Goal: Task Accomplishment & Management: Use online tool/utility

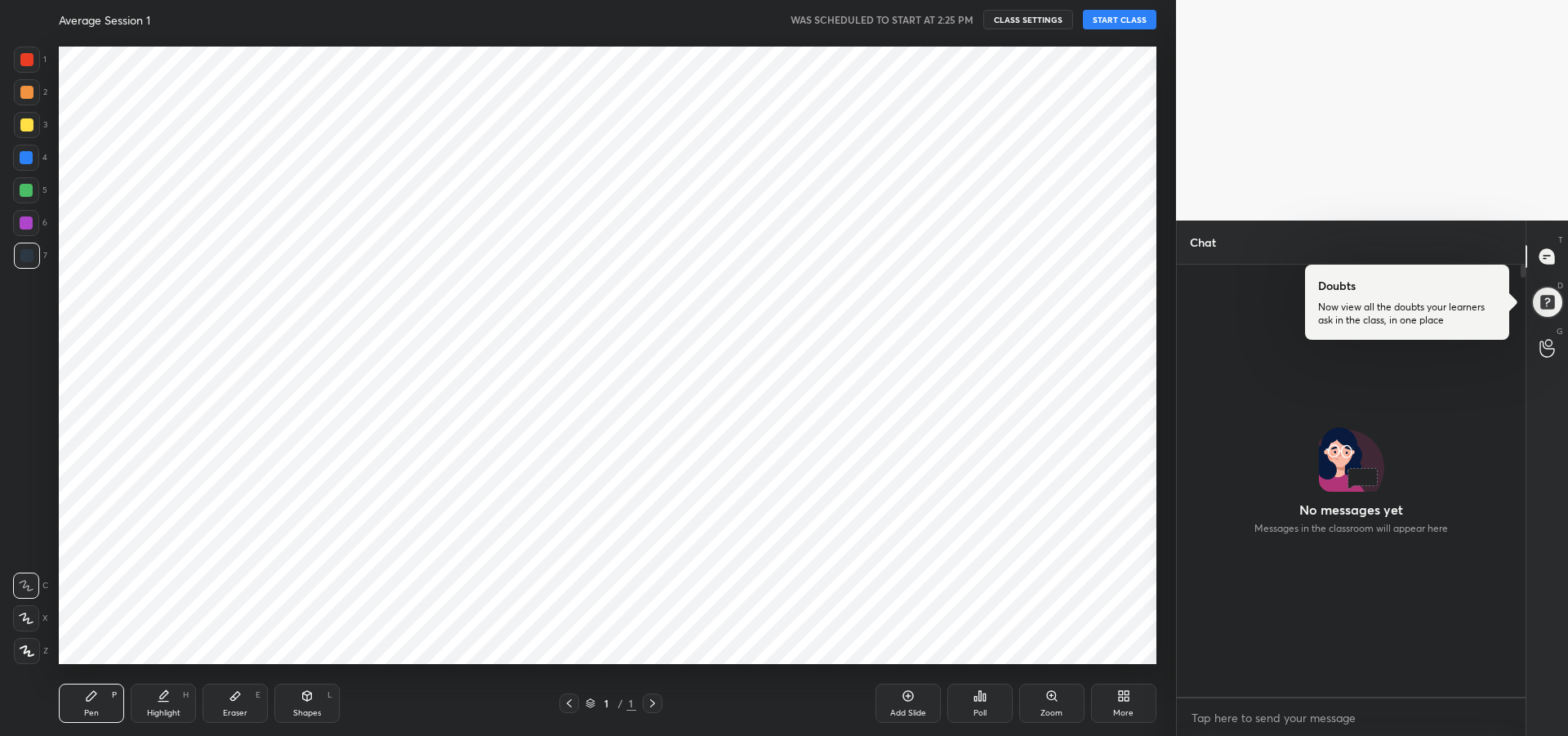
scroll to position [835, 0]
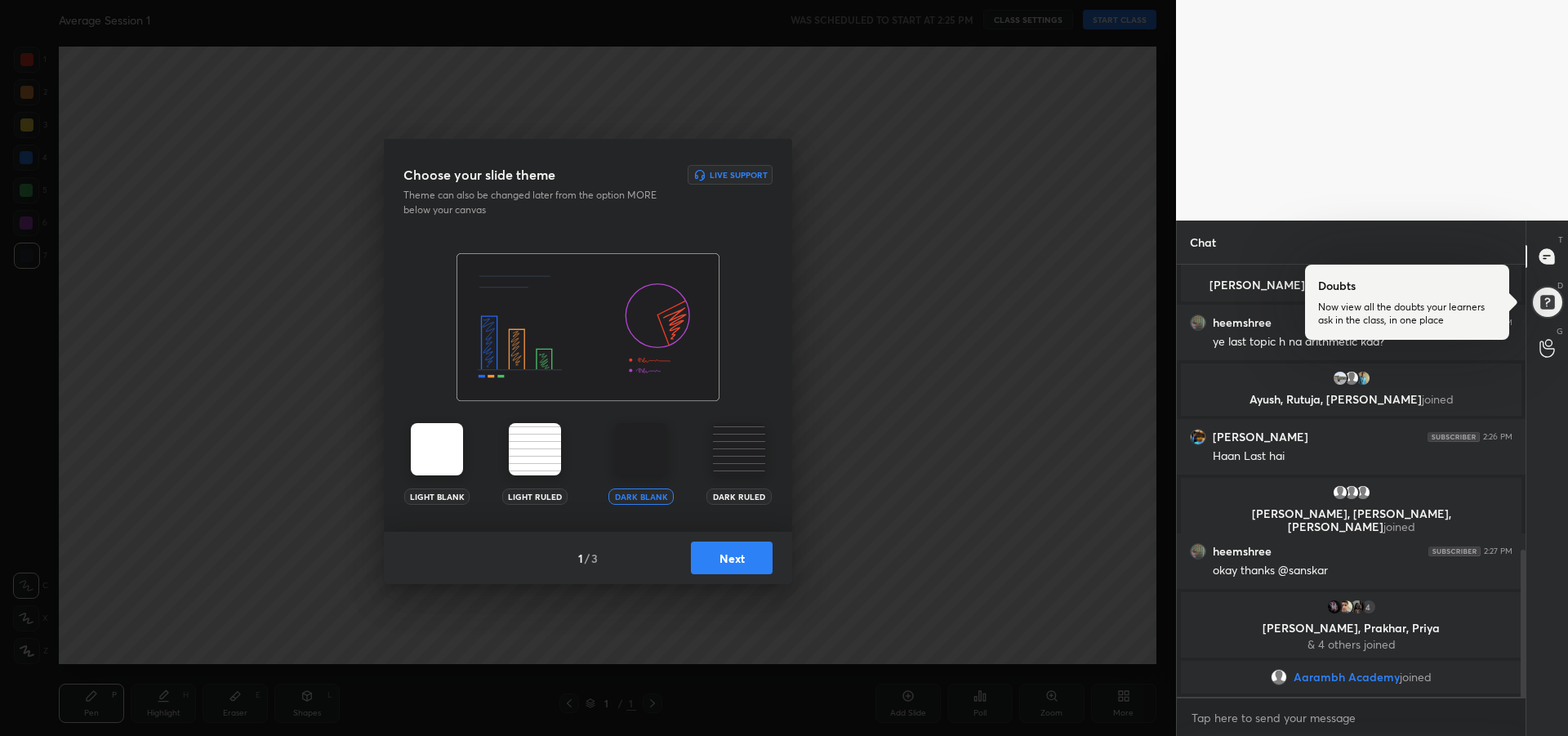
click at [745, 561] on button "Next" at bounding box center [731, 558] width 82 height 33
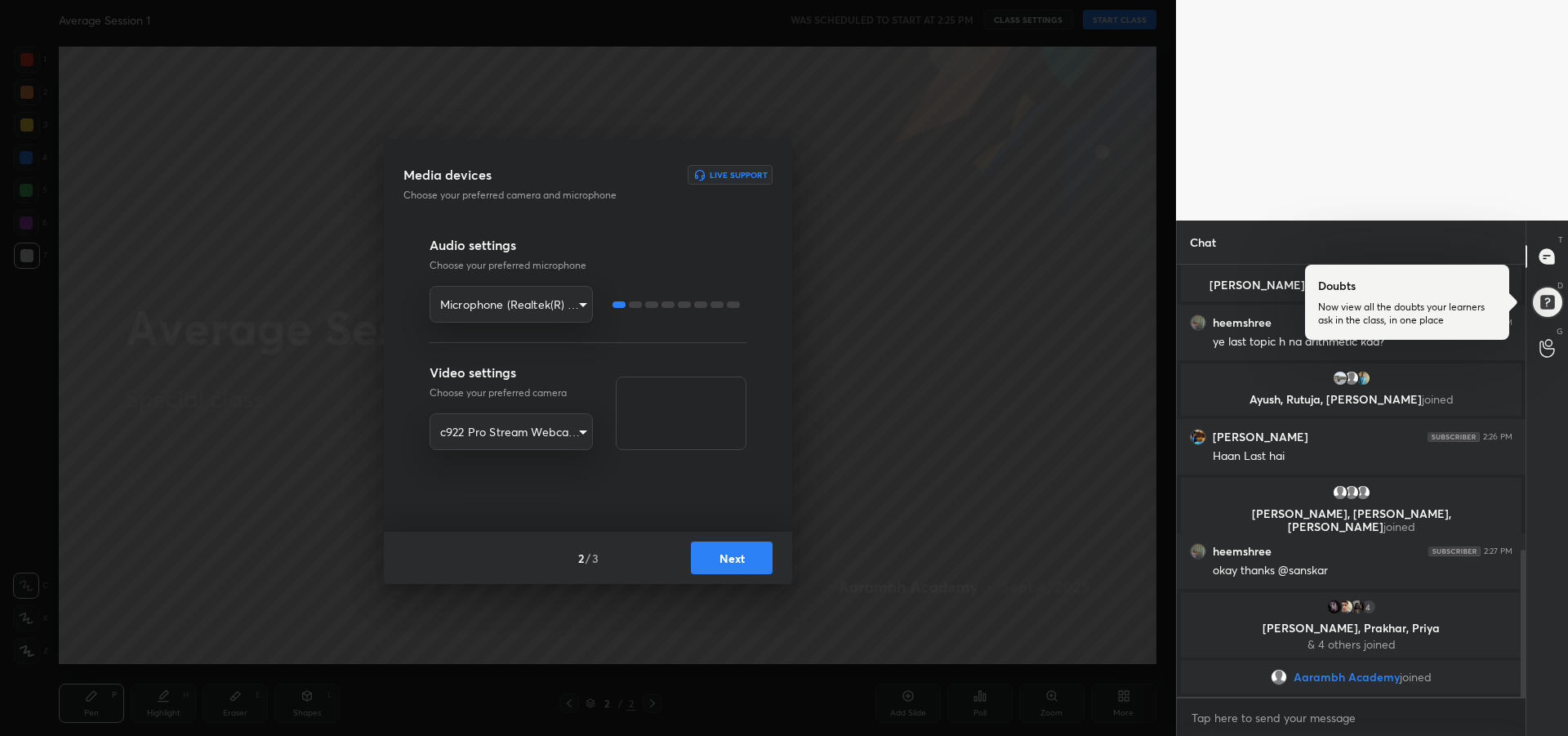
click at [750, 561] on button "Next" at bounding box center [731, 558] width 82 height 33
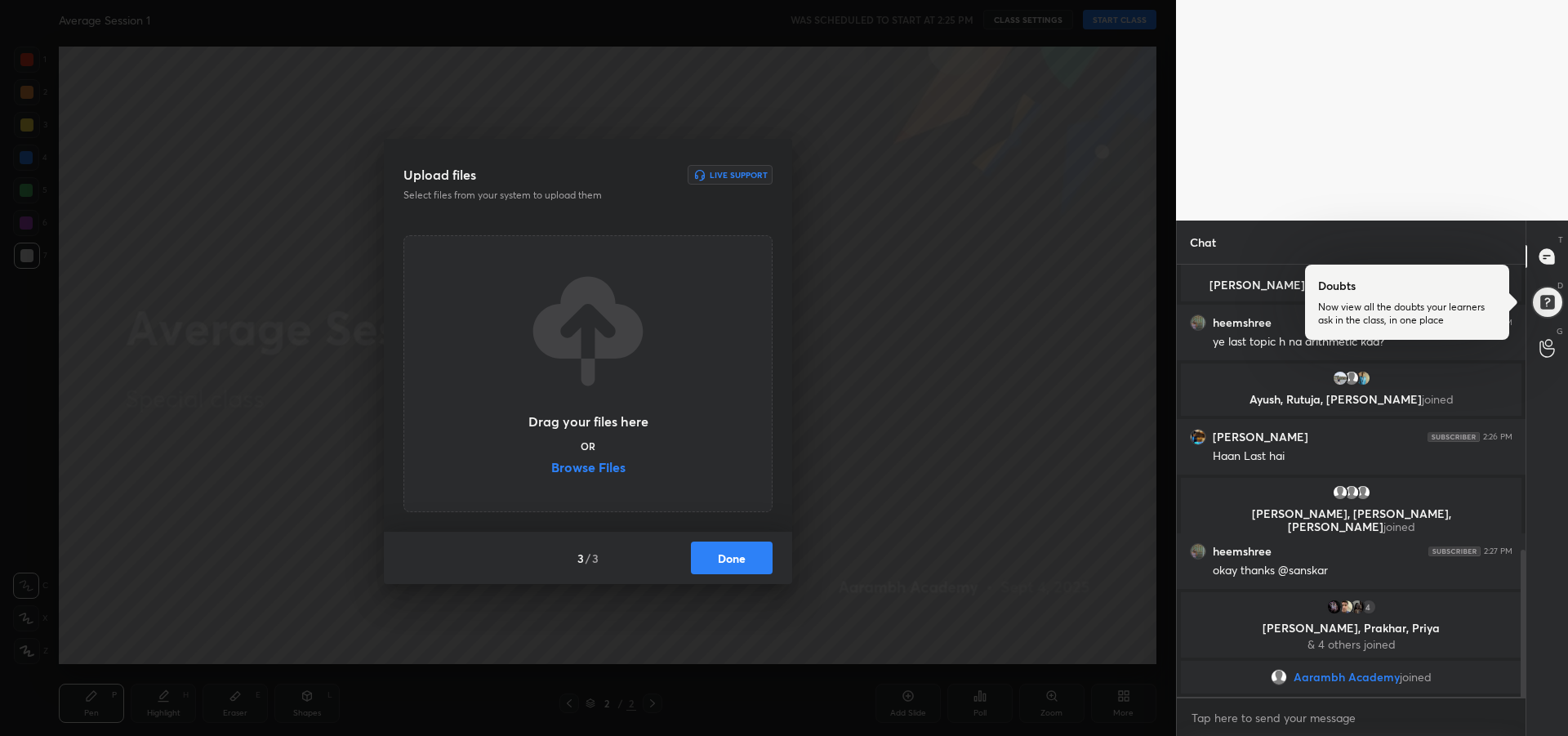
click at [607, 466] on label "Browse Files" at bounding box center [588, 469] width 75 height 17
click at [551, 466] on input "Browse Files" at bounding box center [551, 469] width 0 height 17
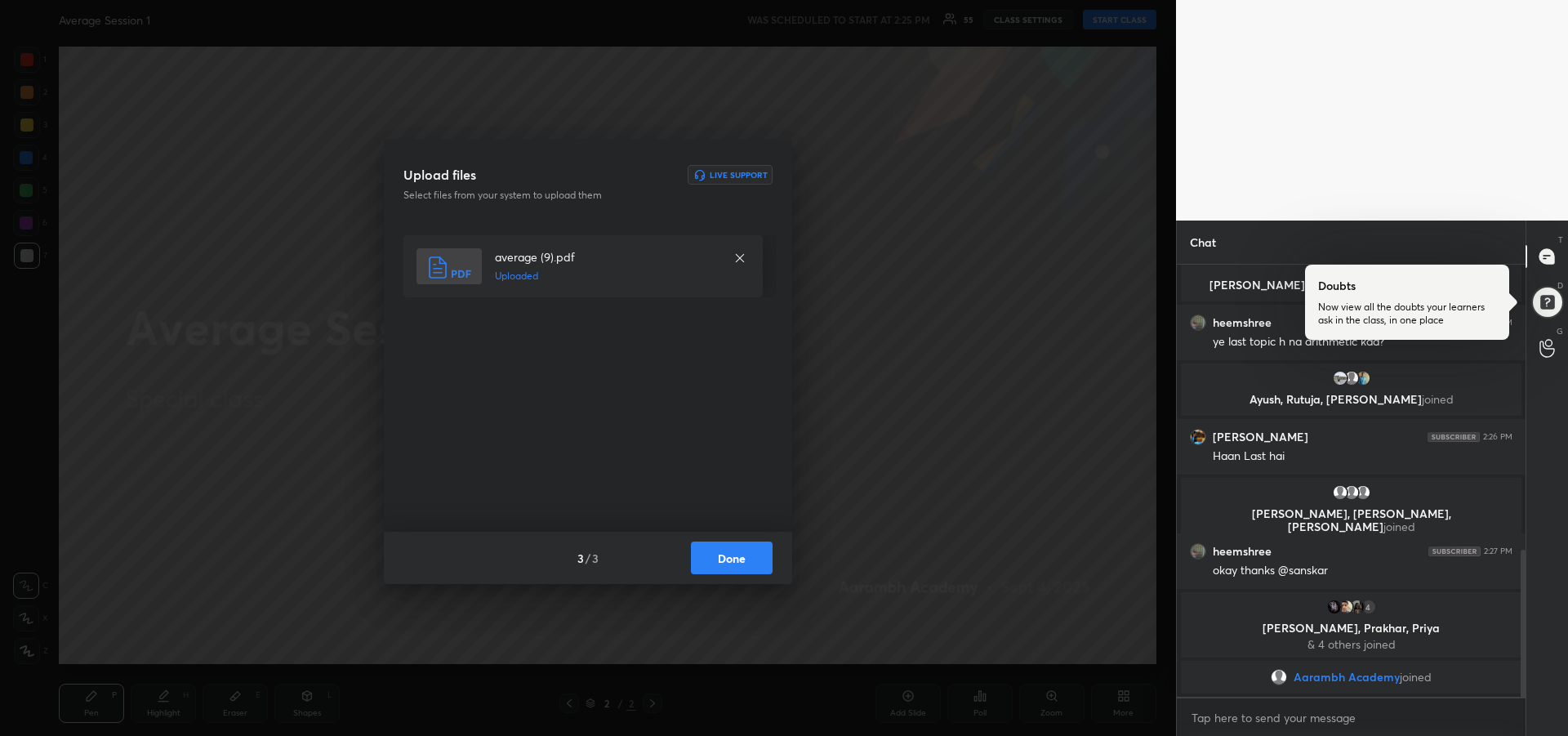
click at [735, 551] on button "Done" at bounding box center [731, 558] width 82 height 33
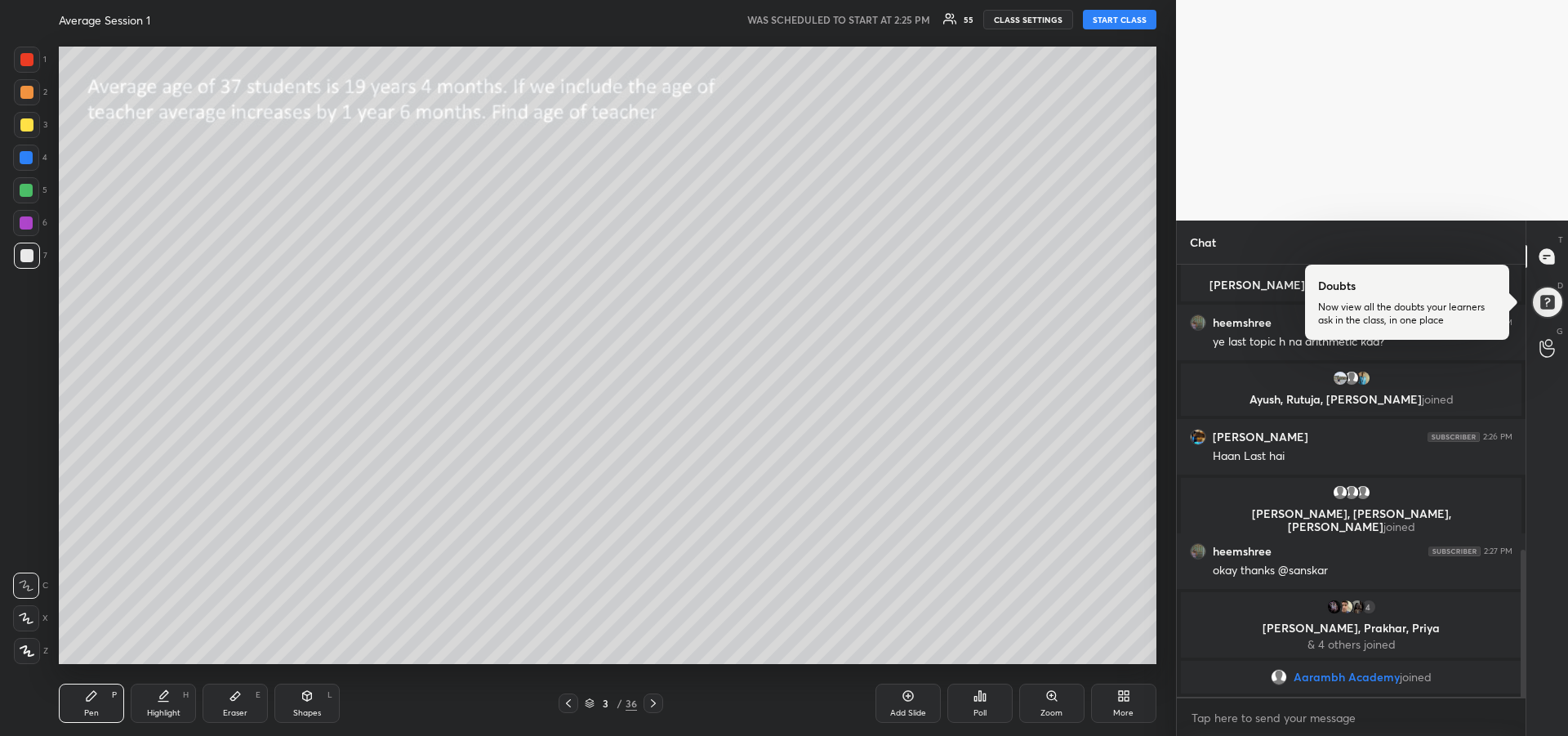
click at [1126, 20] on button "START CLASS" at bounding box center [1120, 19] width 74 height 20
click at [1543, 353] on icon at bounding box center [1546, 348] width 15 height 19
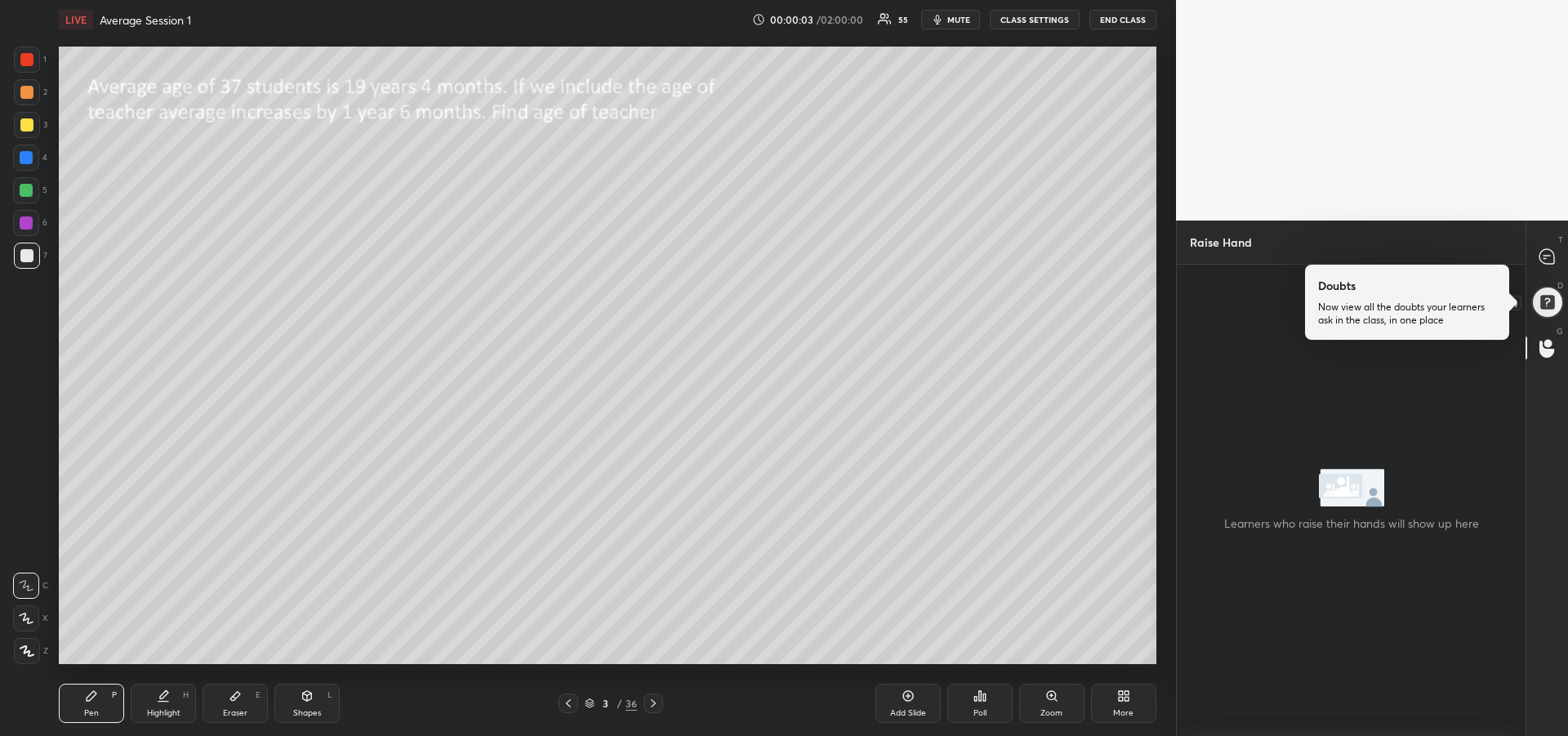
click at [1544, 306] on div at bounding box center [1546, 301] width 33 height 33
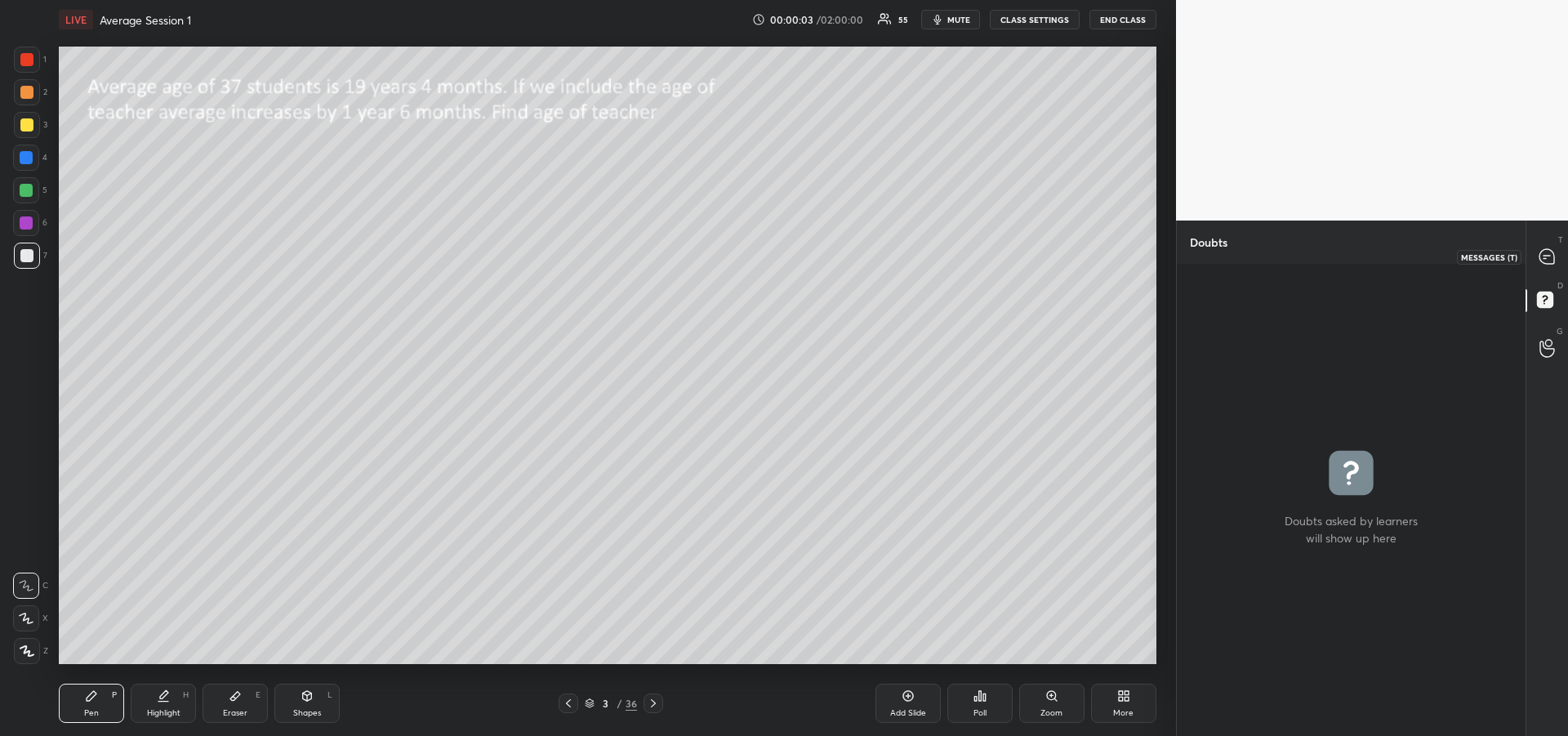
click at [1544, 259] on icon at bounding box center [1546, 257] width 15 height 15
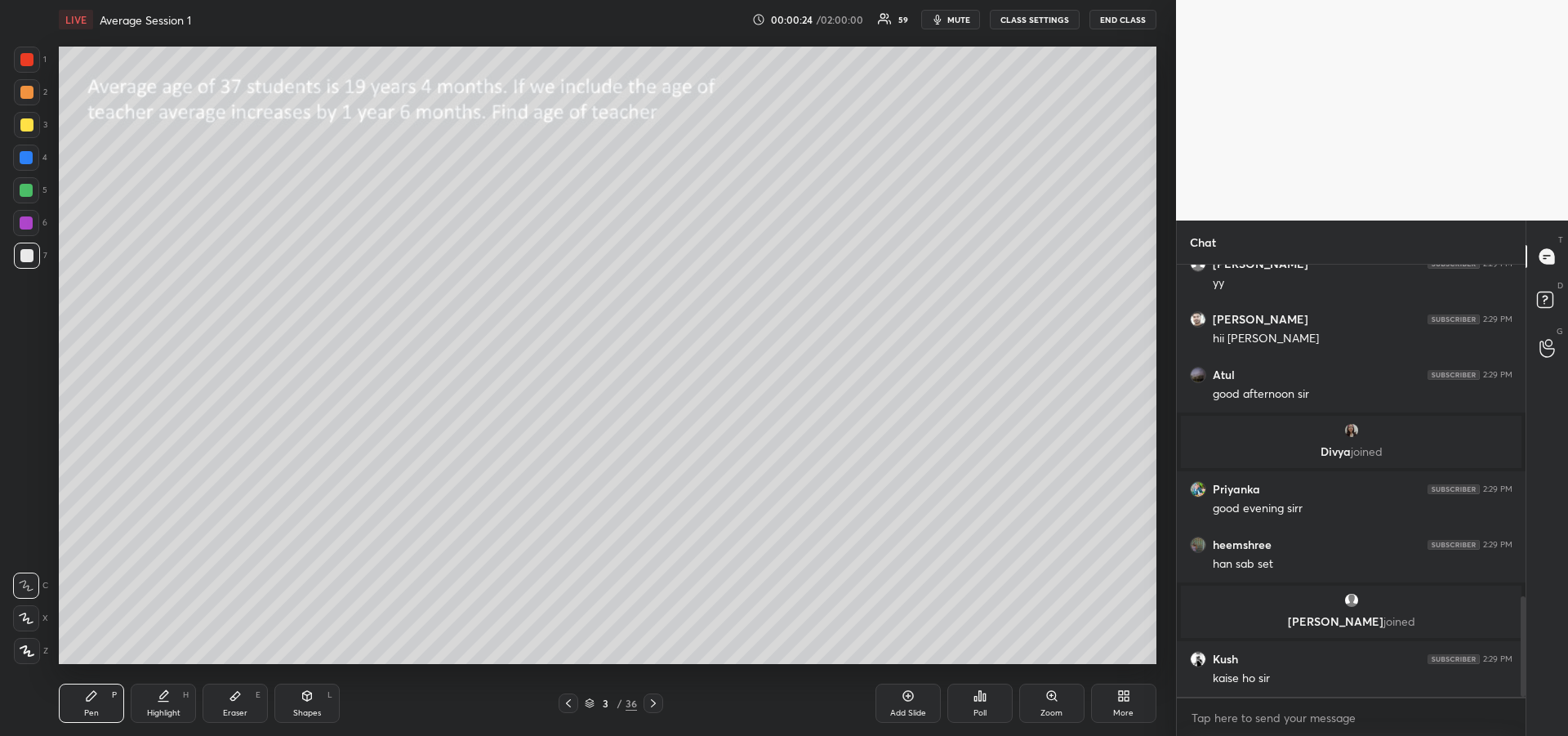
scroll to position [1431, 0]
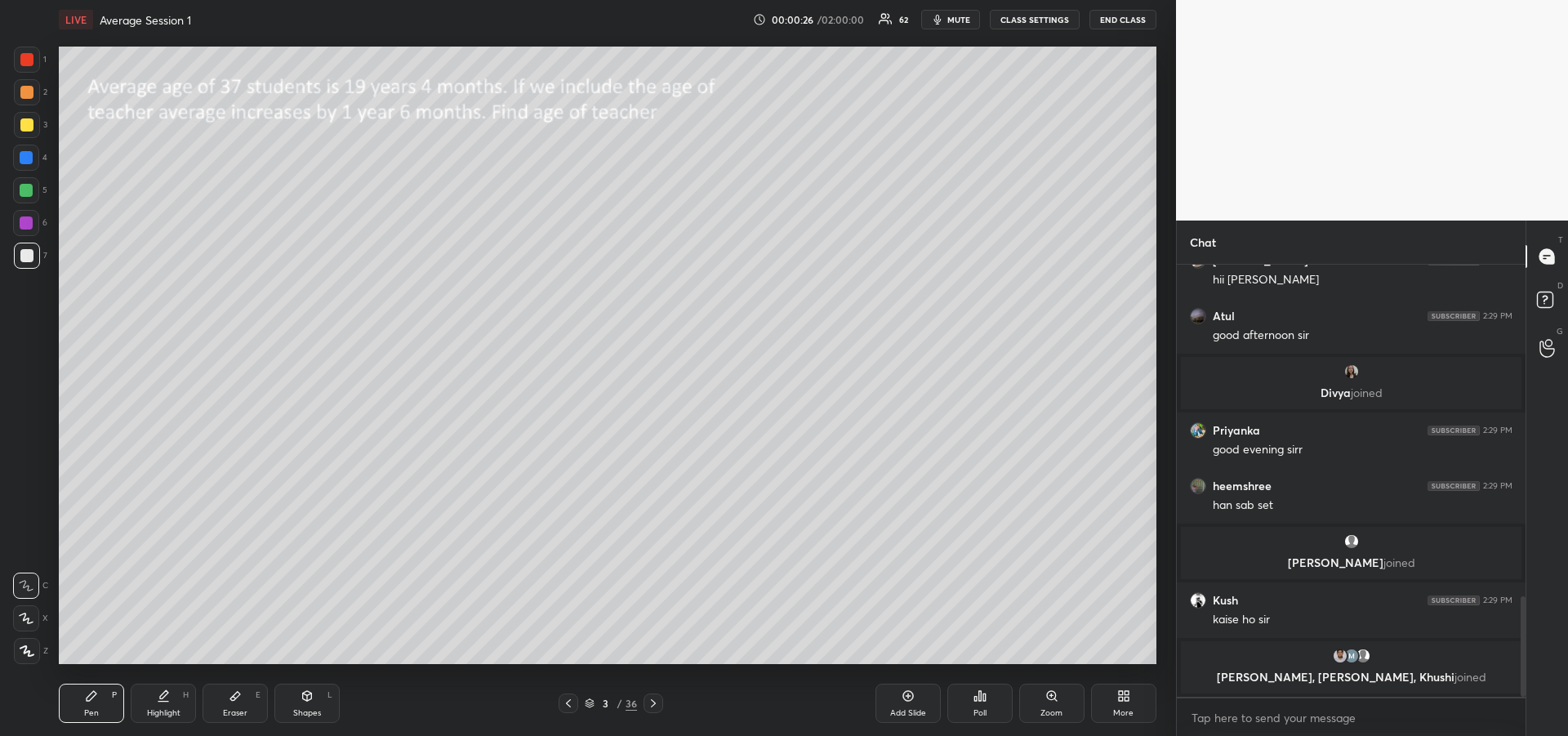
click at [21, 127] on div at bounding box center [27, 125] width 13 height 13
click at [28, 621] on icon at bounding box center [26, 618] width 13 height 9
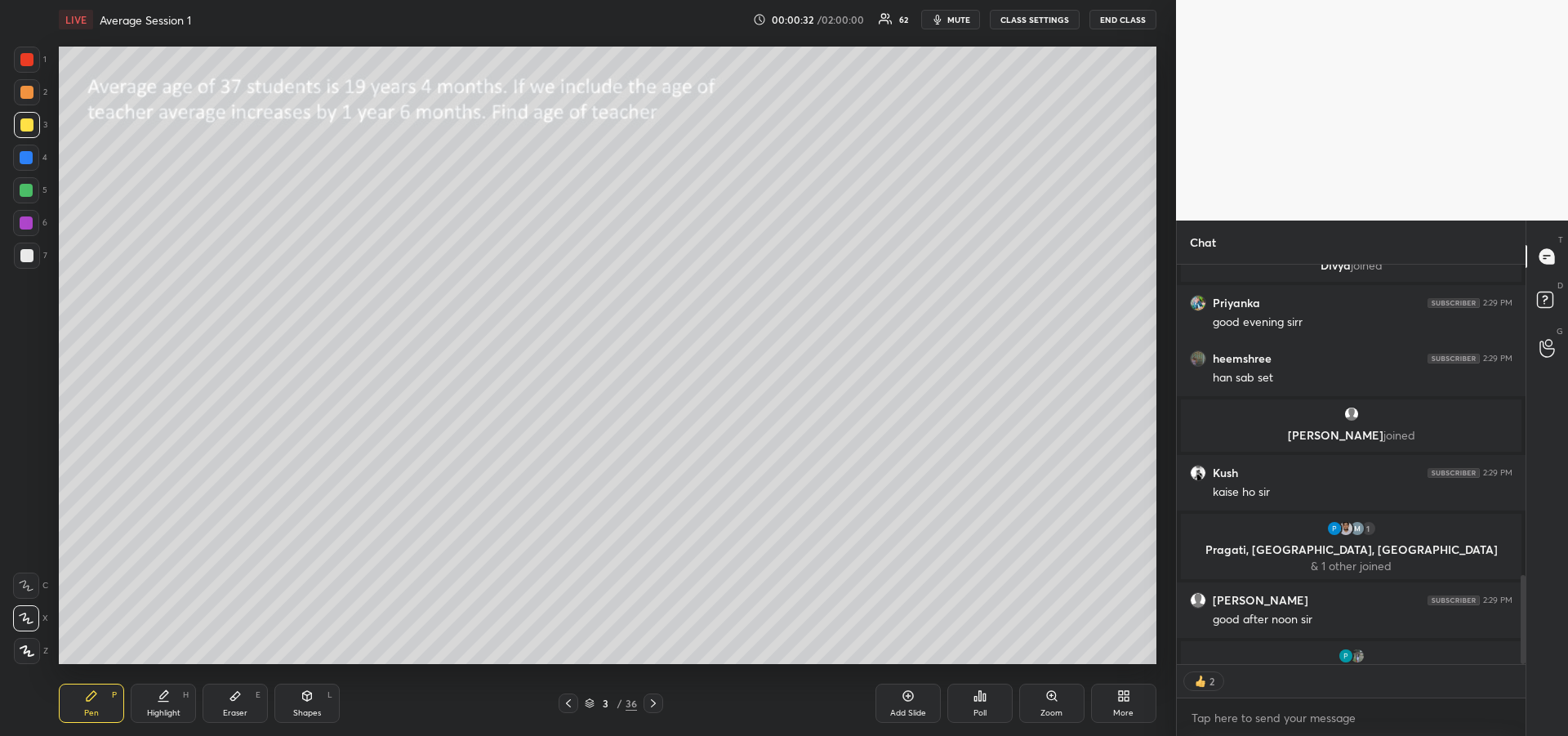
scroll to position [394, 343]
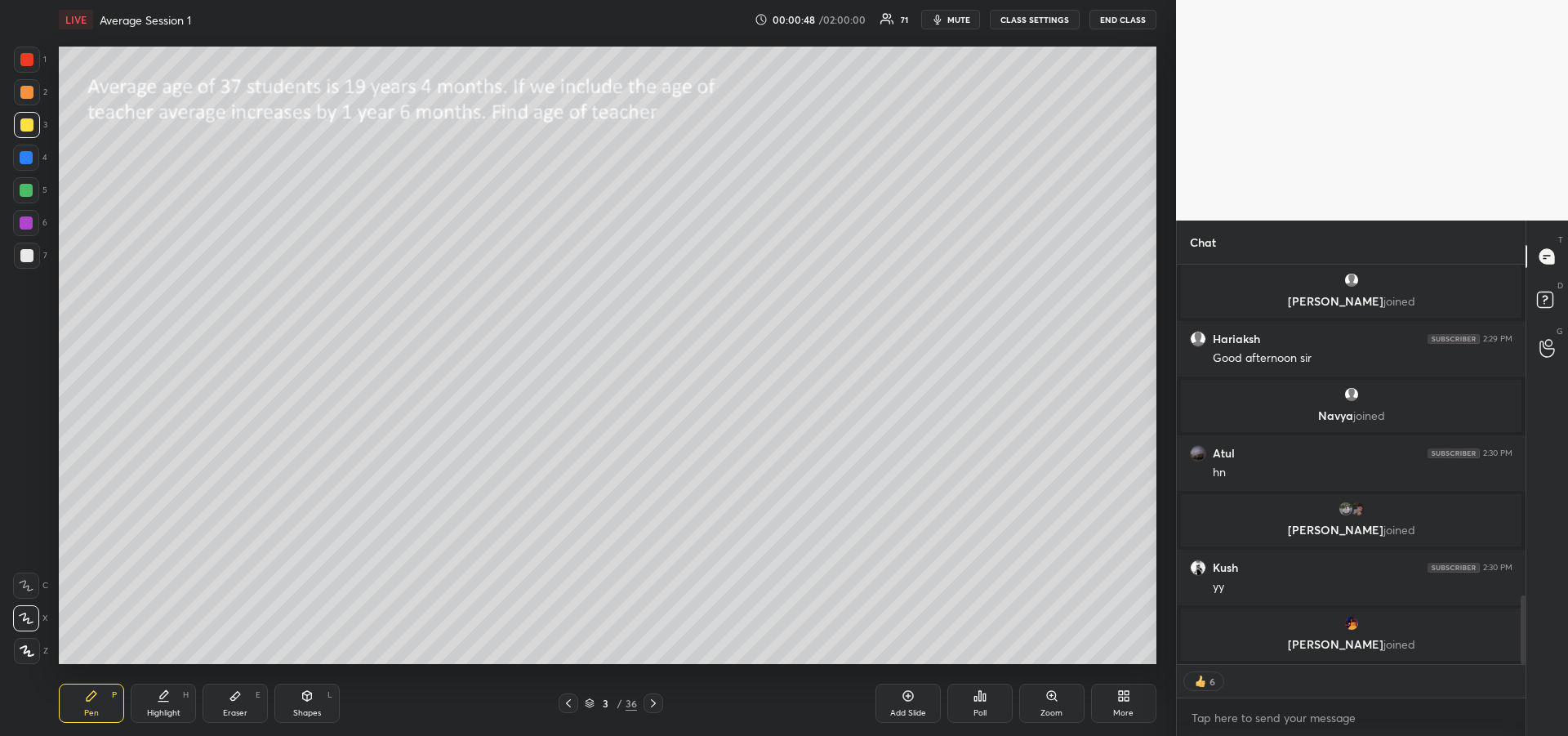
click at [31, 129] on div at bounding box center [27, 125] width 13 height 13
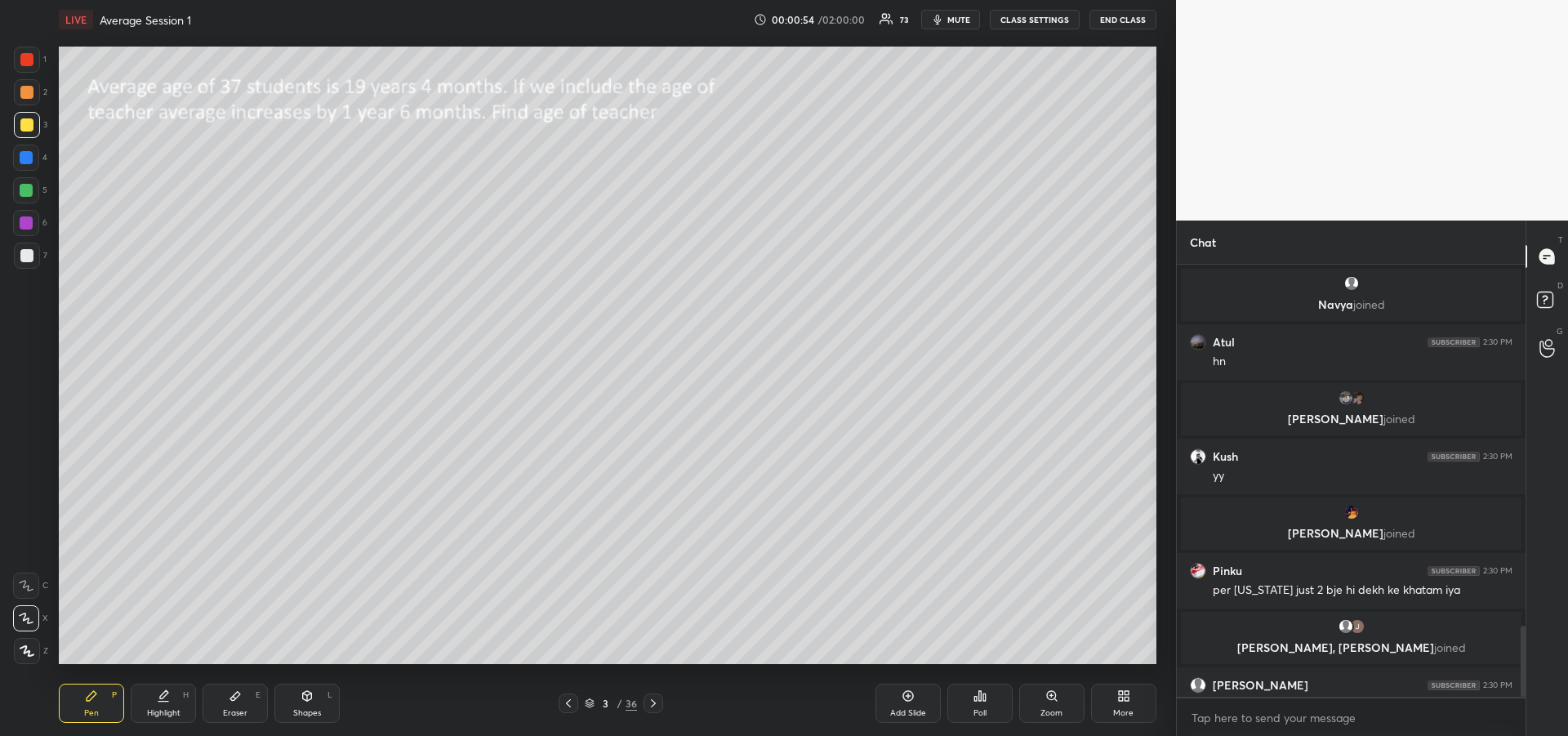
scroll to position [2209, 0]
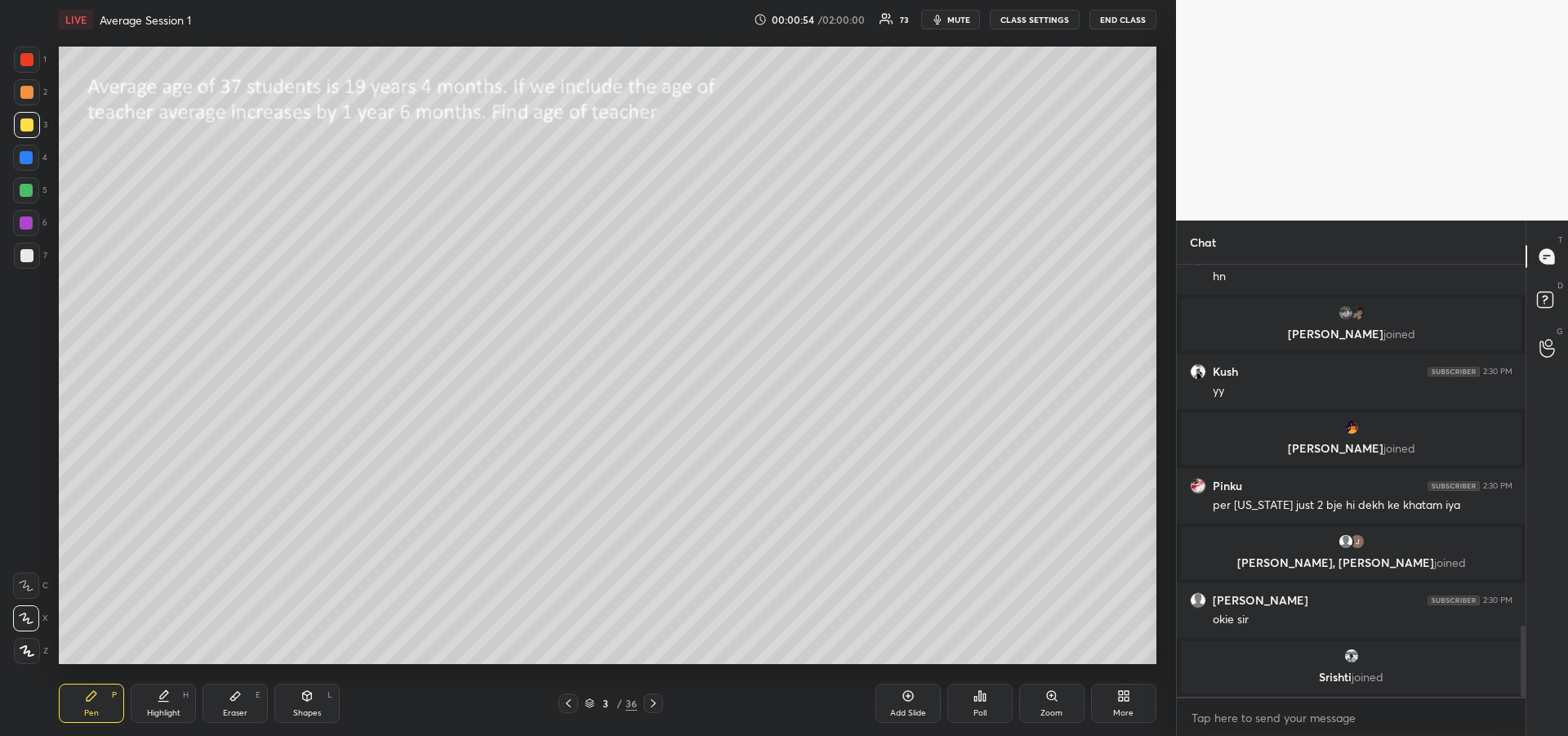
click at [565, 704] on icon at bounding box center [568, 703] width 13 height 13
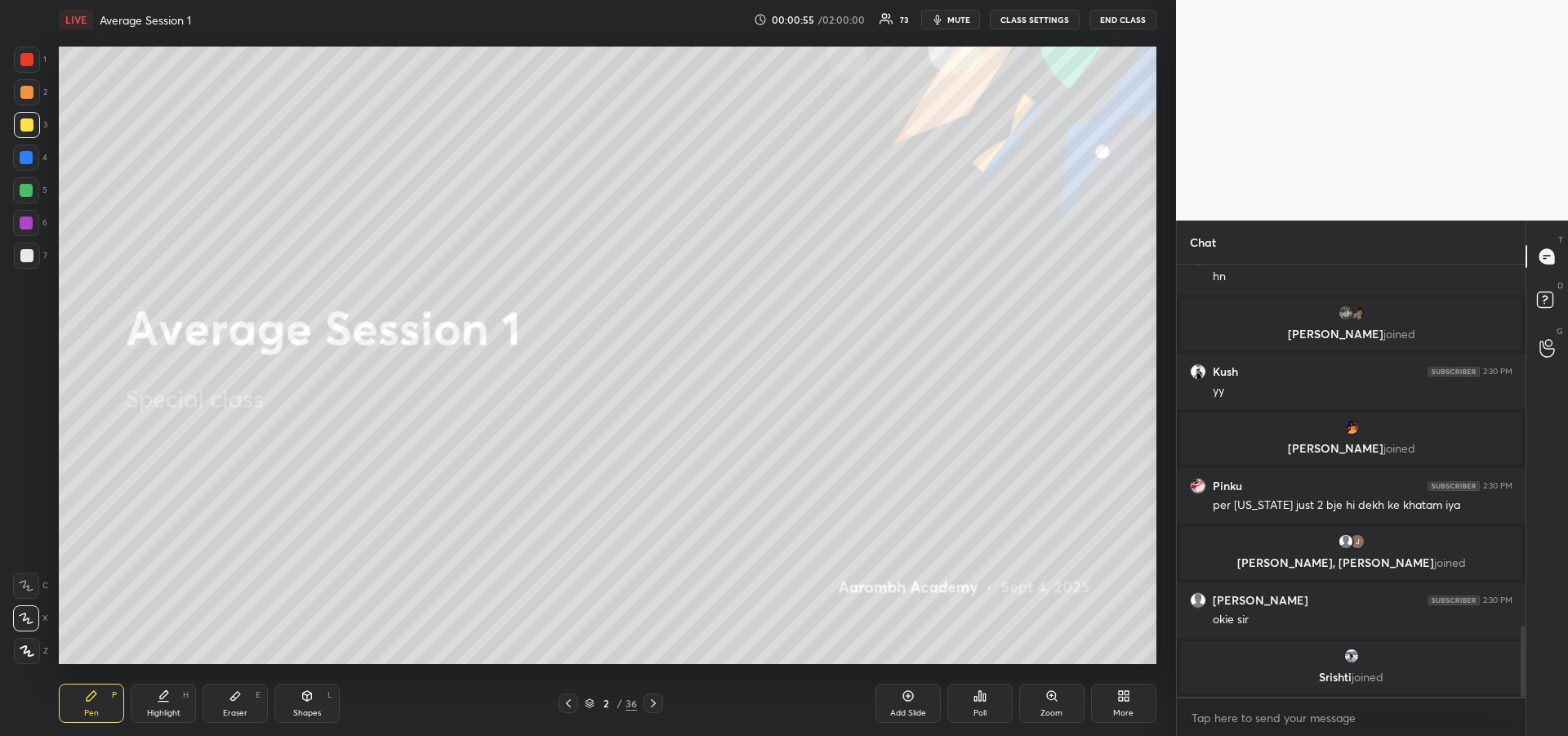
click at [909, 705] on div "Add Slide" at bounding box center [908, 703] width 65 height 40
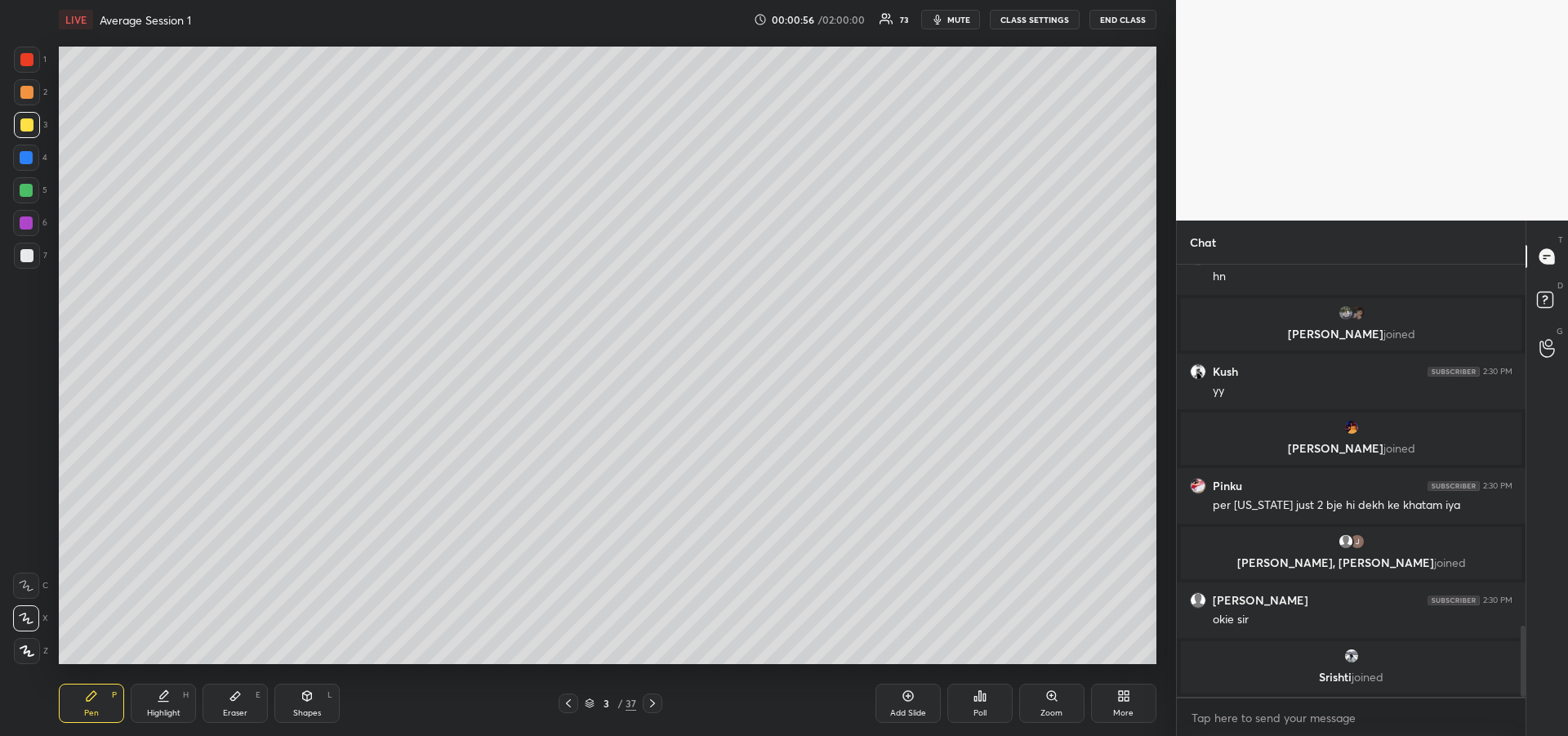
click at [27, 137] on div at bounding box center [27, 125] width 26 height 26
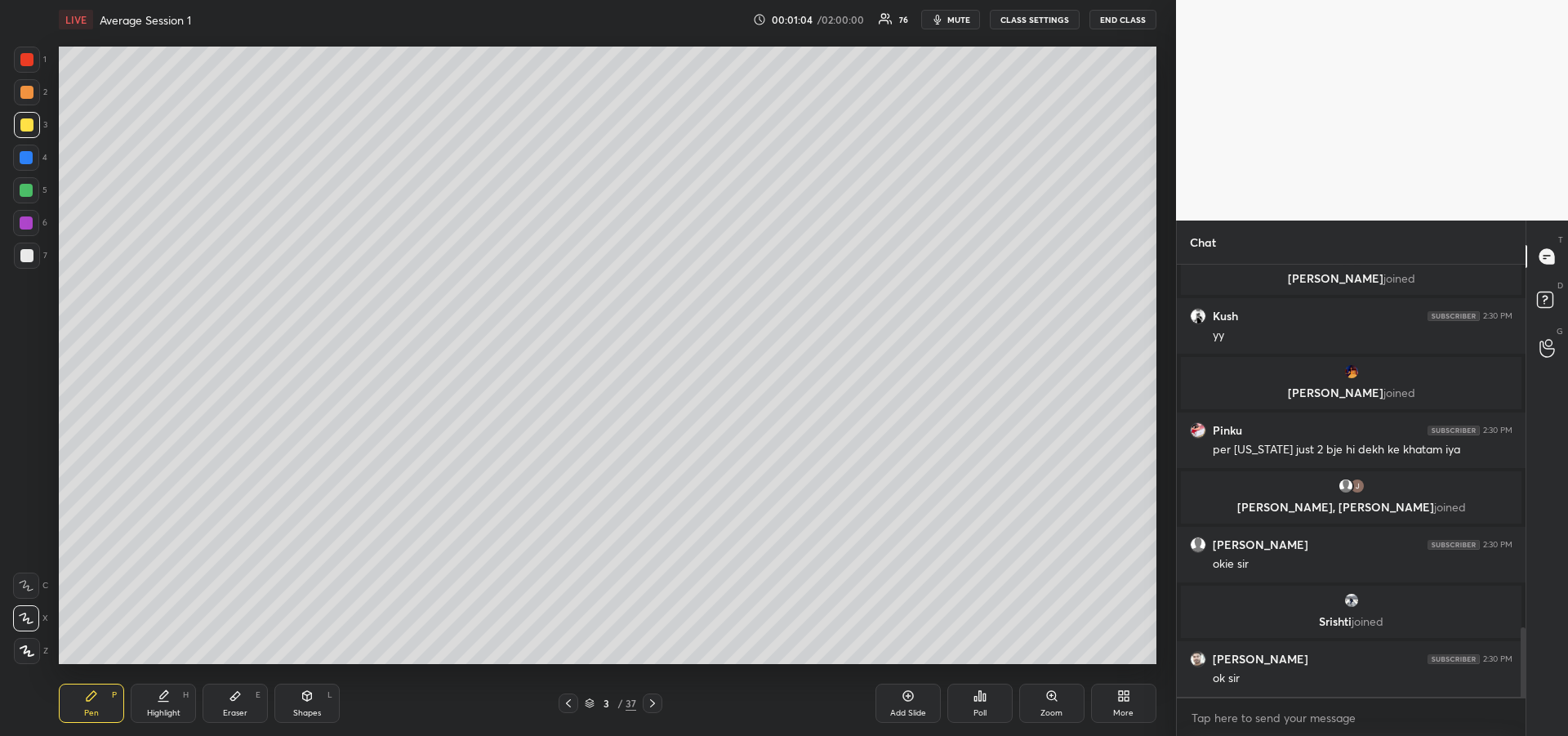
click at [28, 132] on div at bounding box center [27, 125] width 26 height 26
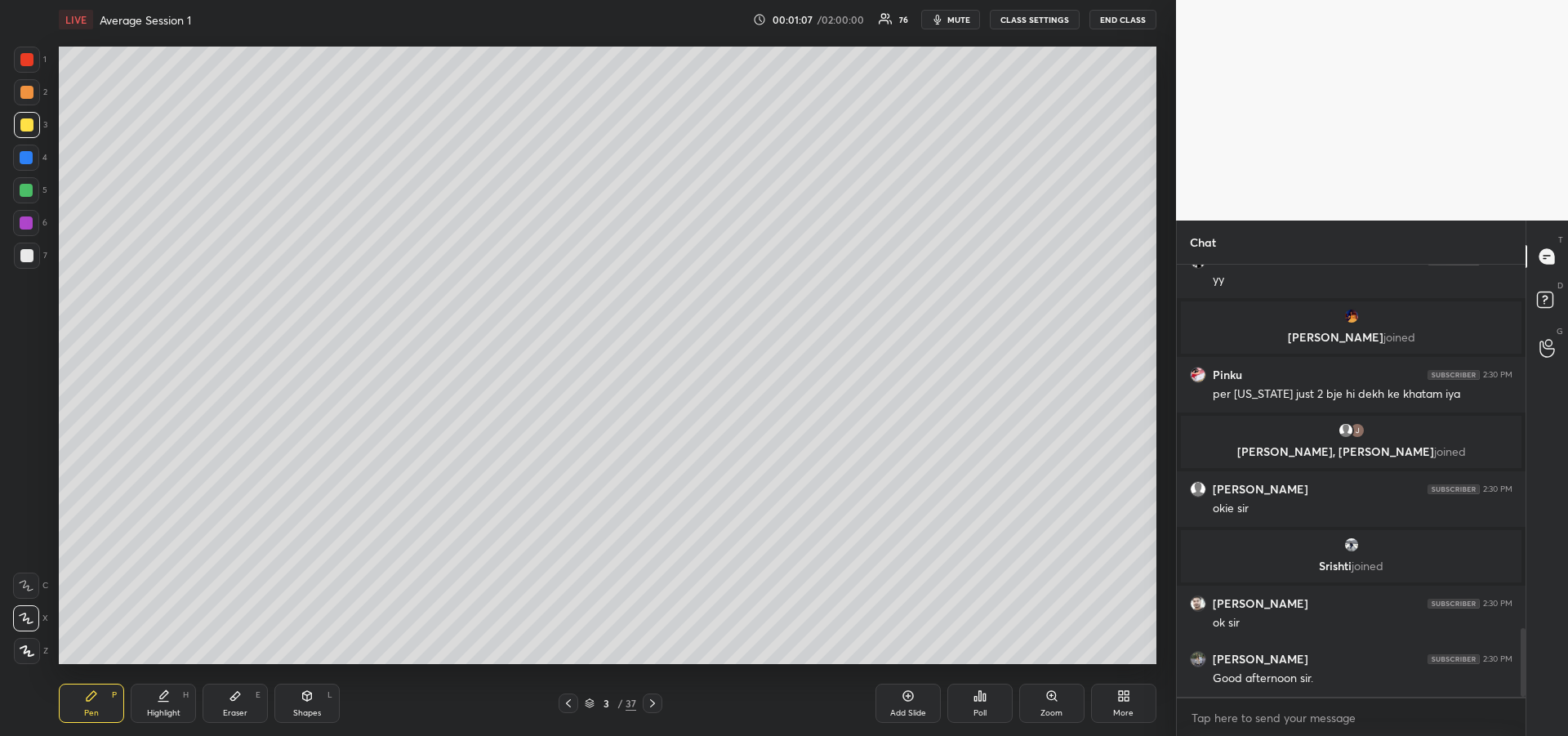
click at [28, 585] on icon at bounding box center [26, 585] width 13 height 9
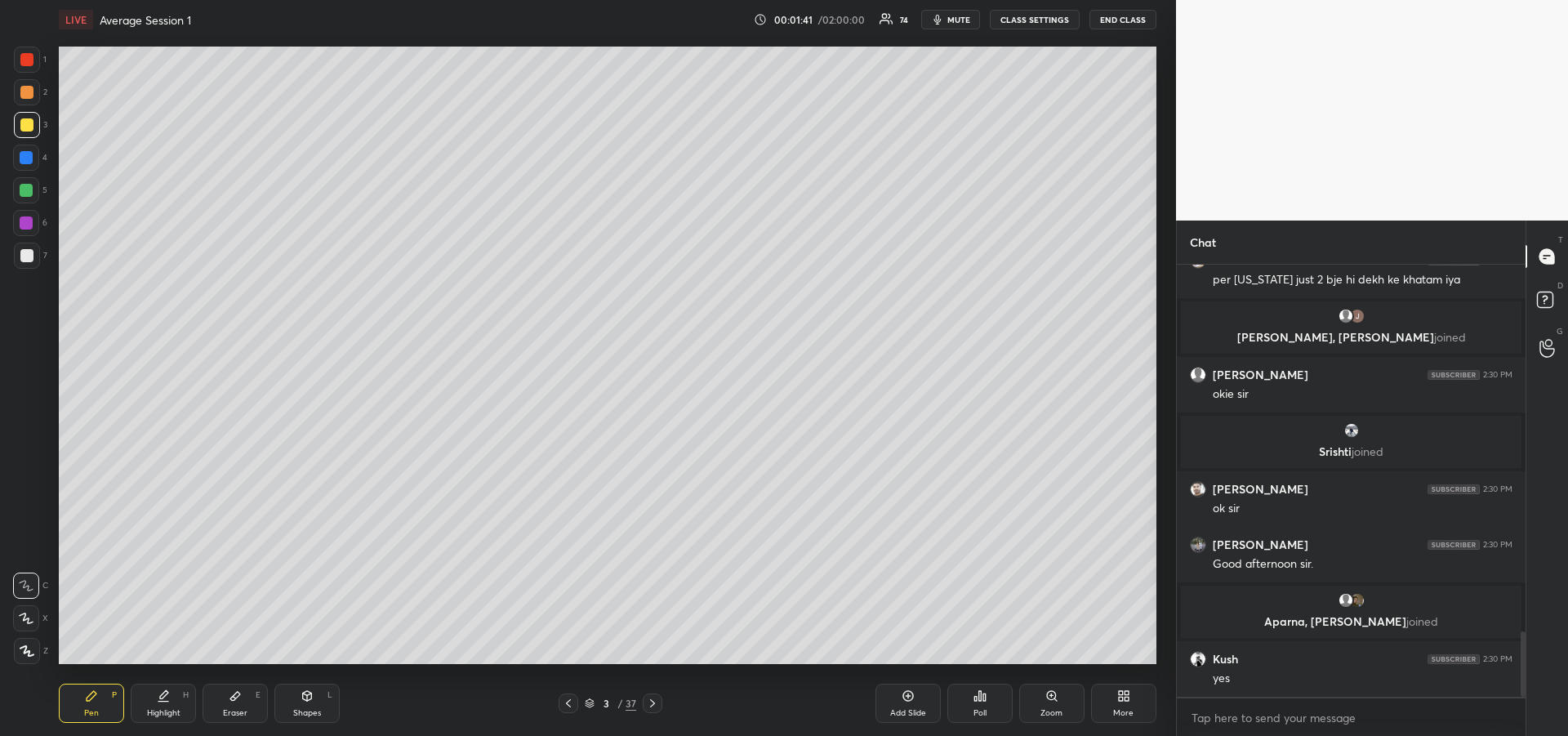
scroll to position [2428, 0]
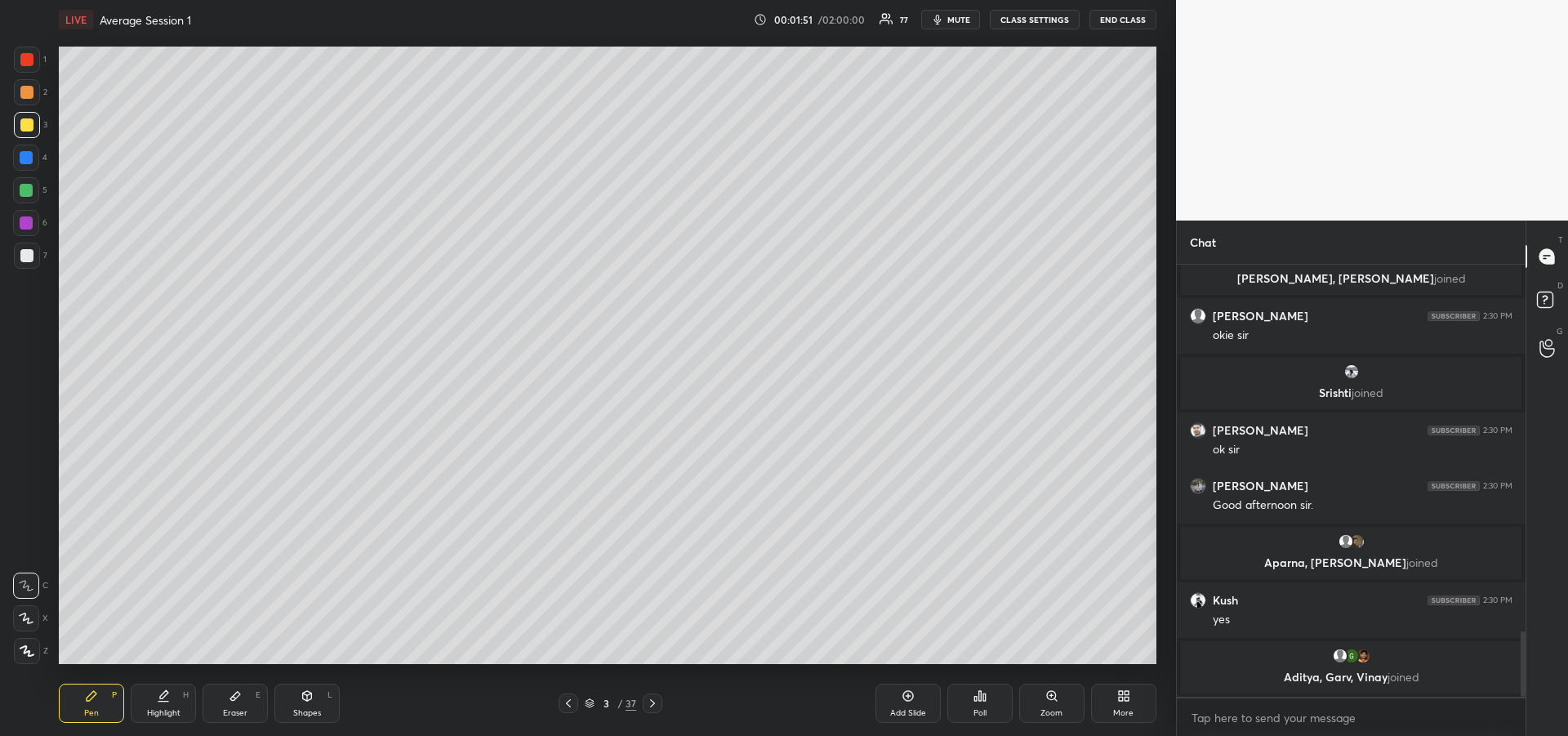
click at [168, 705] on div "Highlight H" at bounding box center [162, 703] width 65 height 40
click at [91, 704] on div "Pen P" at bounding box center [91, 703] width 65 height 40
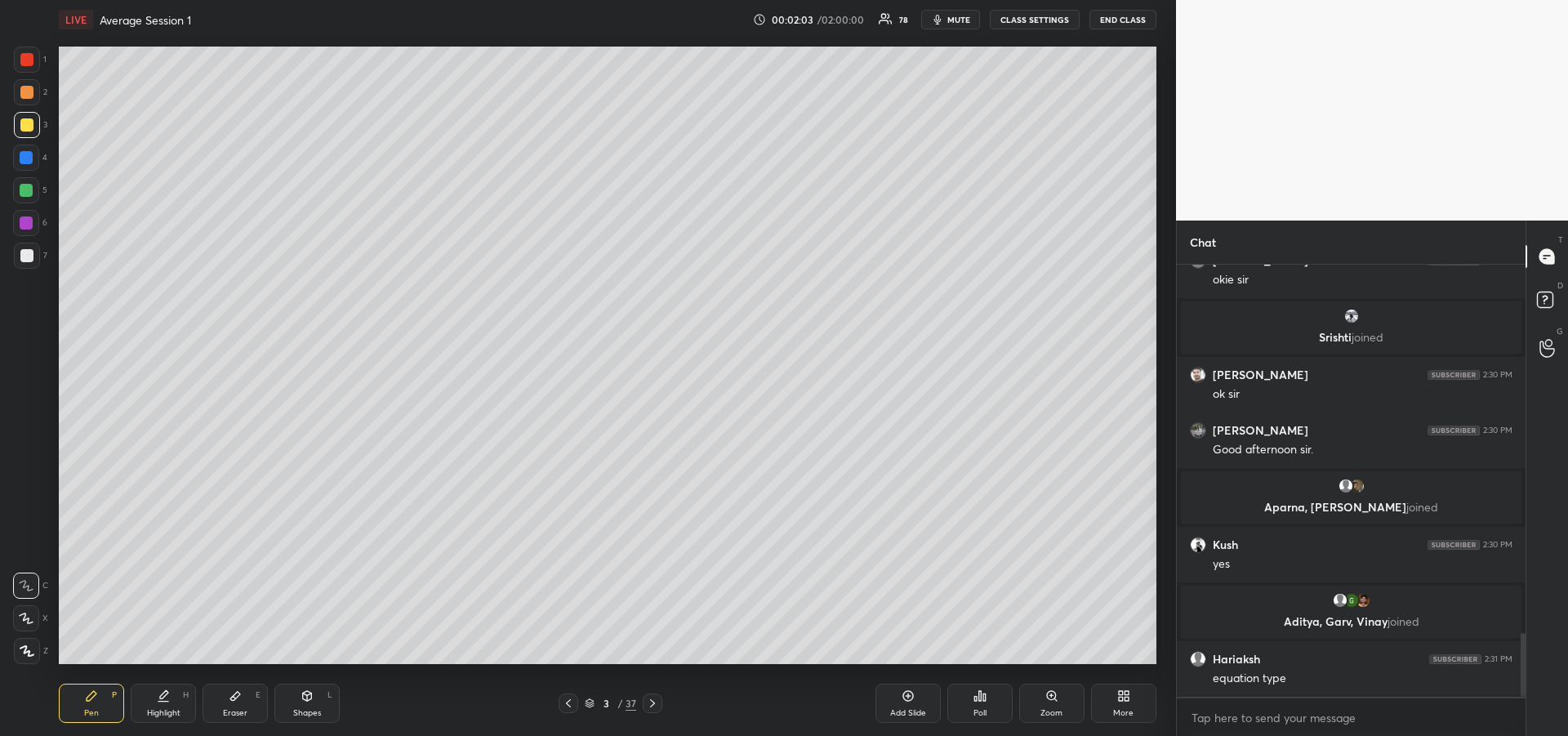
scroll to position [2497, 0]
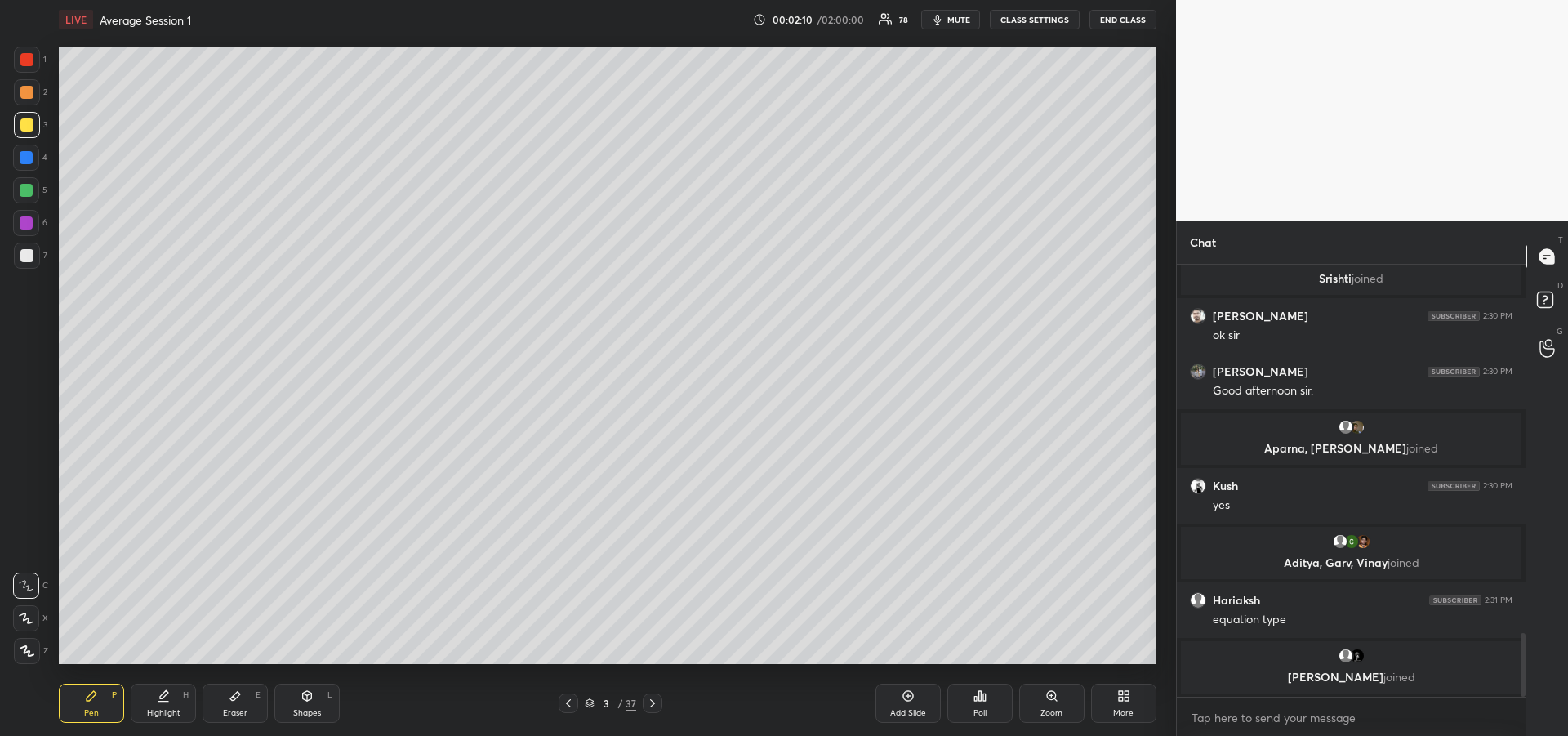
click at [27, 159] on div at bounding box center [26, 158] width 13 height 13
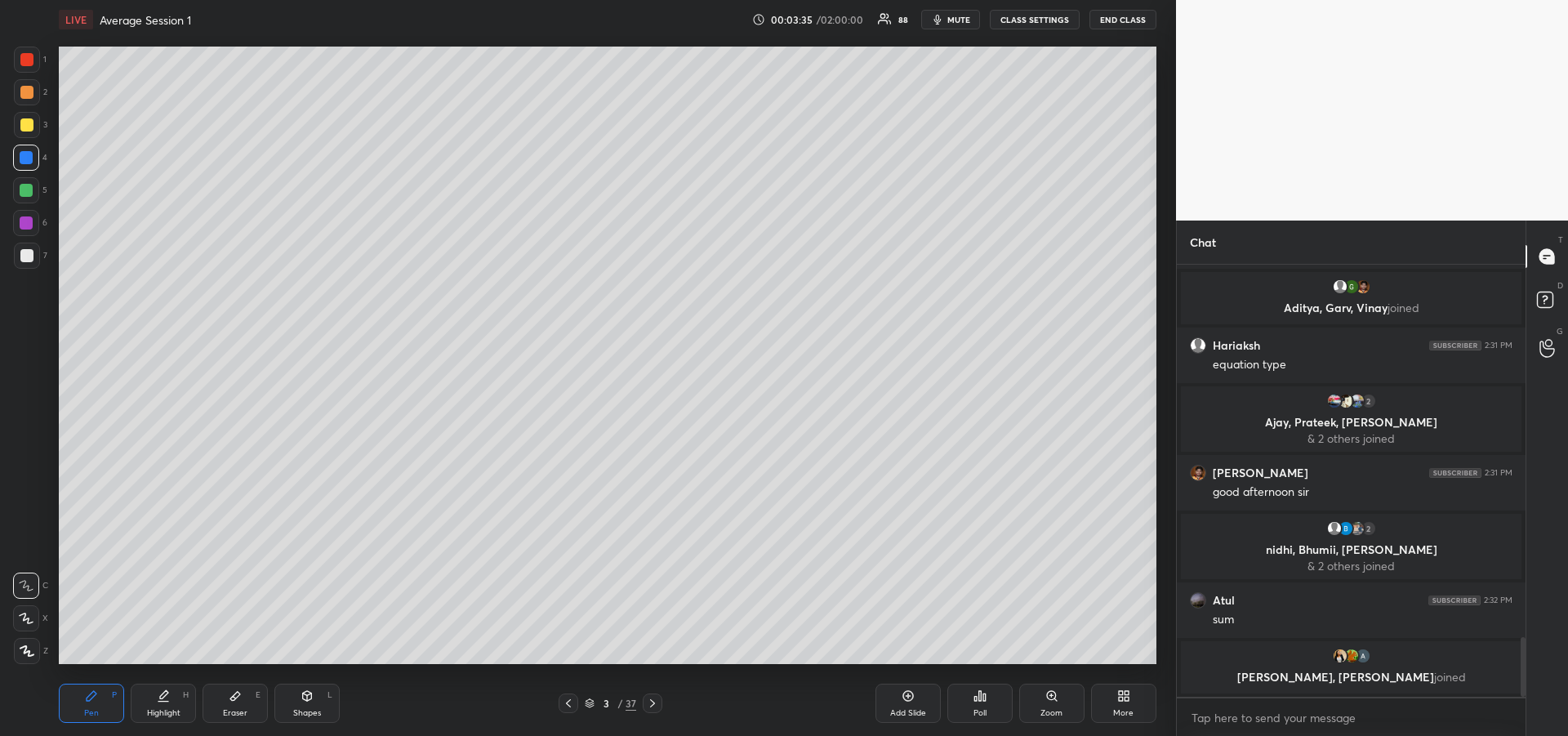
scroll to position [2702, 0]
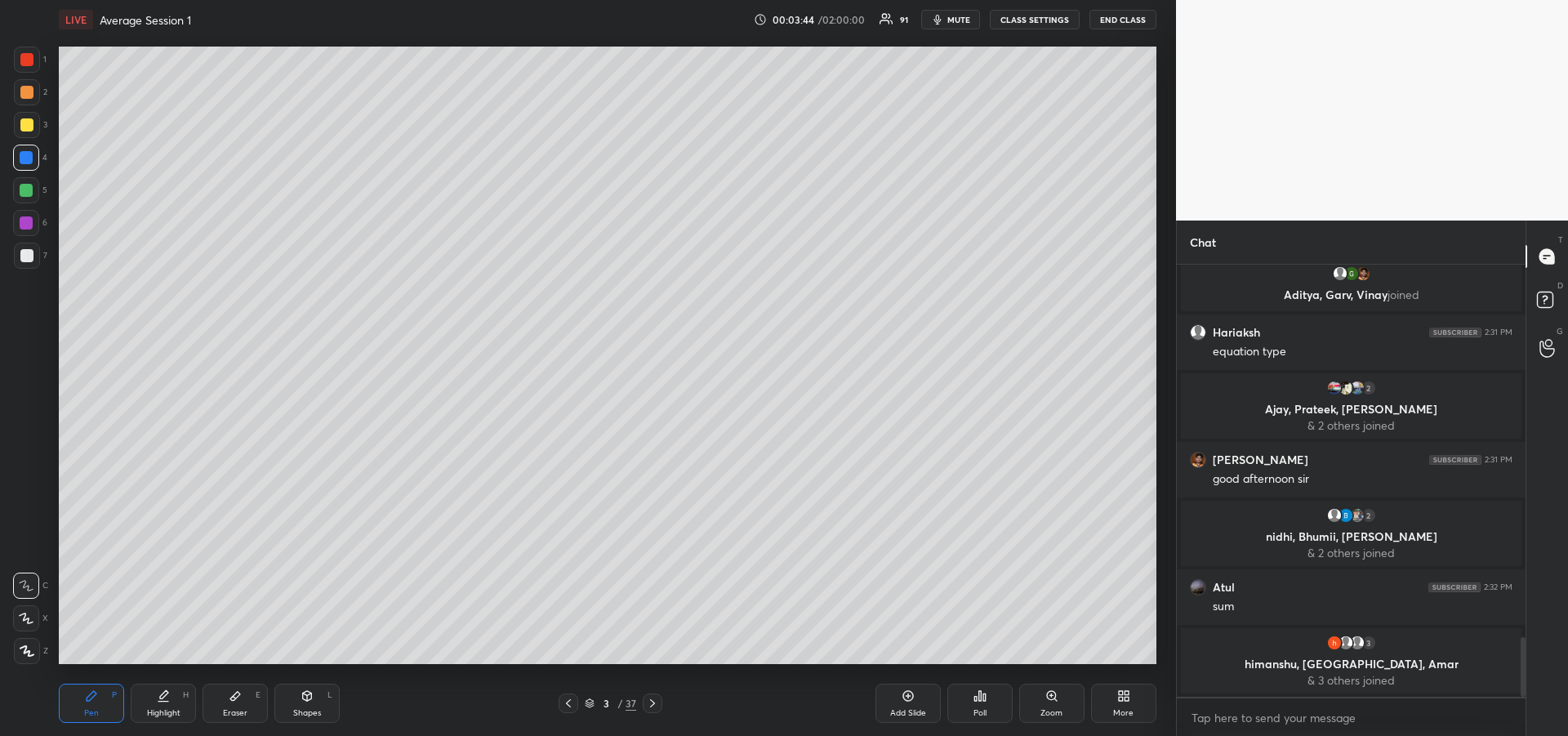
click at [242, 711] on div "Eraser" at bounding box center [235, 712] width 25 height 8
click at [33, 657] on div at bounding box center [26, 651] width 26 height 26
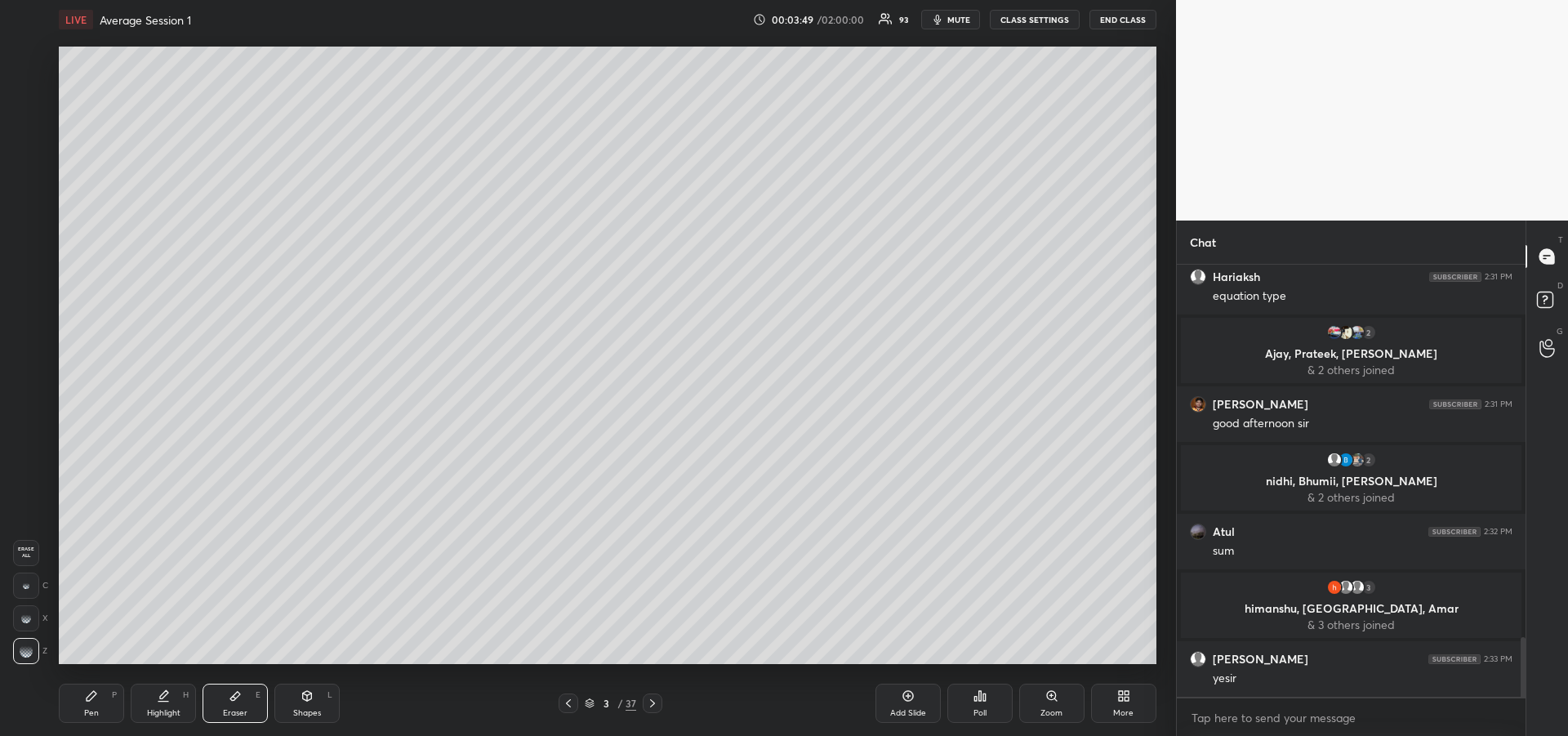
scroll to position [2763, 0]
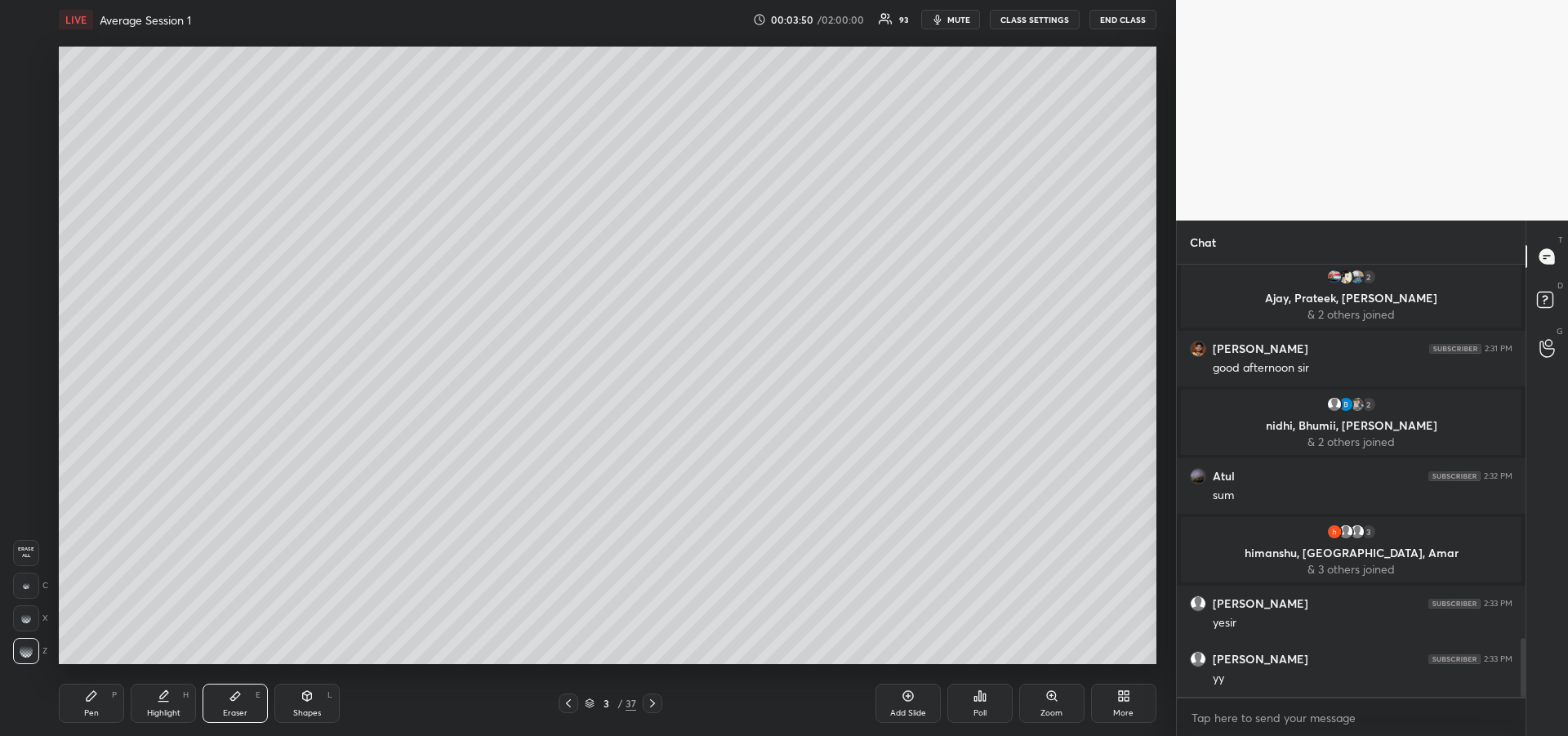
click at [75, 704] on div "Pen P" at bounding box center [91, 703] width 65 height 40
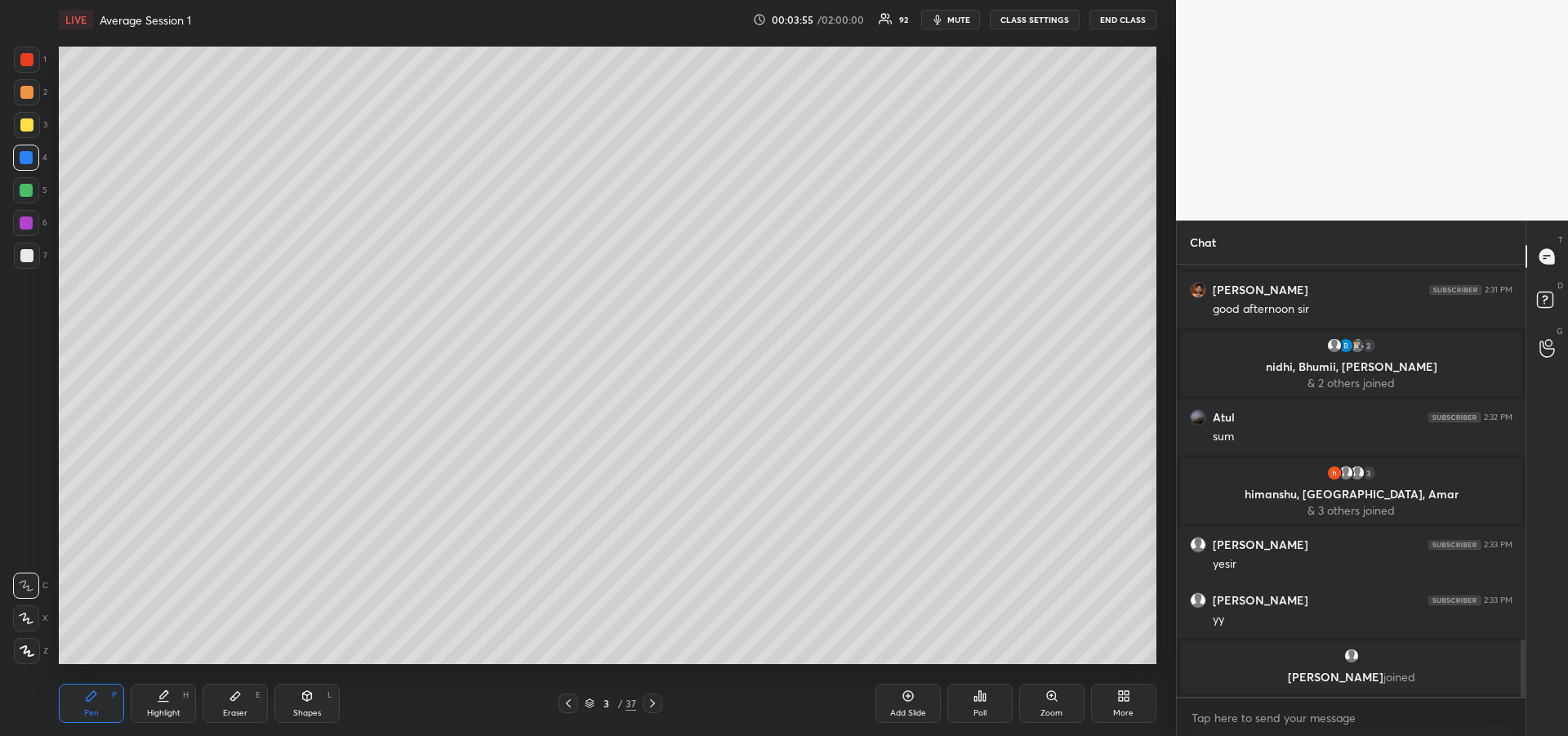
scroll to position [2830, 0]
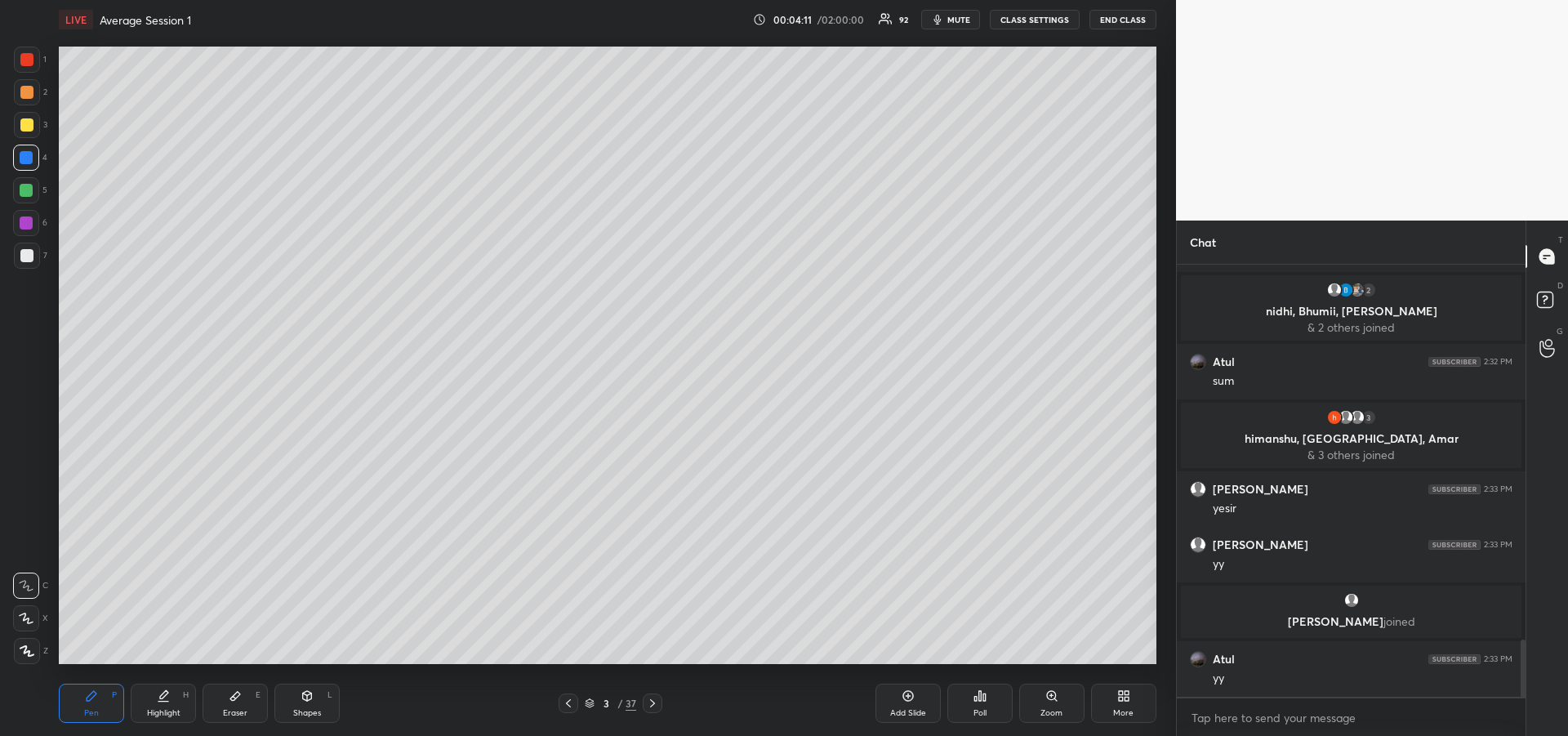
click at [23, 261] on div at bounding box center [27, 256] width 13 height 13
click at [235, 697] on icon at bounding box center [235, 696] width 9 height 9
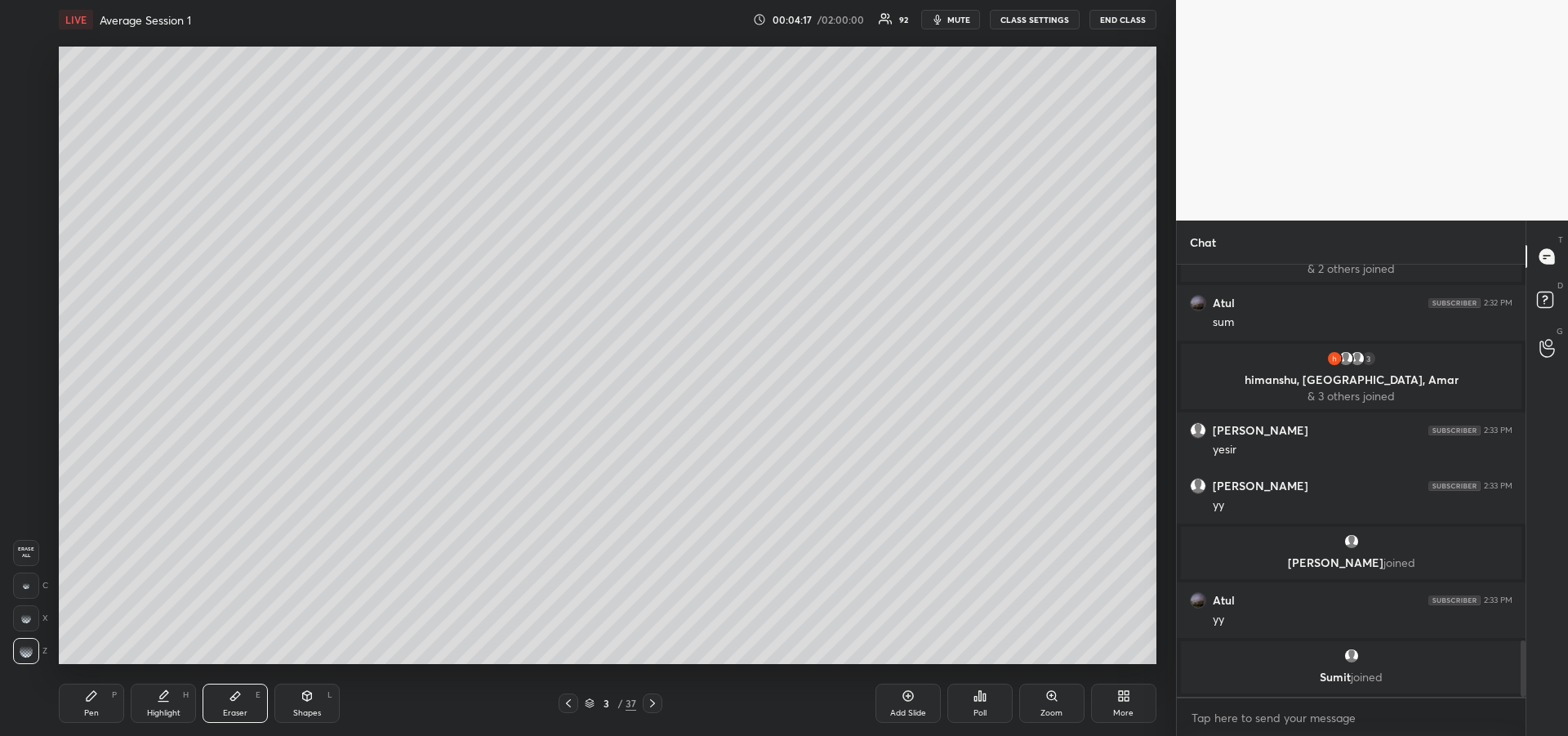
click at [100, 703] on div "Pen P" at bounding box center [91, 703] width 65 height 40
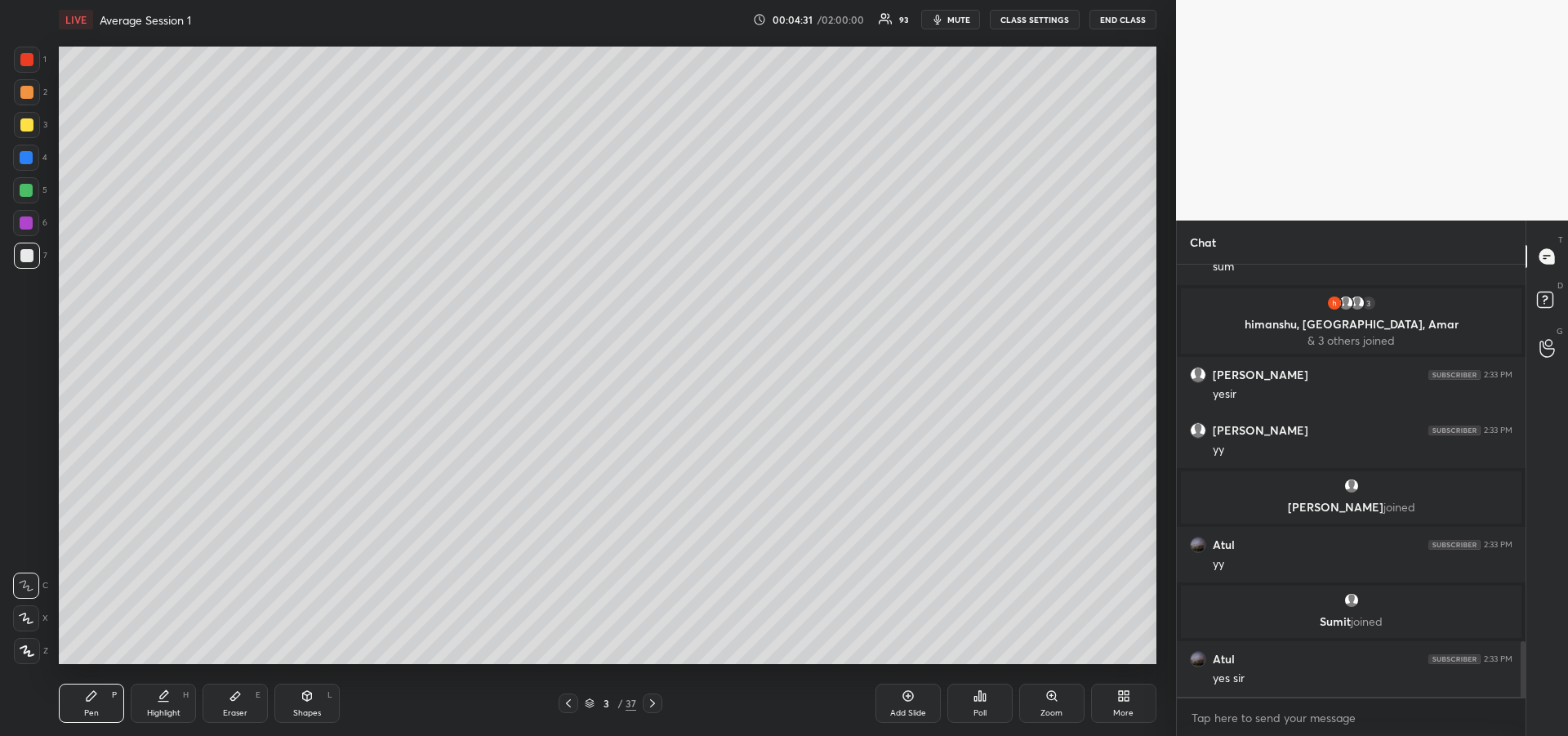
click at [33, 100] on div at bounding box center [27, 92] width 26 height 26
click at [29, 70] on div at bounding box center [27, 59] width 26 height 26
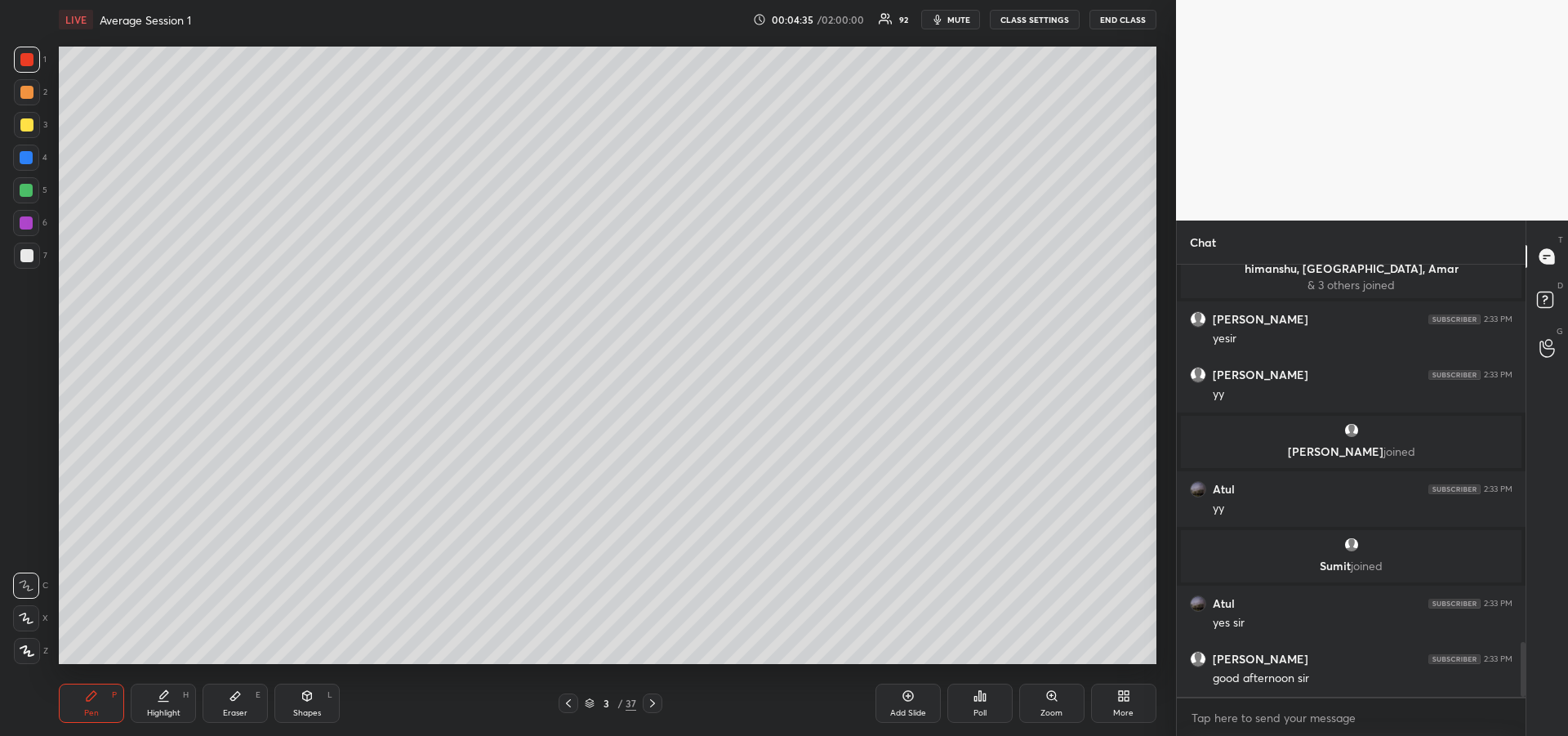
scroll to position [3026, 0]
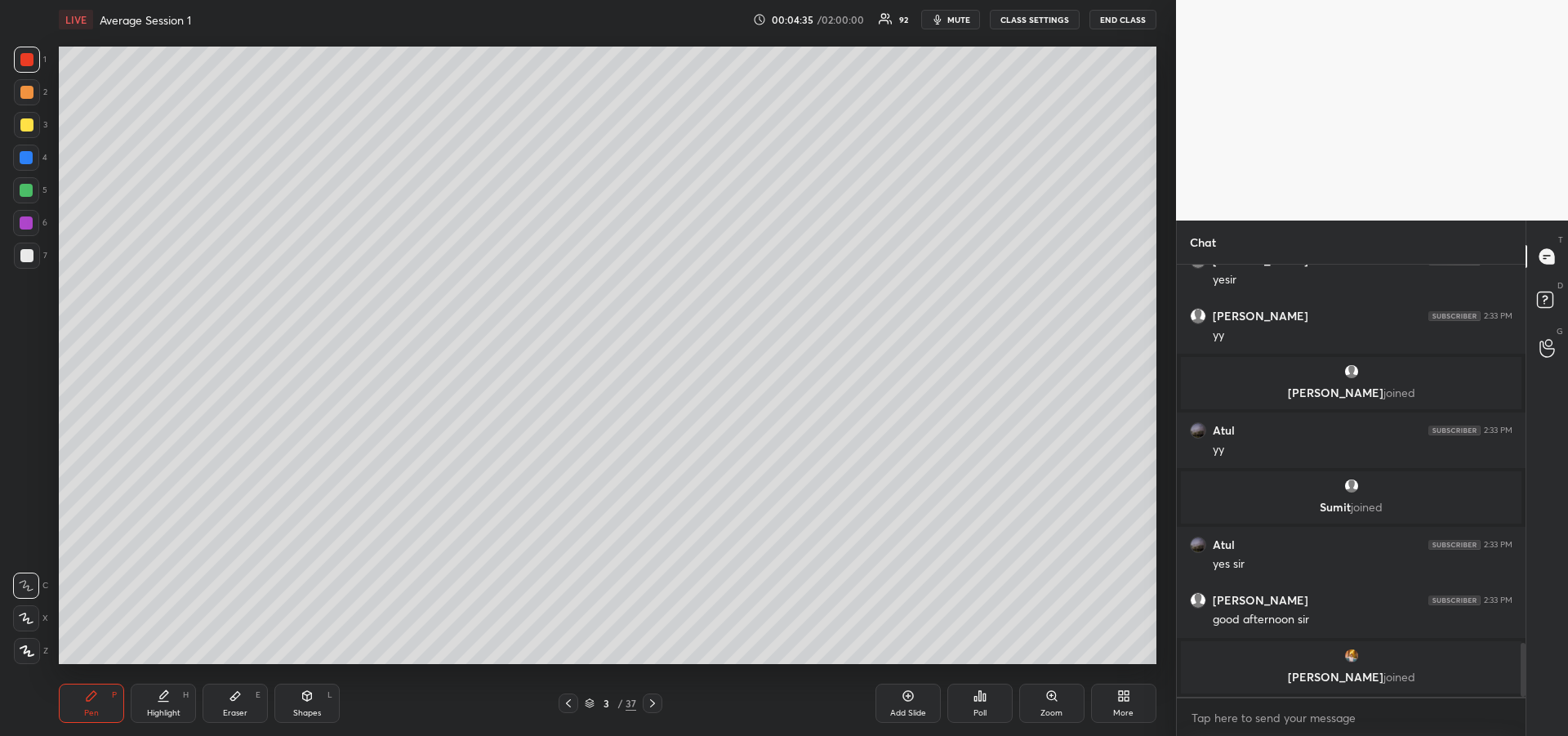
click at [100, 700] on div "Pen P" at bounding box center [91, 703] width 65 height 40
click at [26, 224] on div at bounding box center [26, 223] width 13 height 13
click at [656, 710] on div at bounding box center [652, 703] width 20 height 20
click at [28, 192] on div at bounding box center [26, 191] width 13 height 13
click at [243, 709] on div "Eraser" at bounding box center [235, 712] width 25 height 8
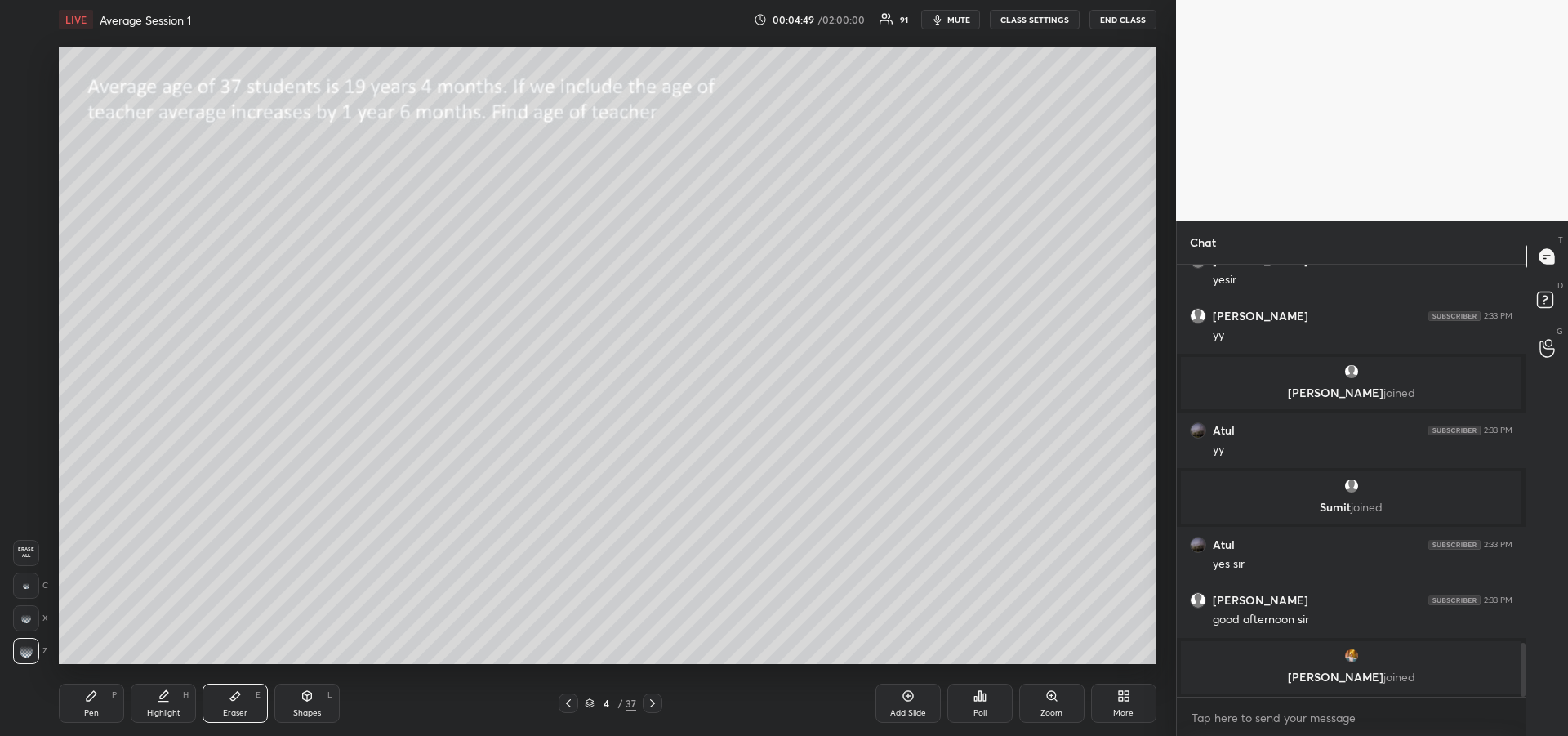
click at [104, 697] on div "Pen P" at bounding box center [91, 703] width 65 height 40
click at [310, 698] on icon at bounding box center [308, 695] width 9 height 9
click at [25, 158] on div at bounding box center [26, 158] width 13 height 13
click at [87, 711] on div "Pen" at bounding box center [92, 712] width 15 height 8
click at [25, 192] on div at bounding box center [26, 191] width 13 height 13
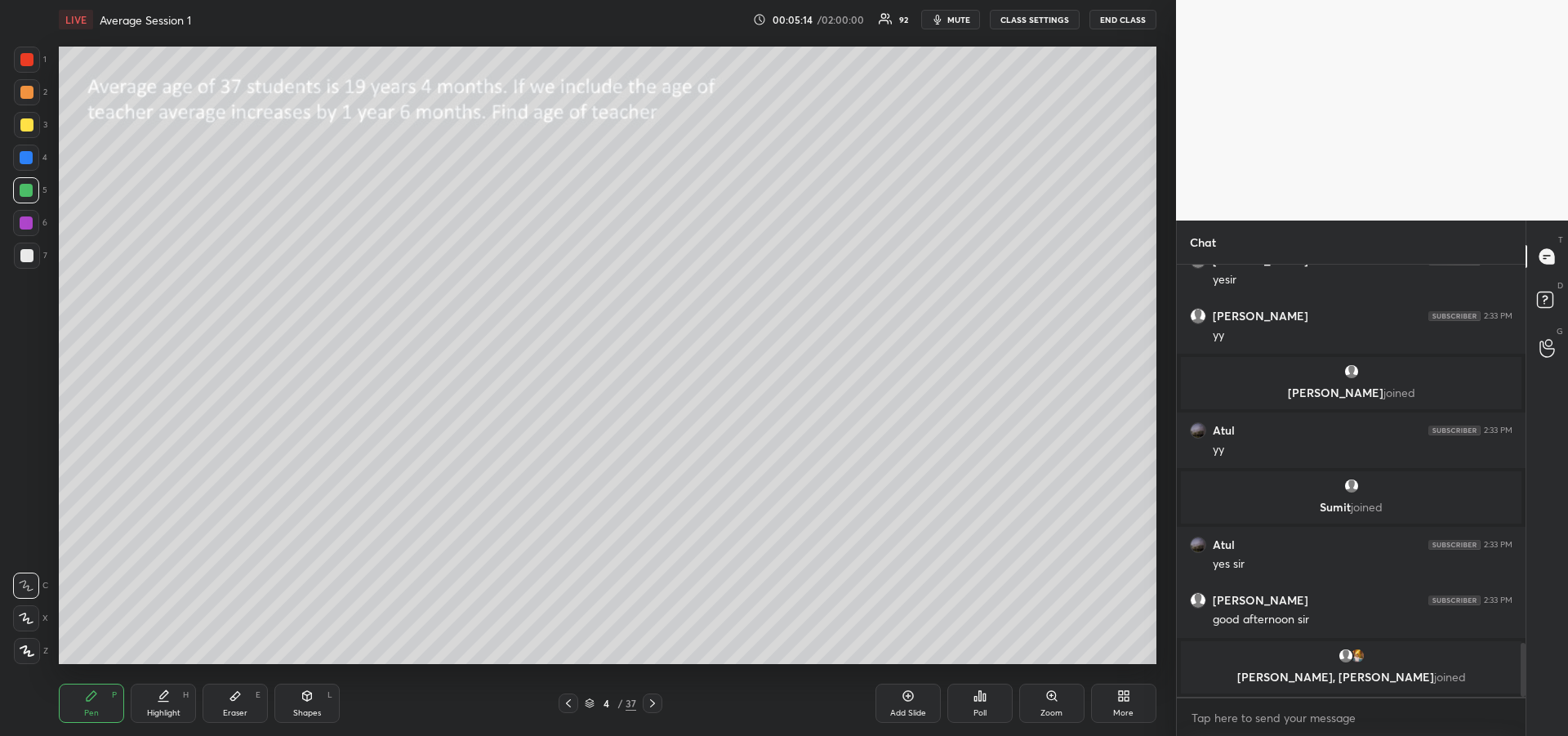
click at [571, 703] on icon at bounding box center [568, 703] width 13 height 13
click at [170, 698] on div "Highlight H" at bounding box center [162, 703] width 65 height 40
click at [98, 698] on div "Pen P" at bounding box center [91, 703] width 65 height 40
click at [651, 703] on icon at bounding box center [653, 703] width 13 height 13
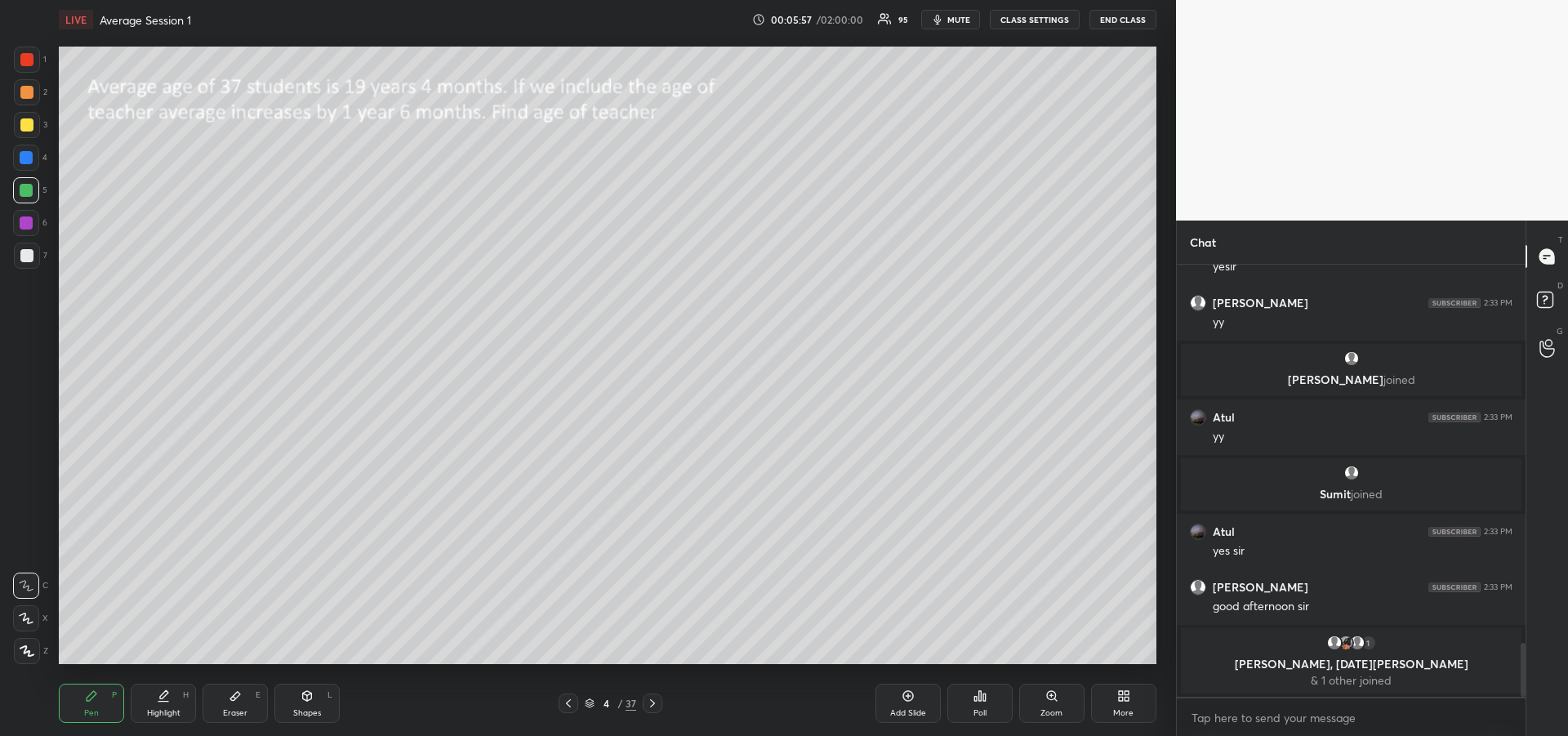
click at [167, 713] on div "Highlight" at bounding box center [163, 712] width 33 height 8
click at [231, 702] on div "Eraser E" at bounding box center [235, 703] width 65 height 40
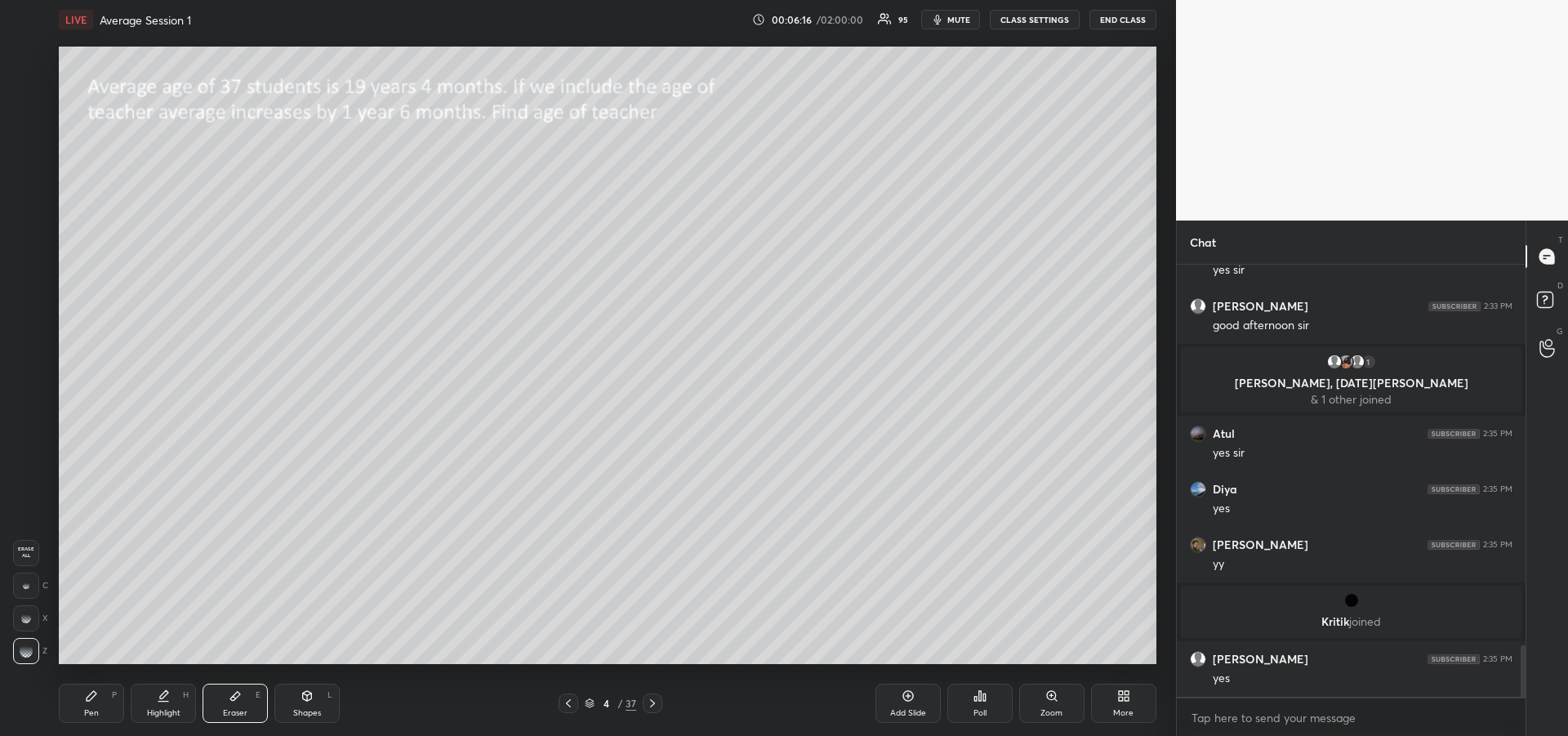
scroll to position [3221, 0]
click at [92, 703] on div "Pen P" at bounding box center [91, 703] width 65 height 40
click at [28, 159] on div at bounding box center [26, 158] width 13 height 13
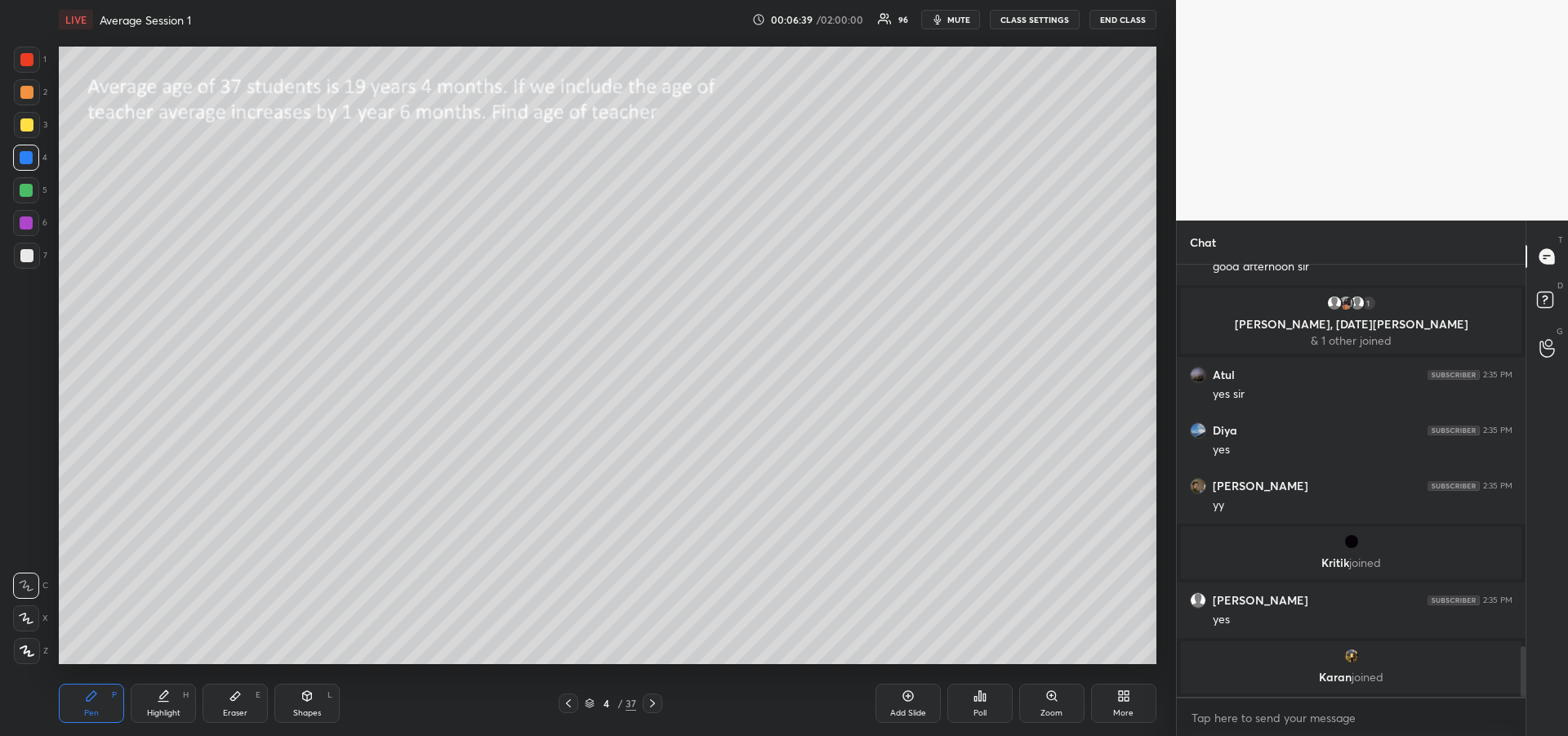
click at [149, 699] on div "Highlight H" at bounding box center [162, 703] width 65 height 40
click at [88, 709] on div "Pen" at bounding box center [92, 712] width 15 height 8
click at [158, 702] on div "Highlight H" at bounding box center [162, 703] width 65 height 40
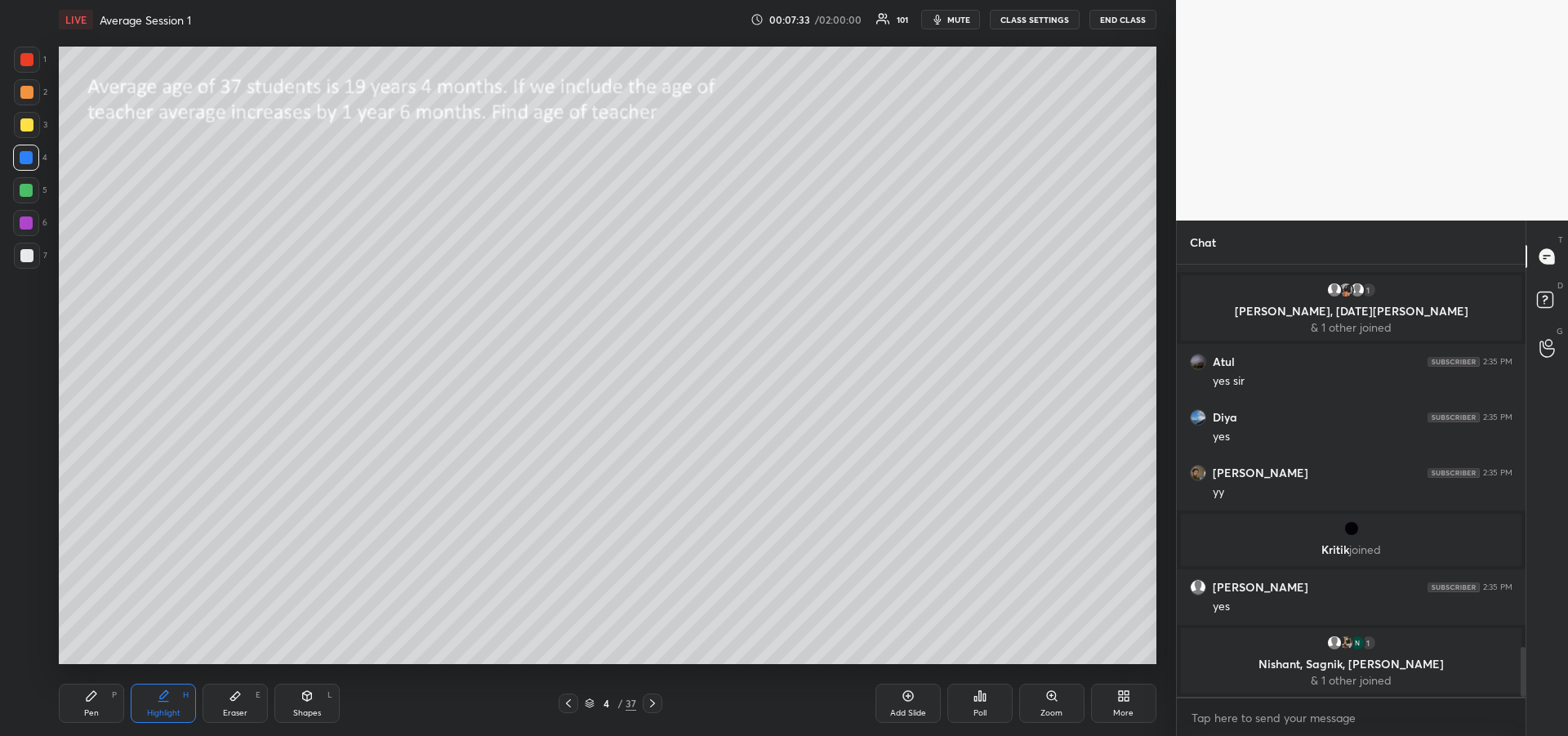
click at [90, 709] on div "Pen" at bounding box center [92, 712] width 15 height 8
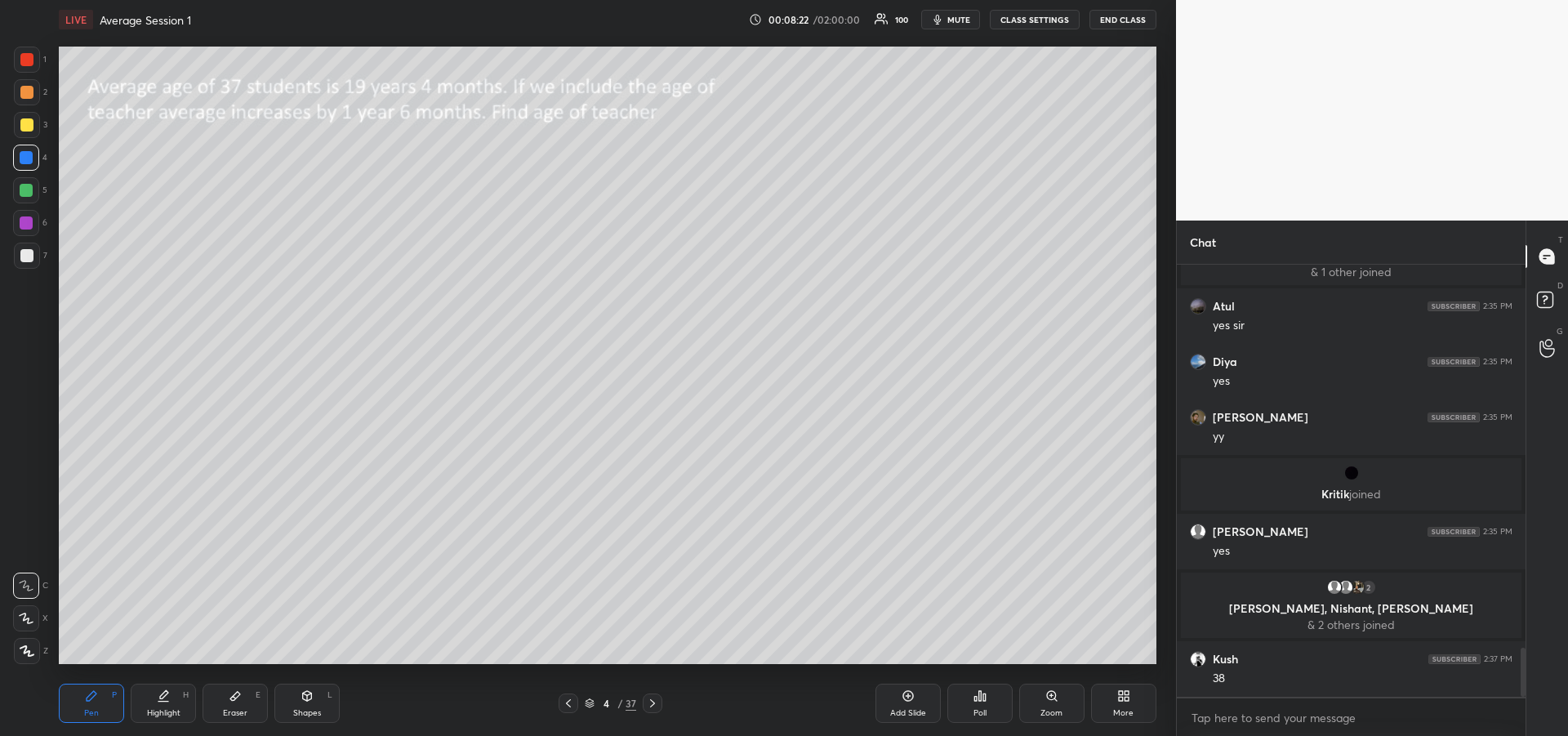
scroll to position [3372, 0]
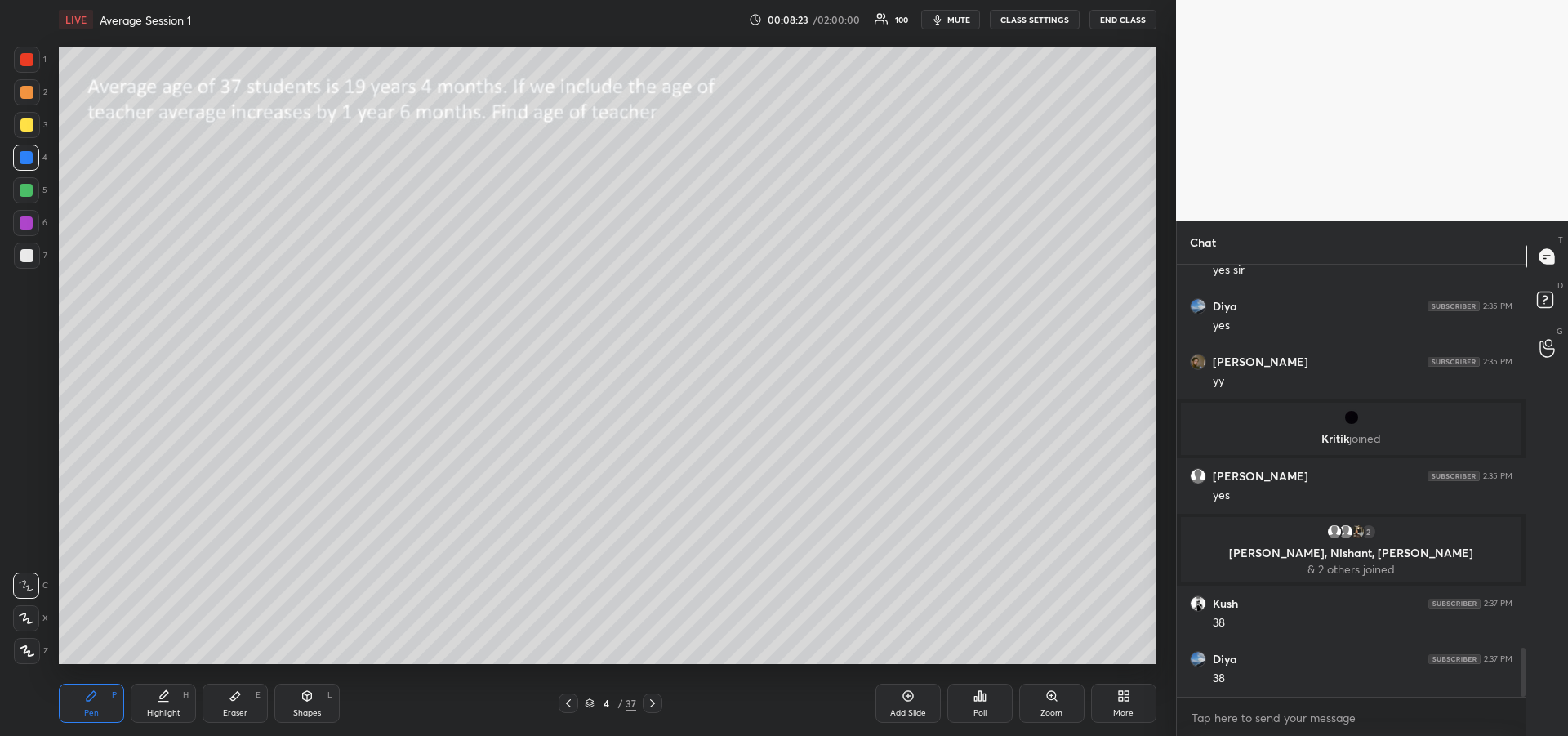
click at [168, 693] on icon at bounding box center [164, 694] width 8 height 8
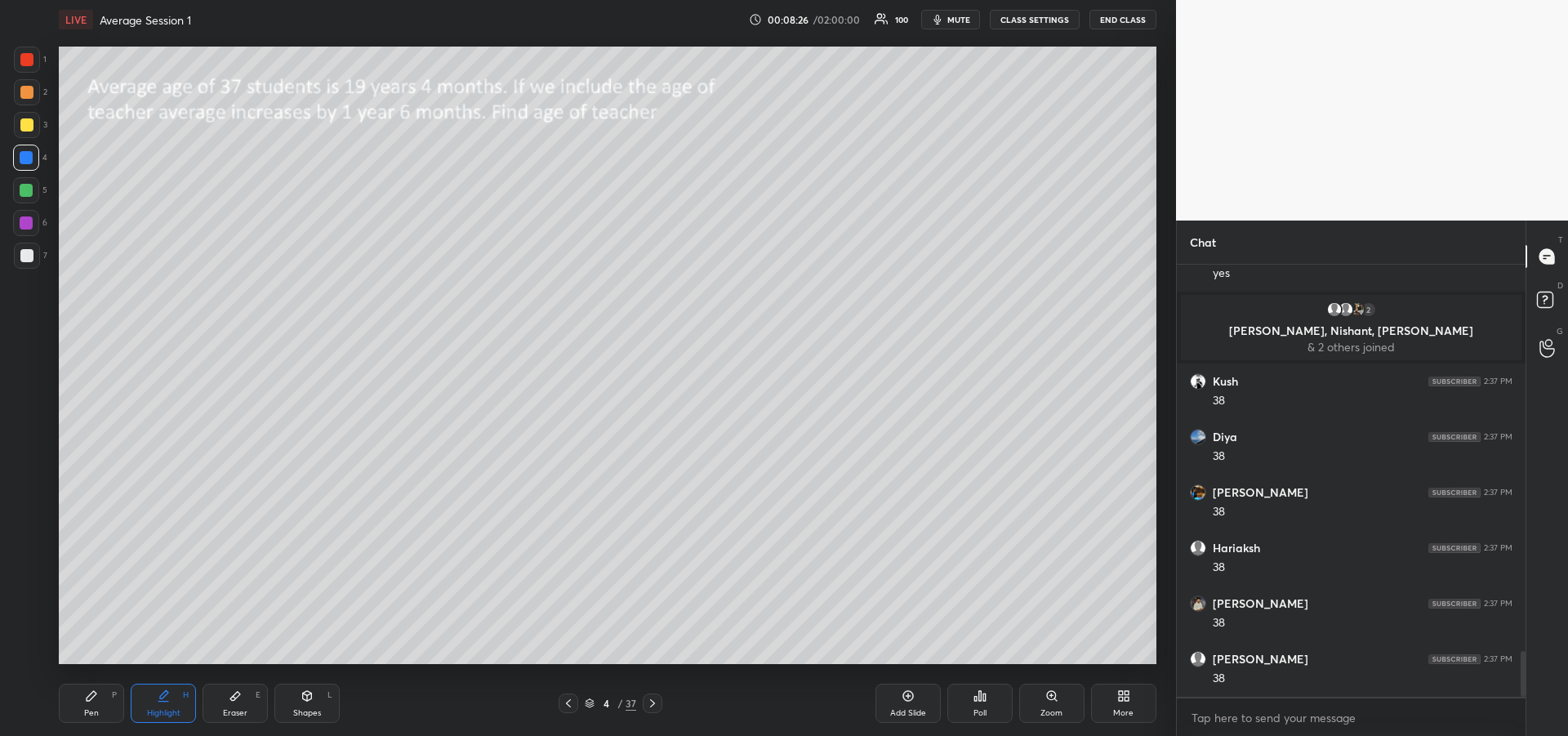
scroll to position [3650, 0]
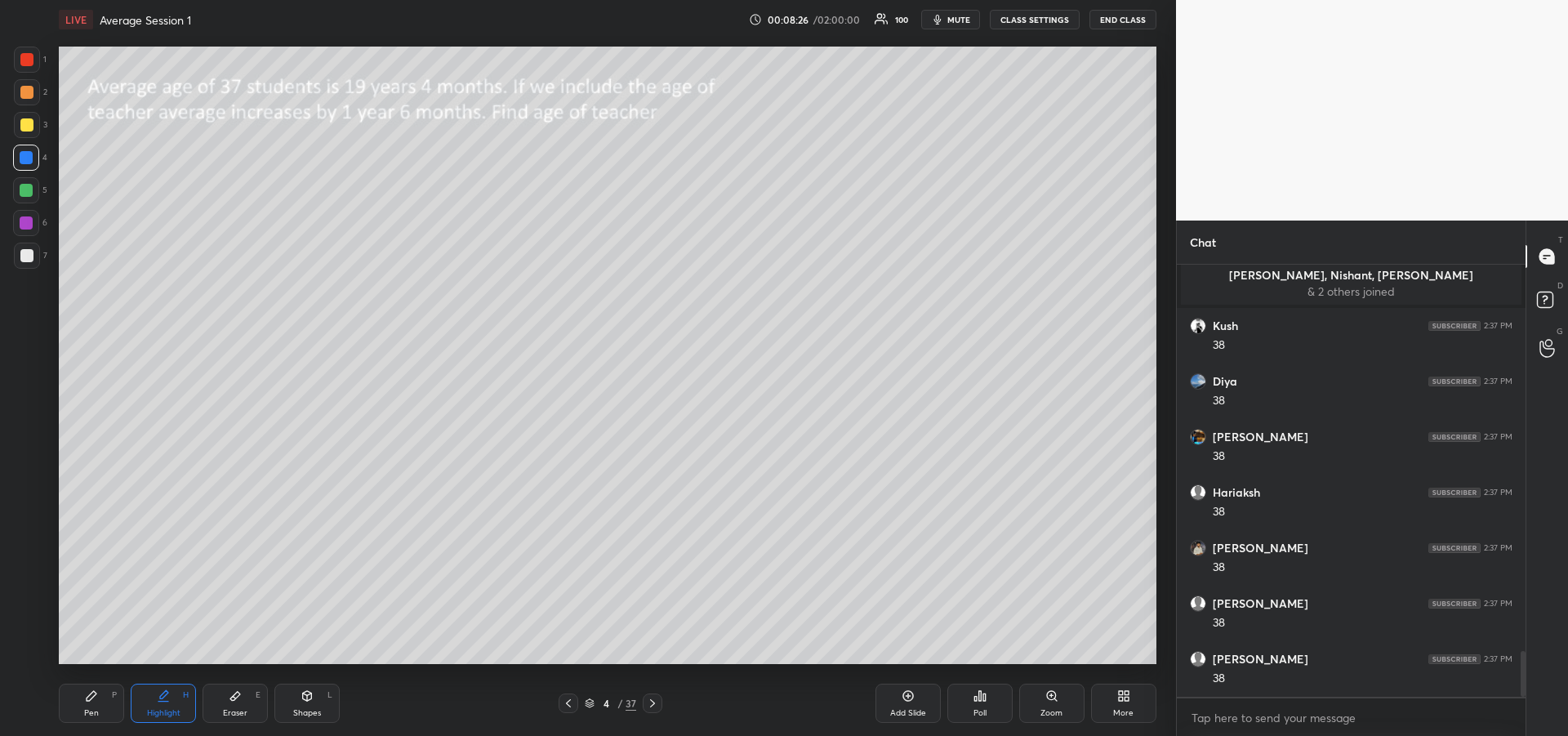
click at [100, 695] on div "Pen P" at bounding box center [91, 703] width 65 height 40
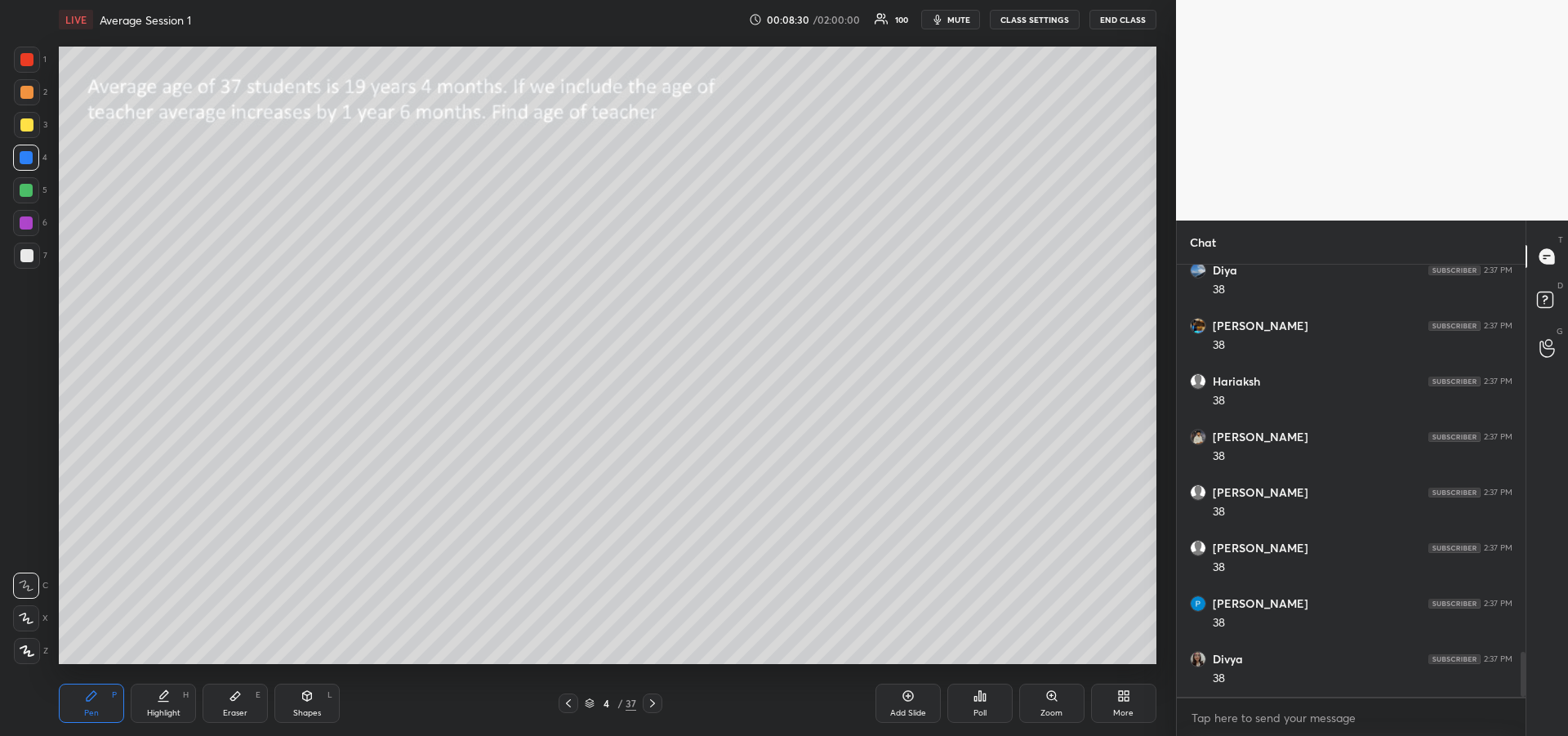
scroll to position [3816, 0]
click at [156, 696] on div "Highlight H" at bounding box center [162, 703] width 65 height 40
click at [112, 696] on div "P" at bounding box center [114, 694] width 5 height 8
click at [230, 719] on div "Eraser E" at bounding box center [235, 703] width 65 height 40
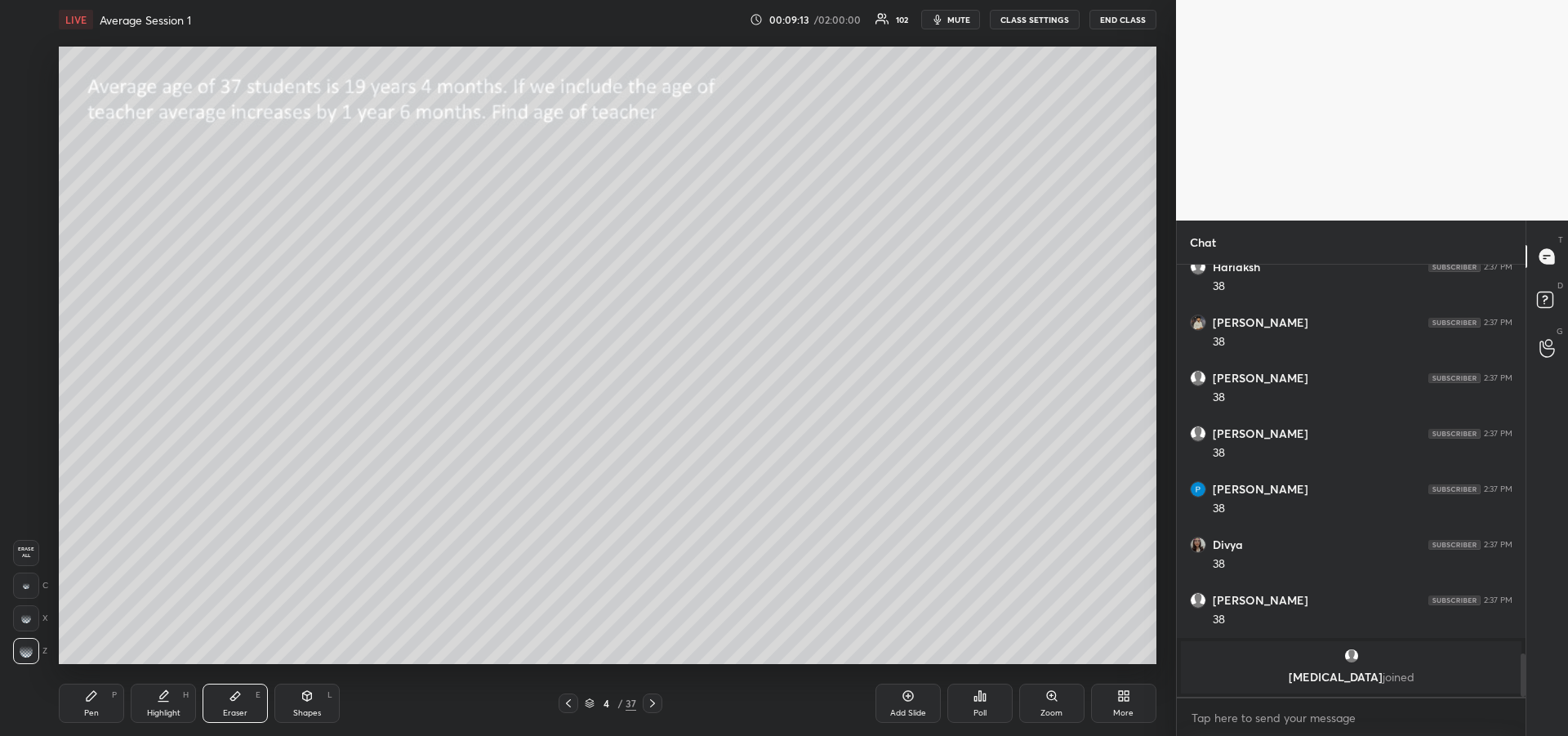
click at [88, 698] on icon at bounding box center [92, 695] width 9 height 9
click at [18, 192] on div at bounding box center [26, 191] width 26 height 26
click at [239, 695] on icon at bounding box center [235, 696] width 9 height 9
click at [101, 700] on div "Pen P" at bounding box center [91, 703] width 65 height 40
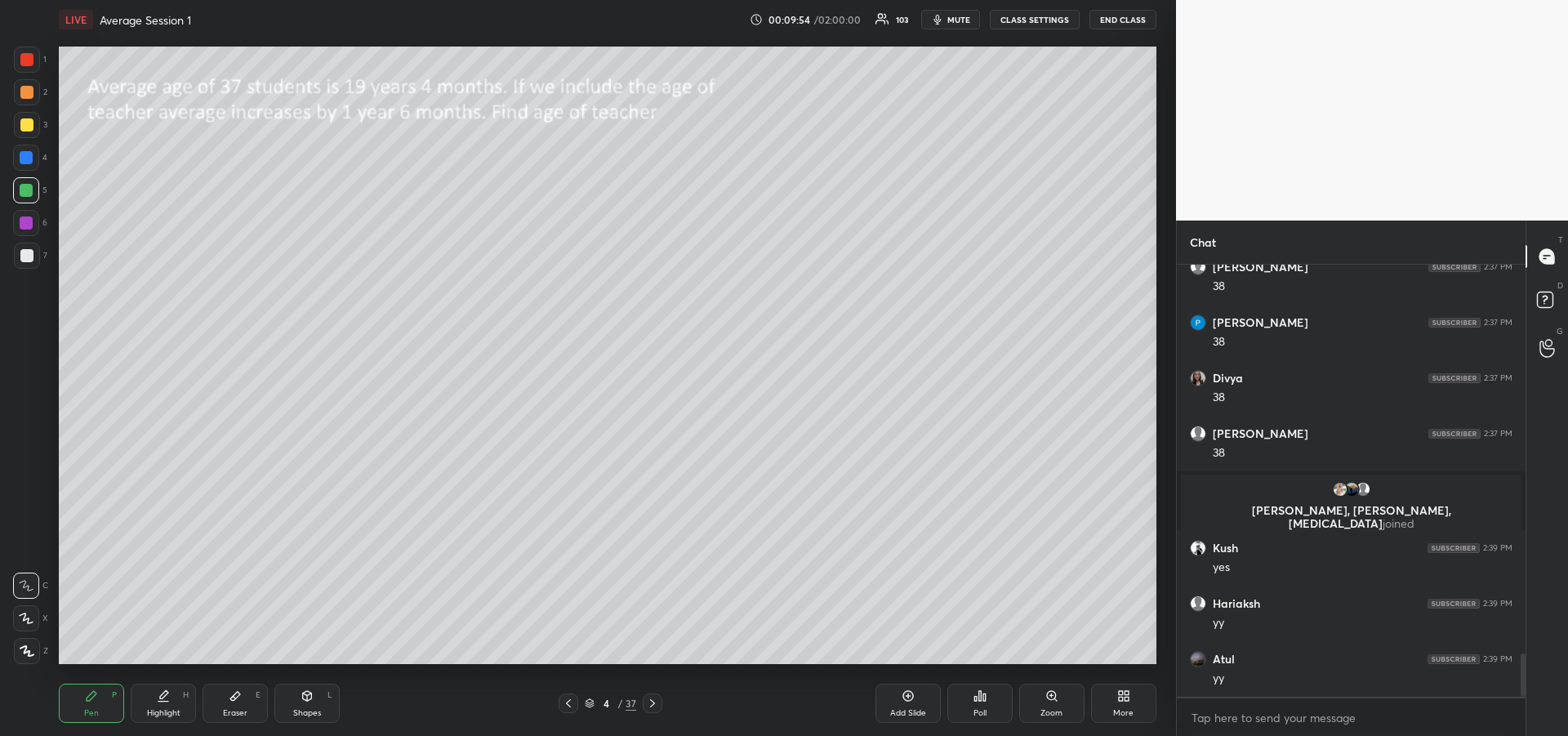
scroll to position [4065, 0]
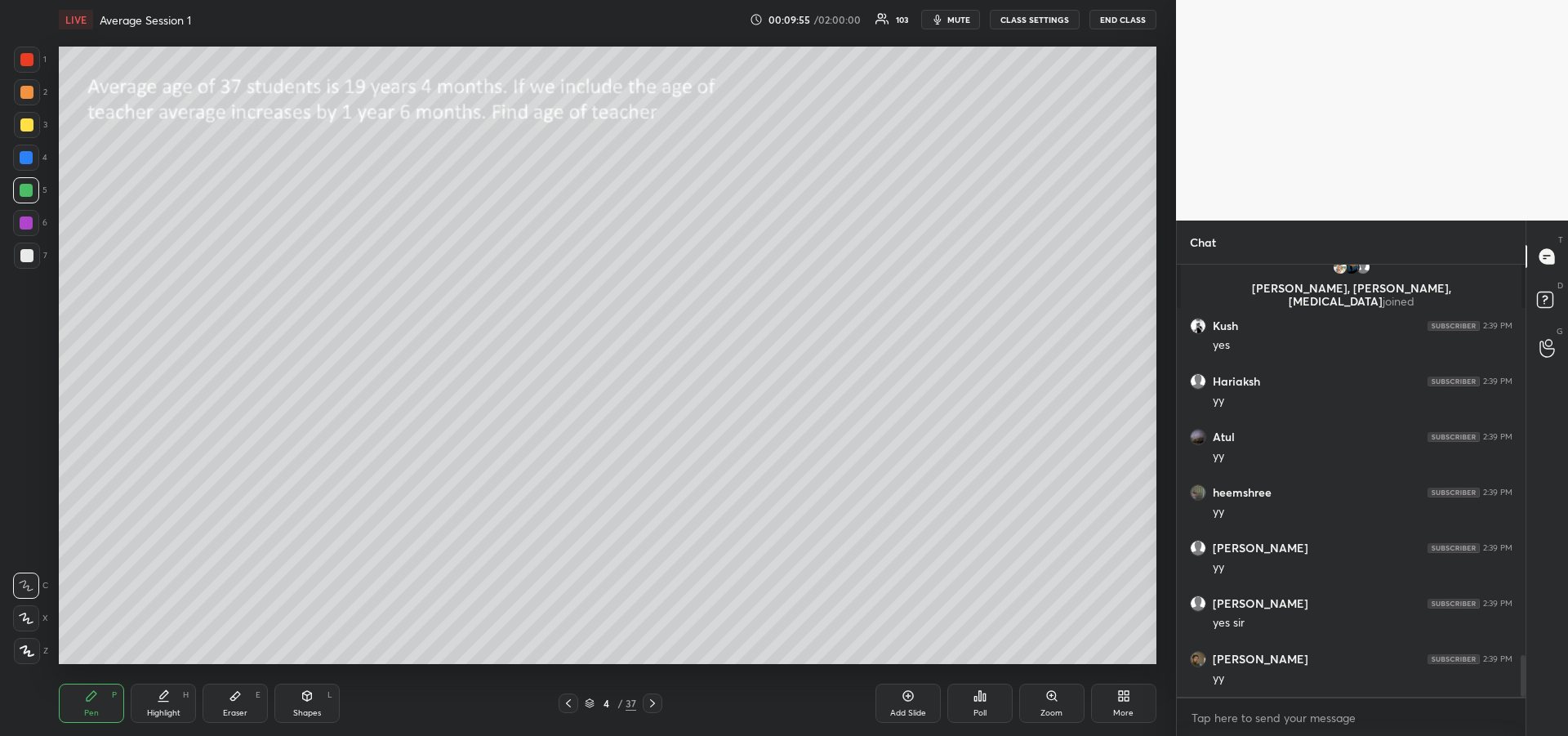
click at [20, 131] on div at bounding box center [27, 125] width 26 height 26
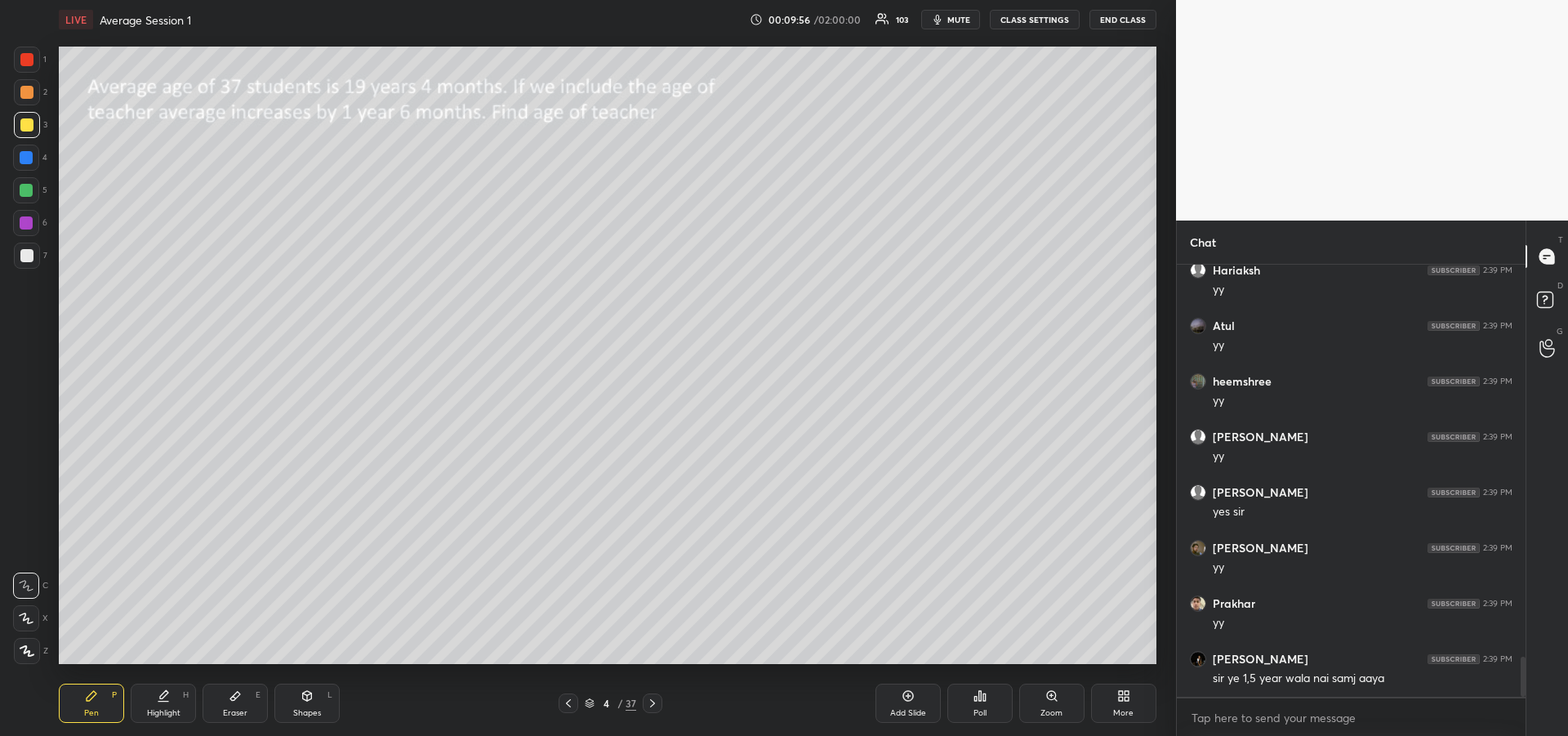
scroll to position [4231, 0]
click at [27, 227] on div at bounding box center [26, 223] width 13 height 13
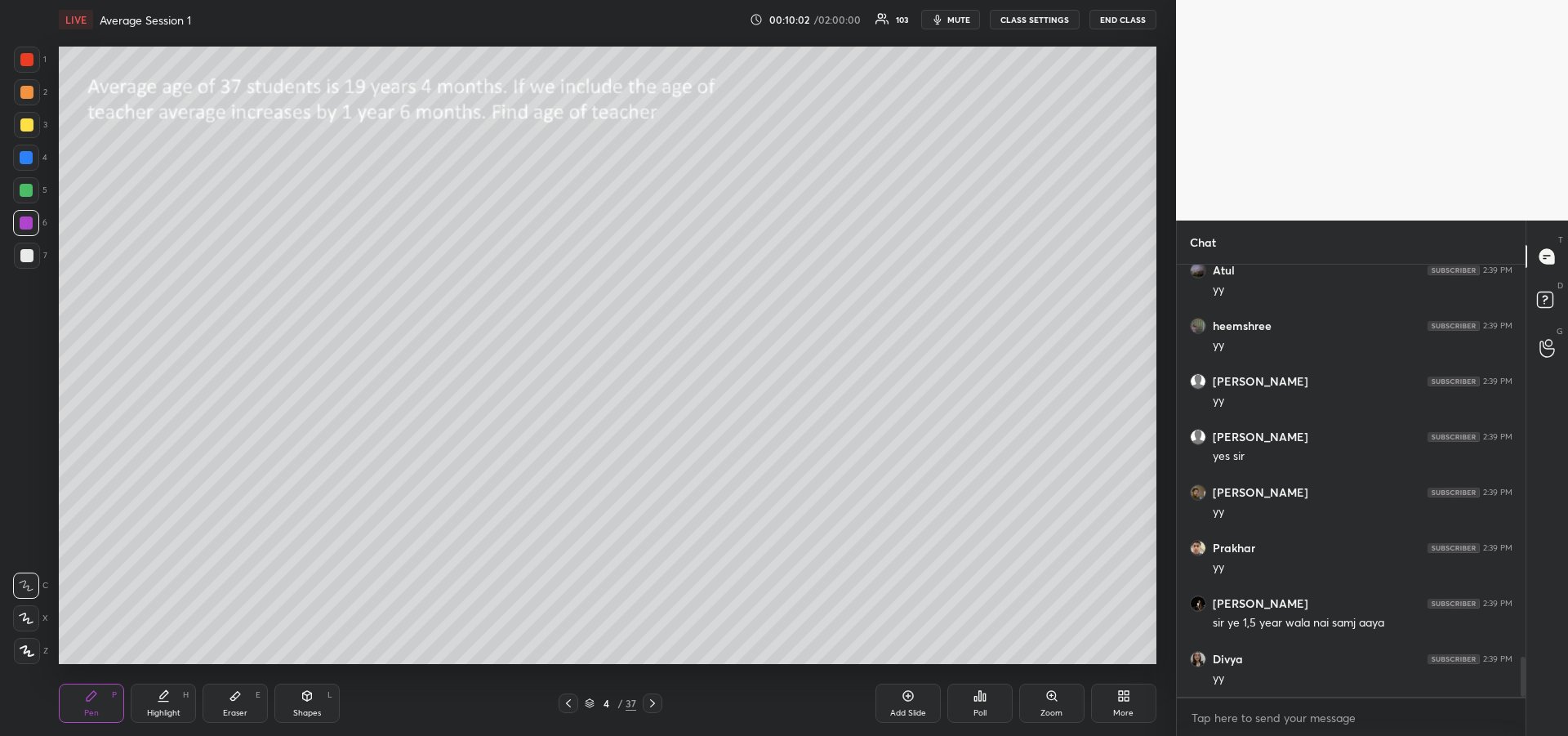
click at [899, 702] on div "Add Slide" at bounding box center [908, 703] width 65 height 40
click at [559, 708] on div at bounding box center [568, 703] width 20 height 20
click at [168, 695] on icon at bounding box center [163, 695] width 13 height 13
click at [653, 704] on icon at bounding box center [653, 703] width 13 height 13
click at [564, 708] on icon at bounding box center [568, 703] width 13 height 13
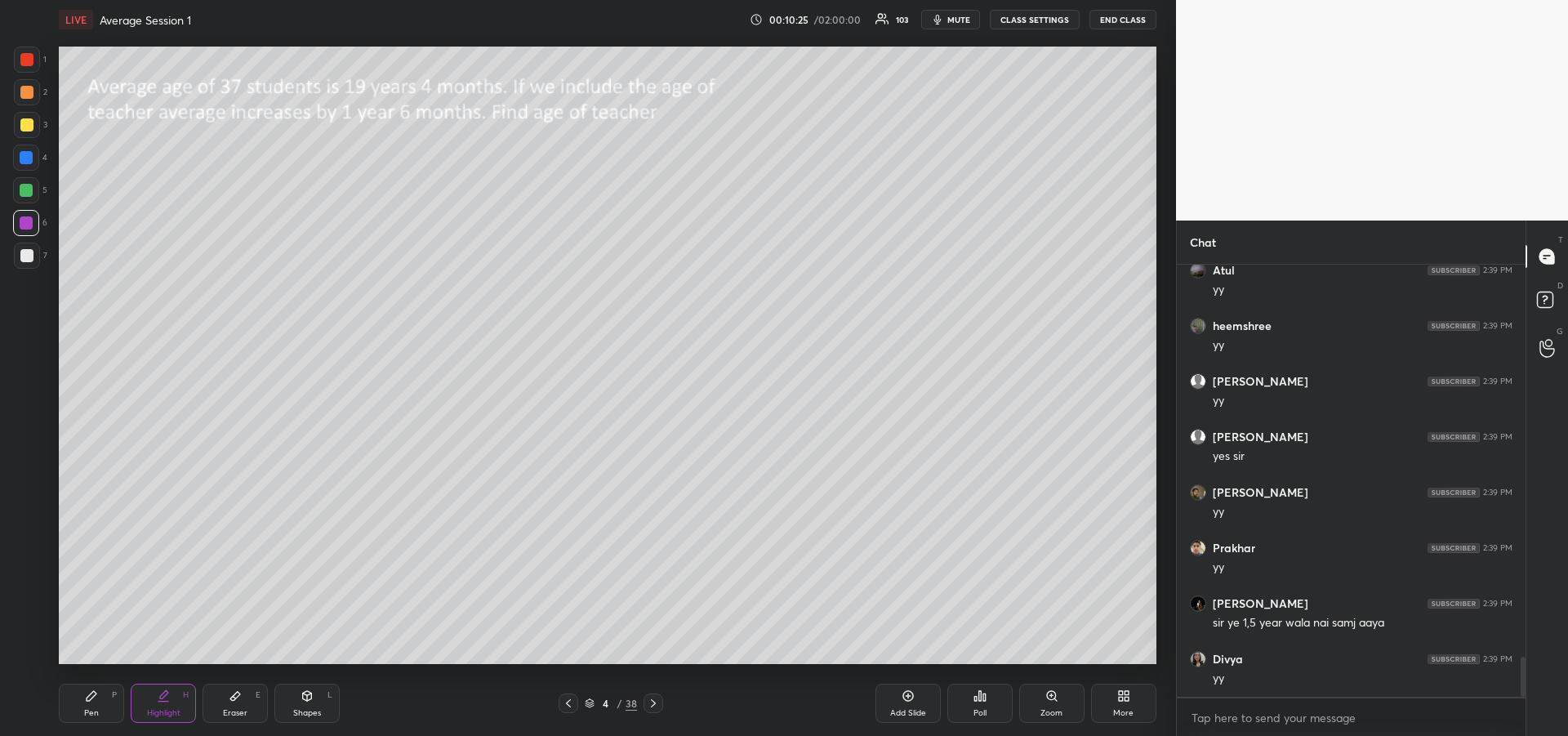
click at [236, 695] on icon at bounding box center [235, 696] width 9 height 9
click at [161, 698] on icon at bounding box center [164, 694] width 8 height 8
click at [96, 709] on div "Pen" at bounding box center [92, 712] width 15 height 8
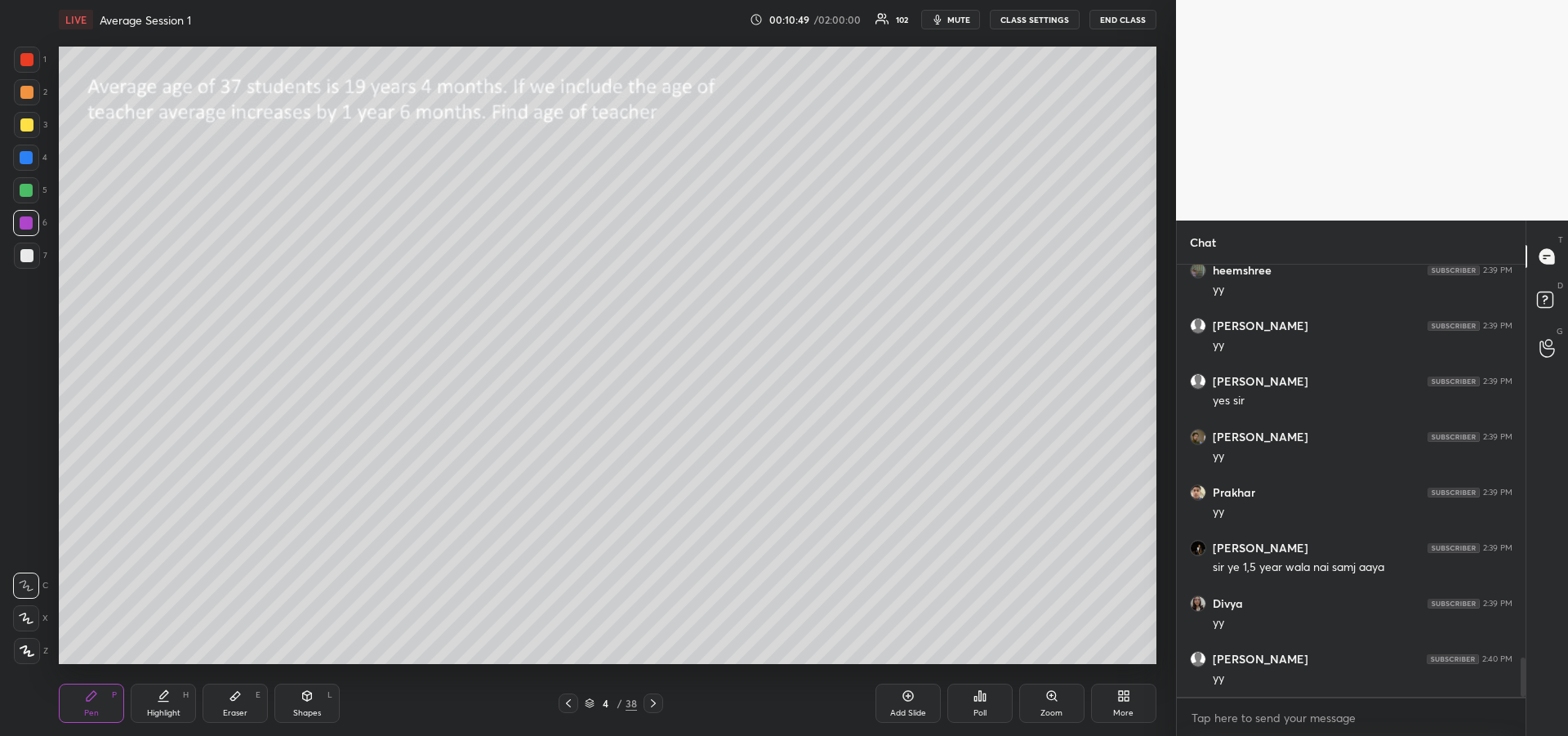
click at [161, 705] on div "Highlight H" at bounding box center [162, 703] width 65 height 40
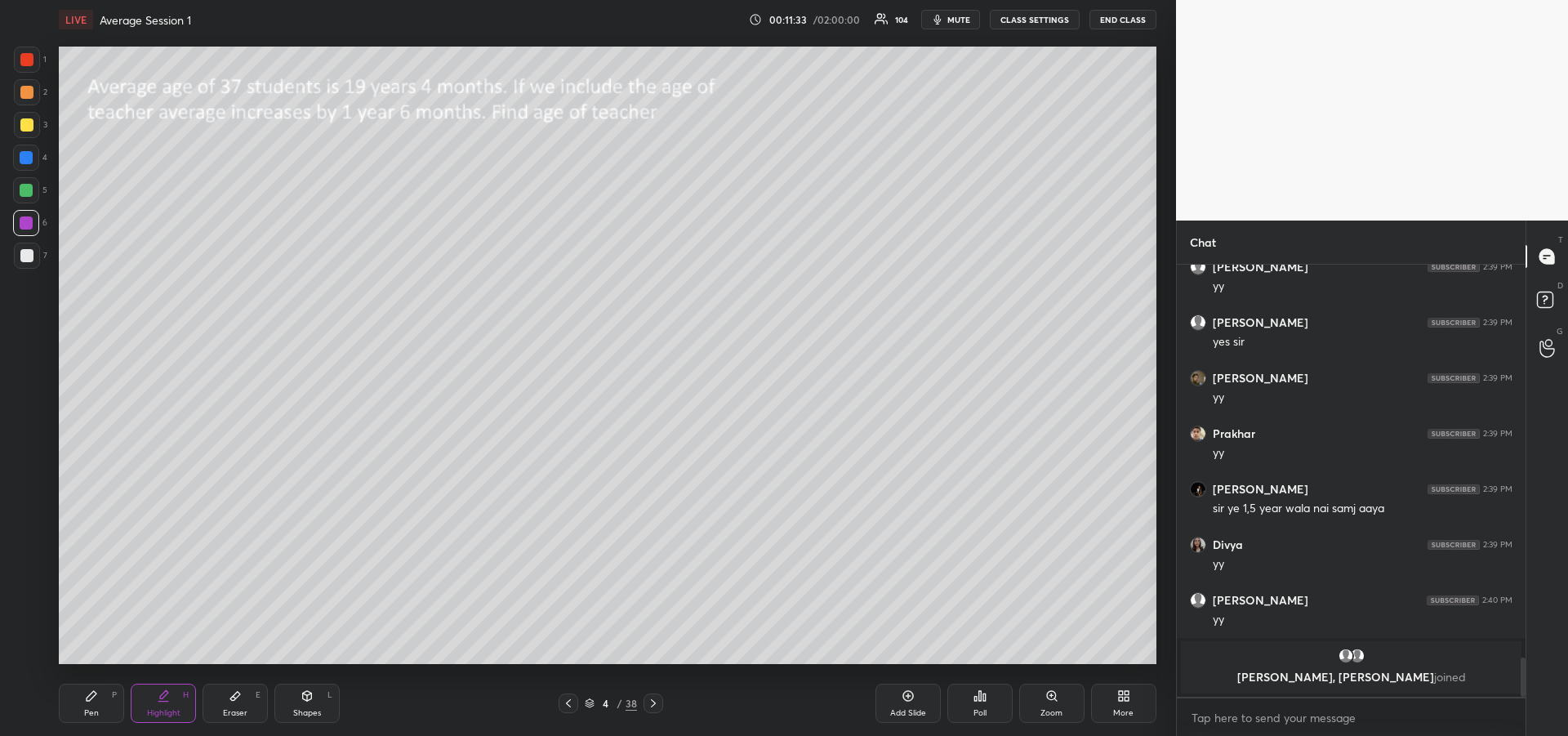
click at [154, 699] on div "Highlight H" at bounding box center [162, 703] width 65 height 40
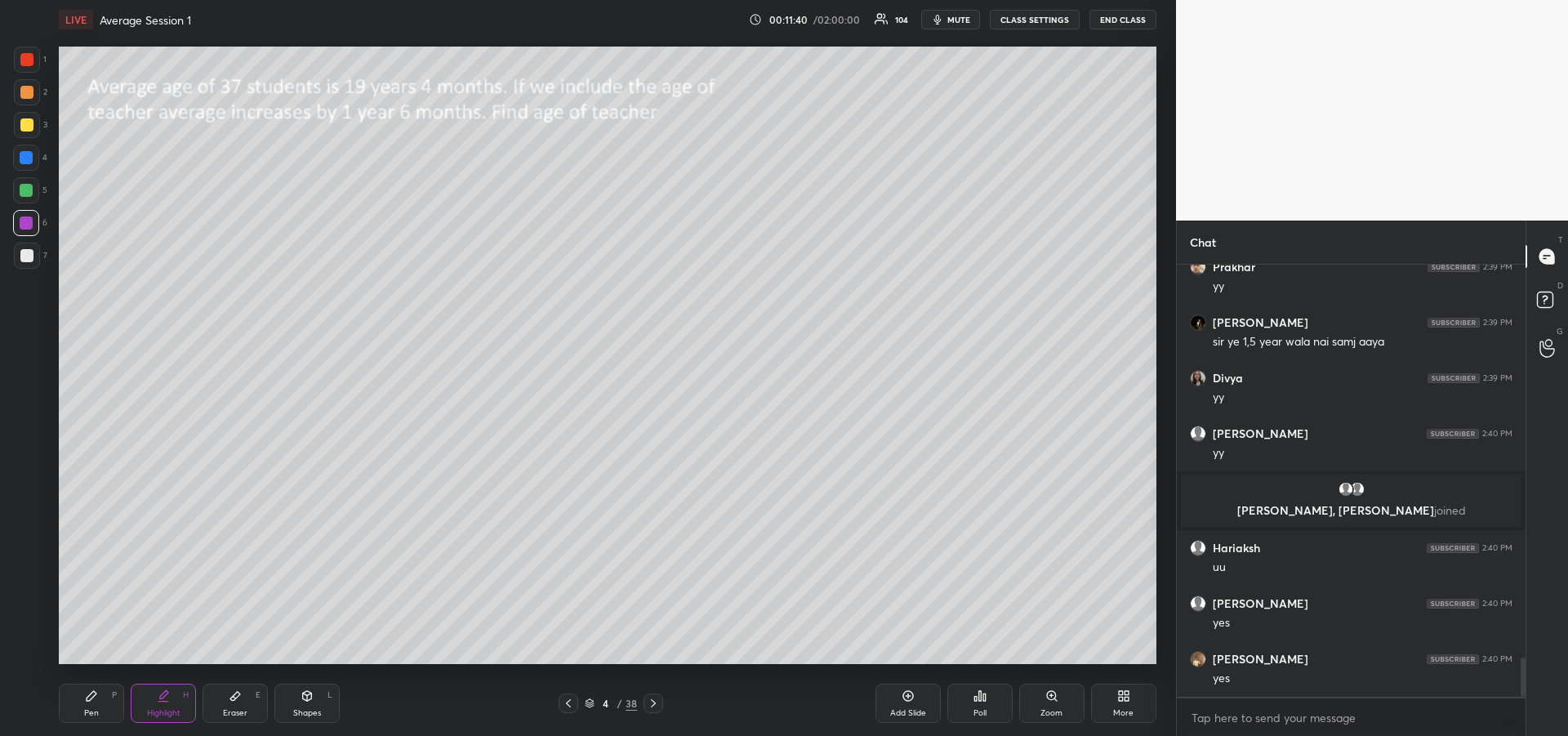
scroll to position [4338, 0]
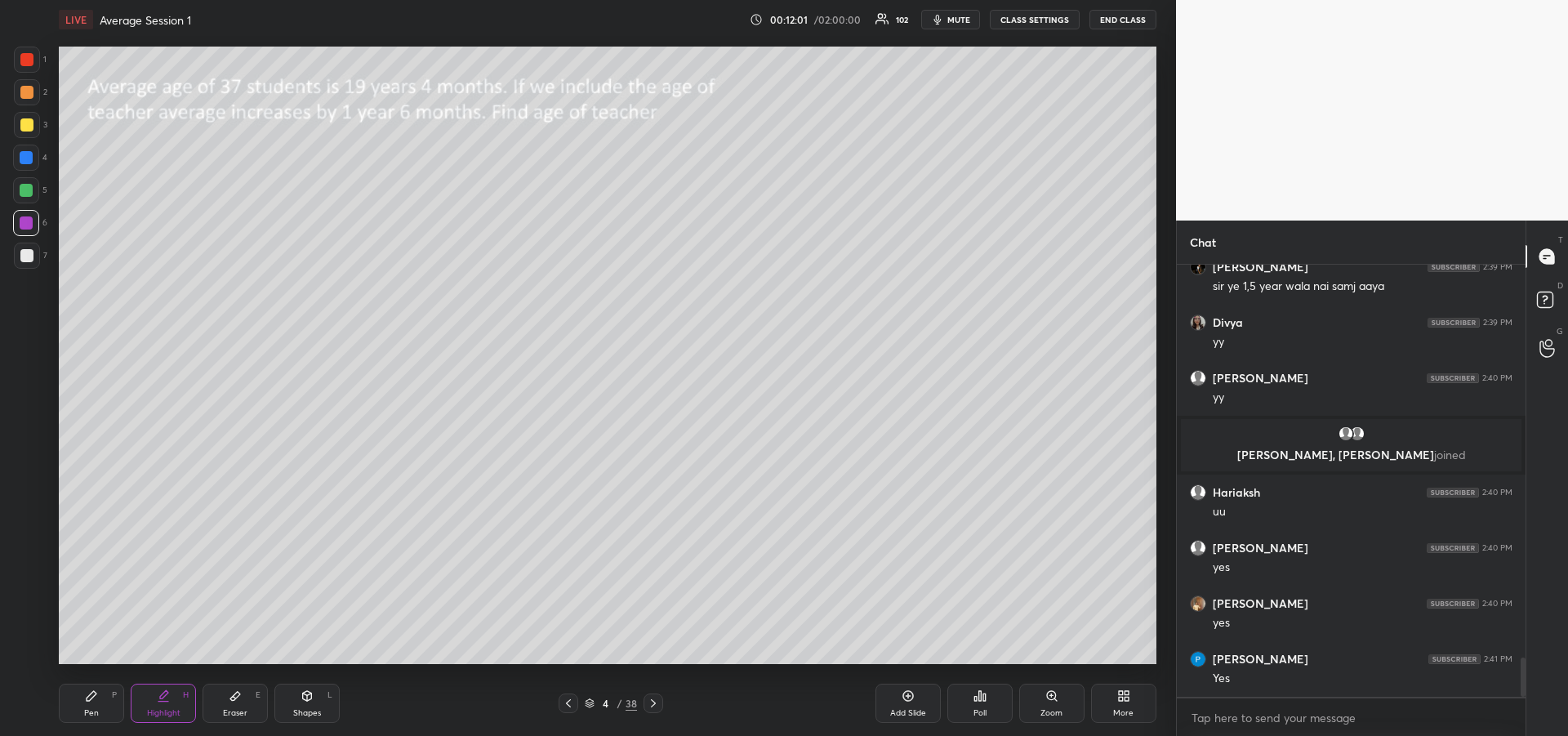
click at [92, 707] on div "Pen P" at bounding box center [91, 703] width 65 height 40
click at [26, 132] on div at bounding box center [27, 125] width 26 height 26
click at [236, 699] on icon at bounding box center [235, 695] width 13 height 13
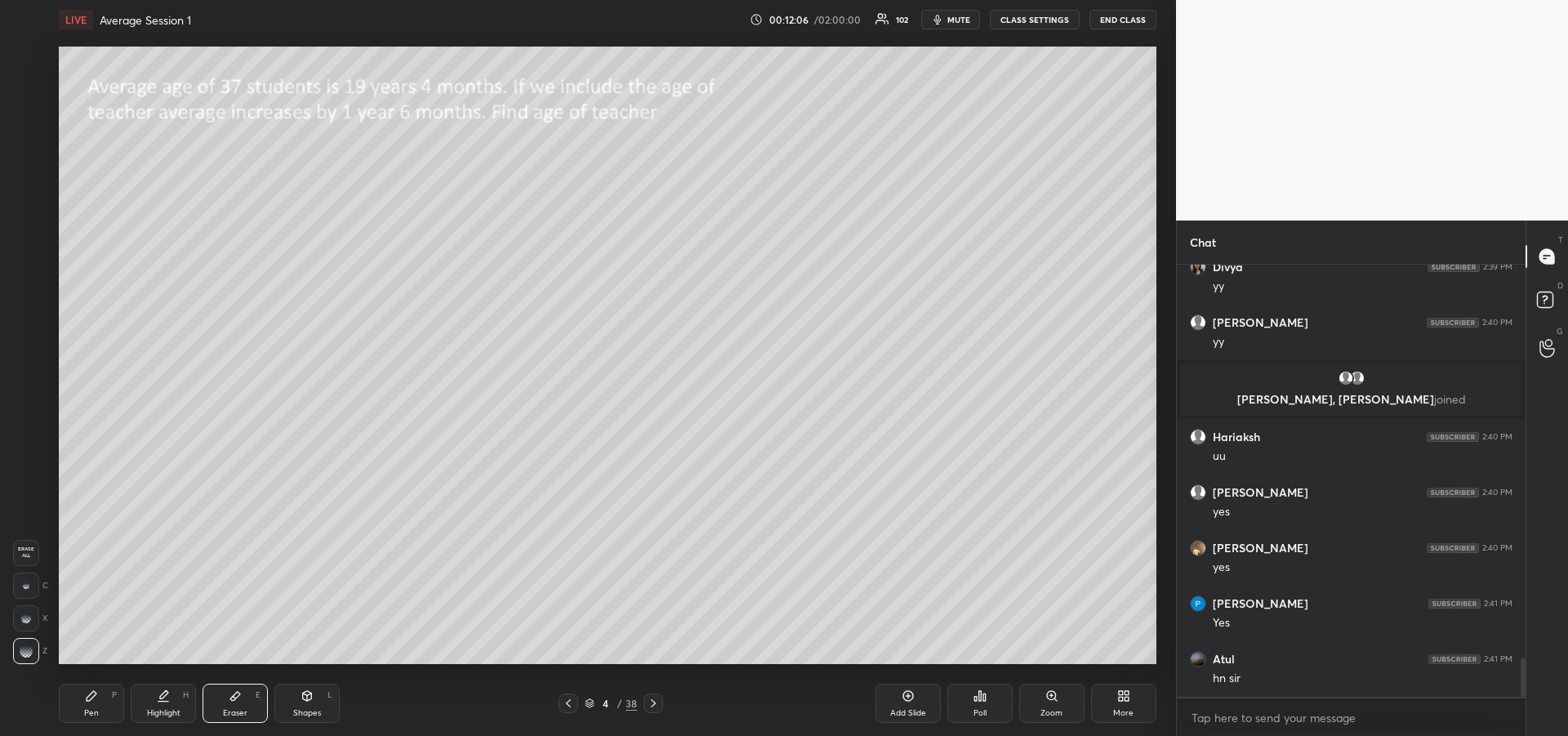
scroll to position [394, 343]
click at [79, 697] on div "Pen P" at bounding box center [91, 703] width 65 height 40
click at [907, 706] on div "Add Slide" at bounding box center [908, 703] width 65 height 40
click at [25, 122] on div at bounding box center [27, 125] width 13 height 13
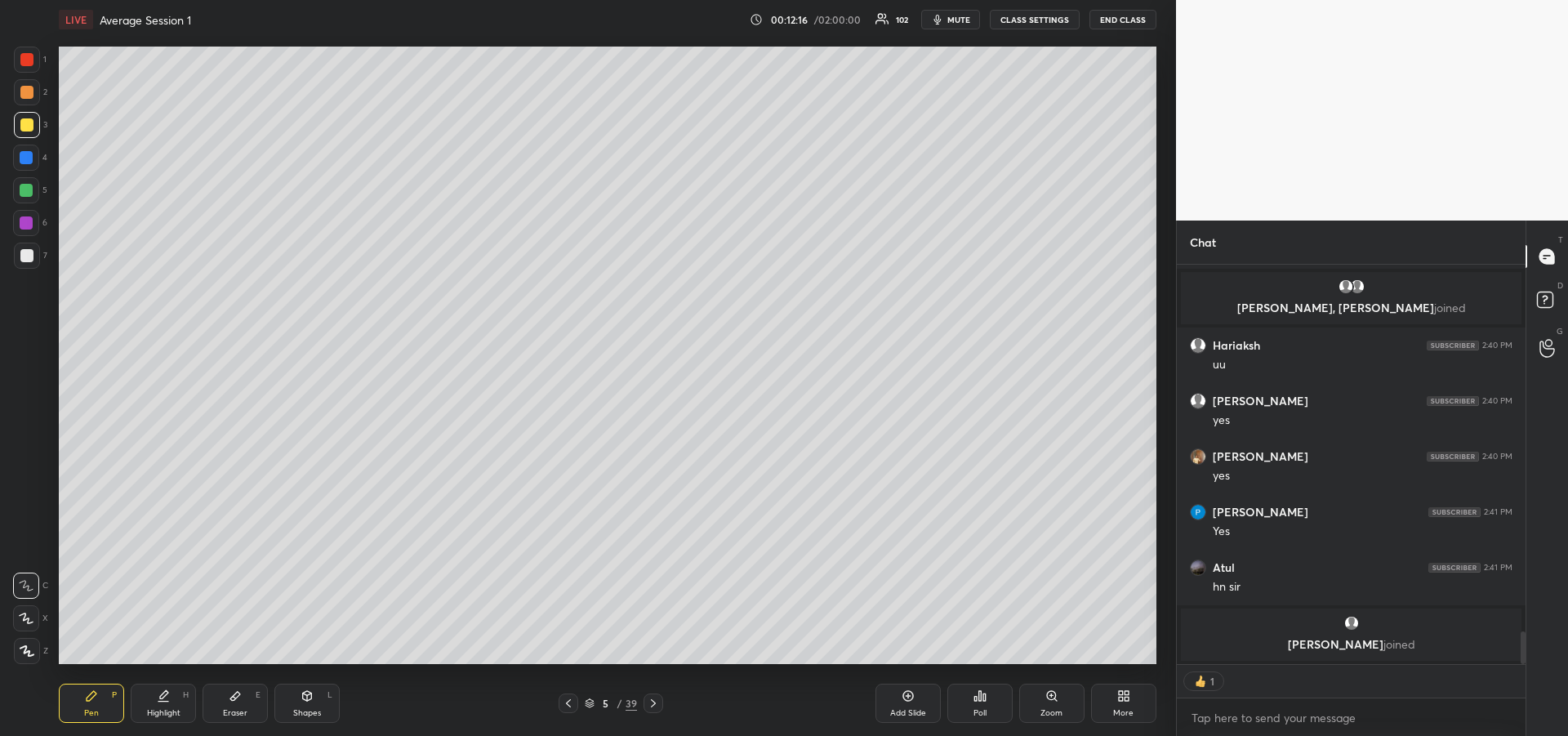
scroll to position [4452, 0]
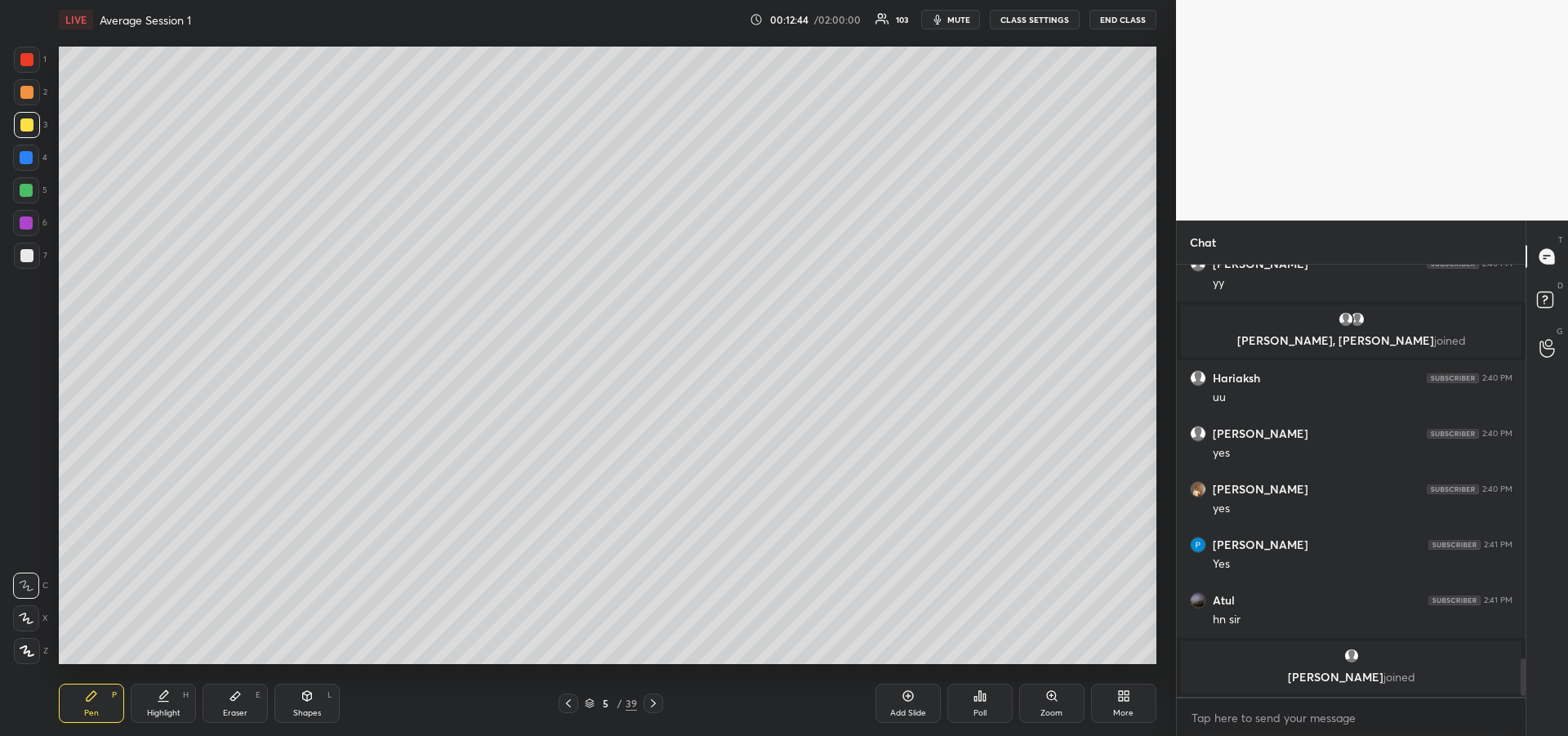
click at [25, 226] on div at bounding box center [26, 223] width 13 height 13
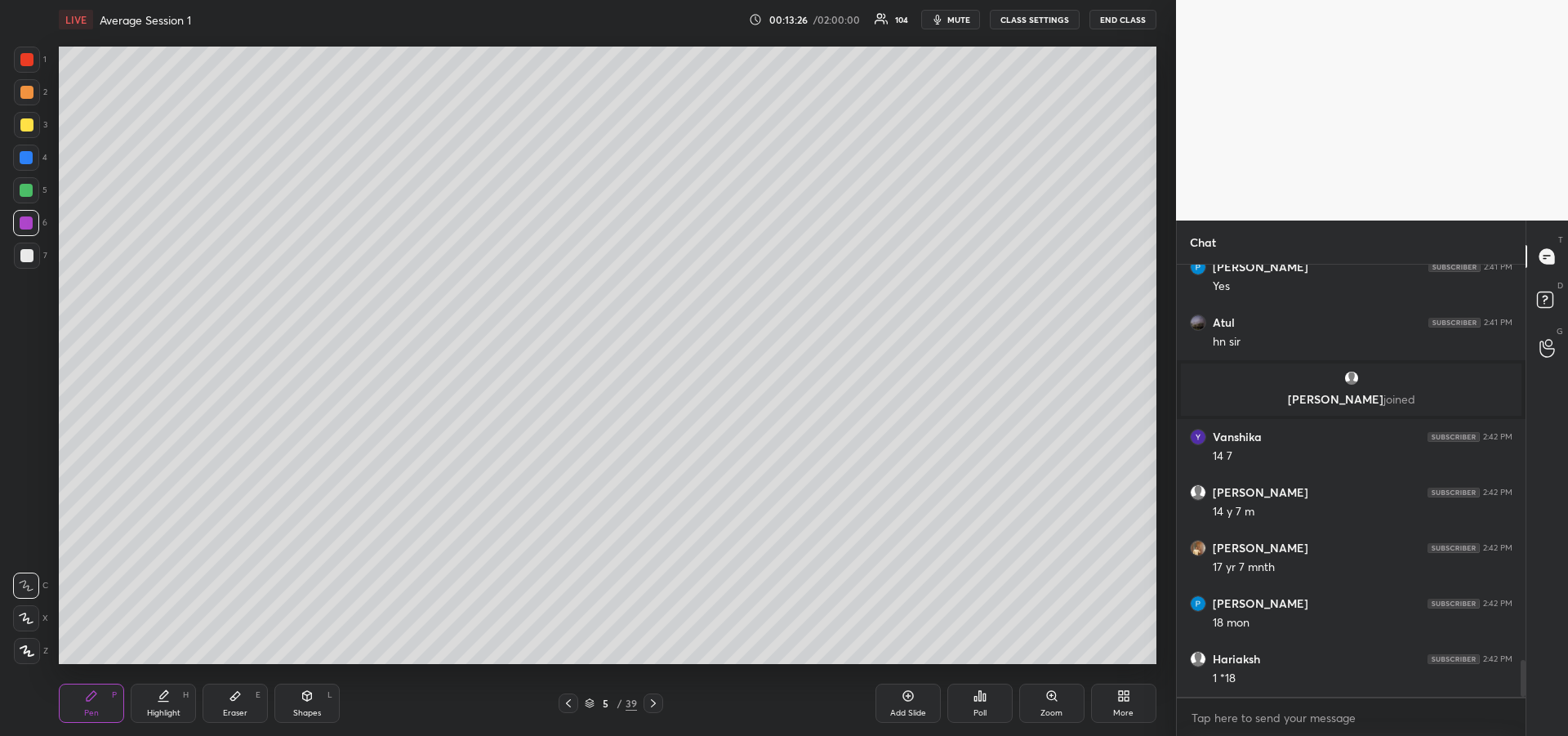
scroll to position [4664, 0]
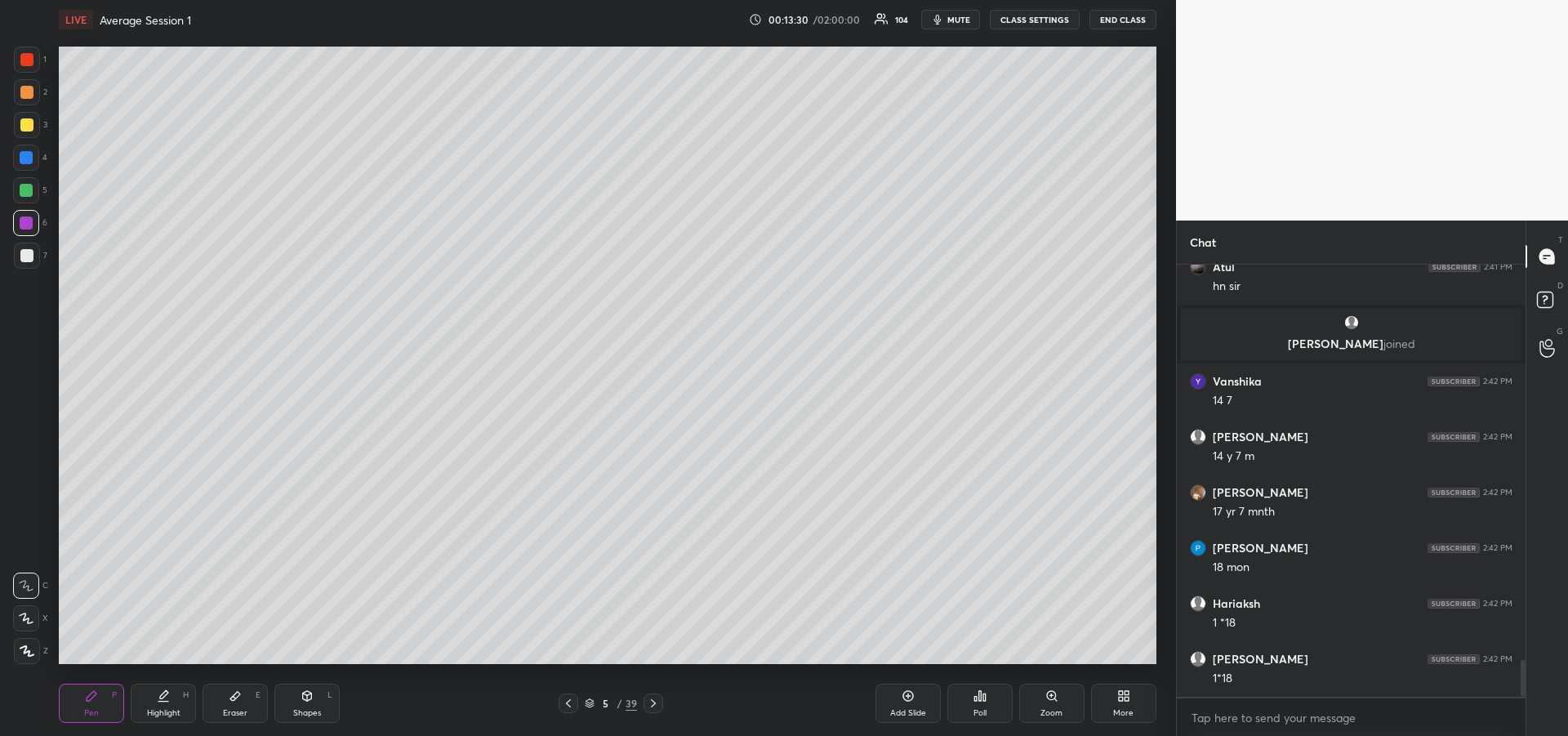
click at [27, 259] on div at bounding box center [27, 256] width 13 height 13
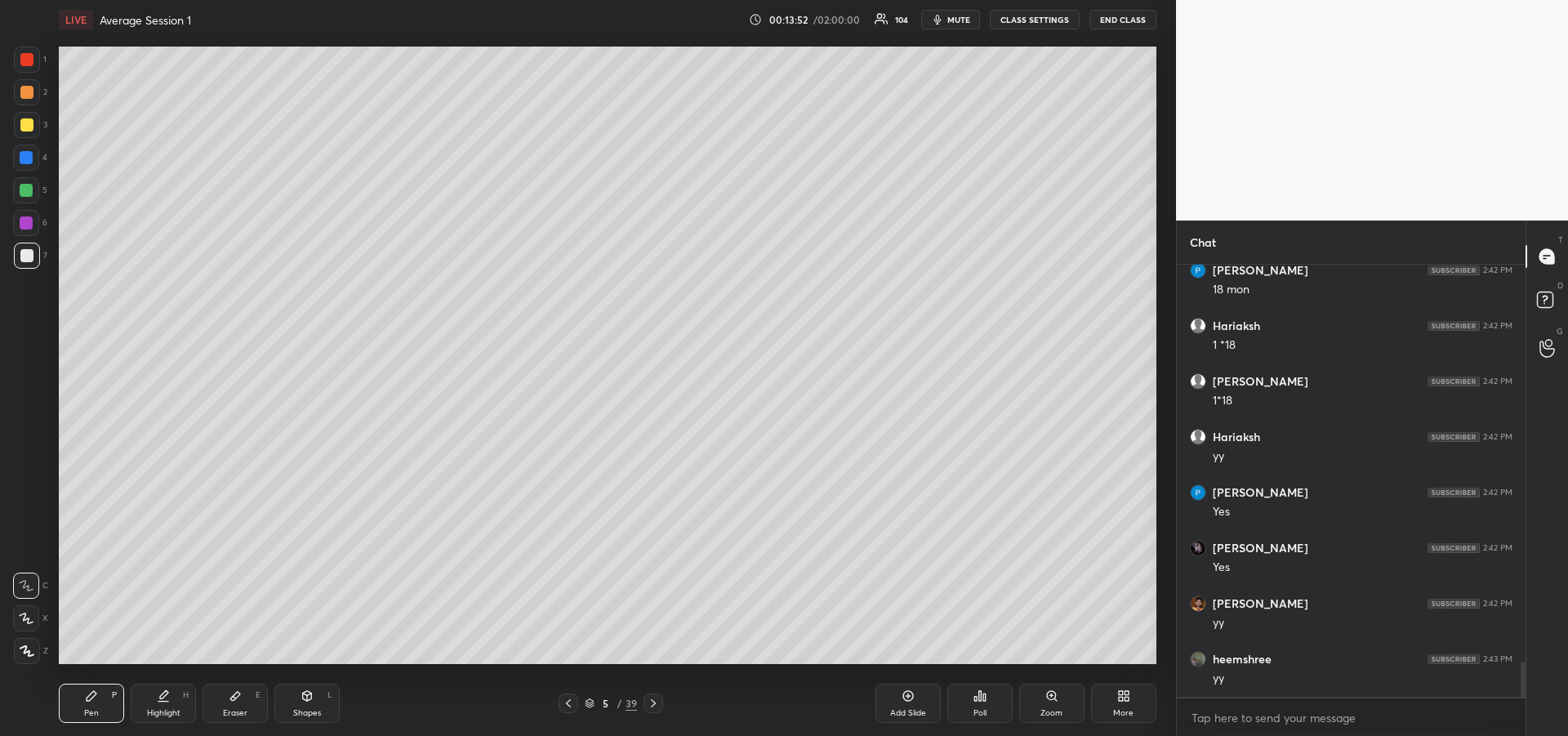
scroll to position [4997, 0]
click at [159, 710] on div "Highlight" at bounding box center [163, 712] width 33 height 8
click at [88, 694] on icon at bounding box center [92, 695] width 13 height 13
click at [905, 709] on div "Add Slide" at bounding box center [908, 712] width 36 height 8
click at [231, 709] on div "Eraser" at bounding box center [235, 712] width 25 height 8
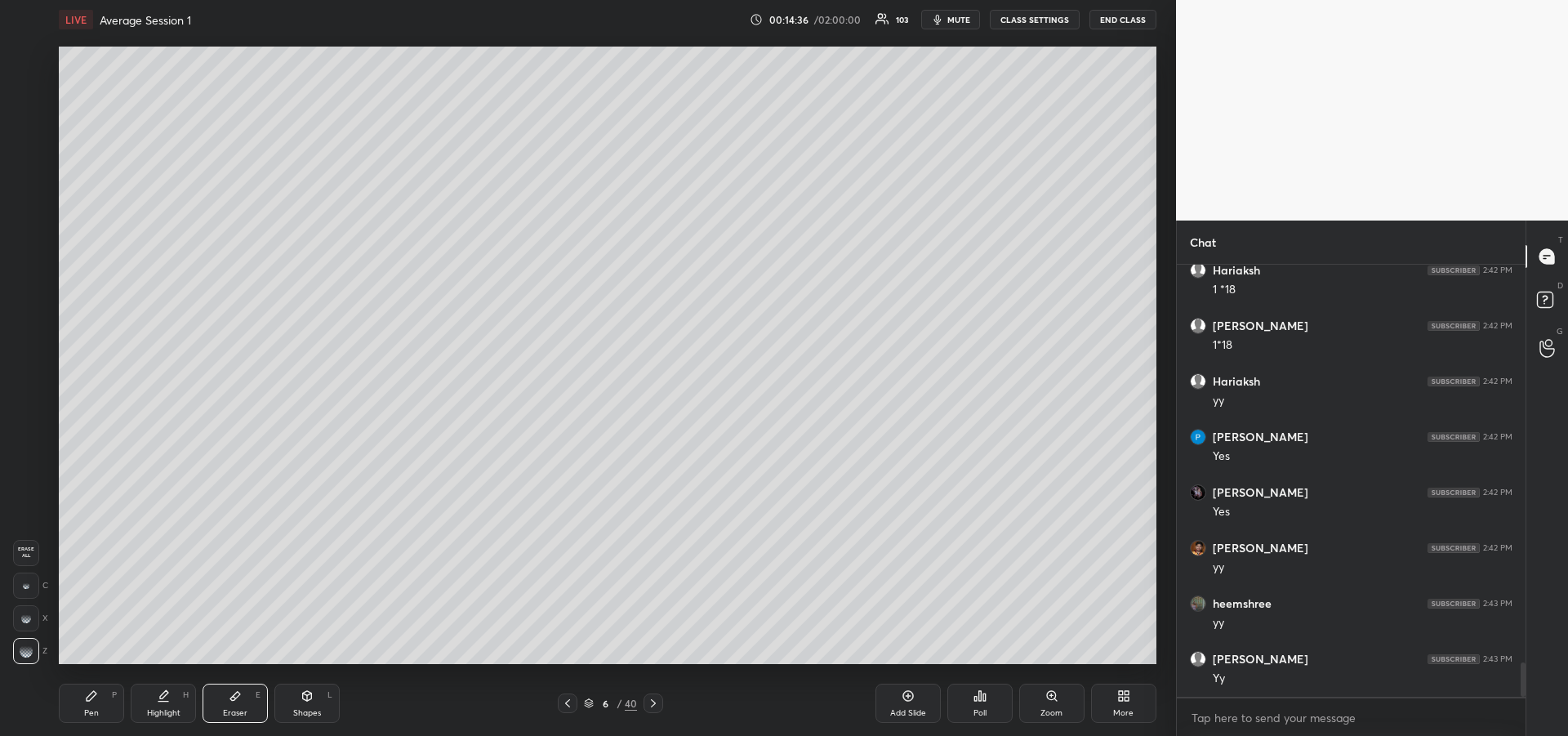
click at [94, 705] on div "Pen P" at bounding box center [91, 703] width 65 height 40
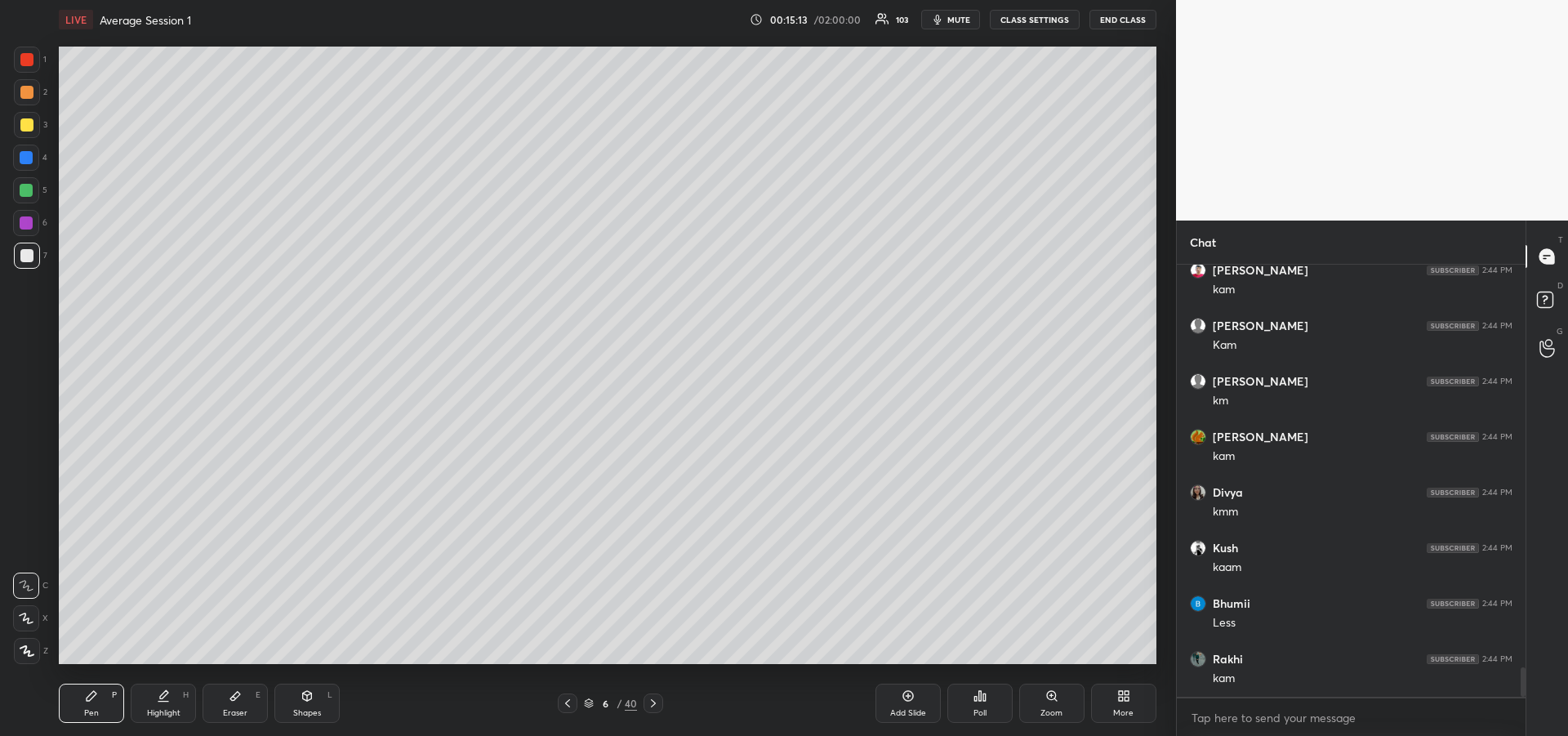
scroll to position [5997, 0]
click at [234, 713] on div "Eraser" at bounding box center [235, 712] width 25 height 8
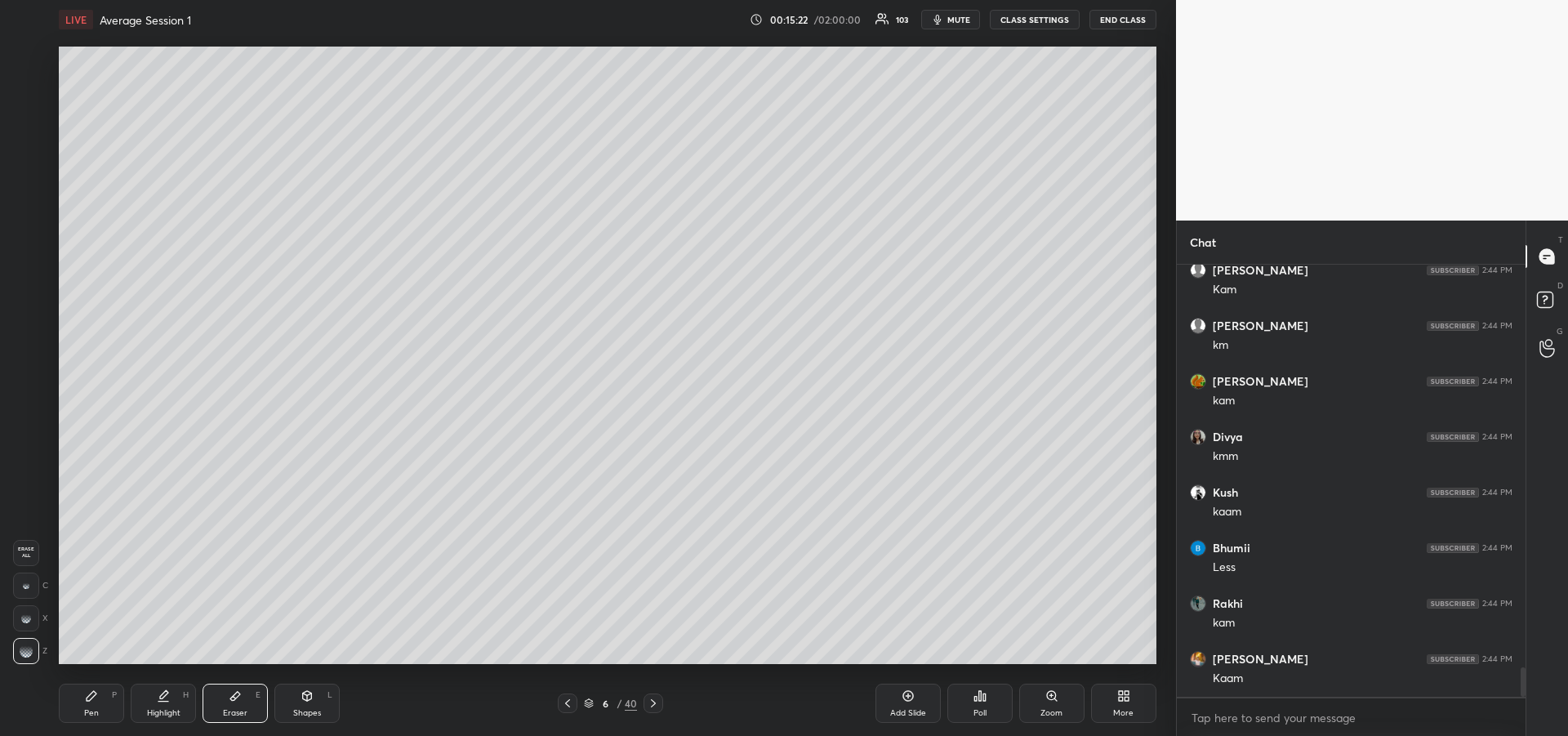
click at [75, 706] on div "Pen P" at bounding box center [91, 703] width 65 height 40
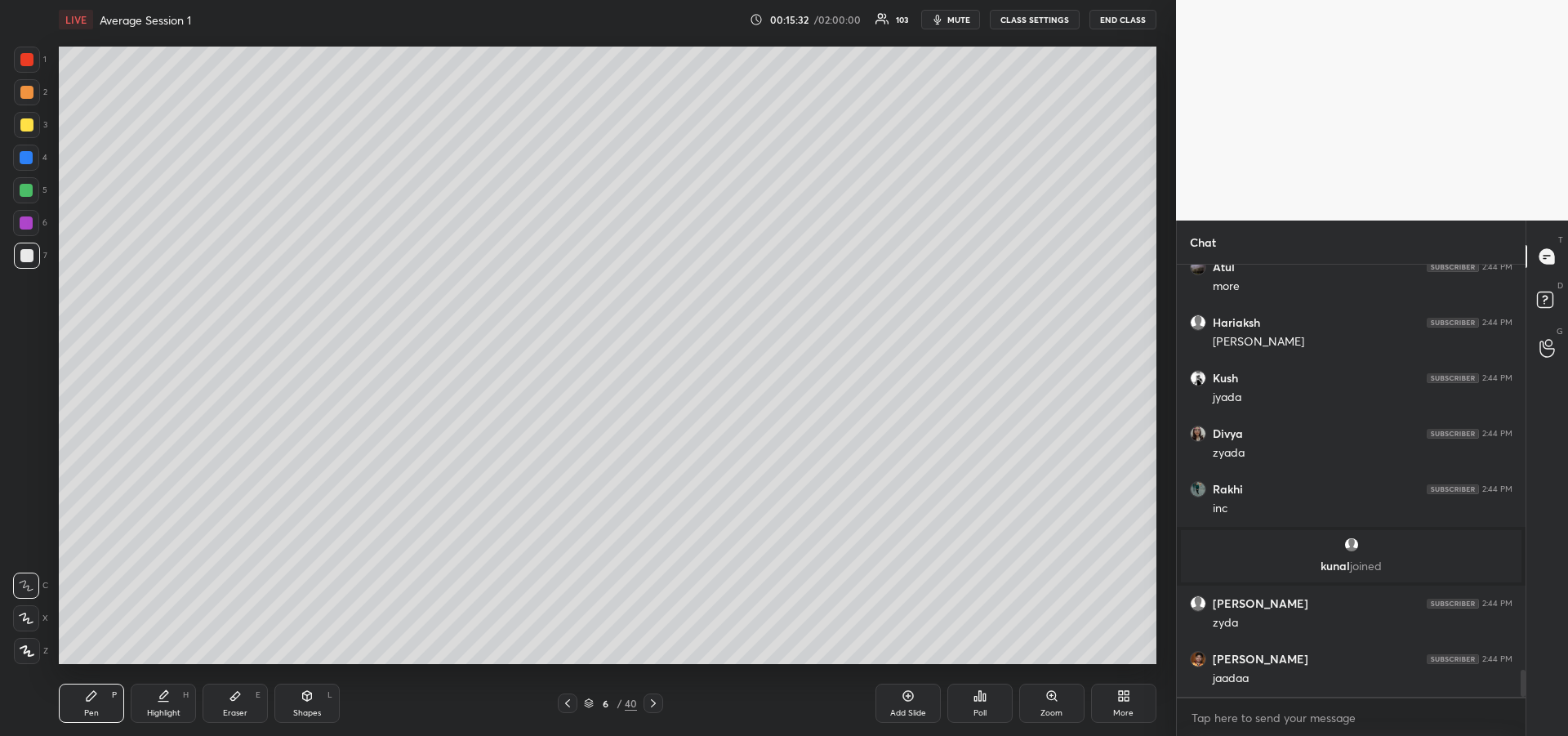
scroll to position [6555, 0]
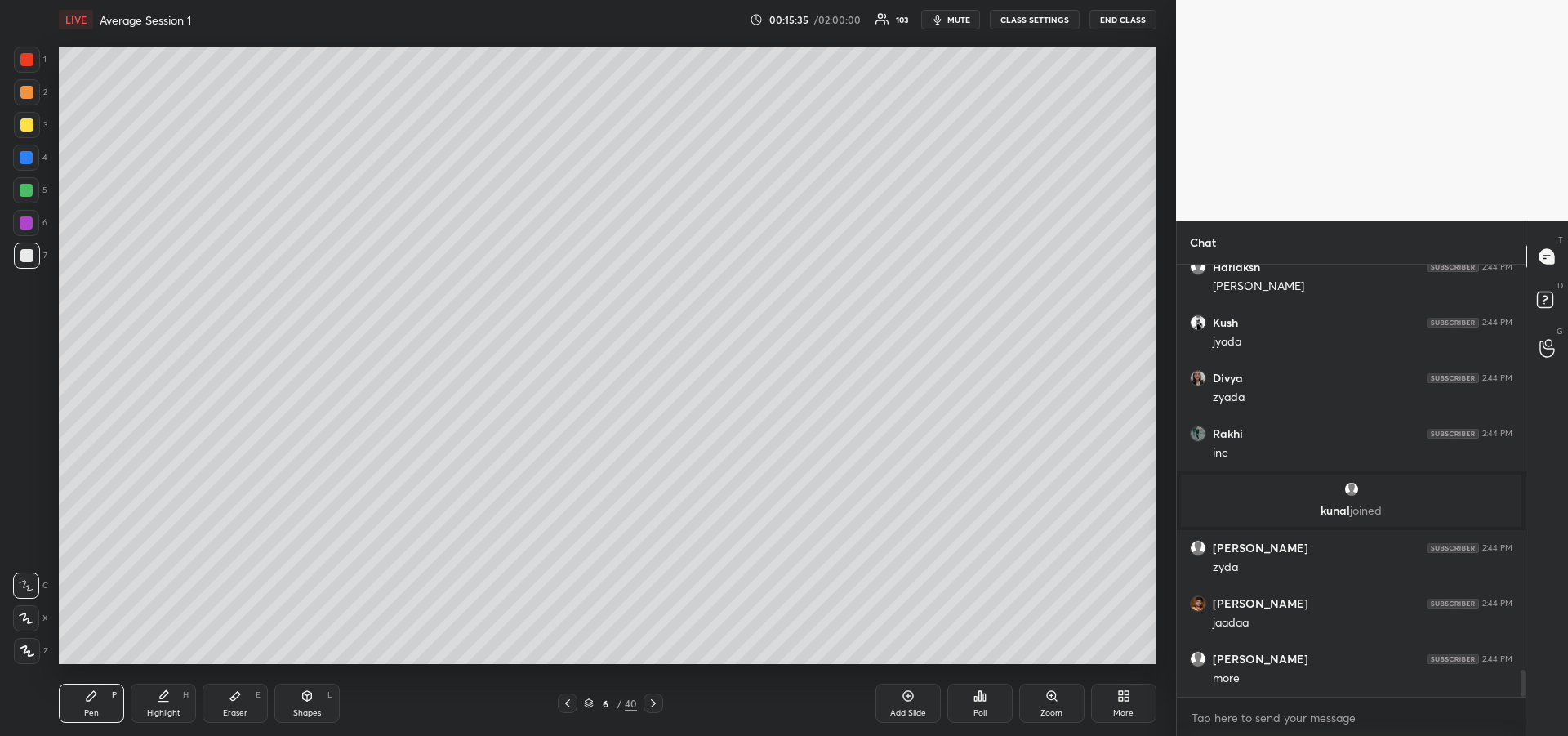
click at [228, 709] on div "Eraser" at bounding box center [235, 712] width 25 height 8
click at [86, 706] on div "Pen P" at bounding box center [91, 703] width 65 height 40
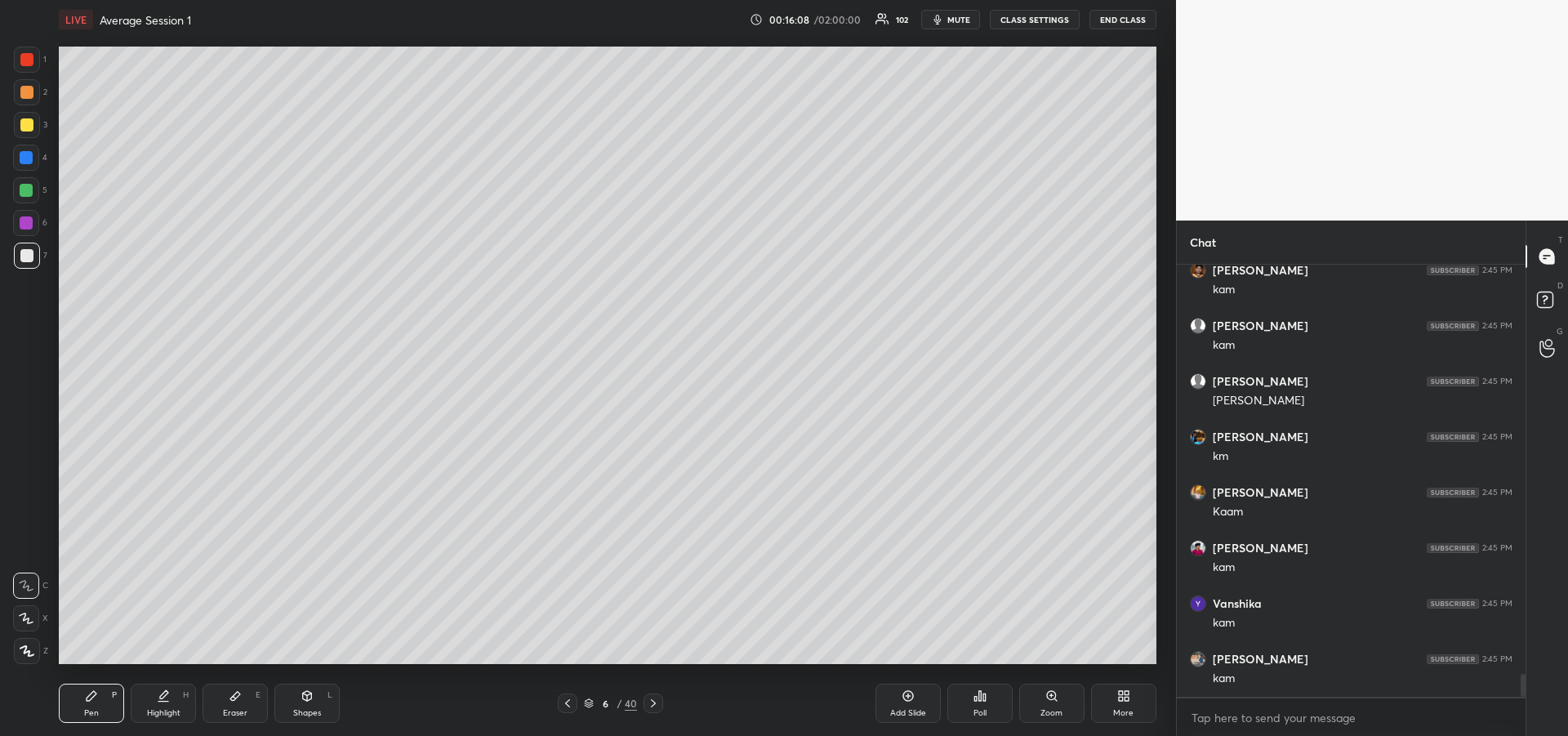
scroll to position [7610, 0]
click at [238, 709] on div "Eraser" at bounding box center [235, 712] width 25 height 8
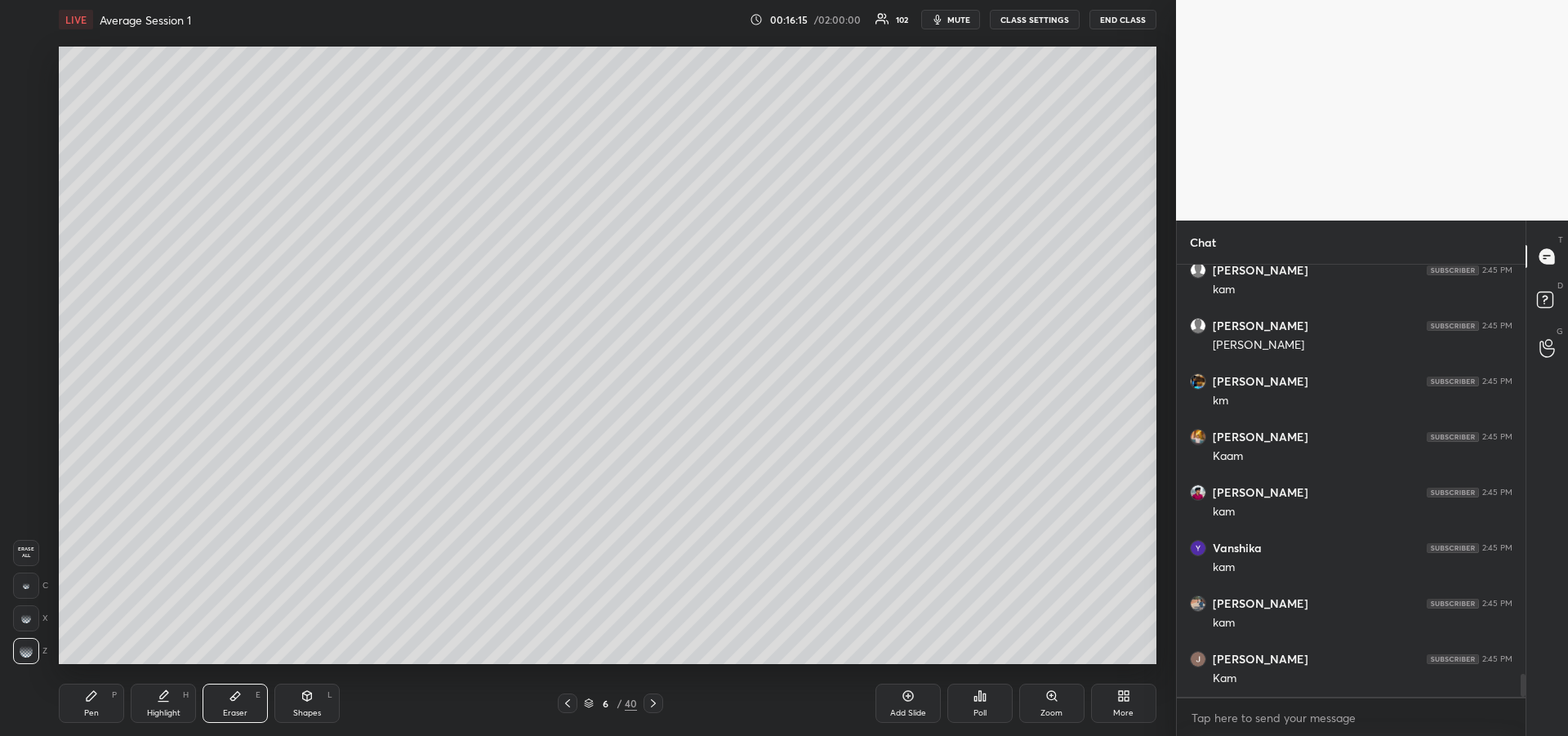
click at [88, 703] on div "Pen P" at bounding box center [91, 703] width 65 height 40
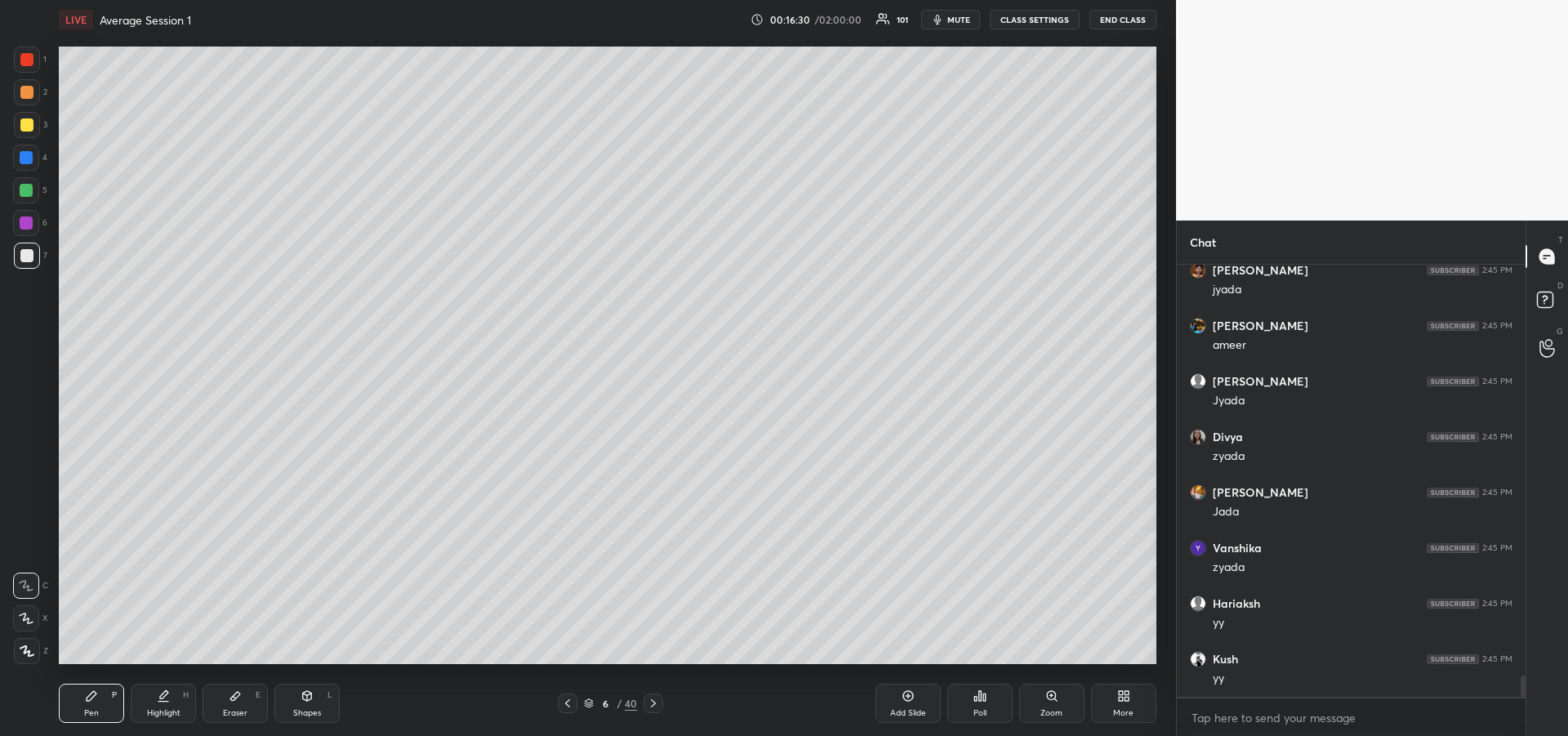
scroll to position [8443, 0]
click at [568, 706] on icon at bounding box center [568, 703] width 13 height 13
click at [27, 159] on div at bounding box center [26, 158] width 13 height 13
click at [565, 704] on icon at bounding box center [568, 703] width 13 height 13
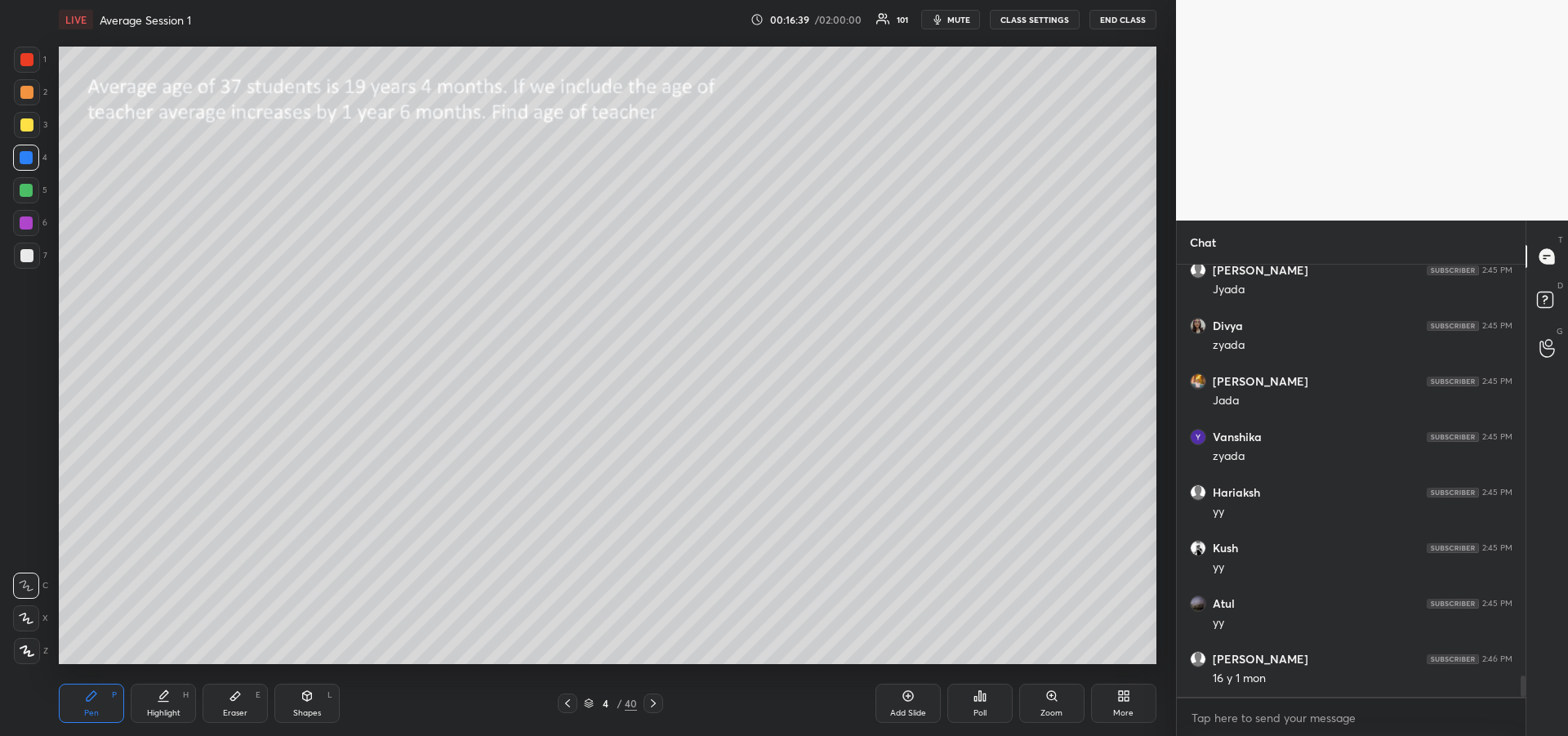
click at [227, 709] on div "Eraser" at bounding box center [235, 712] width 25 height 8
click at [159, 706] on div "Highlight H" at bounding box center [162, 703] width 65 height 40
click at [96, 711] on div "Pen" at bounding box center [92, 712] width 15 height 8
click at [26, 125] on div at bounding box center [27, 125] width 13 height 13
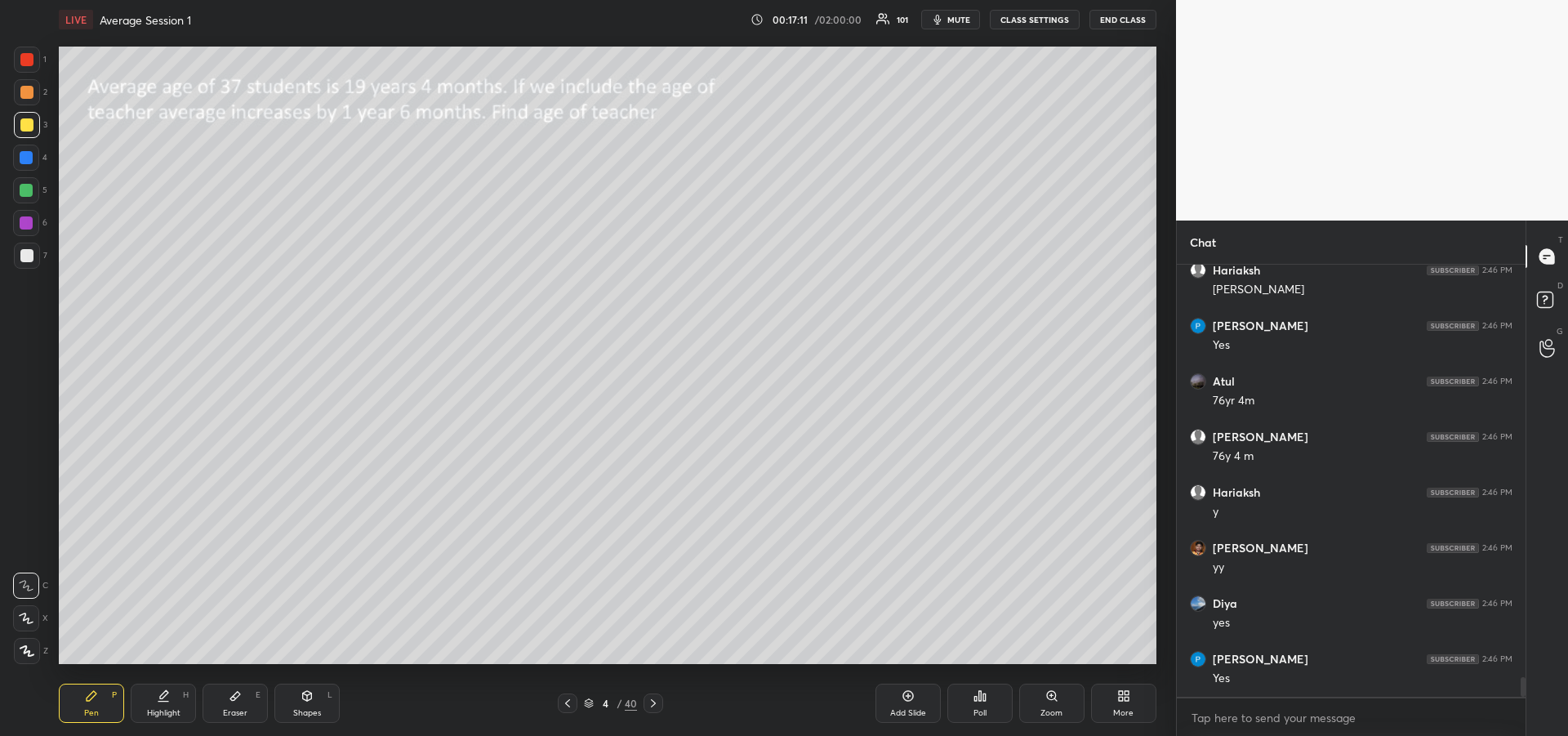
click at [651, 702] on icon at bounding box center [653, 703] width 13 height 13
click at [653, 708] on icon at bounding box center [653, 703] width 13 height 13
click at [652, 709] on icon at bounding box center [653, 703] width 13 height 13
click at [653, 708] on icon at bounding box center [653, 703] width 13 height 13
click at [25, 161] on div at bounding box center [26, 158] width 13 height 13
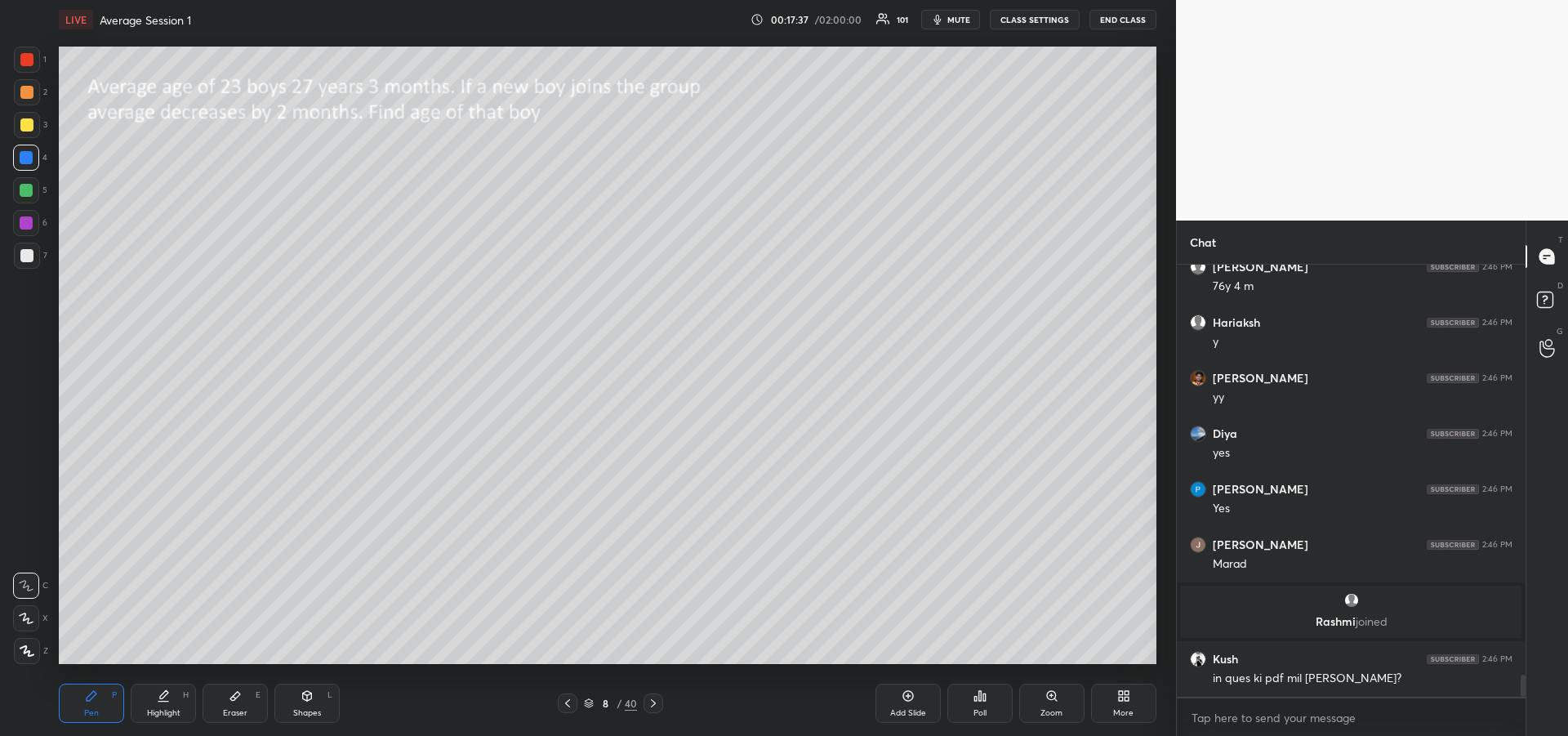
scroll to position [7938, 0]
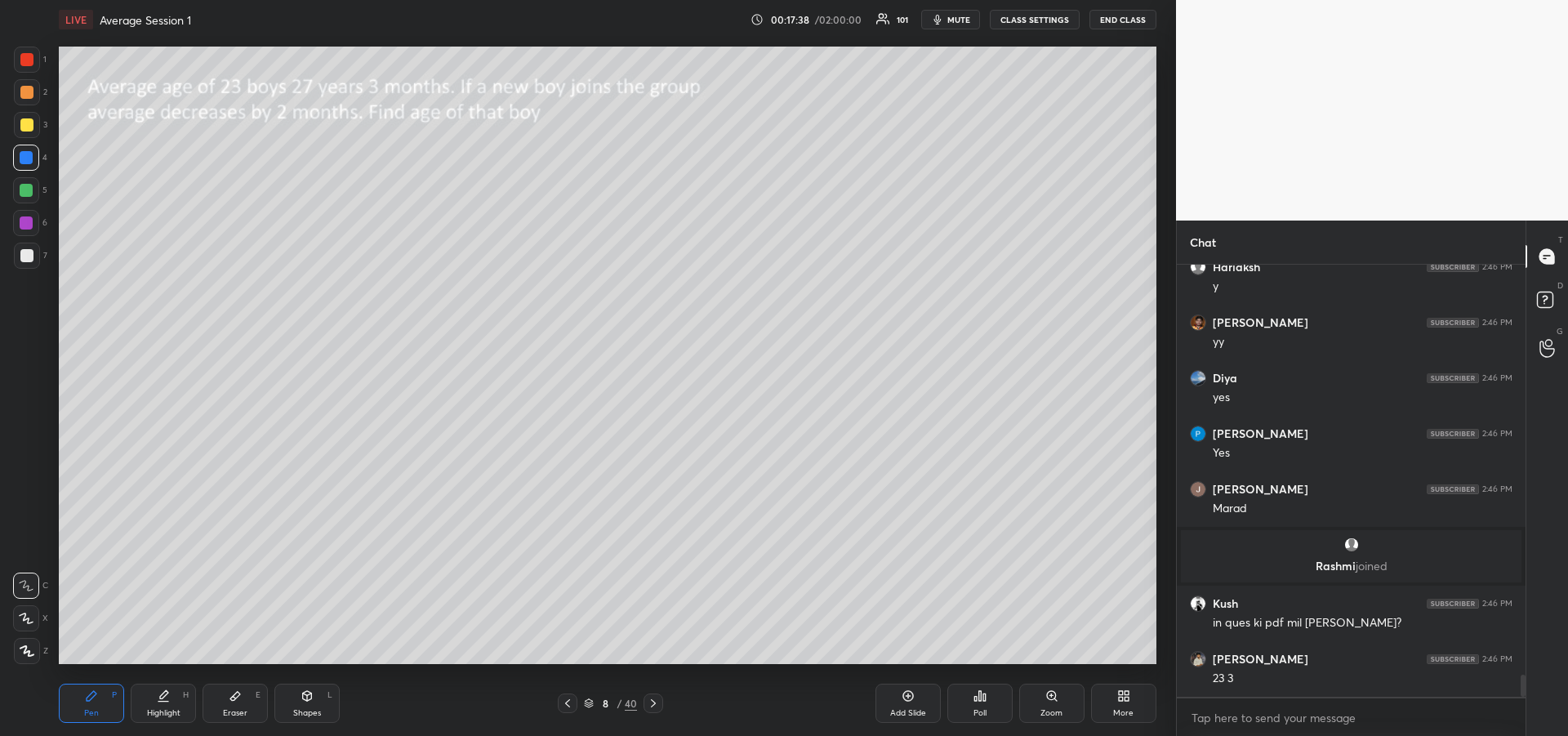
click at [159, 709] on div "Highlight" at bounding box center [163, 712] width 33 height 8
click at [94, 701] on icon at bounding box center [92, 695] width 13 height 13
click at [153, 707] on div "Highlight H" at bounding box center [162, 703] width 65 height 40
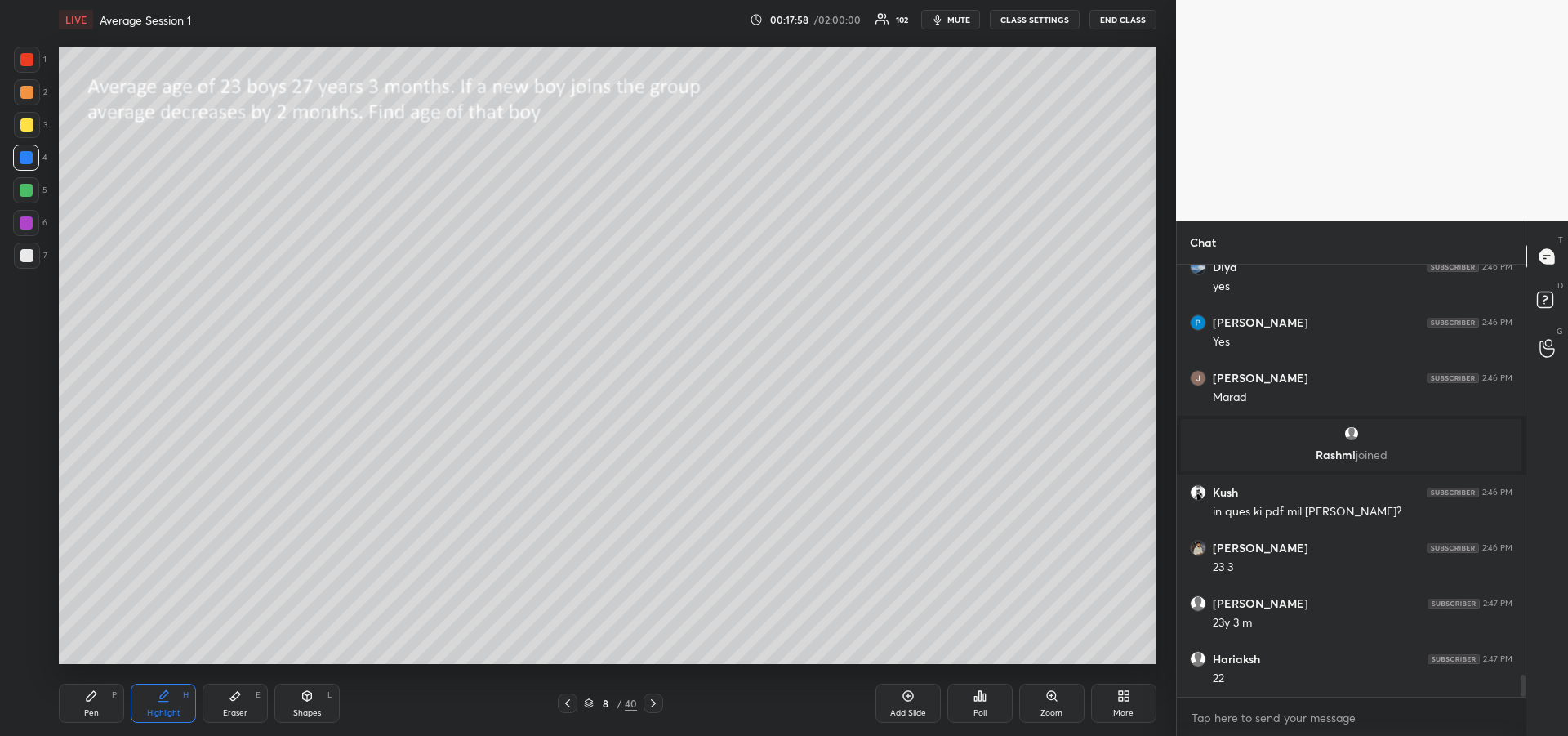
scroll to position [8105, 0]
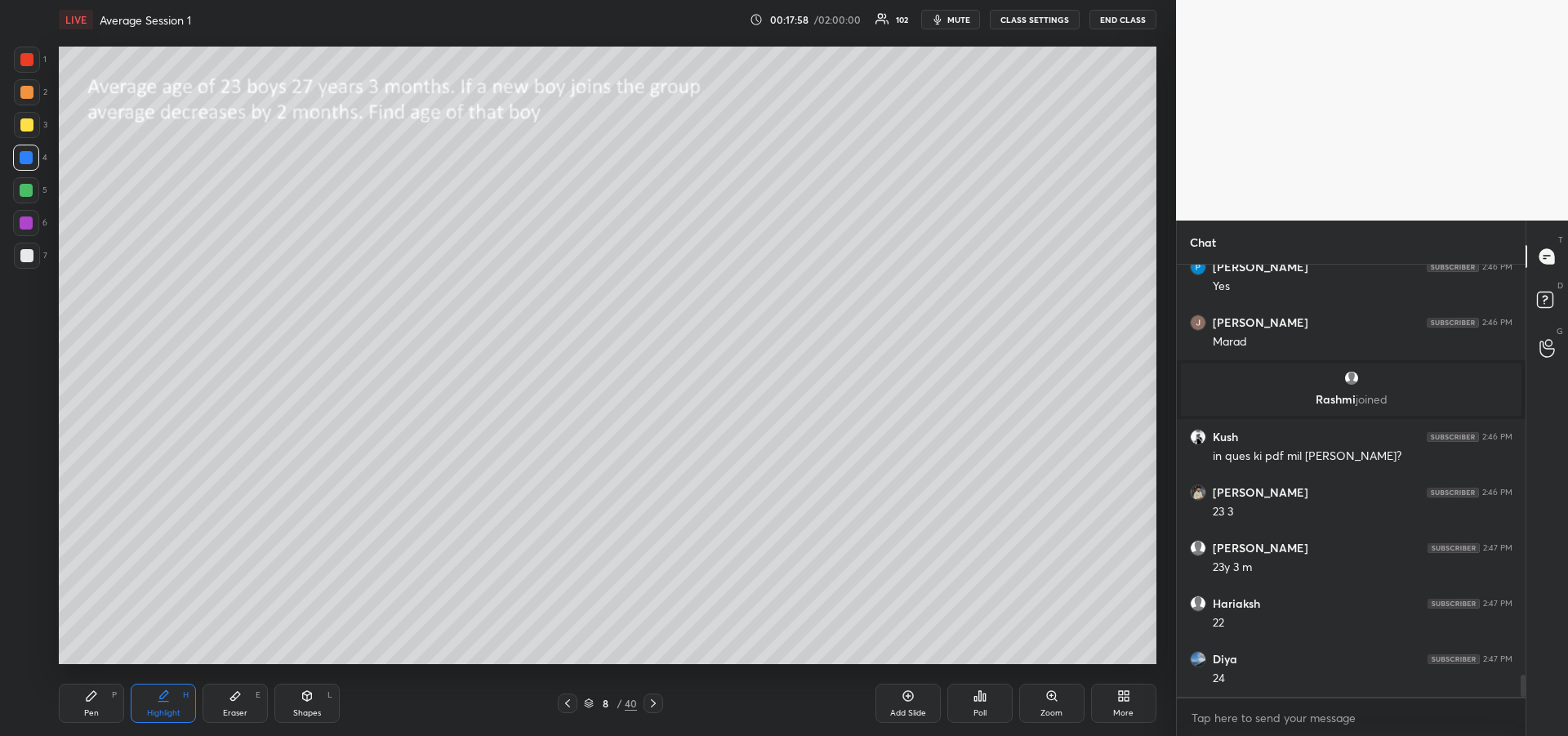
click at [83, 718] on div "Pen P" at bounding box center [91, 703] width 65 height 40
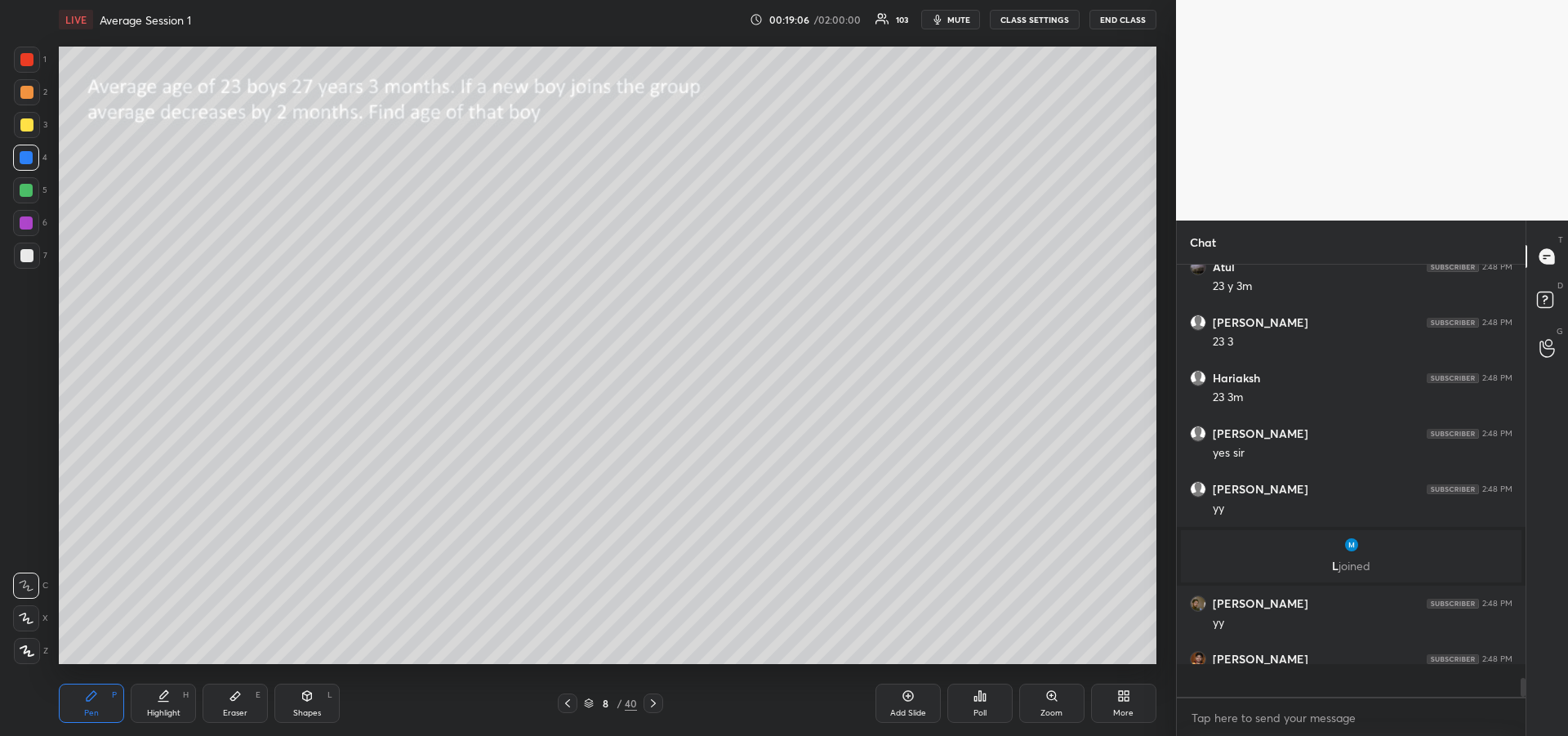
scroll to position [9553, 0]
click at [97, 711] on div "Pen" at bounding box center [92, 712] width 15 height 8
click at [655, 707] on icon at bounding box center [653, 703] width 13 height 13
click at [26, 95] on div at bounding box center [27, 92] width 13 height 13
click at [571, 710] on div at bounding box center [567, 703] width 20 height 20
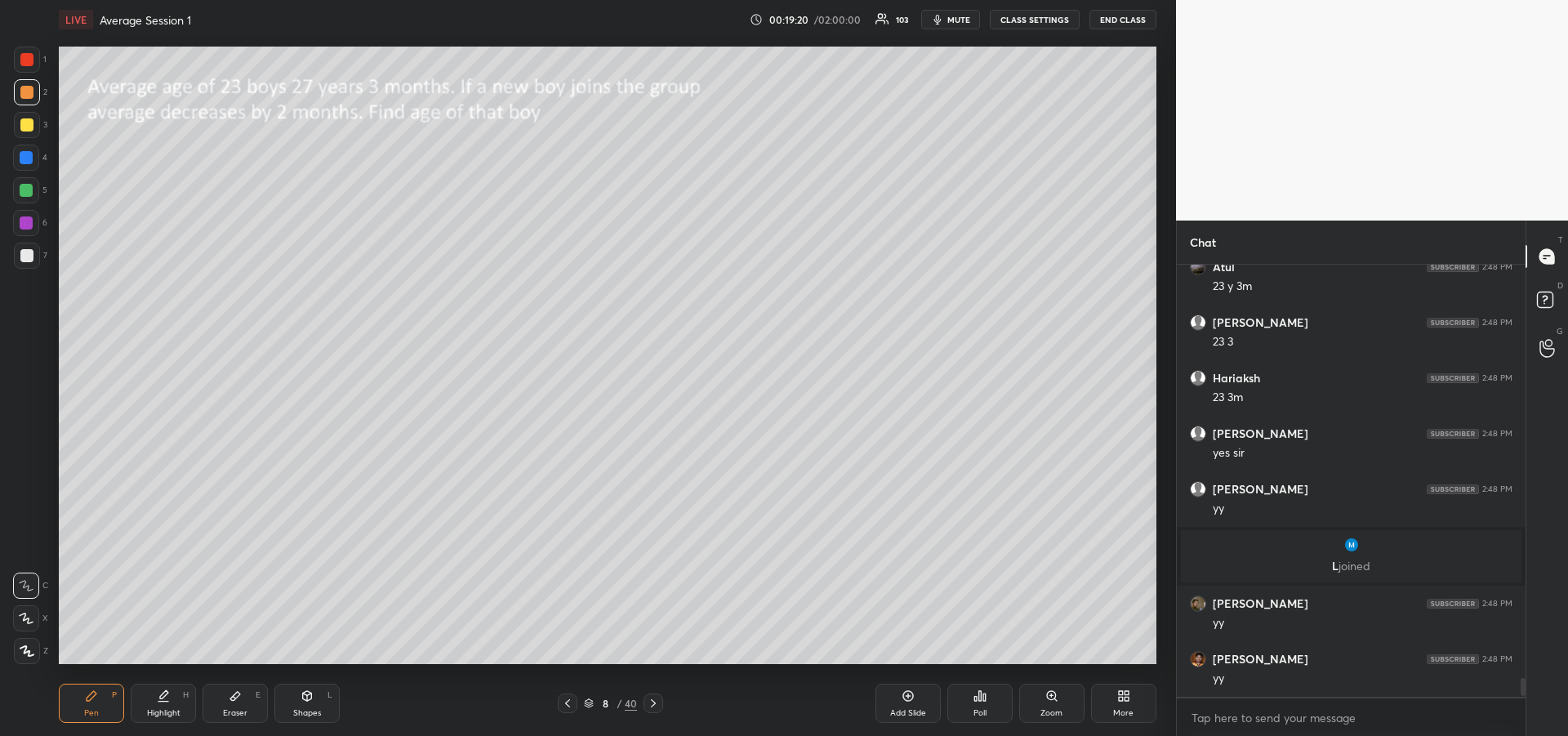
click at [573, 711] on div at bounding box center [567, 703] width 20 height 20
click at [570, 708] on icon at bounding box center [568, 703] width 13 height 13
click at [568, 711] on div at bounding box center [567, 703] width 20 height 20
click at [564, 711] on div at bounding box center [567, 703] width 20 height 20
click at [648, 702] on icon at bounding box center [653, 703] width 13 height 13
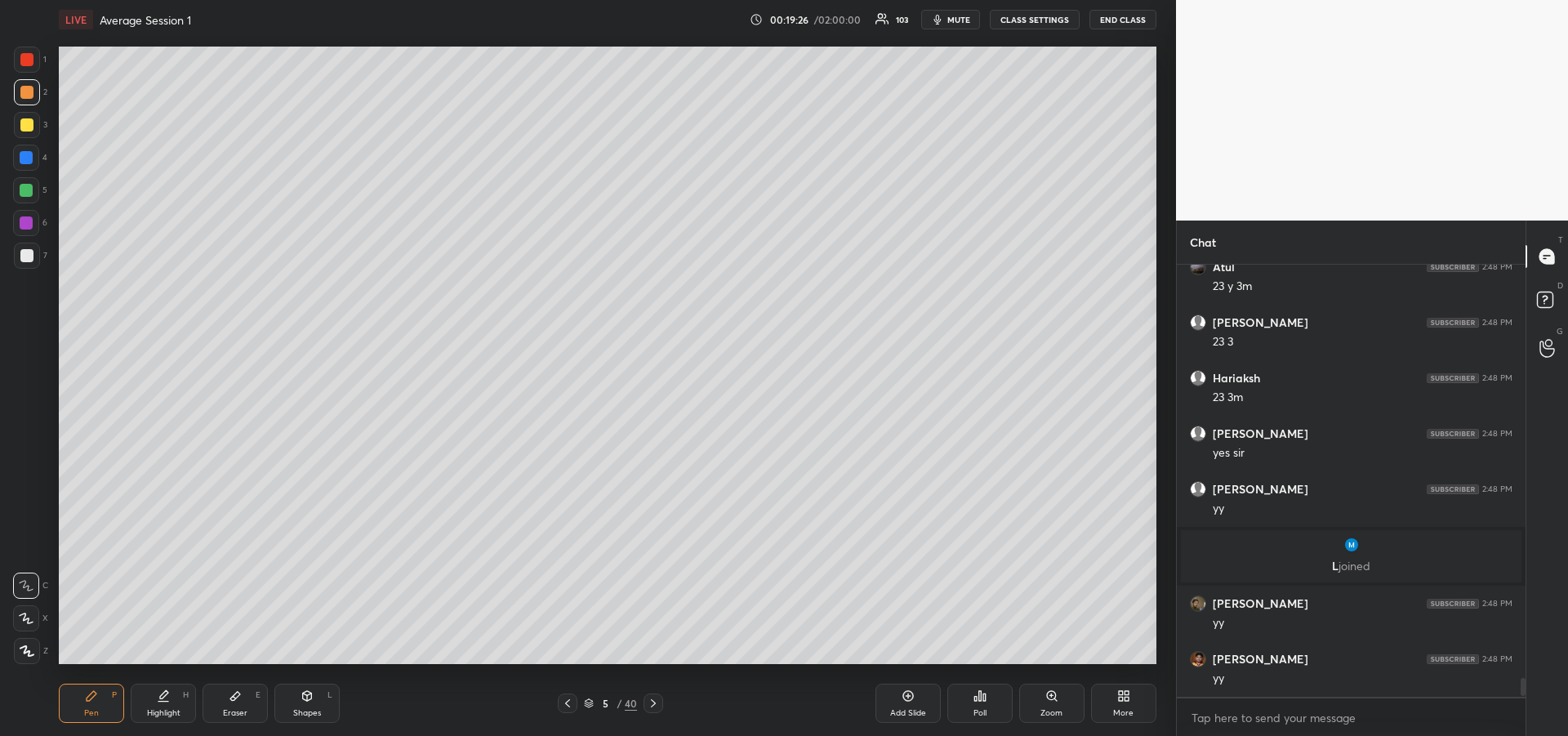
click at [653, 703] on icon at bounding box center [653, 703] width 13 height 13
click at [655, 702] on icon at bounding box center [653, 703] width 5 height 8
click at [656, 704] on icon at bounding box center [653, 703] width 13 height 13
click at [652, 706] on icon at bounding box center [653, 703] width 13 height 13
click at [18, 161] on div at bounding box center [26, 158] width 26 height 26
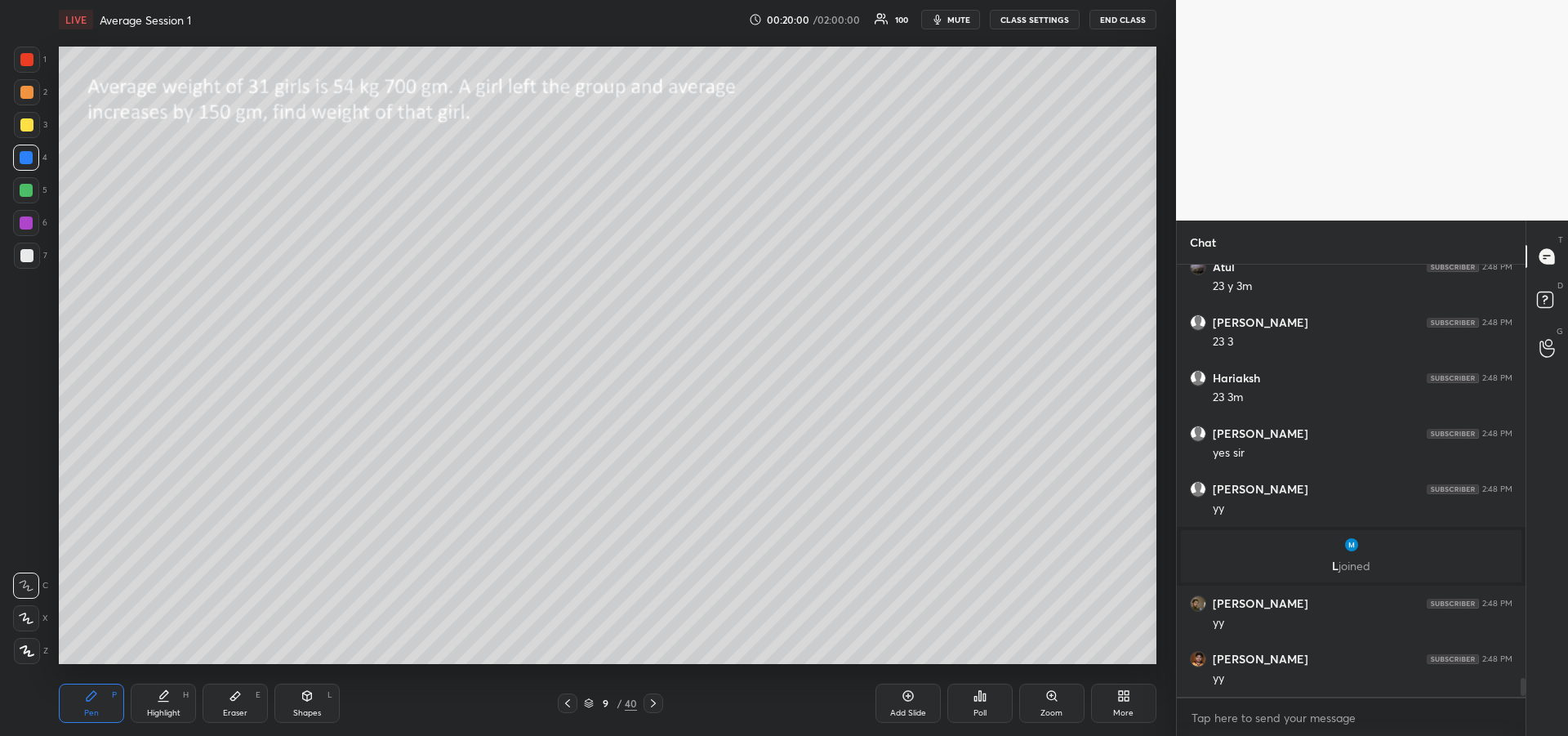
click at [29, 131] on div at bounding box center [27, 125] width 26 height 26
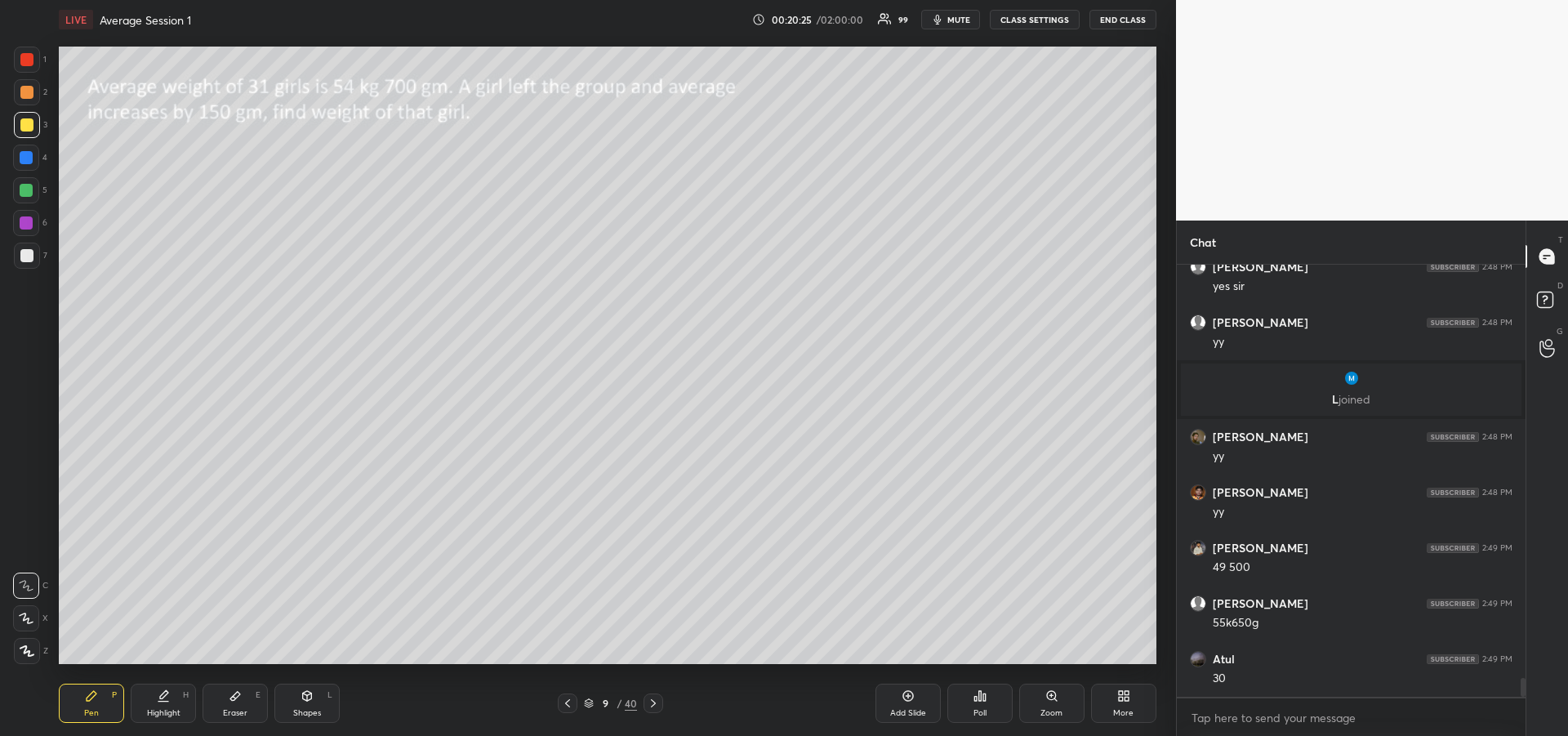
scroll to position [9775, 0]
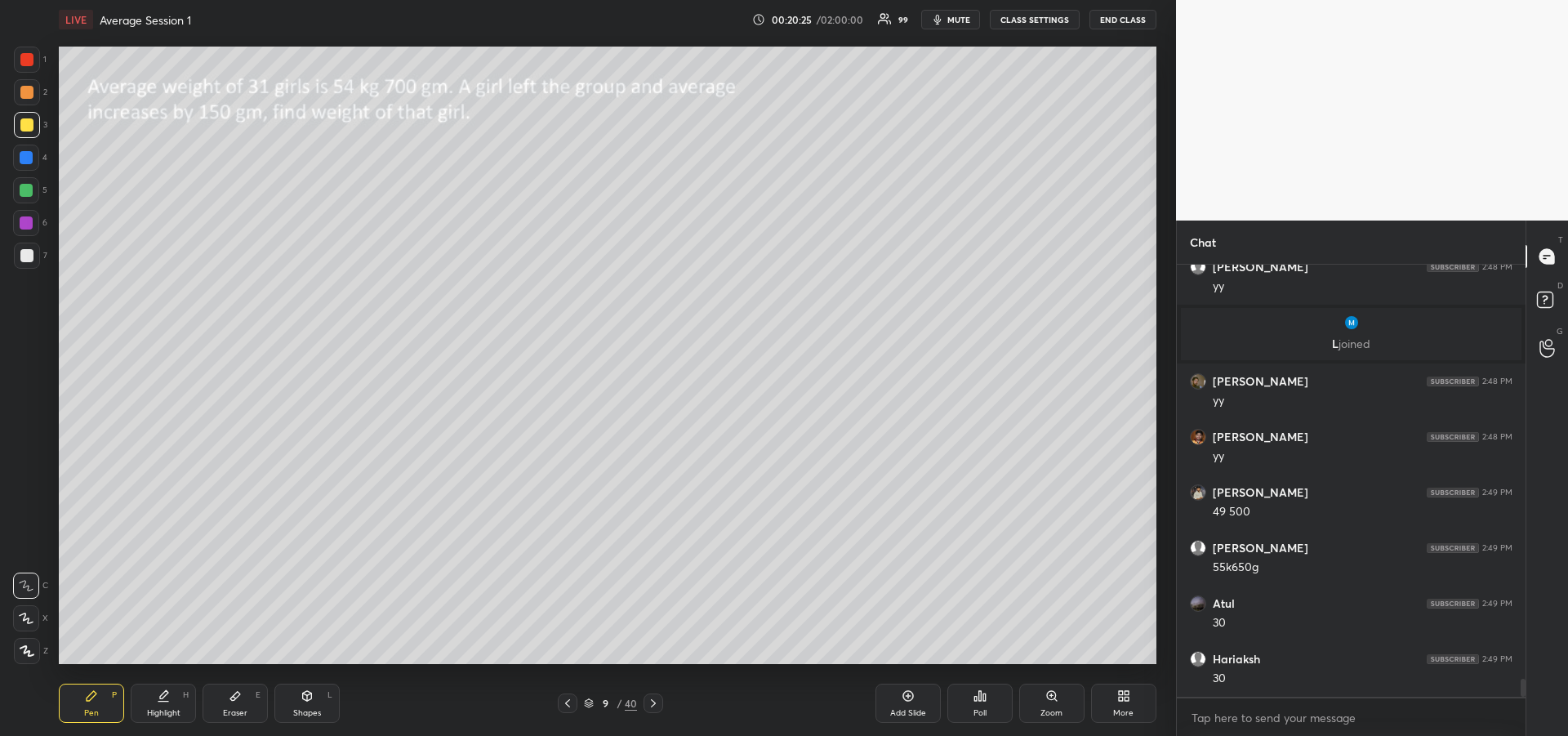
click at [179, 704] on div "Highlight H" at bounding box center [162, 703] width 65 height 40
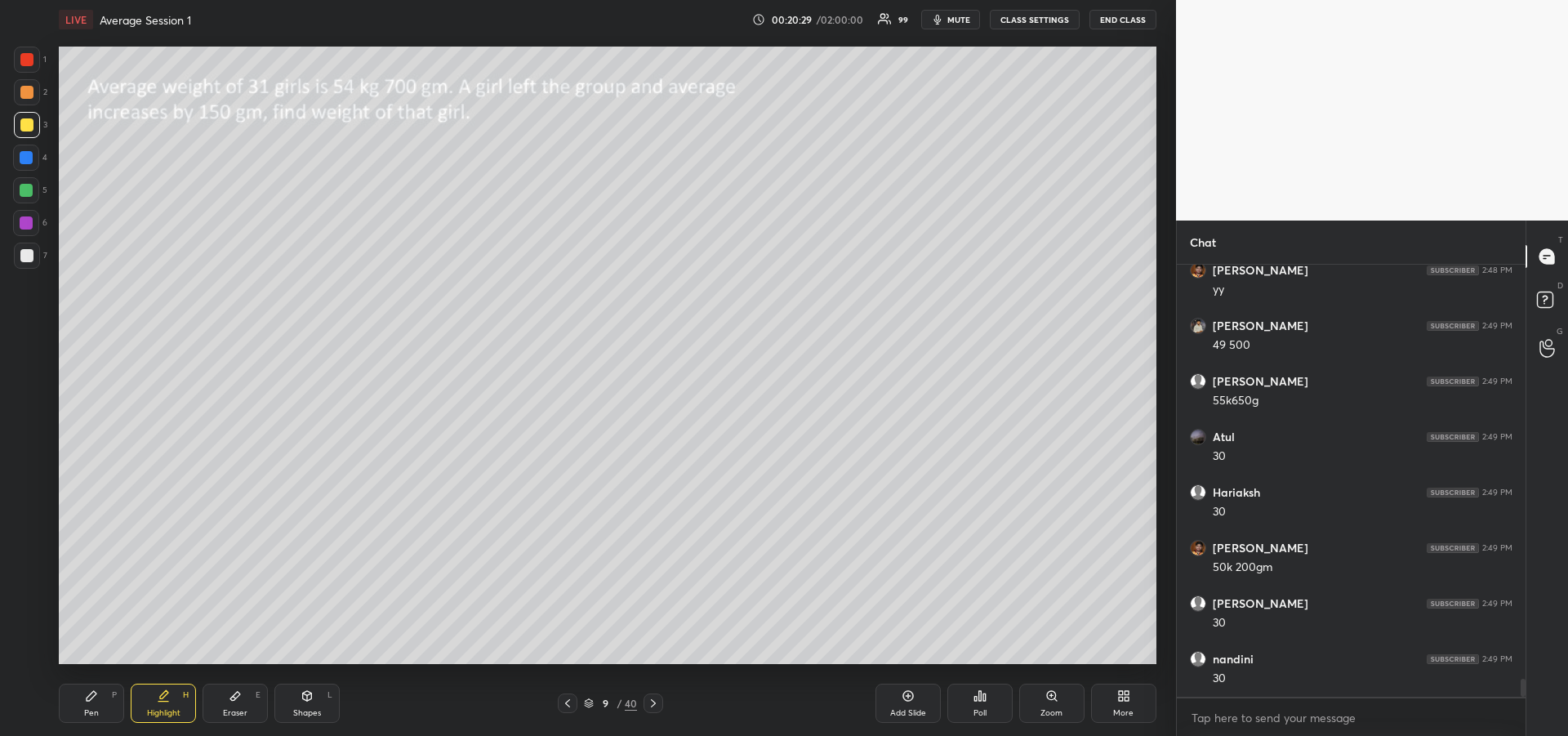
scroll to position [9996, 0]
click at [92, 701] on icon at bounding box center [92, 695] width 13 height 13
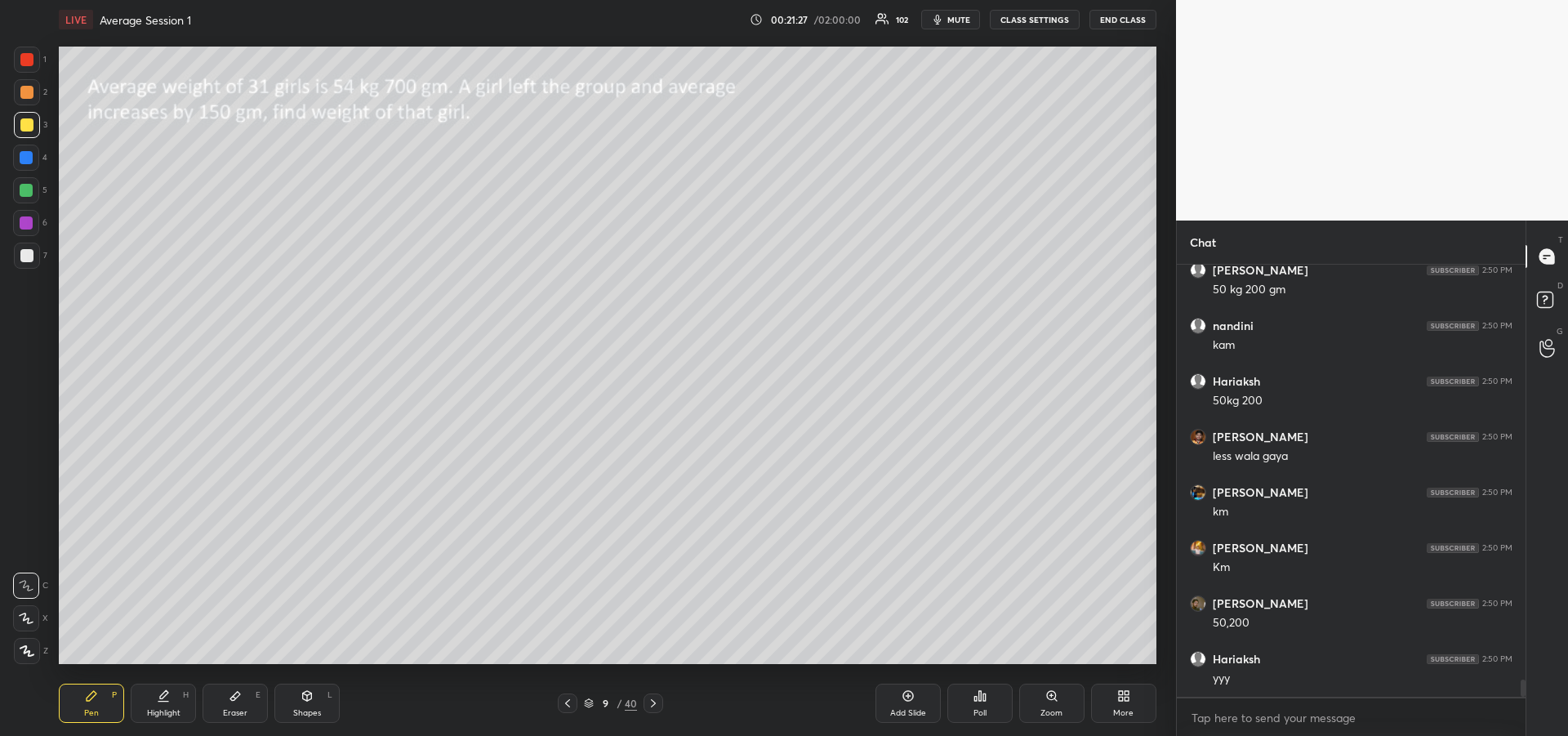
click at [23, 160] on div at bounding box center [26, 158] width 13 height 13
click at [657, 703] on icon at bounding box center [653, 703] width 13 height 13
click at [34, 128] on div at bounding box center [27, 125] width 26 height 26
click at [655, 701] on icon at bounding box center [653, 703] width 13 height 13
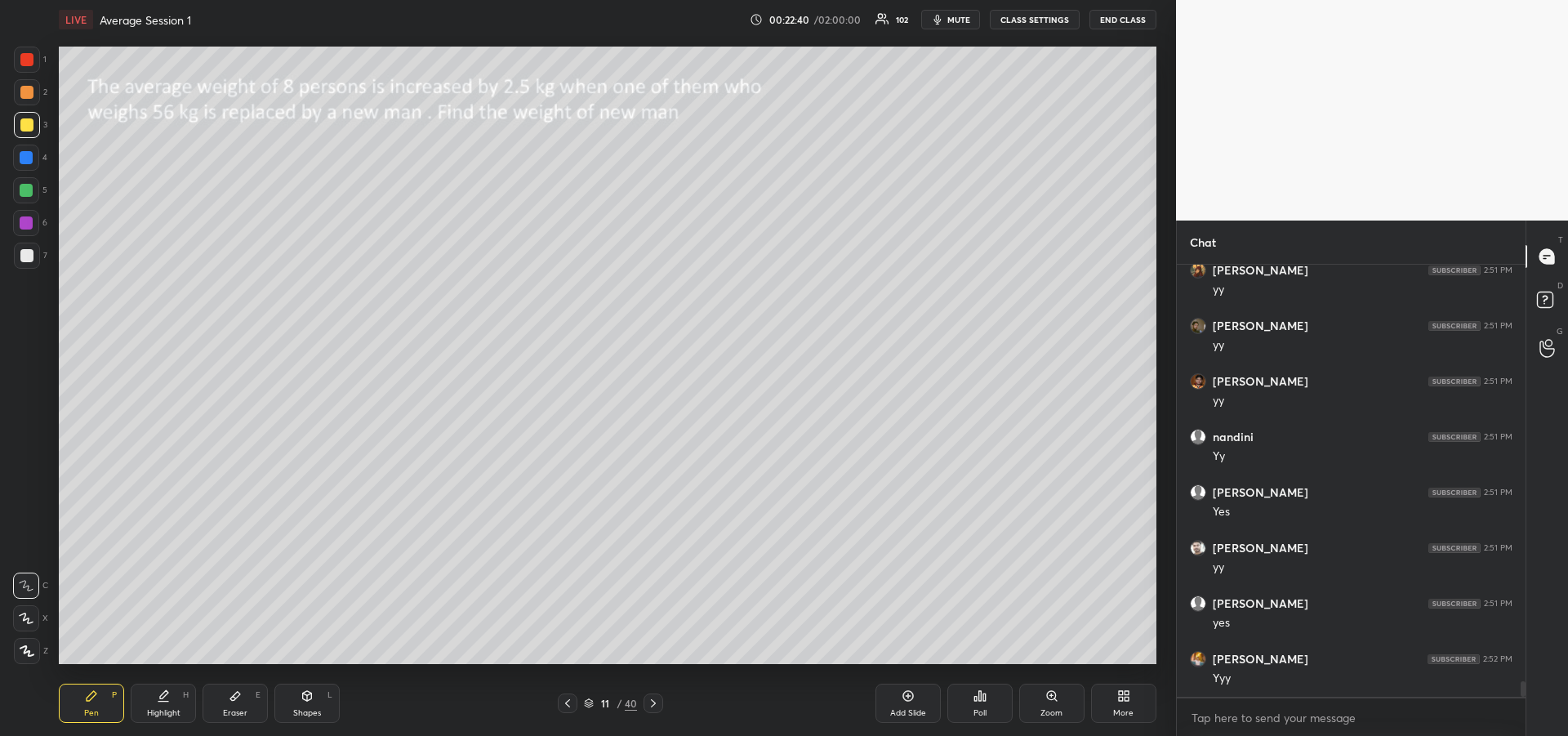
click at [655, 705] on icon at bounding box center [653, 703] width 13 height 13
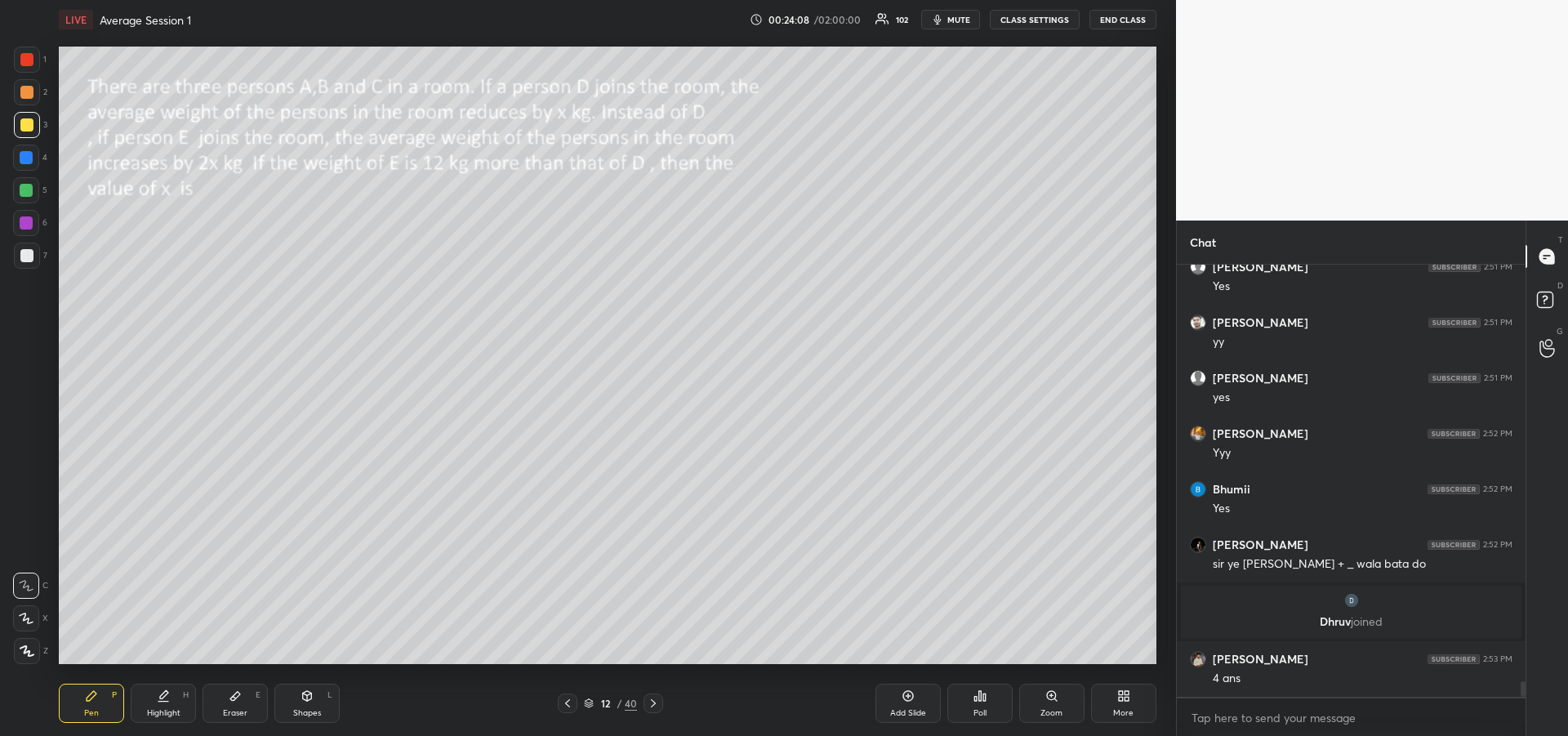
scroll to position [11573, 0]
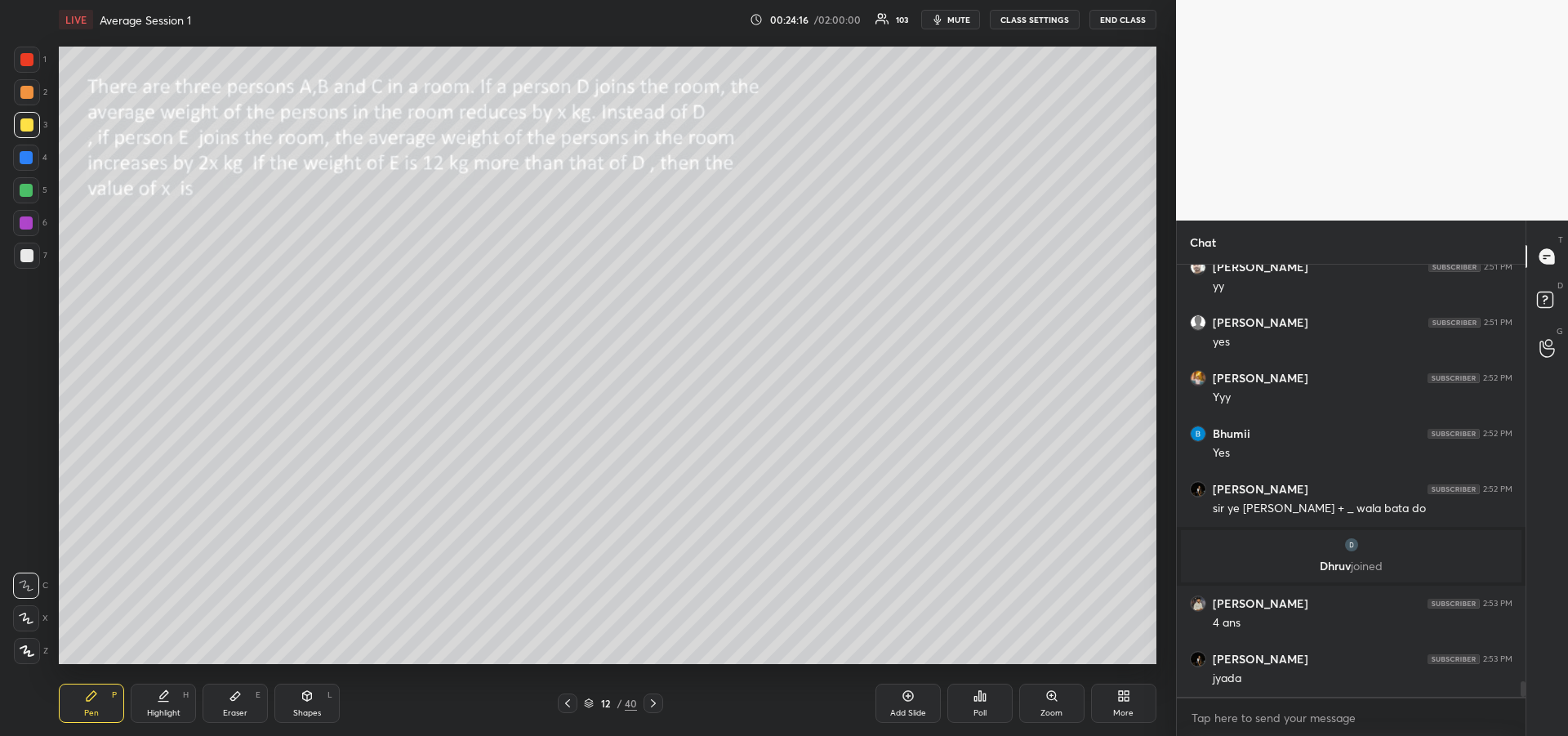
click at [238, 709] on div "Eraser" at bounding box center [235, 712] width 25 height 8
click at [91, 694] on icon at bounding box center [92, 695] width 9 height 9
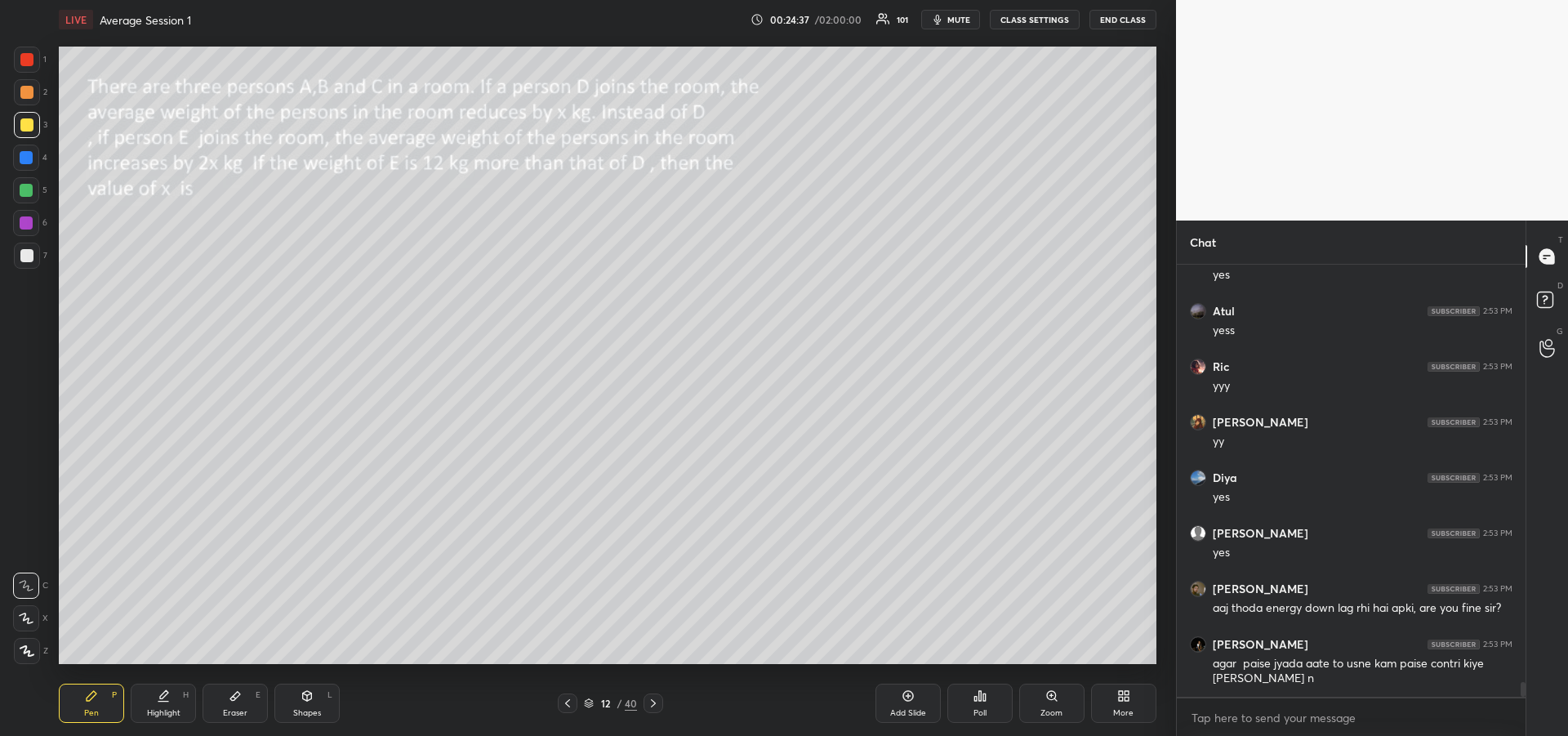
scroll to position [12143, 0]
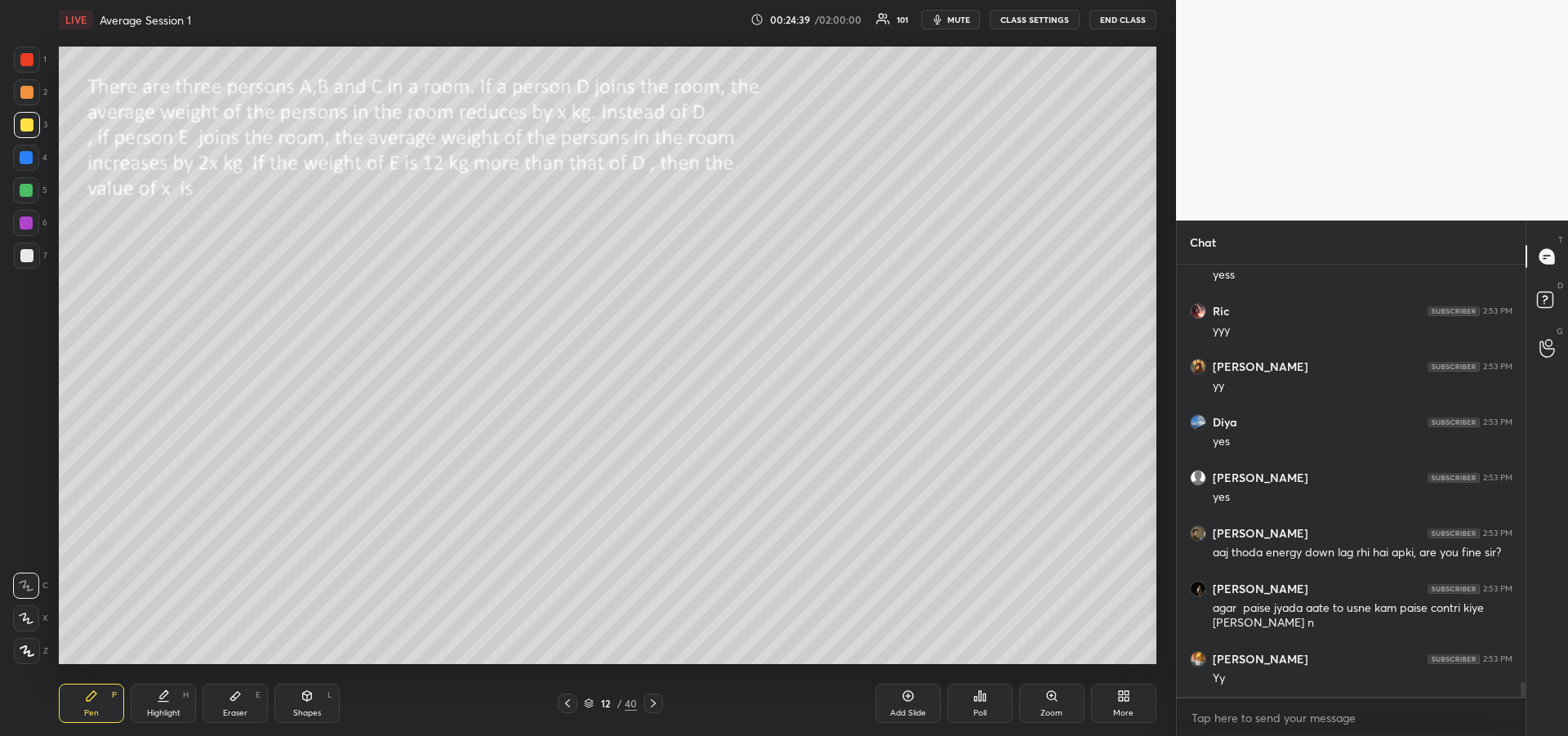
click at [231, 695] on icon at bounding box center [235, 695] width 13 height 13
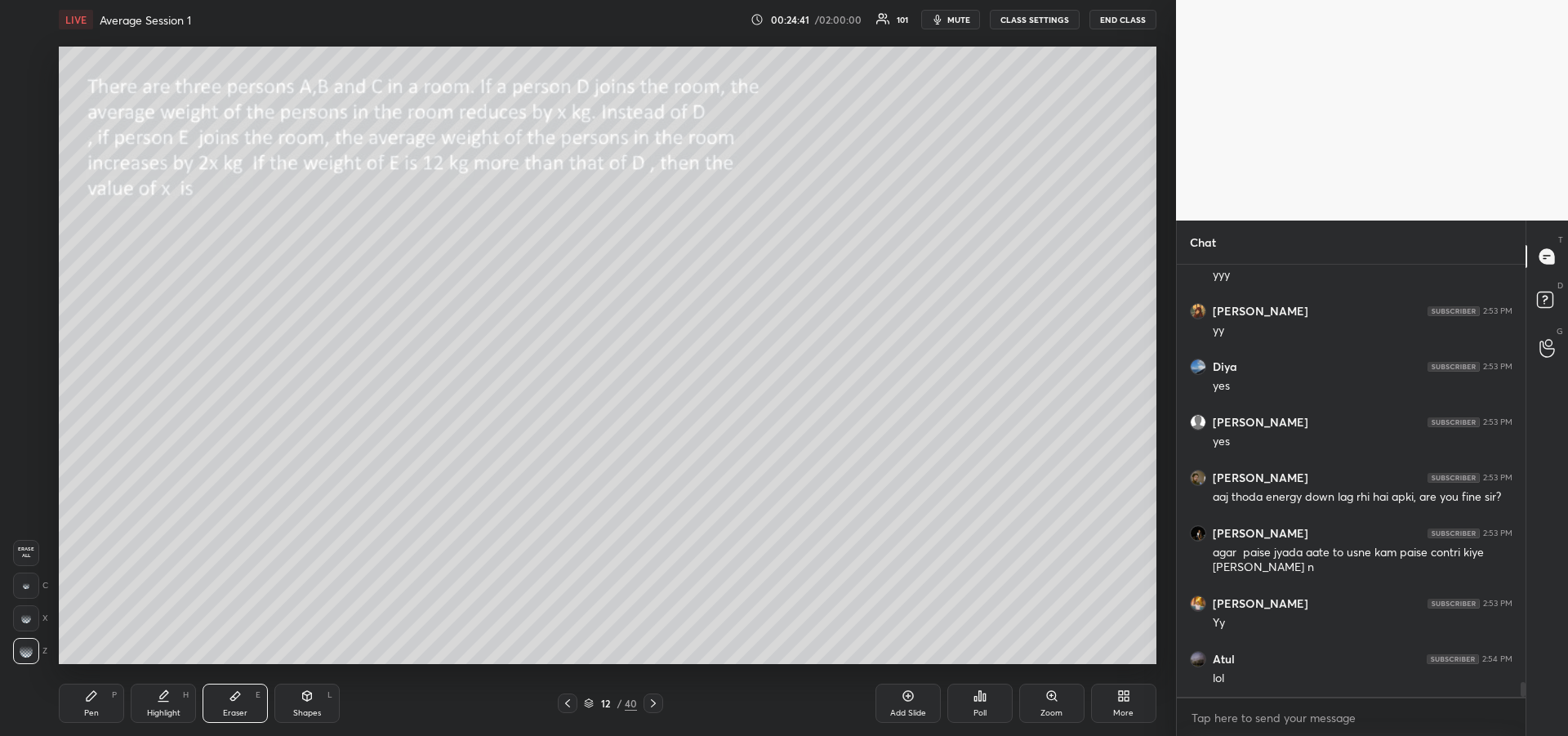
click at [78, 696] on div "Pen P" at bounding box center [91, 703] width 65 height 40
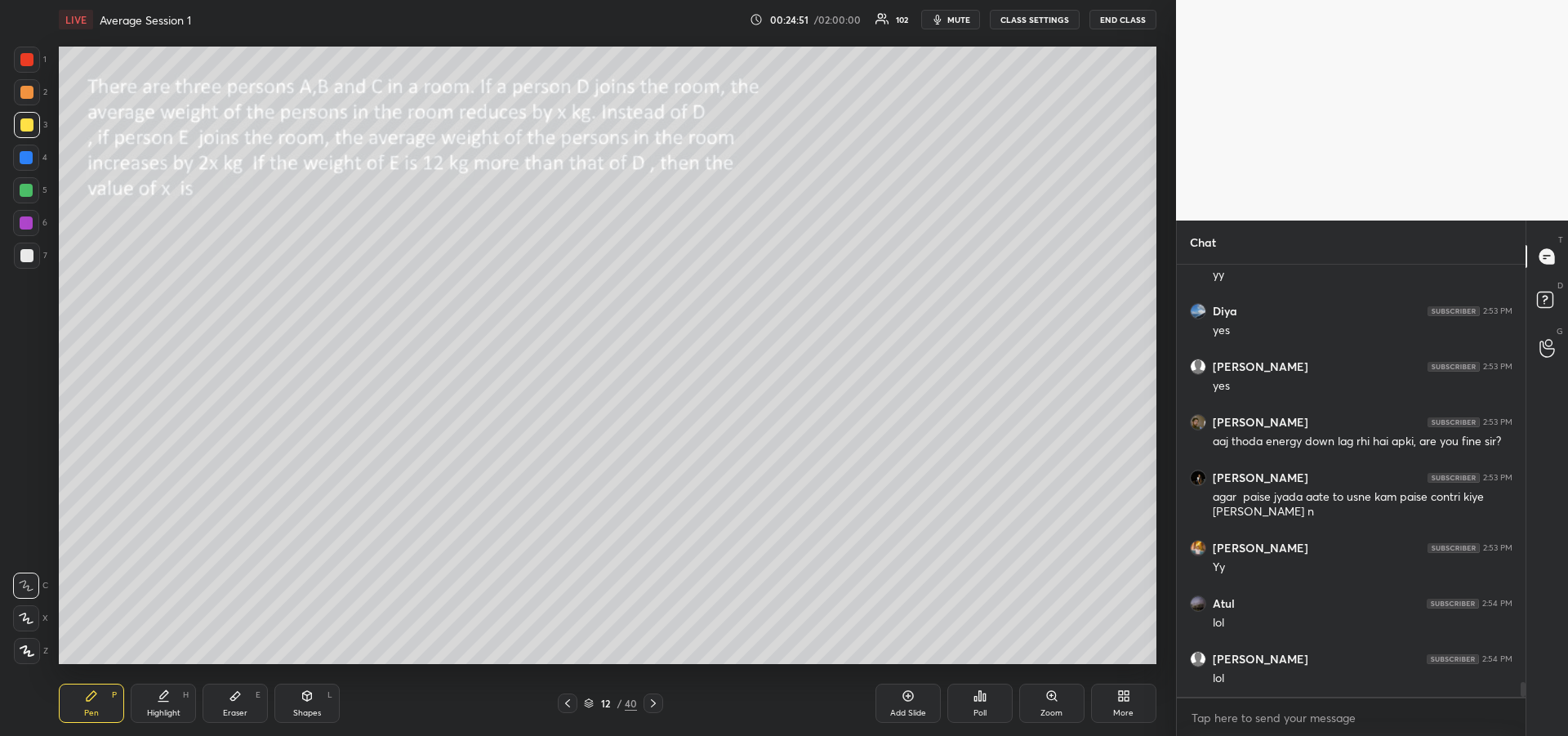
click at [957, 26] on button "mute" at bounding box center [950, 19] width 58 height 20
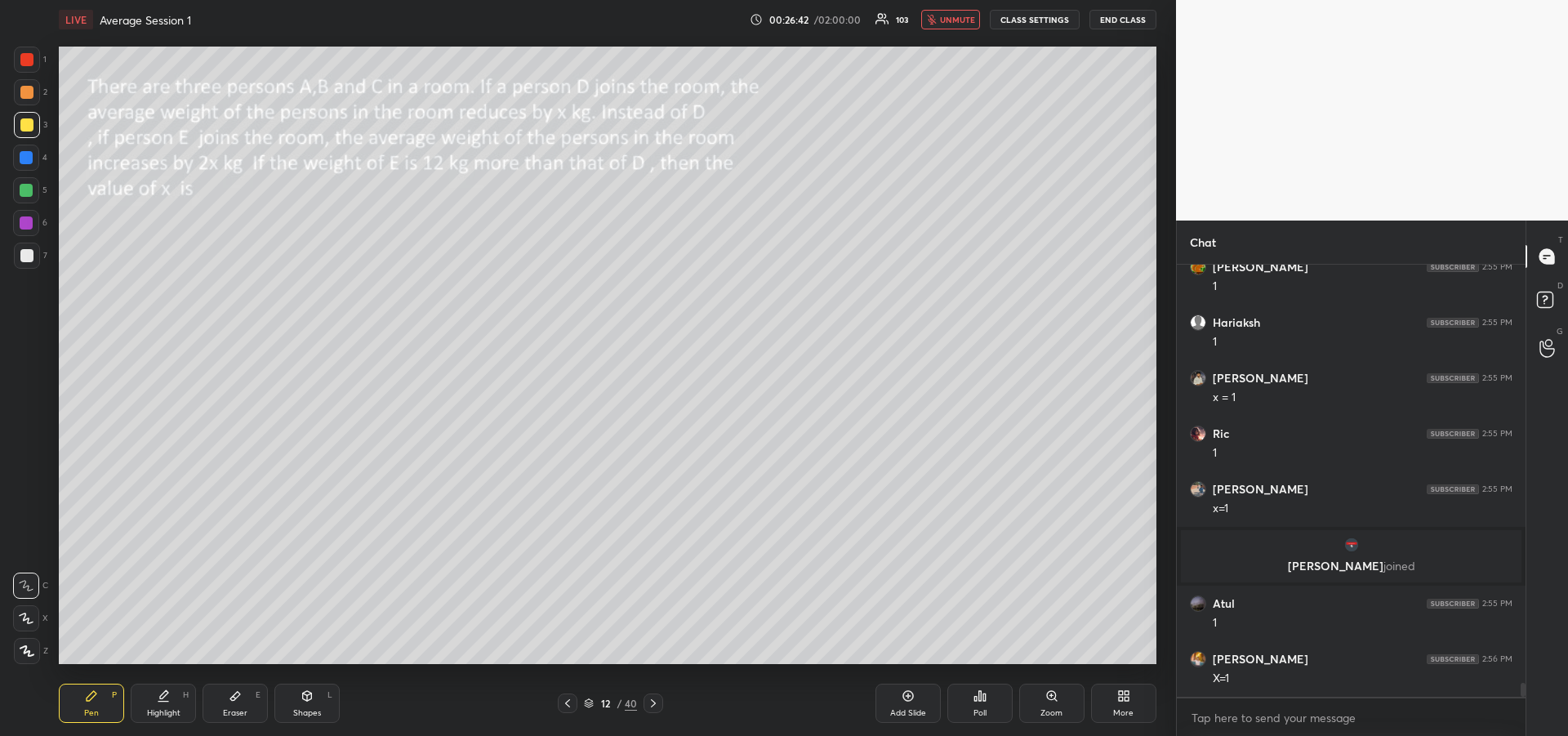
scroll to position [12755, 0]
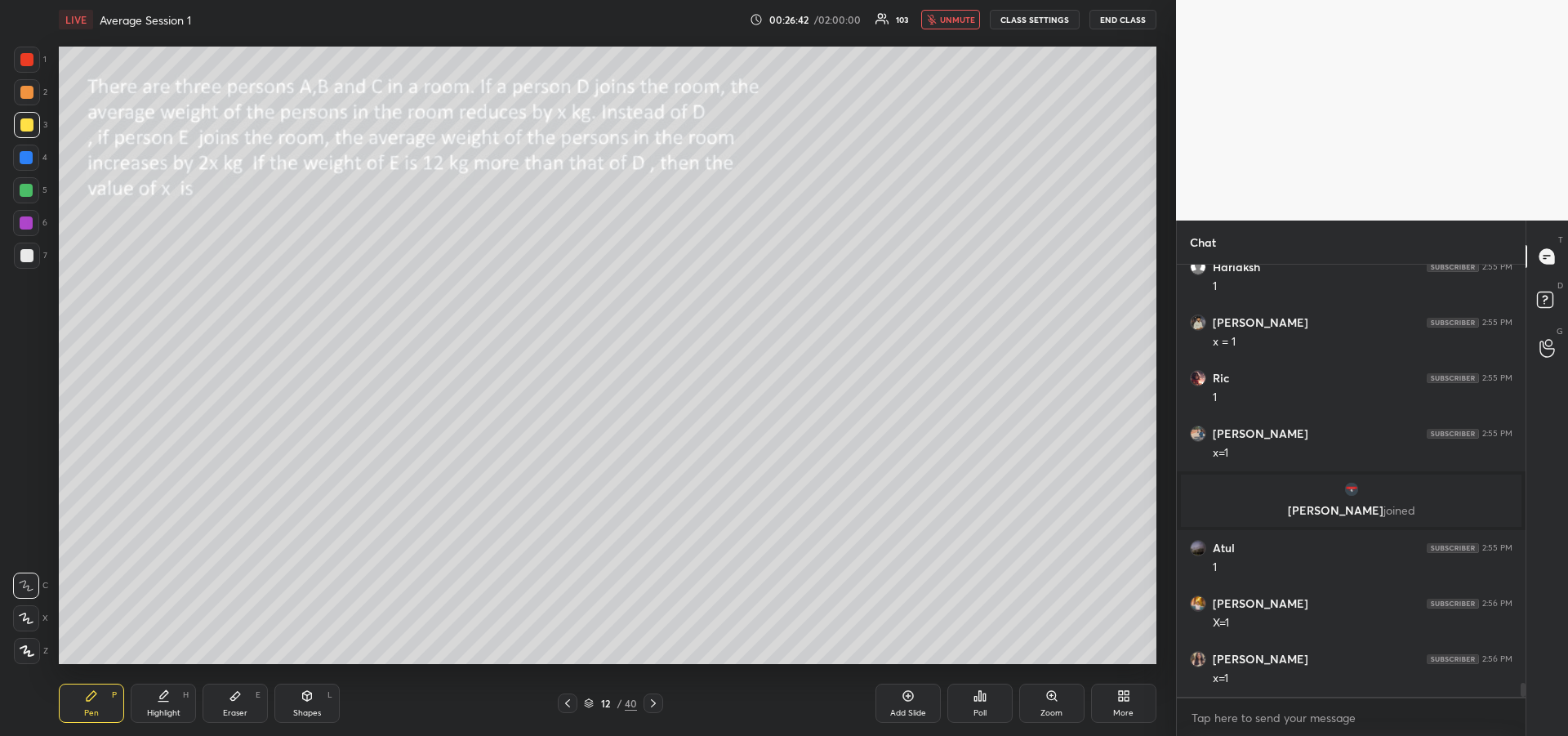
click at [946, 23] on span "unmute" at bounding box center [957, 20] width 35 height 11
click at [237, 704] on div "Eraser E" at bounding box center [235, 703] width 65 height 40
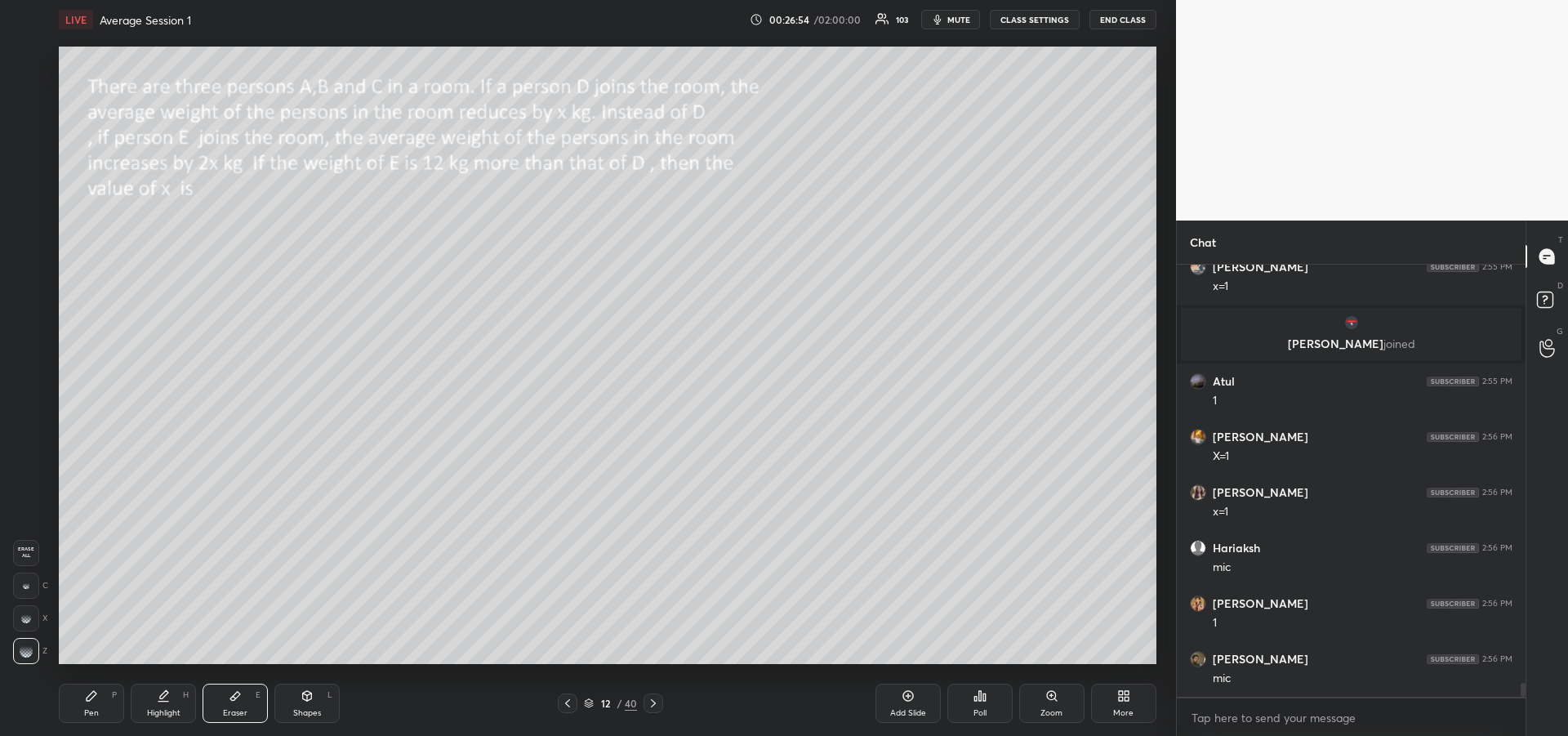
scroll to position [12977, 0]
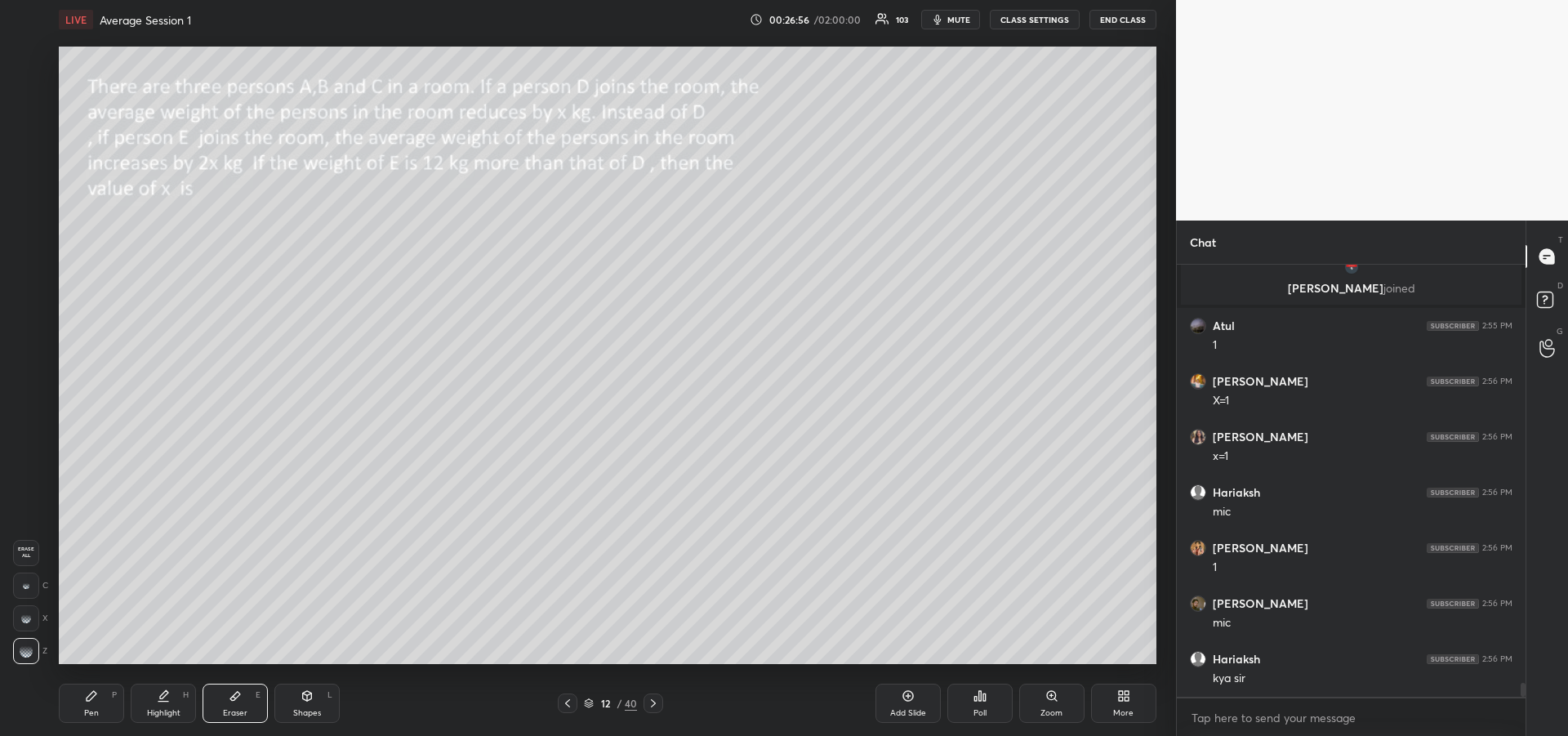
click at [102, 706] on div "Pen P" at bounding box center [91, 703] width 65 height 40
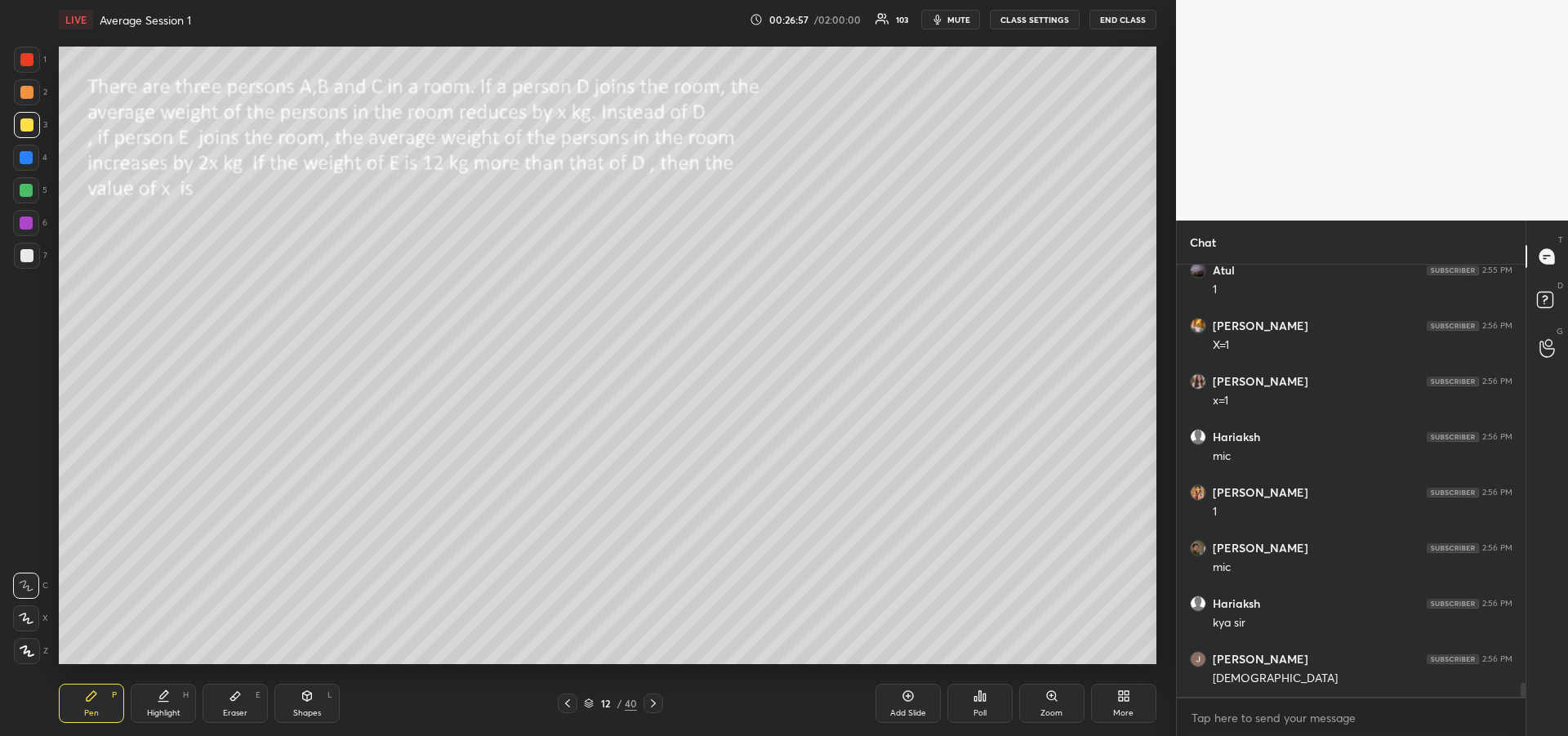
click at [24, 164] on div at bounding box center [26, 158] width 26 height 26
click at [167, 698] on icon at bounding box center [163, 695] width 13 height 13
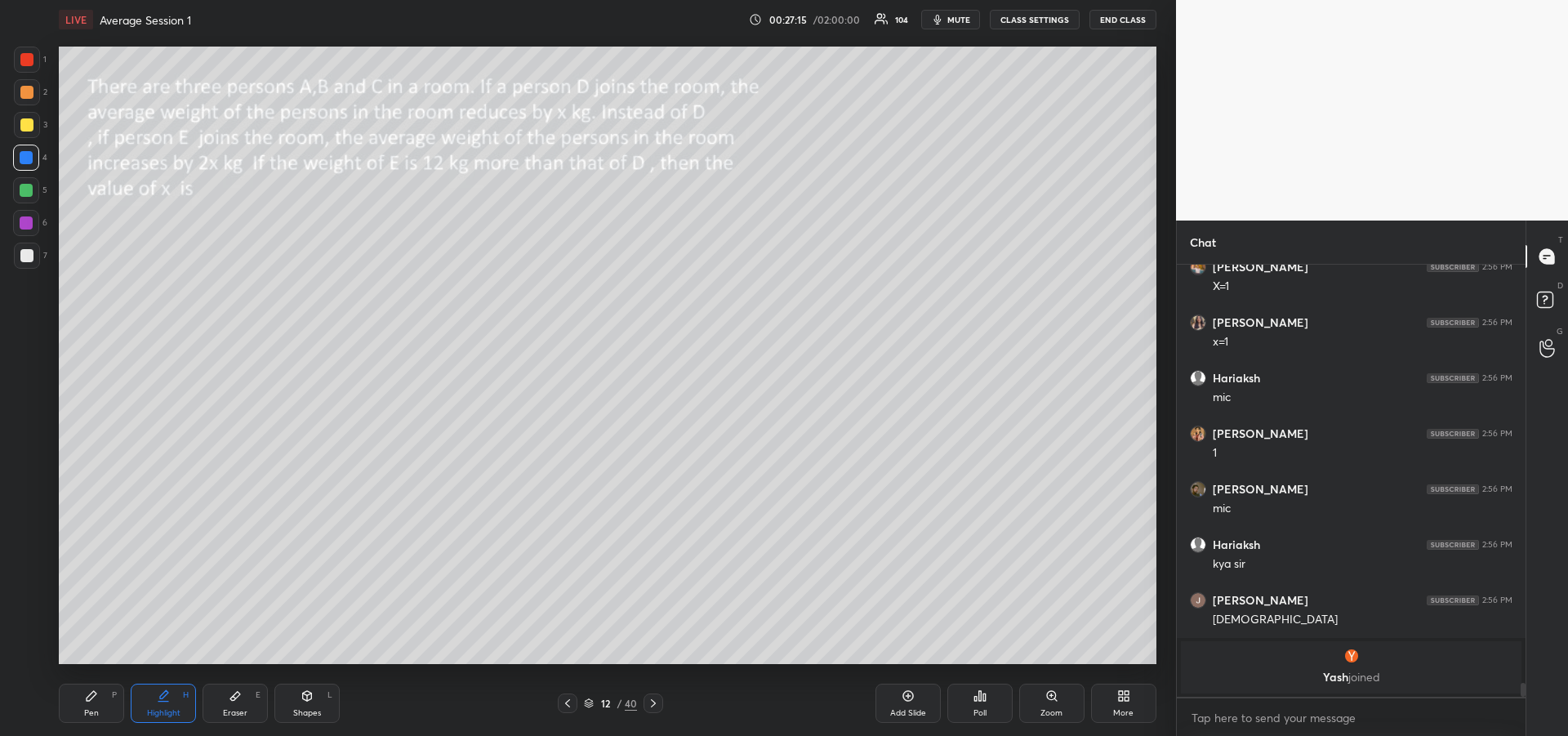
click at [100, 710] on div "Pen P" at bounding box center [91, 703] width 65 height 40
click at [22, 199] on div at bounding box center [26, 191] width 26 height 26
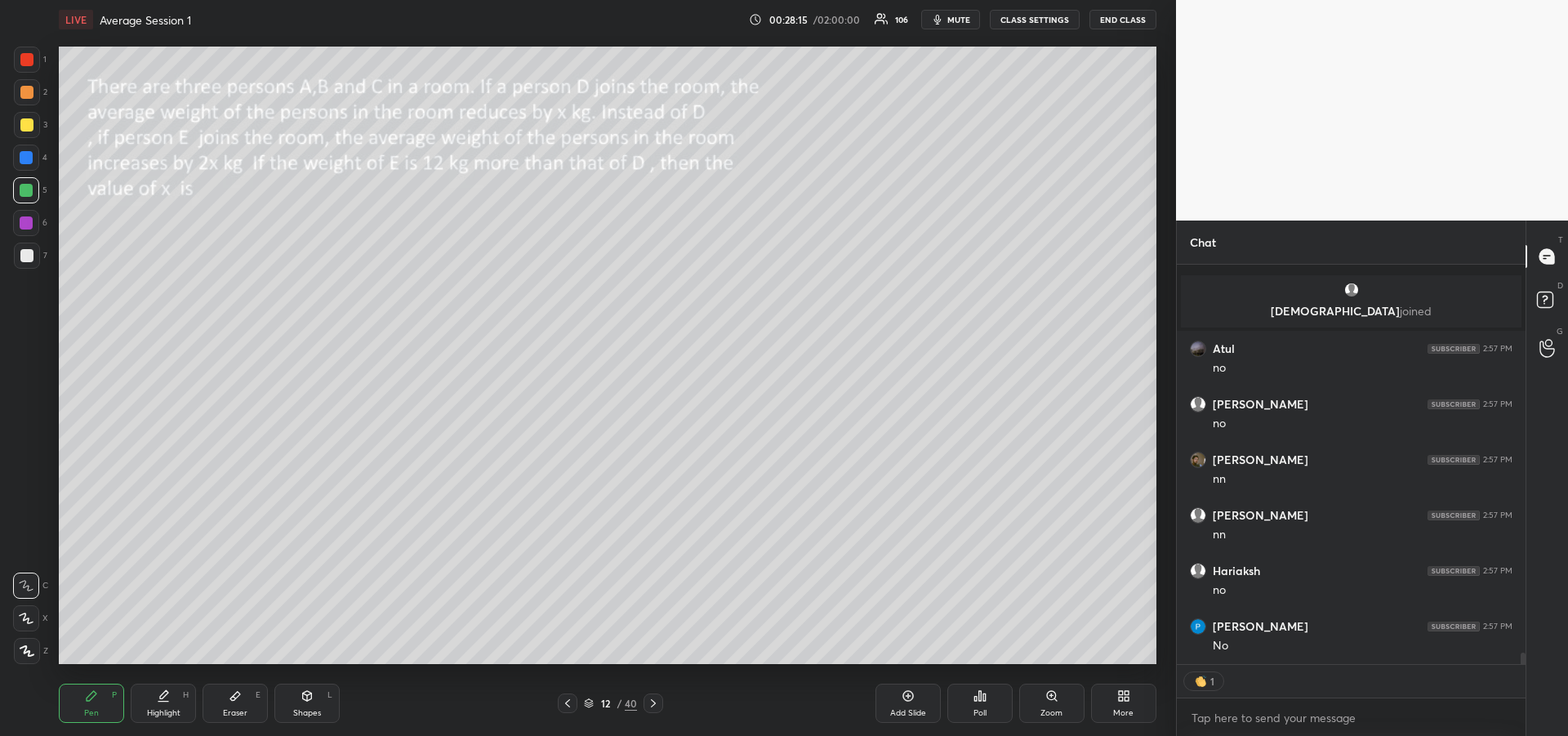
scroll to position [13500, 0]
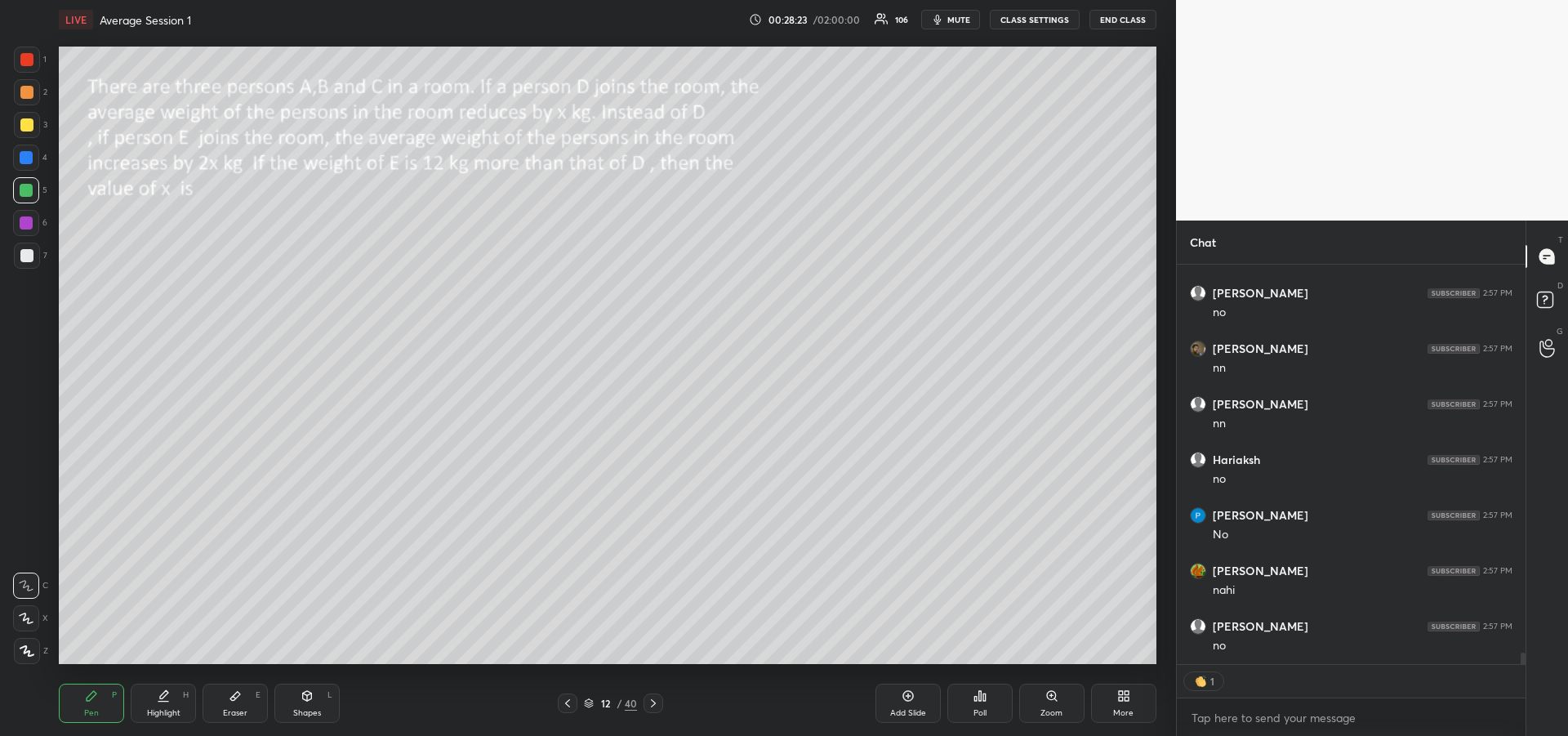
type textarea "x"
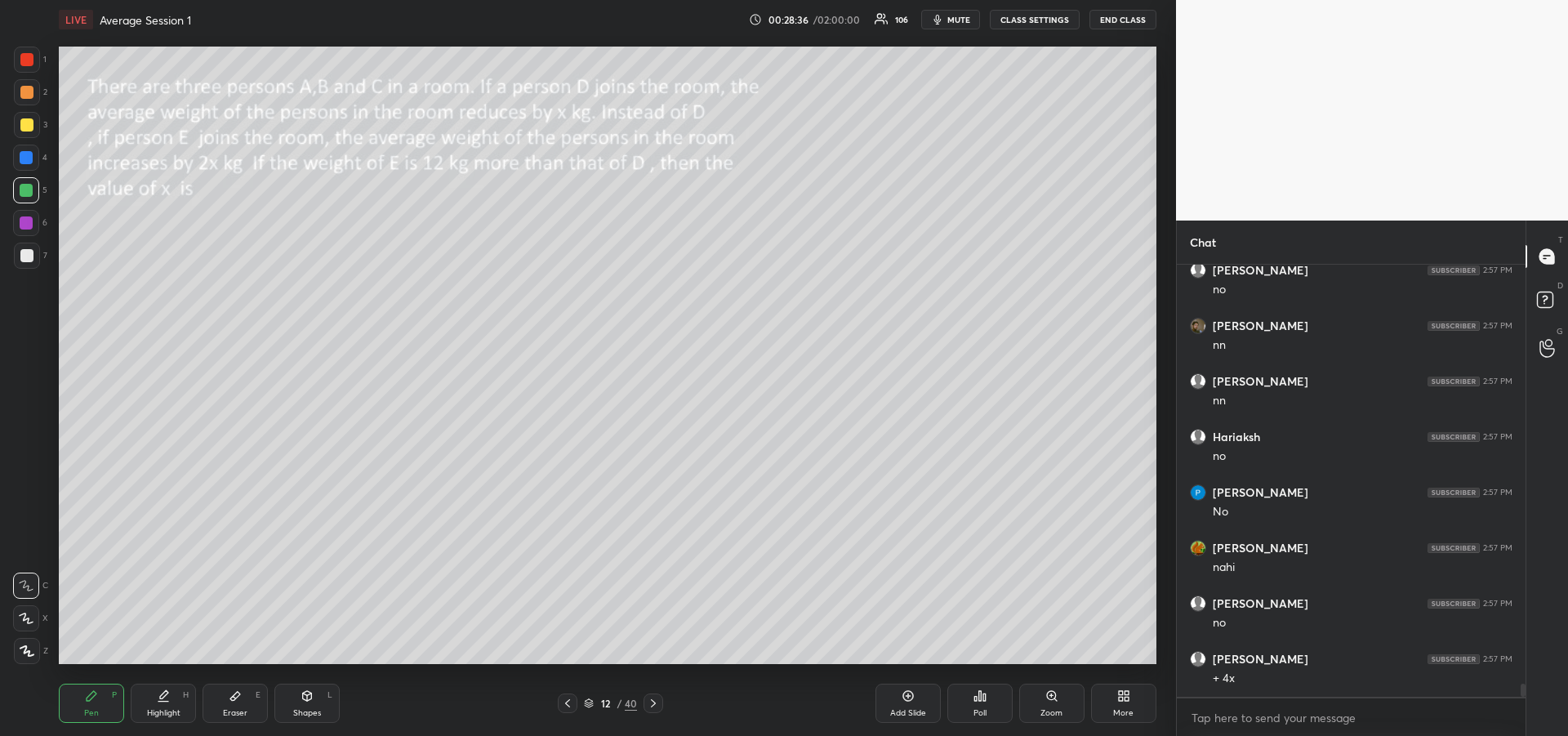
scroll to position [13578, 0]
click at [242, 706] on div "Eraser E" at bounding box center [235, 703] width 65 height 40
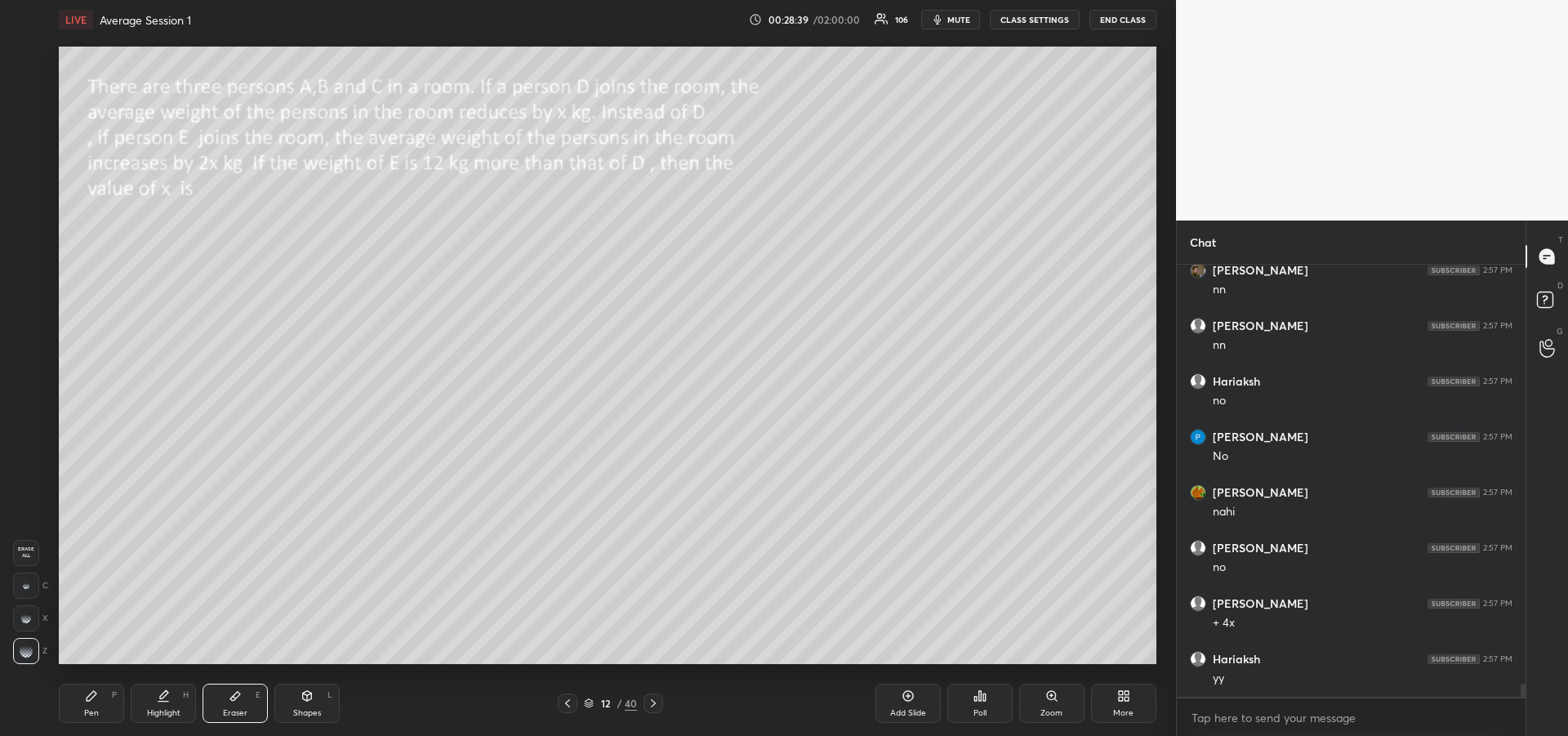
click at [99, 699] on div "Pen P" at bounding box center [91, 703] width 65 height 40
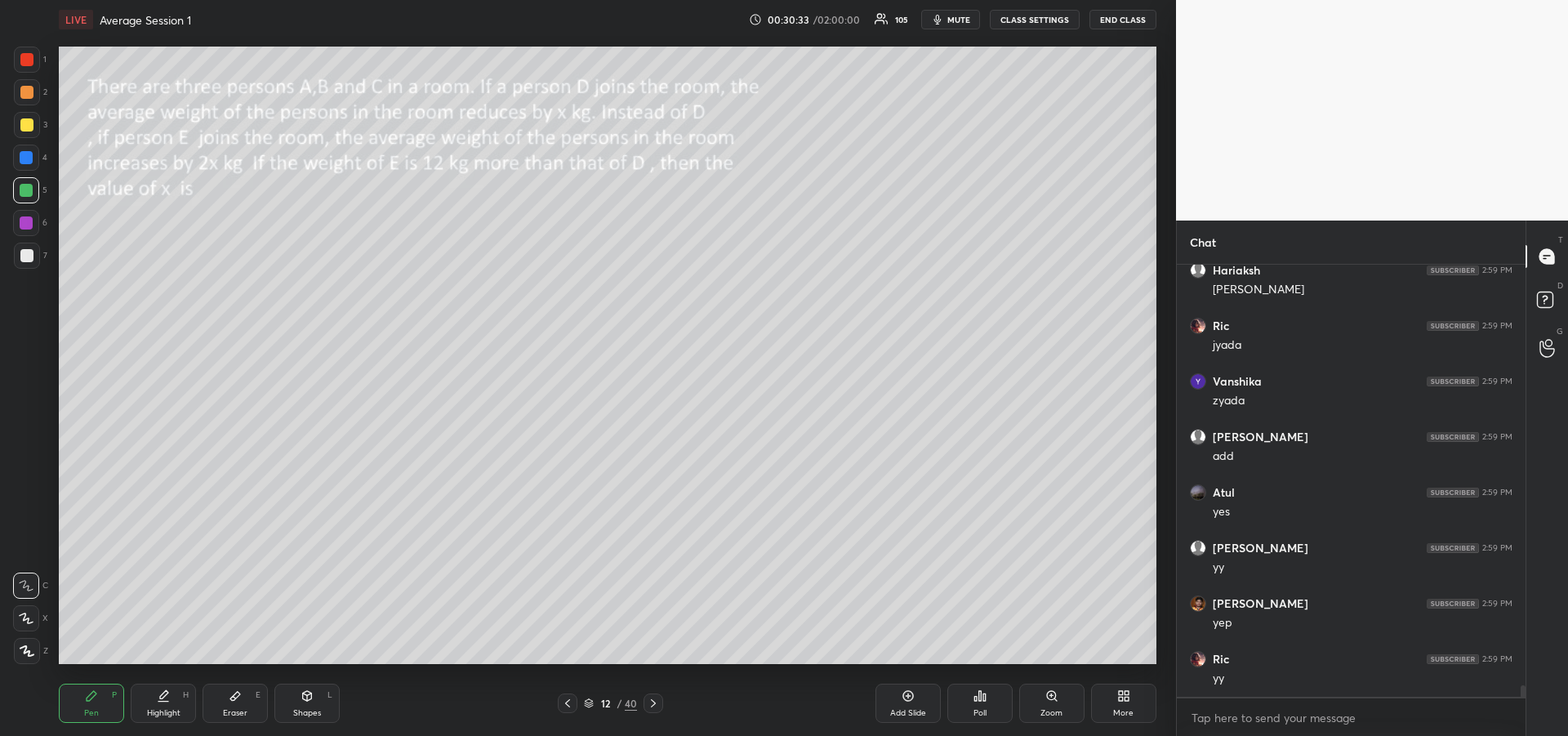
scroll to position [15466, 0]
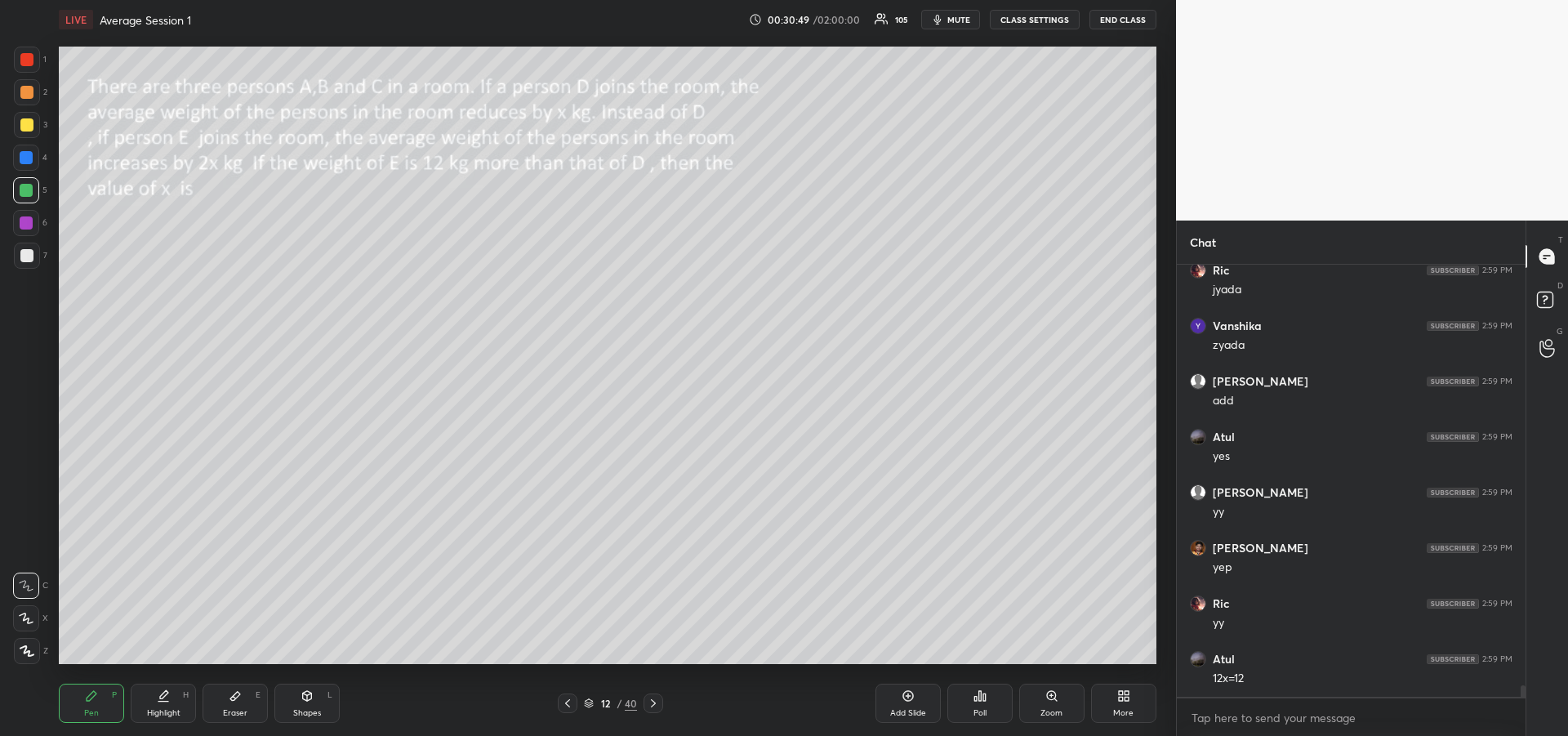
click at [243, 694] on div "Eraser E" at bounding box center [235, 703] width 65 height 40
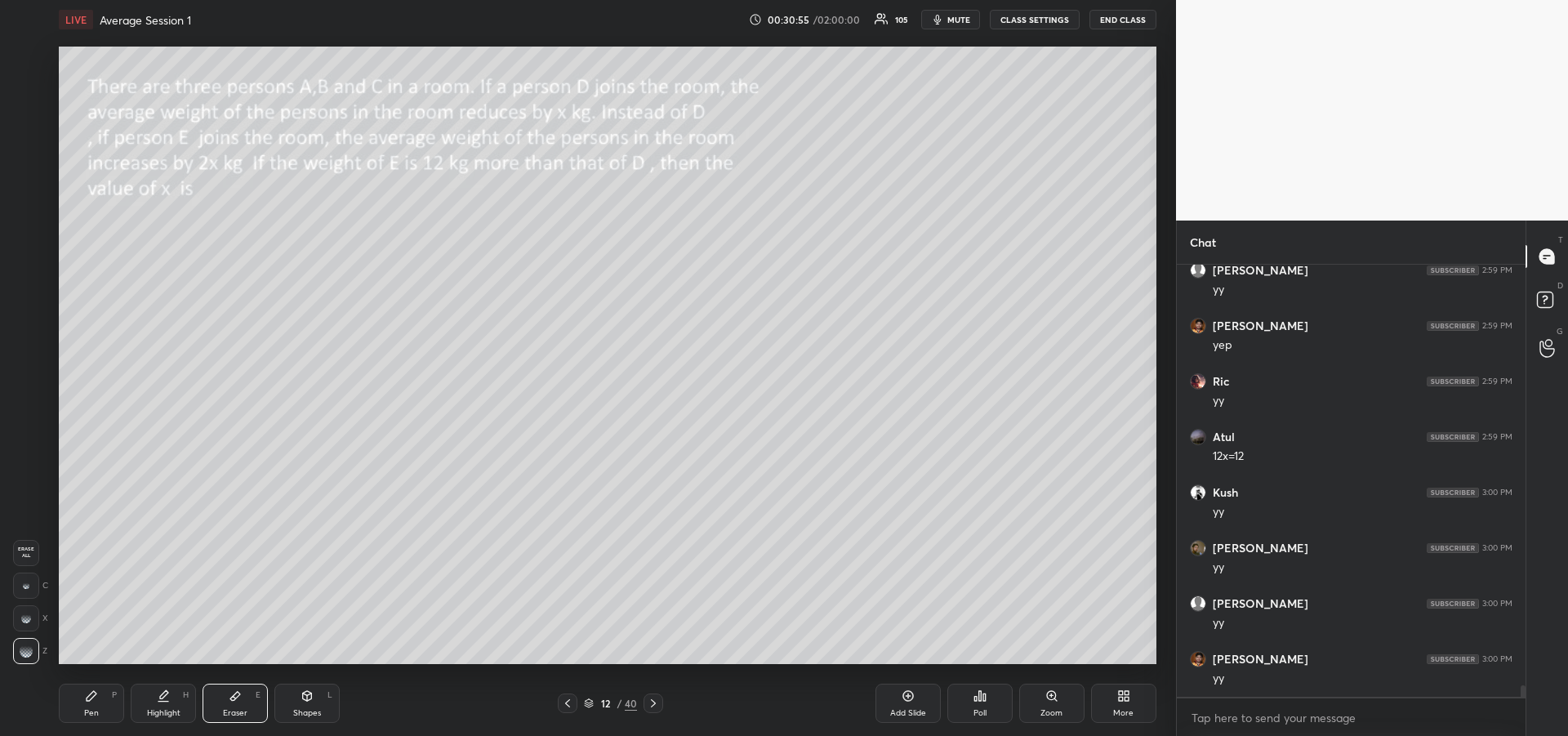
scroll to position [15855, 0]
click at [90, 697] on icon at bounding box center [92, 695] width 9 height 9
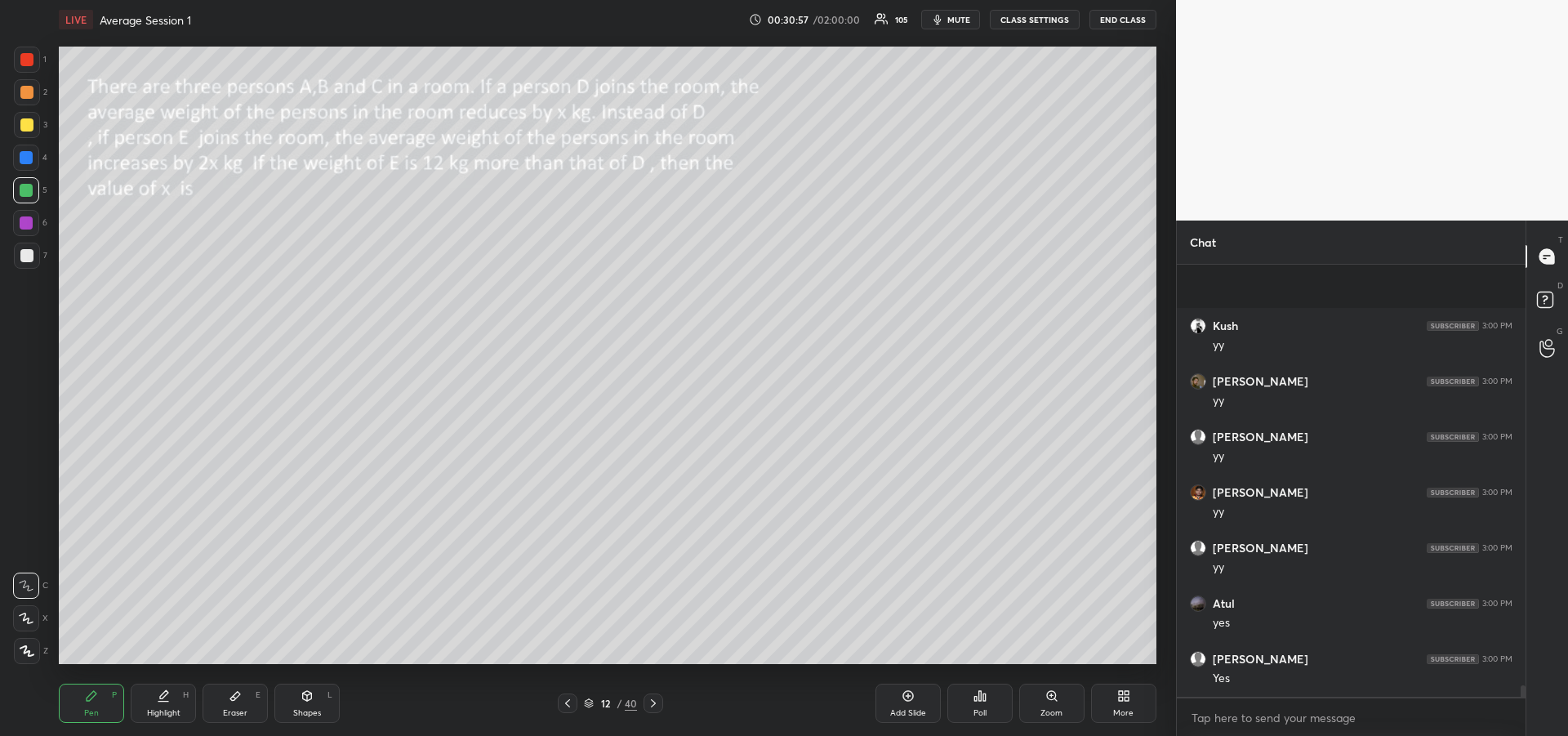
scroll to position [15966, 0]
click at [27, 134] on div at bounding box center [27, 125] width 26 height 26
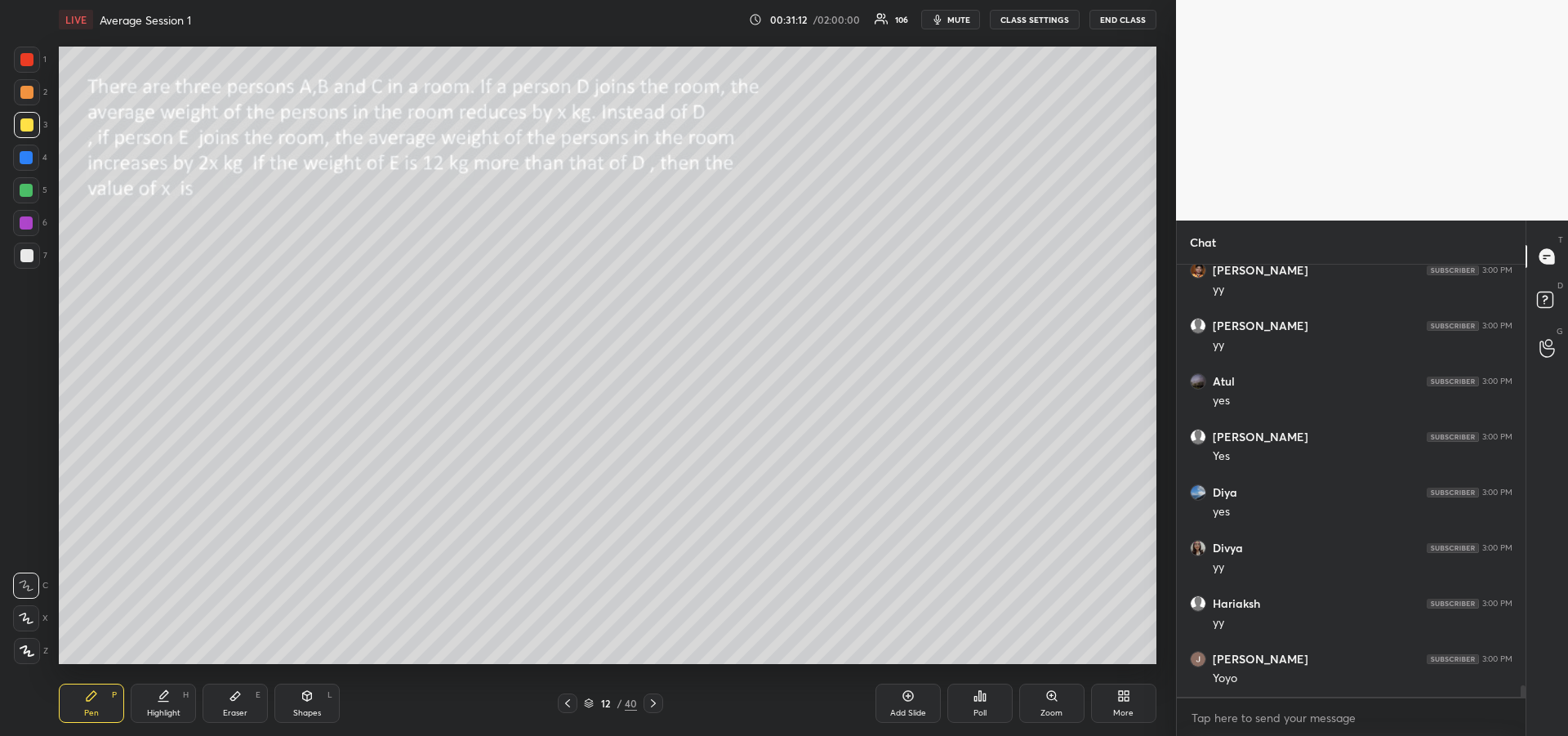
scroll to position [16133, 0]
click at [25, 196] on div at bounding box center [26, 191] width 13 height 13
click at [234, 709] on div "Eraser" at bounding box center [235, 712] width 25 height 8
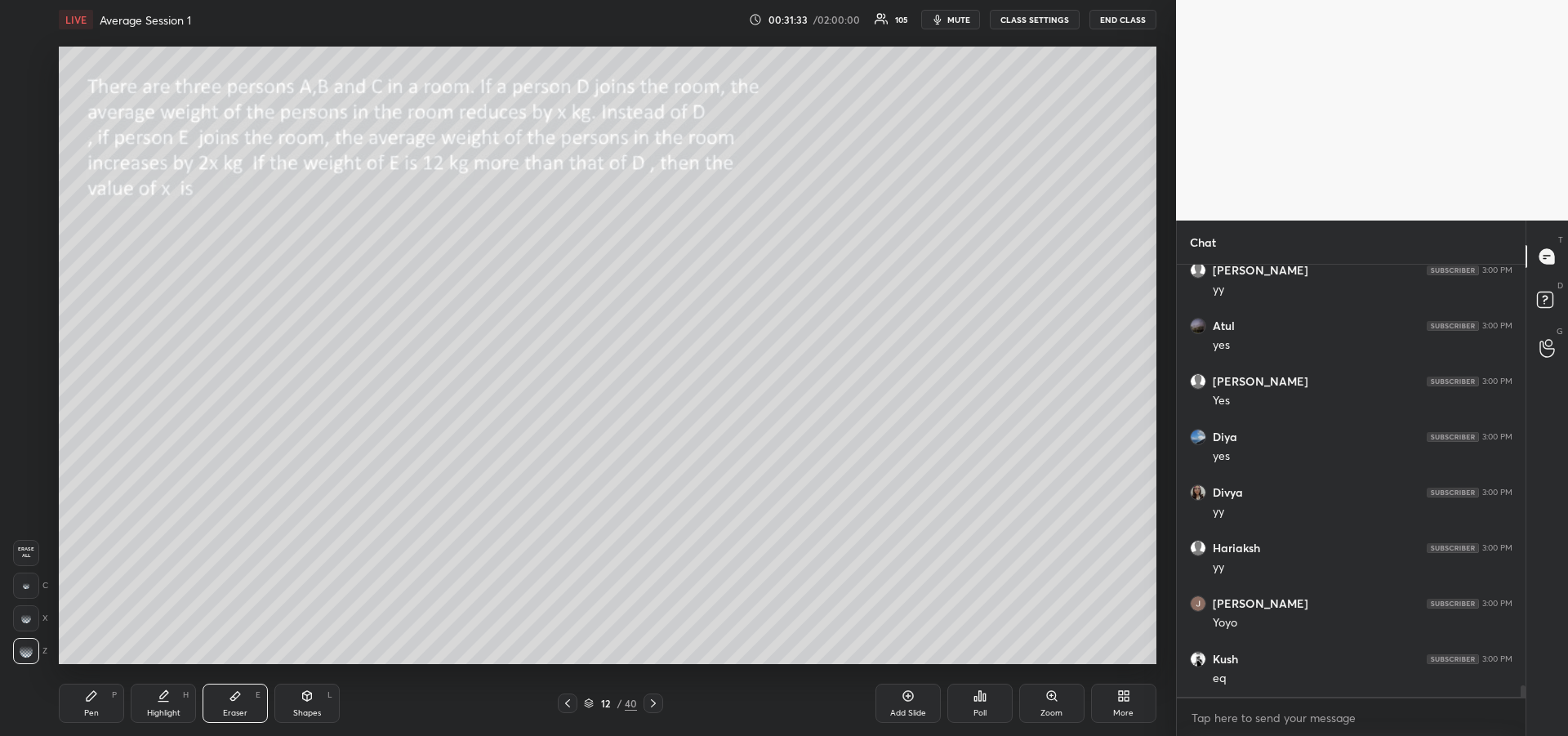
click at [87, 709] on div "Pen" at bounding box center [92, 712] width 15 height 8
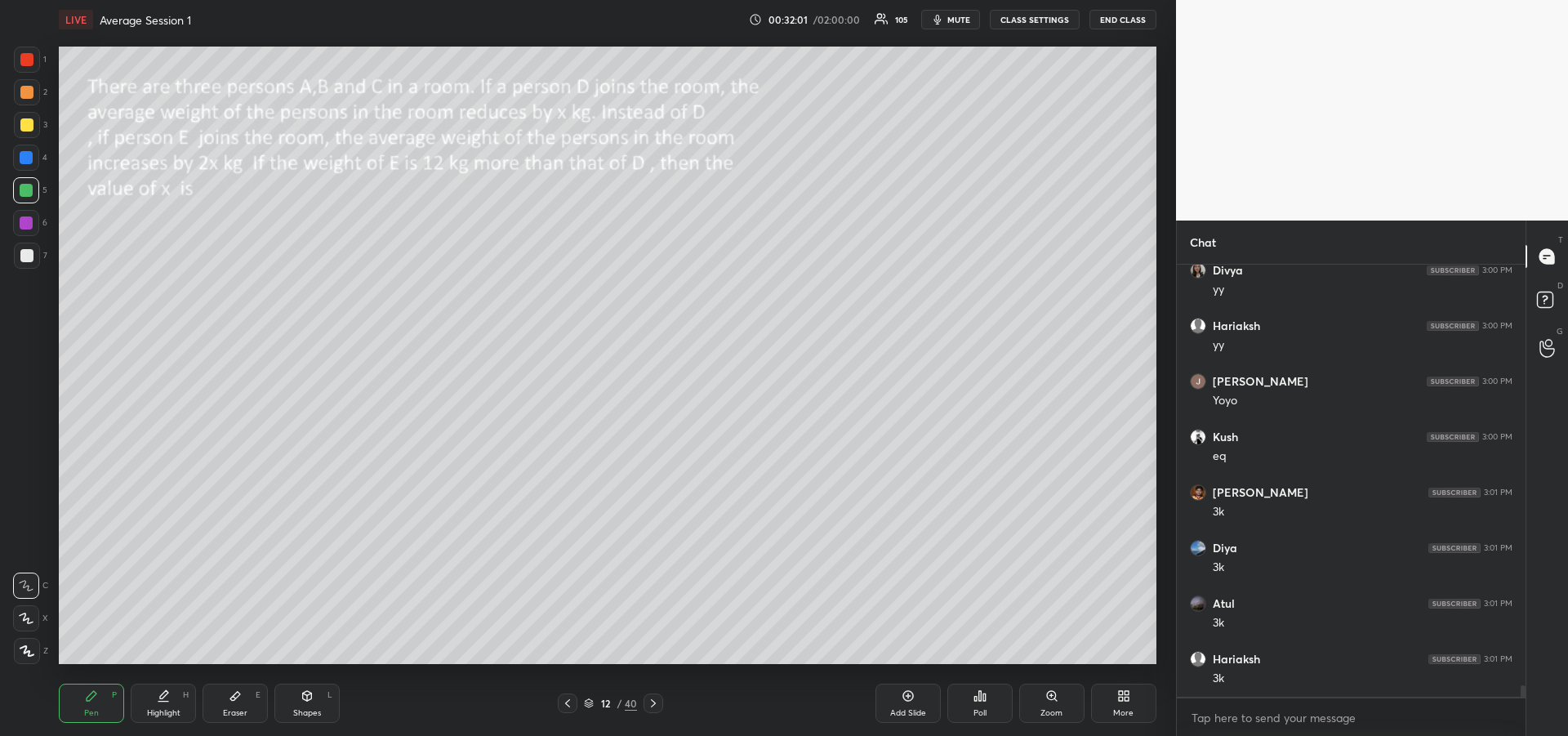
scroll to position [16414, 0]
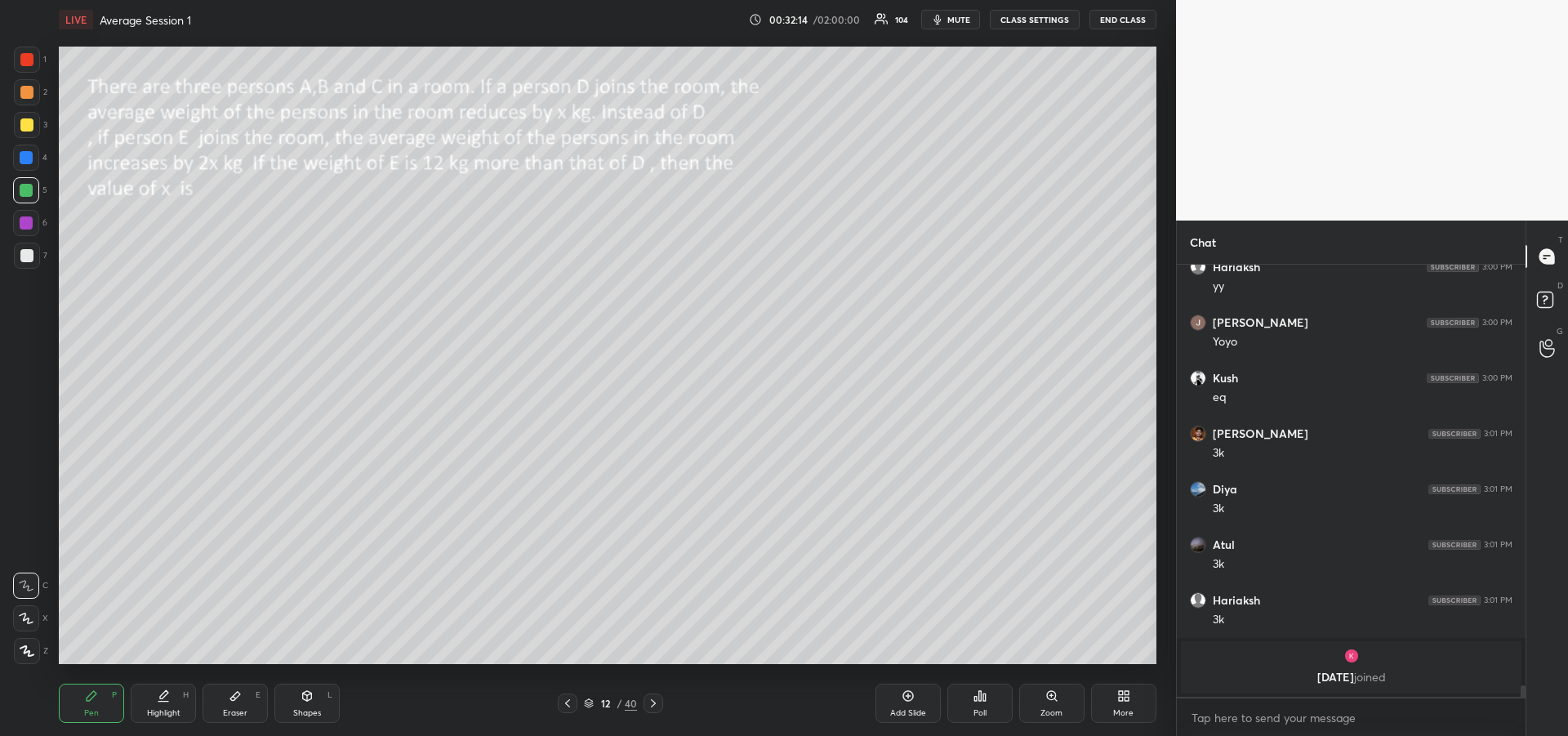
click at [169, 707] on div "Highlight H" at bounding box center [162, 703] width 65 height 40
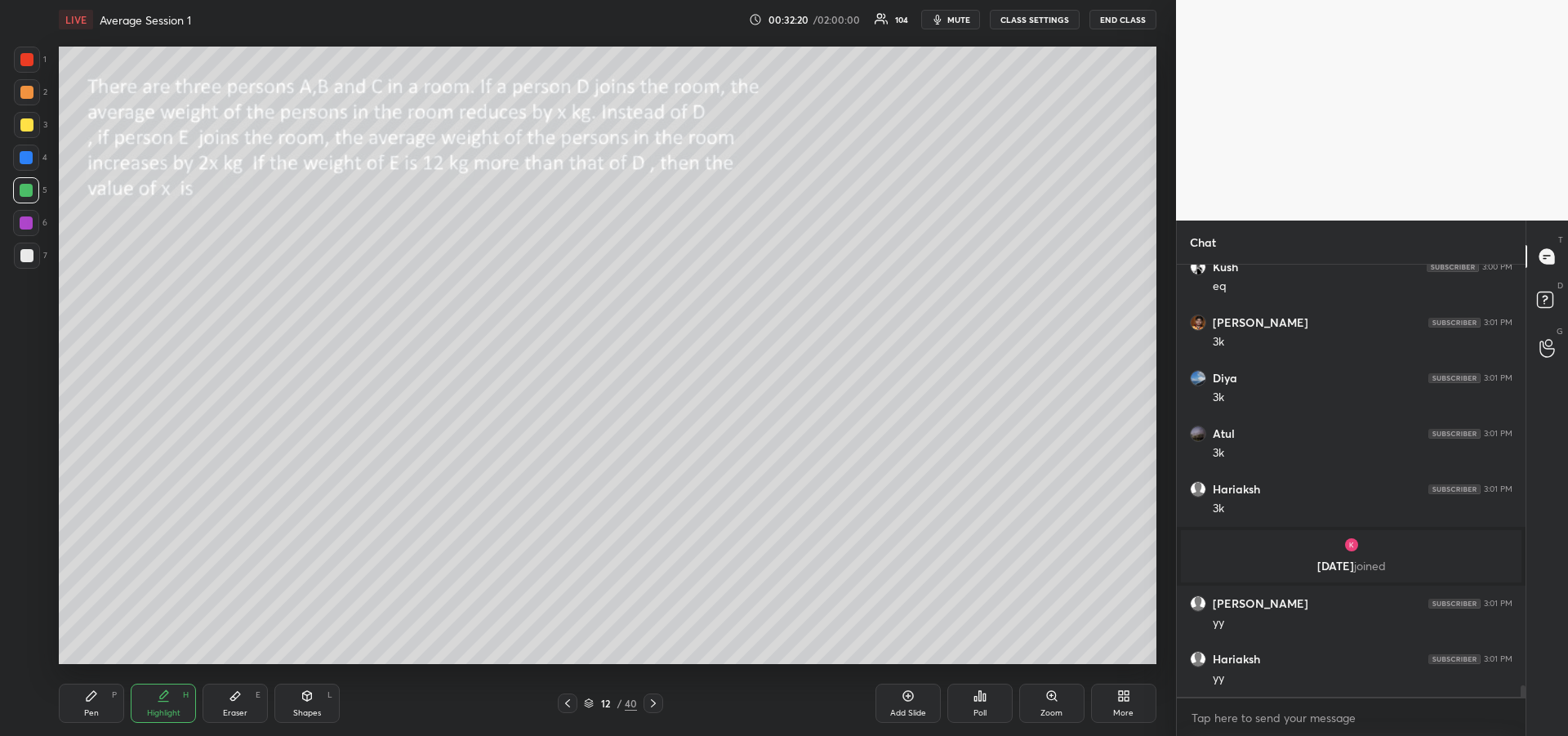
scroll to position [15727, 0]
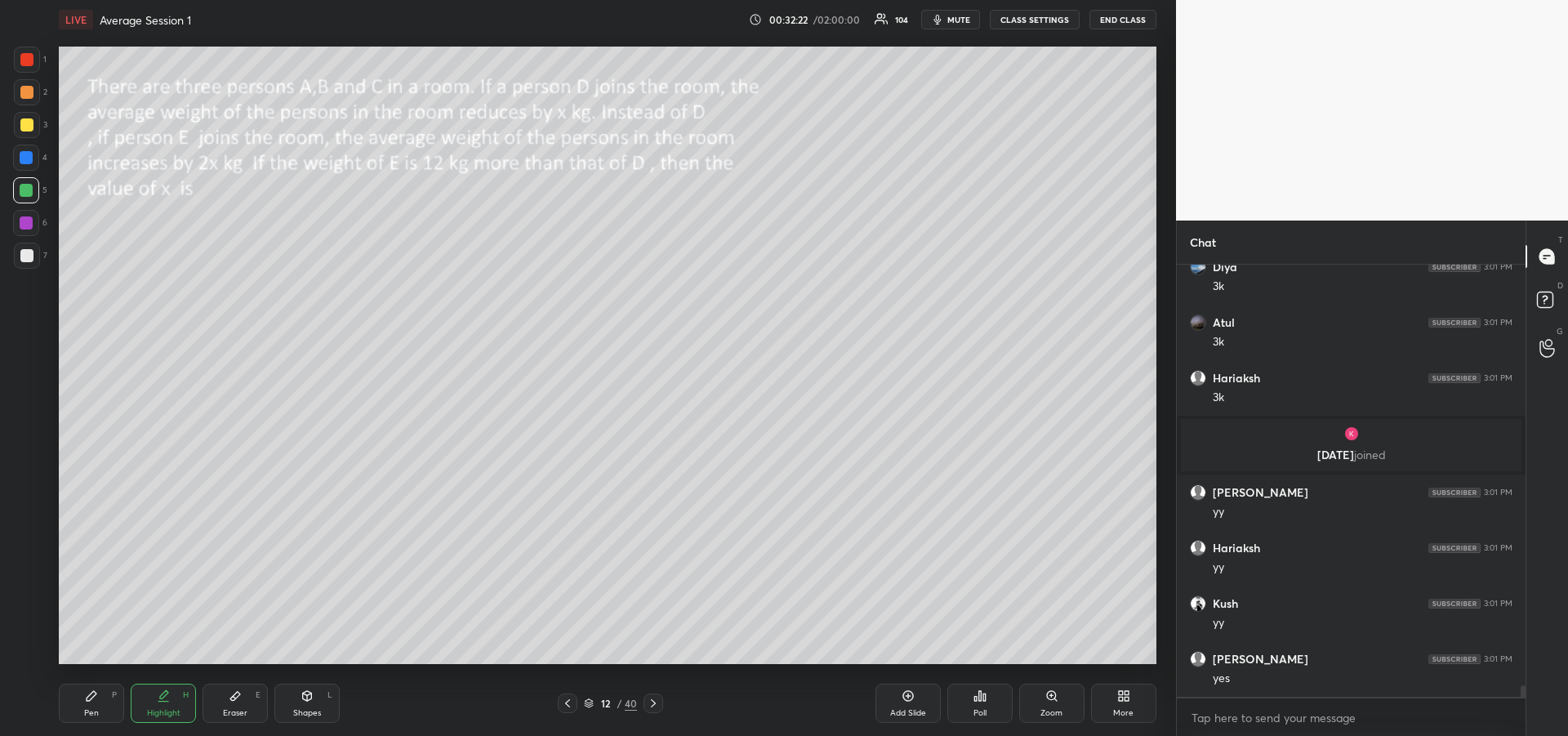
click at [93, 704] on div "Pen P" at bounding box center [91, 703] width 65 height 40
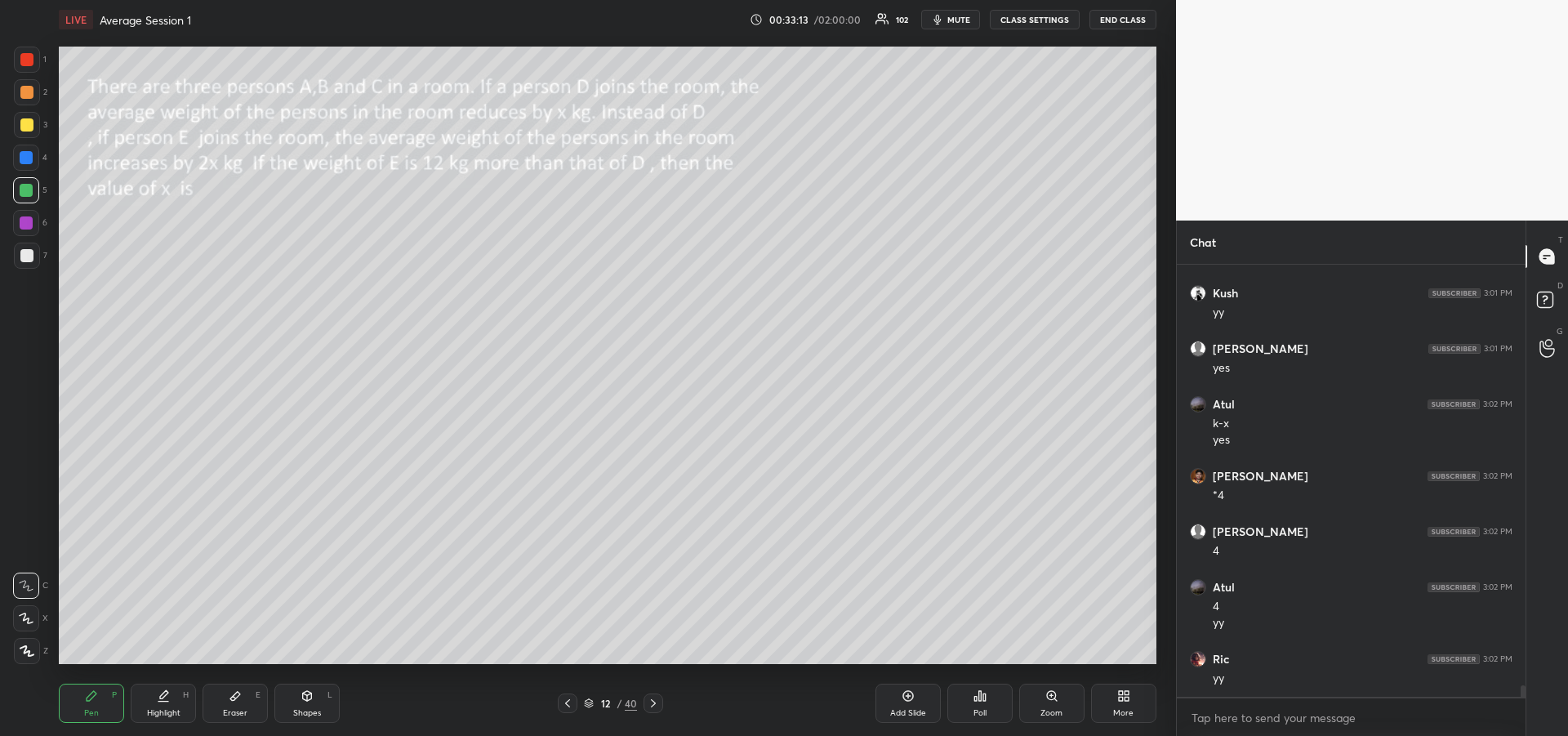
scroll to position [16148, 0]
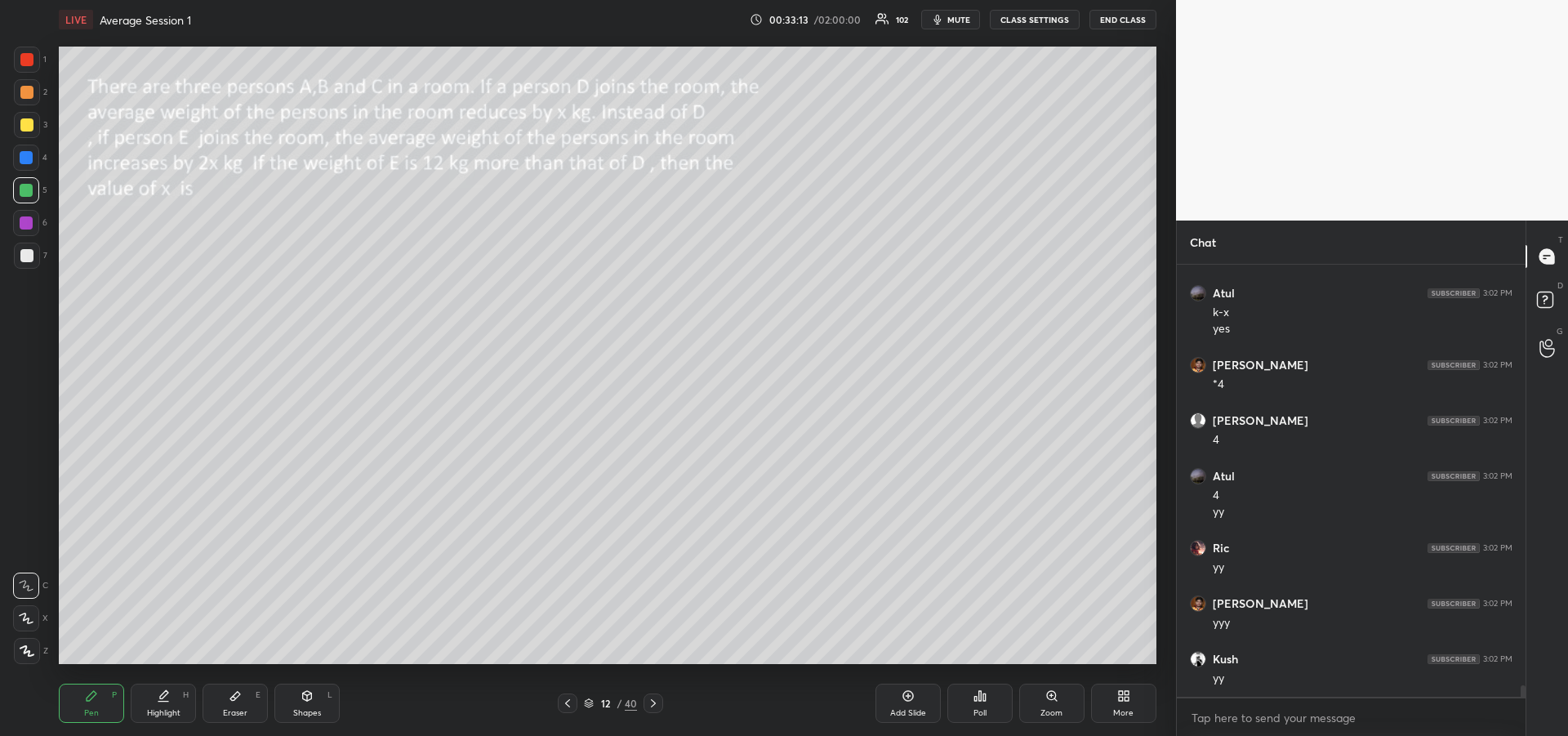
click at [229, 705] on div "Eraser E" at bounding box center [235, 703] width 65 height 40
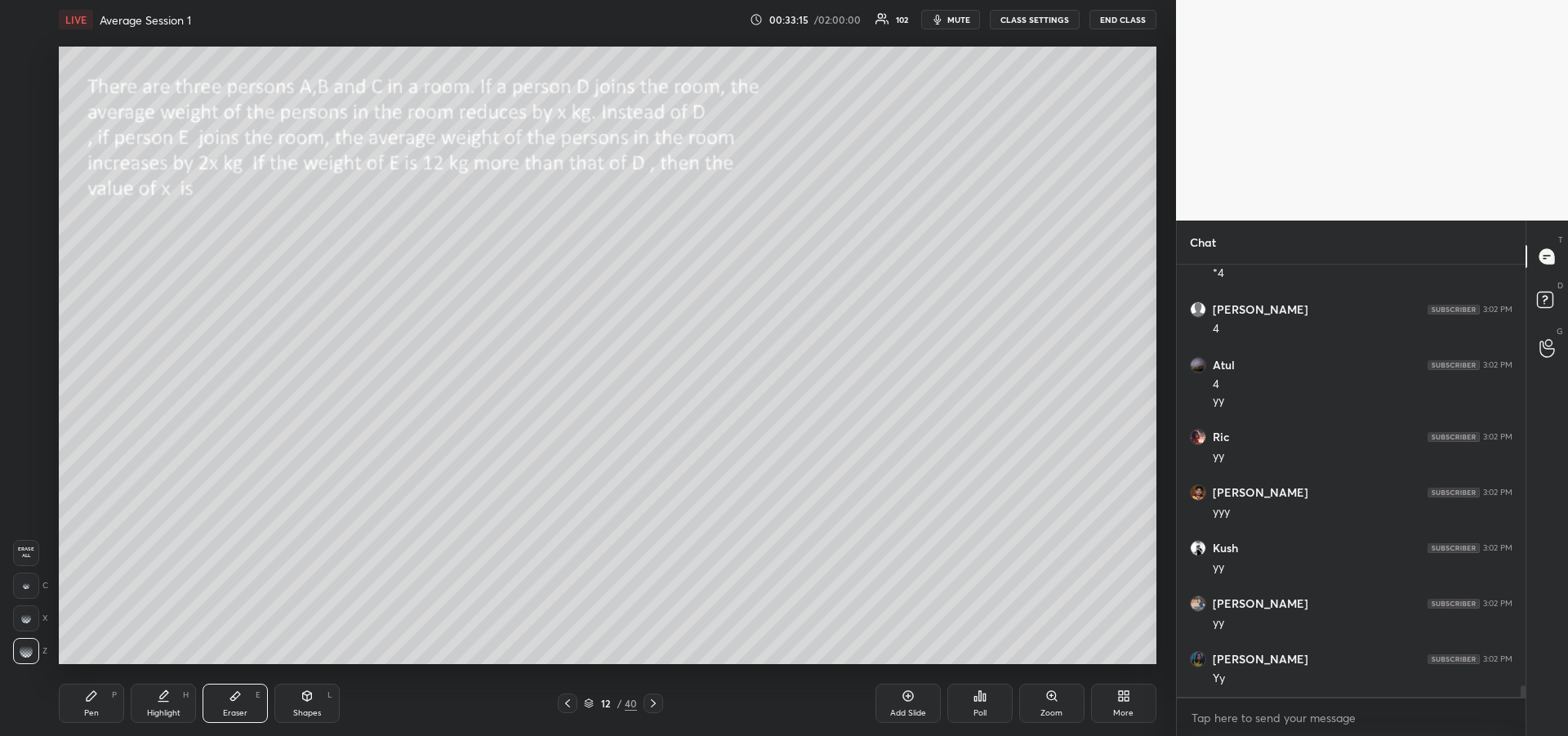
click at [82, 701] on div "Pen P" at bounding box center [91, 703] width 65 height 40
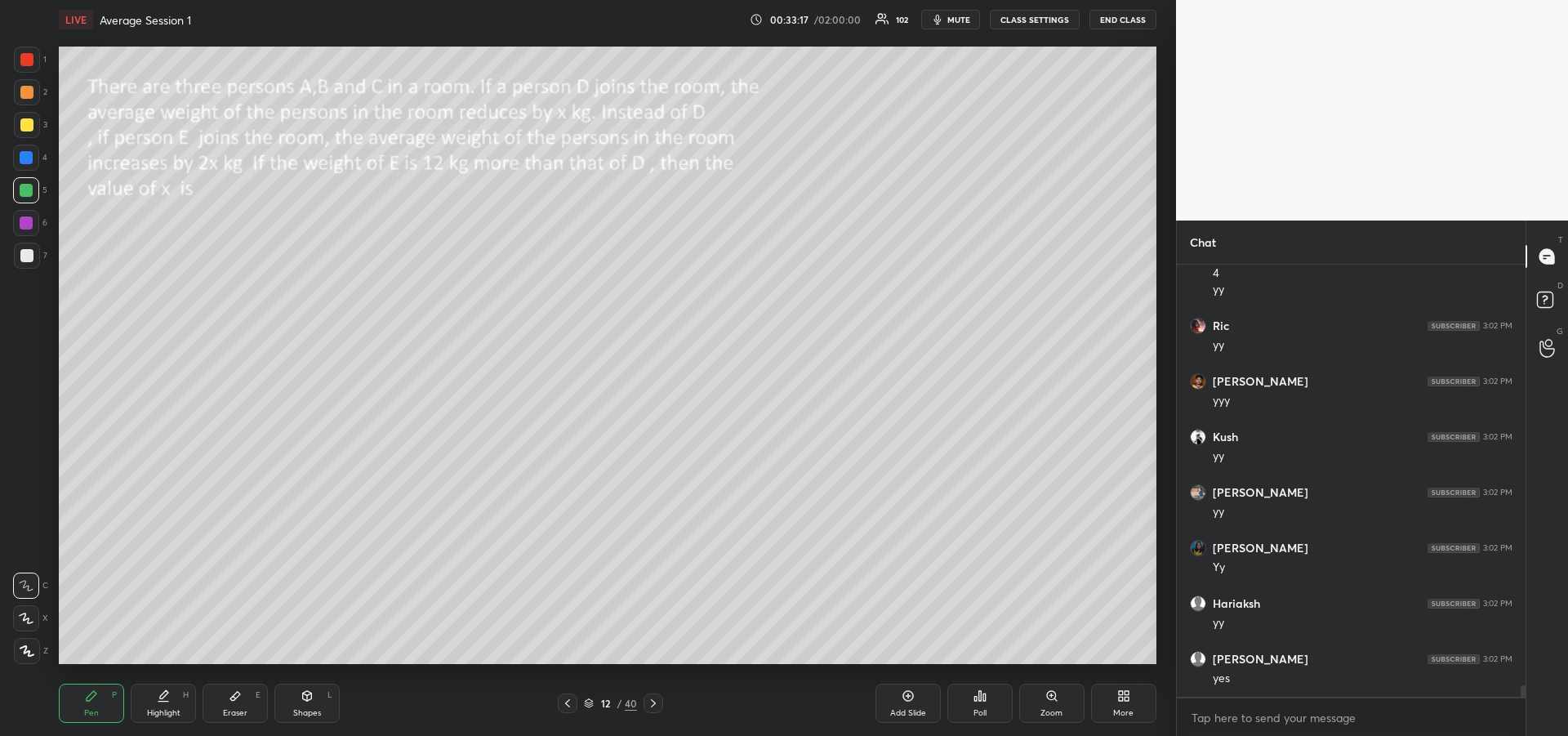
click at [21, 125] on div at bounding box center [27, 125] width 13 height 13
click at [25, 195] on div at bounding box center [26, 191] width 13 height 13
click at [167, 702] on div "Highlight H" at bounding box center [162, 703] width 65 height 40
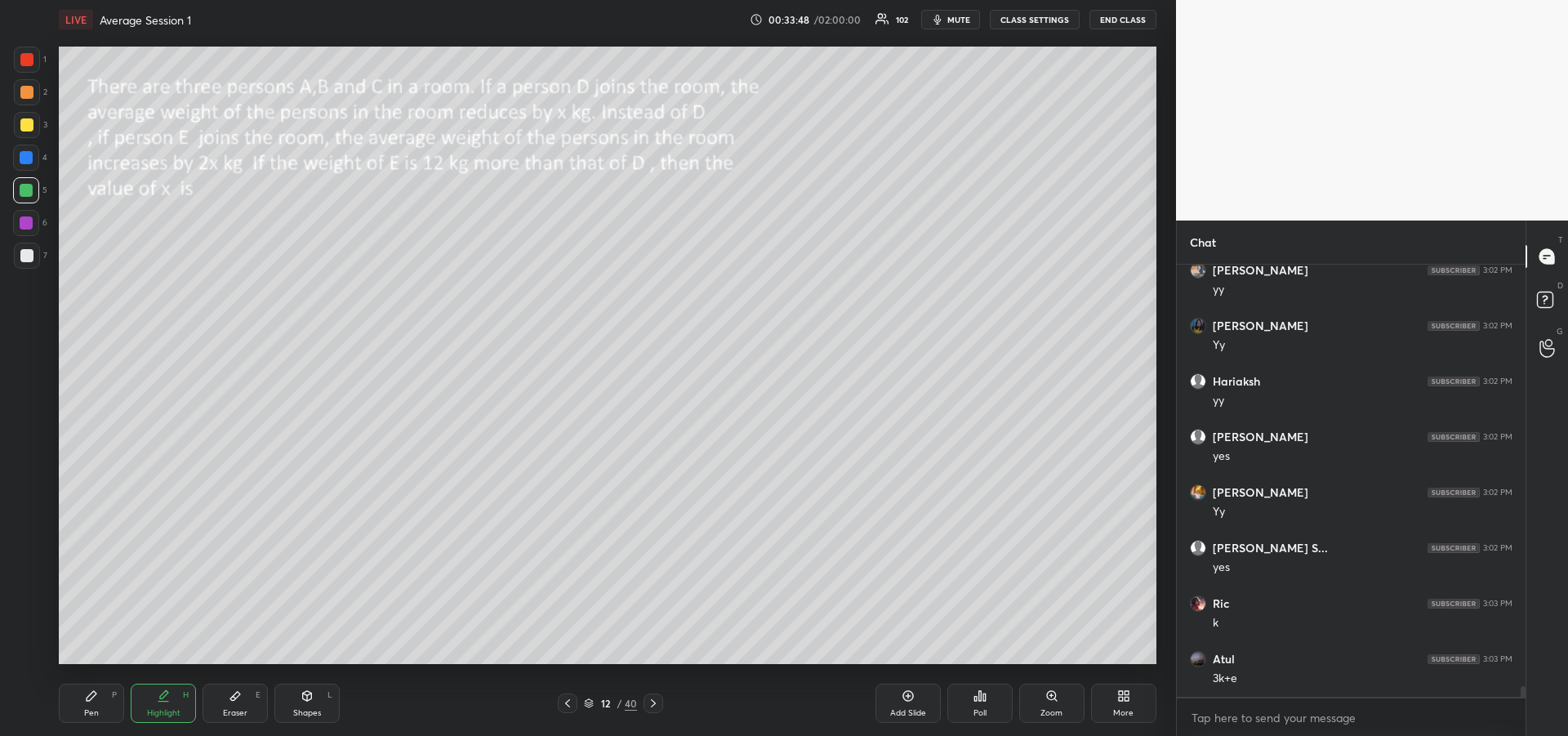
click at [93, 700] on icon at bounding box center [92, 695] width 13 height 13
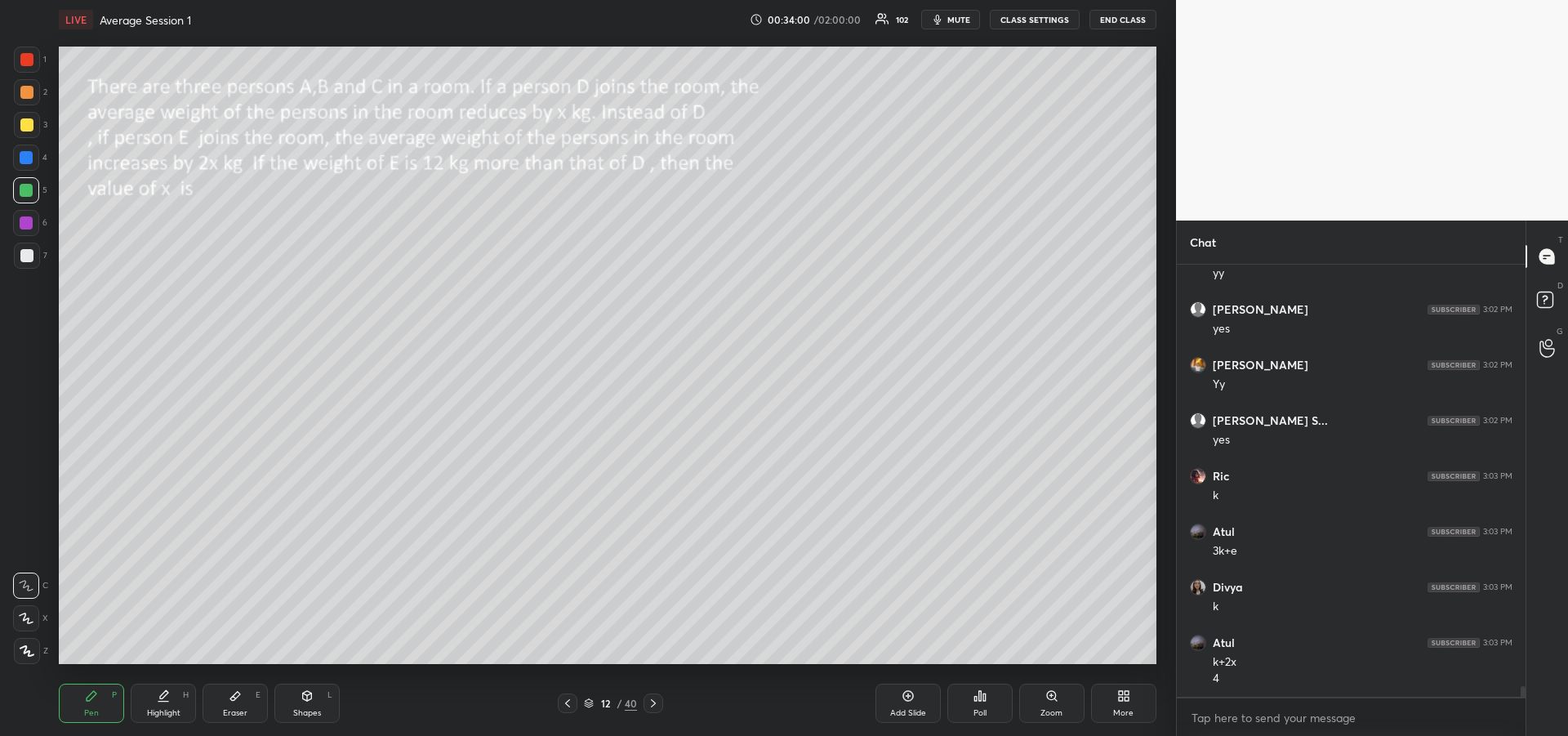
scroll to position [16775, 0]
click at [22, 227] on div at bounding box center [26, 223] width 13 height 13
click at [26, 260] on div at bounding box center [27, 256] width 13 height 13
click at [144, 708] on div "Highlight H" at bounding box center [162, 703] width 65 height 40
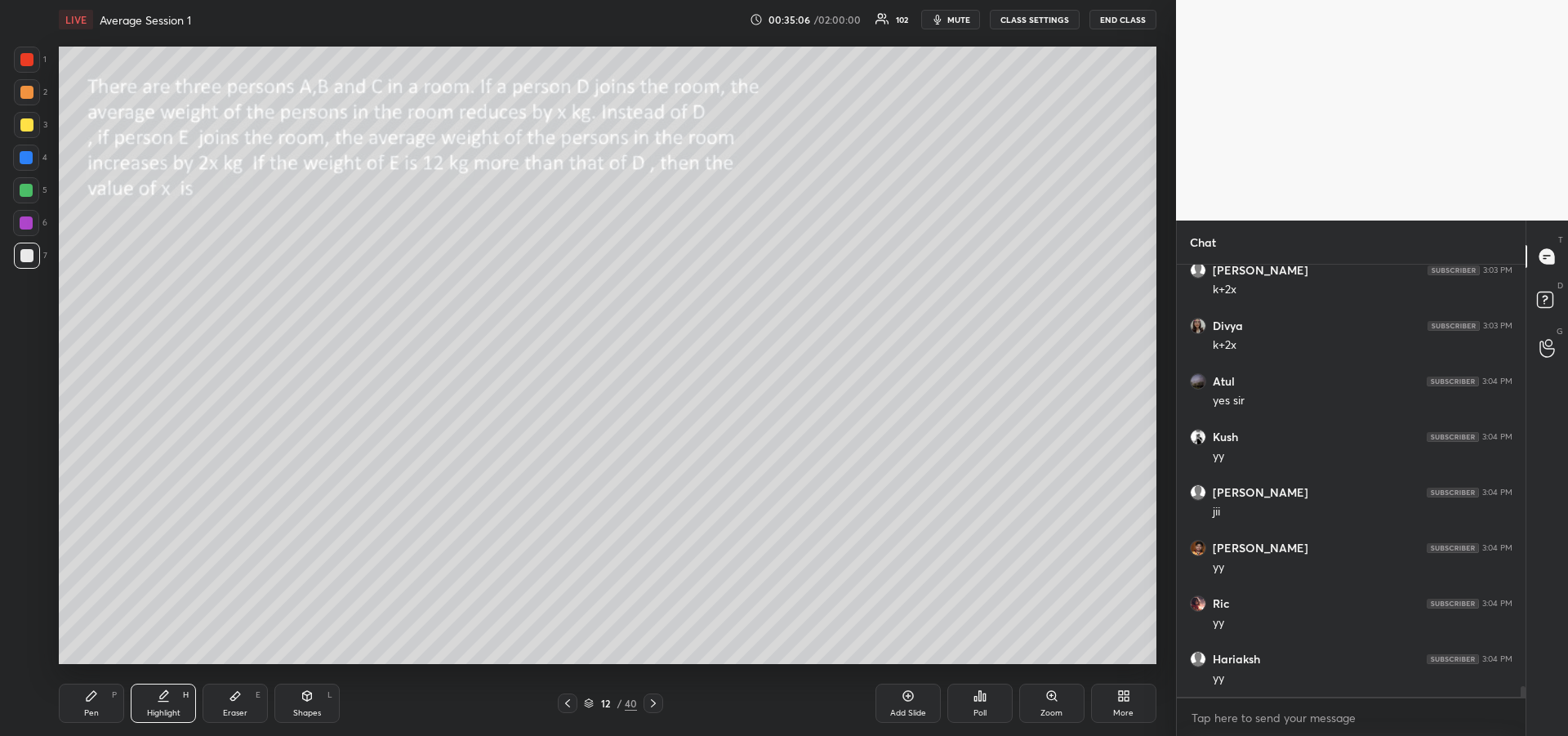
scroll to position [17220, 0]
click at [64, 711] on div "Pen P" at bounding box center [91, 703] width 65 height 40
click at [158, 709] on div "Highlight" at bounding box center [163, 712] width 33 height 8
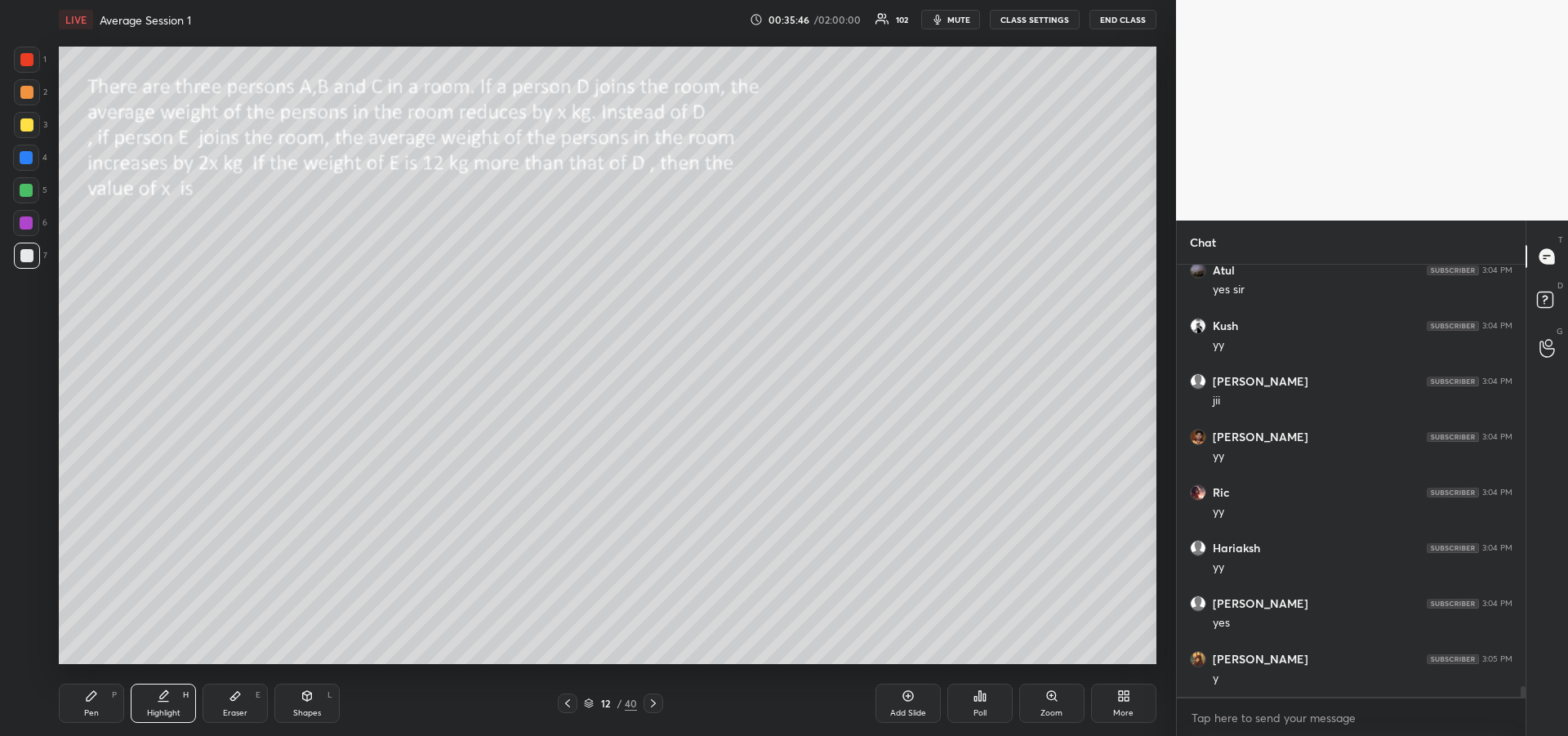
scroll to position [17330, 0]
click at [87, 701] on icon at bounding box center [92, 695] width 9 height 9
click at [22, 128] on div at bounding box center [27, 125] width 13 height 13
click at [565, 703] on icon at bounding box center [568, 703] width 13 height 13
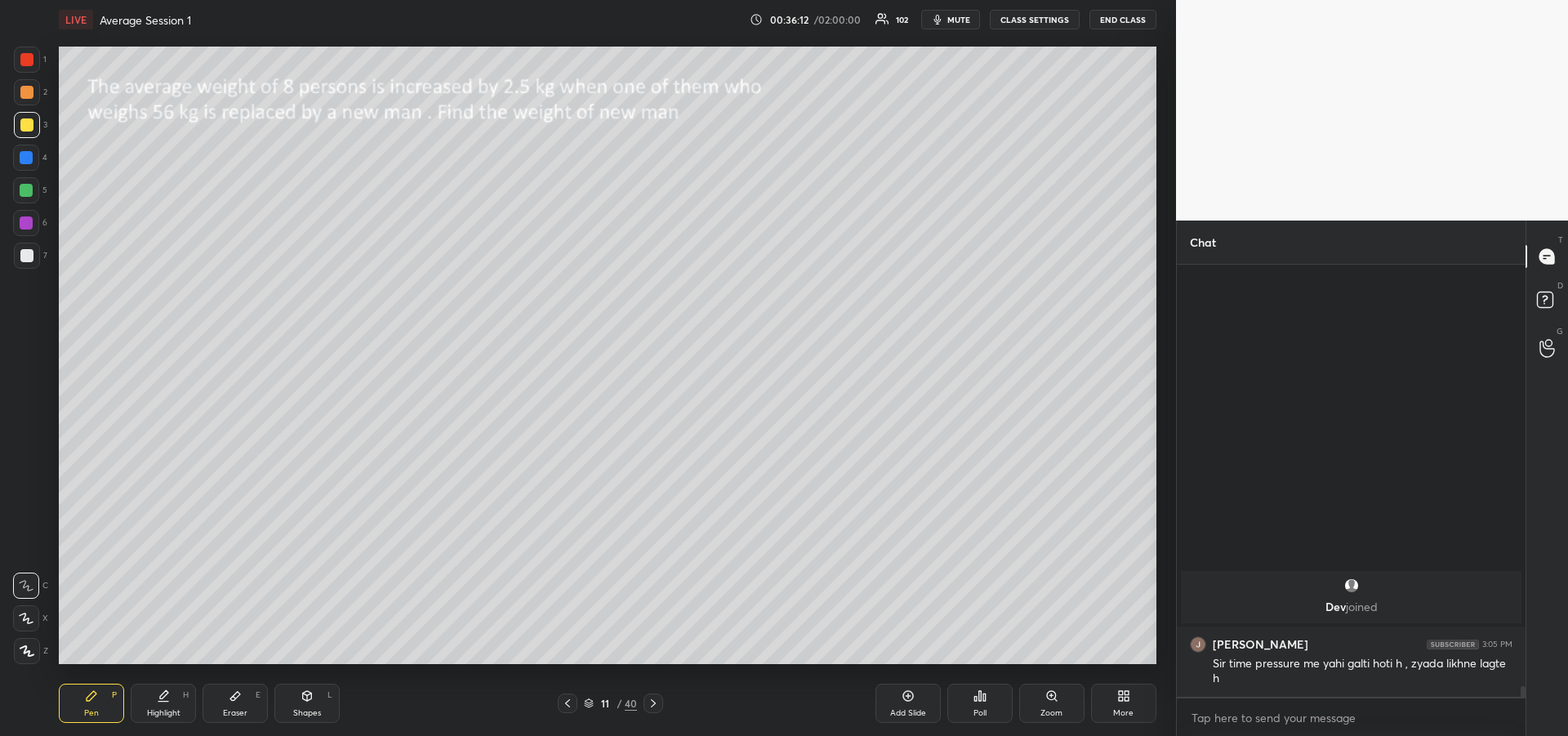
scroll to position [16938, 0]
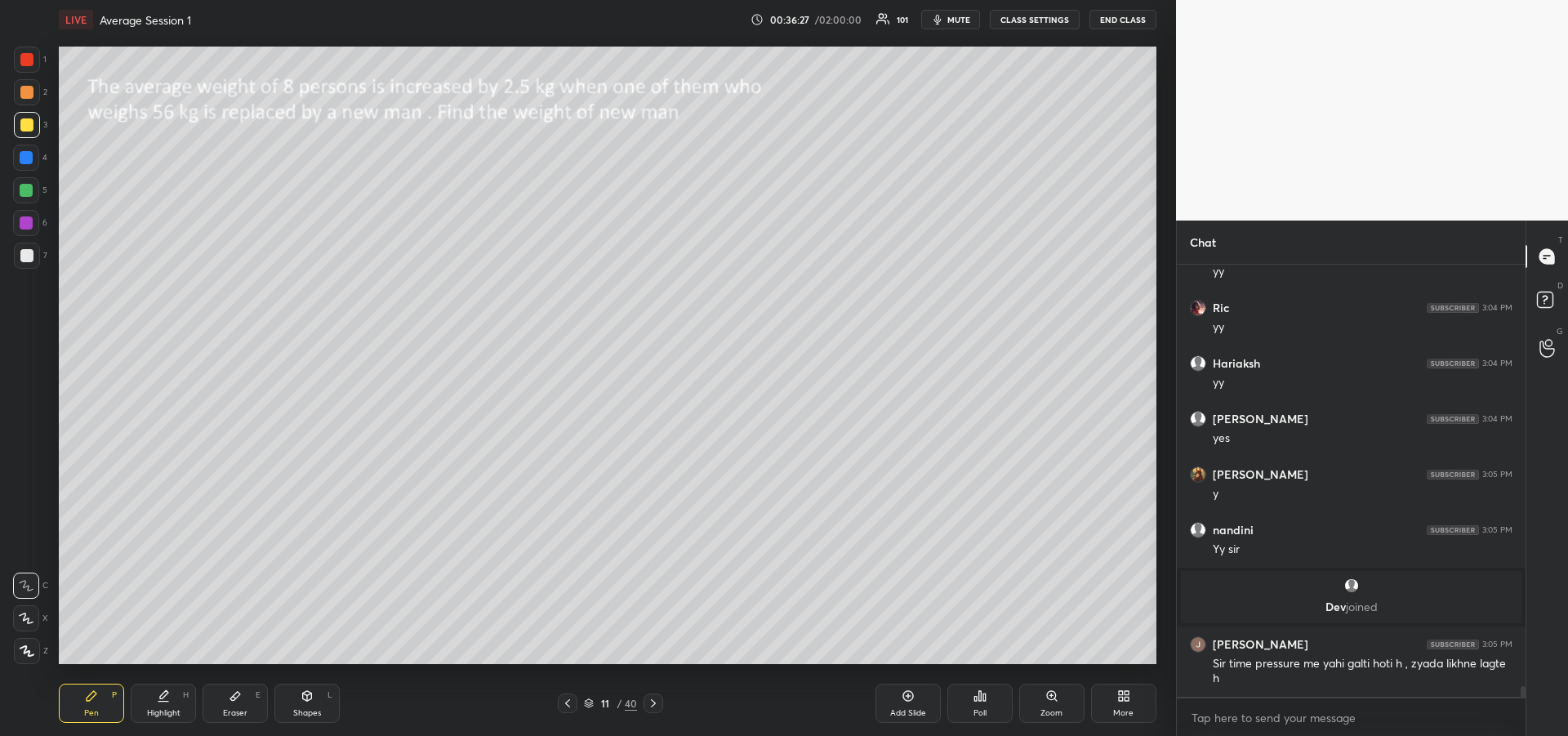
click at [234, 704] on div "Eraser E" at bounding box center [235, 703] width 65 height 40
click at [90, 703] on div "Pen P" at bounding box center [91, 703] width 65 height 40
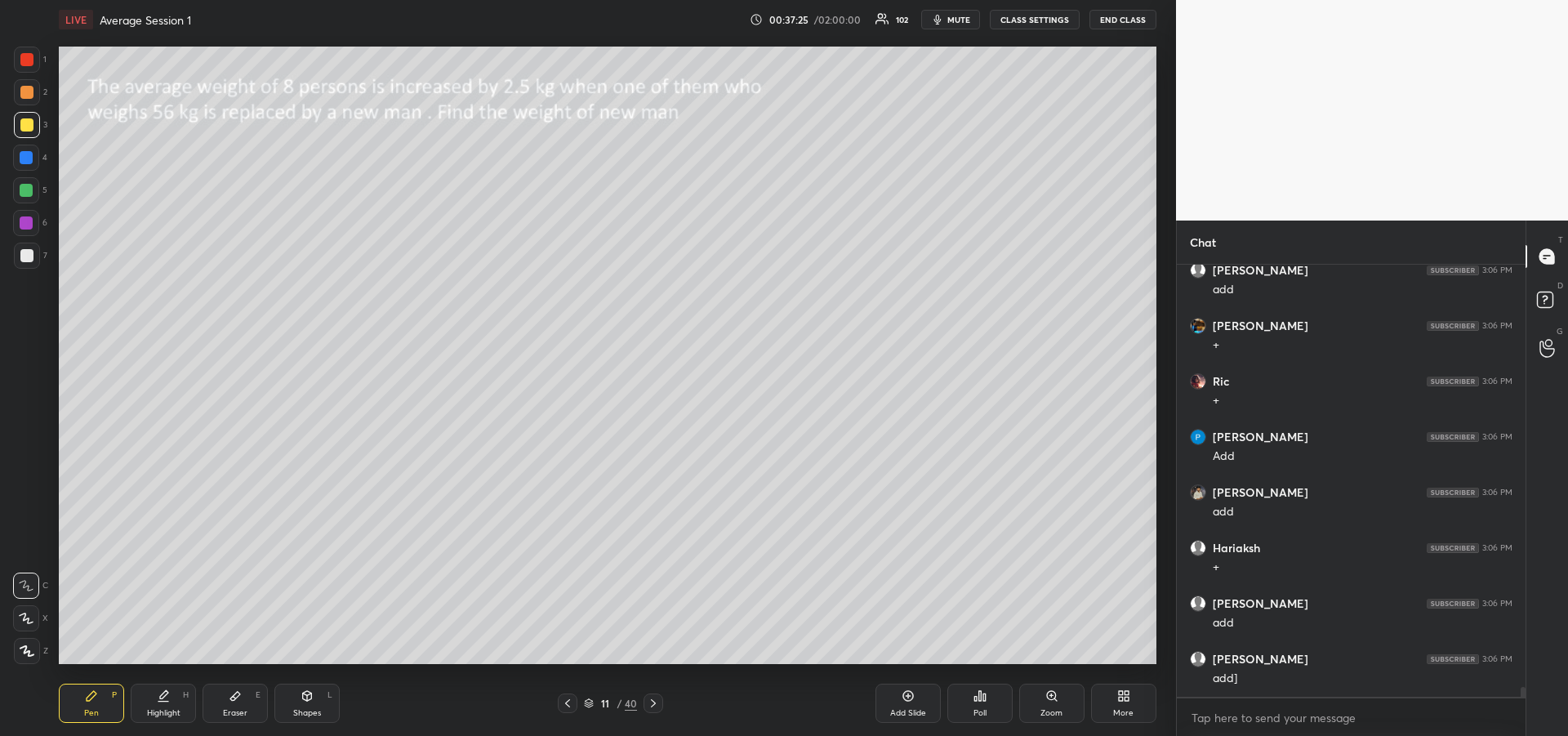
scroll to position [18882, 0]
click at [165, 703] on div "Highlight H" at bounding box center [162, 703] width 65 height 40
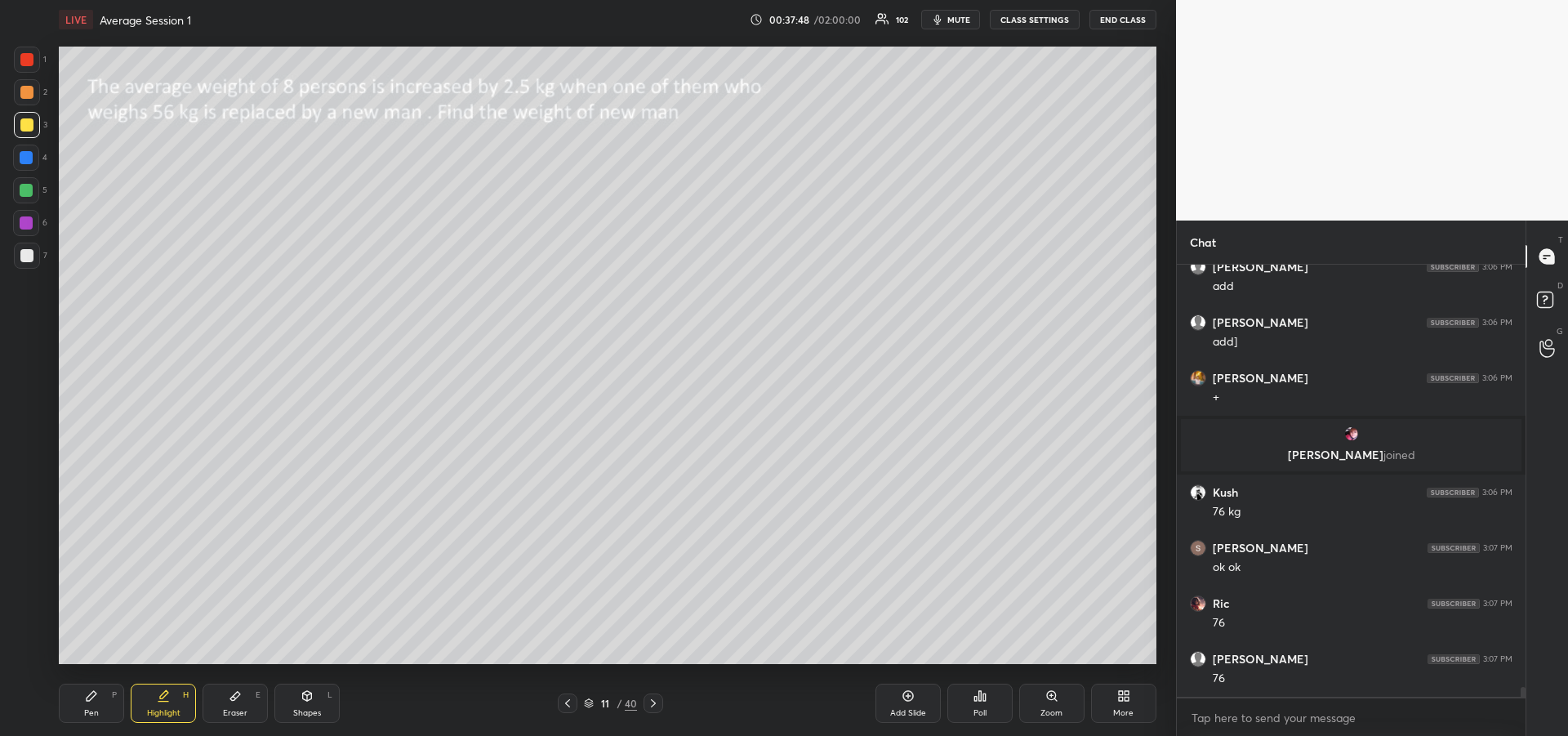
scroll to position [18641, 0]
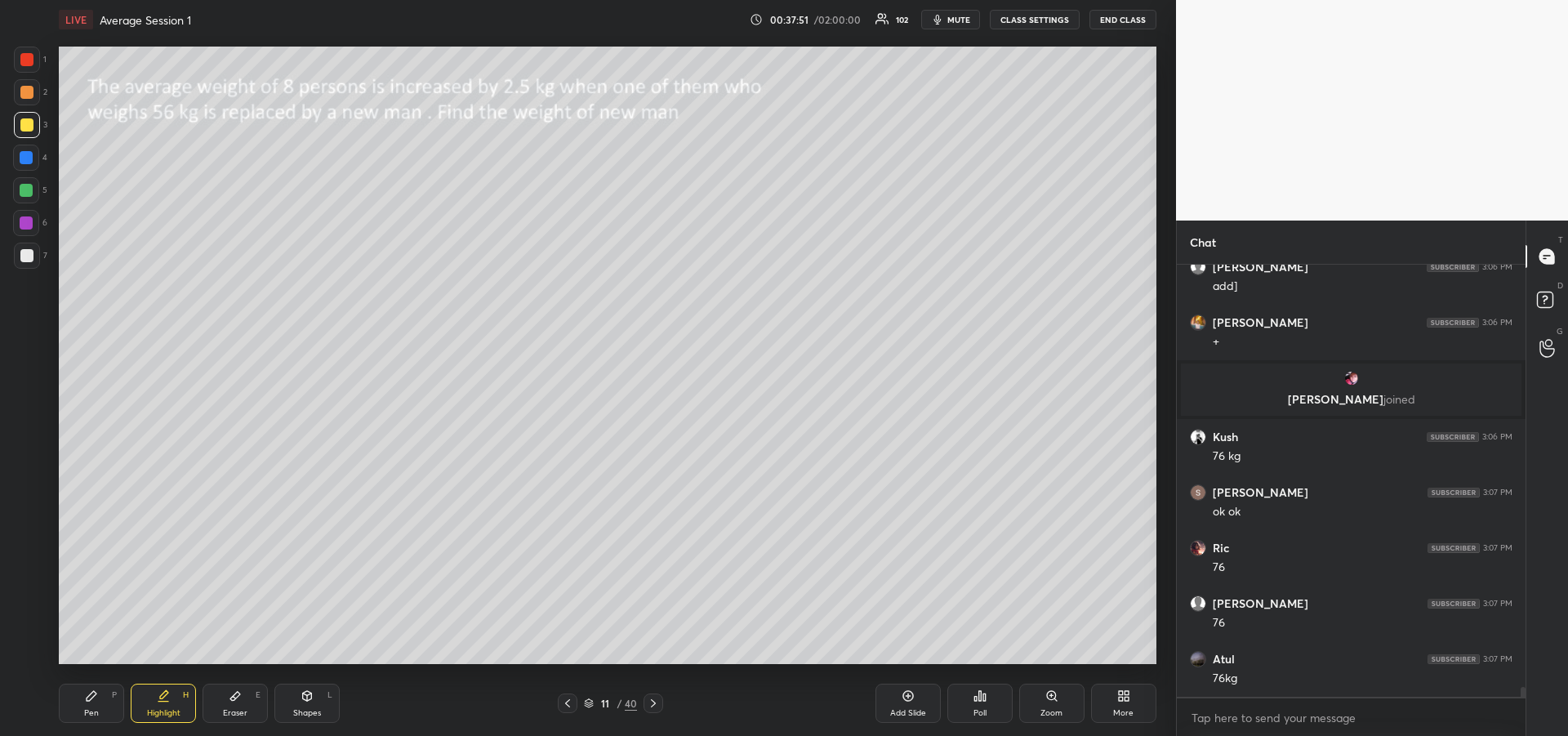
click at [82, 703] on div "Pen P" at bounding box center [91, 703] width 65 height 40
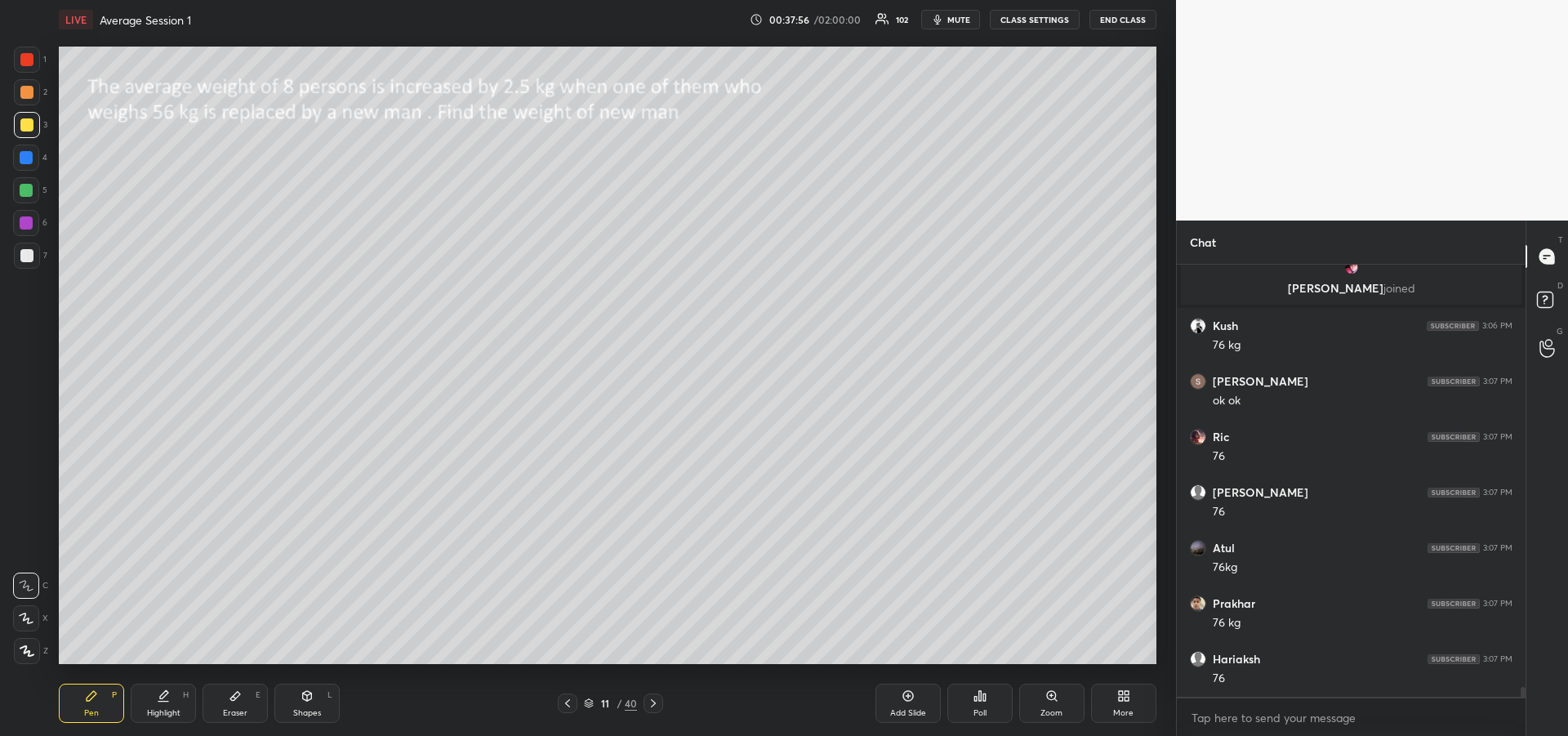
scroll to position [18807, 0]
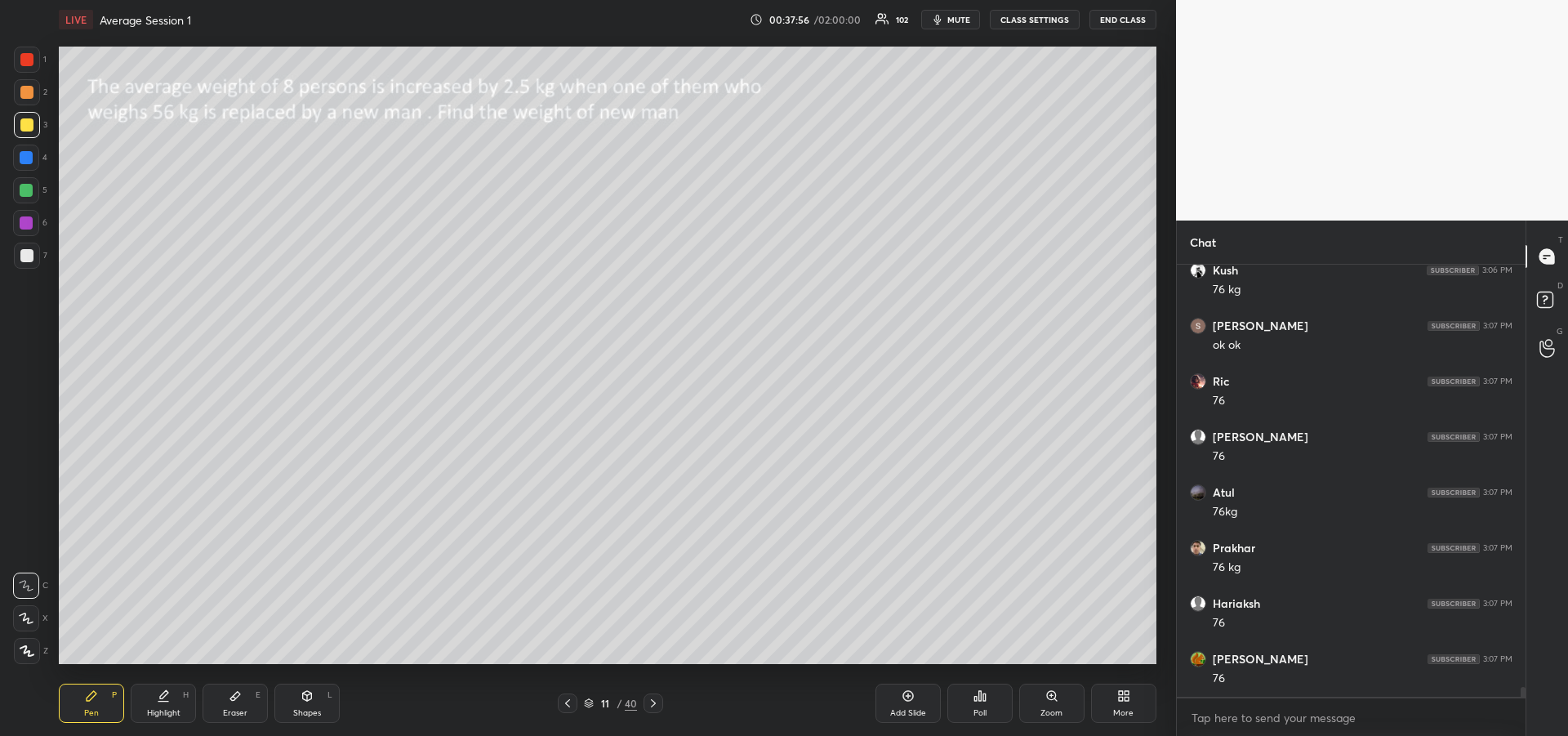
click at [27, 194] on div at bounding box center [26, 191] width 13 height 13
click at [652, 703] on icon at bounding box center [653, 703] width 13 height 13
click at [654, 705] on icon at bounding box center [653, 703] width 5 height 8
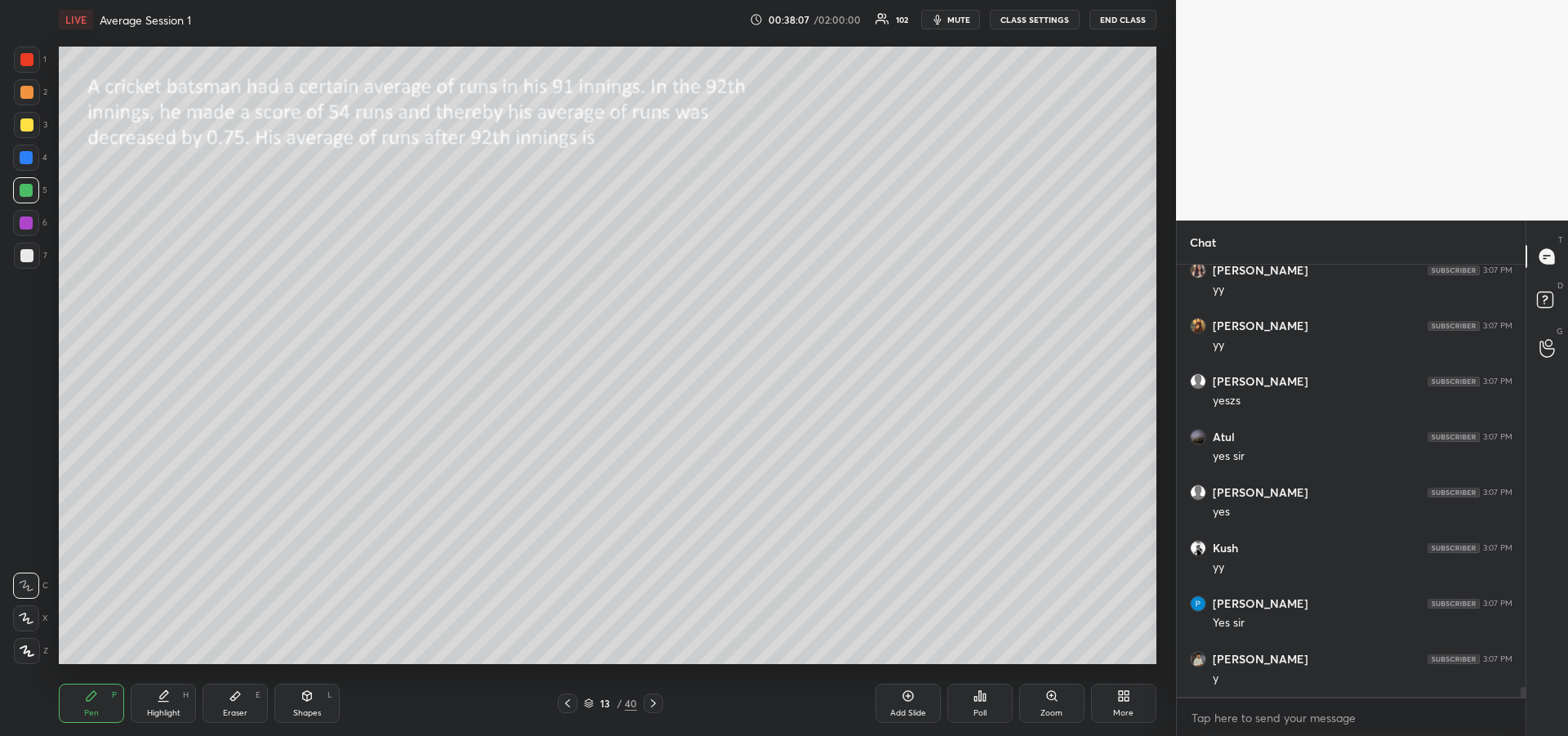
click at [24, 125] on div at bounding box center [27, 125] width 13 height 13
click at [574, 701] on icon at bounding box center [568, 703] width 13 height 13
click at [573, 705] on icon at bounding box center [568, 703] width 13 height 13
click at [571, 703] on icon at bounding box center [568, 703] width 13 height 13
click at [564, 705] on icon at bounding box center [568, 703] width 13 height 13
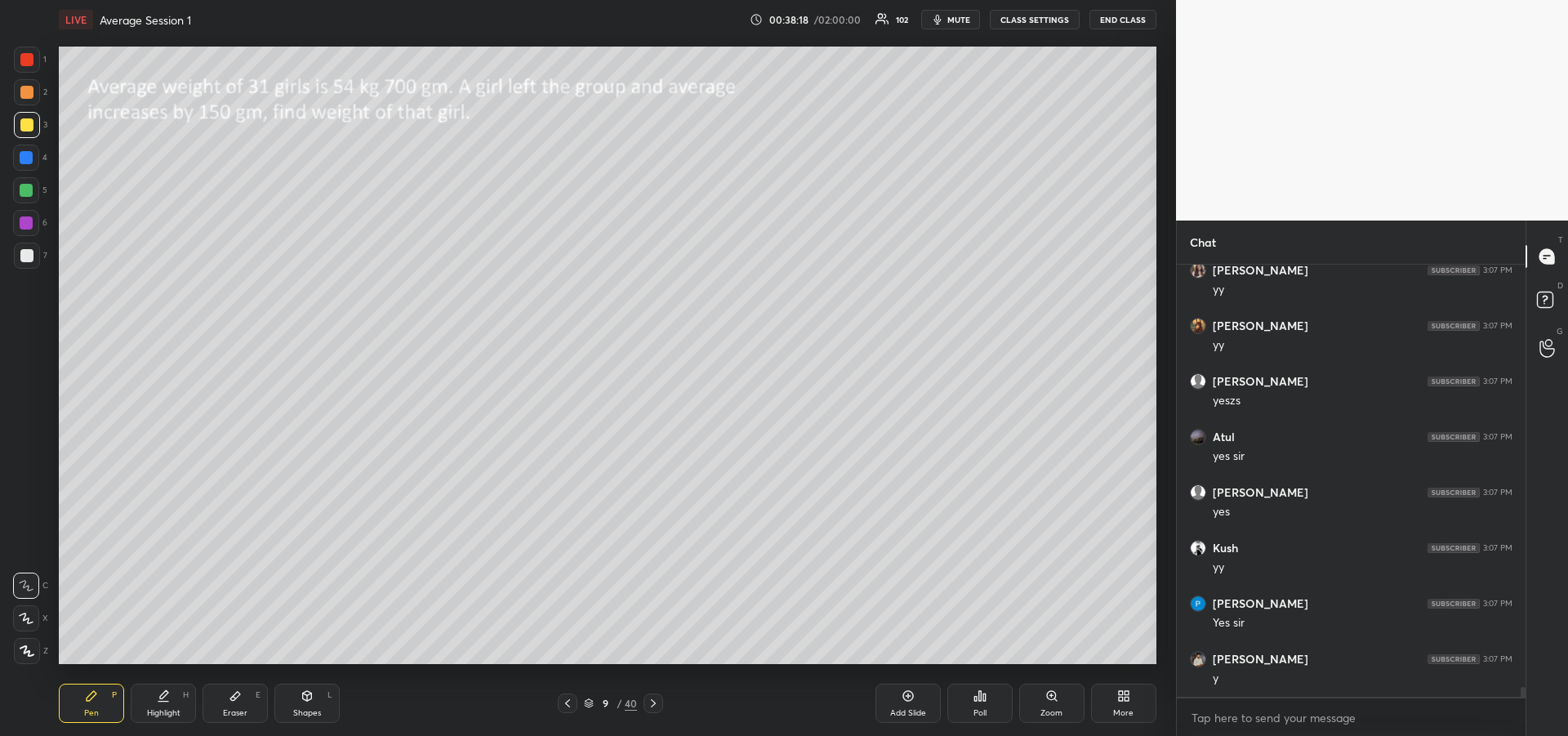
click at [565, 702] on icon at bounding box center [568, 703] width 13 height 13
click at [566, 705] on icon at bounding box center [568, 703] width 13 height 13
click at [567, 705] on icon at bounding box center [568, 703] width 13 height 13
click at [570, 702] on icon at bounding box center [568, 703] width 13 height 13
click at [572, 702] on icon at bounding box center [568, 703] width 13 height 13
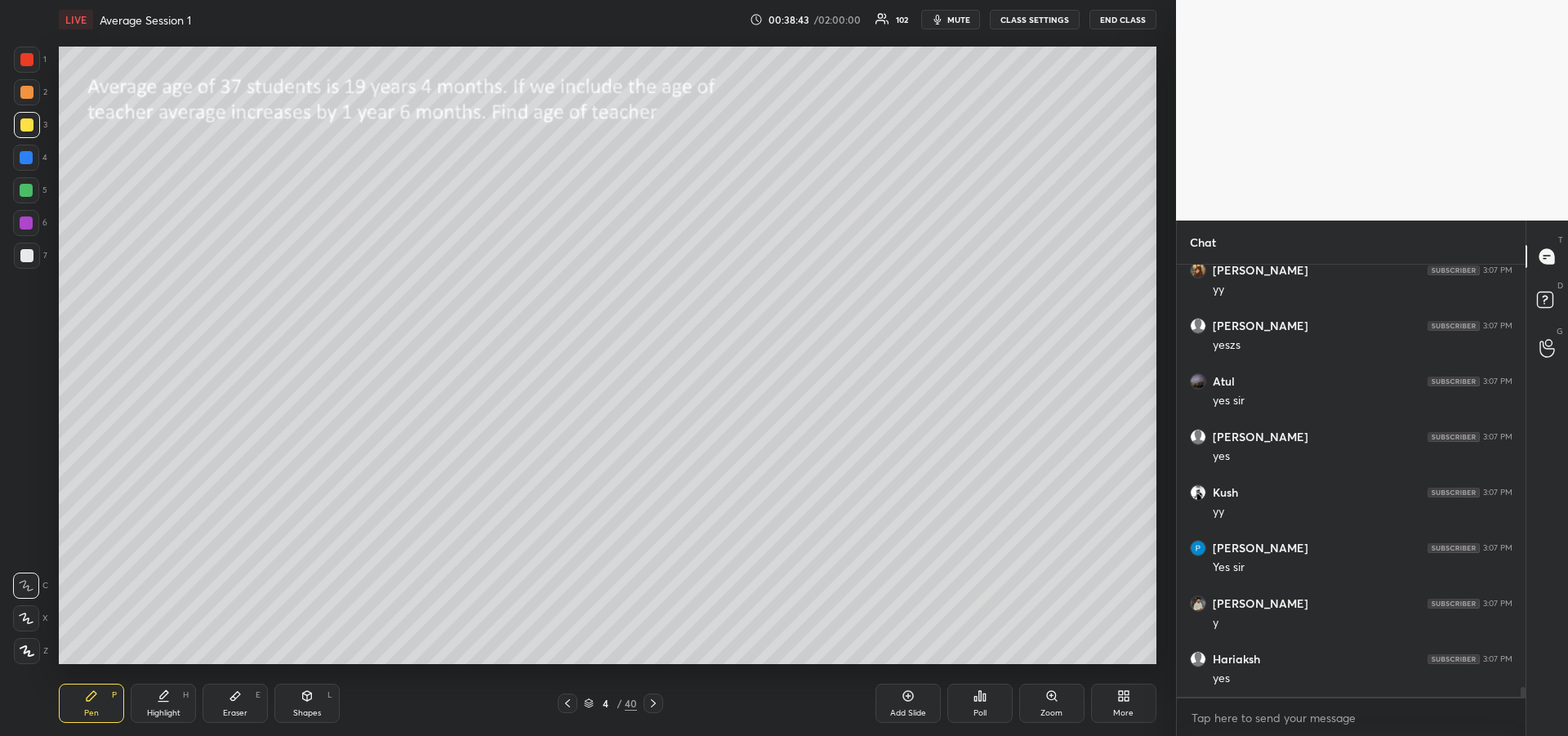
scroll to position [19474, 0]
click at [25, 194] on div at bounding box center [26, 191] width 13 height 13
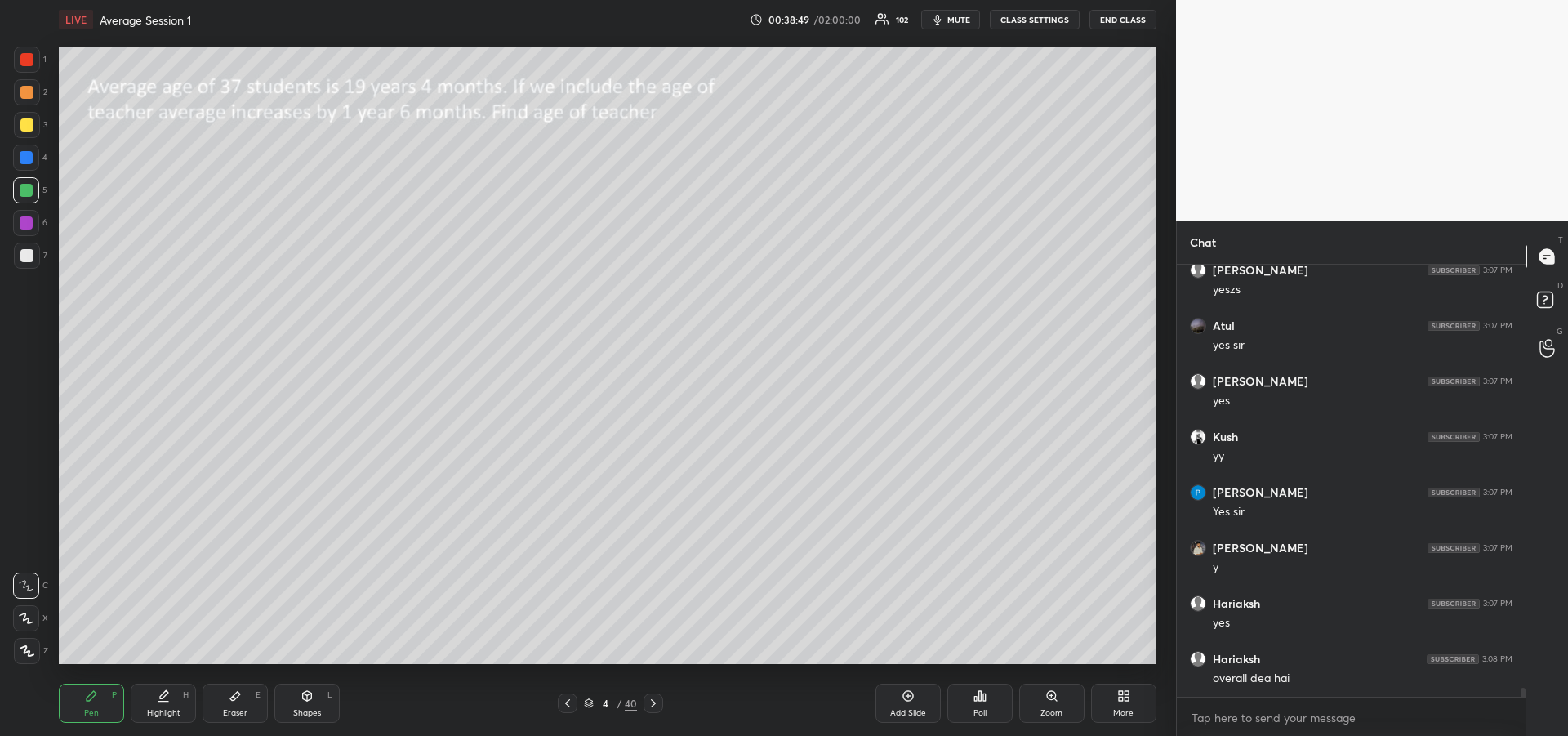
click at [895, 701] on div "Add Slide" at bounding box center [908, 703] width 65 height 40
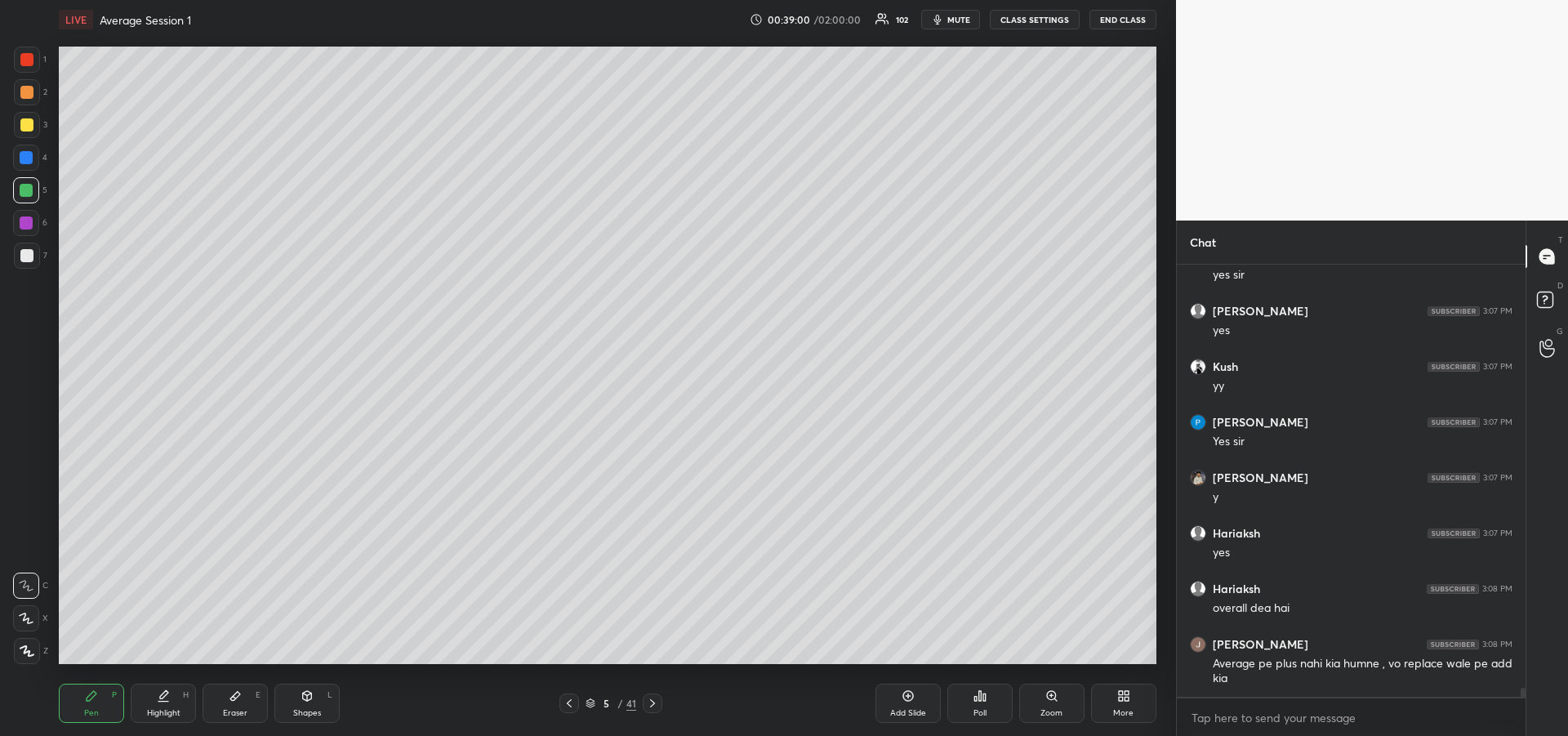
click at [232, 700] on icon at bounding box center [235, 696] width 9 height 9
click at [227, 702] on div "Eraser E" at bounding box center [235, 703] width 65 height 40
click at [70, 711] on div "Pen P" at bounding box center [91, 703] width 65 height 40
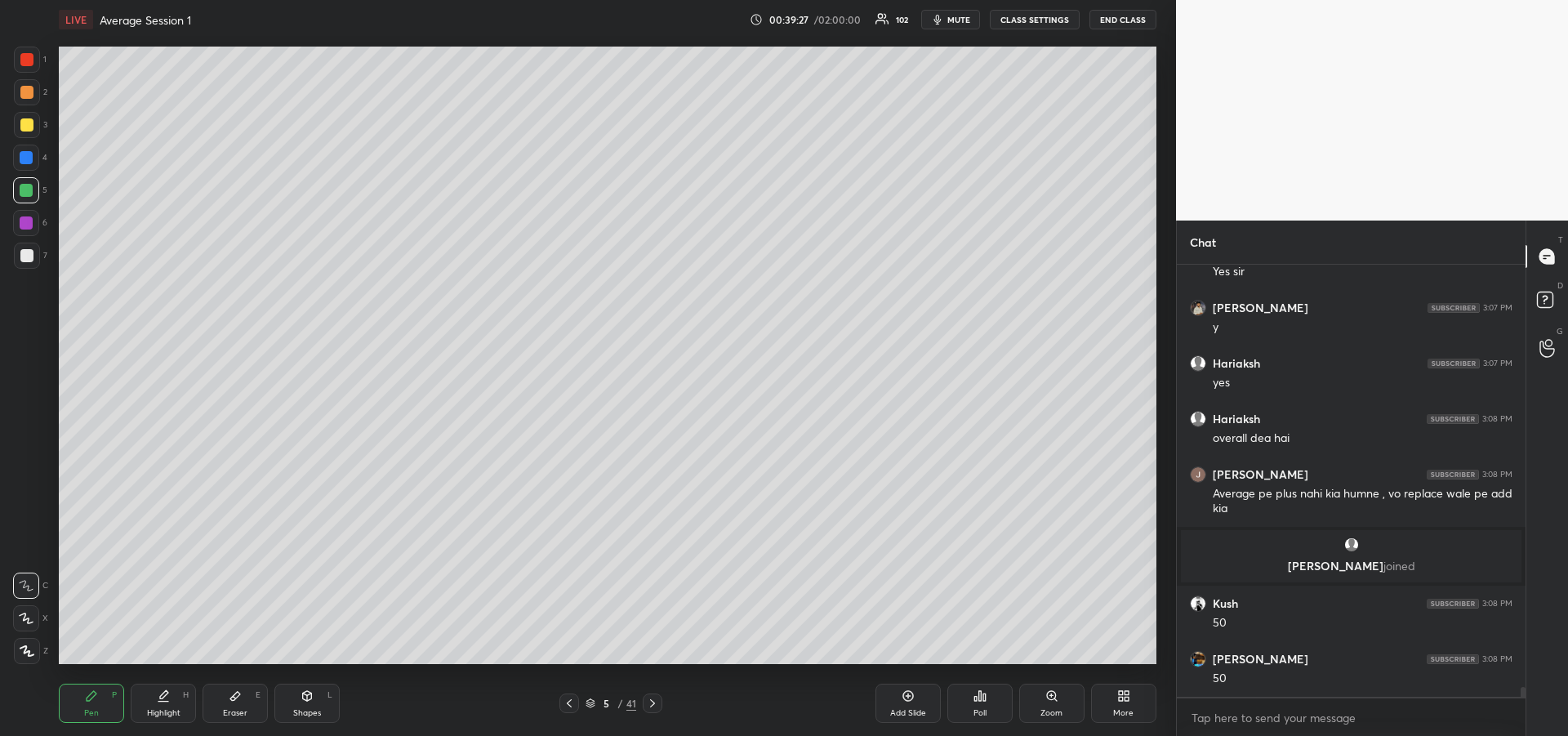
scroll to position [19428, 0]
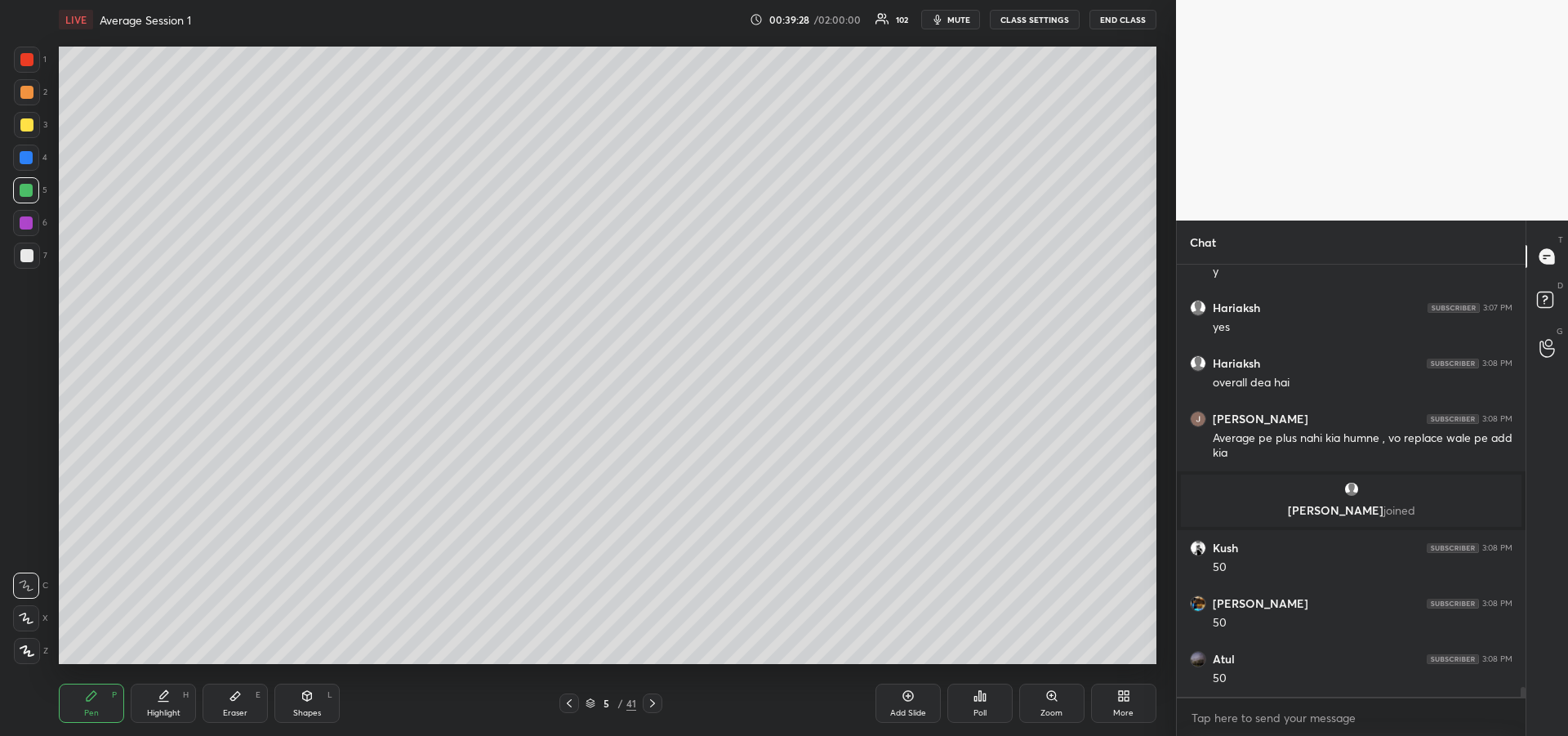
click at [235, 695] on icon at bounding box center [235, 696] width 9 height 9
click at [573, 702] on icon at bounding box center [569, 703] width 13 height 13
click at [653, 705] on icon at bounding box center [652, 703] width 5 height 8
click at [566, 704] on icon at bounding box center [569, 703] width 13 height 13
click at [96, 705] on div "Pen P" at bounding box center [91, 703] width 65 height 40
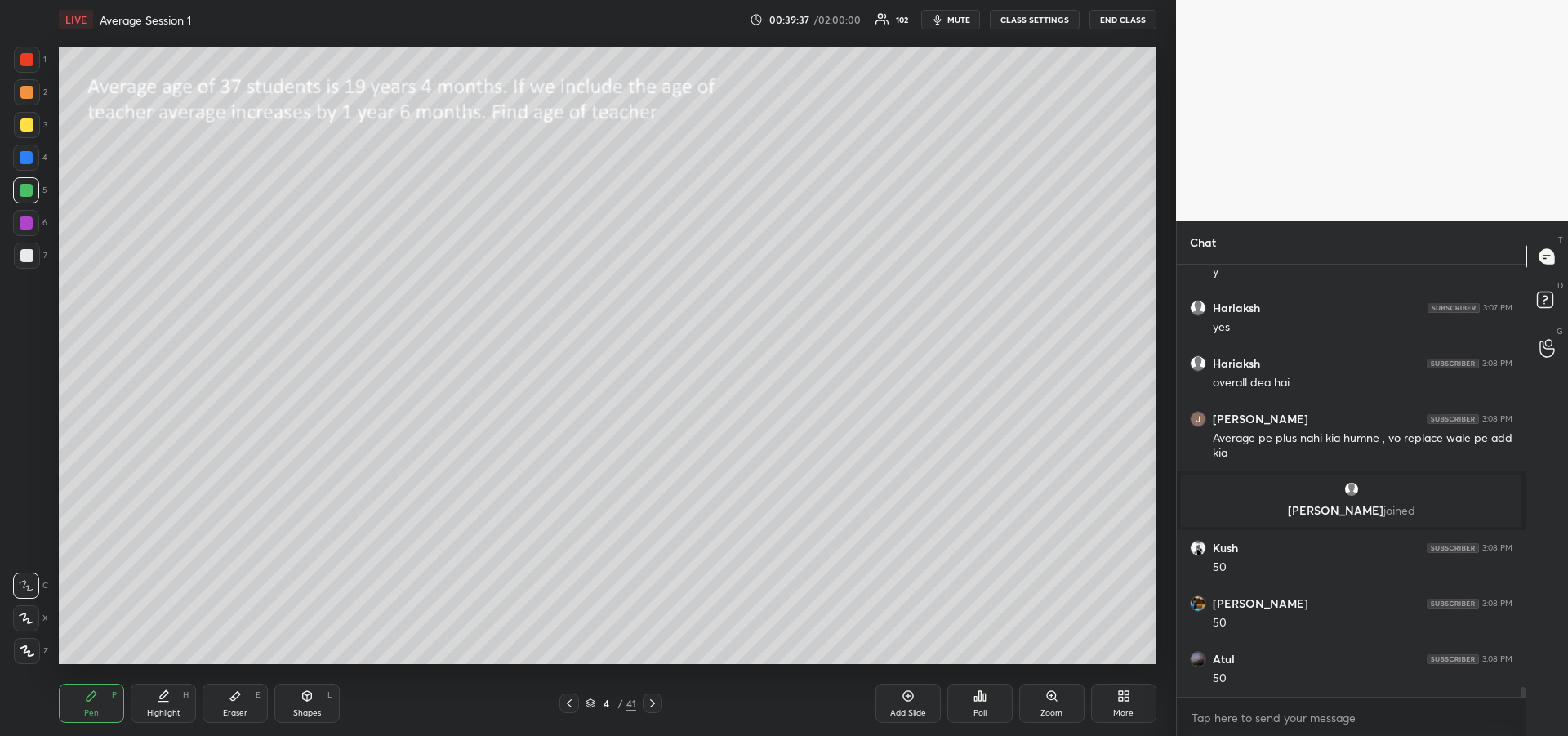
click at [650, 706] on icon at bounding box center [653, 703] width 13 height 13
click at [572, 705] on icon at bounding box center [569, 703] width 13 height 13
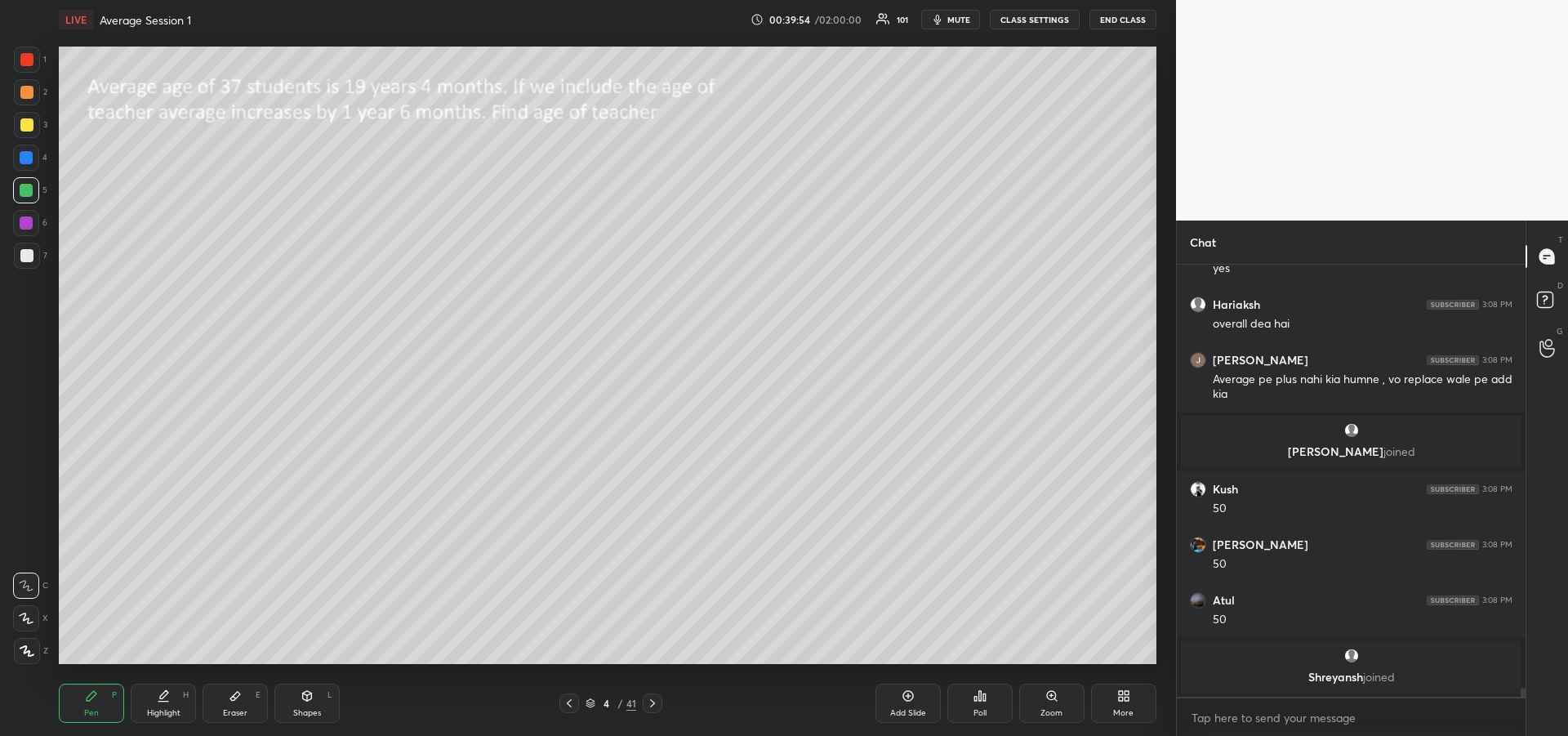
click at [653, 703] on icon at bounding box center [653, 703] width 13 height 13
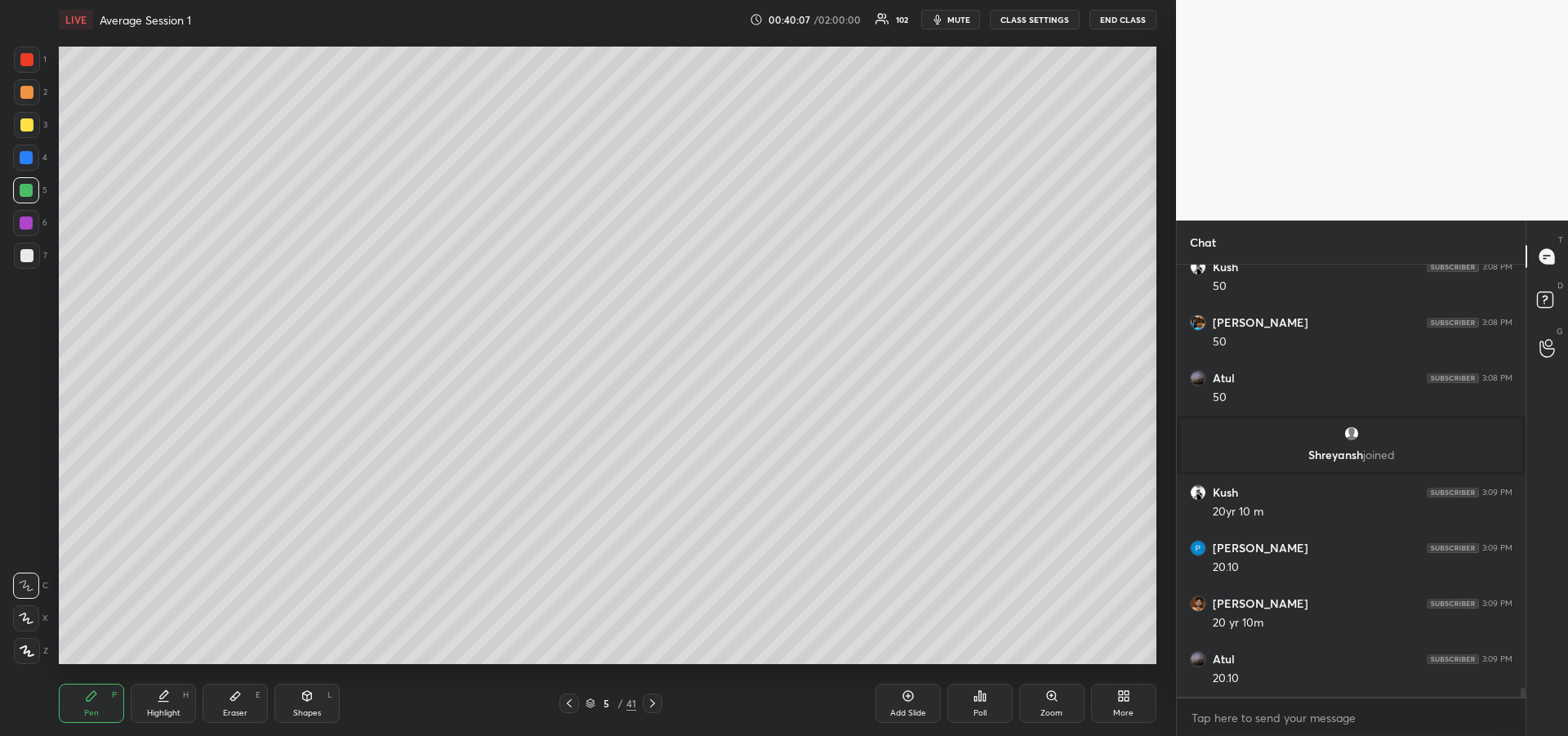
scroll to position [19705, 0]
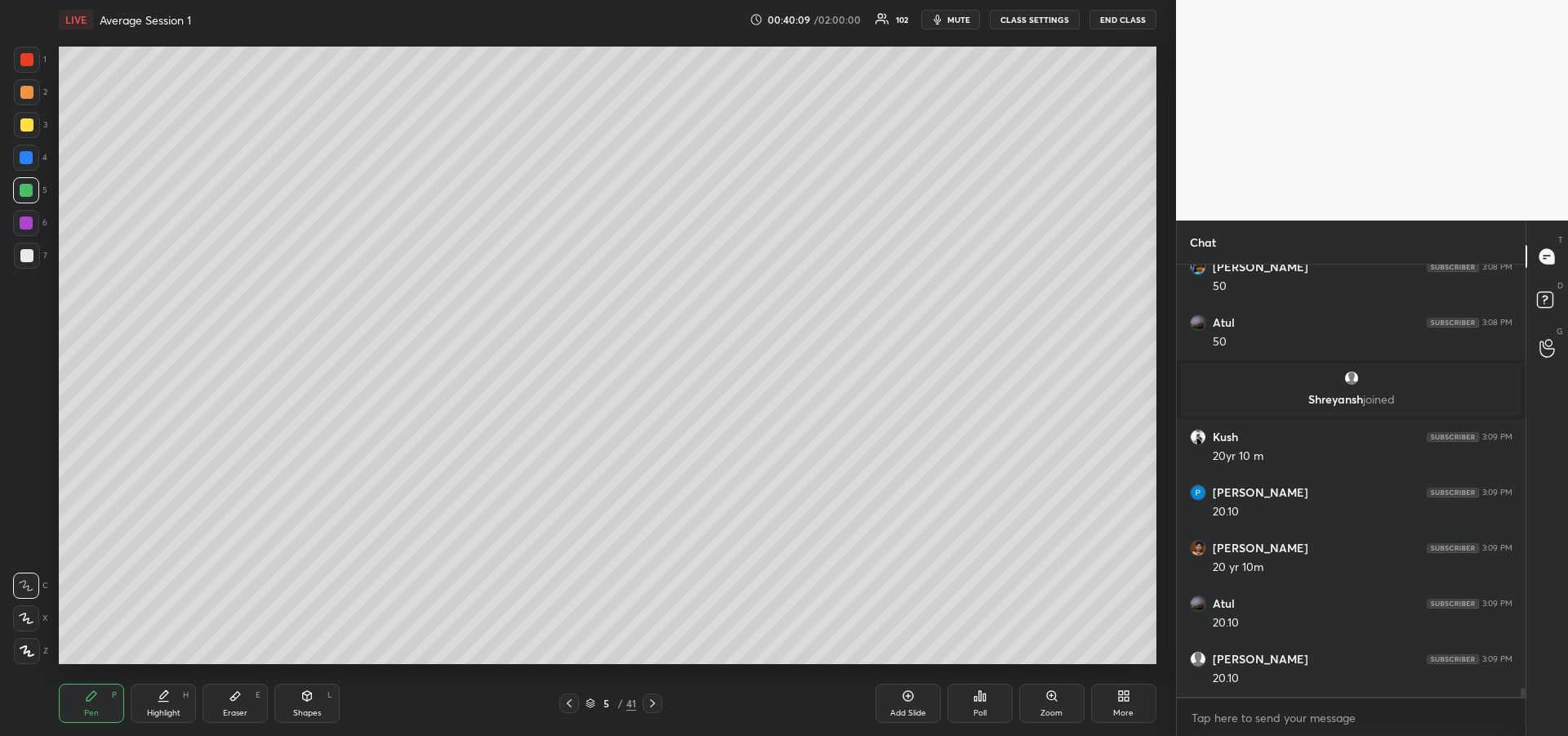
click at [23, 255] on div at bounding box center [27, 256] width 13 height 13
click at [164, 704] on div "Highlight H" at bounding box center [162, 703] width 65 height 40
click at [80, 706] on div "Pen P" at bounding box center [91, 703] width 65 height 40
click at [23, 205] on div "1 2 3 4 5 6 7" at bounding box center [30, 160] width 34 height 228
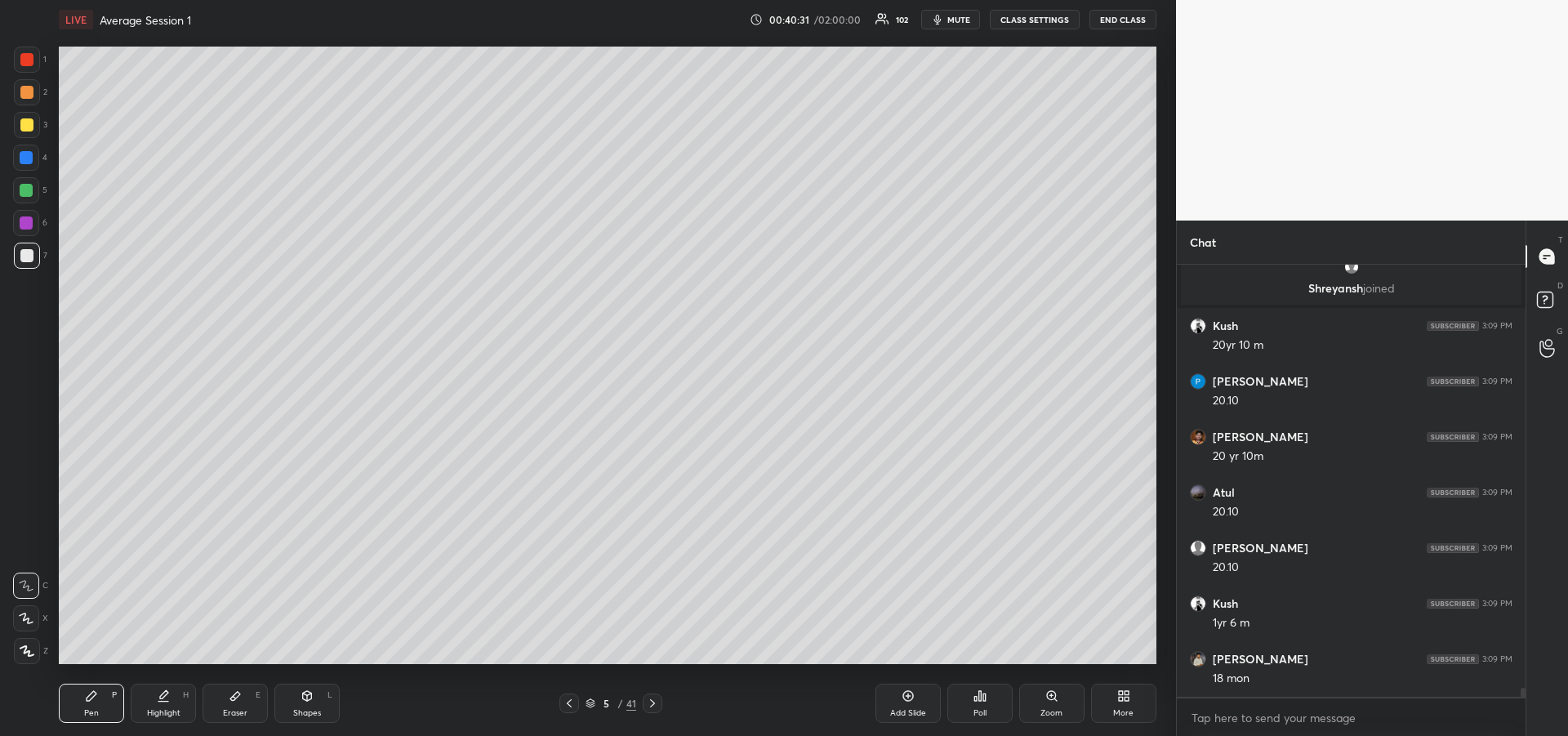
scroll to position [19872, 0]
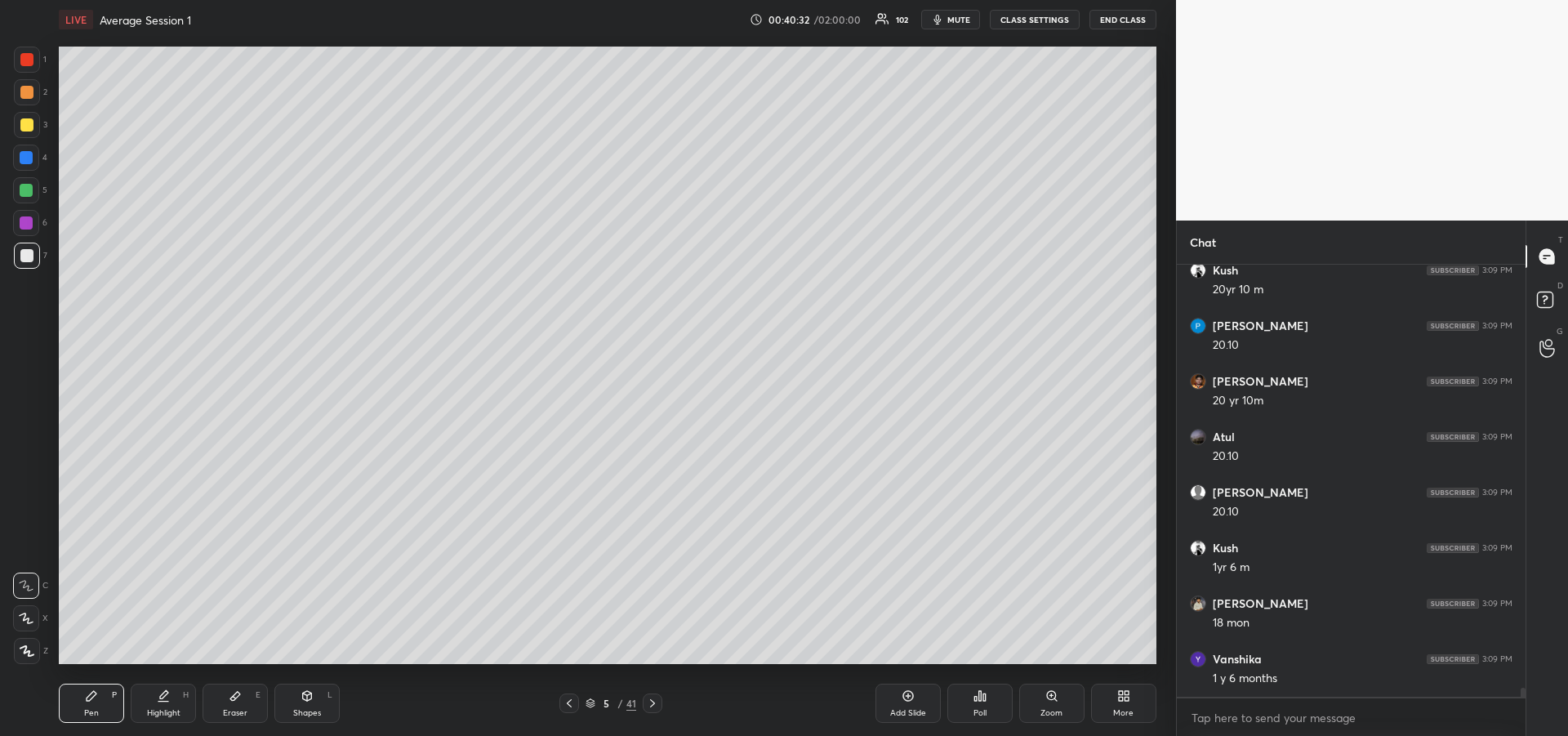
click at [222, 713] on div "Eraser E" at bounding box center [235, 703] width 65 height 40
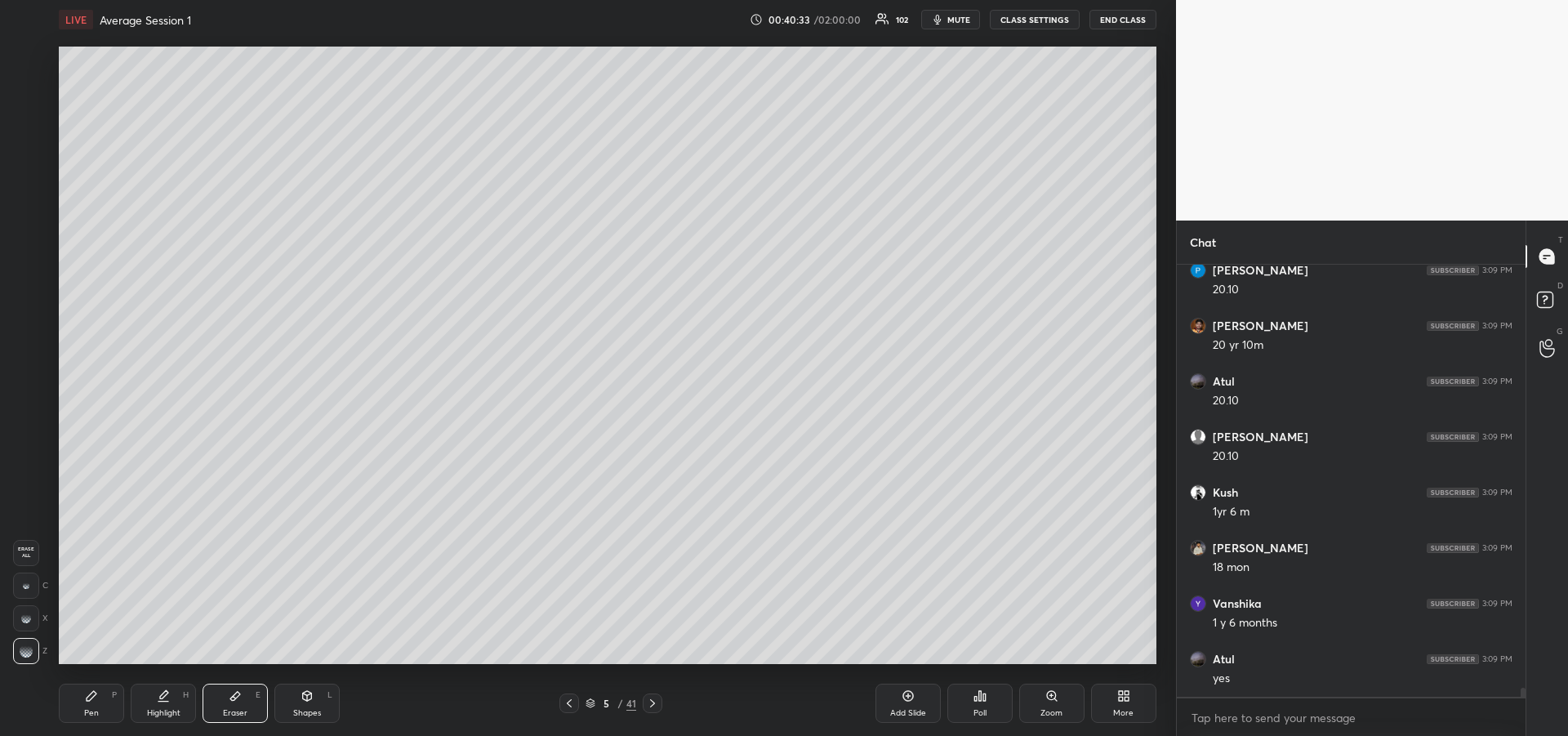
click at [95, 703] on div "Pen P" at bounding box center [91, 703] width 65 height 40
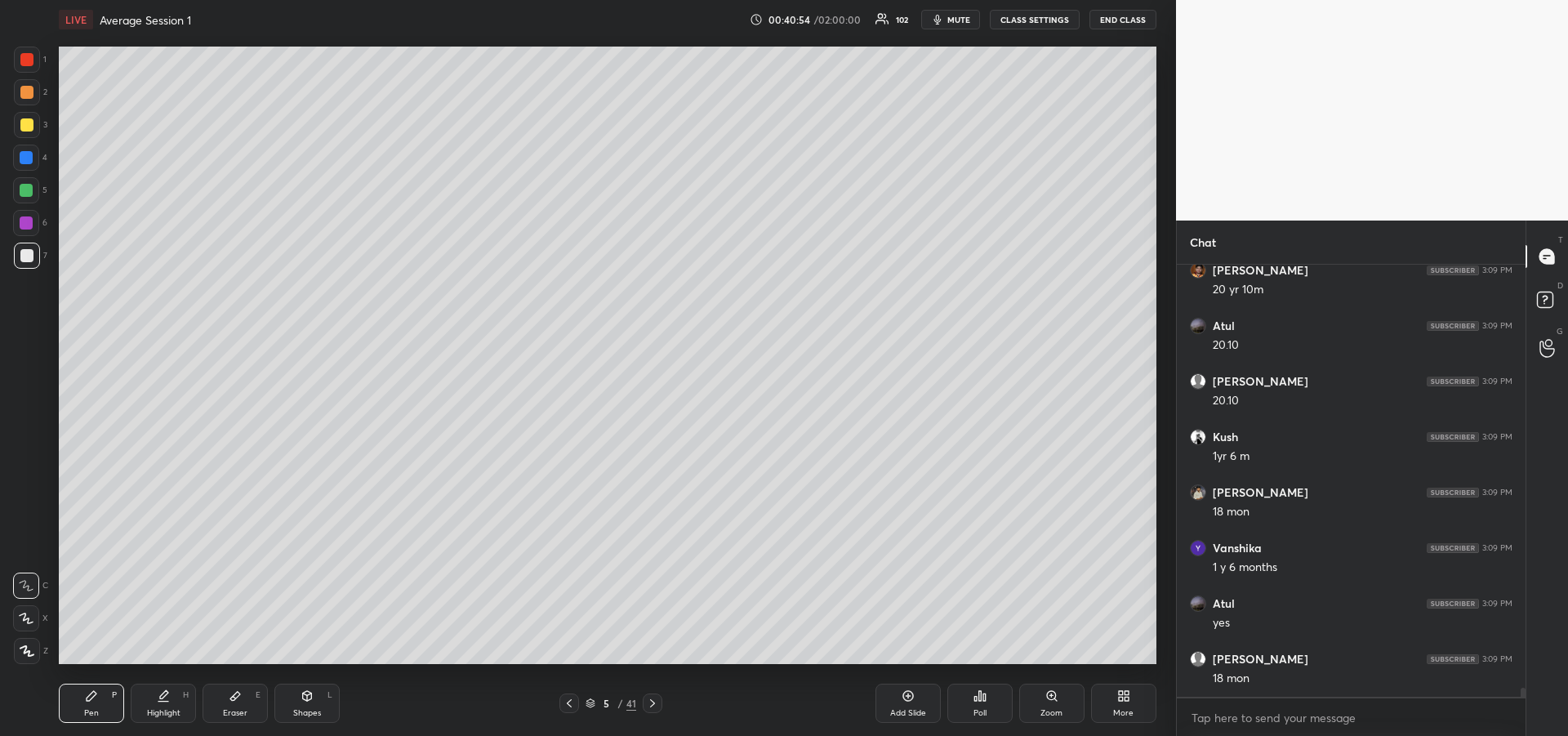
click at [242, 718] on div "Eraser E" at bounding box center [235, 703] width 65 height 40
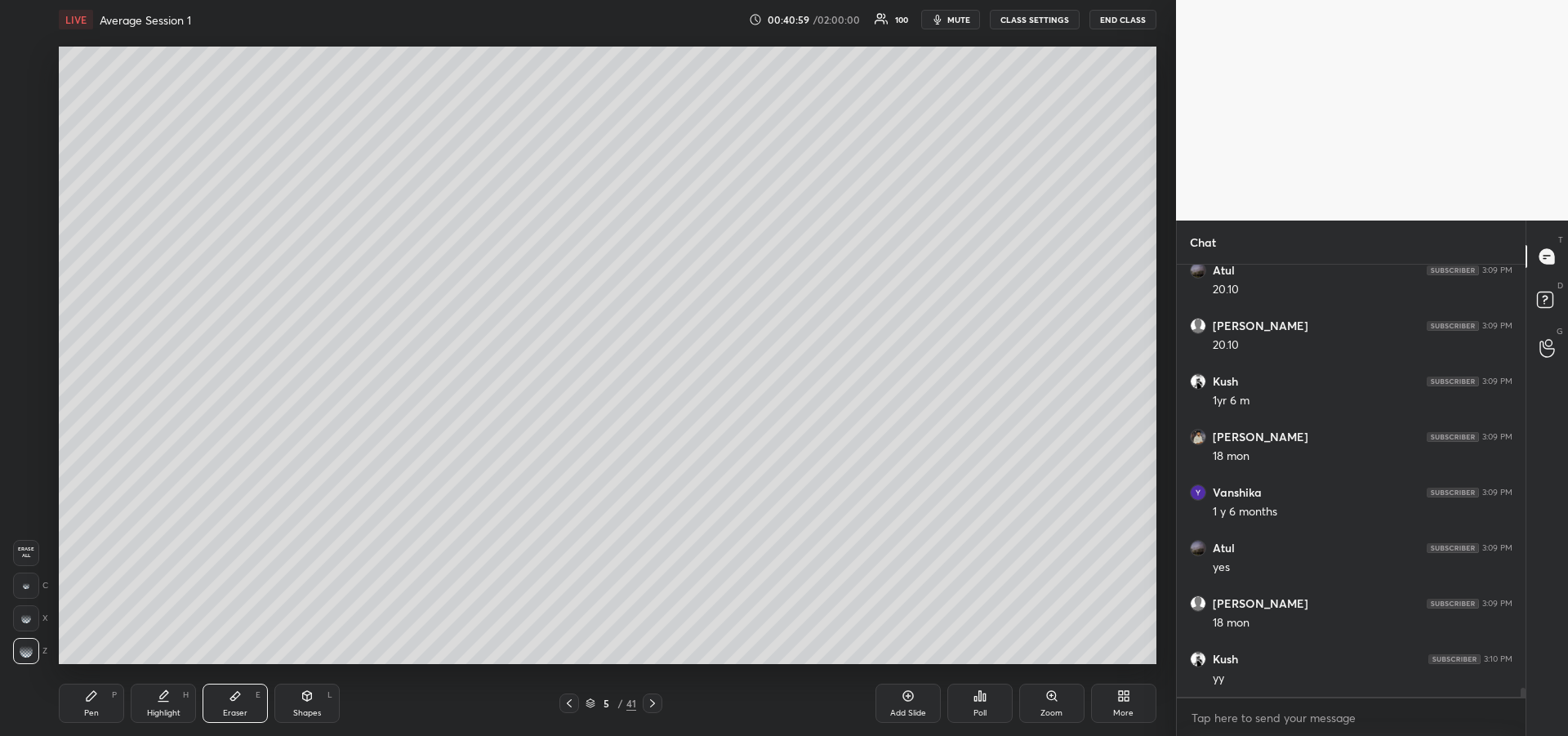
click at [82, 700] on div "Pen P" at bounding box center [91, 703] width 65 height 40
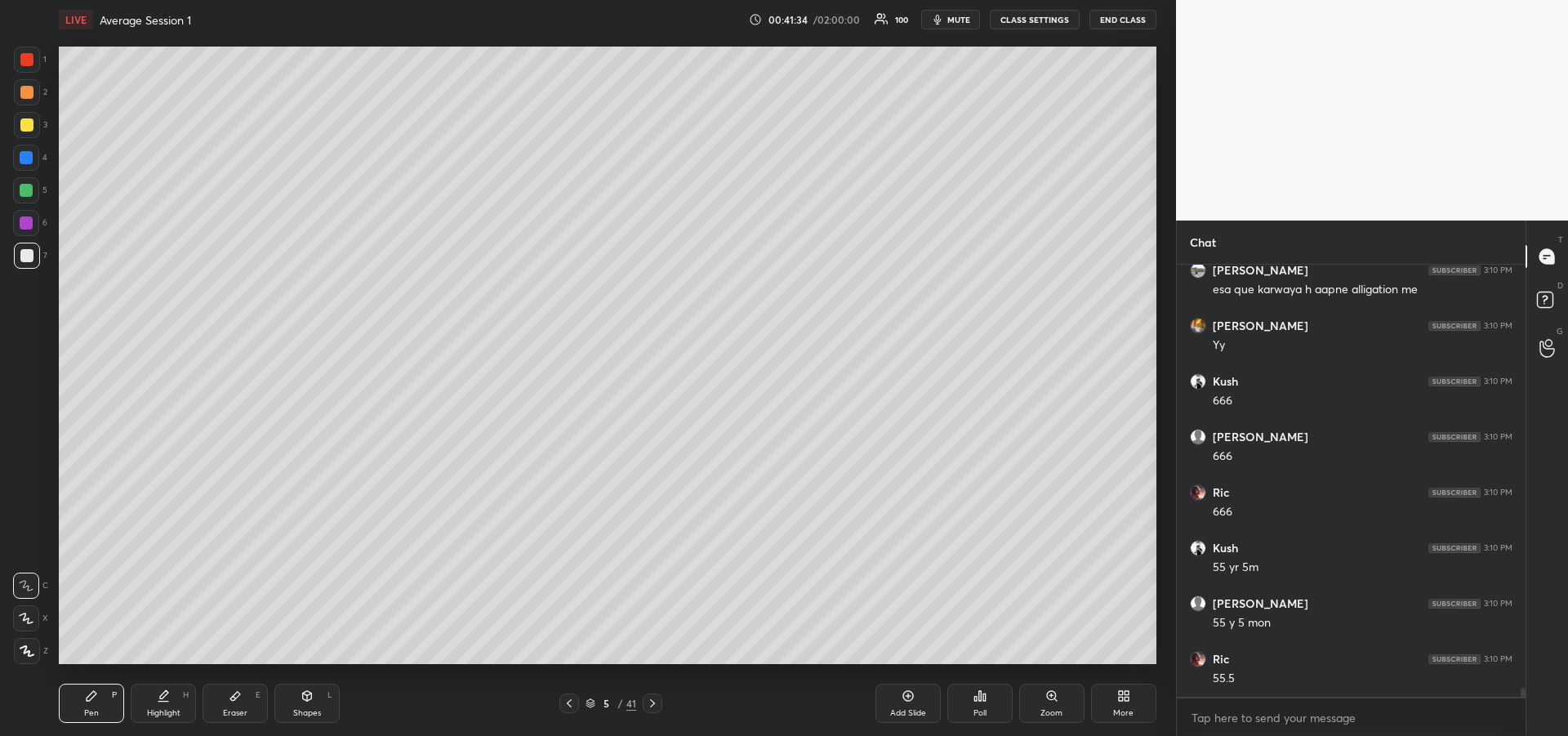
scroll to position [20538, 0]
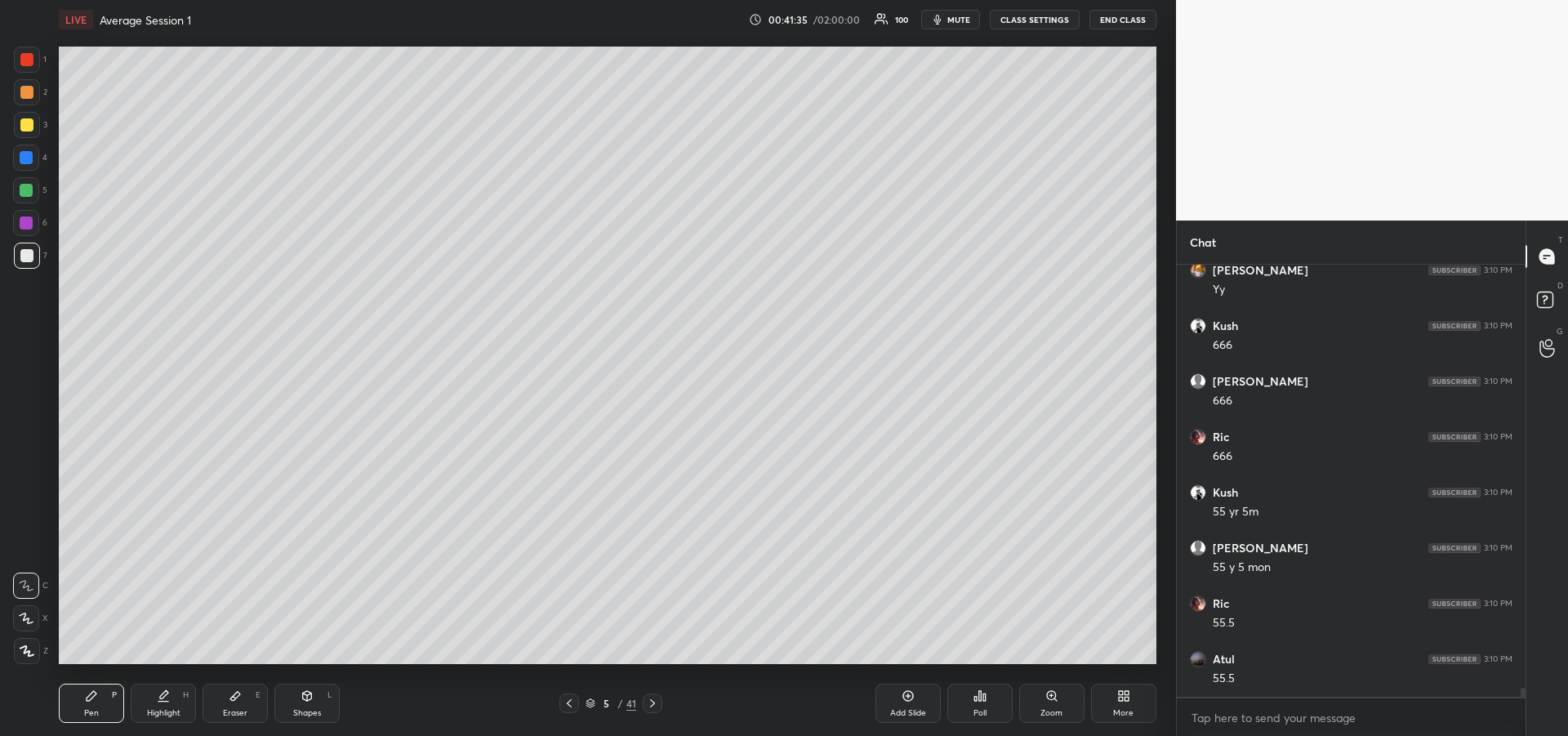
click at [25, 227] on div at bounding box center [26, 223] width 13 height 13
click at [167, 714] on div "Highlight" at bounding box center [163, 712] width 33 height 8
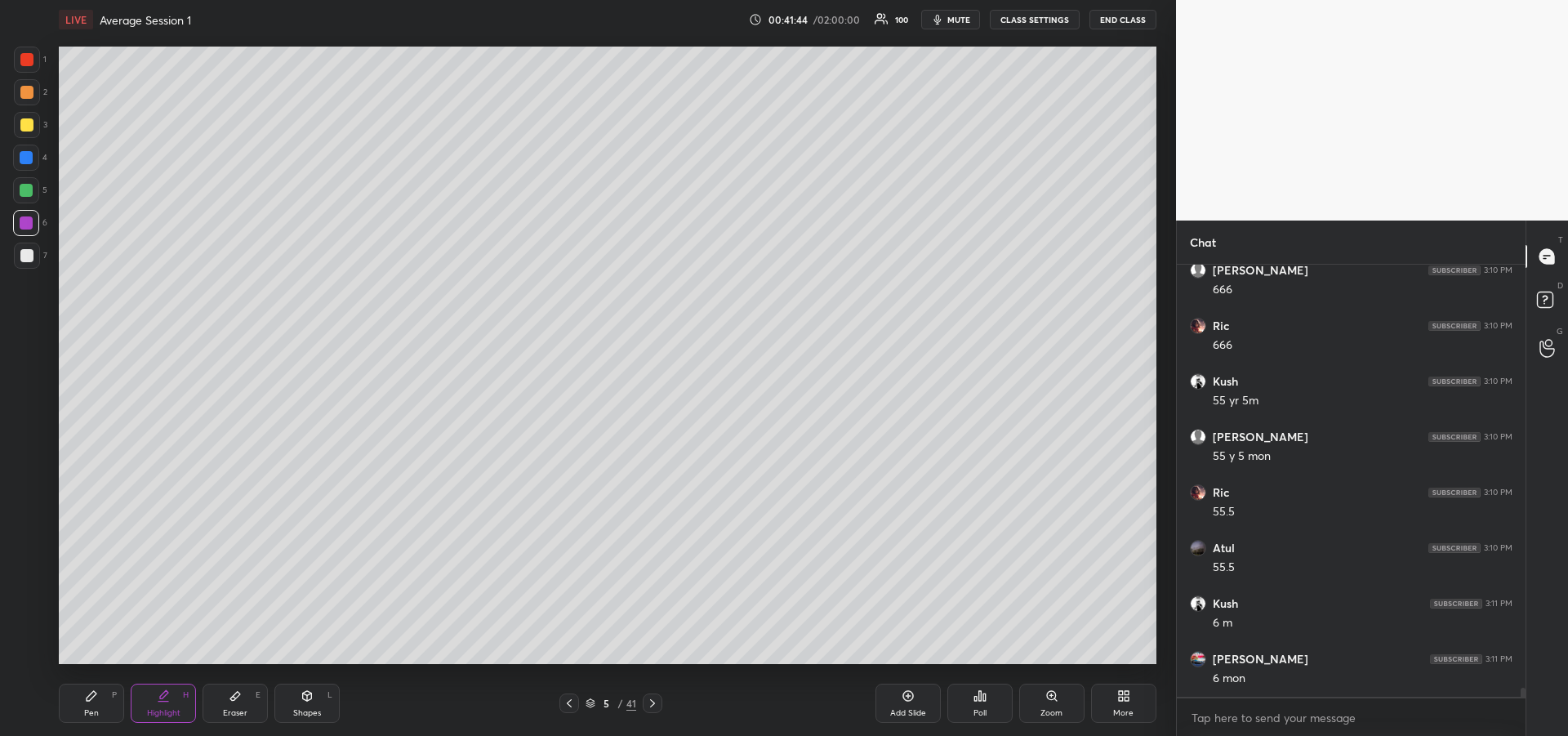
click at [92, 687] on div "Pen P" at bounding box center [91, 703] width 65 height 40
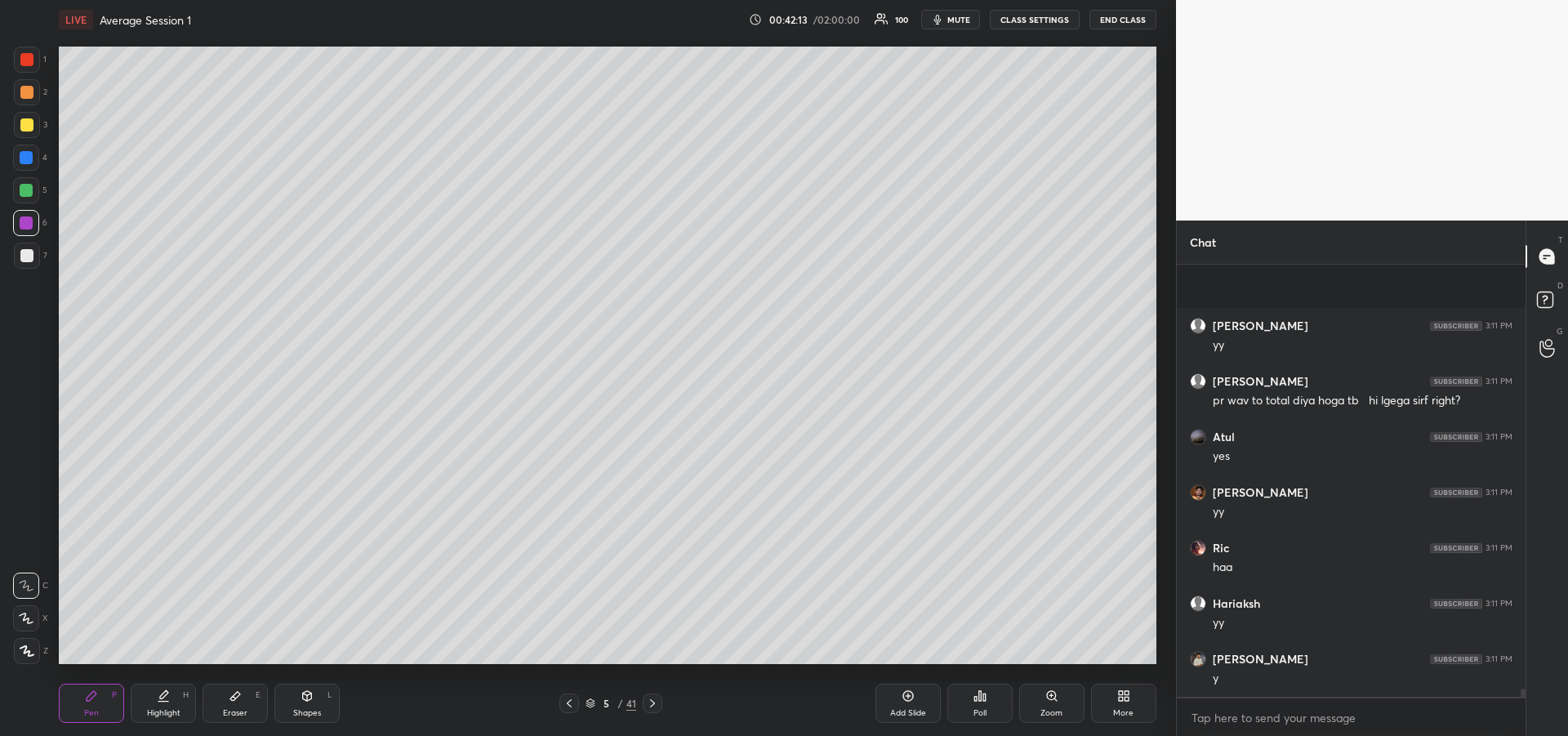
scroll to position [21371, 0]
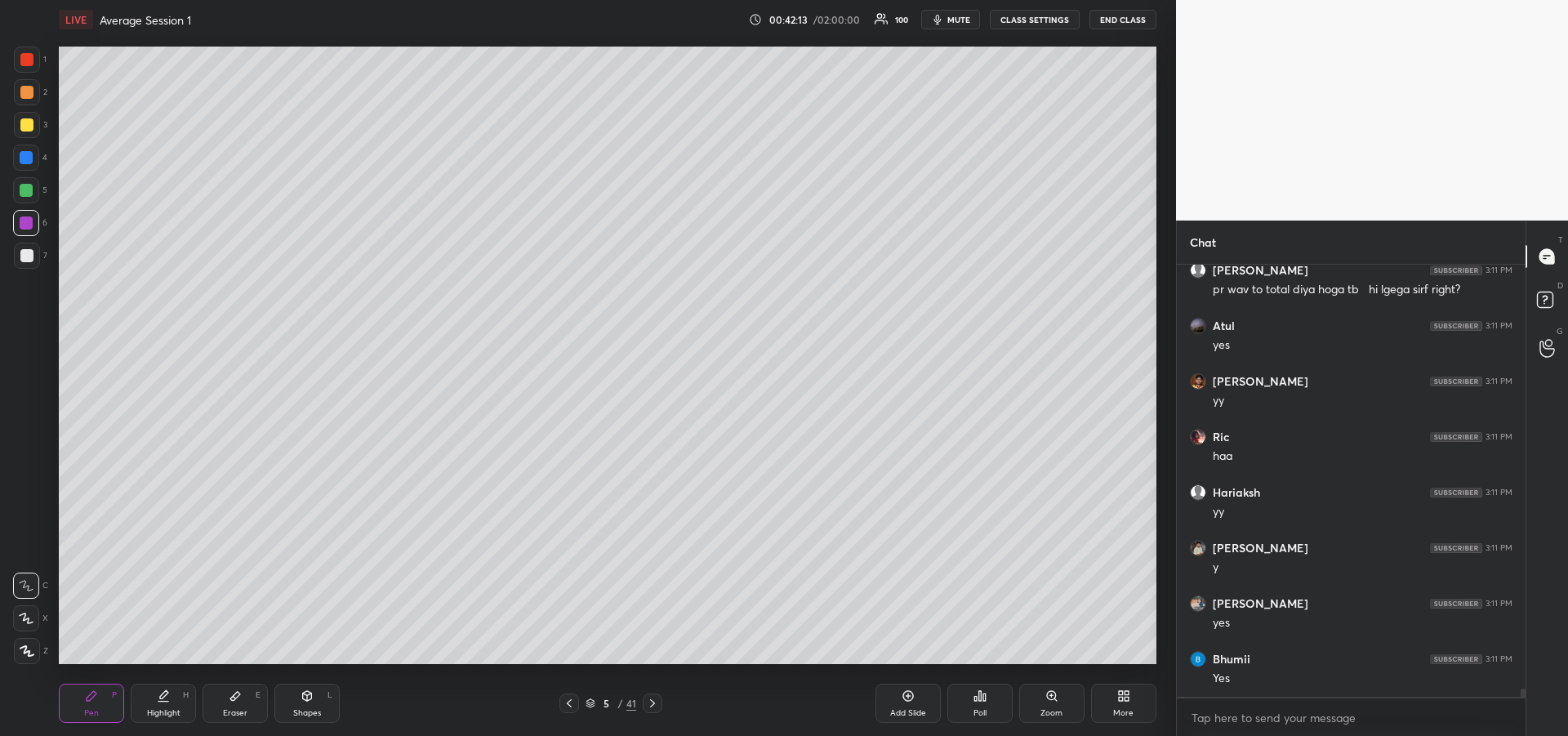
click at [25, 130] on div at bounding box center [27, 125] width 13 height 13
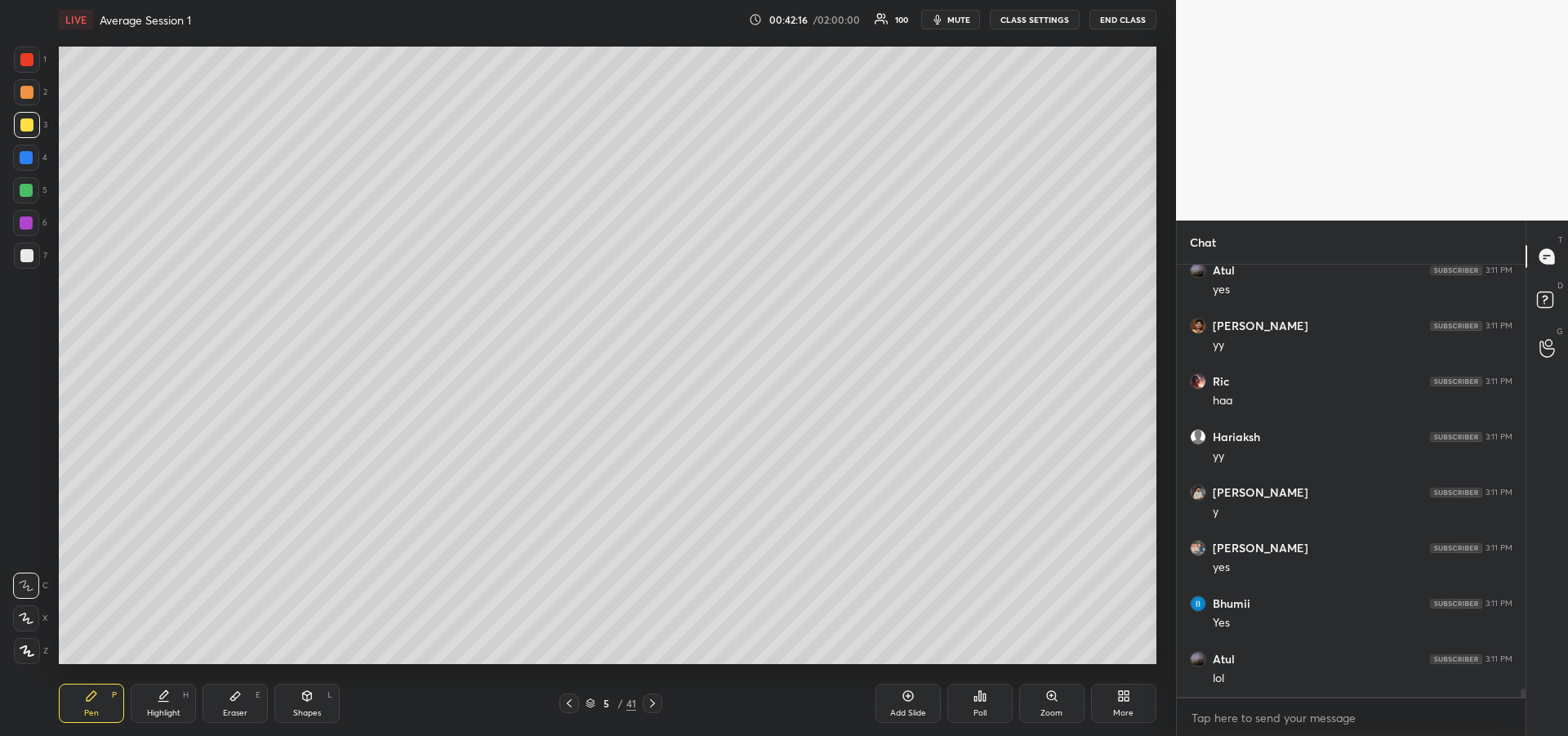
scroll to position [21483, 0]
click at [168, 701] on icon at bounding box center [163, 701] width 9 height 0
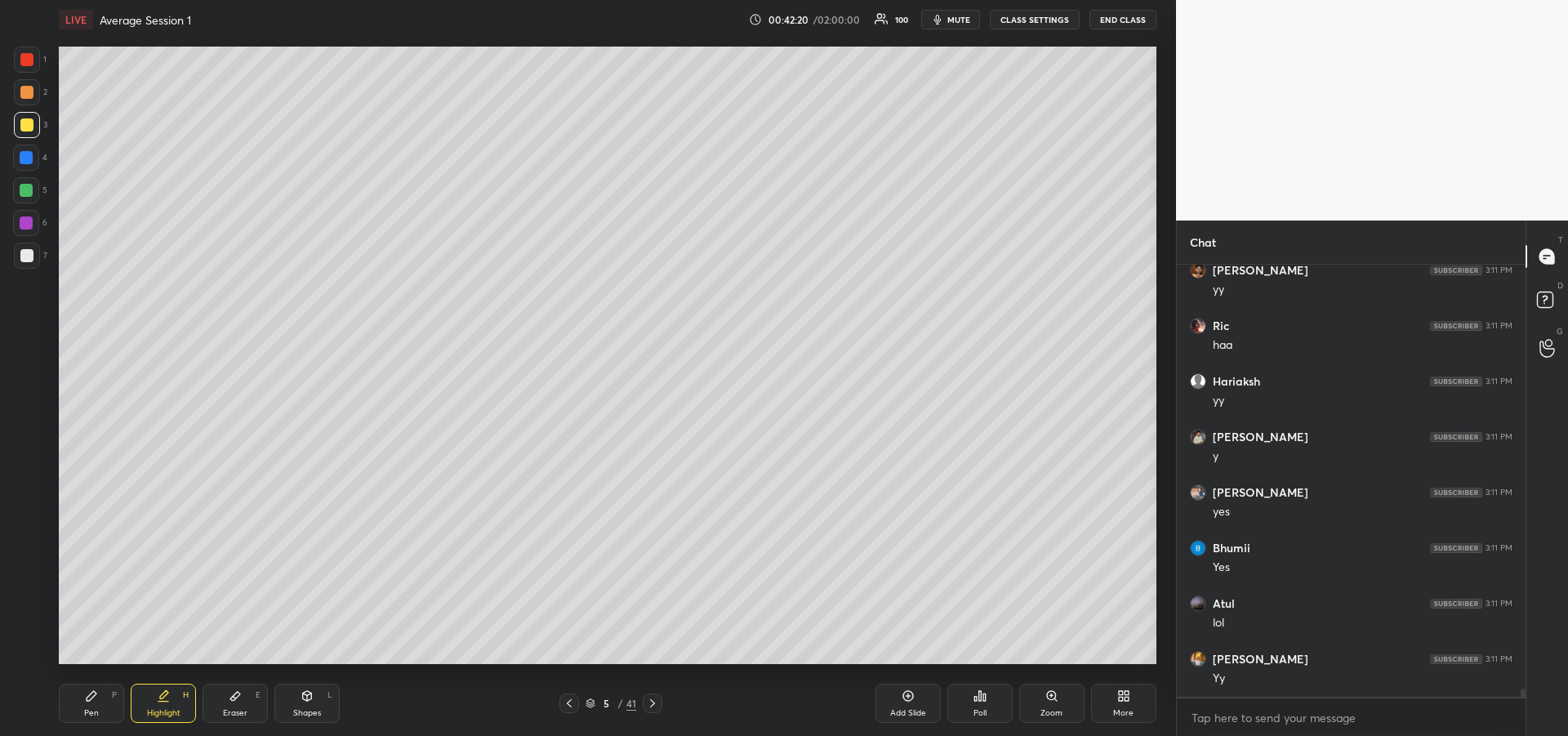
click at [92, 709] on div "Pen" at bounding box center [92, 712] width 15 height 8
click at [565, 705] on icon at bounding box center [569, 703] width 13 height 13
click at [652, 708] on icon at bounding box center [653, 703] width 13 height 13
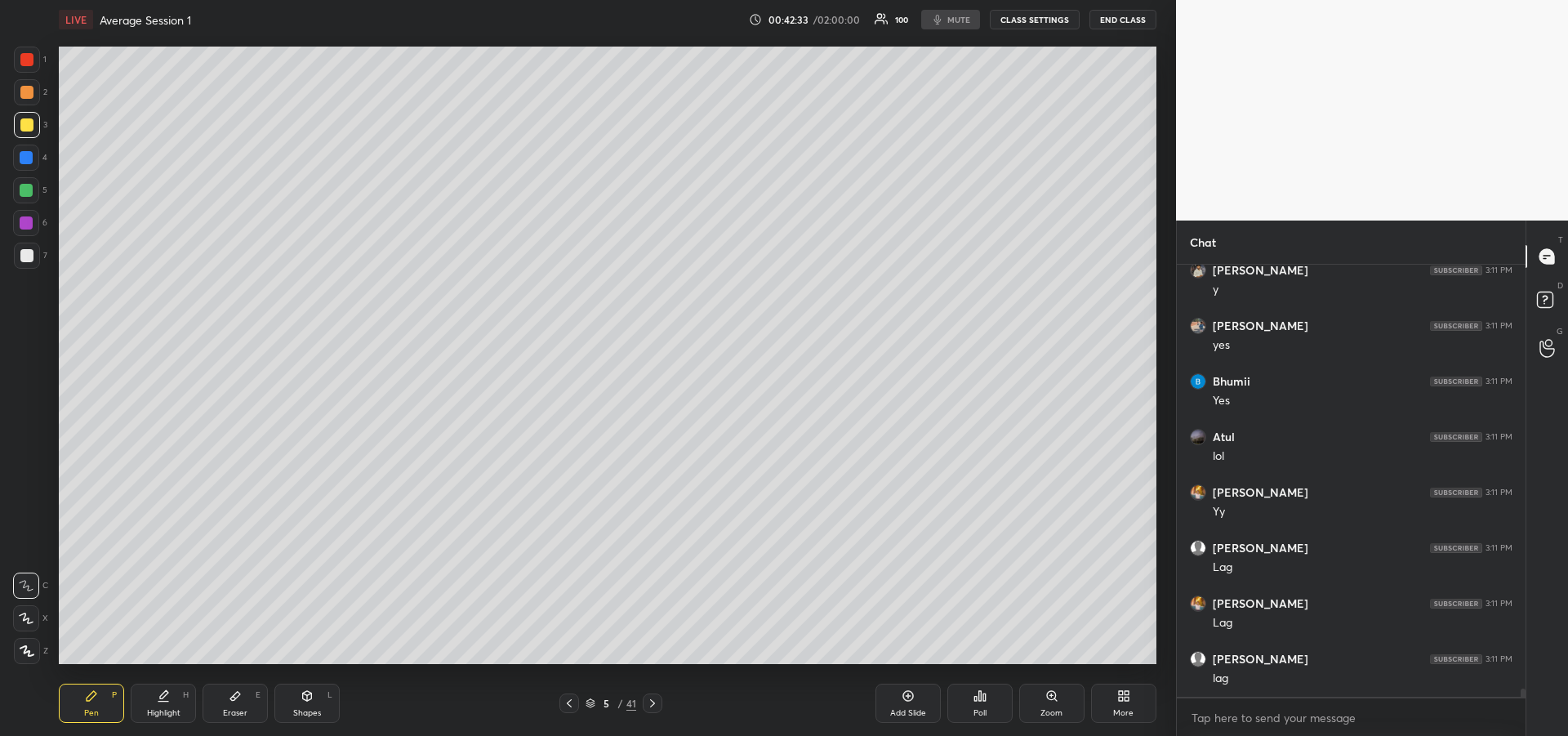
click at [75, 710] on div "Pen P" at bounding box center [91, 703] width 65 height 40
click at [159, 707] on div "Highlight H" at bounding box center [162, 703] width 65 height 40
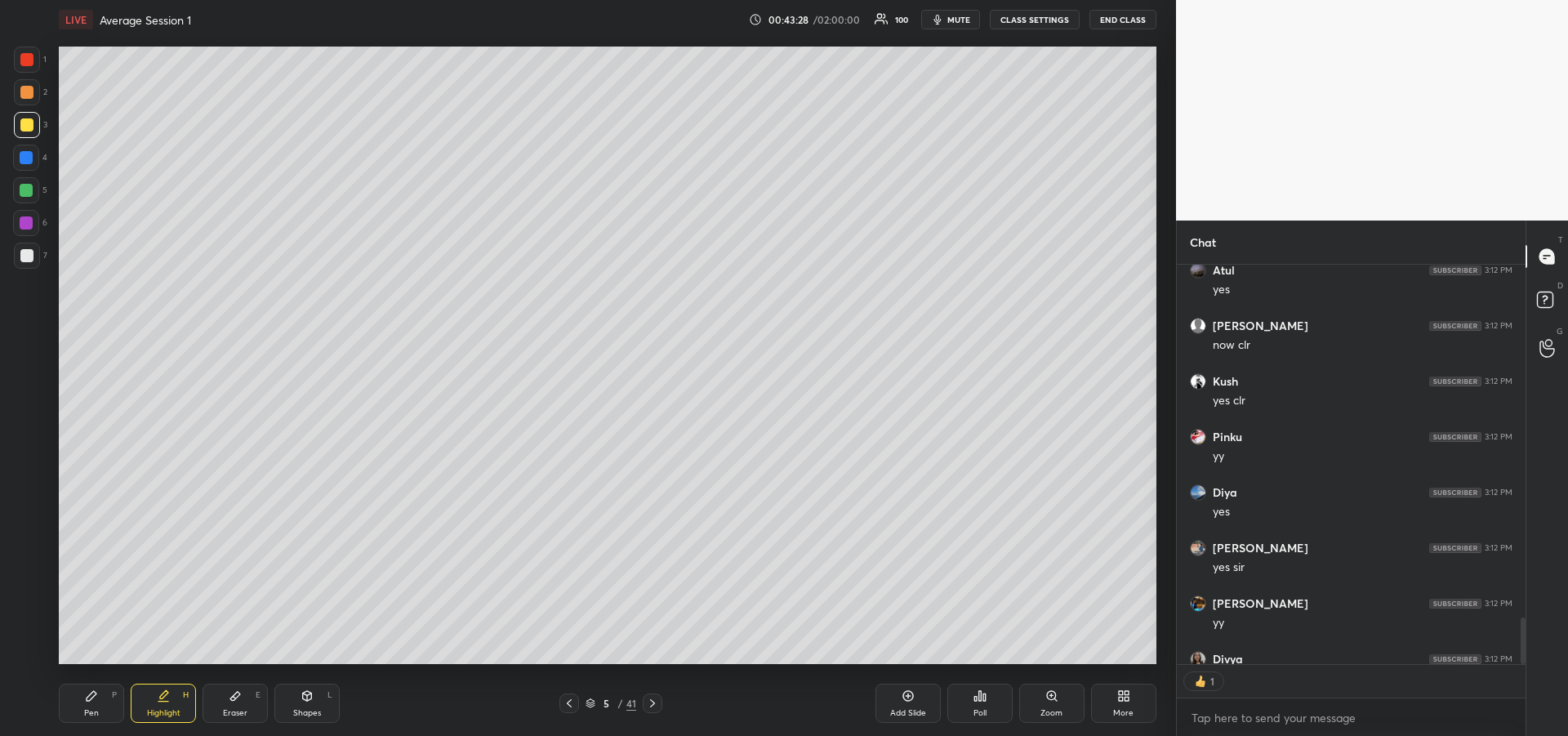
scroll to position [3016, 0]
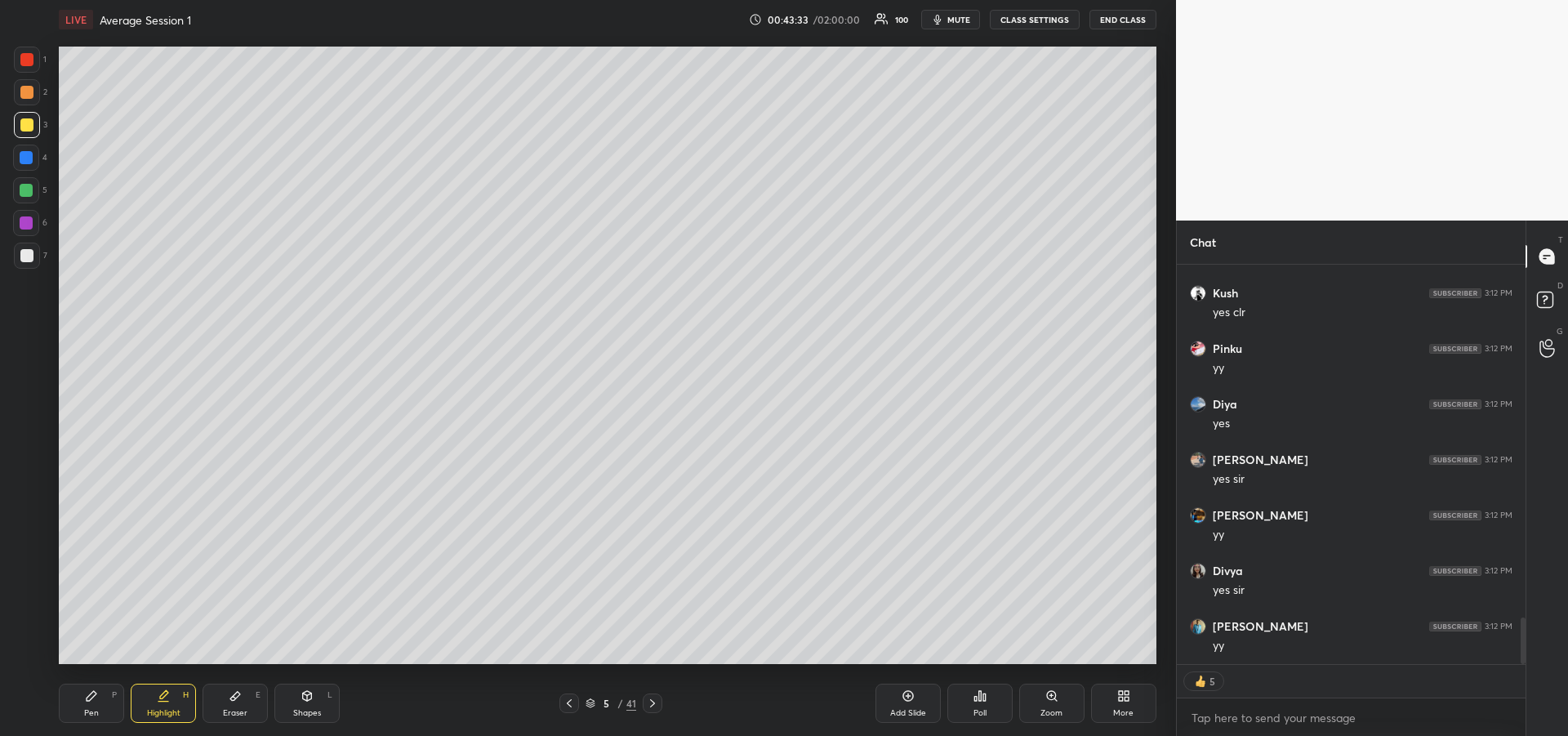
click at [91, 709] on div "Pen" at bounding box center [92, 712] width 15 height 8
click at [25, 127] on div at bounding box center [27, 125] width 13 height 13
click at [654, 708] on icon at bounding box center [653, 703] width 13 height 13
click at [653, 708] on icon at bounding box center [653, 703] width 13 height 13
click at [648, 707] on icon at bounding box center [653, 703] width 13 height 13
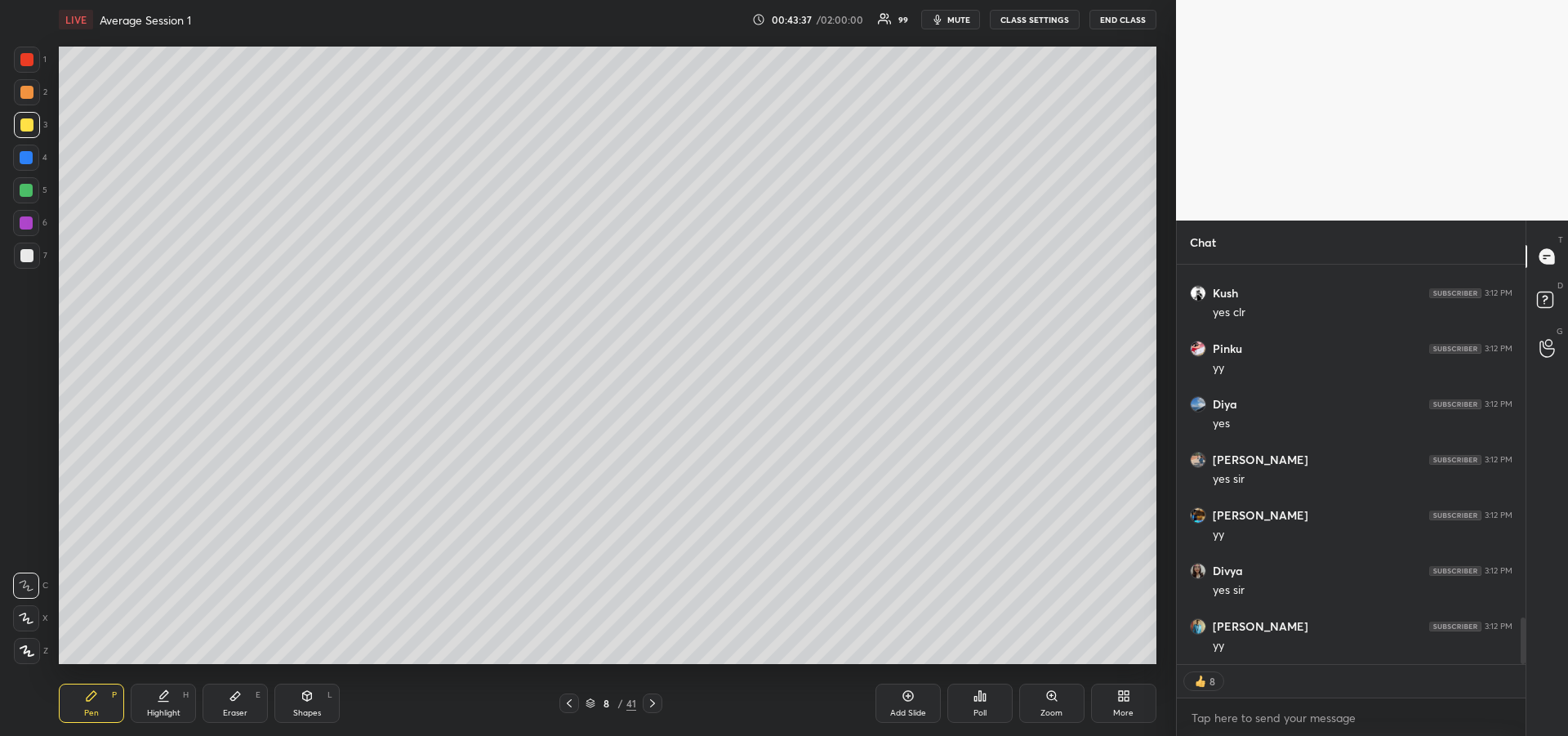
click at [652, 706] on icon at bounding box center [652, 703] width 5 height 8
click at [651, 705] on icon at bounding box center [653, 703] width 13 height 13
click at [652, 706] on icon at bounding box center [652, 703] width 5 height 8
click at [653, 707] on icon at bounding box center [653, 703] width 13 height 13
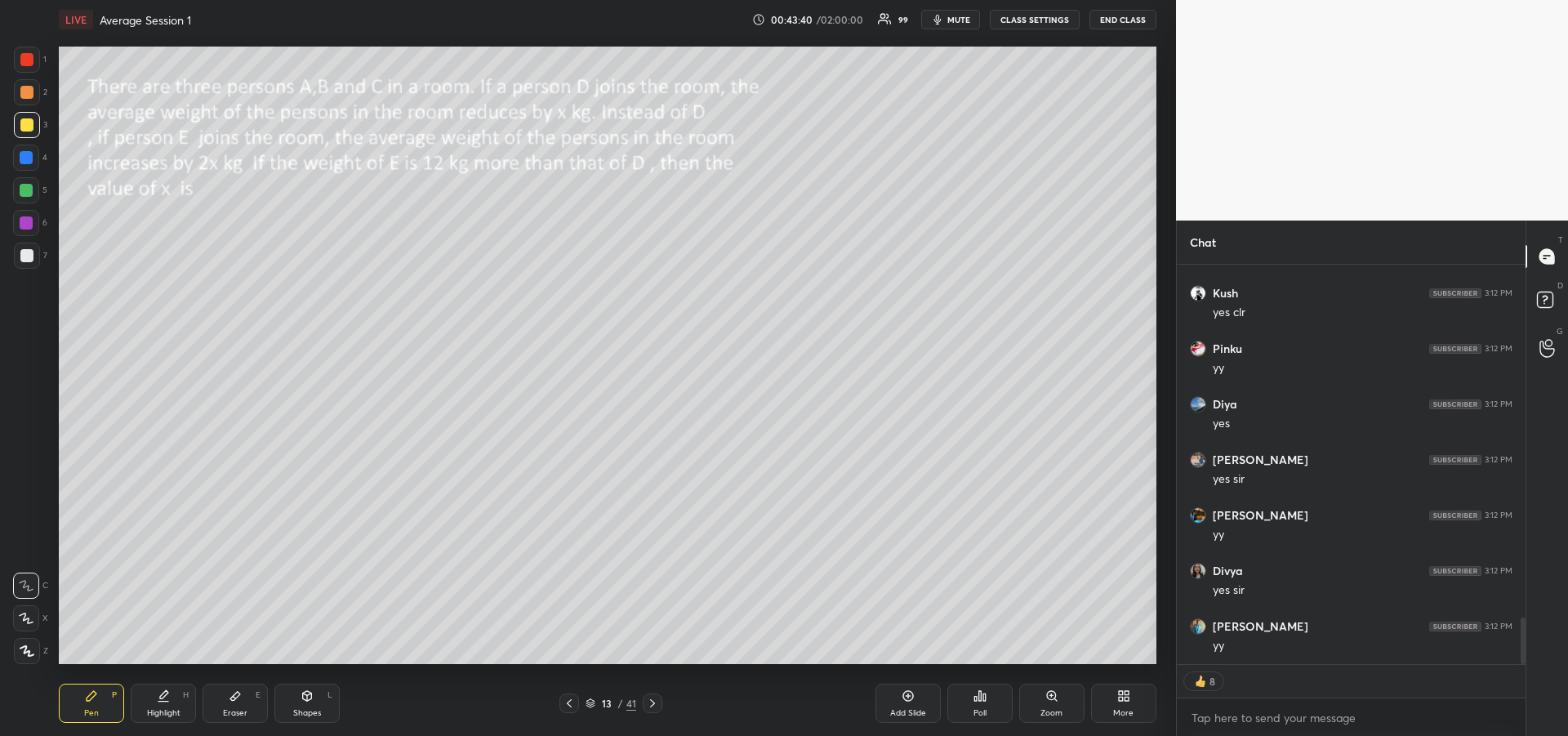
click at [653, 708] on icon at bounding box center [653, 703] width 13 height 13
click at [25, 130] on div at bounding box center [27, 125] width 13 height 13
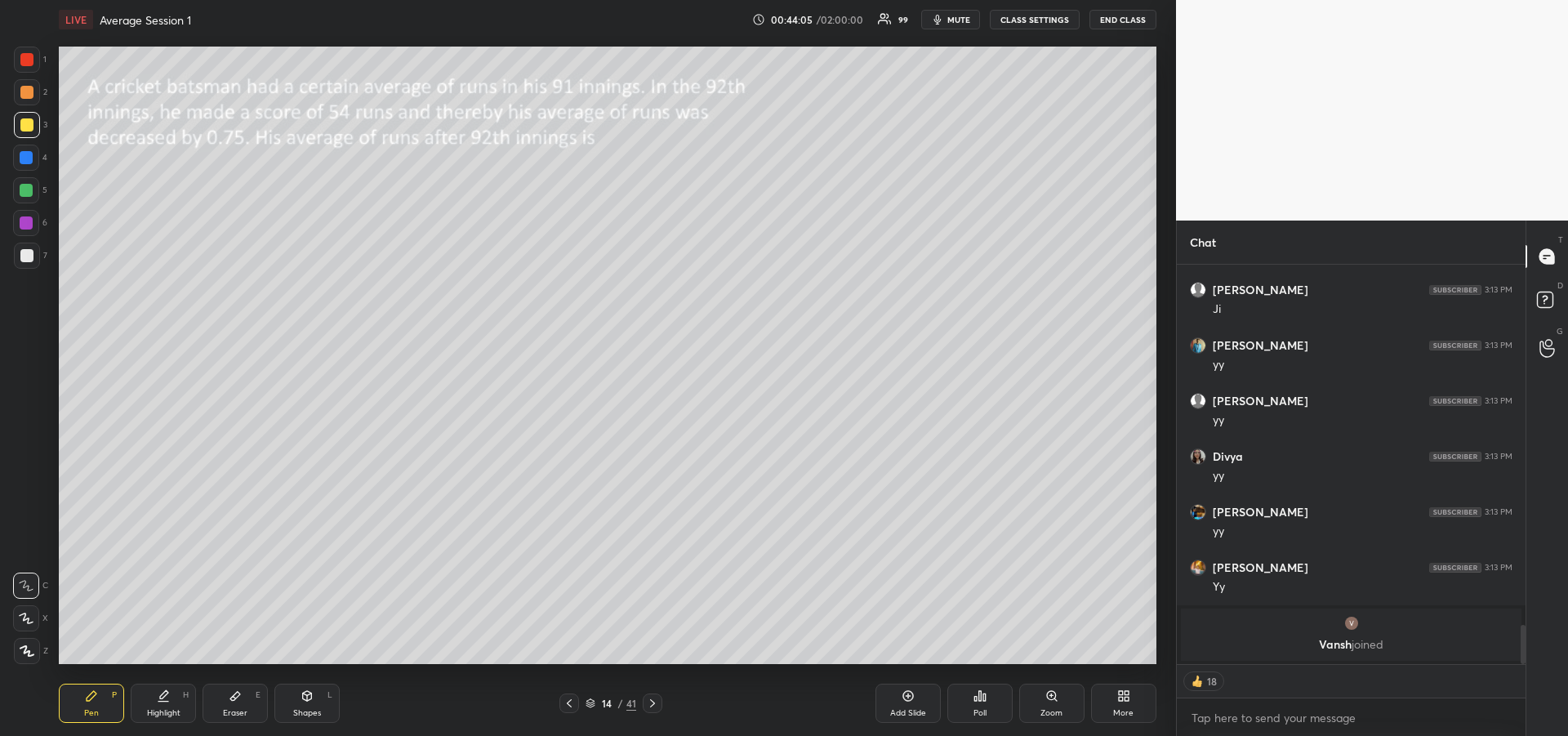
type textarea "x"
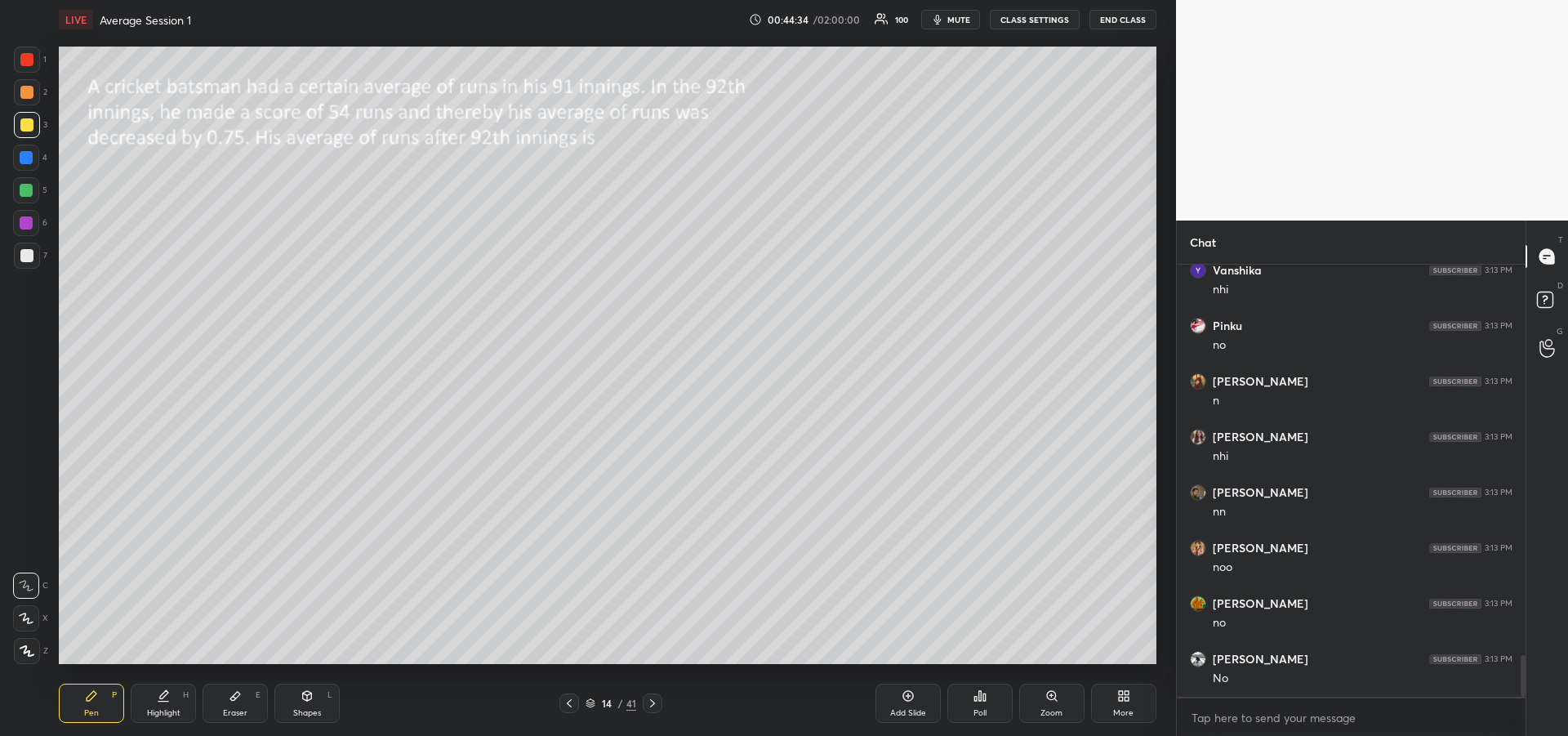
scroll to position [4274, 0]
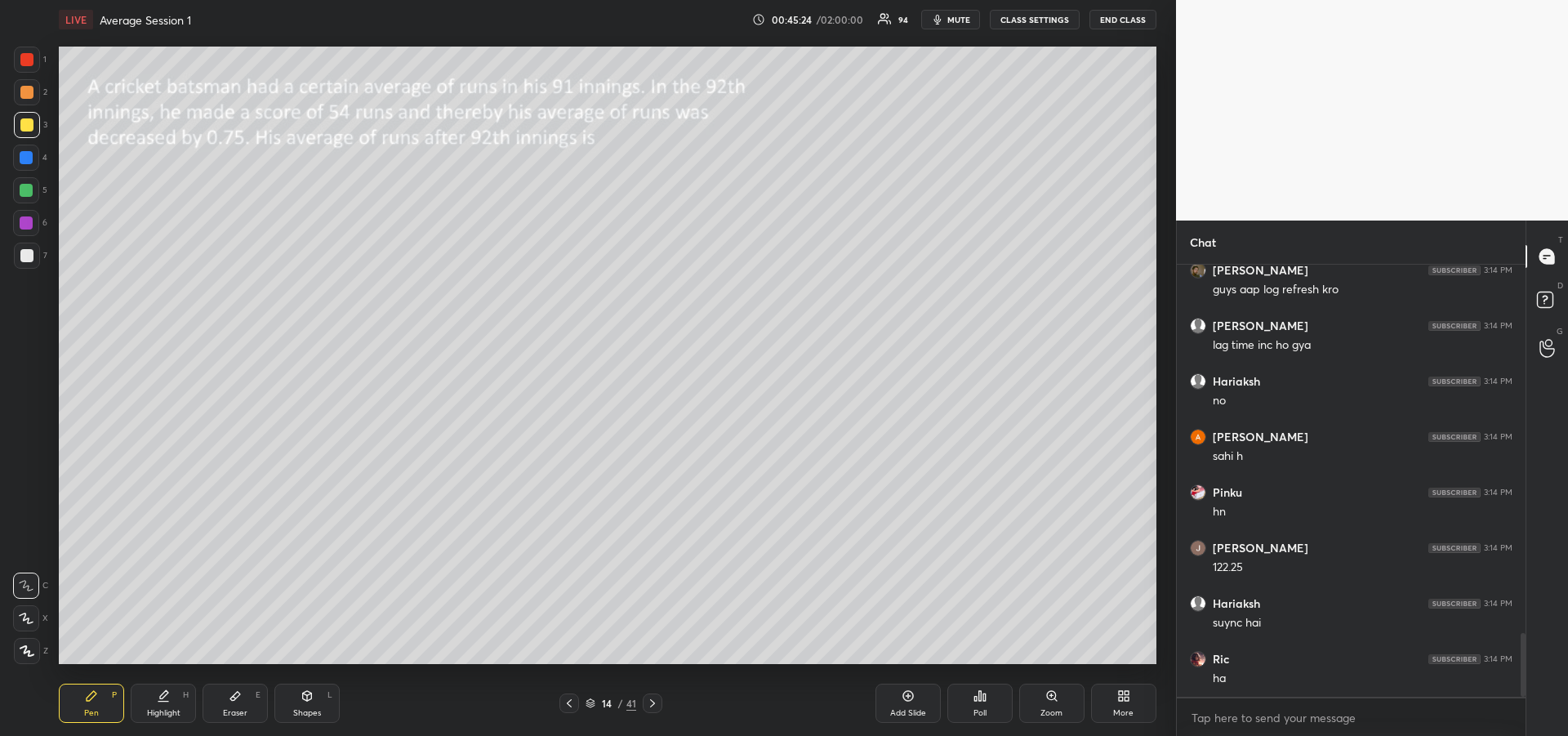
scroll to position [2492, 0]
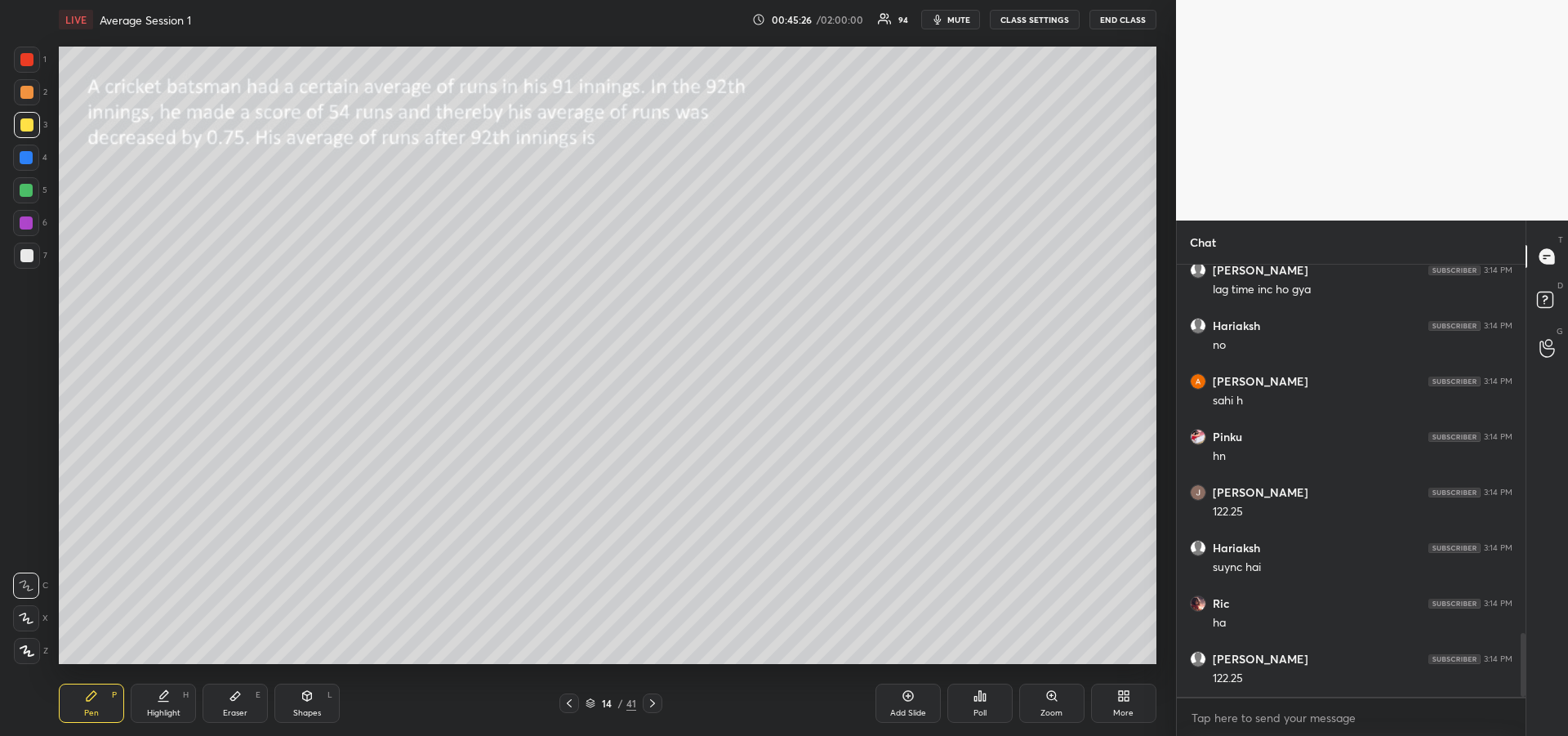
click at [23, 161] on div at bounding box center [26, 158] width 13 height 13
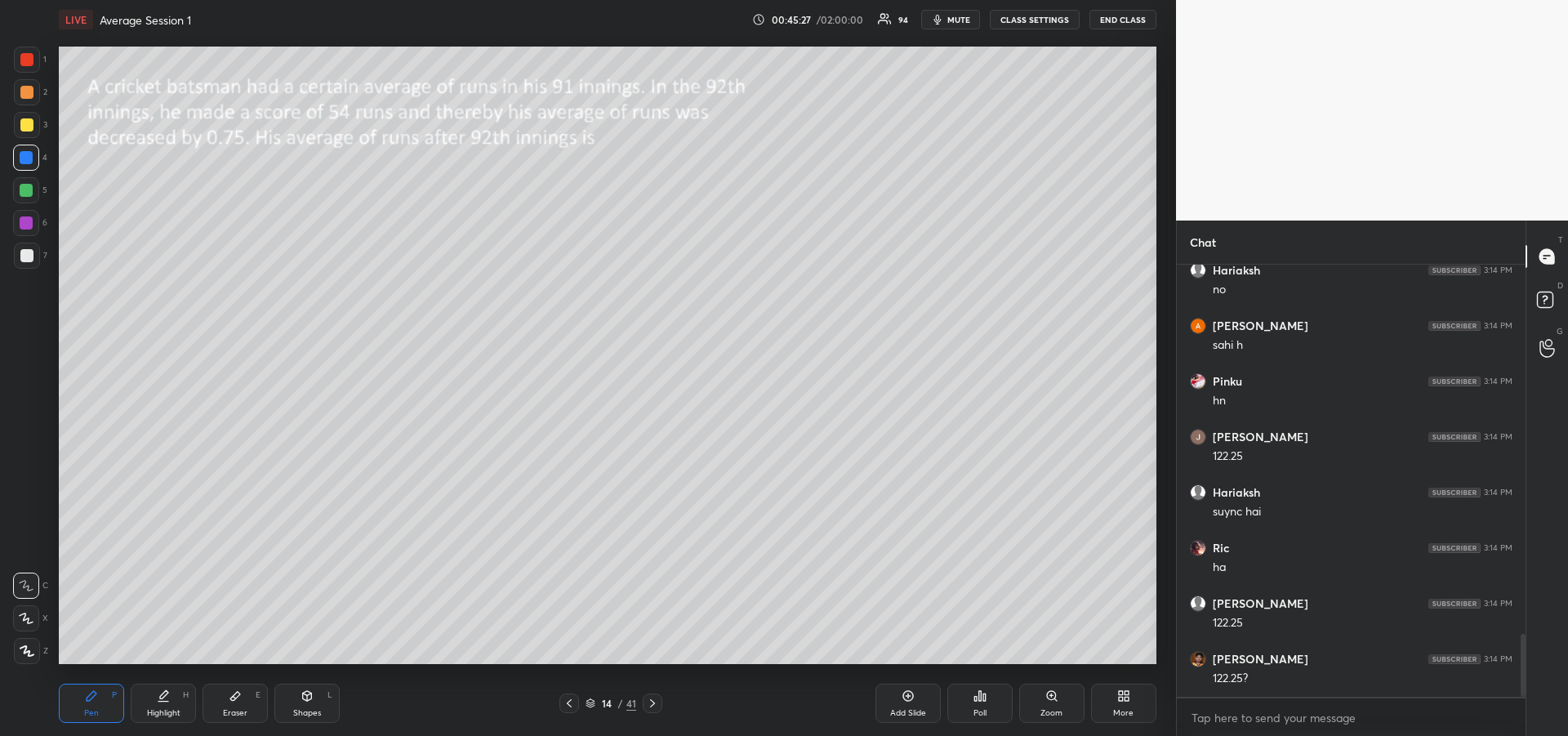
click at [35, 621] on div at bounding box center [26, 618] width 26 height 26
click at [27, 584] on icon at bounding box center [26, 585] width 15 height 11
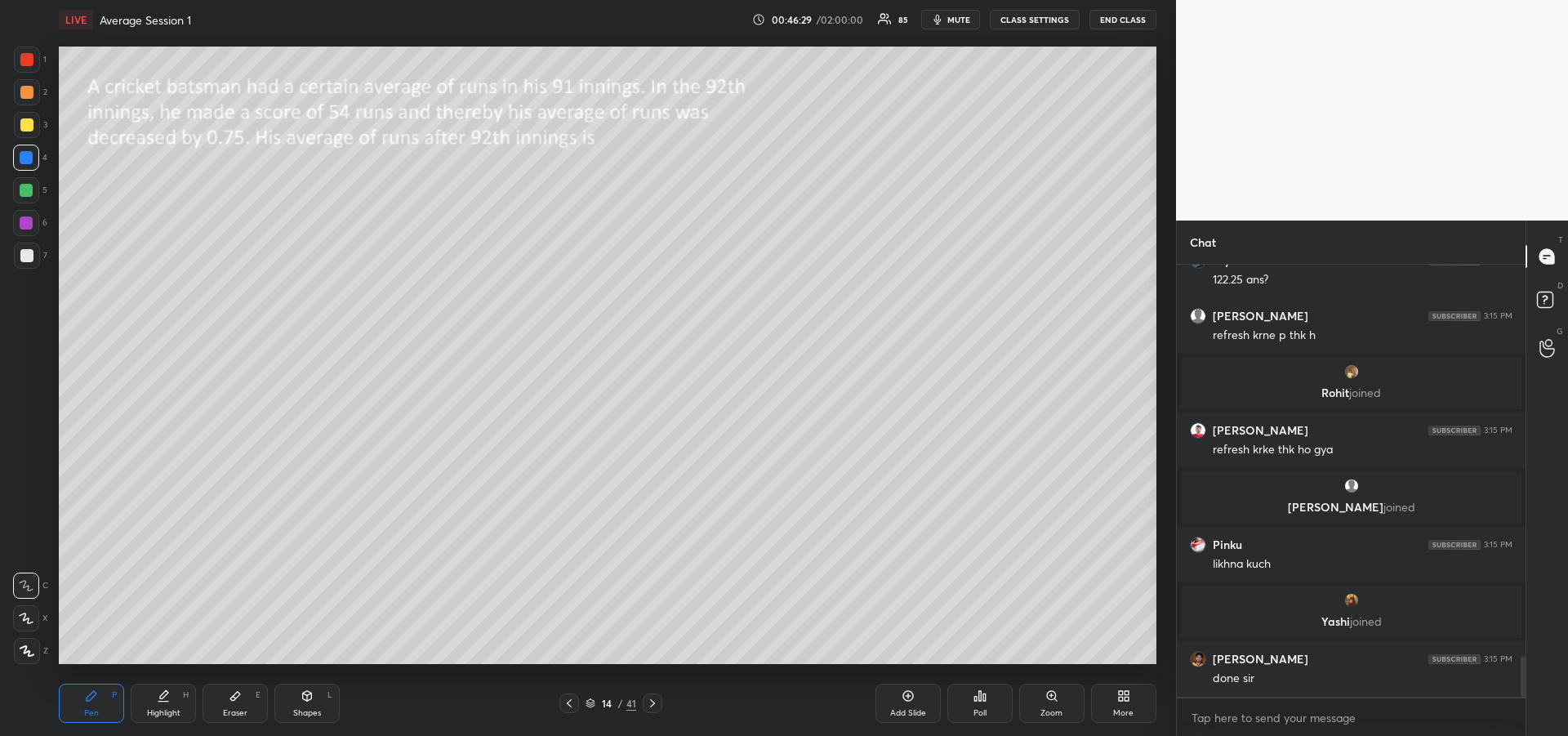
scroll to position [4256, 0]
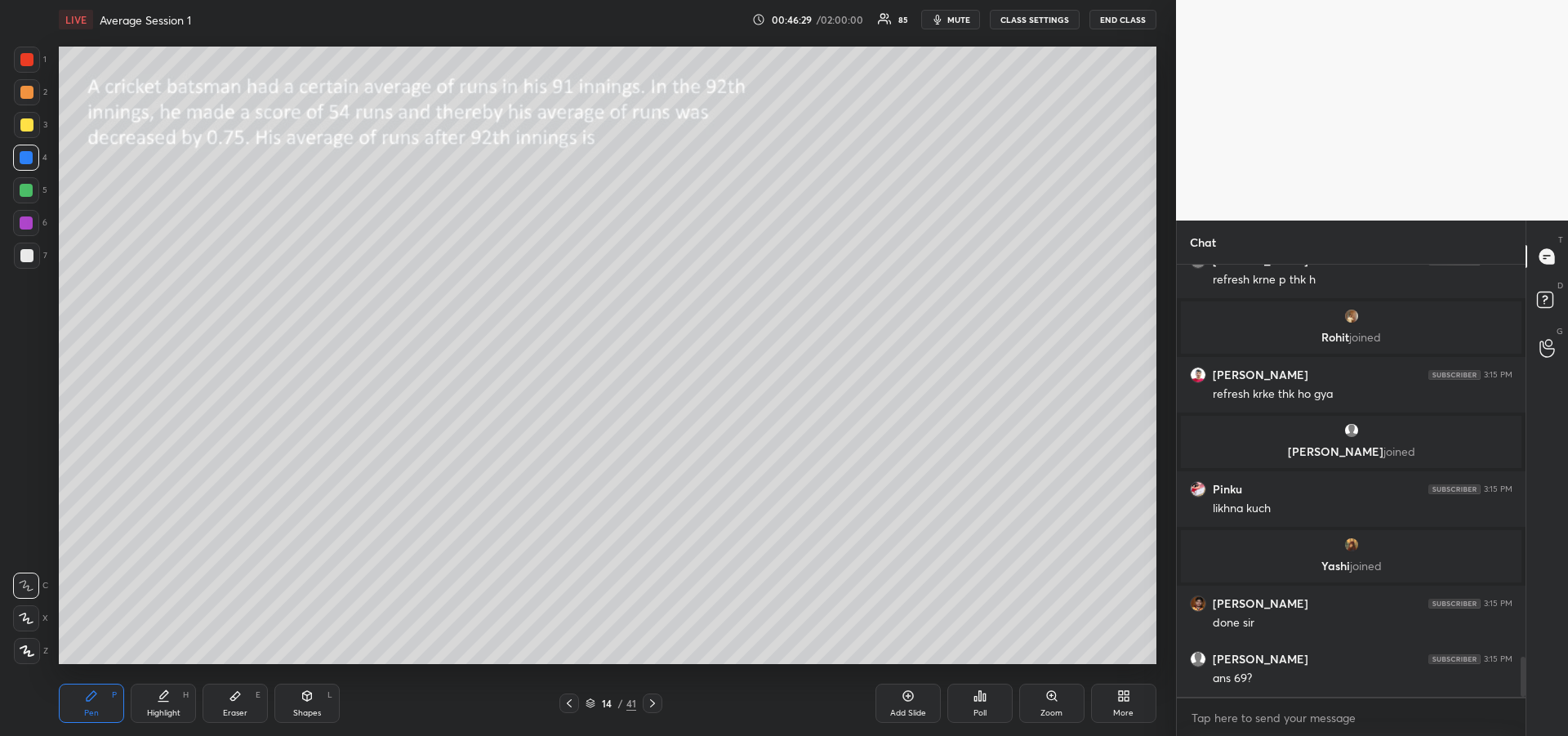
click at [94, 699] on icon at bounding box center [92, 695] width 13 height 13
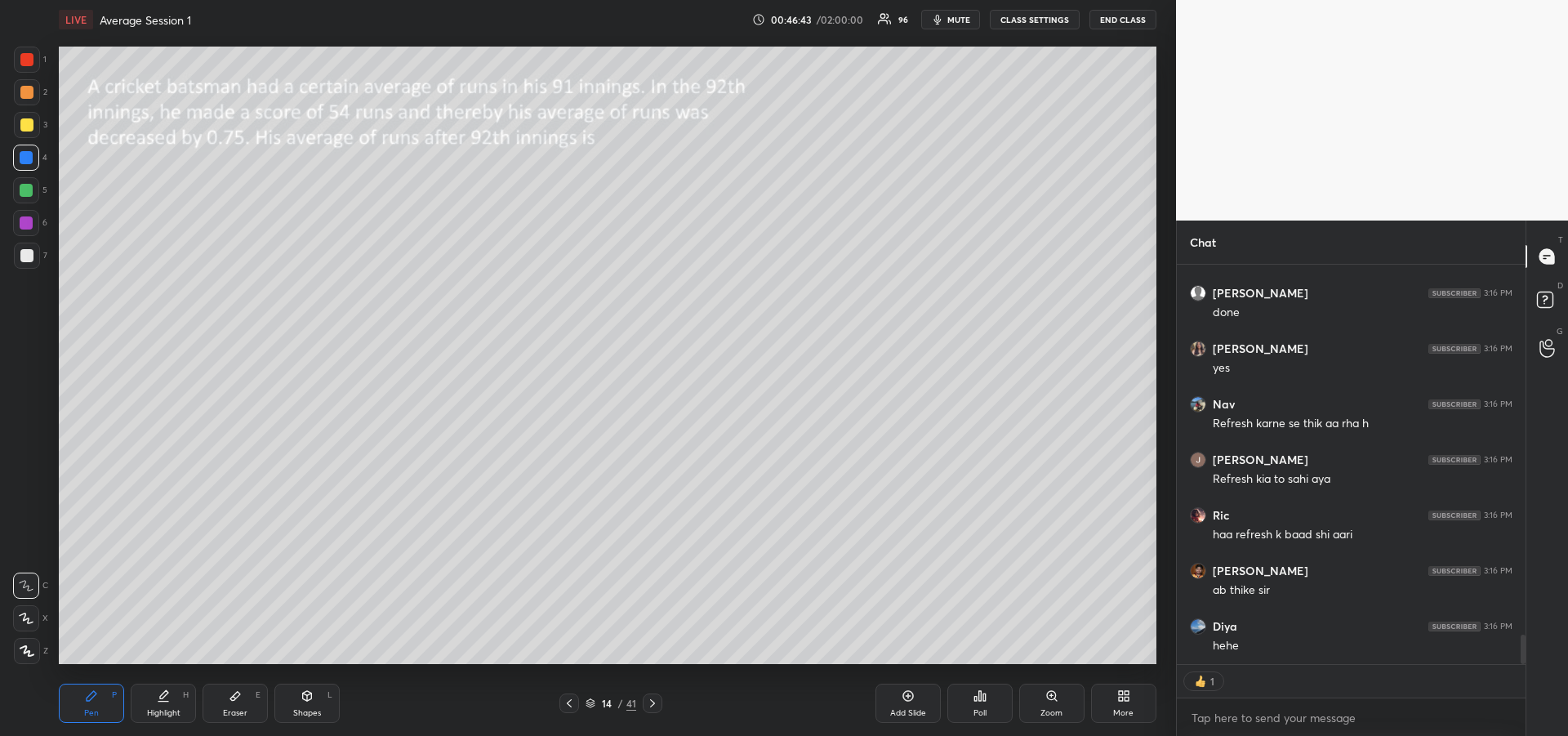
click at [230, 695] on icon at bounding box center [235, 695] width 13 height 13
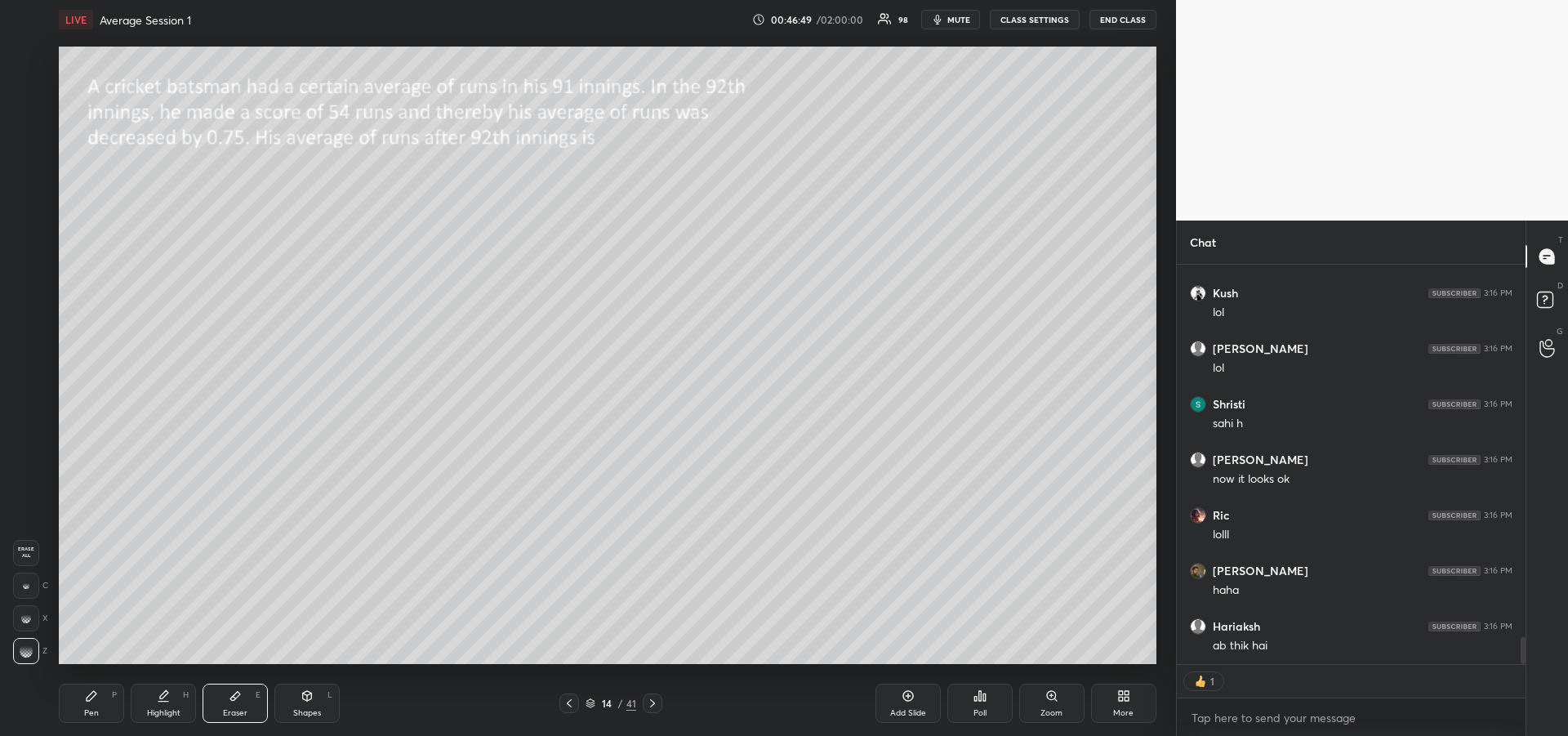
click at [70, 689] on div "Pen P" at bounding box center [91, 703] width 65 height 40
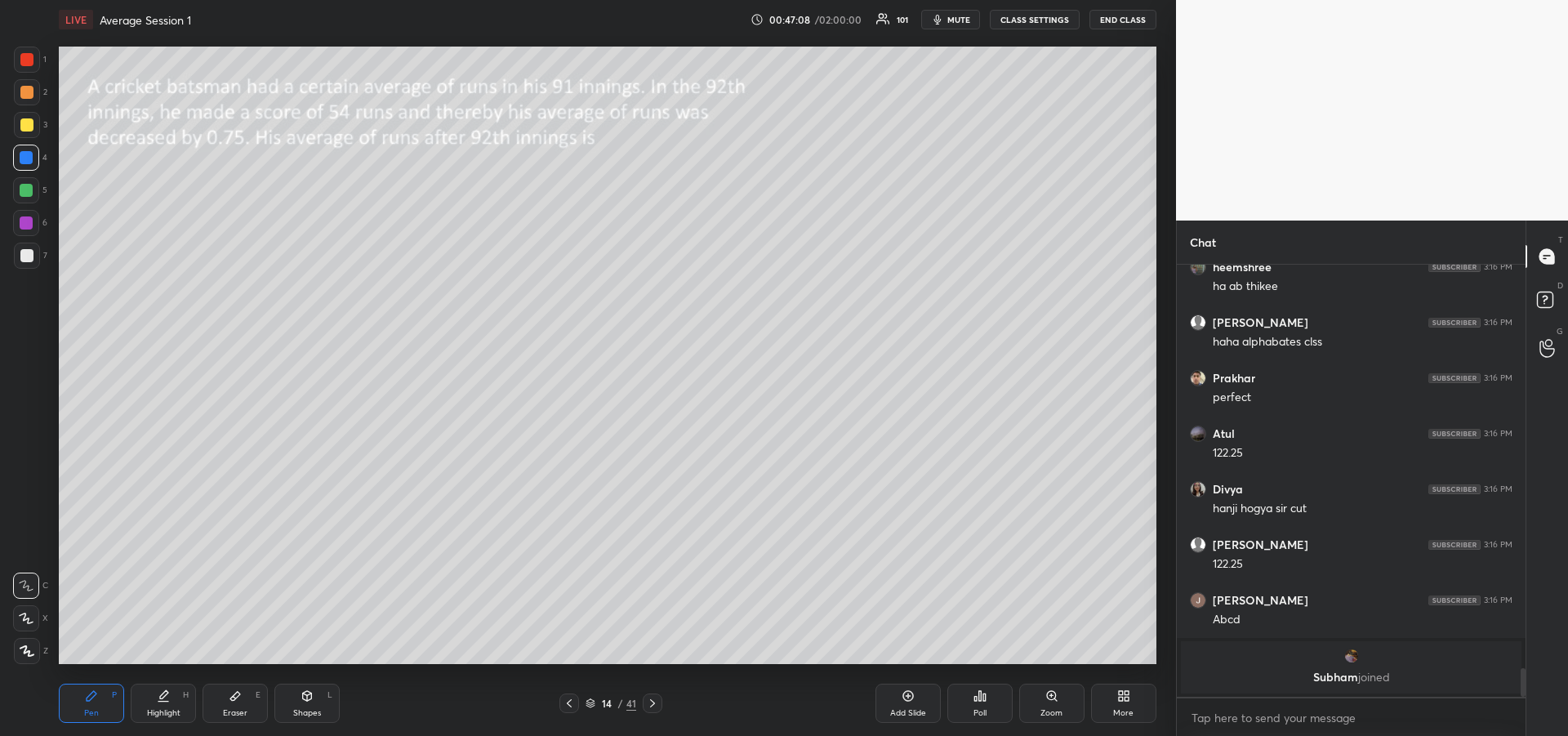
click at [19, 195] on div at bounding box center [26, 191] width 26 height 26
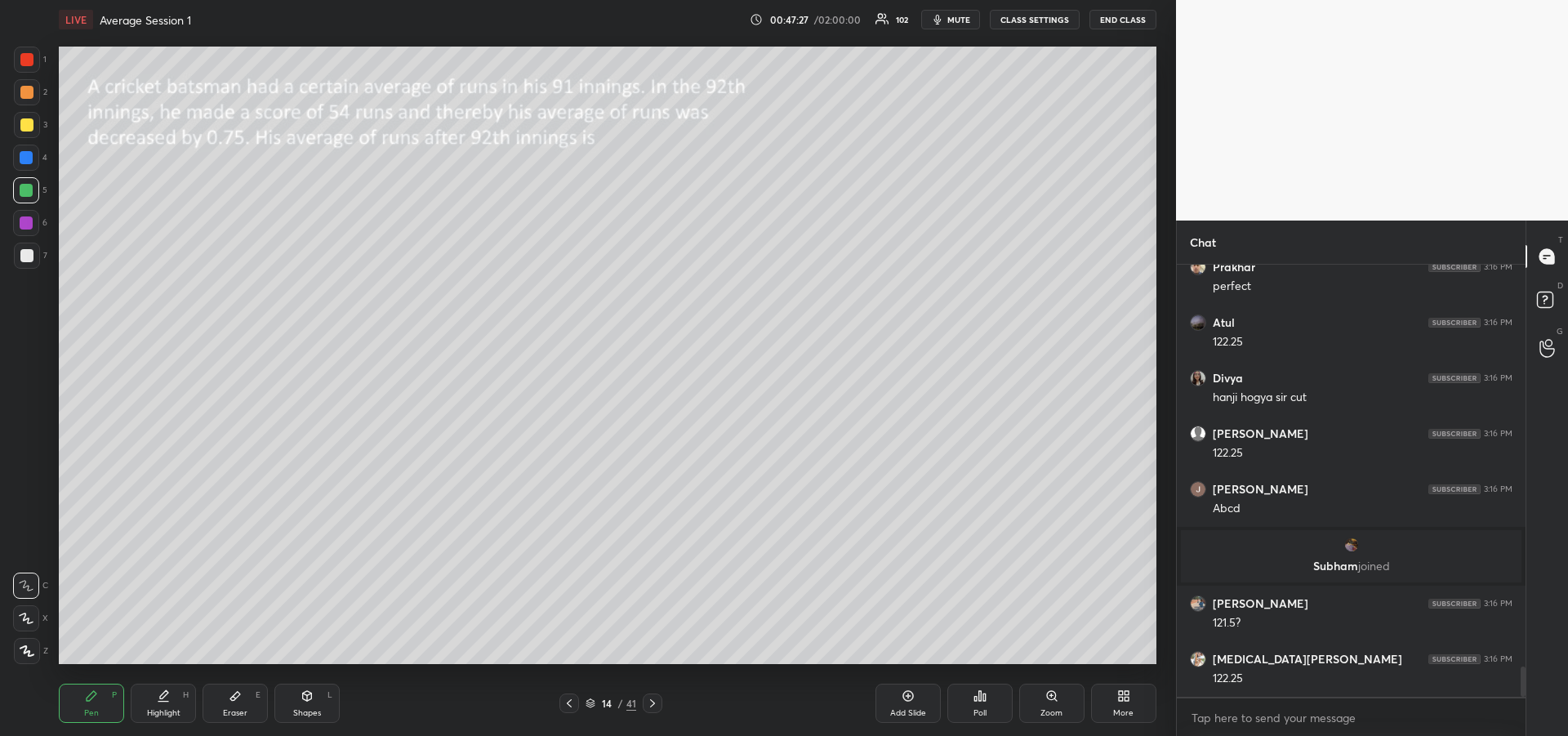
scroll to position [5748, 0]
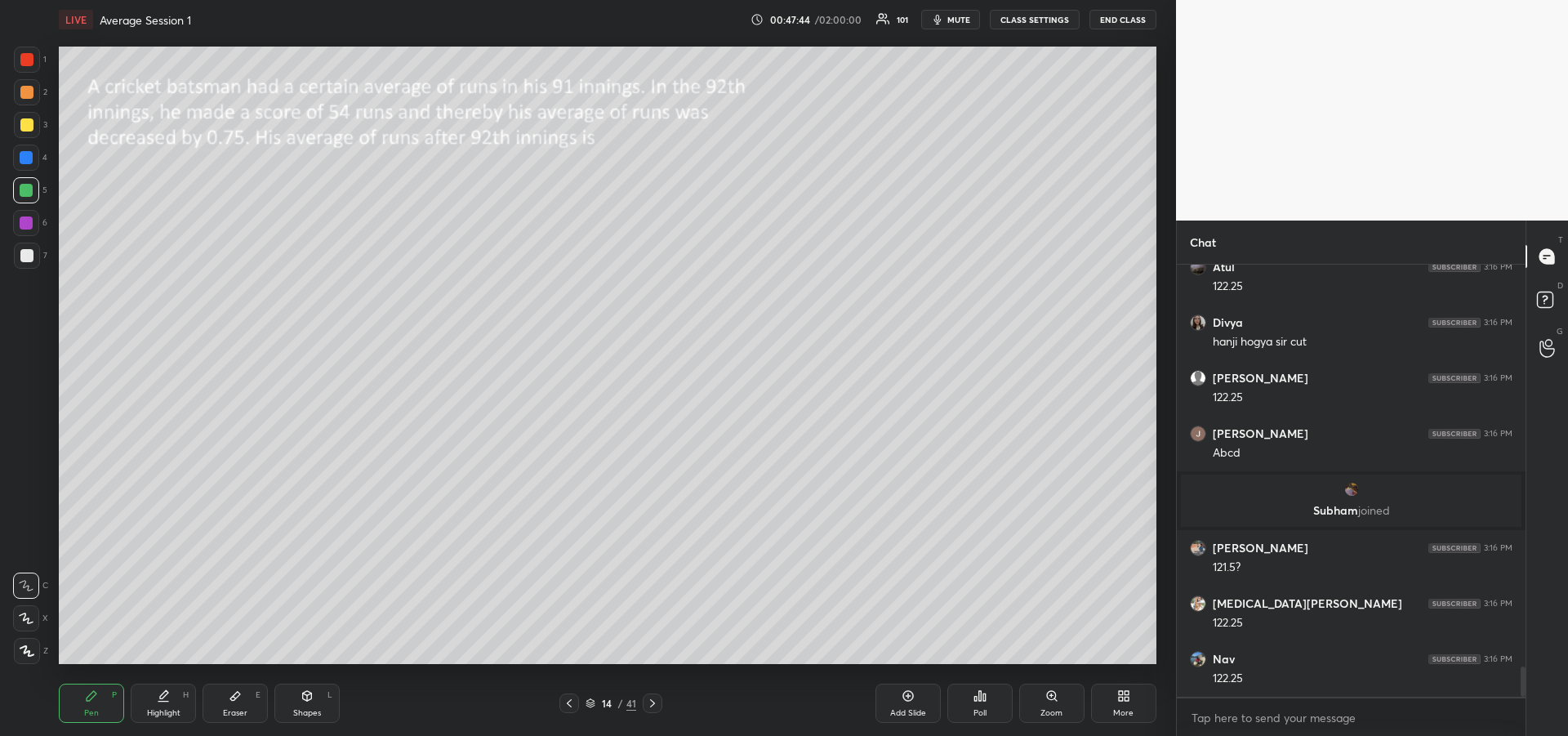
click at [242, 706] on div "Eraser E" at bounding box center [235, 703] width 65 height 40
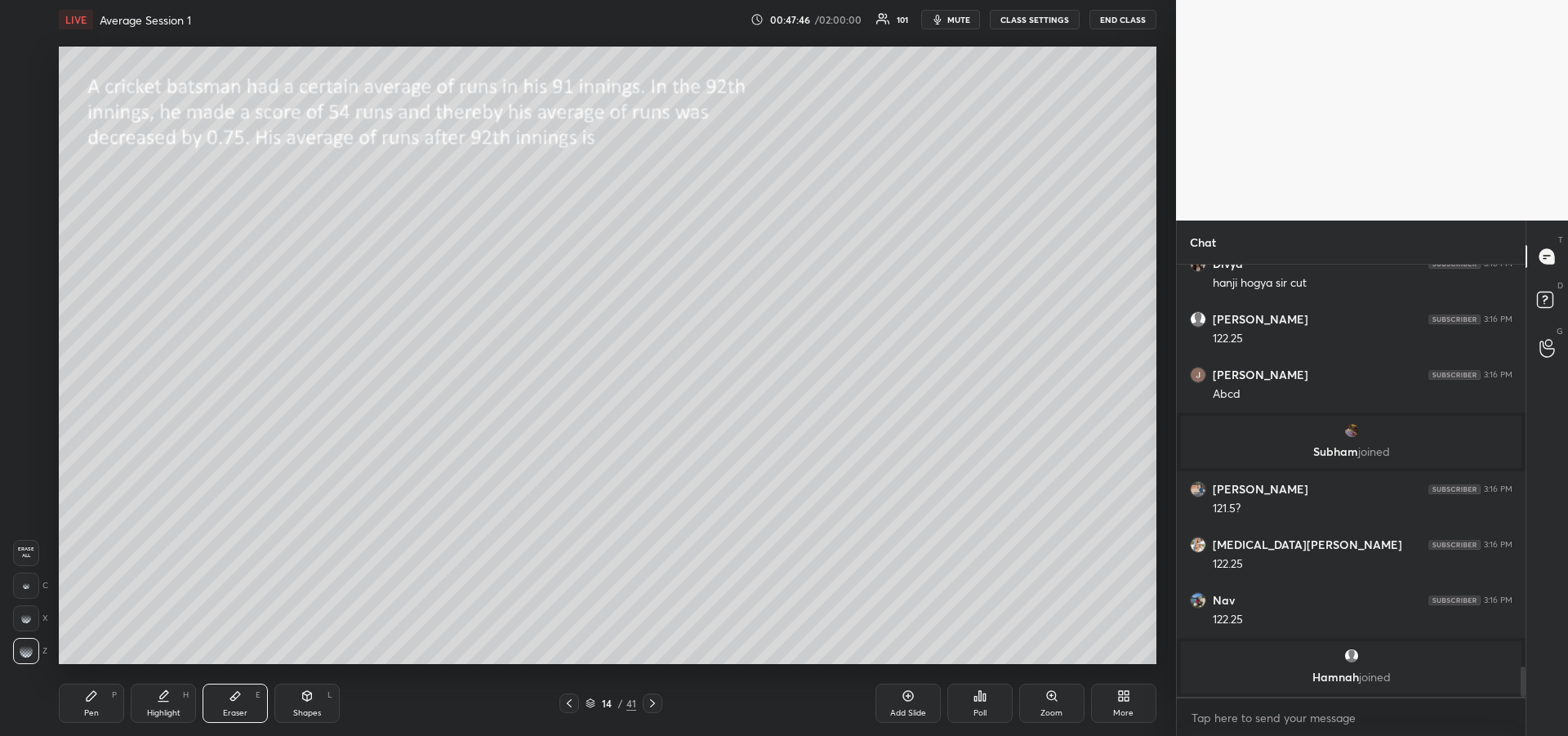
click at [100, 705] on div "Pen P" at bounding box center [91, 703] width 65 height 40
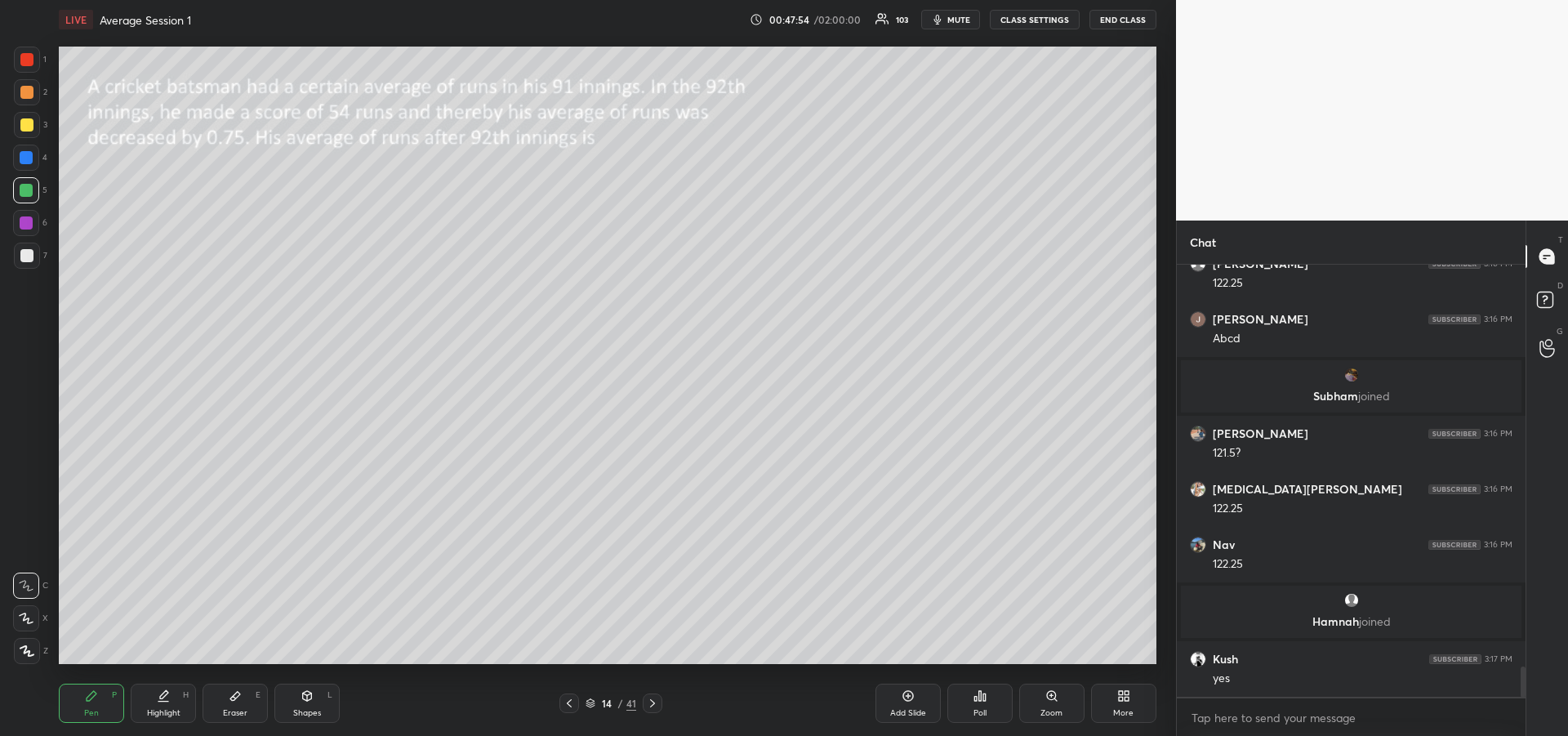
click at [27, 223] on div at bounding box center [26, 223] width 13 height 13
click at [169, 691] on icon at bounding box center [163, 695] width 13 height 13
click at [96, 714] on div "Pen" at bounding box center [92, 712] width 15 height 8
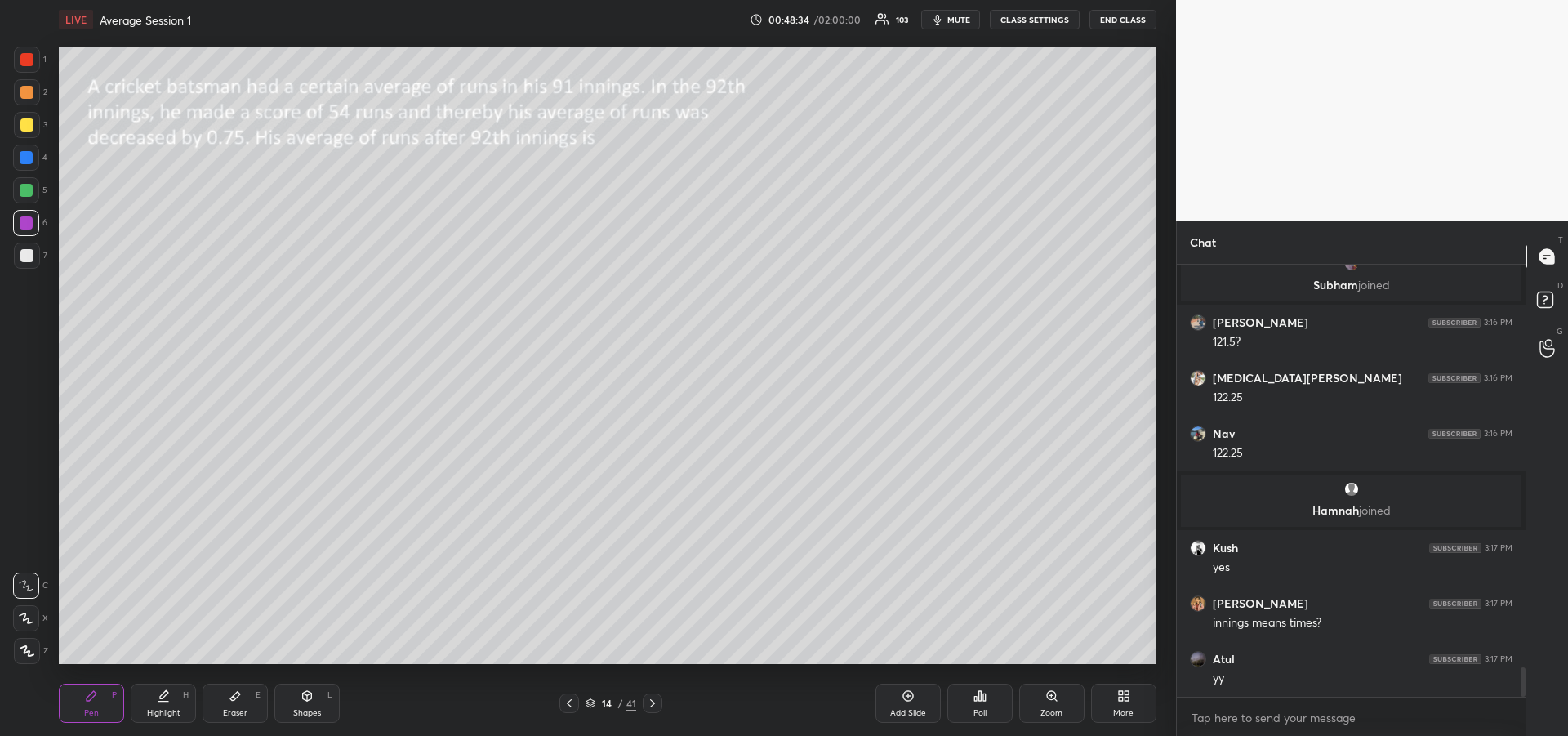
scroll to position [6026, 0]
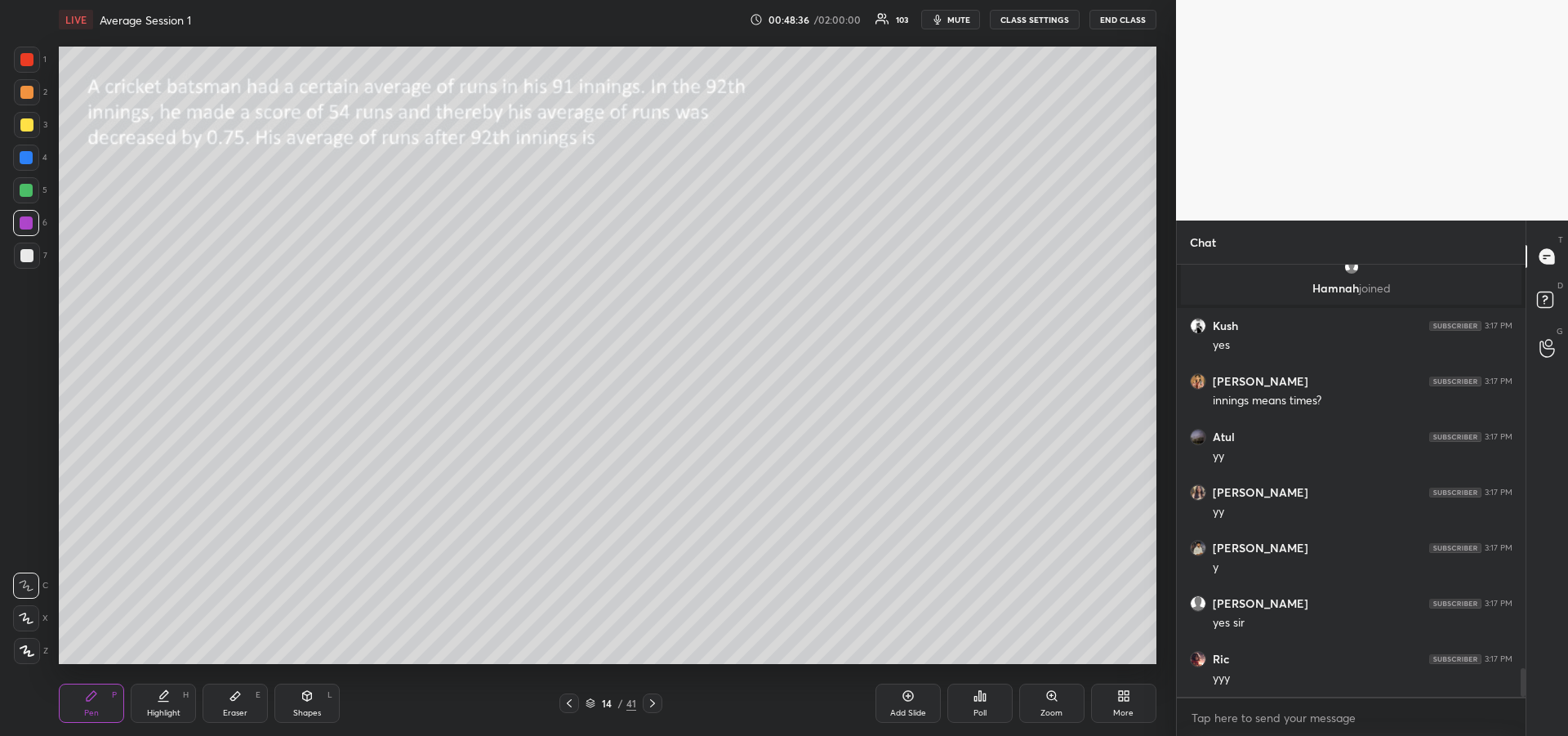
click at [165, 709] on div "Highlight" at bounding box center [163, 712] width 33 height 8
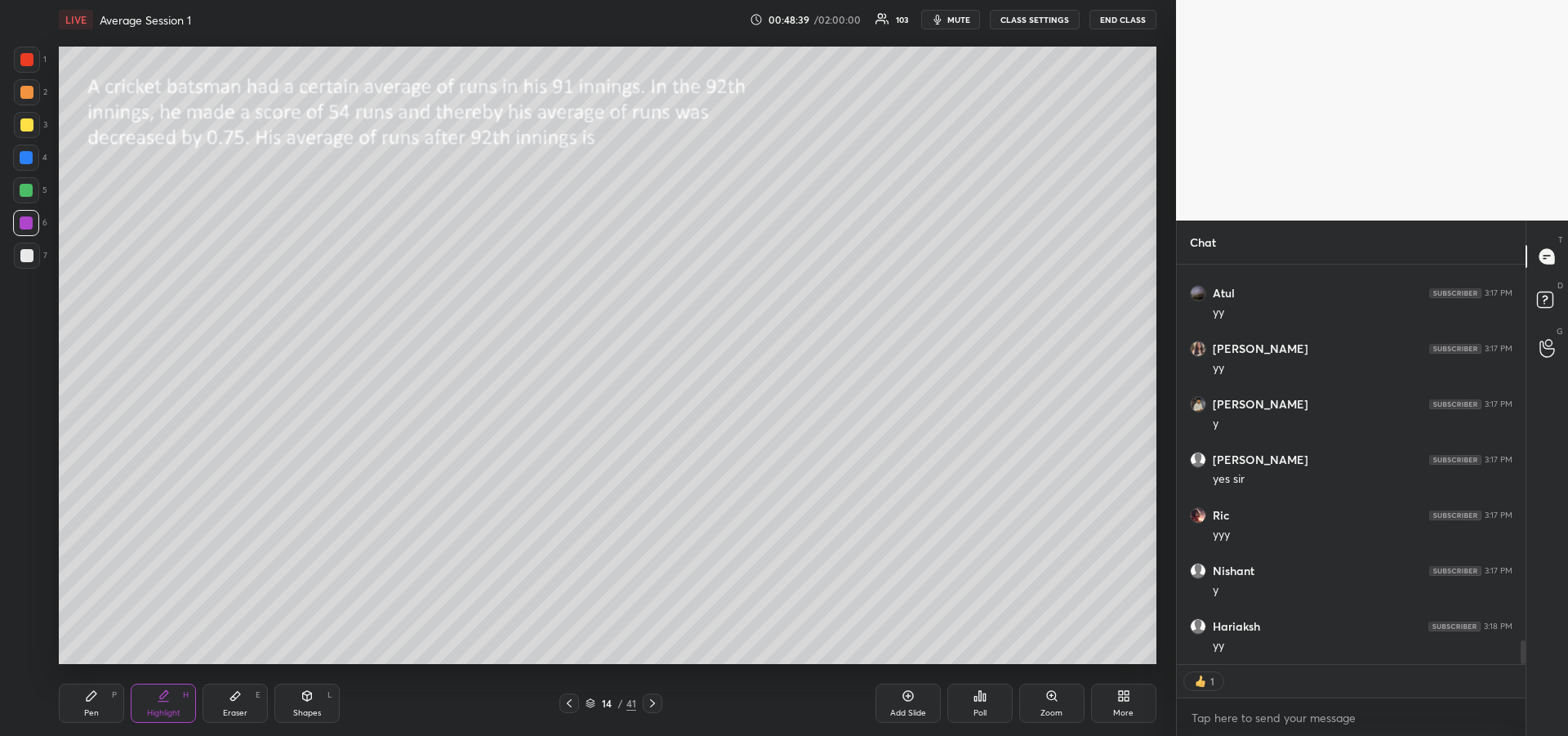
scroll to position [6336, 0]
click at [89, 696] on icon at bounding box center [92, 695] width 9 height 9
click at [30, 261] on div at bounding box center [27, 256] width 13 height 13
click at [165, 700] on icon at bounding box center [163, 695] width 13 height 13
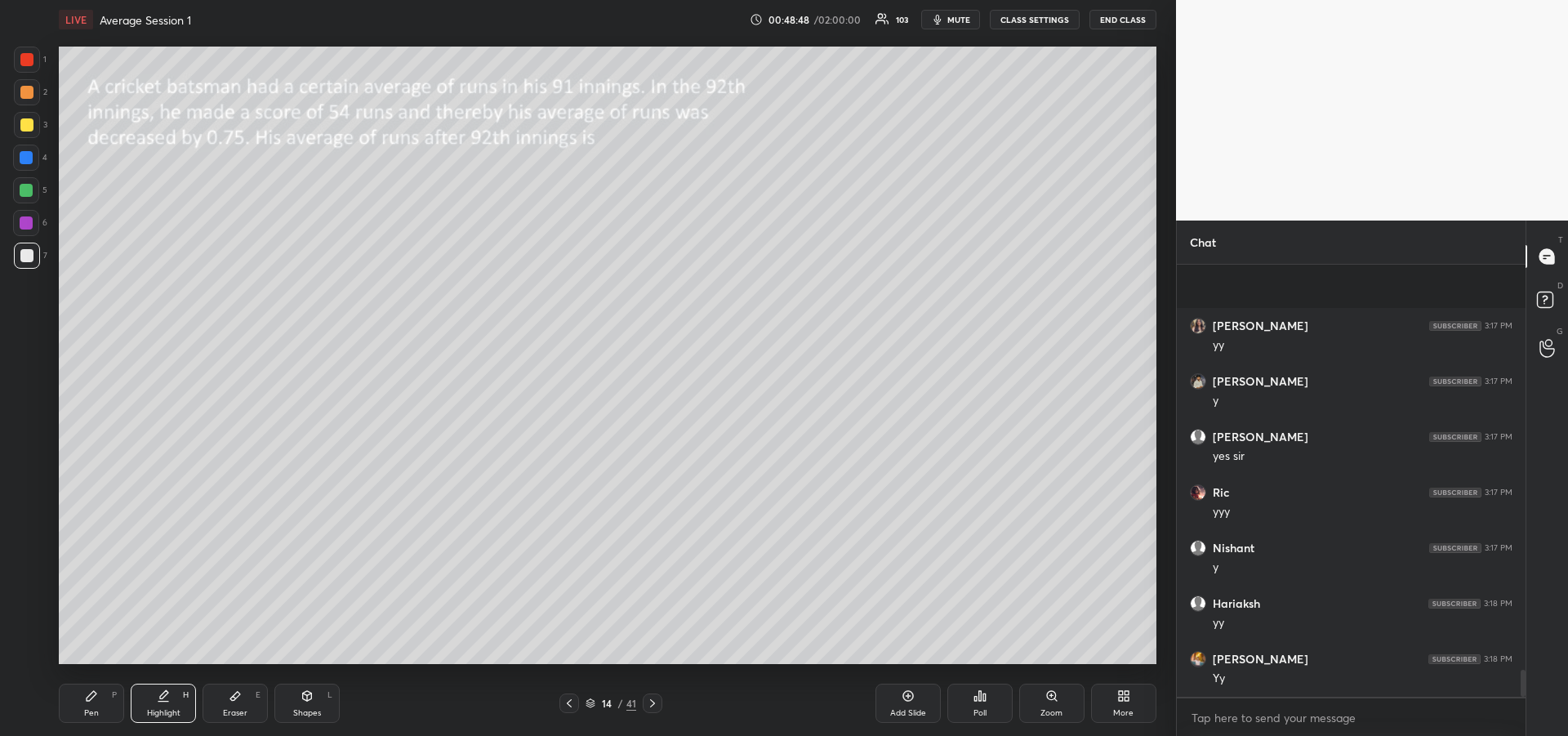
scroll to position [6415, 0]
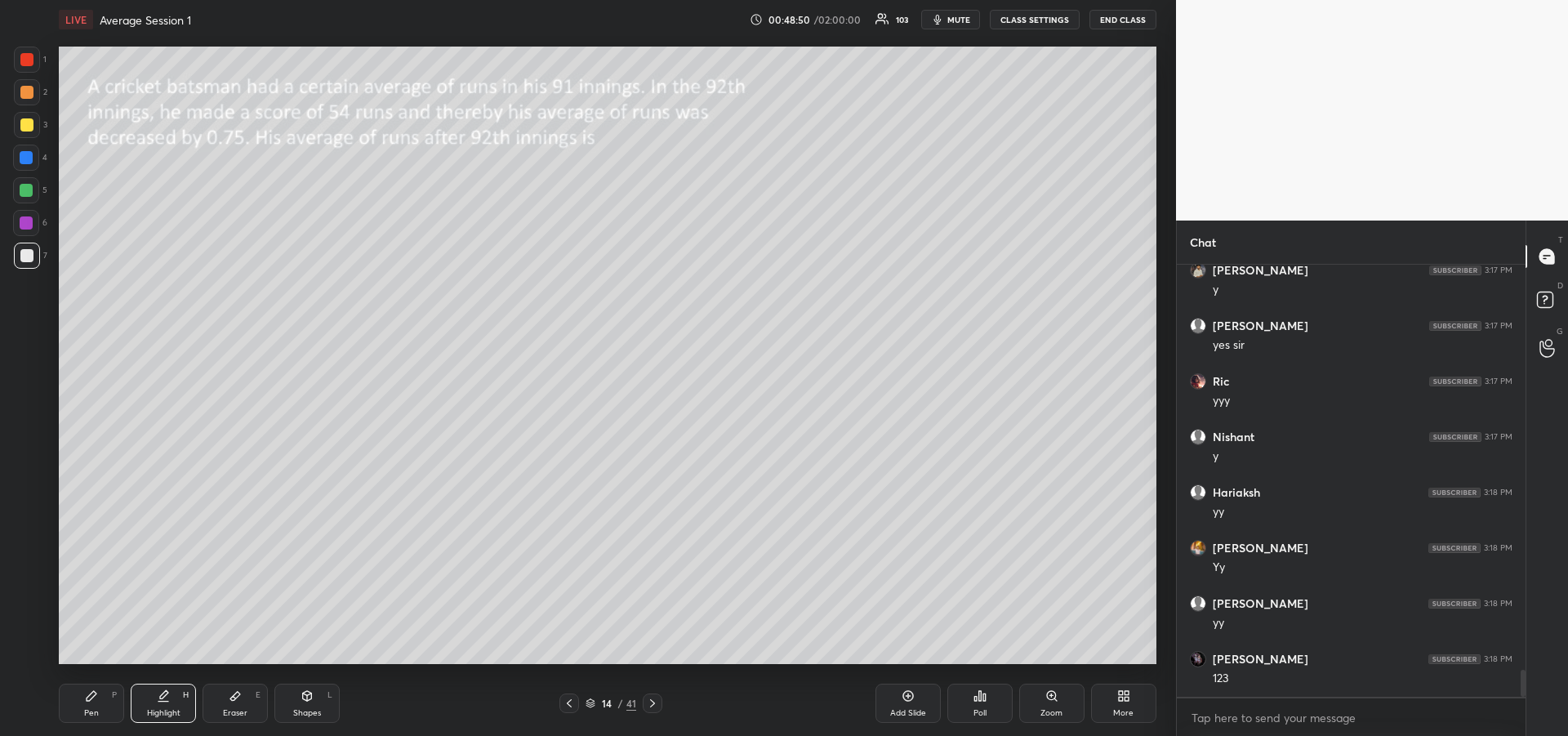
click at [94, 695] on icon at bounding box center [92, 695] width 9 height 9
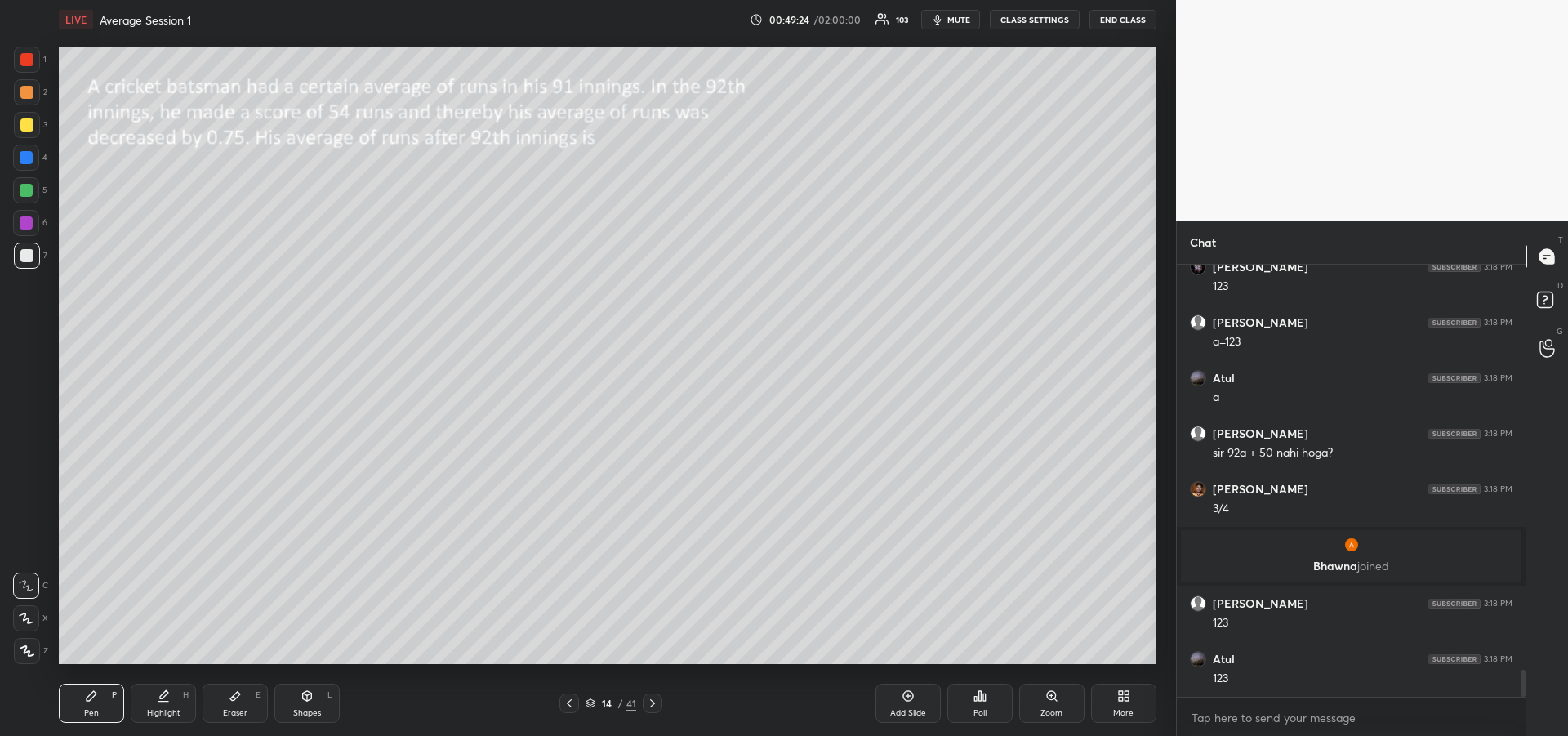
scroll to position [6609, 0]
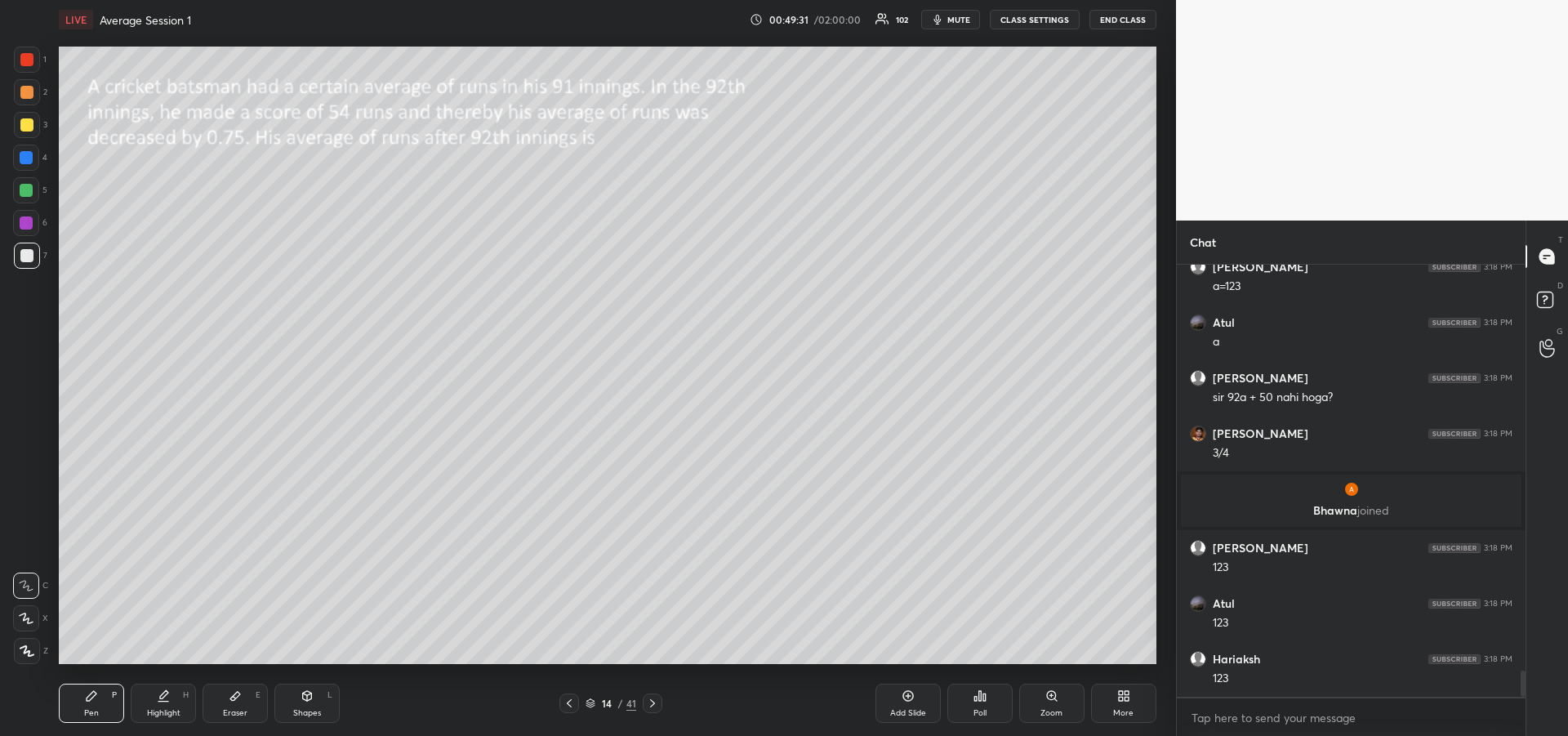
click at [150, 710] on div "Highlight" at bounding box center [163, 712] width 33 height 8
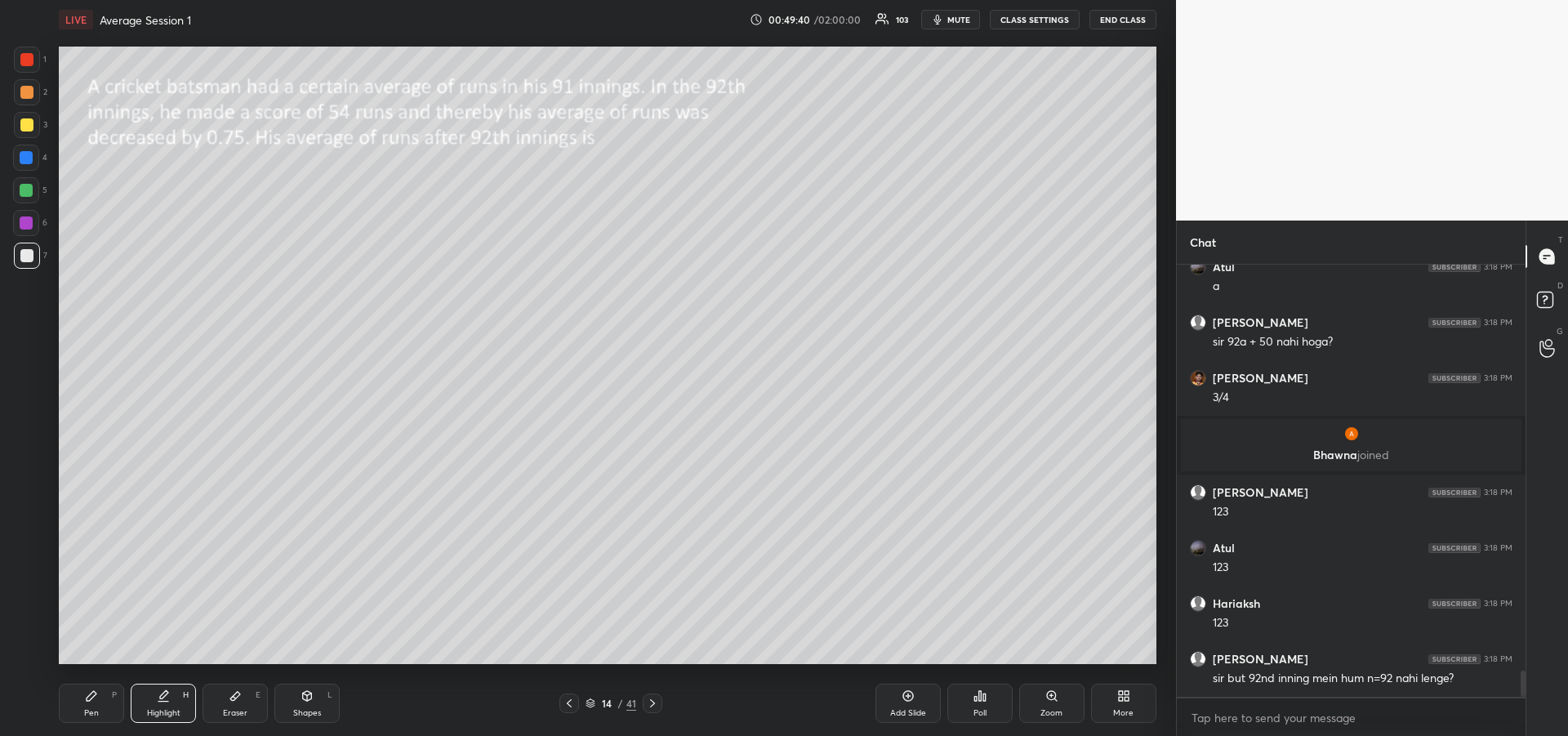
click at [152, 704] on div "Highlight H" at bounding box center [162, 703] width 65 height 40
click at [106, 708] on div "Pen P" at bounding box center [91, 703] width 65 height 40
click at [903, 705] on div "Add Slide" at bounding box center [908, 703] width 65 height 40
click at [564, 696] on icon at bounding box center [568, 703] width 13 height 13
click at [654, 708] on icon at bounding box center [653, 703] width 13 height 13
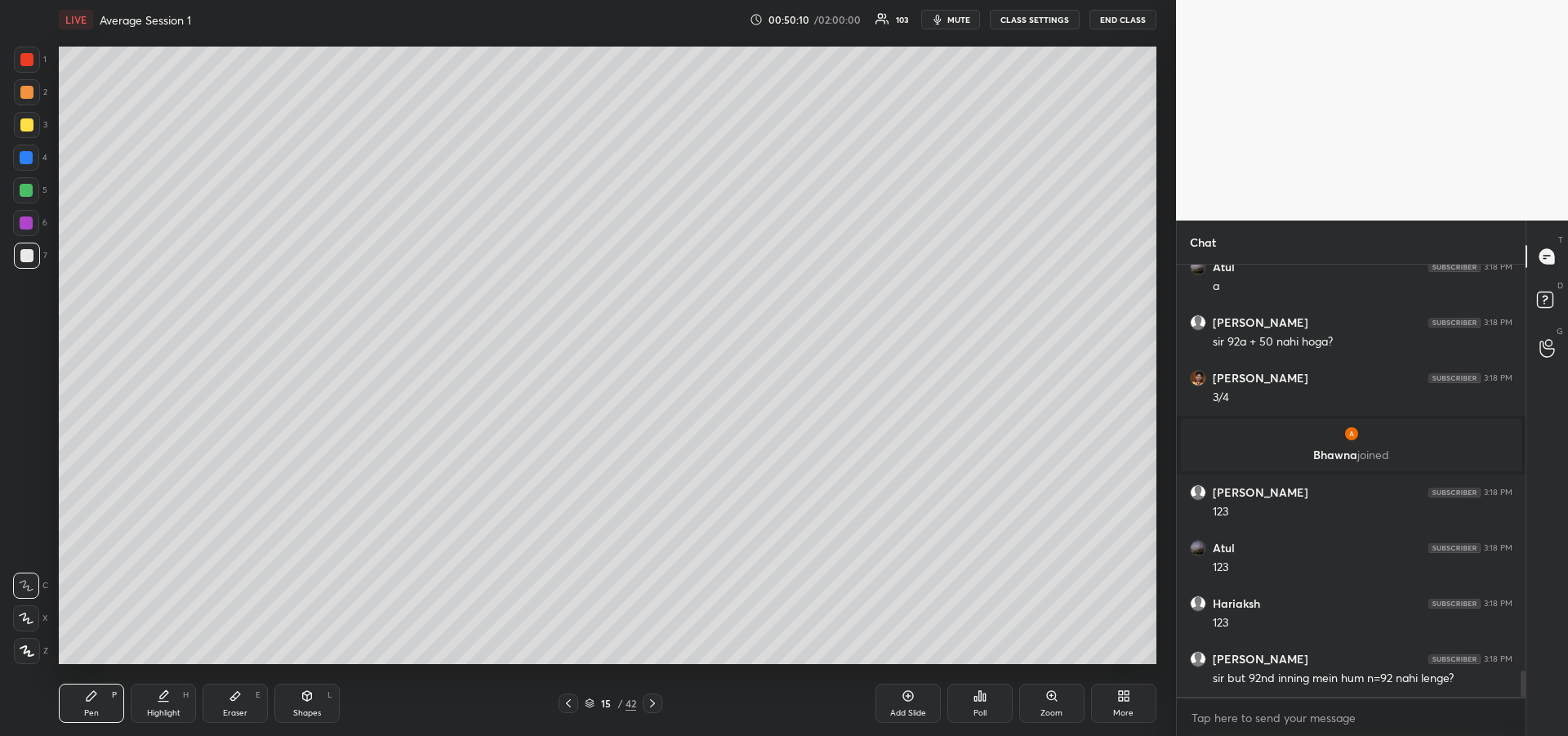
click at [569, 703] on icon at bounding box center [568, 703] width 13 height 13
click at [161, 704] on div "Highlight H" at bounding box center [162, 703] width 65 height 40
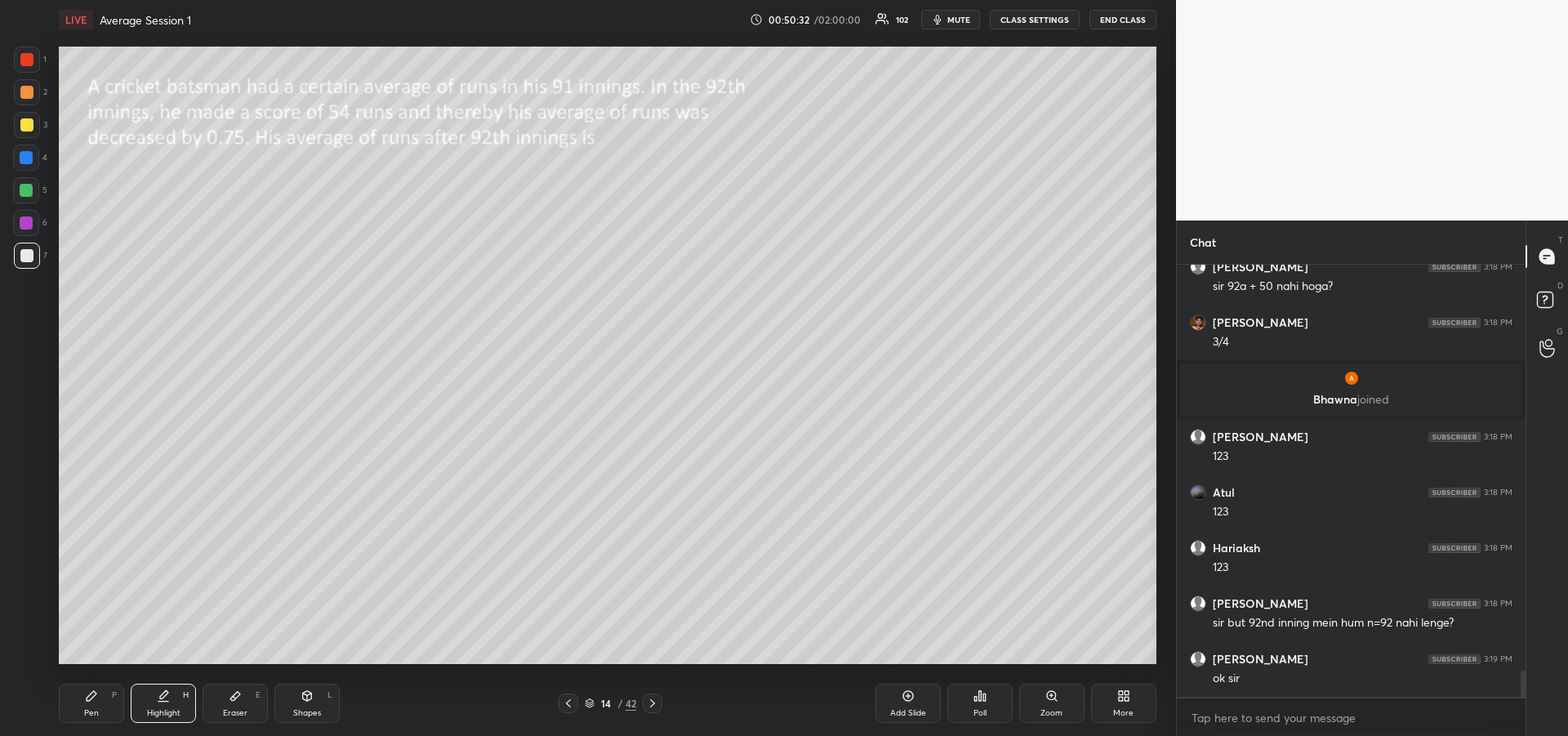
click at [92, 710] on div "Pen" at bounding box center [92, 712] width 15 height 8
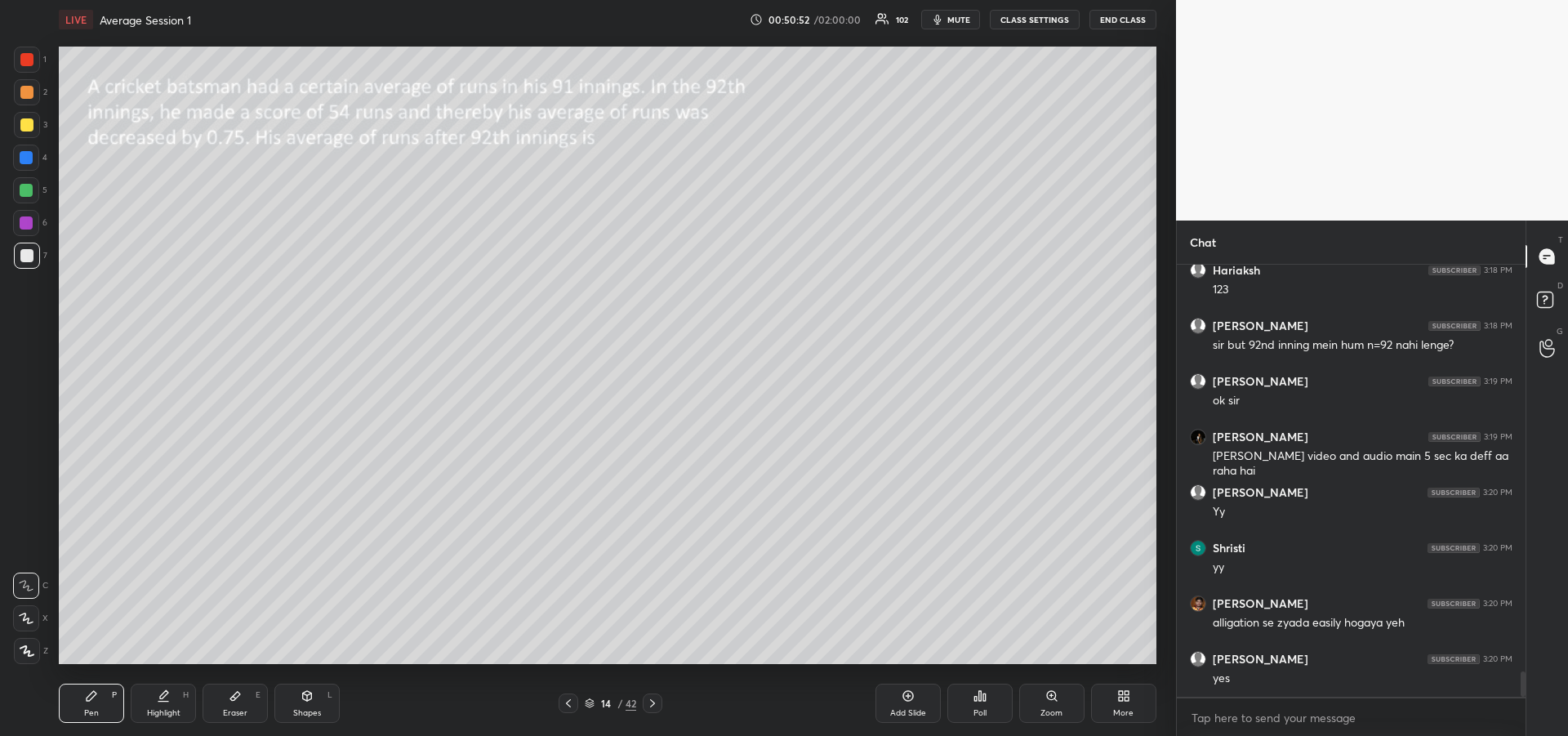
scroll to position [7053, 0]
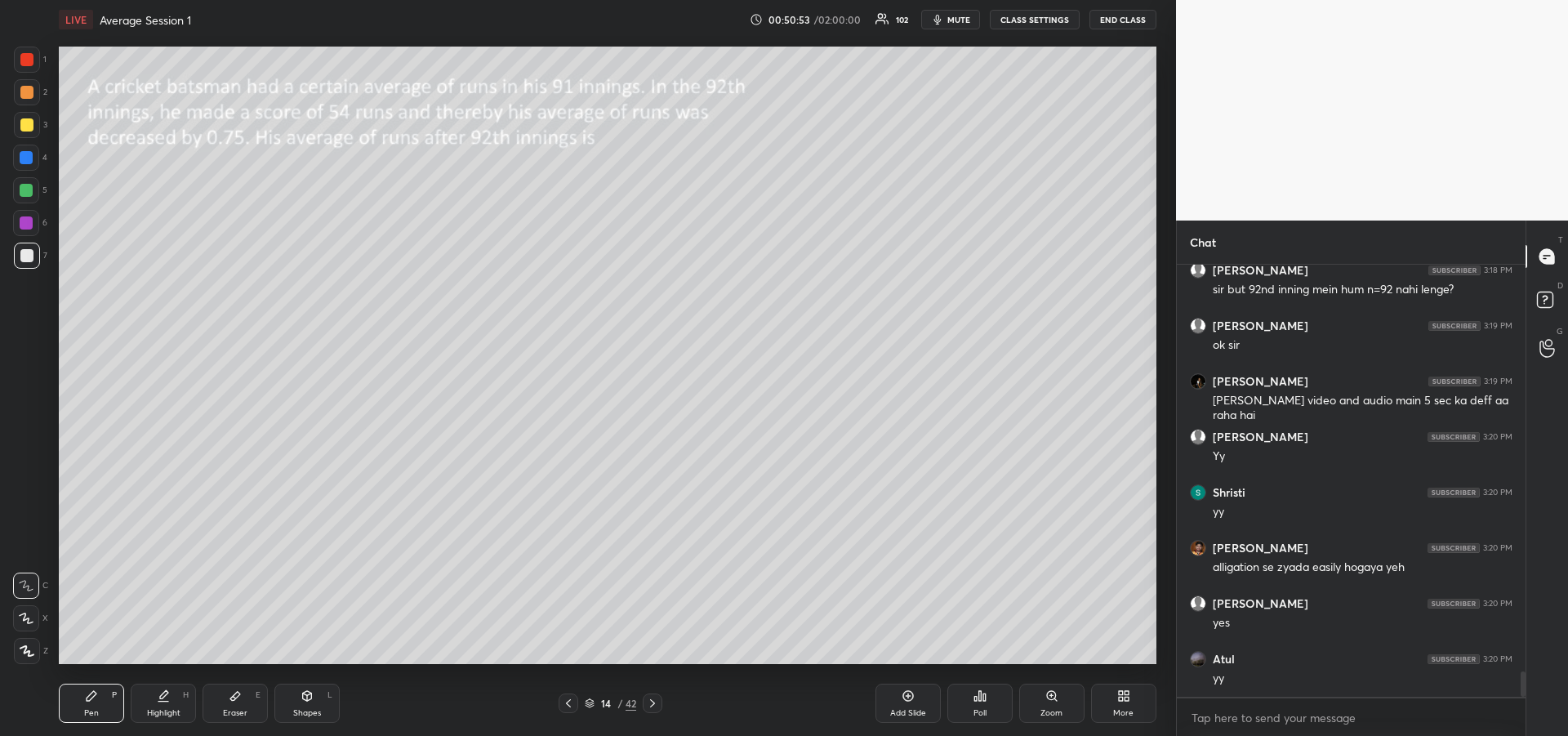
click at [233, 702] on div "Eraser E" at bounding box center [235, 703] width 65 height 40
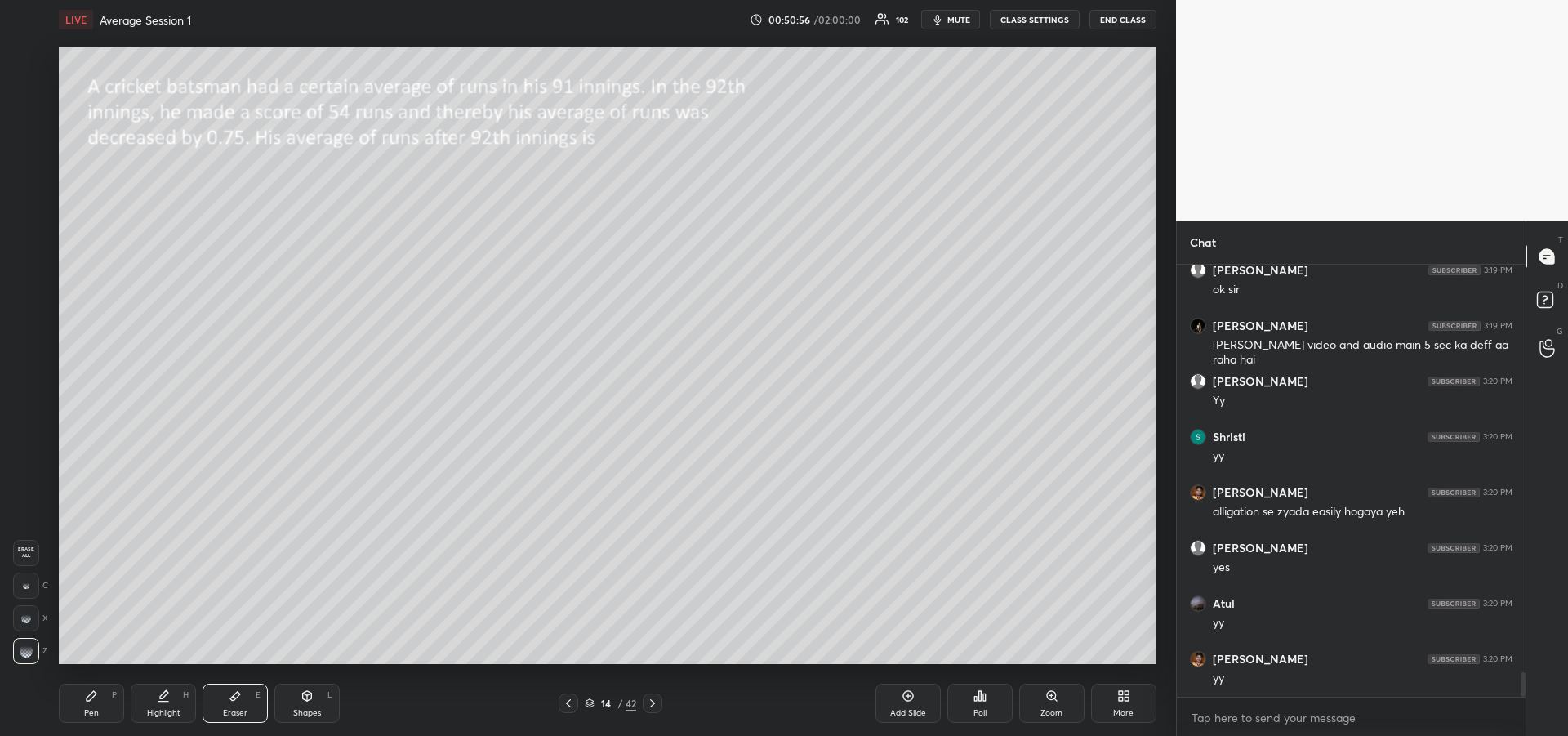
scroll to position [7165, 0]
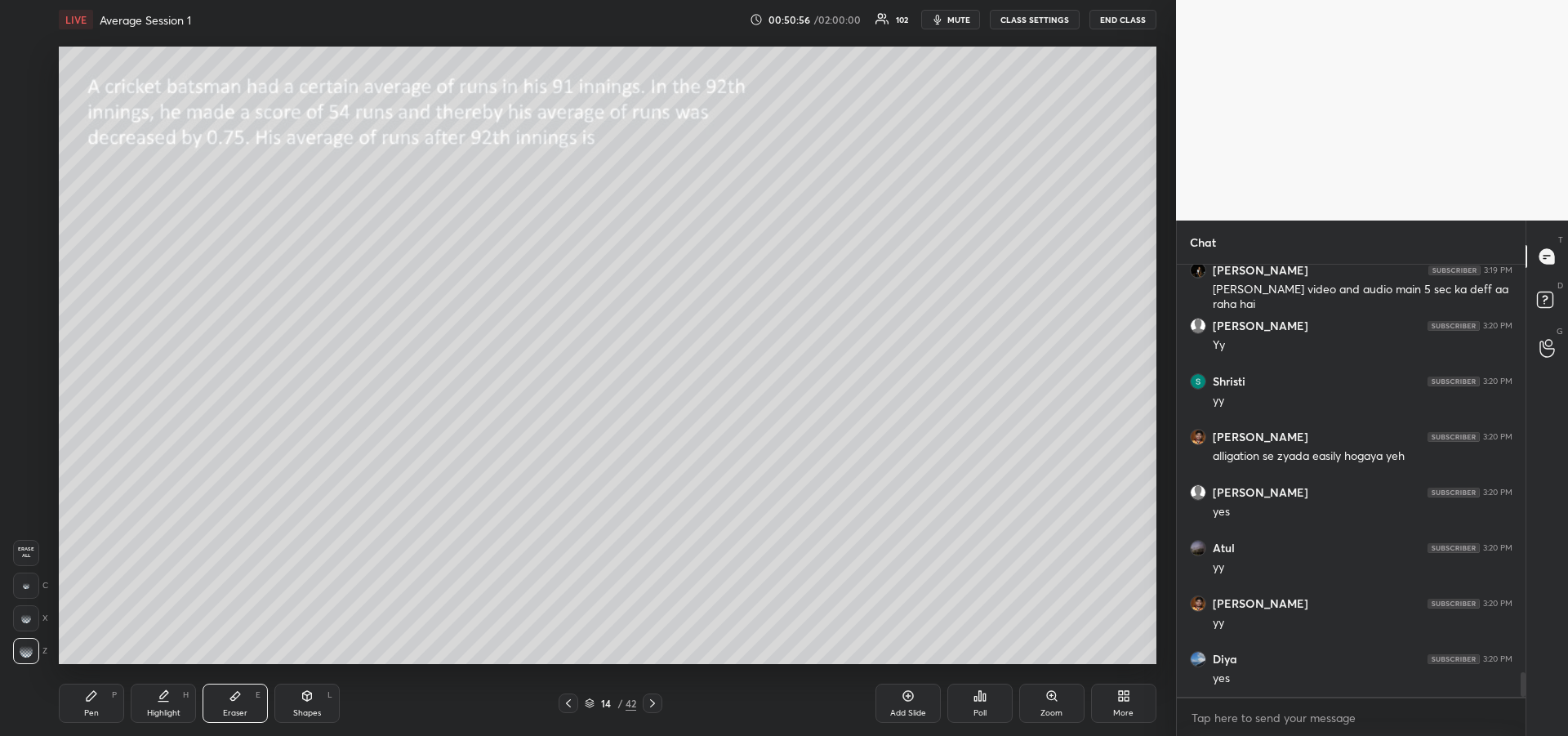
click at [88, 713] on div "Pen" at bounding box center [92, 712] width 15 height 8
click at [16, 164] on div at bounding box center [26, 158] width 26 height 26
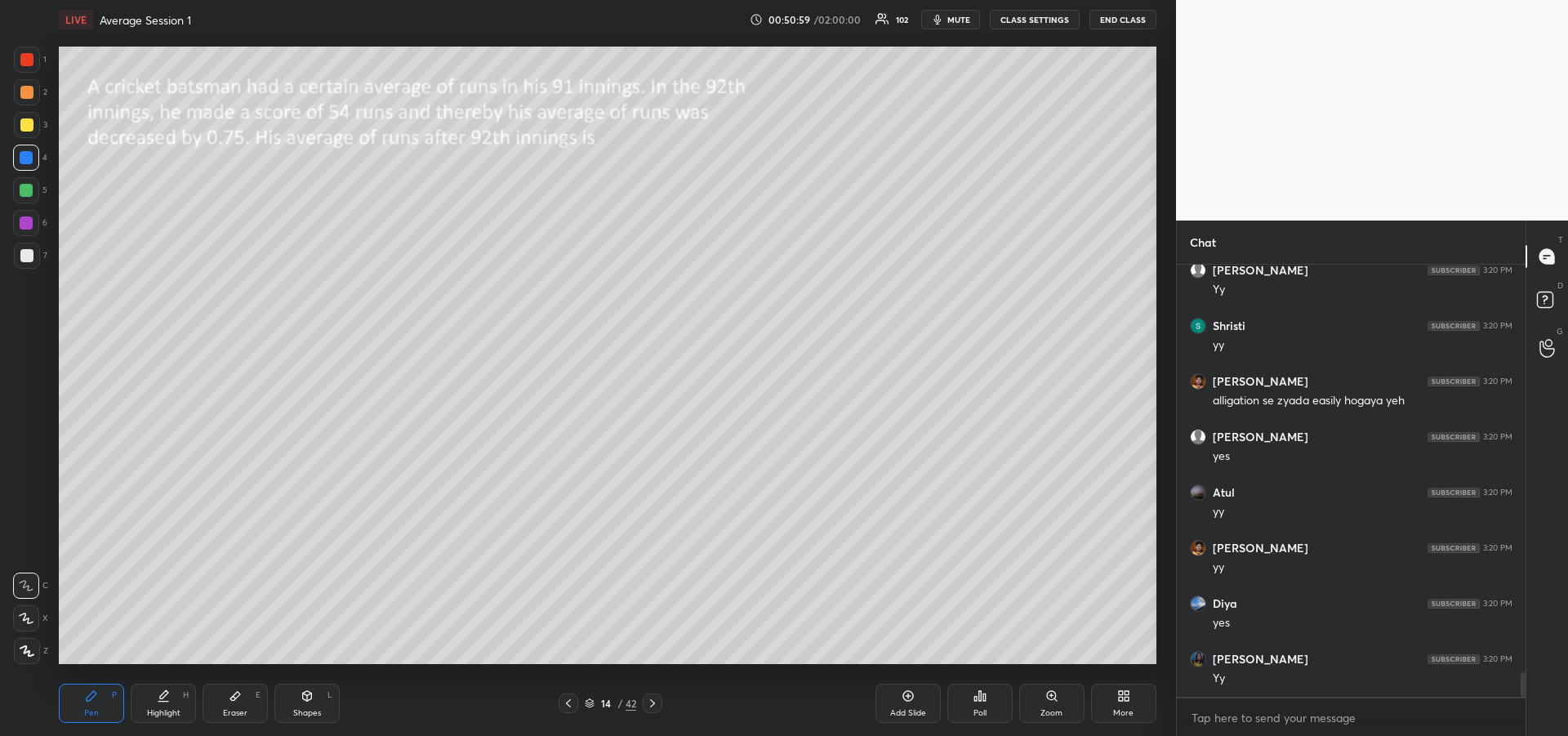
scroll to position [7276, 0]
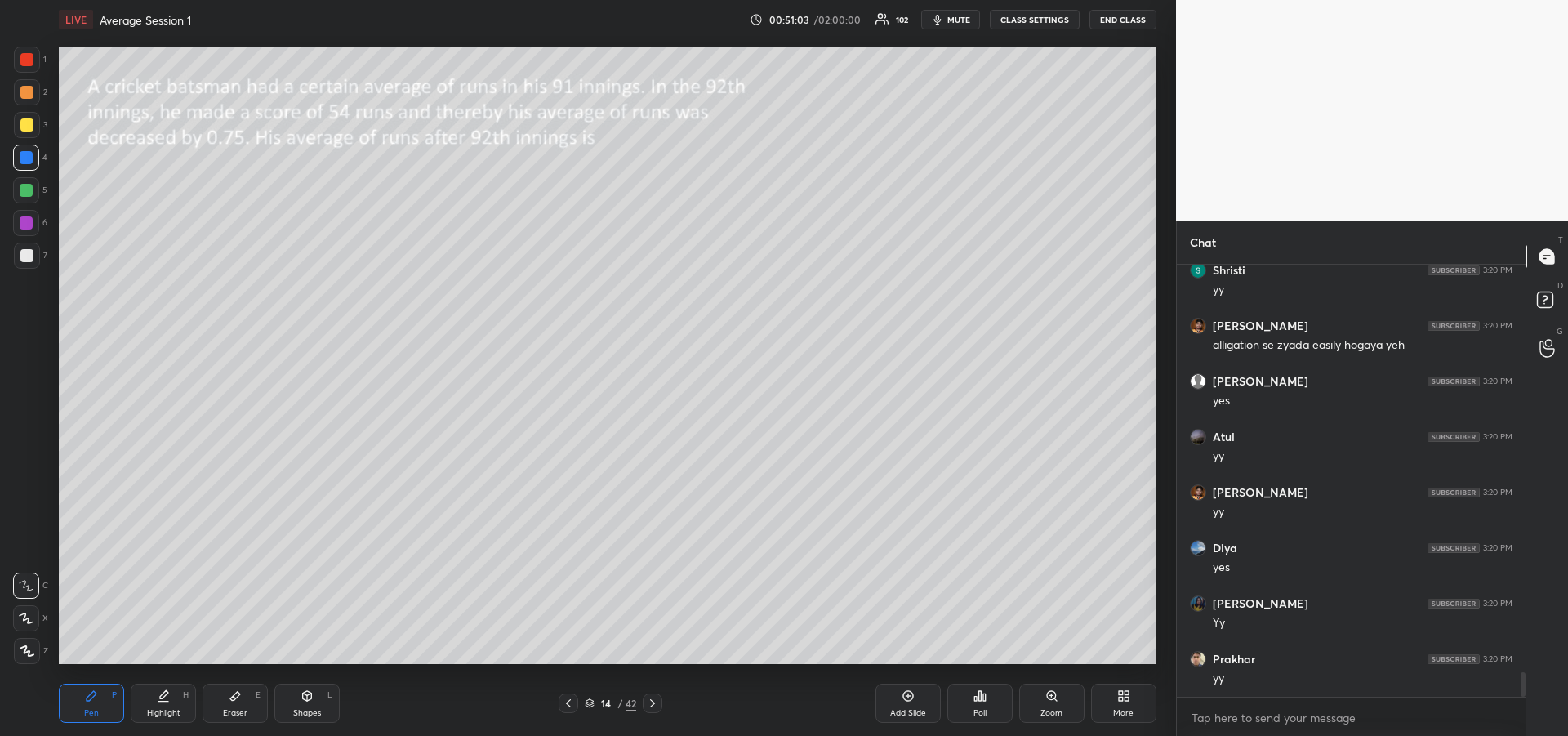
click at [158, 711] on div "Highlight" at bounding box center [163, 712] width 33 height 8
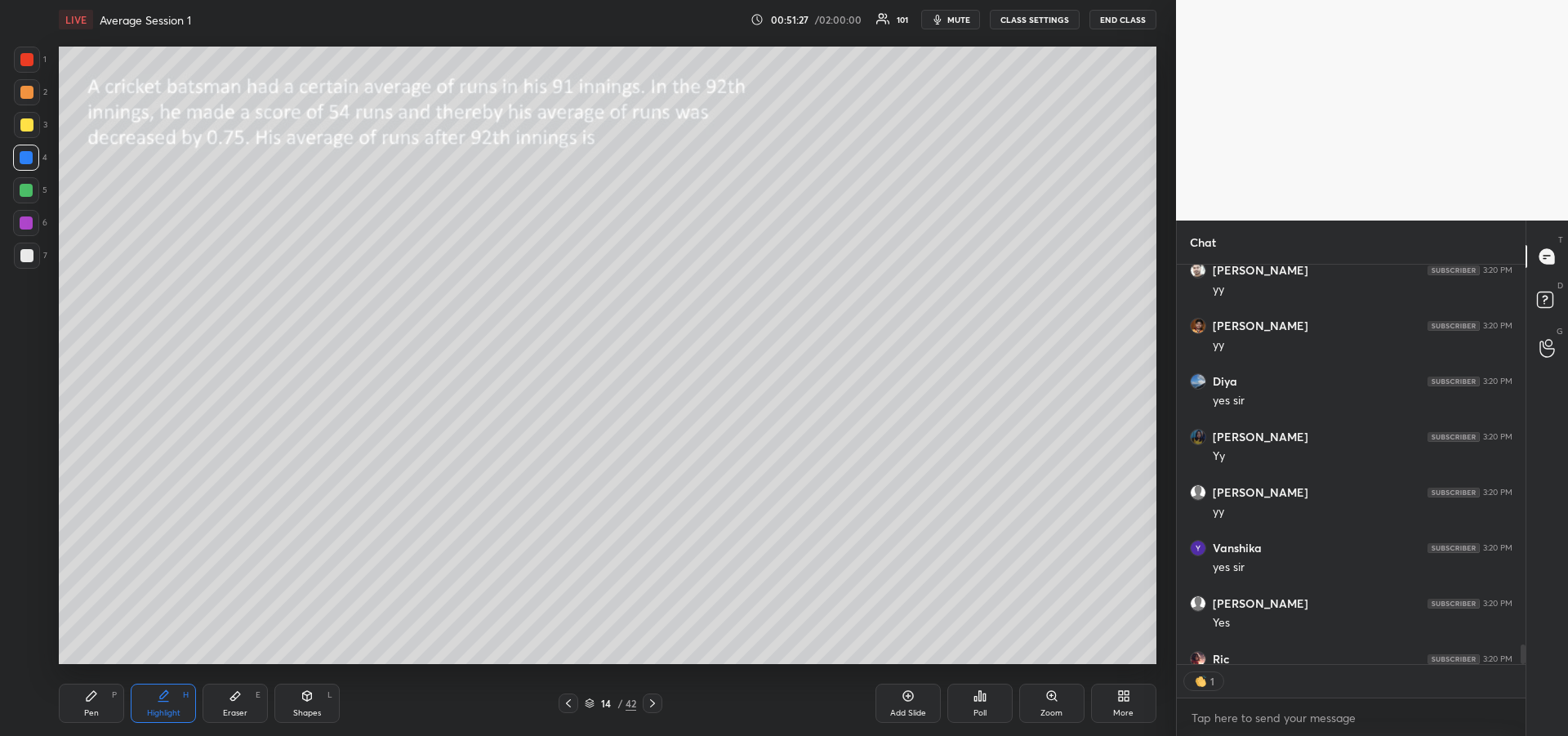
scroll to position [394, 343]
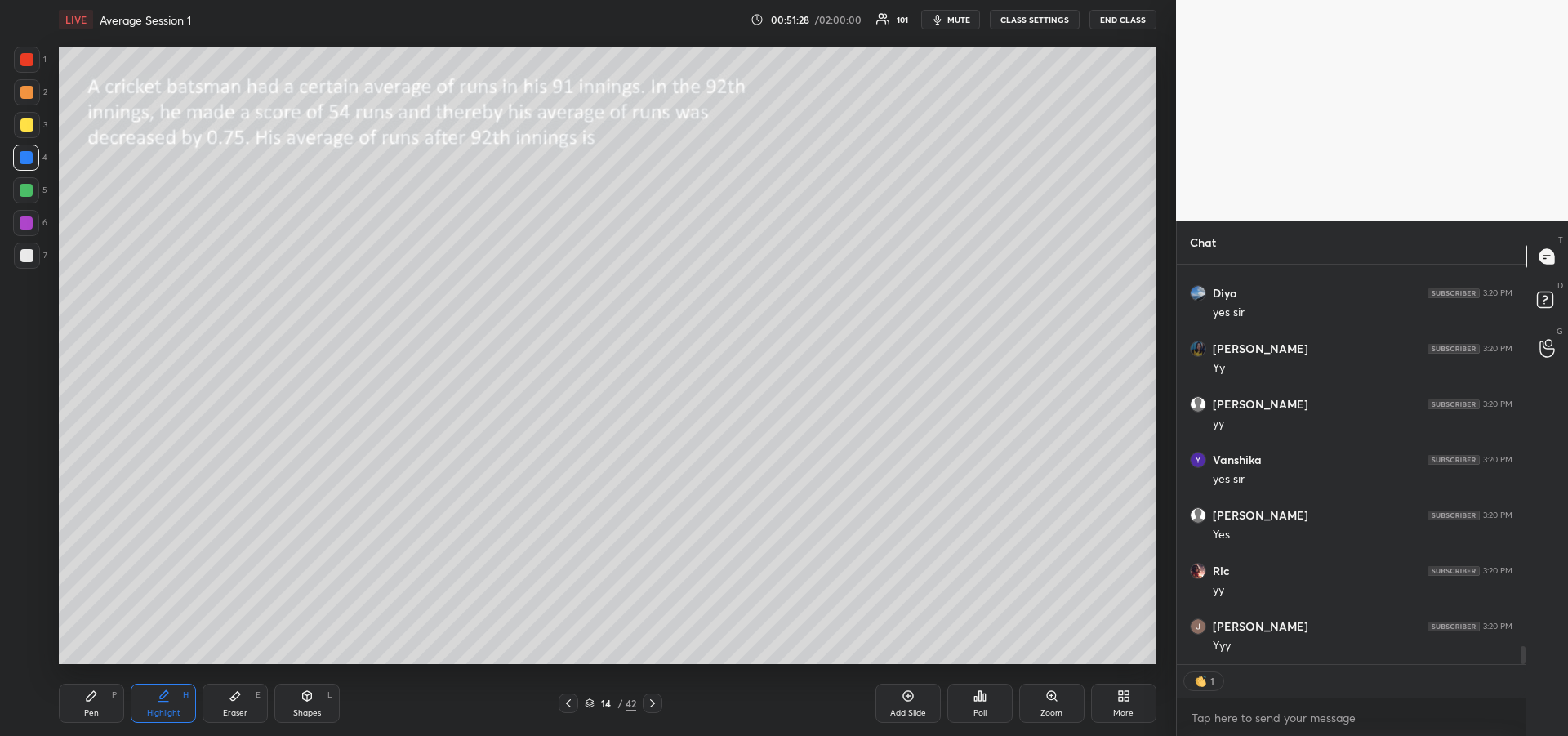
click at [161, 709] on div "Highlight" at bounding box center [163, 712] width 33 height 8
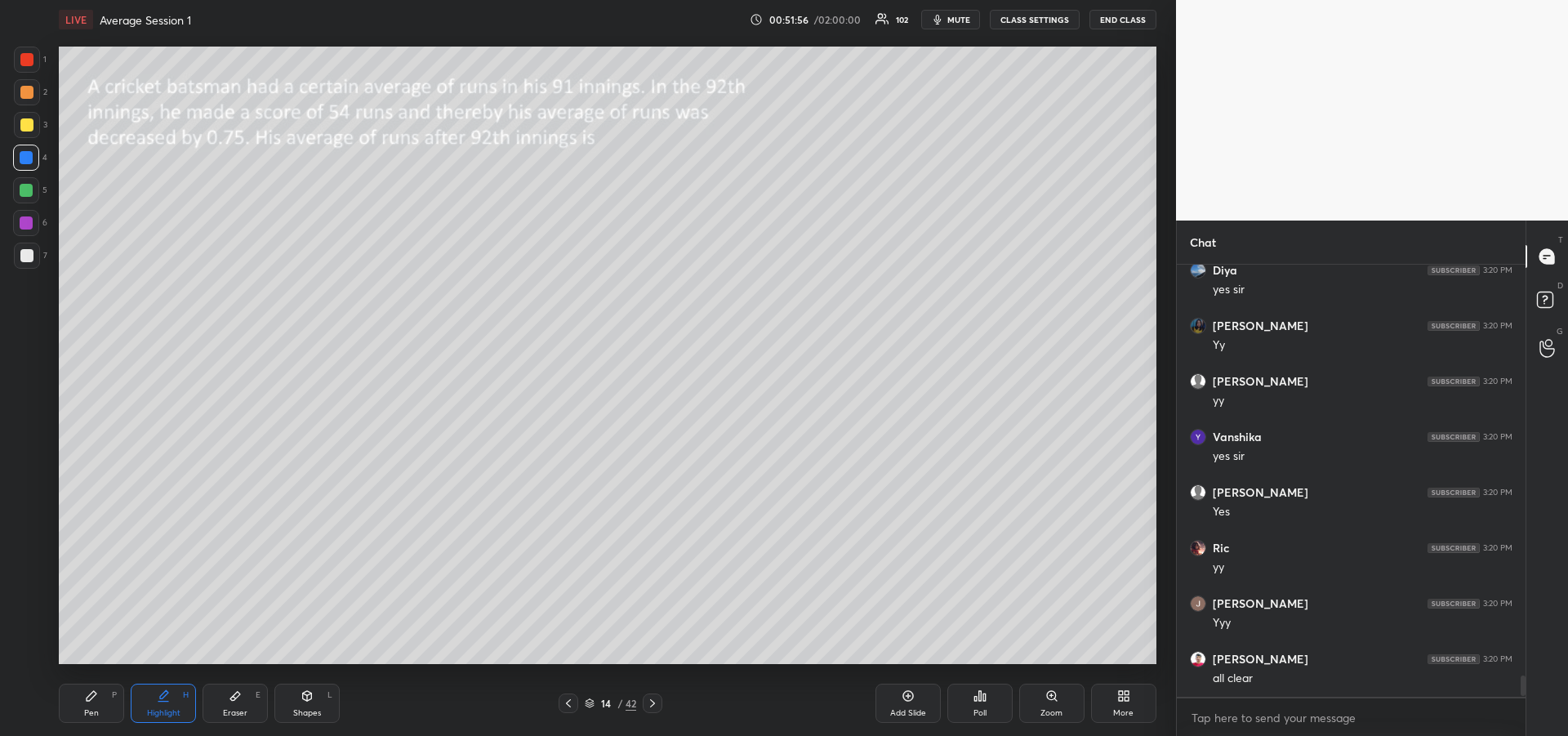
click at [80, 711] on div "Pen P" at bounding box center [91, 703] width 65 height 40
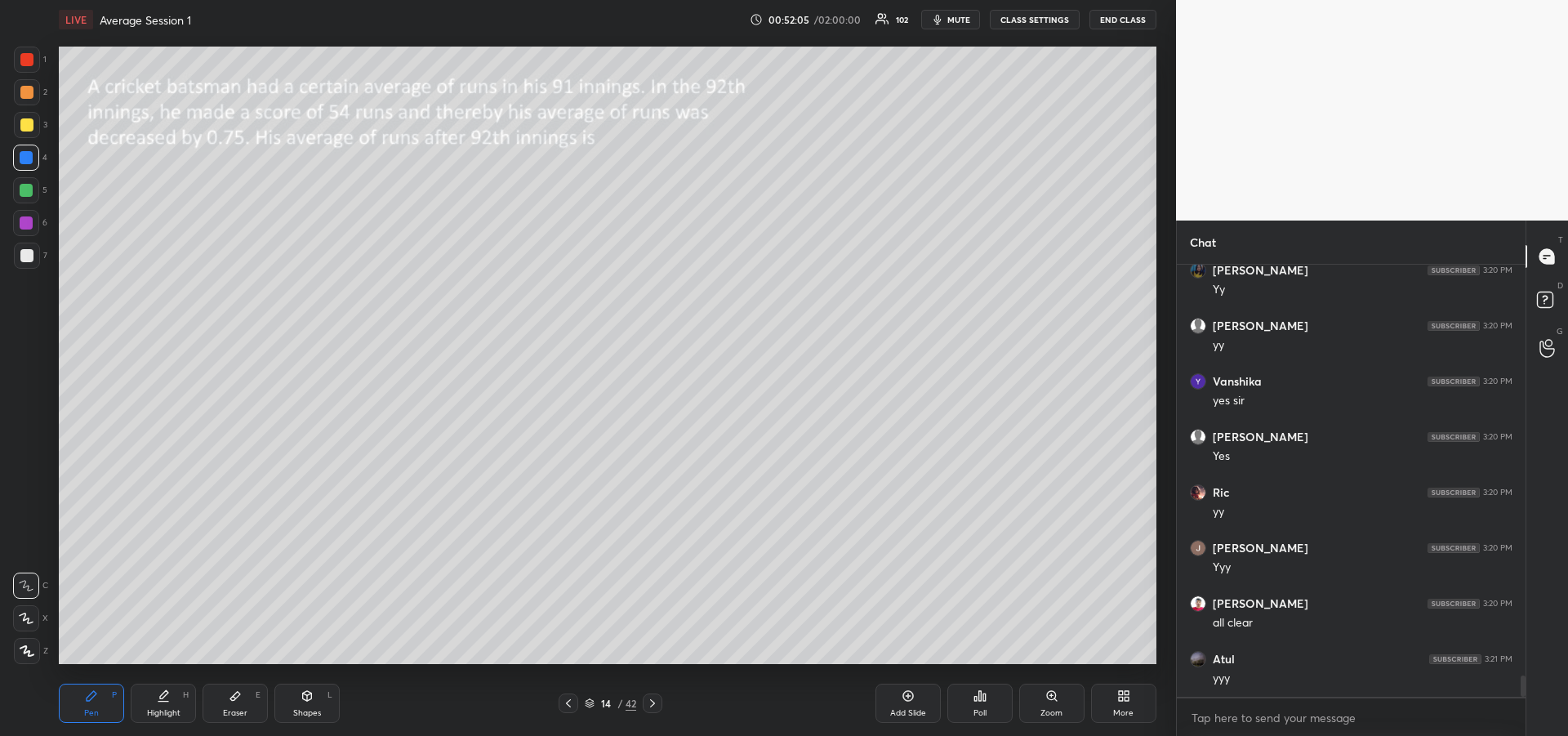
scroll to position [8497, 0]
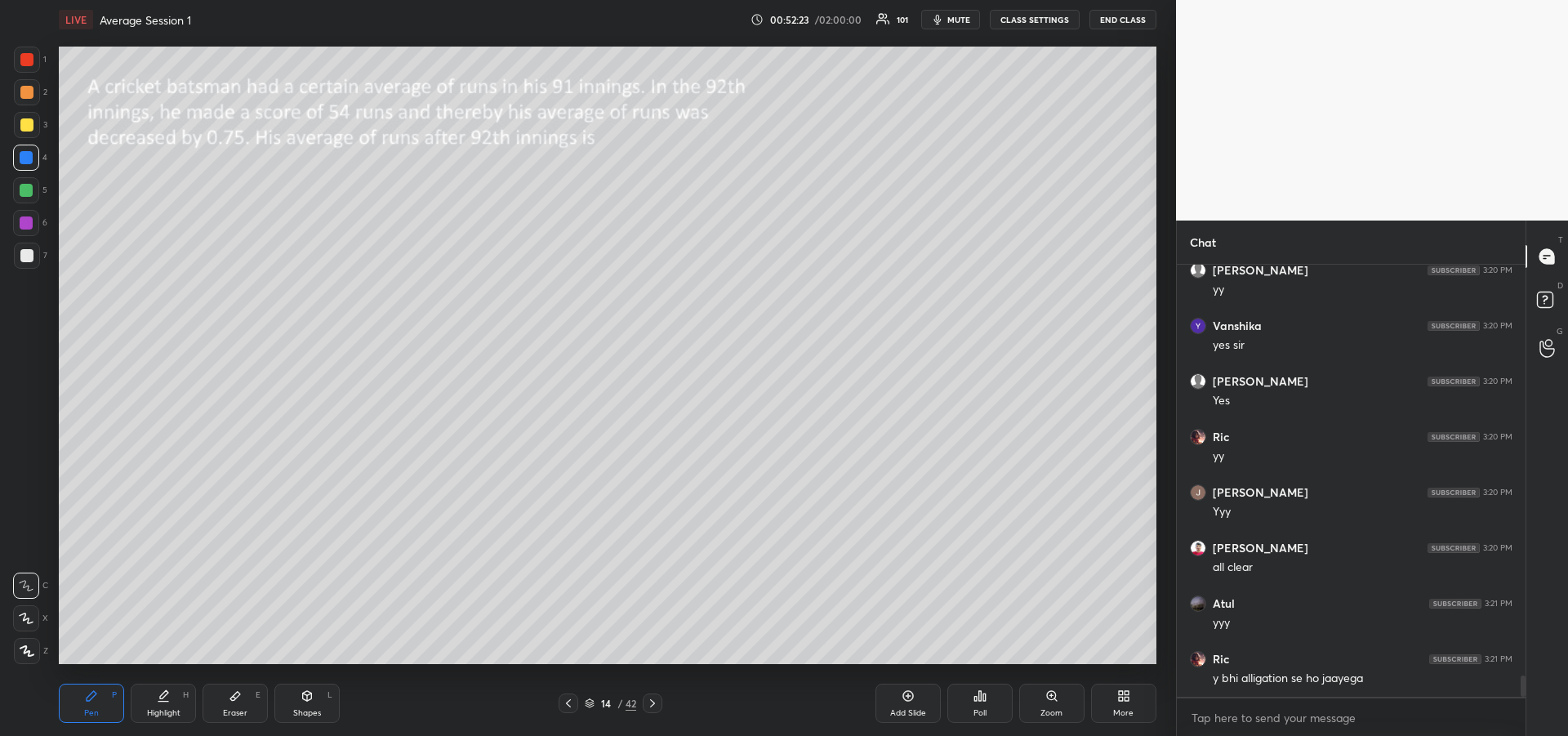
click at [27, 197] on div at bounding box center [26, 191] width 26 height 26
click at [175, 694] on div "Highlight H" at bounding box center [162, 703] width 65 height 40
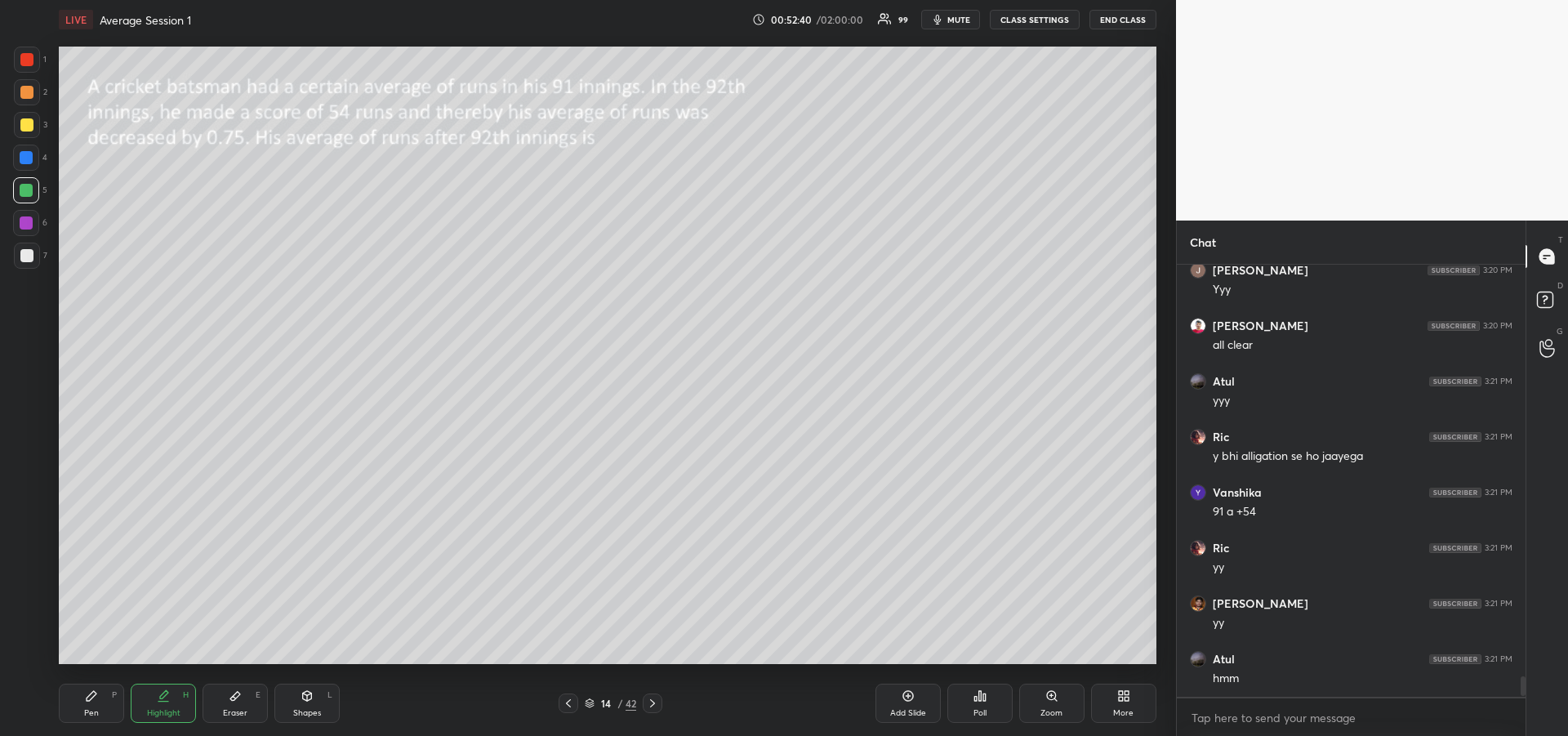
scroll to position [8775, 0]
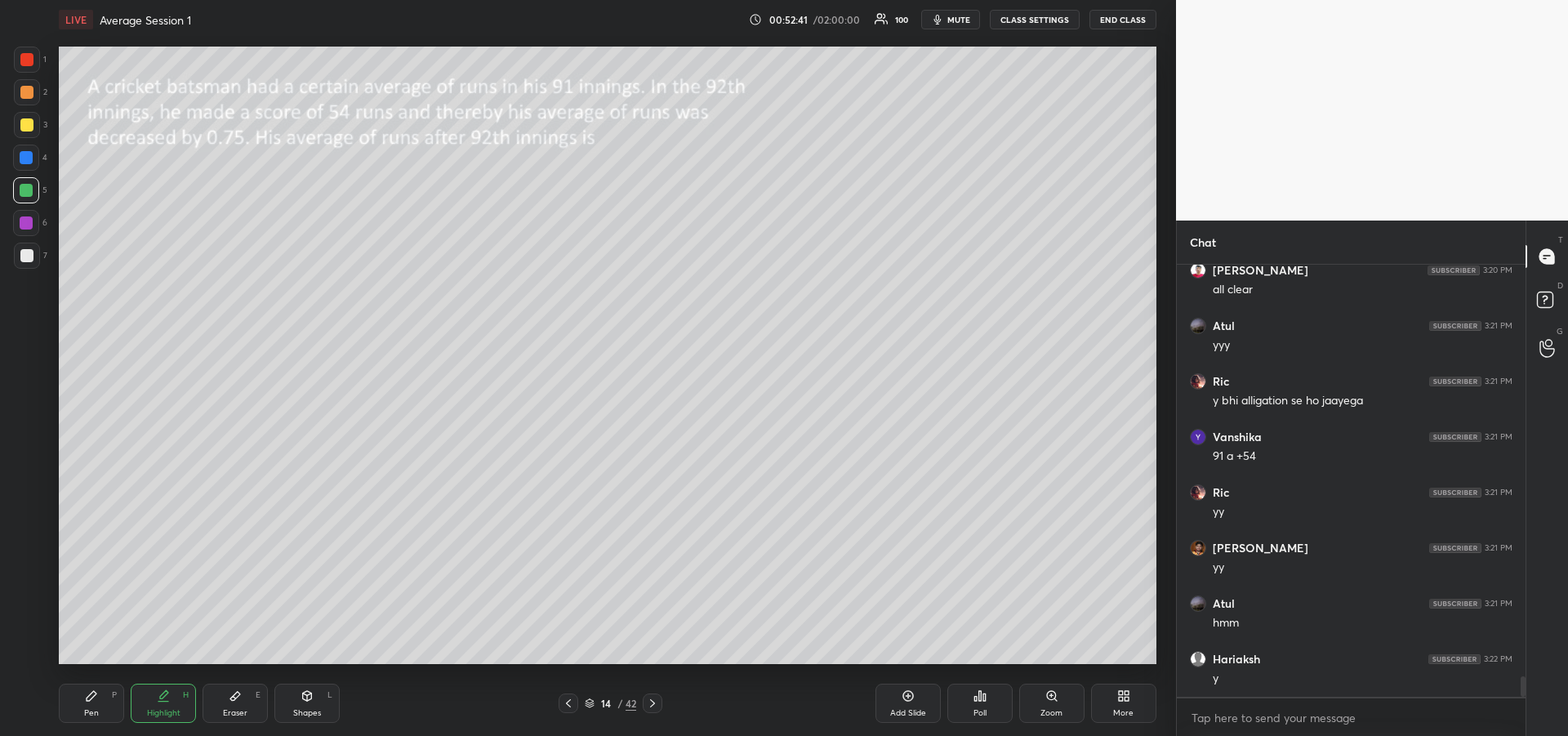
click at [73, 711] on div "Pen P" at bounding box center [91, 703] width 65 height 40
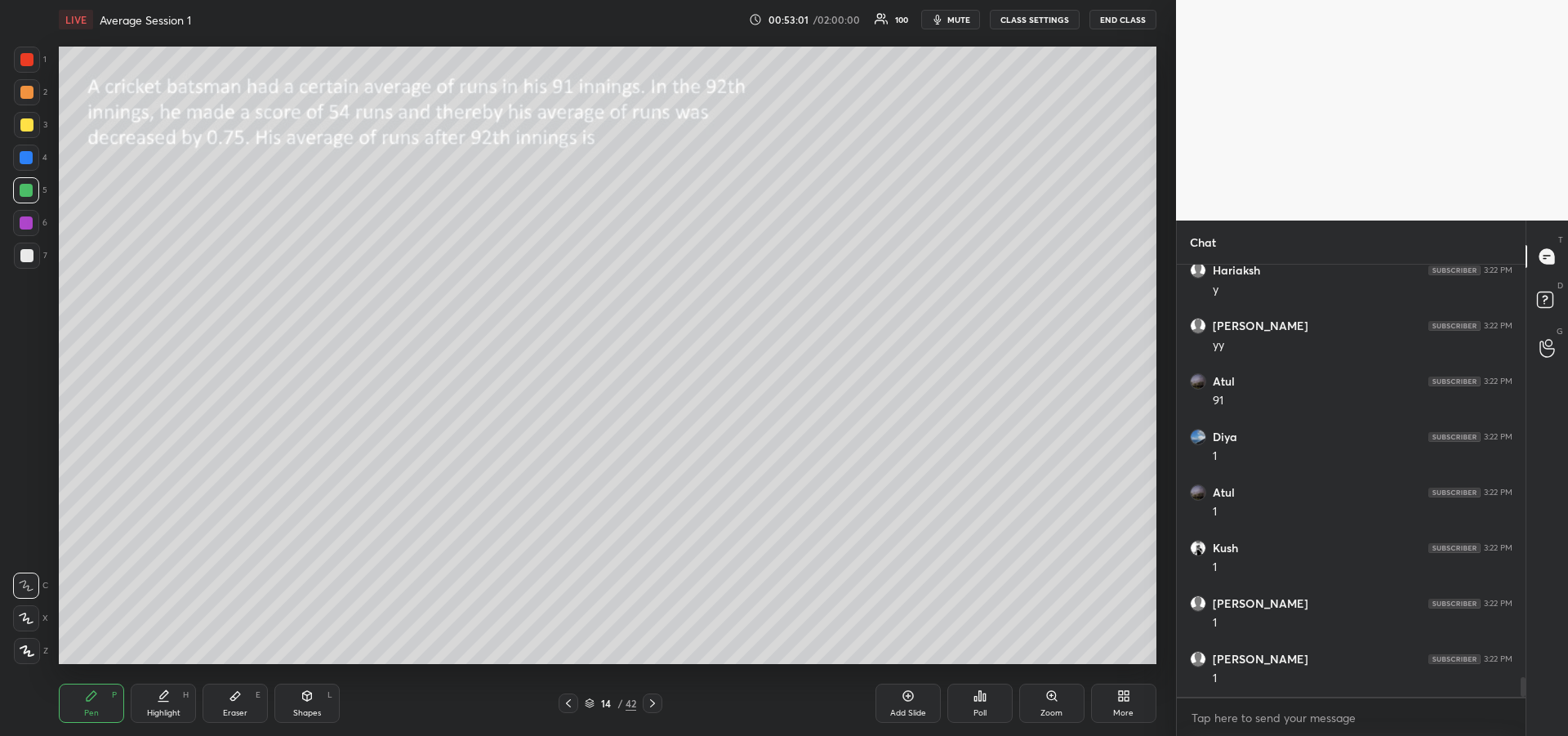
scroll to position [9223, 0]
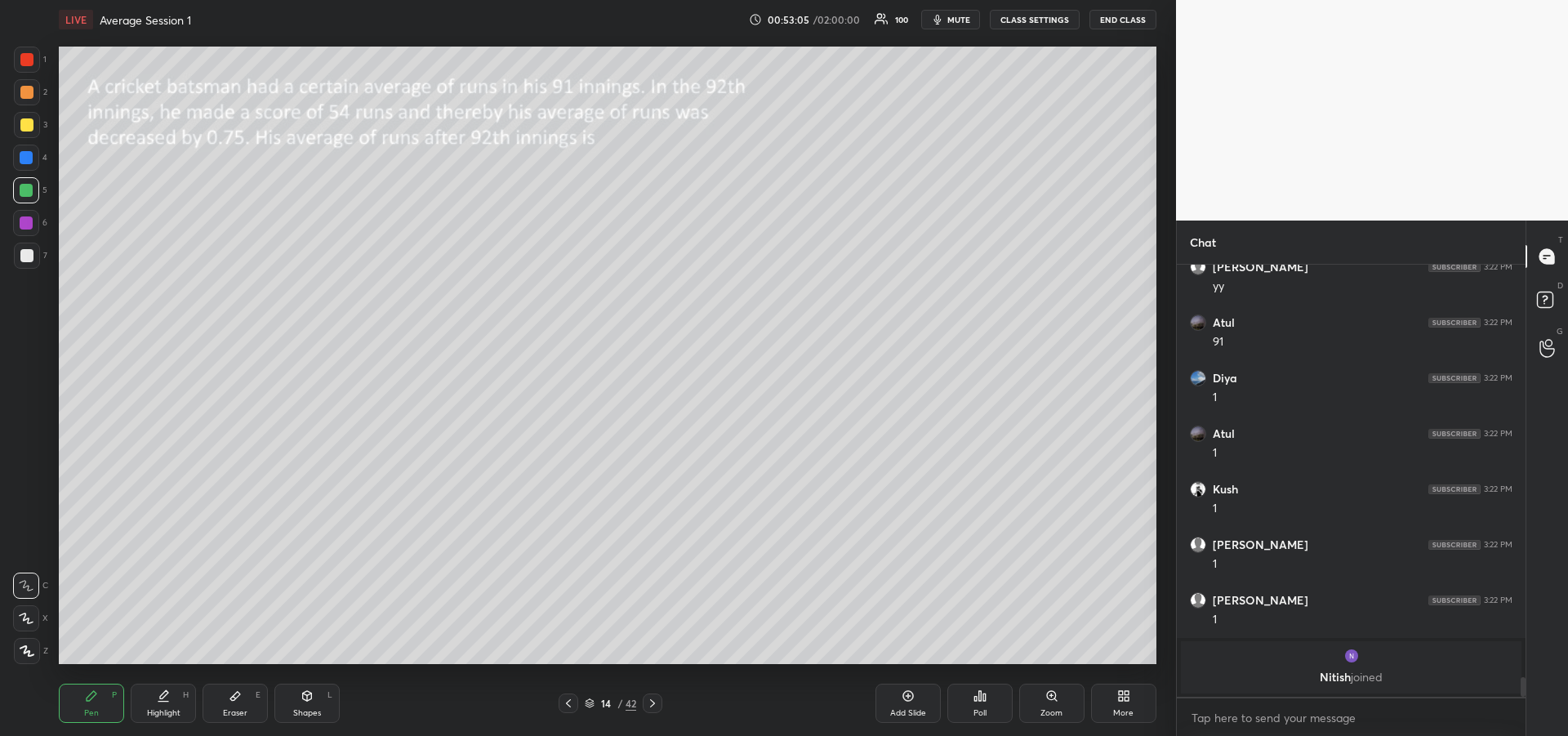
click at [25, 224] on div at bounding box center [26, 223] width 13 height 13
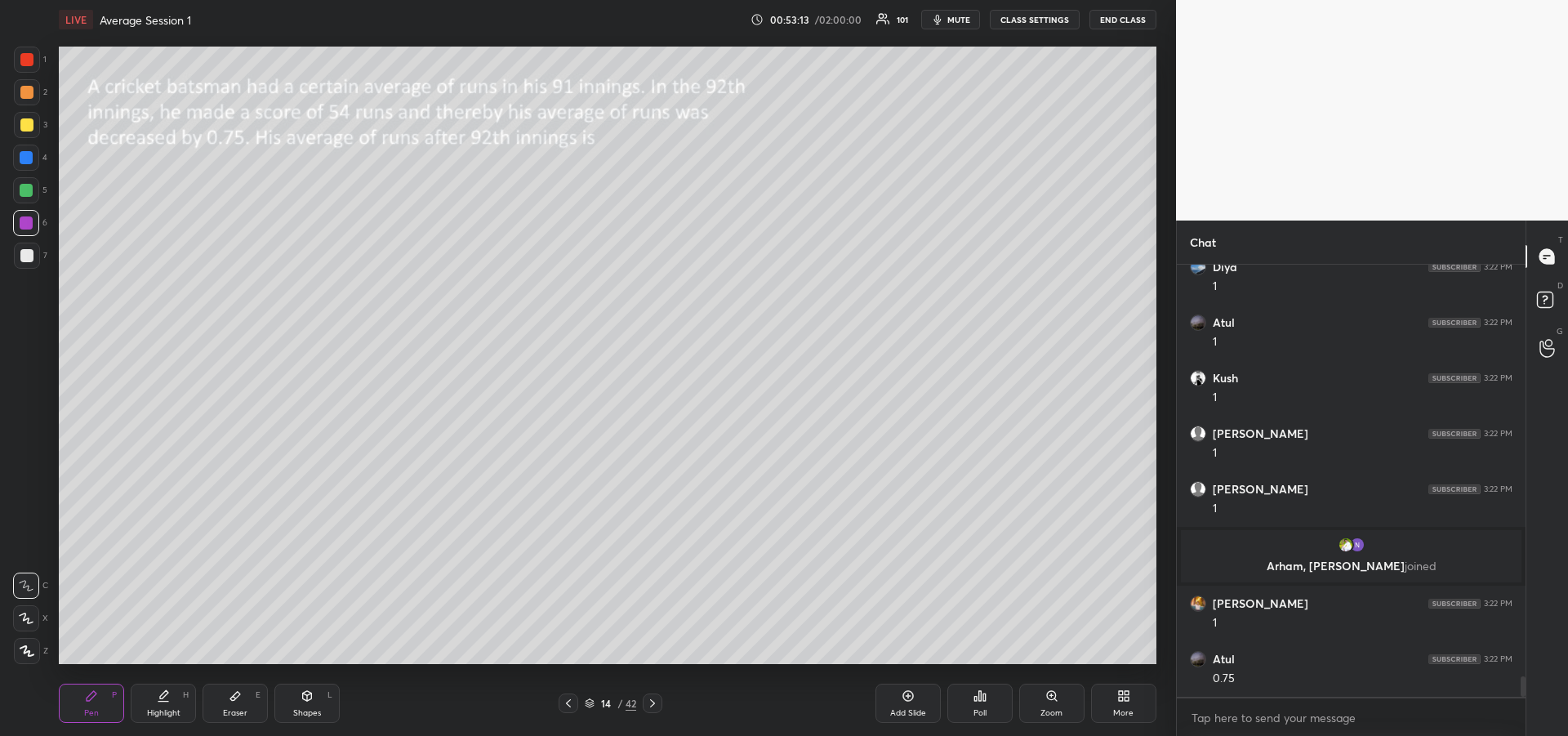
scroll to position [8648, 0]
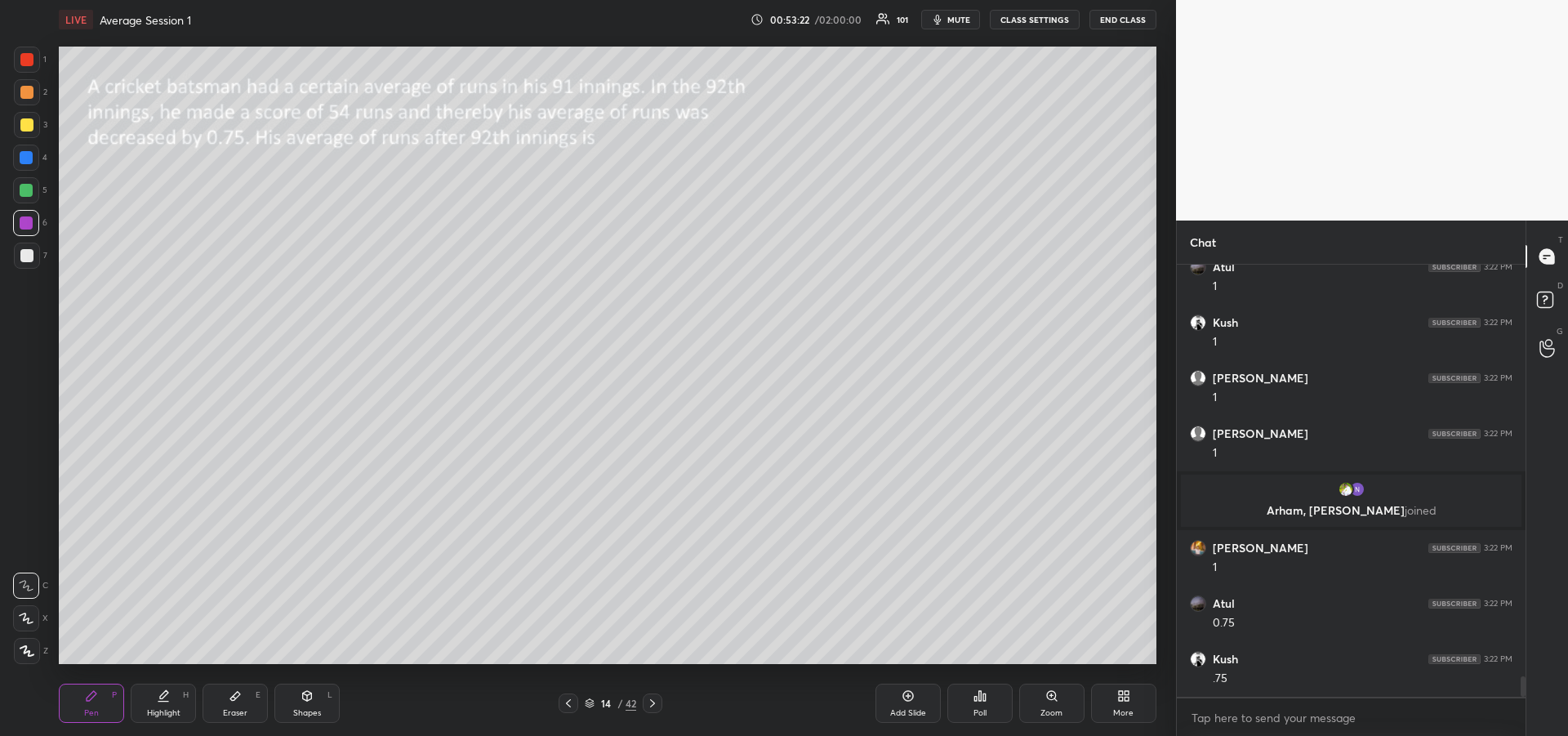
click at [234, 700] on icon at bounding box center [235, 696] width 9 height 9
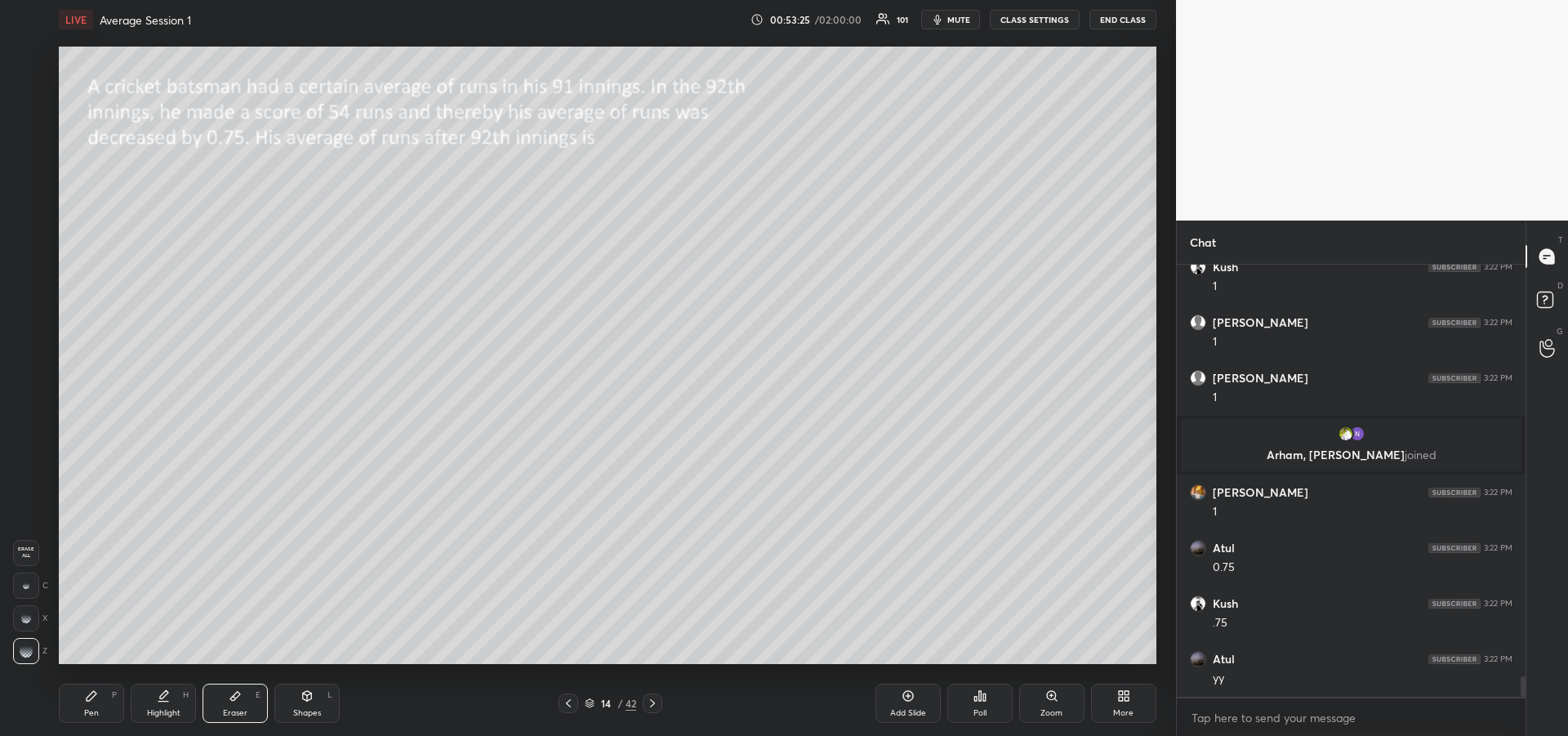
click at [88, 705] on div "Pen P" at bounding box center [91, 703] width 65 height 40
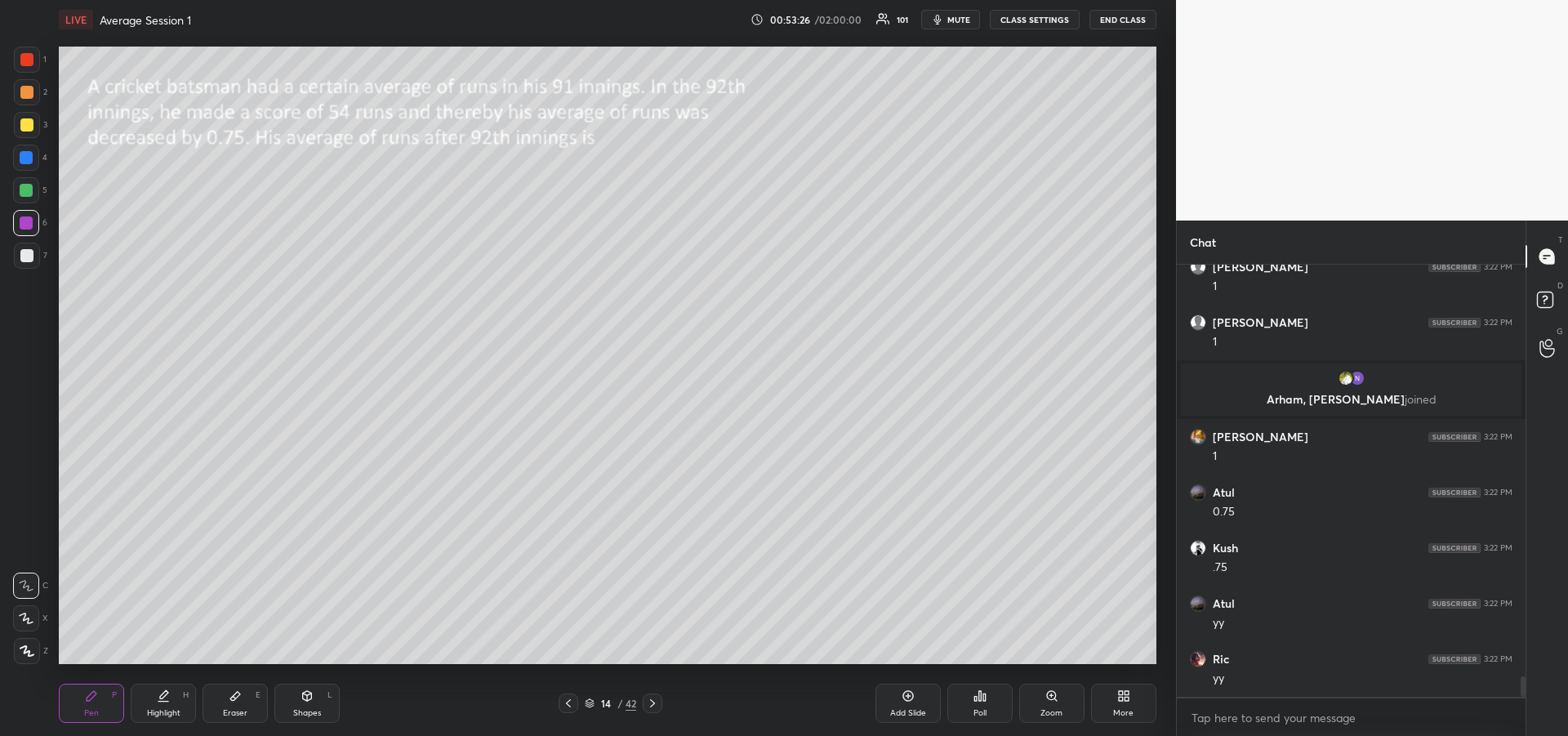
click at [236, 704] on div "Eraser E" at bounding box center [235, 703] width 65 height 40
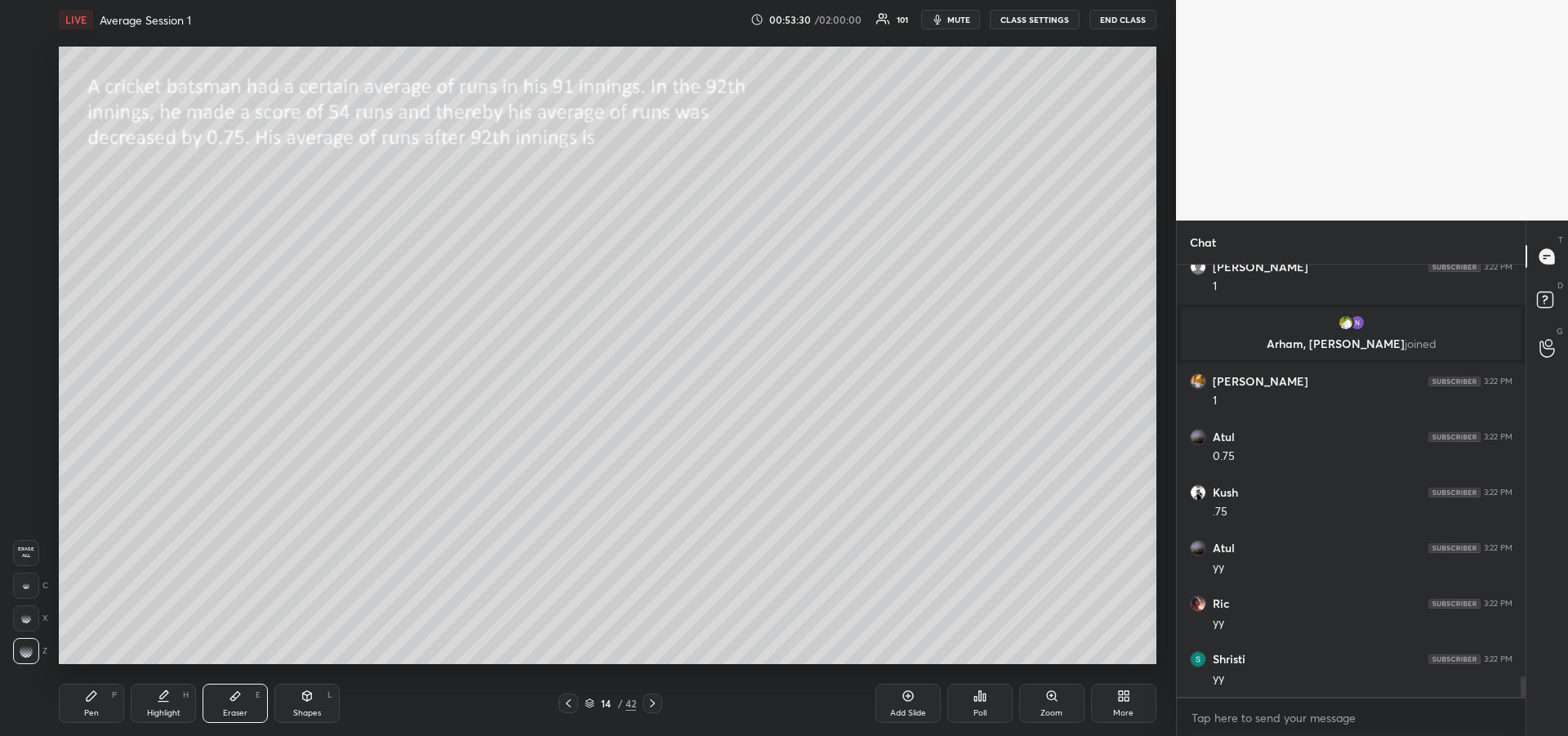
scroll to position [8870, 0]
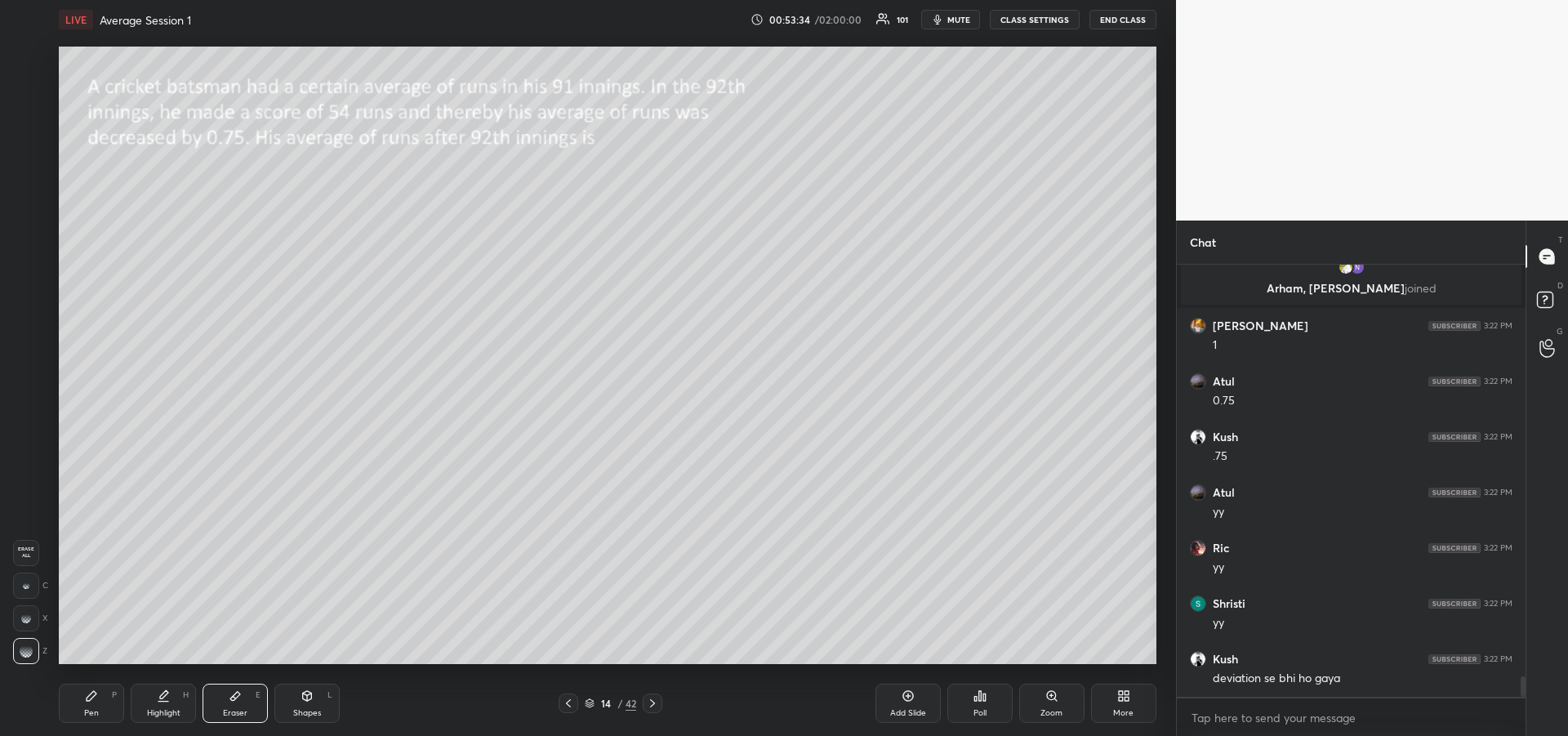
click at [81, 710] on div "Pen P" at bounding box center [91, 703] width 65 height 40
click at [22, 265] on div at bounding box center [27, 256] width 26 height 26
click at [27, 227] on div at bounding box center [26, 223] width 13 height 13
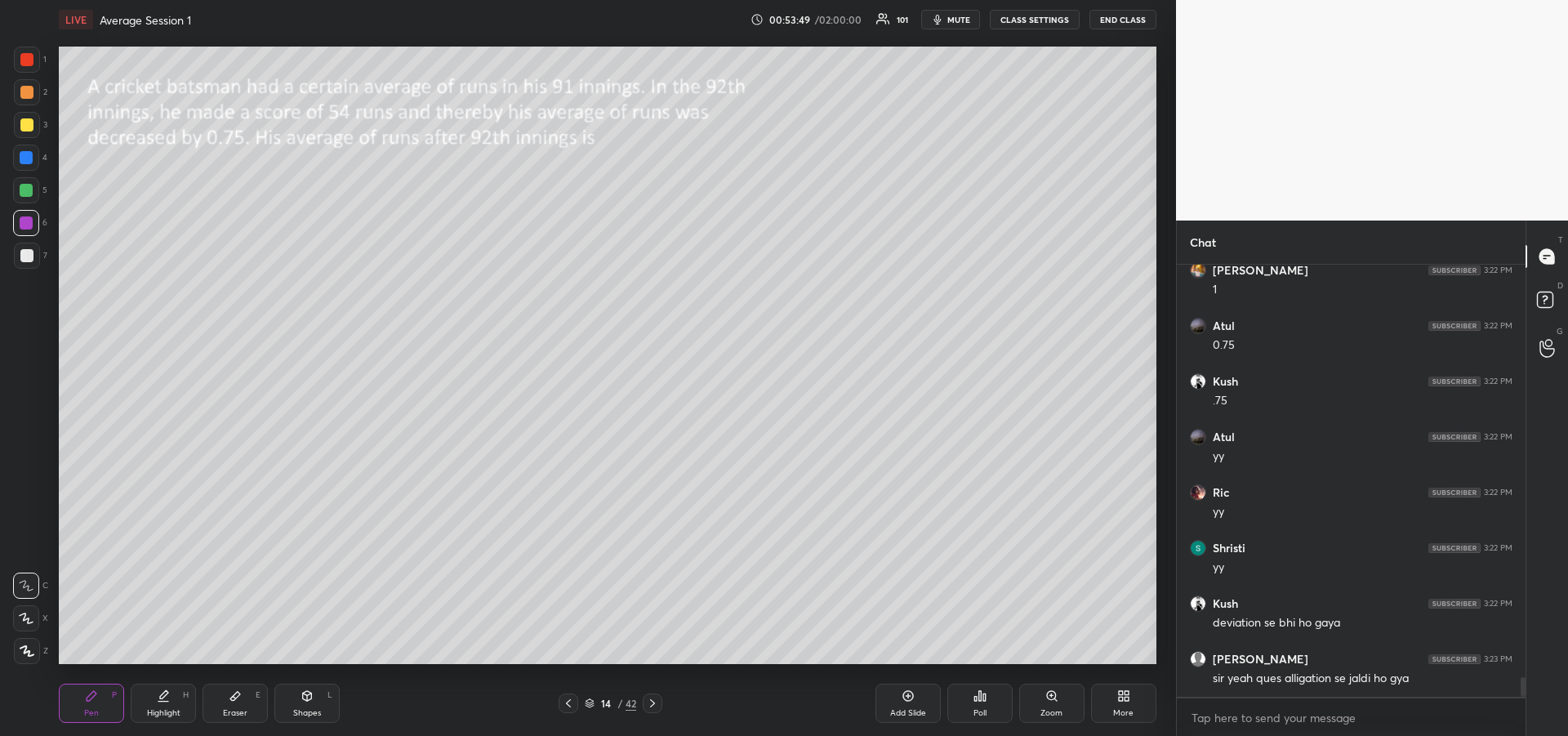
click at [900, 703] on div "Add Slide" at bounding box center [908, 703] width 65 height 40
click at [226, 709] on div "Eraser" at bounding box center [235, 712] width 25 height 8
click at [90, 698] on icon at bounding box center [92, 695] width 9 height 9
click at [25, 264] on div at bounding box center [27, 256] width 26 height 26
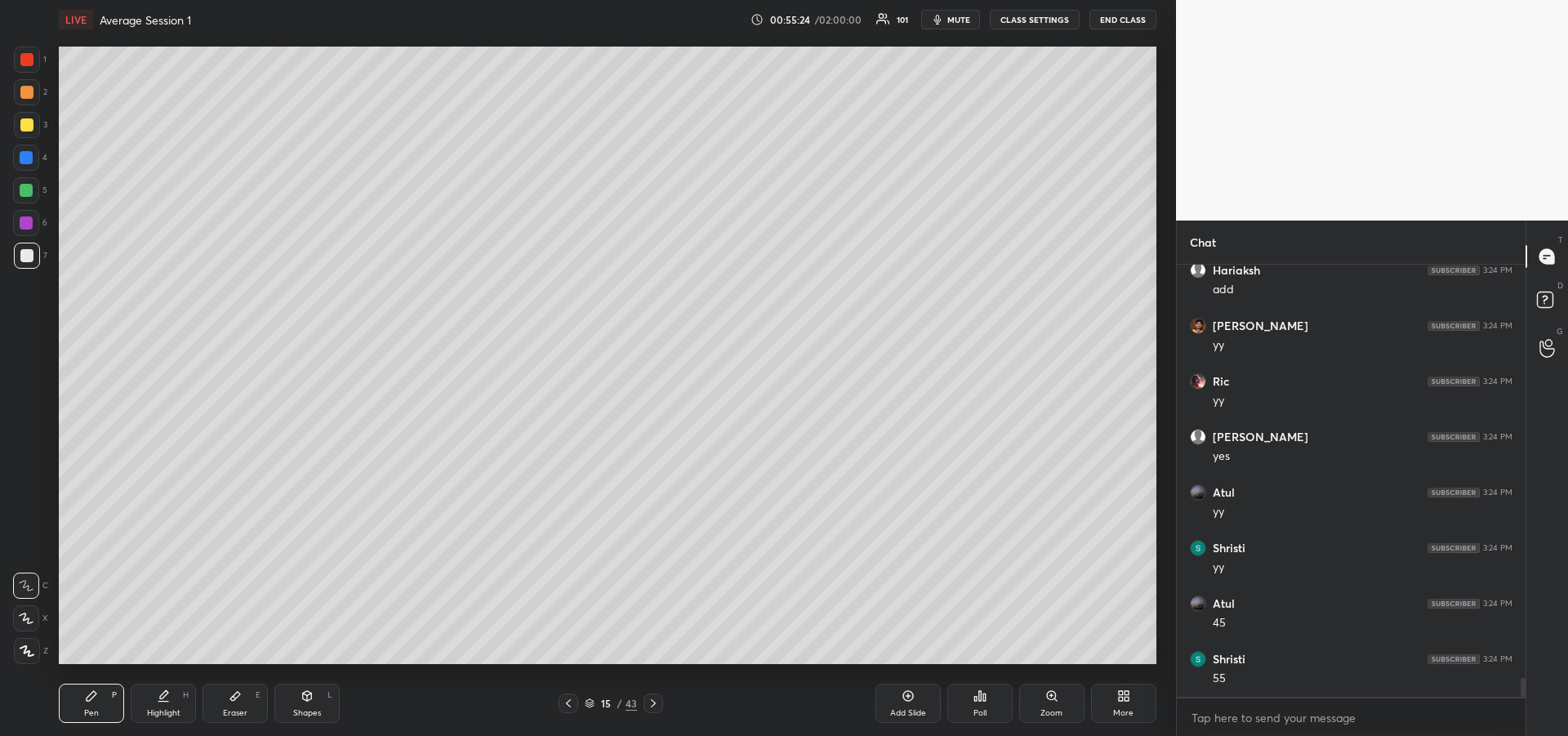
scroll to position [9759, 0]
click at [157, 710] on div "Highlight" at bounding box center [163, 712] width 33 height 8
click at [80, 717] on div "Pen P" at bounding box center [91, 703] width 65 height 40
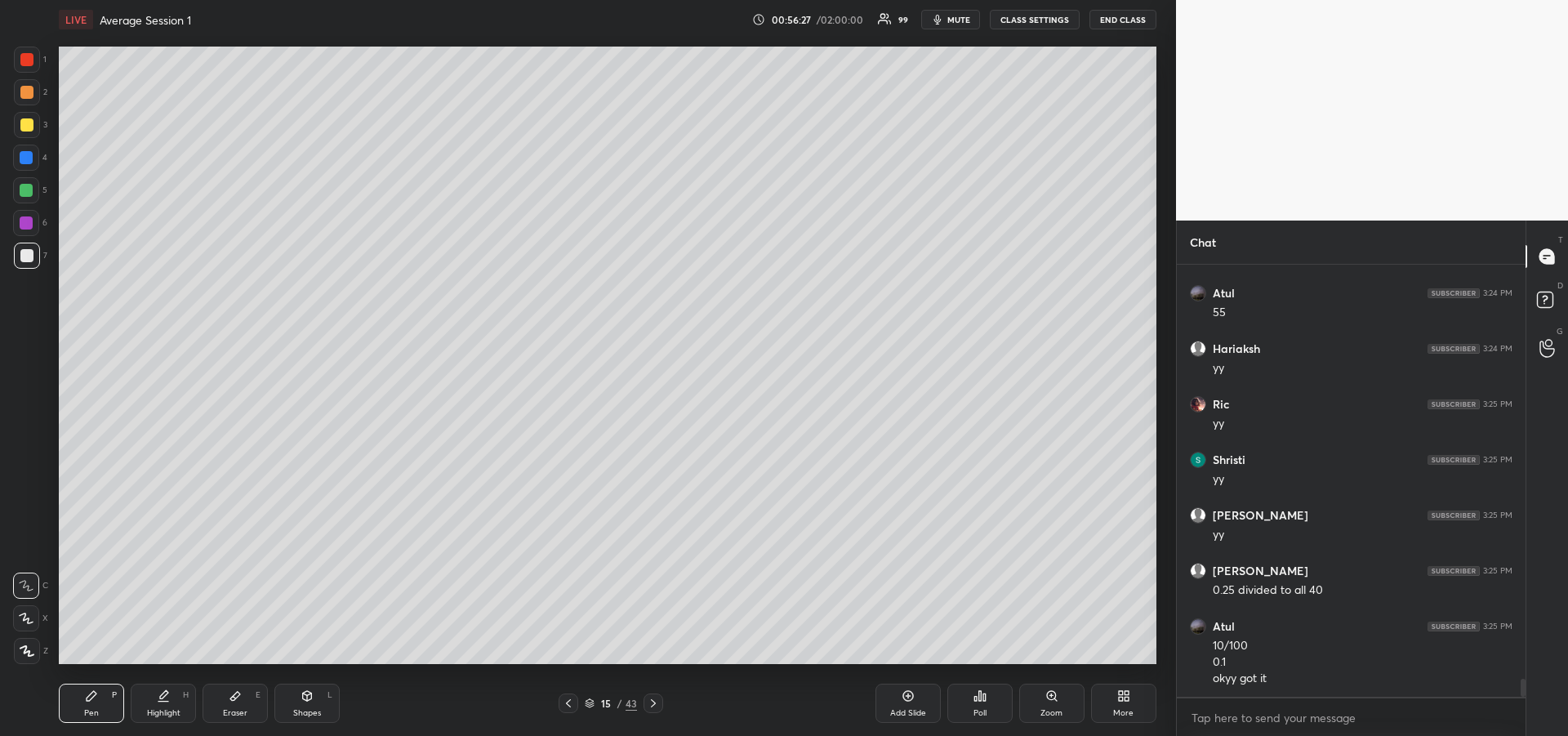
scroll to position [10179, 0]
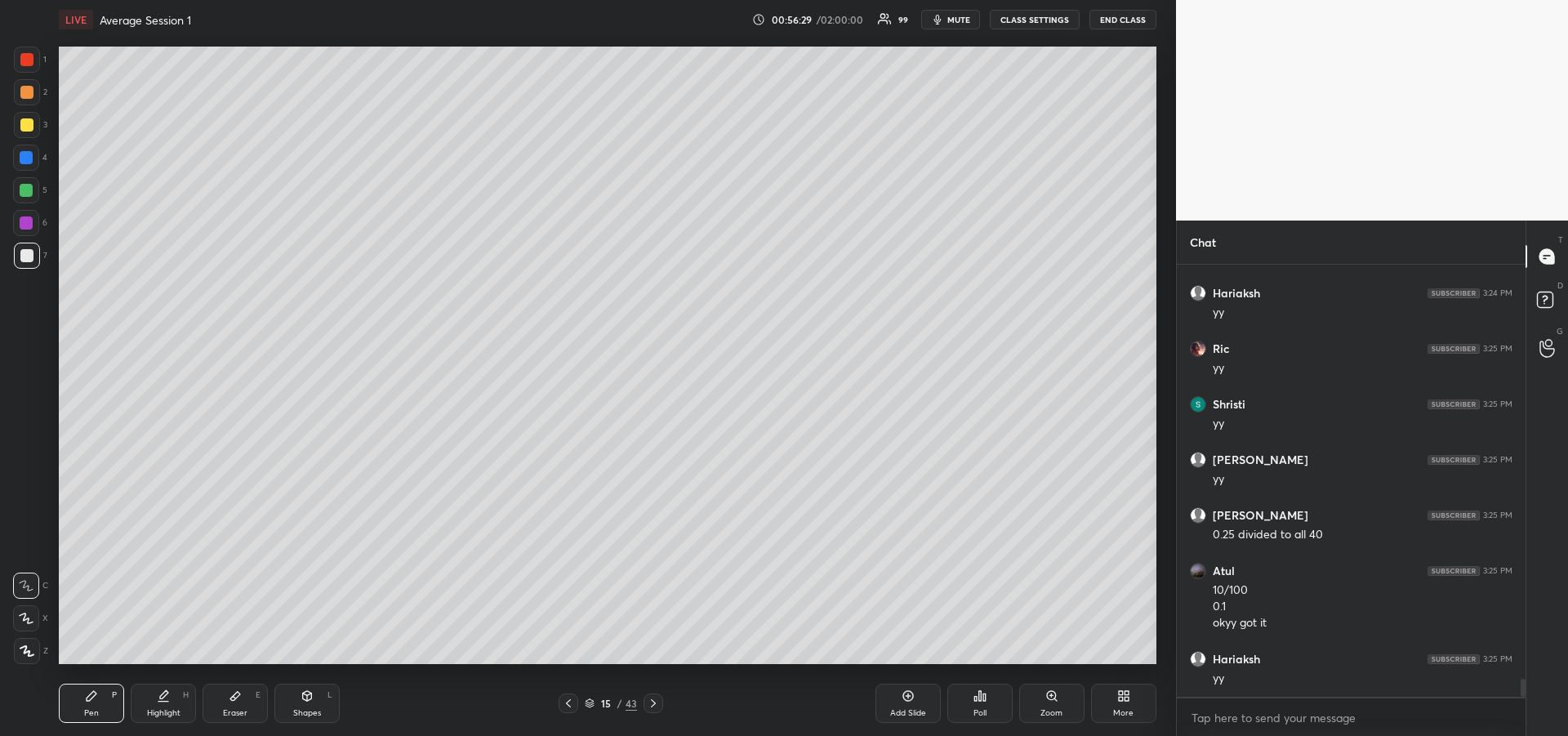
click at [25, 187] on div at bounding box center [26, 191] width 13 height 13
click at [572, 701] on icon at bounding box center [568, 703] width 13 height 13
click at [167, 713] on div "Highlight" at bounding box center [163, 712] width 33 height 8
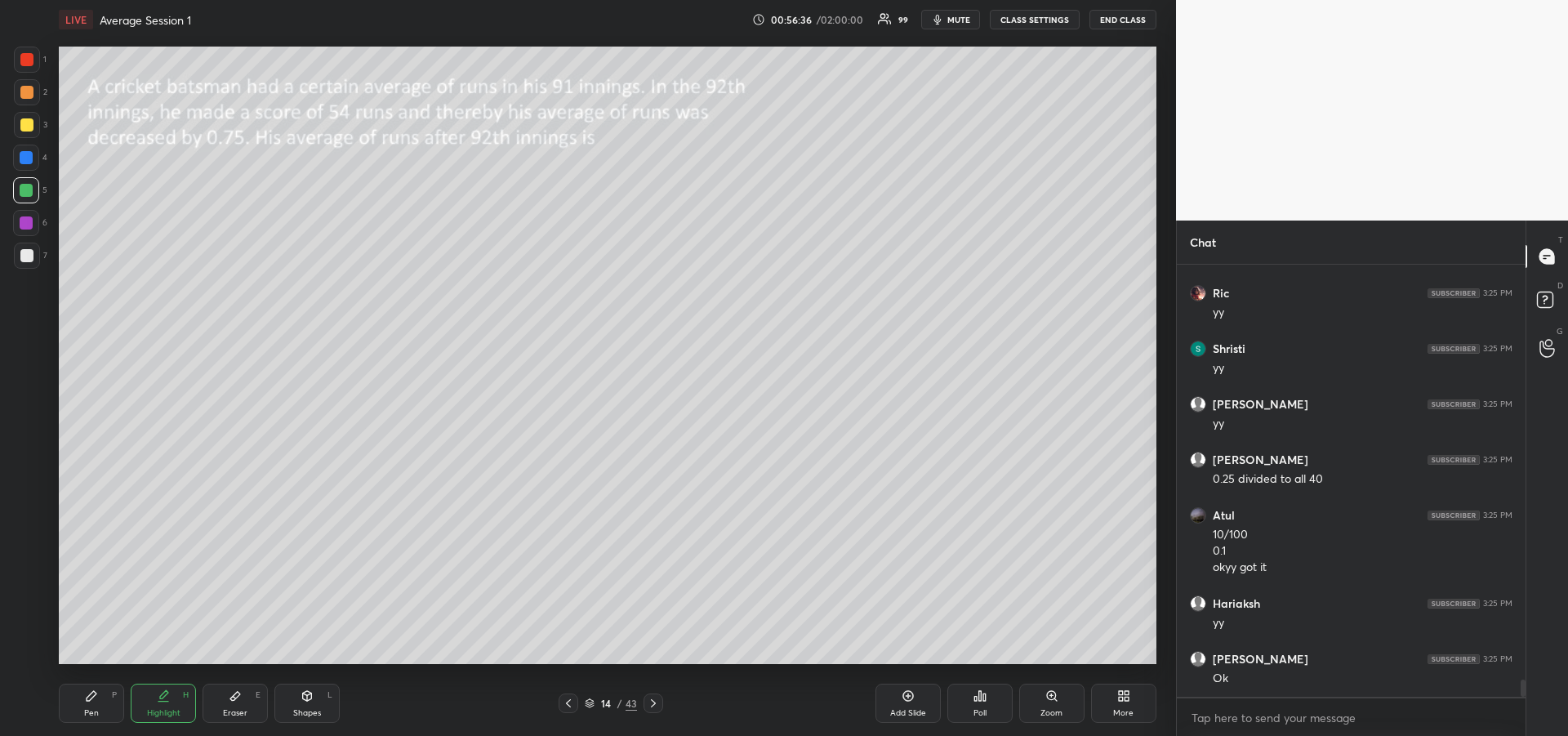
click at [107, 707] on div "Pen P" at bounding box center [91, 703] width 65 height 40
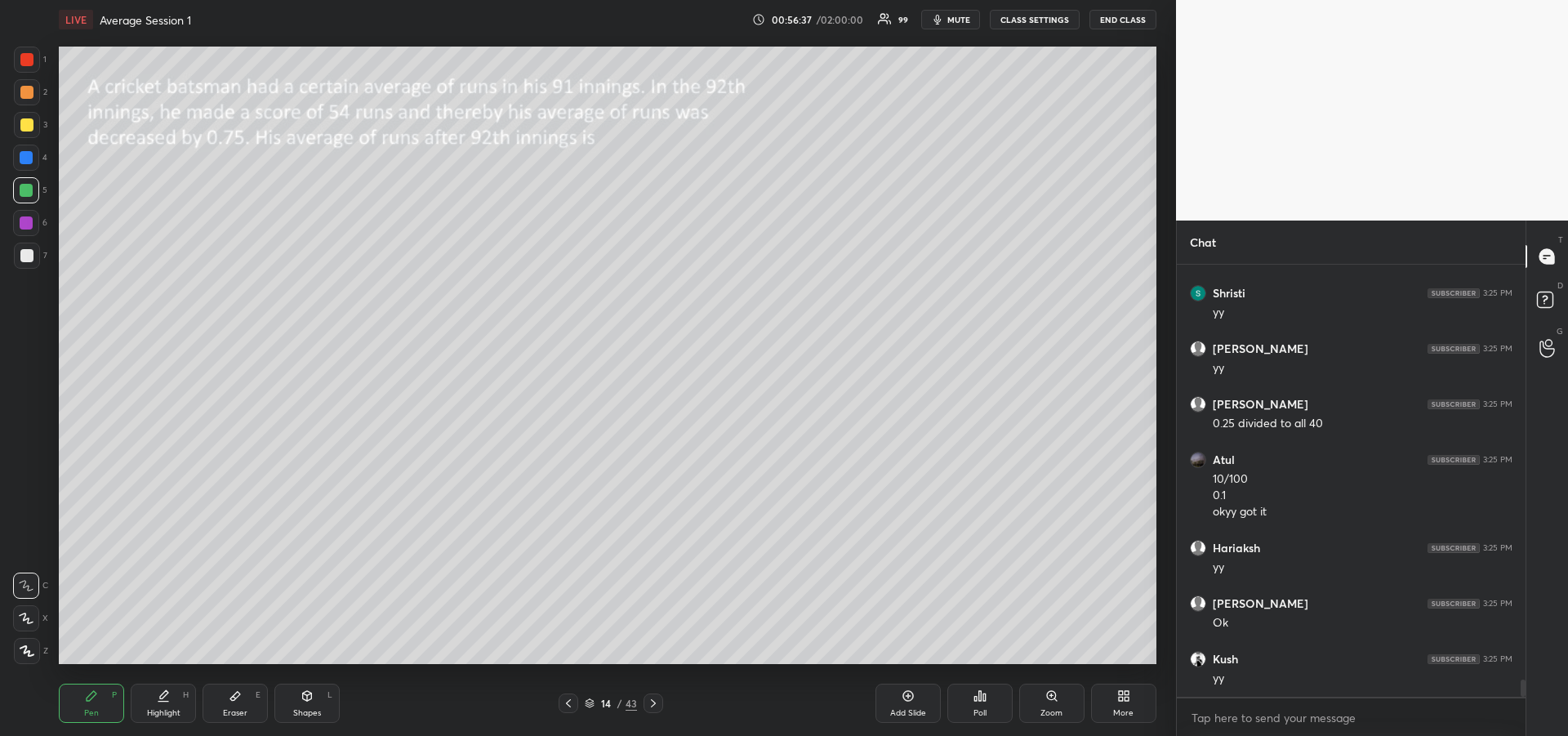
click at [22, 157] on div at bounding box center [26, 158] width 13 height 13
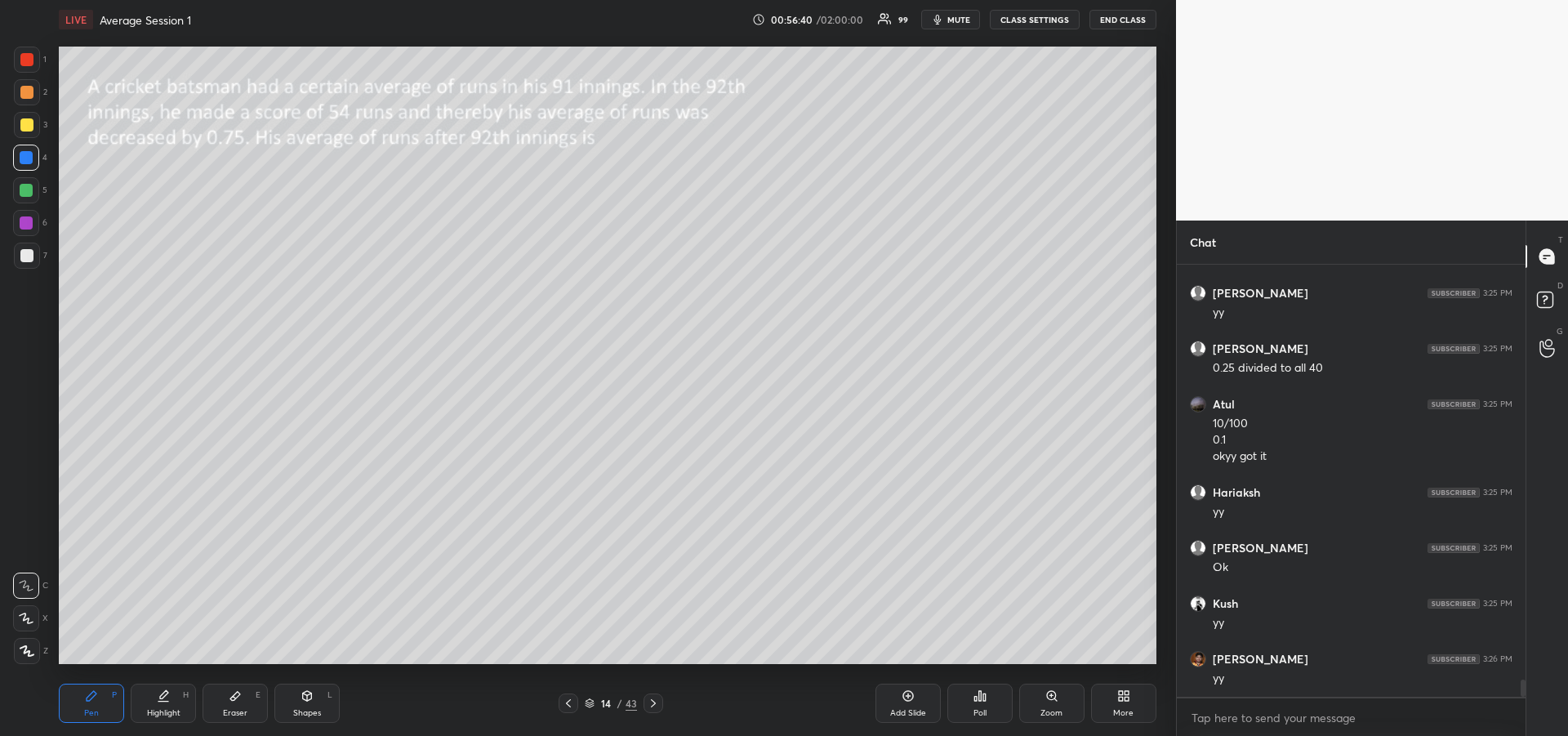
click at [240, 698] on icon at bounding box center [235, 695] width 13 height 13
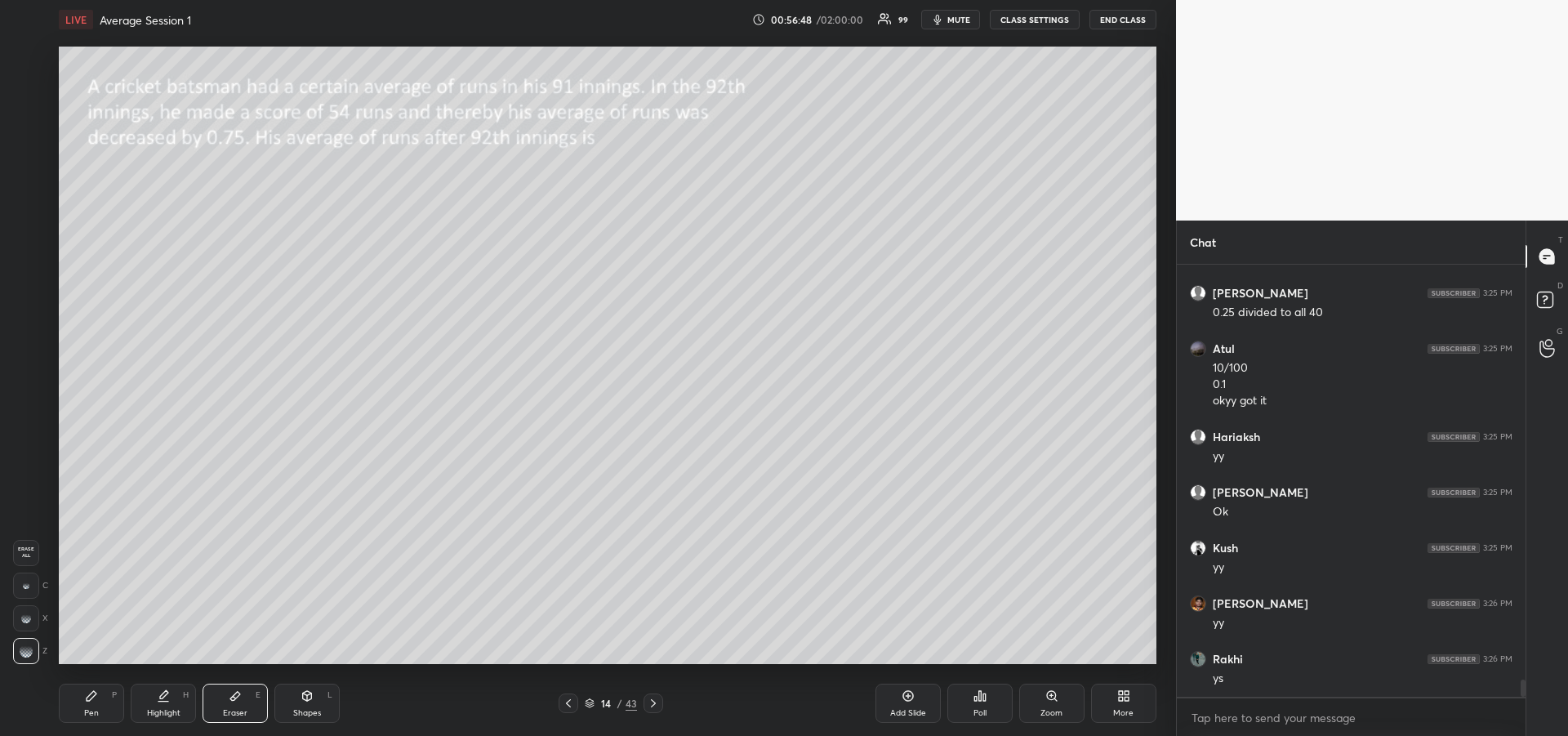
click at [164, 709] on div "Highlight" at bounding box center [163, 712] width 33 height 8
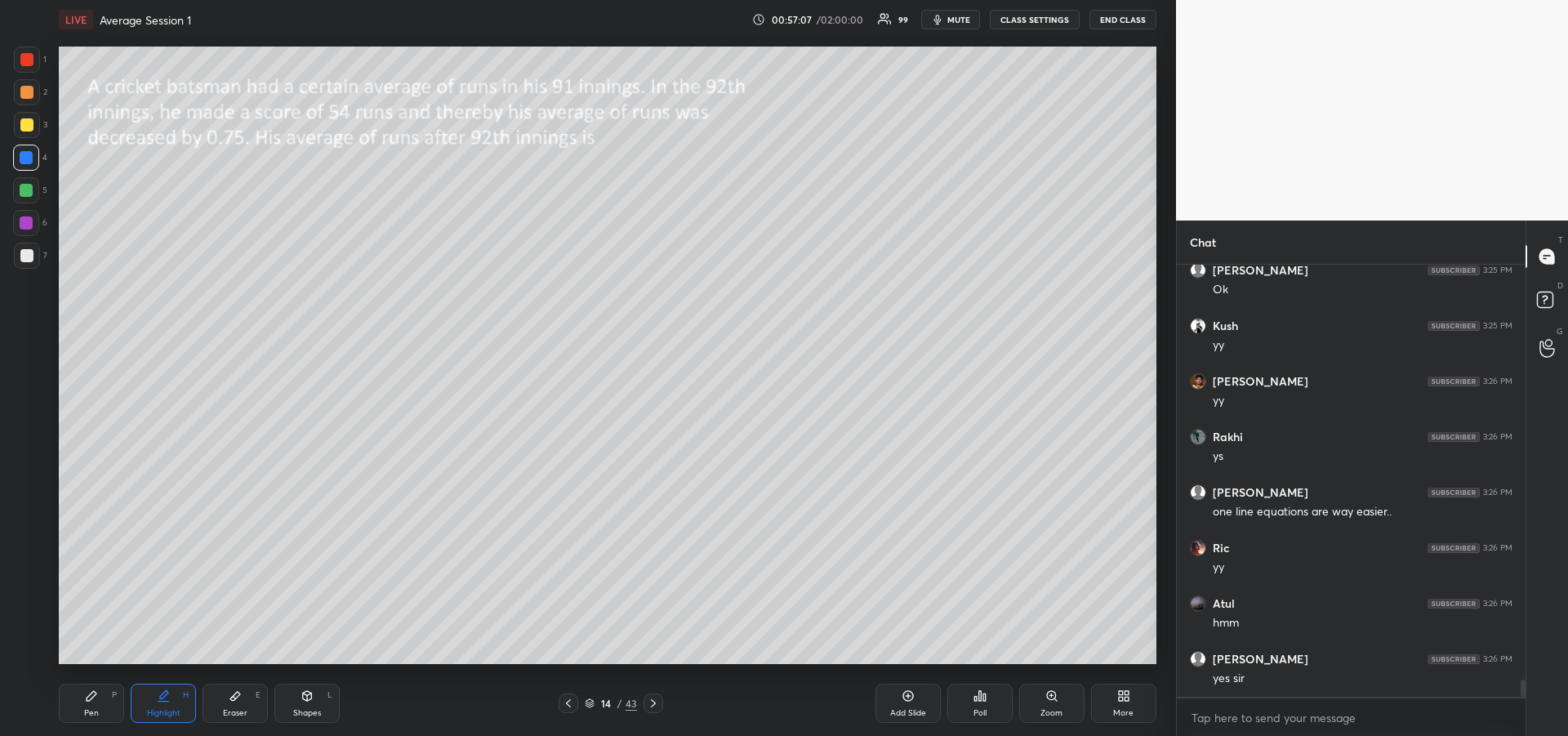
scroll to position [10680, 0]
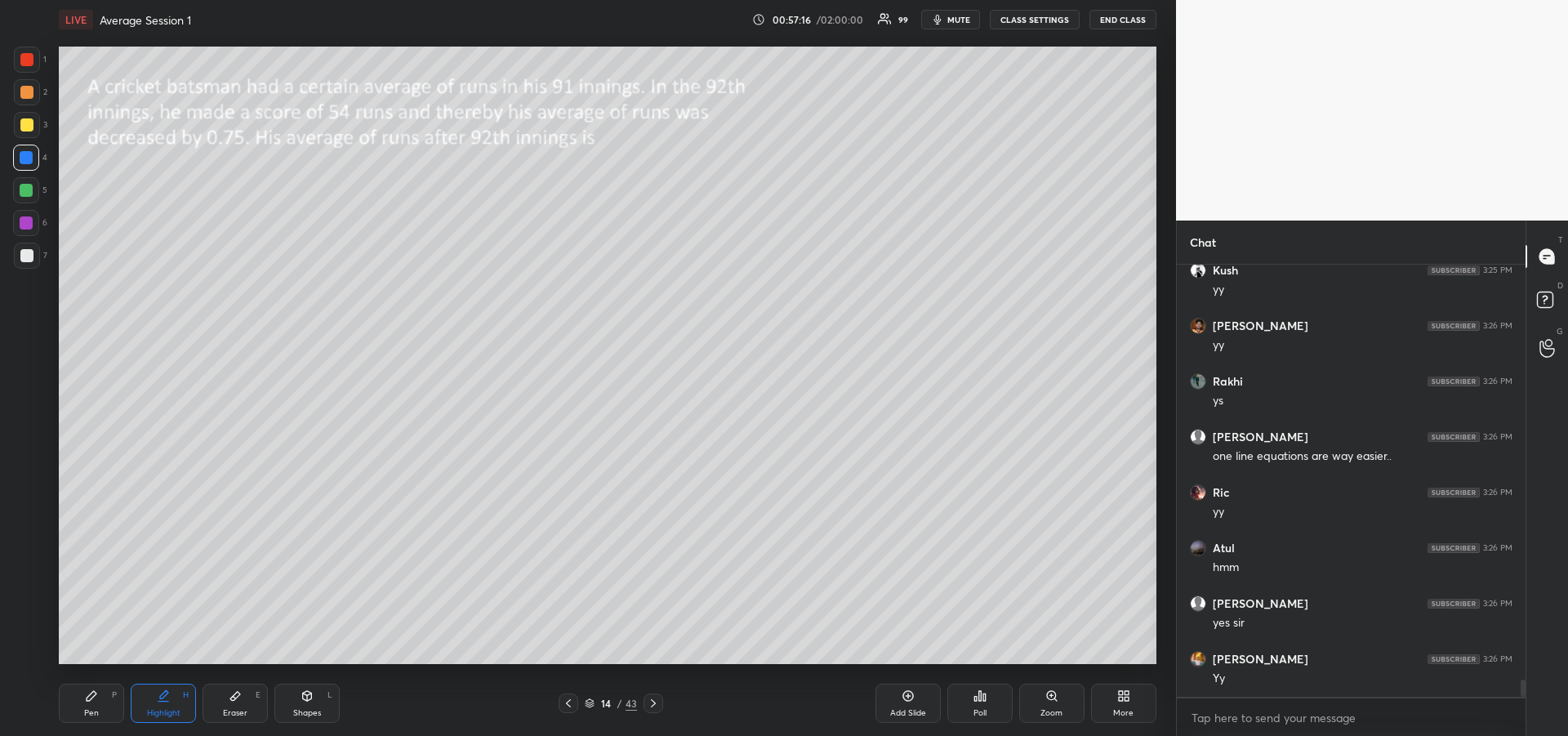
click at [87, 702] on div "Pen P" at bounding box center [91, 703] width 65 height 40
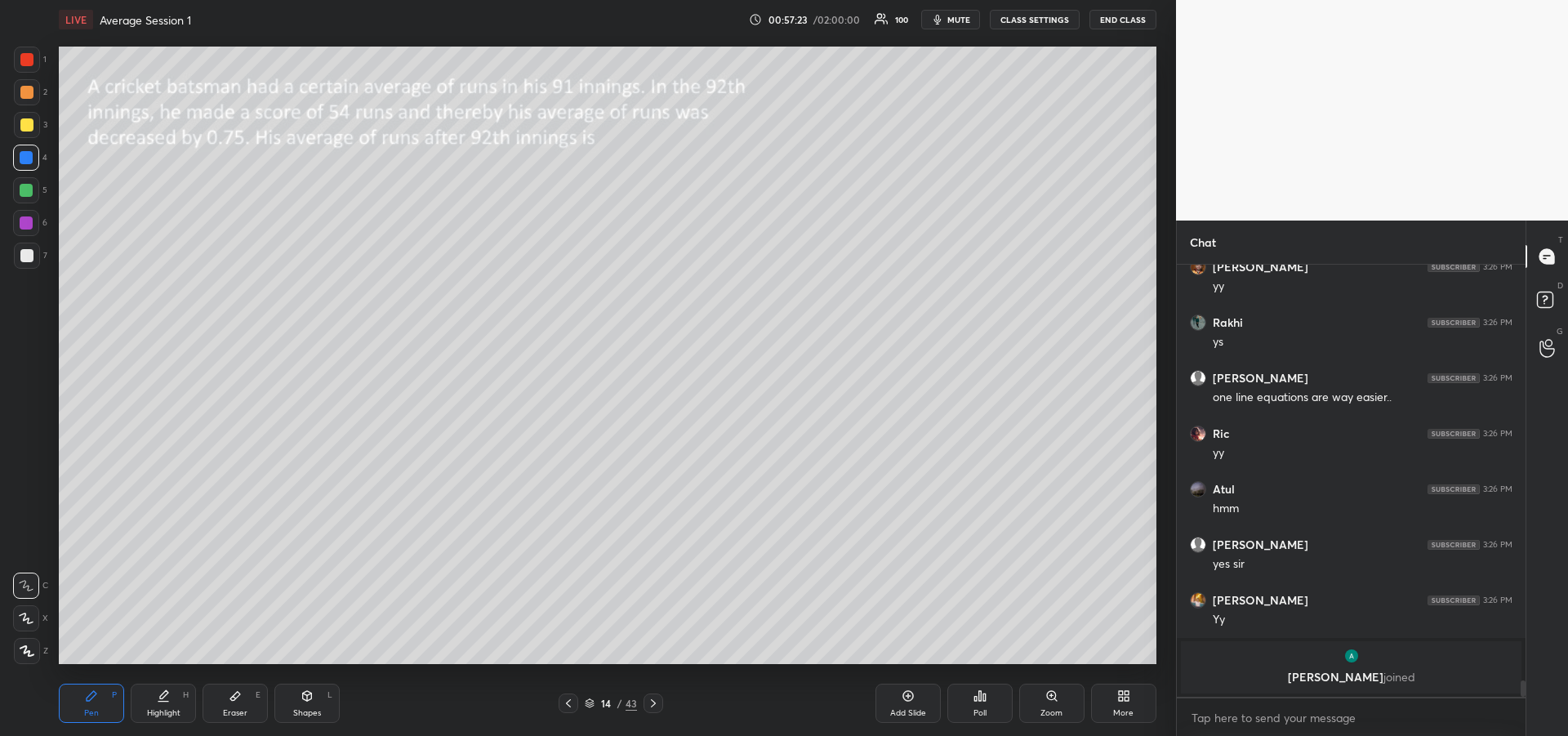
click at [83, 714] on div "Pen P" at bounding box center [91, 703] width 65 height 40
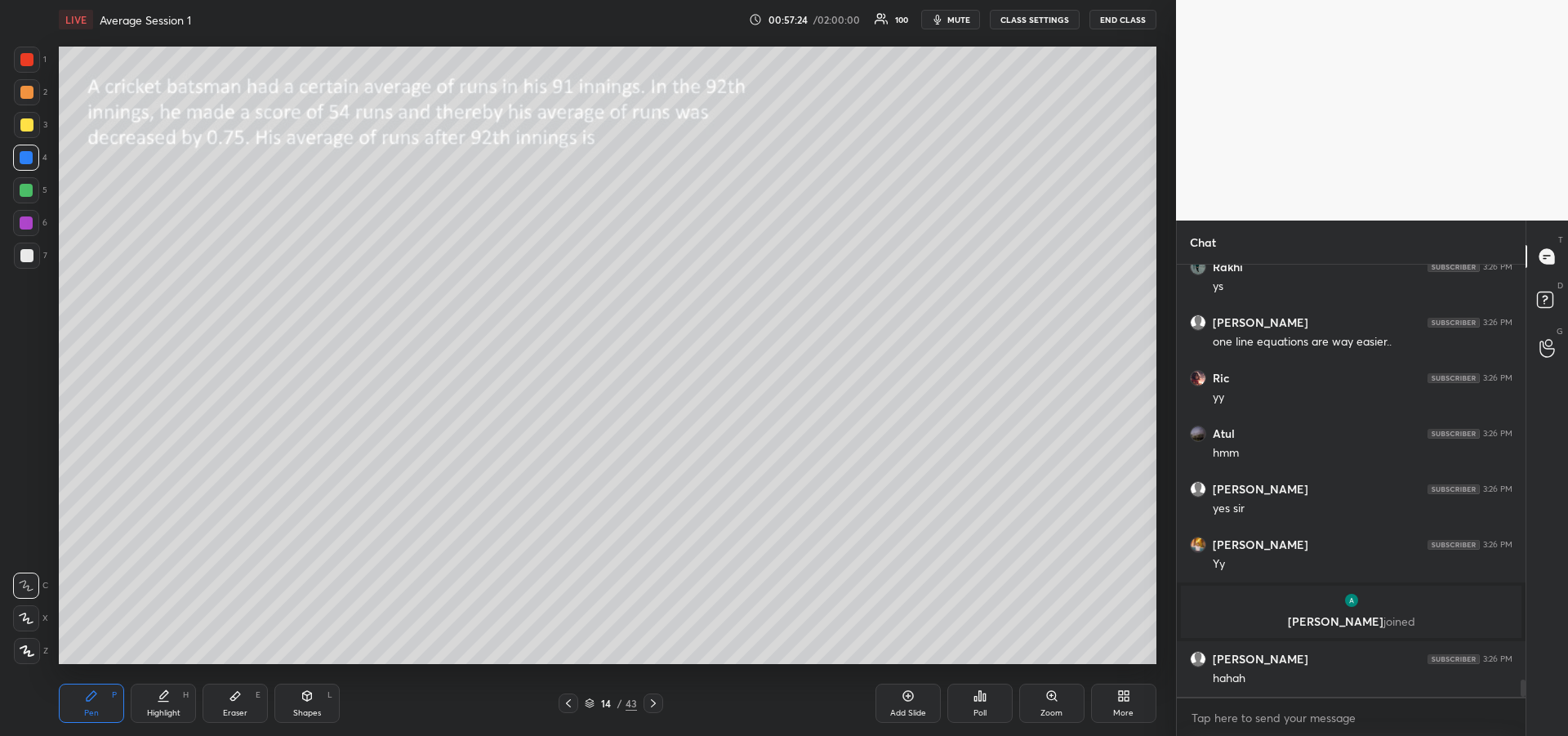
click at [23, 129] on div at bounding box center [27, 125] width 13 height 13
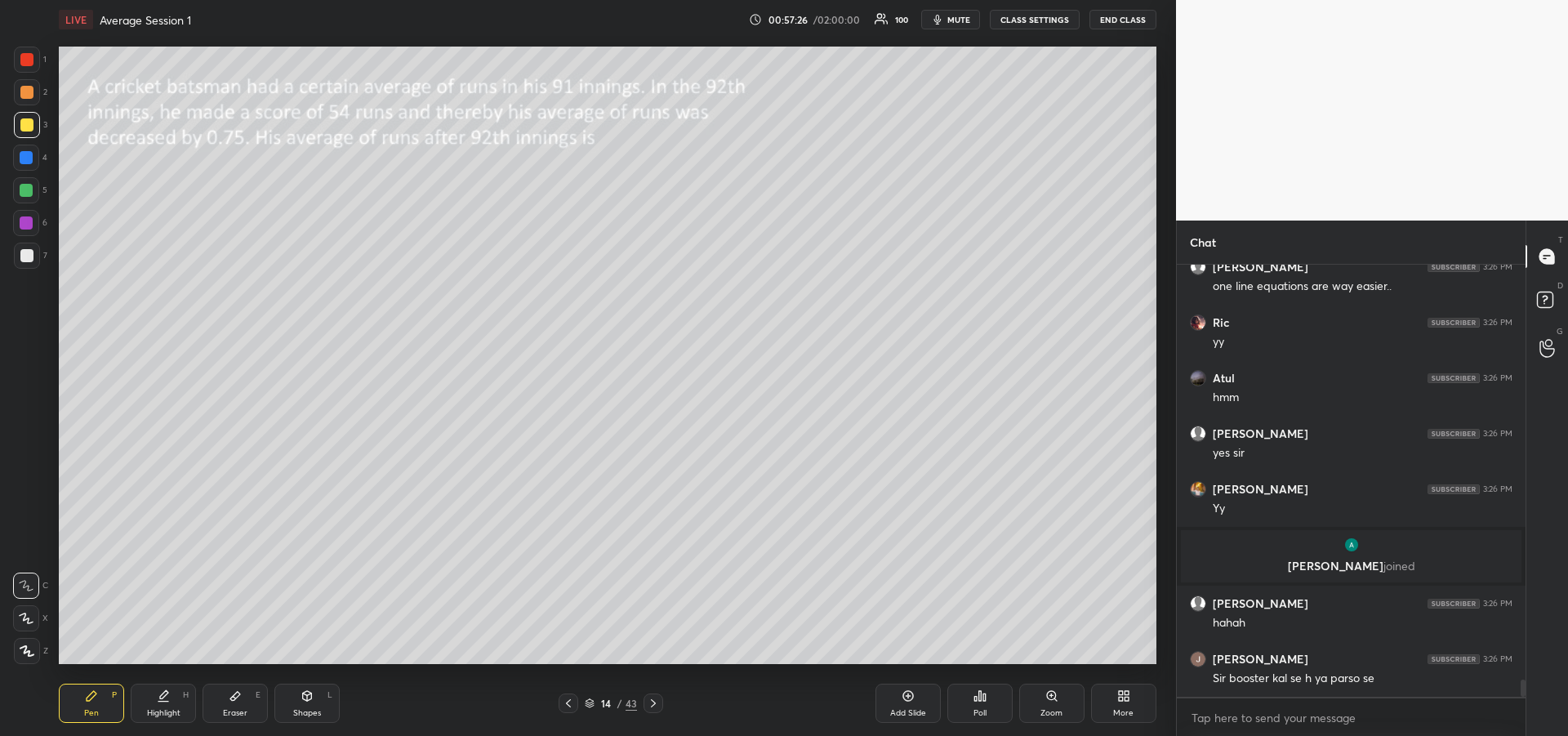
click at [657, 705] on icon at bounding box center [653, 703] width 13 height 13
click at [653, 707] on icon at bounding box center [653, 703] width 13 height 13
click at [653, 708] on icon at bounding box center [653, 703] width 13 height 13
click at [654, 705] on icon at bounding box center [653, 703] width 13 height 13
click at [655, 705] on icon at bounding box center [653, 703] width 13 height 13
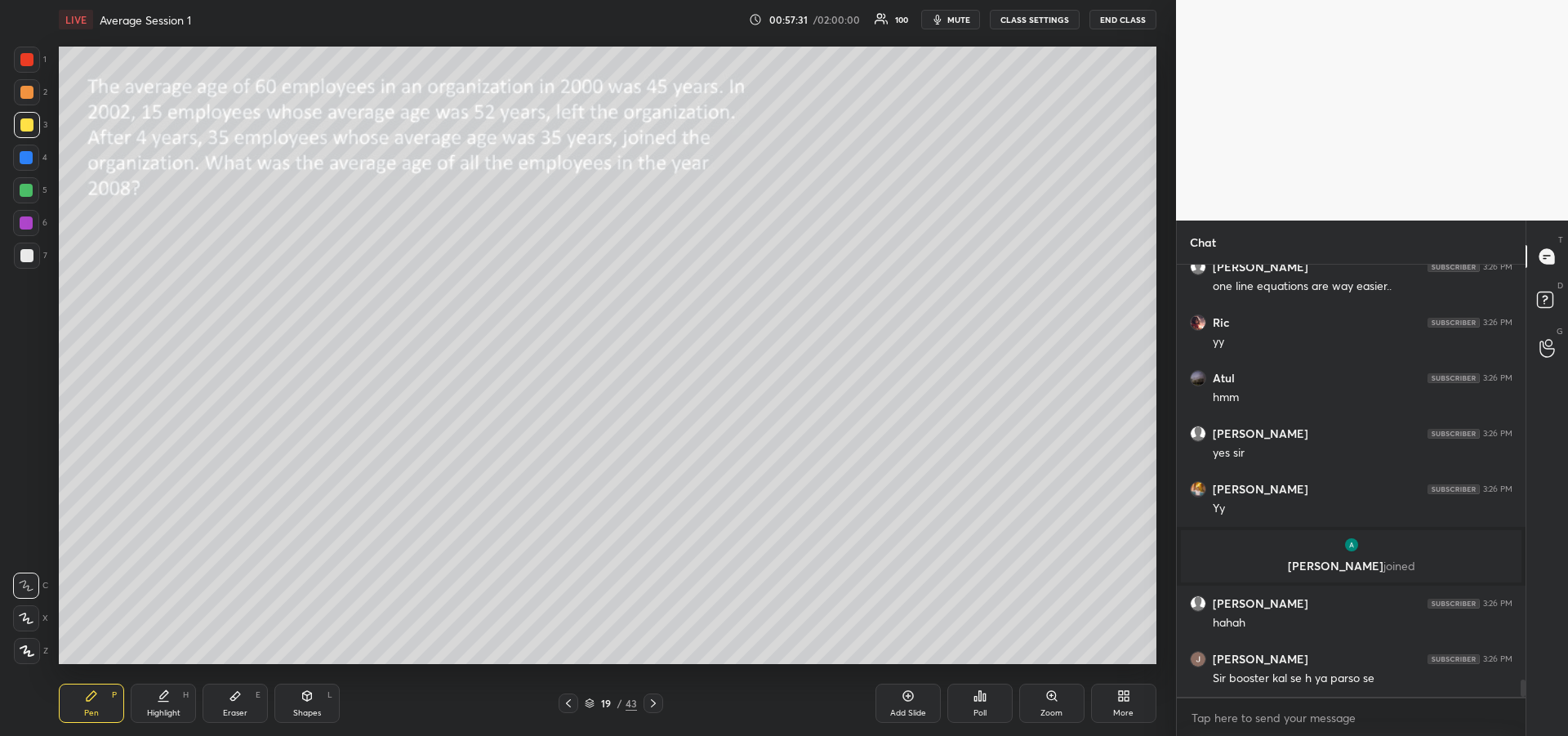
click at [656, 705] on icon at bounding box center [653, 703] width 13 height 13
click at [656, 708] on icon at bounding box center [653, 703] width 13 height 13
click at [655, 708] on icon at bounding box center [653, 703] width 13 height 13
click at [655, 709] on icon at bounding box center [653, 703] width 13 height 13
click at [655, 710] on div at bounding box center [653, 703] width 20 height 20
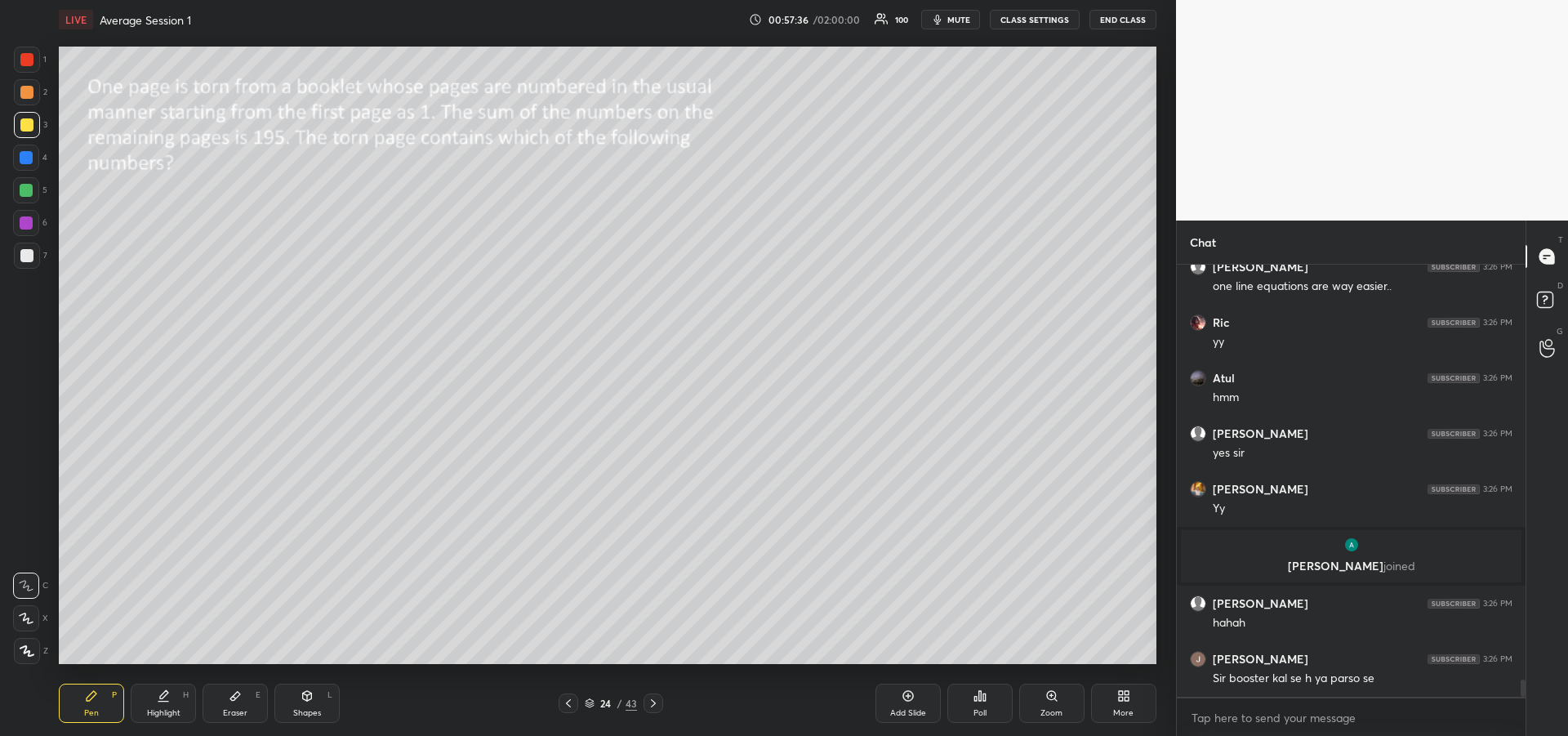
click at [656, 709] on icon at bounding box center [653, 703] width 13 height 13
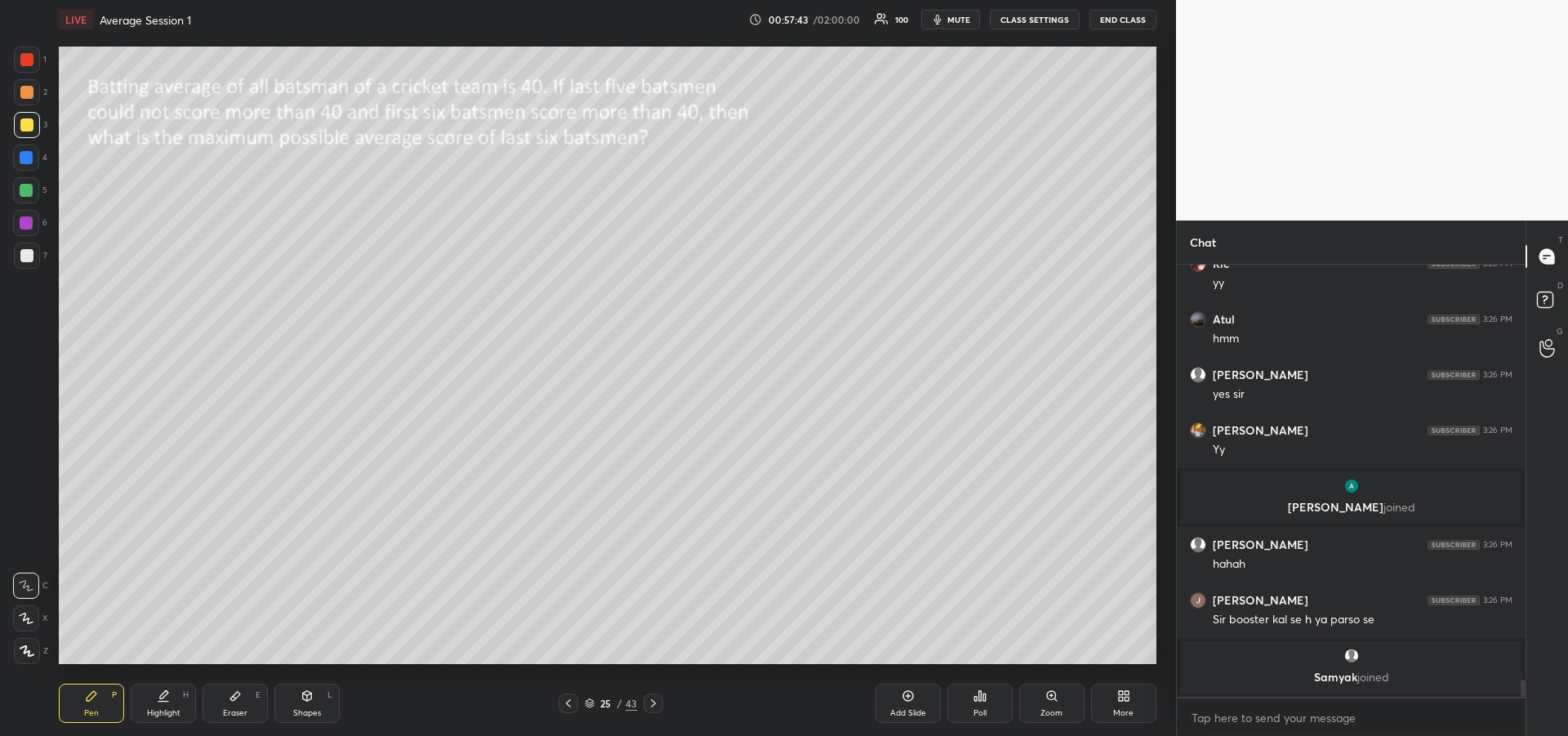
click at [652, 705] on icon at bounding box center [653, 703] width 13 height 13
click at [658, 703] on icon at bounding box center [653, 703] width 13 height 13
click at [658, 709] on icon at bounding box center [653, 703] width 13 height 13
click at [659, 708] on icon at bounding box center [653, 703] width 13 height 13
click at [657, 708] on icon at bounding box center [653, 703] width 13 height 13
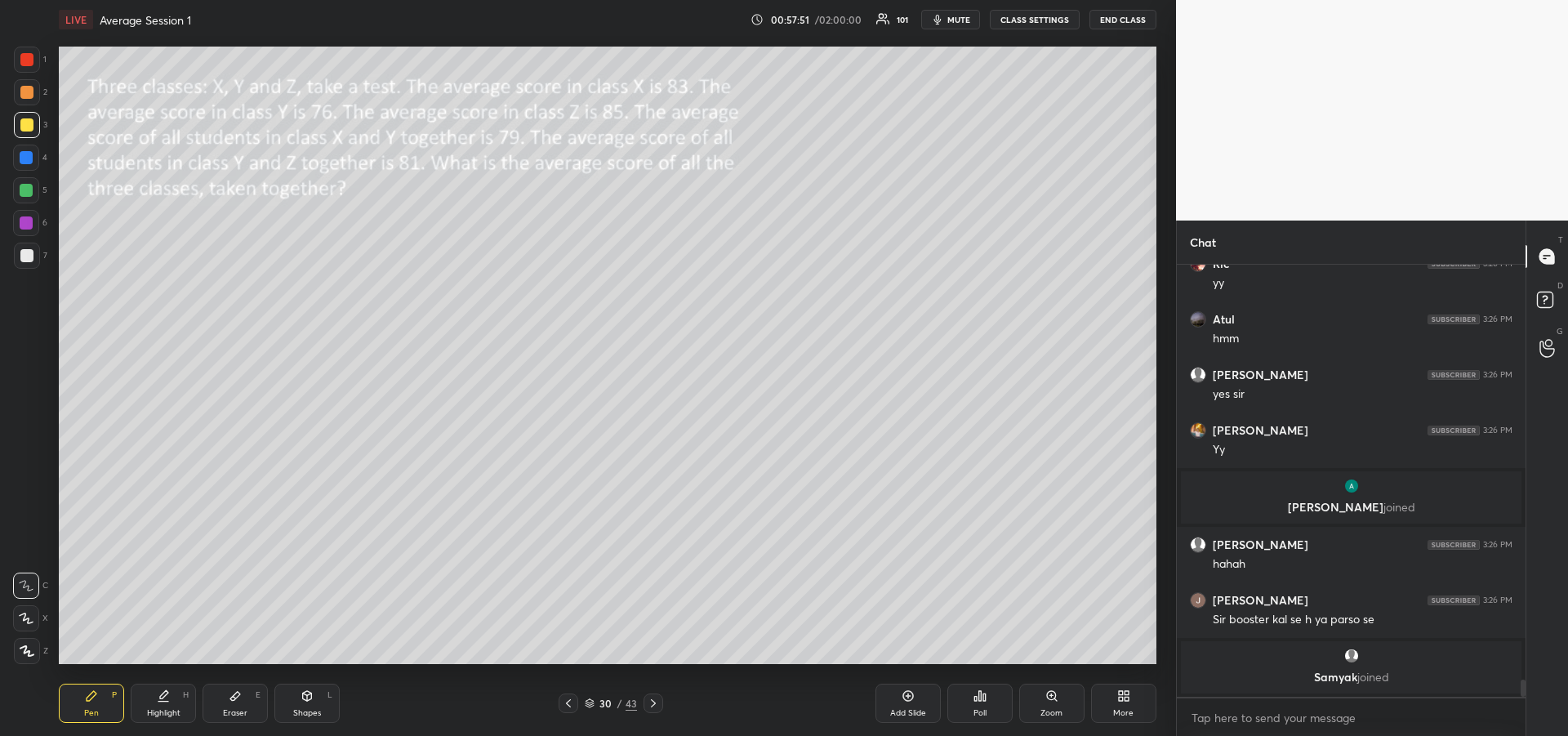
click at [658, 711] on div at bounding box center [653, 703] width 20 height 20
click at [655, 708] on icon at bounding box center [653, 703] width 13 height 13
click at [657, 708] on icon at bounding box center [653, 703] width 13 height 13
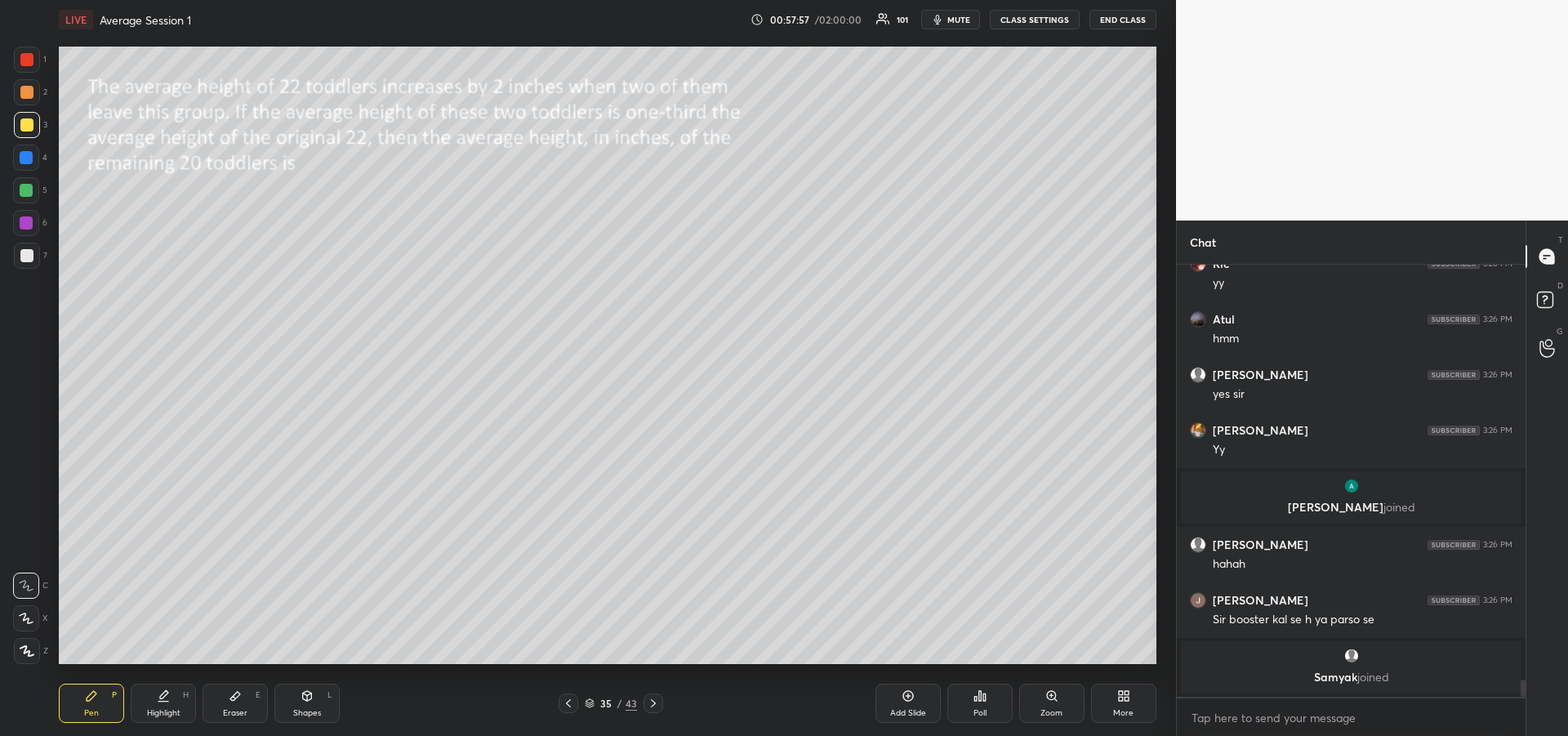
click at [656, 708] on icon at bounding box center [653, 703] width 13 height 13
click at [656, 706] on icon at bounding box center [653, 703] width 13 height 13
click at [304, 704] on div "Shapes L" at bounding box center [307, 703] width 65 height 40
click at [88, 709] on div "Pen" at bounding box center [92, 712] width 15 height 8
click at [97, 702] on div "Pen P" at bounding box center [91, 703] width 65 height 40
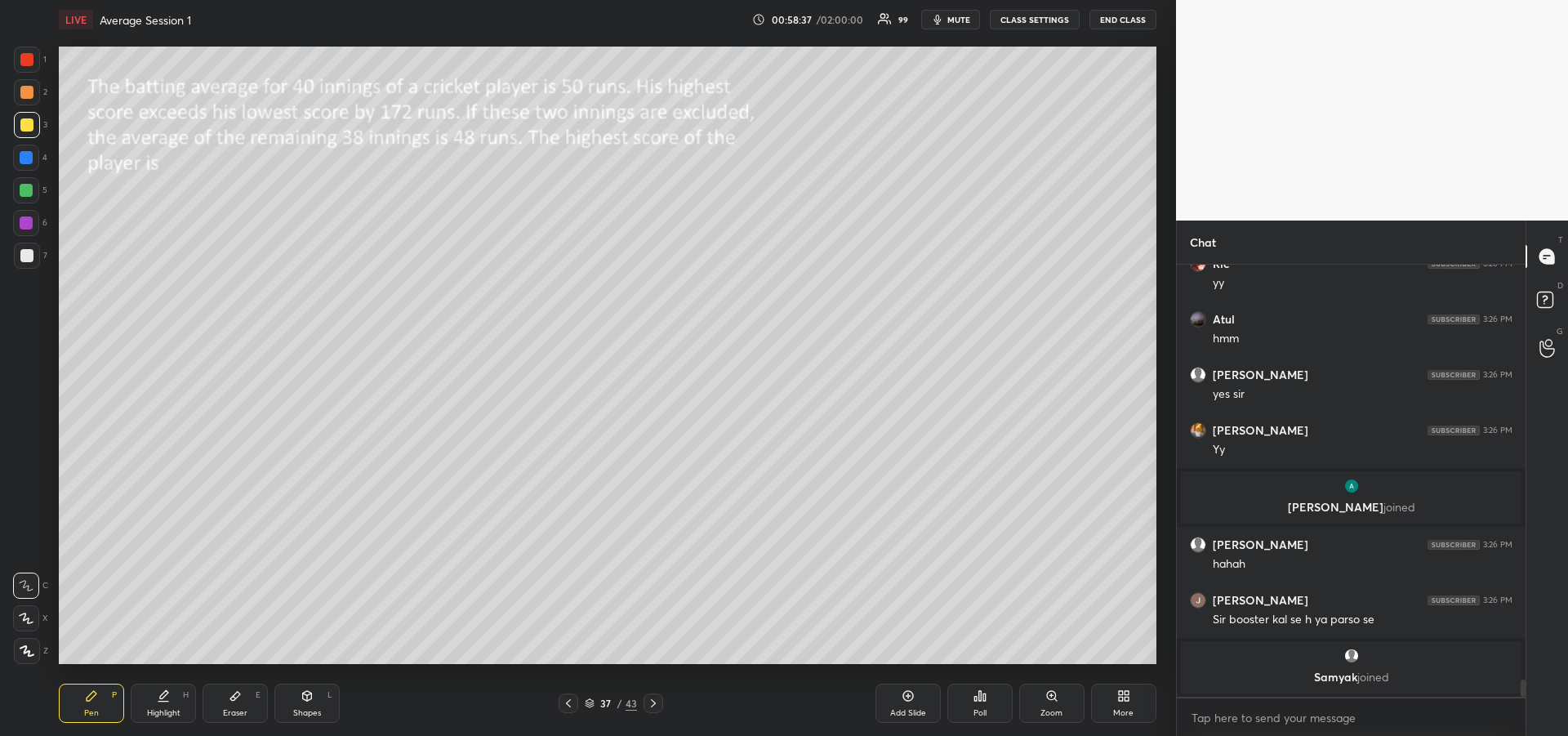
click at [24, 193] on div at bounding box center [26, 191] width 13 height 13
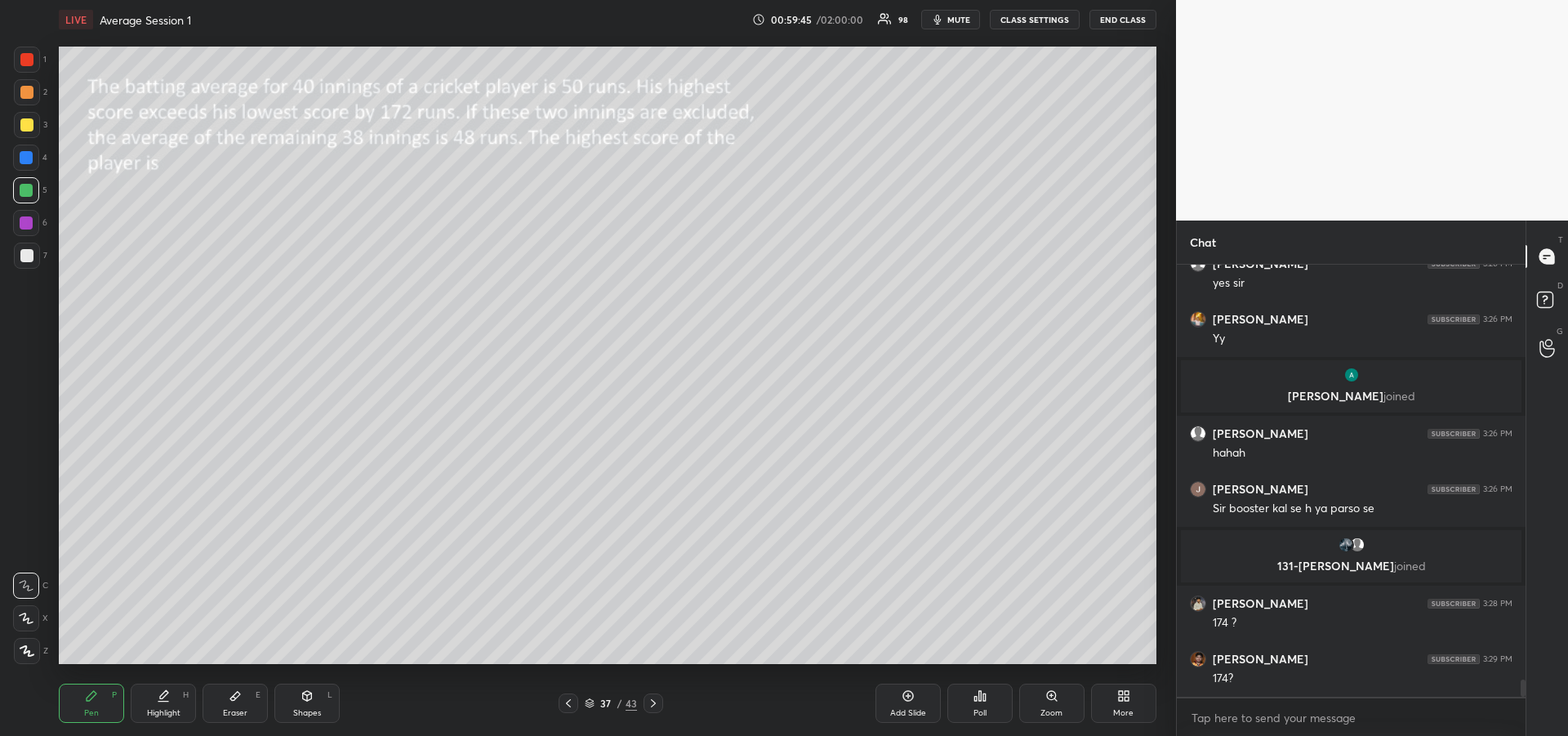
scroll to position [10440, 0]
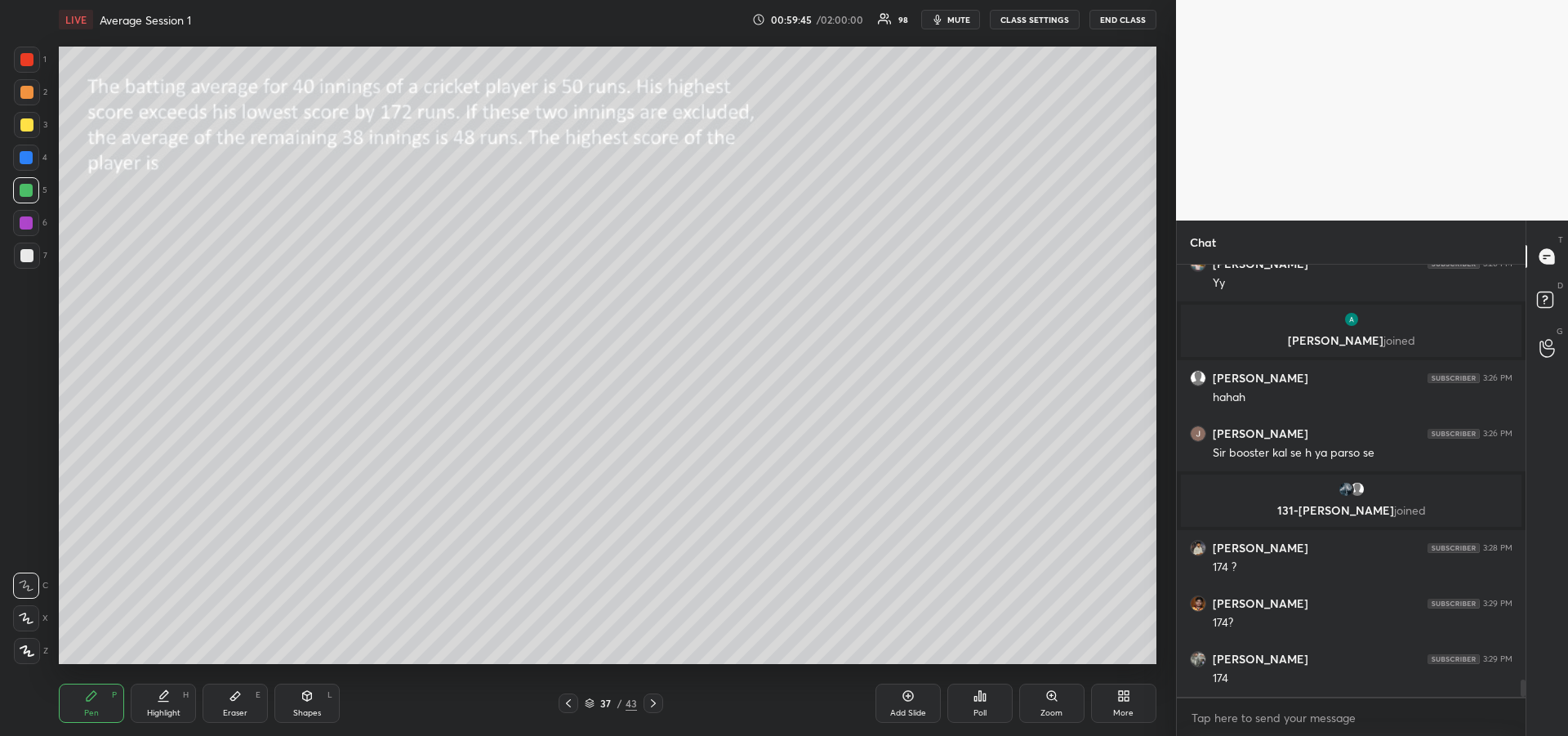
click at [21, 226] on div at bounding box center [26, 223] width 13 height 13
click at [27, 622] on icon at bounding box center [26, 618] width 13 height 9
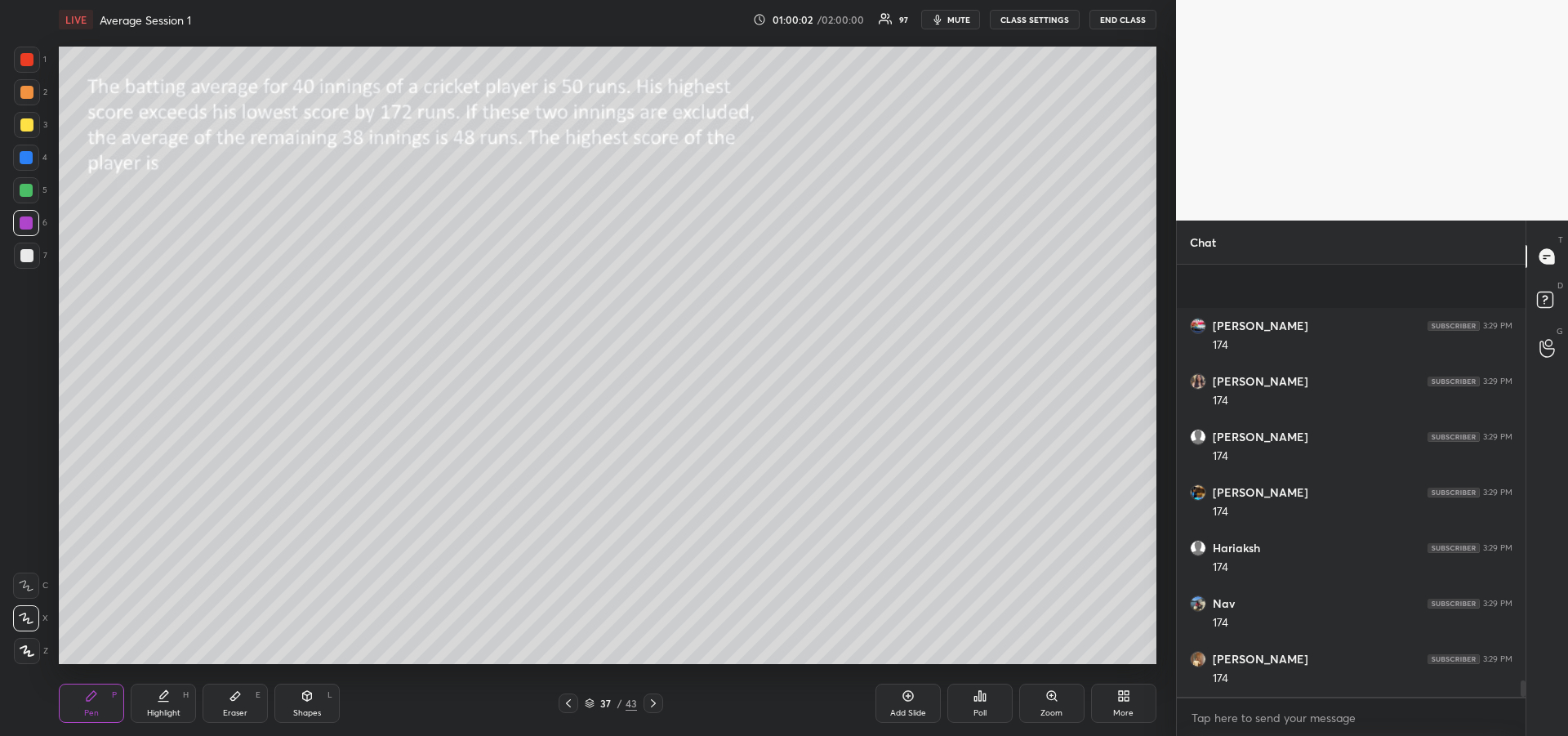
scroll to position [10939, 0]
click at [25, 195] on div at bounding box center [26, 191] width 13 height 13
click at [27, 581] on icon at bounding box center [26, 585] width 15 height 11
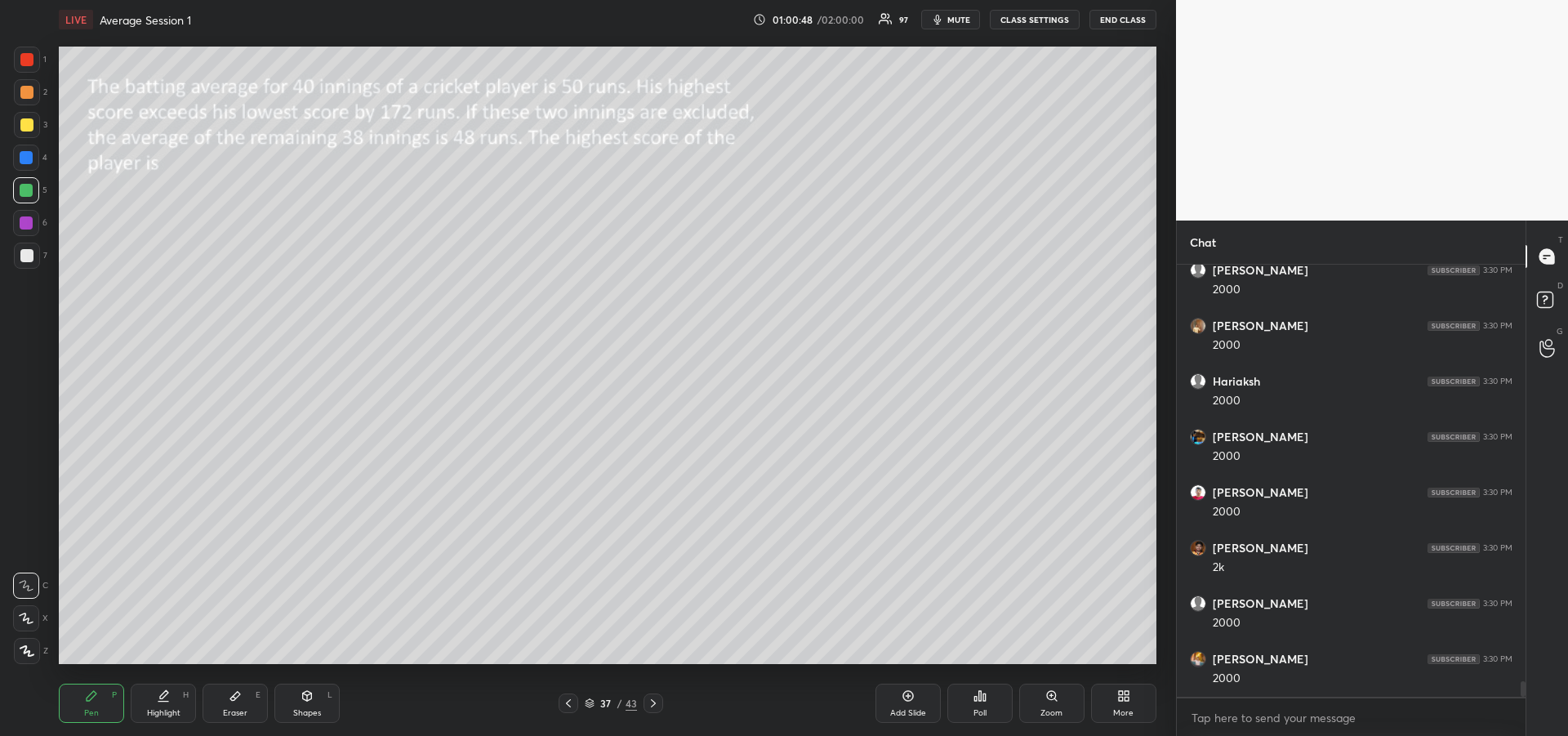
scroll to position [11605, 0]
click at [155, 698] on div "Highlight H" at bounding box center [162, 703] width 65 height 40
click at [83, 706] on div "Pen P" at bounding box center [91, 703] width 65 height 40
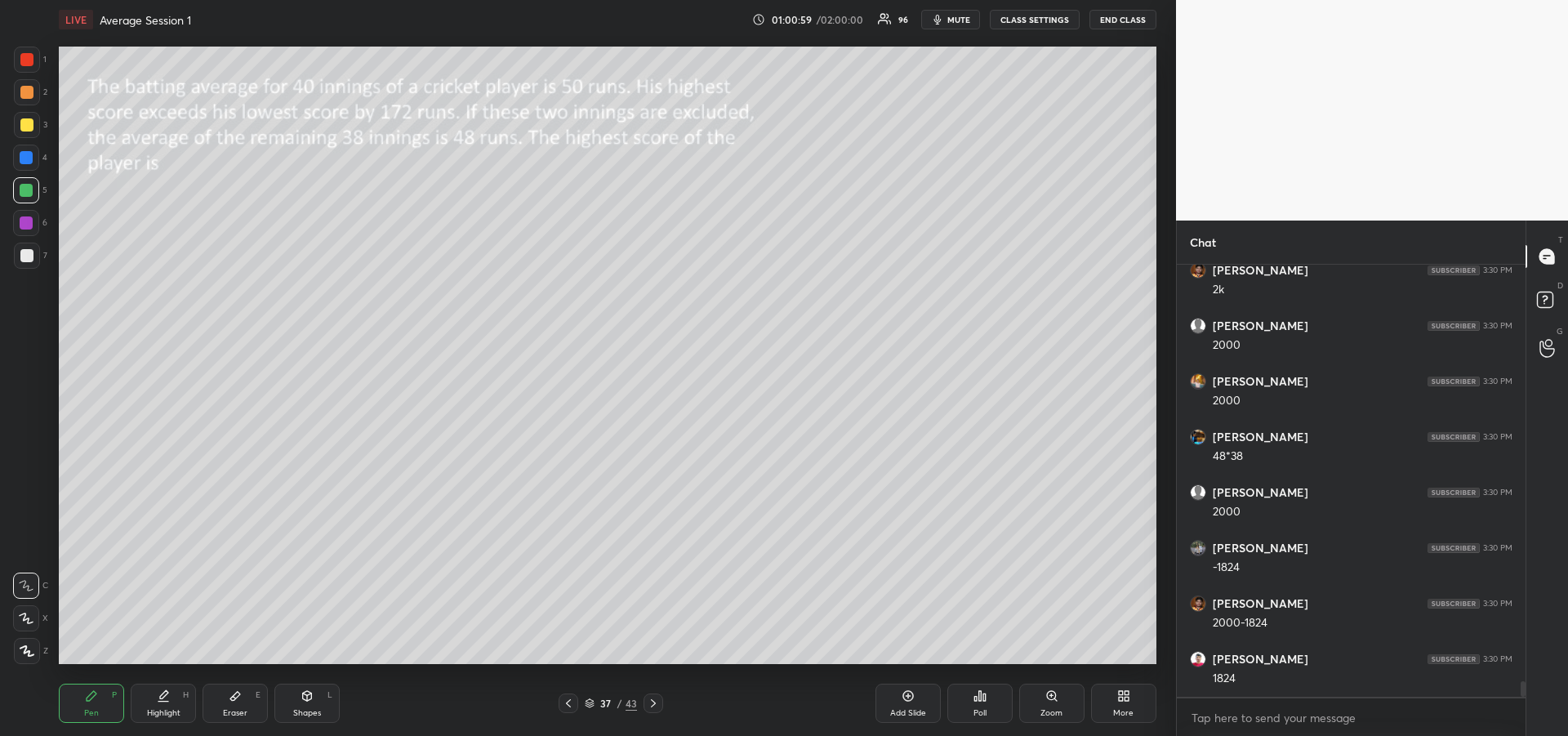
click at [241, 703] on div "Eraser E" at bounding box center [235, 703] width 65 height 40
click at [158, 706] on div "Highlight H" at bounding box center [162, 703] width 65 height 40
click at [80, 704] on div "Pen P" at bounding box center [91, 703] width 65 height 40
click at [26, 224] on div at bounding box center [26, 223] width 13 height 13
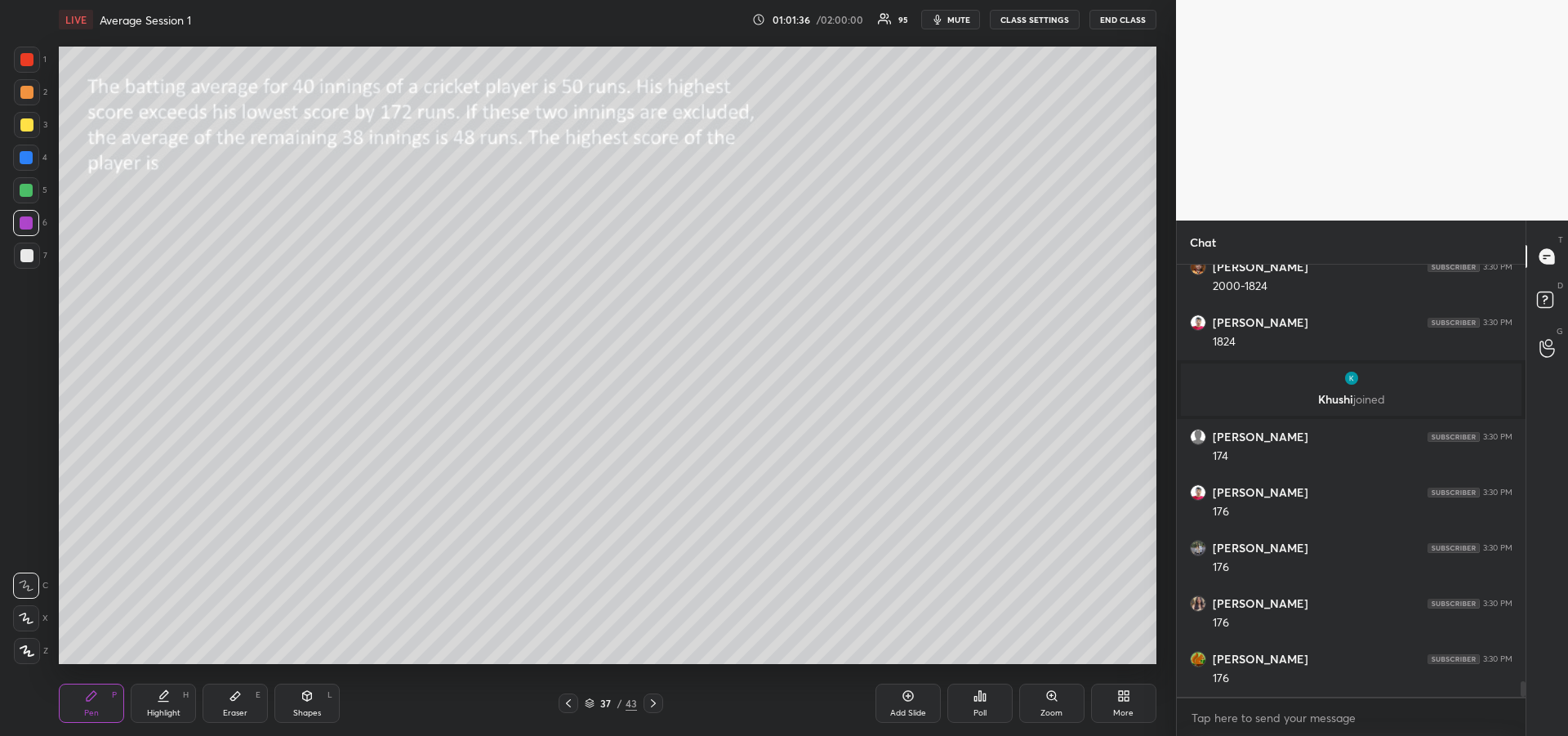
click at [29, 261] on div at bounding box center [27, 256] width 13 height 13
click at [167, 703] on div "Highlight H" at bounding box center [162, 703] width 65 height 40
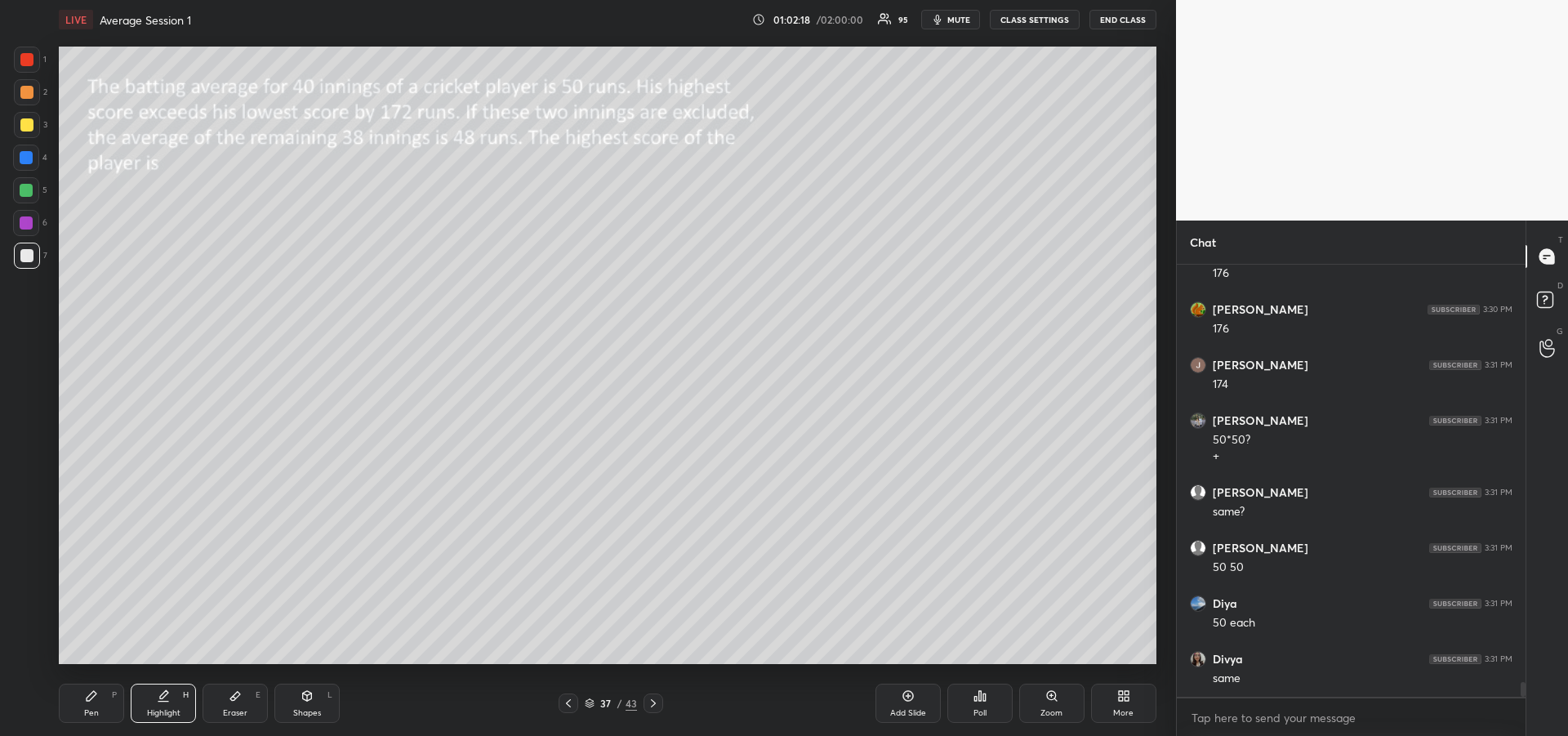
scroll to position [12103, 0]
click at [86, 709] on div "Pen" at bounding box center [92, 712] width 15 height 8
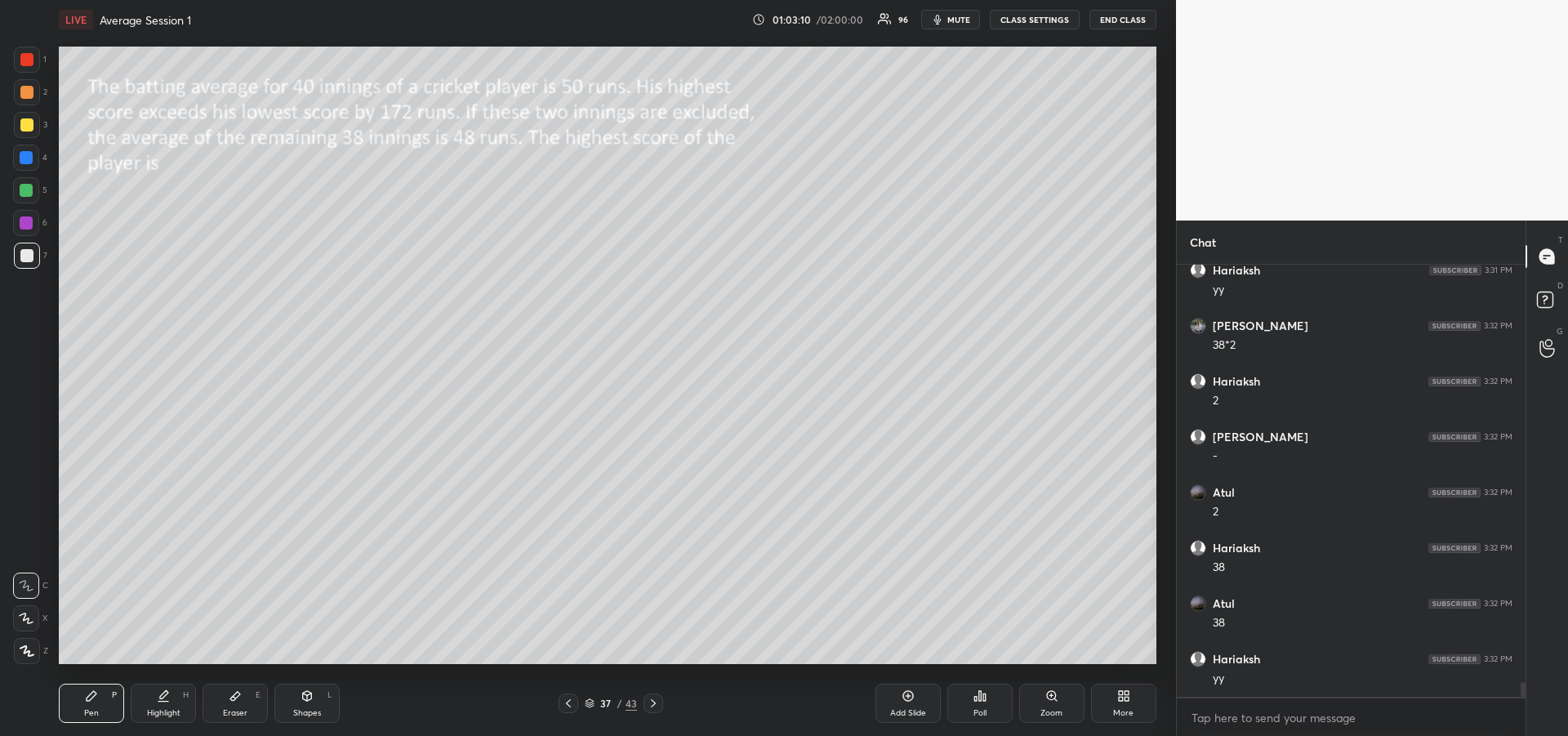
scroll to position [12675, 0]
click at [174, 706] on div "Highlight H" at bounding box center [162, 703] width 65 height 40
click at [88, 709] on div "Pen" at bounding box center [92, 712] width 15 height 8
click at [27, 192] on div at bounding box center [26, 191] width 13 height 13
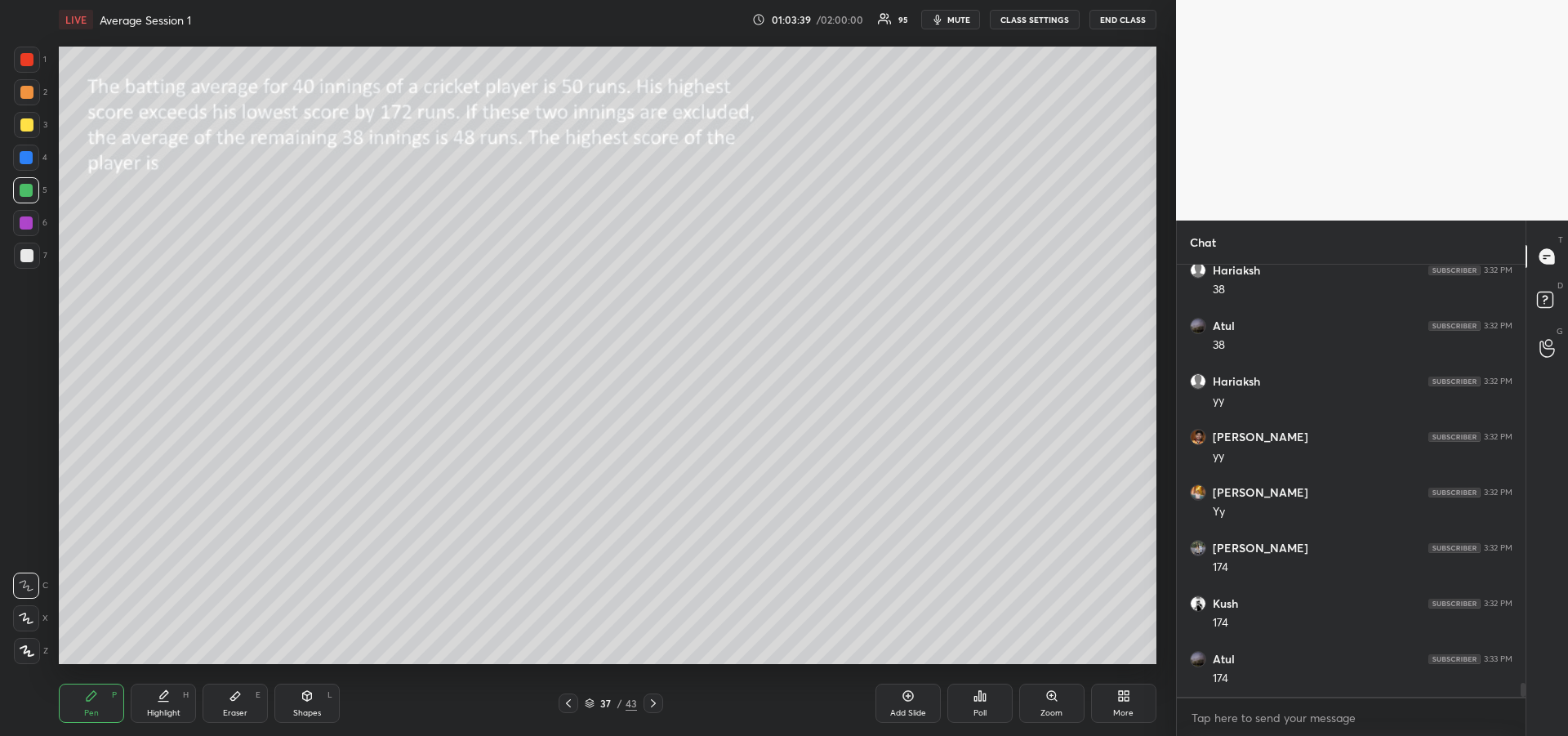
scroll to position [12953, 0]
click at [215, 715] on div "Eraser E" at bounding box center [235, 703] width 65 height 40
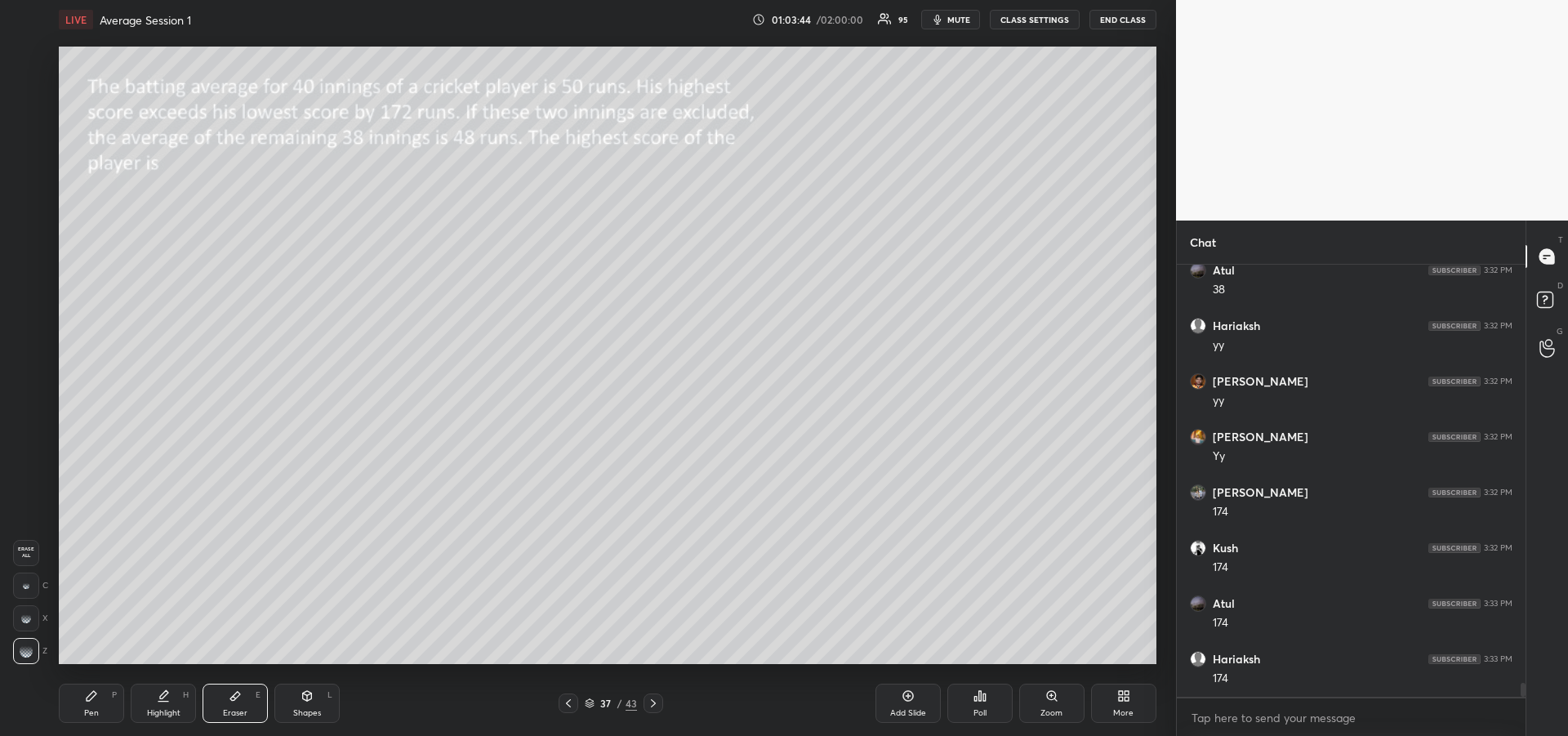
click at [89, 702] on div "Pen P" at bounding box center [91, 703] width 65 height 40
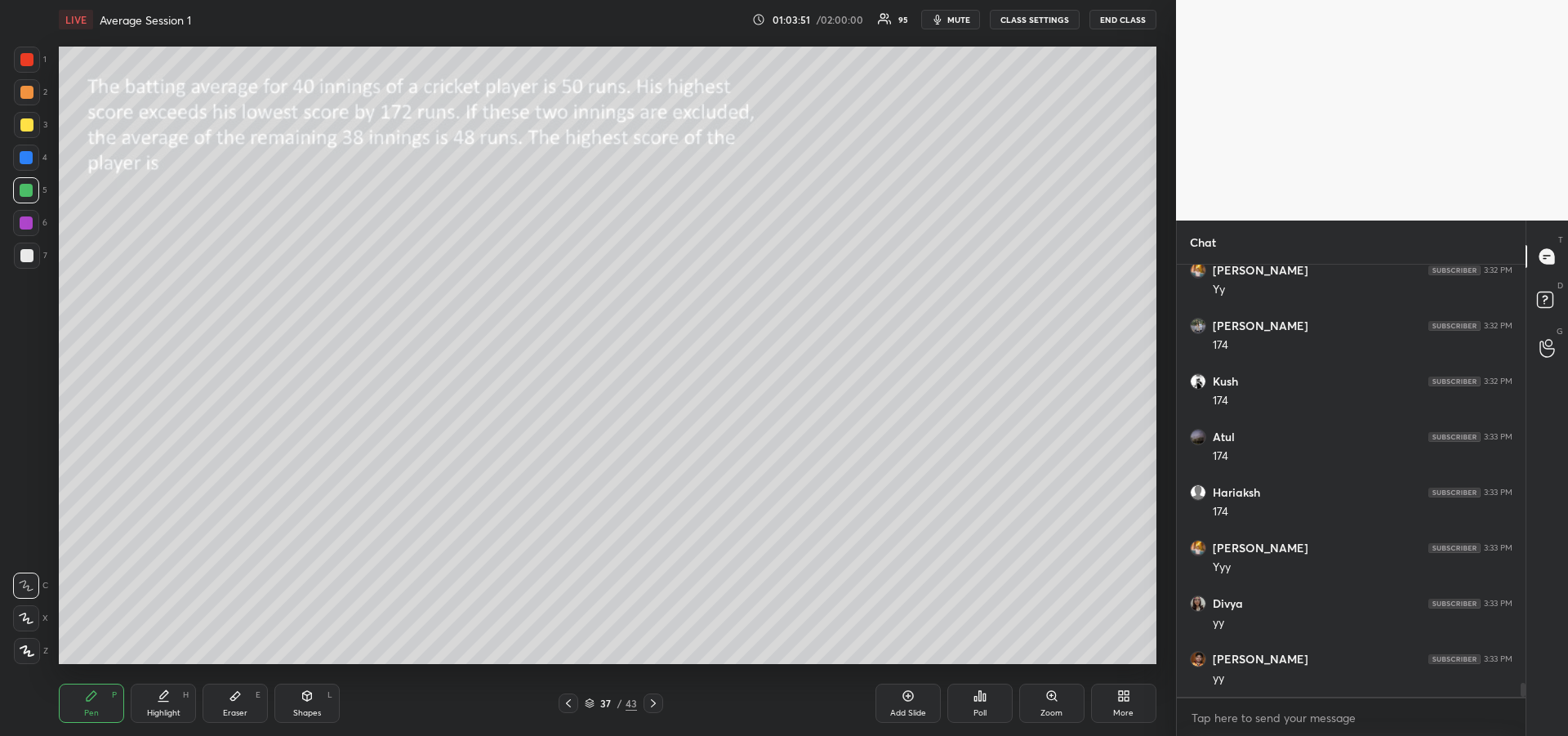
scroll to position [13175, 0]
click at [25, 156] on div at bounding box center [26, 158] width 13 height 13
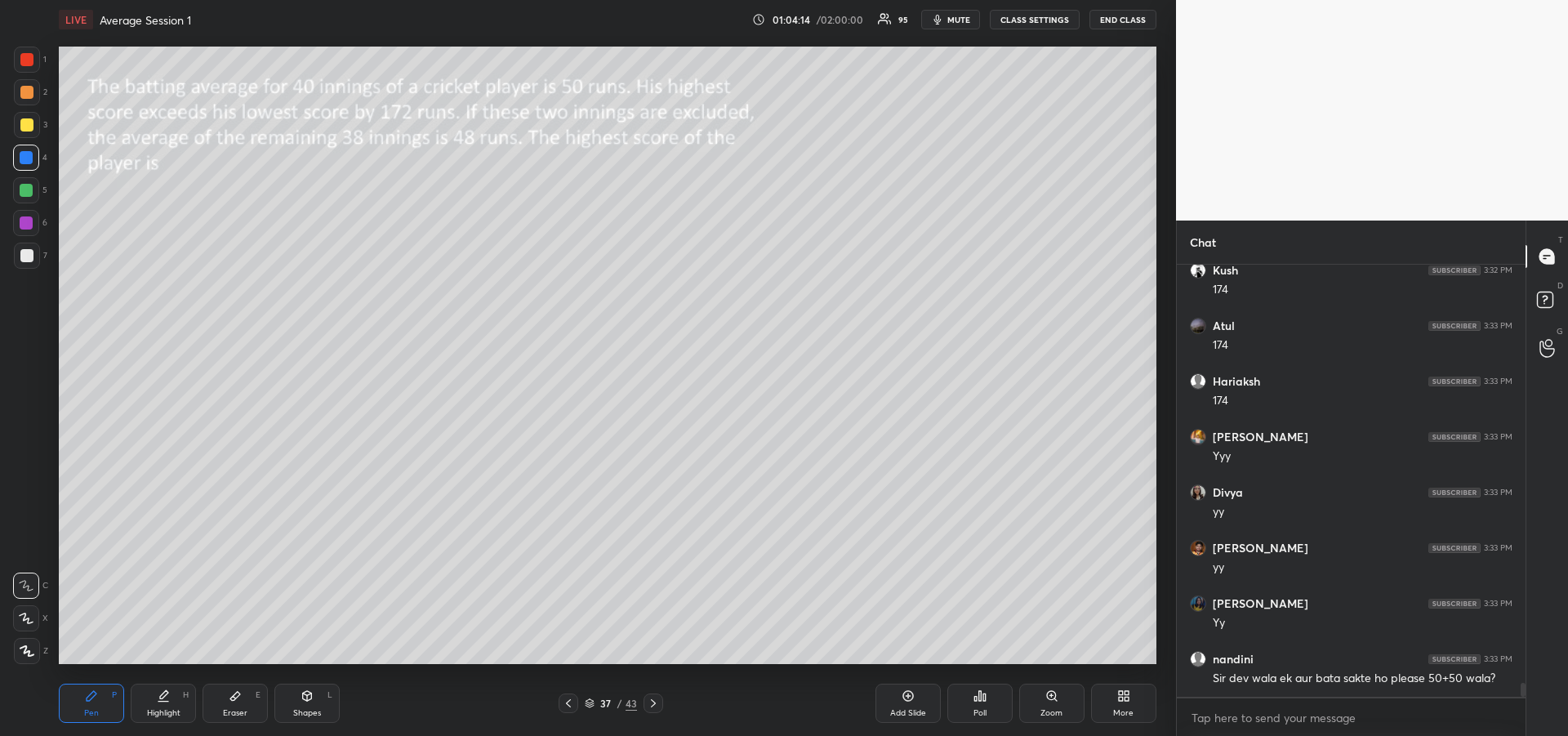
click at [152, 703] on div "Highlight H" at bounding box center [162, 703] width 65 height 40
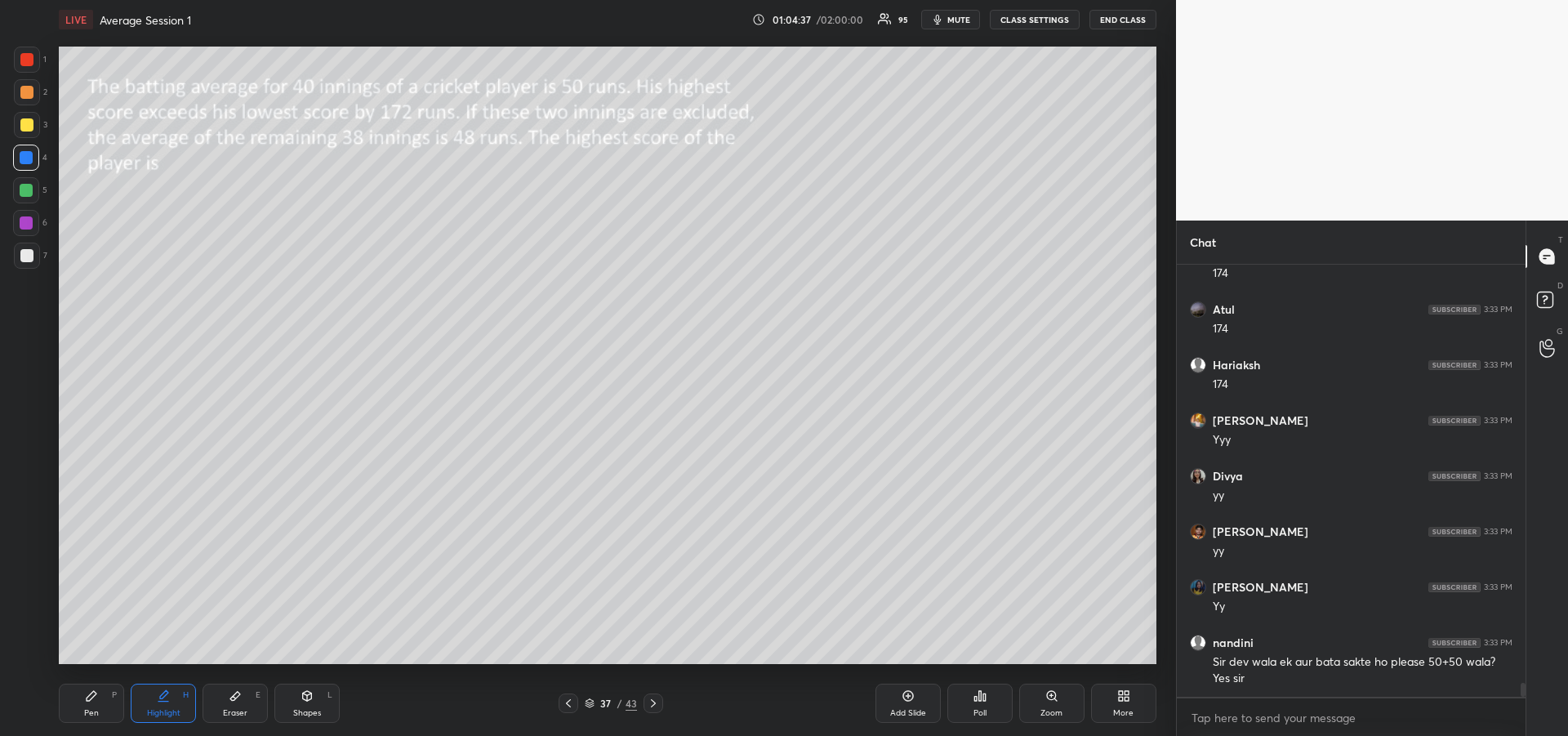
click at [82, 695] on div "Pen P" at bounding box center [91, 703] width 65 height 40
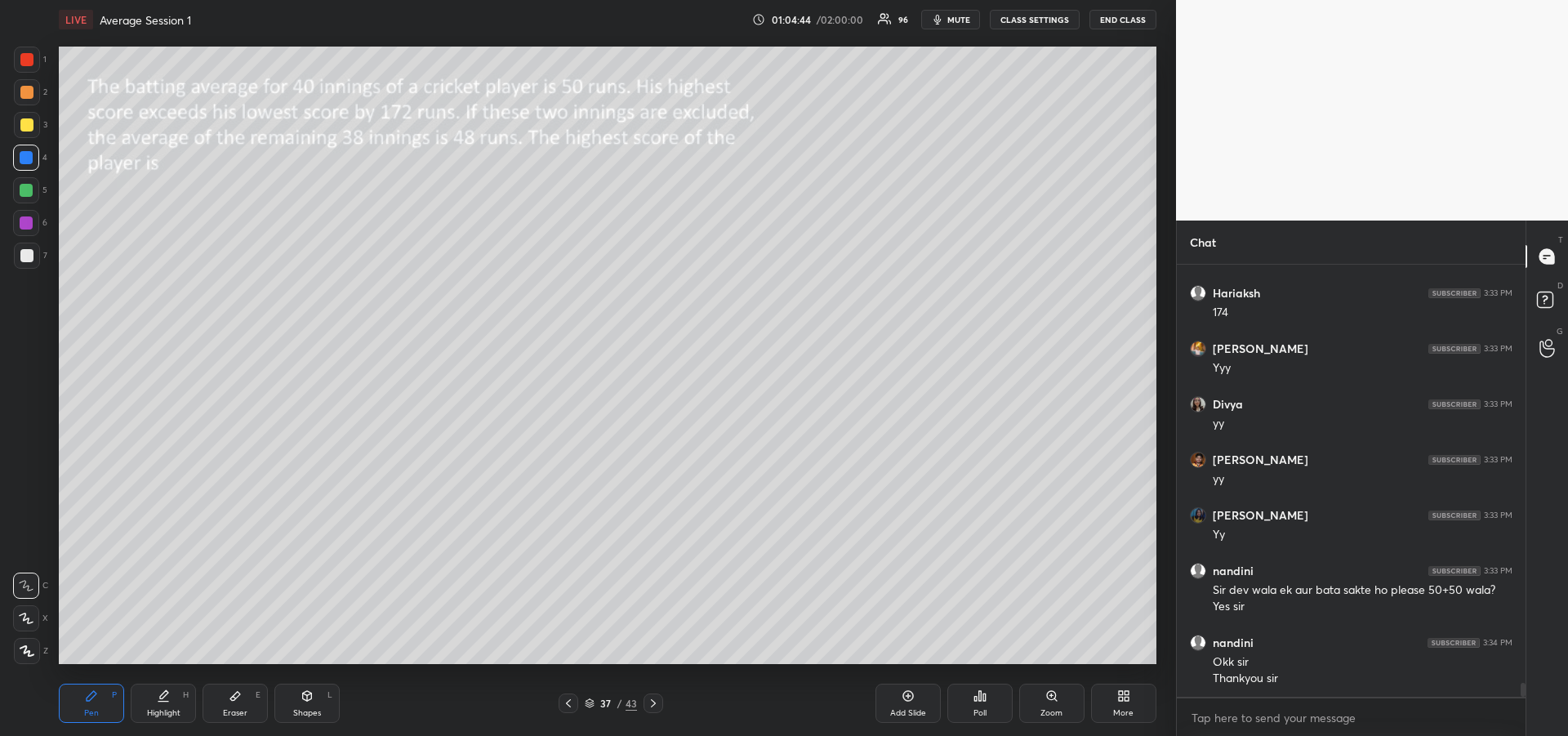
click at [24, 125] on div at bounding box center [27, 125] width 13 height 13
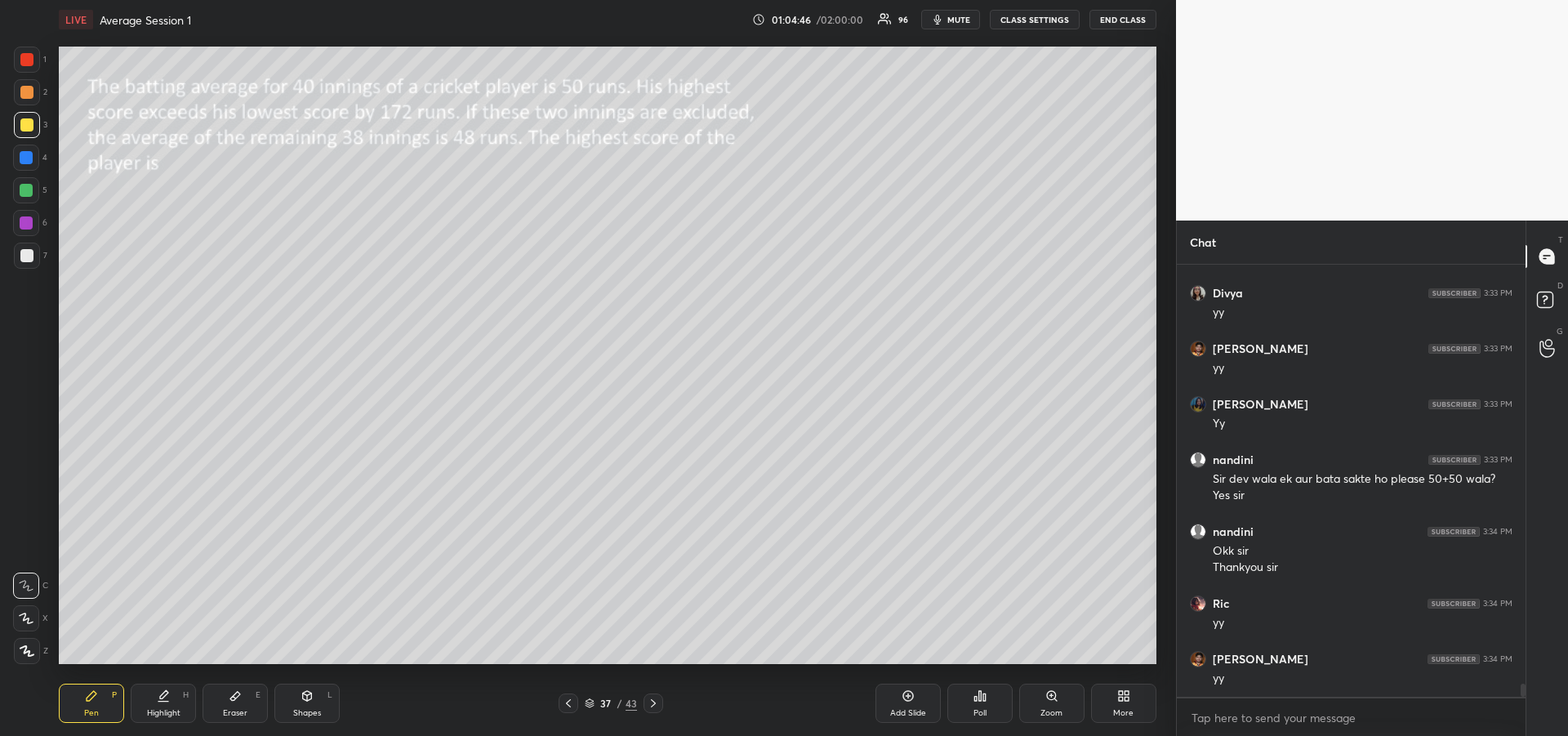
click at [655, 702] on icon at bounding box center [653, 703] width 13 height 13
click at [563, 701] on icon at bounding box center [568, 703] width 13 height 13
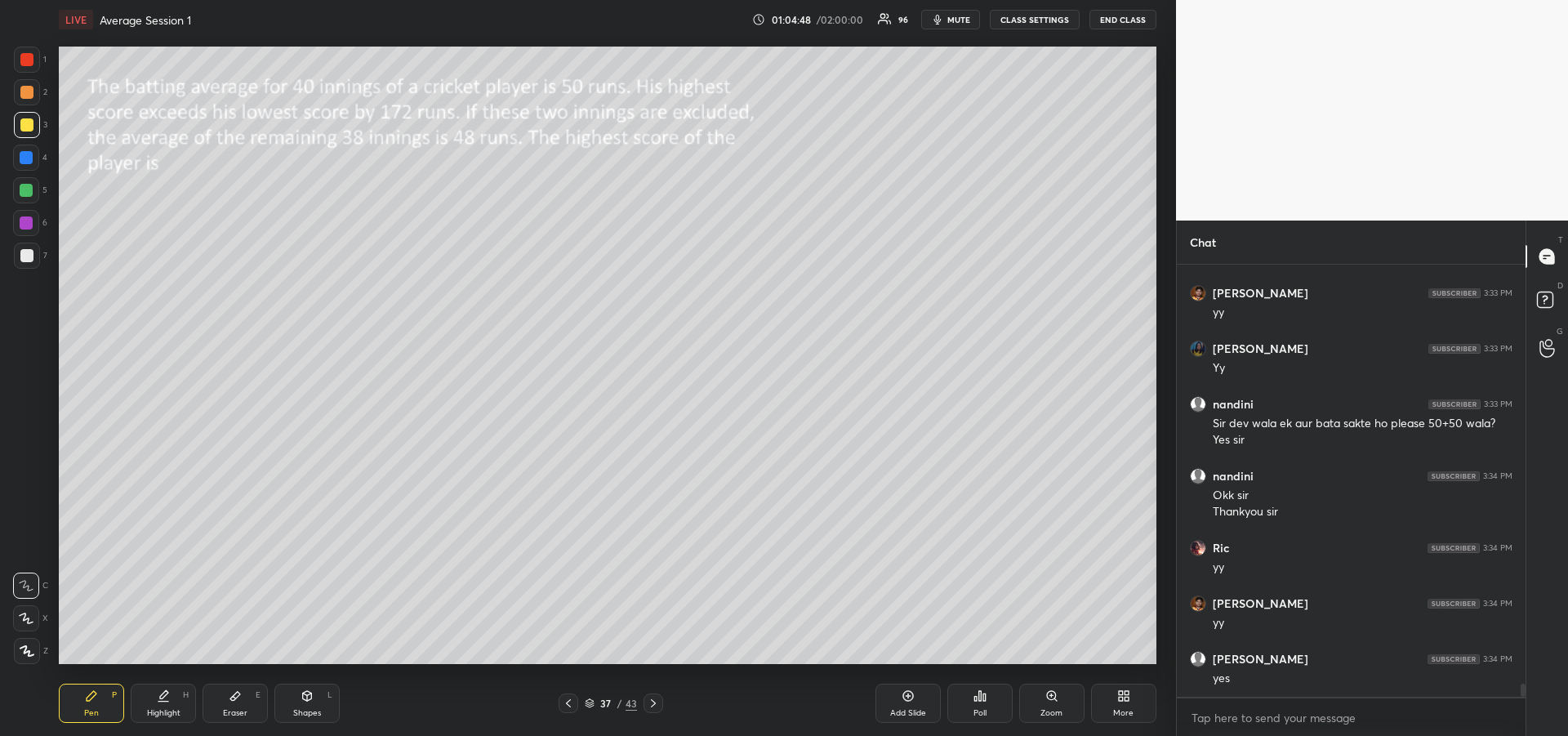
click at [916, 697] on div "Add Slide" at bounding box center [908, 703] width 65 height 40
click at [22, 158] on div at bounding box center [26, 158] width 13 height 13
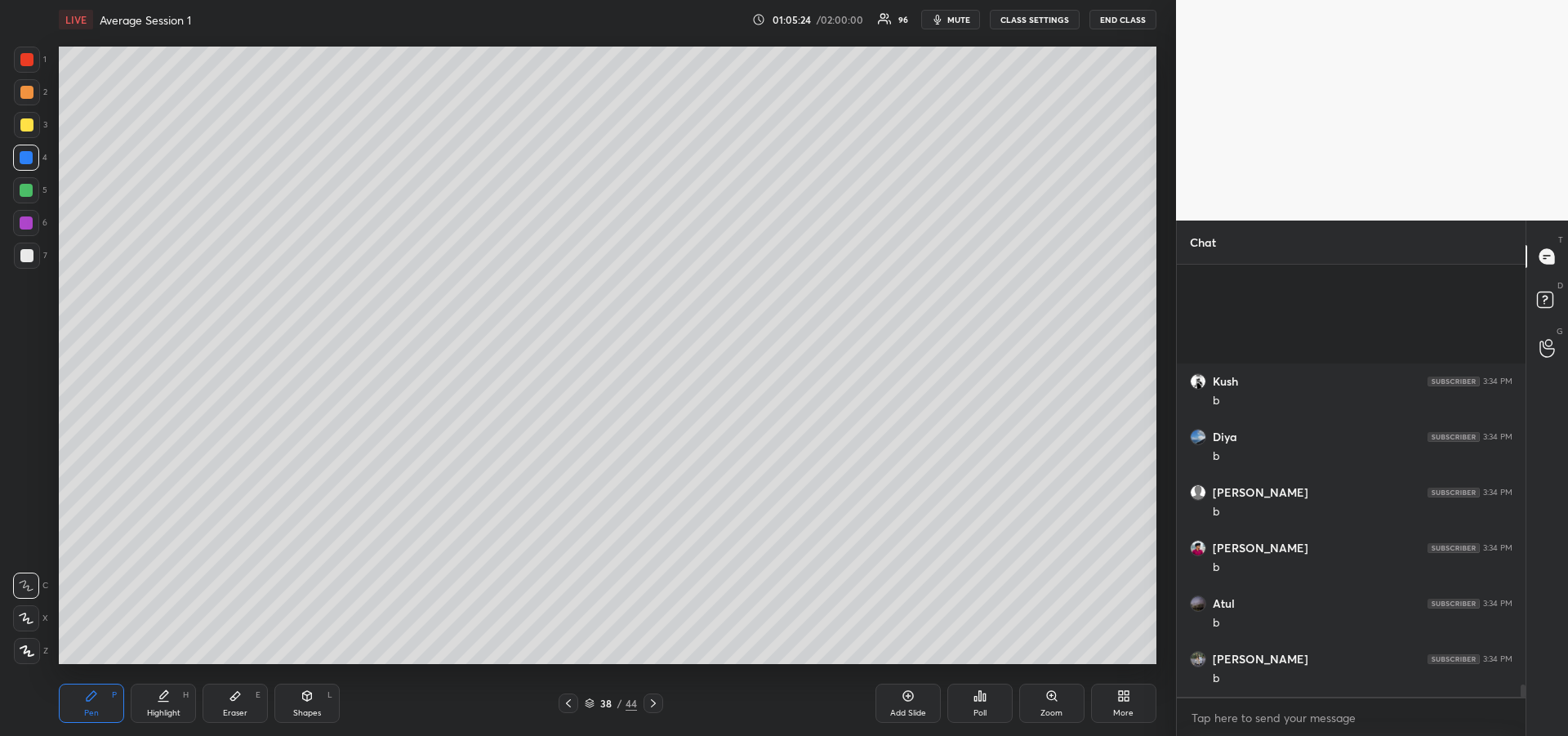
scroll to position [14338, 0]
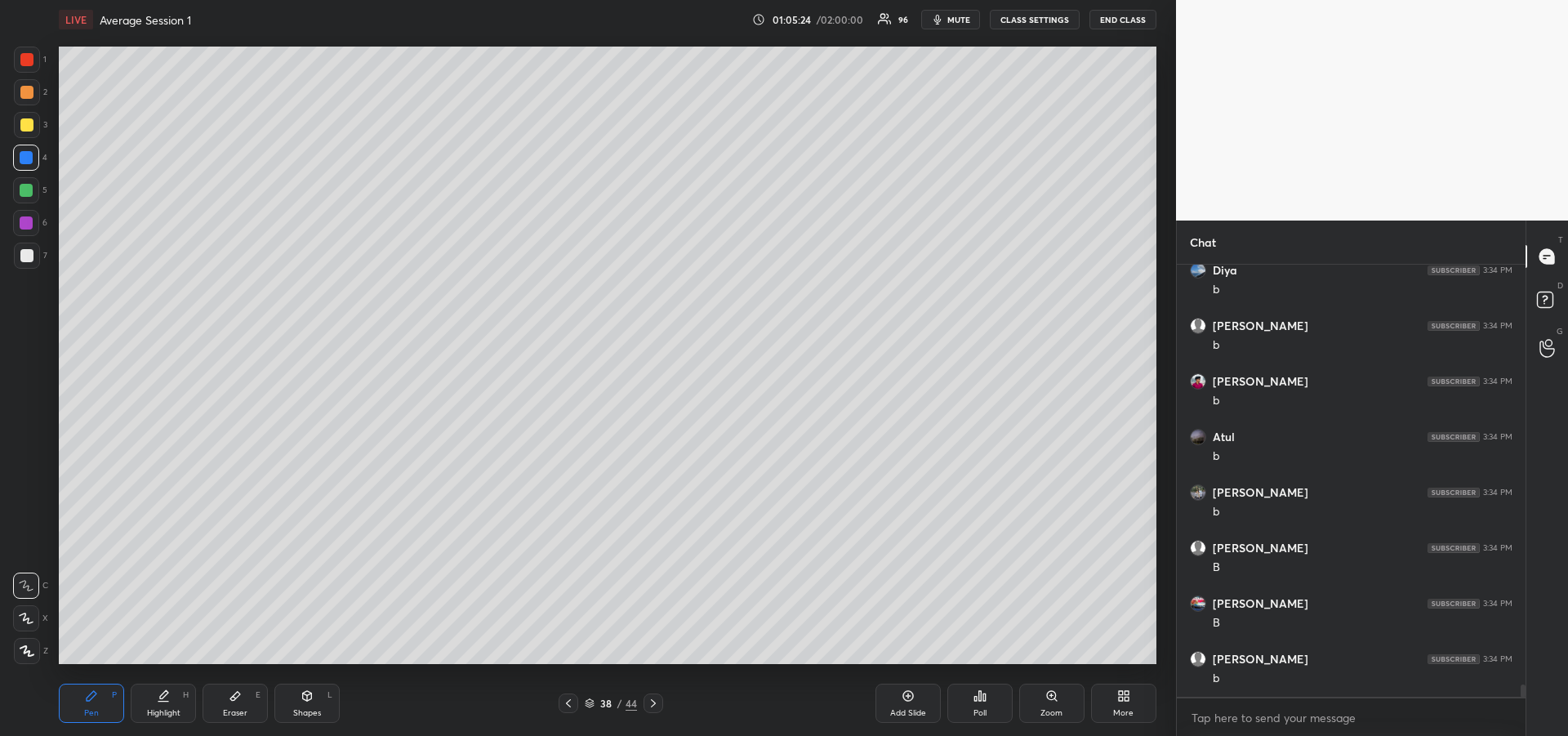
click at [25, 223] on div at bounding box center [26, 223] width 13 height 13
click at [30, 260] on div at bounding box center [27, 256] width 13 height 13
click at [154, 712] on div "Highlight" at bounding box center [163, 712] width 33 height 8
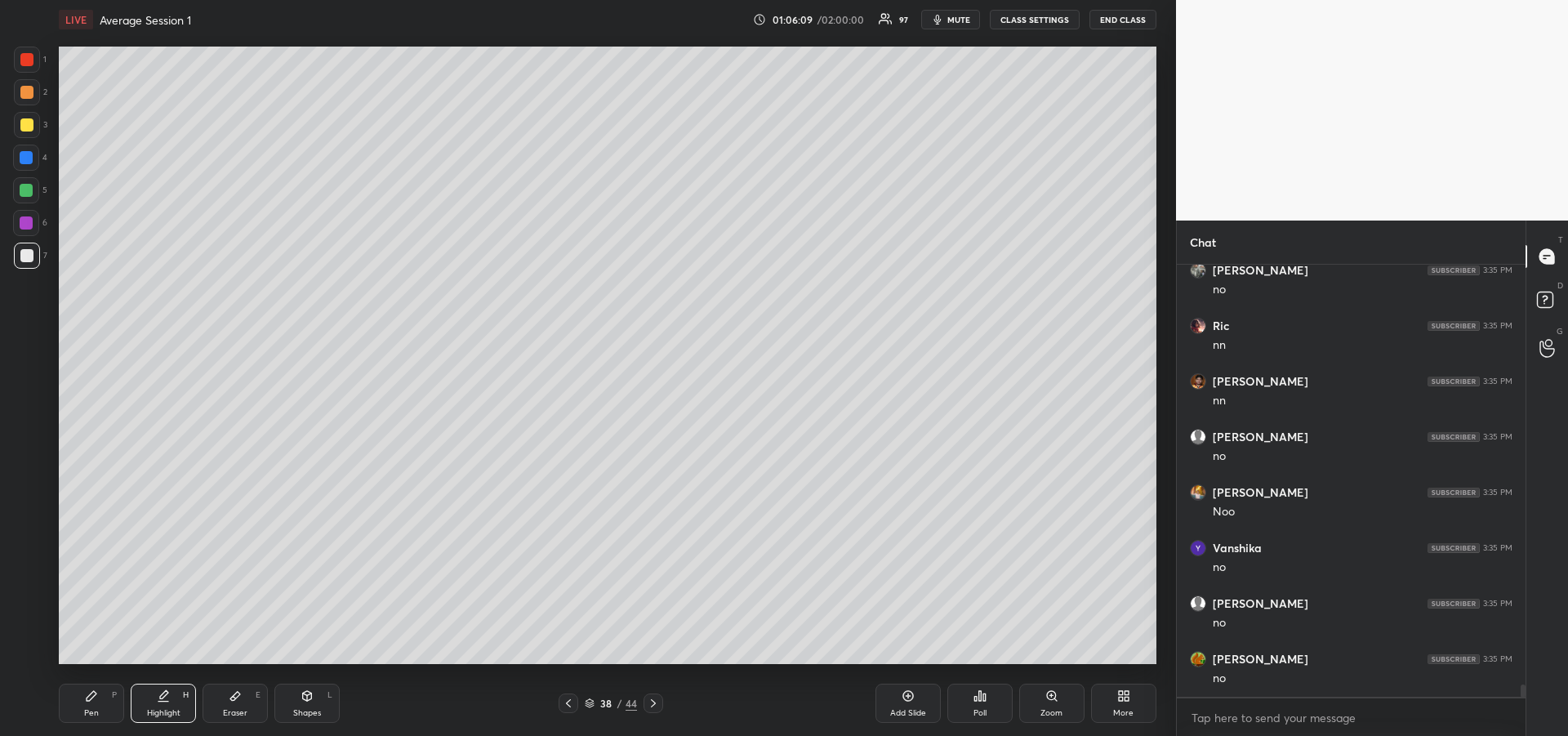
click at [90, 701] on icon at bounding box center [92, 695] width 13 height 13
click at [92, 692] on icon at bounding box center [92, 695] width 13 height 13
click at [150, 704] on div "Highlight H" at bounding box center [162, 703] width 65 height 40
click at [88, 702] on div "Pen P" at bounding box center [91, 703] width 65 height 40
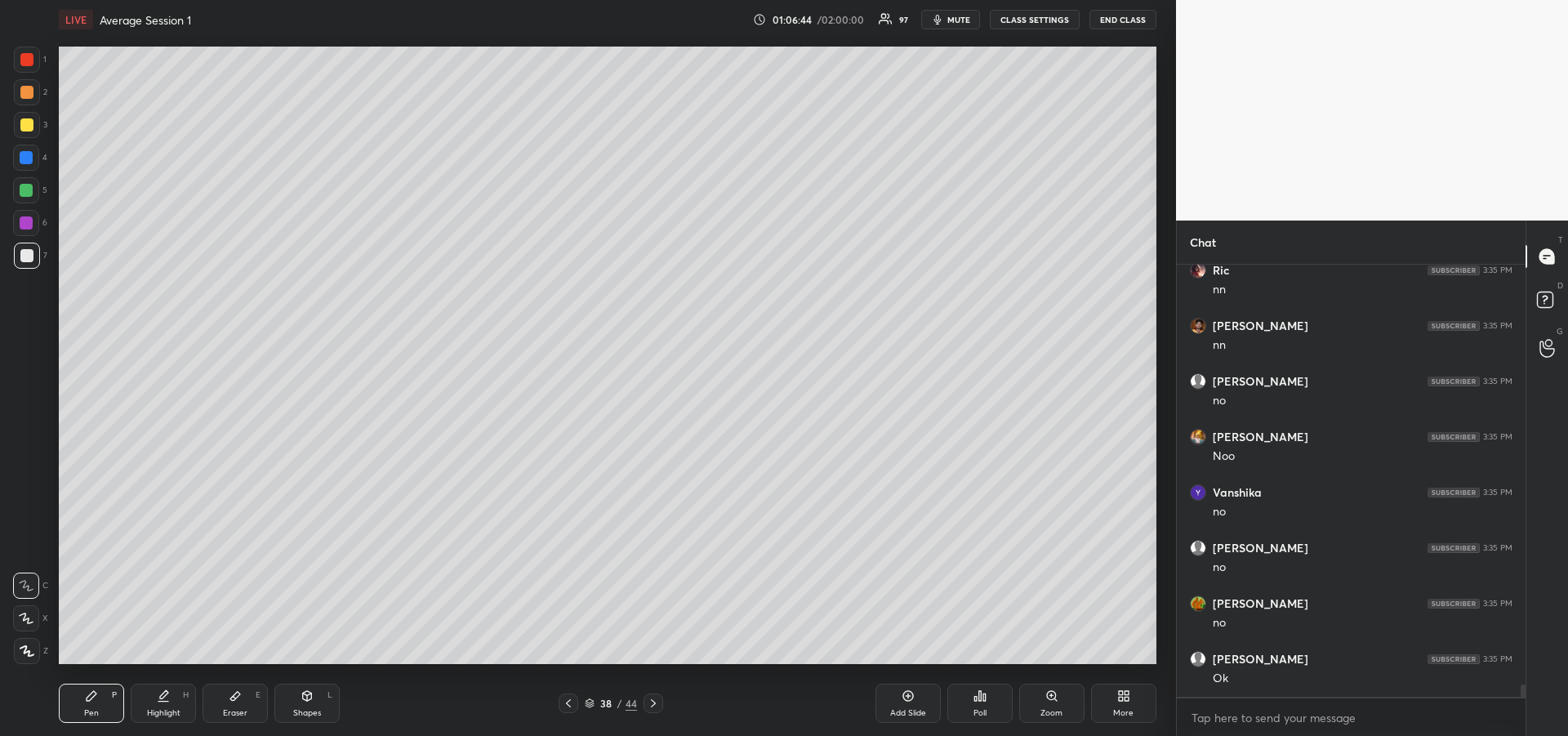
scroll to position [15042, 0]
click at [240, 699] on icon at bounding box center [235, 695] width 13 height 13
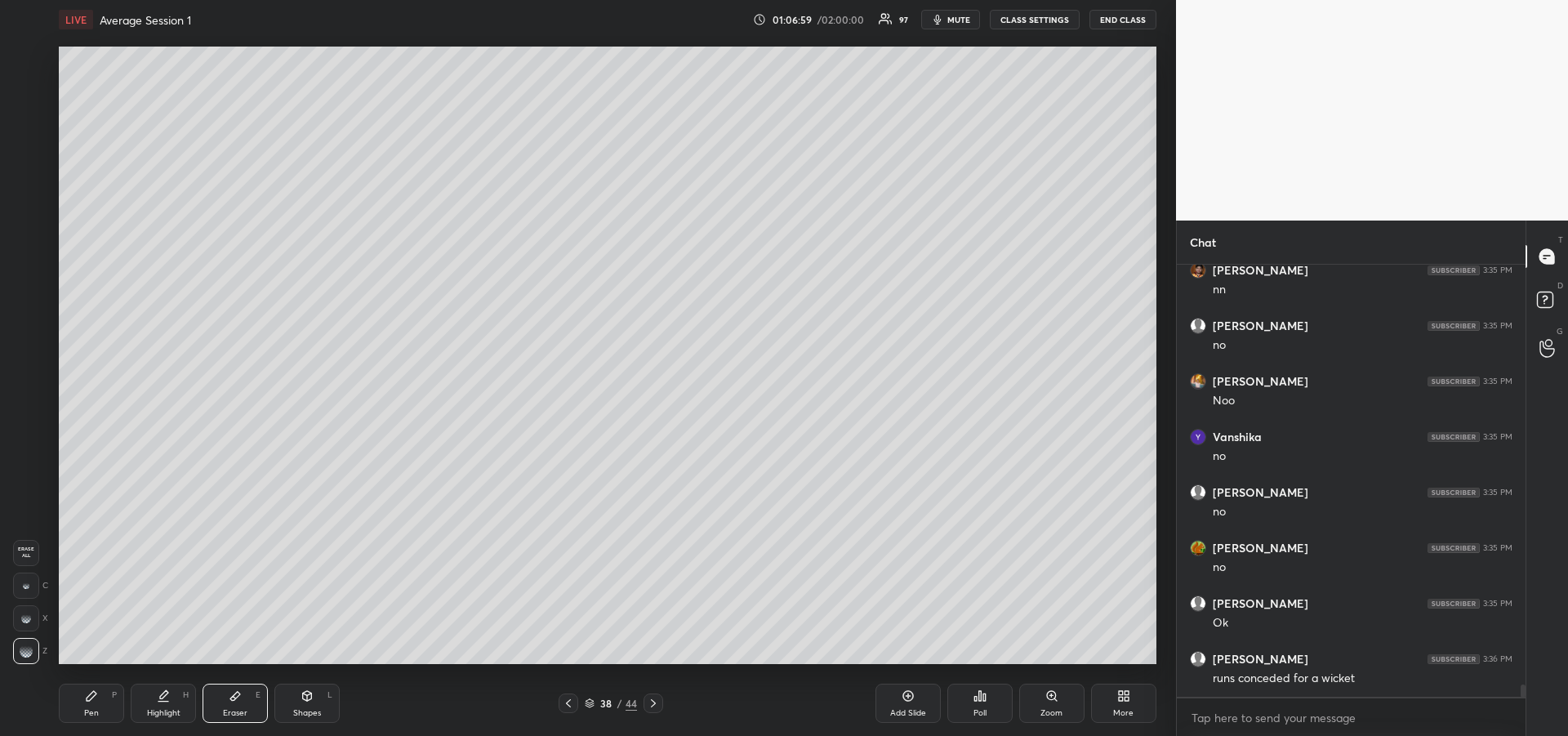
click at [94, 700] on icon at bounding box center [92, 695] width 13 height 13
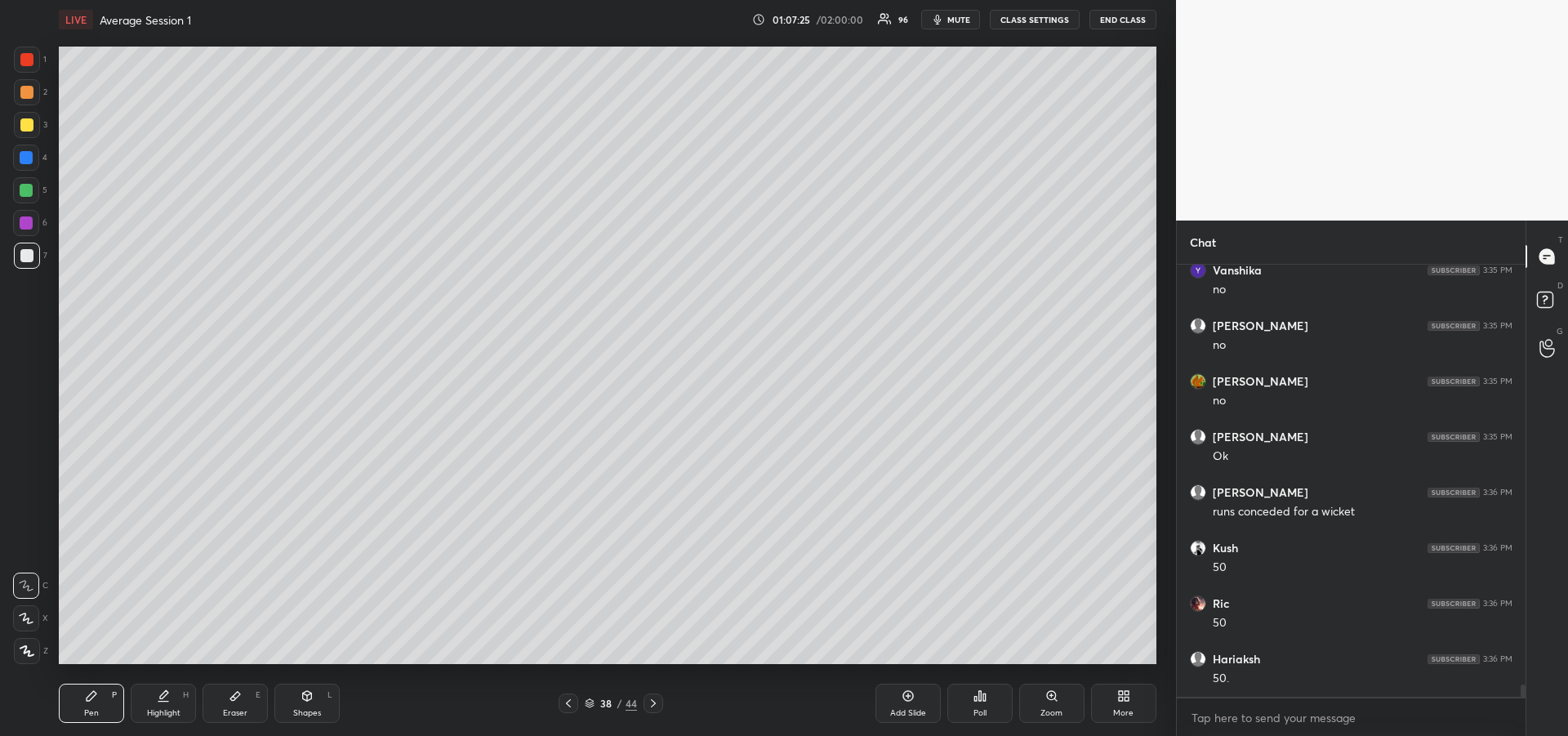
scroll to position [15264, 0]
click at [27, 121] on div at bounding box center [27, 125] width 13 height 13
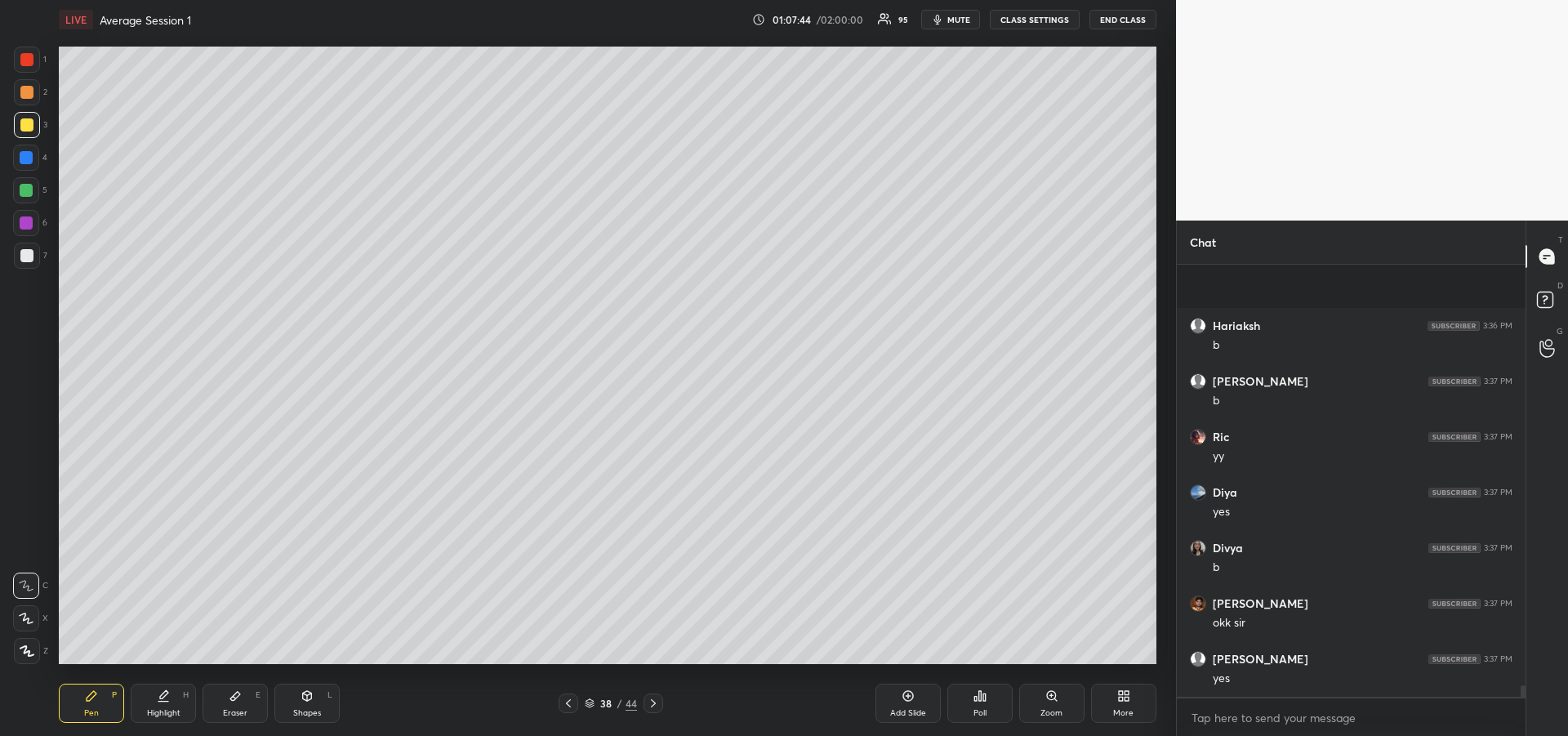
scroll to position [15764, 0]
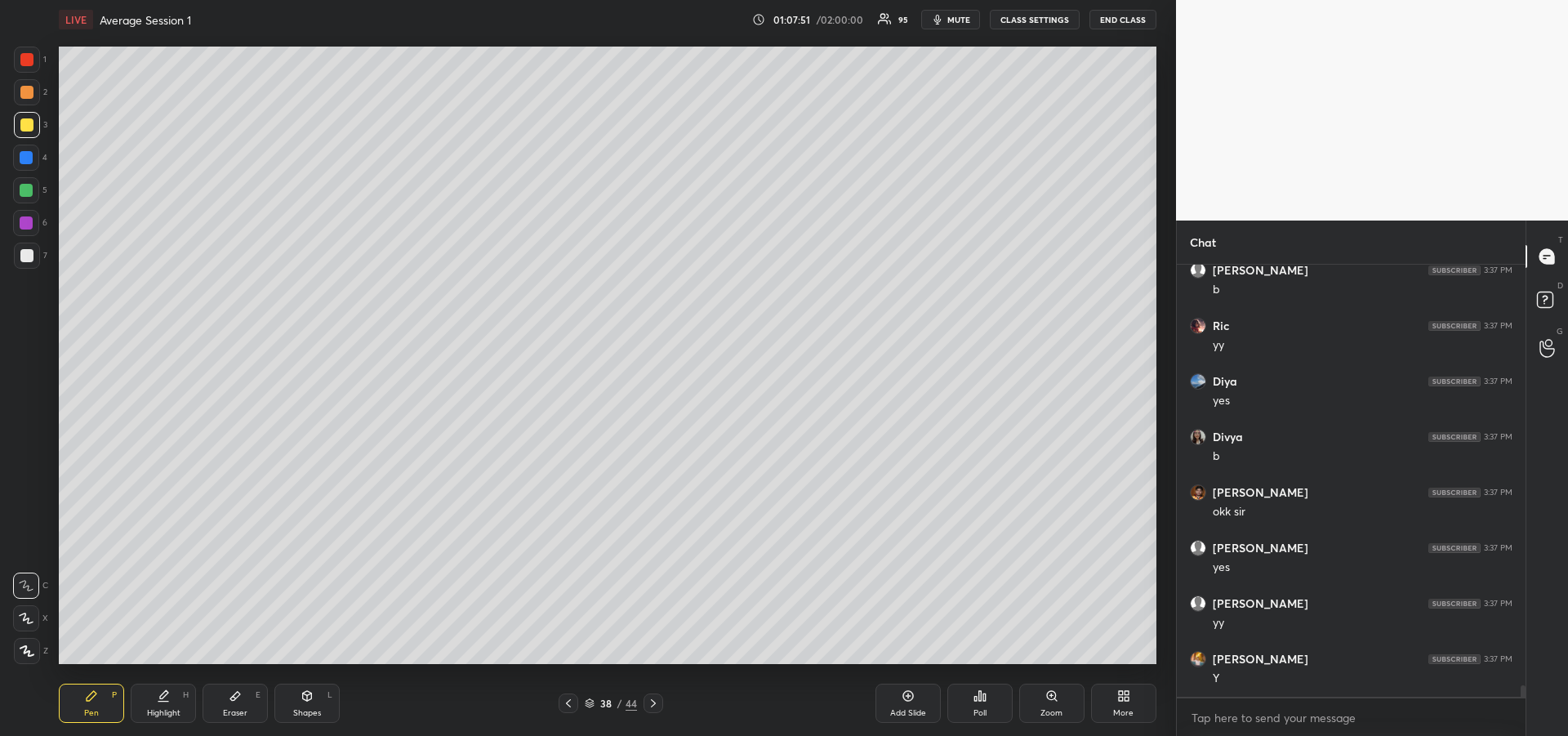
click at [18, 125] on div at bounding box center [27, 125] width 26 height 26
click at [654, 702] on icon at bounding box center [653, 703] width 5 height 8
click at [27, 92] on div at bounding box center [27, 92] width 13 height 13
click at [23, 185] on div at bounding box center [26, 191] width 13 height 13
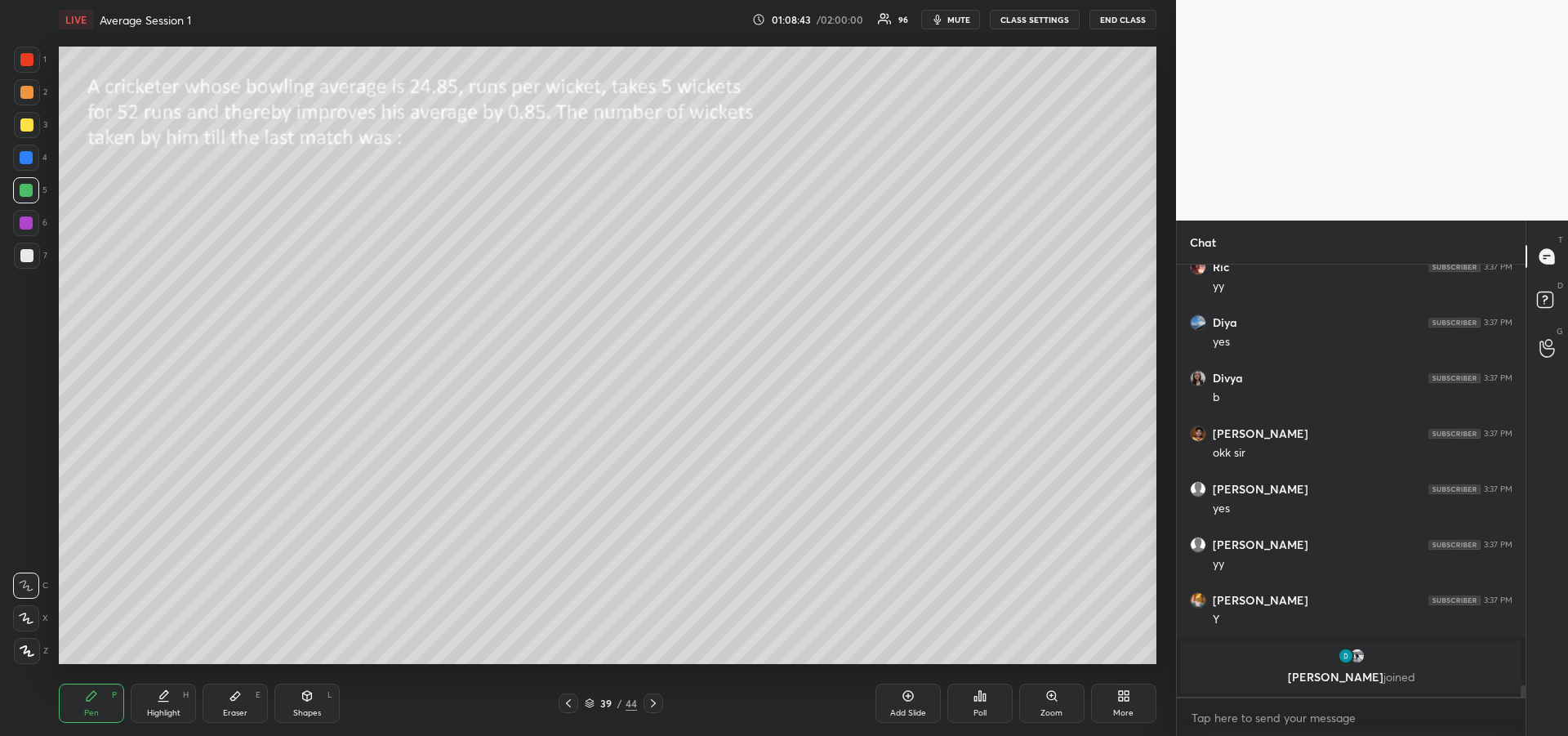
click at [25, 195] on div at bounding box center [26, 191] width 13 height 13
click at [951, 22] on span "mute" at bounding box center [959, 20] width 23 height 11
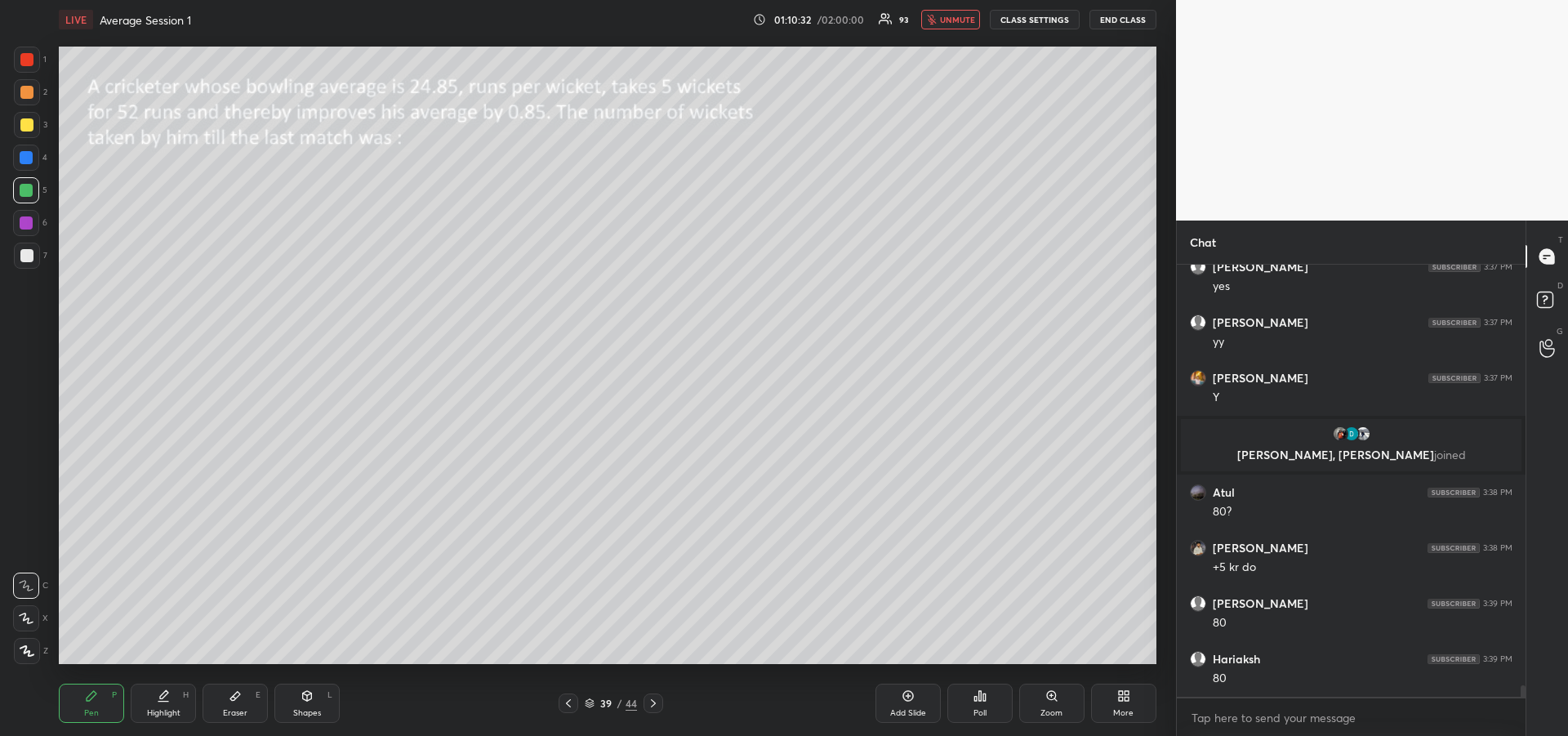
scroll to position [15700, 0]
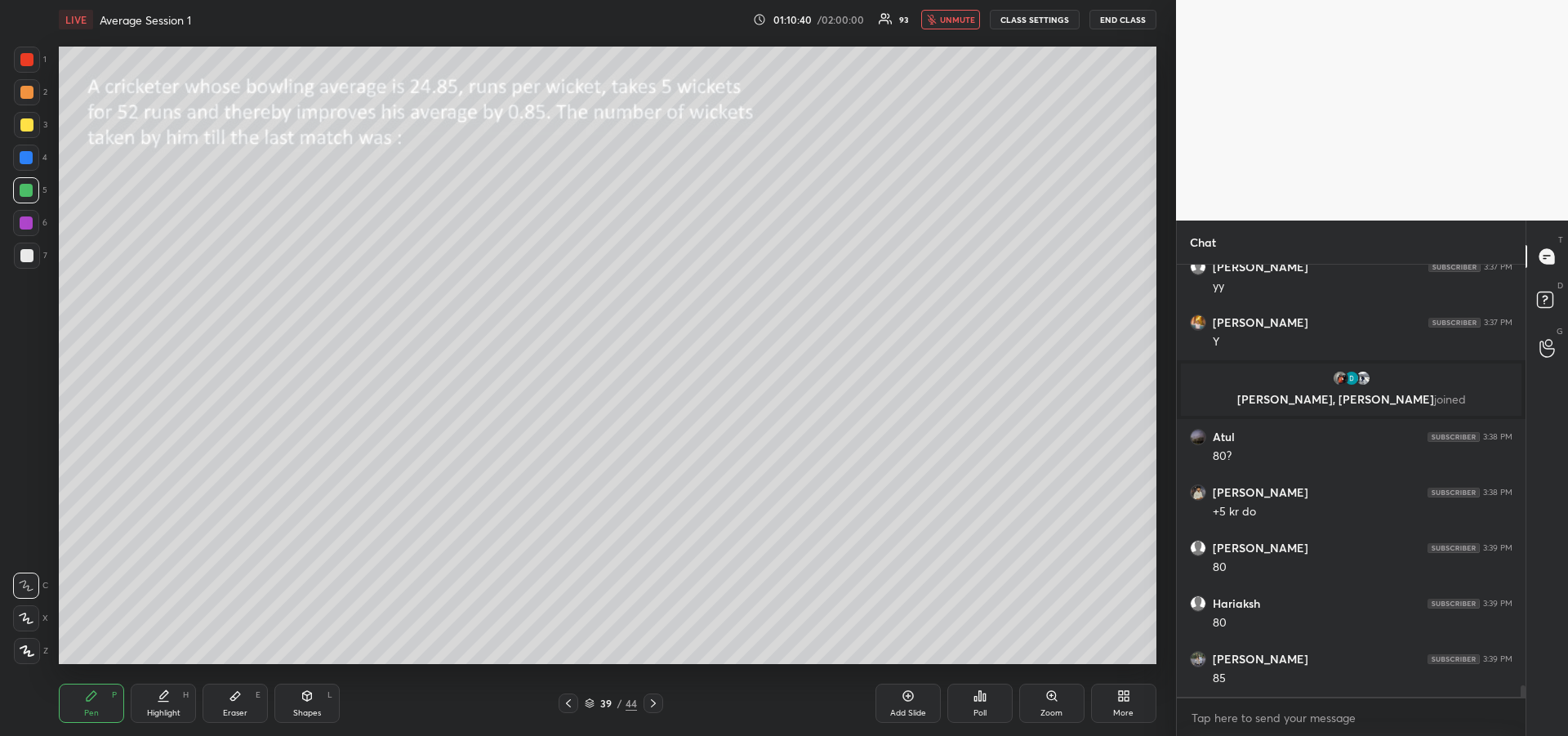
click at [950, 24] on span "unmute" at bounding box center [957, 20] width 35 height 11
click at [234, 699] on icon at bounding box center [235, 696] width 9 height 9
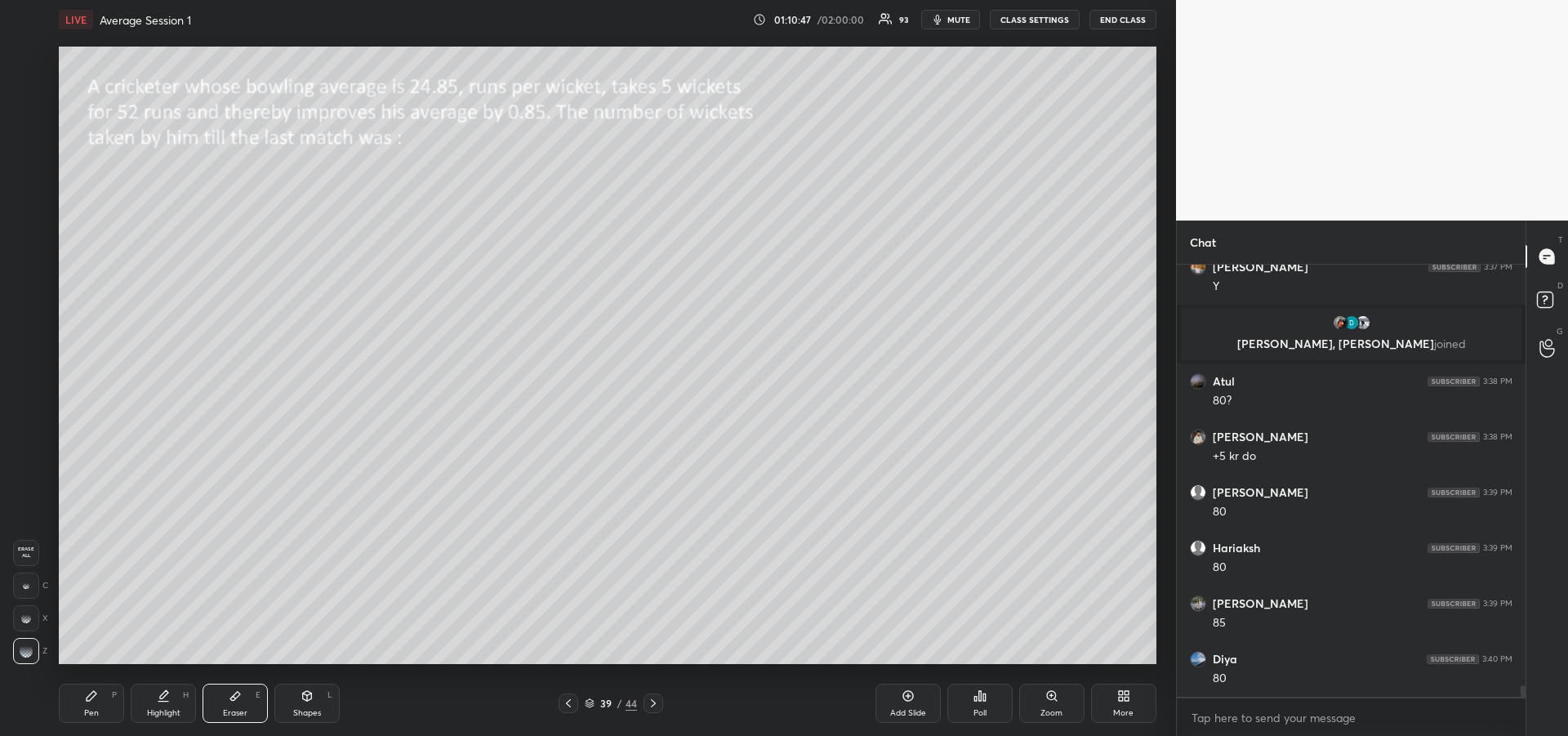
click at [25, 548] on span "Erase all" at bounding box center [26, 552] width 25 height 11
click at [99, 703] on div "Pen P" at bounding box center [91, 703] width 65 height 40
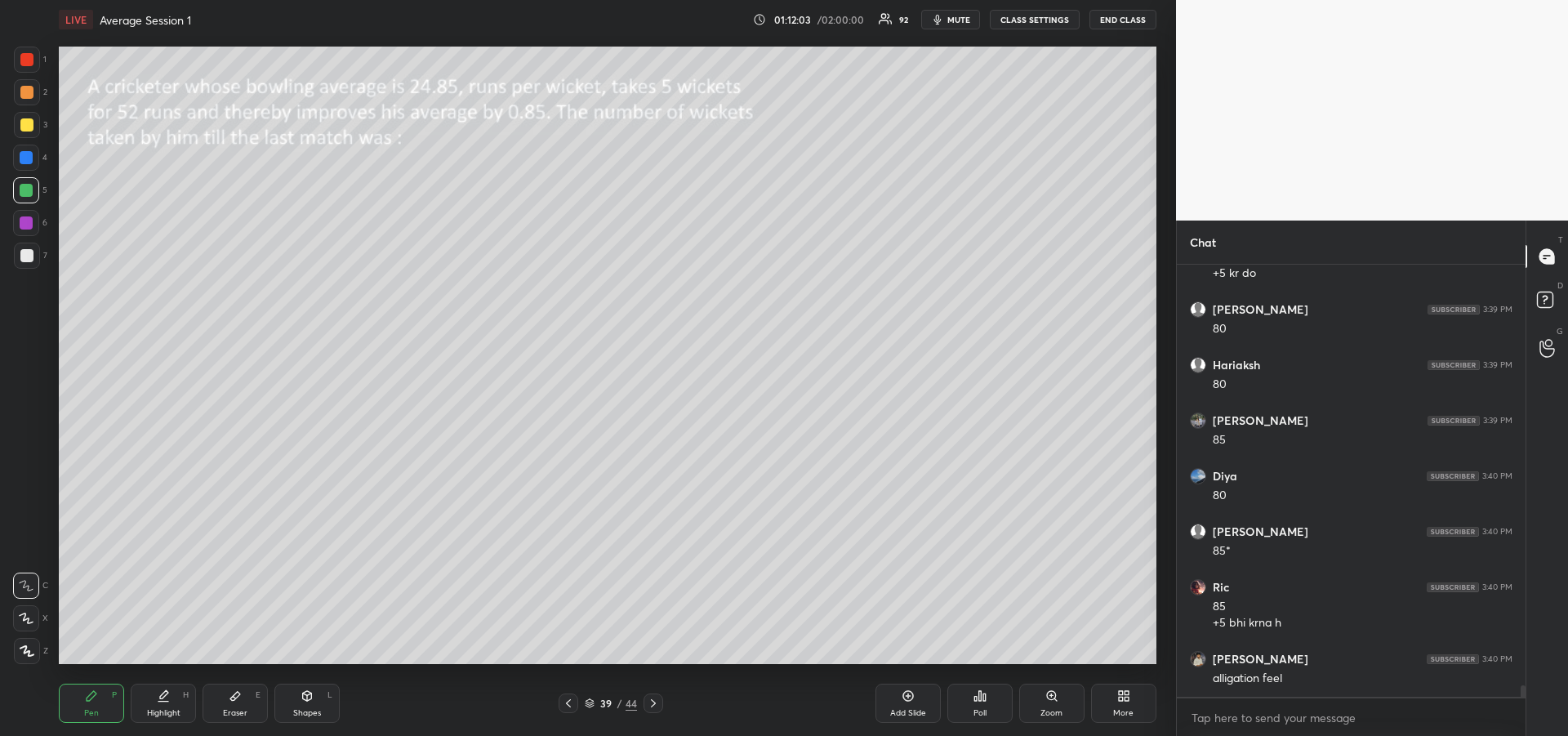
scroll to position [15995, 0]
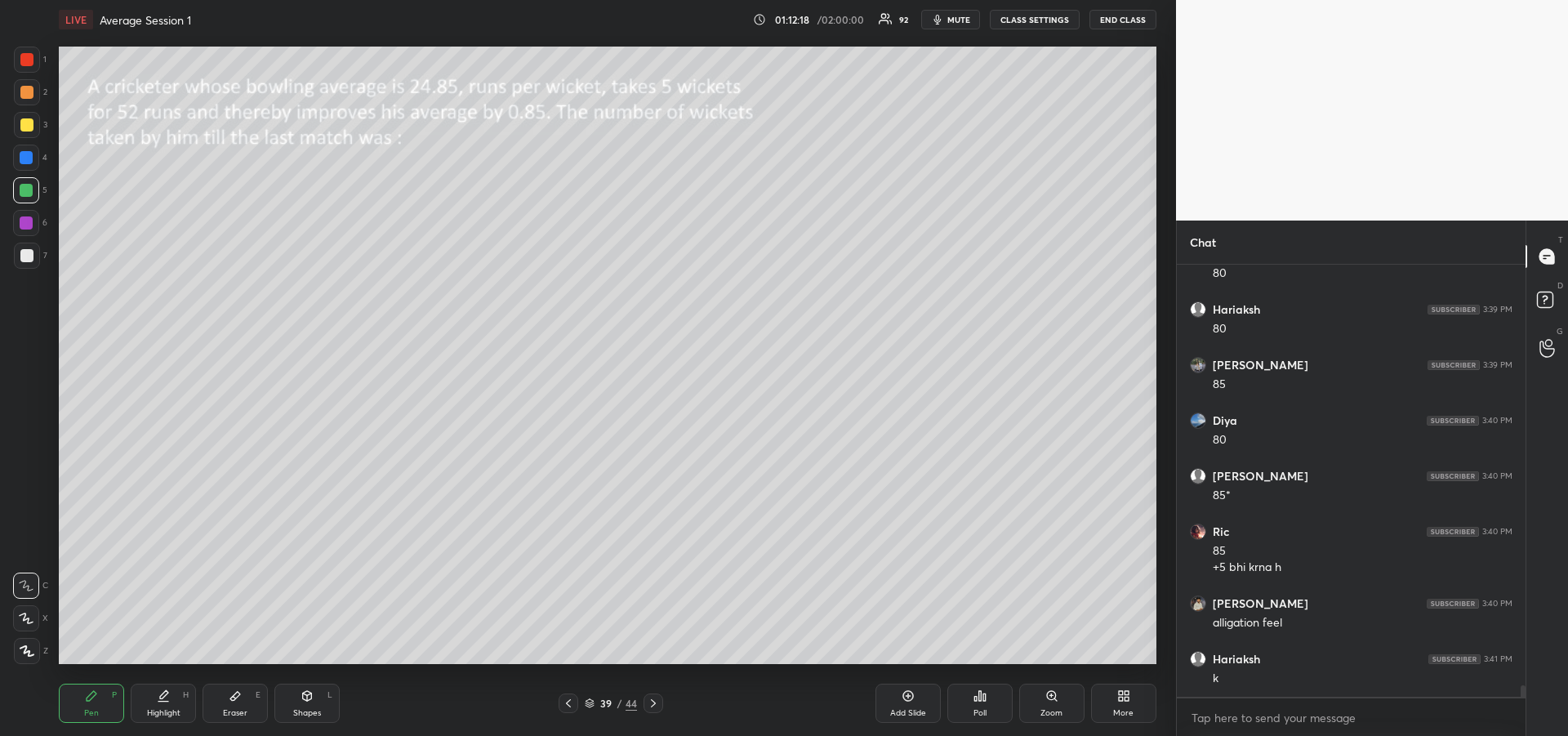
click at [165, 705] on div "Highlight H" at bounding box center [162, 703] width 65 height 40
click at [92, 695] on icon at bounding box center [92, 695] width 9 height 9
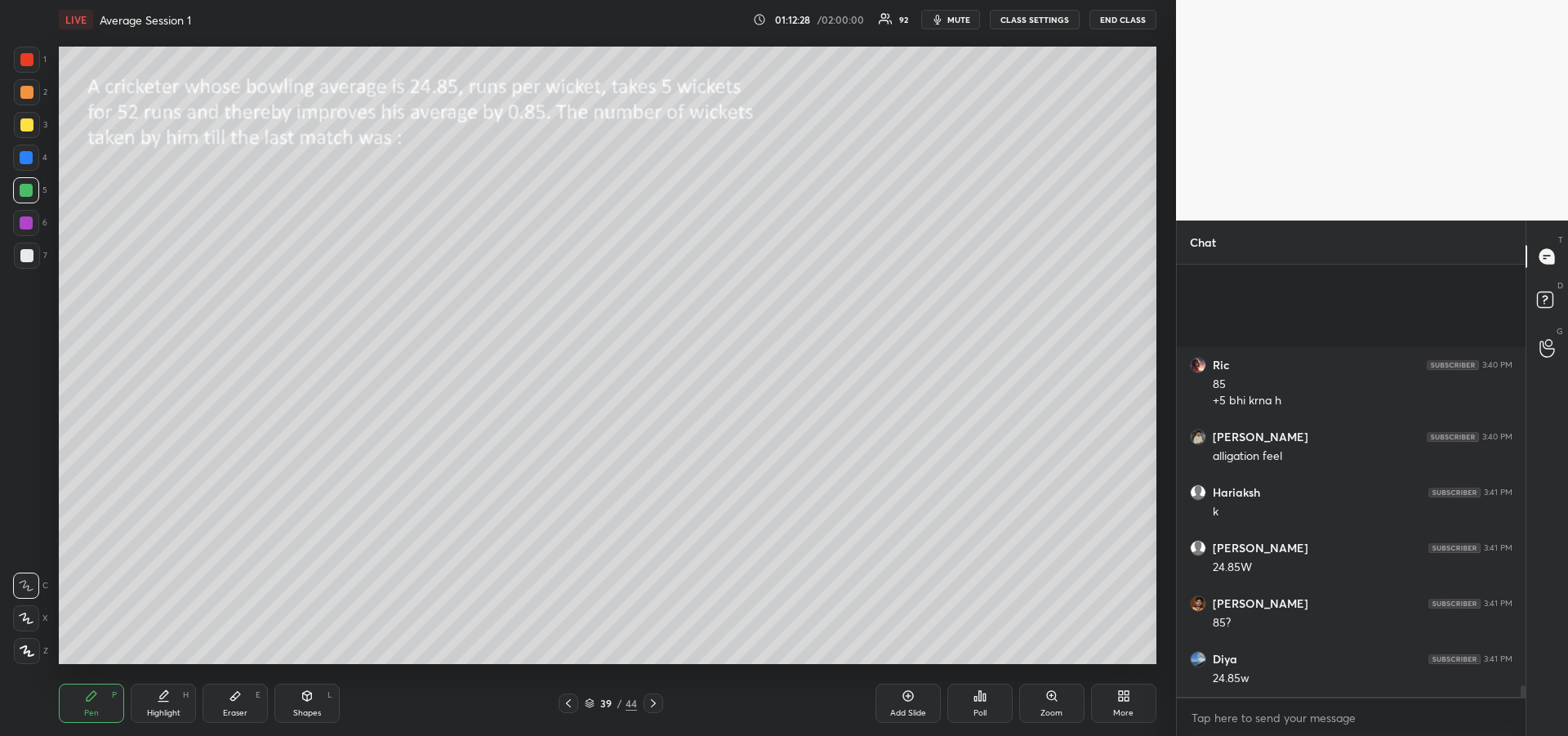
scroll to position [16328, 0]
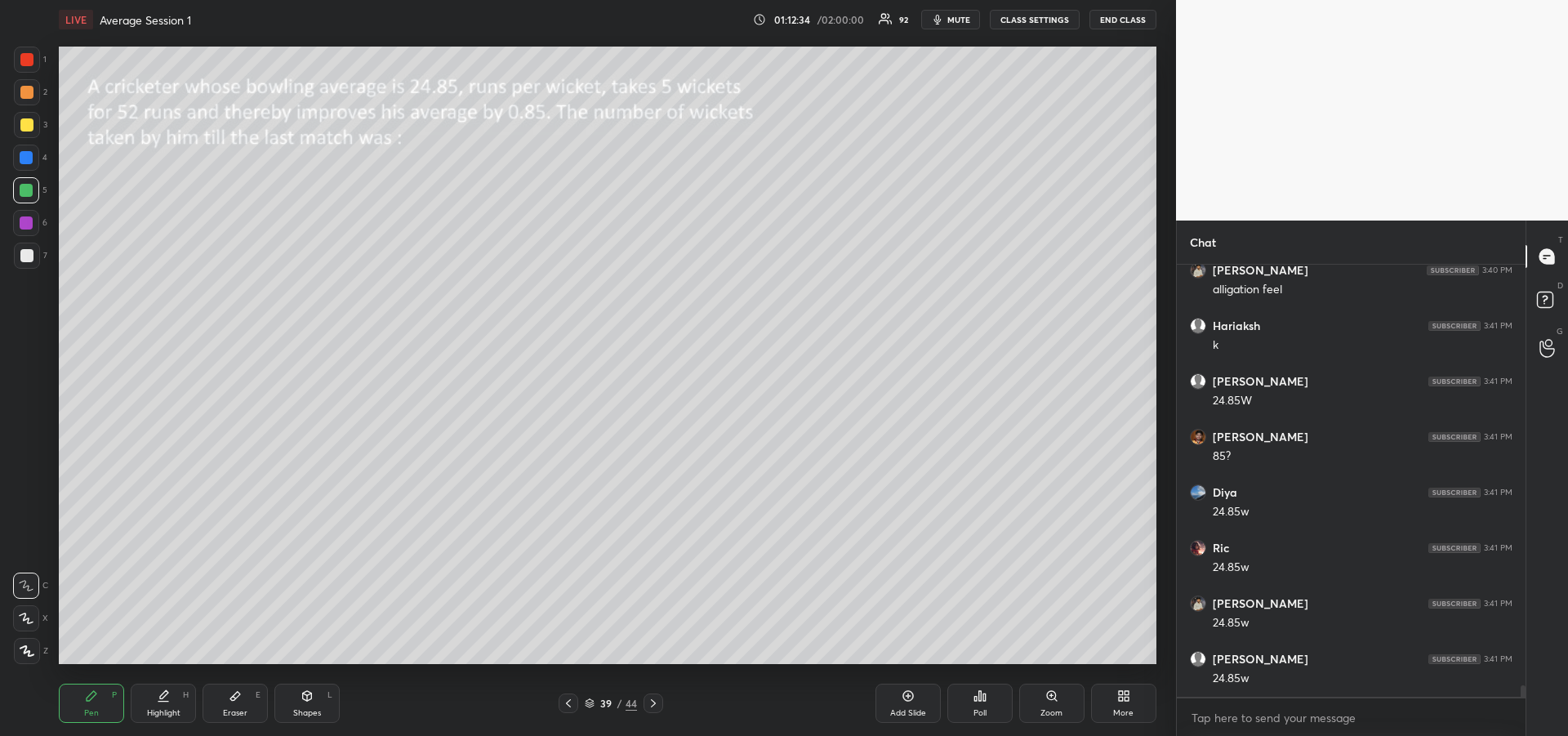
click at [234, 701] on icon at bounding box center [235, 695] width 13 height 13
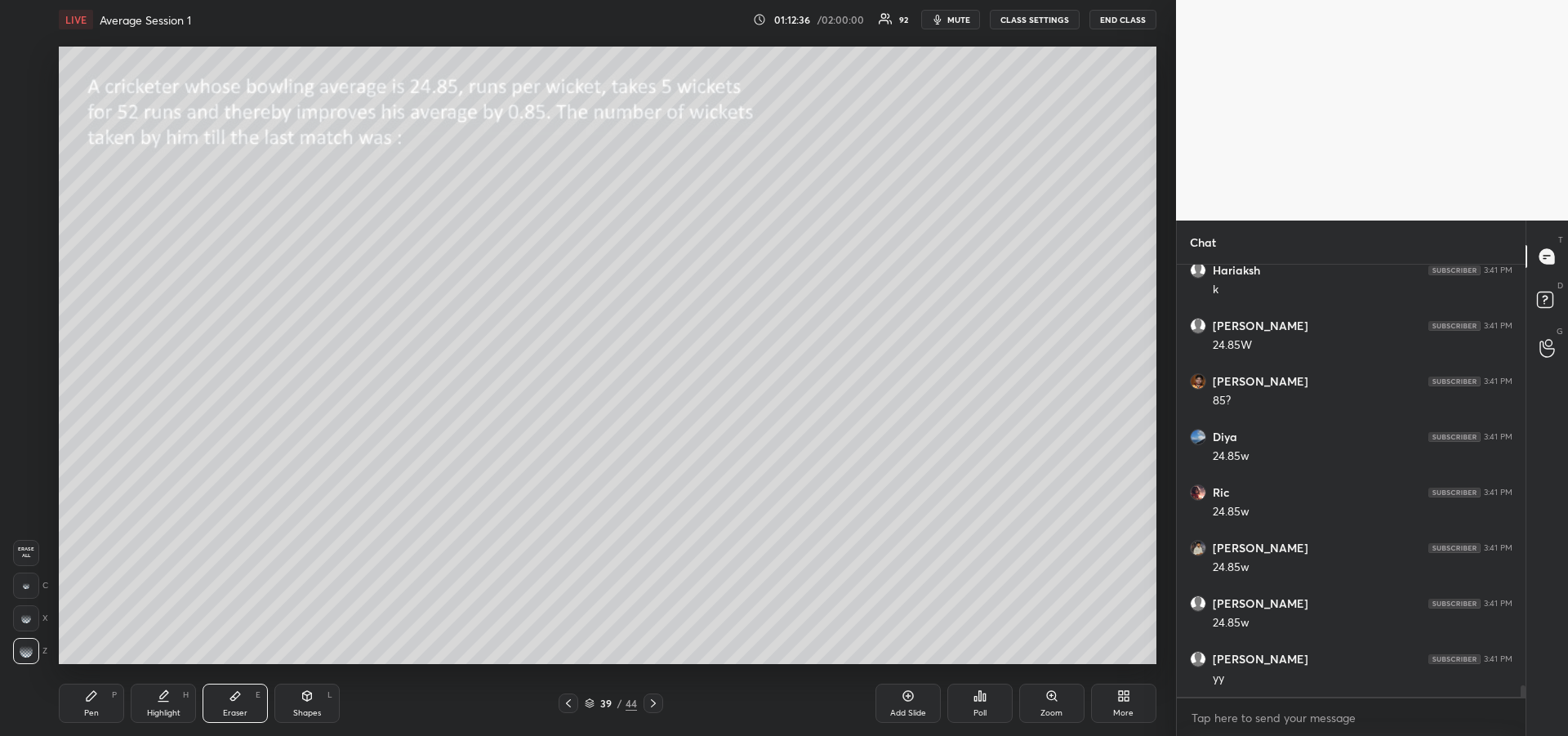
scroll to position [16438, 0]
click at [90, 698] on icon at bounding box center [92, 695] width 9 height 9
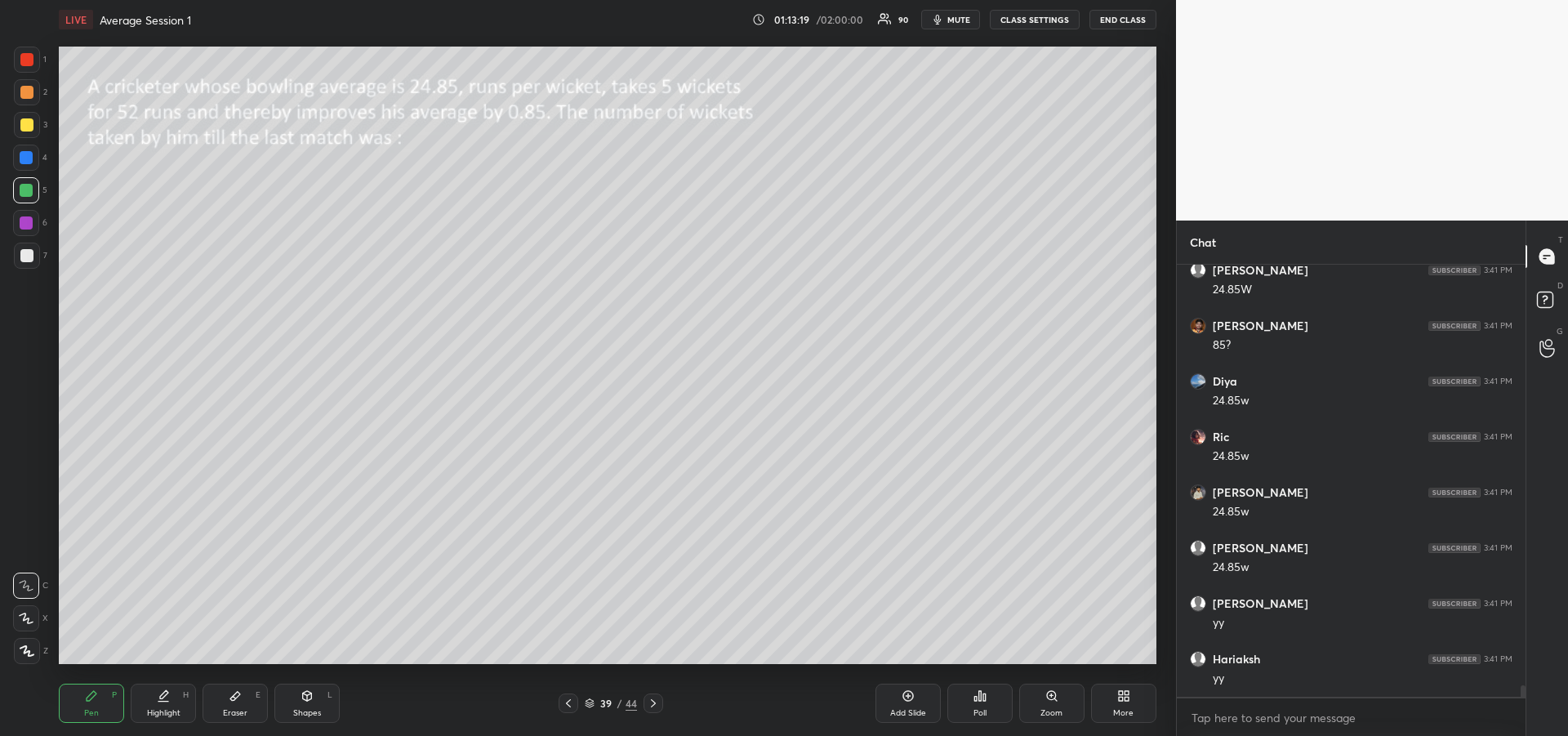
scroll to position [16498, 0]
click at [233, 695] on icon at bounding box center [235, 696] width 9 height 9
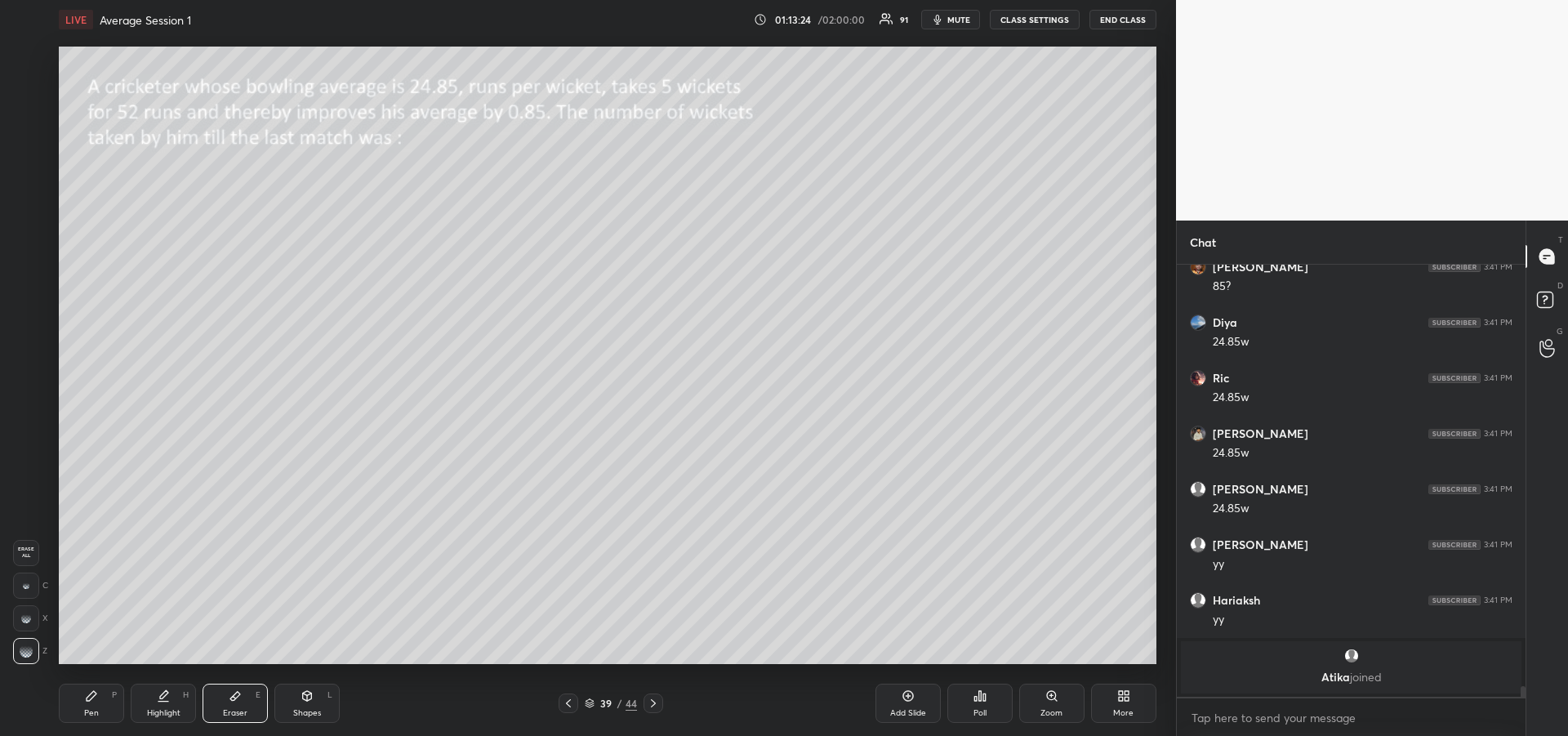
click at [97, 698] on icon at bounding box center [92, 695] width 13 height 13
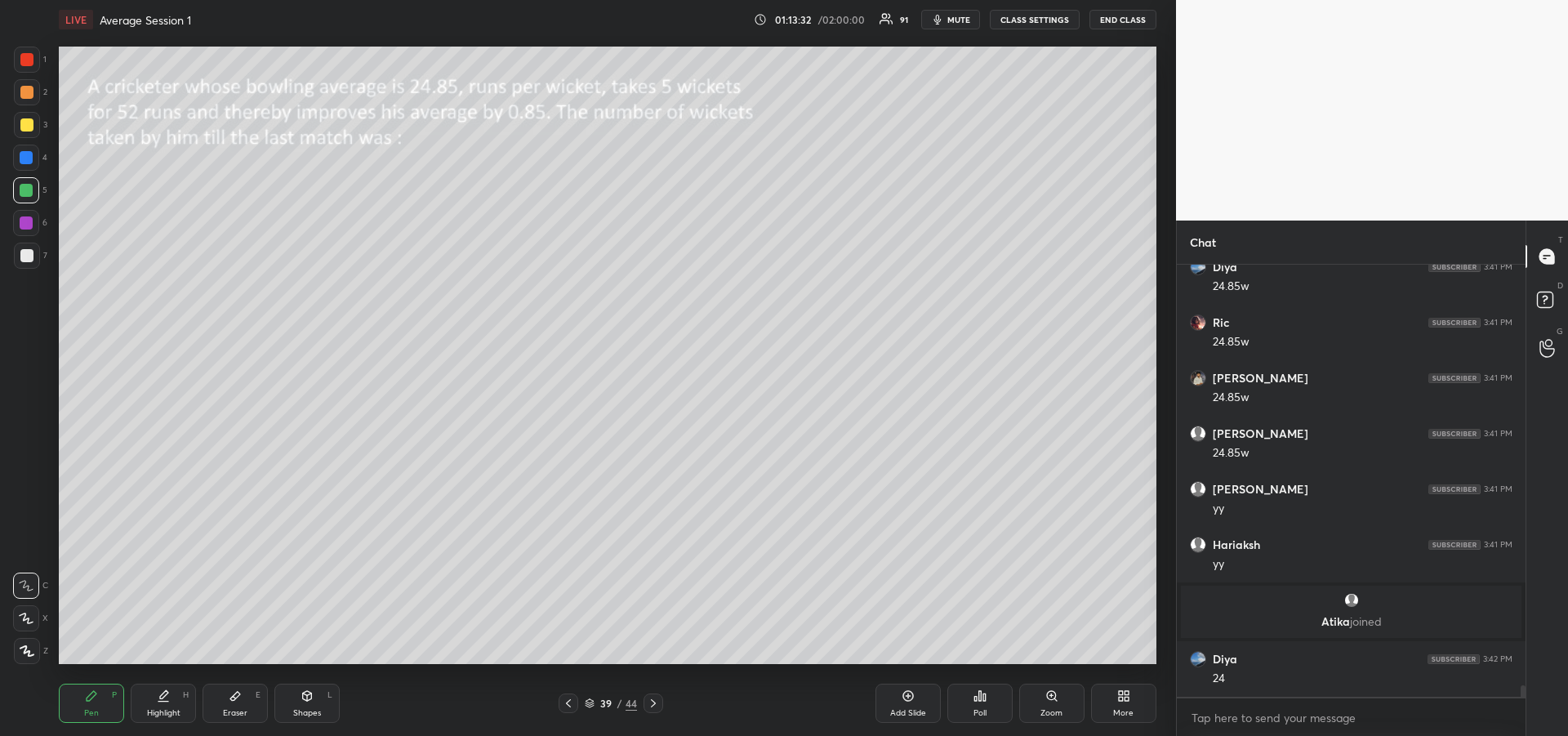
scroll to position [16329, 0]
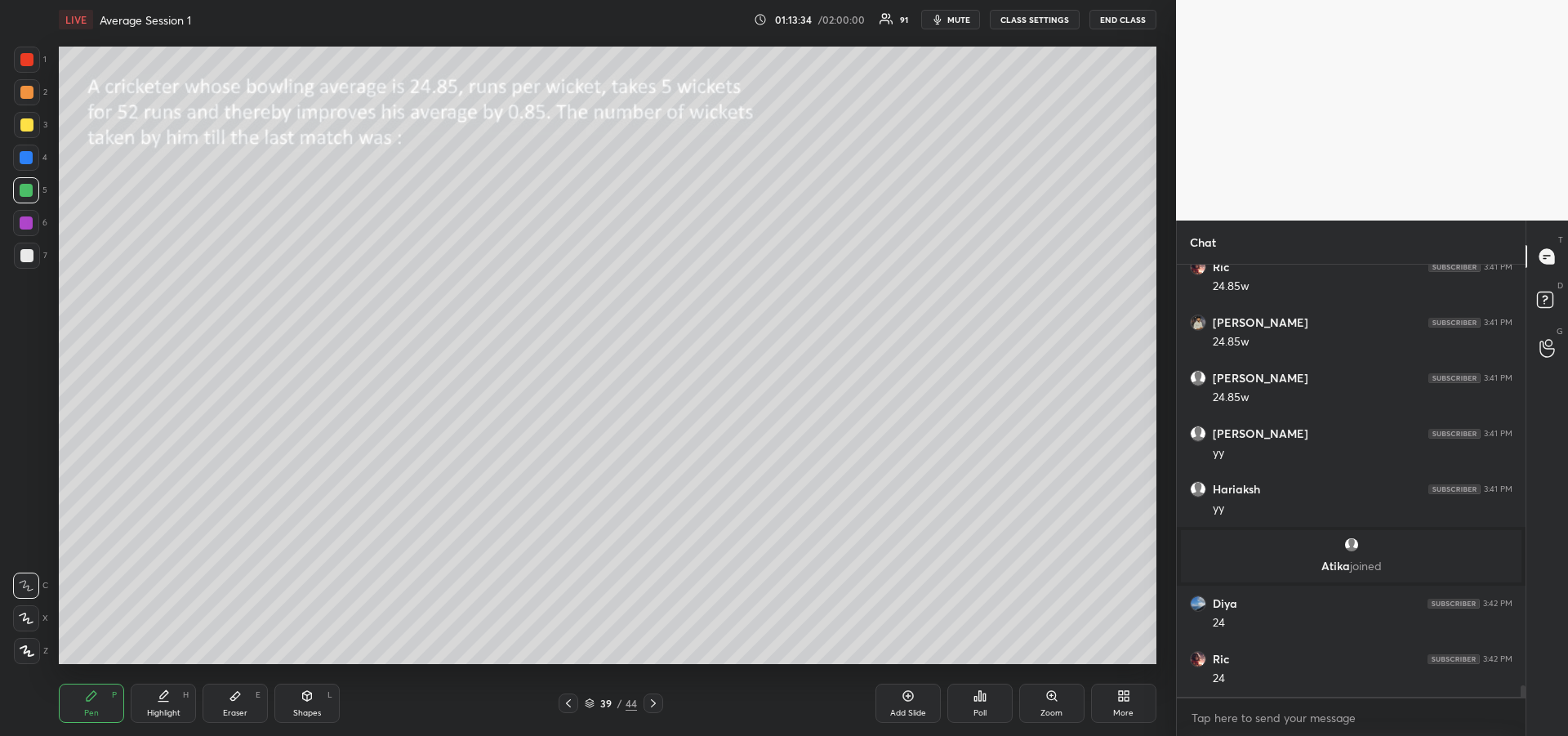
click at [149, 703] on div "Highlight H" at bounding box center [162, 703] width 65 height 40
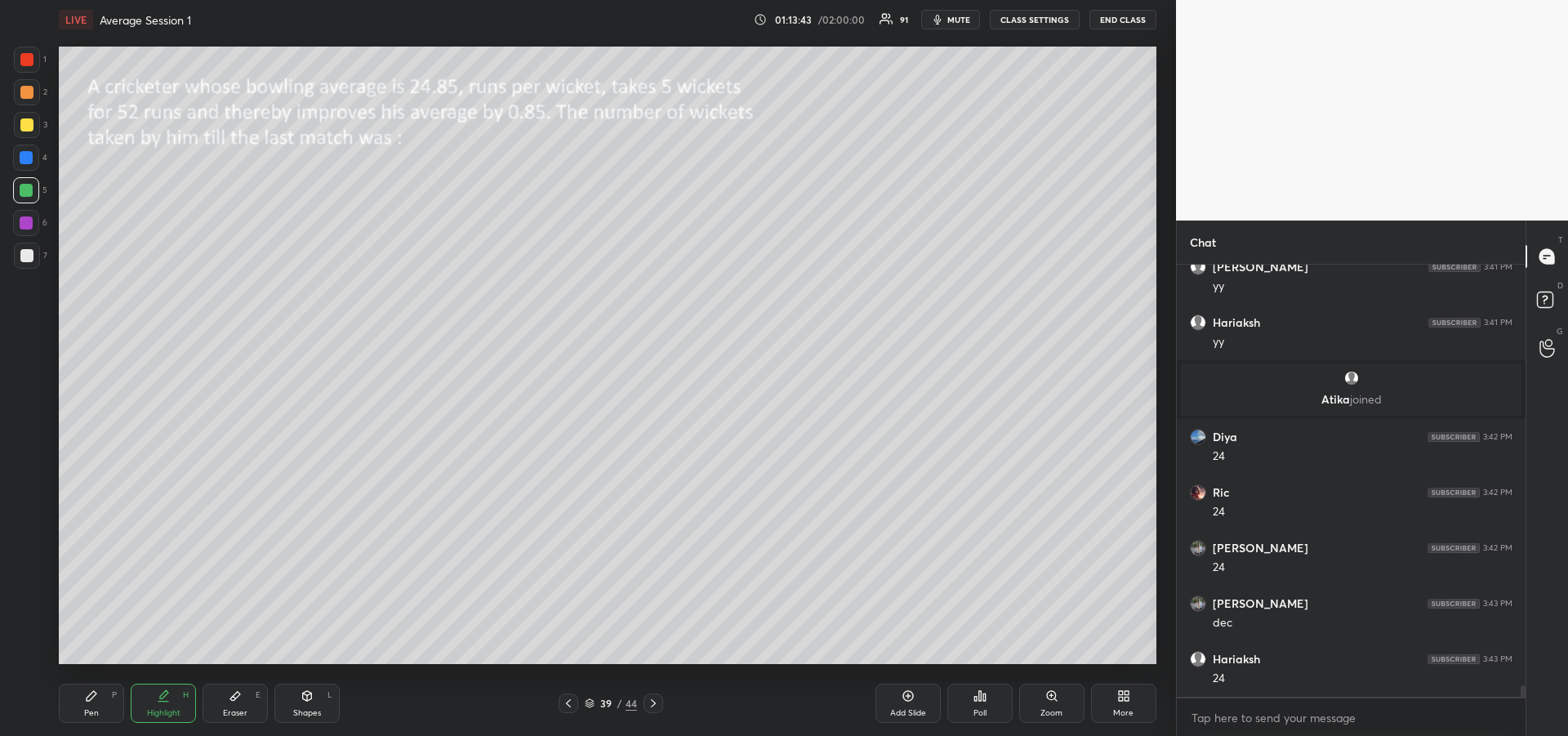
scroll to position [16552, 0]
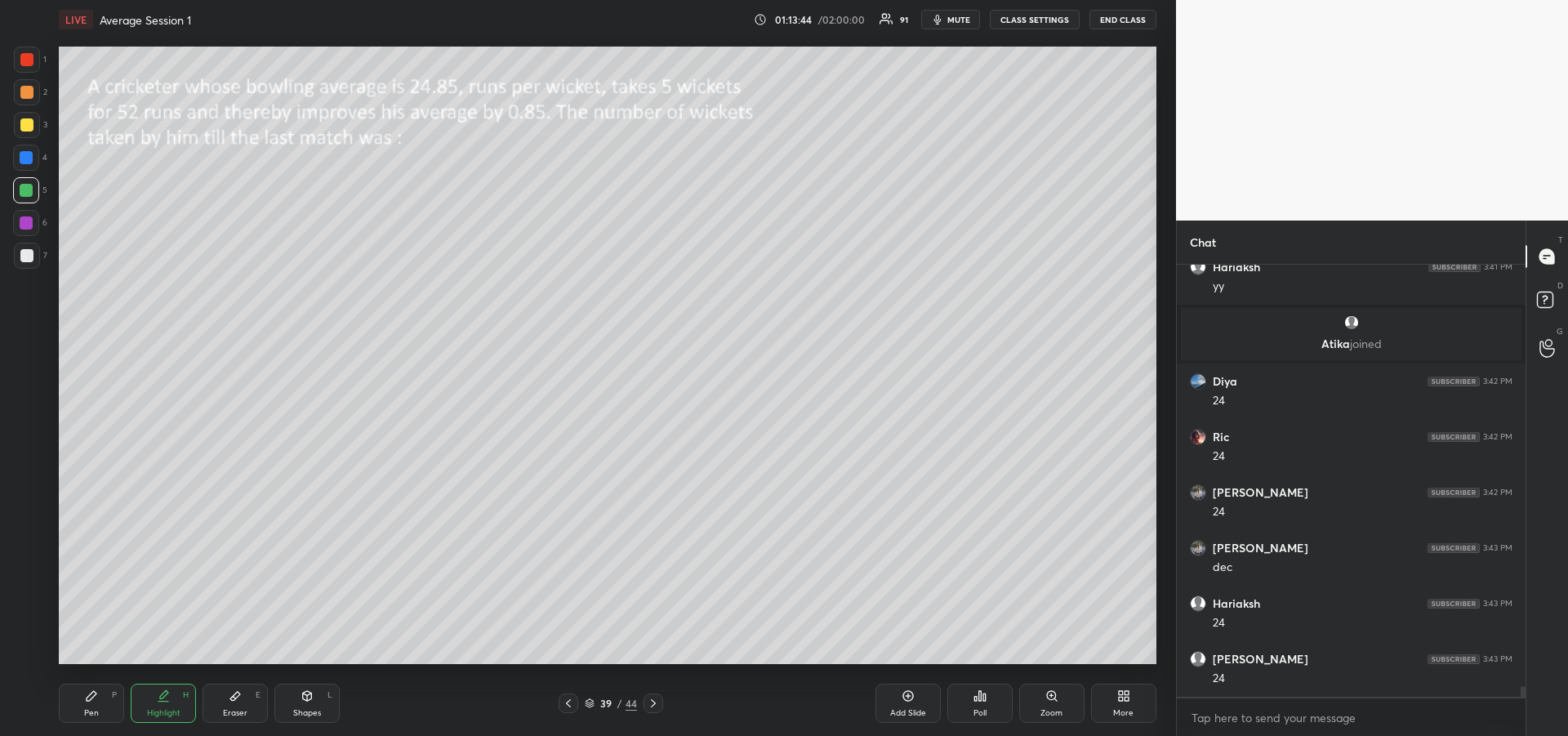
click at [86, 694] on icon at bounding box center [92, 695] width 13 height 13
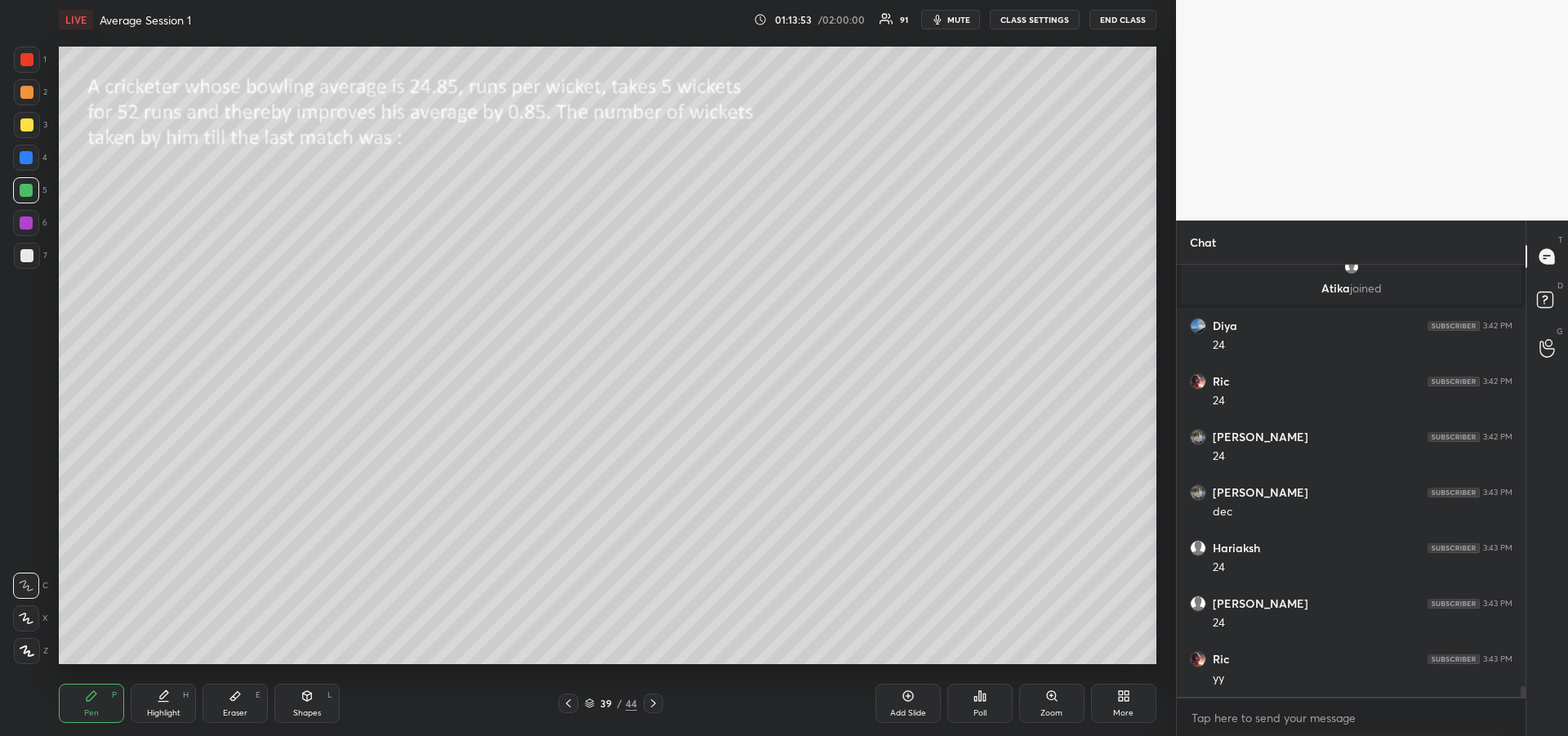
scroll to position [16666, 0]
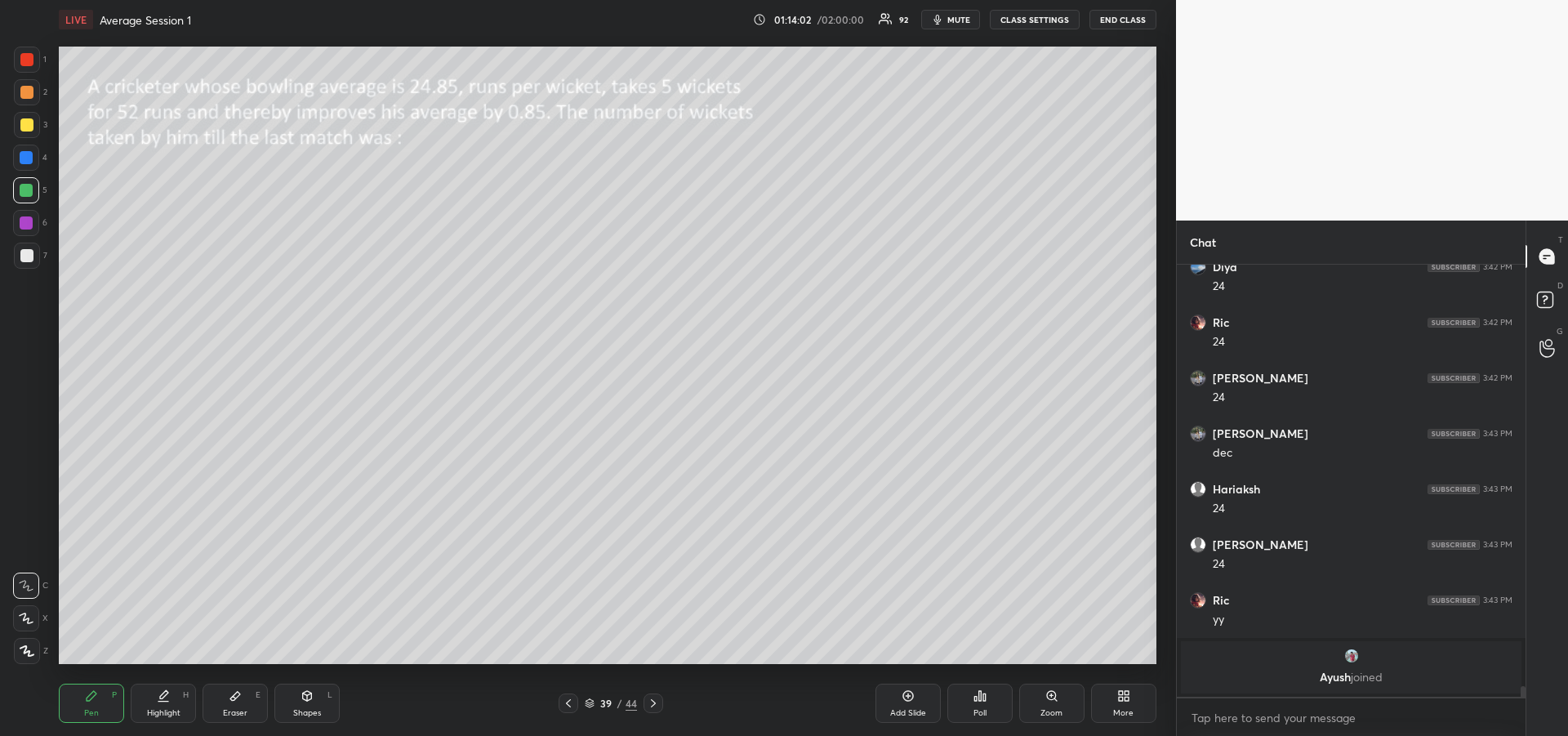
click at [163, 698] on icon at bounding box center [163, 695] width 13 height 13
click at [88, 709] on div "Pen" at bounding box center [92, 712] width 15 height 8
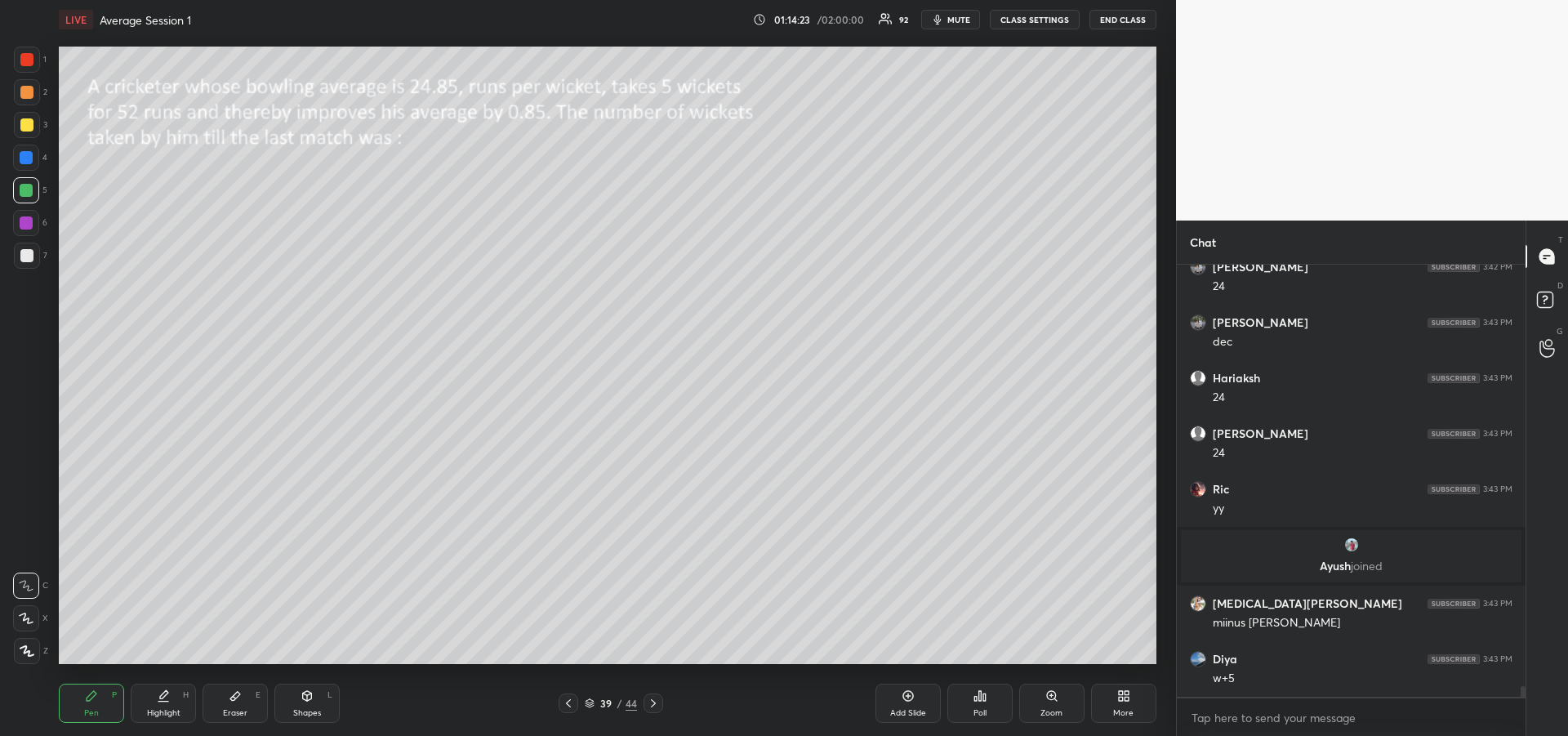
scroll to position [16711, 0]
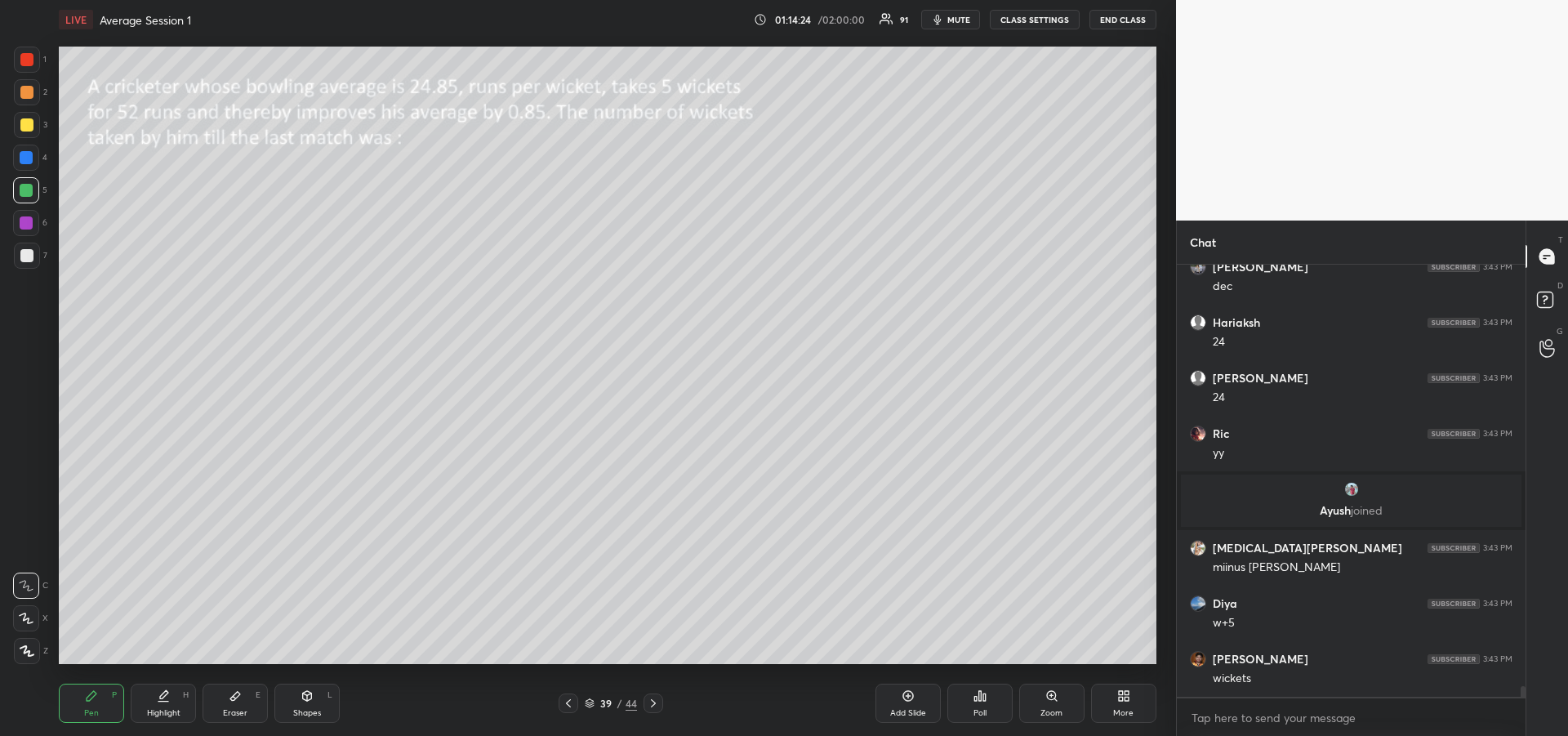
click at [173, 703] on div "Highlight H" at bounding box center [162, 703] width 65 height 40
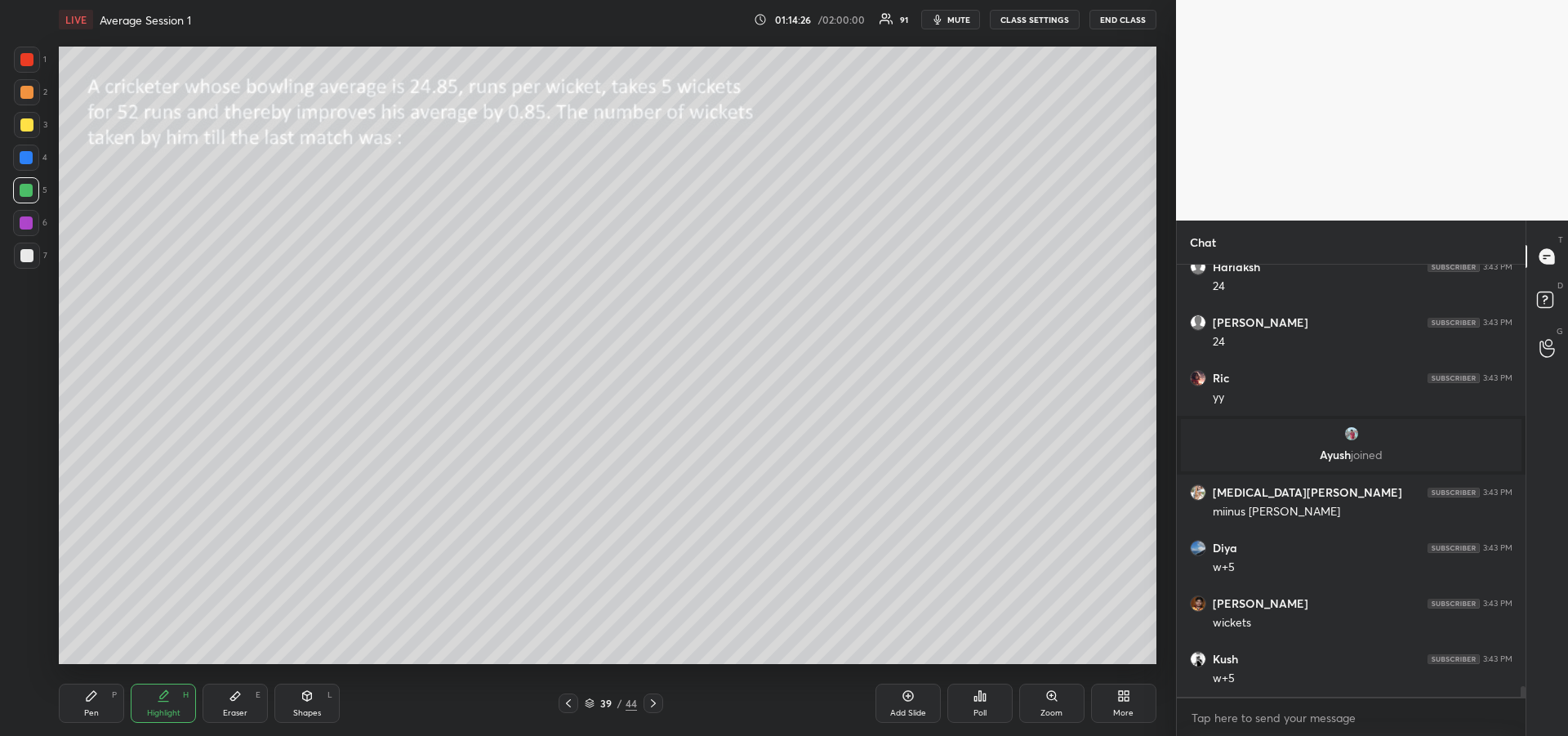
scroll to position [16822, 0]
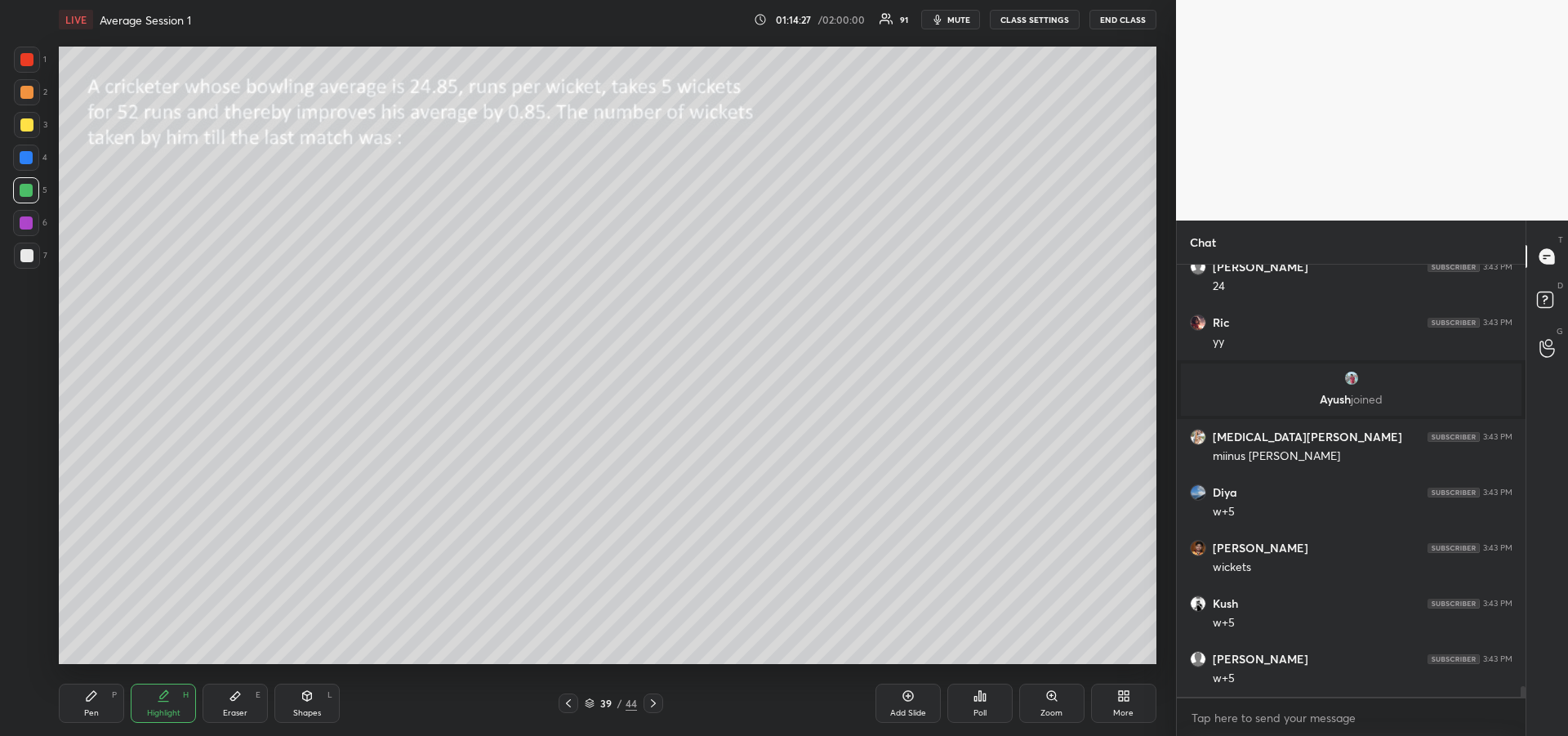
click at [568, 700] on icon at bounding box center [568, 703] width 13 height 13
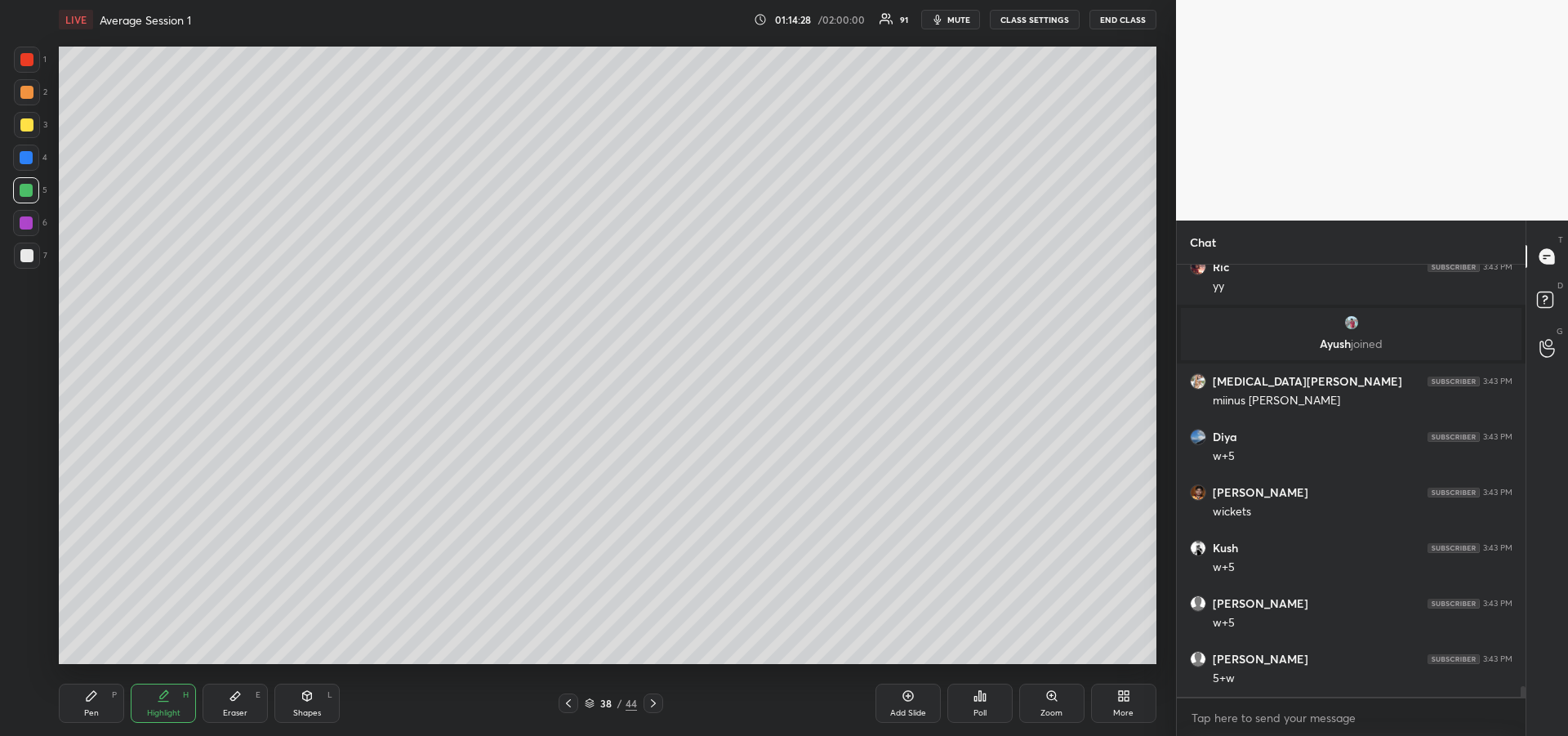
click at [165, 702] on div "Highlight H" at bounding box center [162, 703] width 65 height 40
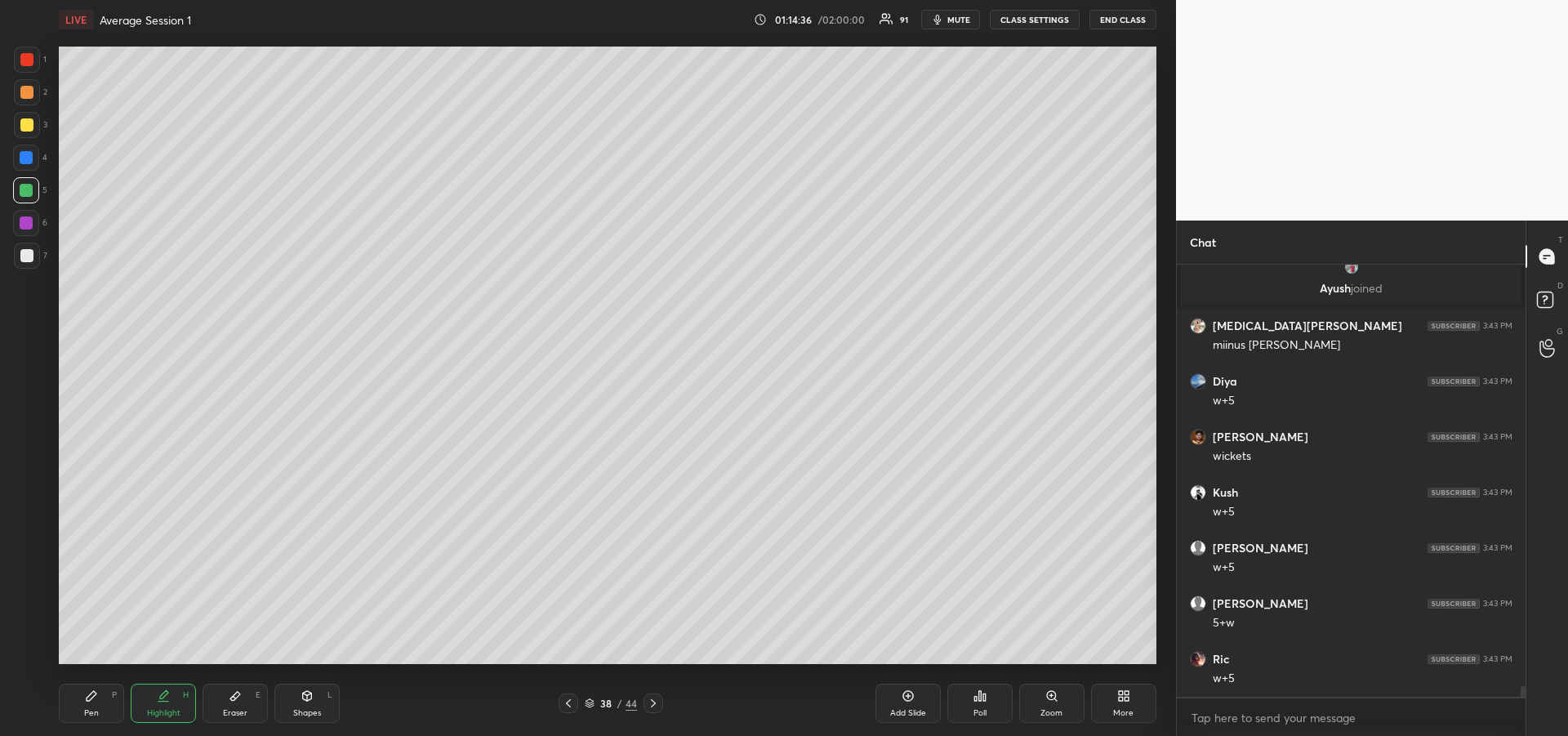
scroll to position [16989, 0]
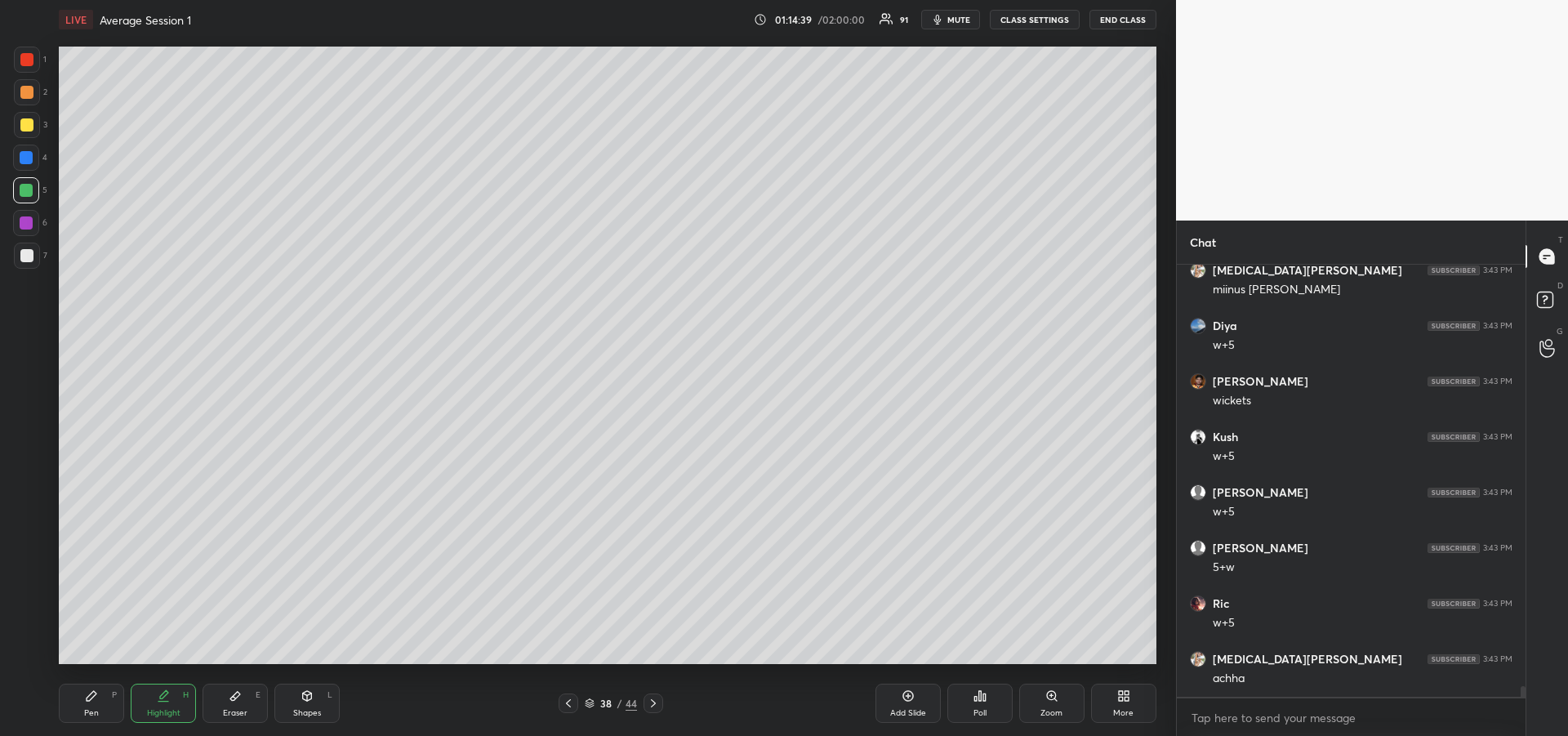
click at [656, 708] on icon at bounding box center [653, 703] width 13 height 13
click at [88, 700] on icon at bounding box center [92, 695] width 9 height 9
click at [19, 256] on div at bounding box center [27, 256] width 26 height 26
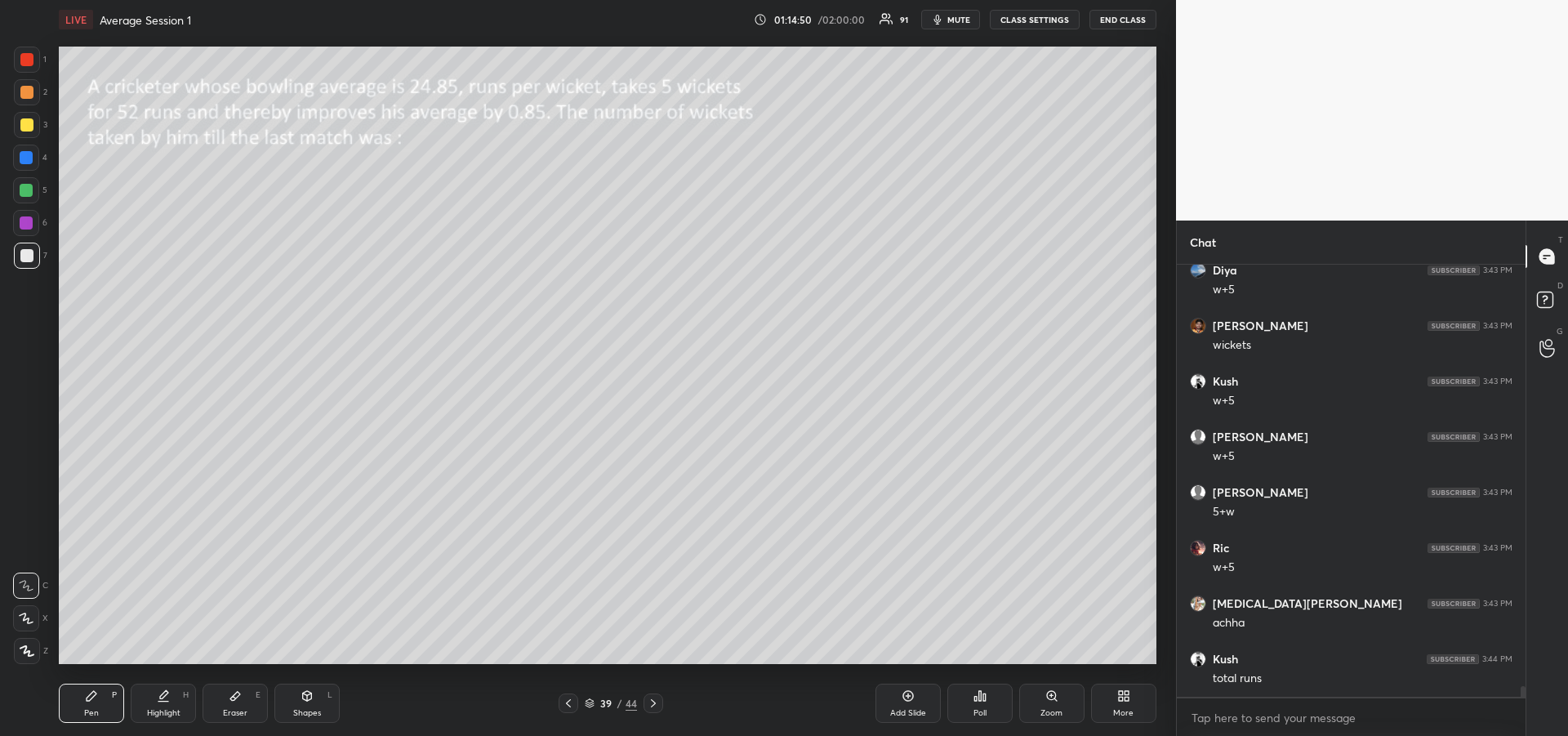
click at [90, 701] on icon at bounding box center [92, 695] width 13 height 13
click at [23, 193] on div at bounding box center [26, 191] width 13 height 13
click at [165, 697] on icon at bounding box center [163, 695] width 13 height 13
click at [90, 707] on div "Pen P" at bounding box center [91, 703] width 65 height 40
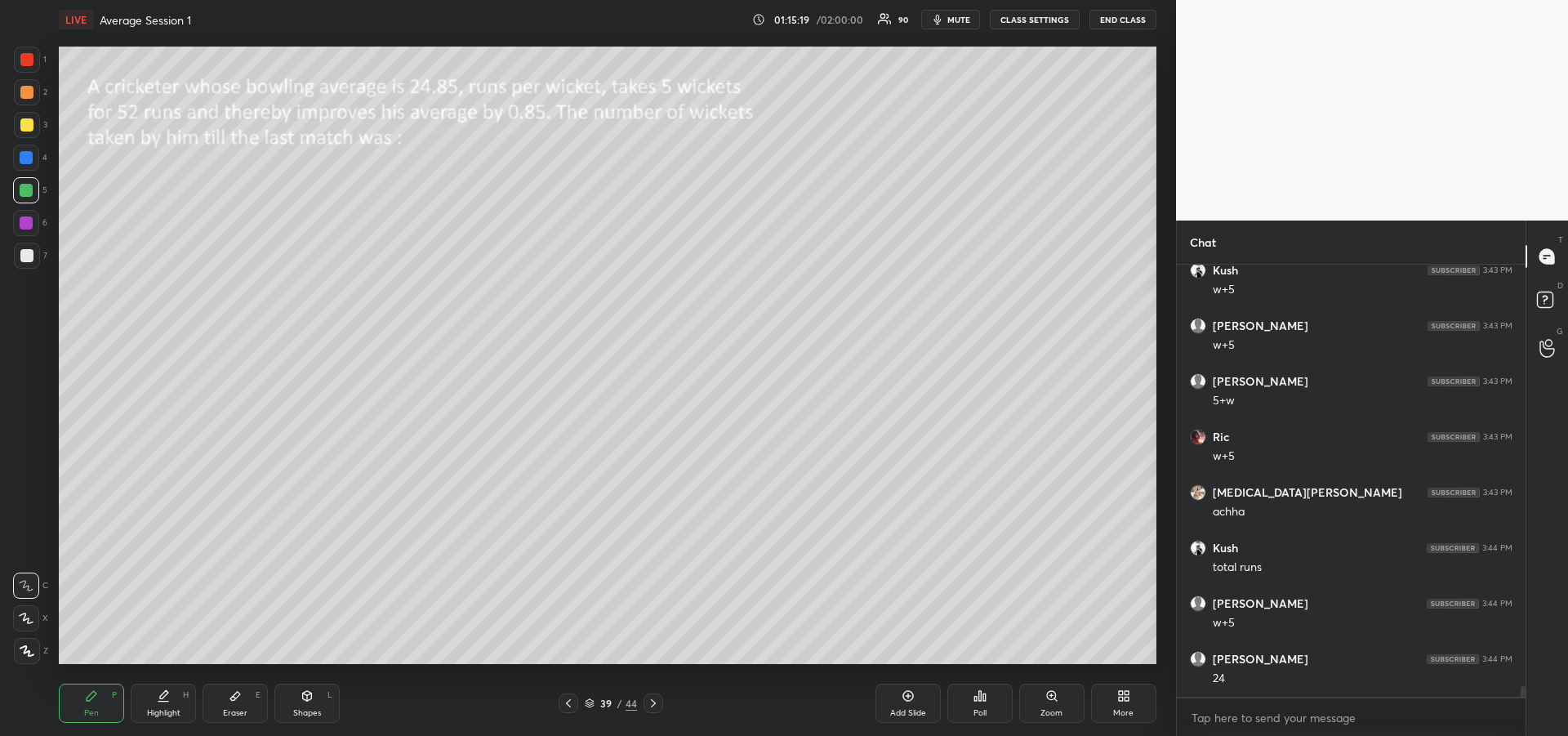
scroll to position [17211, 0]
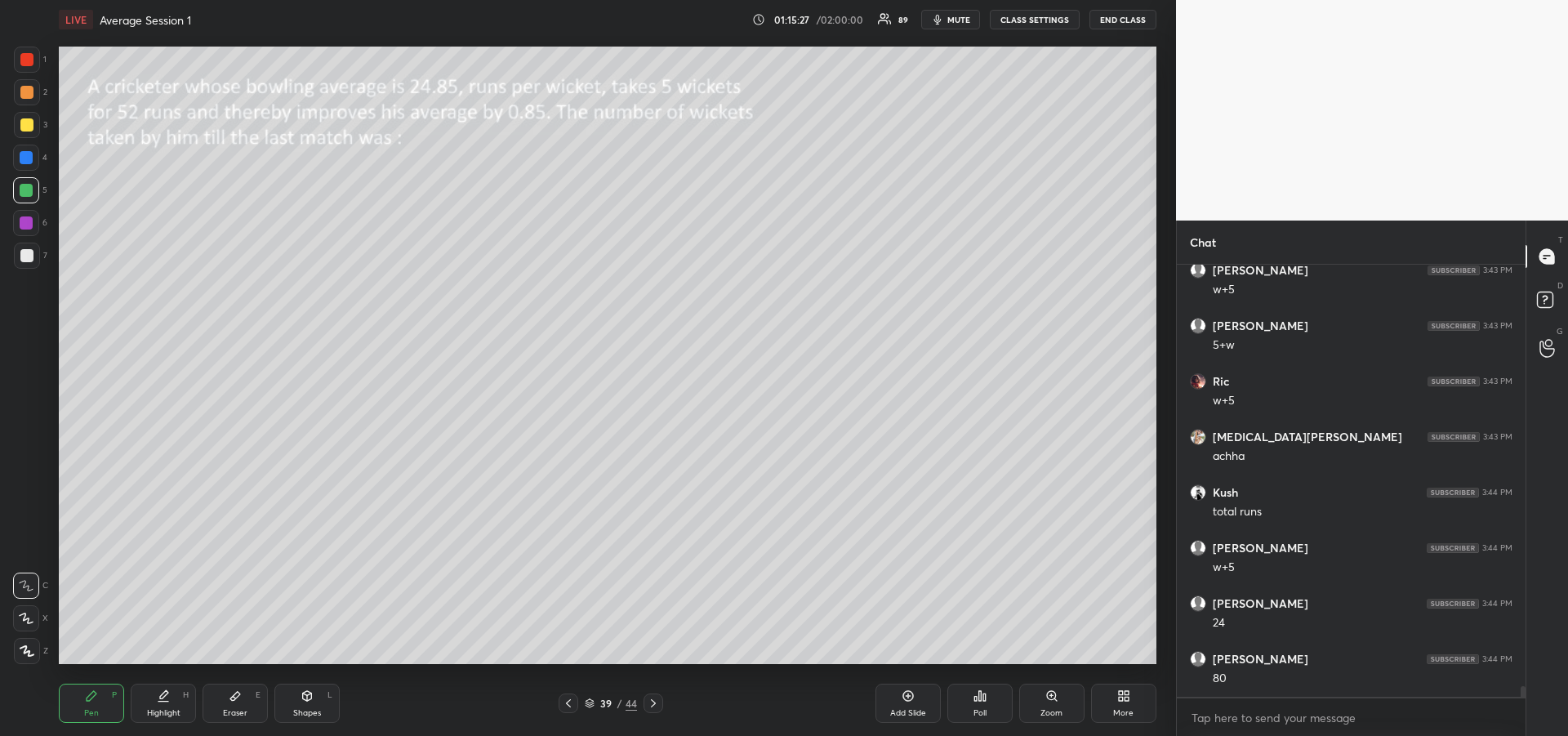
click at [29, 256] on div at bounding box center [27, 256] width 13 height 13
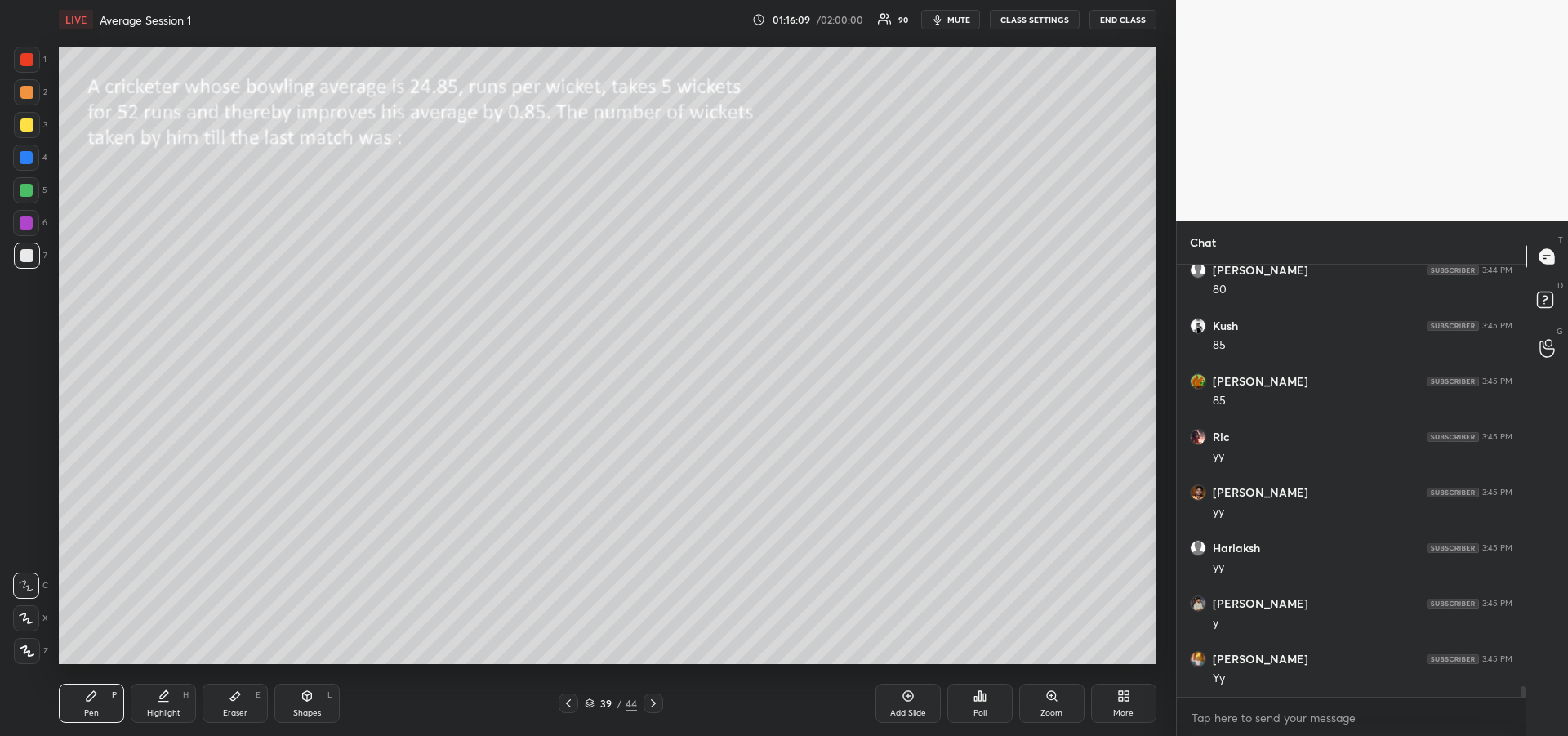
click at [163, 705] on div "Highlight H" at bounding box center [162, 703] width 65 height 40
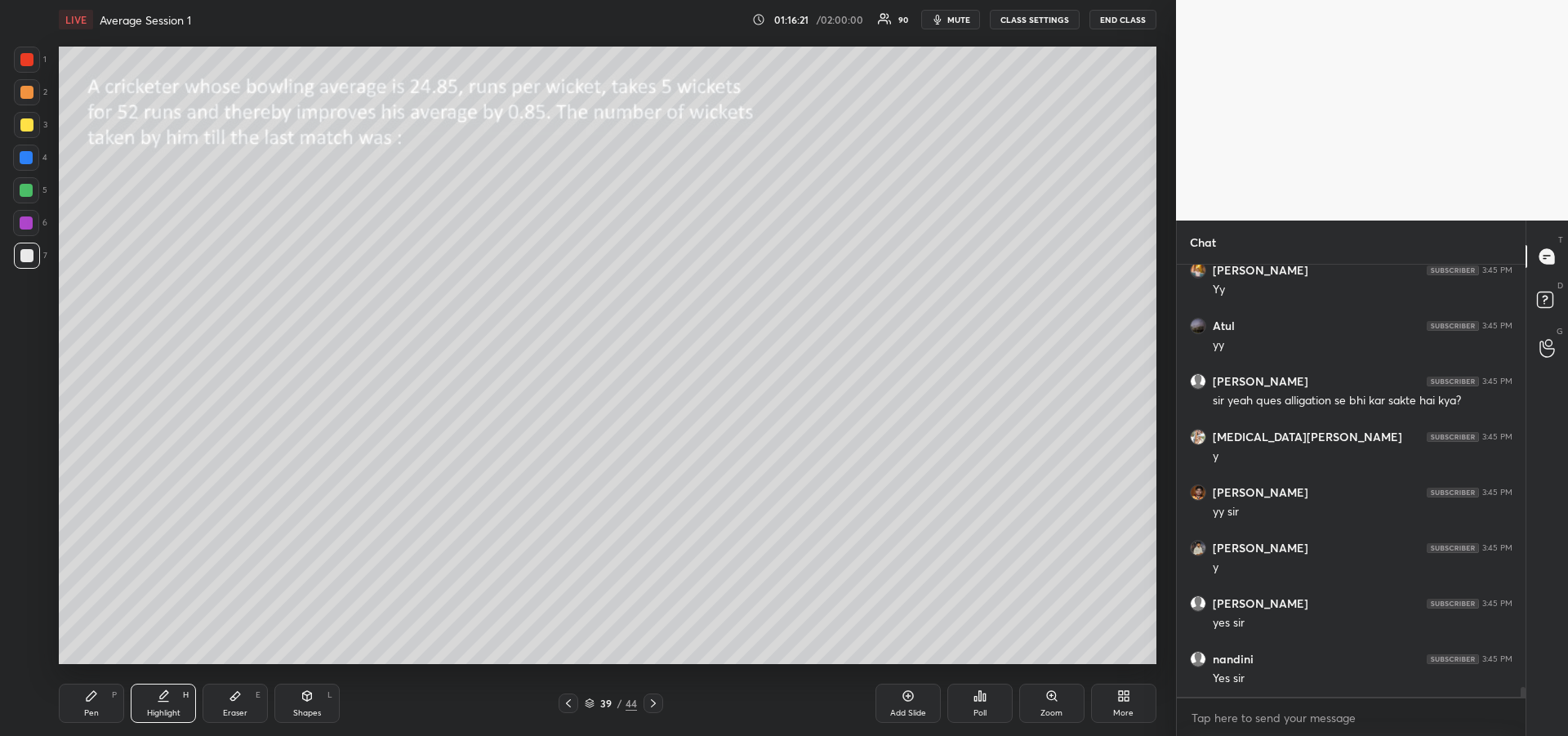
scroll to position [18044, 0]
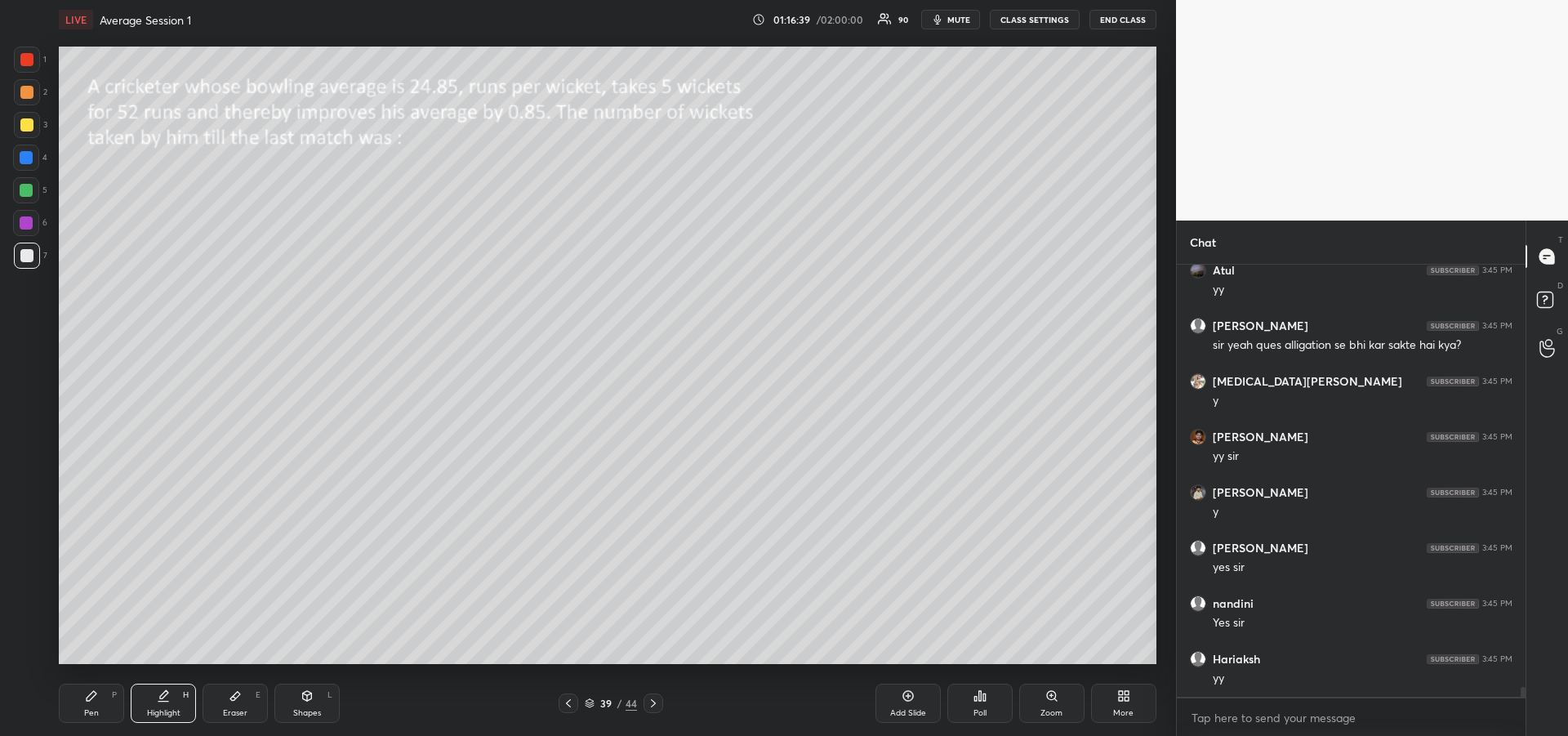
click at [87, 709] on div "Pen" at bounding box center [92, 712] width 15 height 8
click at [22, 160] on div at bounding box center [26, 158] width 13 height 13
click at [901, 702] on div "Add Slide" at bounding box center [908, 703] width 65 height 40
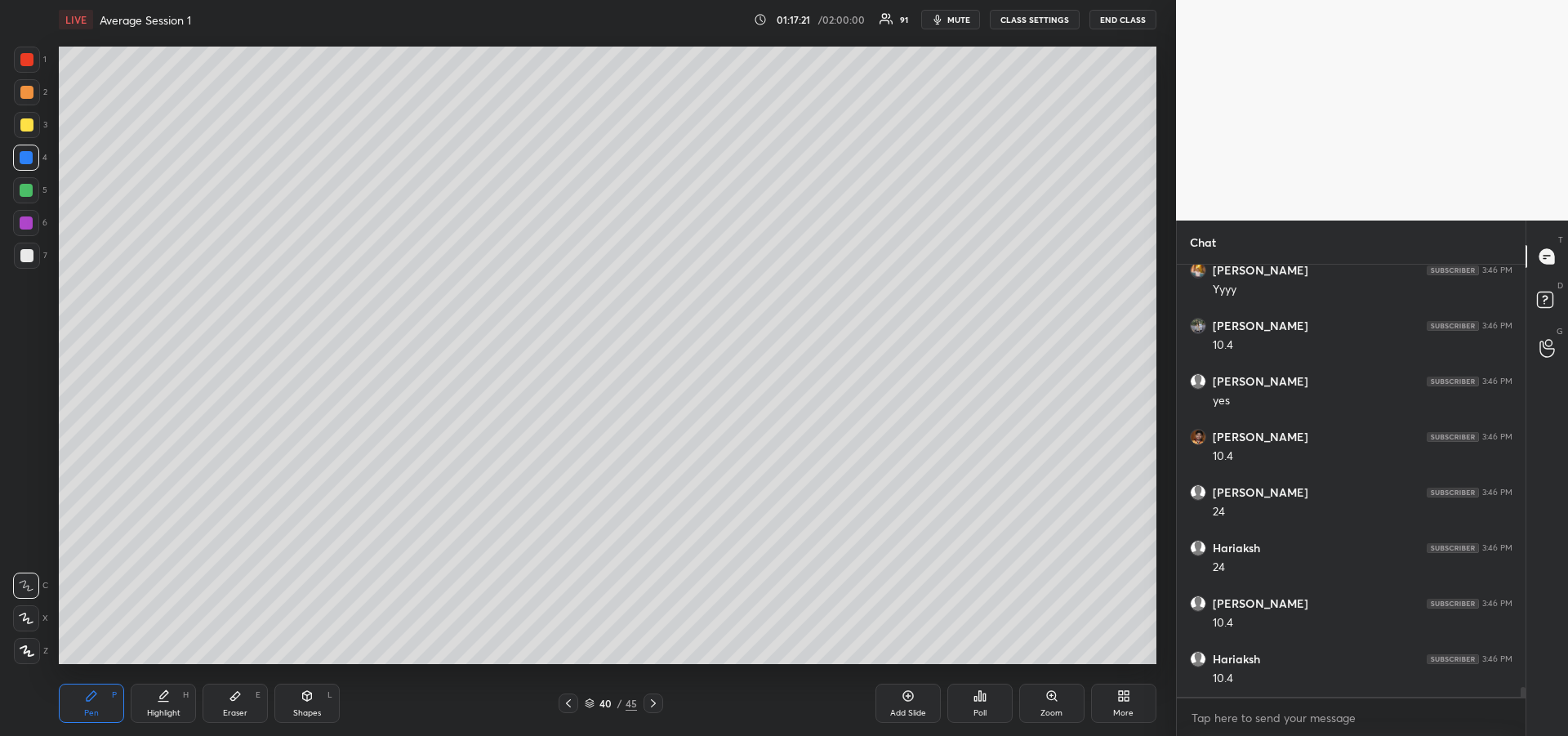
scroll to position [18265, 0]
click at [26, 259] on div at bounding box center [27, 256] width 13 height 13
click at [26, 158] on div at bounding box center [26, 158] width 13 height 13
click at [27, 255] on div at bounding box center [27, 256] width 13 height 13
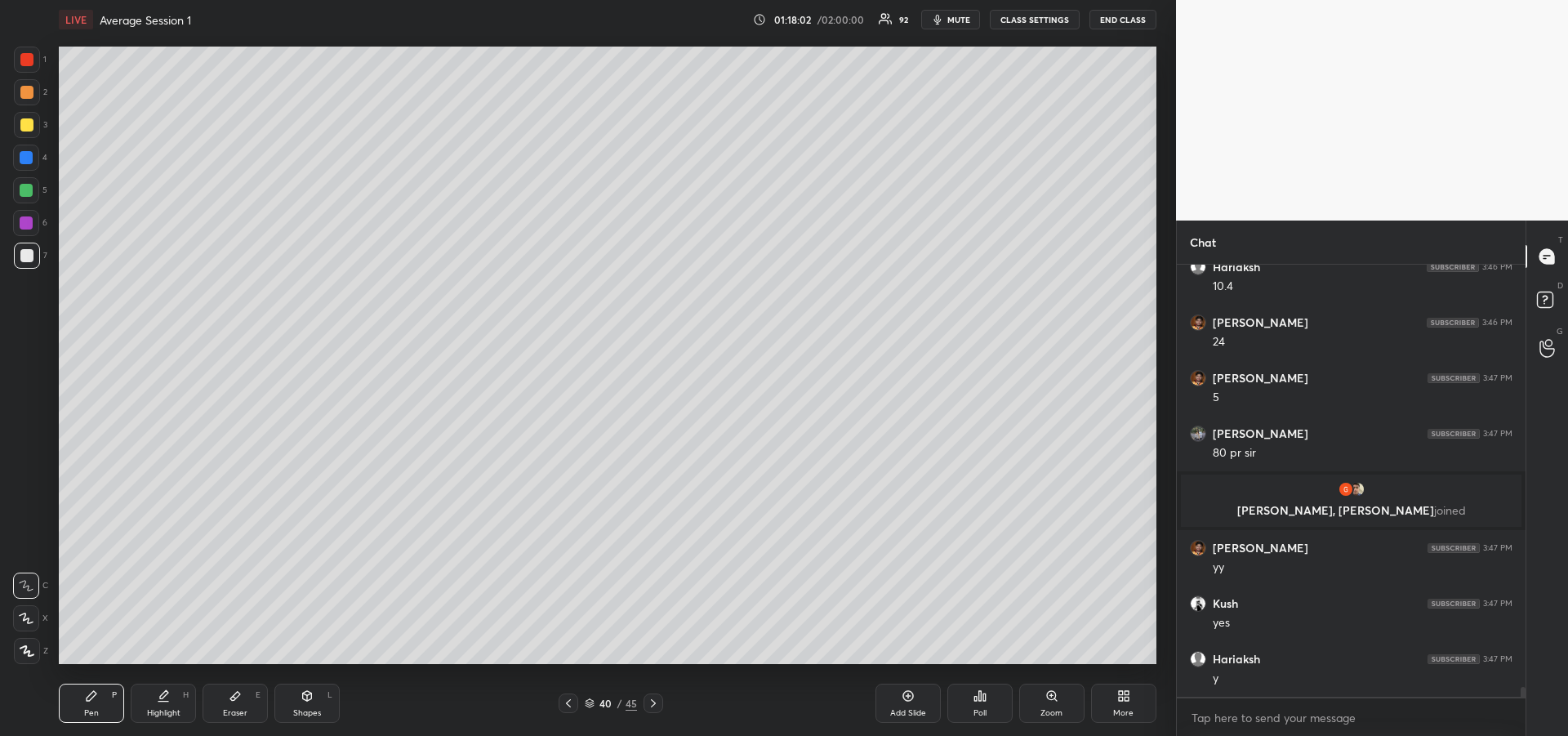
scroll to position [18466, 0]
click at [572, 701] on icon at bounding box center [568, 703] width 13 height 13
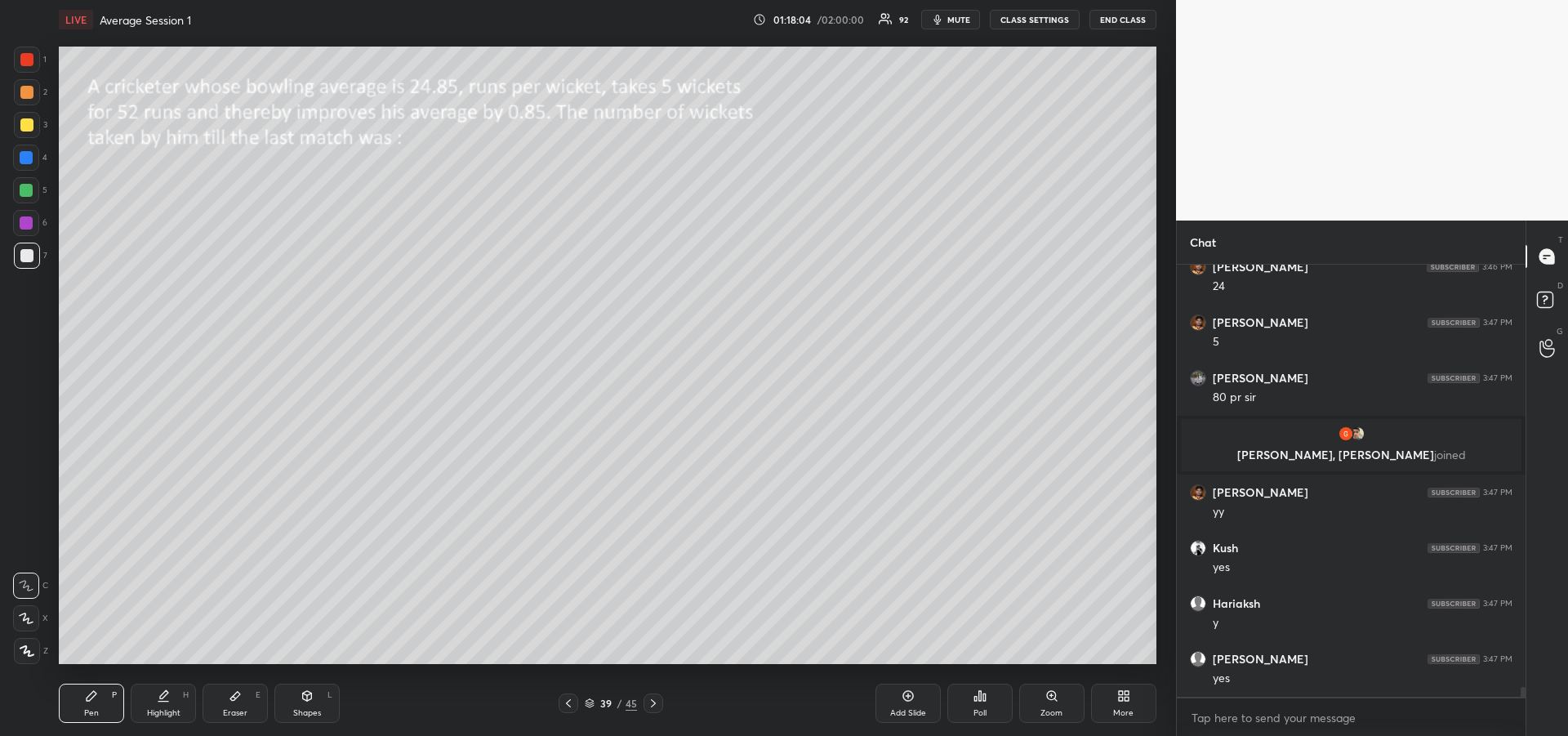
click at [175, 697] on div "Highlight H" at bounding box center [162, 703] width 65 height 40
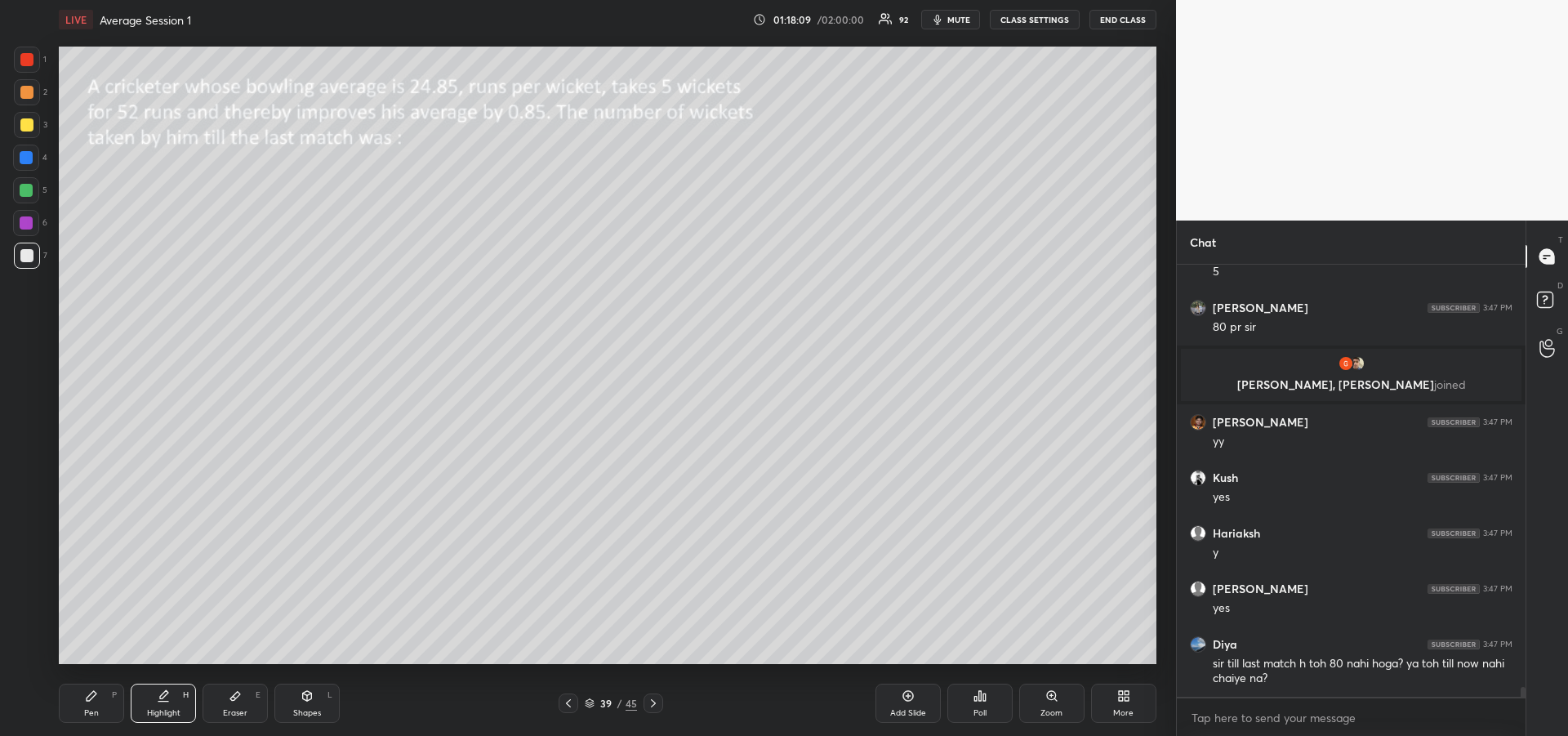
click at [654, 705] on icon at bounding box center [653, 703] width 13 height 13
click at [568, 702] on icon at bounding box center [568, 703] width 5 height 8
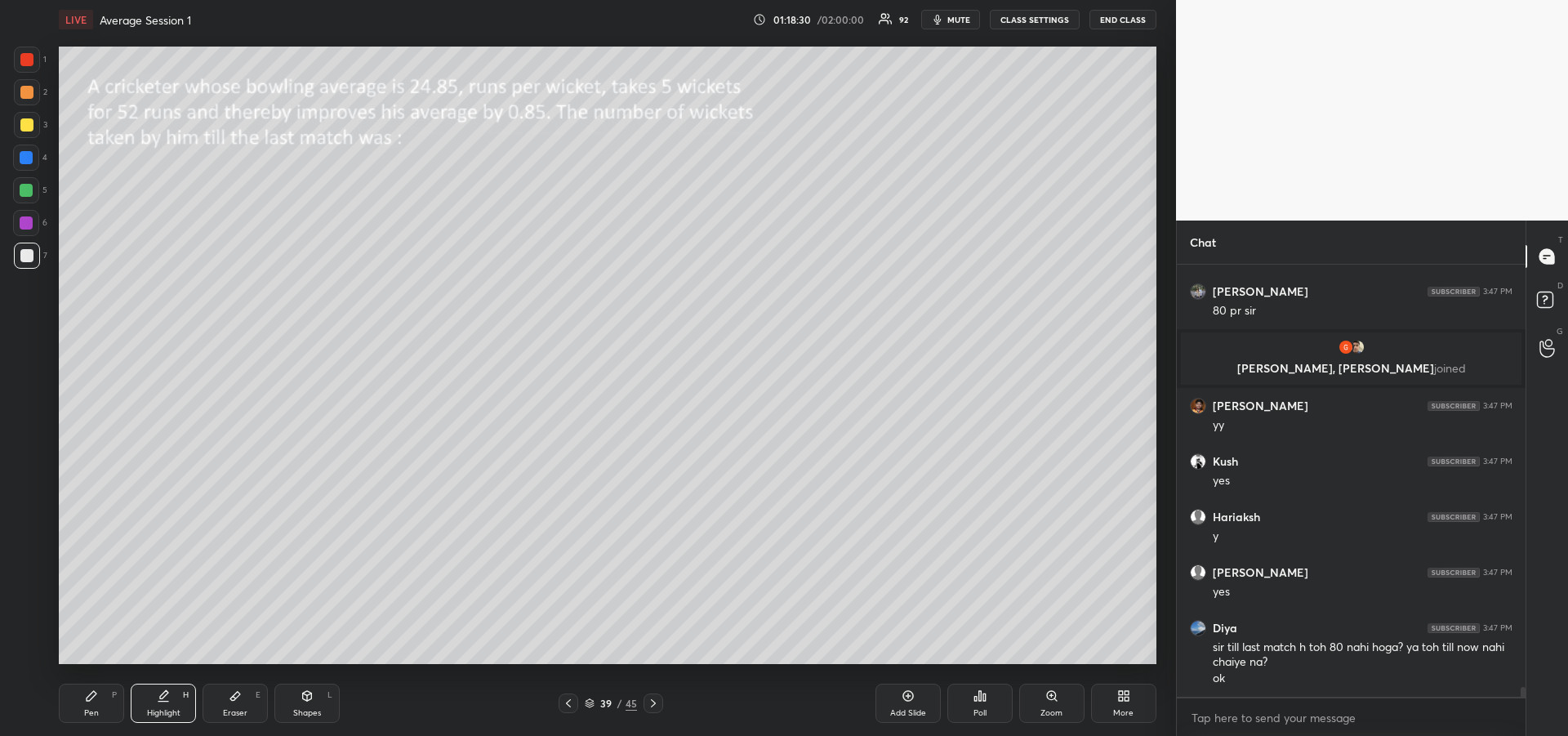
click at [24, 125] on div at bounding box center [27, 125] width 13 height 13
click at [653, 707] on icon at bounding box center [653, 703] width 13 height 13
click at [654, 706] on icon at bounding box center [653, 703] width 13 height 13
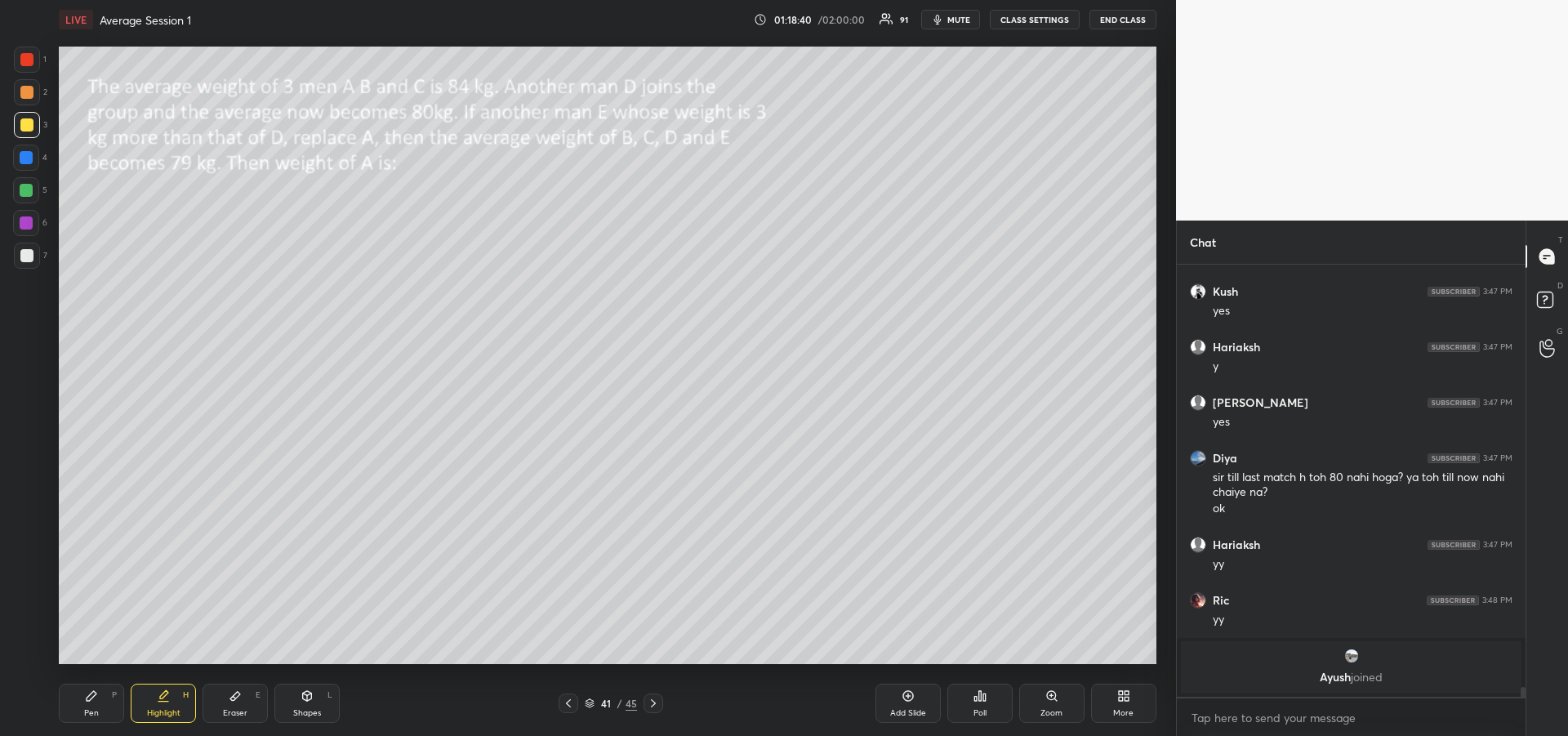
scroll to position [18642, 0]
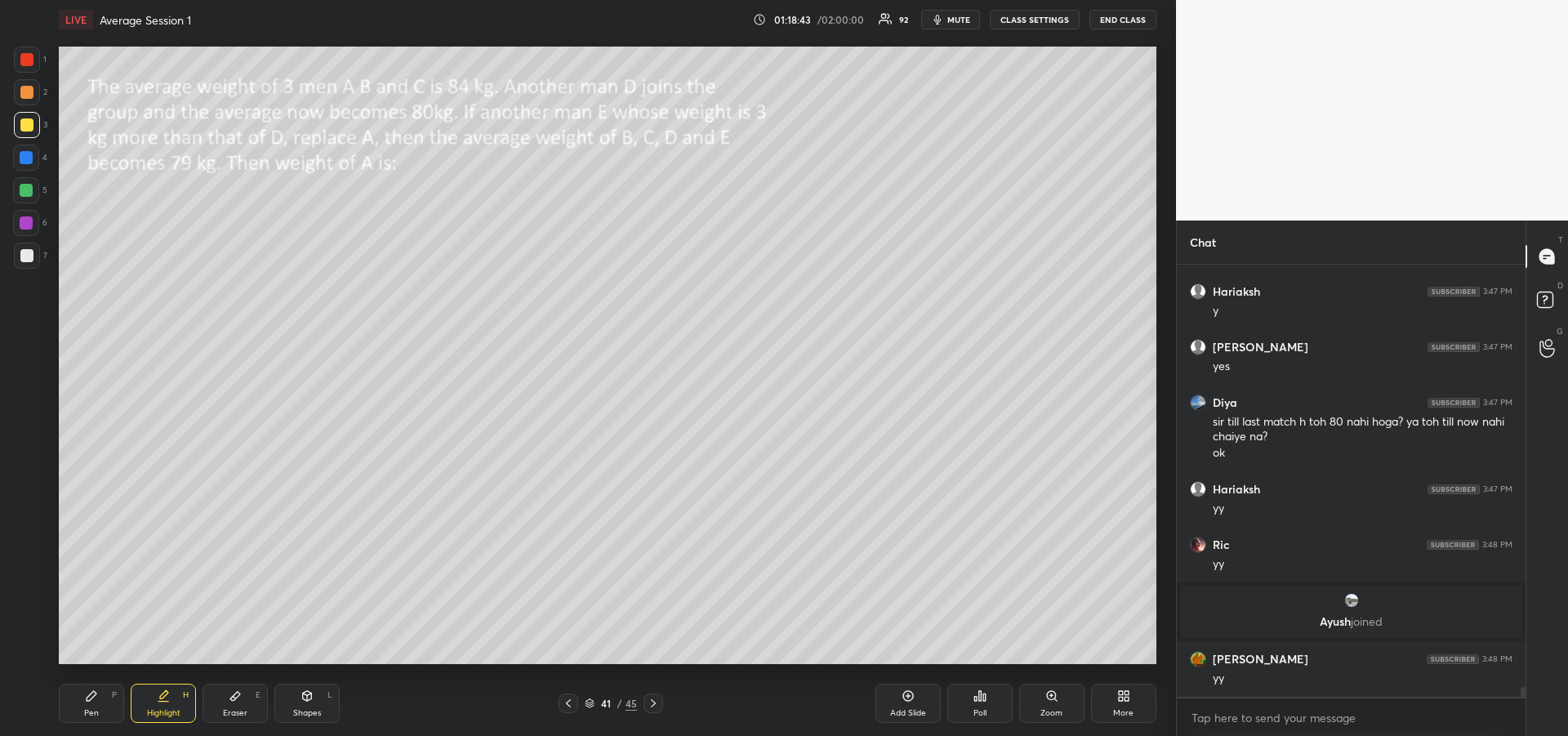
click at [23, 95] on div at bounding box center [27, 92] width 13 height 13
click at [651, 708] on icon at bounding box center [653, 703] width 13 height 13
click at [656, 709] on icon at bounding box center [653, 703] width 13 height 13
click at [570, 707] on icon at bounding box center [568, 703] width 5 height 8
click at [568, 705] on icon at bounding box center [568, 703] width 5 height 8
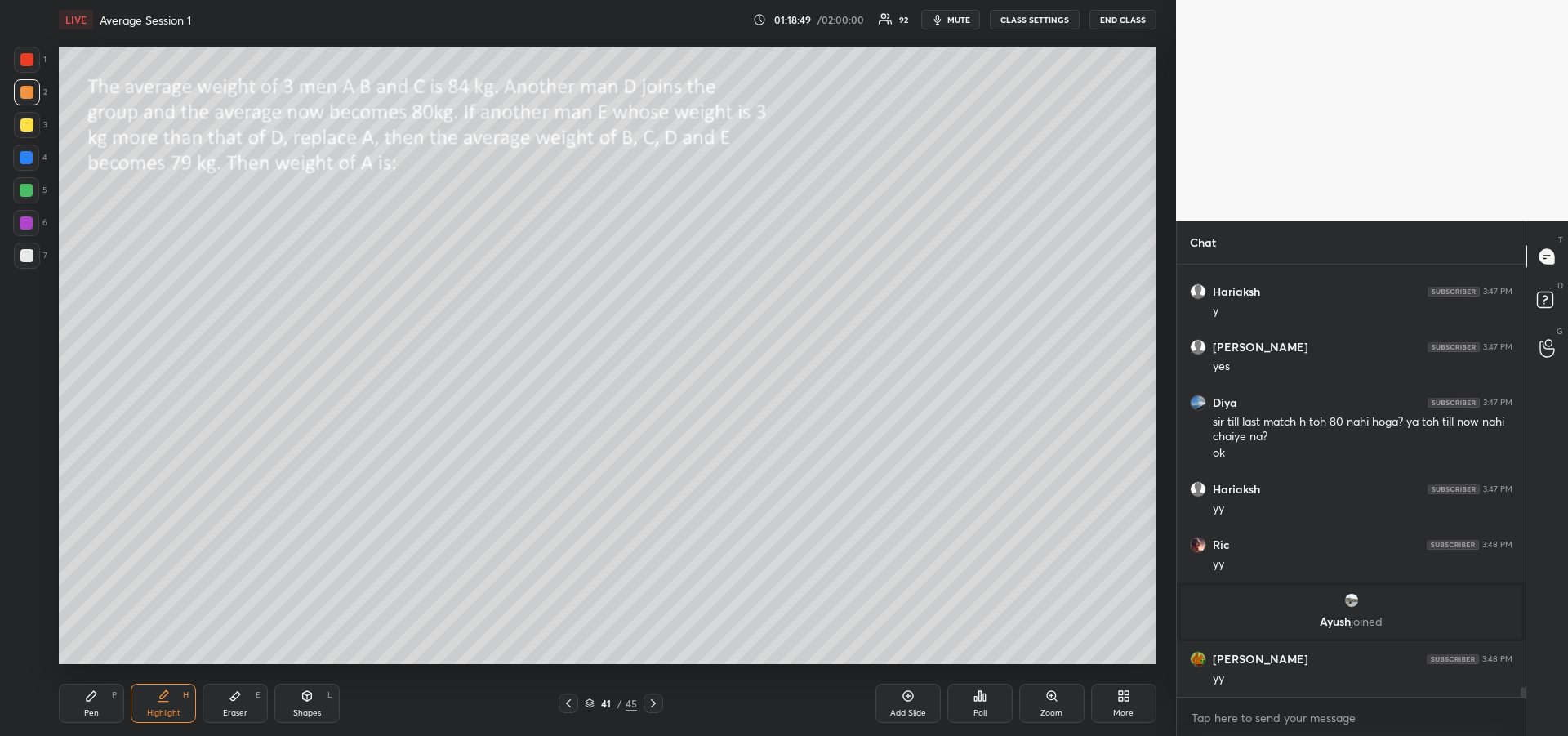
click at [302, 705] on div "Shapes L" at bounding box center [307, 703] width 65 height 40
click at [101, 707] on div "Pen P" at bounding box center [91, 703] width 65 height 40
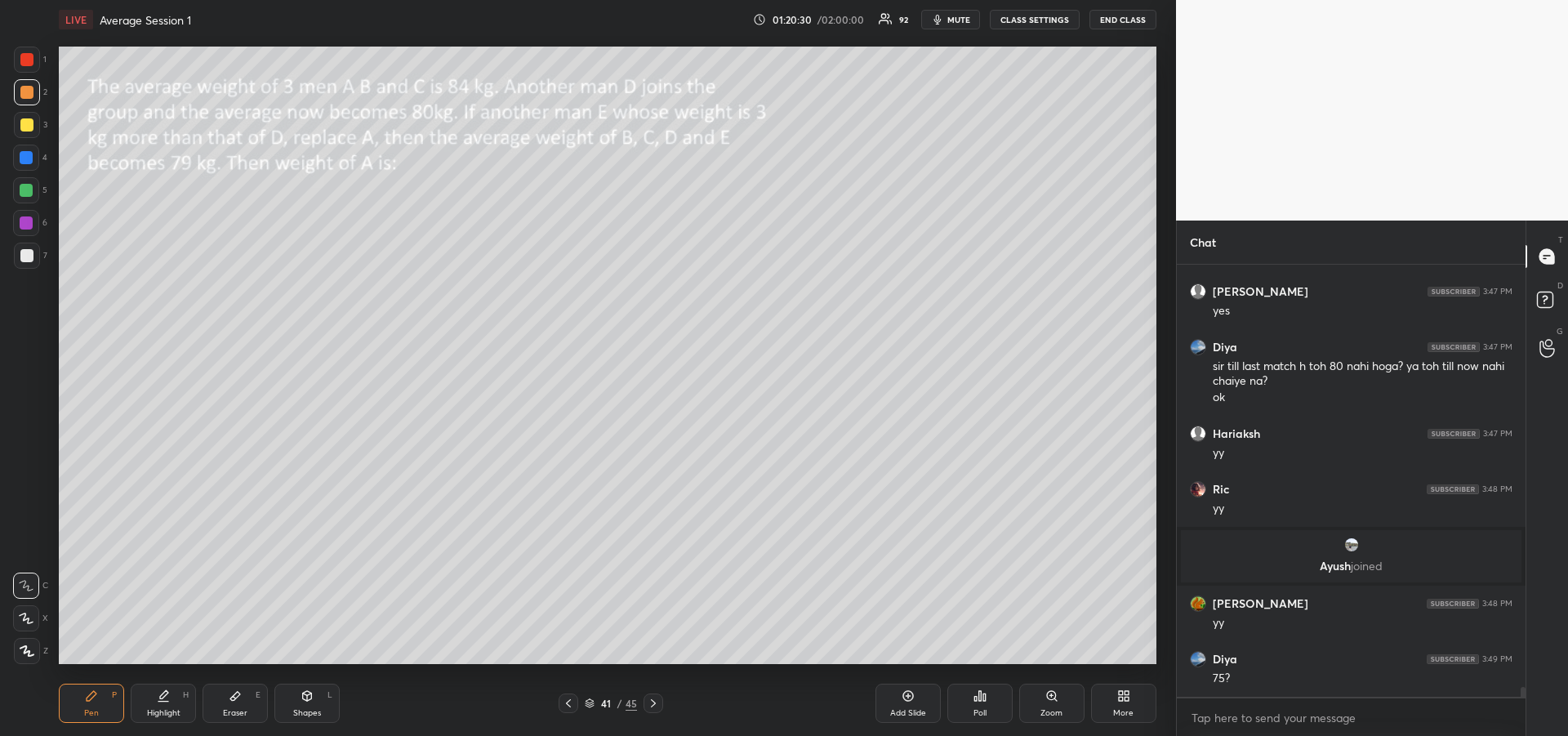
scroll to position [18753, 0]
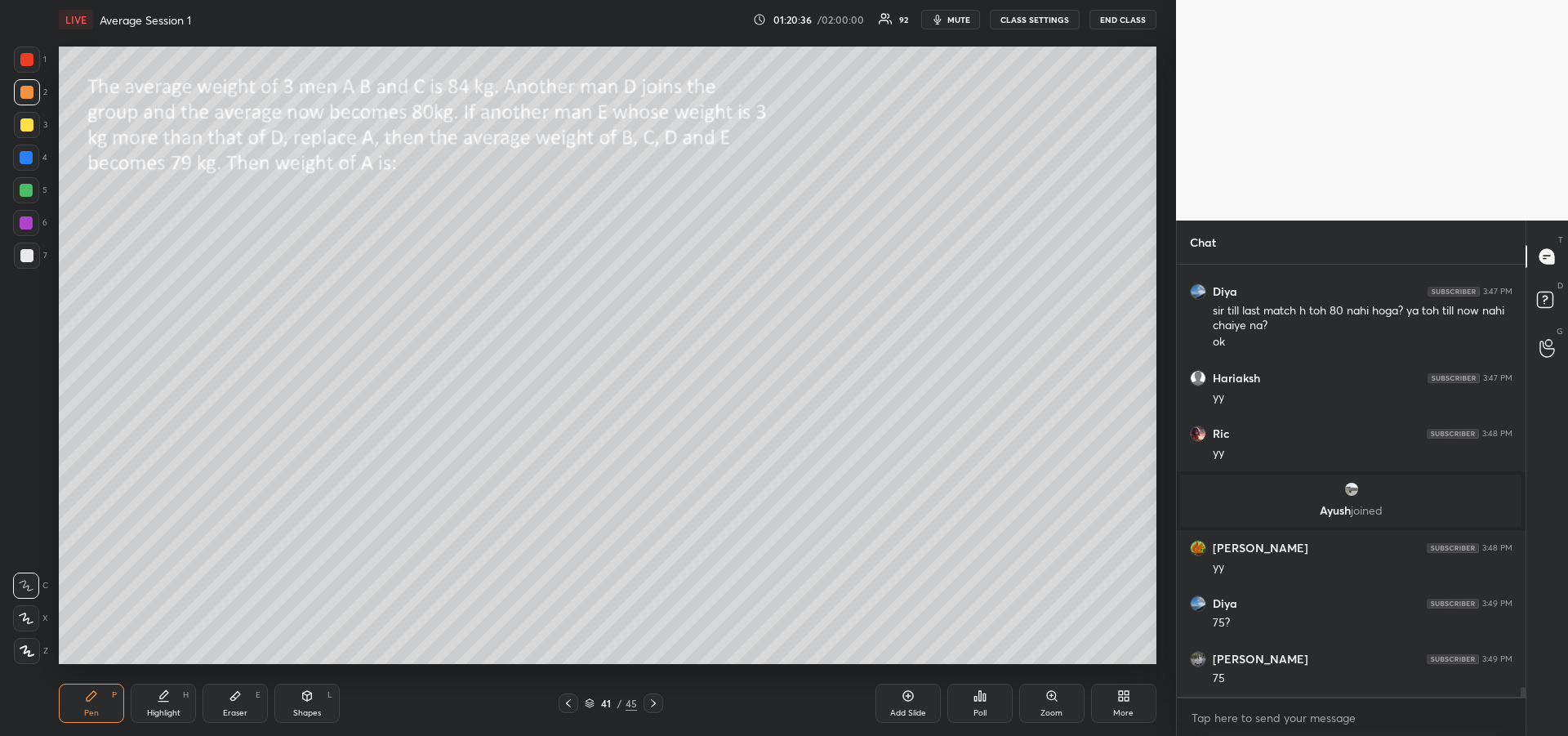
click at [25, 158] on div at bounding box center [26, 158] width 13 height 13
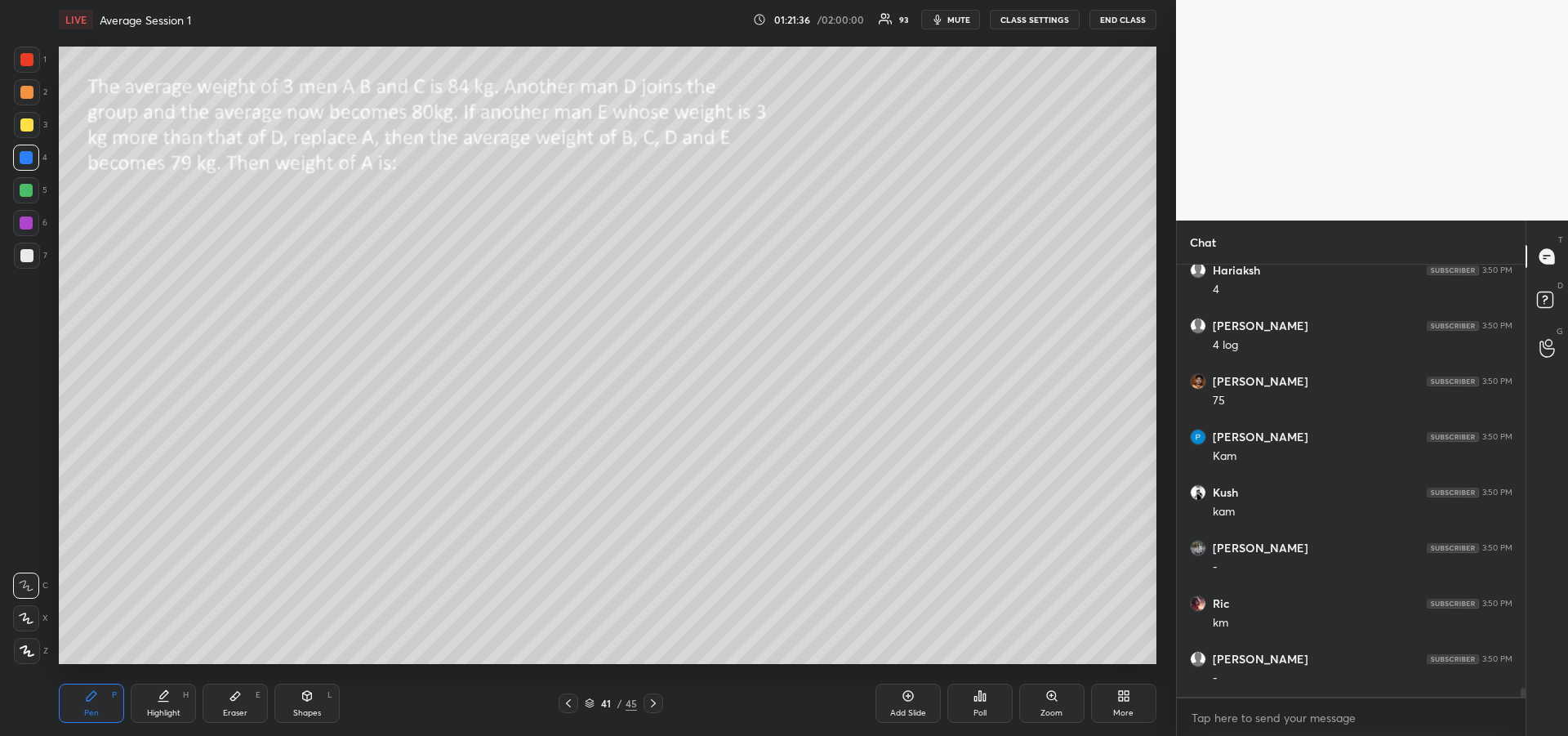
scroll to position [20197, 0]
click at [239, 691] on icon at bounding box center [235, 695] width 13 height 13
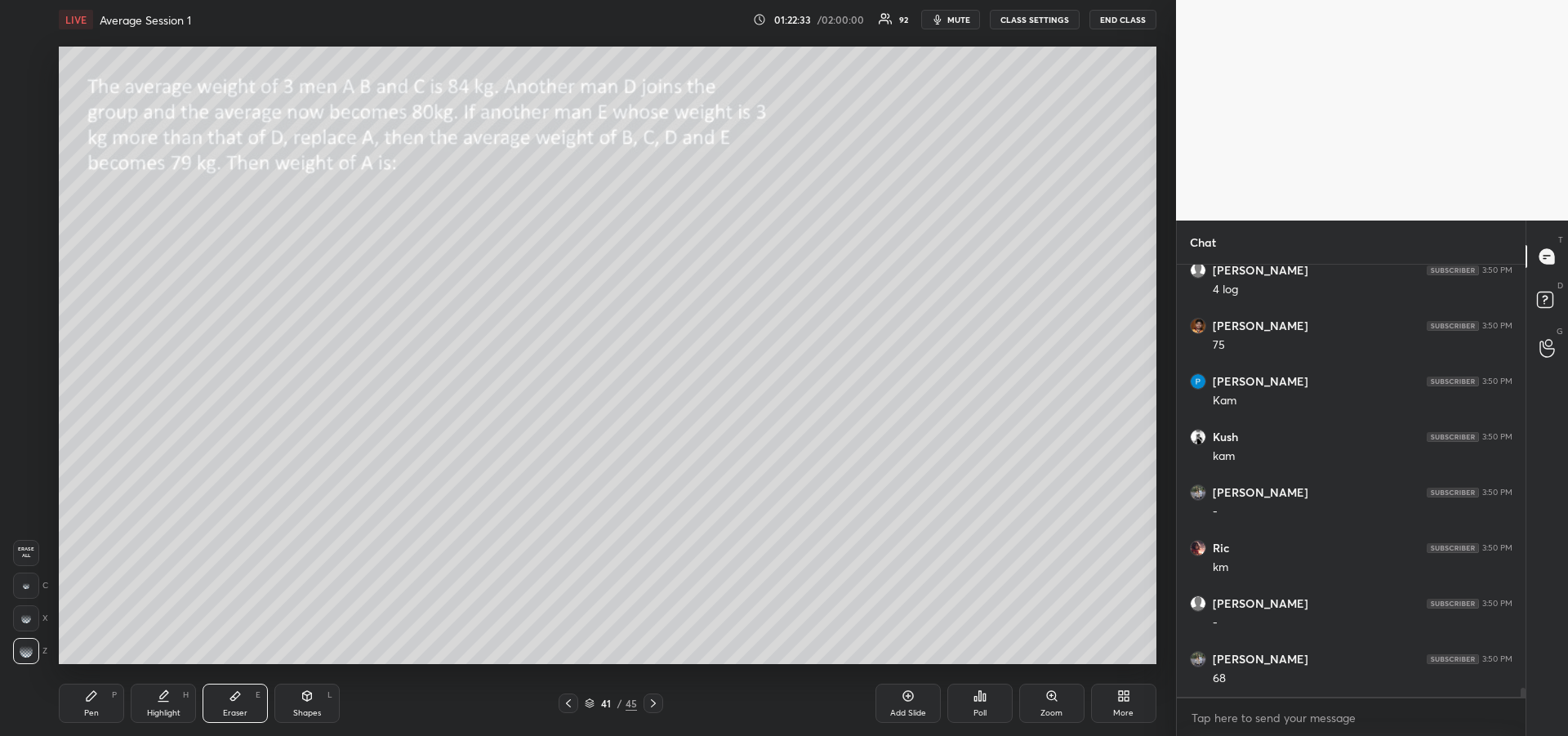
click at [83, 697] on div "Pen P" at bounding box center [91, 703] width 65 height 40
click at [22, 254] on div at bounding box center [27, 256] width 13 height 13
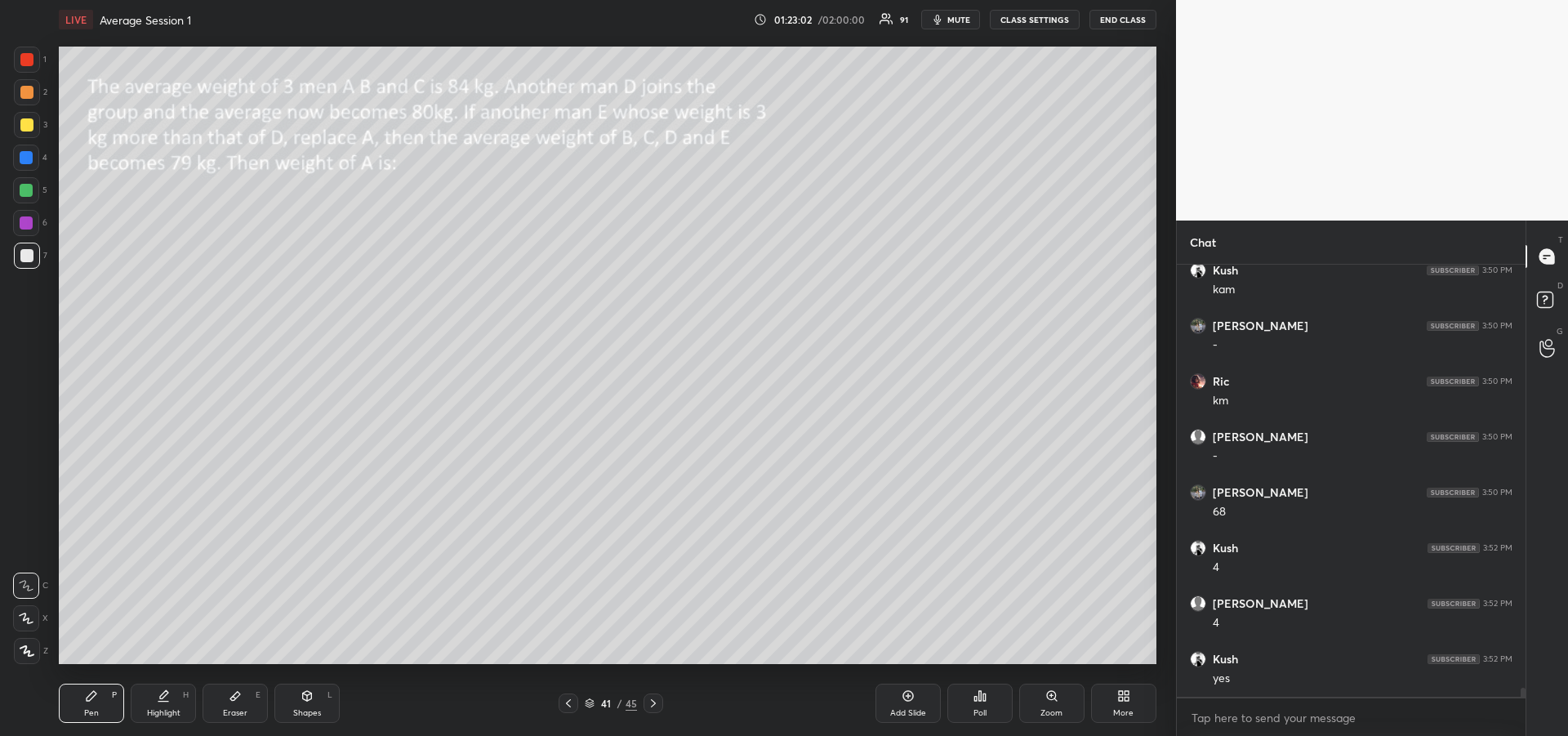
scroll to position [20419, 0]
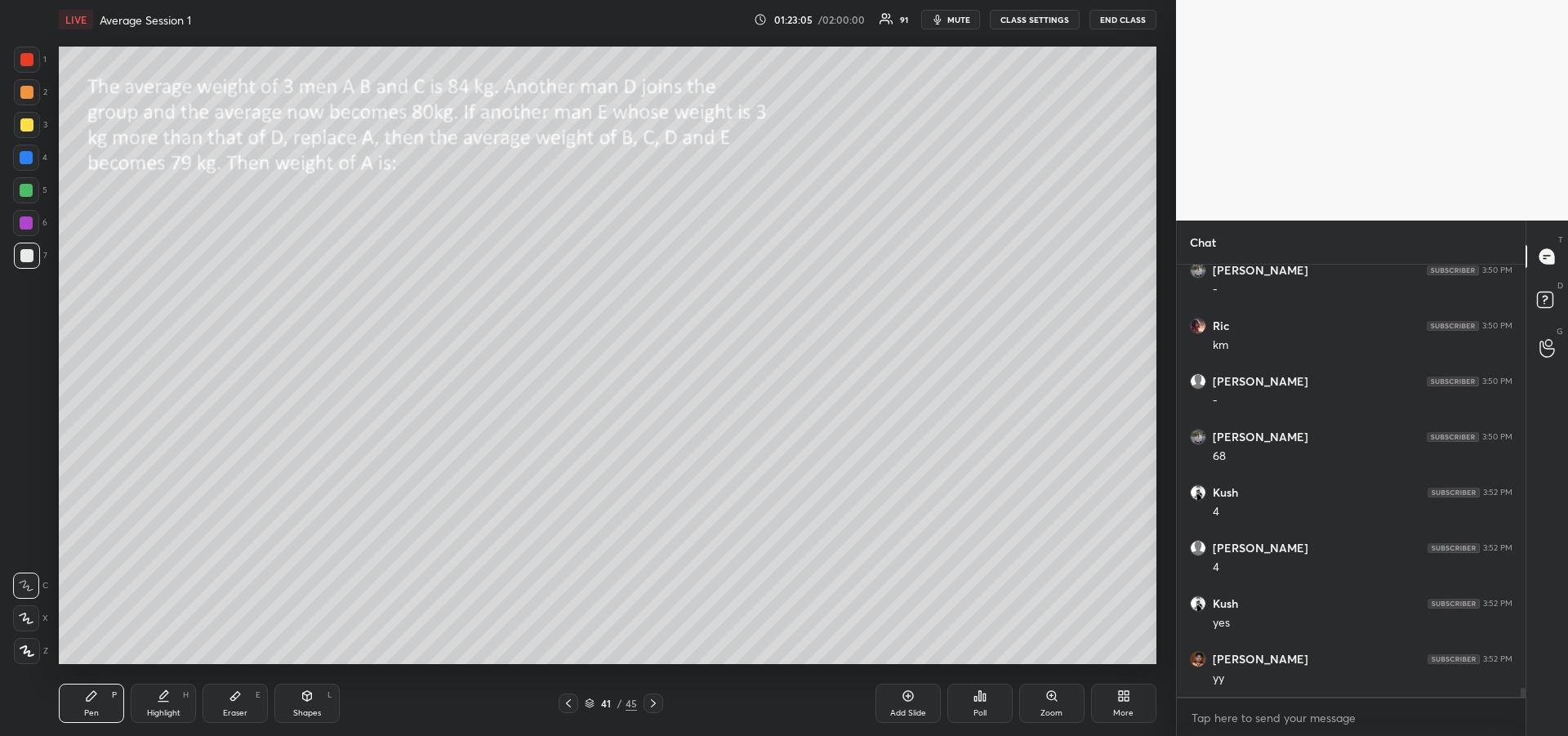
click at [159, 709] on div "Highlight" at bounding box center [163, 712] width 33 height 8
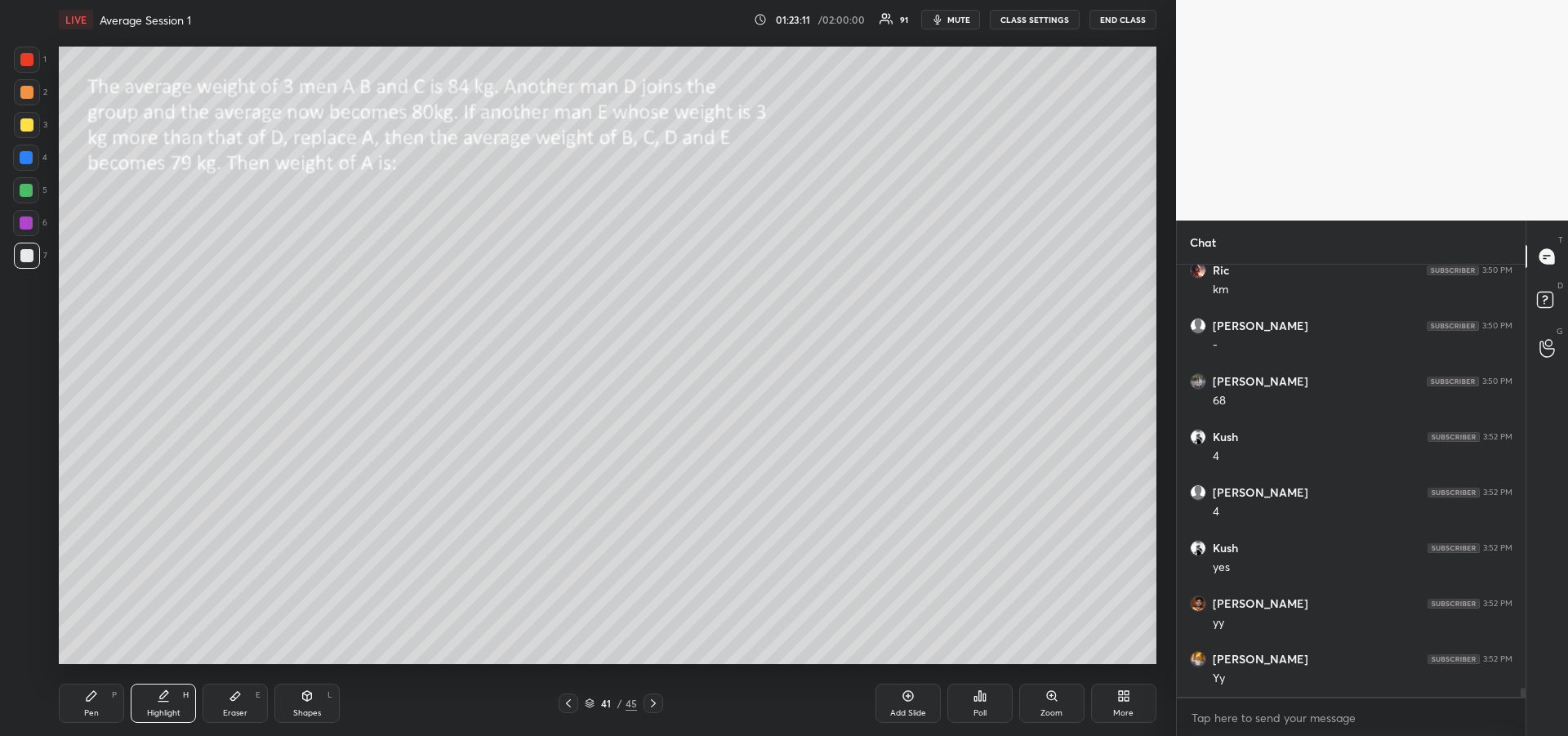
scroll to position [20530, 0]
click at [65, 694] on div "Pen P" at bounding box center [91, 703] width 65 height 40
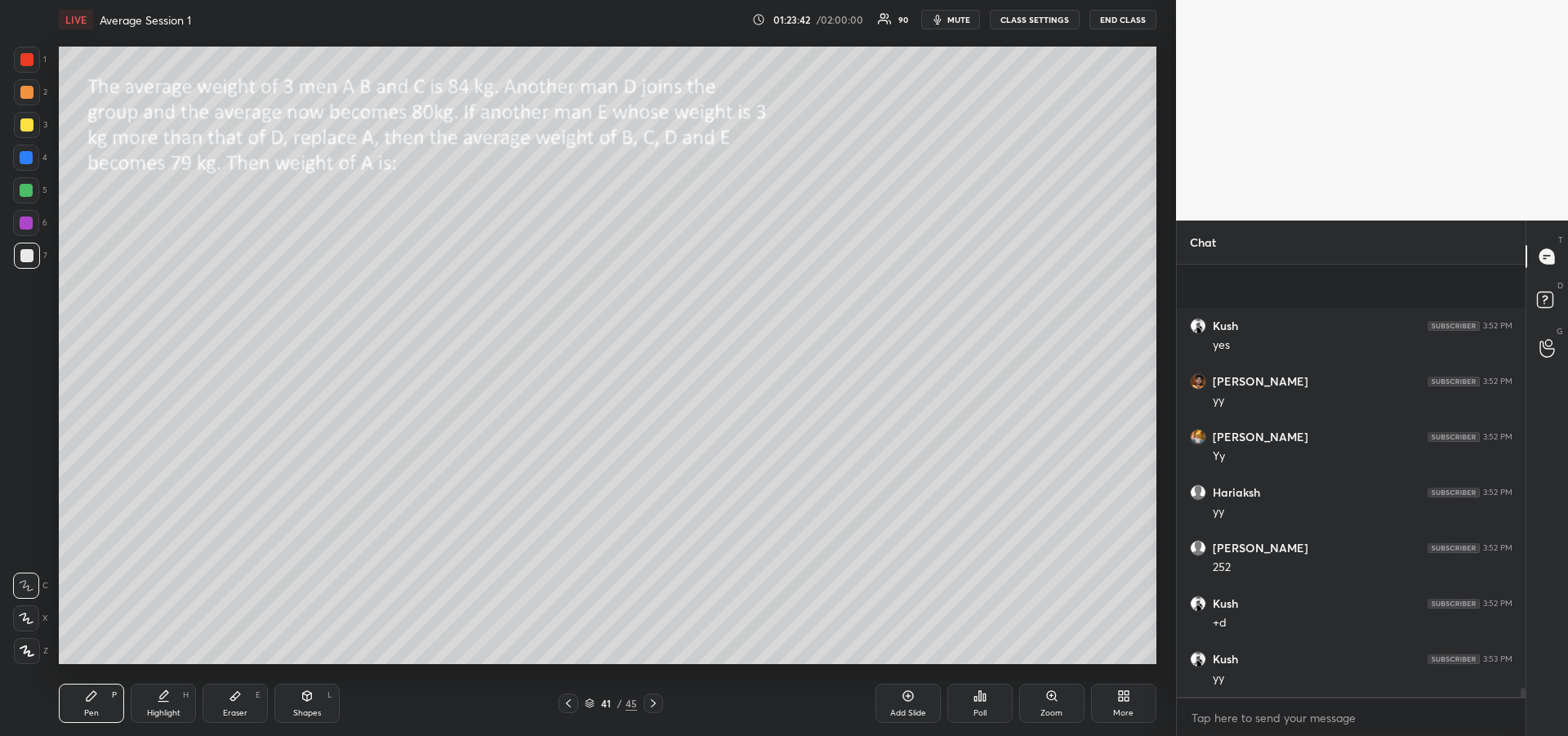
scroll to position [20808, 0]
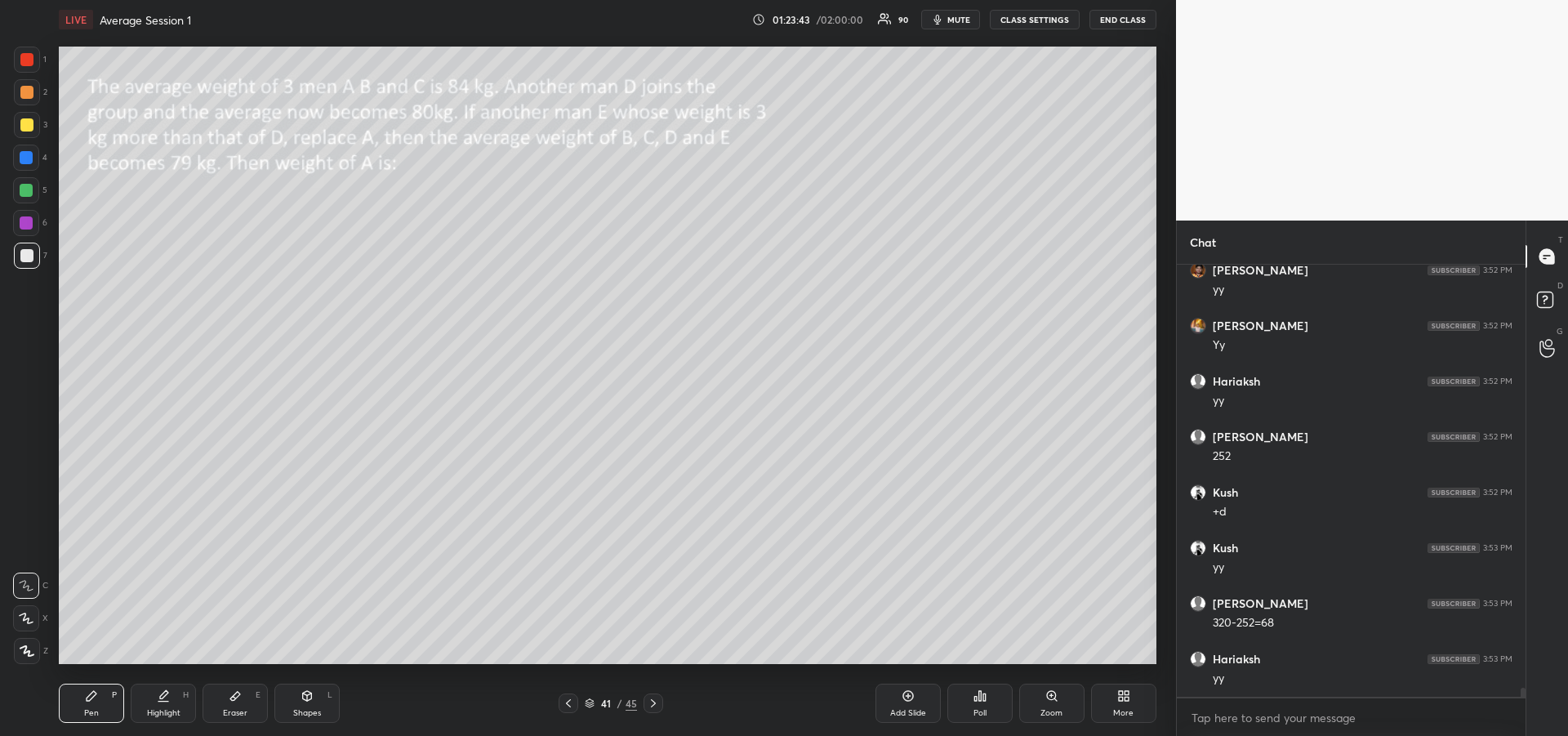
click at [234, 700] on icon at bounding box center [235, 696] width 9 height 9
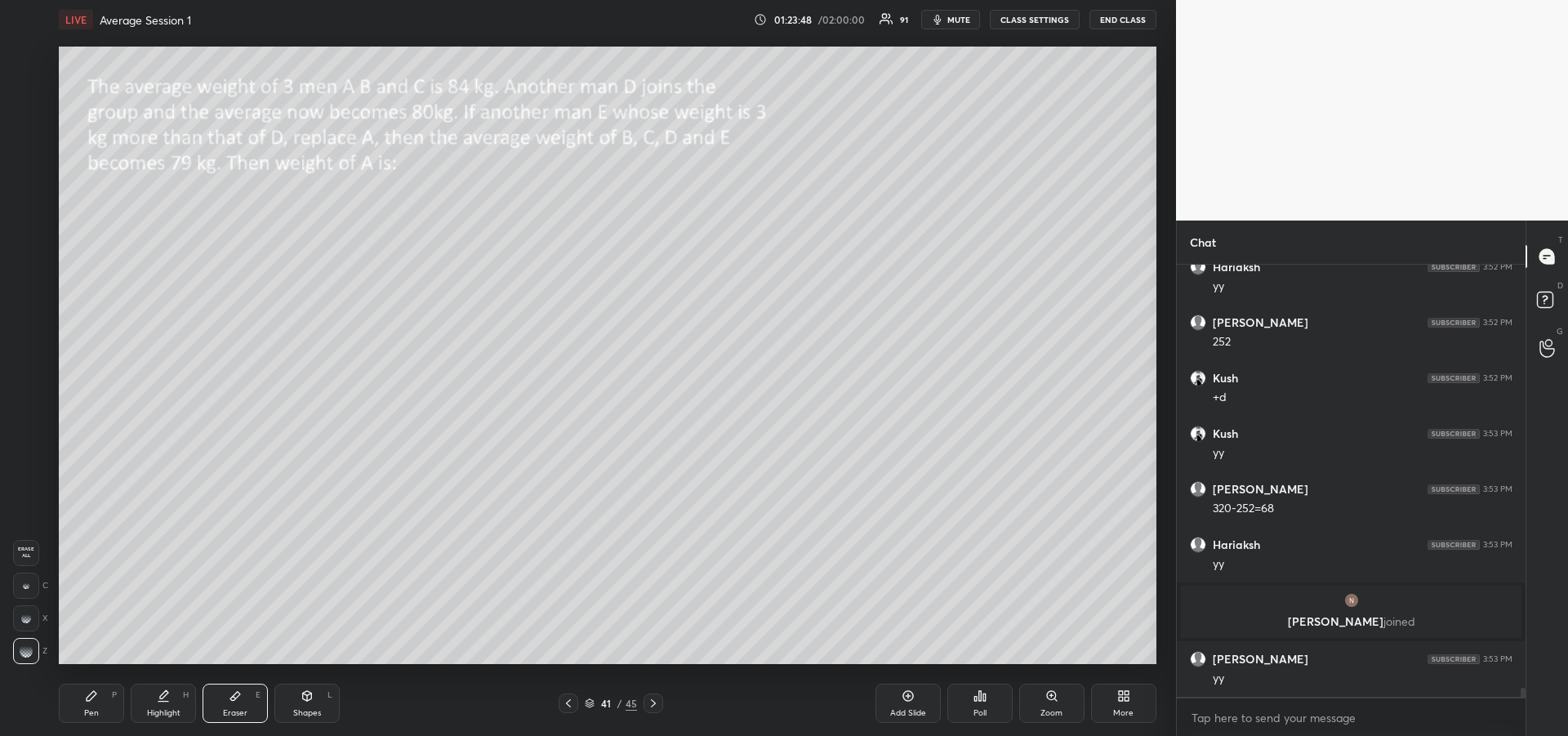
click at [85, 695] on icon at bounding box center [92, 695] width 13 height 13
click at [158, 709] on div "Highlight" at bounding box center [163, 712] width 33 height 8
click at [92, 711] on div "Pen" at bounding box center [92, 712] width 15 height 8
click at [21, 124] on div at bounding box center [27, 125] width 13 height 13
click at [655, 706] on icon at bounding box center [653, 703] width 13 height 13
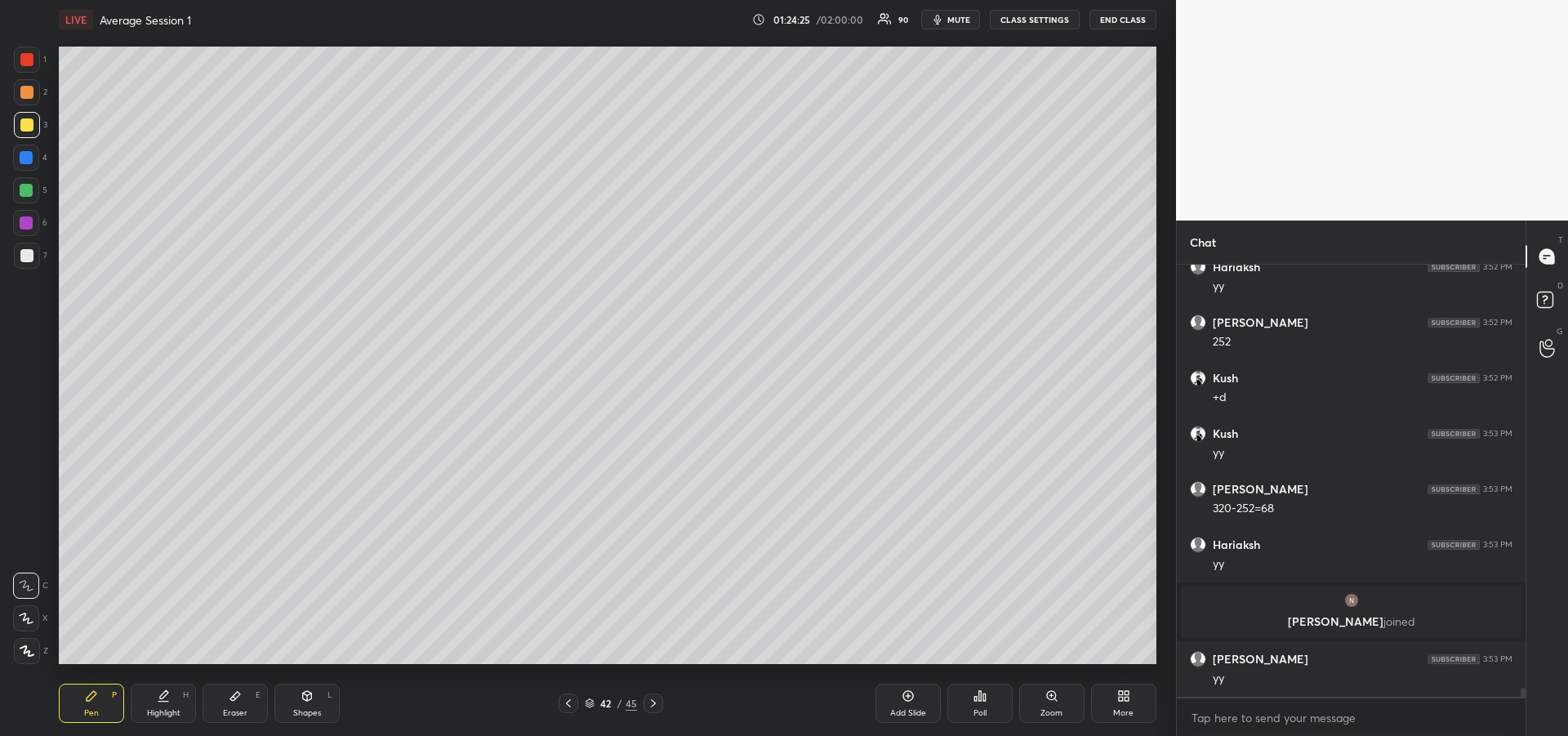
click at [568, 703] on icon at bounding box center [568, 703] width 13 height 13
click at [237, 696] on icon at bounding box center [235, 696] width 9 height 9
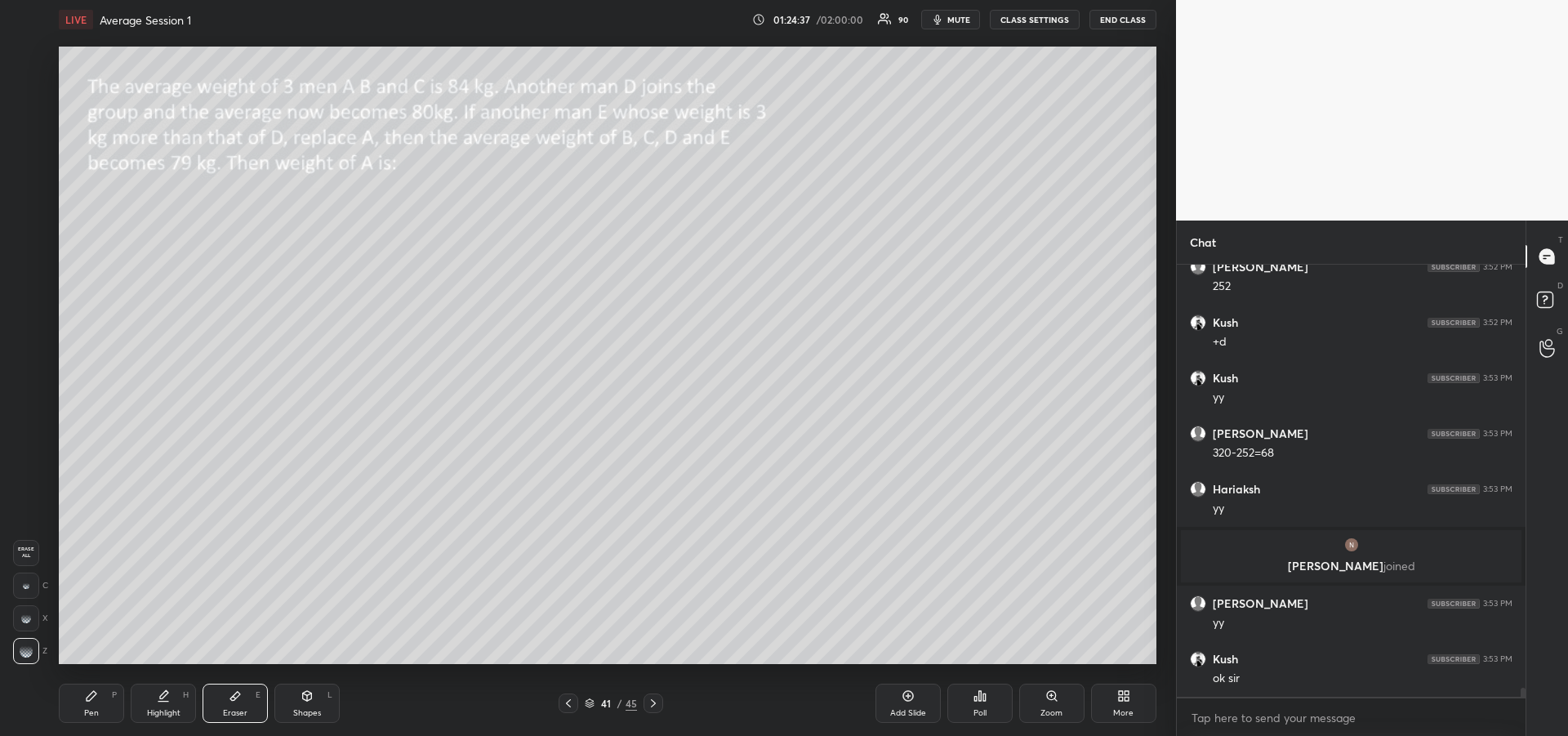
click at [75, 695] on div "Pen P" at bounding box center [91, 703] width 65 height 40
click at [569, 701] on icon at bounding box center [568, 703] width 13 height 13
click at [574, 703] on icon at bounding box center [568, 703] width 13 height 13
click at [571, 702] on icon at bounding box center [568, 703] width 13 height 13
click at [571, 701] on icon at bounding box center [568, 703] width 13 height 13
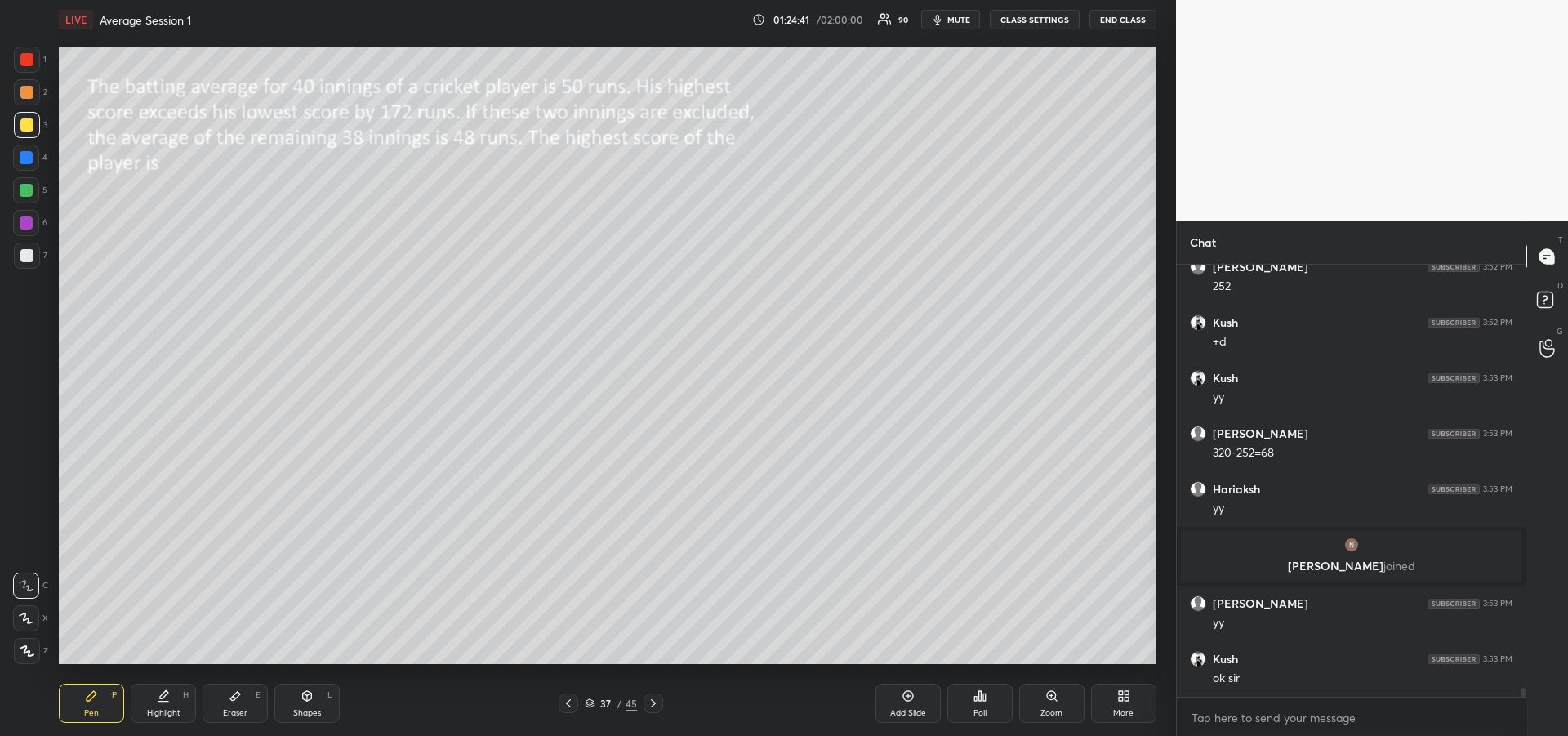
click at [569, 705] on icon at bounding box center [568, 703] width 13 height 13
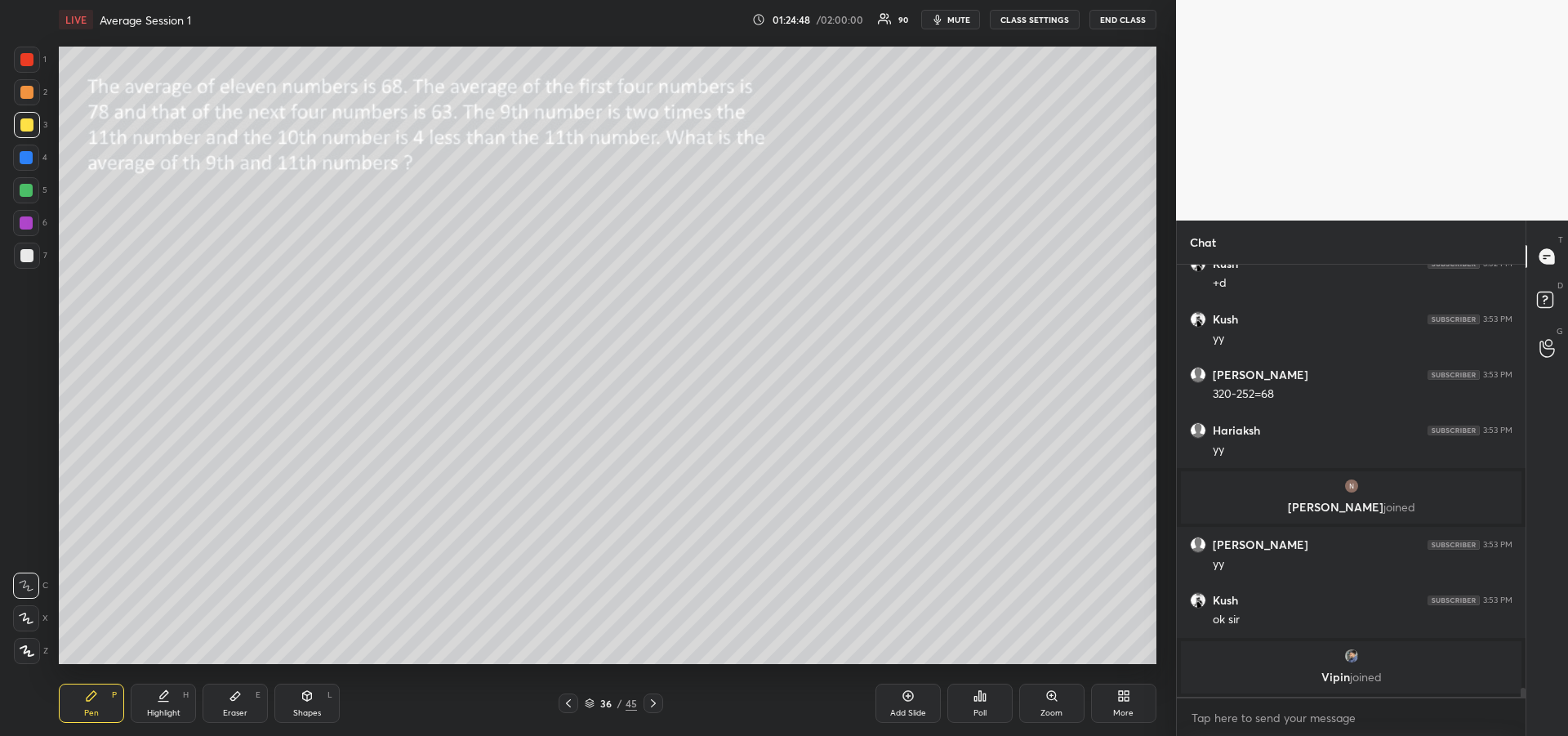
click at [303, 706] on div "Shapes L" at bounding box center [307, 703] width 65 height 40
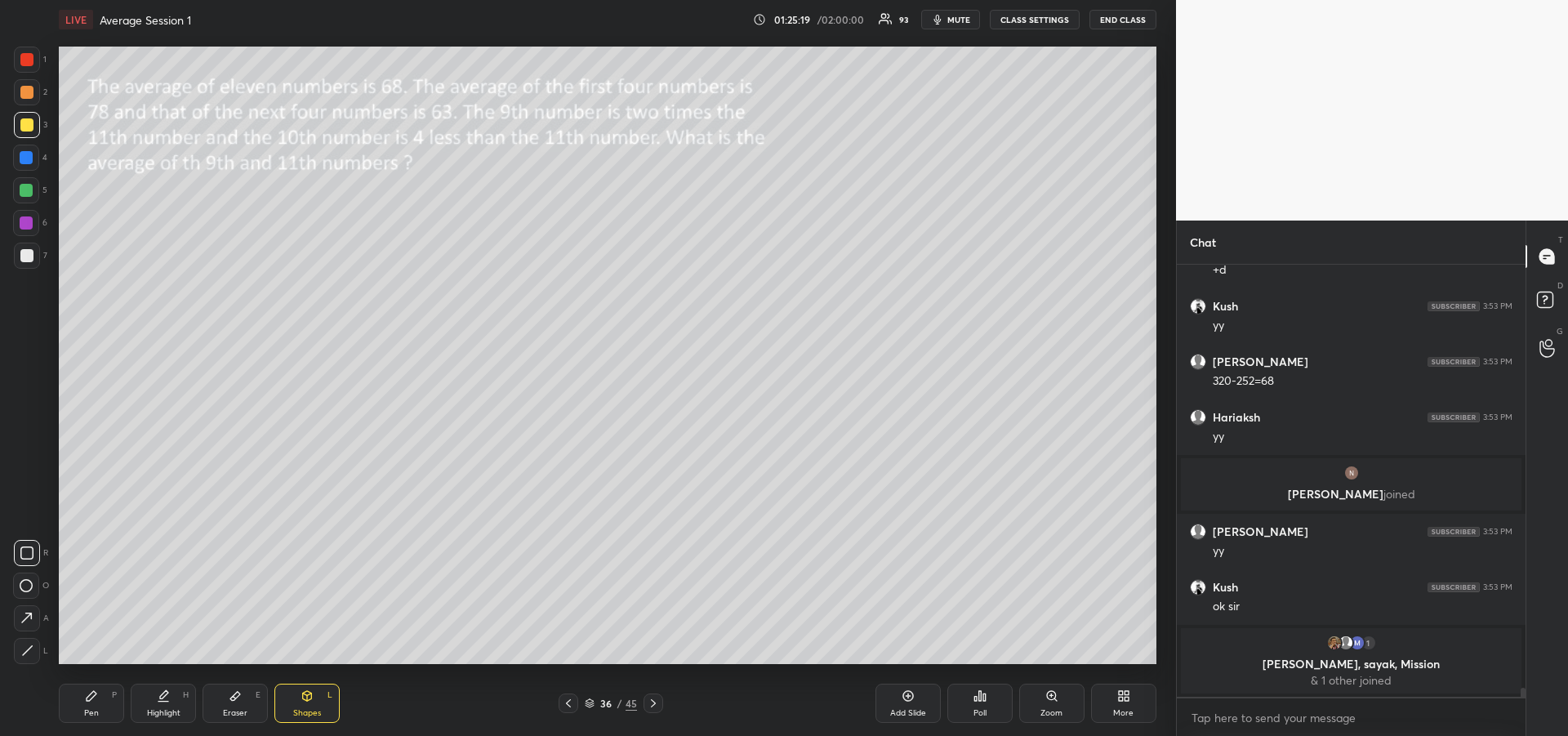
click at [944, 19] on icon "button" at bounding box center [938, 20] width 13 height 13
click at [944, 31] on div "LIVE Average Session 1 01:26:03 / 02:00:00 92 unmute CLASS SETTINGS END CLASS" at bounding box center [607, 20] width 1097 height 40
click at [949, 24] on span "unmute" at bounding box center [957, 20] width 35 height 11
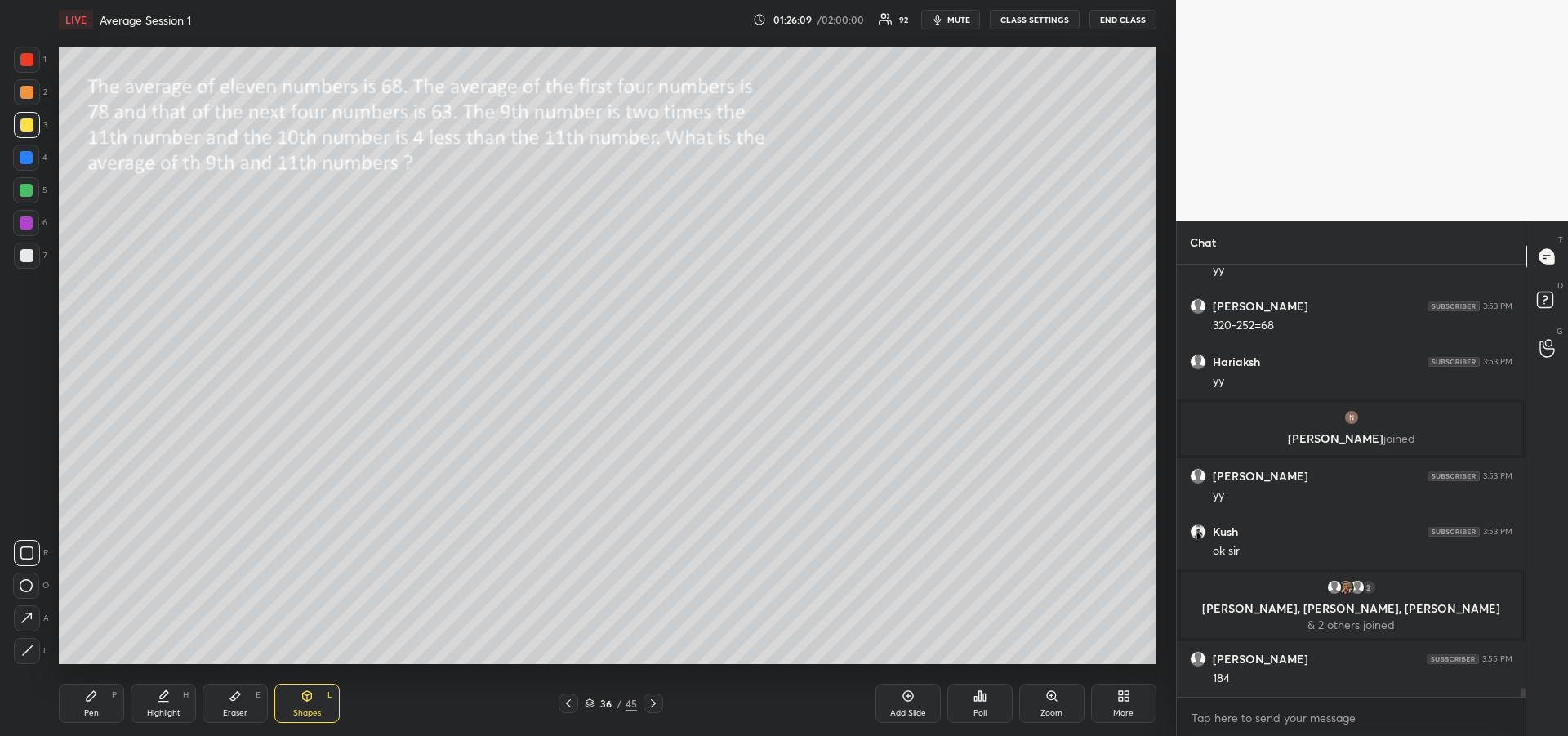
scroll to position [20435, 0]
click at [28, 196] on div at bounding box center [26, 191] width 13 height 13
click at [94, 691] on icon at bounding box center [92, 695] width 13 height 13
click at [27, 92] on div at bounding box center [27, 92] width 13 height 13
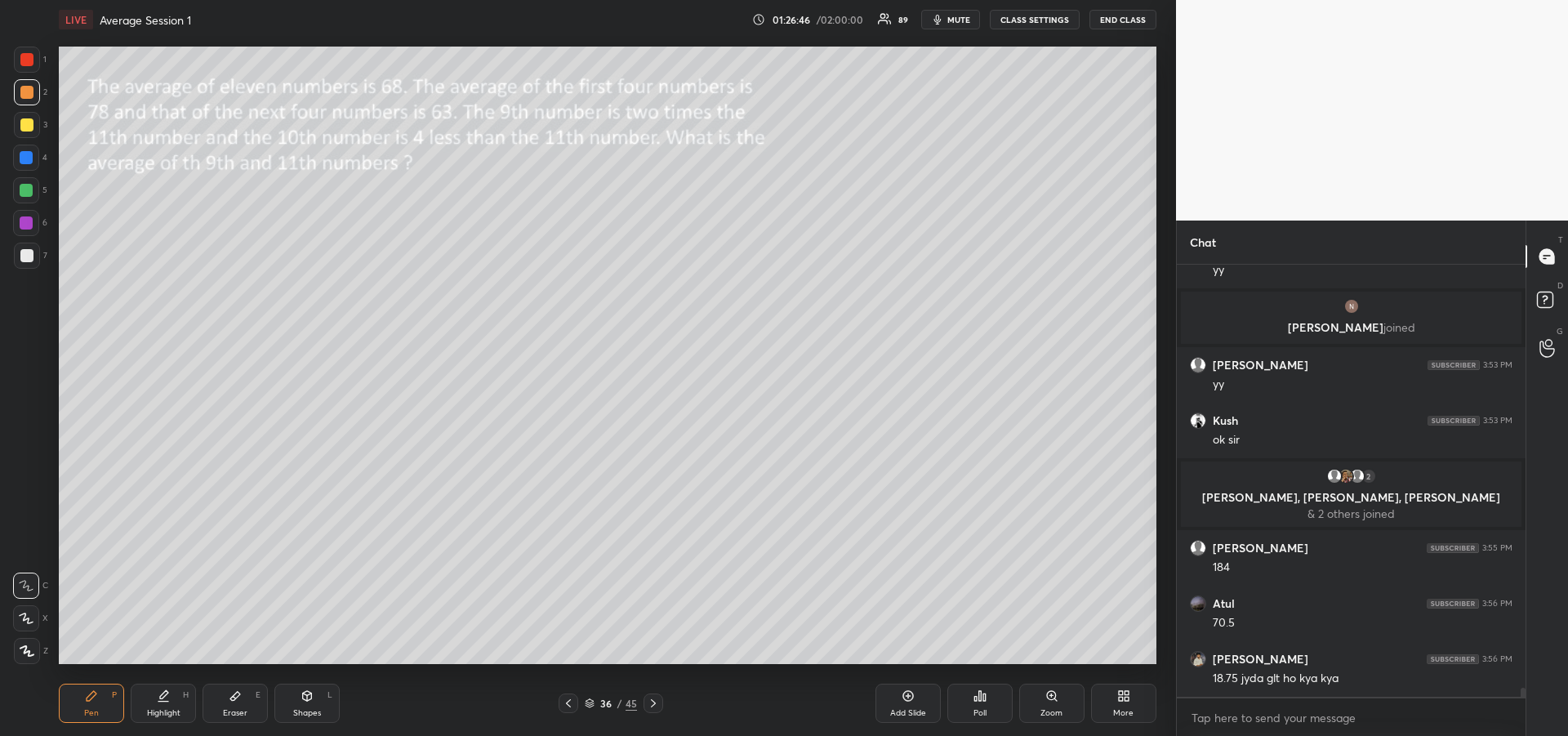
scroll to position [20602, 0]
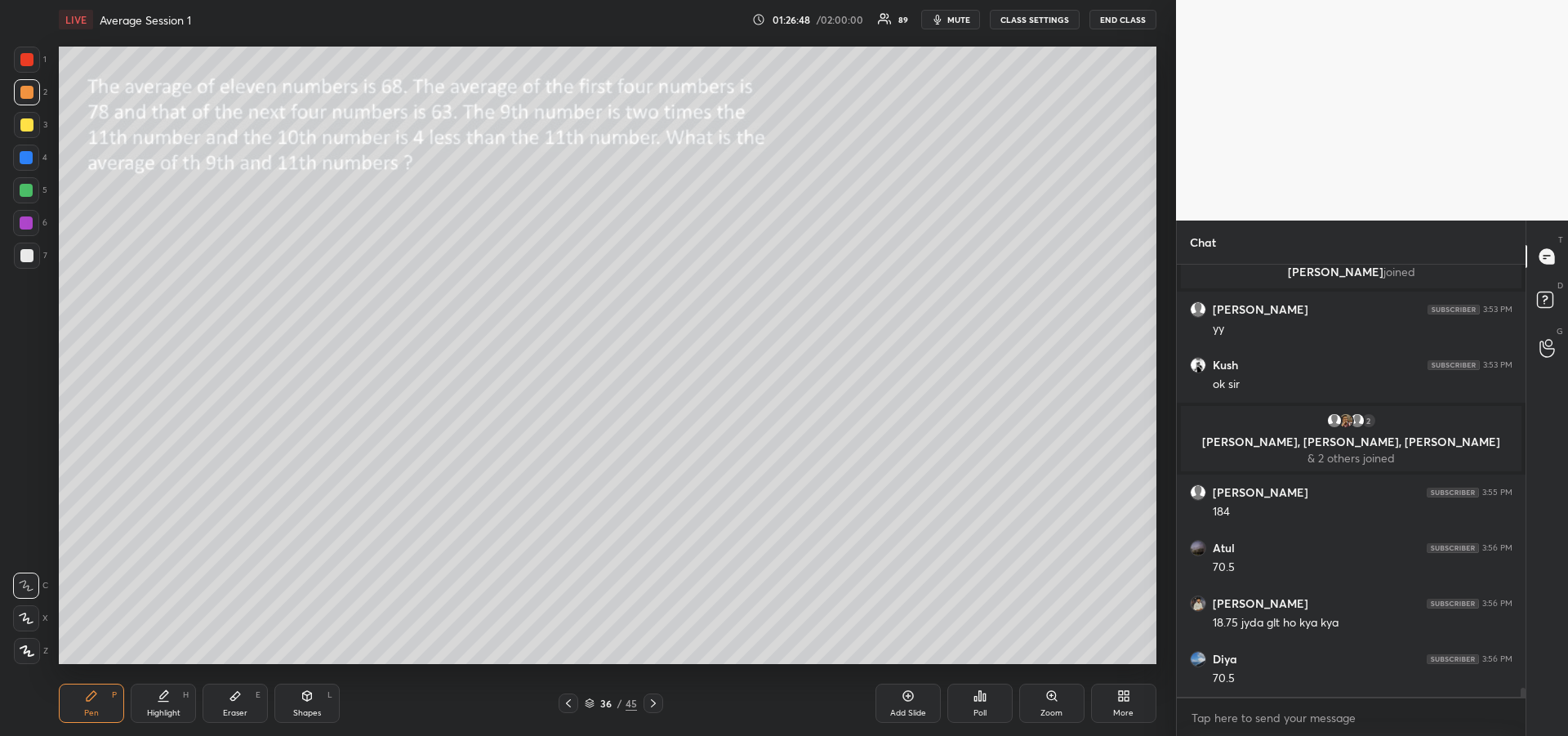
click at [93, 704] on div "Pen P" at bounding box center [91, 703] width 65 height 40
click at [27, 127] on div at bounding box center [27, 125] width 13 height 13
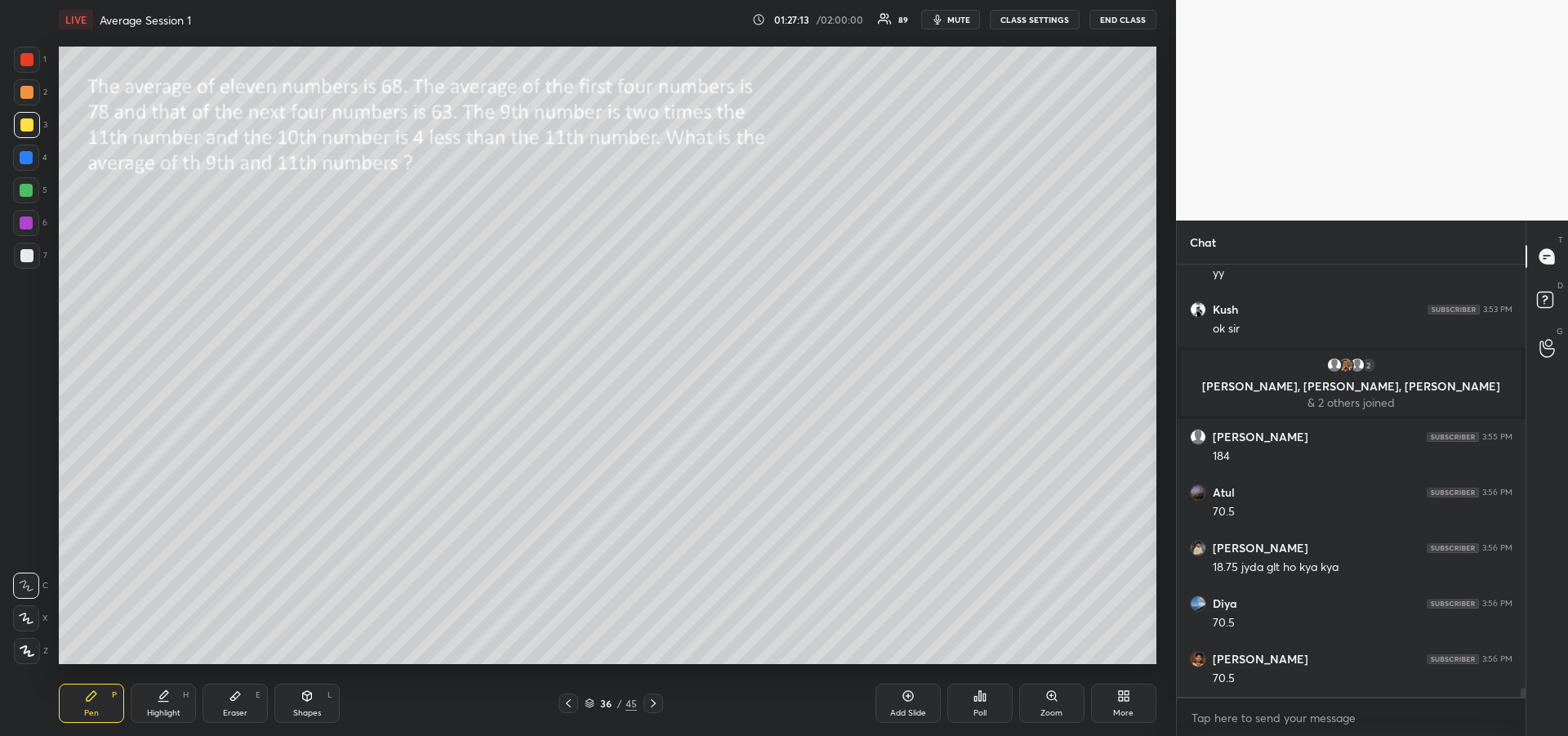
click at [91, 703] on div "Pen P" at bounding box center [91, 703] width 65 height 40
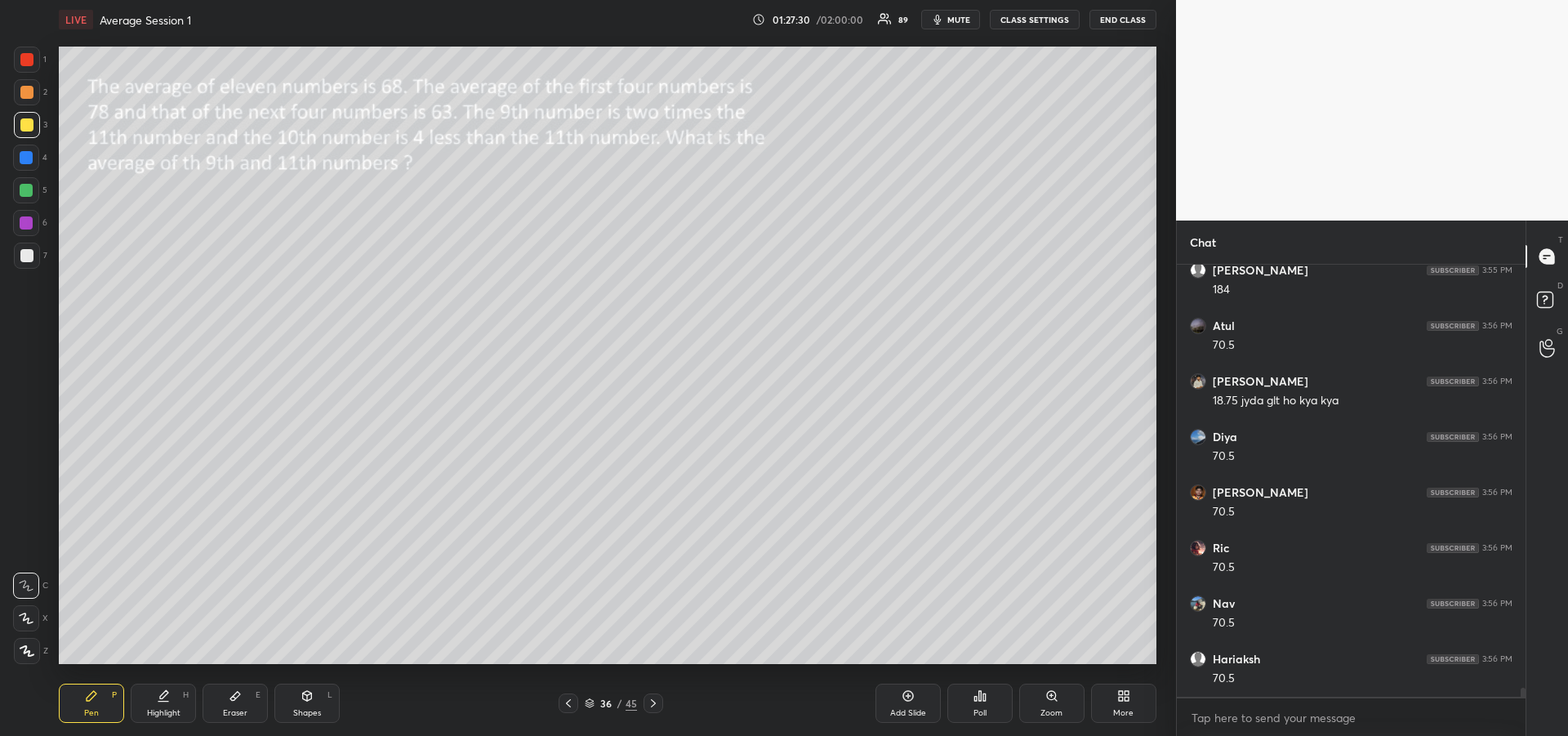
scroll to position [20880, 0]
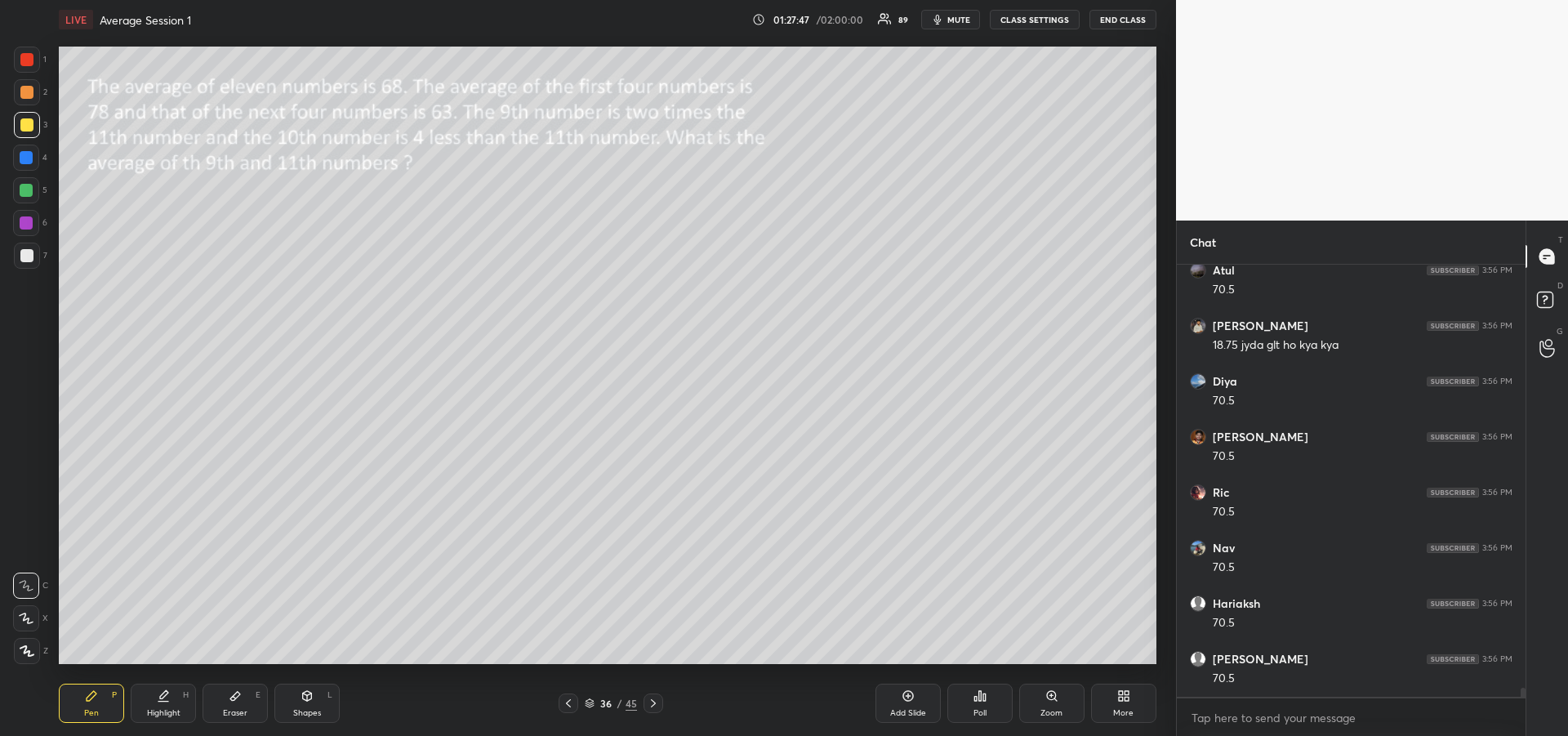
click at [75, 705] on div "Pen P" at bounding box center [91, 703] width 65 height 40
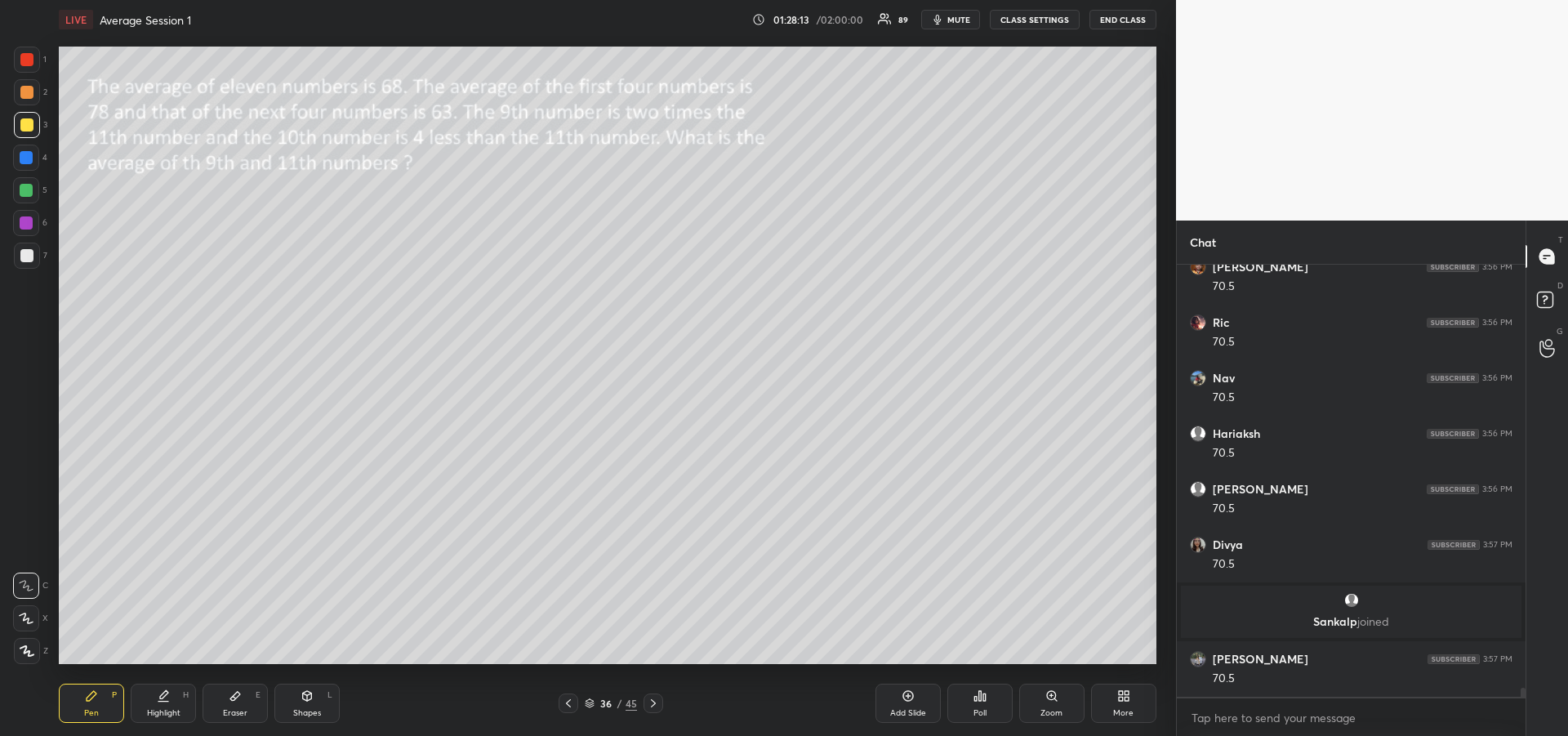
scroll to position [20888, 0]
click at [25, 258] on div at bounding box center [27, 256] width 13 height 13
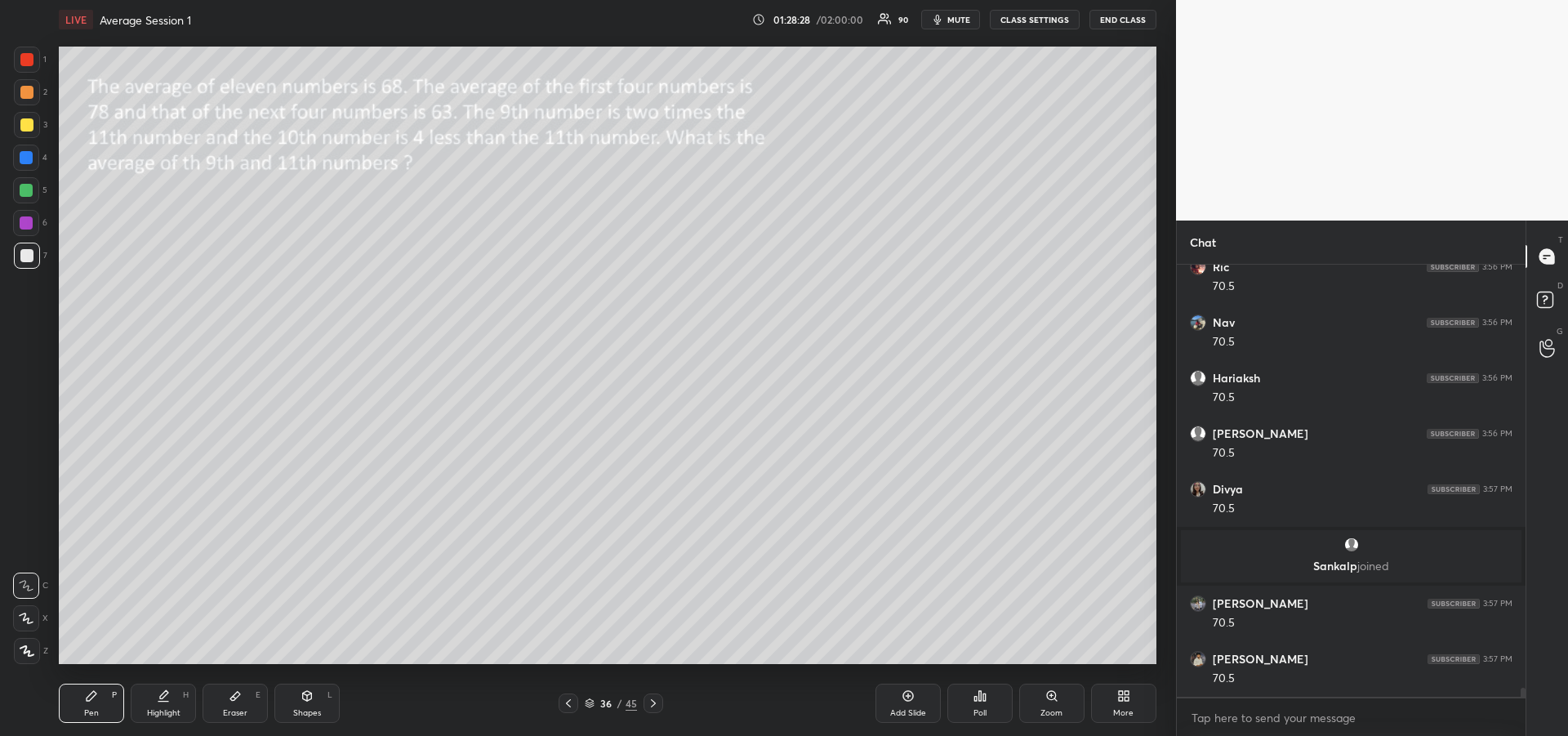
scroll to position [20999, 0]
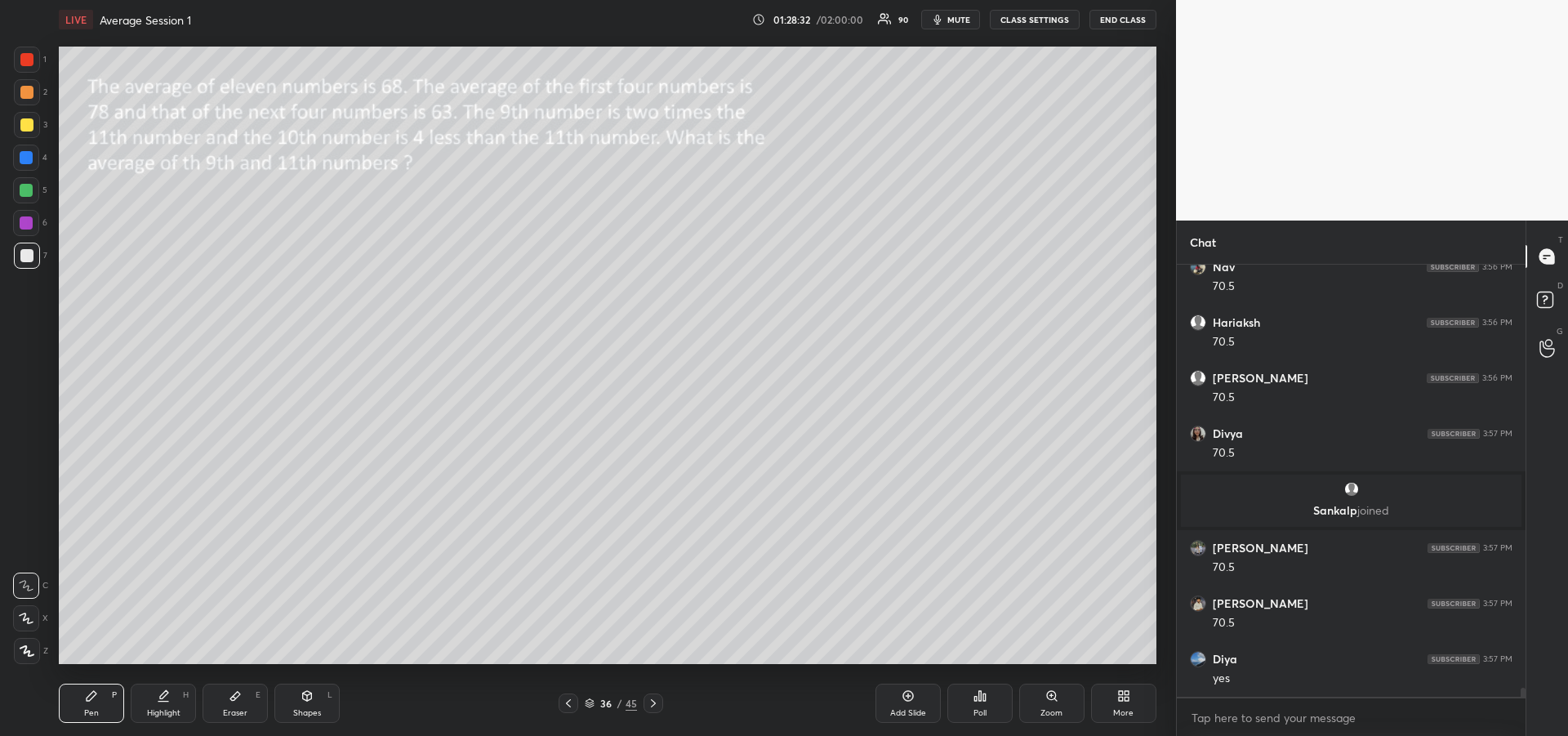
click at [22, 192] on div at bounding box center [26, 191] width 13 height 13
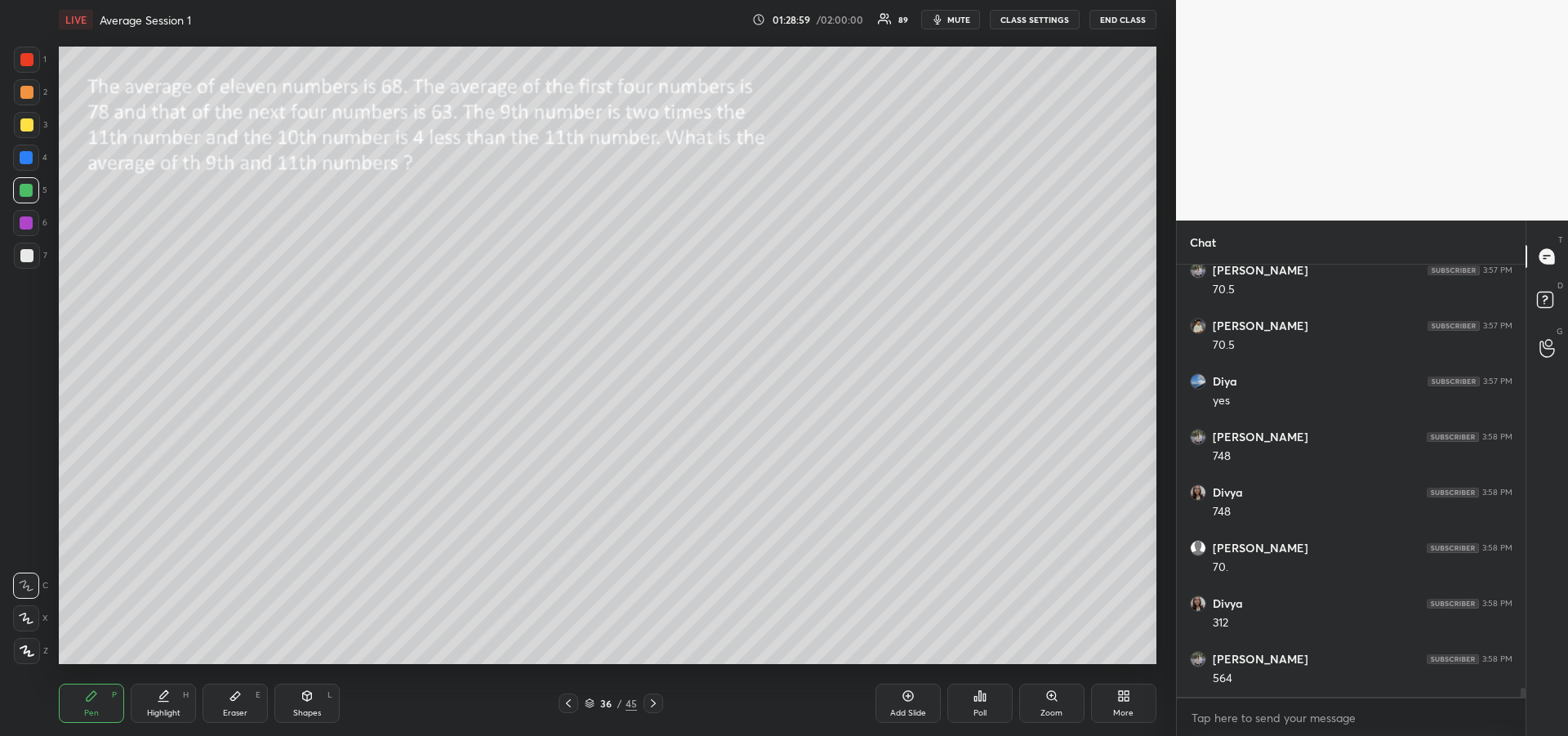
scroll to position [21332, 0]
click at [234, 709] on div "Eraser" at bounding box center [235, 712] width 25 height 8
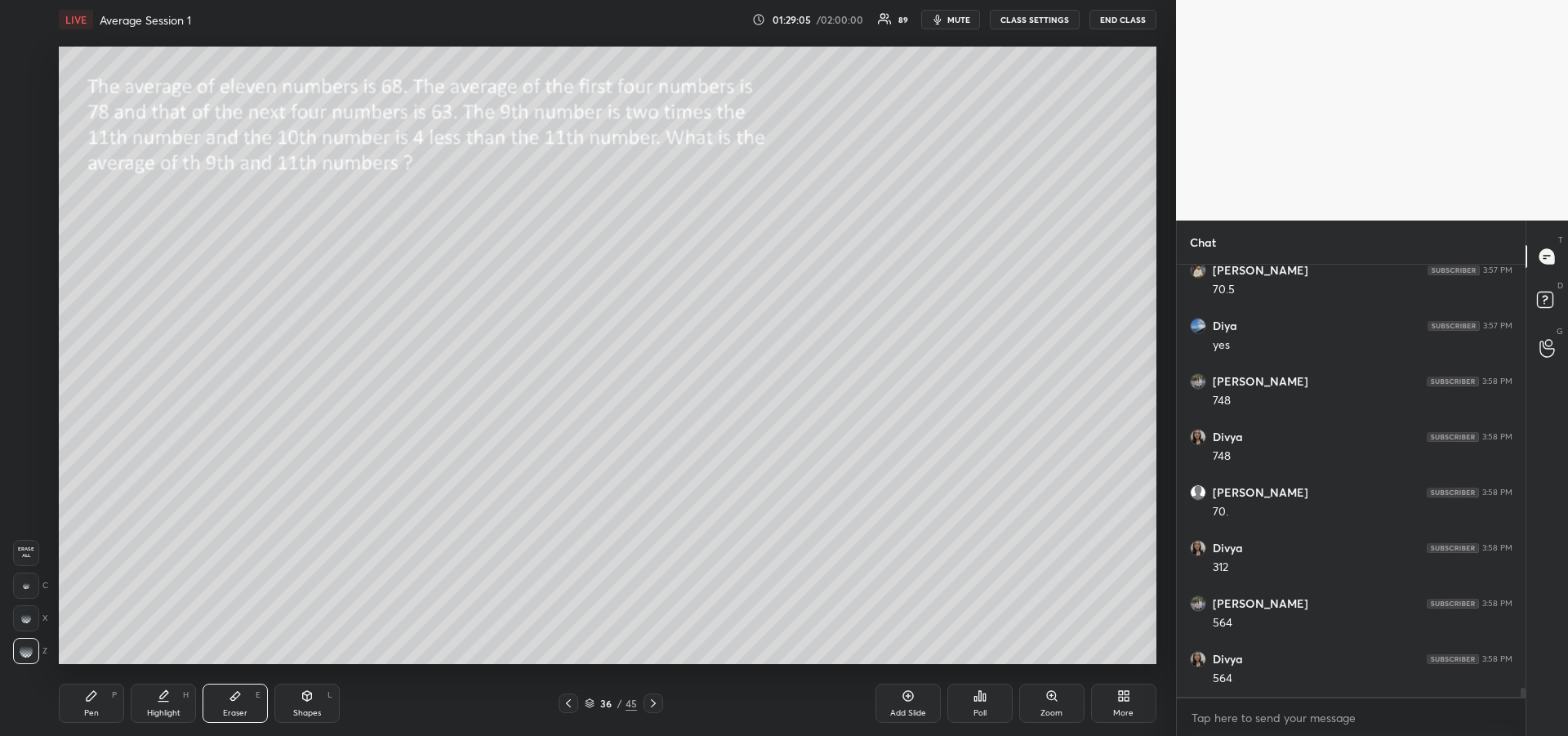
click at [88, 701] on icon at bounding box center [92, 695] width 9 height 9
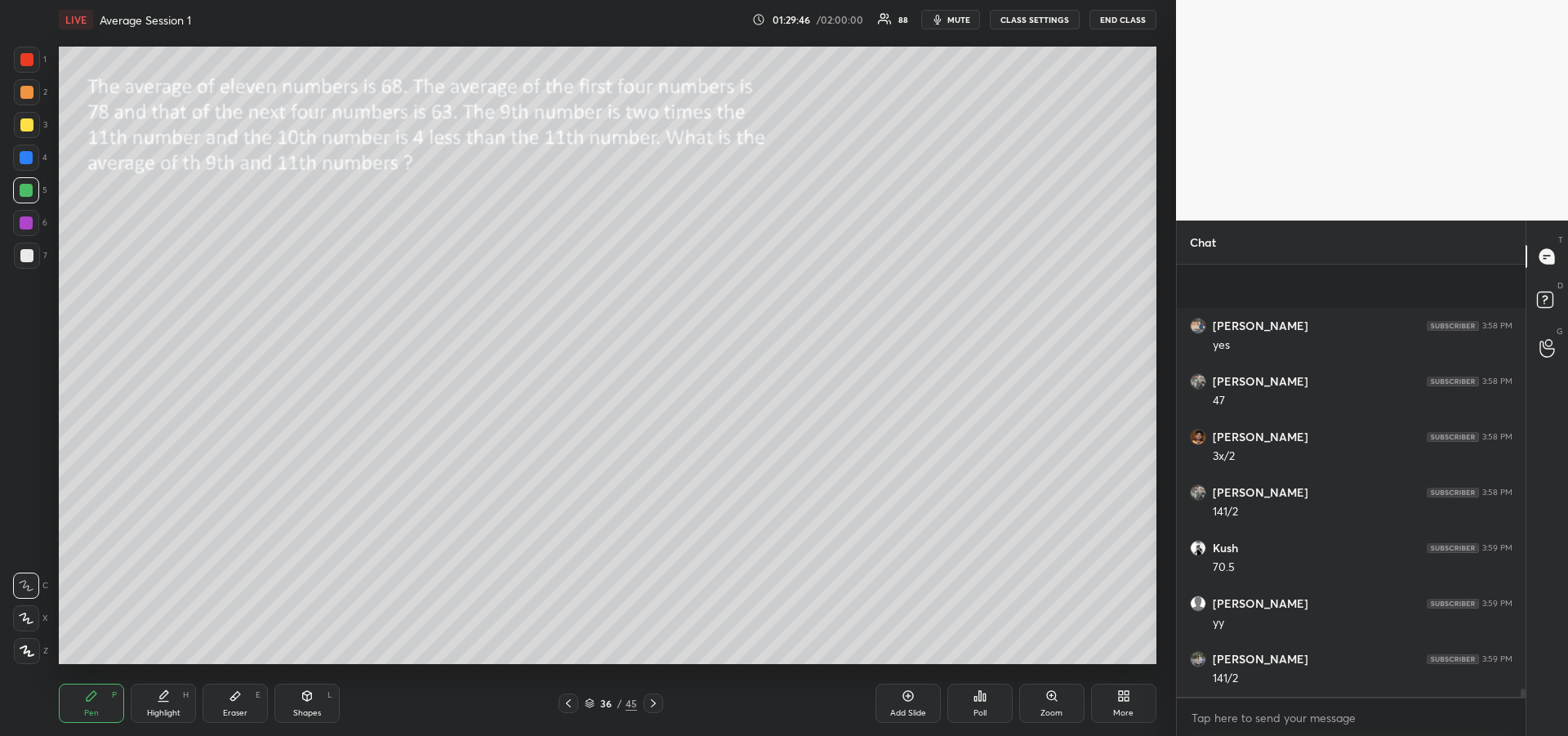
scroll to position [22388, 0]
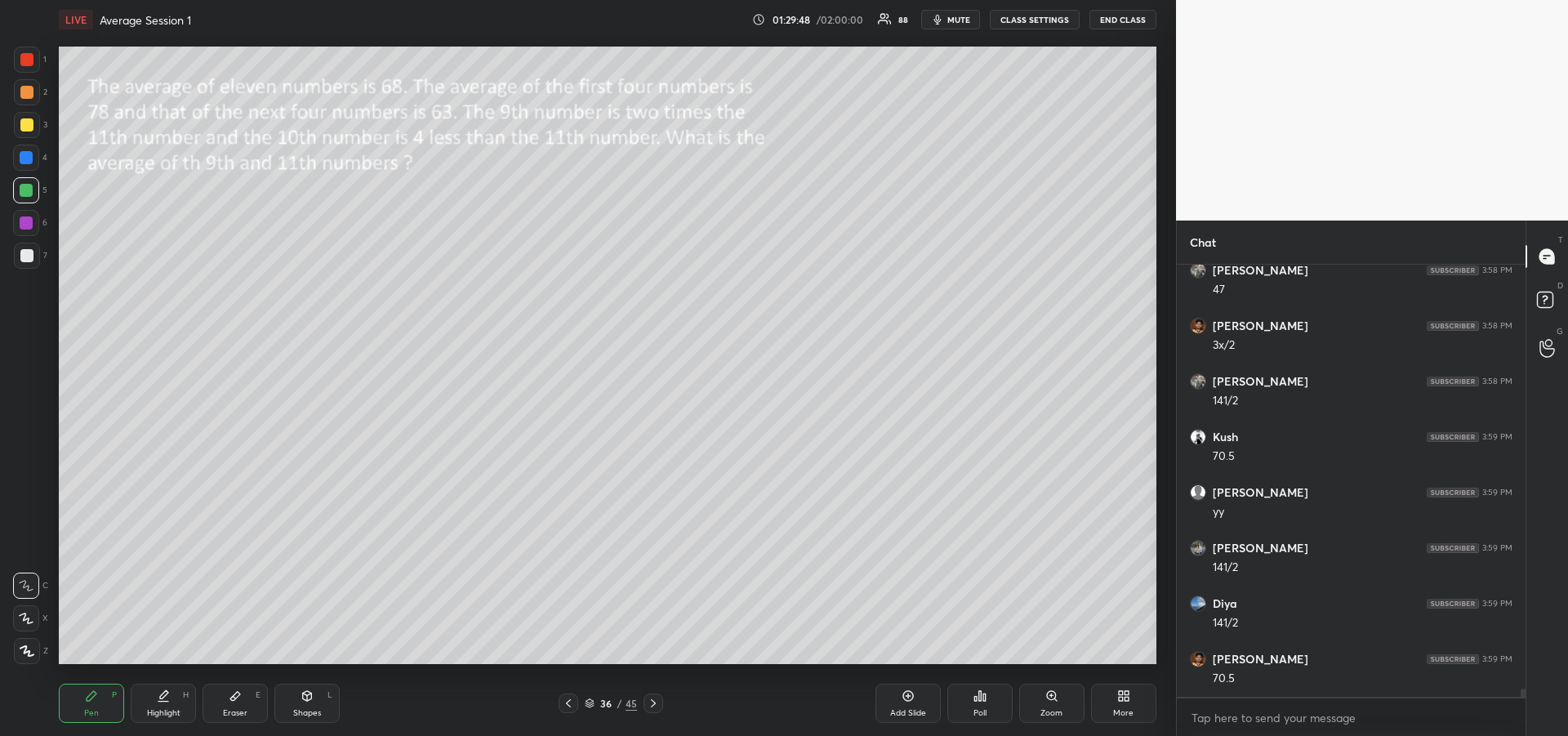
click at [29, 159] on div at bounding box center [26, 158] width 13 height 13
click at [84, 694] on div "Pen P" at bounding box center [91, 703] width 65 height 40
click at [27, 258] on div at bounding box center [27, 256] width 13 height 13
click at [561, 703] on div at bounding box center [568, 703] width 20 height 20
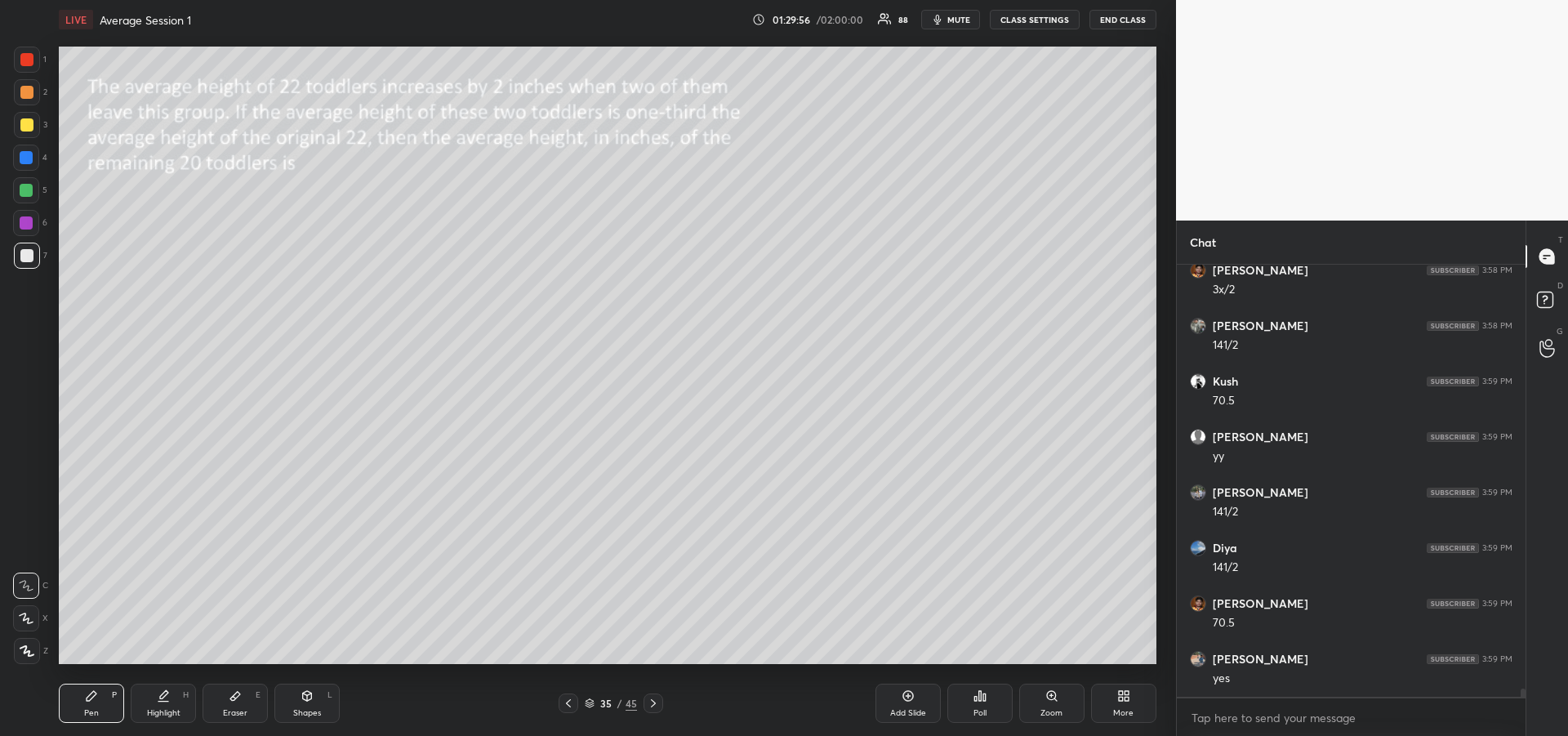
click at [565, 706] on icon at bounding box center [568, 703] width 13 height 13
click at [234, 707] on div "Eraser E" at bounding box center [235, 703] width 65 height 40
click at [97, 704] on div "Pen P" at bounding box center [91, 703] width 65 height 40
click at [90, 701] on icon at bounding box center [92, 695] width 13 height 13
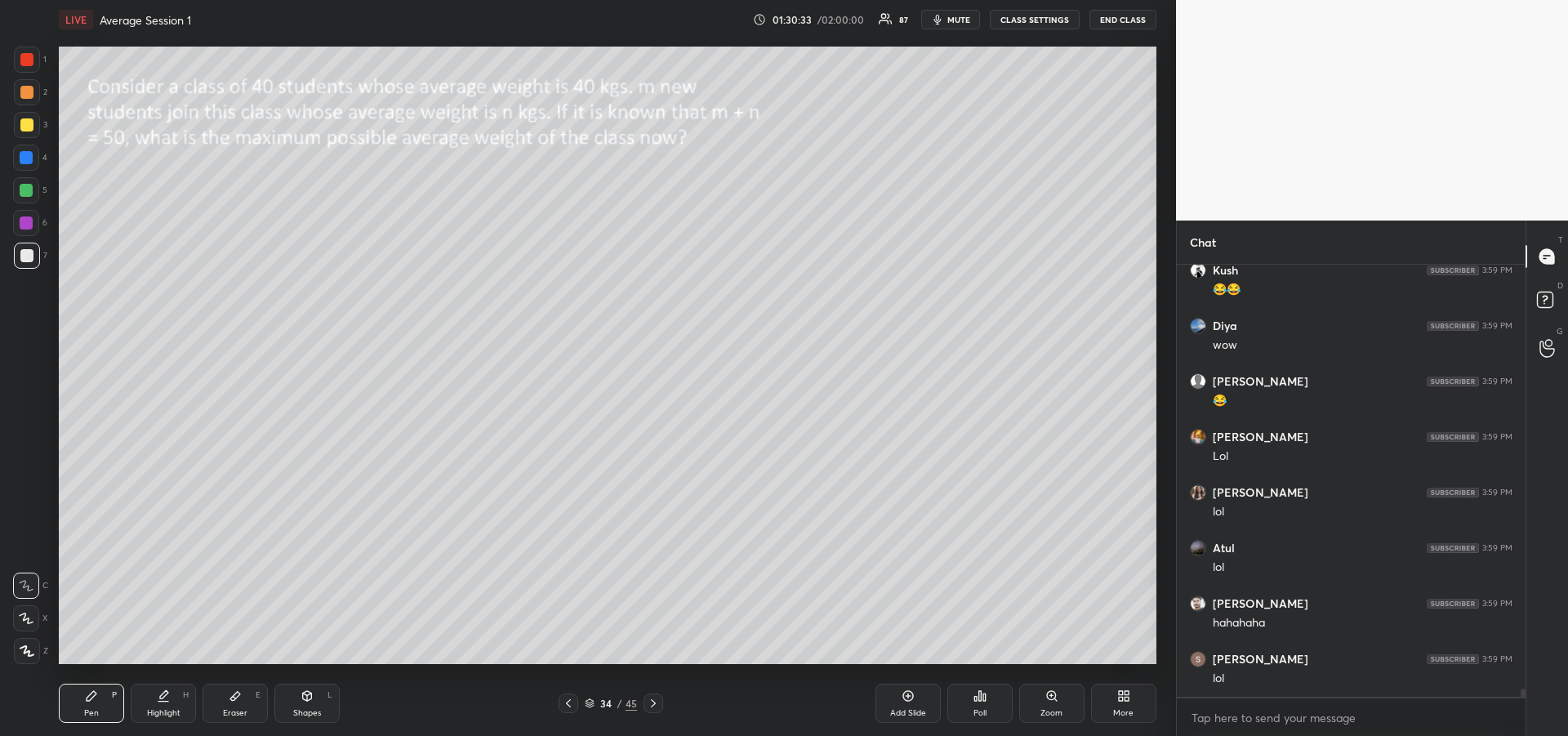
scroll to position [23220, 0]
click at [225, 704] on div "Eraser E" at bounding box center [235, 703] width 65 height 40
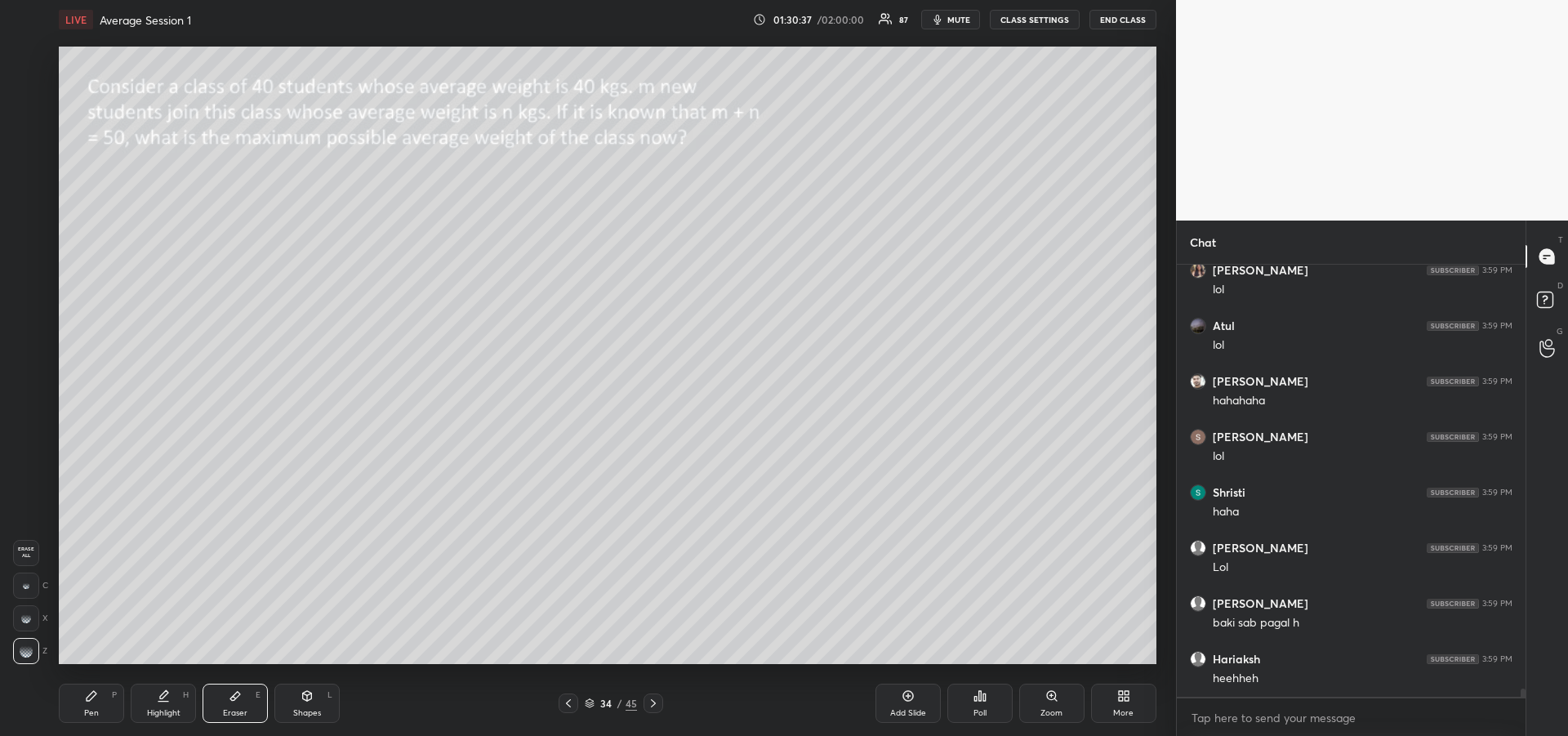
scroll to position [23443, 0]
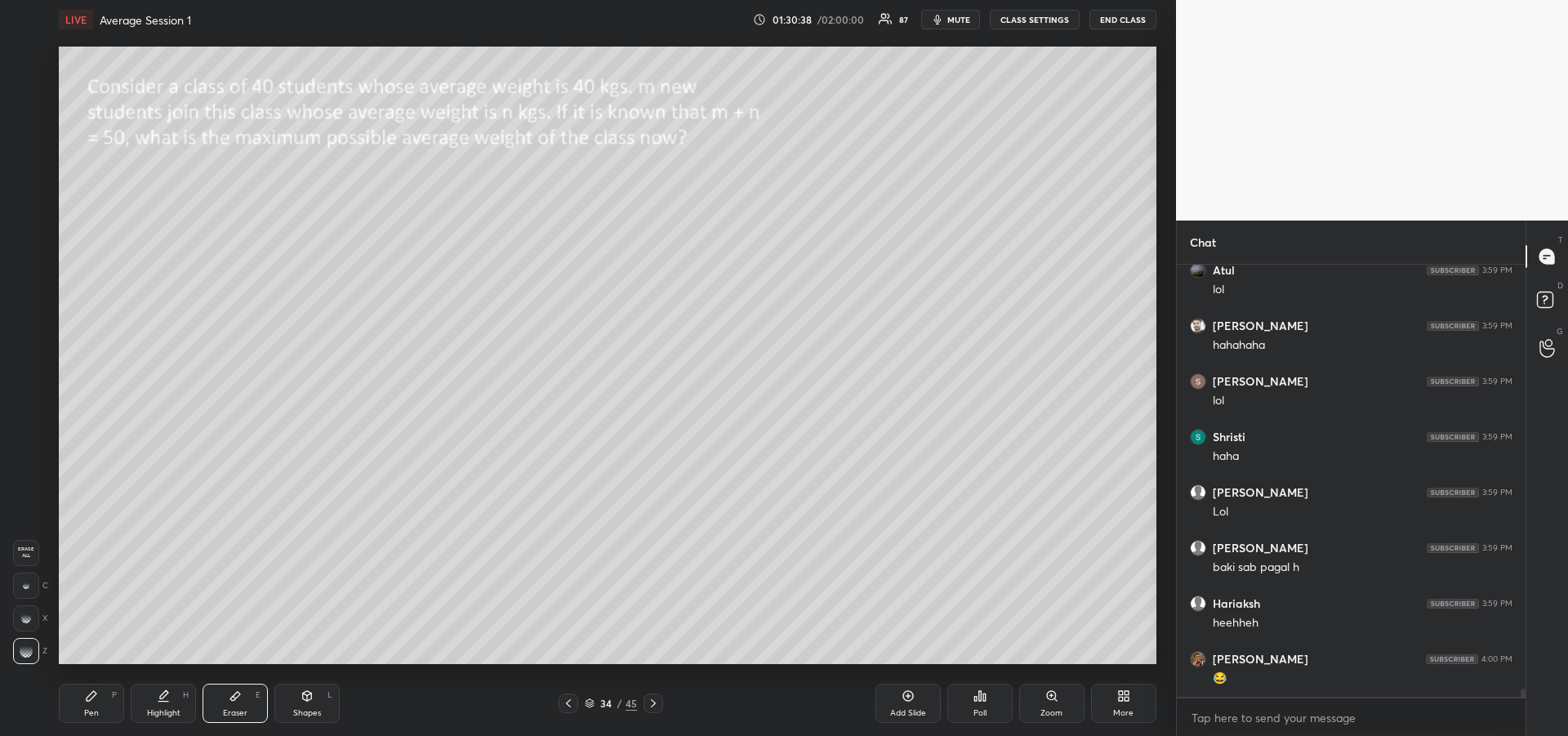
click at [91, 704] on div "Pen P" at bounding box center [91, 703] width 65 height 40
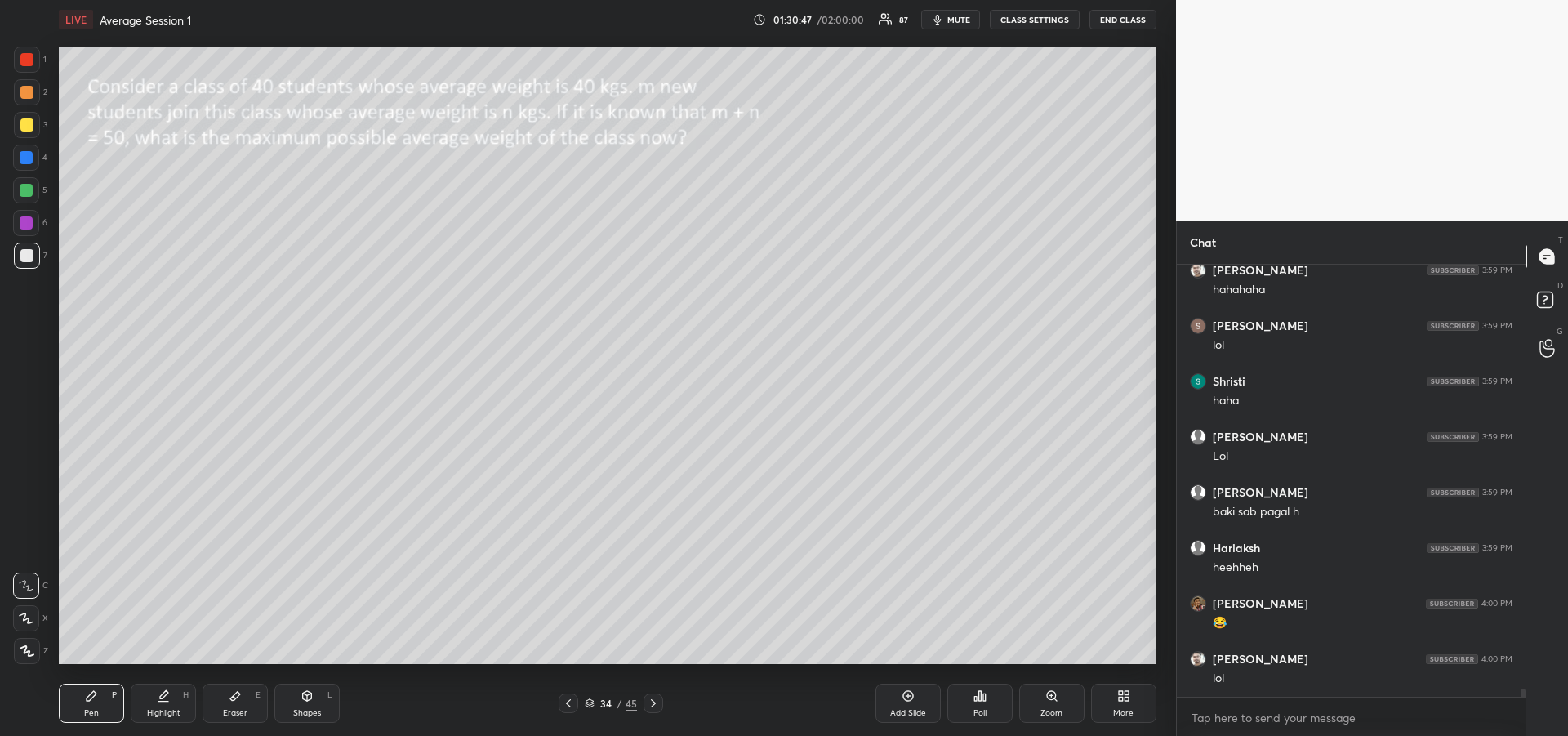
scroll to position [23553, 0]
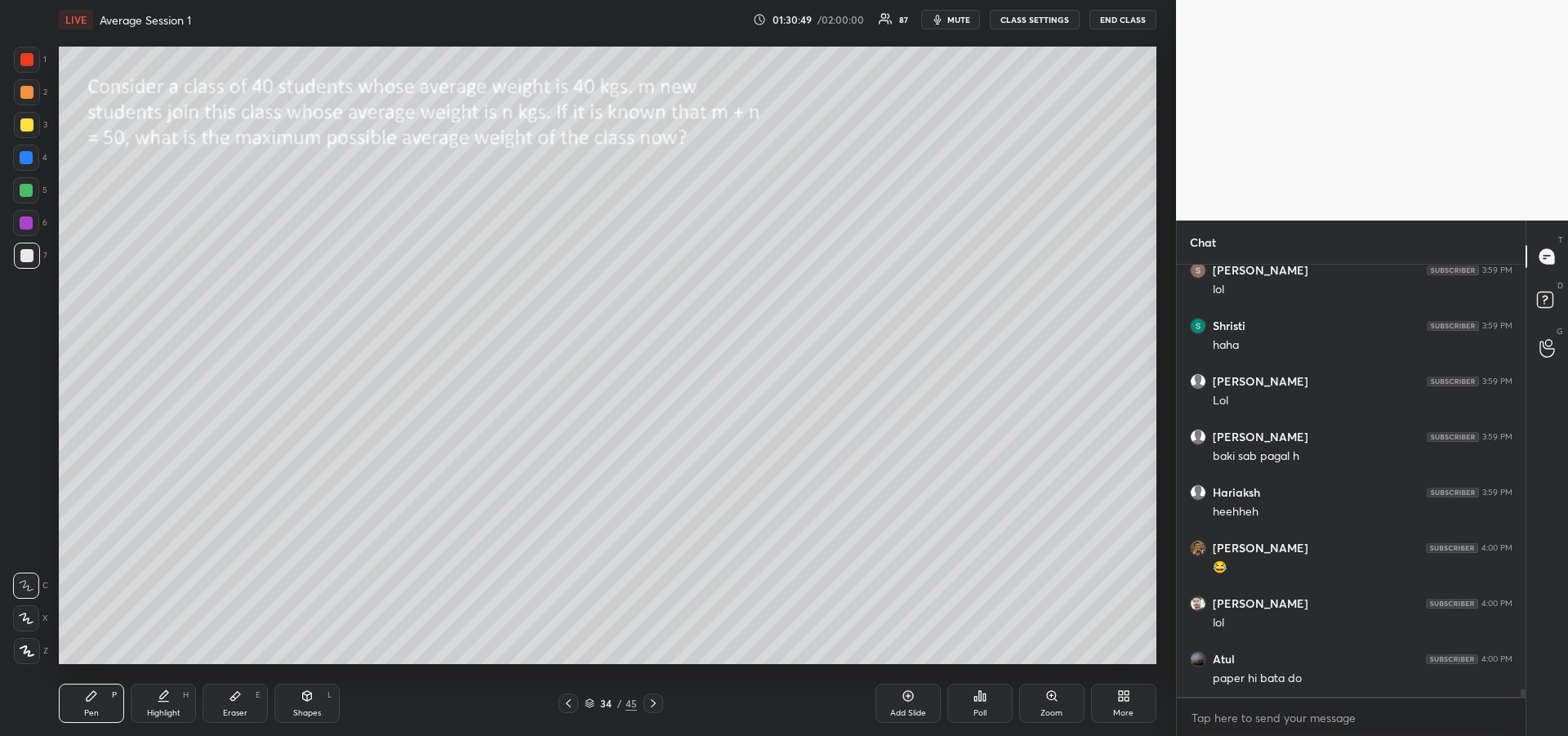
click at [22, 197] on div at bounding box center [26, 191] width 26 height 26
click at [34, 625] on div at bounding box center [26, 618] width 26 height 26
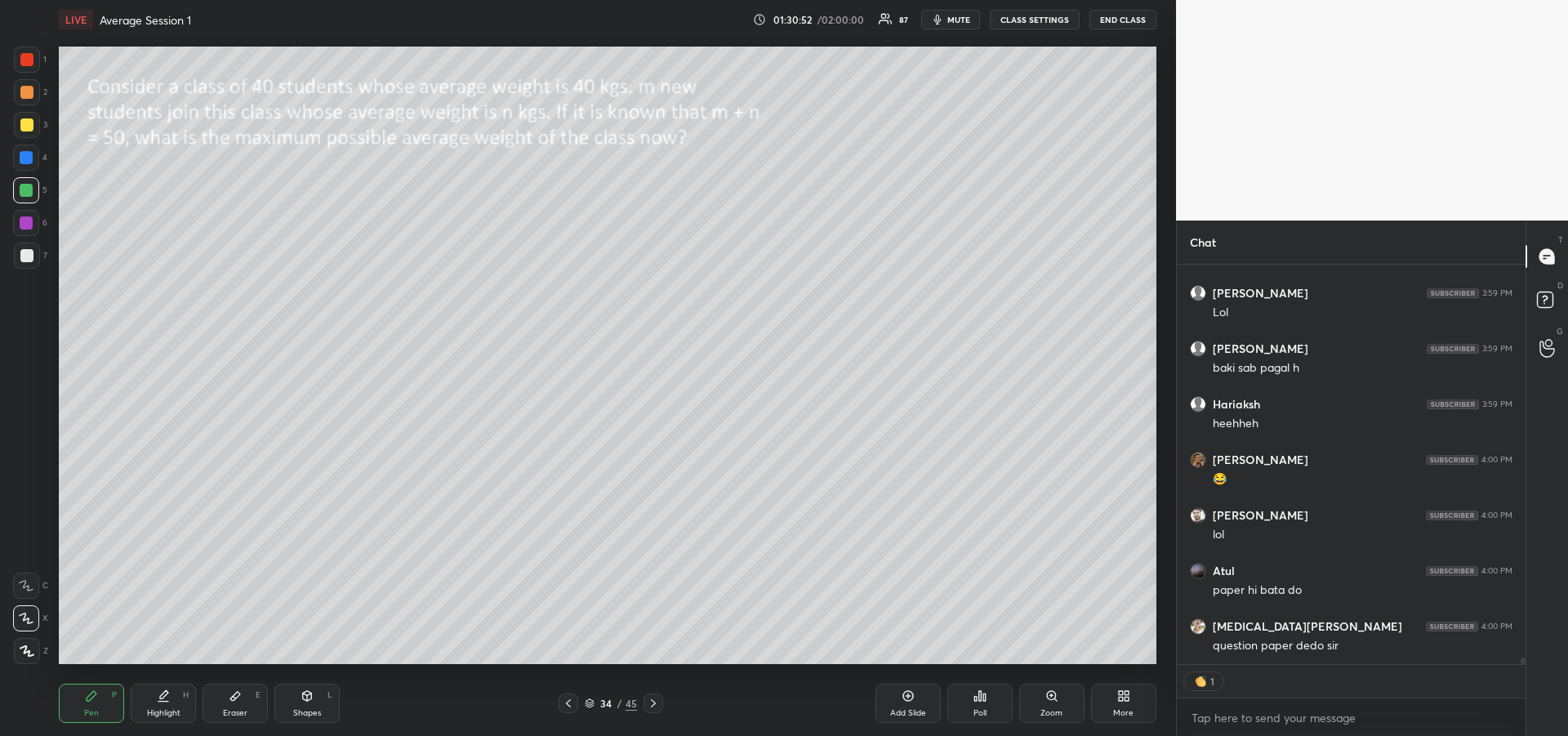
click at [569, 703] on icon at bounding box center [568, 703] width 13 height 13
click at [570, 700] on icon at bounding box center [568, 703] width 5 height 8
click at [569, 704] on icon at bounding box center [568, 703] width 13 height 13
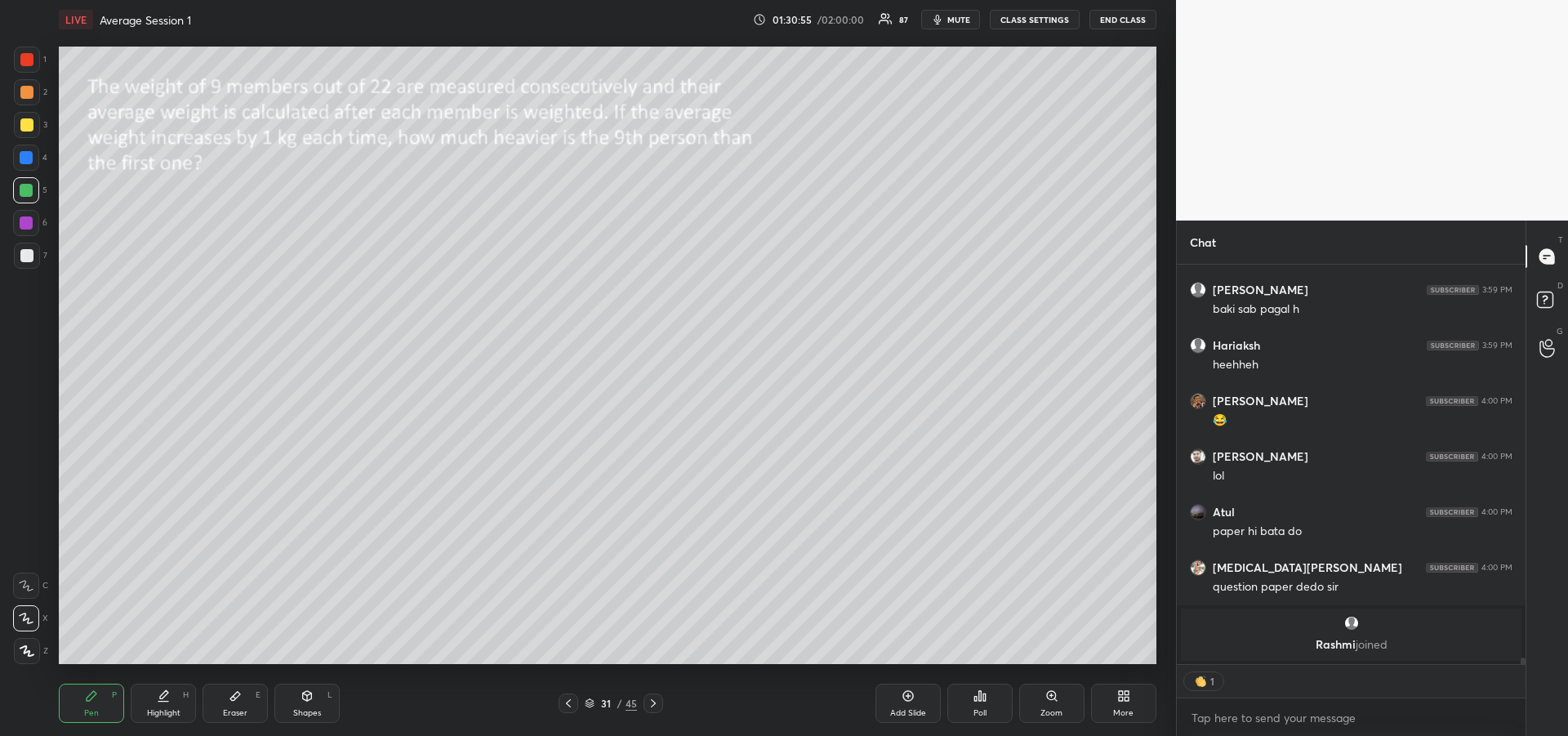
click at [568, 703] on icon at bounding box center [568, 703] width 13 height 13
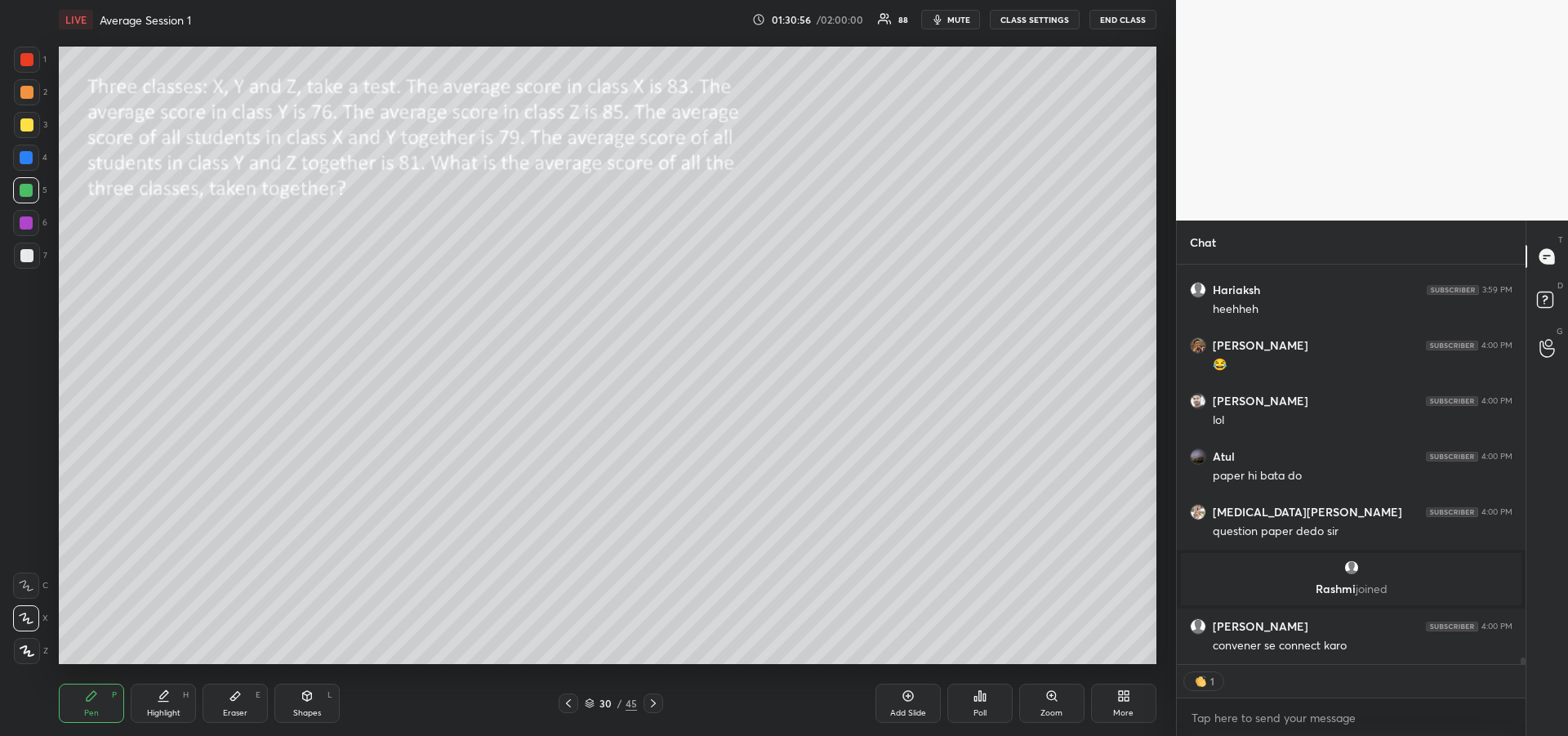
click at [566, 701] on icon at bounding box center [568, 703] width 13 height 13
click at [568, 704] on icon at bounding box center [568, 703] width 13 height 13
click at [571, 704] on icon at bounding box center [568, 703] width 13 height 13
click at [568, 706] on icon at bounding box center [568, 703] width 5 height 8
click at [568, 704] on icon at bounding box center [568, 703] width 13 height 13
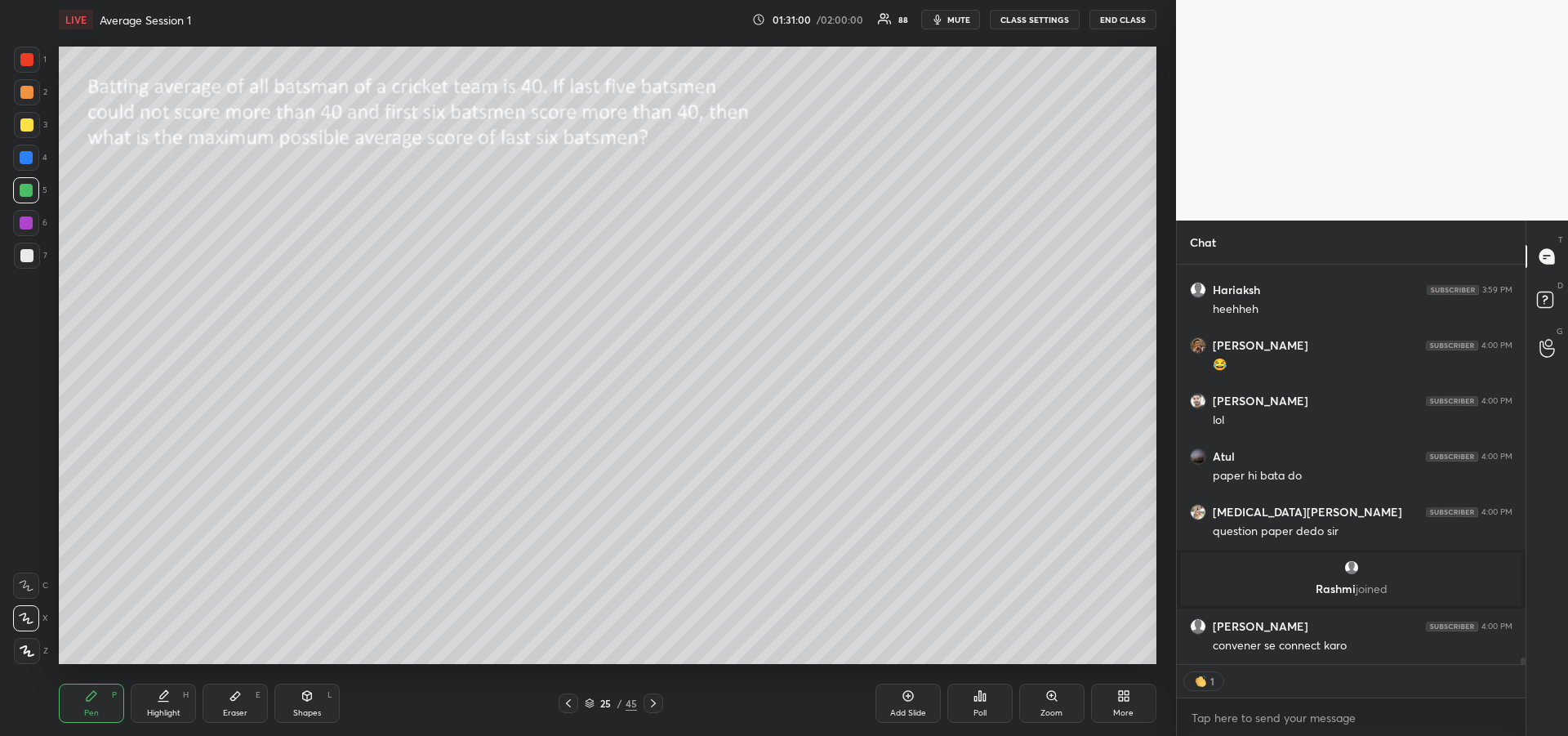
scroll to position [22936, 0]
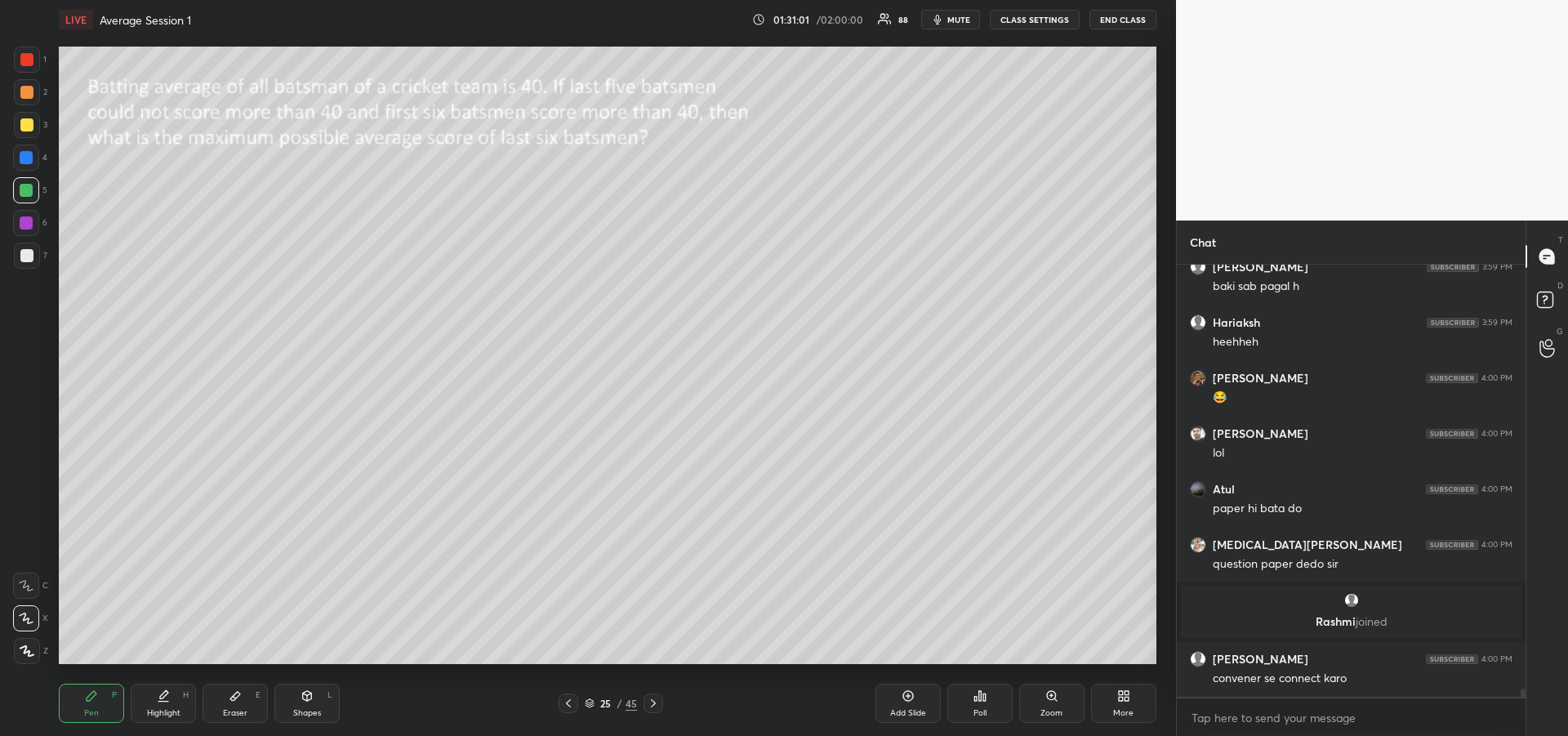
click at [569, 703] on icon at bounding box center [568, 703] width 13 height 13
click at [568, 703] on icon at bounding box center [568, 703] width 13 height 13
click at [566, 703] on icon at bounding box center [568, 703] width 5 height 8
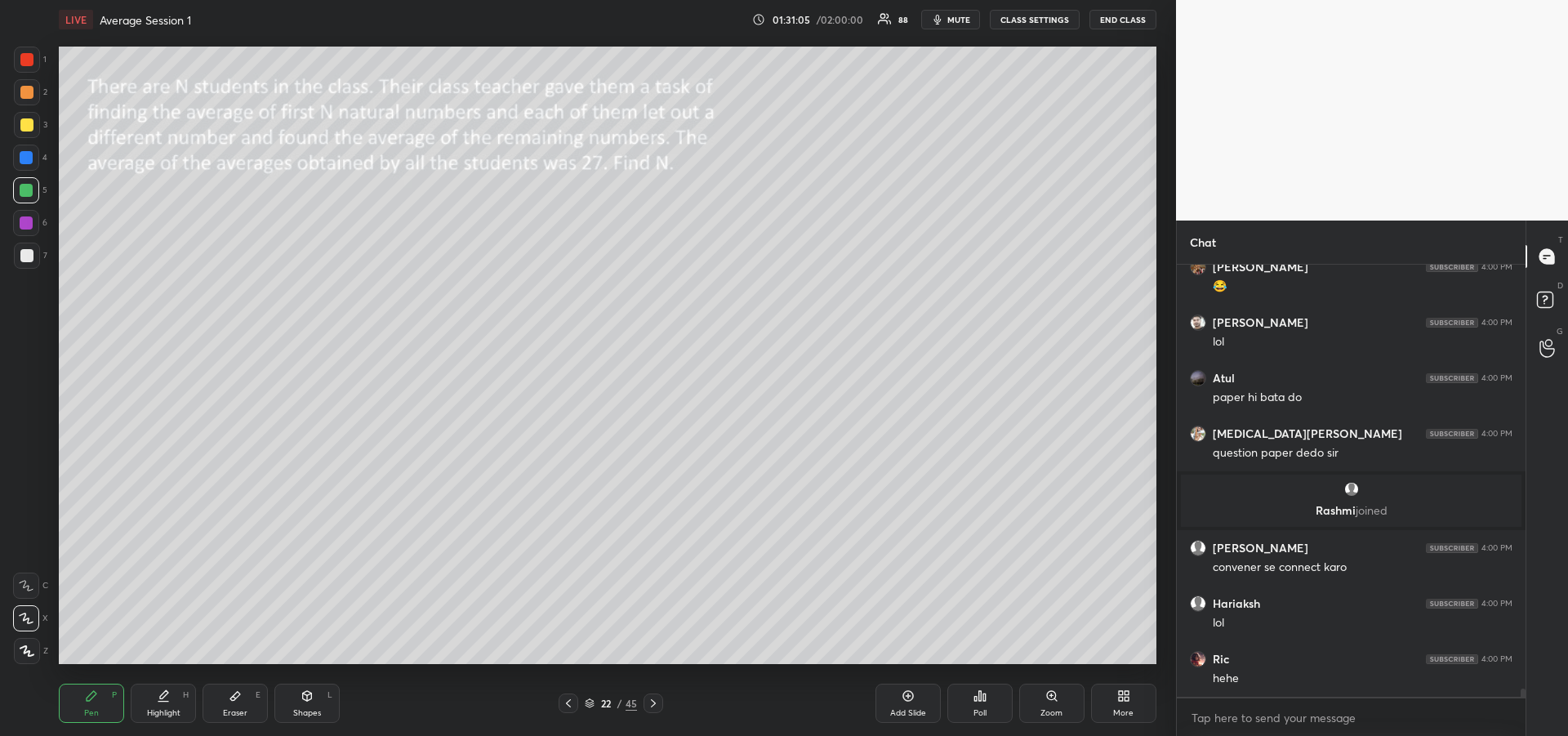
scroll to position [23103, 0]
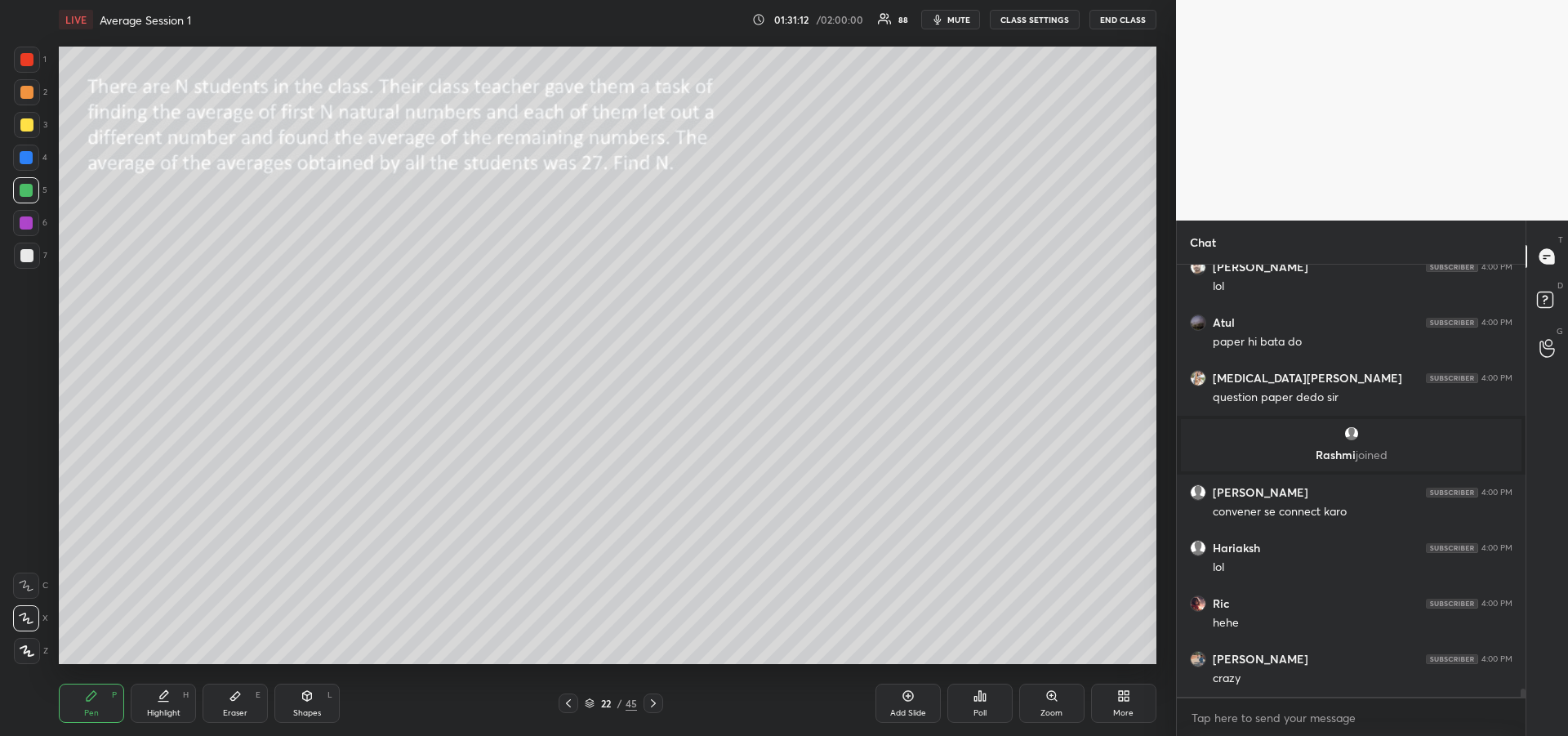
click at [568, 702] on icon at bounding box center [568, 703] width 13 height 13
click at [573, 702] on icon at bounding box center [568, 703] width 13 height 13
click at [574, 701] on icon at bounding box center [568, 703] width 13 height 13
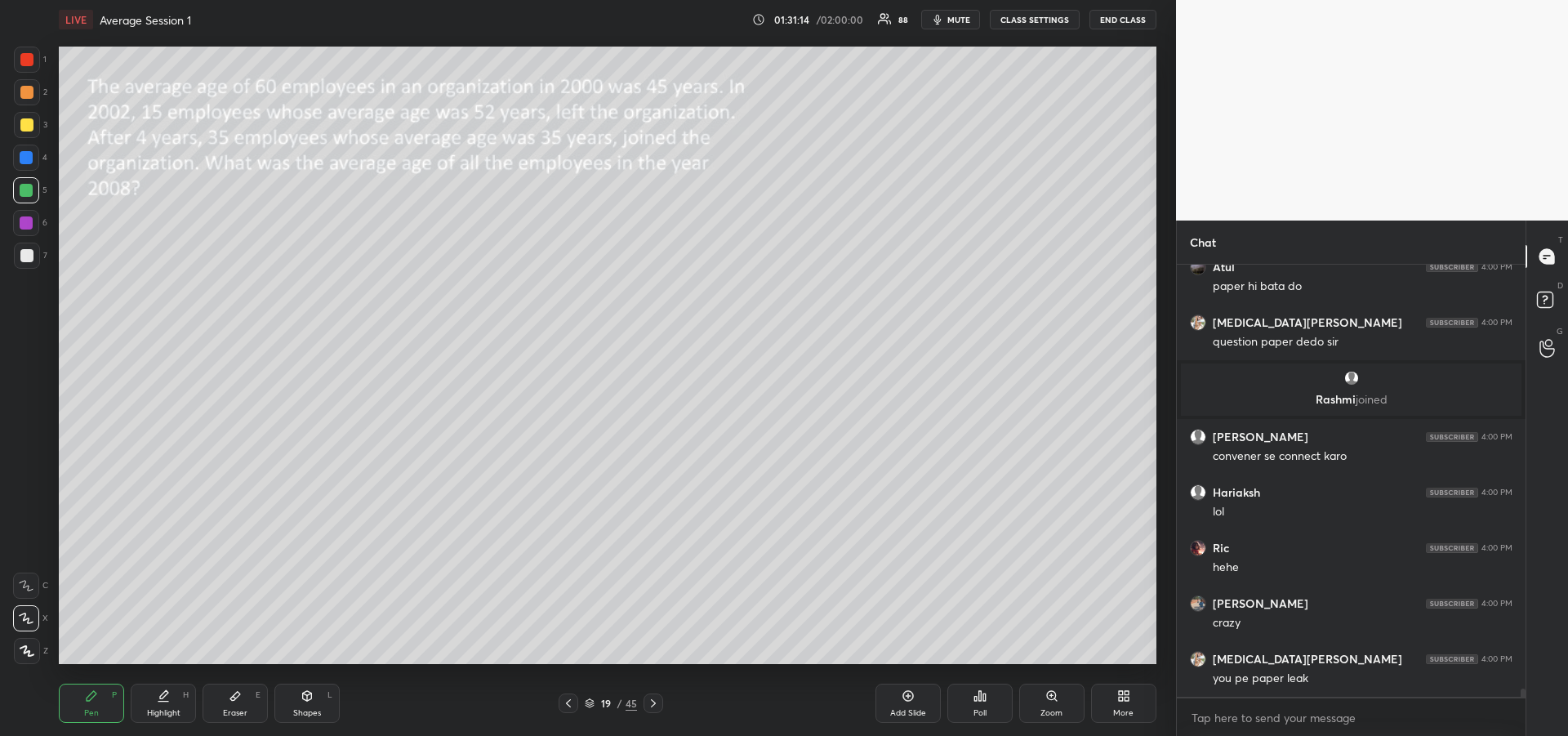
click at [575, 702] on div at bounding box center [568, 703] width 20 height 20
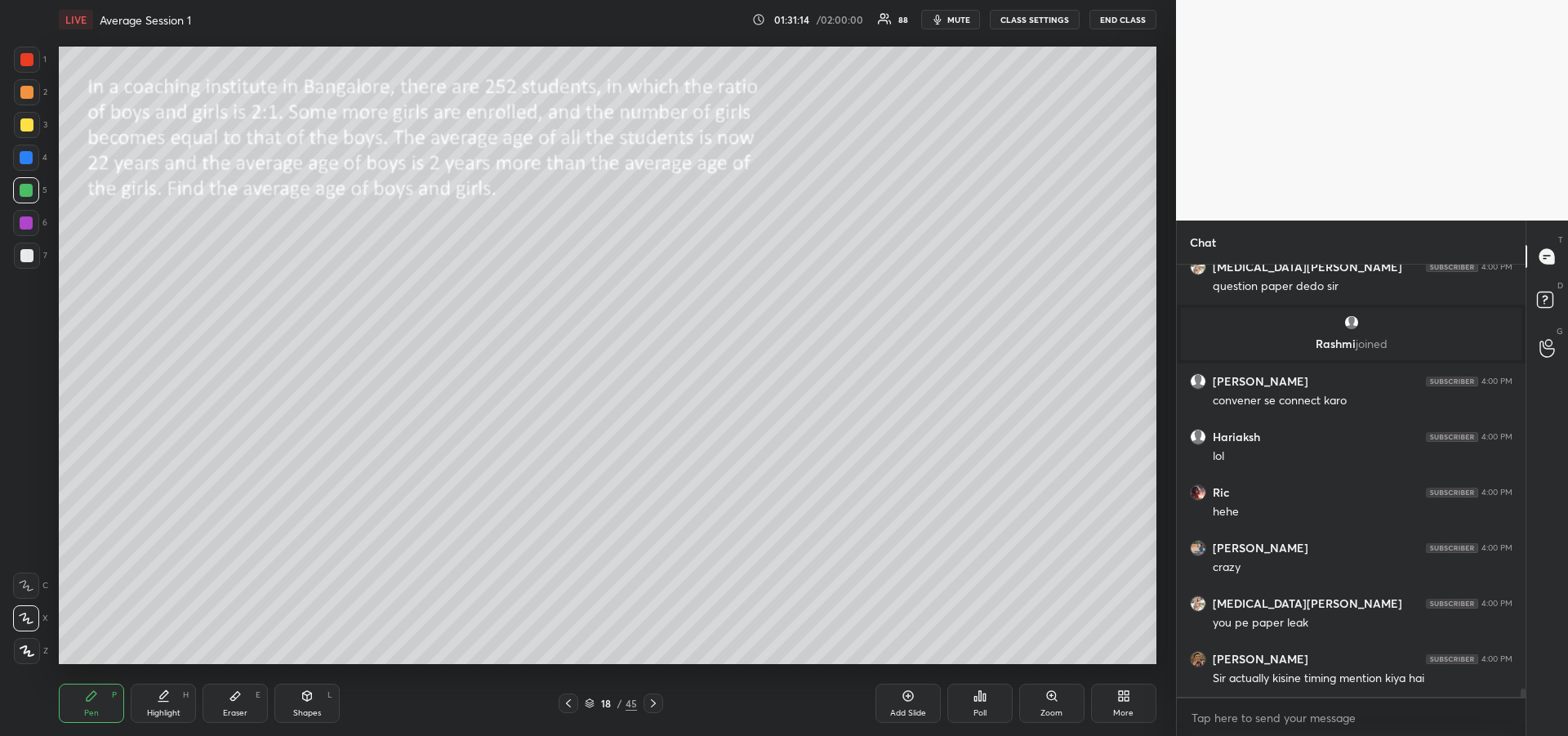
click at [575, 705] on div at bounding box center [568, 703] width 20 height 20
click at [577, 705] on div at bounding box center [568, 703] width 20 height 20
click at [571, 707] on icon at bounding box center [568, 703] width 13 height 13
click at [573, 708] on icon at bounding box center [568, 703] width 13 height 13
click at [570, 708] on icon at bounding box center [568, 703] width 13 height 13
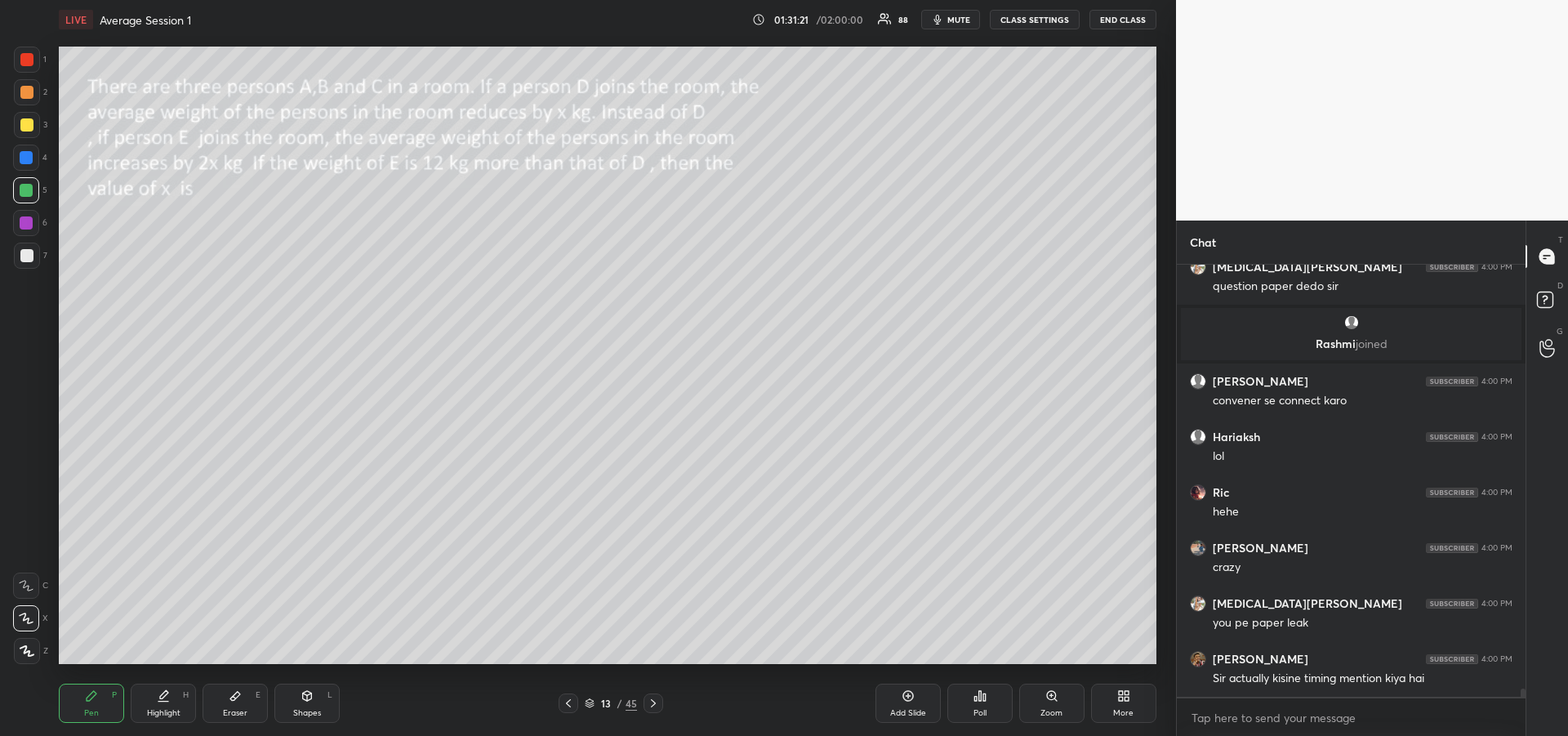
click at [570, 708] on icon at bounding box center [568, 703] width 13 height 13
click at [569, 708] on icon at bounding box center [568, 703] width 13 height 13
click at [570, 707] on icon at bounding box center [568, 703] width 5 height 8
click at [656, 708] on icon at bounding box center [653, 703] width 13 height 13
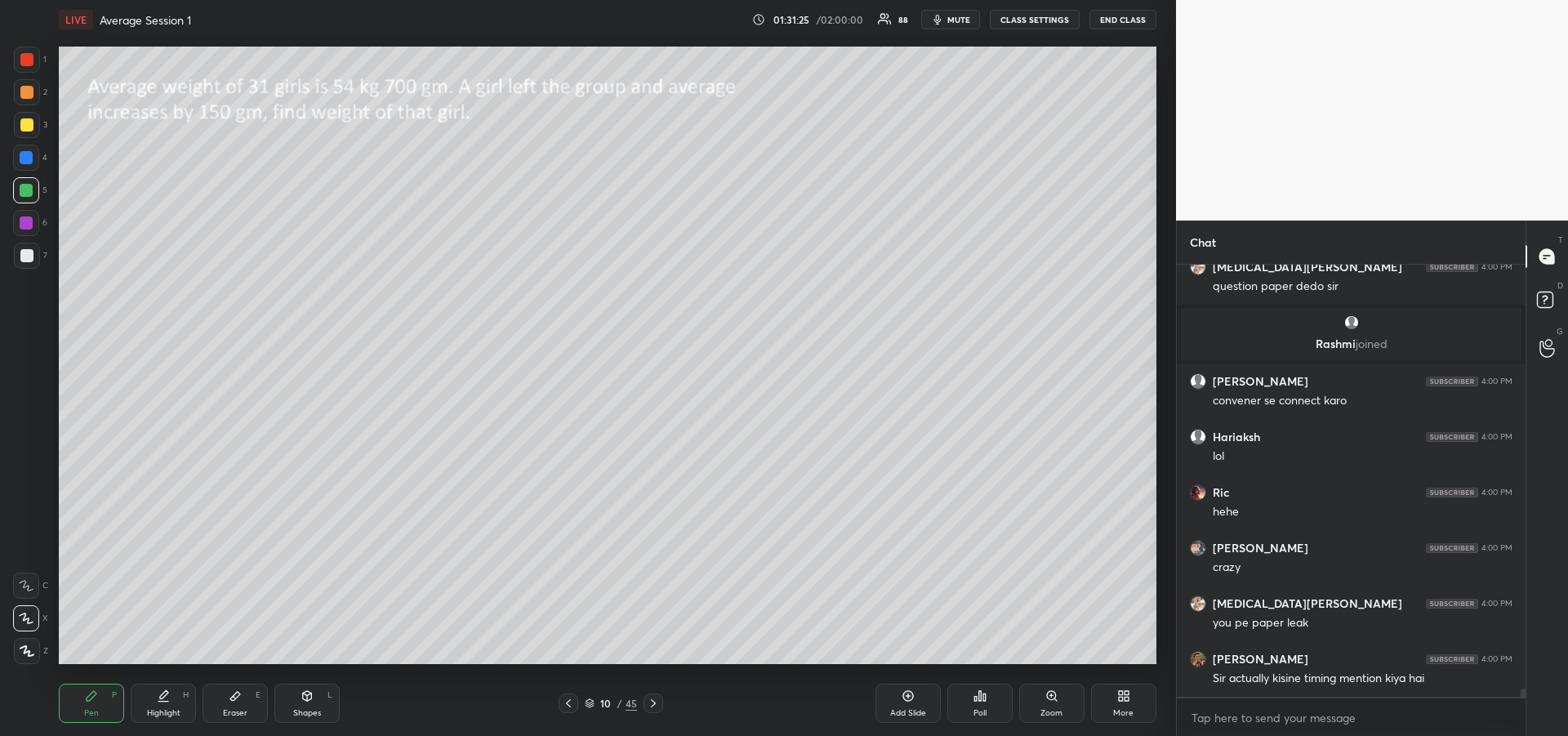
click at [656, 706] on icon at bounding box center [653, 703] width 13 height 13
click at [656, 704] on icon at bounding box center [653, 703] width 13 height 13
click at [655, 708] on icon at bounding box center [653, 703] width 13 height 13
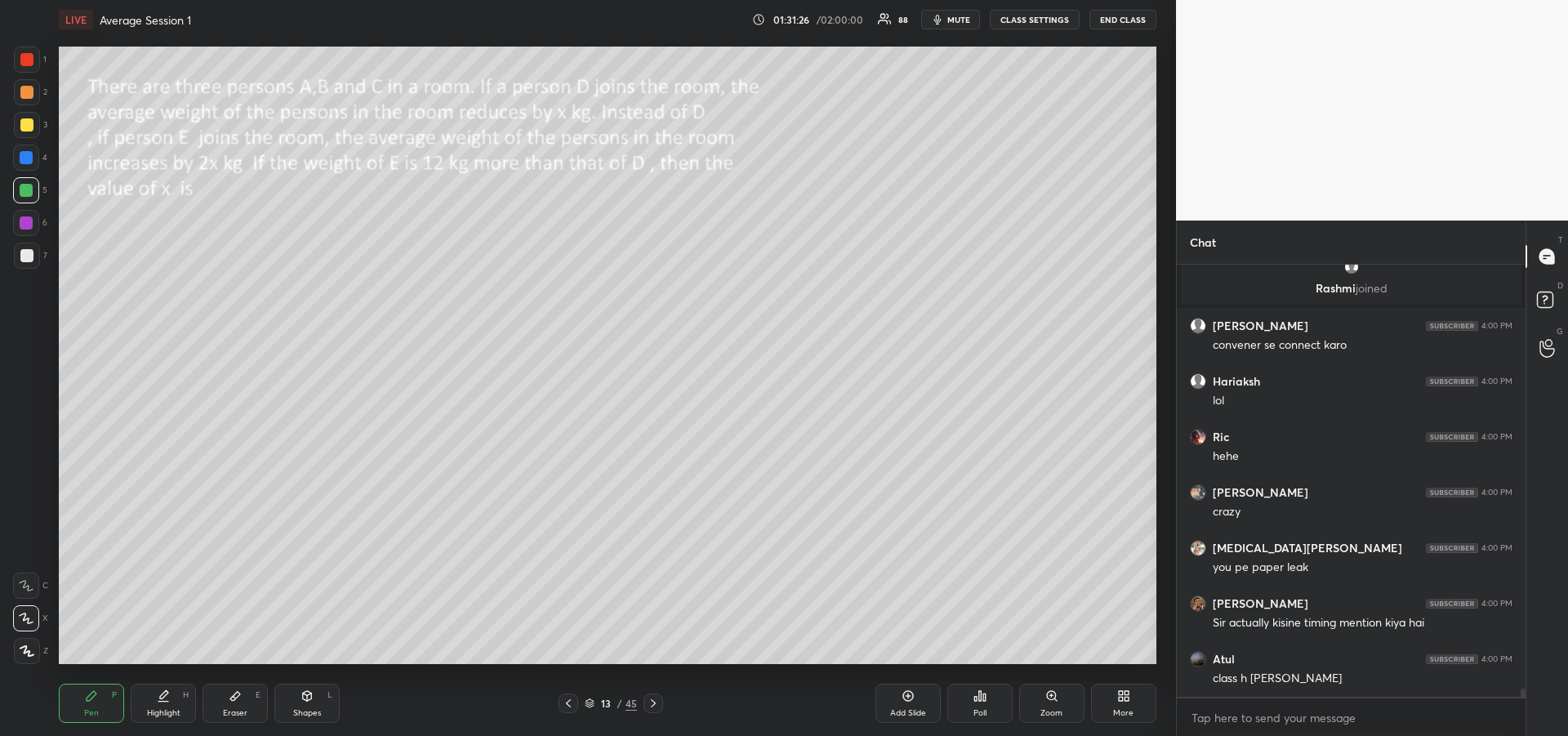
click at [655, 708] on icon at bounding box center [653, 703] width 13 height 13
click at [653, 706] on icon at bounding box center [653, 703] width 5 height 8
click at [654, 707] on icon at bounding box center [653, 703] width 13 height 13
click at [568, 702] on icon at bounding box center [568, 703] width 5 height 8
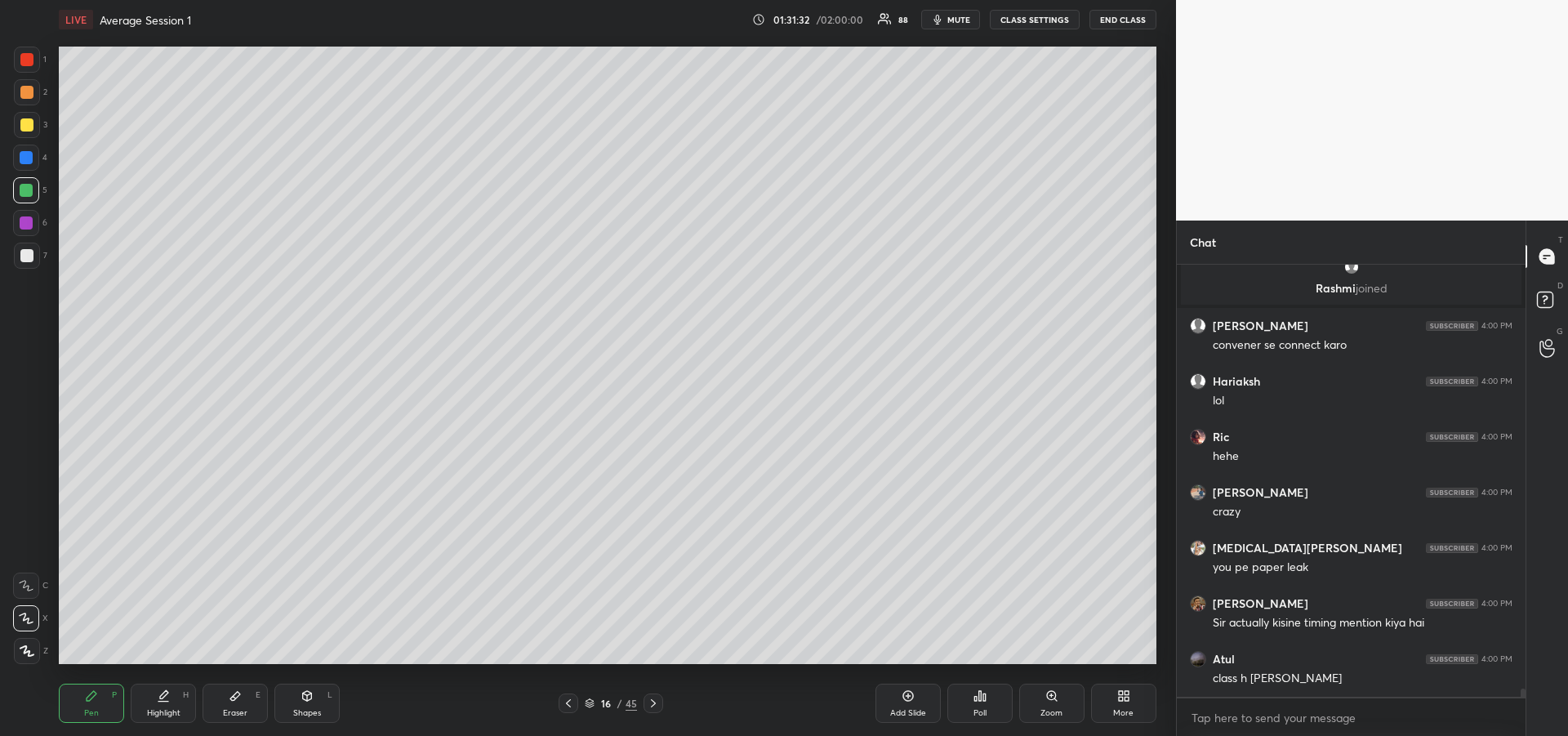
click at [653, 704] on icon at bounding box center [653, 703] width 13 height 13
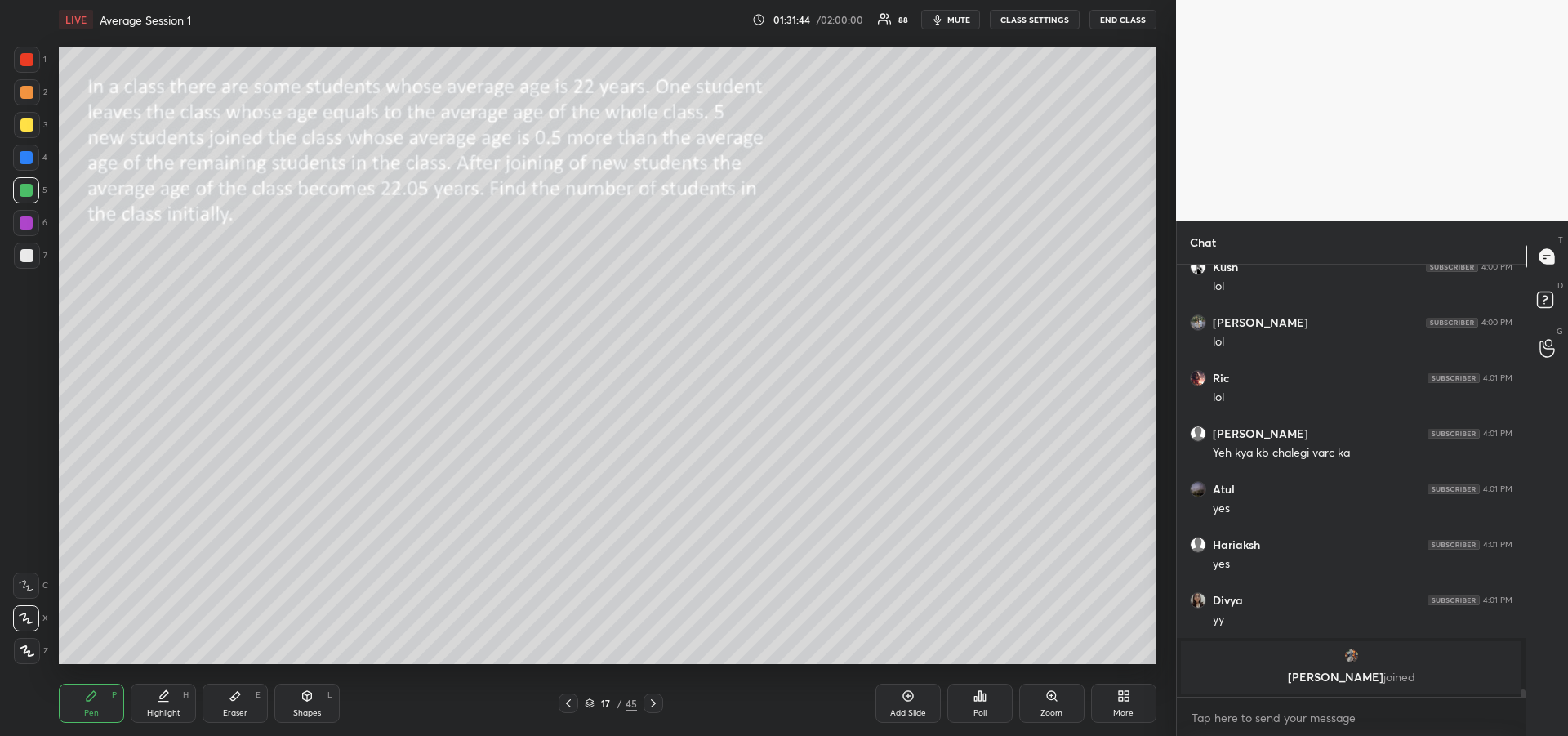
scroll to position [23697, 0]
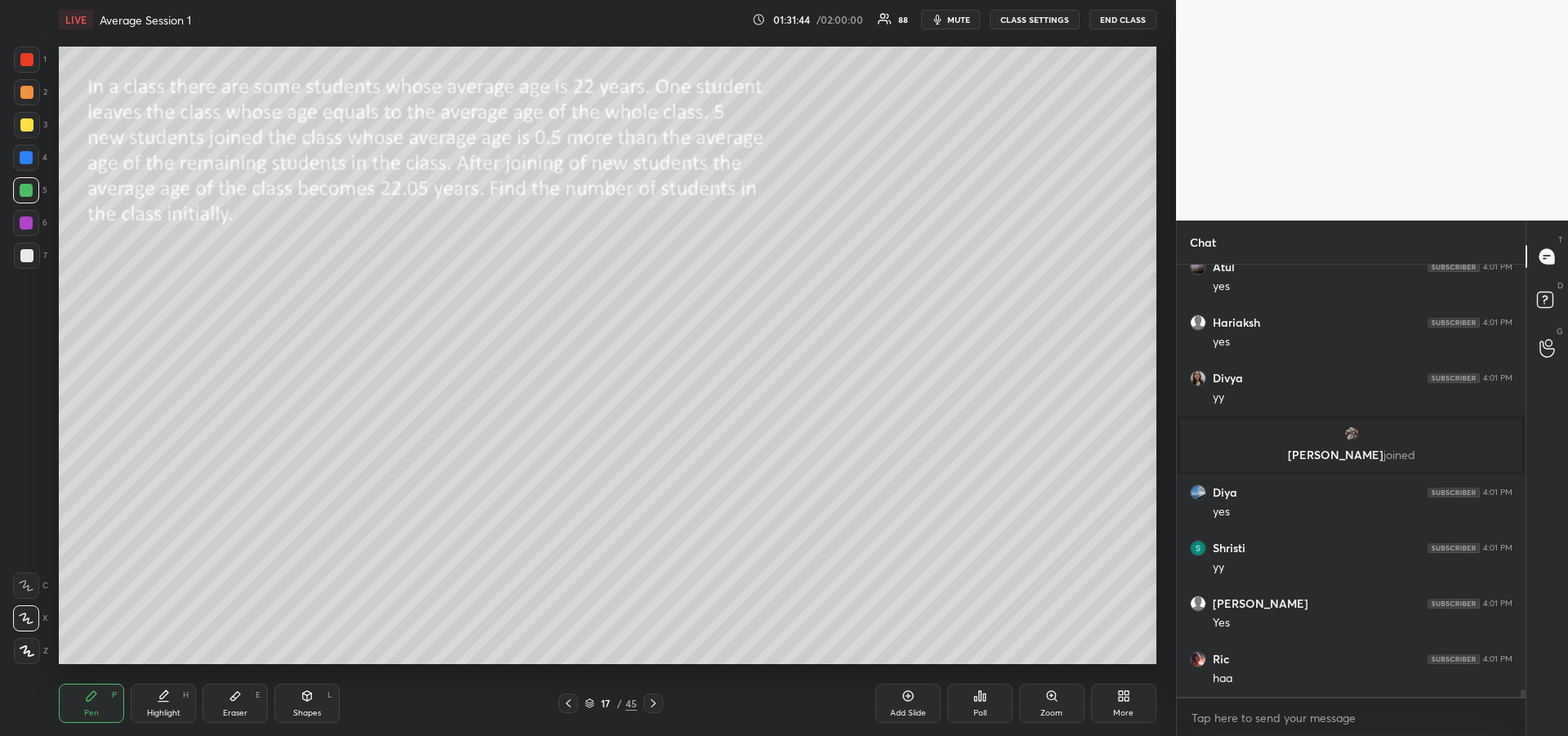
click at [242, 705] on div "Eraser E" at bounding box center [235, 703] width 65 height 40
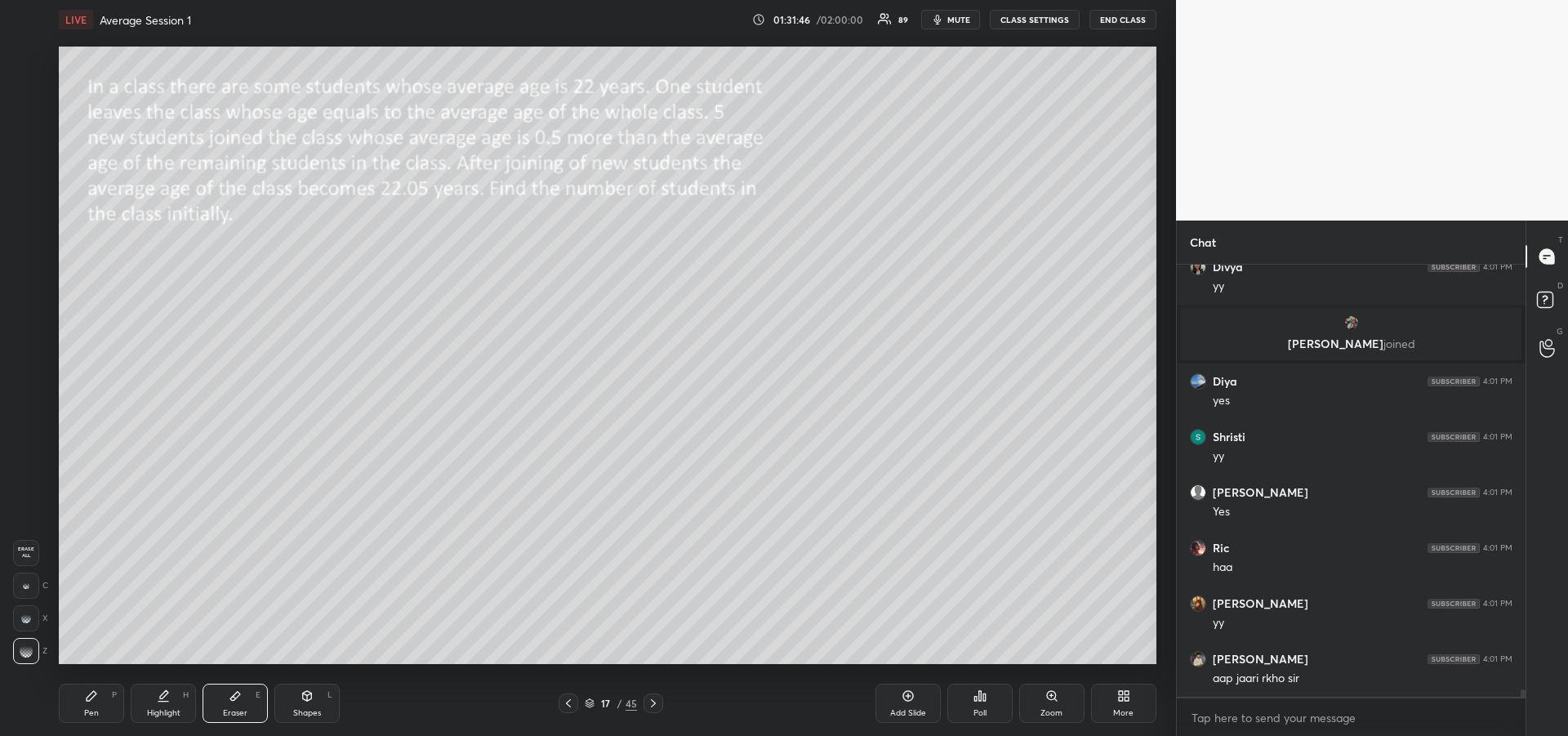
scroll to position [23863, 0]
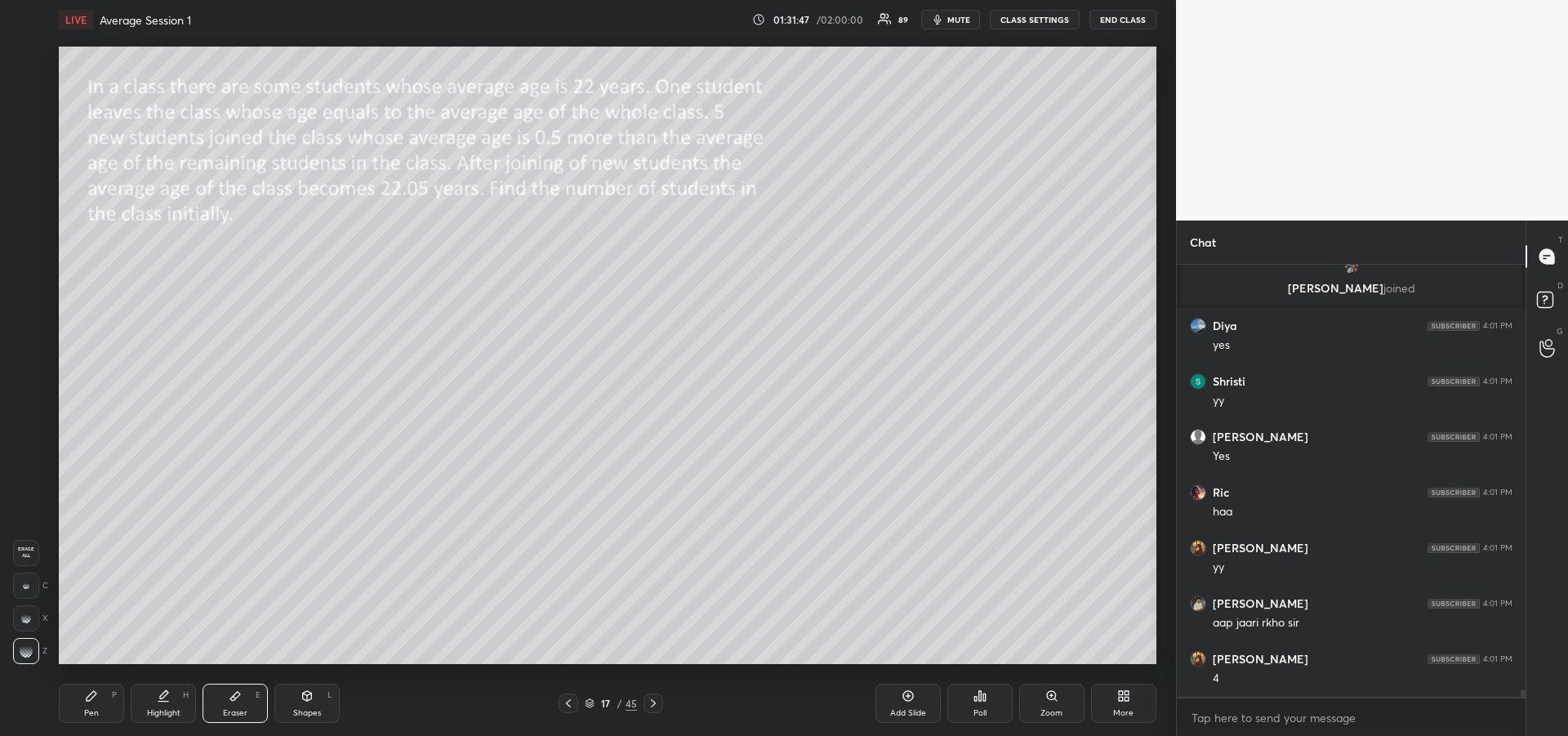
click at [98, 701] on div "Pen P" at bounding box center [91, 703] width 65 height 40
click at [562, 701] on icon at bounding box center [568, 703] width 13 height 13
click at [562, 698] on icon at bounding box center [568, 703] width 13 height 13
click at [562, 700] on icon at bounding box center [568, 703] width 13 height 13
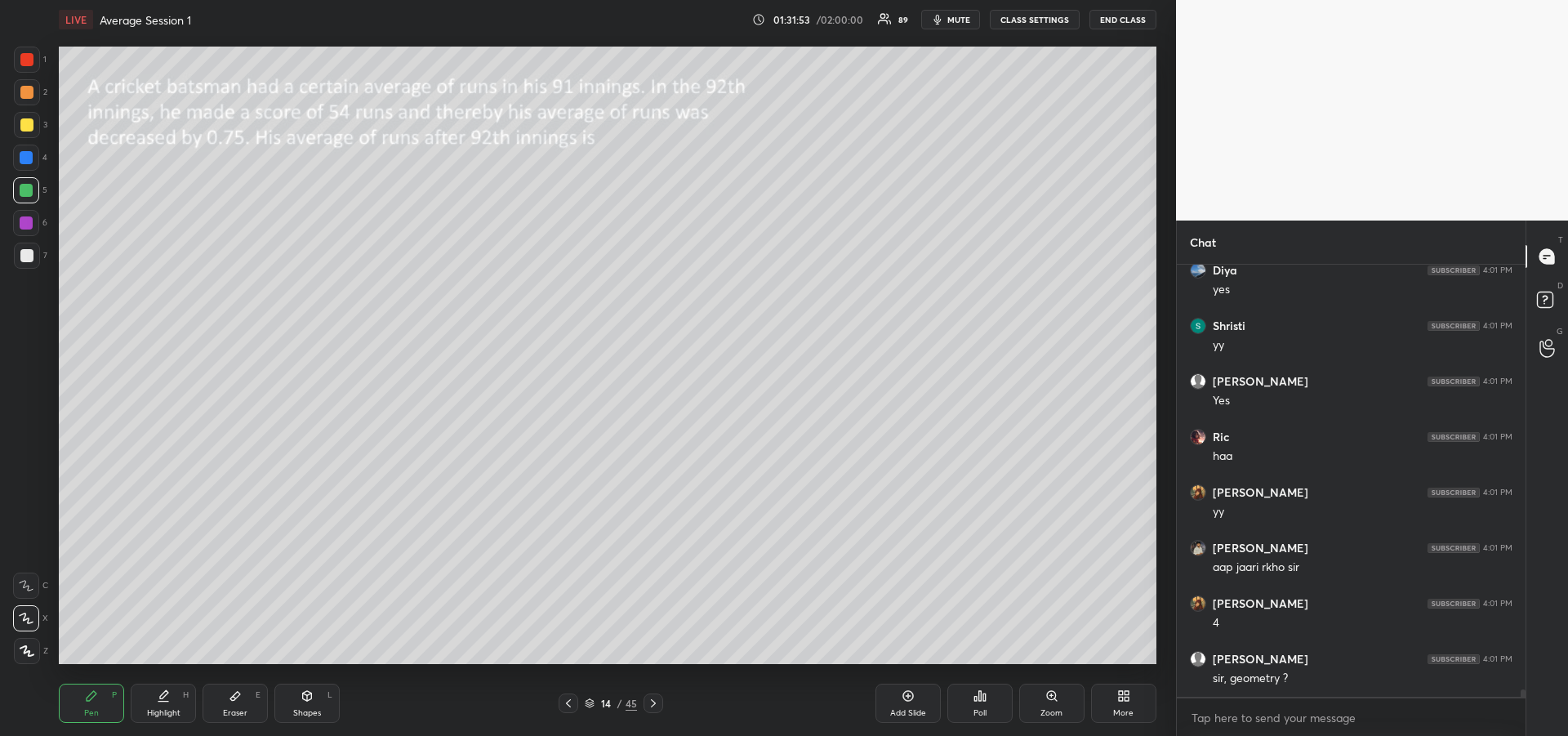
click at [569, 705] on icon at bounding box center [568, 703] width 13 height 13
click at [569, 703] on icon at bounding box center [568, 703] width 13 height 13
click at [568, 701] on icon at bounding box center [568, 703] width 5 height 8
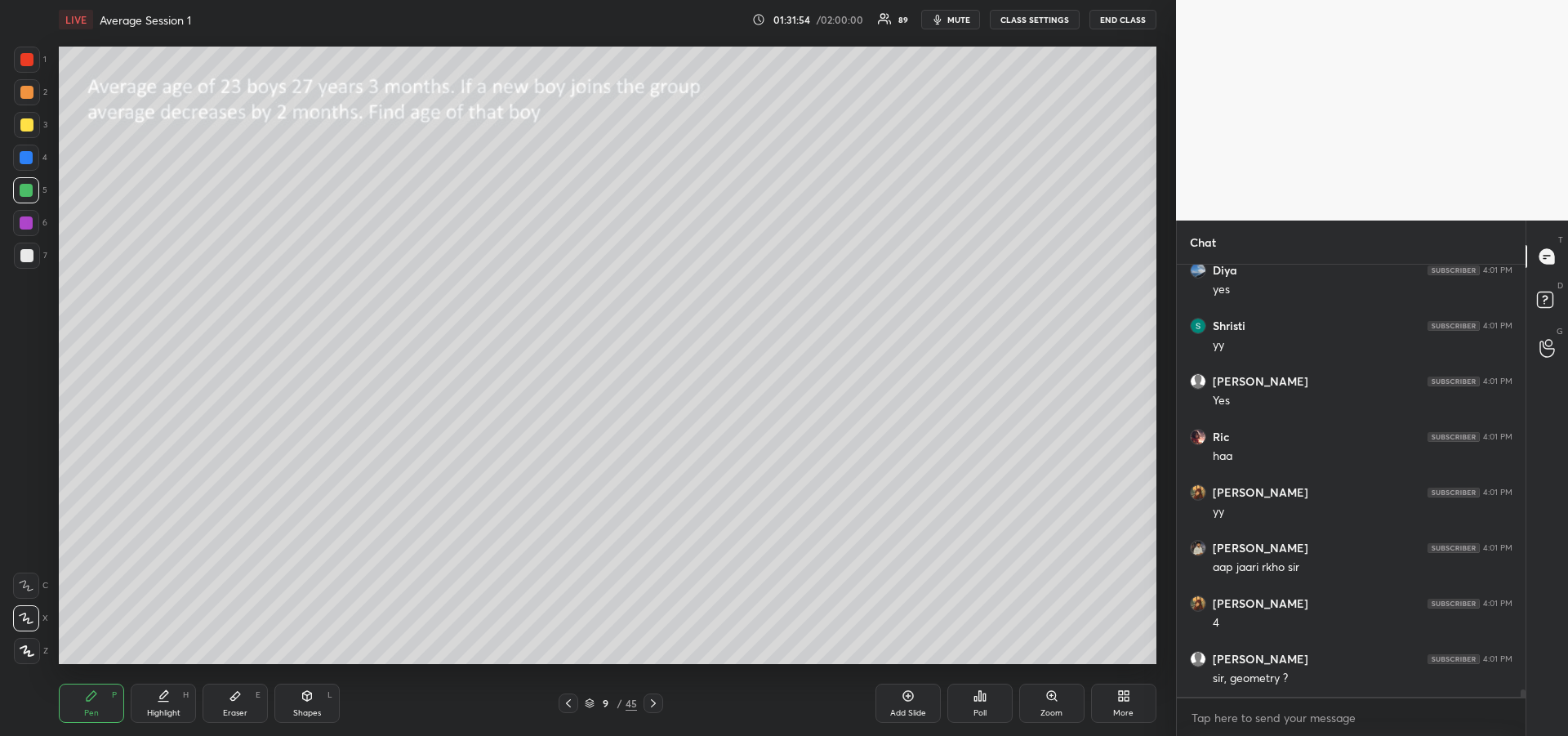
click at [568, 701] on icon at bounding box center [568, 703] width 5 height 8
click at [569, 703] on icon at bounding box center [568, 703] width 13 height 13
click at [569, 706] on icon at bounding box center [568, 703] width 5 height 8
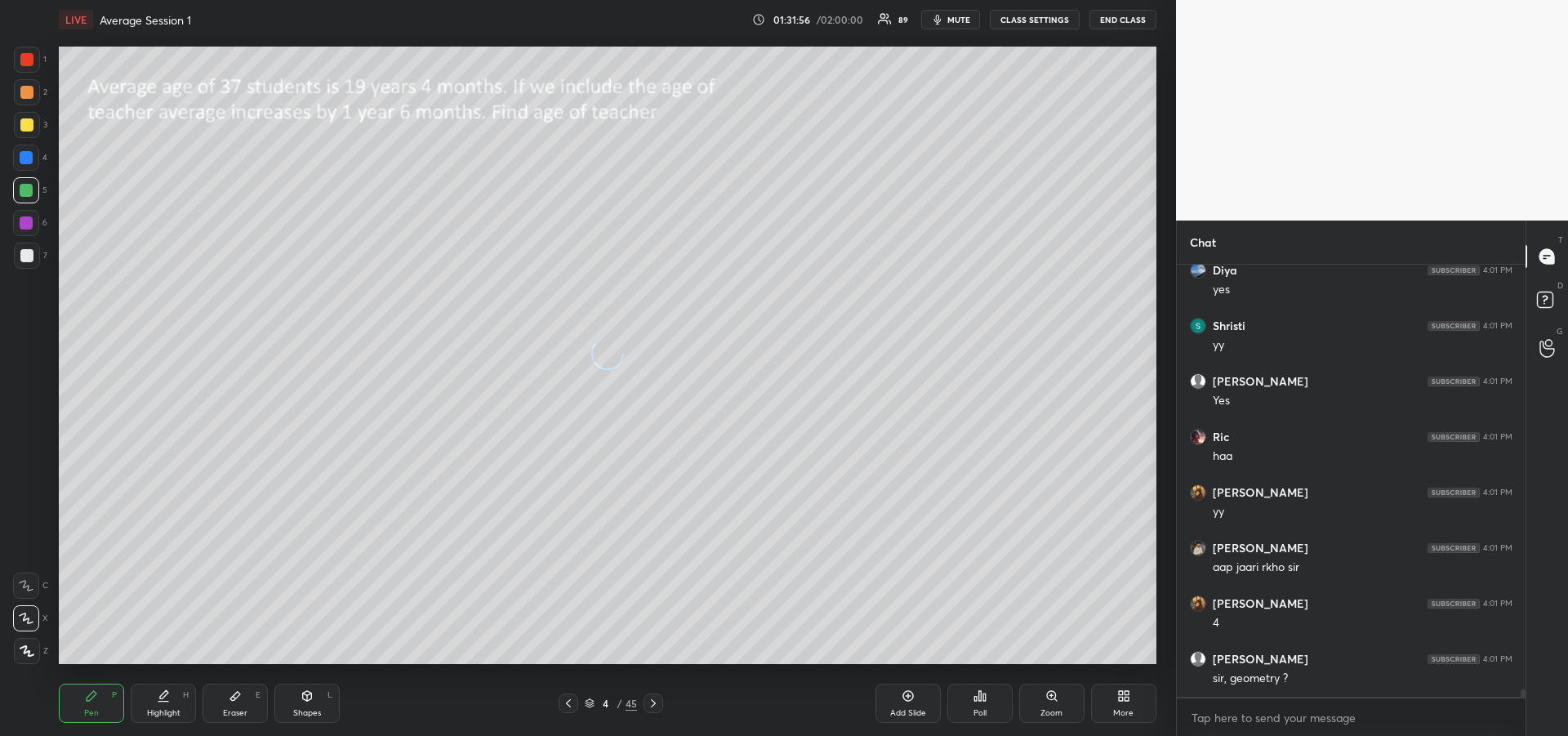
click at [568, 705] on icon at bounding box center [568, 703] width 5 height 8
click at [568, 704] on icon at bounding box center [568, 703] width 13 height 13
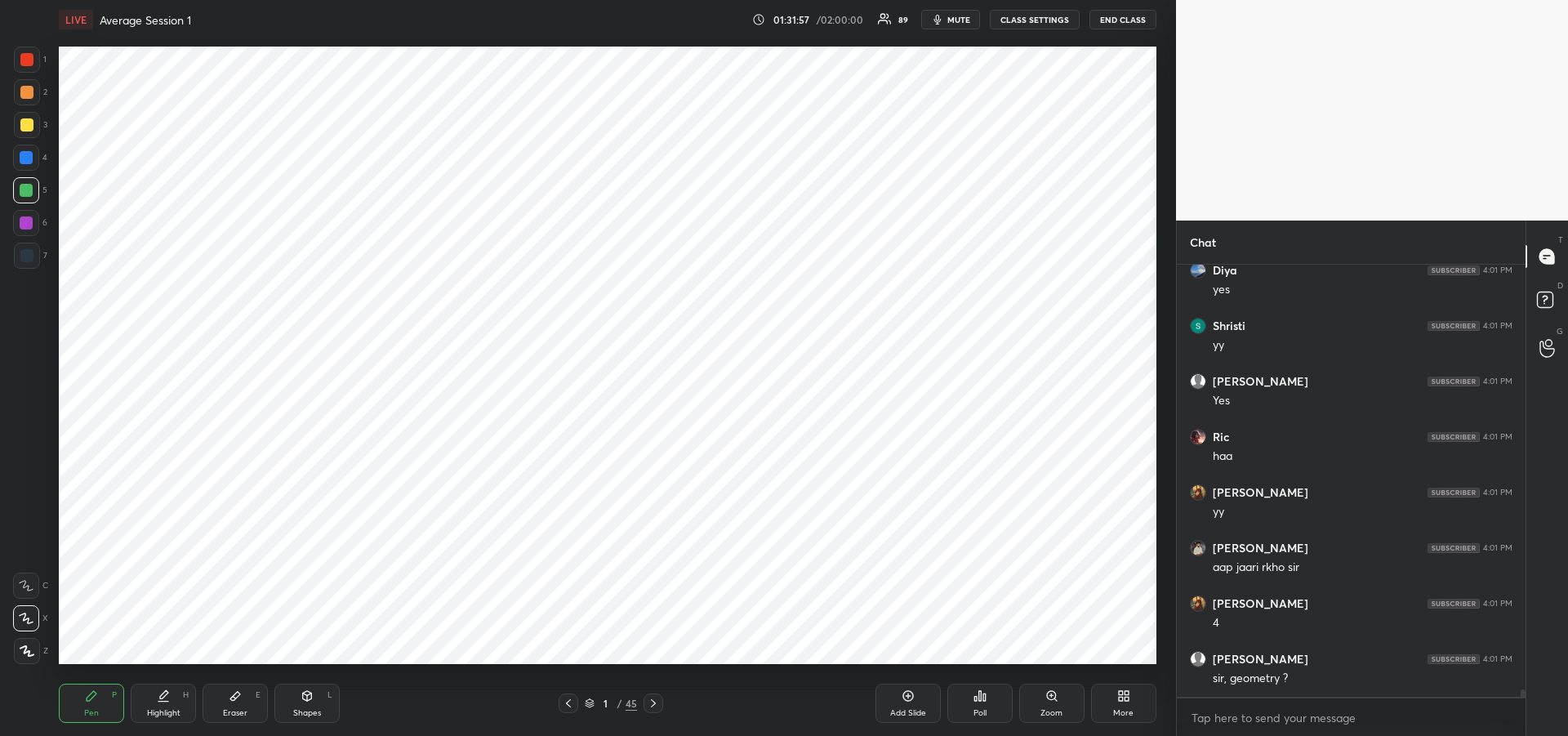
scroll to position [23975, 0]
click at [647, 703] on icon at bounding box center [653, 703] width 13 height 13
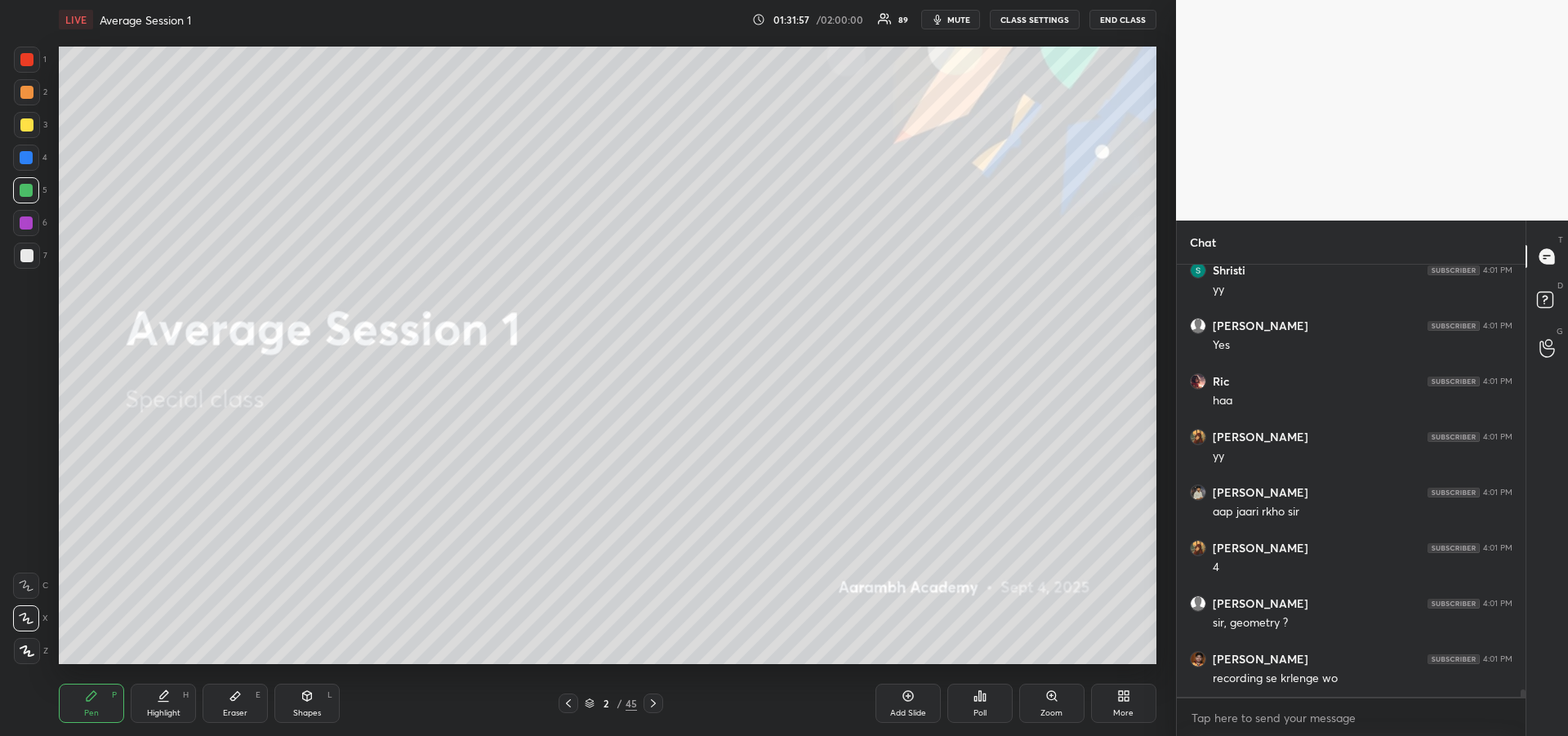
click at [647, 702] on icon at bounding box center [653, 703] width 13 height 13
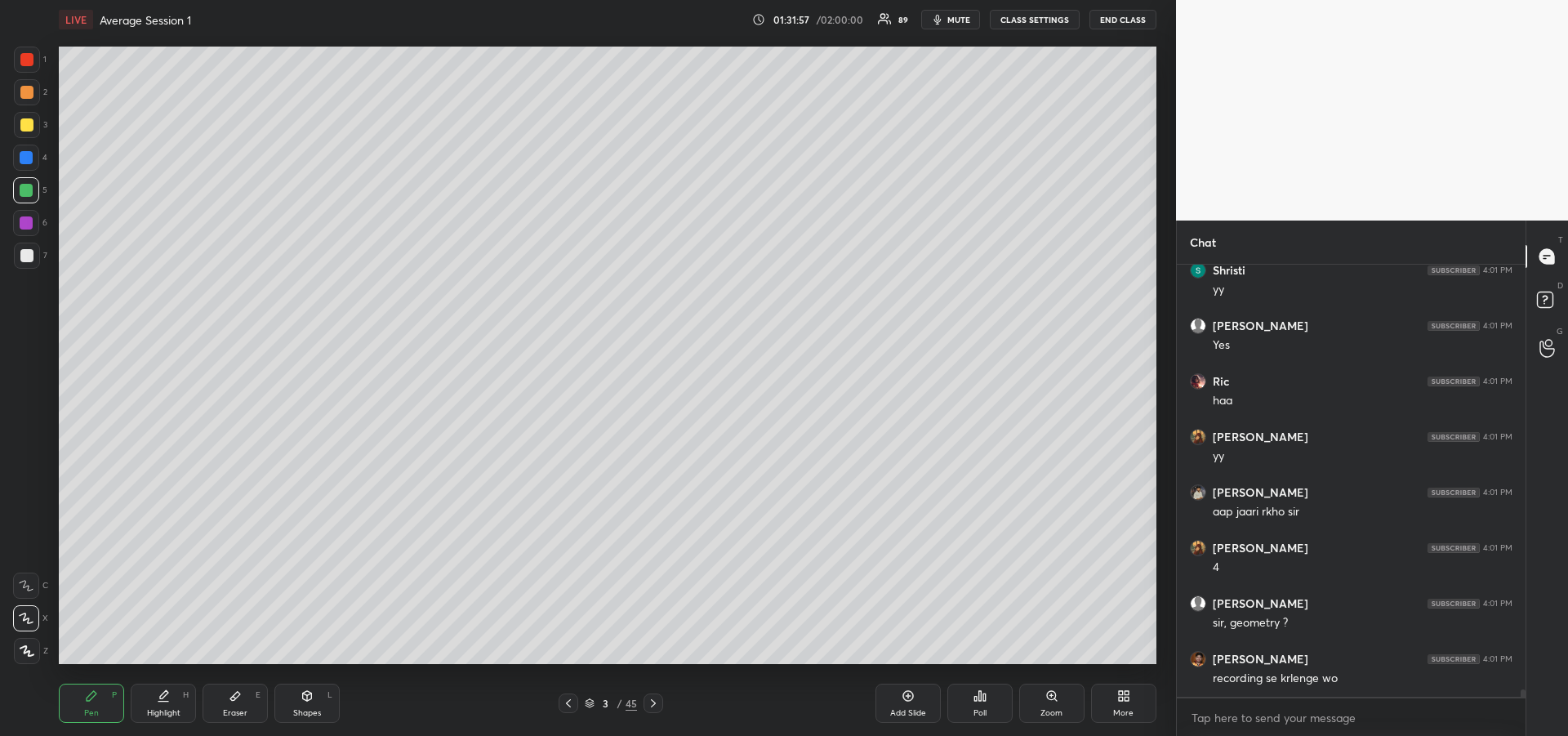
click at [647, 701] on icon at bounding box center [653, 703] width 13 height 13
click at [647, 702] on icon at bounding box center [653, 703] width 13 height 13
click at [647, 704] on icon at bounding box center [653, 703] width 13 height 13
click at [648, 703] on icon at bounding box center [653, 703] width 13 height 13
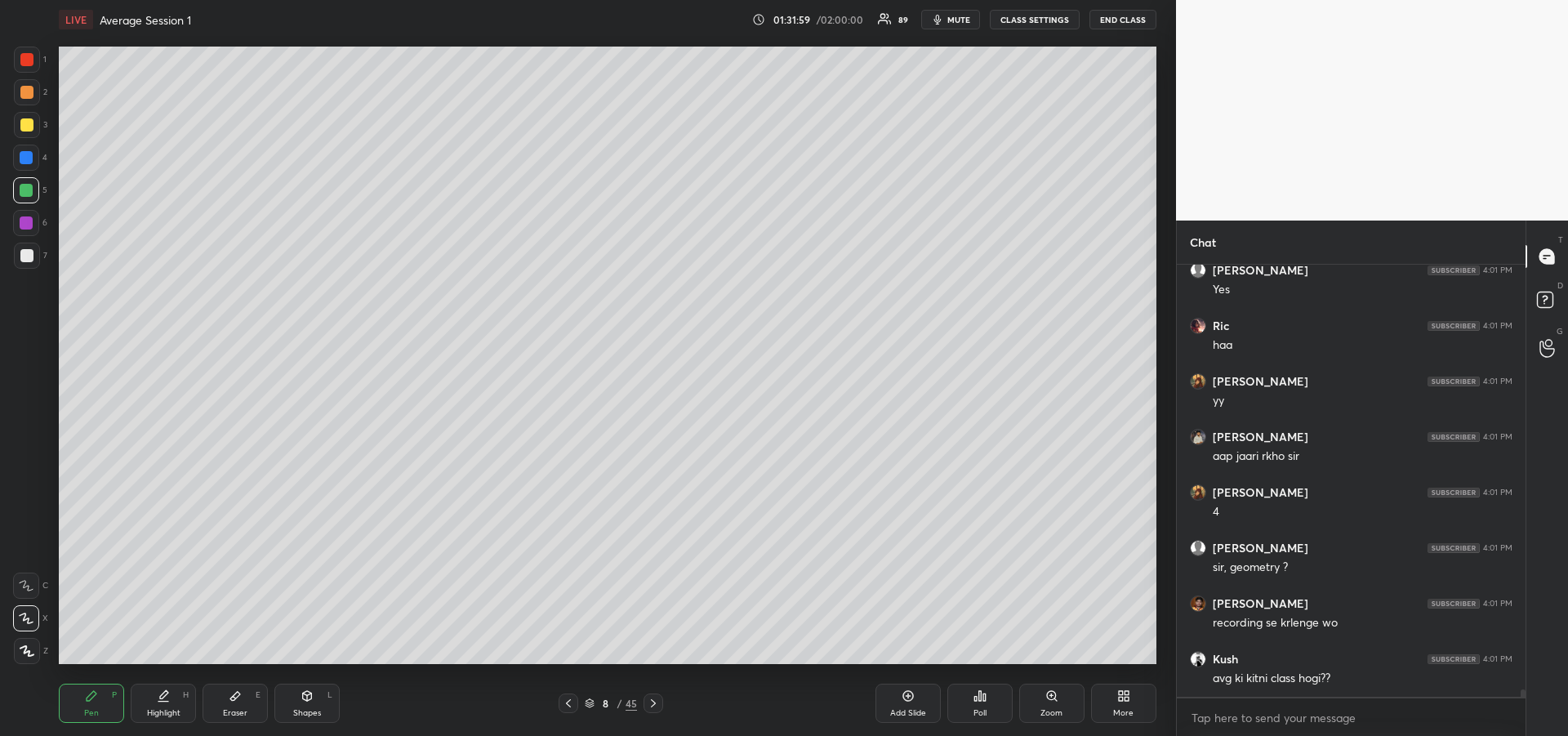
click at [648, 704] on icon at bounding box center [653, 703] width 13 height 13
click at [648, 706] on icon at bounding box center [653, 703] width 13 height 13
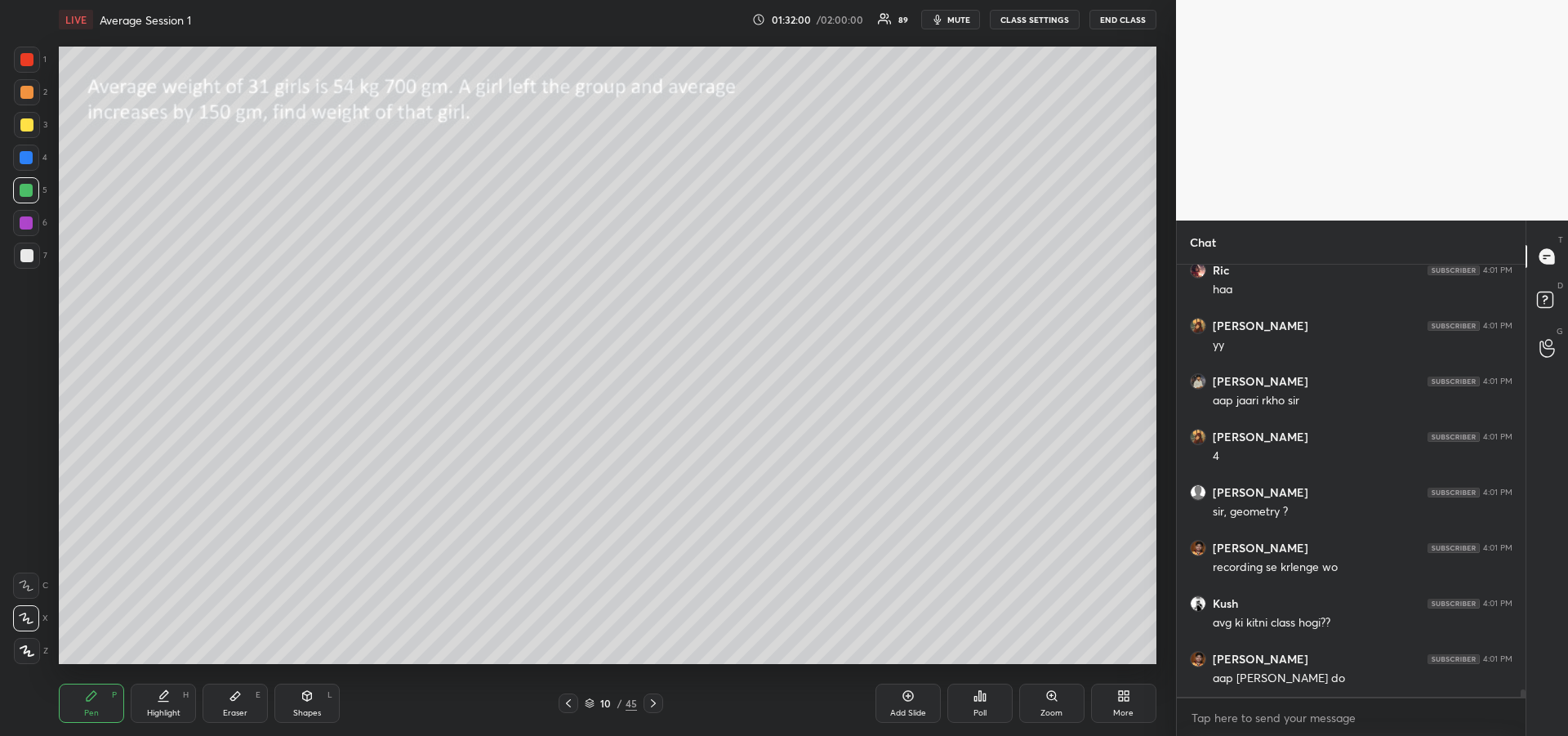
click at [649, 706] on icon at bounding box center [653, 703] width 13 height 13
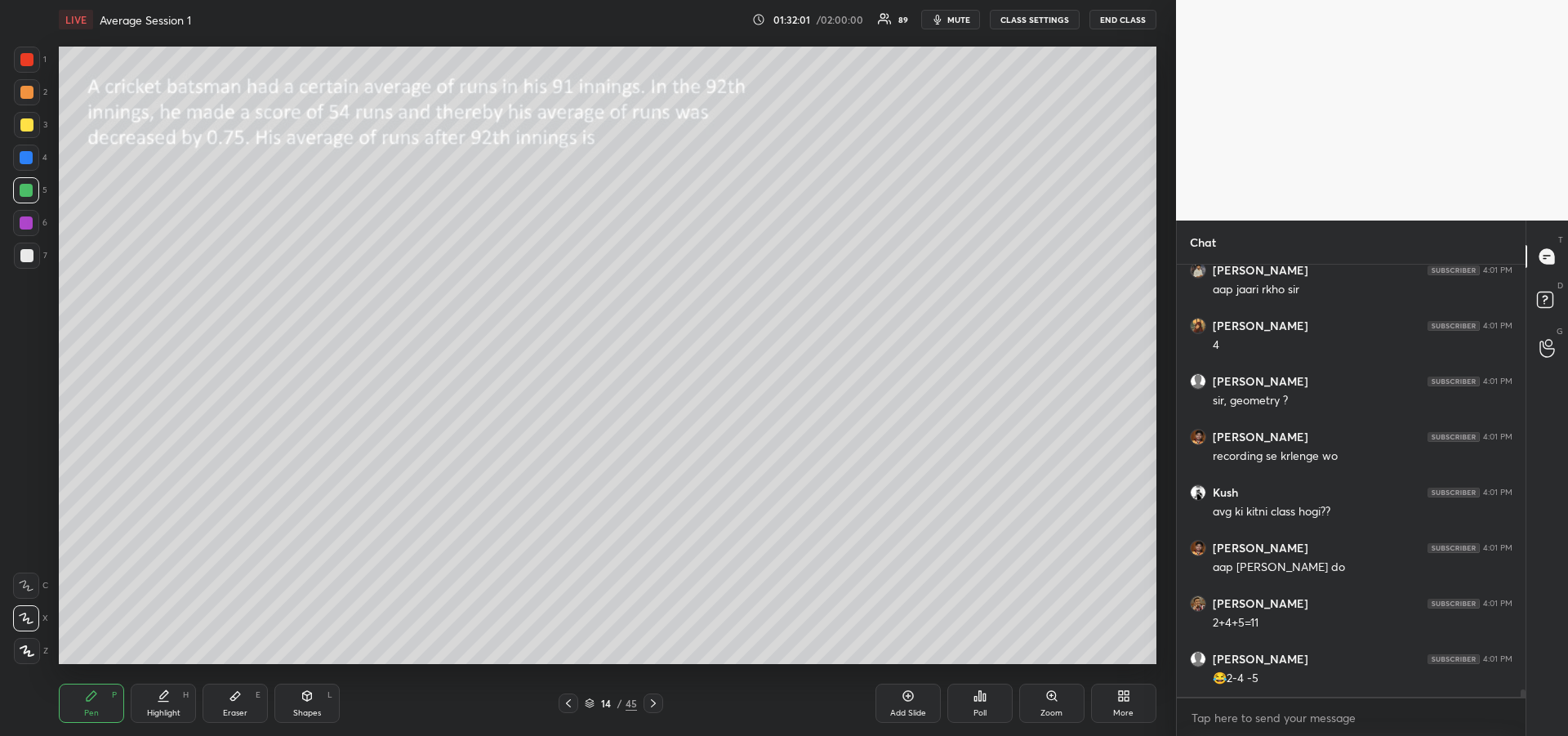
click at [648, 705] on icon at bounding box center [653, 703] width 13 height 13
click at [653, 704] on icon at bounding box center [653, 703] width 13 height 13
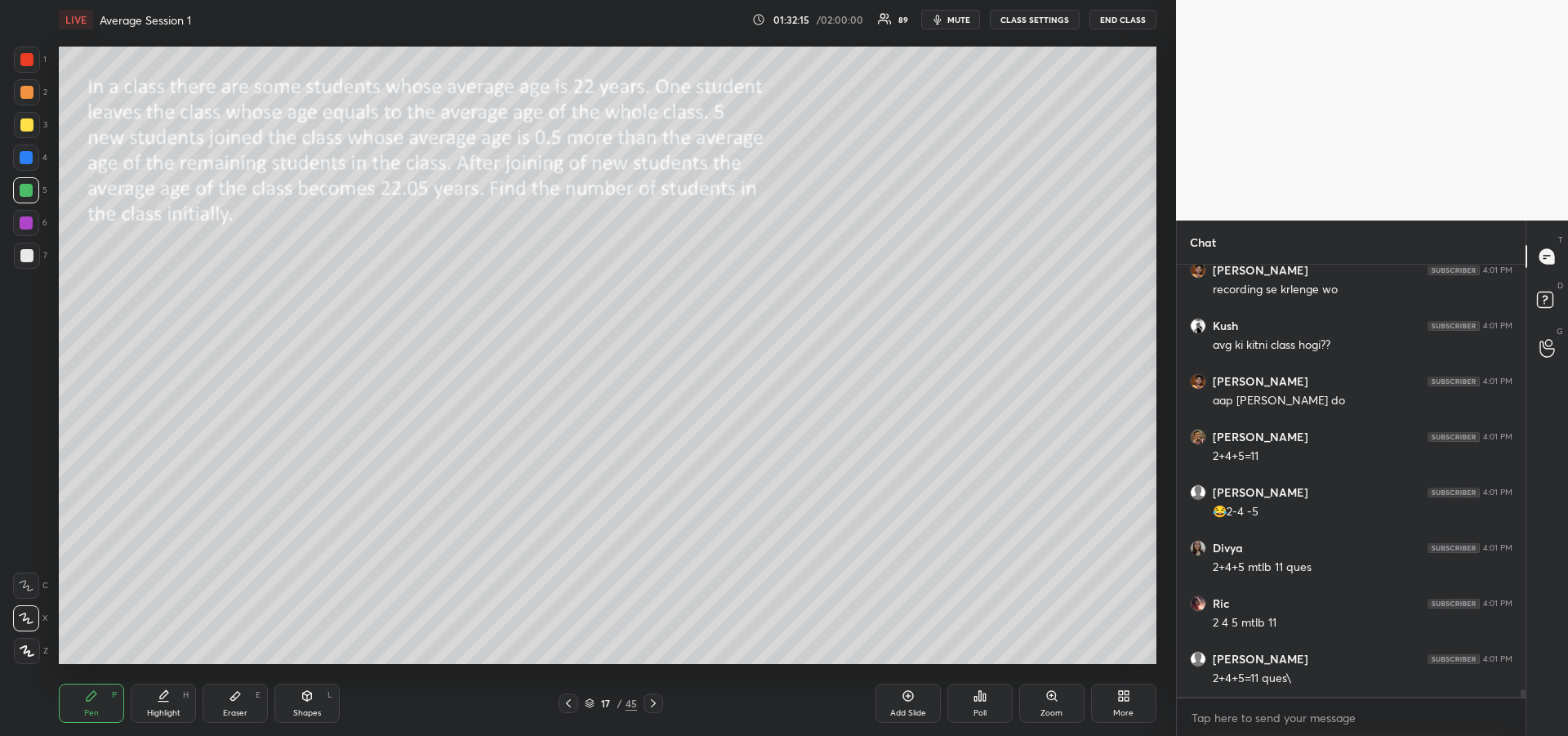
scroll to position [24419, 0]
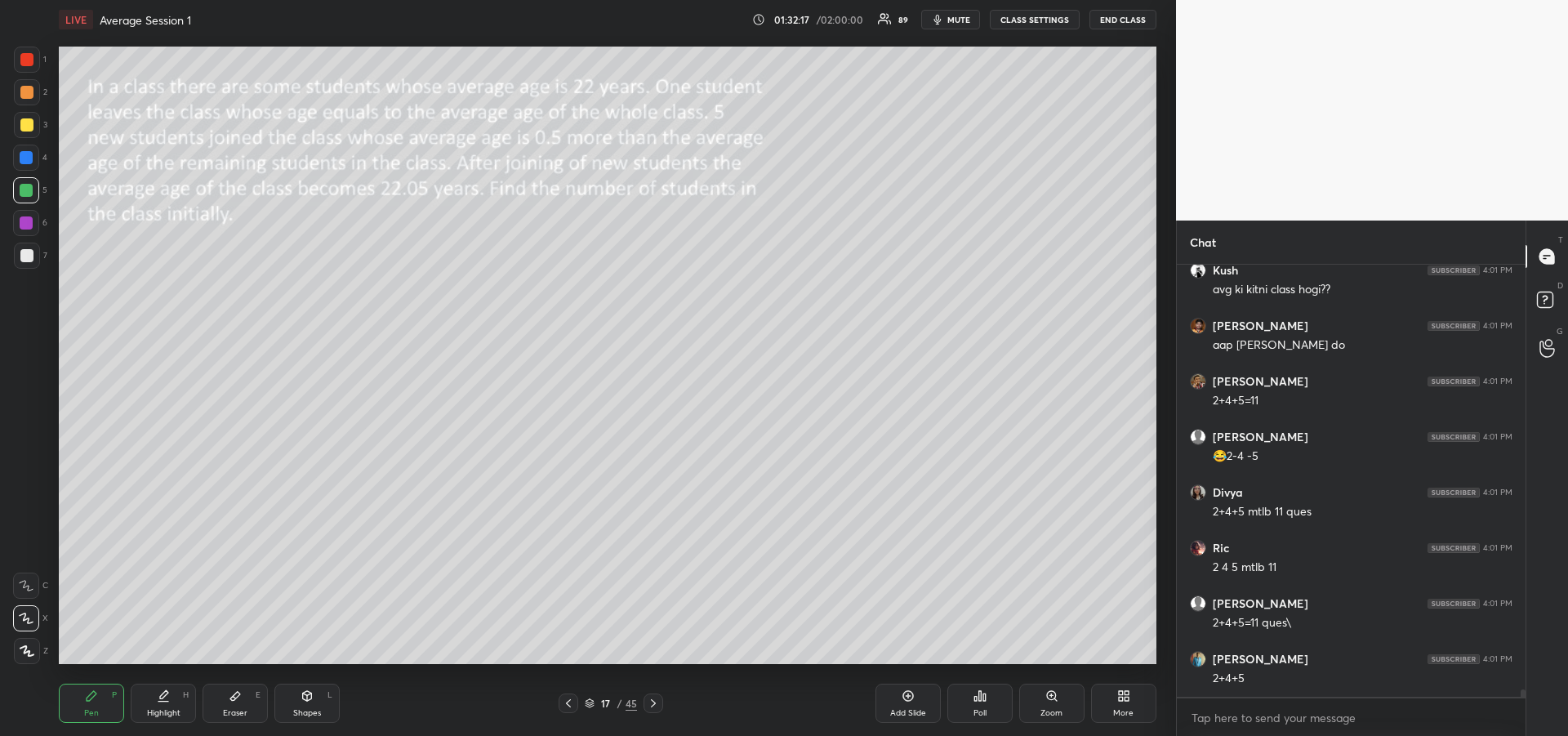
click at [87, 691] on icon at bounding box center [92, 695] width 13 height 13
click at [27, 166] on div at bounding box center [26, 158] width 26 height 26
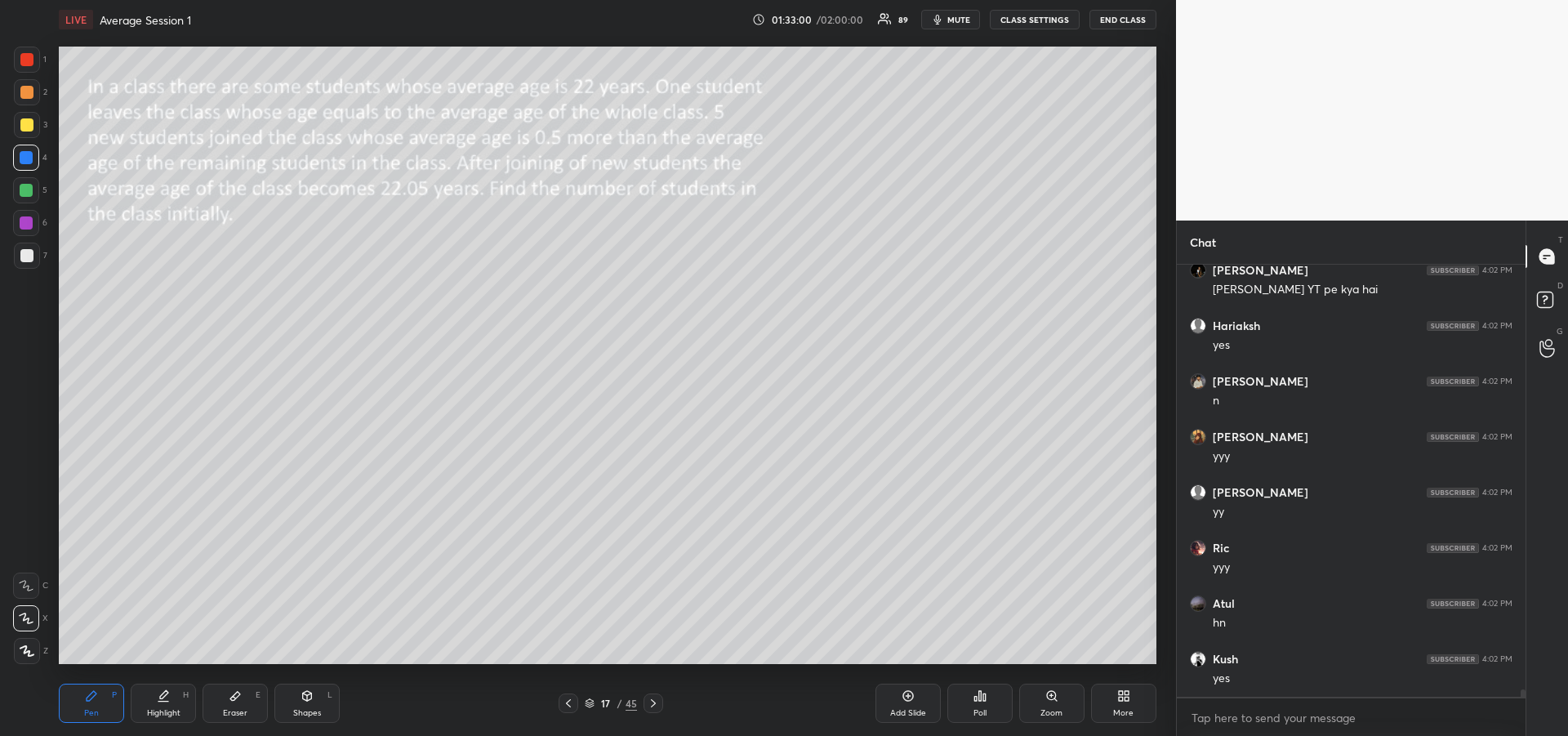
scroll to position [25363, 0]
click at [234, 703] on div "Eraser E" at bounding box center [235, 703] width 65 height 40
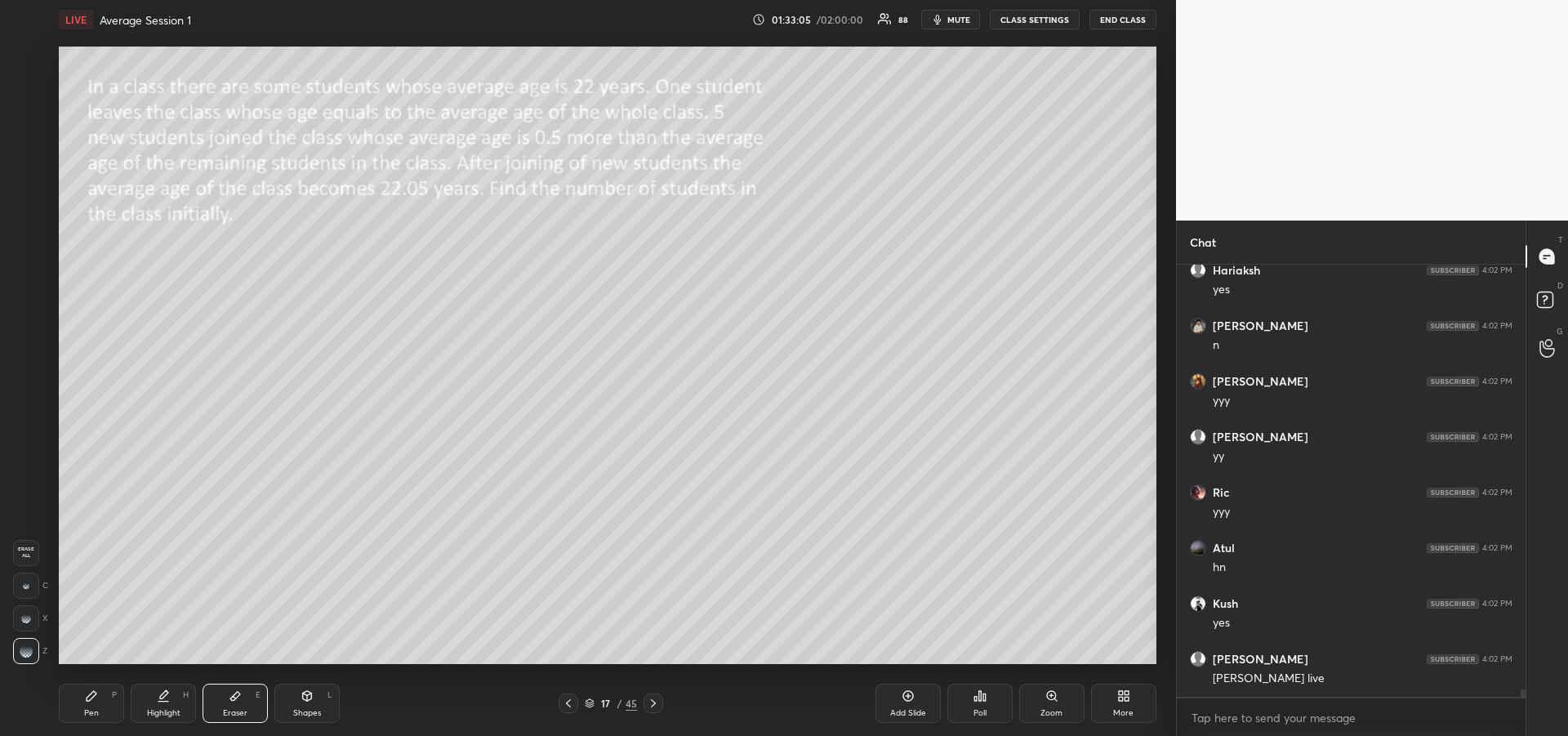
click at [87, 703] on div "Pen P" at bounding box center [91, 703] width 65 height 40
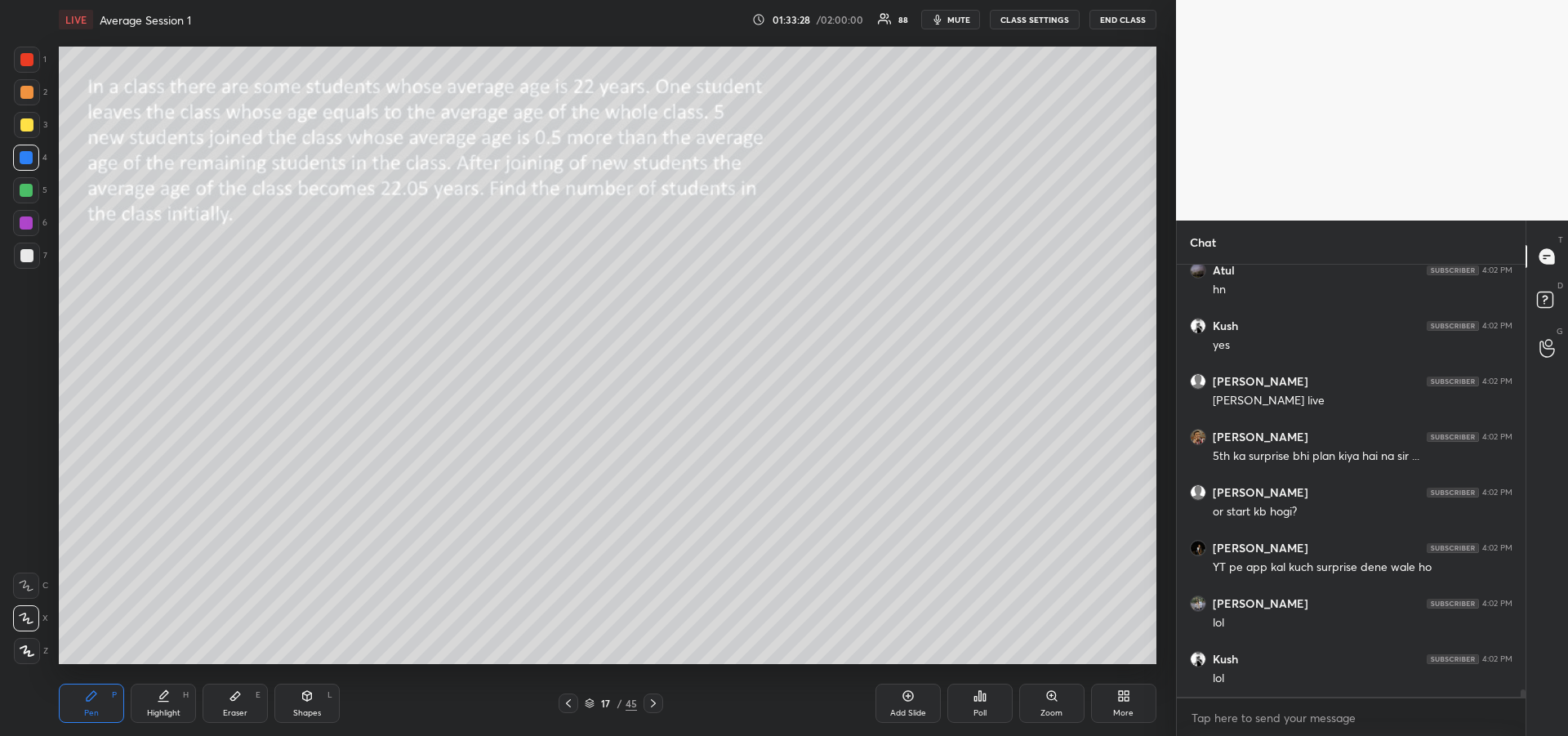
scroll to position [25697, 0]
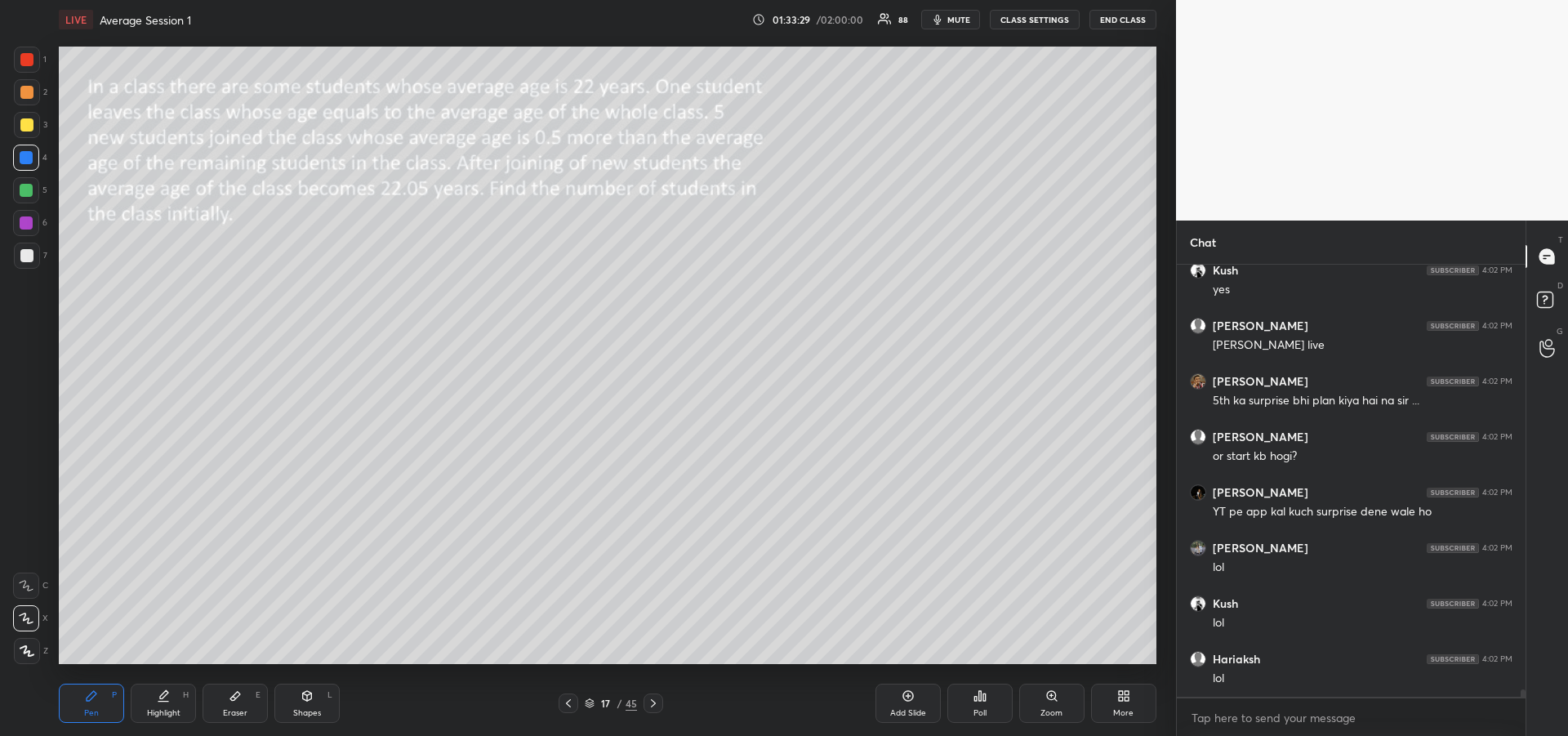
click at [310, 706] on div "Shapes L" at bounding box center [307, 703] width 65 height 40
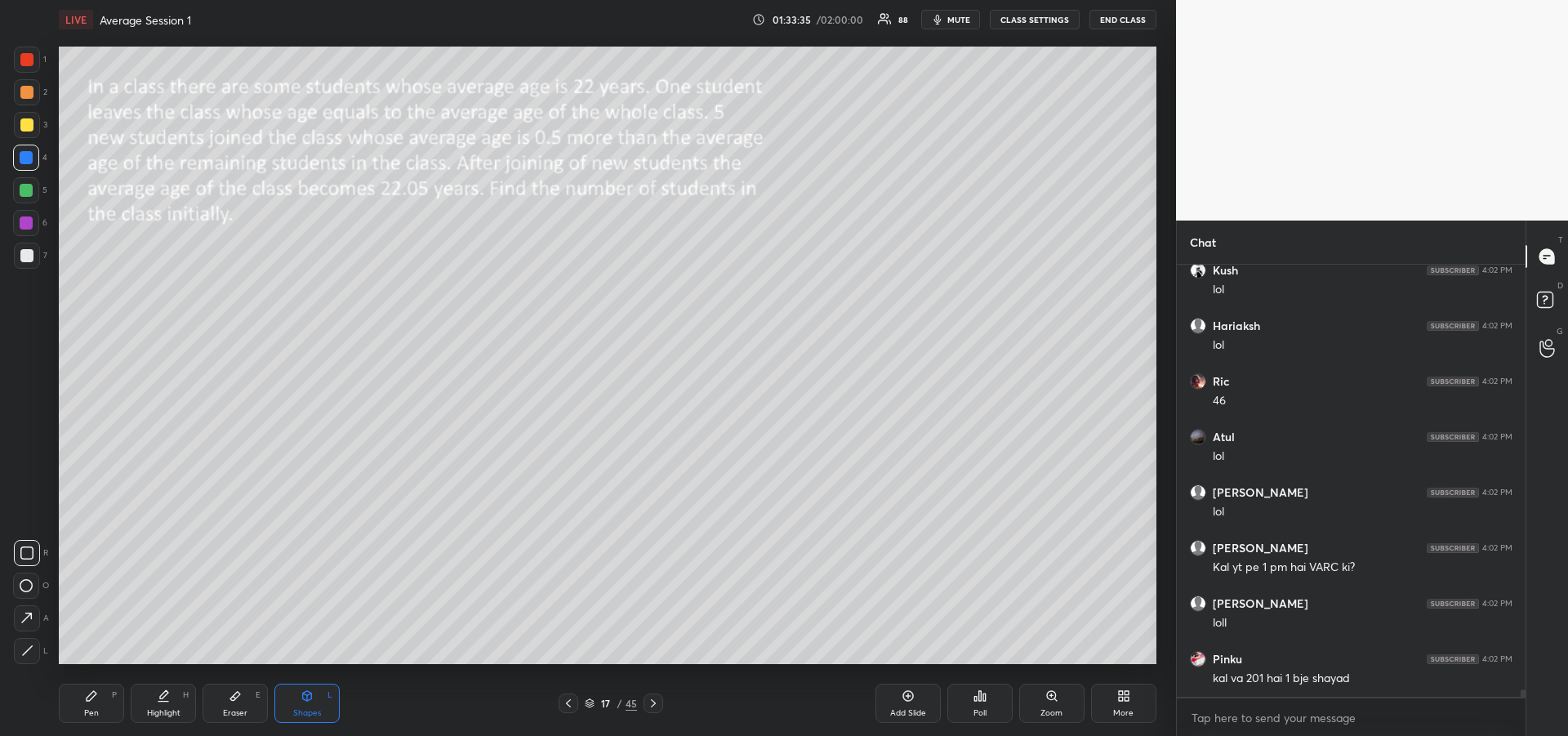
scroll to position [26085, 0]
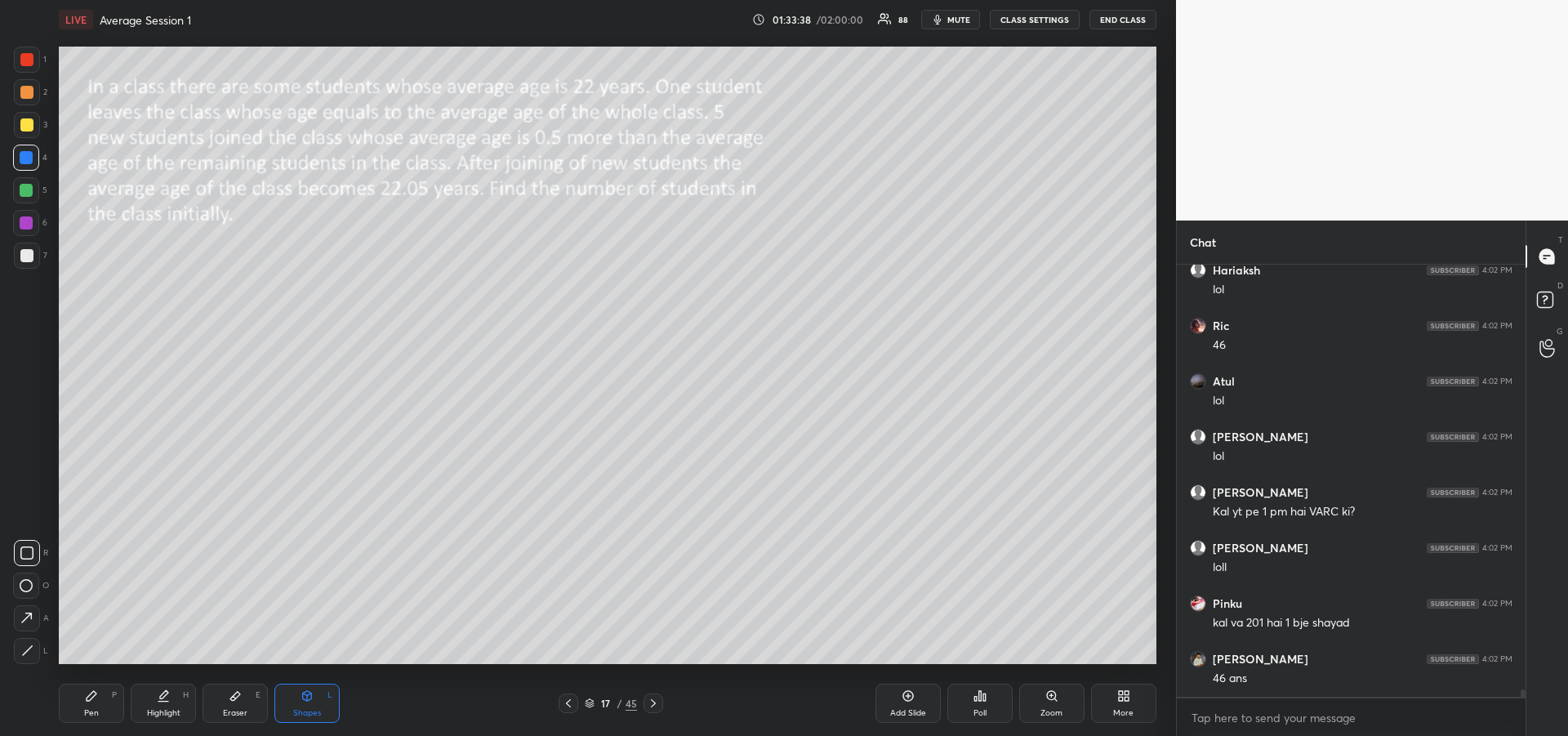
click at [92, 703] on div "Pen P" at bounding box center [91, 703] width 65 height 40
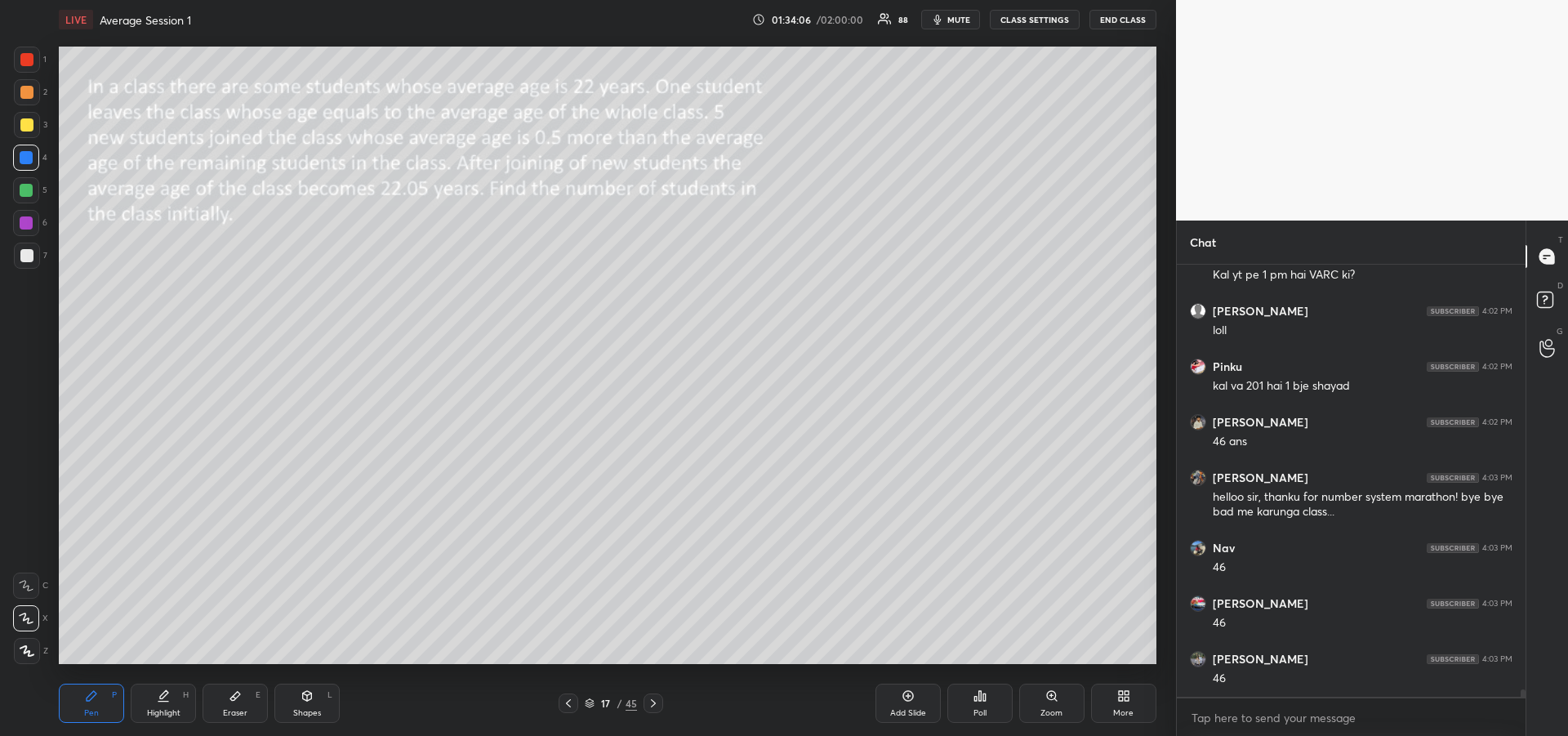
scroll to position [26437, 0]
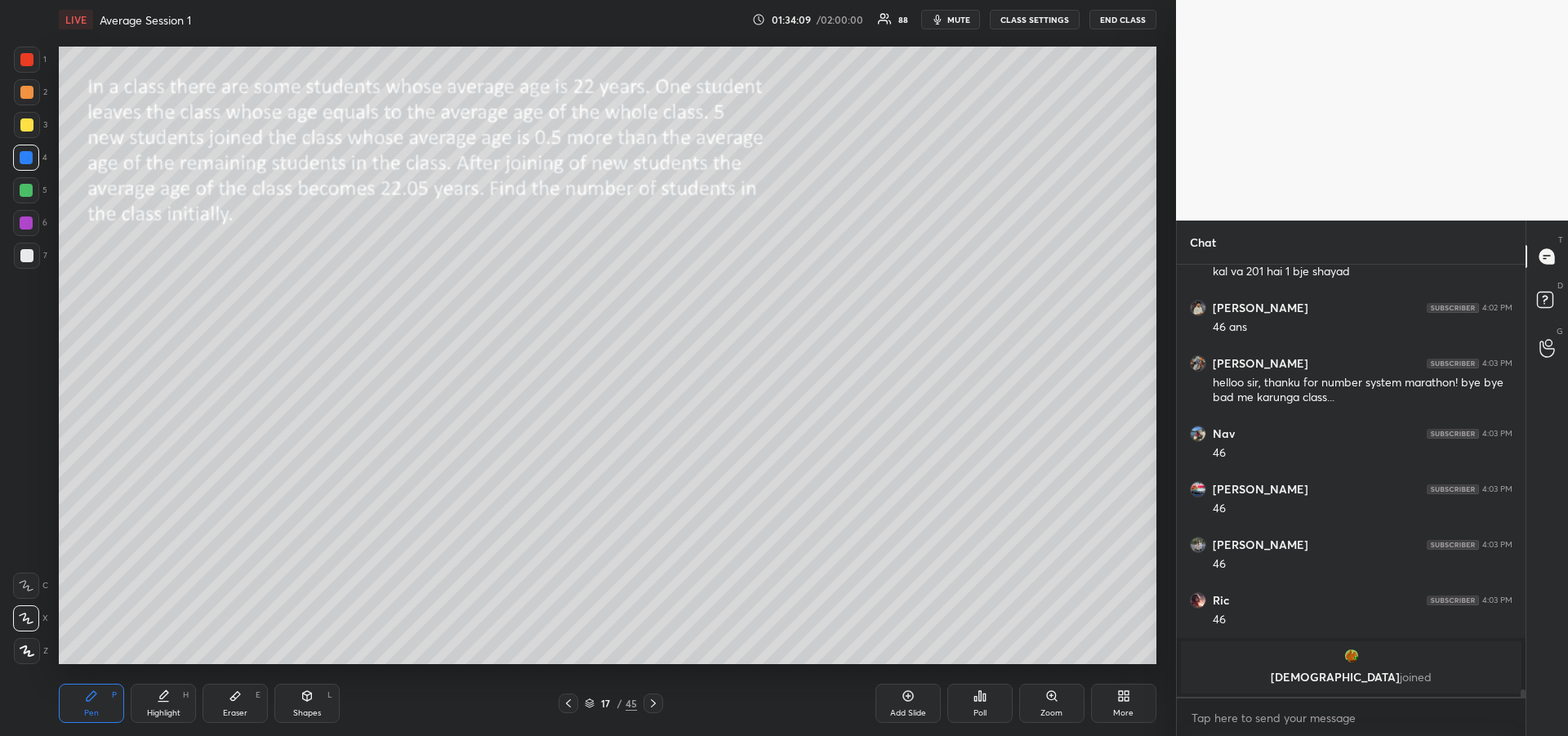
click at [28, 129] on div at bounding box center [27, 125] width 13 height 13
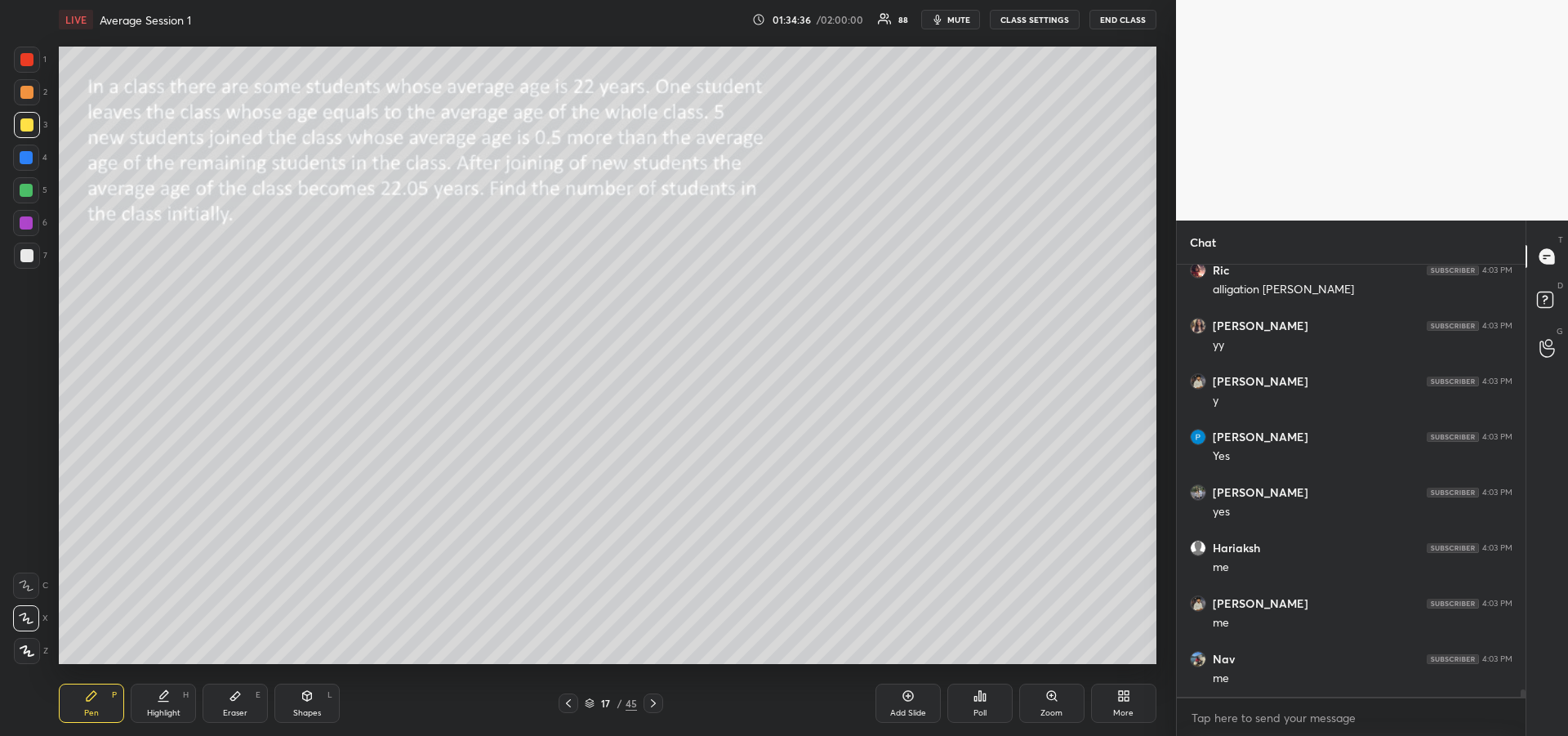
scroll to position [26213, 0]
click at [24, 263] on div at bounding box center [27, 256] width 26 height 26
click at [568, 705] on icon at bounding box center [568, 703] width 5 height 8
click at [563, 701] on icon at bounding box center [568, 703] width 13 height 13
click at [564, 704] on icon at bounding box center [568, 703] width 13 height 13
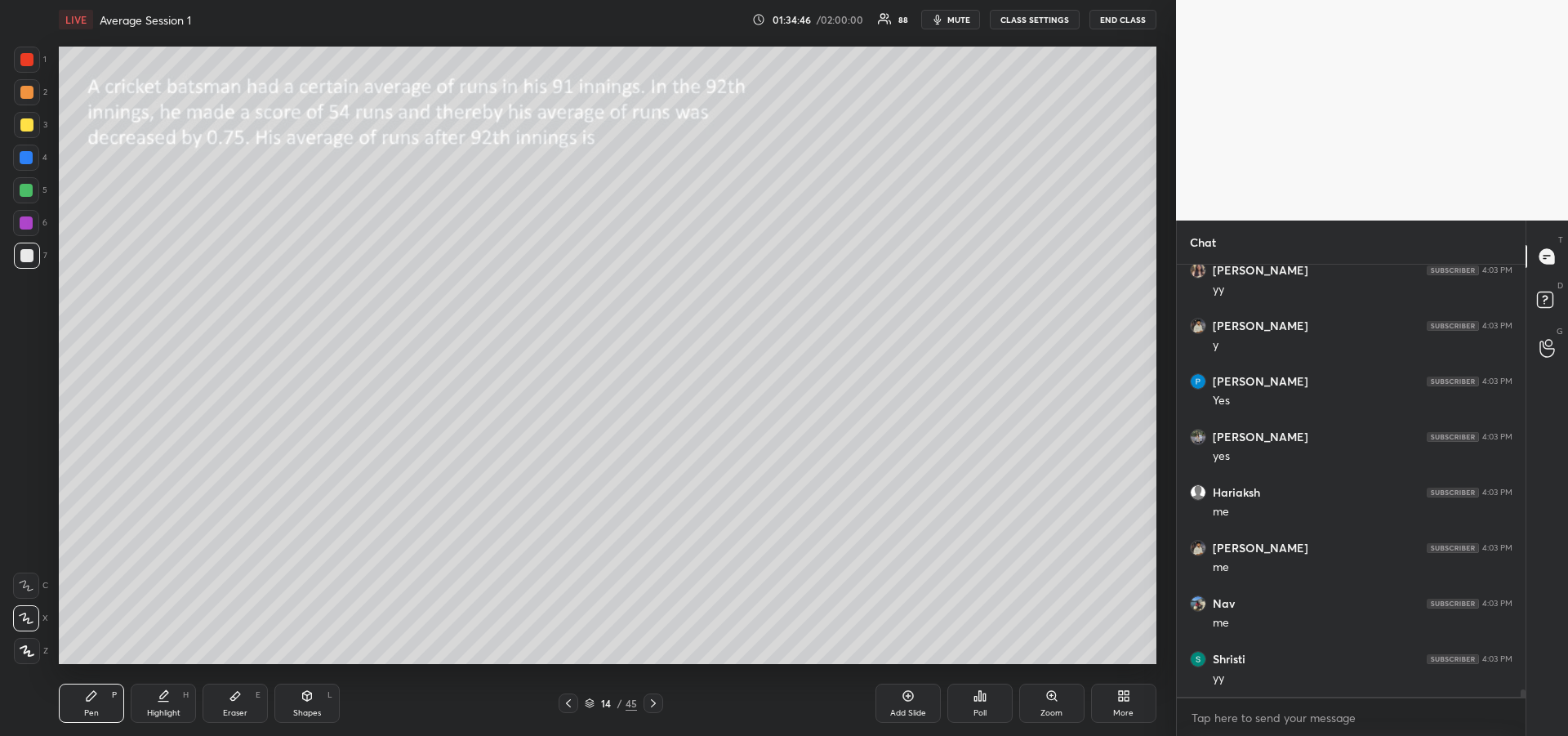
click at [565, 703] on icon at bounding box center [568, 703] width 13 height 13
click at [563, 702] on icon at bounding box center [568, 703] width 13 height 13
click at [568, 706] on icon at bounding box center [568, 703] width 13 height 13
click at [568, 707] on icon at bounding box center [568, 703] width 13 height 13
click at [568, 708] on icon at bounding box center [568, 703] width 13 height 13
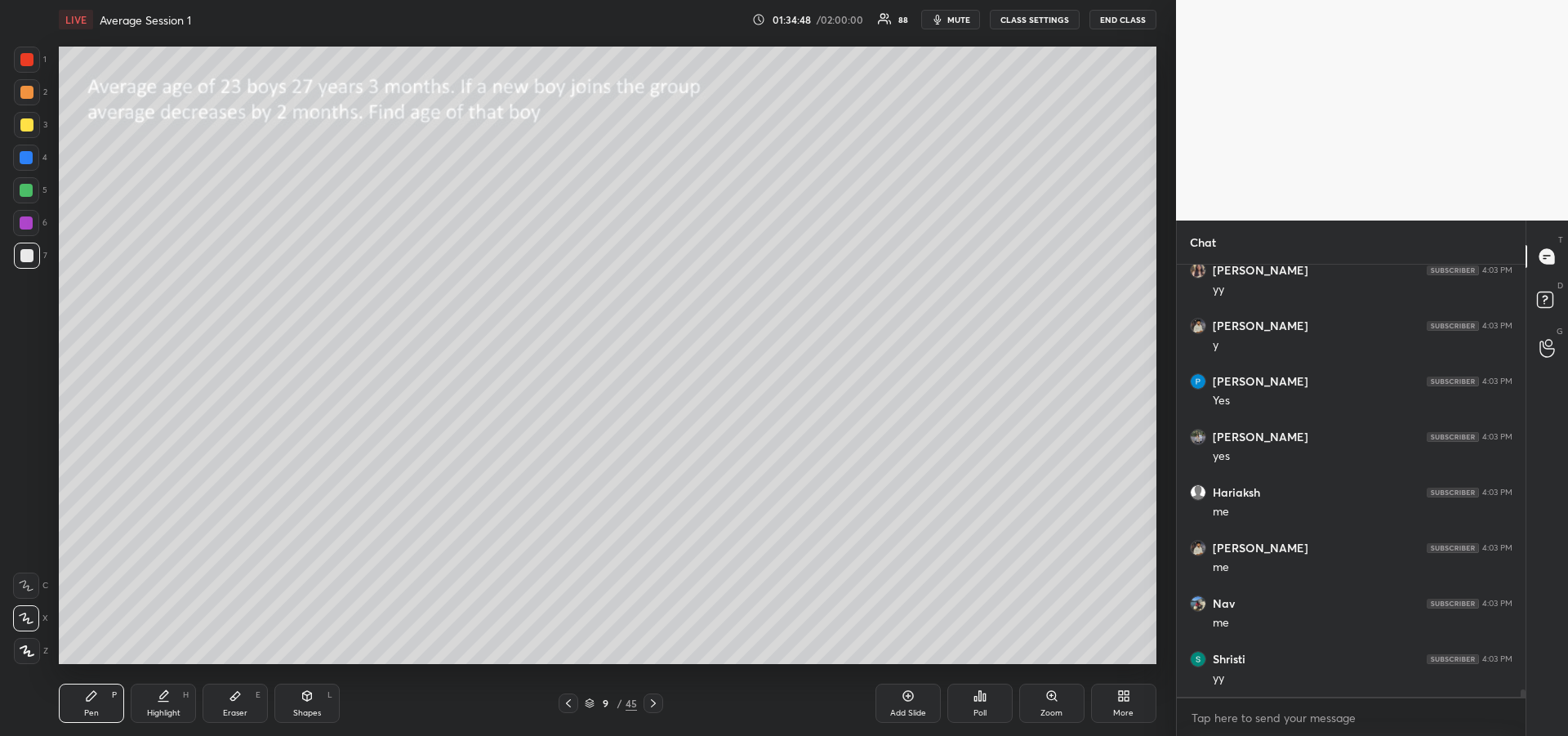
click at [567, 707] on icon at bounding box center [568, 703] width 13 height 13
click at [568, 708] on icon at bounding box center [568, 703] width 13 height 13
click at [569, 707] on icon at bounding box center [568, 703] width 13 height 13
click at [569, 705] on icon at bounding box center [568, 703] width 13 height 13
click at [569, 708] on icon at bounding box center [568, 703] width 13 height 13
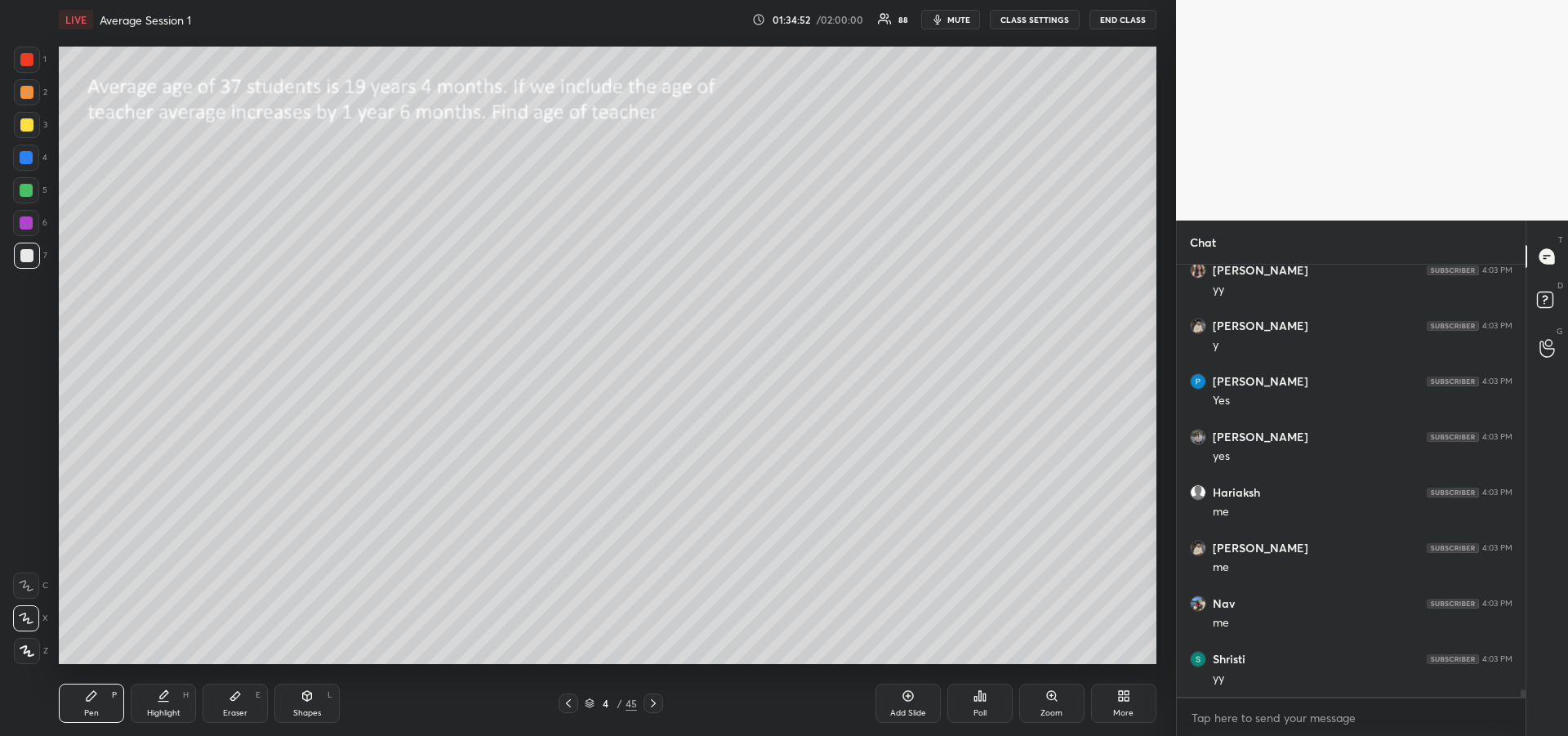
click at [652, 708] on icon at bounding box center [653, 703] width 13 height 13
click at [903, 711] on div "Add Slide" at bounding box center [908, 712] width 36 height 8
click at [568, 710] on div at bounding box center [568, 703] width 20 height 20
click at [652, 704] on icon at bounding box center [653, 703] width 13 height 13
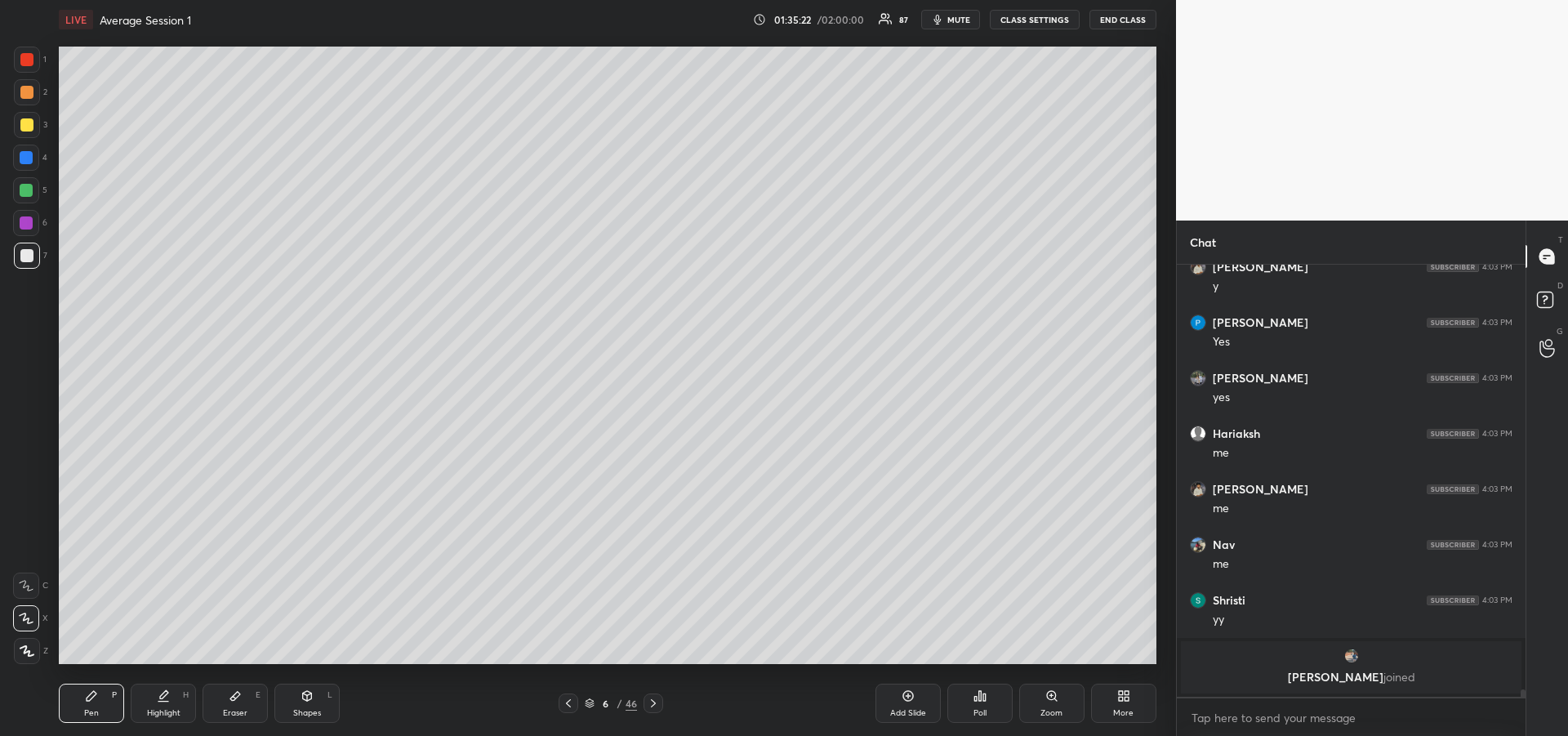
click at [656, 704] on icon at bounding box center [653, 703] width 13 height 13
click at [655, 706] on icon at bounding box center [653, 703] width 13 height 13
click at [655, 704] on icon at bounding box center [653, 703] width 5 height 8
click at [658, 709] on icon at bounding box center [653, 703] width 13 height 13
click at [659, 707] on icon at bounding box center [653, 703] width 13 height 13
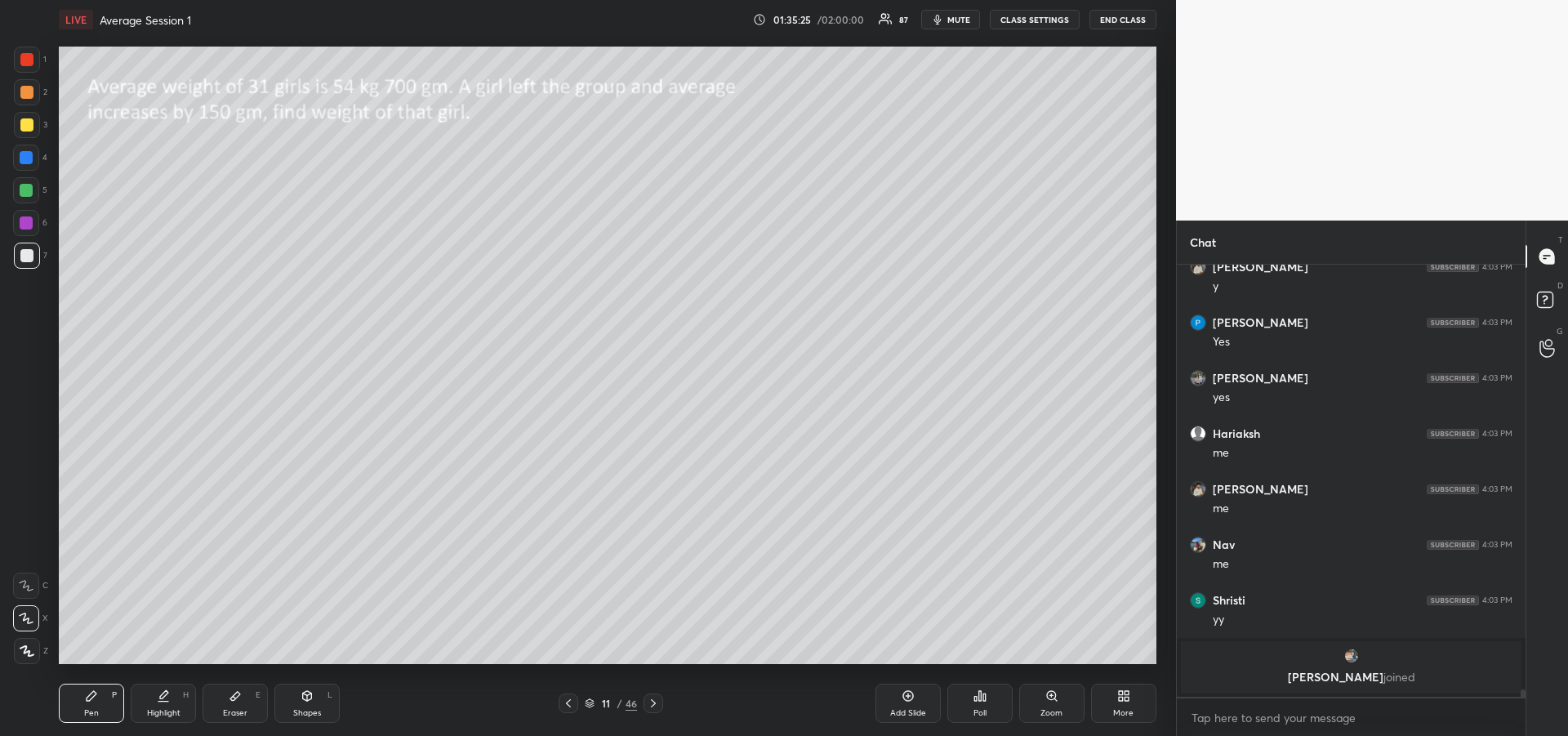
click at [658, 706] on icon at bounding box center [653, 703] width 13 height 13
click at [660, 705] on div at bounding box center [653, 703] width 20 height 20
click at [661, 708] on div at bounding box center [653, 703] width 20 height 20
click at [664, 708] on div "14 / 46" at bounding box center [610, 703] width 220 height 20
click at [652, 707] on icon at bounding box center [653, 703] width 5 height 8
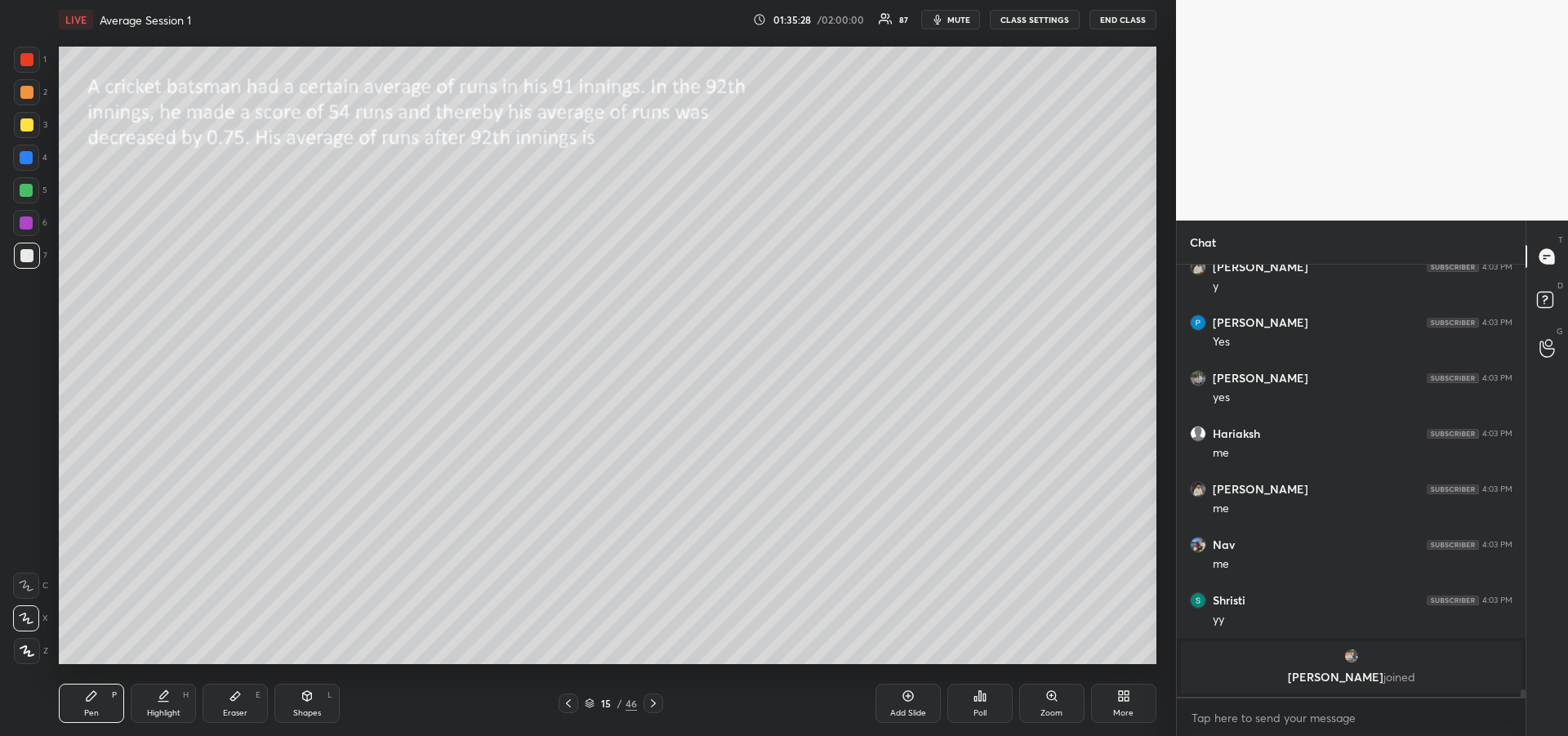
click at [650, 711] on div at bounding box center [653, 703] width 20 height 20
click at [649, 708] on icon at bounding box center [653, 703] width 13 height 13
click at [655, 708] on icon at bounding box center [653, 703] width 13 height 13
click at [88, 705] on div "Pen P" at bounding box center [91, 703] width 65 height 40
click at [170, 701] on div "Highlight H" at bounding box center [162, 703] width 65 height 40
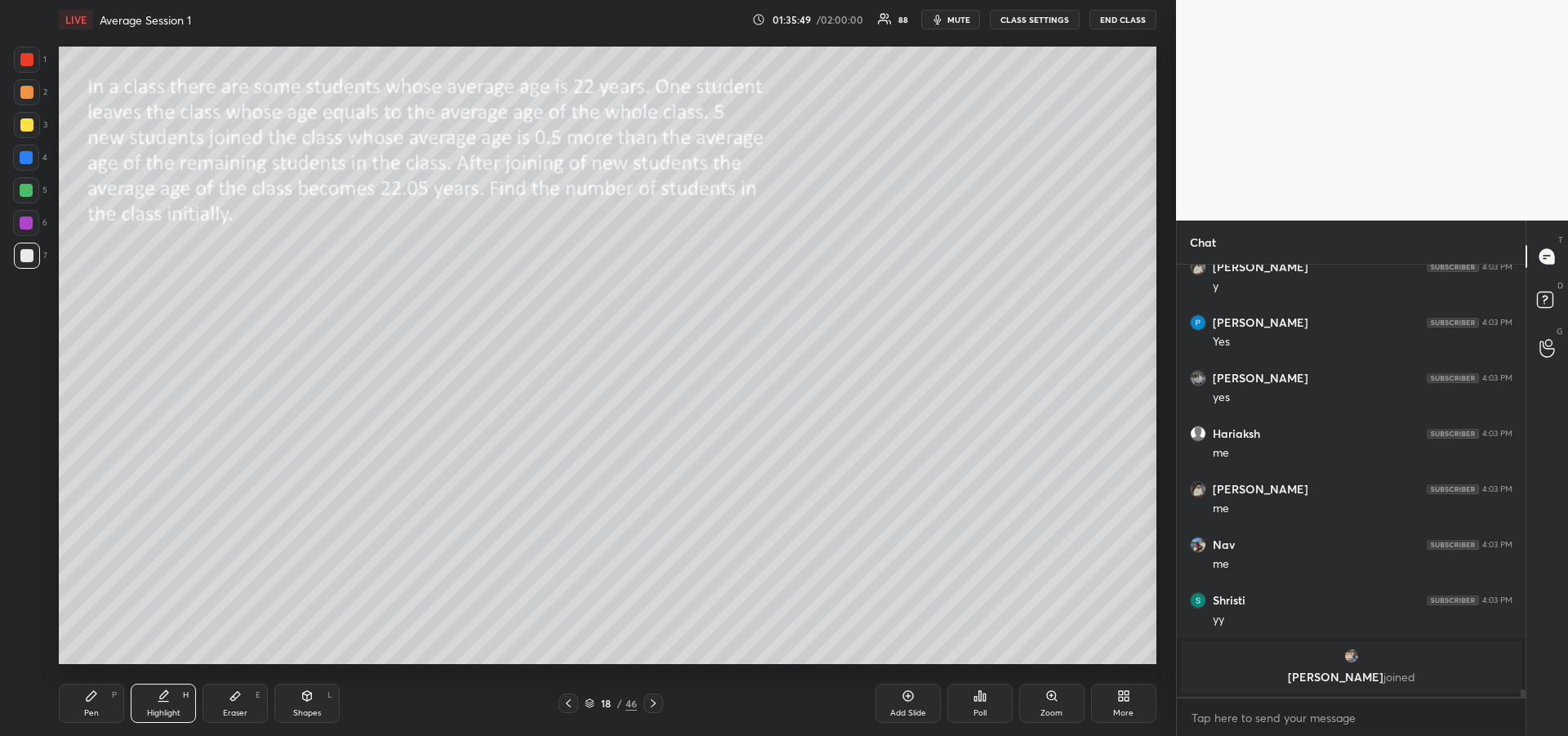
scroll to position [26194, 0]
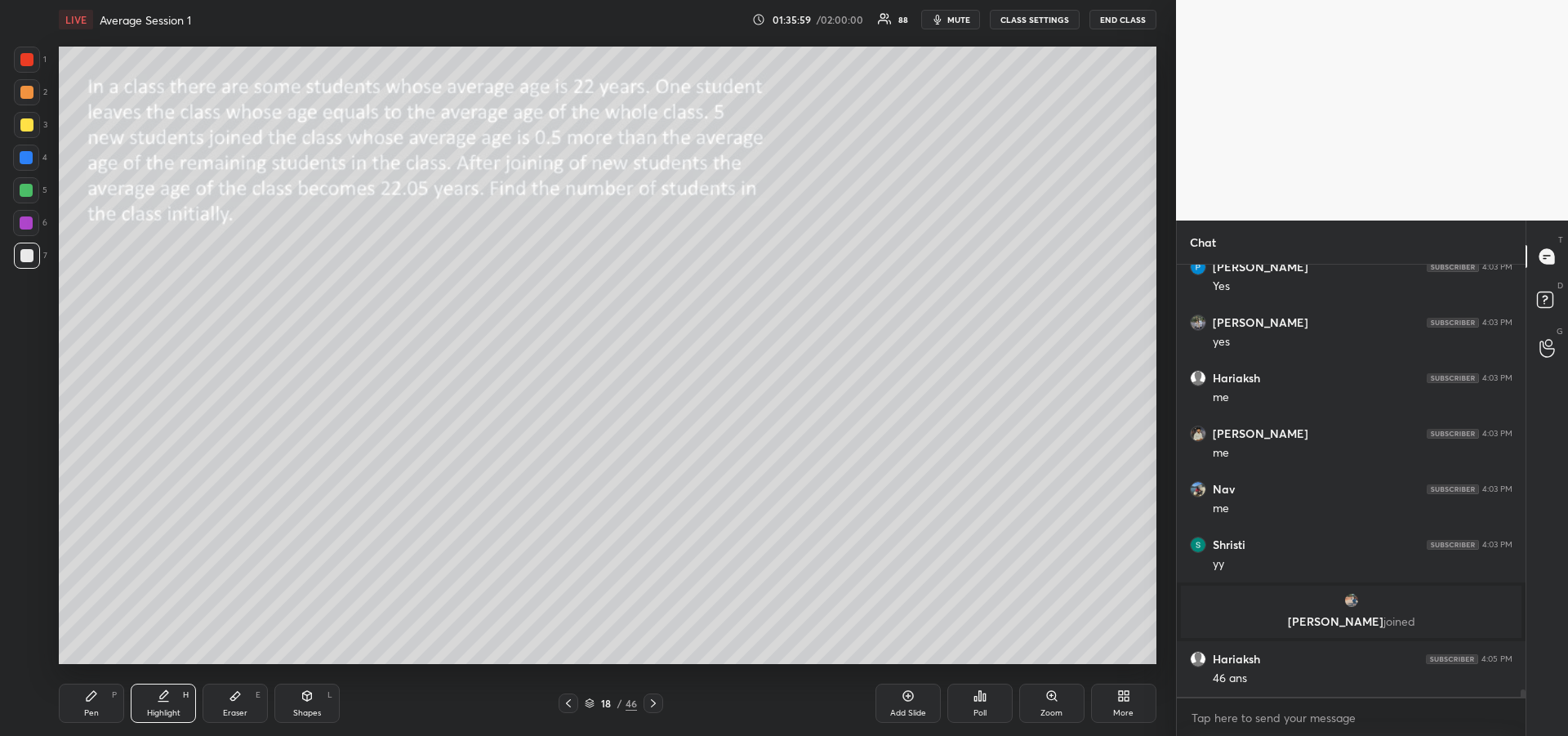
click at [90, 709] on div "Pen" at bounding box center [92, 712] width 15 height 8
click at [26, 196] on div at bounding box center [26, 191] width 13 height 13
click at [23, 582] on icon at bounding box center [26, 585] width 15 height 11
click at [153, 702] on div "Highlight H" at bounding box center [162, 703] width 65 height 40
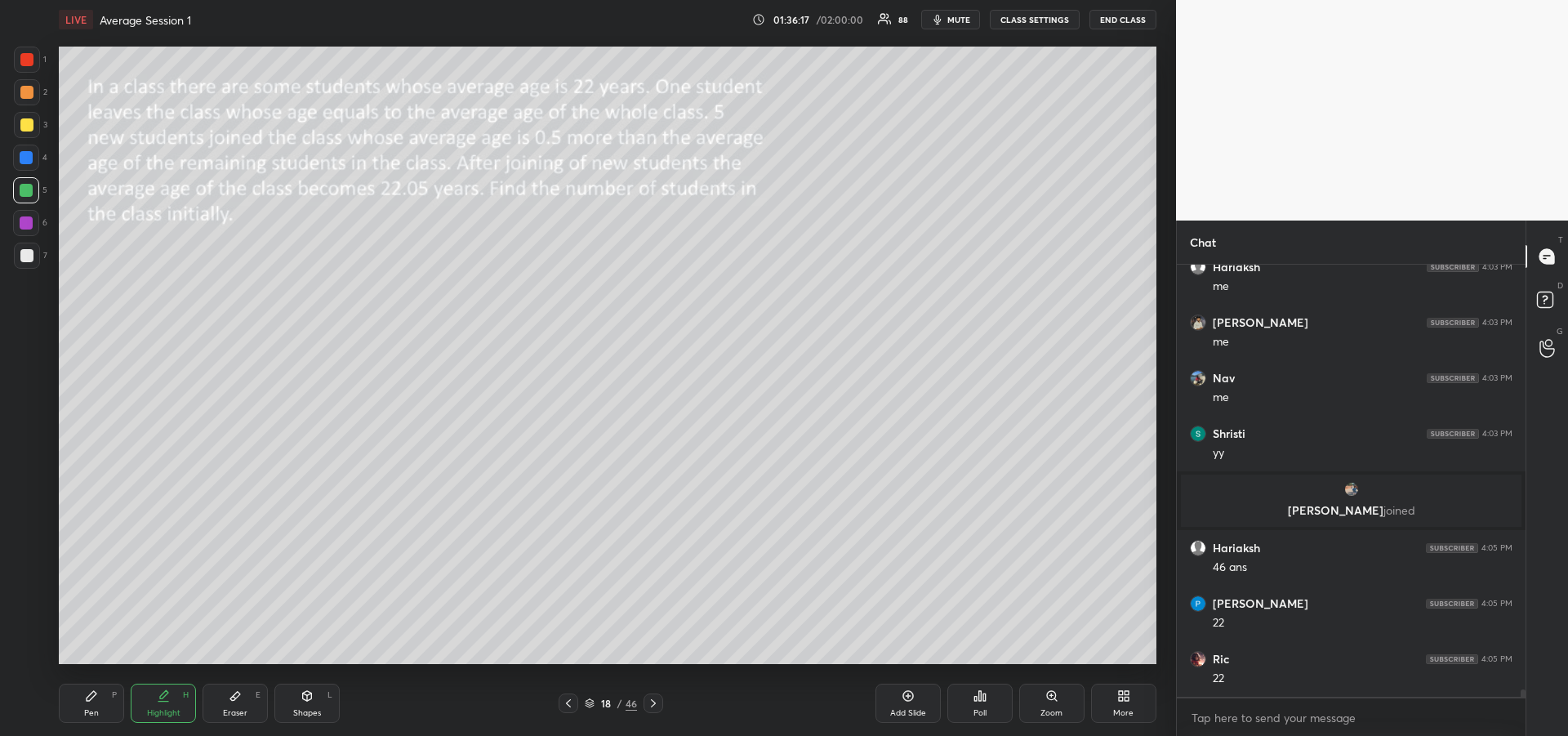
scroll to position [26361, 0]
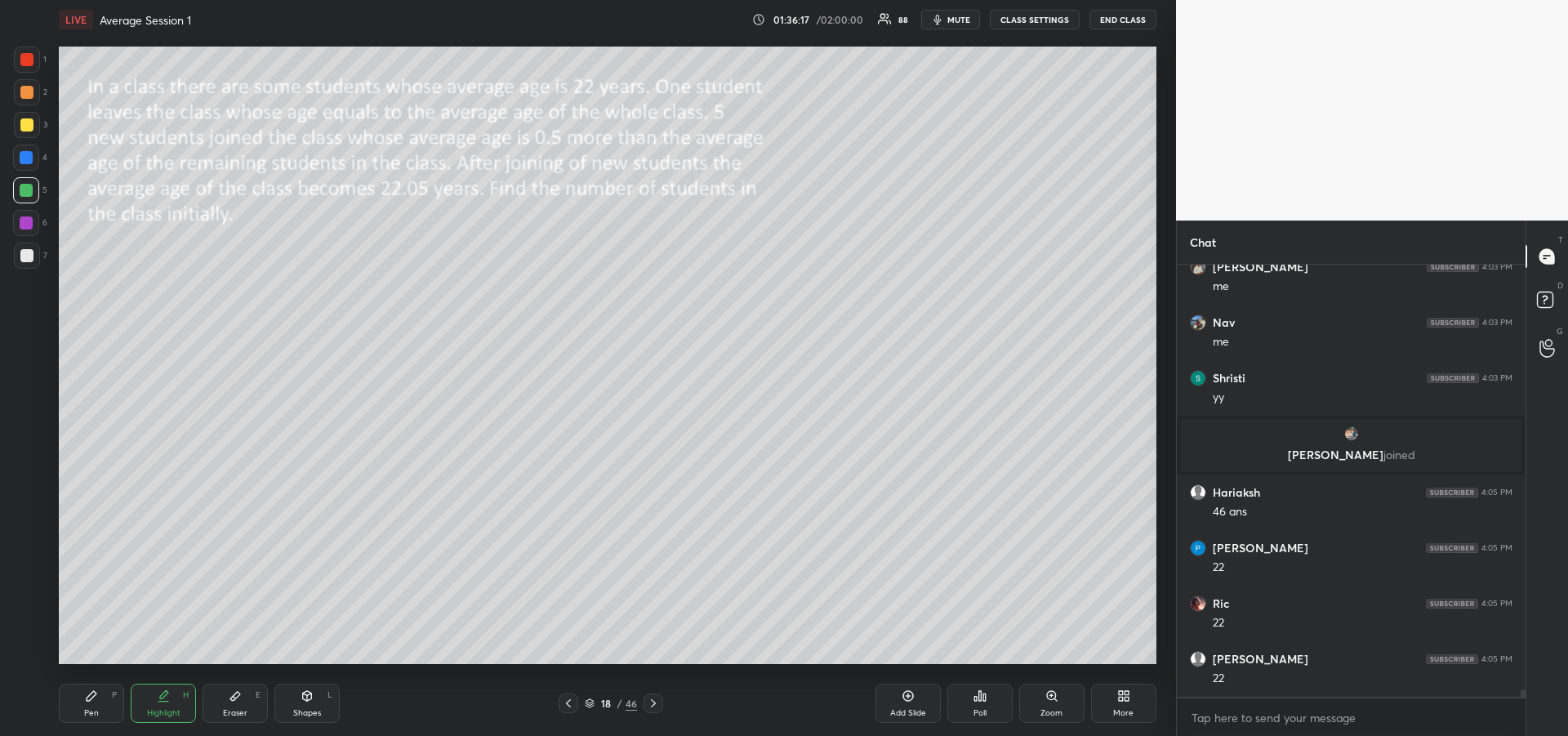
click at [94, 706] on div "Pen P" at bounding box center [91, 703] width 65 height 40
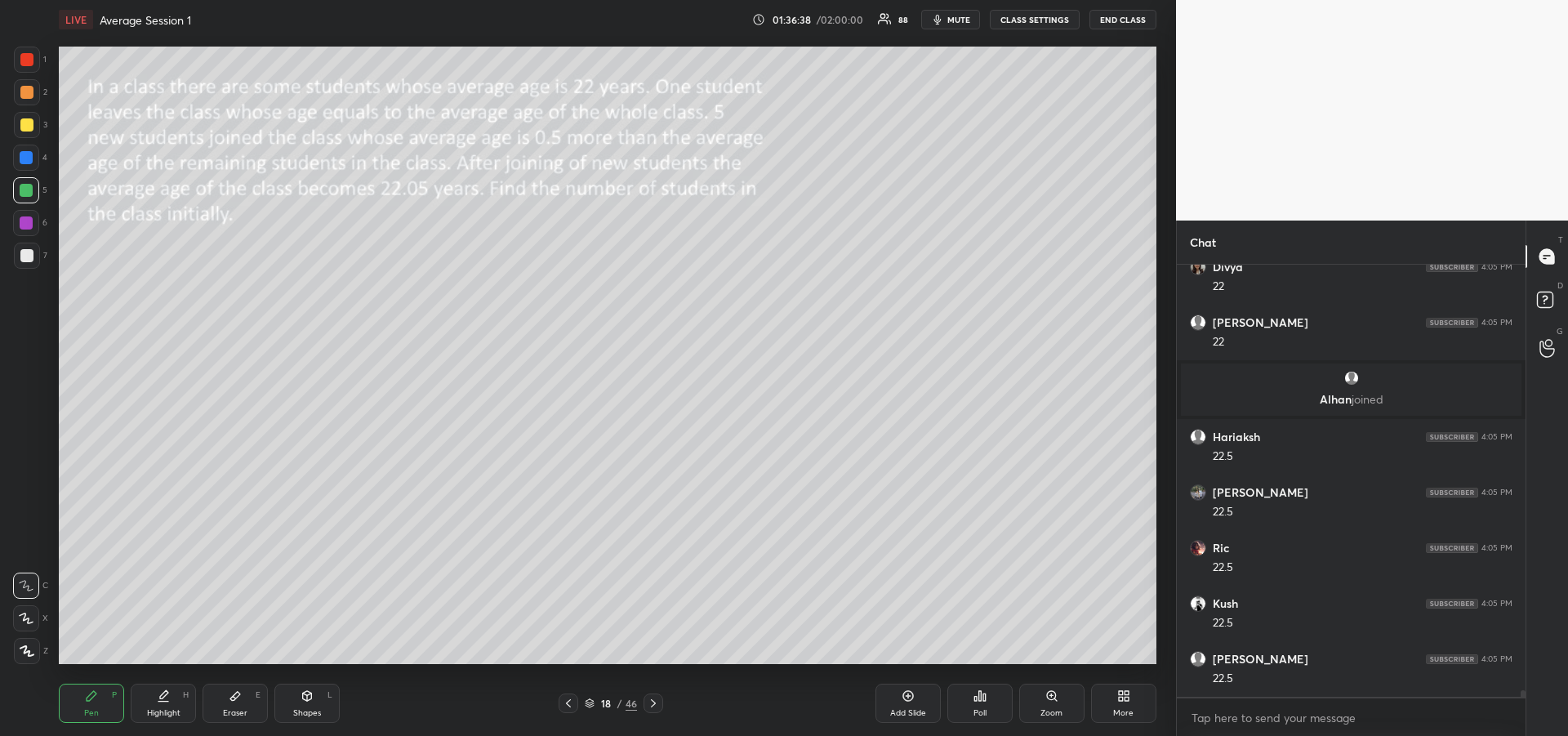
click at [241, 698] on icon at bounding box center [235, 695] width 13 height 13
click at [86, 706] on div "Pen P" at bounding box center [91, 703] width 65 height 40
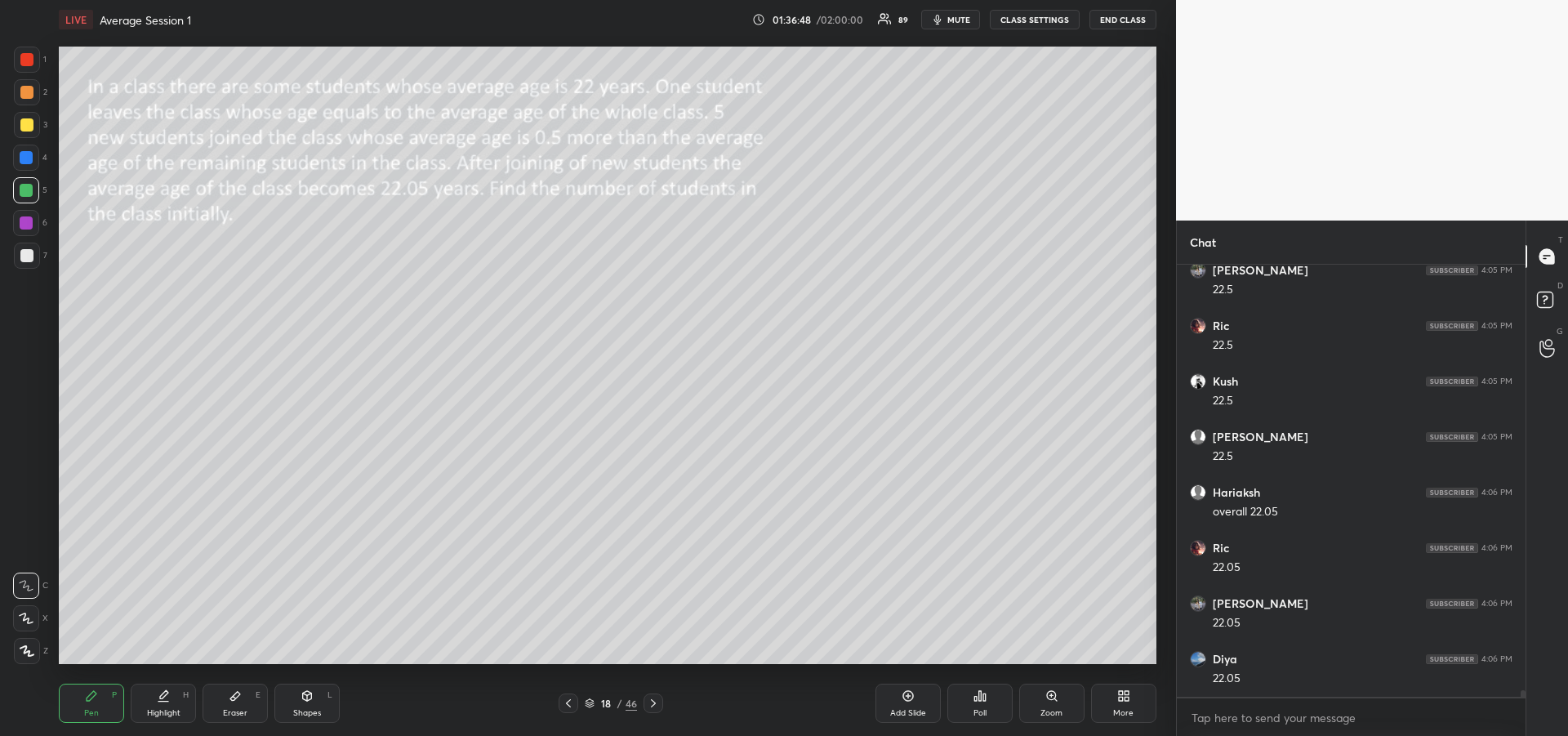
click at [24, 234] on div at bounding box center [26, 223] width 26 height 26
click at [26, 192] on div at bounding box center [26, 191] width 13 height 13
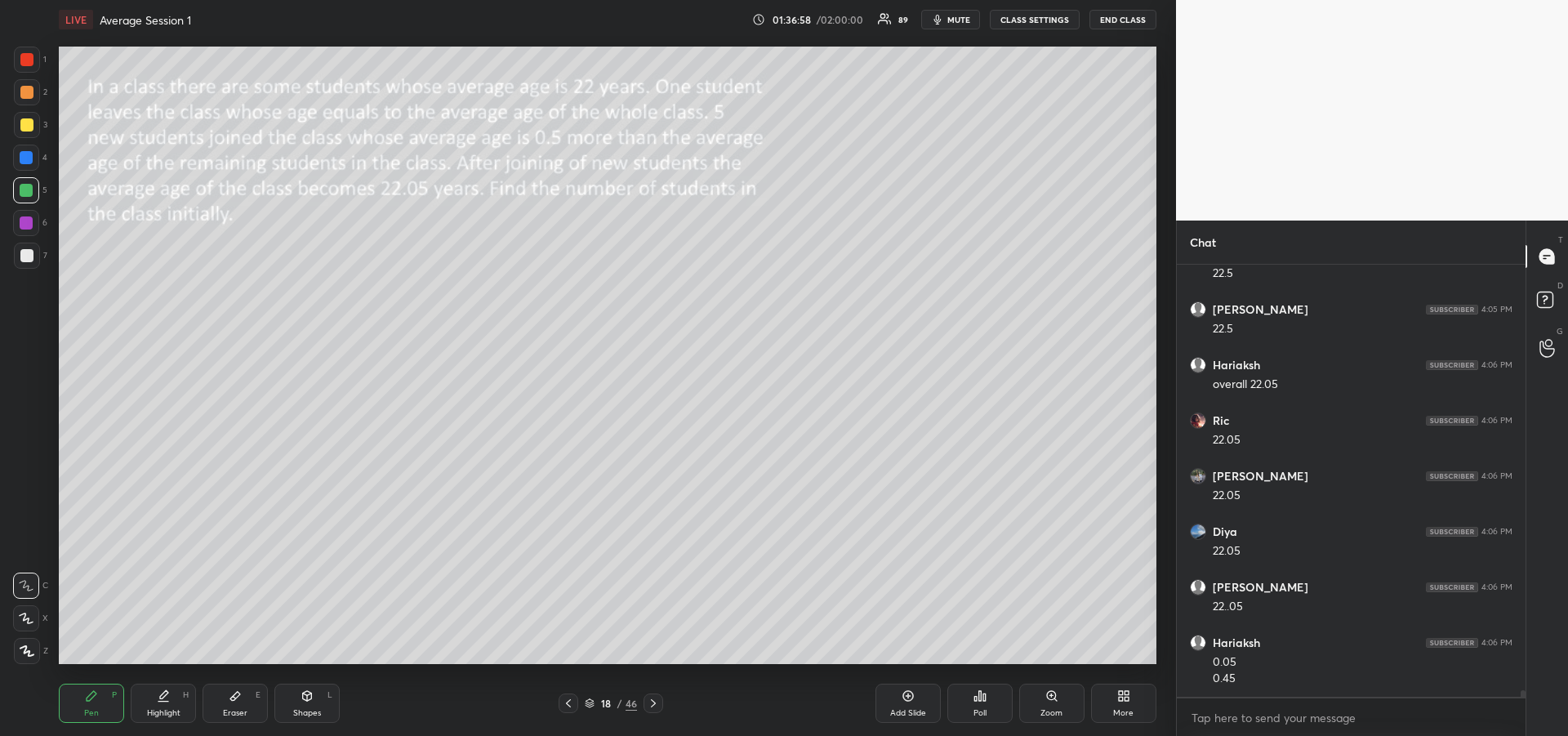
scroll to position [27137, 0]
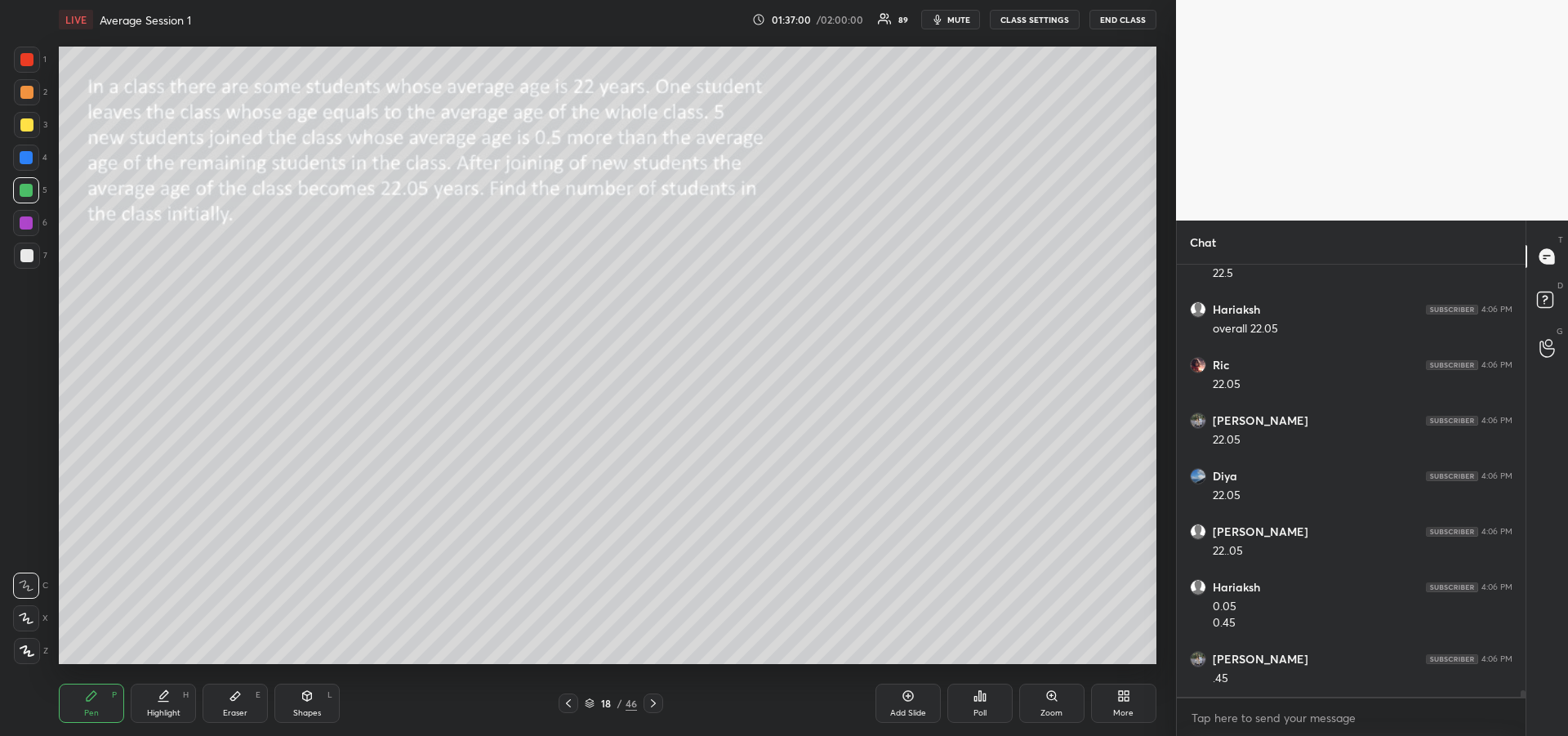
click at [25, 224] on div at bounding box center [26, 223] width 13 height 13
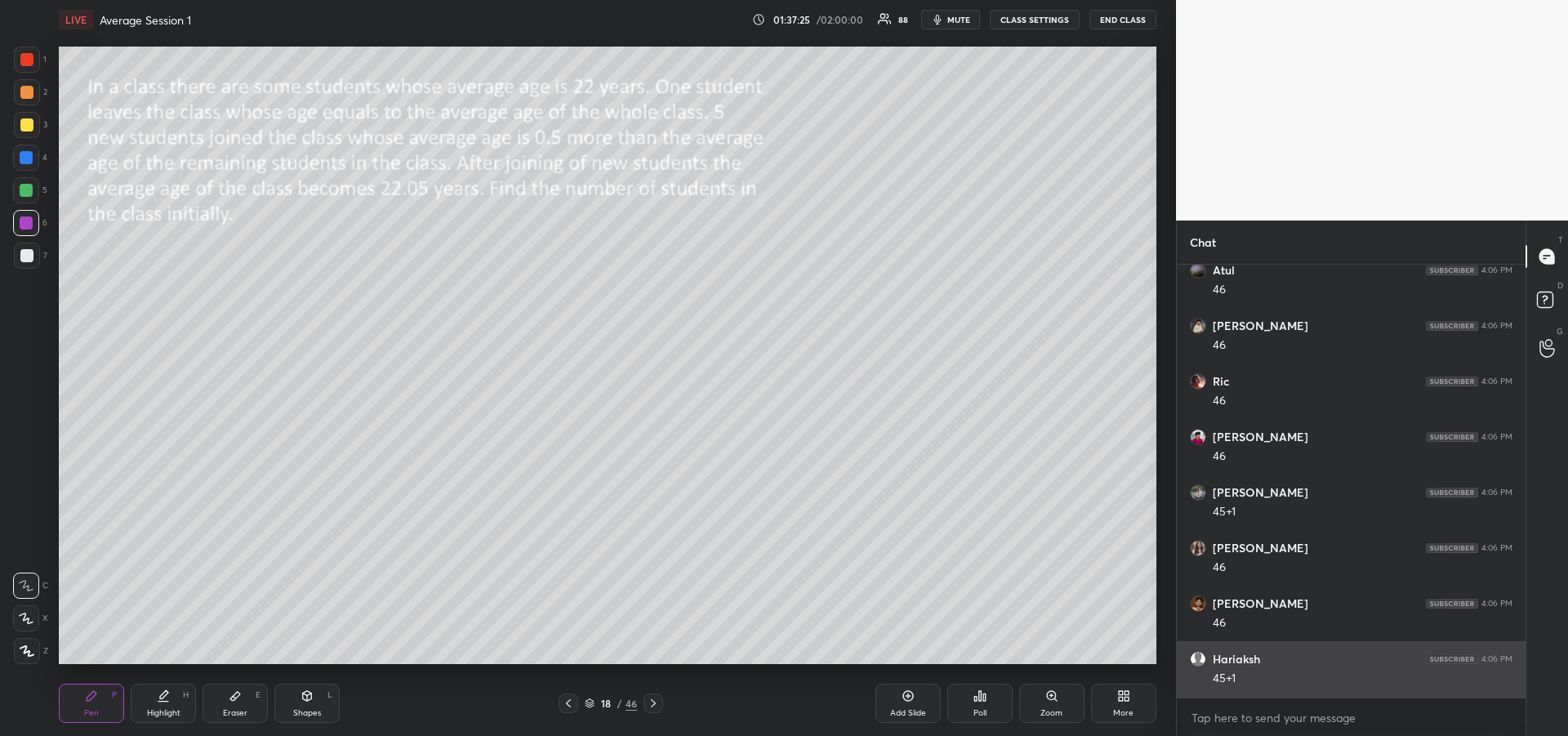
scroll to position [27930, 0]
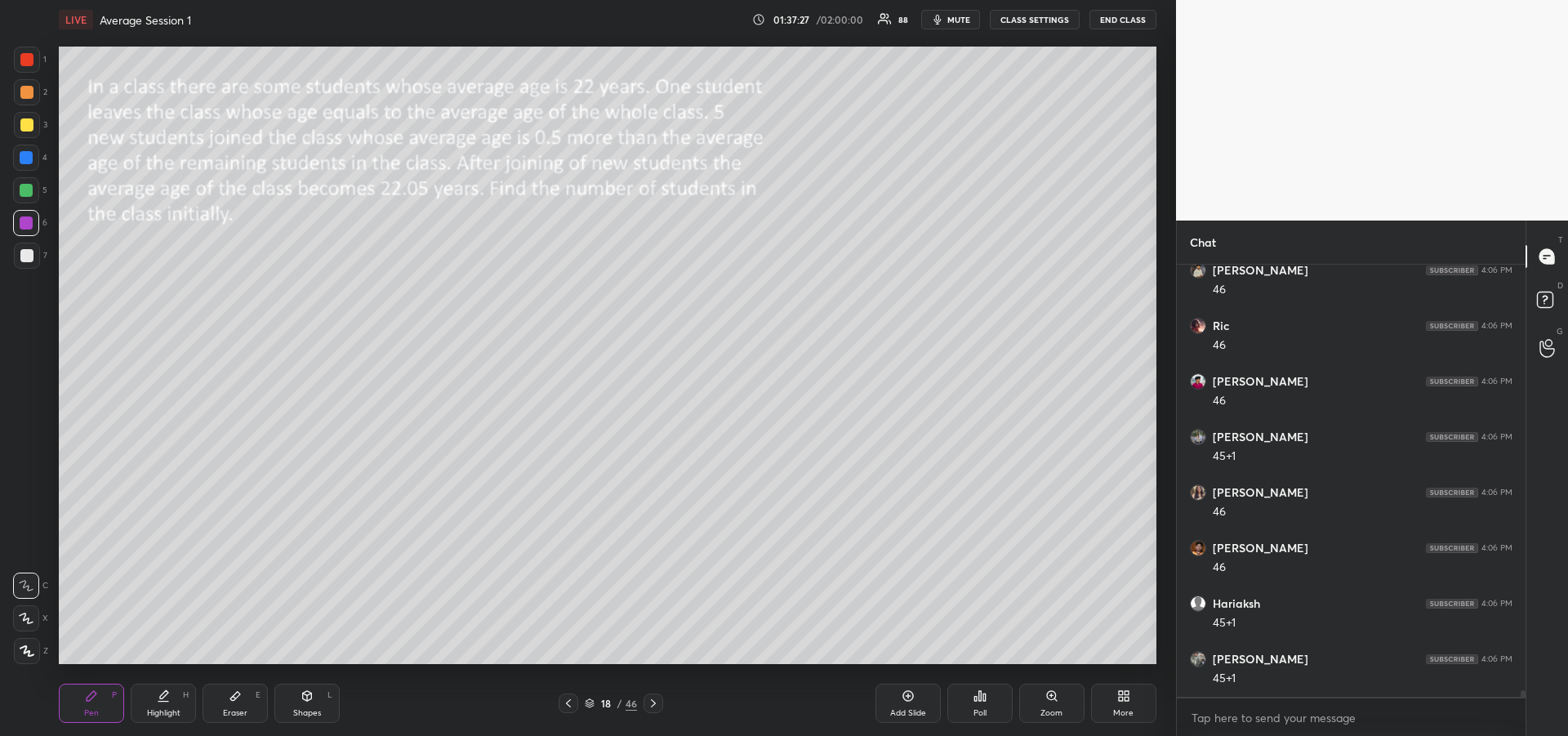
click at [25, 141] on div "1 2 3 4 5 6 7" at bounding box center [30, 160] width 34 height 228
click at [163, 707] on div "Highlight H" at bounding box center [162, 703] width 65 height 40
click at [83, 693] on div "Pen P" at bounding box center [91, 703] width 65 height 40
click at [31, 160] on div at bounding box center [26, 158] width 13 height 13
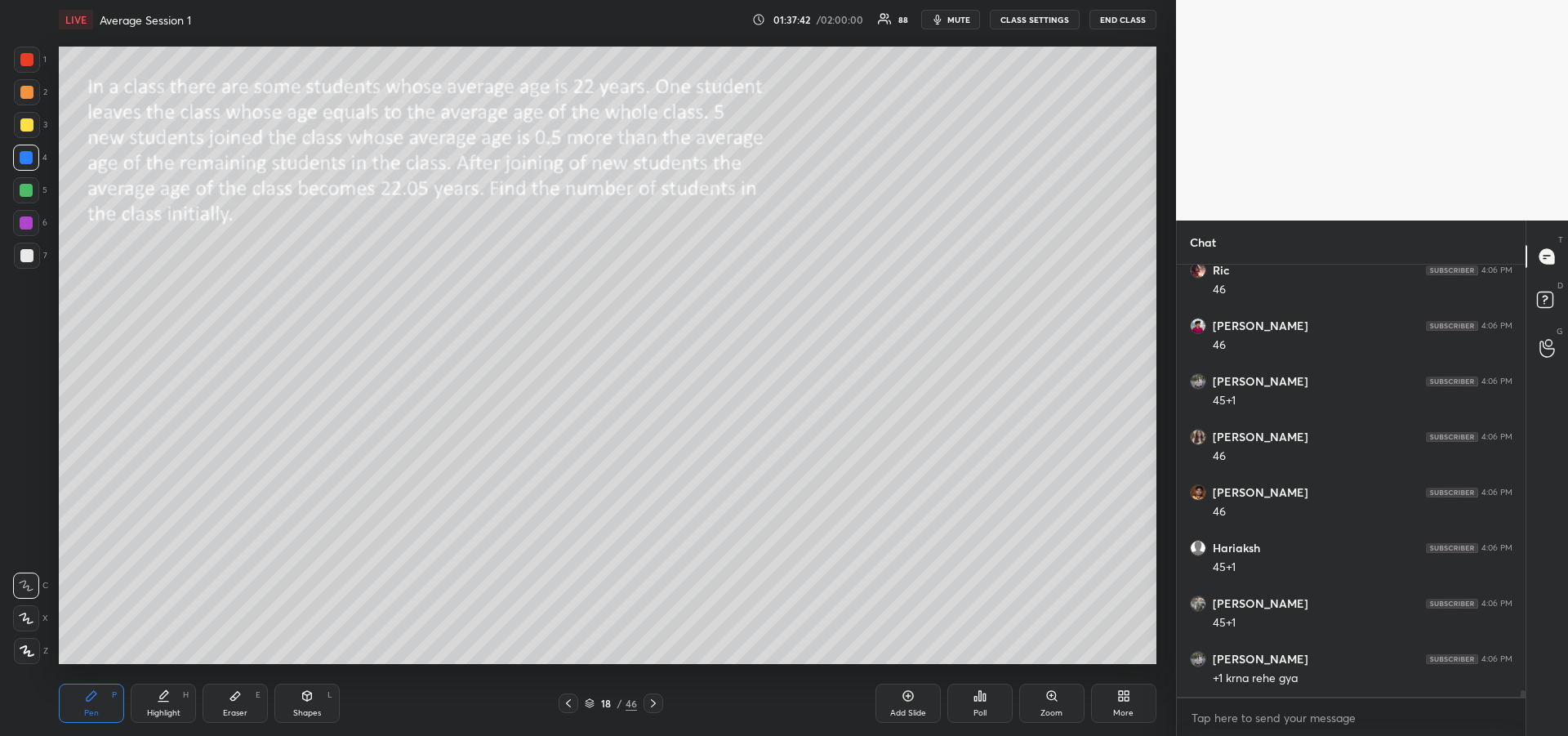
click at [656, 708] on icon at bounding box center [653, 703] width 13 height 13
click at [309, 700] on icon at bounding box center [308, 695] width 9 height 9
click at [94, 712] on div "Pen" at bounding box center [92, 712] width 15 height 8
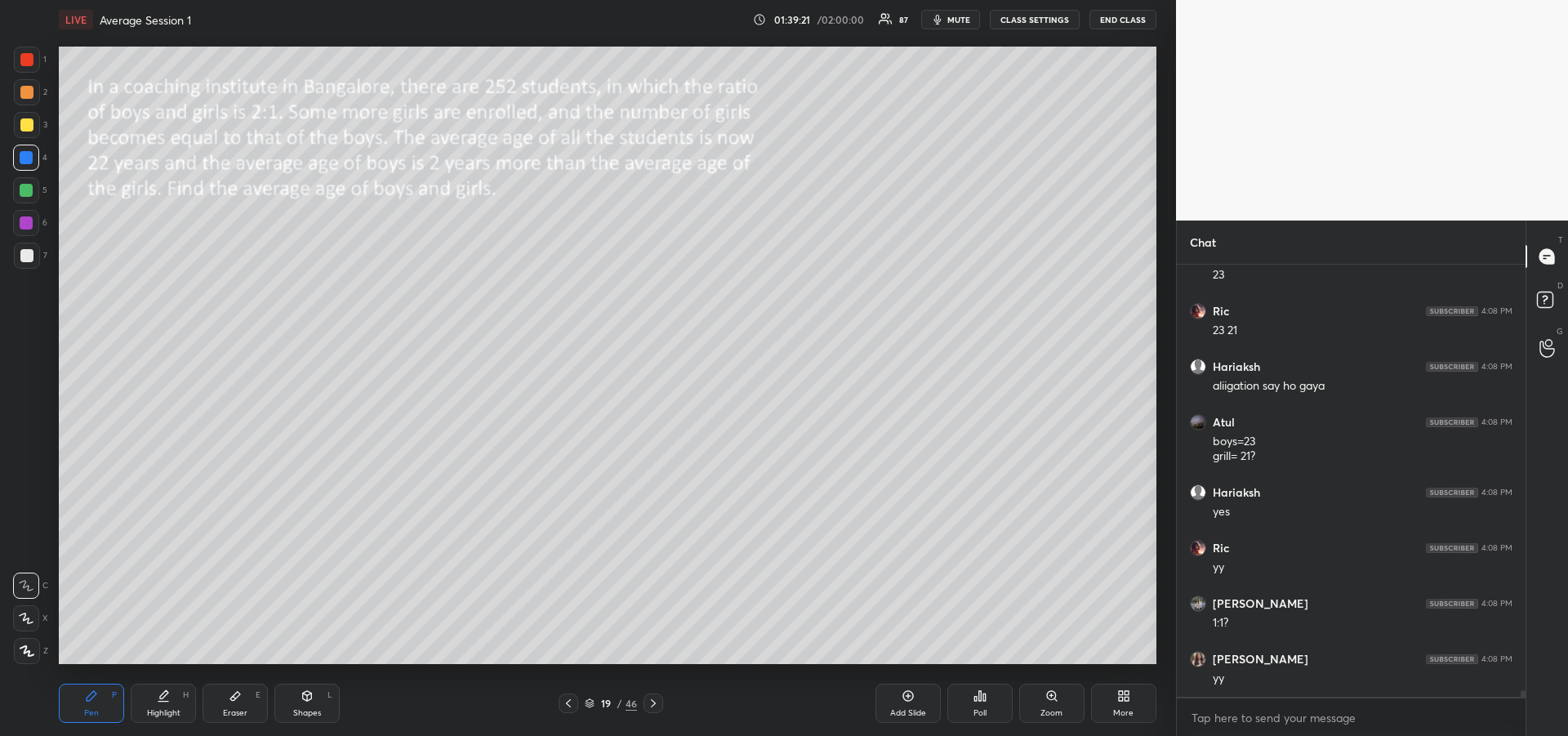
scroll to position [28636, 0]
click at [170, 700] on div "Highlight H" at bounding box center [162, 703] width 65 height 40
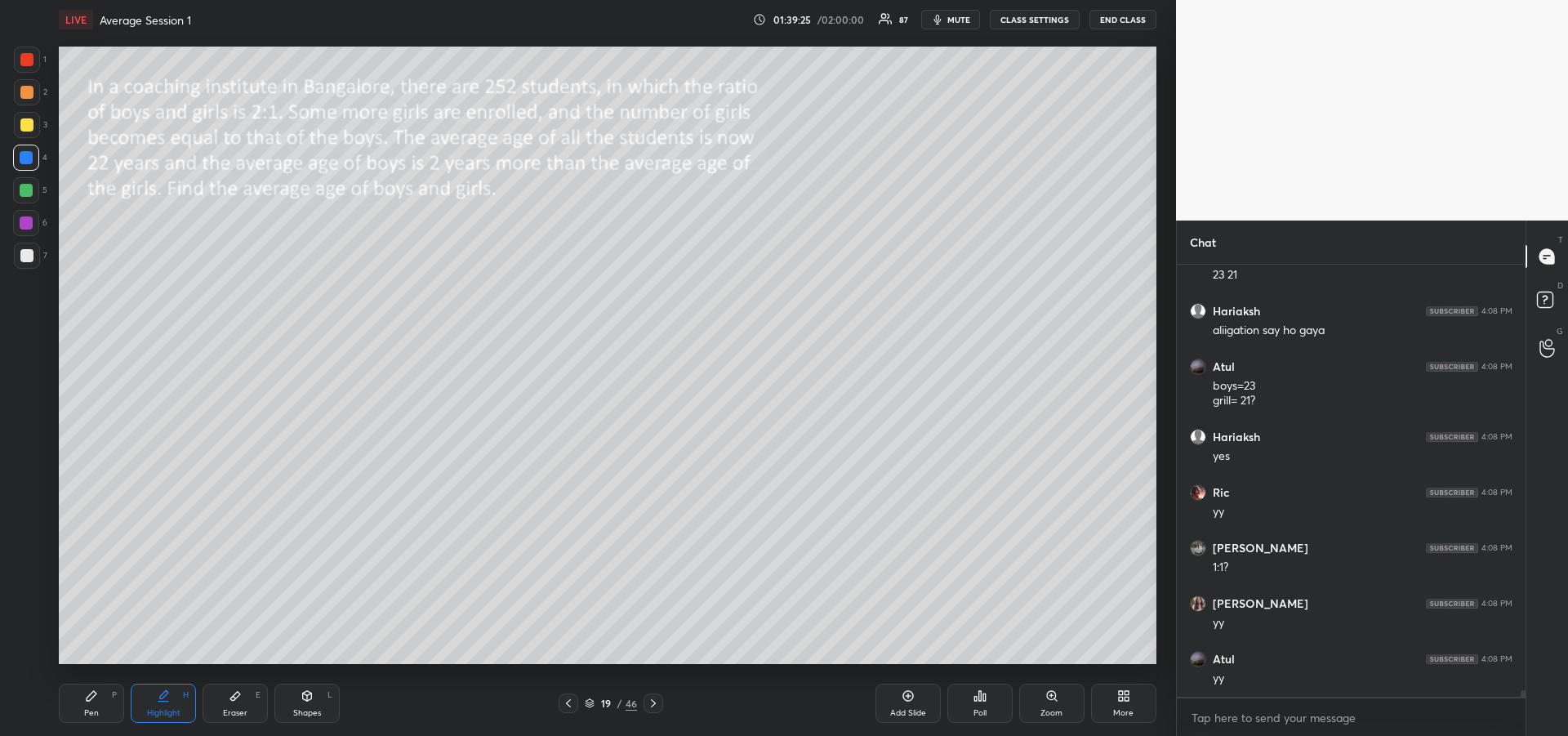
scroll to position [28692, 0]
click at [82, 695] on div "Pen P" at bounding box center [91, 703] width 65 height 40
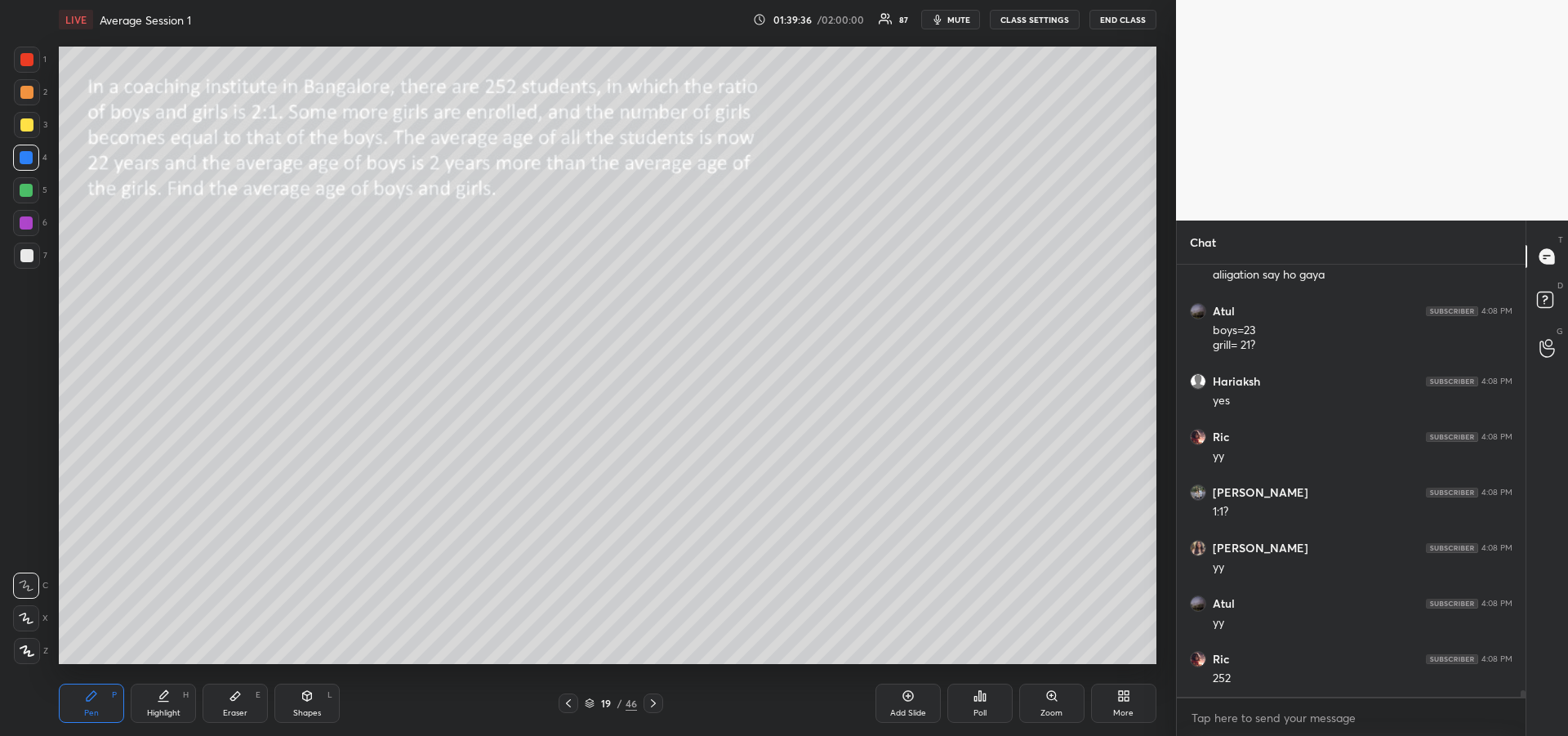
click at [25, 61] on div at bounding box center [27, 59] width 13 height 13
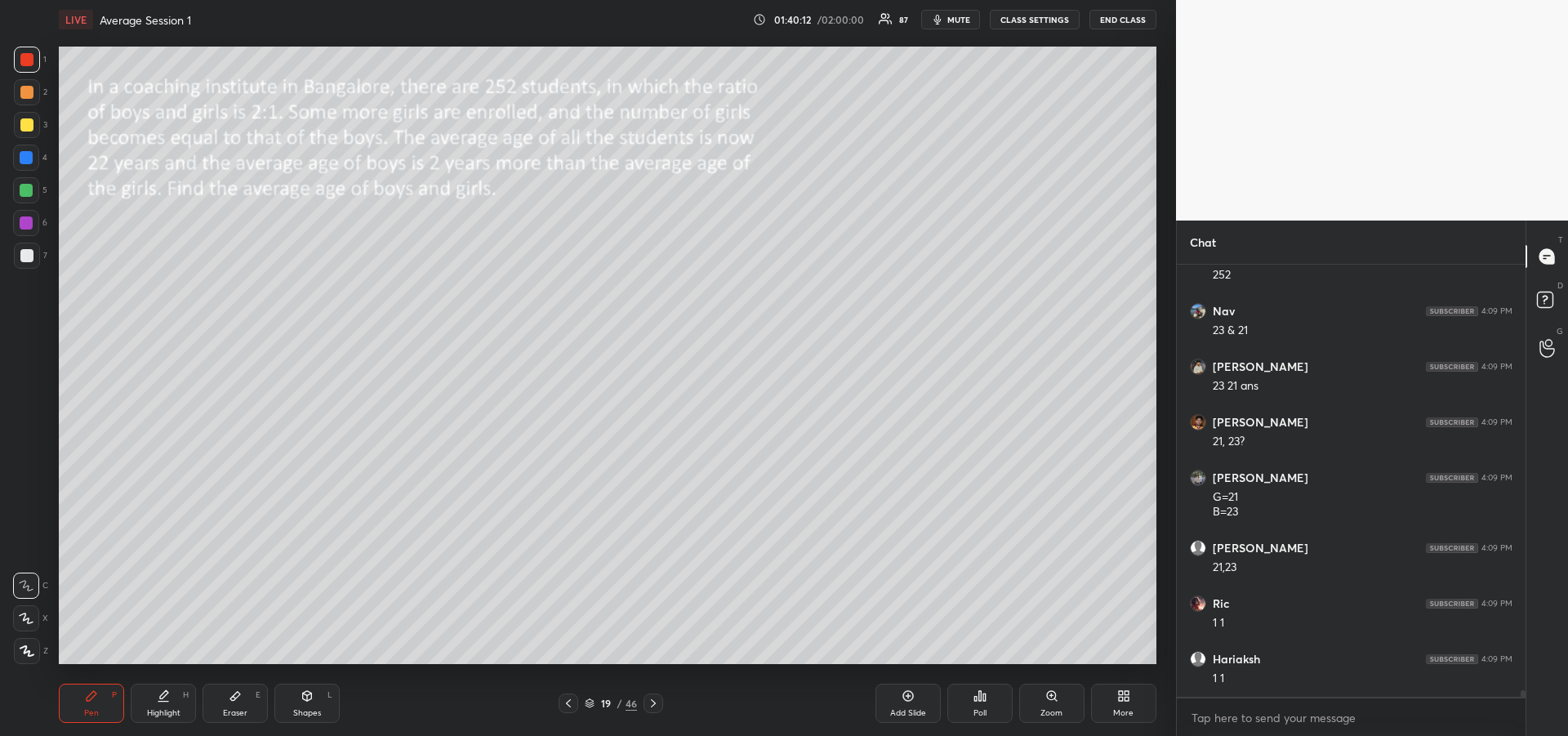
scroll to position [29112, 0]
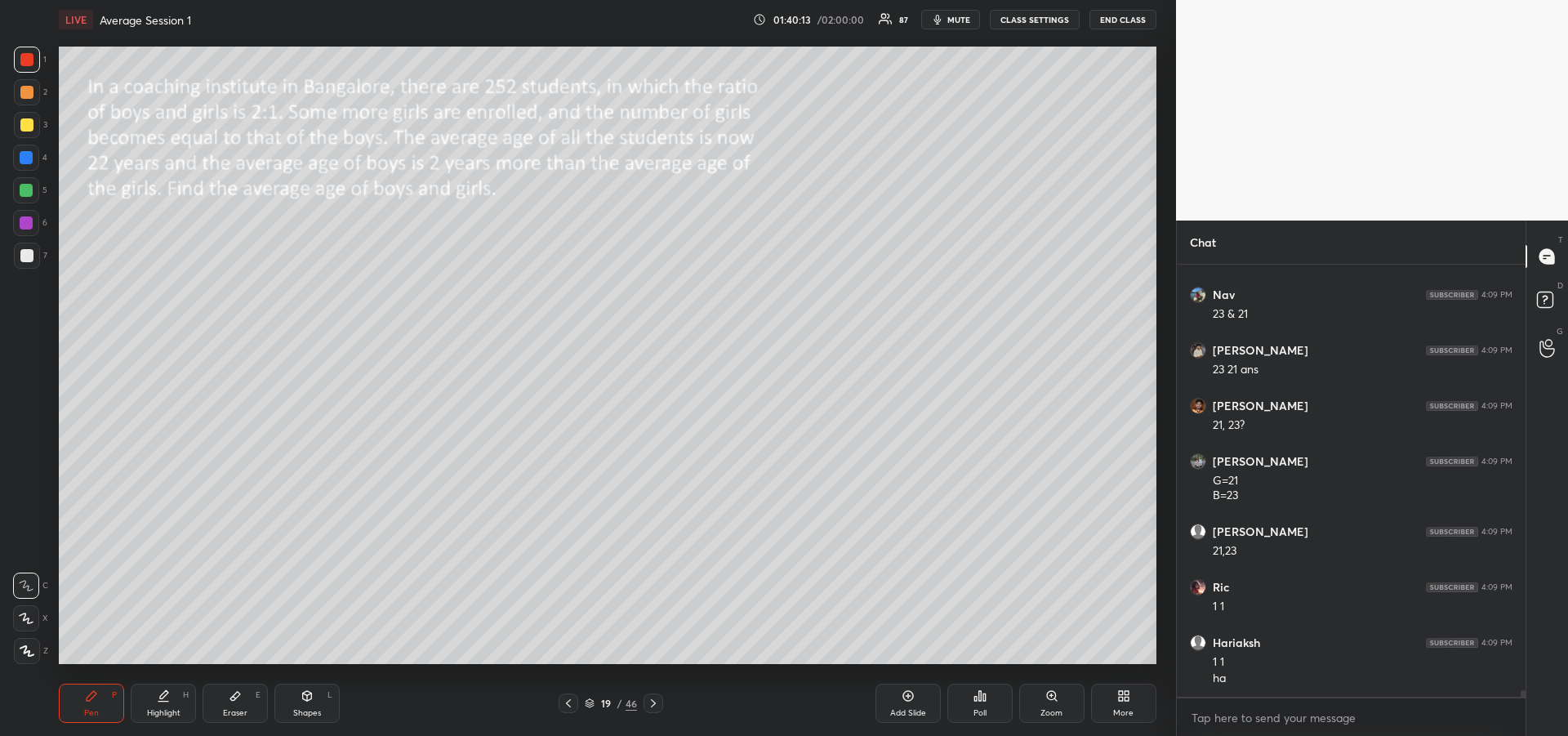
click at [165, 710] on div "Highlight" at bounding box center [163, 712] width 33 height 8
click at [96, 702] on div "Pen P" at bounding box center [91, 703] width 65 height 40
click at [154, 706] on div "Highlight H" at bounding box center [162, 703] width 65 height 40
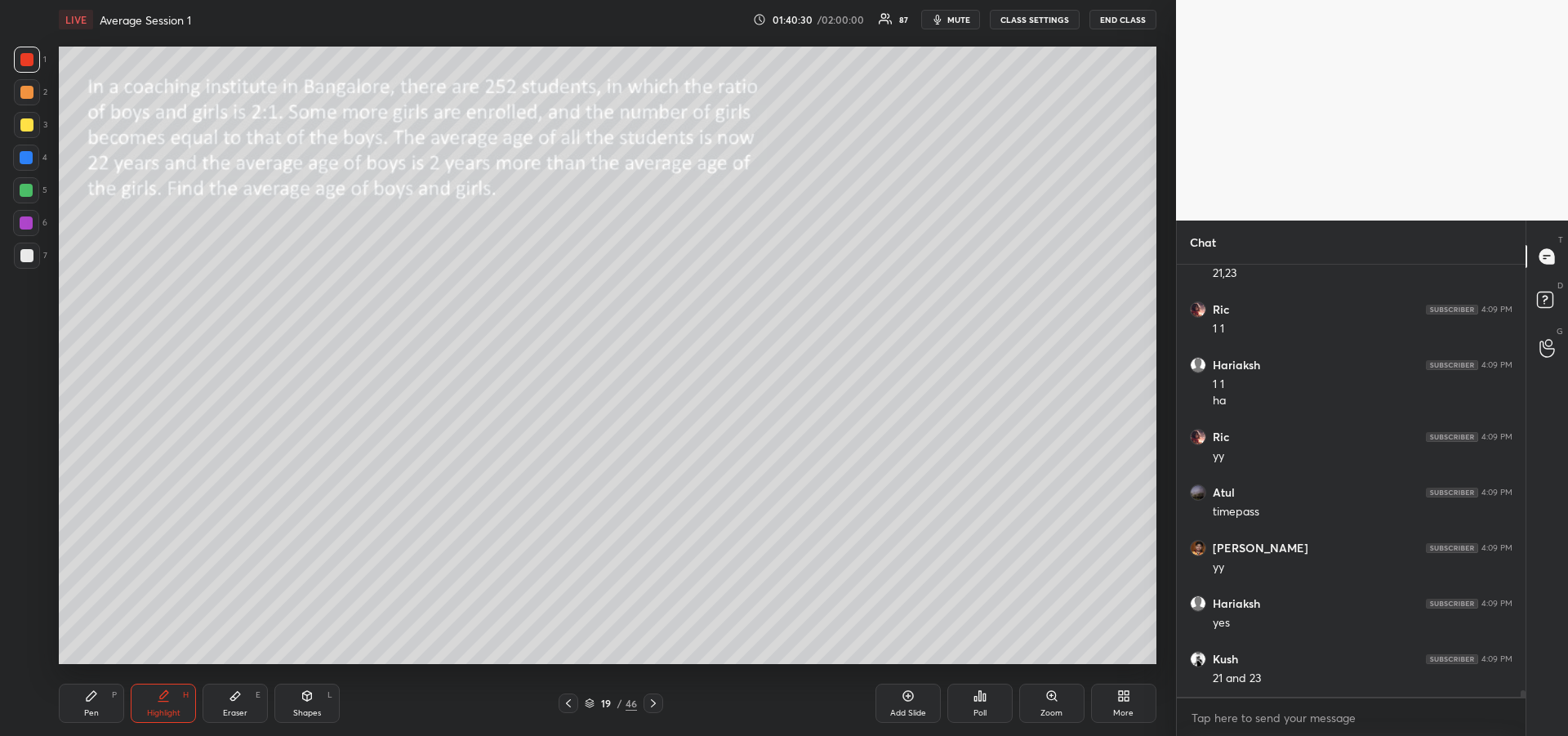
scroll to position [29500, 0]
click at [85, 711] on div "Pen" at bounding box center [92, 712] width 15 height 8
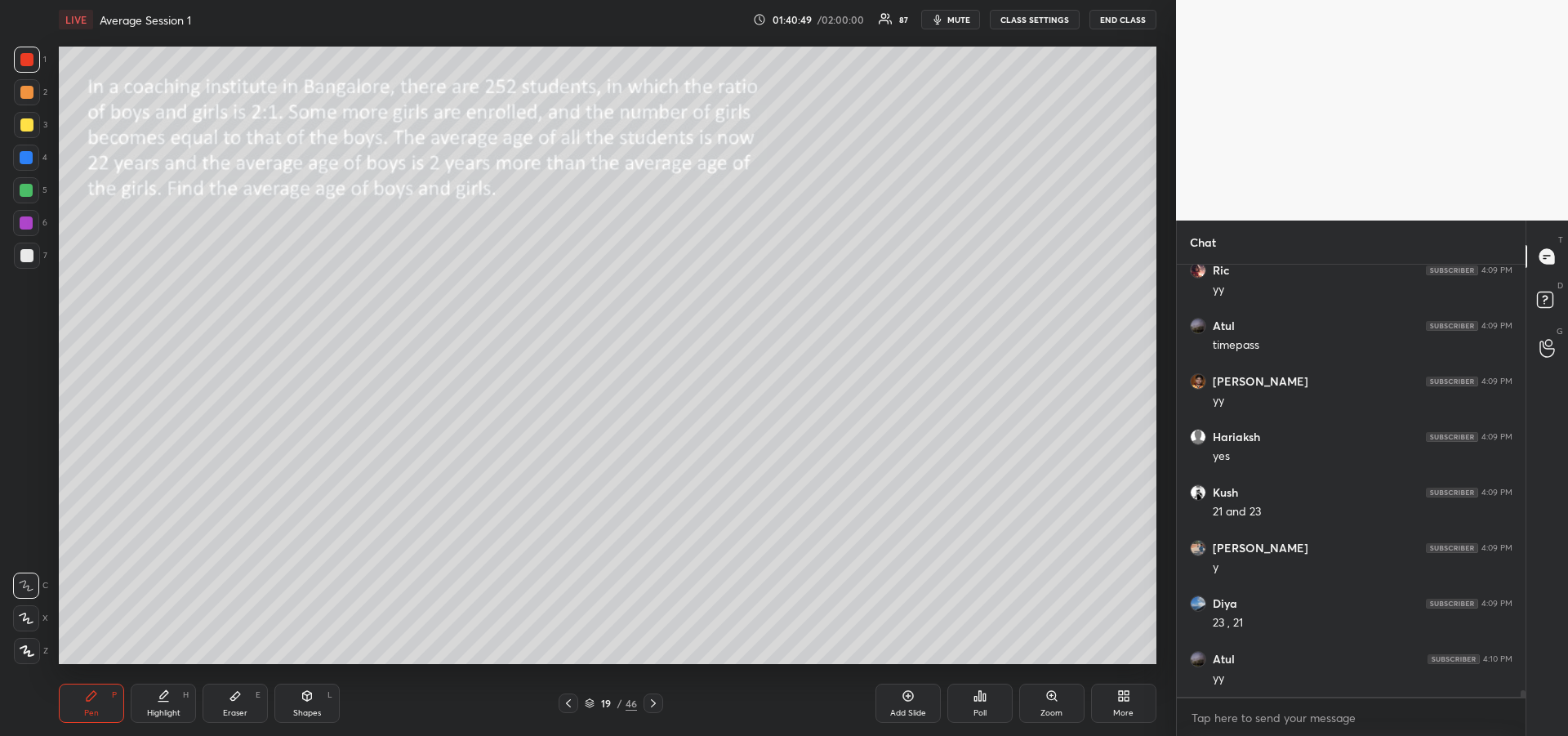
scroll to position [29612, 0]
click at [227, 701] on div "Eraser E" at bounding box center [235, 703] width 65 height 40
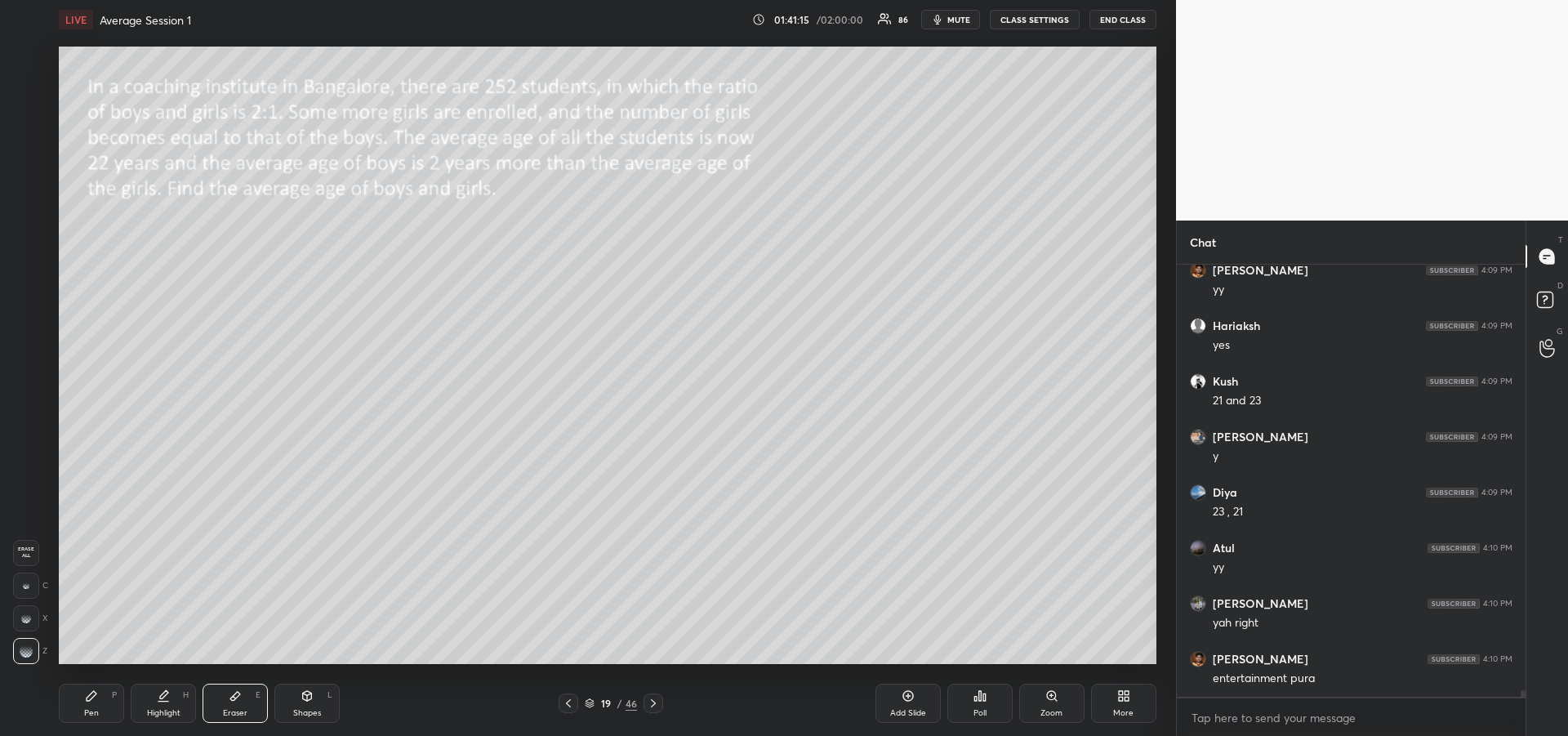
scroll to position [29722, 0]
click at [86, 701] on icon at bounding box center [92, 695] width 13 height 13
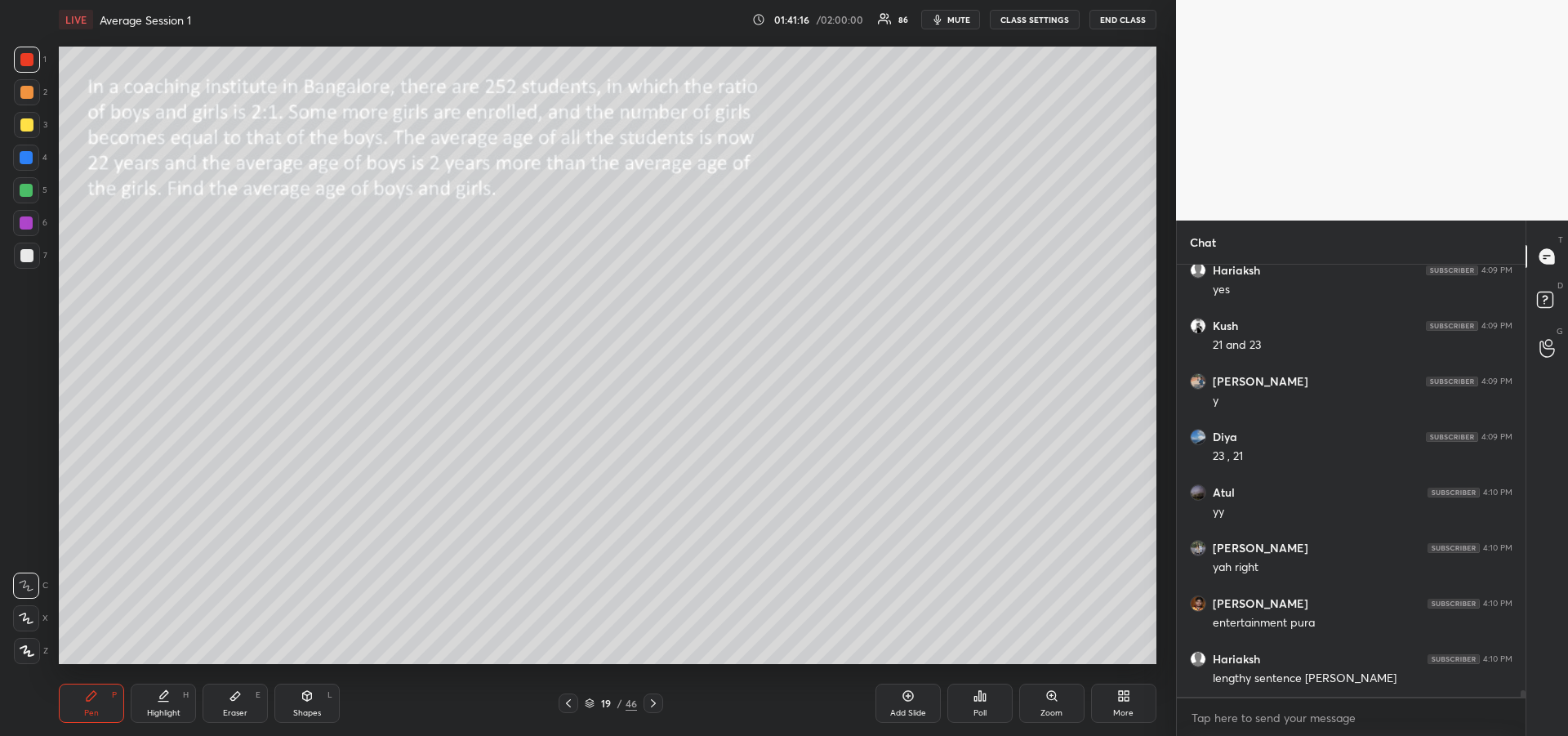
click at [25, 224] on div at bounding box center [26, 223] width 13 height 13
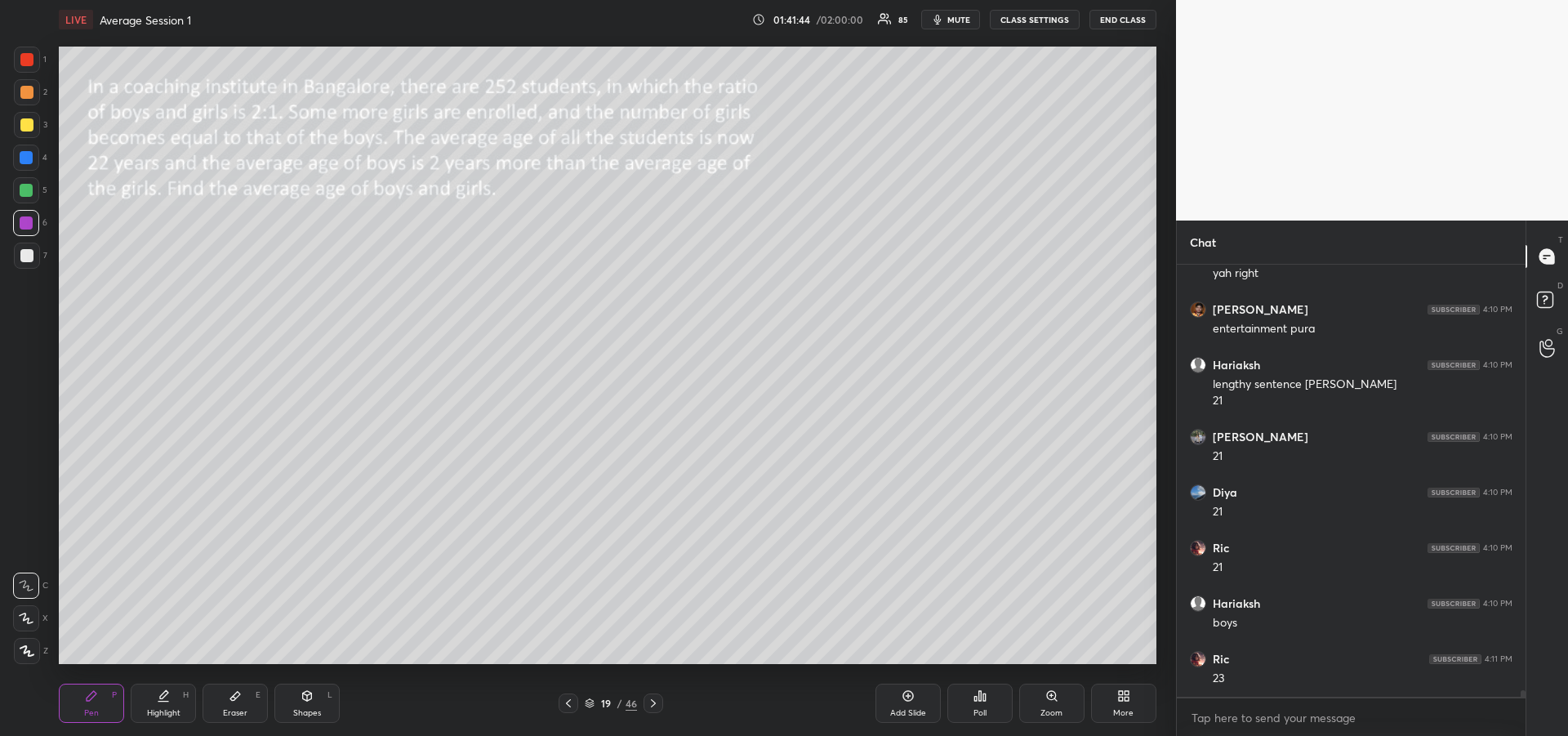
scroll to position [30072, 0]
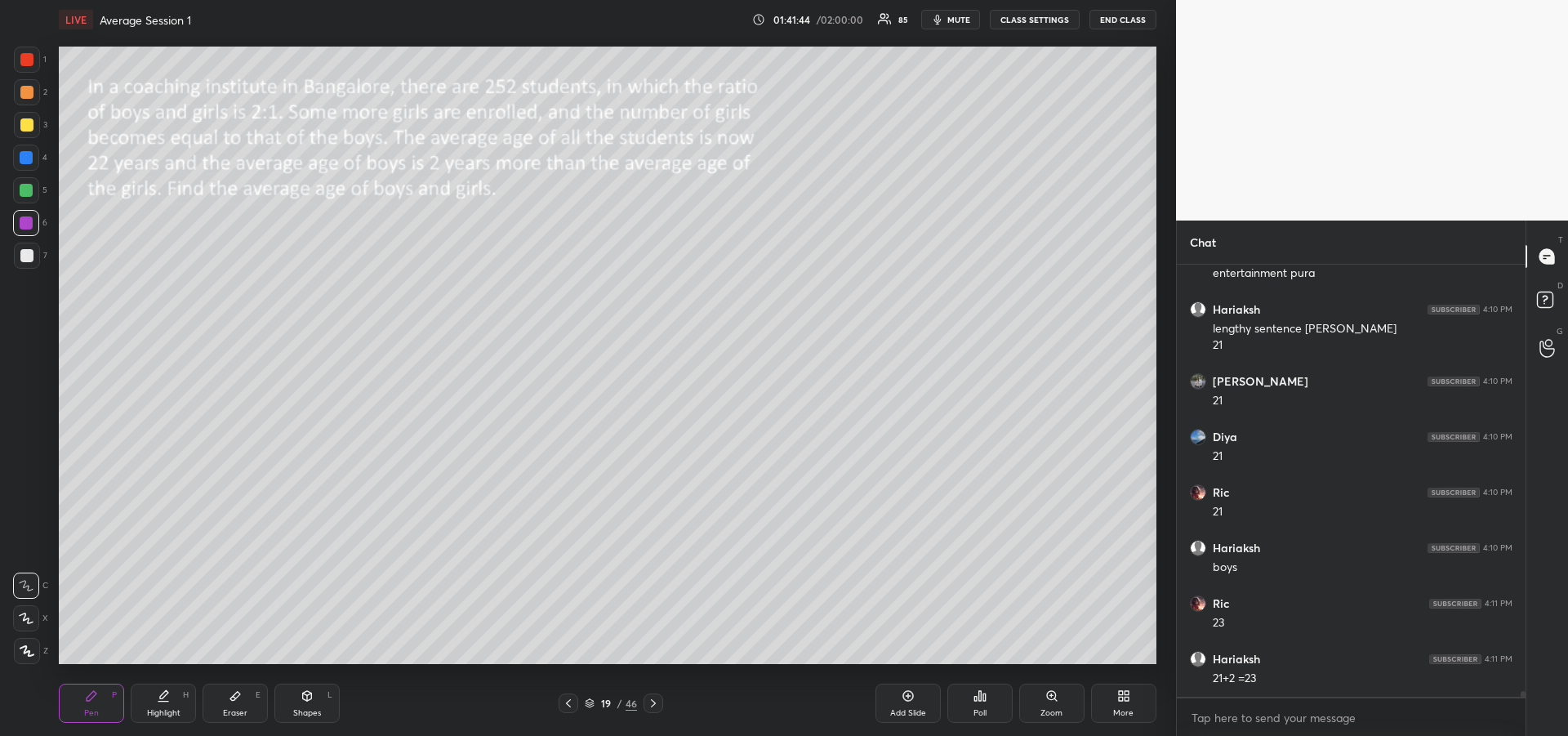
click at [655, 705] on icon at bounding box center [653, 703] width 13 height 13
click at [21, 128] on div at bounding box center [27, 125] width 13 height 13
click at [655, 701] on icon at bounding box center [653, 703] width 13 height 13
click at [569, 699] on icon at bounding box center [568, 703] width 13 height 13
click at [223, 708] on div "Eraser E" at bounding box center [235, 703] width 65 height 40
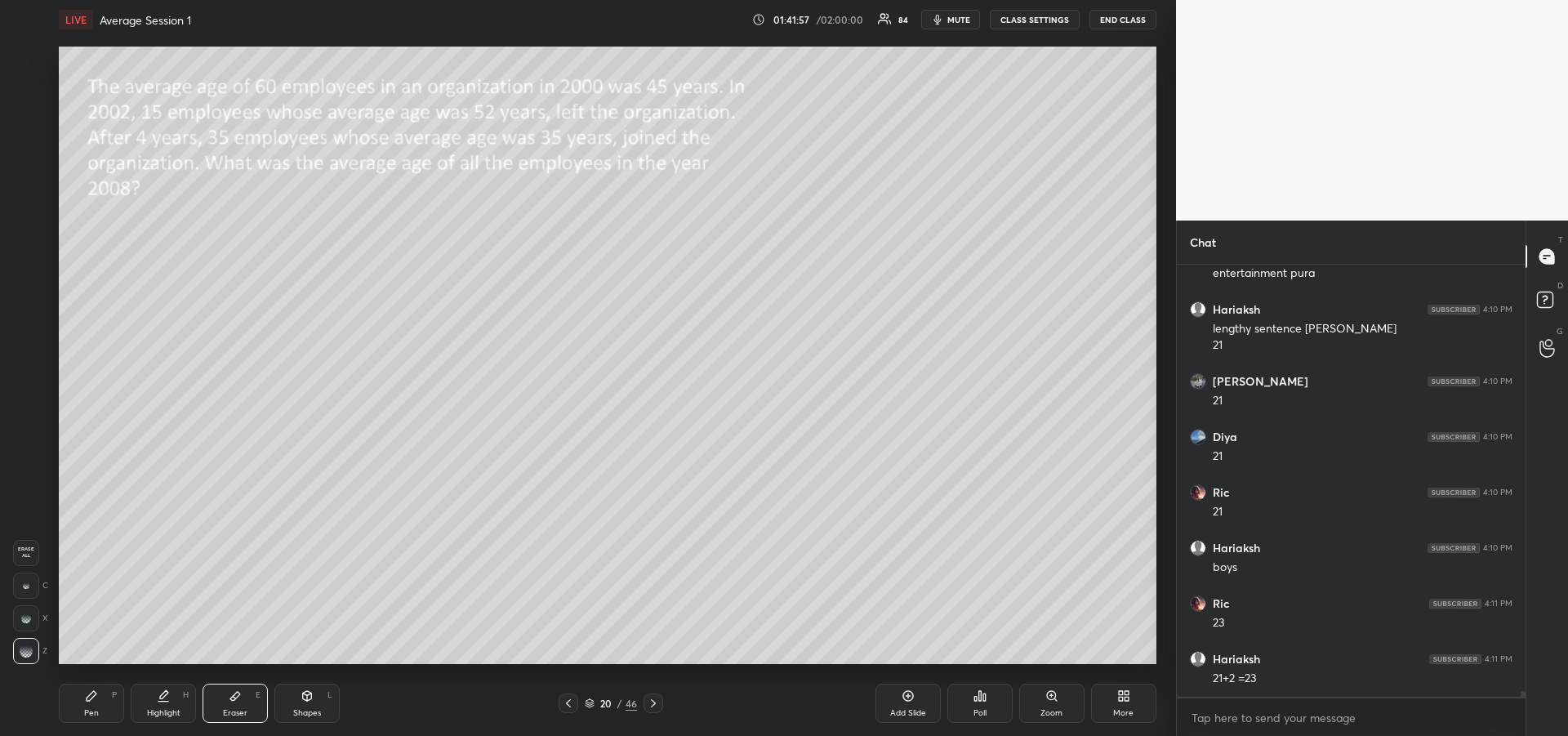
click at [89, 700] on icon at bounding box center [92, 695] width 9 height 9
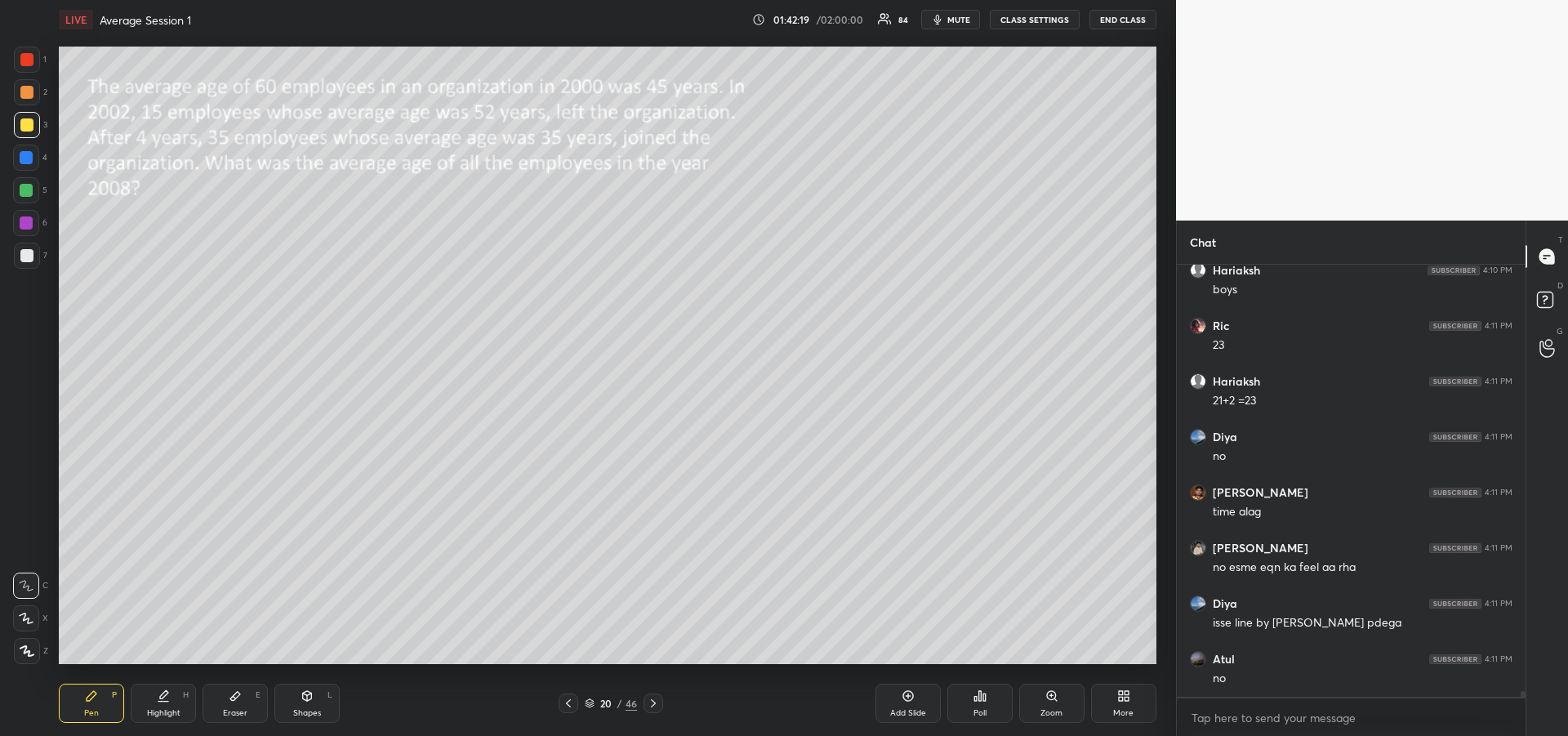
scroll to position [30461, 0]
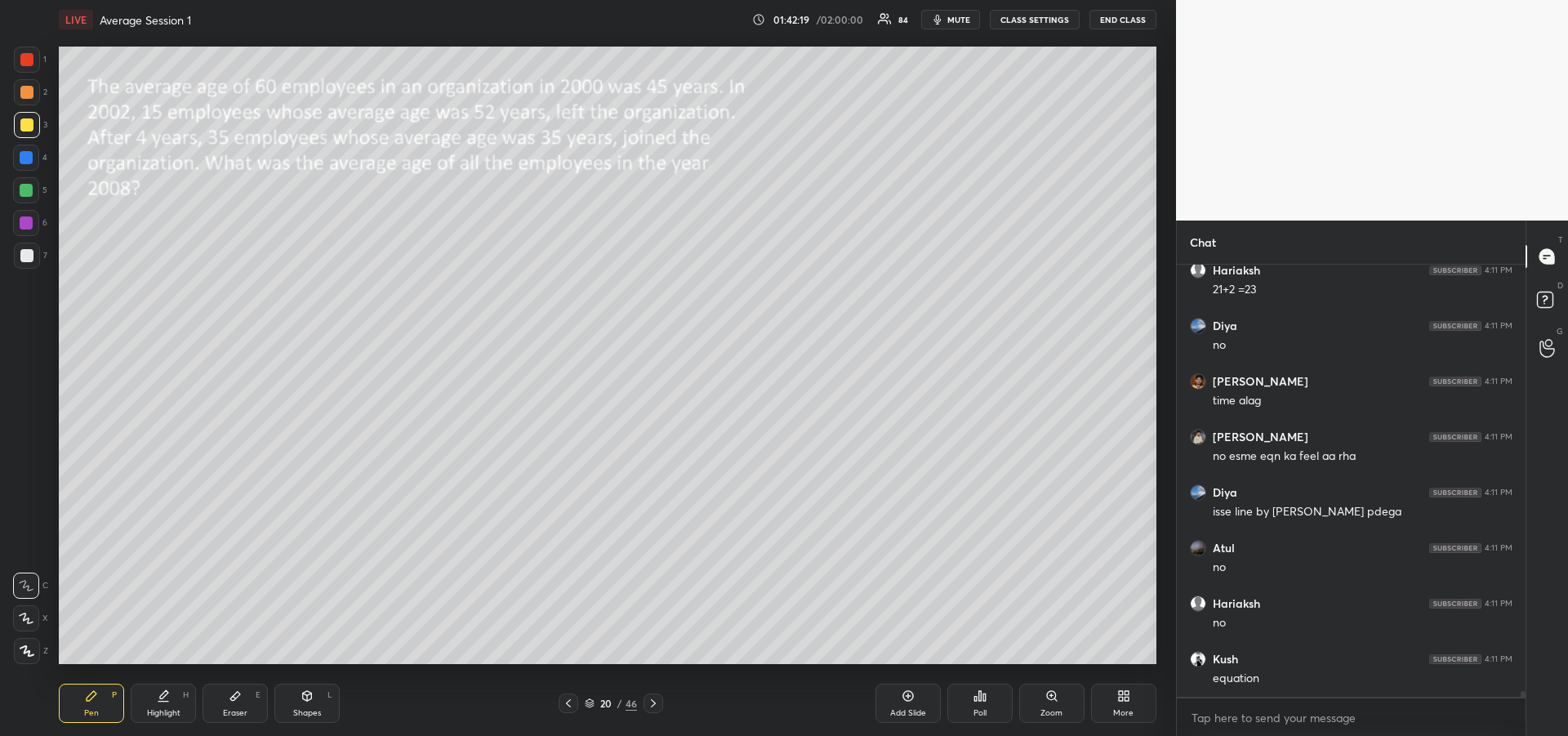
click at [91, 709] on div "Pen" at bounding box center [92, 712] width 15 height 8
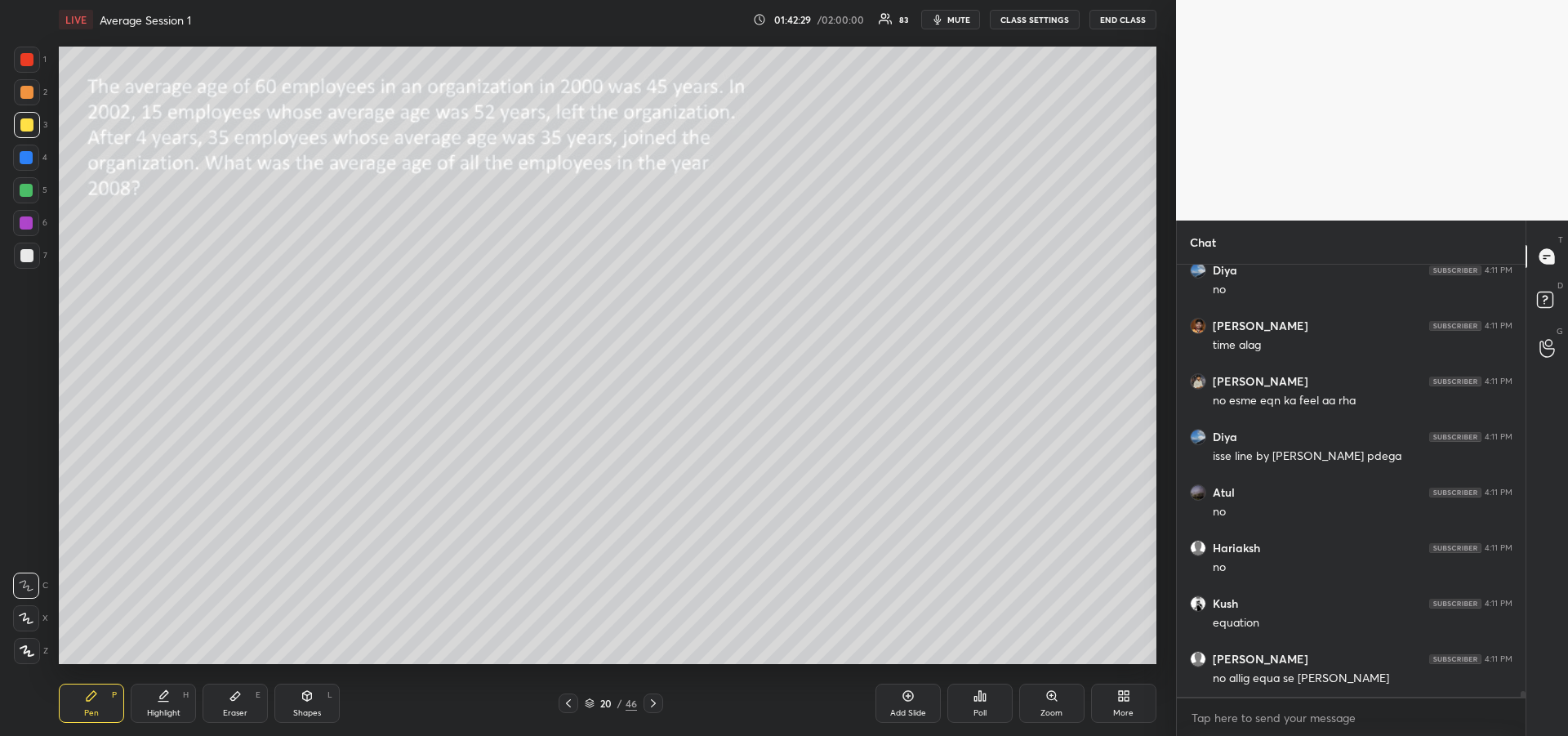
click at [233, 691] on icon at bounding box center [235, 695] width 13 height 13
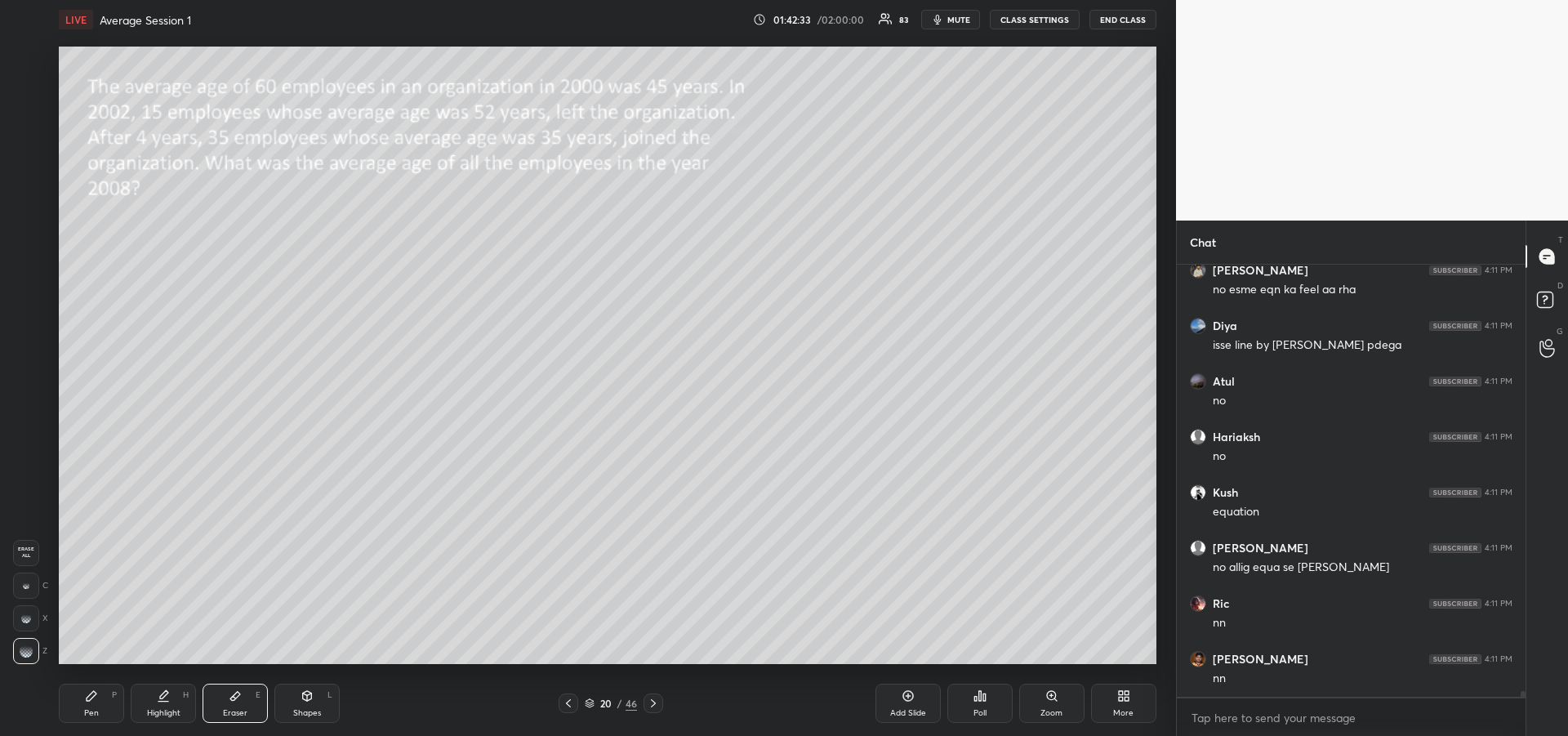
scroll to position [30683, 0]
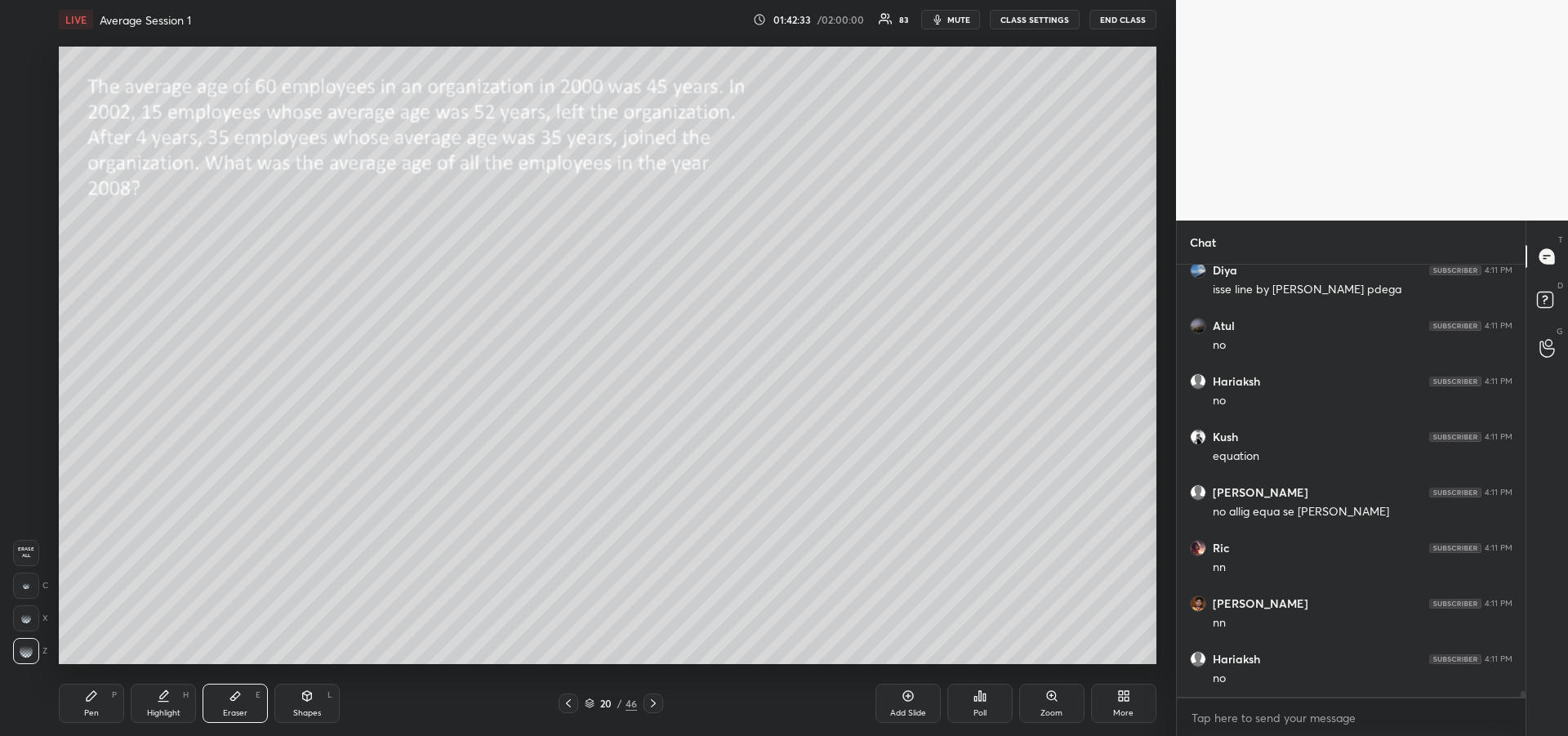
click at [92, 698] on icon at bounding box center [92, 695] width 9 height 9
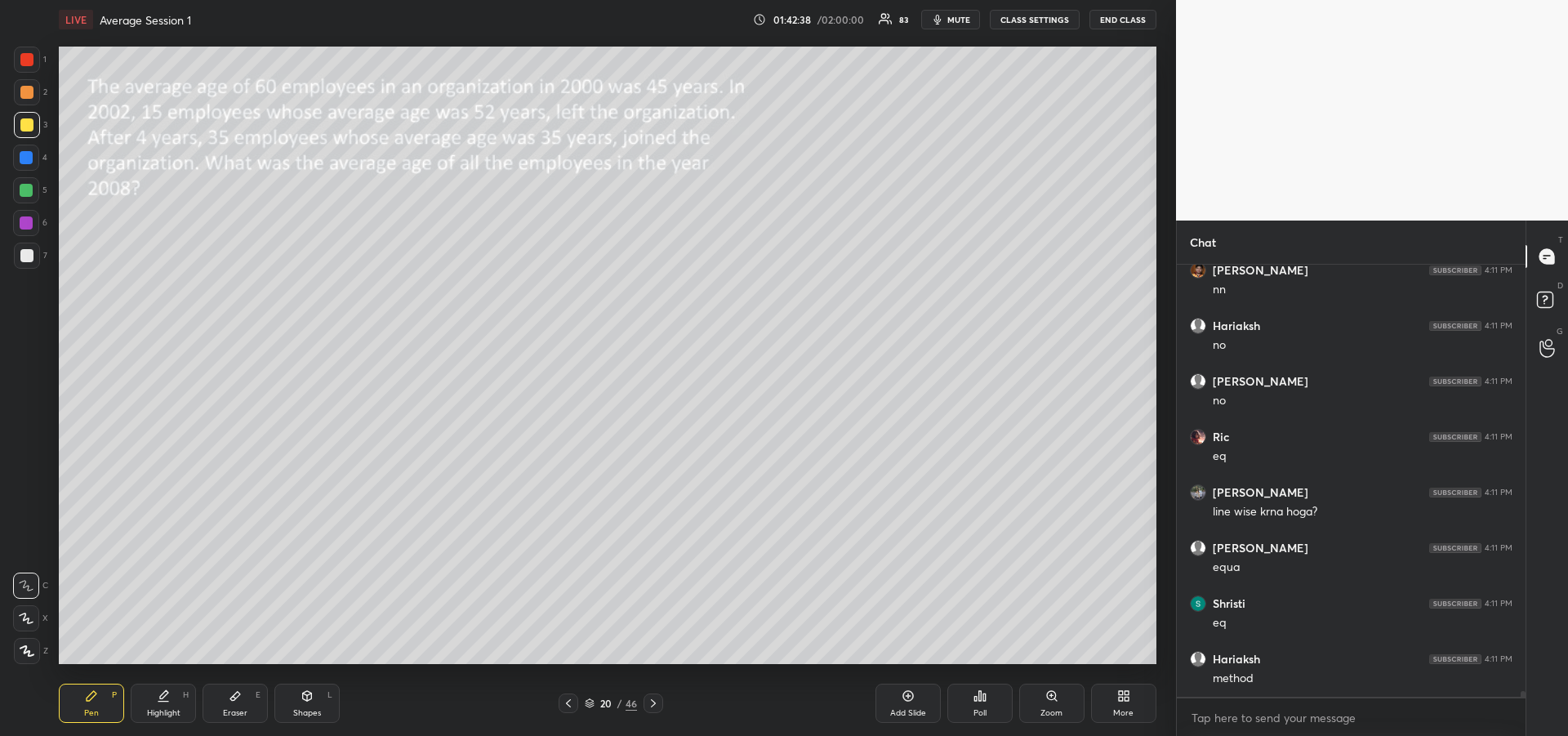
scroll to position [31071, 0]
click at [244, 714] on div "Eraser" at bounding box center [235, 712] width 25 height 8
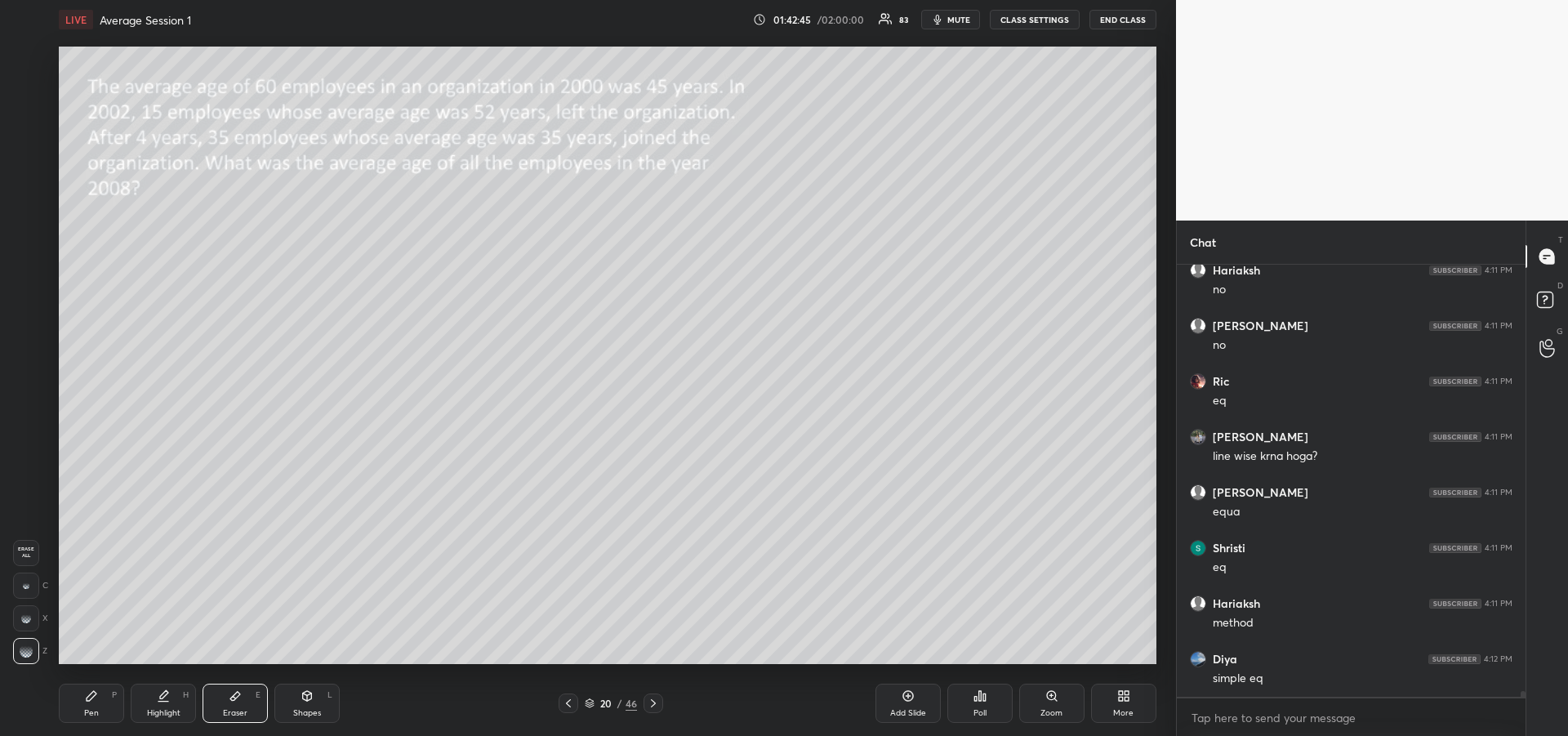
click at [84, 702] on div "Pen P" at bounding box center [91, 703] width 65 height 40
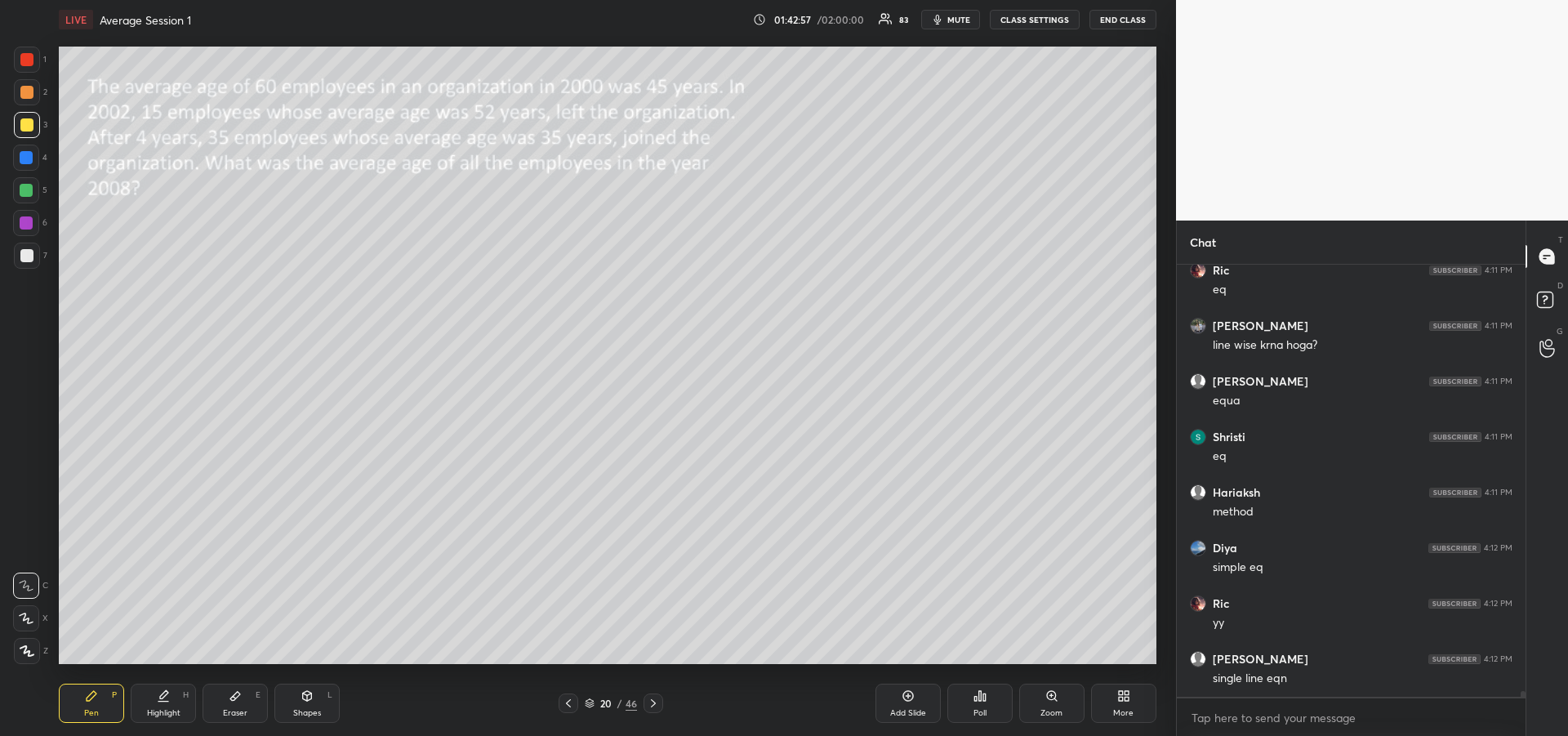
scroll to position [31238, 0]
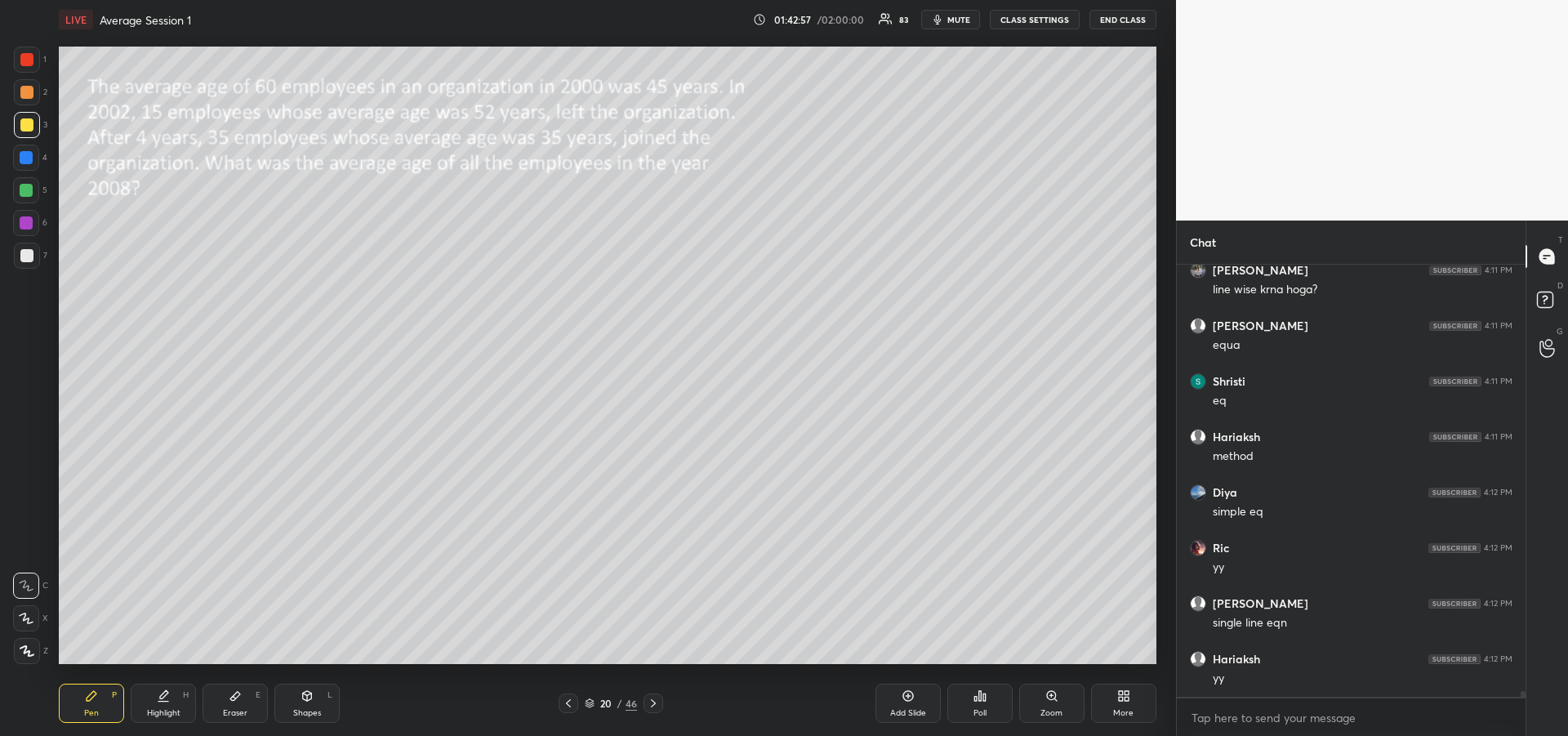
click at [658, 702] on icon at bounding box center [653, 703] width 13 height 13
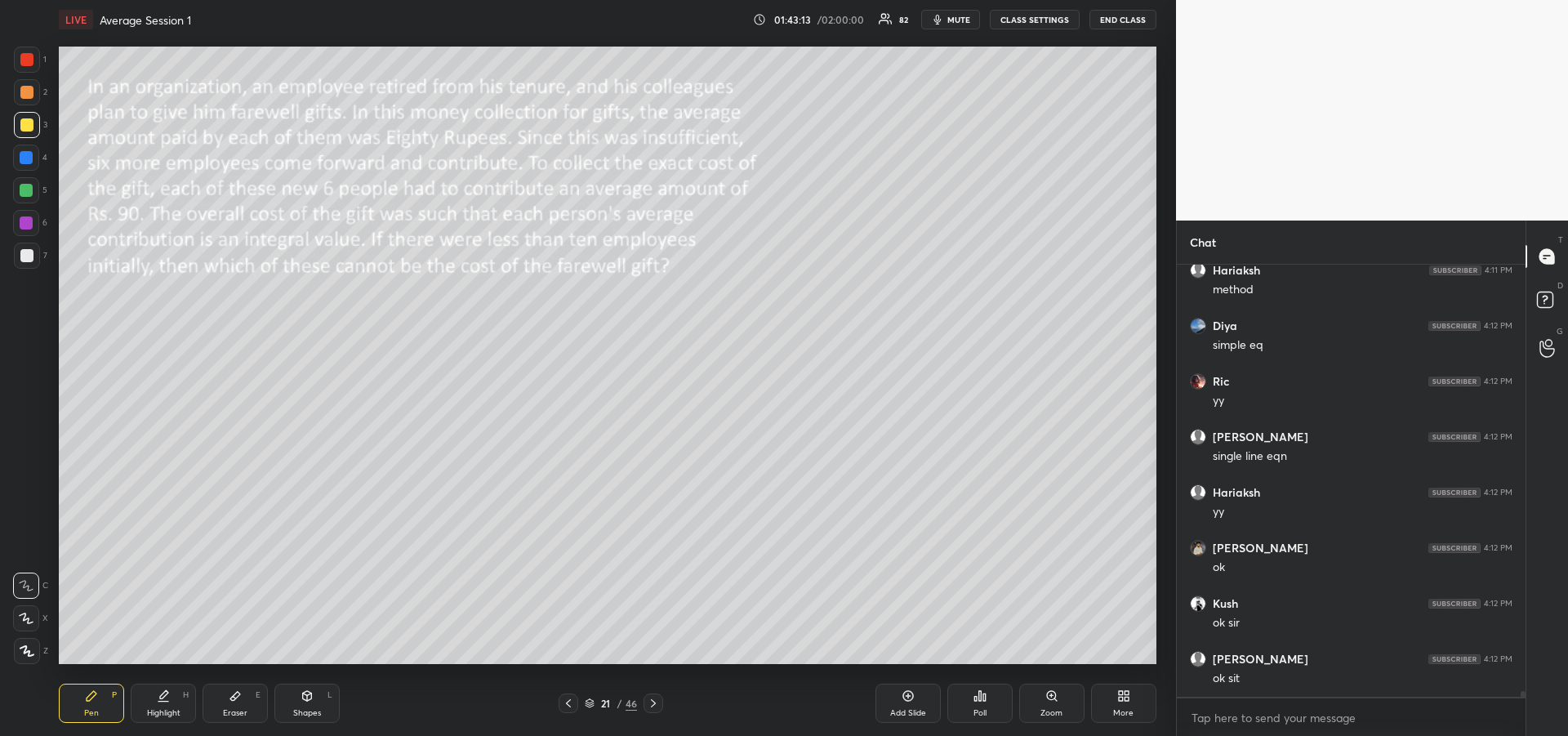
scroll to position [31460, 0]
click at [233, 693] on icon at bounding box center [235, 695] width 13 height 13
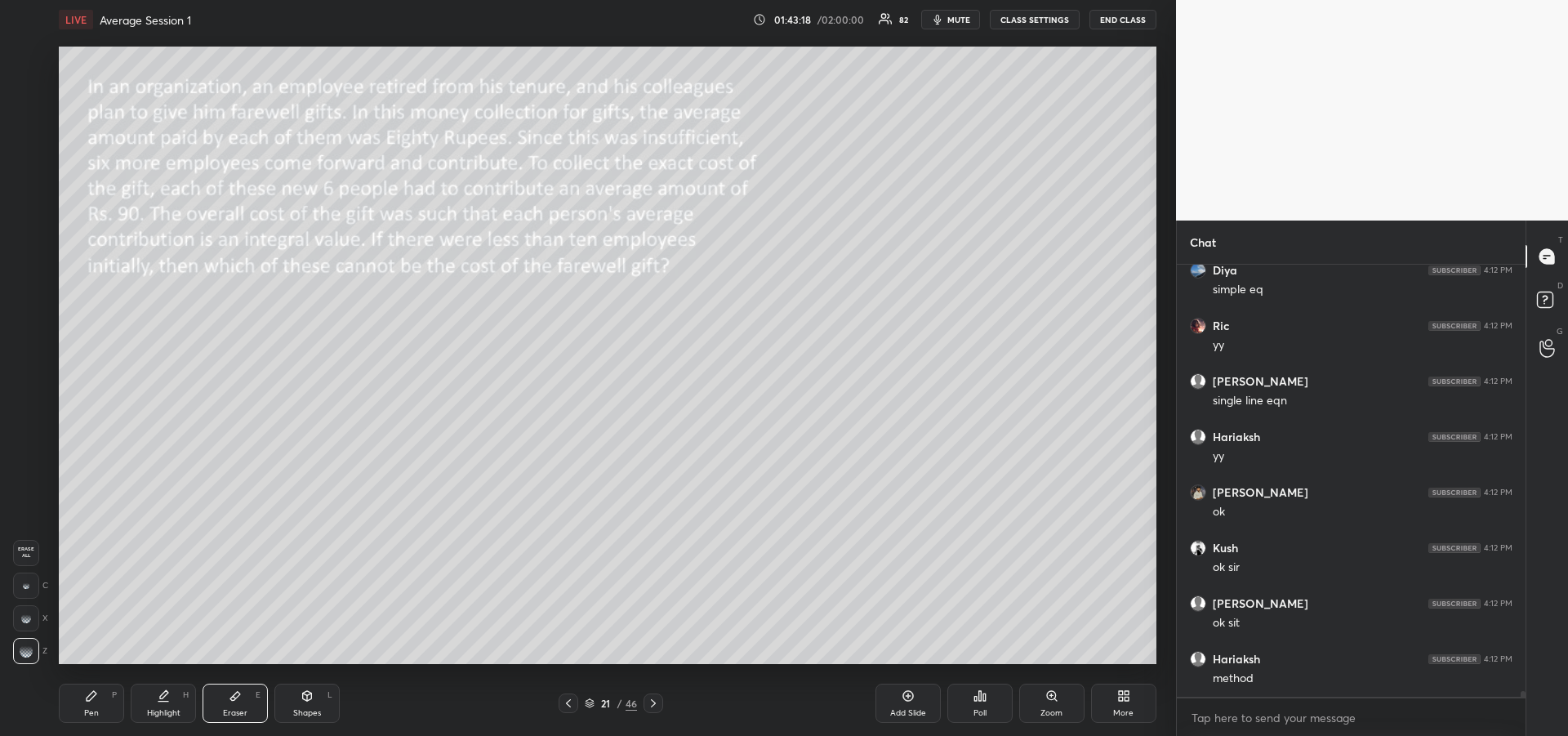
click at [71, 702] on div "Pen P" at bounding box center [91, 703] width 65 height 40
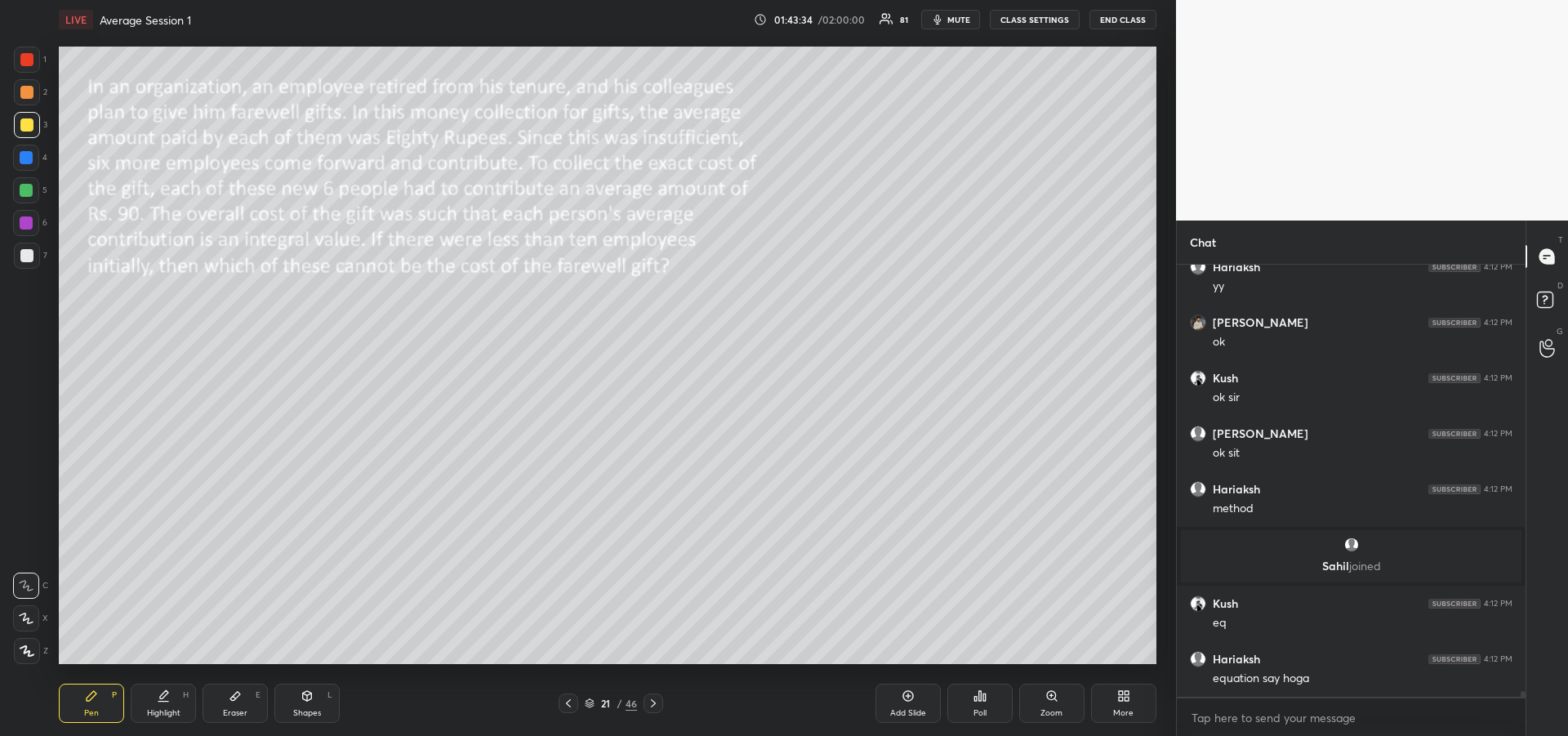
scroll to position [30741, 0]
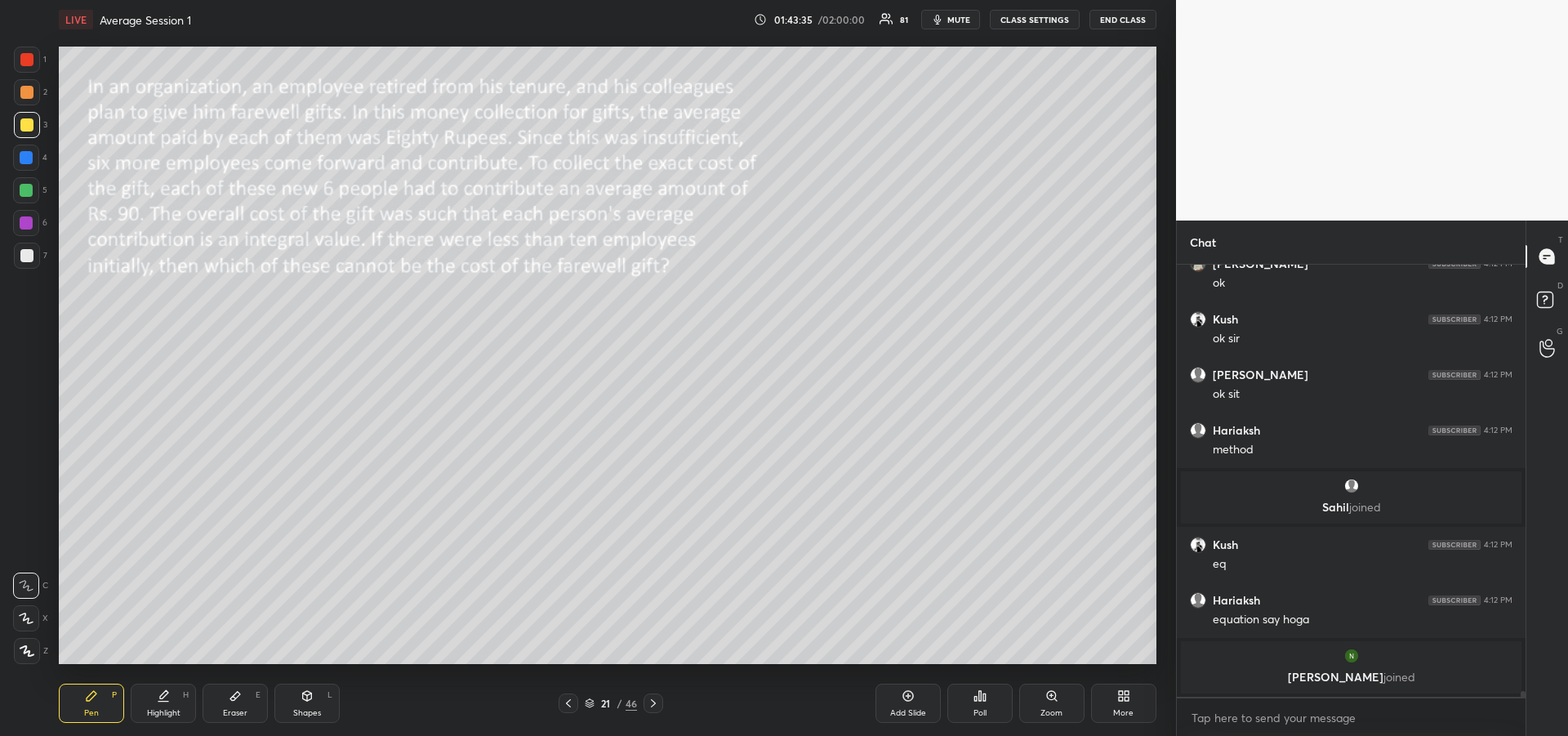
click at [653, 706] on icon at bounding box center [653, 703] width 5 height 8
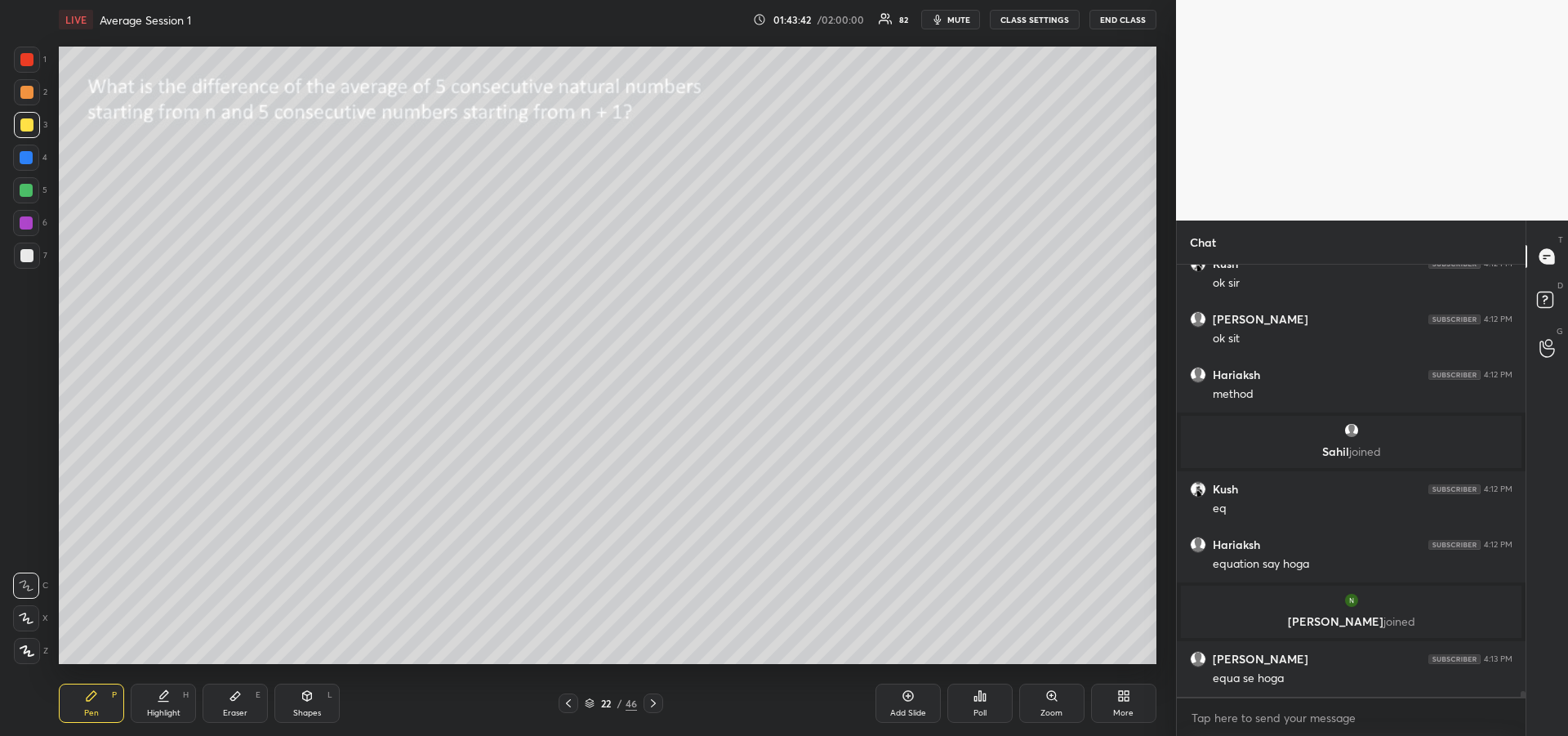
click at [653, 706] on icon at bounding box center [653, 703] width 5 height 8
click at [655, 704] on icon at bounding box center [653, 703] width 5 height 8
click at [654, 703] on icon at bounding box center [653, 703] width 13 height 13
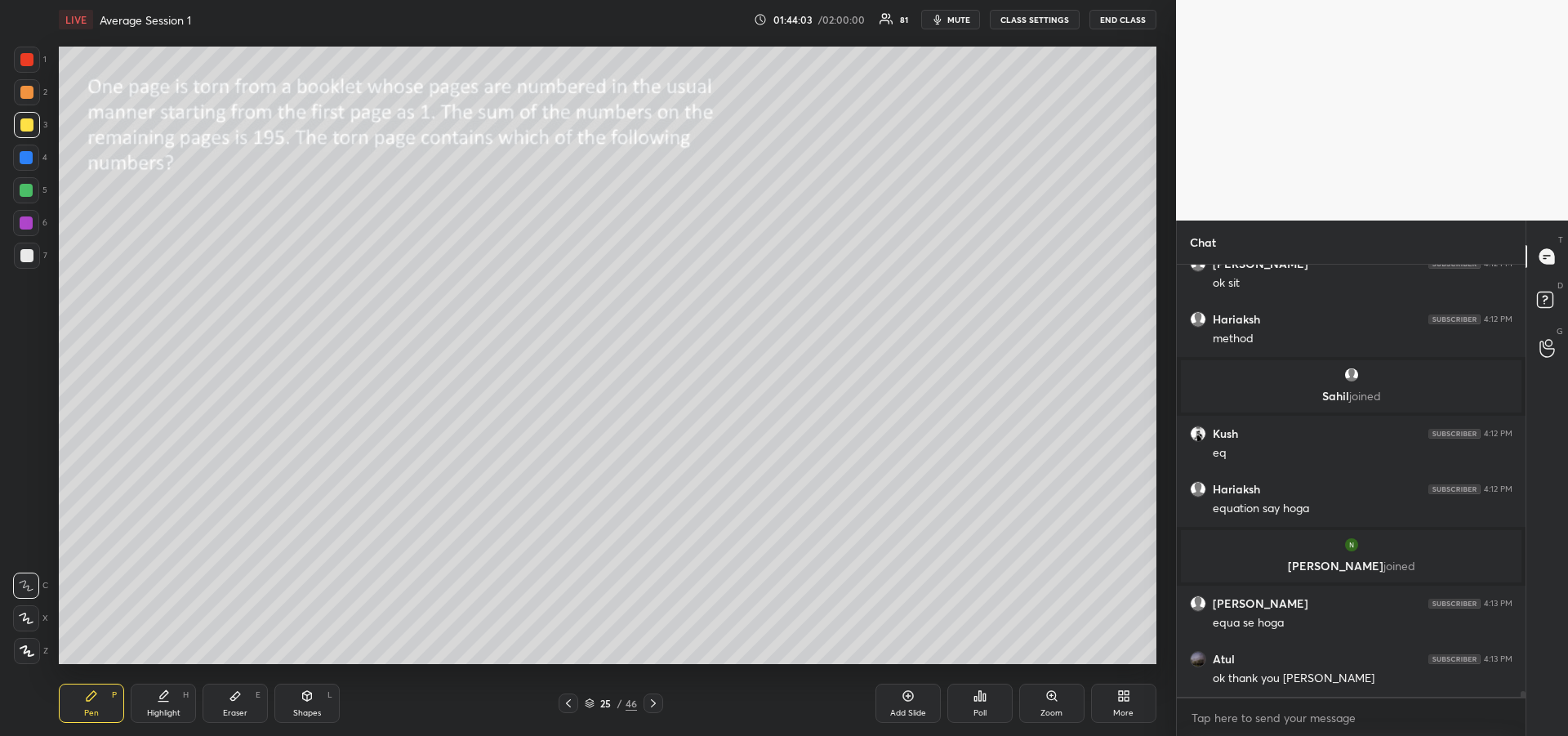
click at [653, 701] on icon at bounding box center [653, 703] width 13 height 13
click at [656, 707] on icon at bounding box center [653, 703] width 13 height 13
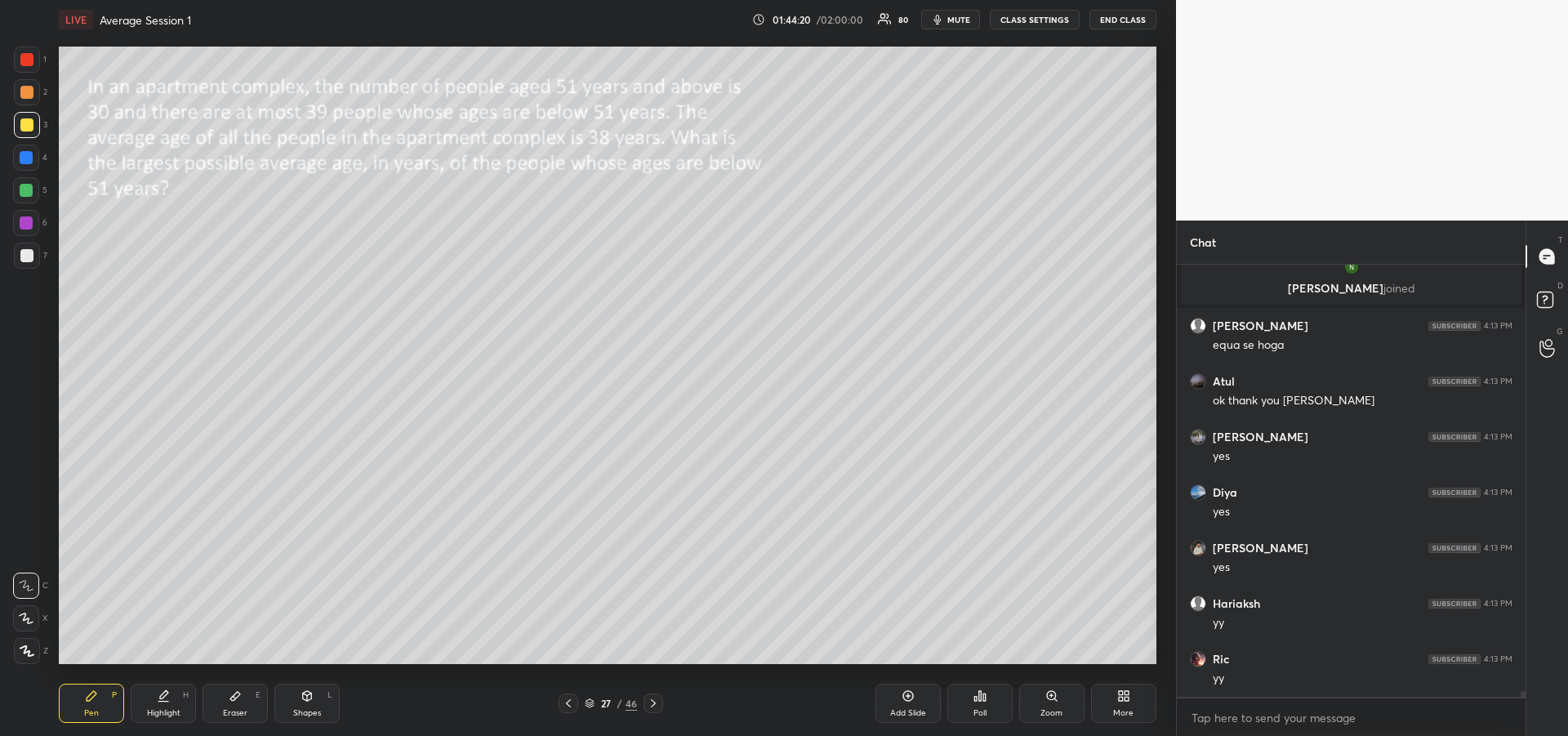
scroll to position [31142, 0]
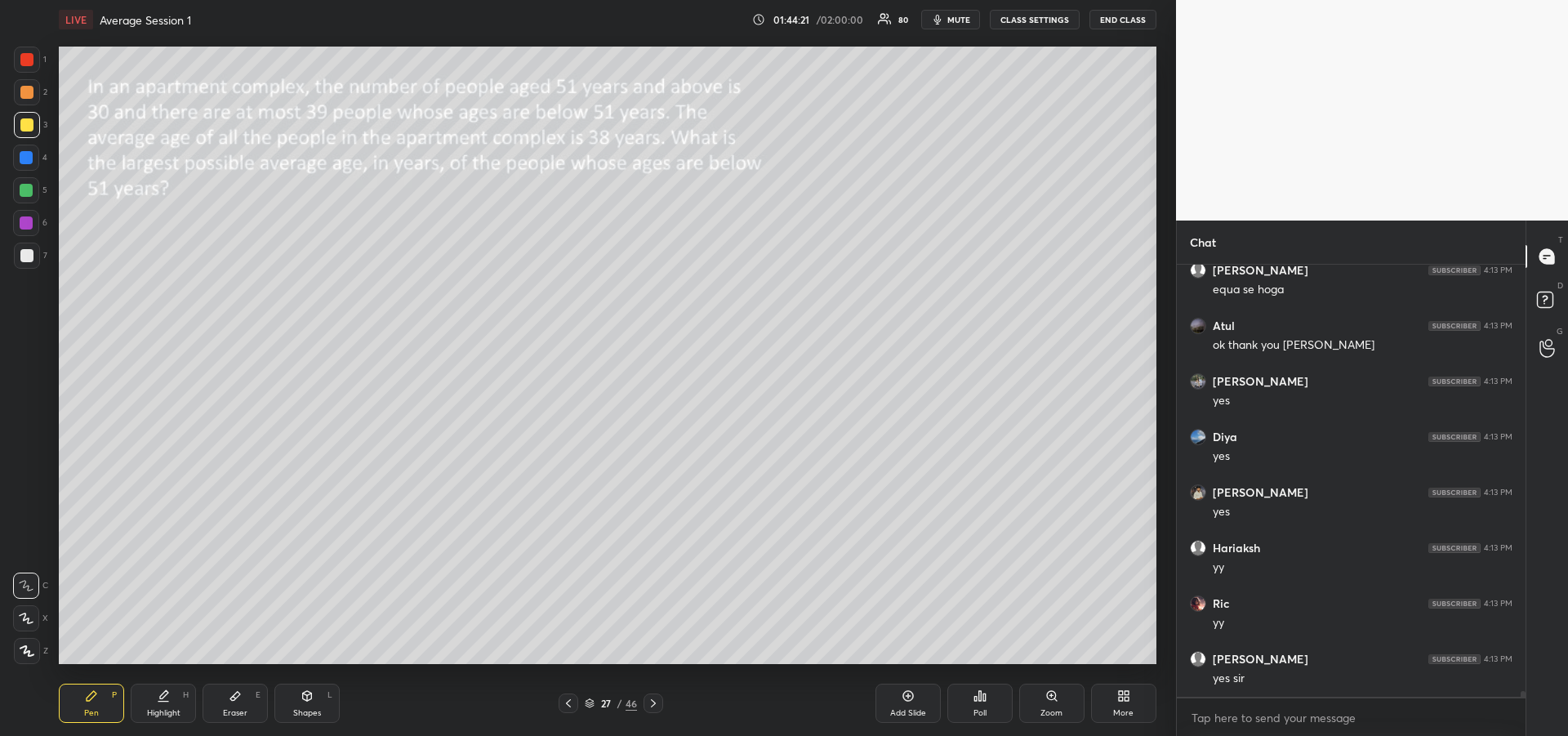
click at [662, 708] on div at bounding box center [653, 703] width 20 height 20
click at [652, 708] on icon at bounding box center [653, 703] width 13 height 13
click at [657, 705] on icon at bounding box center [653, 703] width 13 height 13
click at [653, 707] on icon at bounding box center [653, 703] width 13 height 13
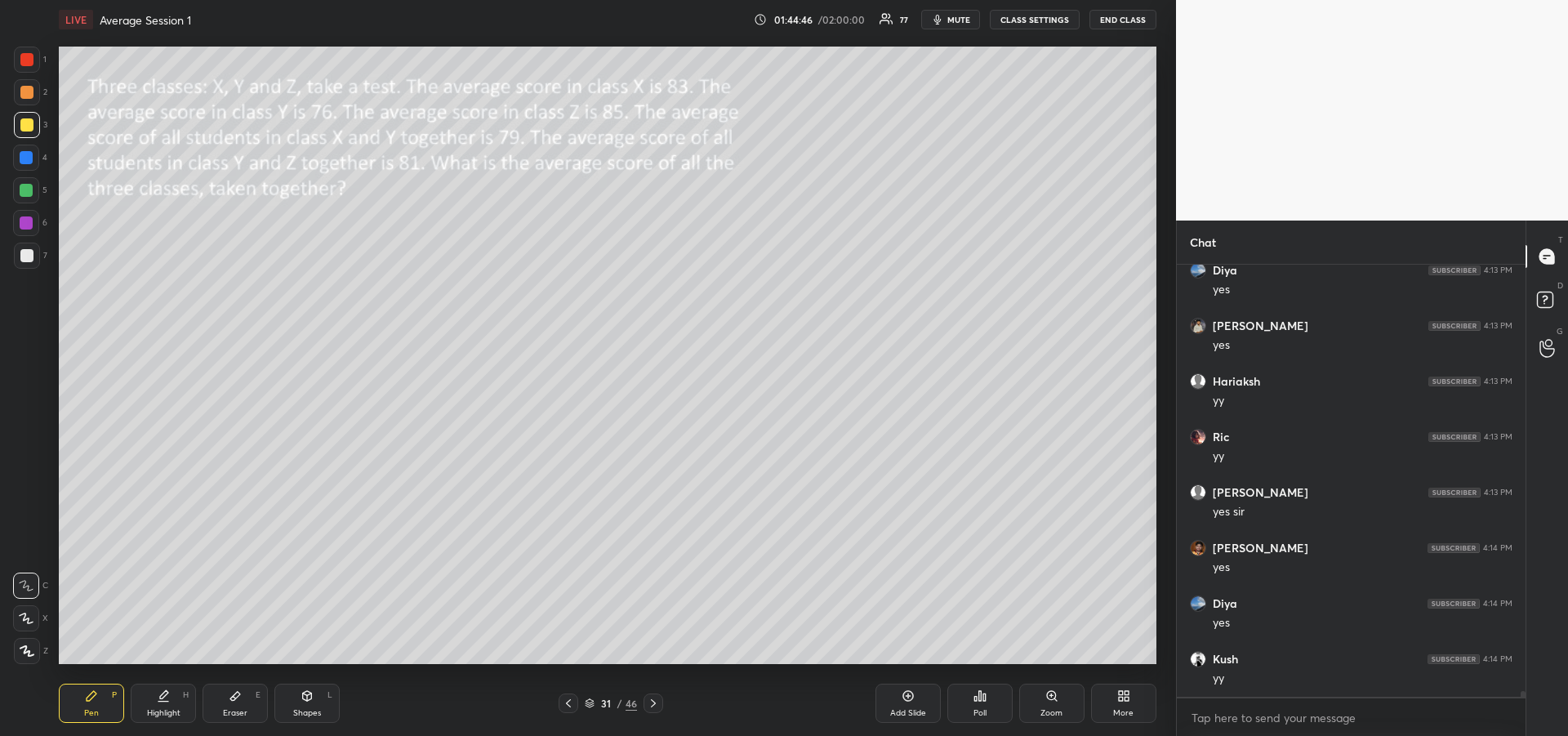
click at [656, 708] on icon at bounding box center [653, 703] width 13 height 13
click at [656, 702] on icon at bounding box center [653, 703] width 13 height 13
click at [652, 701] on icon at bounding box center [653, 703] width 13 height 13
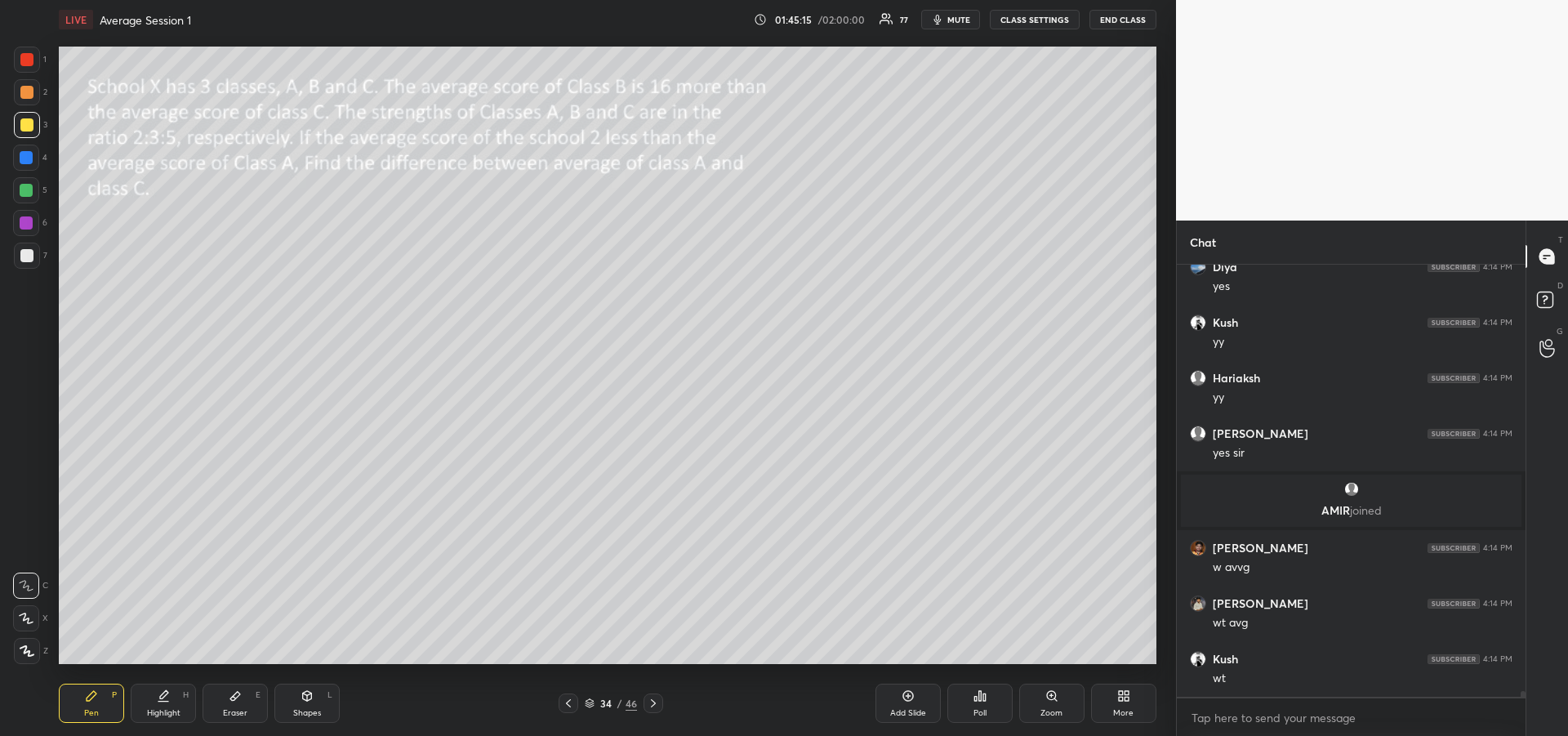
scroll to position [31494, 0]
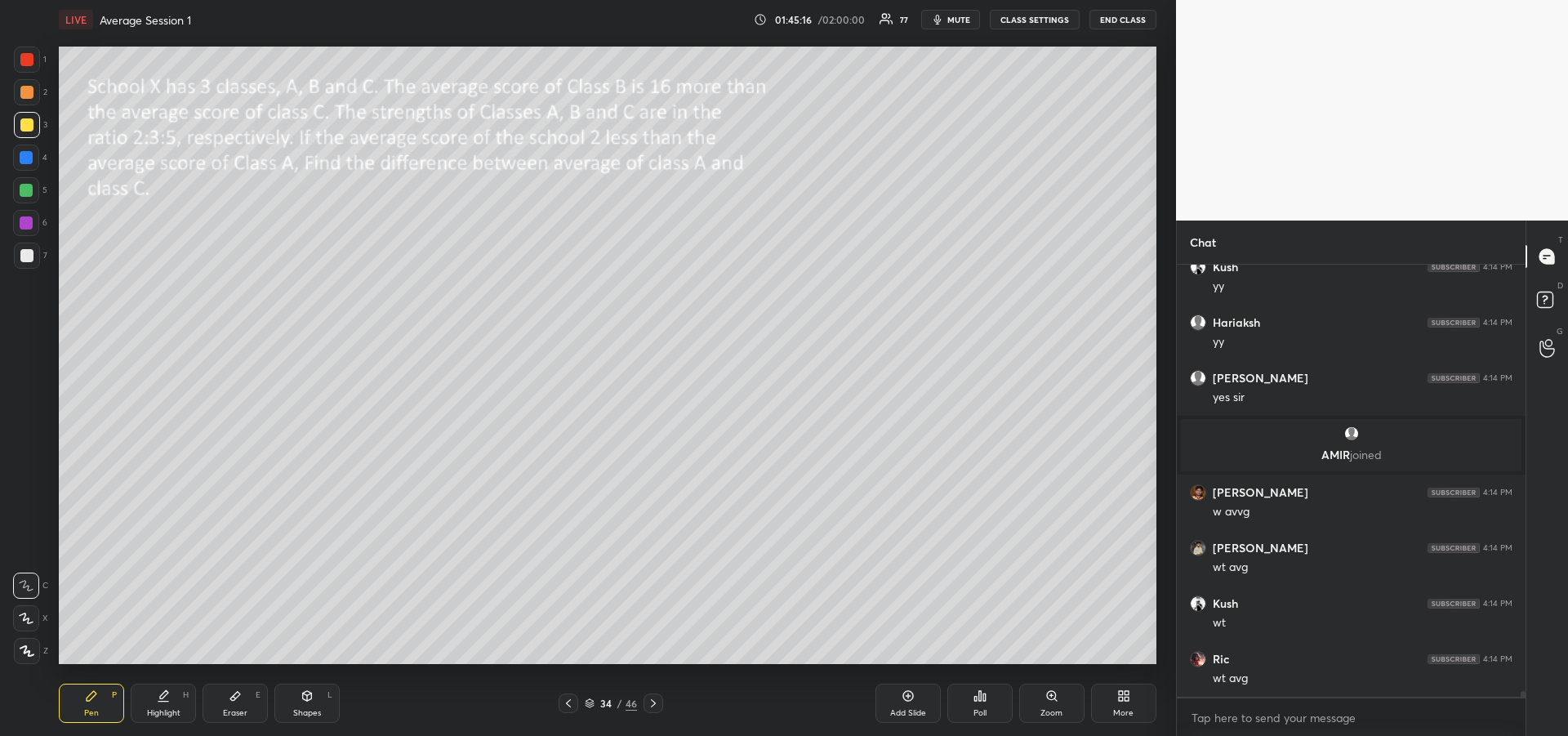
click at [657, 707] on icon at bounding box center [653, 703] width 13 height 13
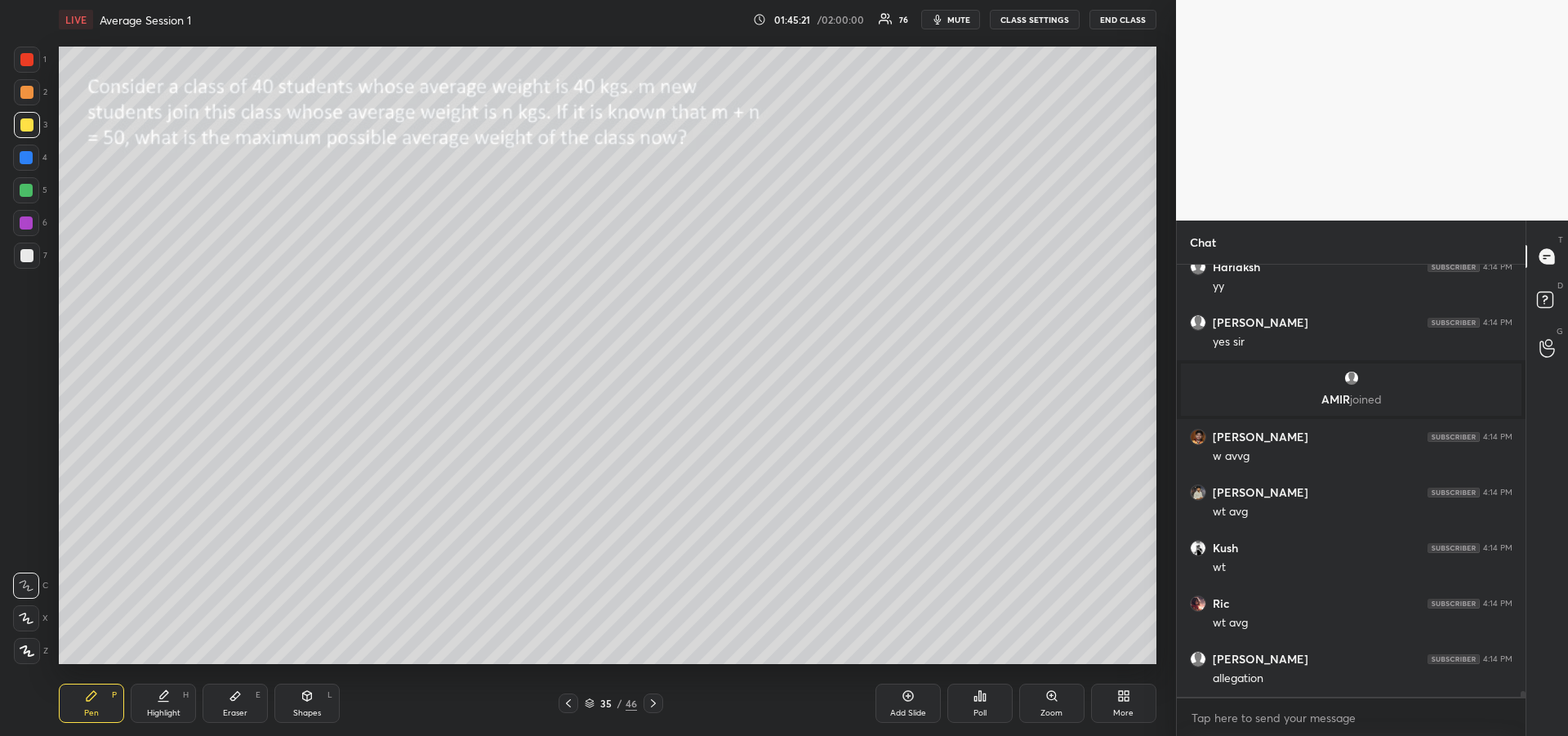
scroll to position [31606, 0]
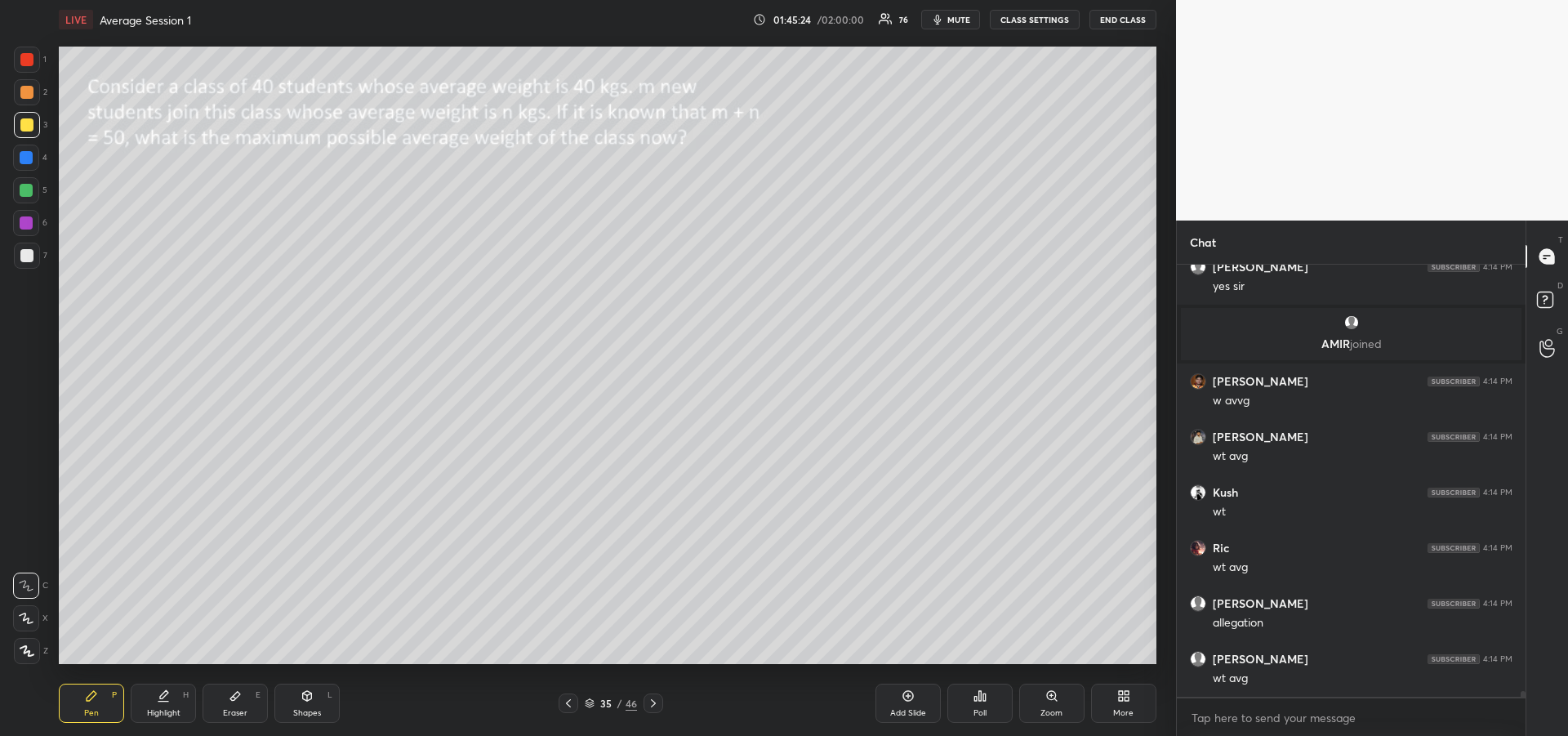
click at [242, 704] on div "Eraser E" at bounding box center [235, 703] width 65 height 40
click at [94, 707] on div "Pen P" at bounding box center [91, 703] width 65 height 40
click at [653, 701] on icon at bounding box center [653, 703] width 5 height 8
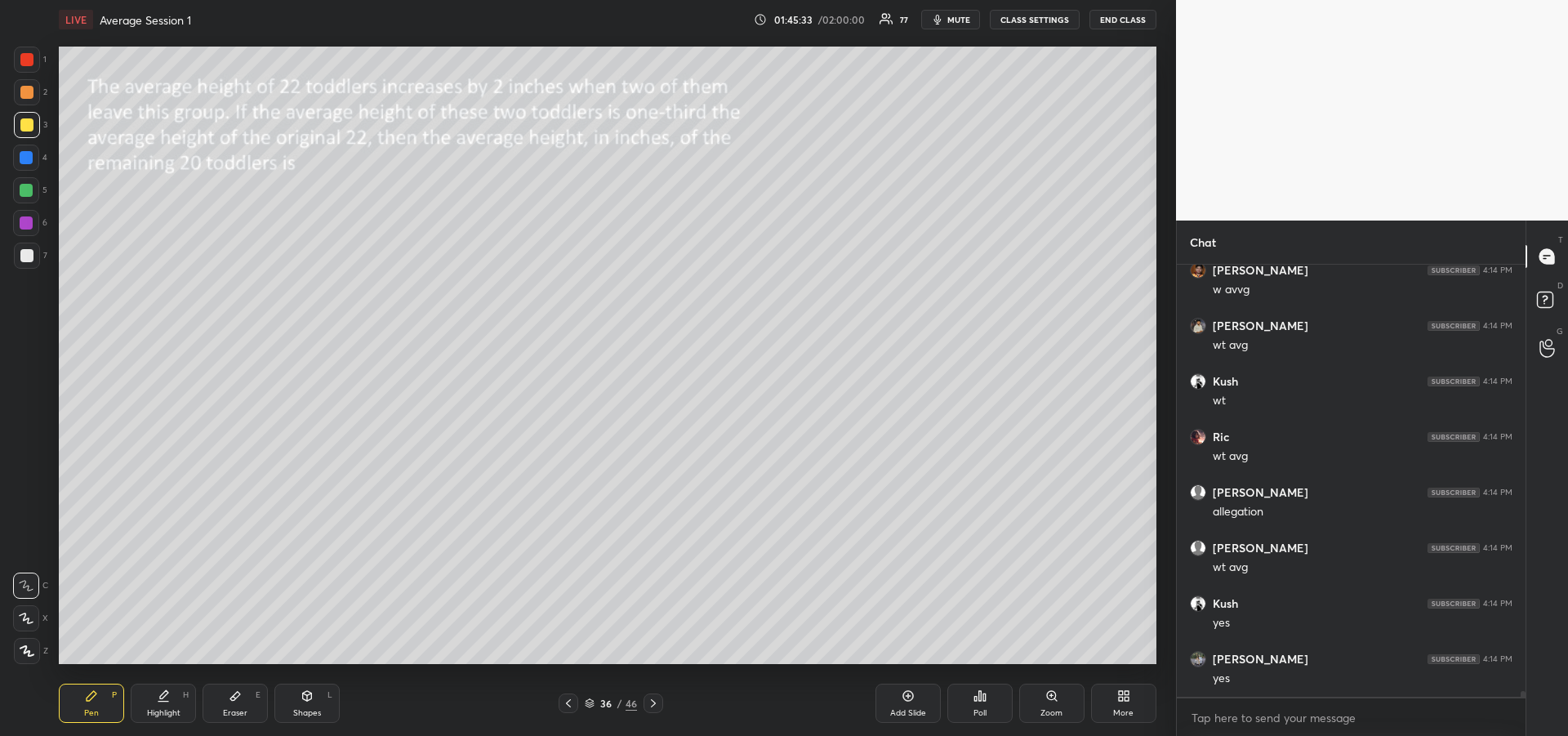
scroll to position [31773, 0]
click at [657, 705] on icon at bounding box center [653, 703] width 13 height 13
click at [659, 708] on icon at bounding box center [653, 703] width 13 height 13
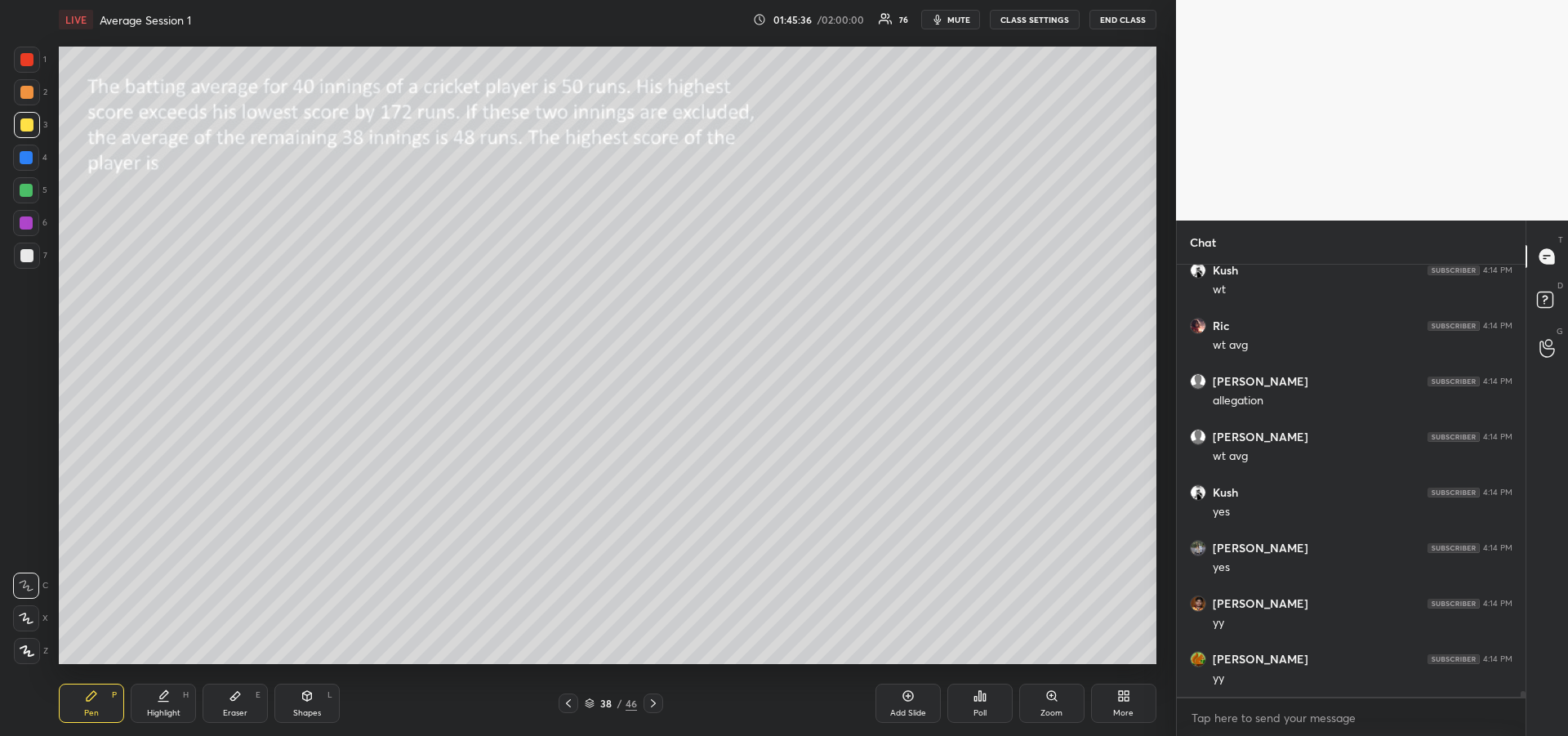
click at [659, 708] on icon at bounding box center [653, 703] width 13 height 13
click at [659, 707] on icon at bounding box center [653, 703] width 13 height 13
click at [659, 708] on icon at bounding box center [653, 703] width 13 height 13
click at [656, 709] on icon at bounding box center [653, 703] width 13 height 13
click at [655, 708] on icon at bounding box center [653, 703] width 13 height 13
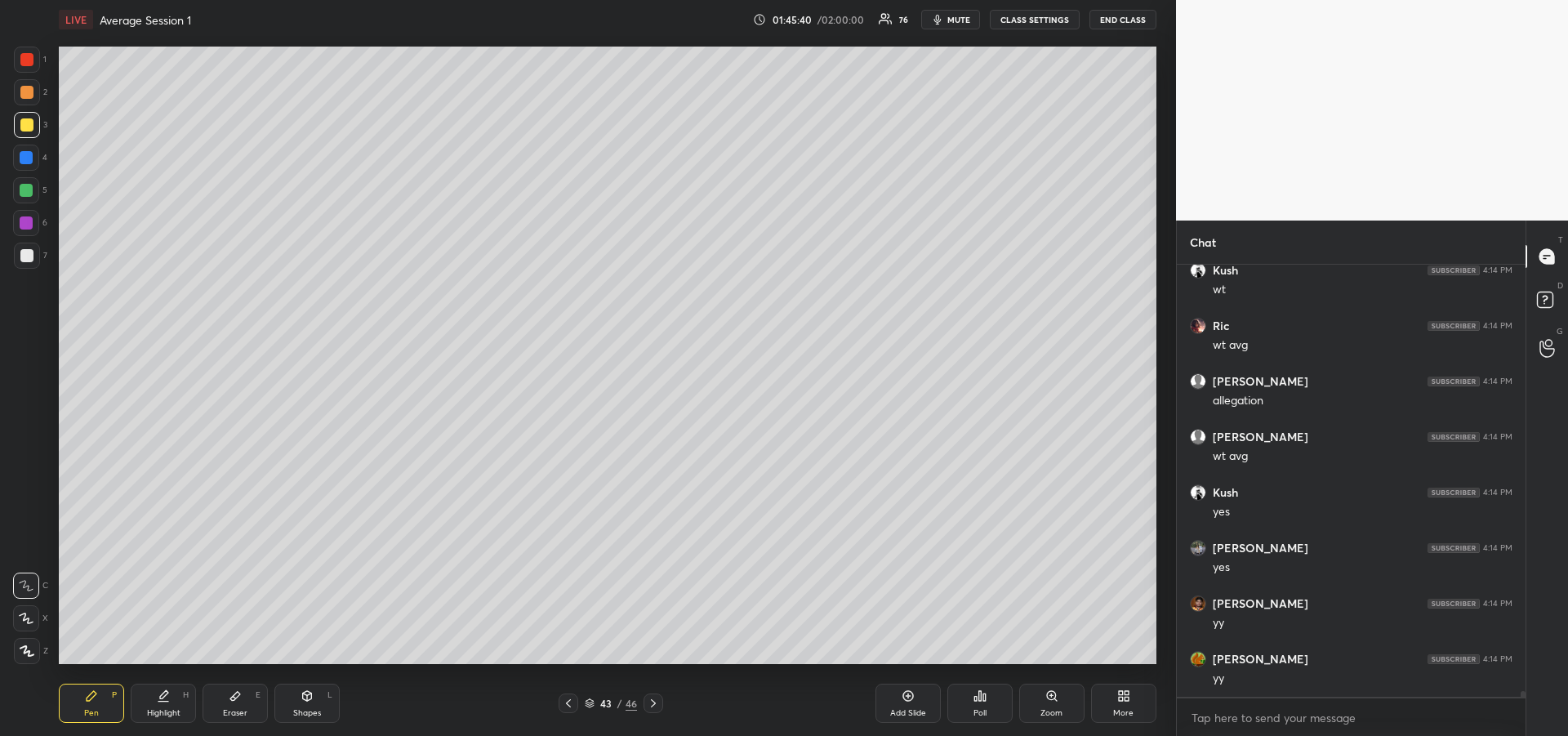
scroll to position [31883, 0]
click at [653, 707] on icon at bounding box center [653, 703] width 13 height 13
click at [564, 701] on icon at bounding box center [568, 703] width 13 height 13
click at [567, 701] on icon at bounding box center [568, 703] width 13 height 13
click at [566, 700] on icon at bounding box center [568, 703] width 13 height 13
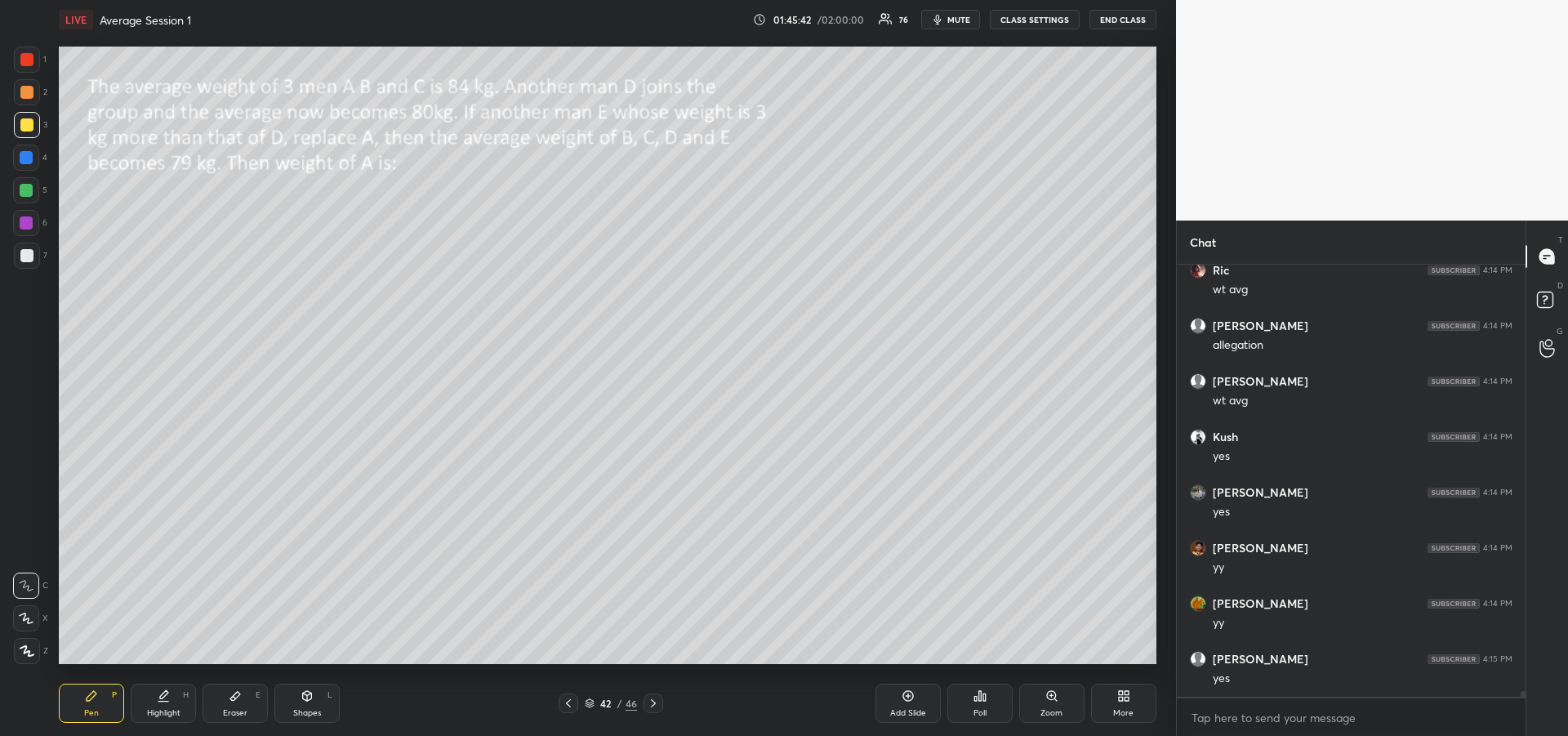
scroll to position [31939, 0]
click at [566, 700] on icon at bounding box center [568, 703] width 13 height 13
click at [569, 703] on icon at bounding box center [568, 703] width 13 height 13
click at [572, 703] on icon at bounding box center [568, 703] width 13 height 13
click at [568, 705] on icon at bounding box center [568, 703] width 5 height 8
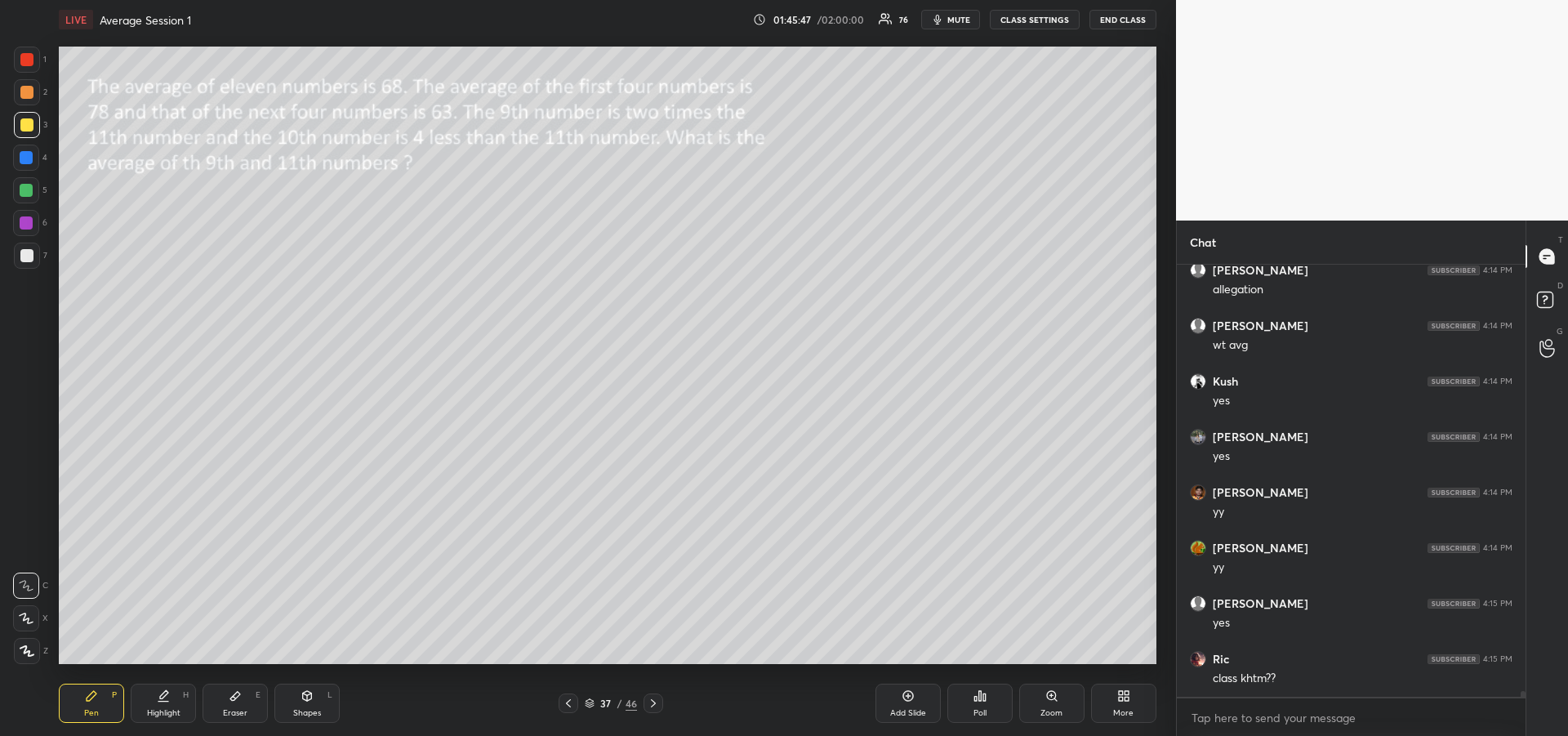
click at [566, 701] on icon at bounding box center [568, 703] width 13 height 13
click at [568, 703] on icon at bounding box center [568, 703] width 13 height 13
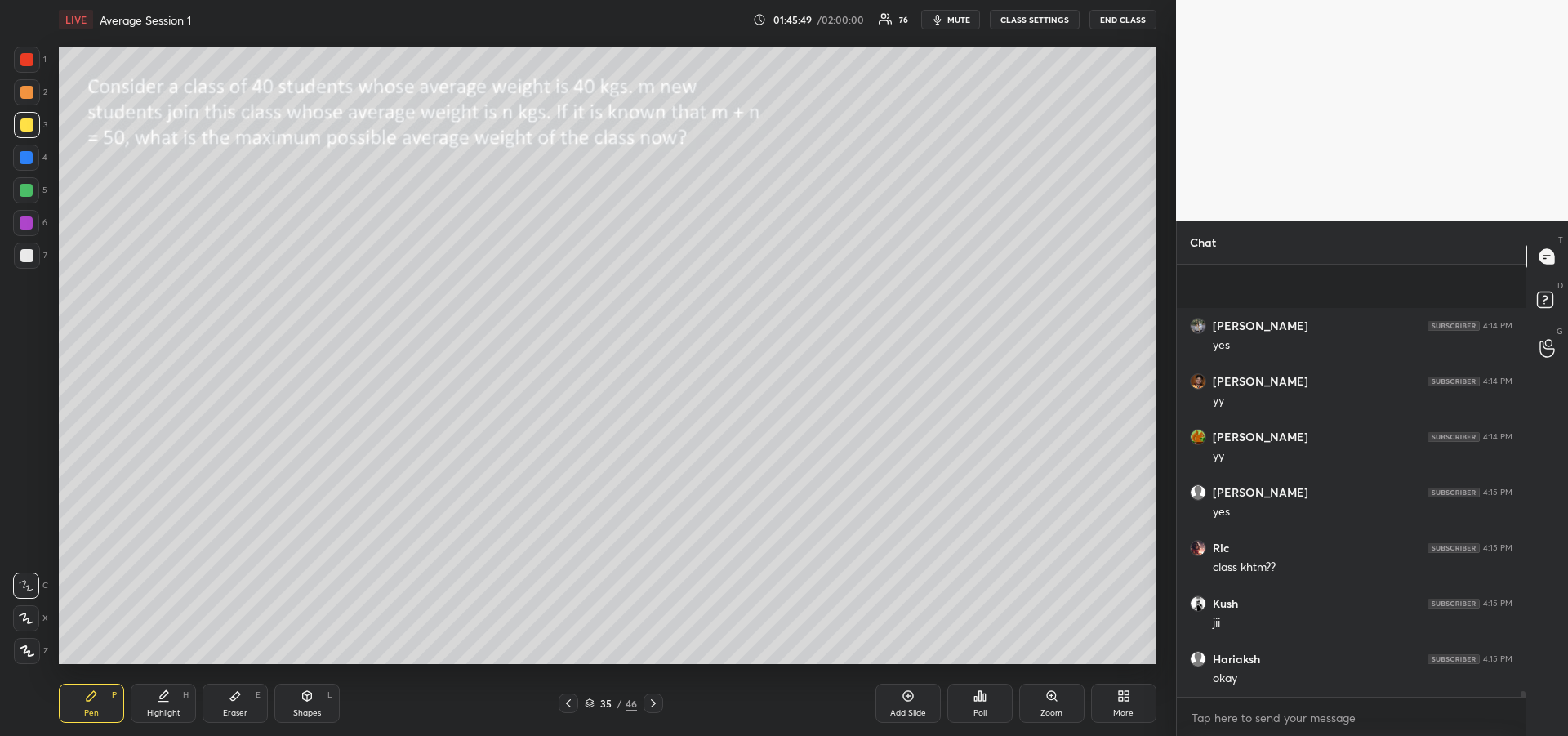
scroll to position [32161, 0]
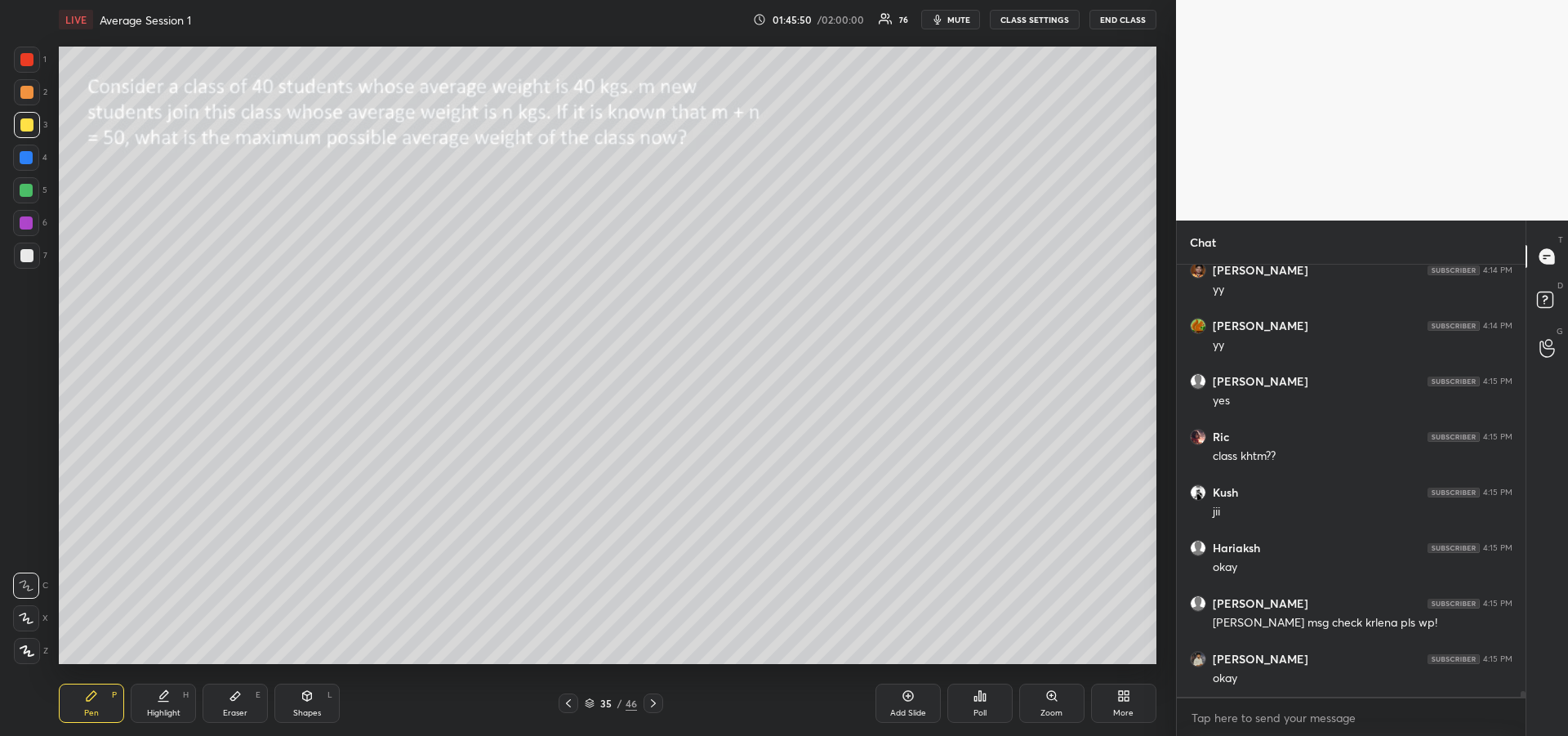
click at [565, 707] on icon at bounding box center [568, 703] width 13 height 13
click at [574, 701] on icon at bounding box center [568, 703] width 13 height 13
click at [573, 701] on icon at bounding box center [568, 703] width 13 height 13
click at [572, 706] on icon at bounding box center [568, 703] width 13 height 13
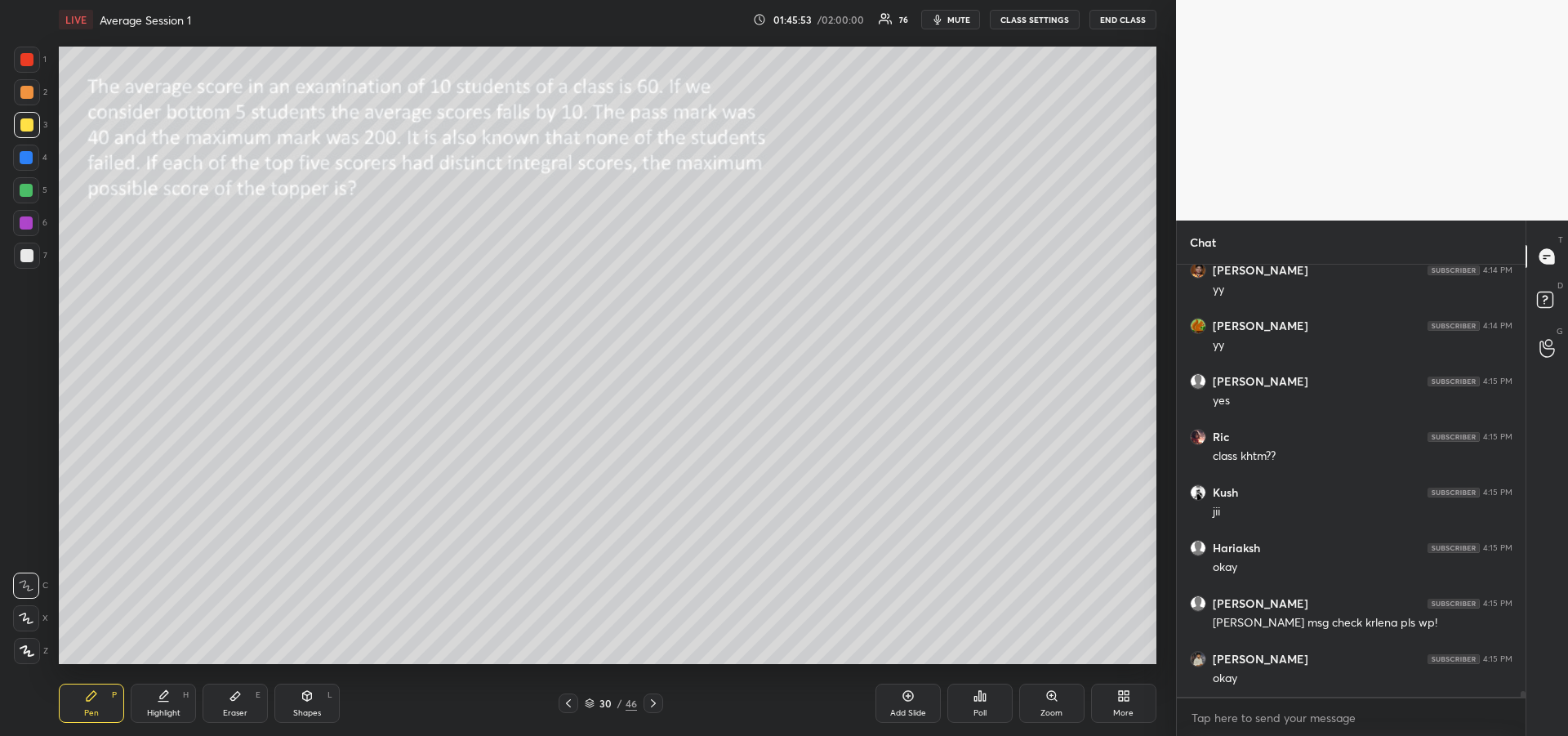
click at [573, 706] on icon at bounding box center [568, 703] width 13 height 13
click at [574, 707] on icon at bounding box center [568, 703] width 13 height 13
click at [575, 707] on div at bounding box center [568, 703] width 20 height 20
click at [575, 707] on div at bounding box center [568, 703] width 20 height 20
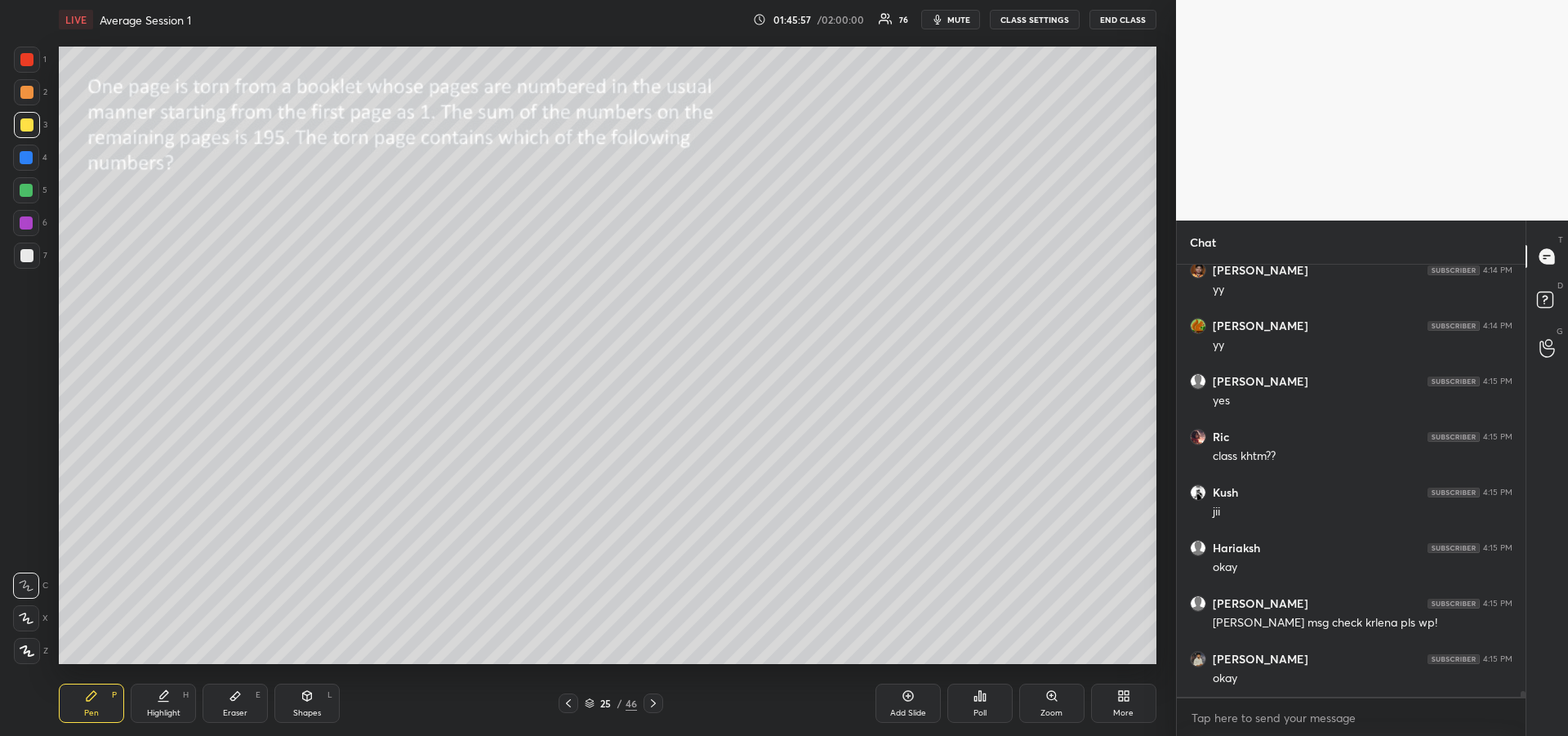
click at [574, 708] on icon at bounding box center [568, 703] width 13 height 13
click at [574, 709] on icon at bounding box center [568, 703] width 13 height 13
click at [574, 708] on icon at bounding box center [568, 703] width 13 height 13
click at [576, 708] on div at bounding box center [568, 703] width 20 height 20
click at [575, 710] on div at bounding box center [568, 703] width 20 height 20
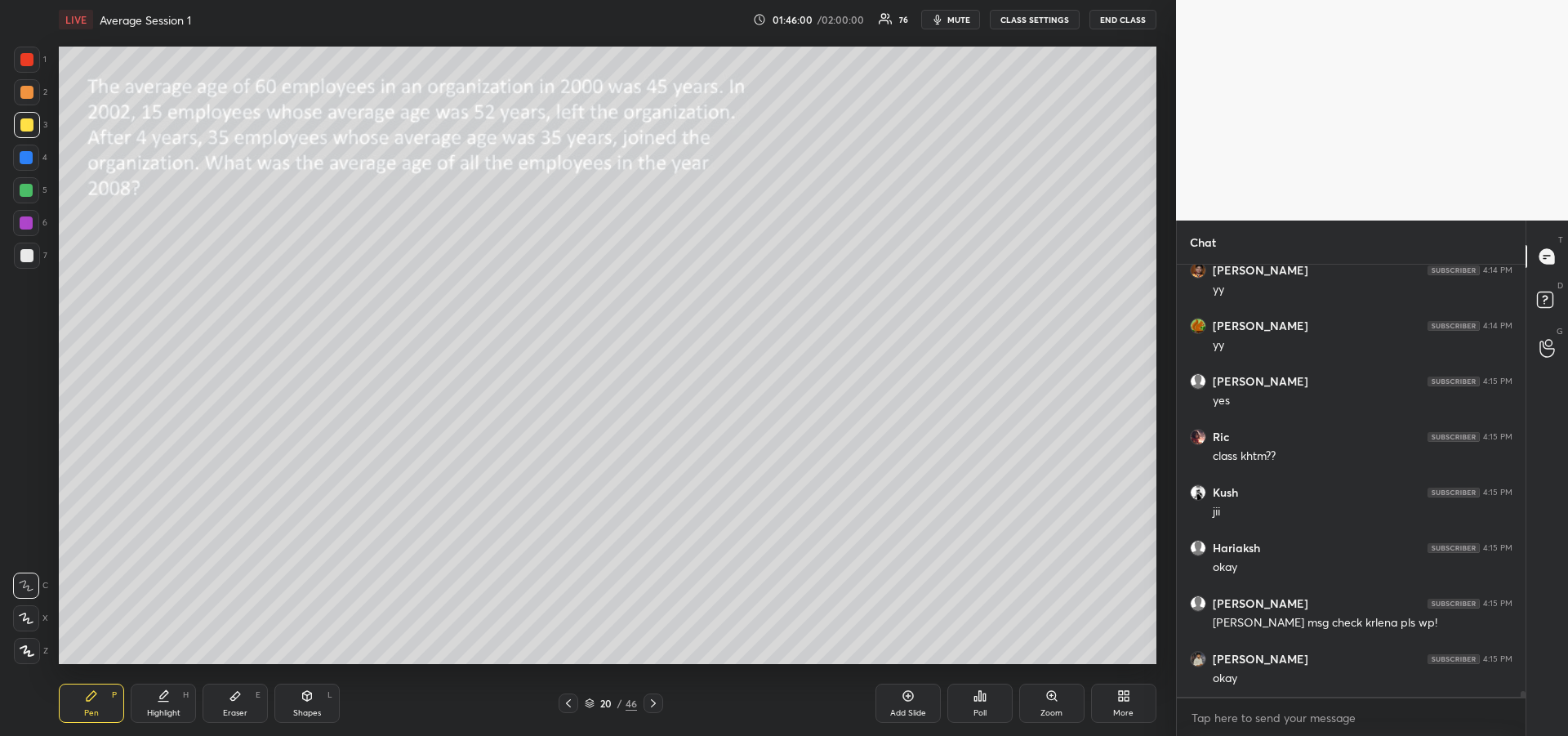
click at [577, 710] on div "20 / 46" at bounding box center [610, 703] width 105 height 20
click at [575, 707] on div at bounding box center [568, 703] width 20 height 20
click at [653, 707] on icon at bounding box center [653, 703] width 13 height 13
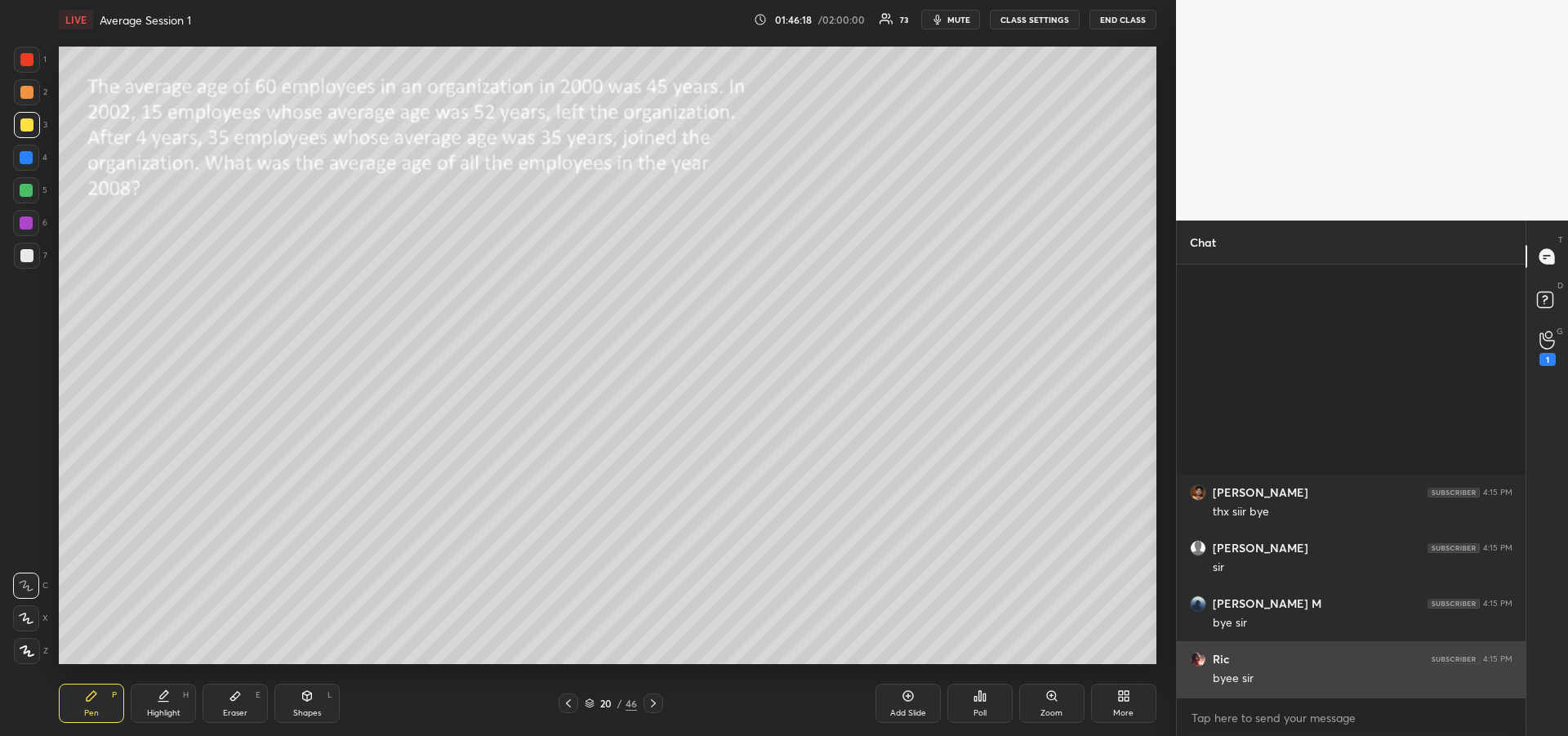
scroll to position [33079, 0]
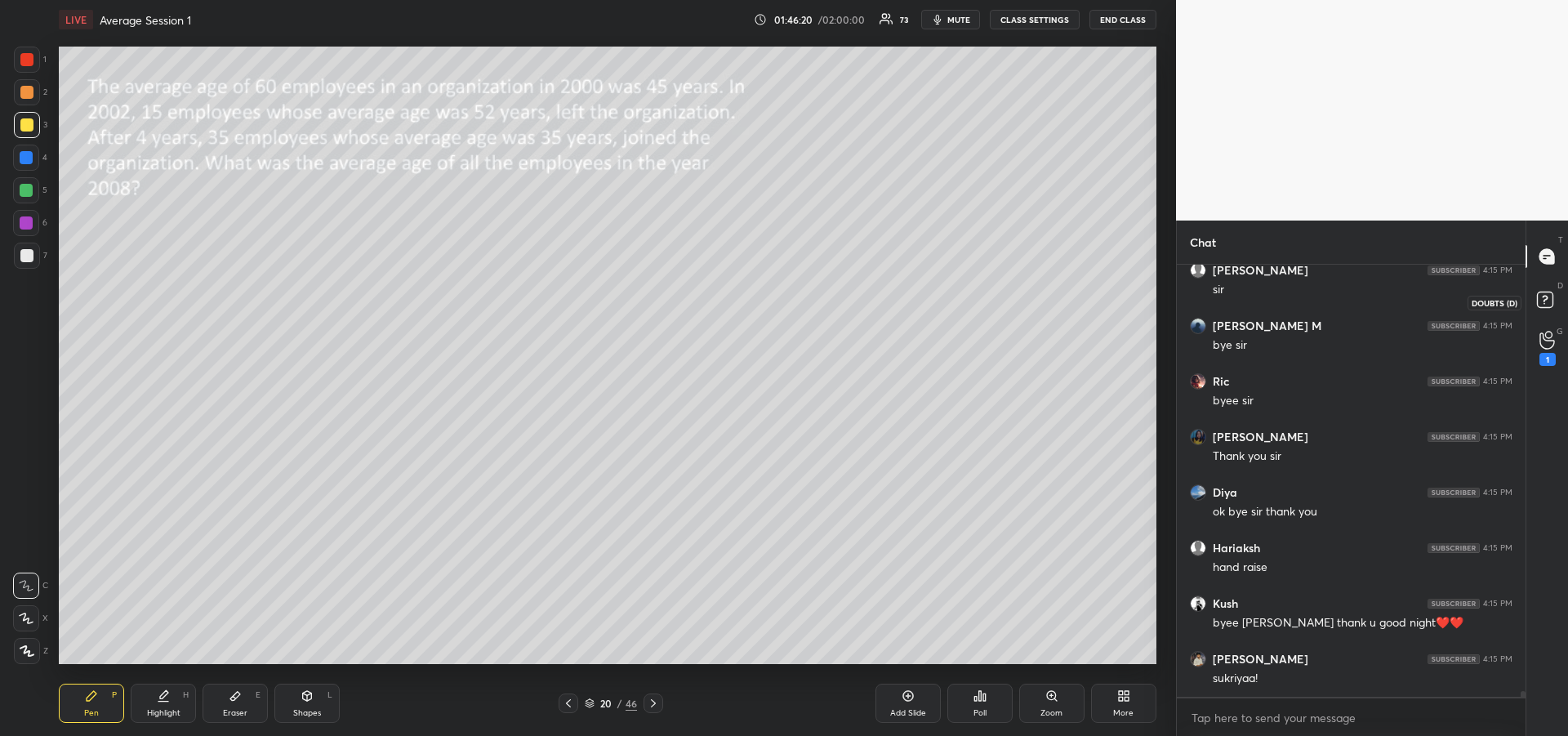
click at [1540, 297] on rect at bounding box center [1544, 300] width 15 height 15
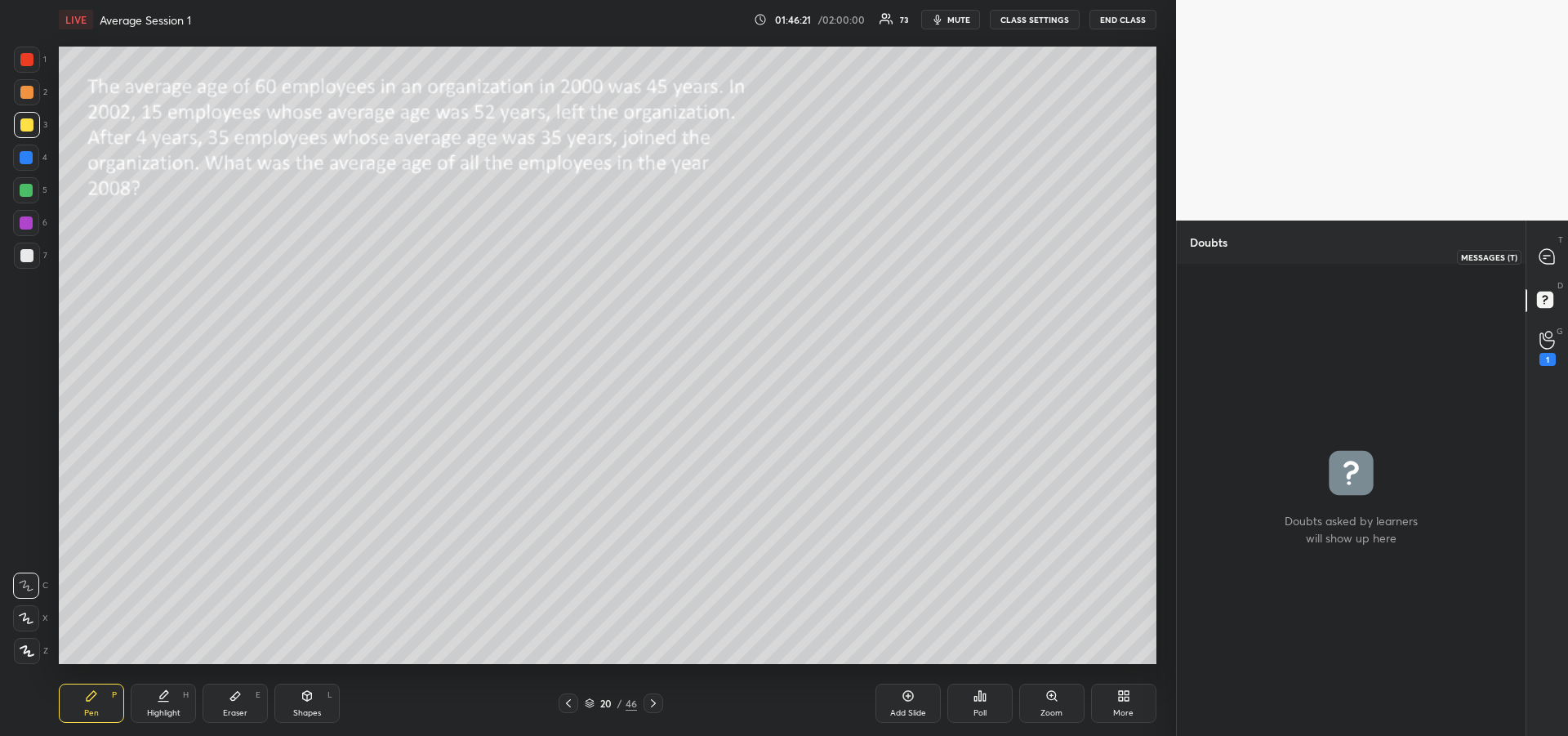
click at [1547, 265] on div at bounding box center [1547, 256] width 33 height 29
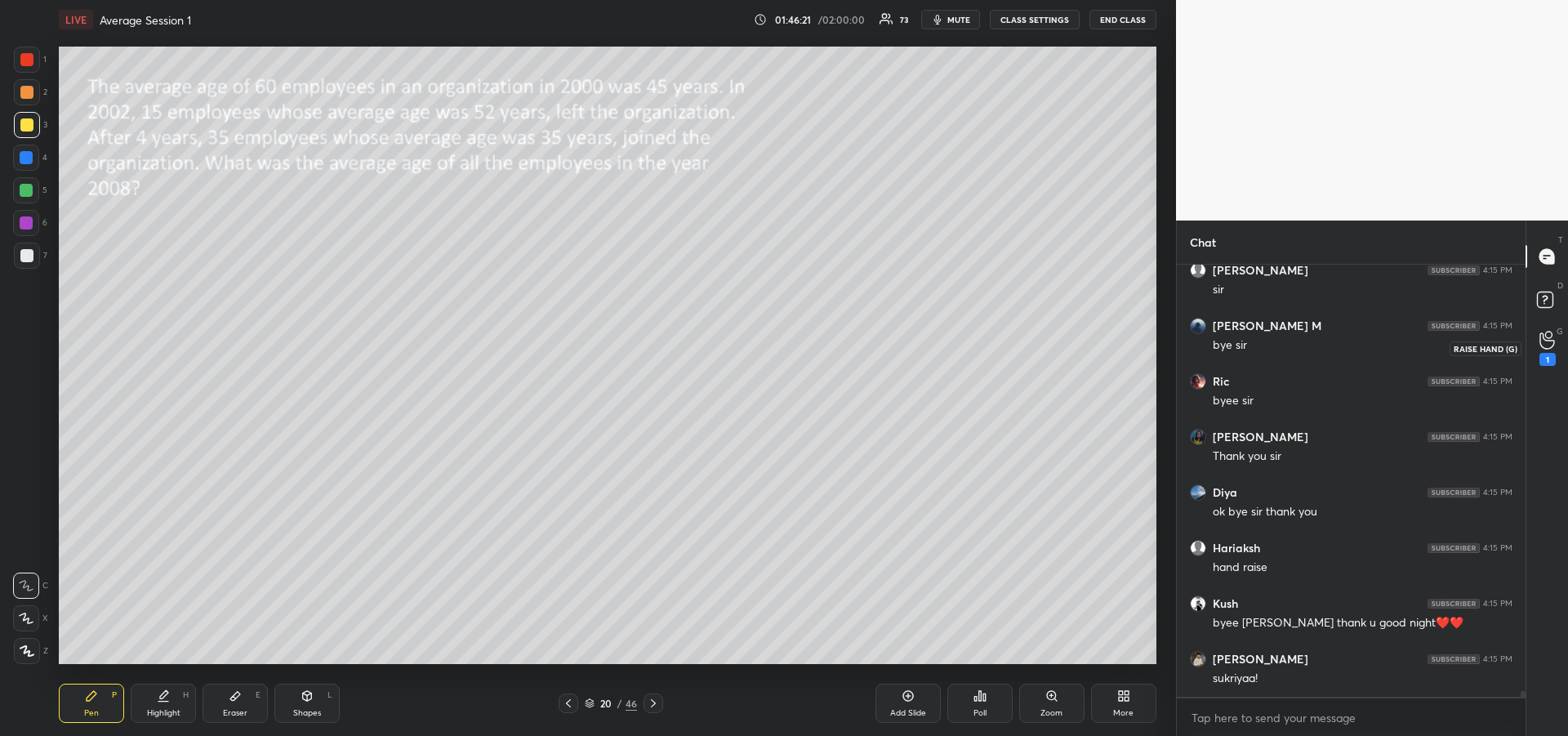
click at [1543, 353] on div "1" at bounding box center [1546, 360] width 16 height 13
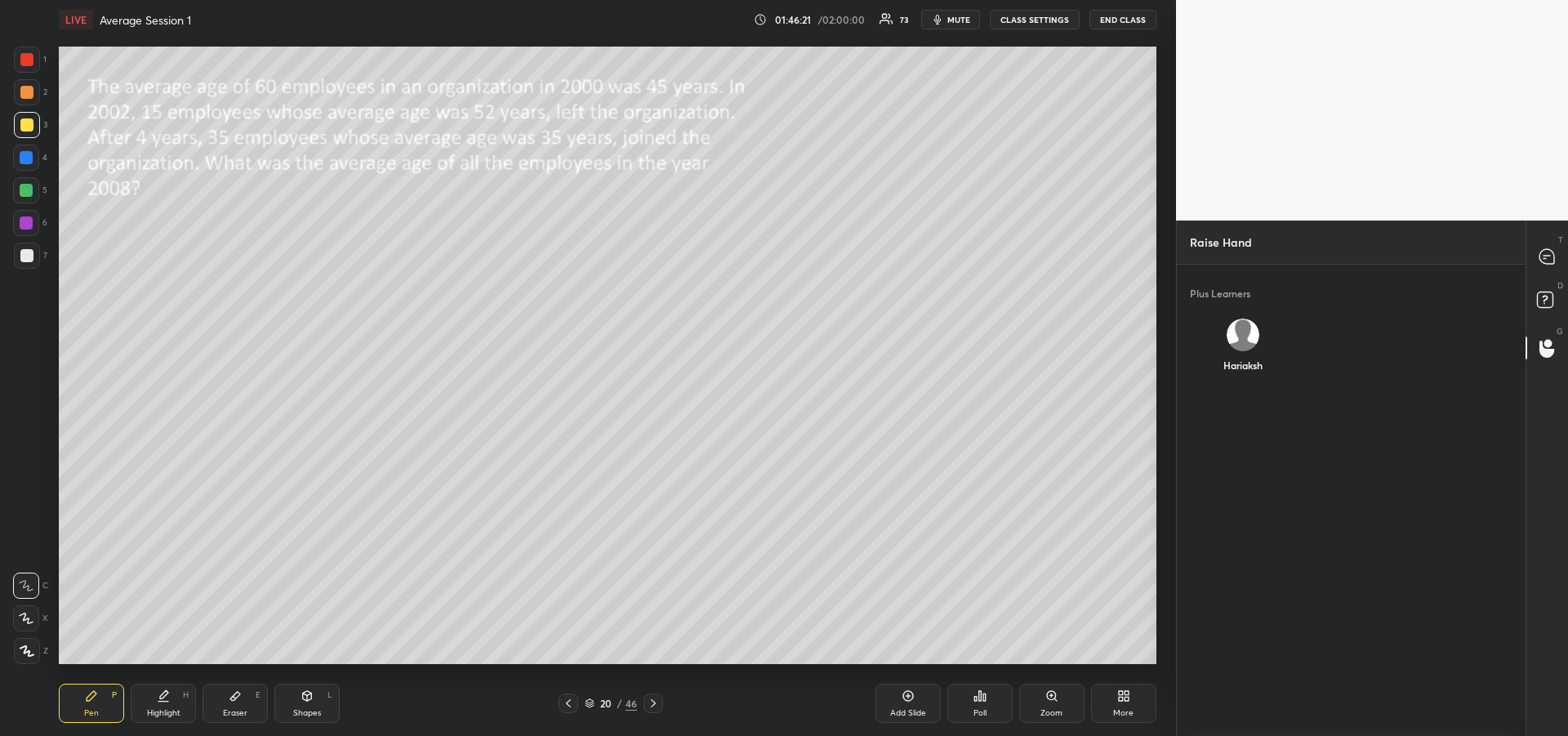
scroll to position [6, 6]
click at [1549, 296] on rect at bounding box center [1544, 300] width 15 height 15
click at [1544, 252] on icon at bounding box center [1546, 257] width 15 height 15
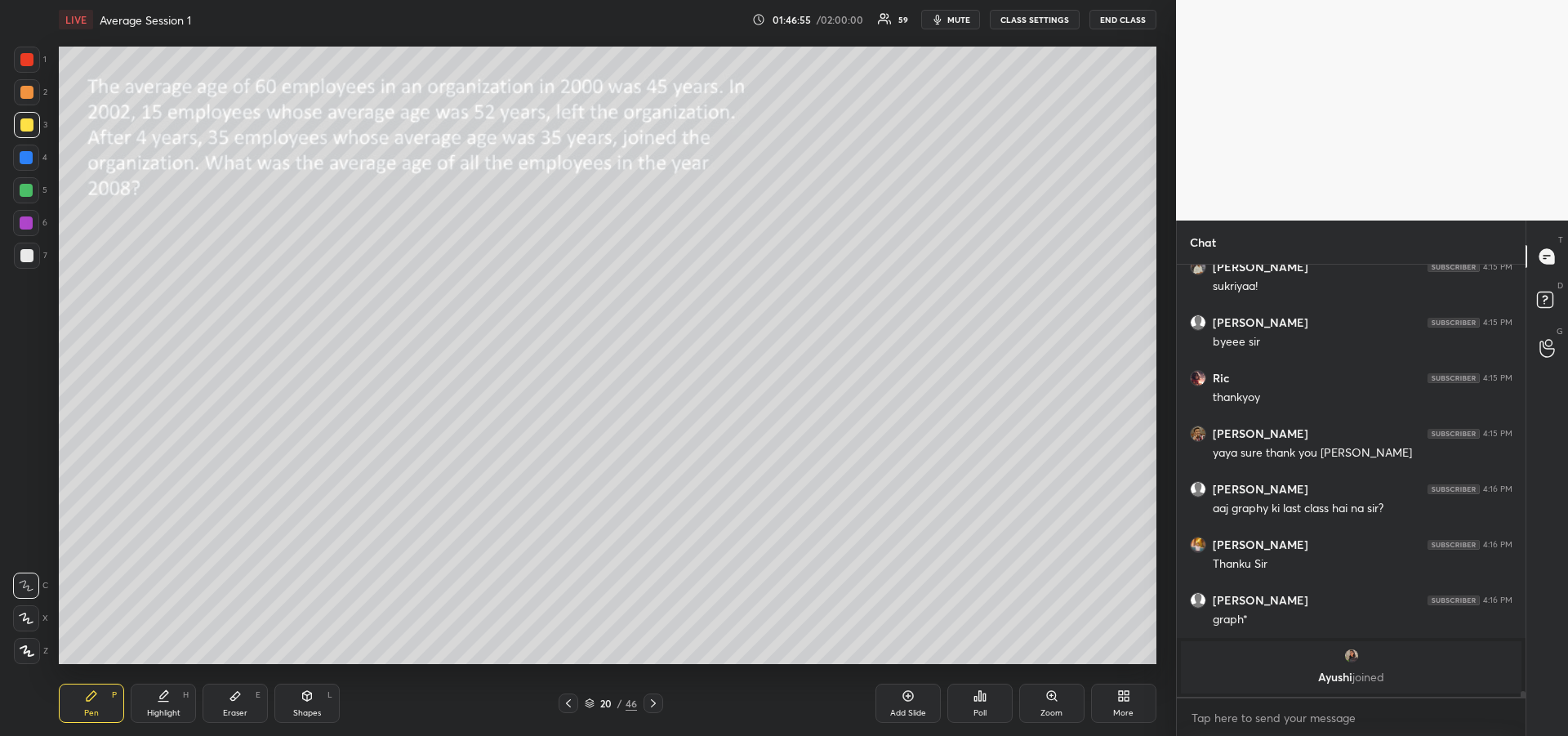
scroll to position [394, 343]
click at [1544, 351] on icon at bounding box center [1546, 348] width 15 height 19
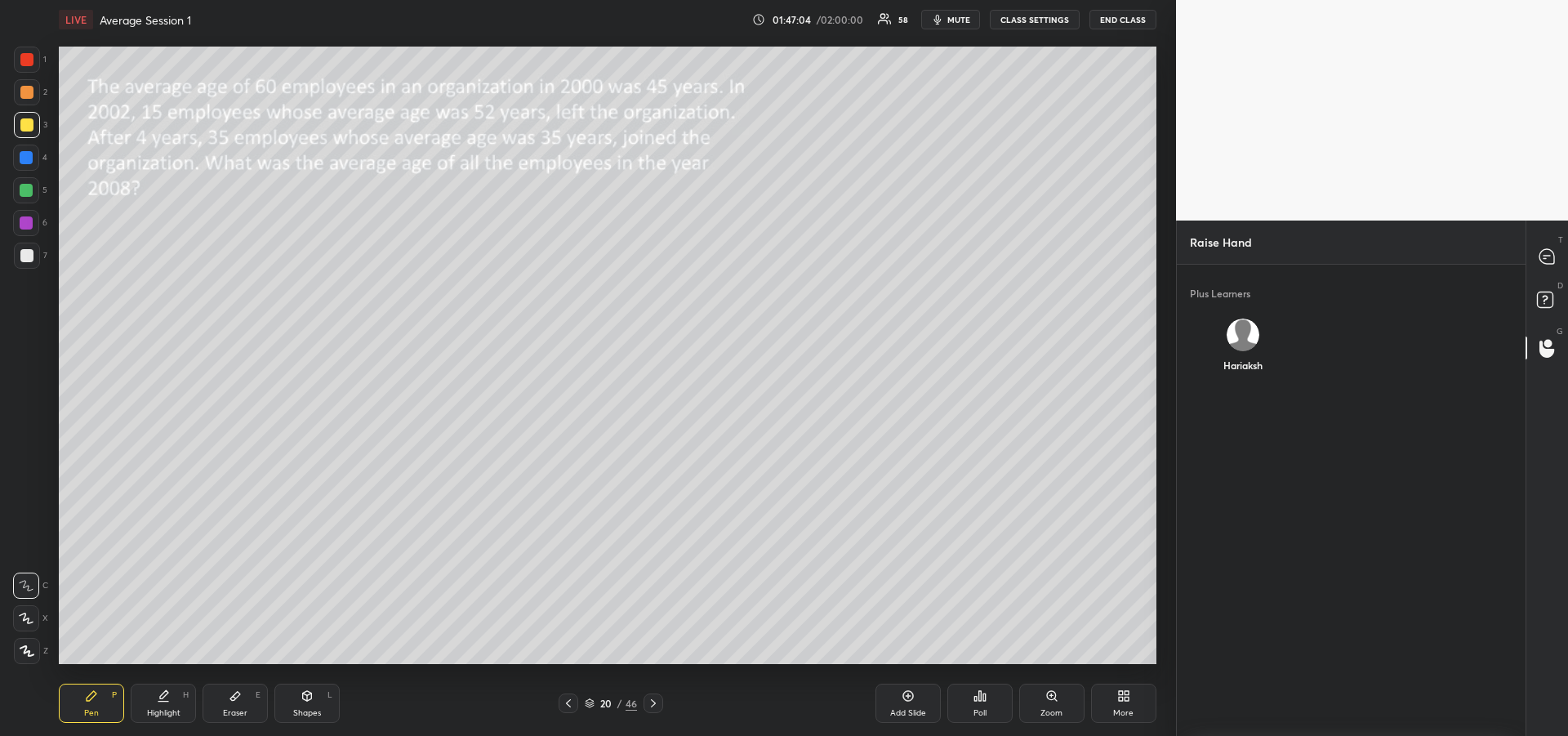
click at [1244, 348] on div "Hariaksh" at bounding box center [1243, 349] width 107 height 87
click at [1239, 386] on button "INVITE" at bounding box center [1243, 376] width 93 height 22
click at [1551, 297] on rect at bounding box center [1544, 300] width 15 height 15
click at [1546, 256] on icon at bounding box center [1546, 256] width 7 height 0
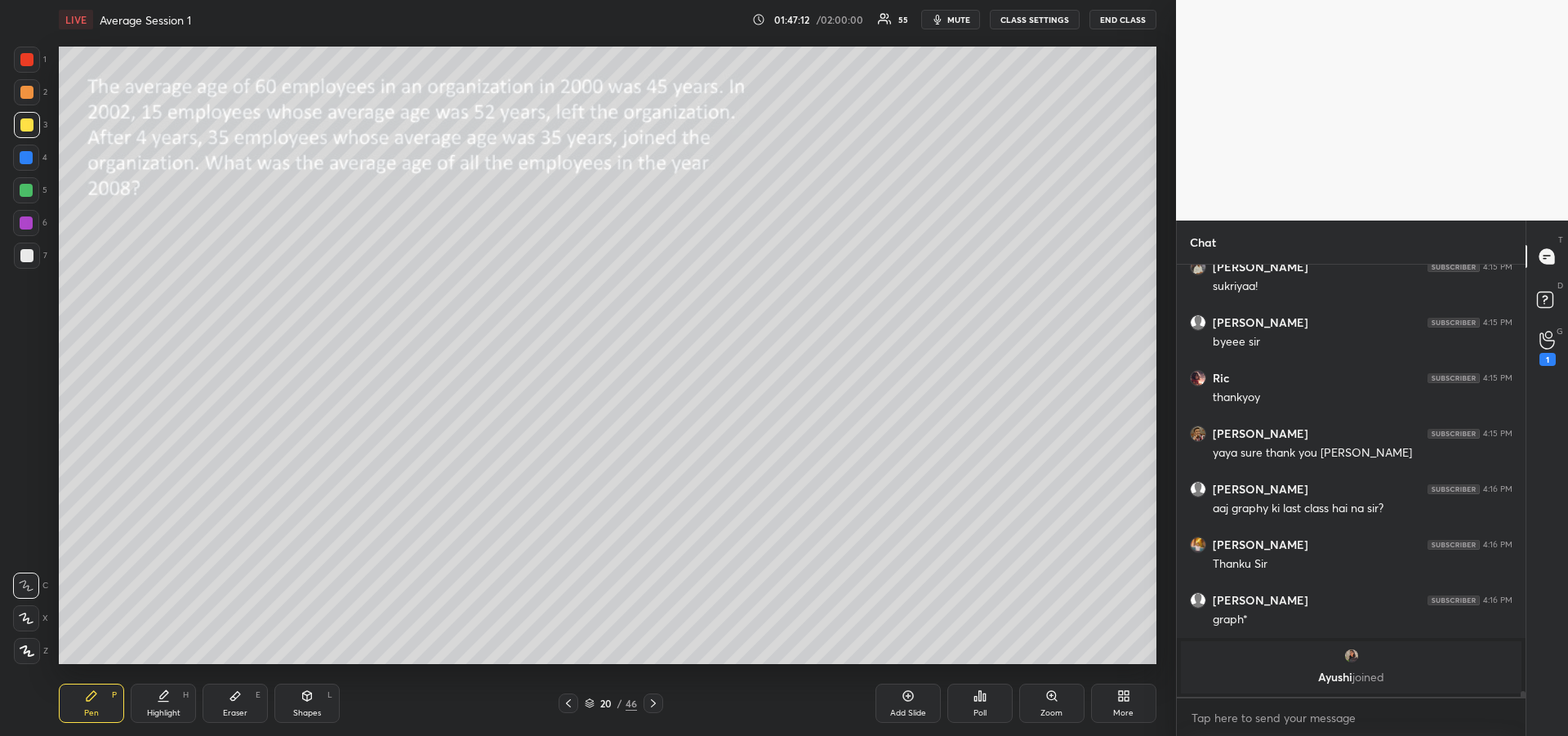
scroll to position [33228, 0]
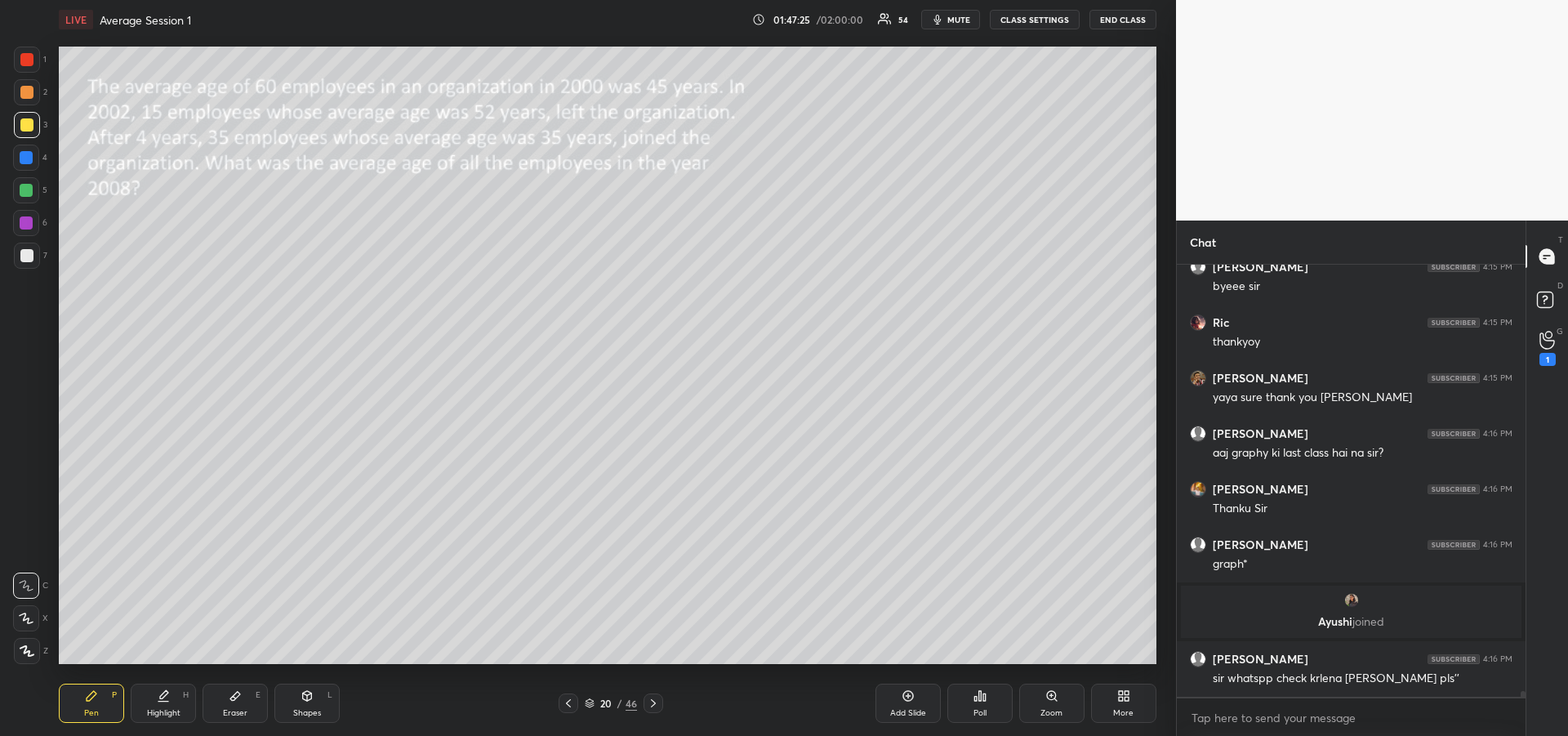
click at [28, 196] on div at bounding box center [26, 191] width 13 height 13
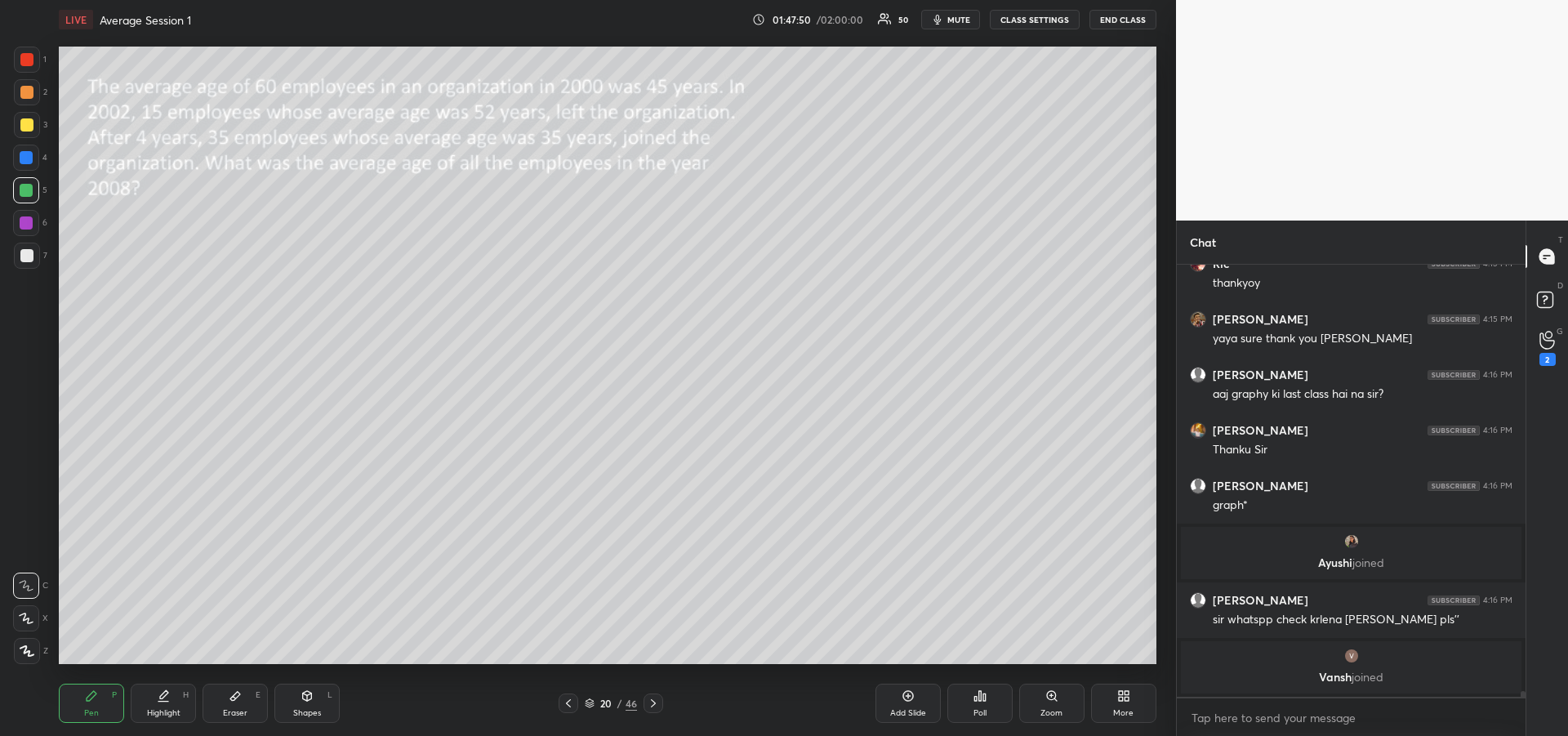
click at [31, 227] on div at bounding box center [26, 223] width 13 height 13
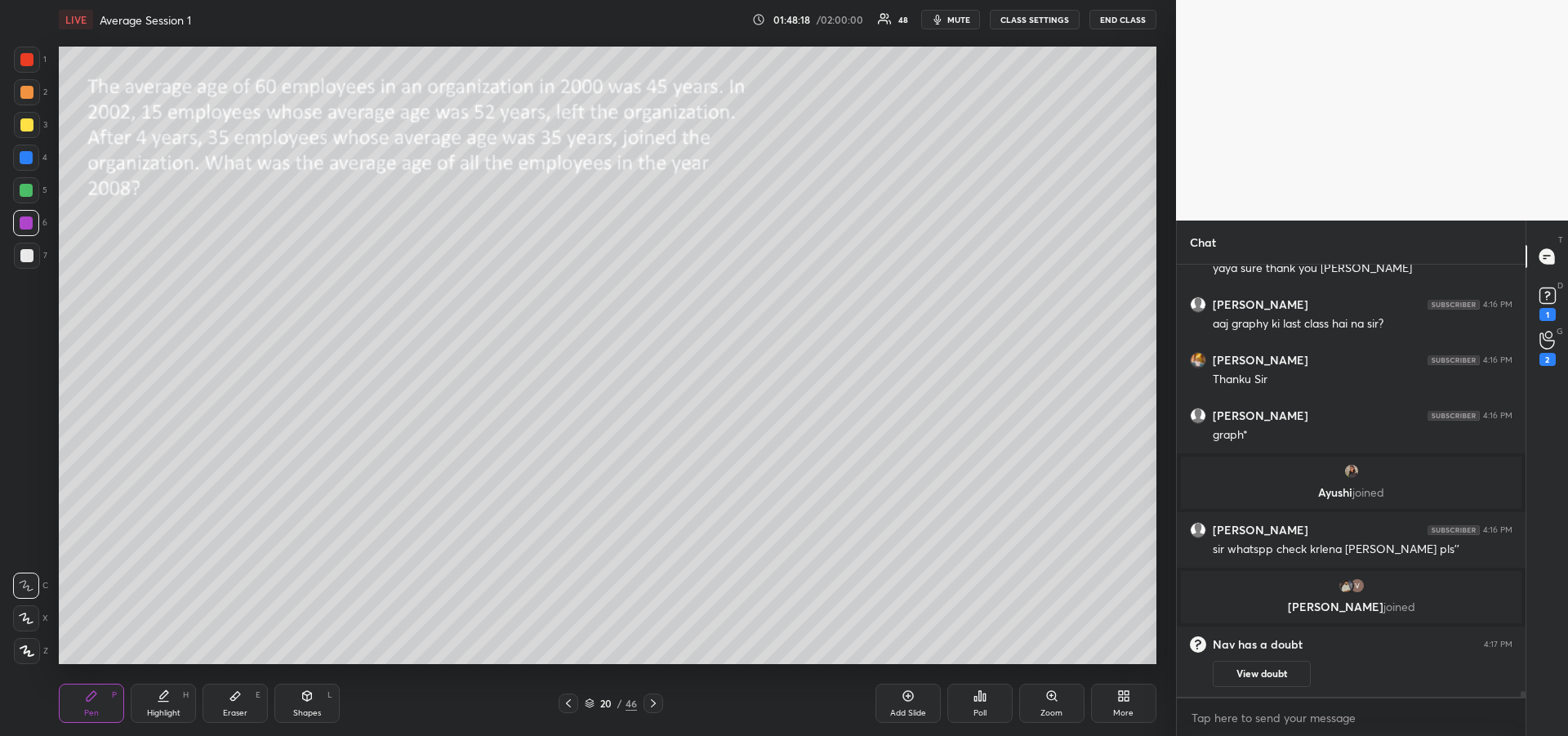
click at [27, 160] on div at bounding box center [26, 158] width 13 height 13
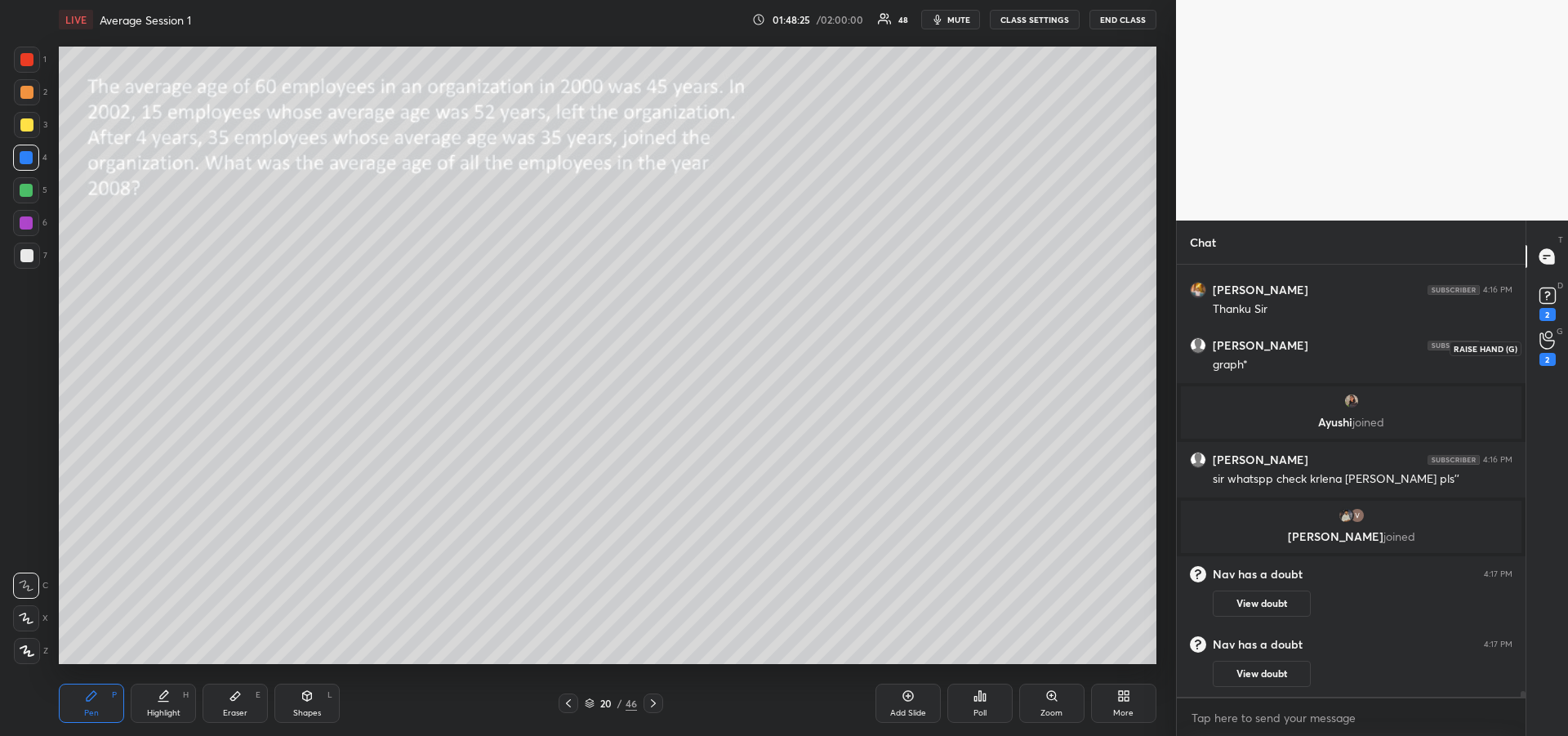
click at [1548, 353] on div "2" at bounding box center [1546, 360] width 16 height 13
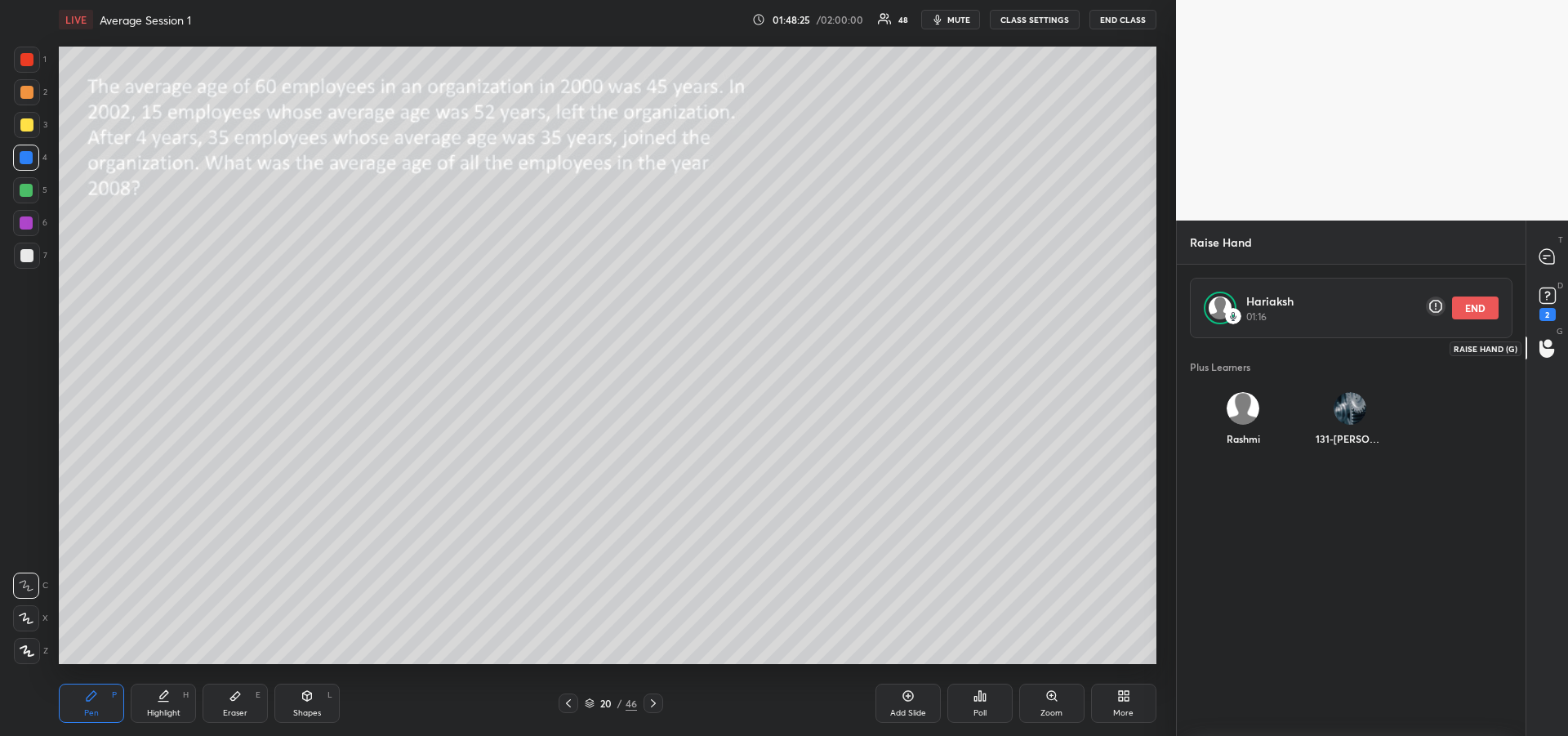
scroll to position [393, 343]
click at [1547, 294] on rect at bounding box center [1546, 296] width 15 height 15
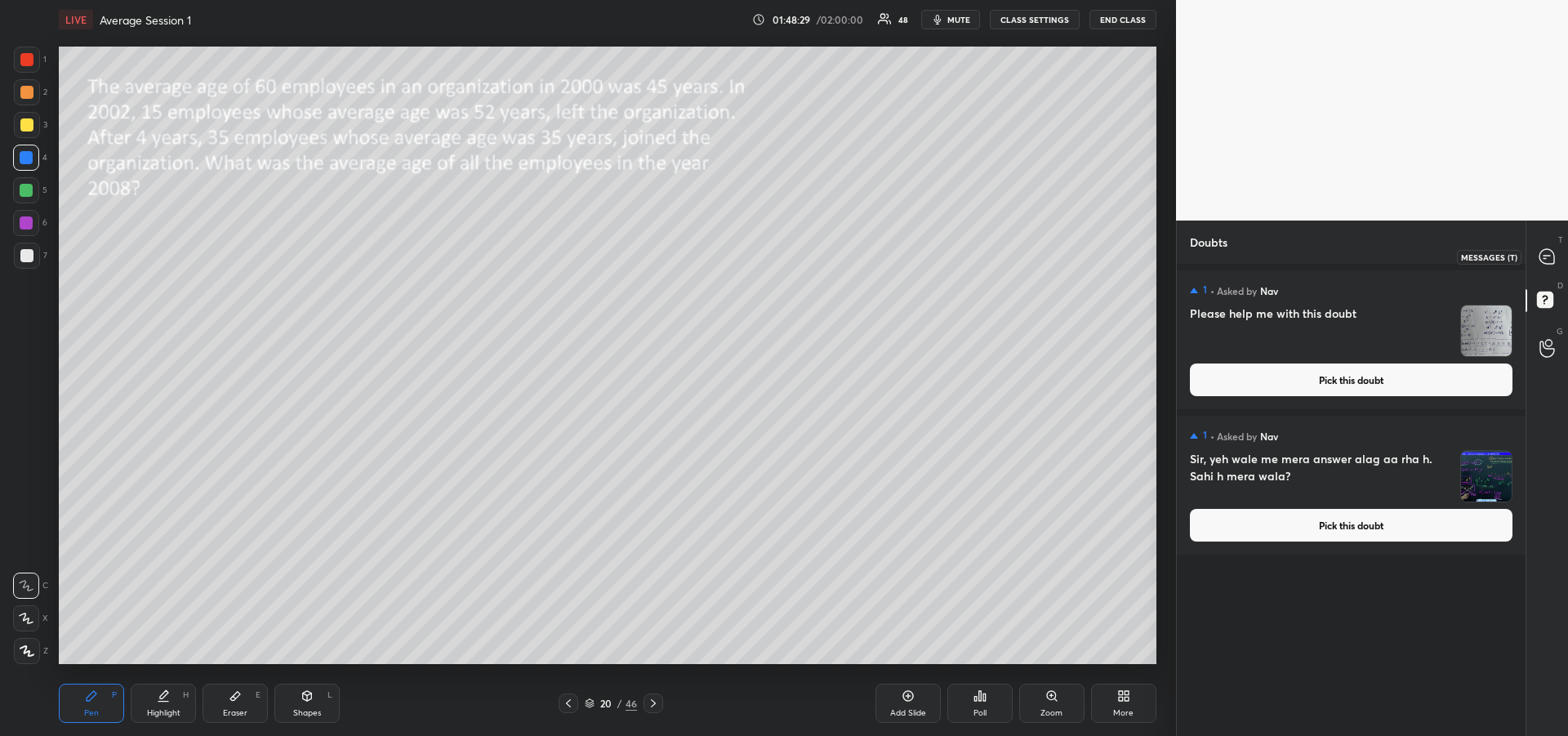
click at [1547, 257] on icon at bounding box center [1546, 257] width 15 height 15
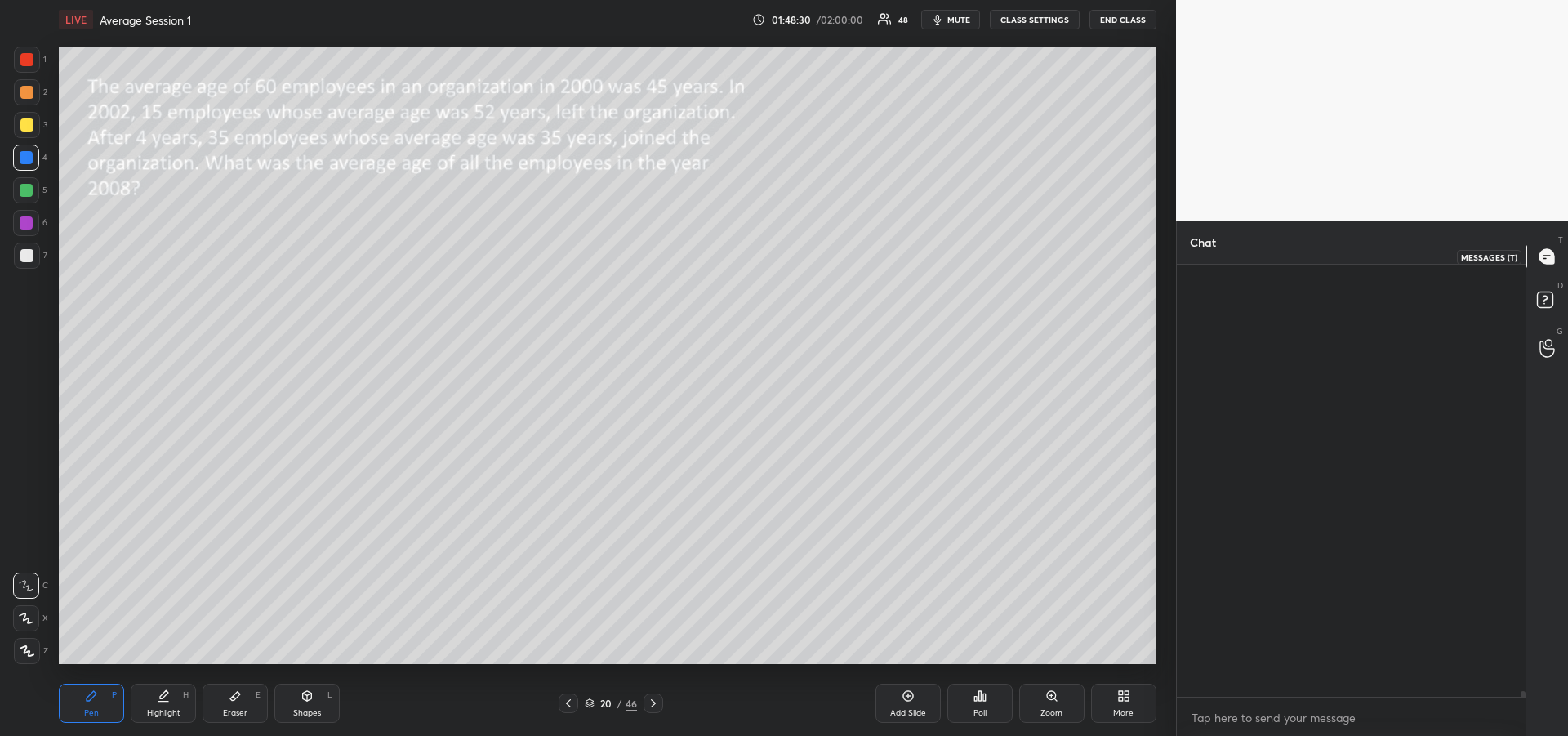
scroll to position [427, 343]
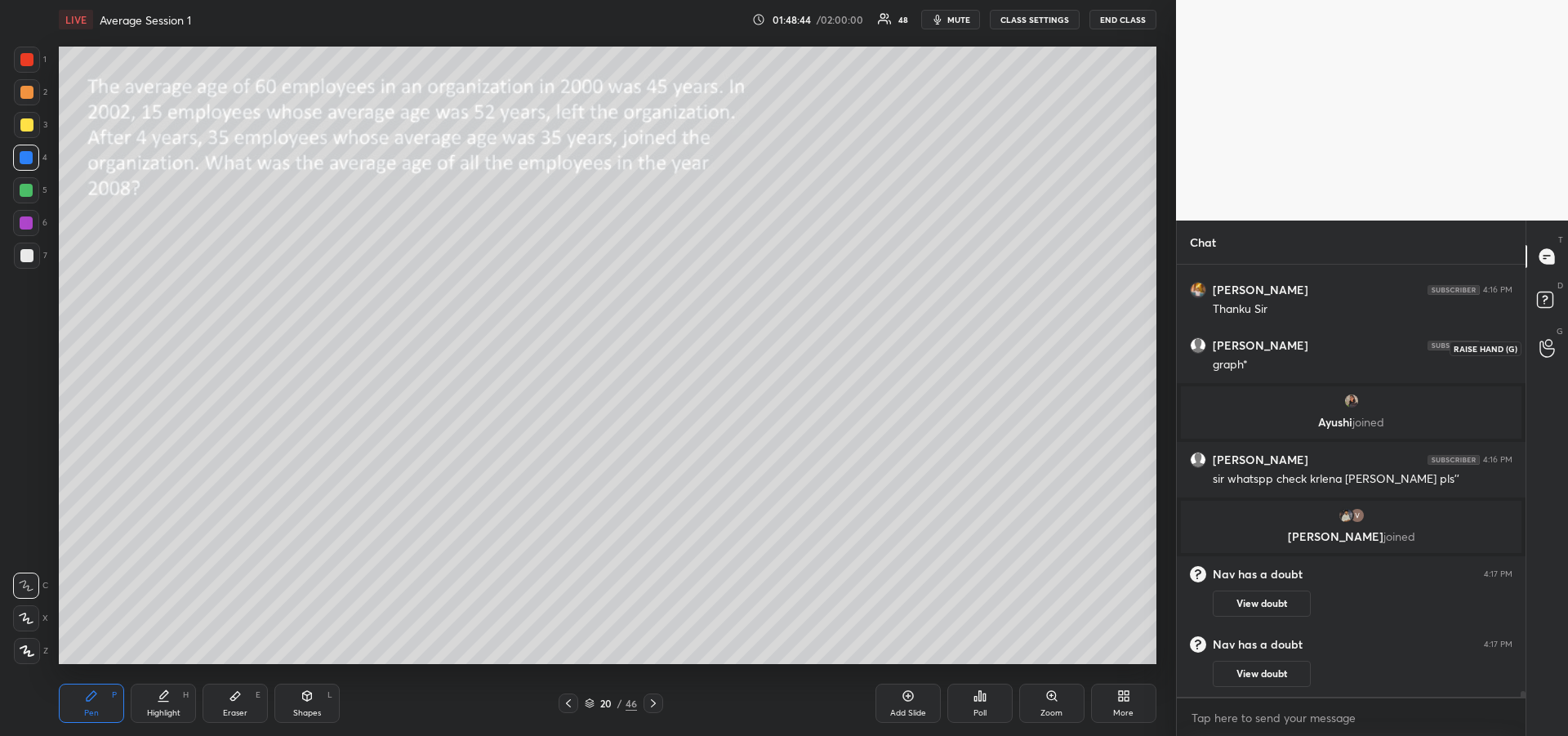
click at [1545, 350] on icon at bounding box center [1546, 348] width 15 height 19
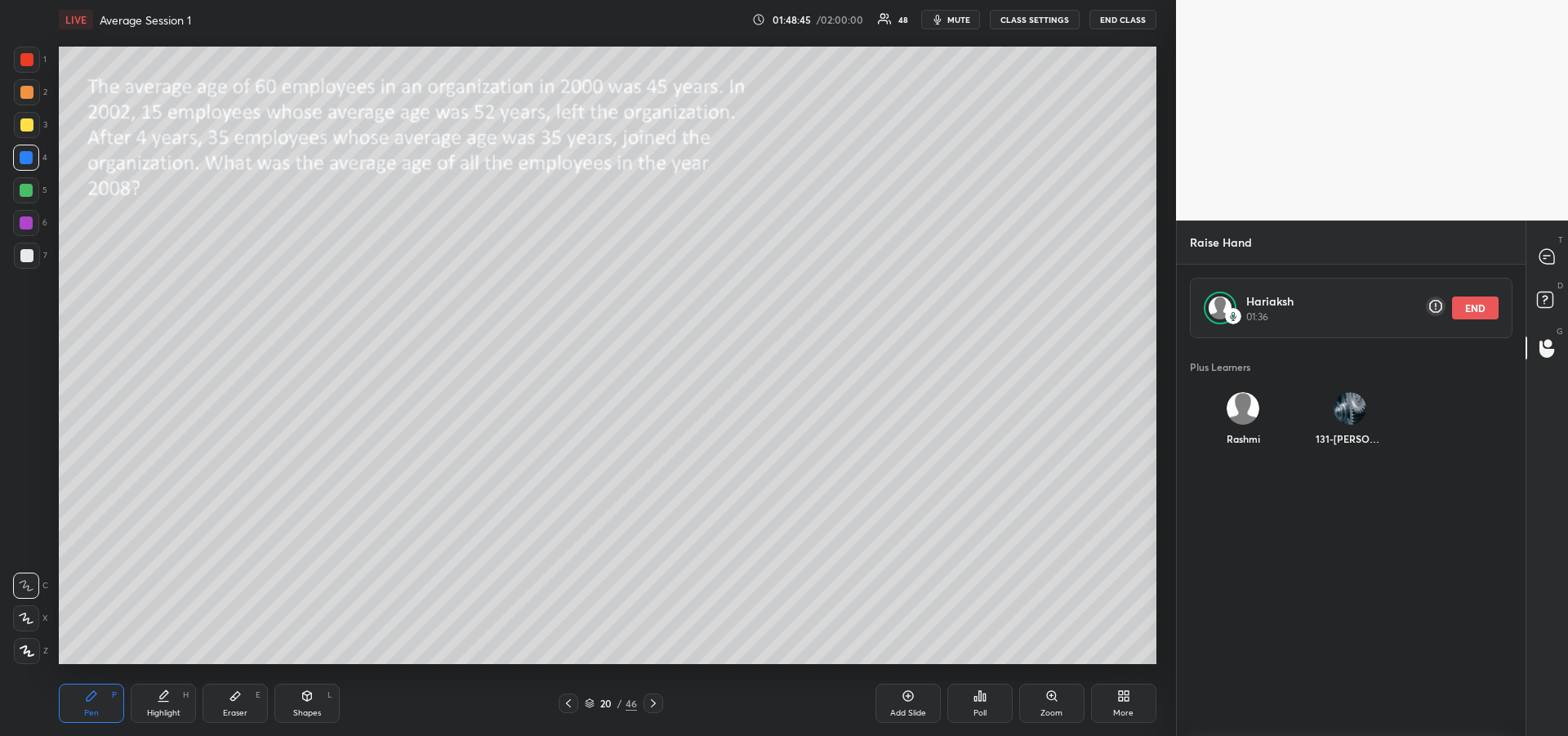
click at [1471, 308] on button "END" at bounding box center [1475, 308] width 46 height 23
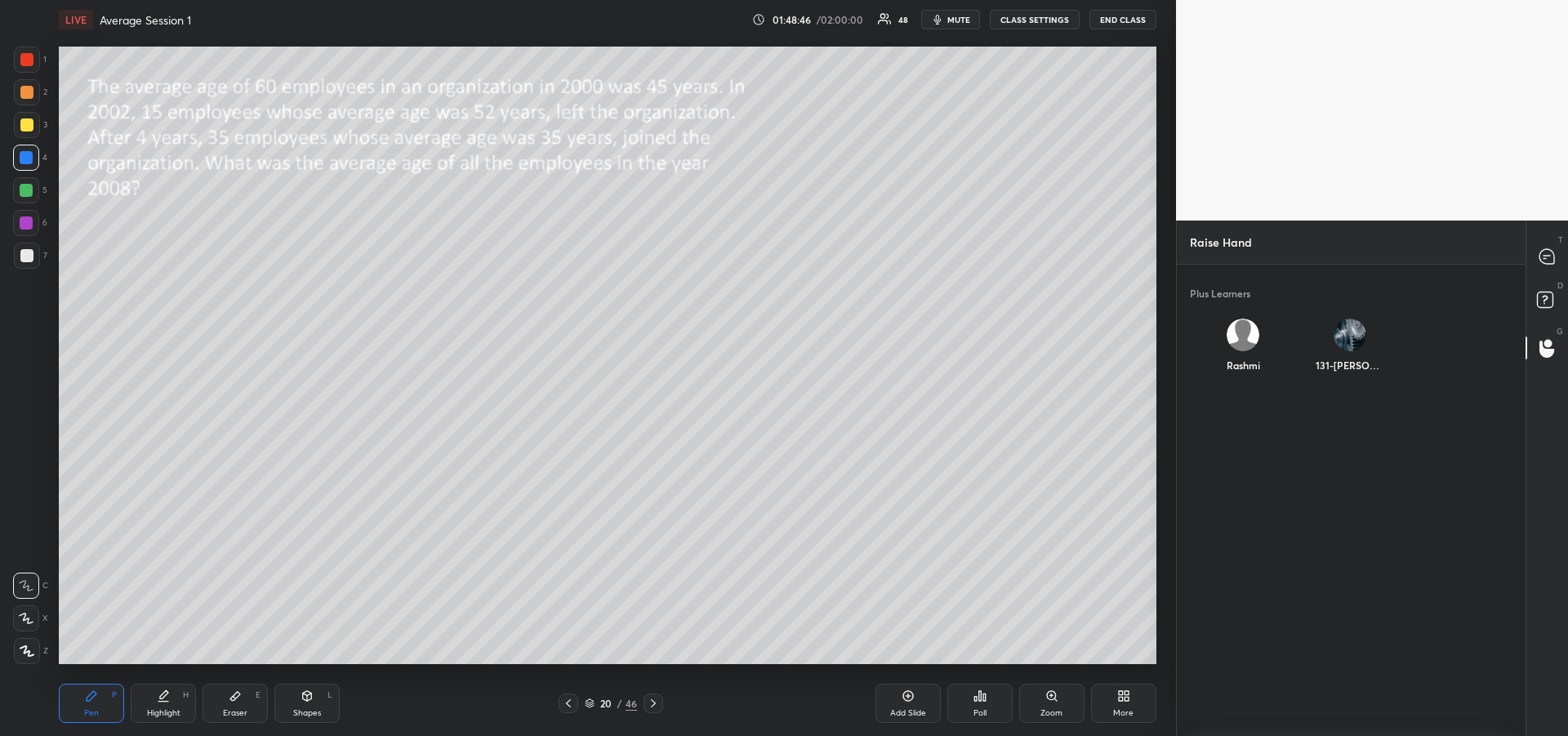
scroll to position [393, 343]
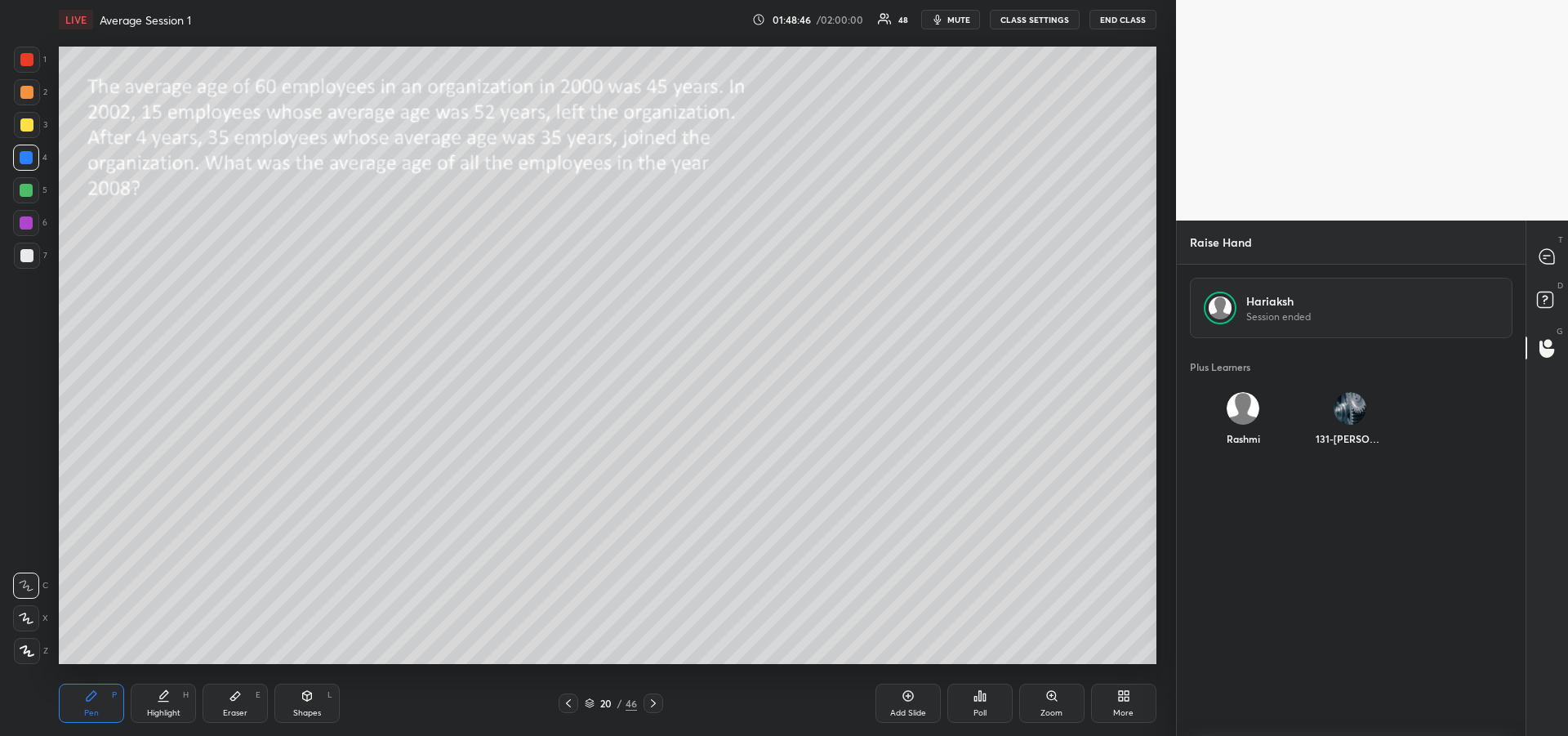
click at [1240, 414] on div "Rashmi" at bounding box center [1243, 423] width 107 height 87
click at [1245, 451] on button "INVITE" at bounding box center [1243, 450] width 93 height 22
click at [1543, 297] on rect at bounding box center [1544, 300] width 15 height 15
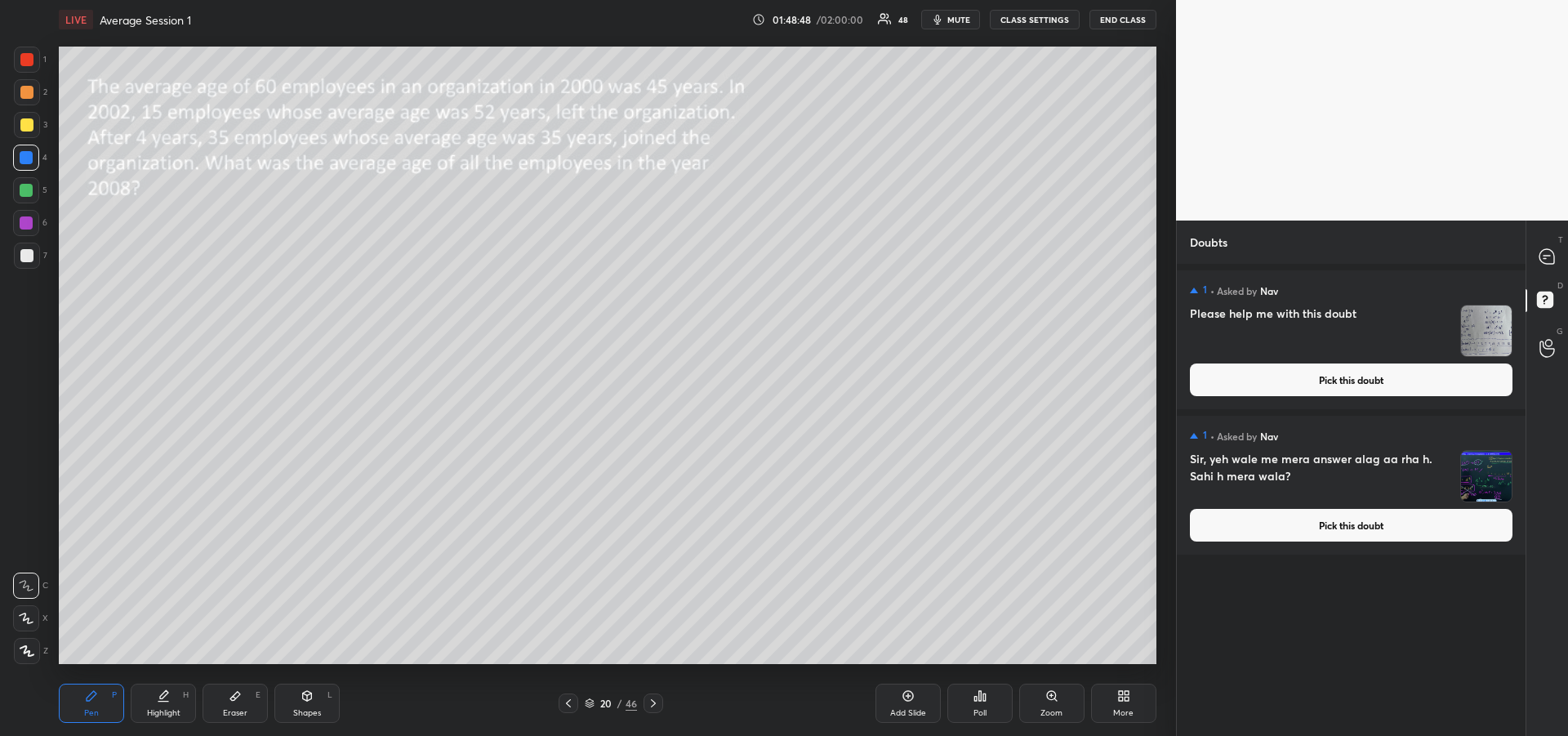
click at [1534, 258] on div at bounding box center [1547, 256] width 33 height 29
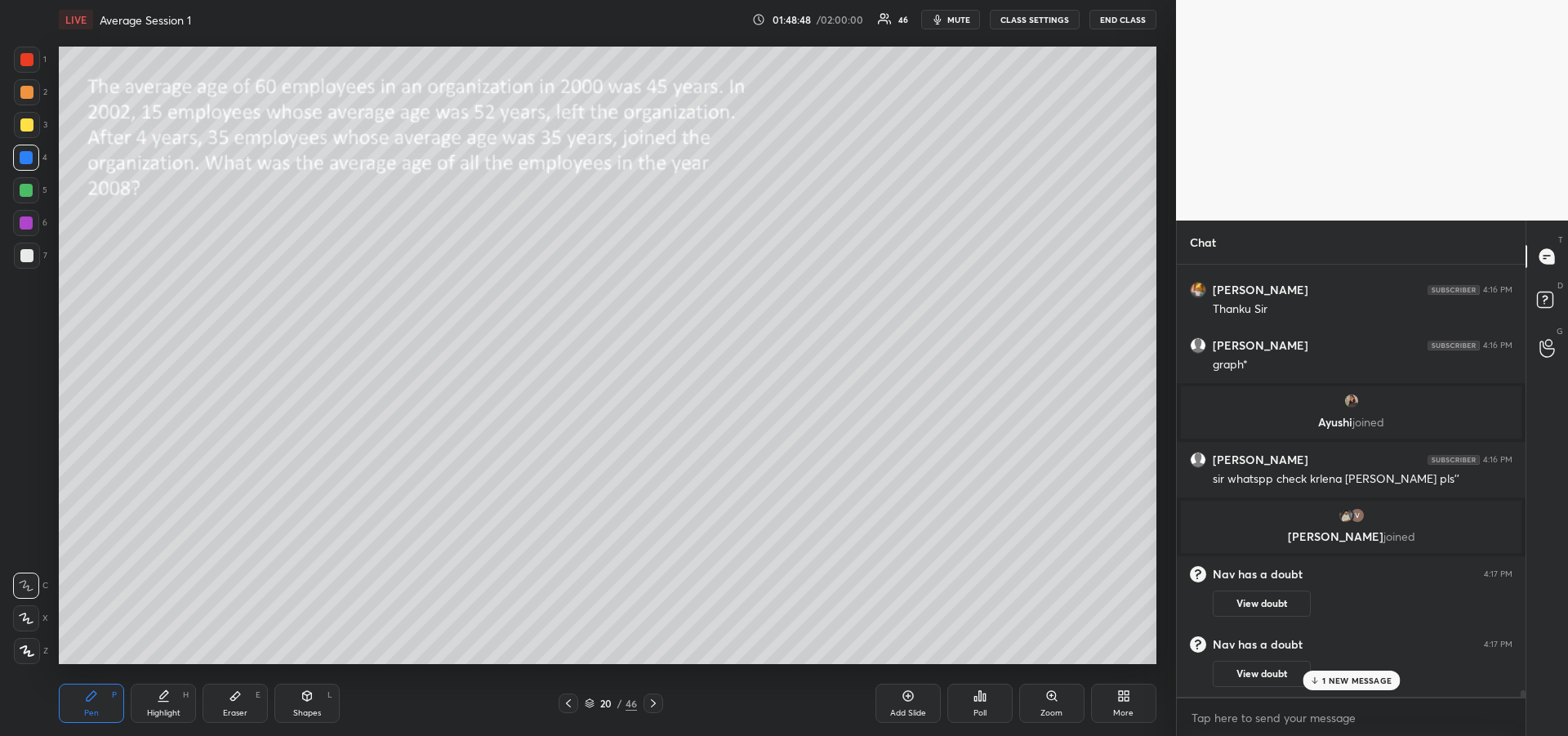
scroll to position [33292, 0]
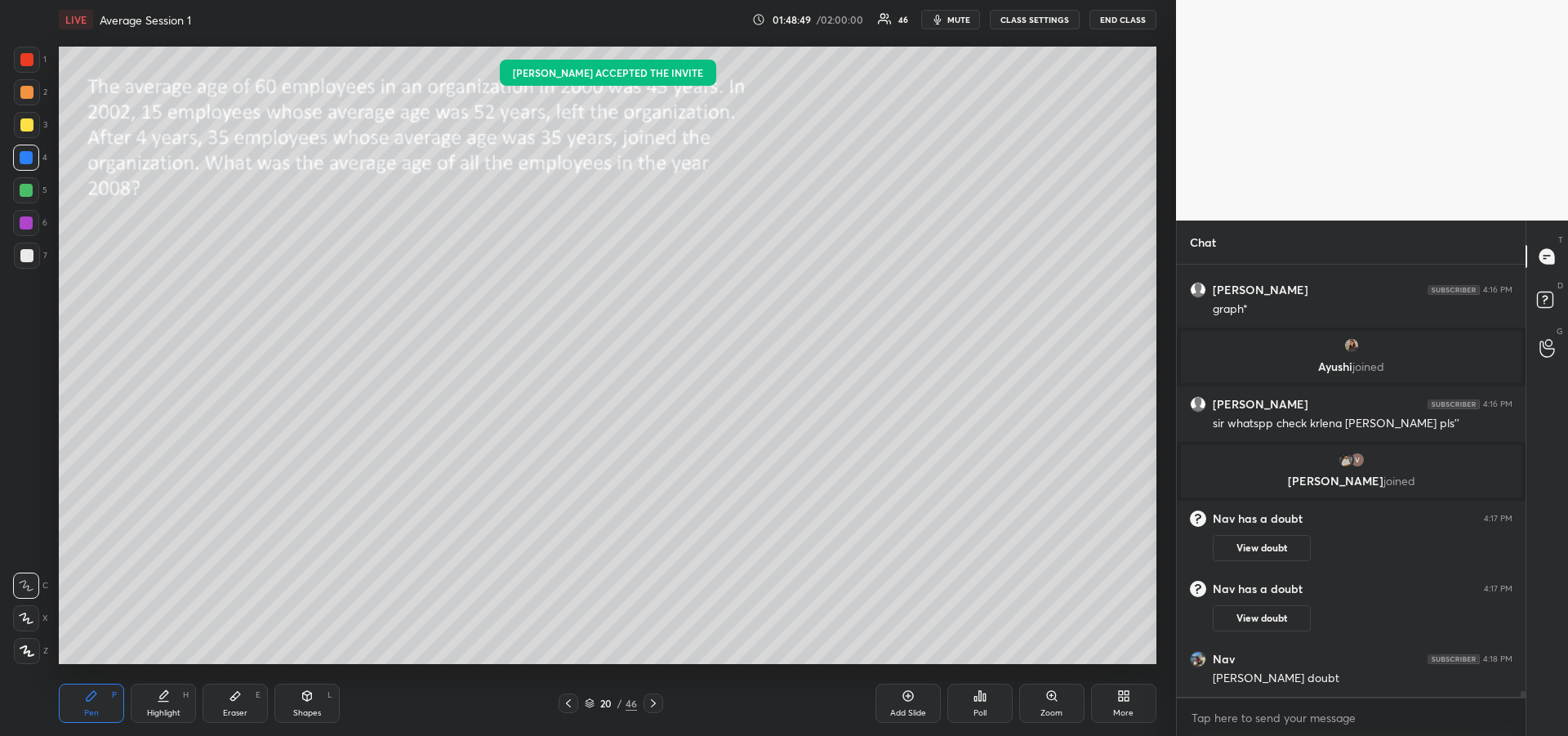
click at [1271, 544] on button "View doubt" at bounding box center [1261, 548] width 98 height 26
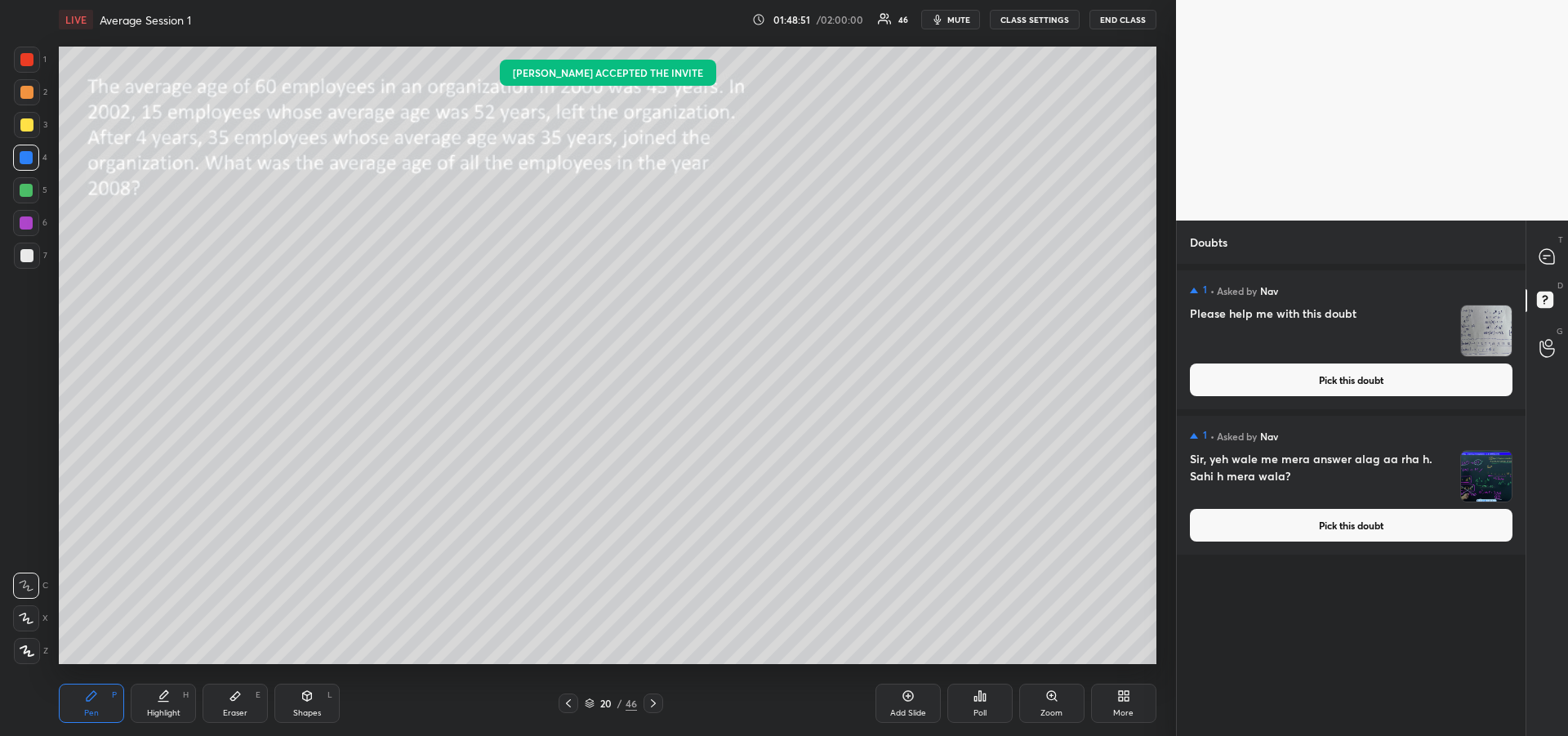
click at [1328, 374] on button "Pick this doubt" at bounding box center [1351, 379] width 323 height 33
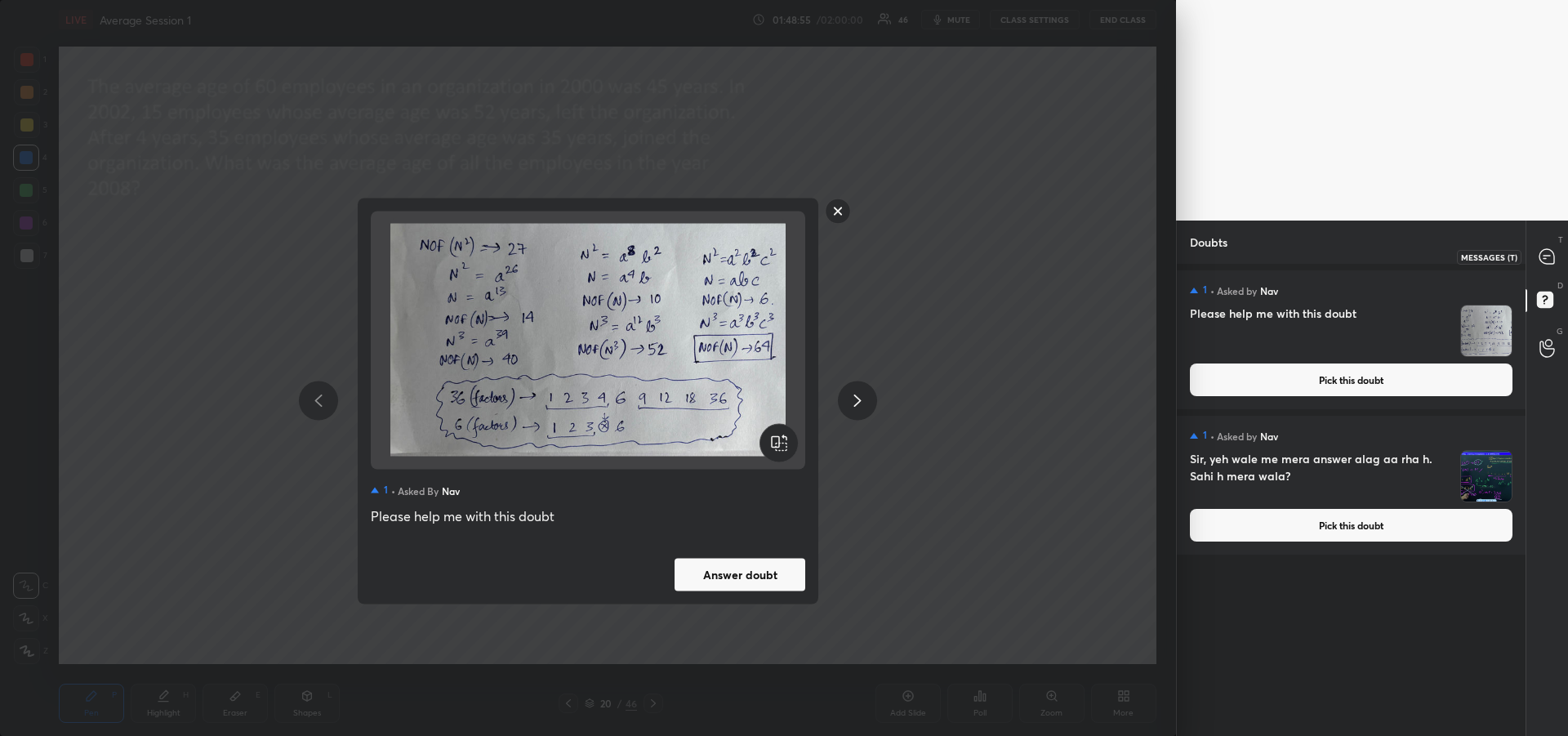
click at [1544, 252] on icon at bounding box center [1546, 257] width 15 height 15
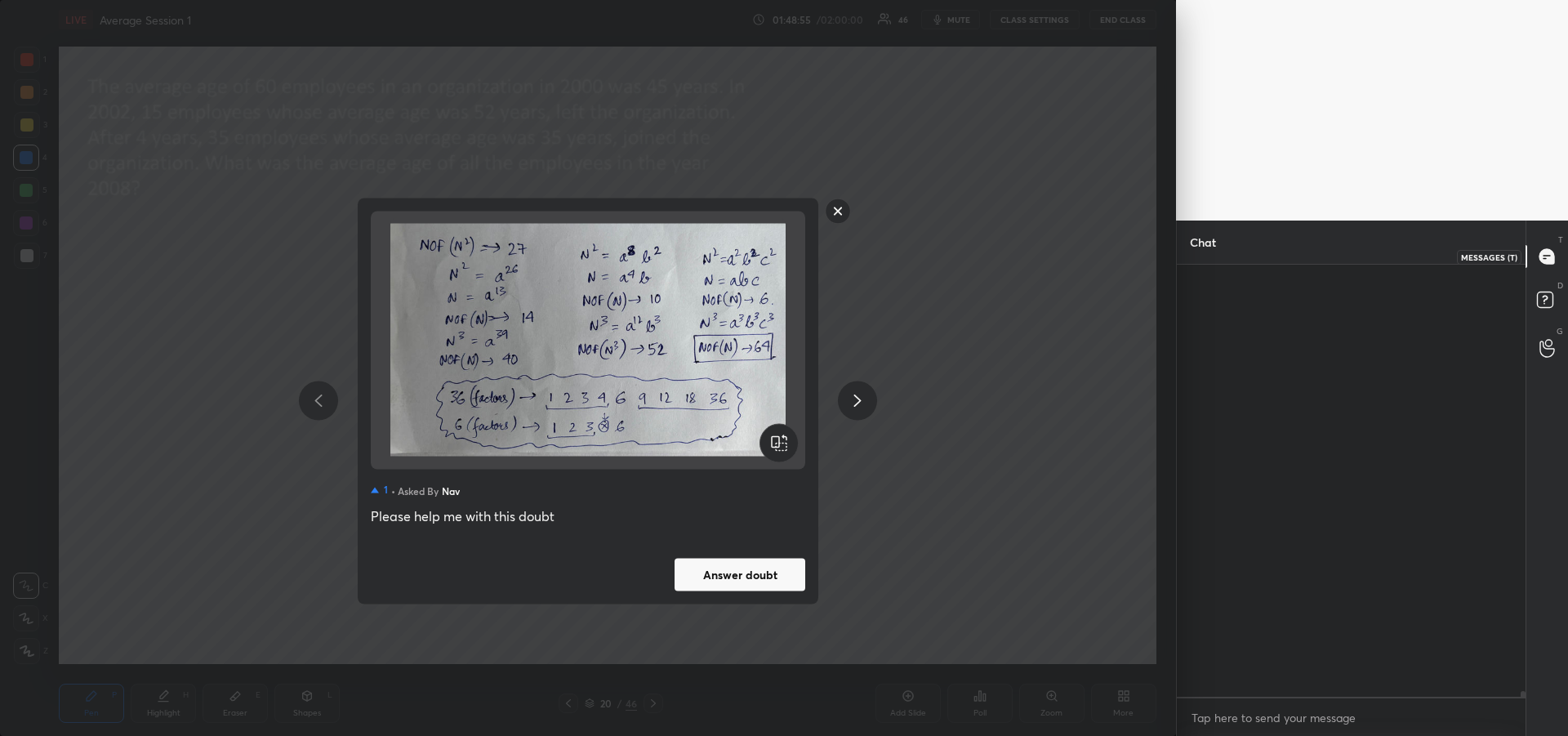
scroll to position [427, 343]
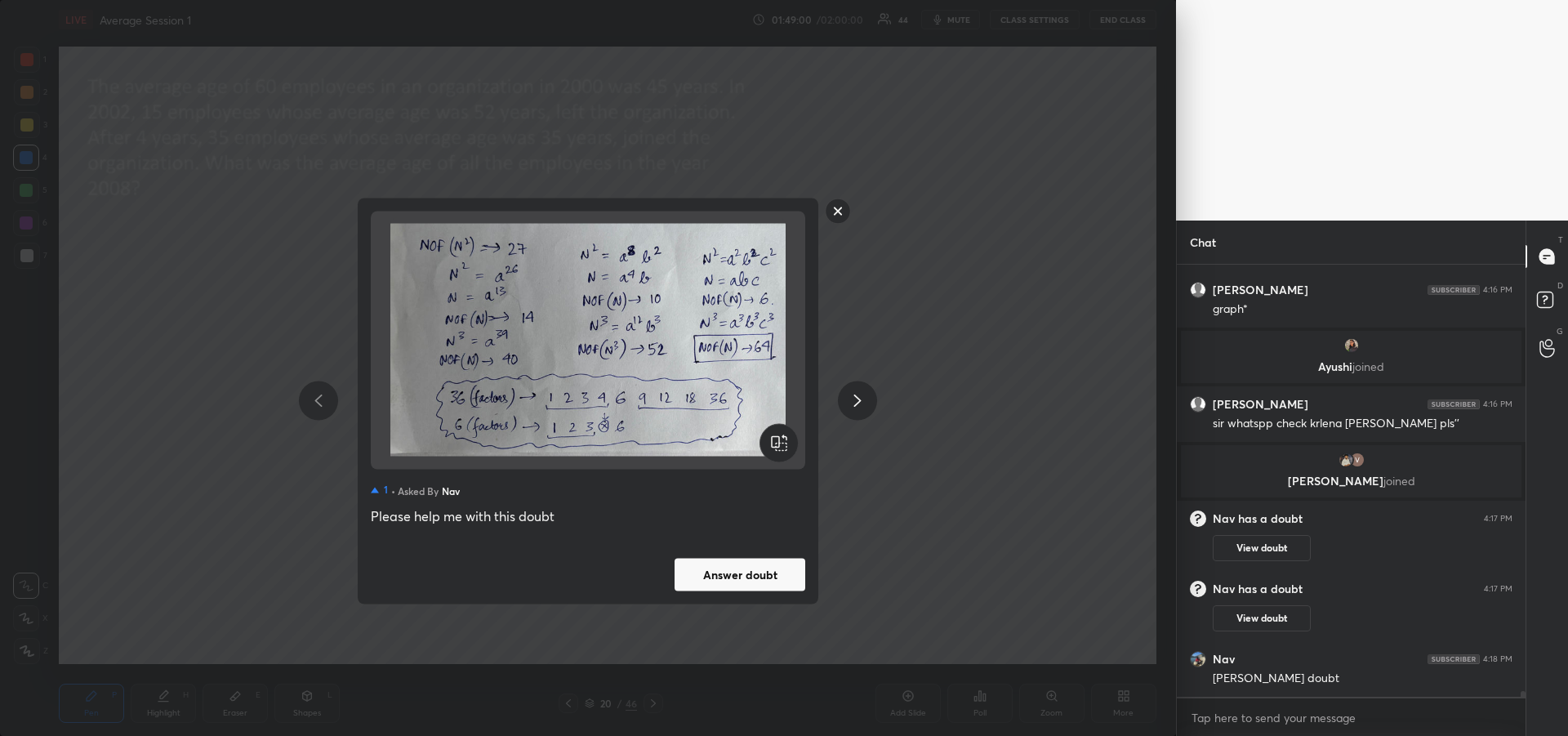
click at [839, 215] on rect at bounding box center [838, 210] width 25 height 25
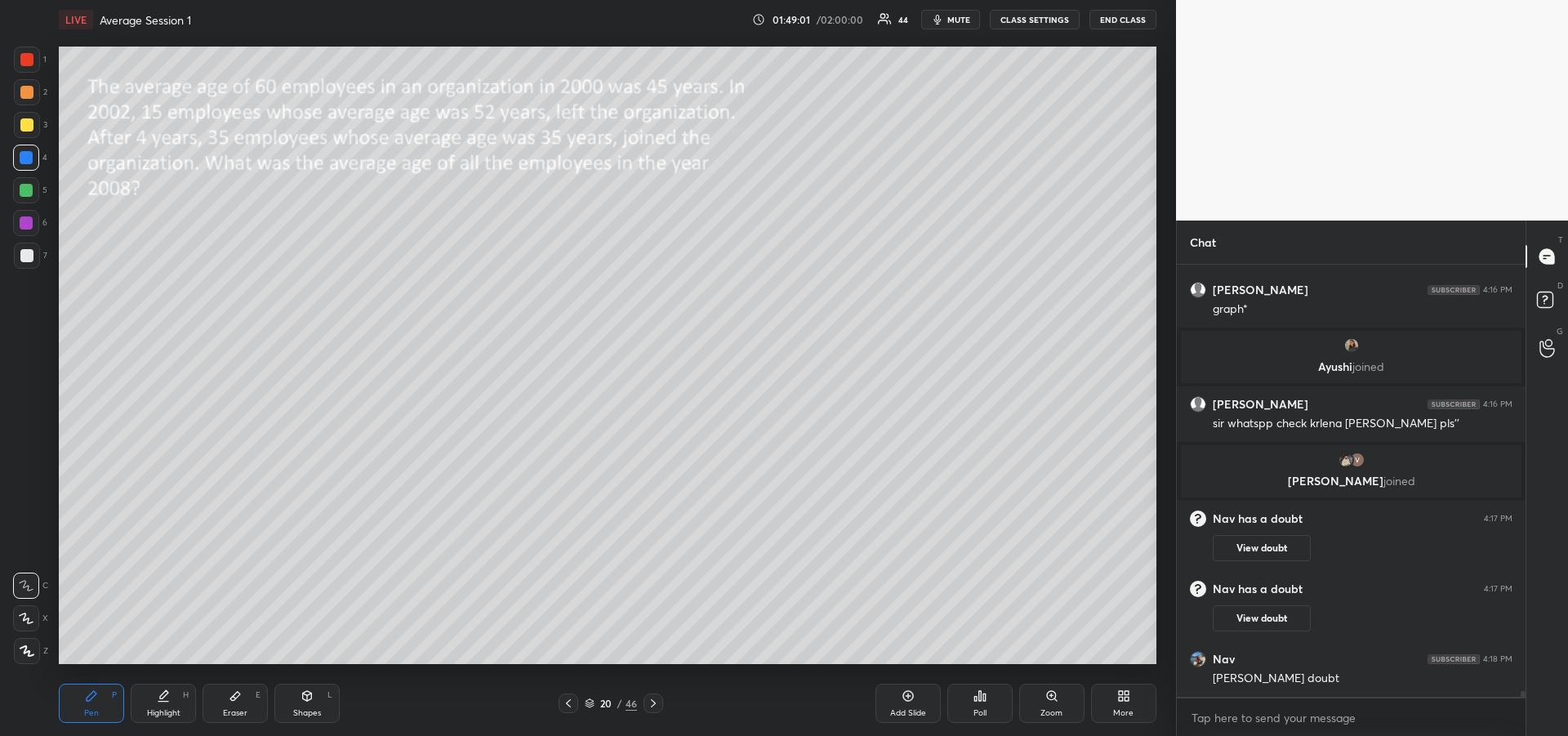
click at [653, 708] on icon at bounding box center [653, 703] width 13 height 13
click at [653, 706] on icon at bounding box center [653, 703] width 5 height 8
click at [655, 706] on icon at bounding box center [653, 703] width 13 height 13
click at [657, 707] on icon at bounding box center [653, 703] width 13 height 13
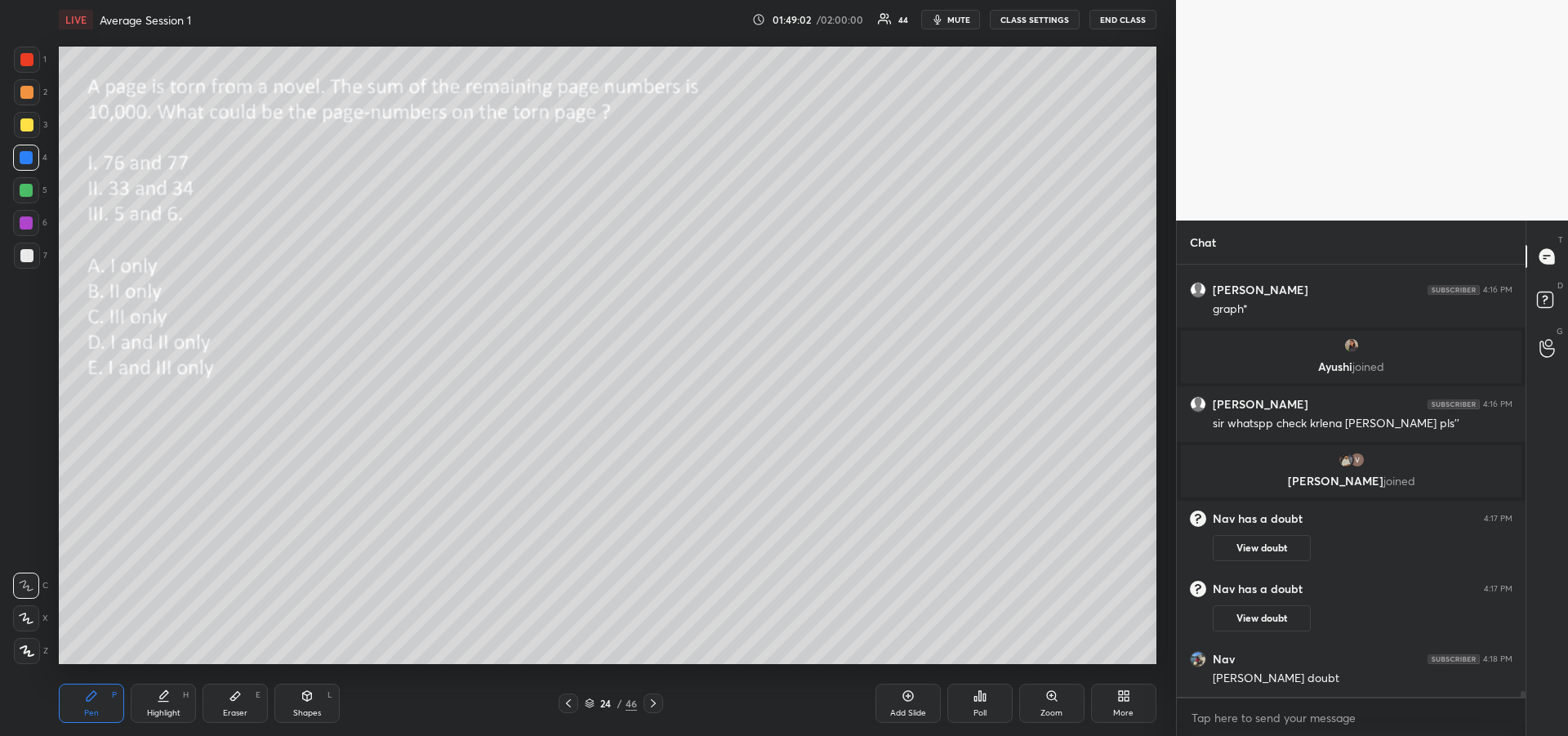
click at [656, 704] on icon at bounding box center [653, 703] width 13 height 13
click at [659, 701] on icon at bounding box center [653, 703] width 13 height 13
click at [658, 701] on icon at bounding box center [653, 703] width 13 height 13
click at [659, 702] on icon at bounding box center [653, 703] width 13 height 13
click at [658, 701] on icon at bounding box center [653, 703] width 13 height 13
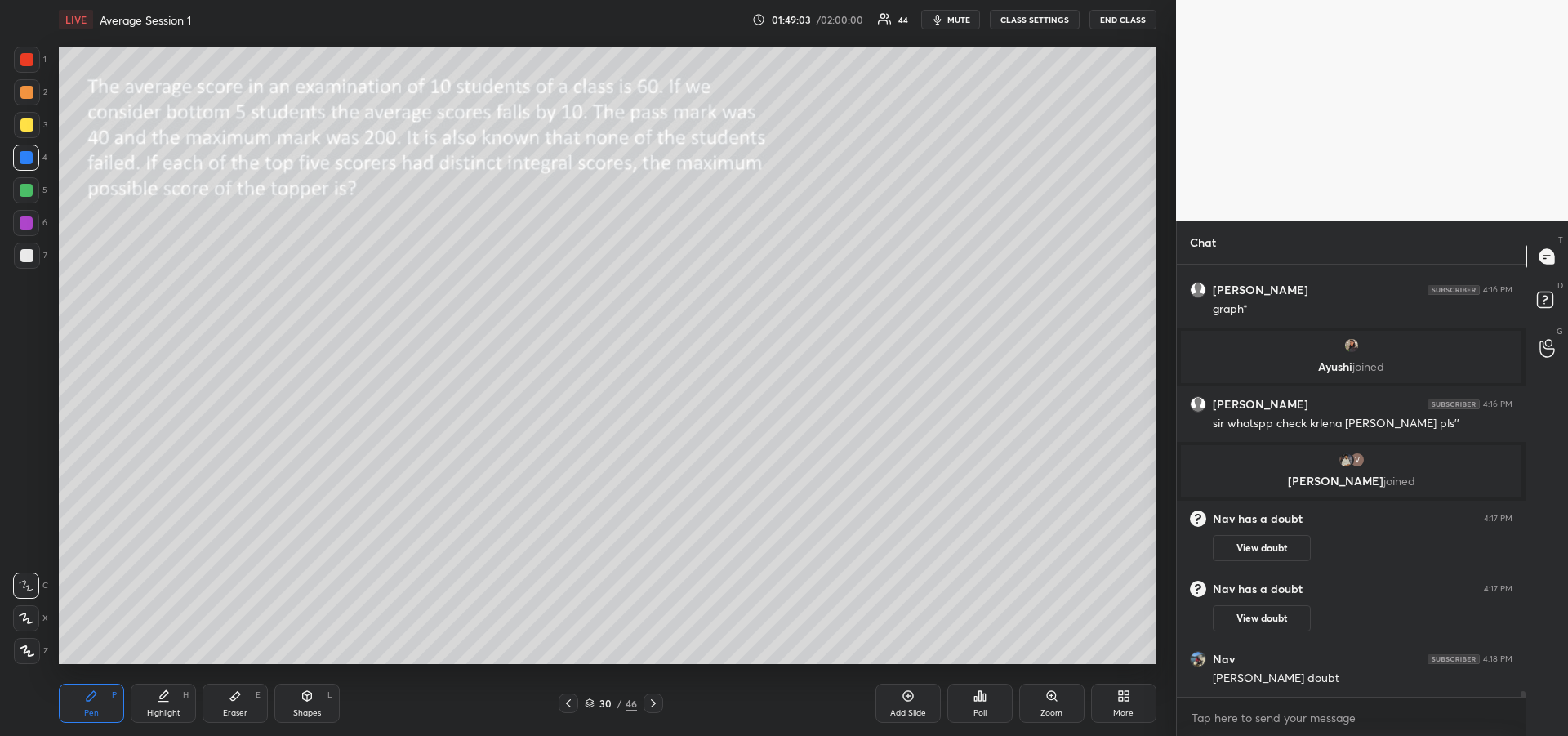
click at [658, 702] on icon at bounding box center [653, 703] width 13 height 13
click at [657, 703] on icon at bounding box center [653, 703] width 13 height 13
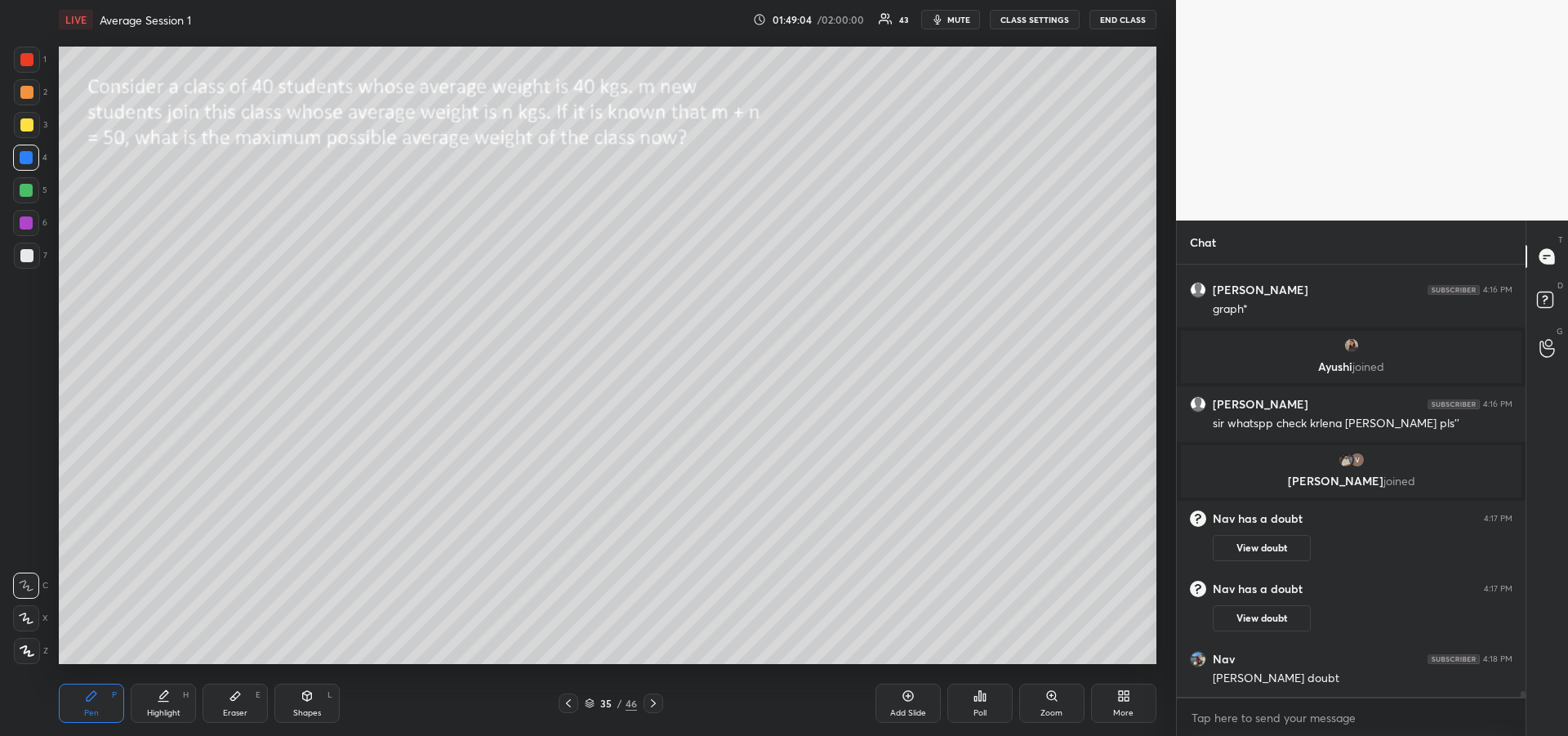
click at [658, 703] on icon at bounding box center [653, 703] width 13 height 13
click at [657, 702] on icon at bounding box center [653, 703] width 13 height 13
click at [658, 703] on icon at bounding box center [653, 703] width 13 height 13
click at [659, 704] on icon at bounding box center [653, 703] width 13 height 13
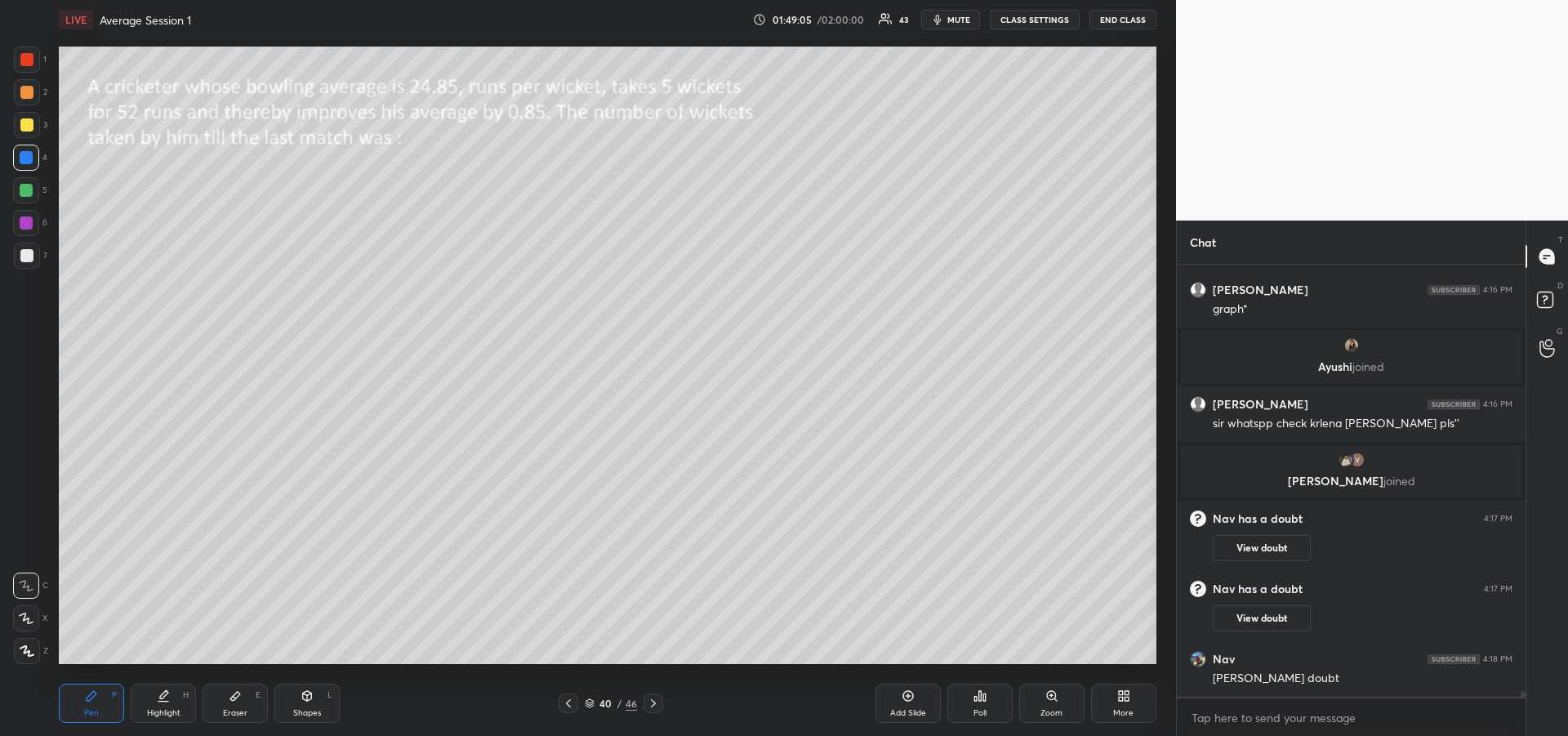
click at [659, 702] on icon at bounding box center [653, 703] width 13 height 13
click at [658, 702] on icon at bounding box center [653, 703] width 13 height 13
click at [659, 703] on icon at bounding box center [653, 703] width 13 height 13
click at [659, 704] on icon at bounding box center [653, 703] width 13 height 13
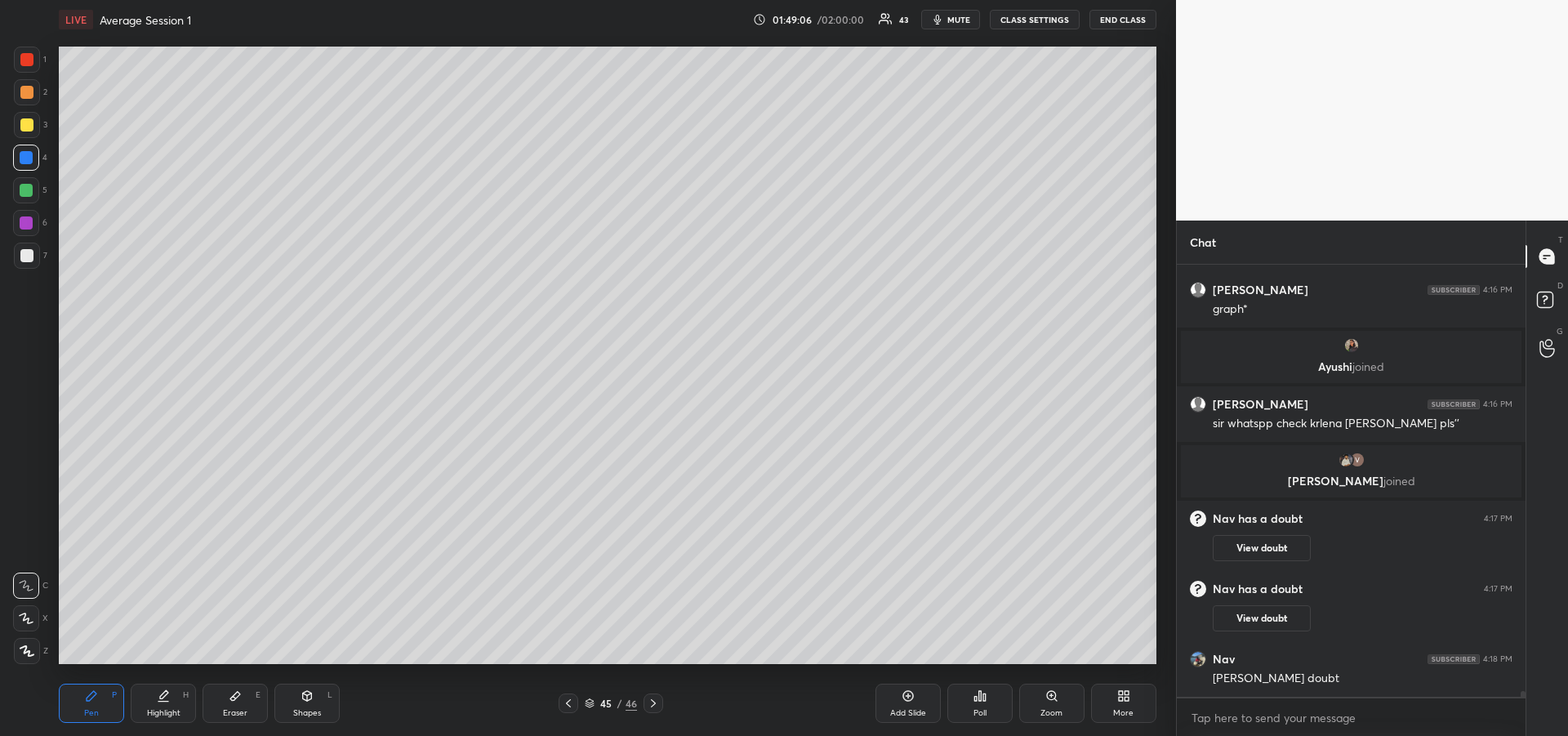
click at [658, 704] on icon at bounding box center [653, 703] width 13 height 13
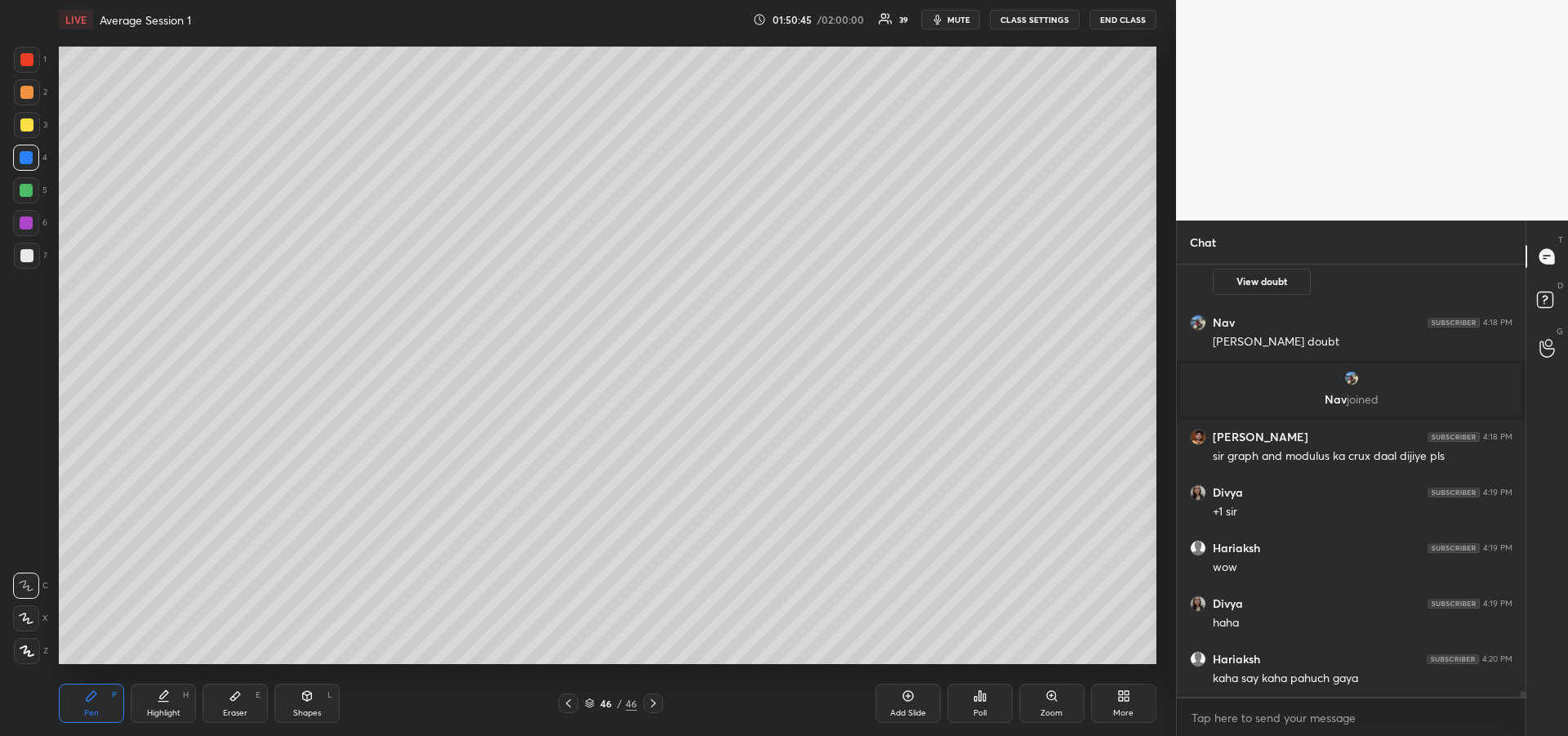
scroll to position [33458, 0]
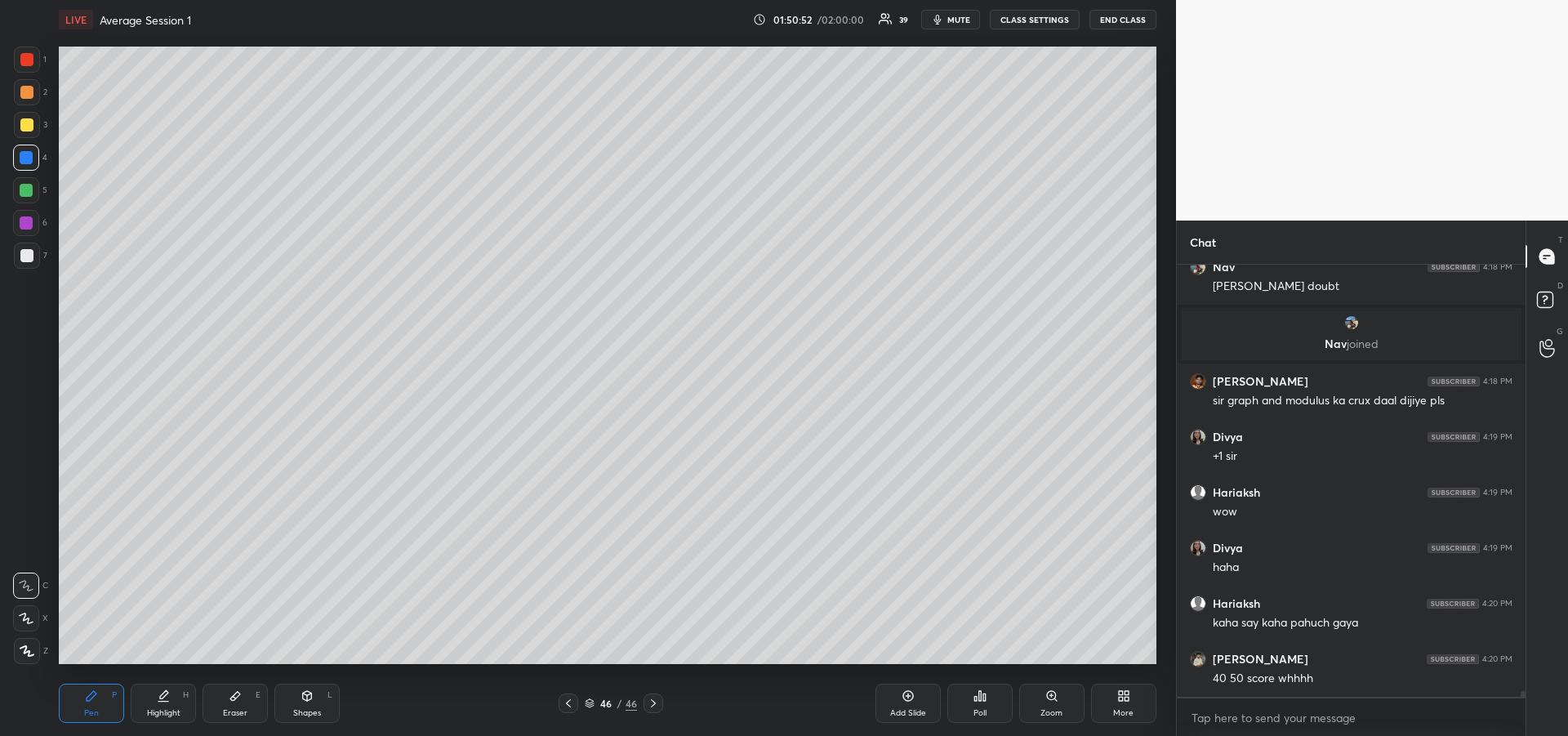
click at [19, 185] on div at bounding box center [26, 191] width 26 height 26
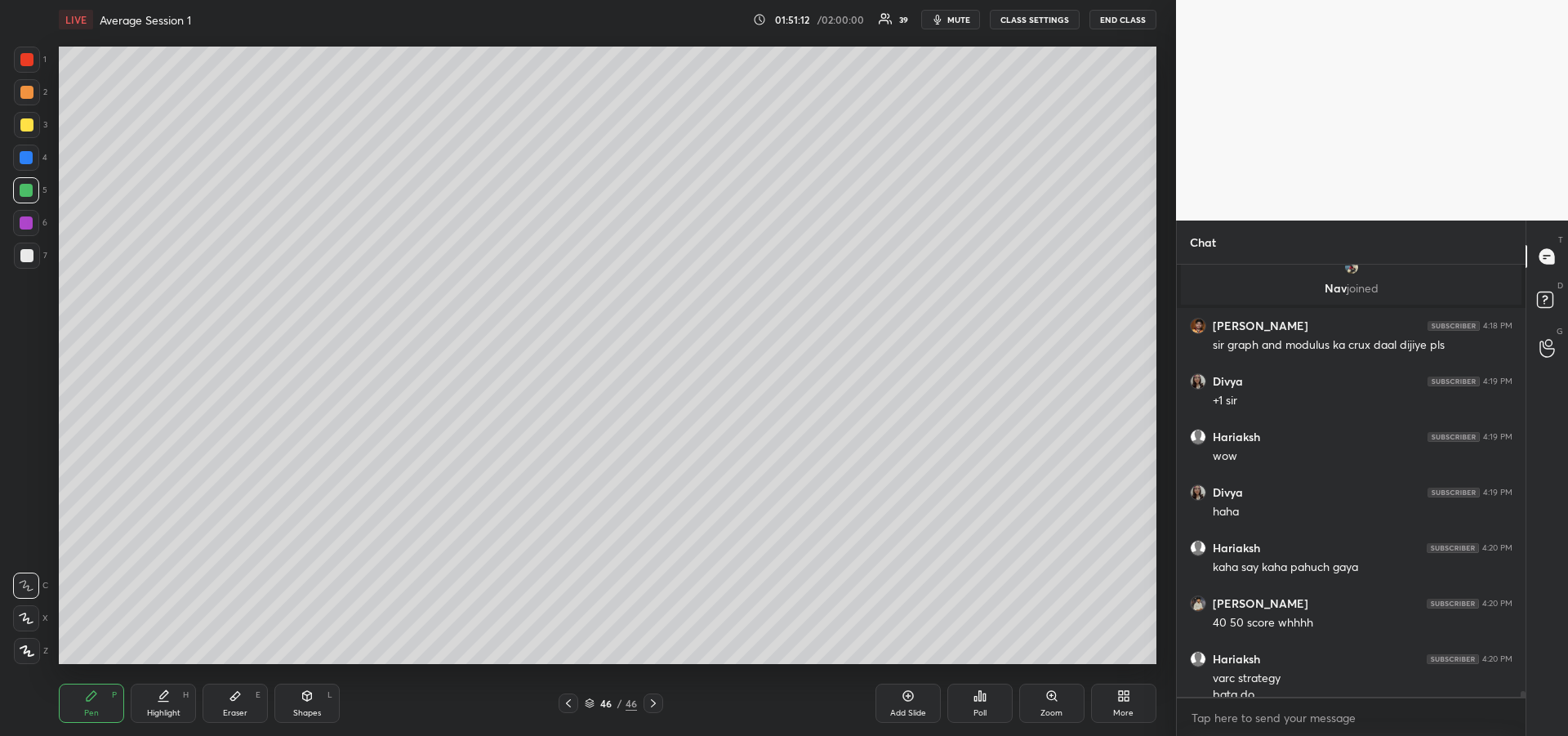
scroll to position [33530, 0]
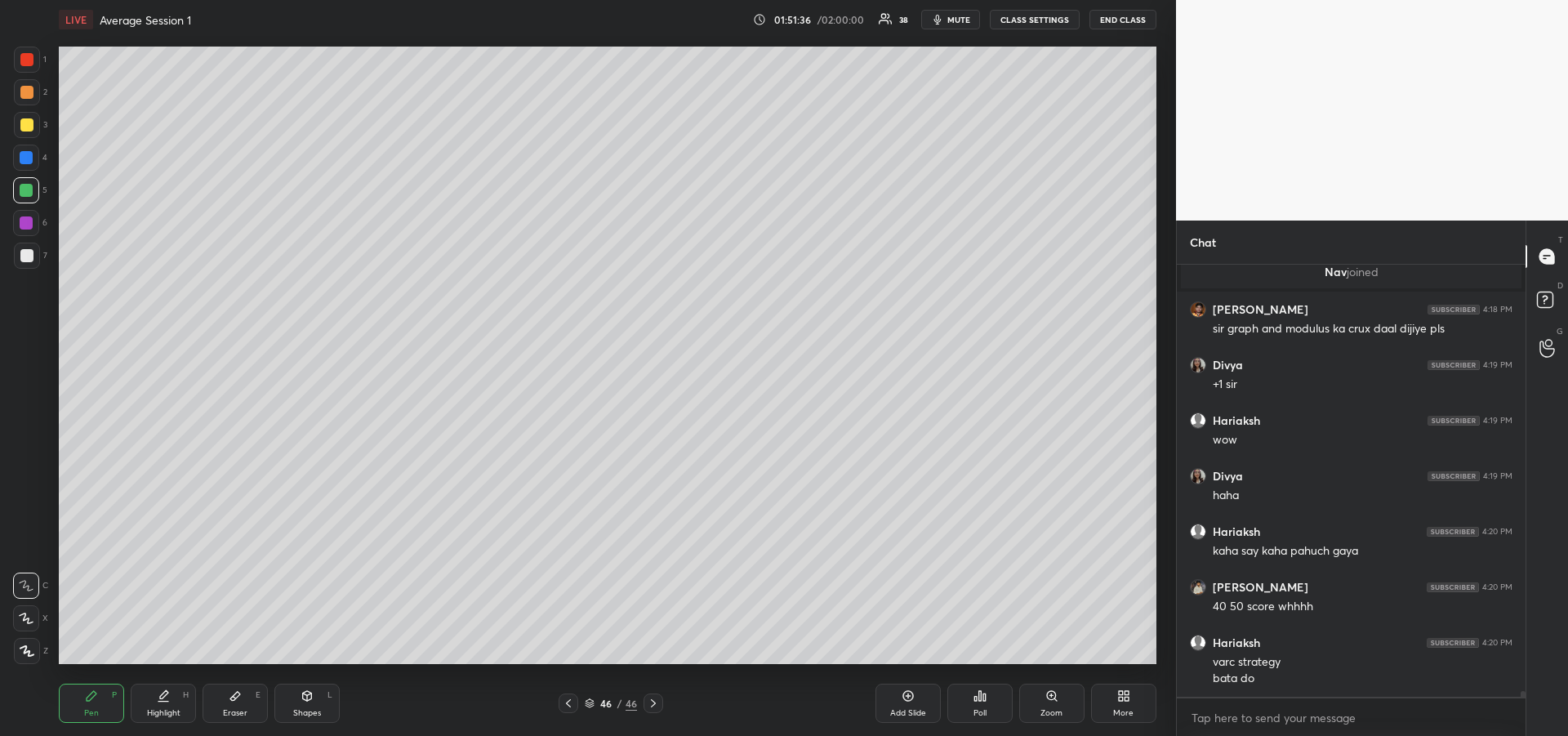
click at [23, 131] on div at bounding box center [27, 125] width 26 height 26
click at [24, 201] on div at bounding box center [26, 191] width 26 height 26
click at [30, 225] on div at bounding box center [26, 223] width 13 height 13
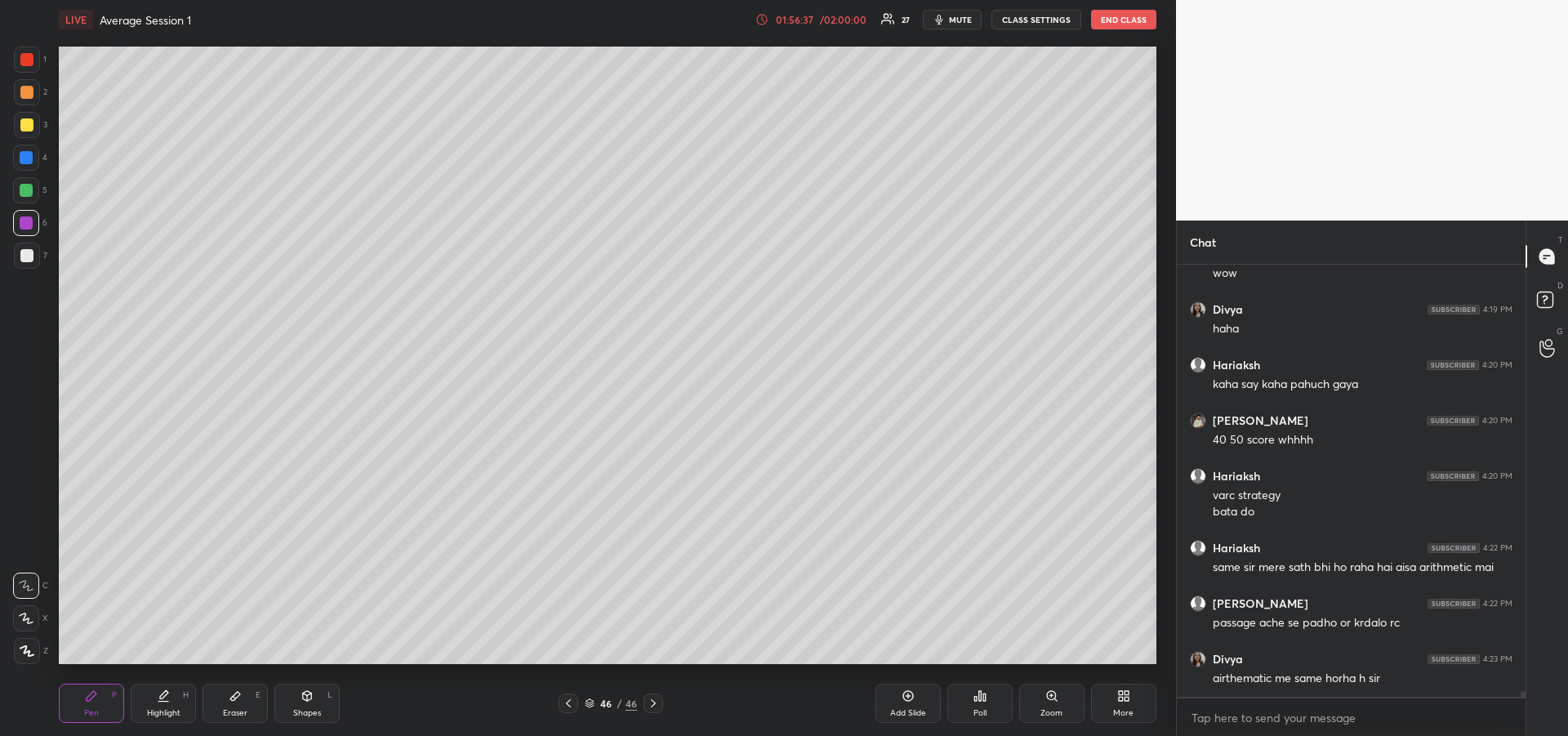
scroll to position [33755, 0]
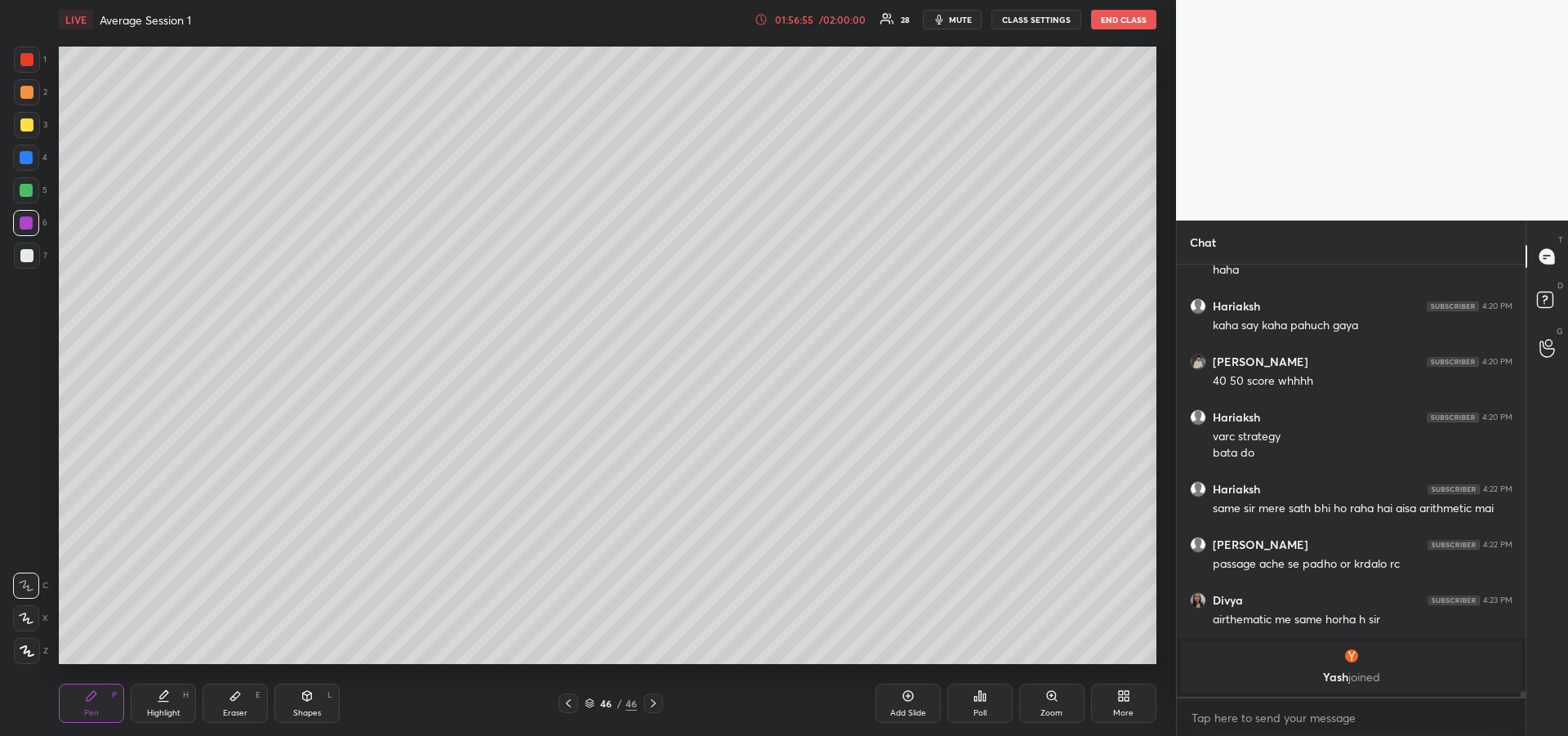
click at [240, 702] on div "Eraser E" at bounding box center [235, 703] width 65 height 40
click at [106, 711] on div "Pen P" at bounding box center [91, 703] width 65 height 40
click at [22, 134] on div at bounding box center [27, 125] width 26 height 26
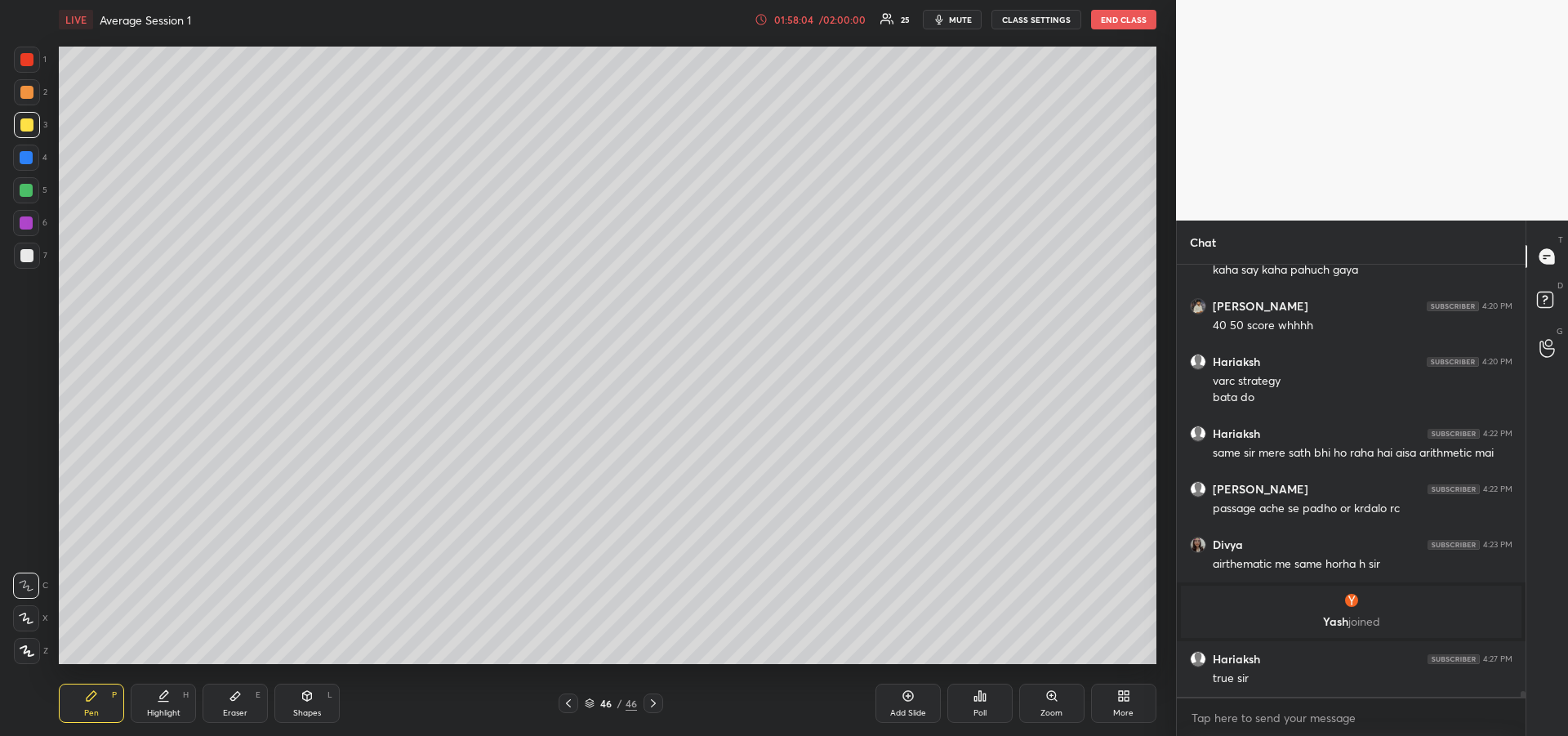
scroll to position [33664, 0]
click at [236, 703] on div "Eraser E" at bounding box center [235, 703] width 65 height 40
click at [91, 706] on div "Pen P" at bounding box center [91, 703] width 65 height 40
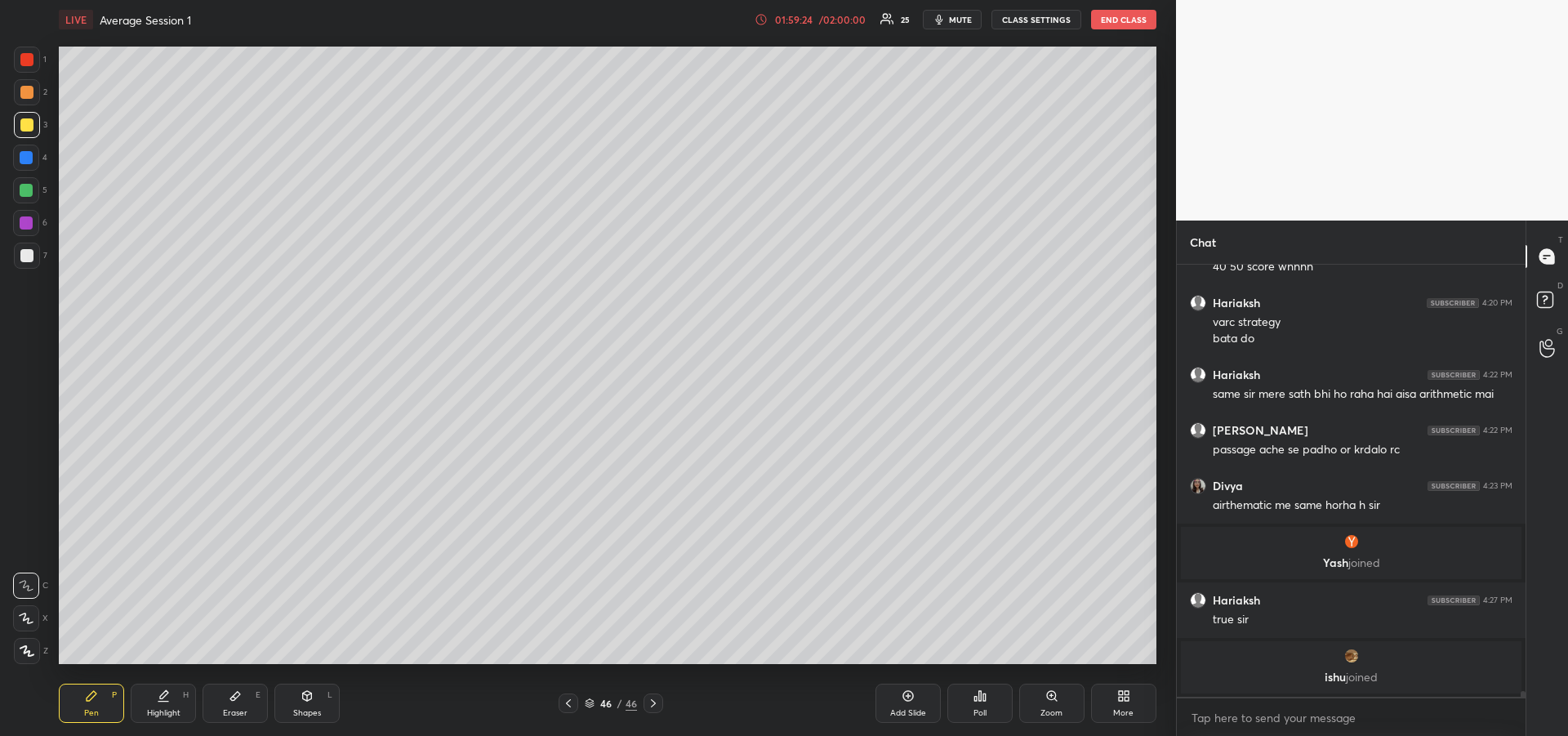
click at [234, 696] on icon at bounding box center [235, 696] width 9 height 9
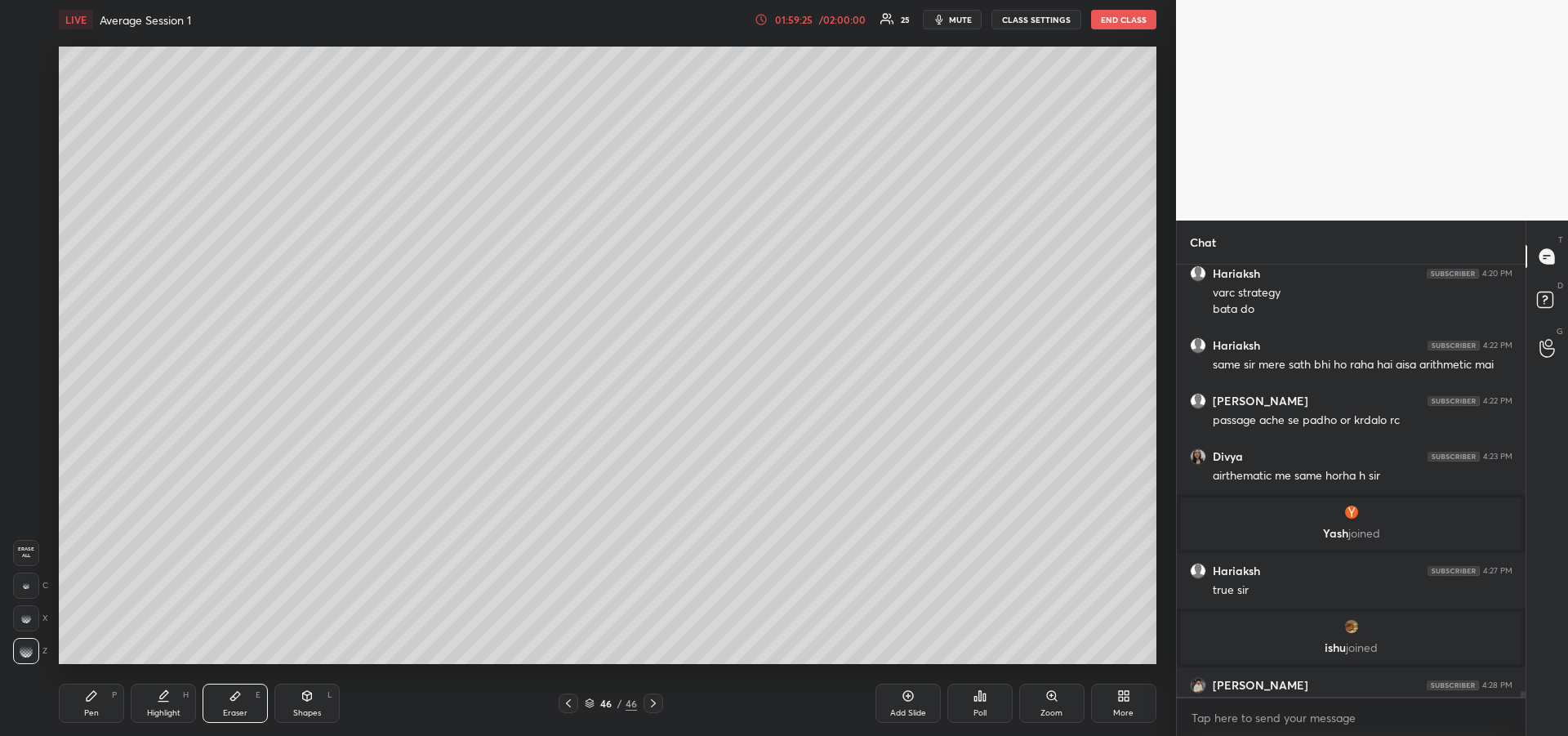
scroll to position [33748, 0]
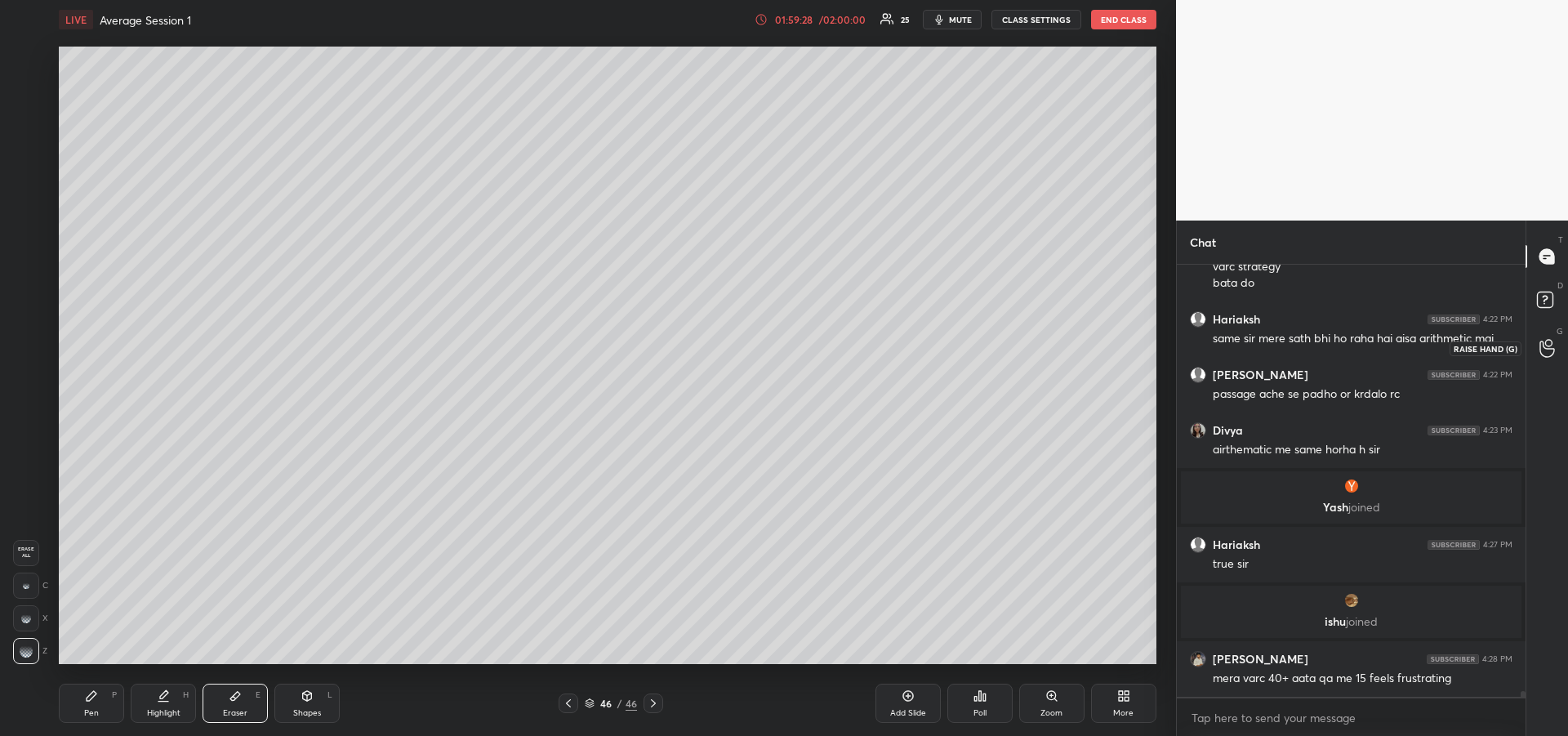
click at [1544, 349] on icon at bounding box center [1546, 348] width 15 height 19
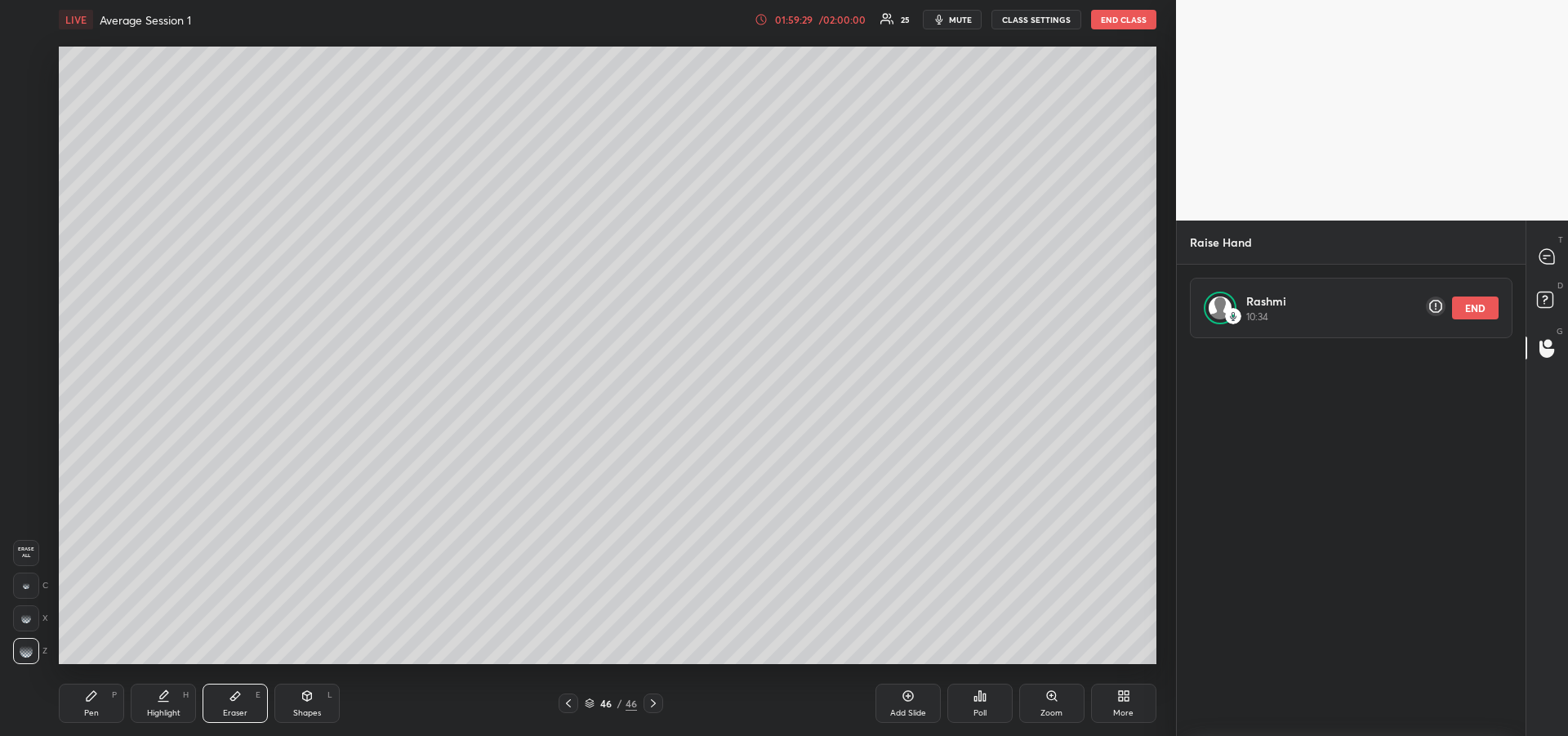
click at [1468, 303] on button "END" at bounding box center [1475, 308] width 46 height 23
click at [1542, 294] on rect at bounding box center [1544, 300] width 15 height 15
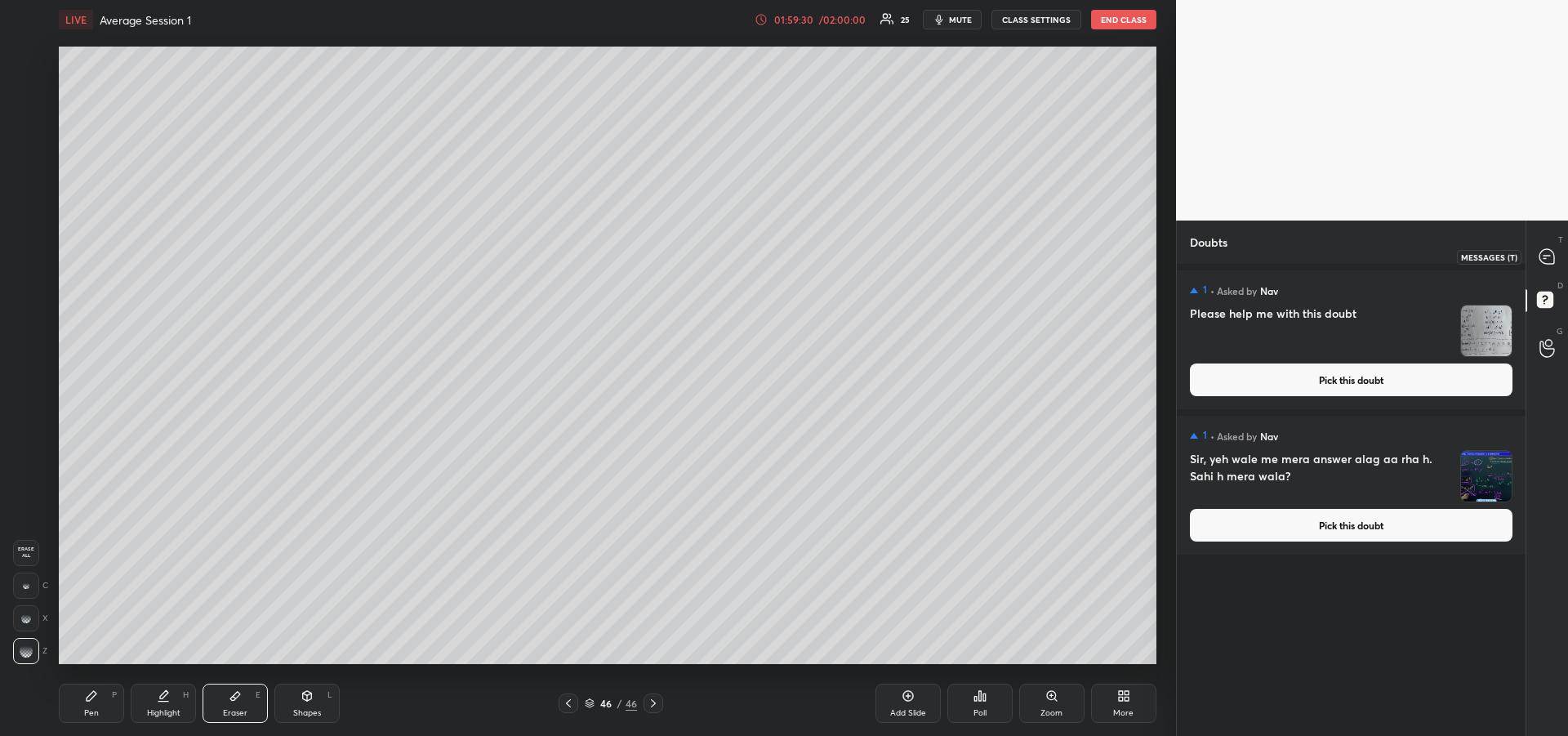
click at [1540, 258] on icon at bounding box center [1546, 257] width 15 height 15
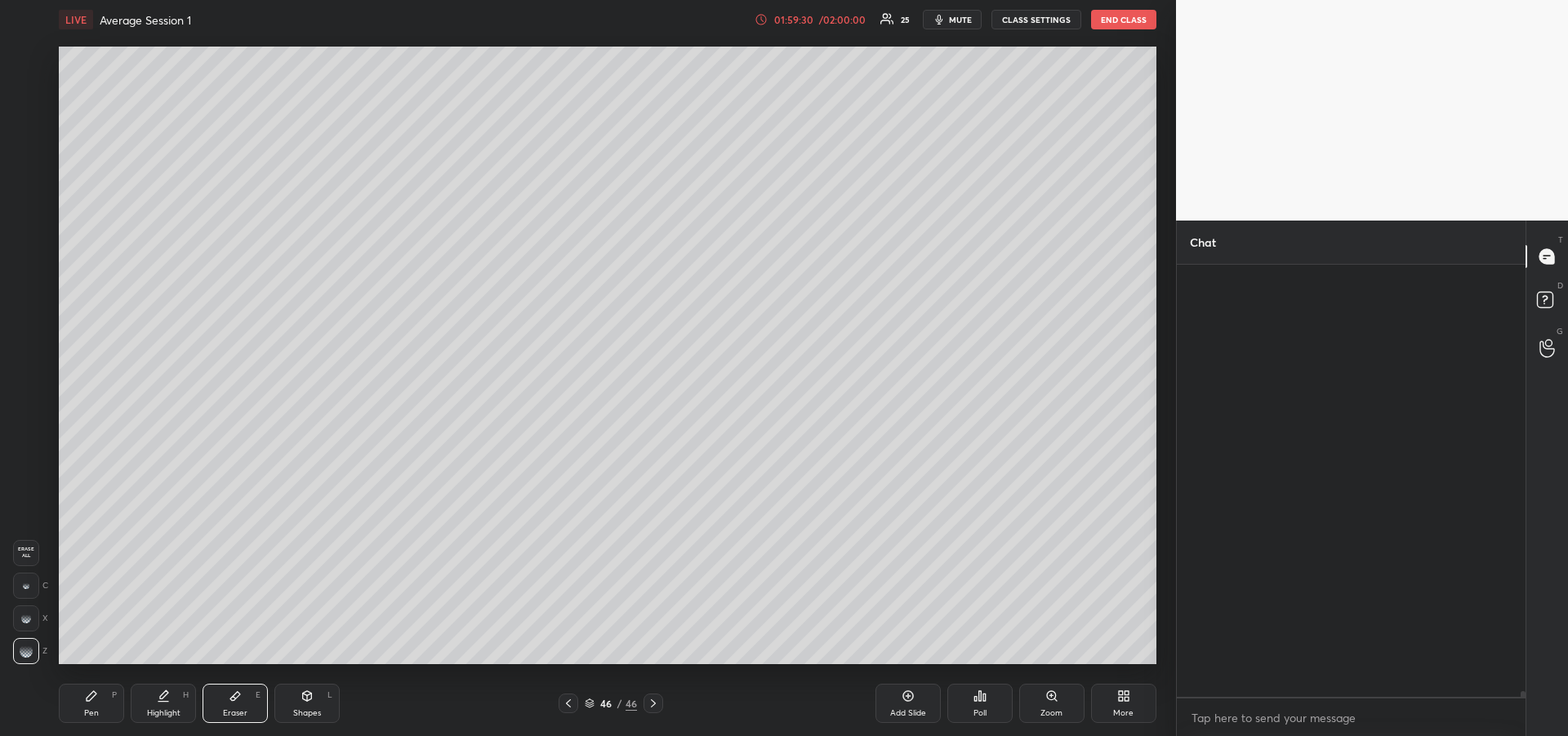
scroll to position [427, 343]
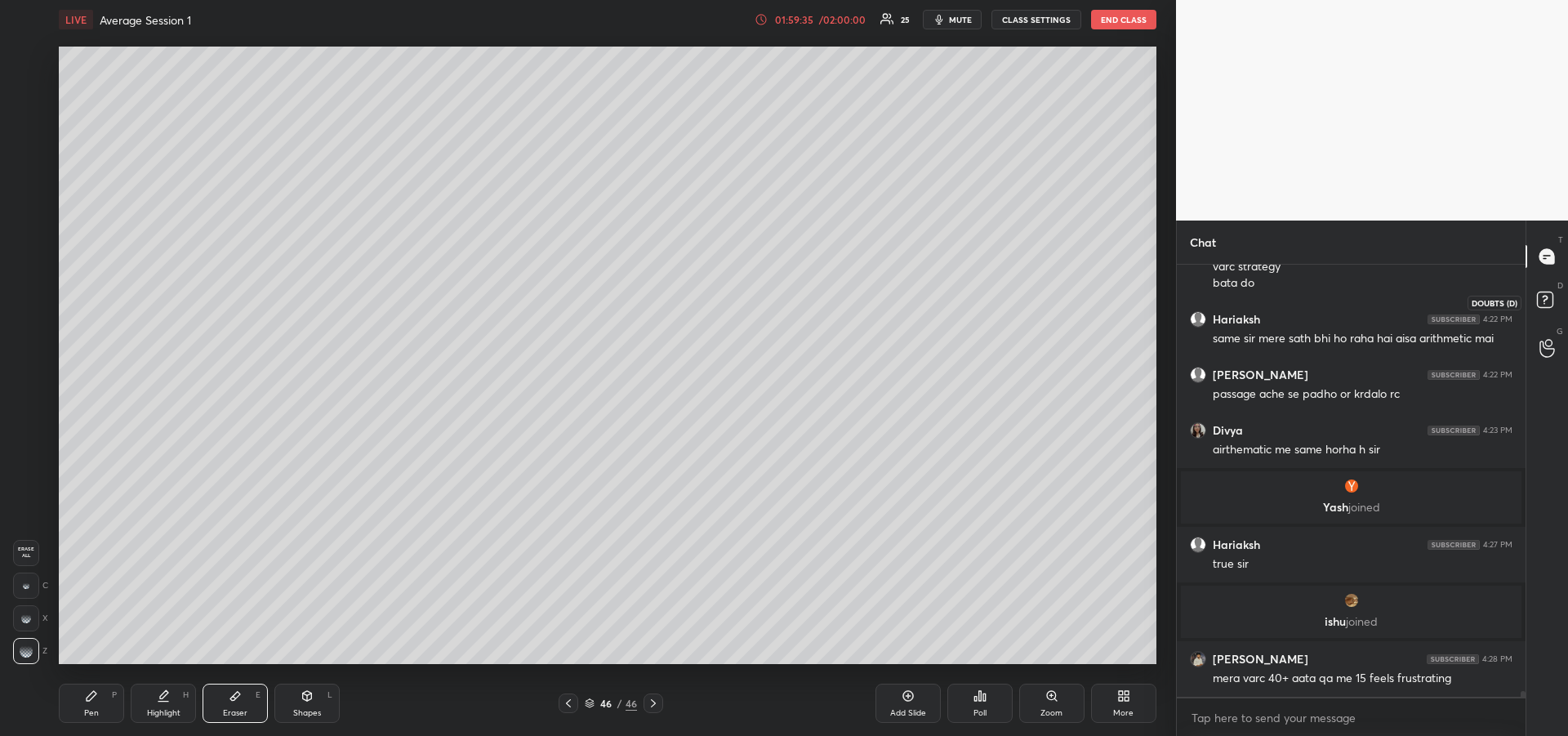
click at [1537, 300] on rect at bounding box center [1544, 300] width 15 height 15
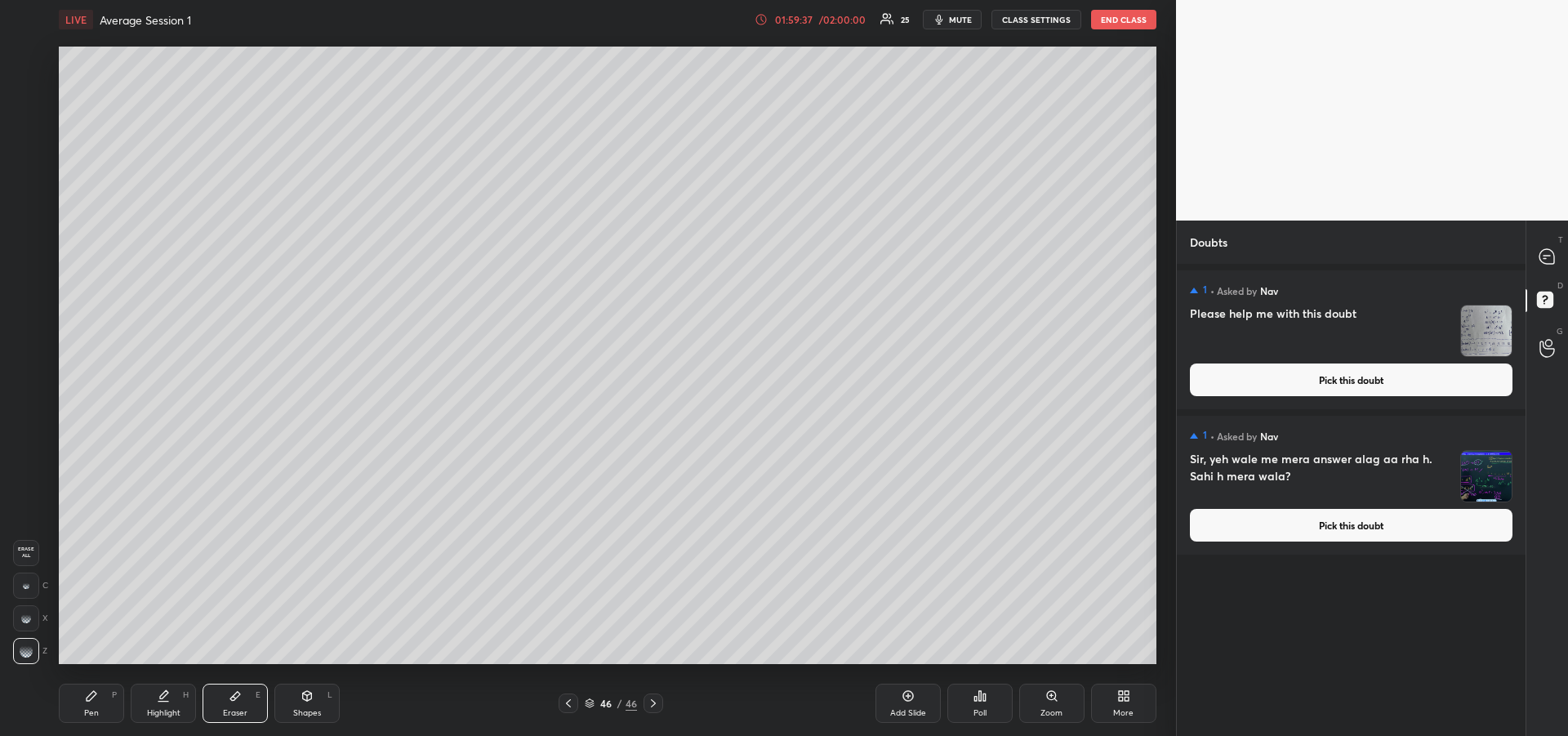
click at [1311, 382] on button "Pick this doubt" at bounding box center [1351, 379] width 323 height 33
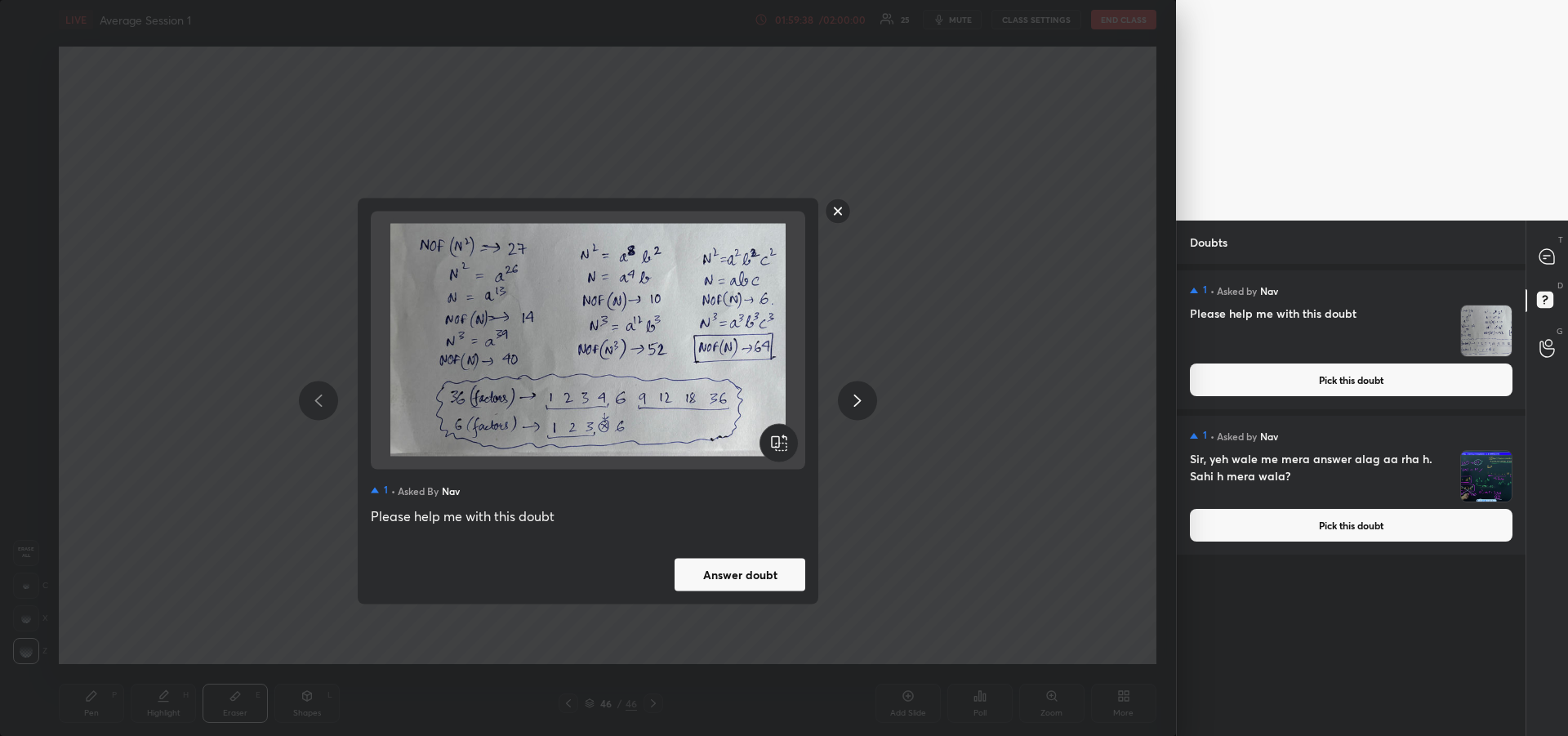
click at [734, 572] on button "Answer doubt" at bounding box center [740, 574] width 130 height 33
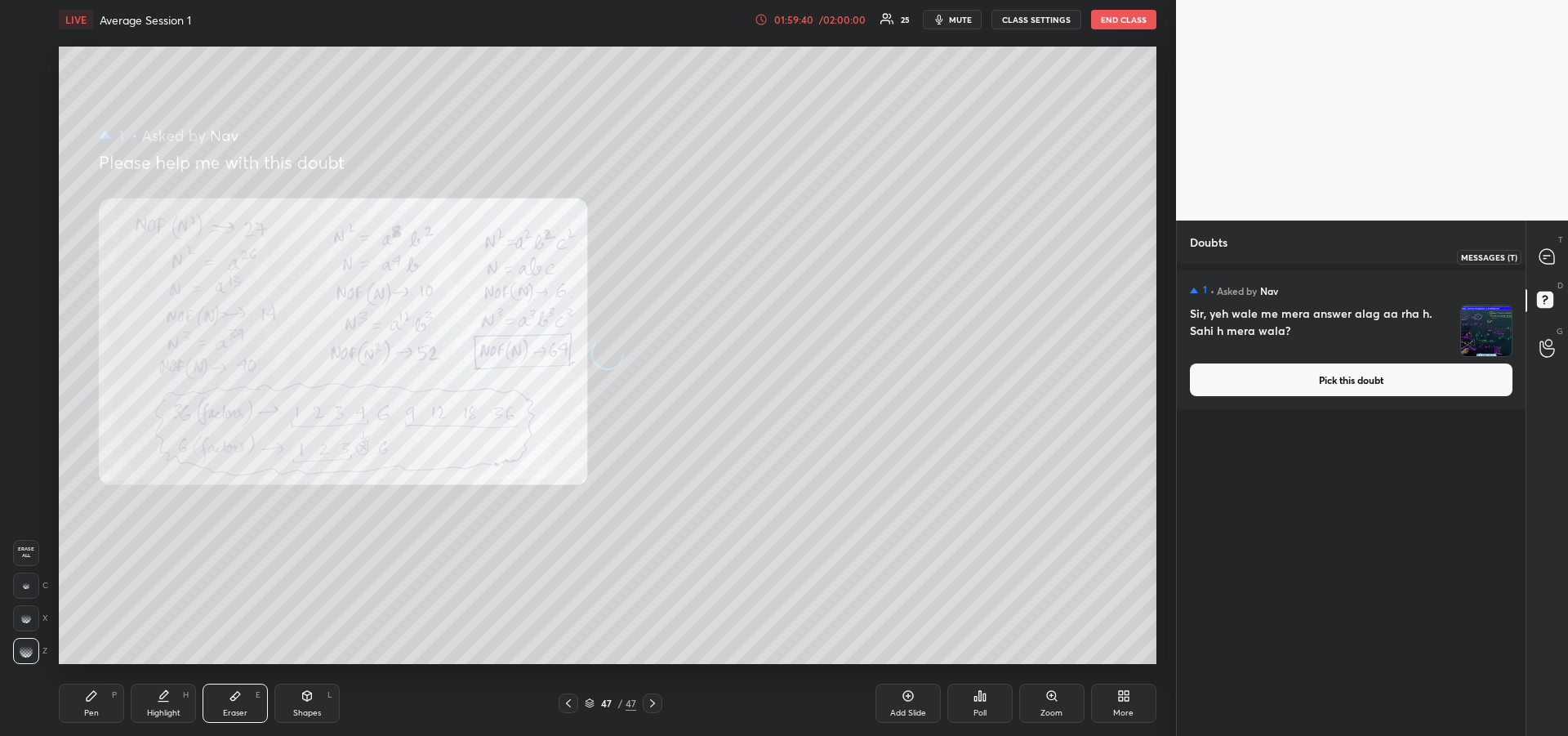
click at [1547, 263] on icon at bounding box center [1546, 257] width 15 height 15
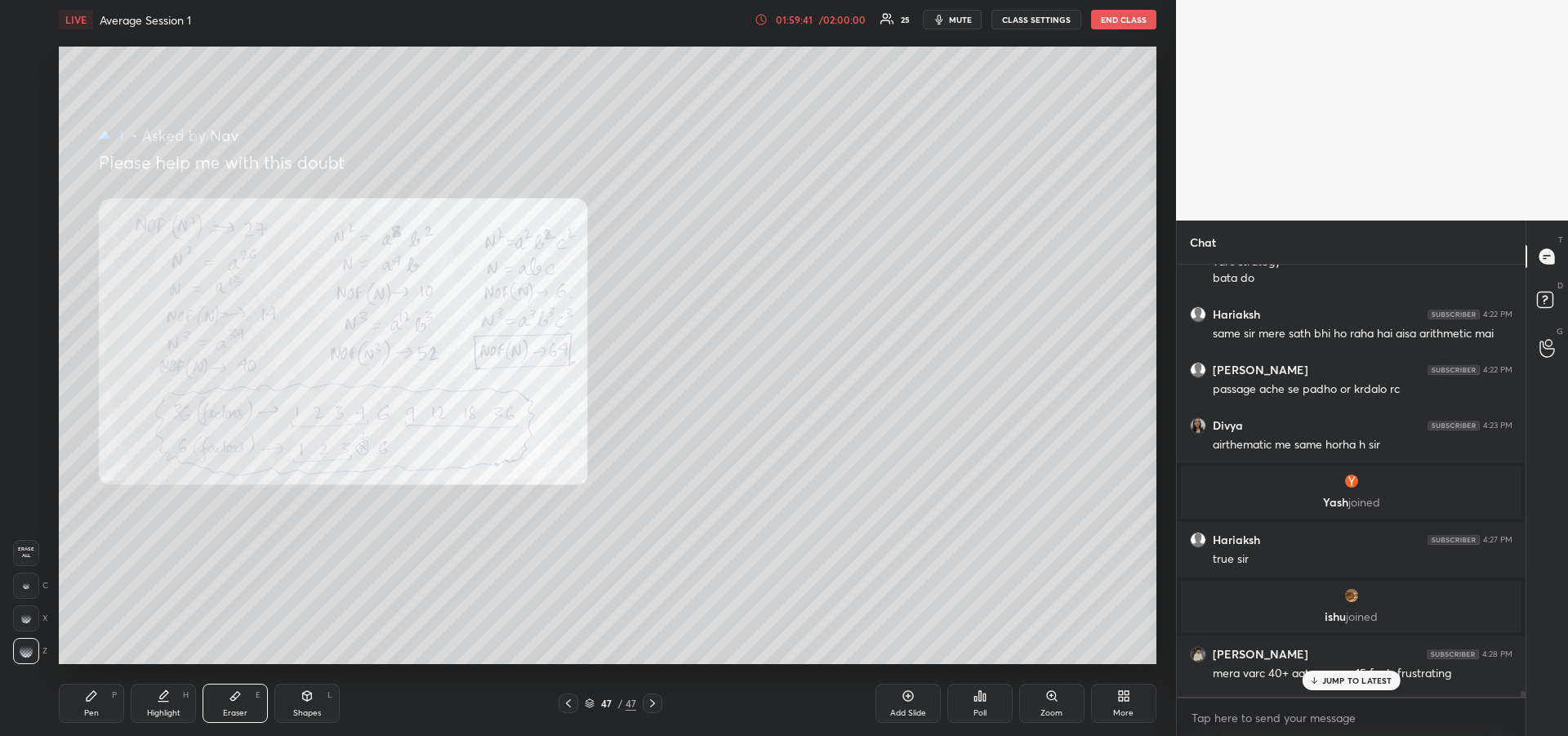
scroll to position [34045, 0]
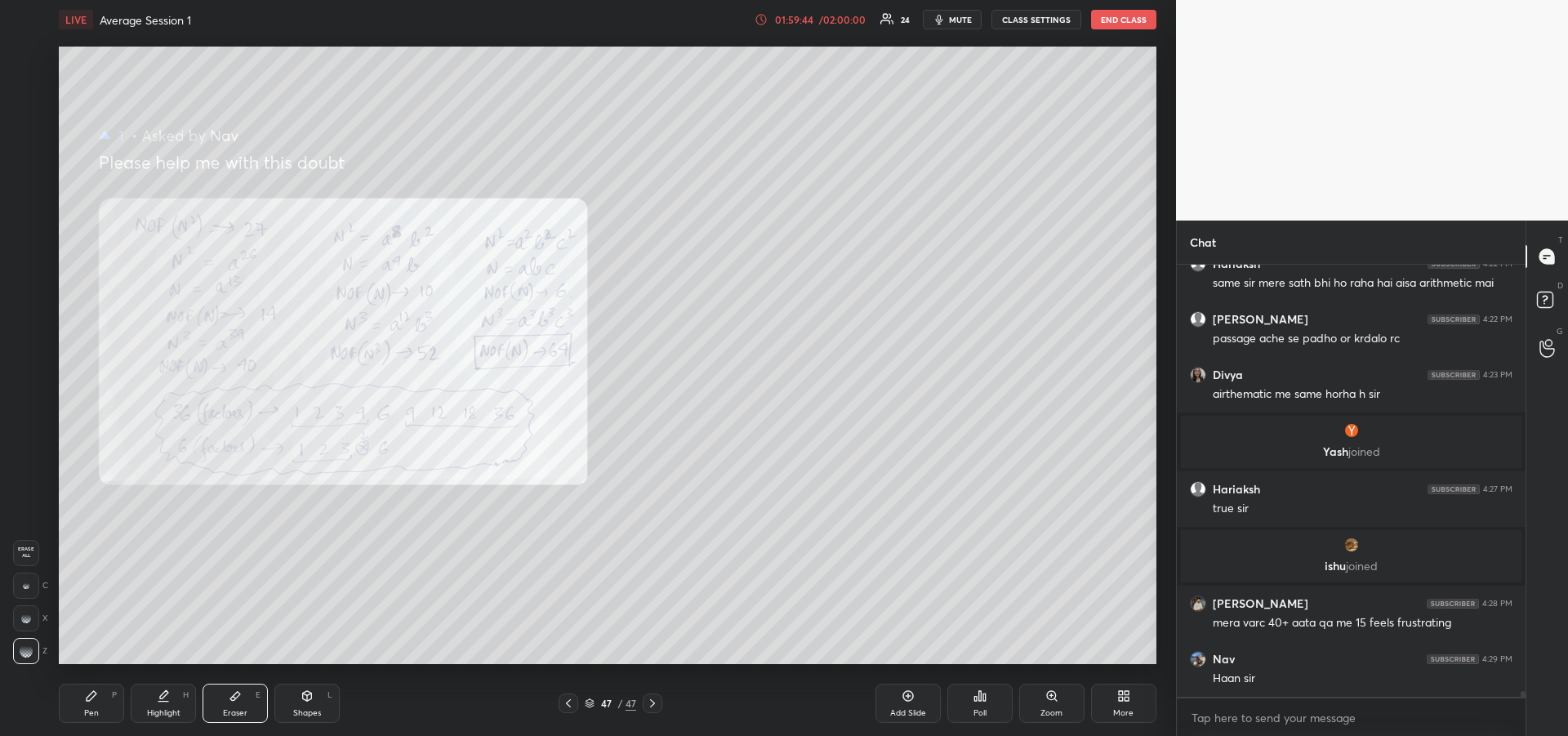
click at [92, 695] on icon at bounding box center [92, 695] width 9 height 9
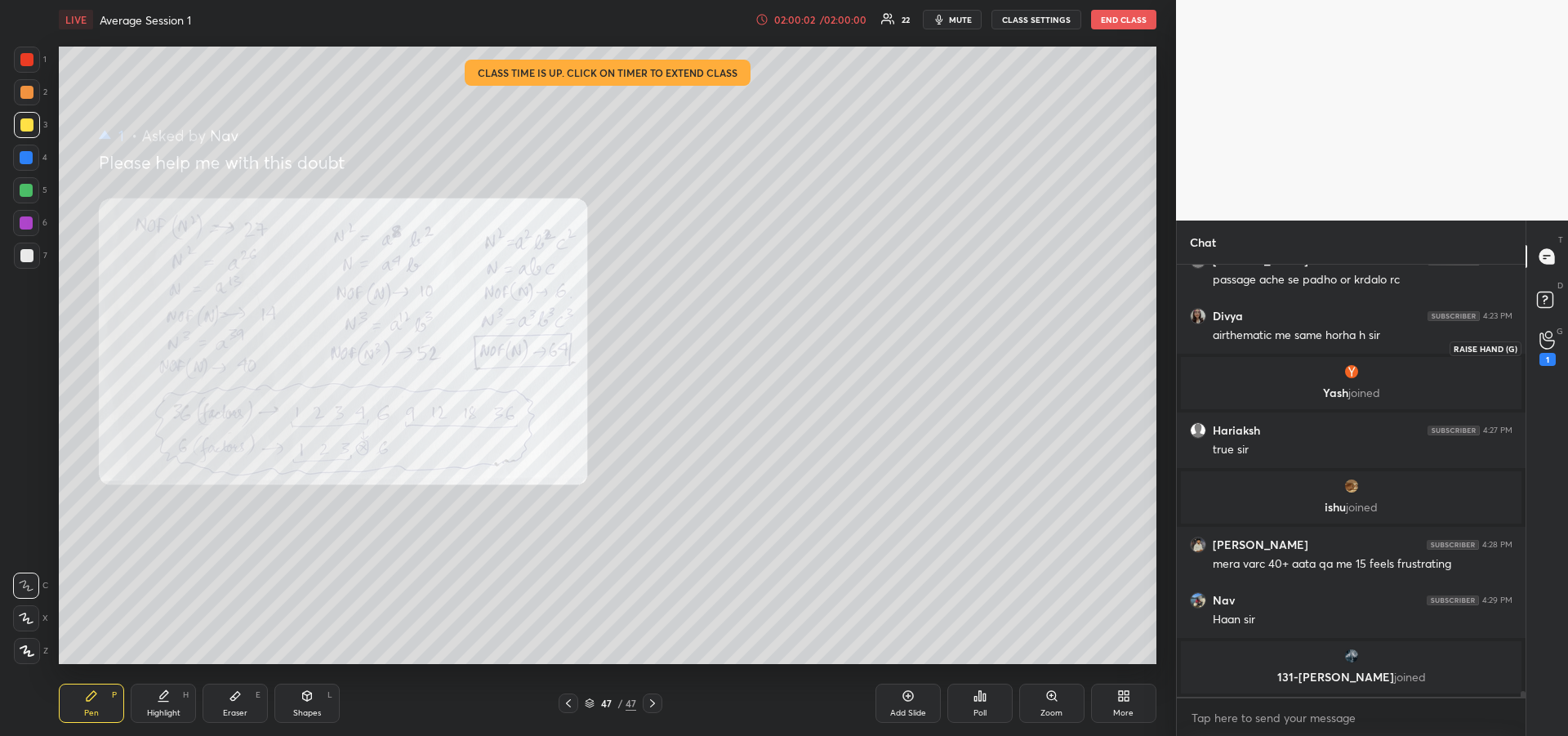
click at [1556, 359] on div "1" at bounding box center [1547, 347] width 33 height 29
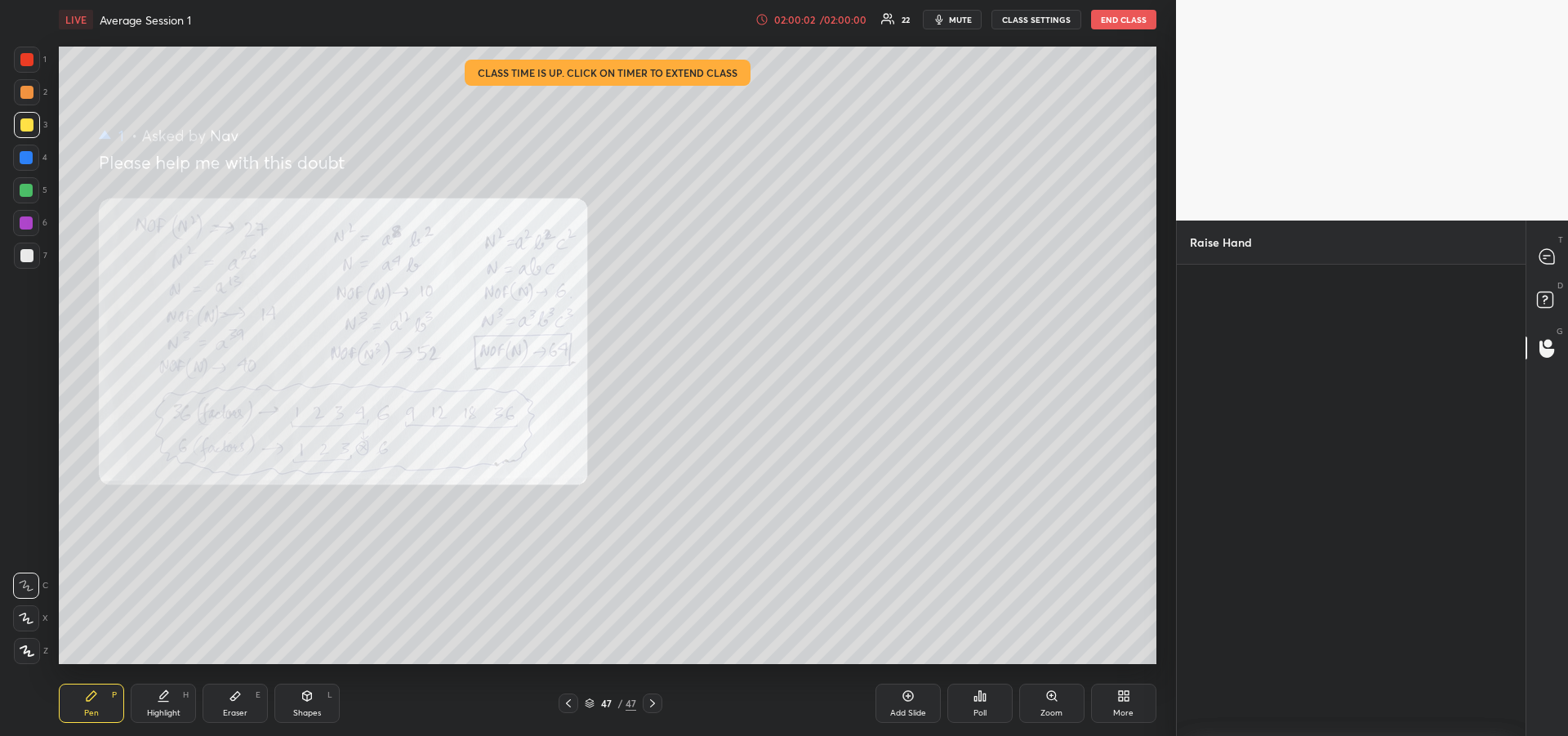
scroll to position [6, 6]
click at [1248, 334] on img "grid" at bounding box center [1243, 335] width 33 height 33
click at [1235, 373] on button "INVITE" at bounding box center [1243, 376] width 93 height 22
click at [1541, 294] on rect at bounding box center [1544, 300] width 15 height 15
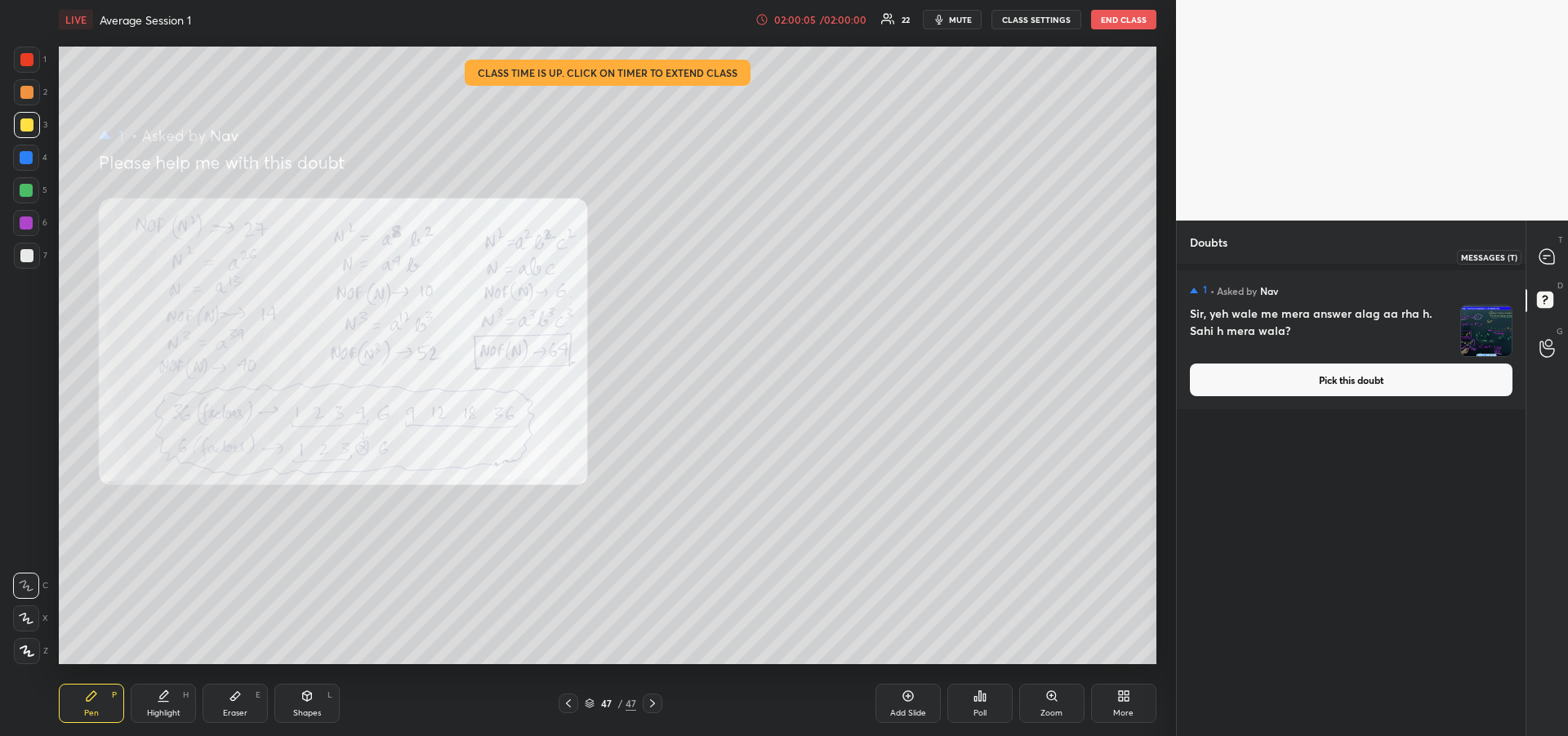
click at [1539, 255] on icon at bounding box center [1547, 257] width 17 height 17
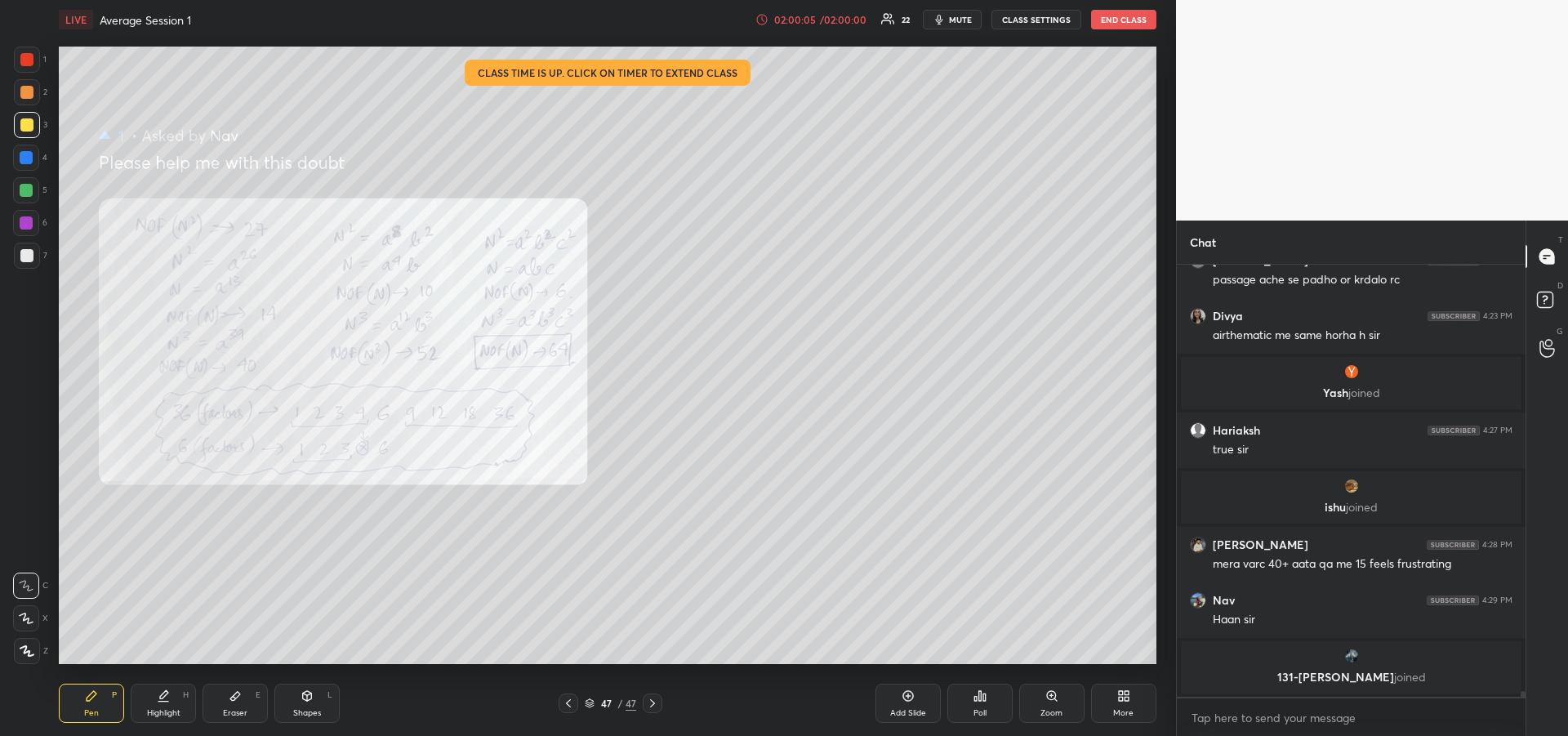
scroll to position [427, 343]
click at [25, 228] on div at bounding box center [26, 223] width 13 height 13
click at [23, 194] on div at bounding box center [26, 191] width 13 height 13
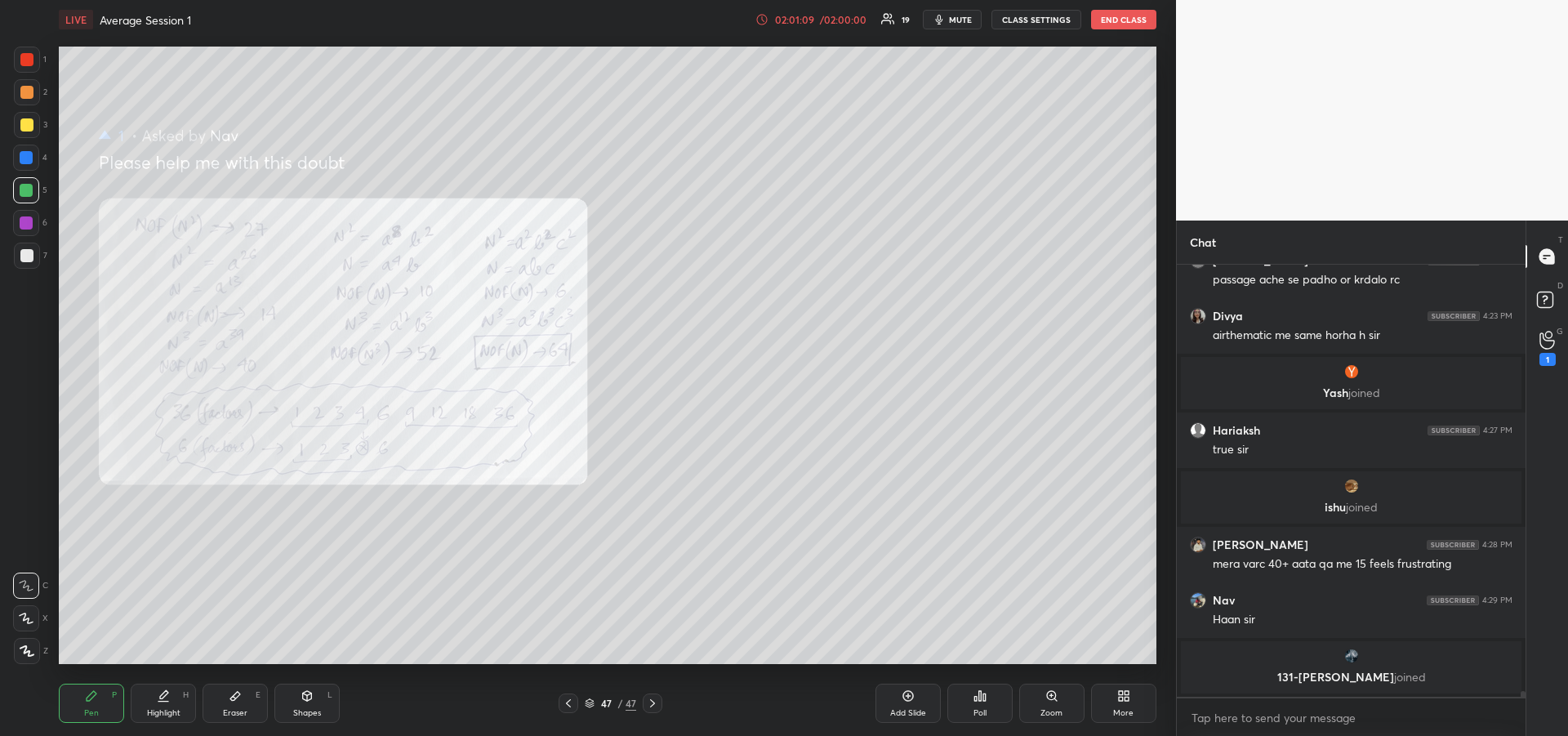
click at [238, 705] on div "Eraser E" at bounding box center [235, 703] width 65 height 40
click at [109, 702] on div "Pen P" at bounding box center [91, 703] width 65 height 40
click at [27, 227] on div at bounding box center [26, 223] width 13 height 13
click at [1547, 355] on div "1" at bounding box center [1546, 360] width 16 height 13
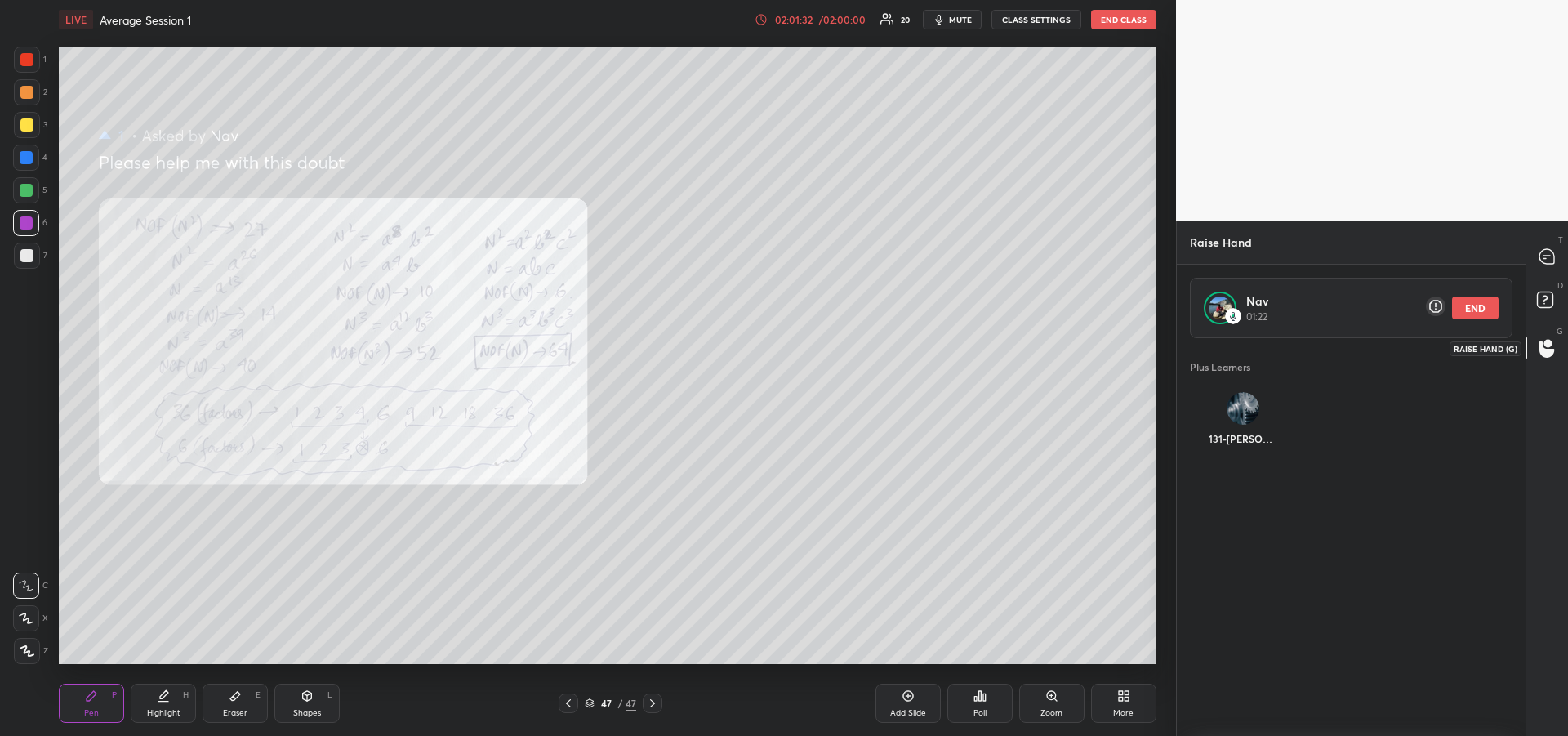
scroll to position [393, 343]
click at [1542, 306] on rect at bounding box center [1544, 300] width 15 height 15
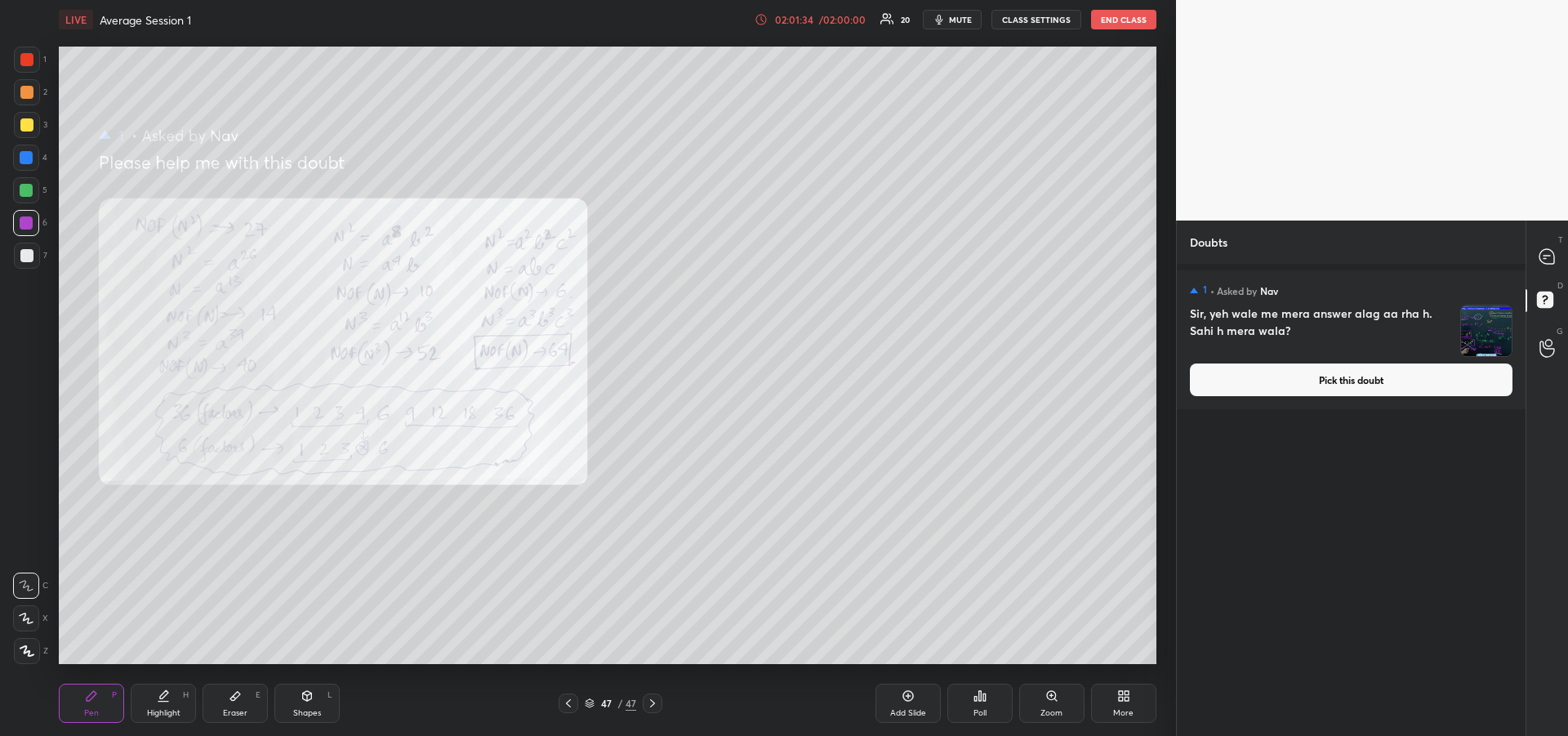
click at [1351, 376] on button "Pick this doubt" at bounding box center [1351, 379] width 323 height 33
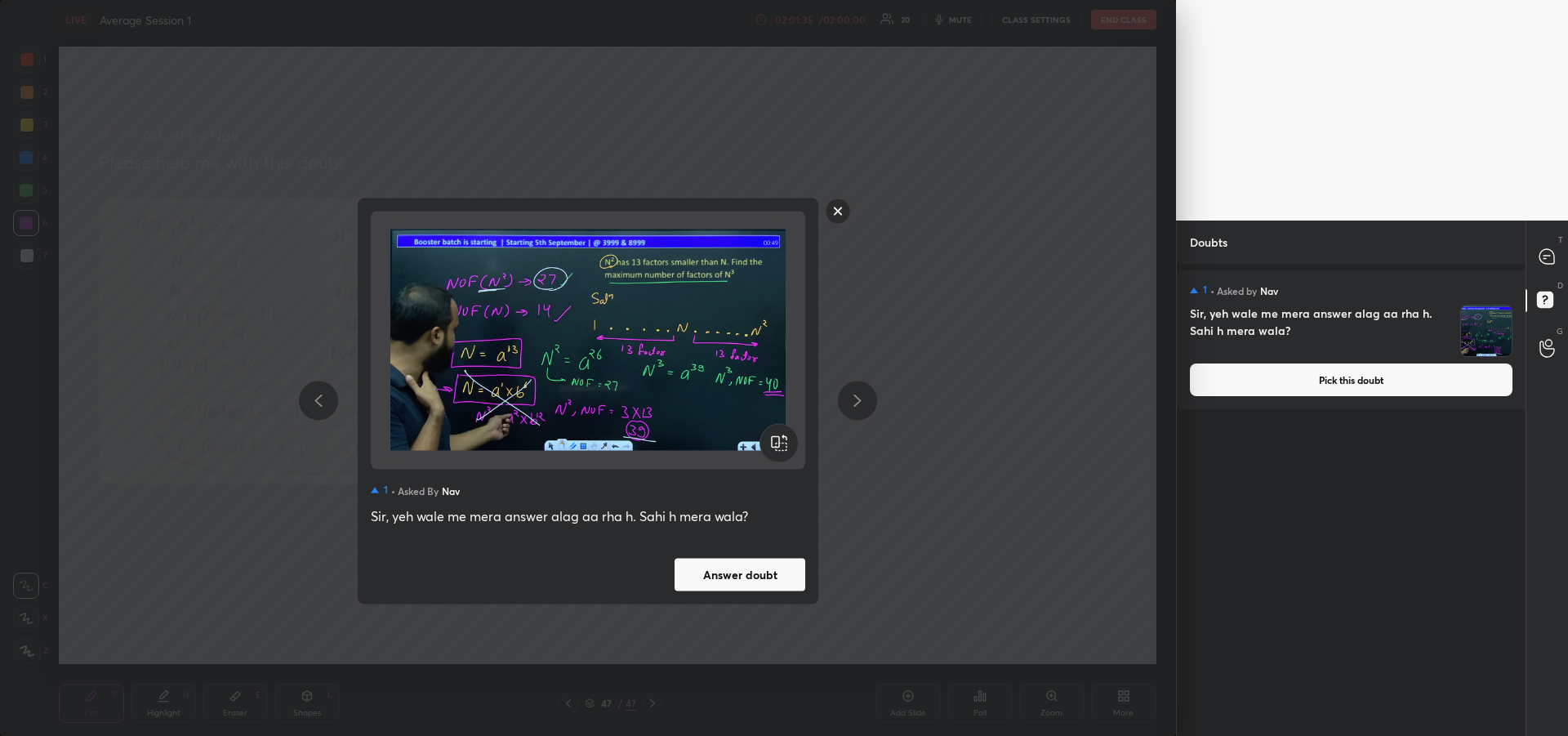
click at [728, 570] on button "Answer doubt" at bounding box center [740, 574] width 130 height 33
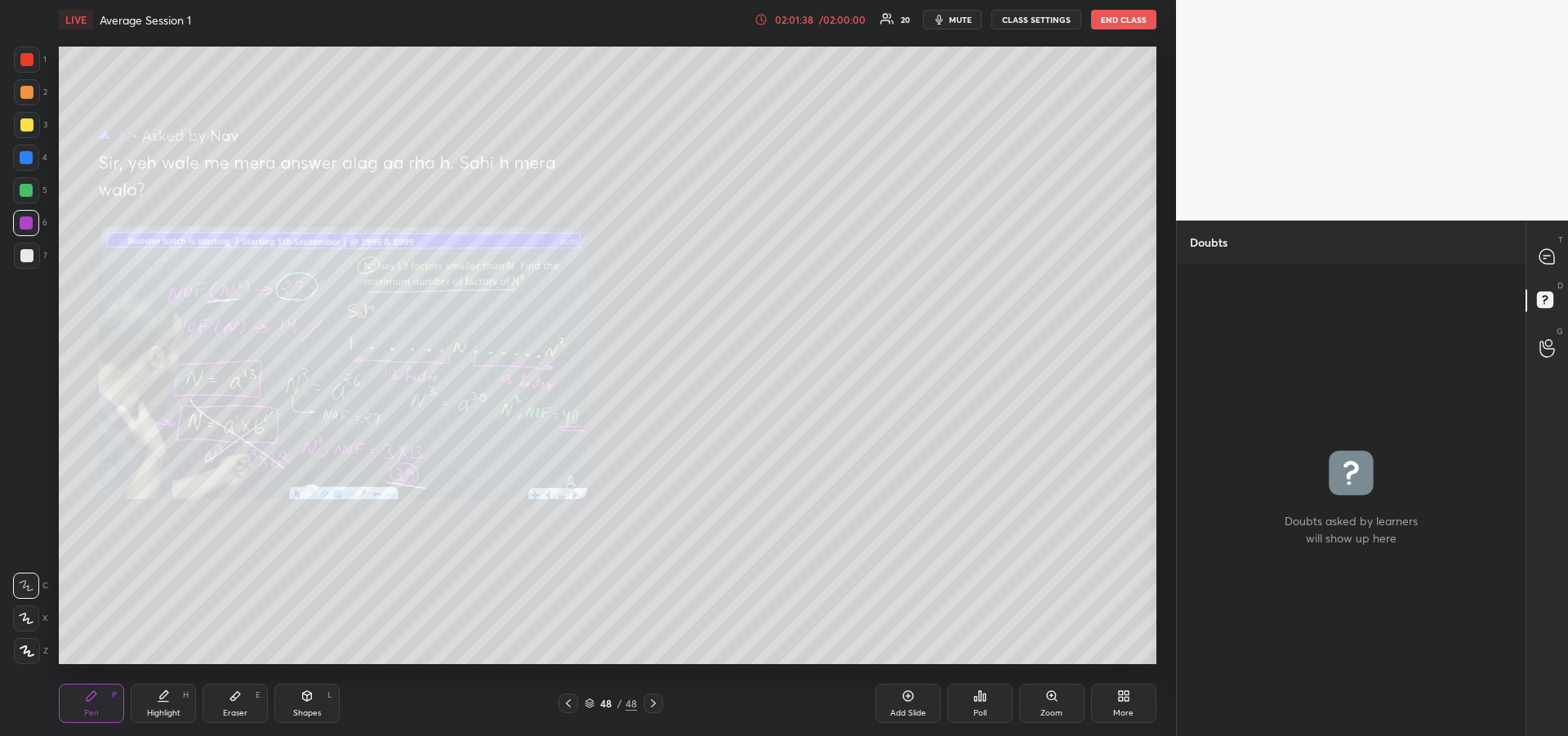
click at [31, 129] on div at bounding box center [27, 125] width 13 height 13
click at [23, 92] on div at bounding box center [27, 92] width 13 height 13
click at [574, 706] on icon at bounding box center [568, 703] width 13 height 13
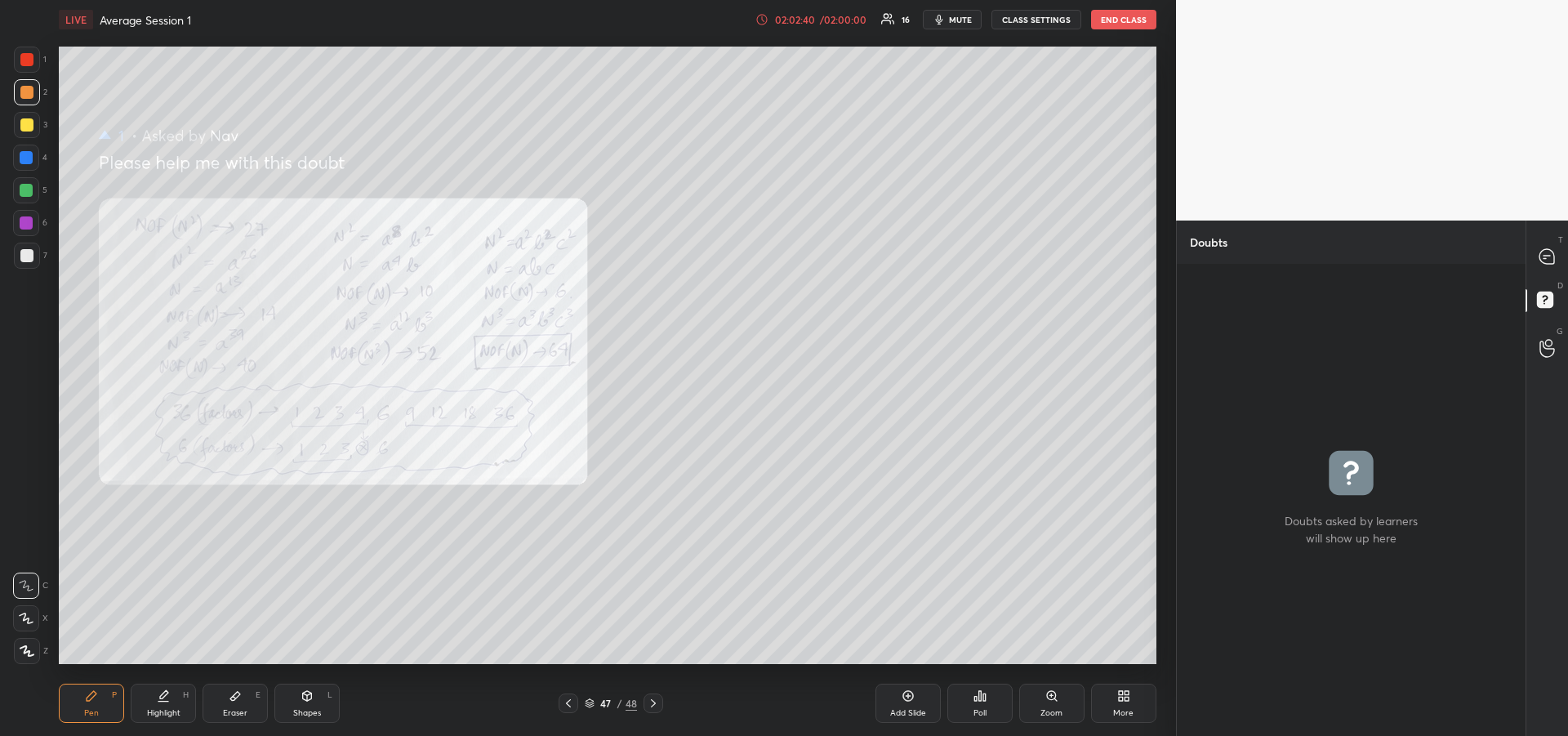
click at [656, 708] on icon at bounding box center [653, 703] width 13 height 13
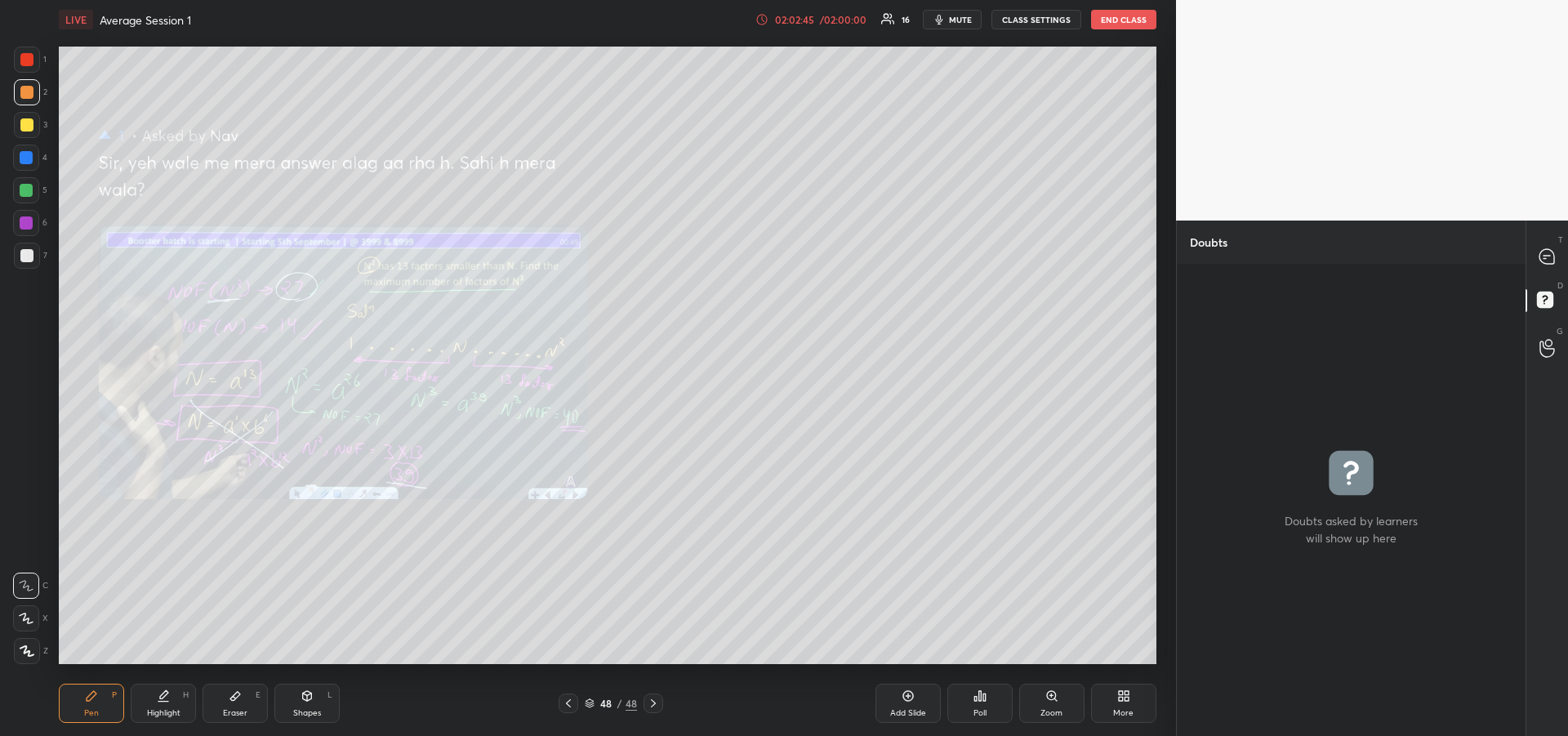
click at [564, 707] on icon at bounding box center [568, 703] width 13 height 13
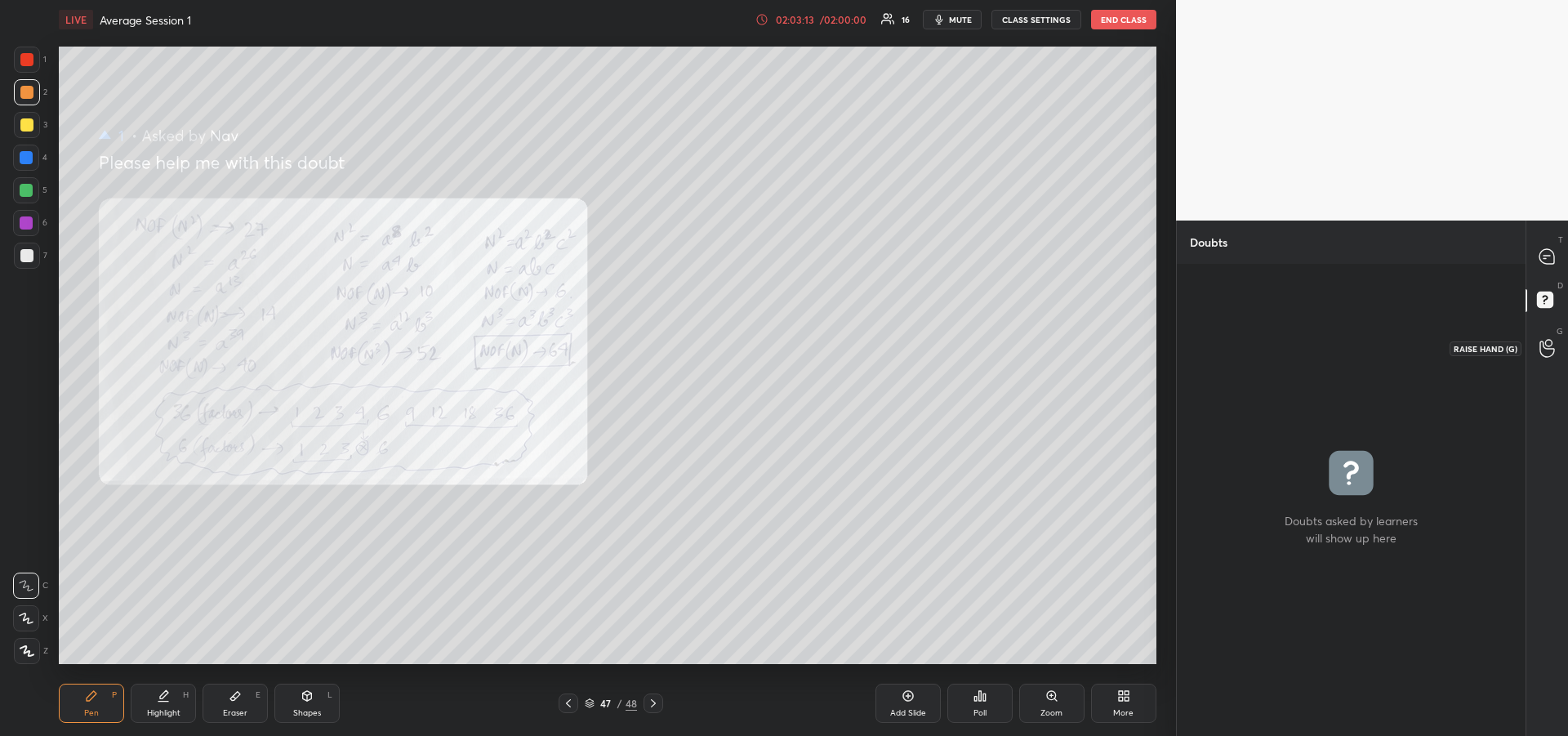
click at [1550, 351] on icon at bounding box center [1546, 348] width 15 height 19
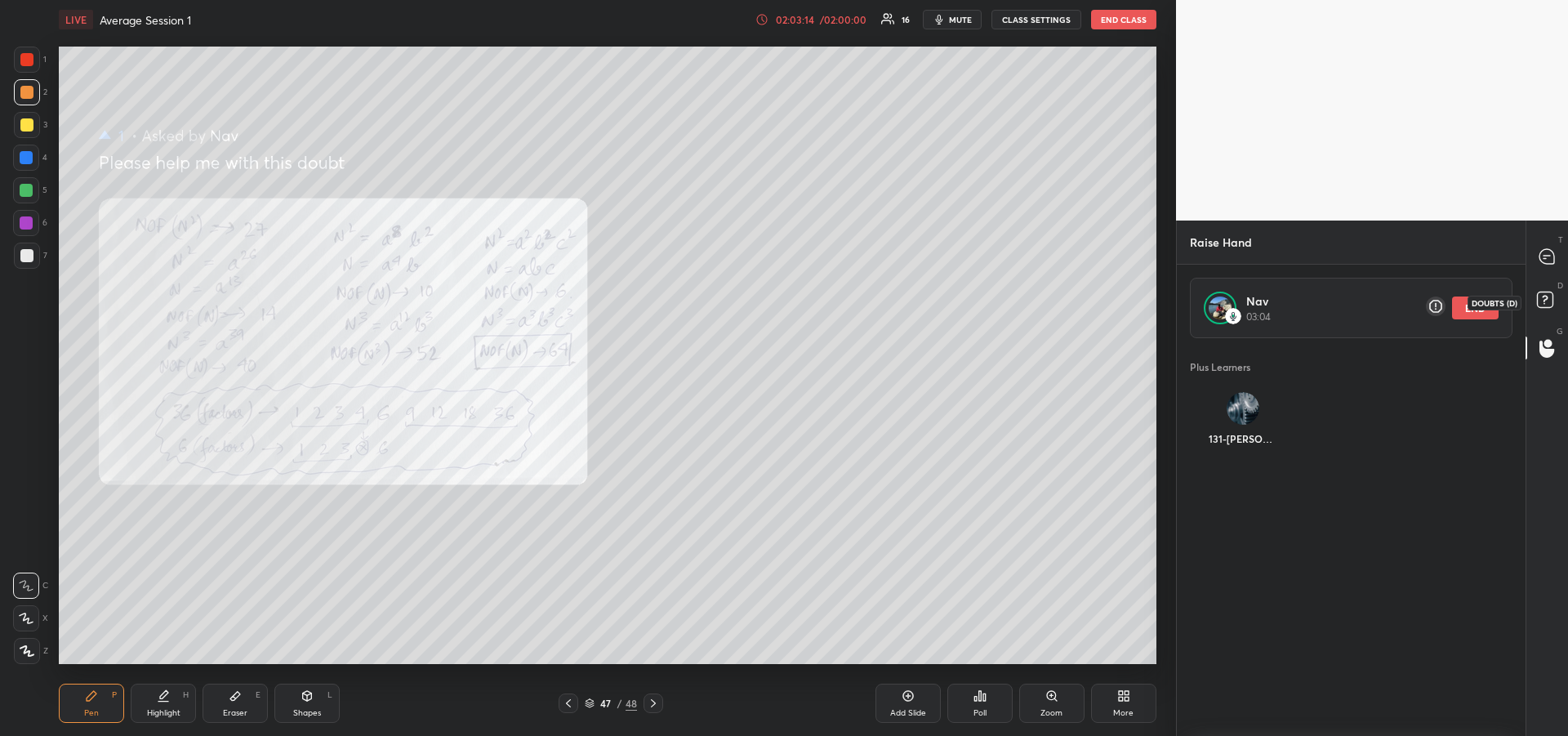
click at [1543, 297] on rect at bounding box center [1544, 300] width 15 height 15
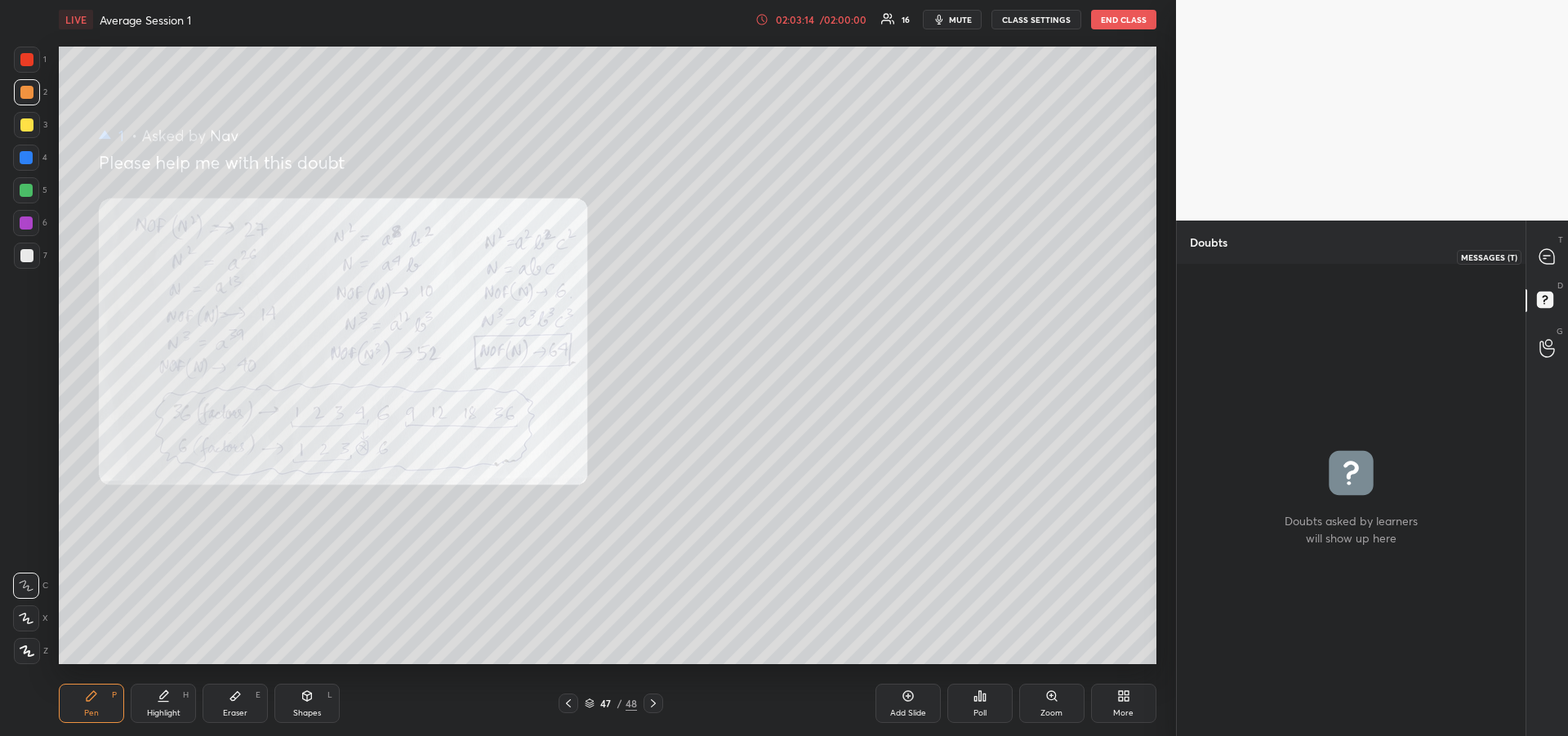
click at [1548, 258] on icon at bounding box center [1546, 257] width 15 height 15
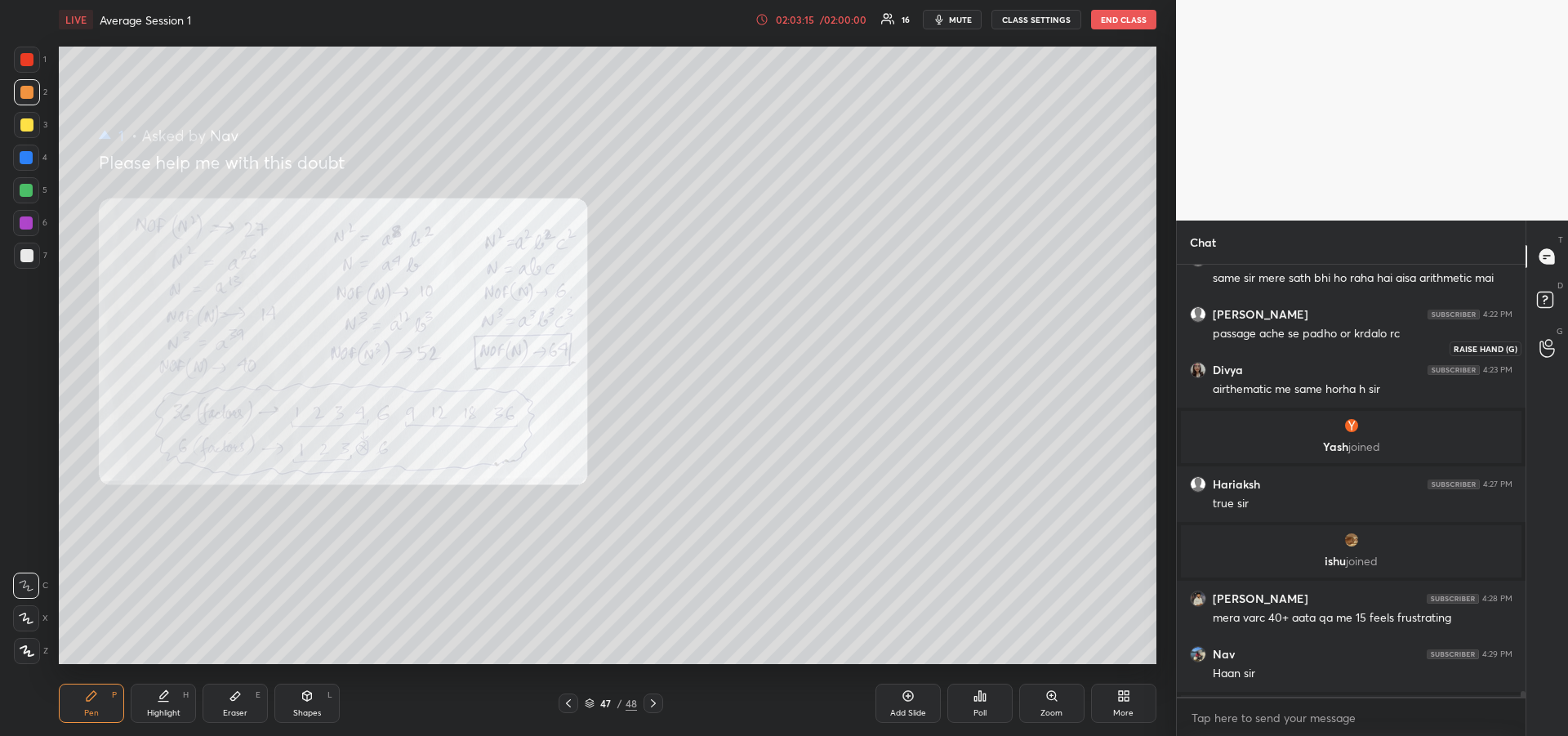
click at [1546, 351] on icon at bounding box center [1546, 348] width 15 height 19
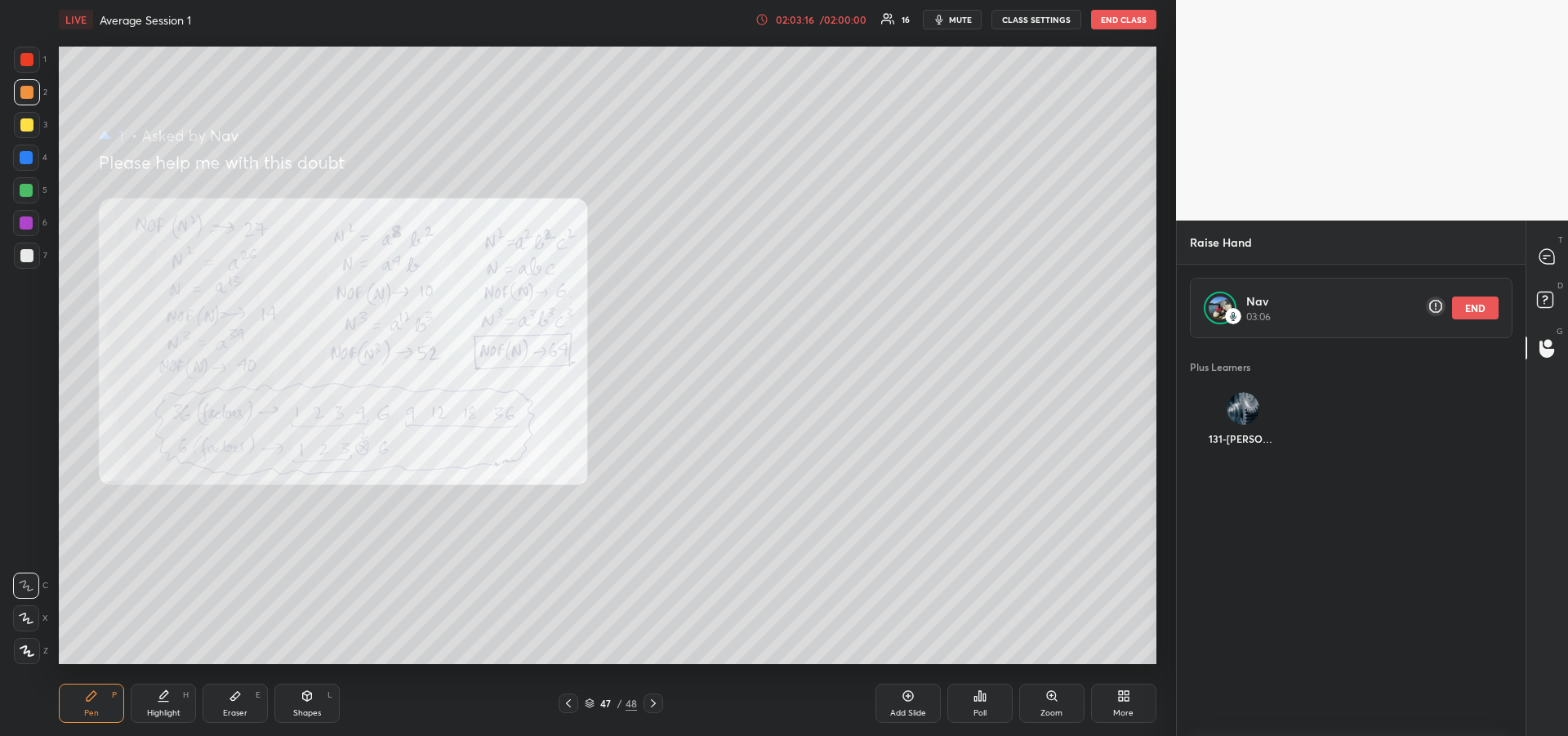
click at [1478, 303] on button "END" at bounding box center [1475, 308] width 46 height 23
click at [1545, 299] on icon at bounding box center [1544, 298] width 6 height 7
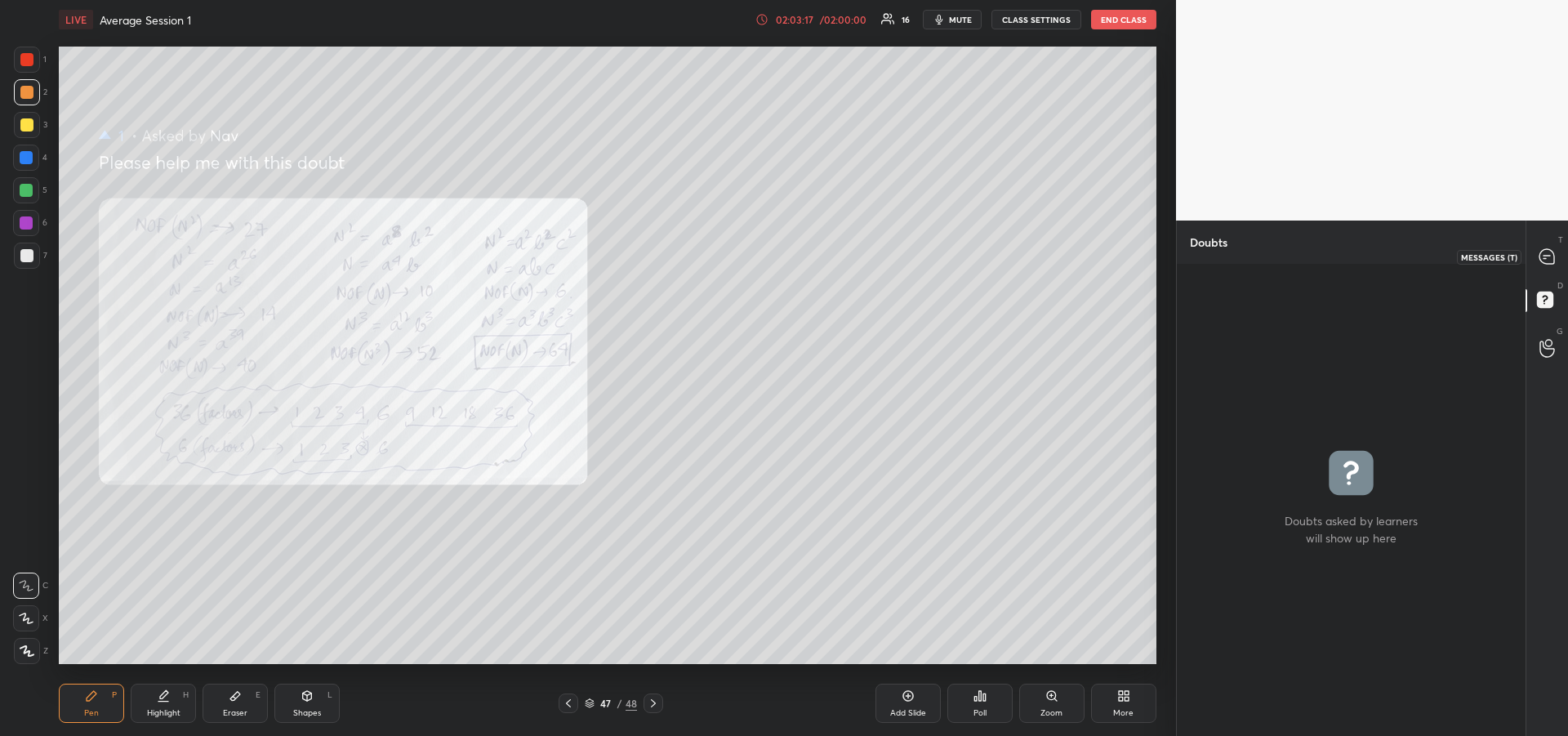
click at [1551, 257] on icon at bounding box center [1546, 257] width 15 height 15
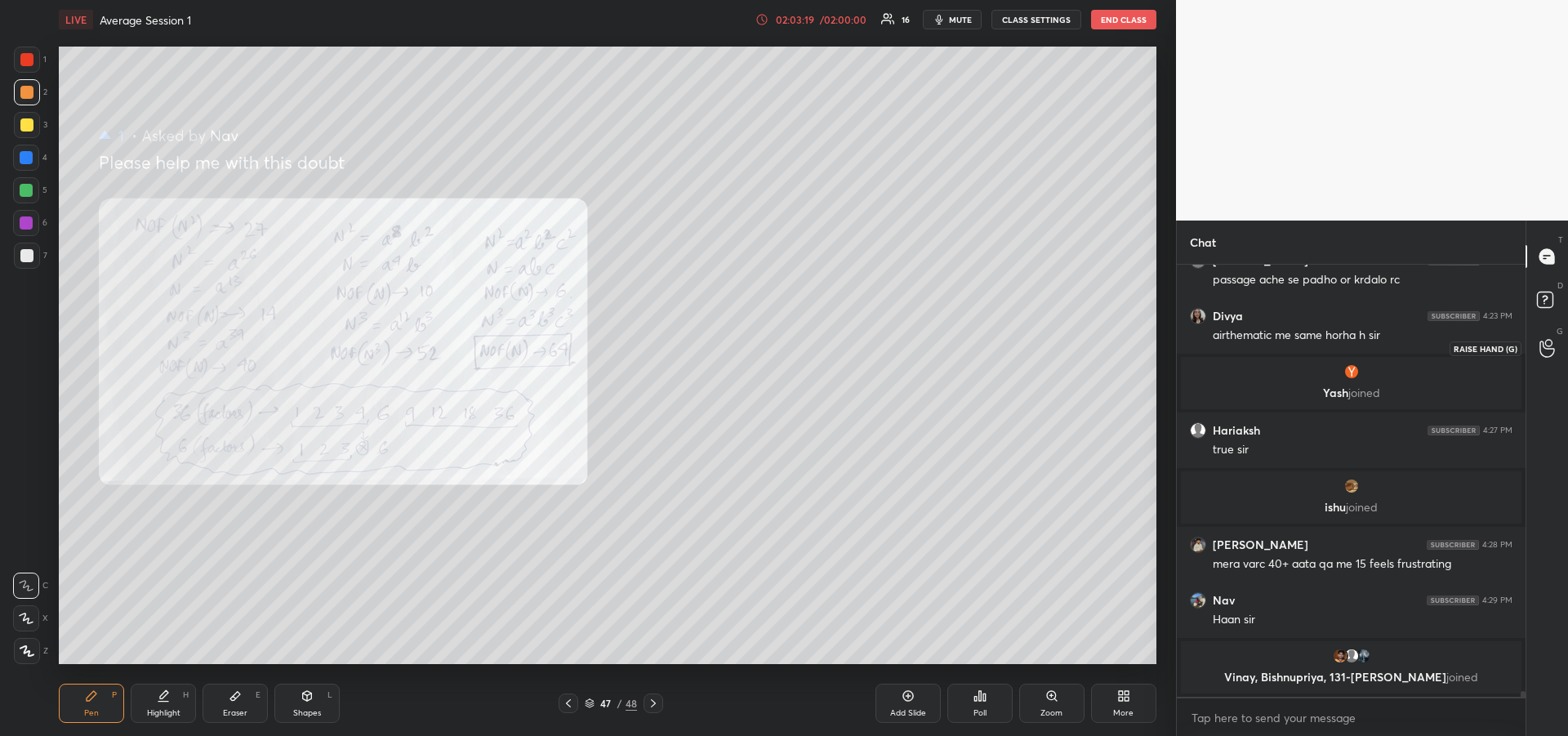
click at [1550, 346] on icon at bounding box center [1546, 348] width 15 height 19
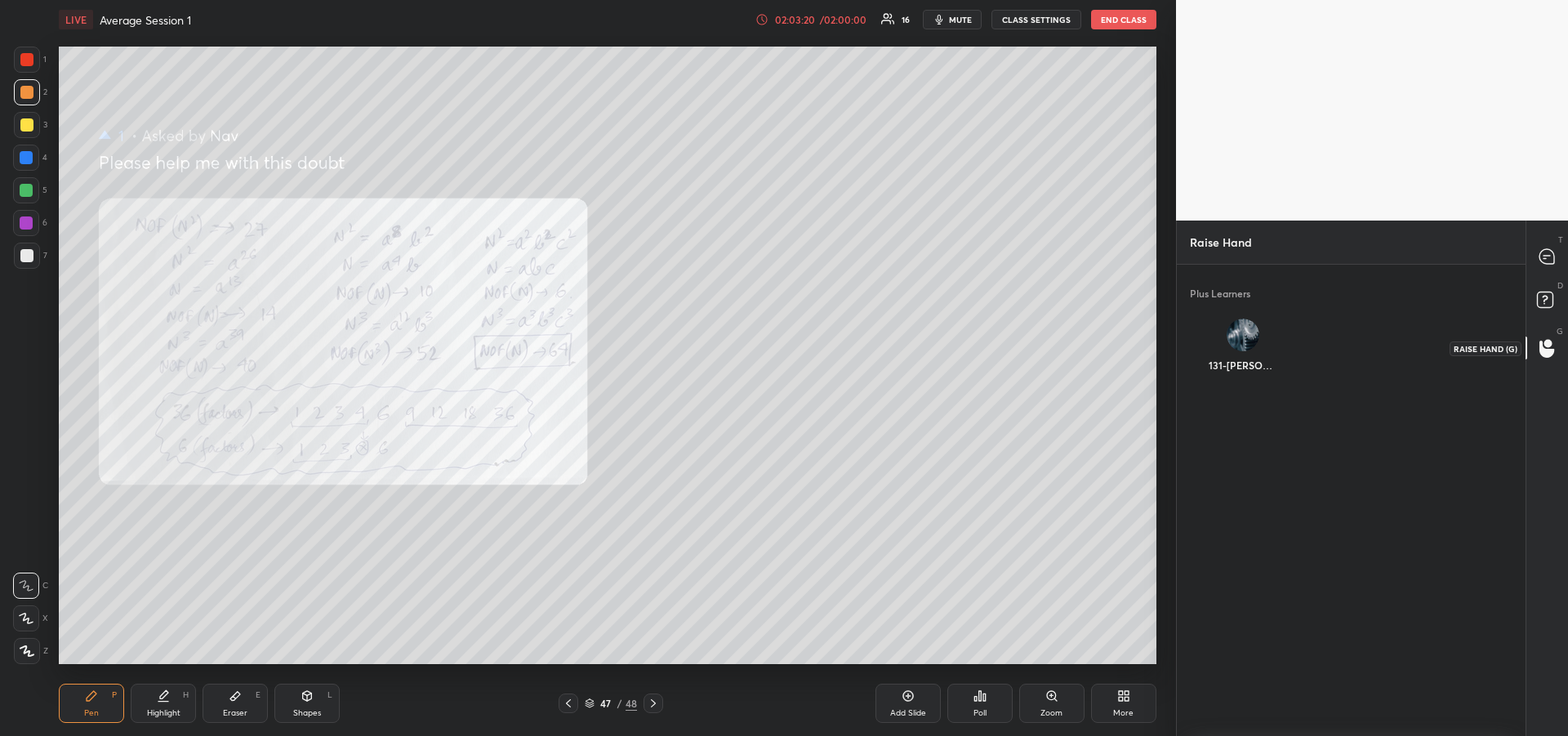
scroll to position [466, 343]
click at [1241, 333] on img "grid" at bounding box center [1243, 335] width 33 height 33
click at [1241, 369] on button "INVITE" at bounding box center [1243, 376] width 93 height 22
click at [1544, 293] on rect at bounding box center [1544, 300] width 15 height 15
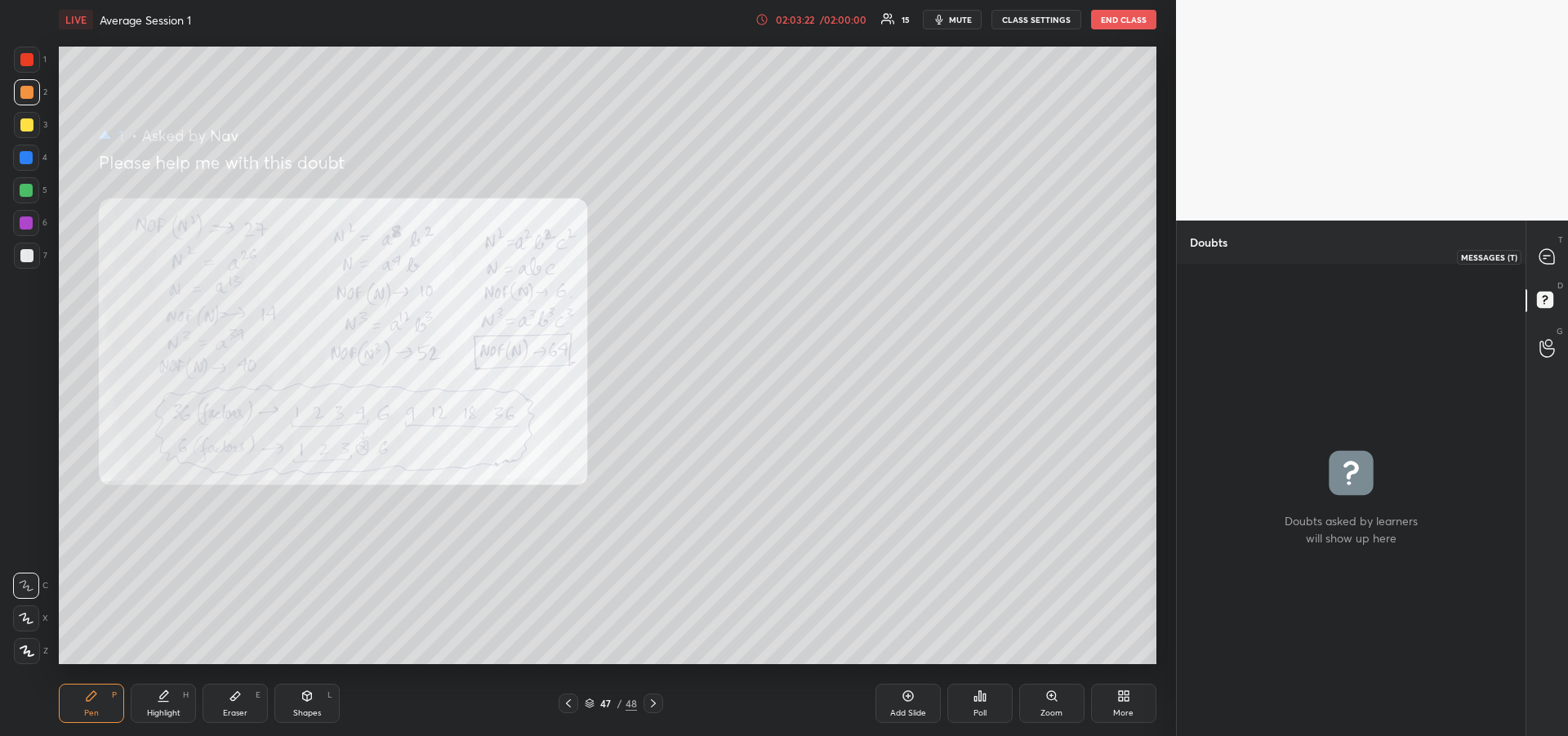
click at [1552, 244] on div at bounding box center [1547, 256] width 33 height 29
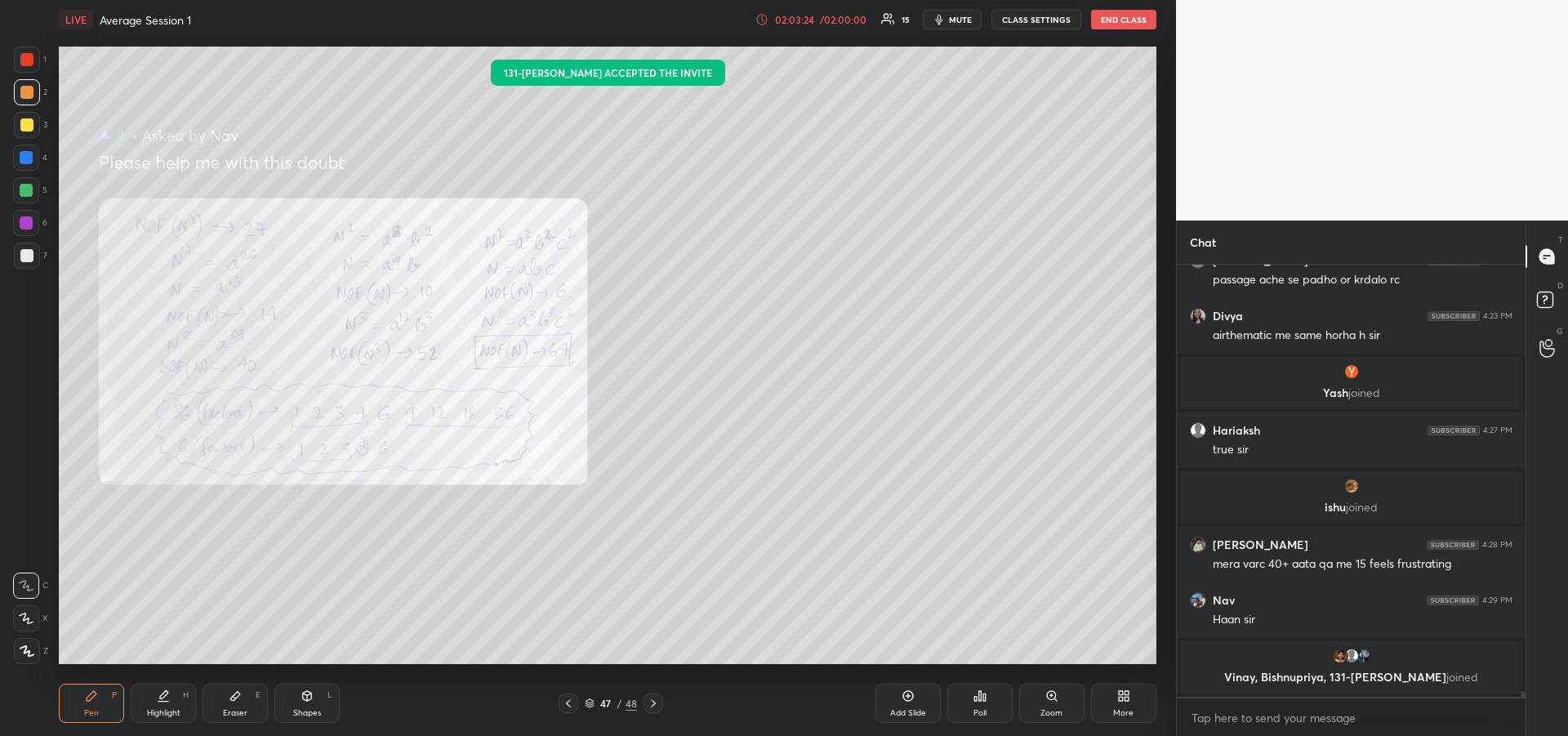
click at [561, 704] on icon at bounding box center [568, 703] width 13 height 13
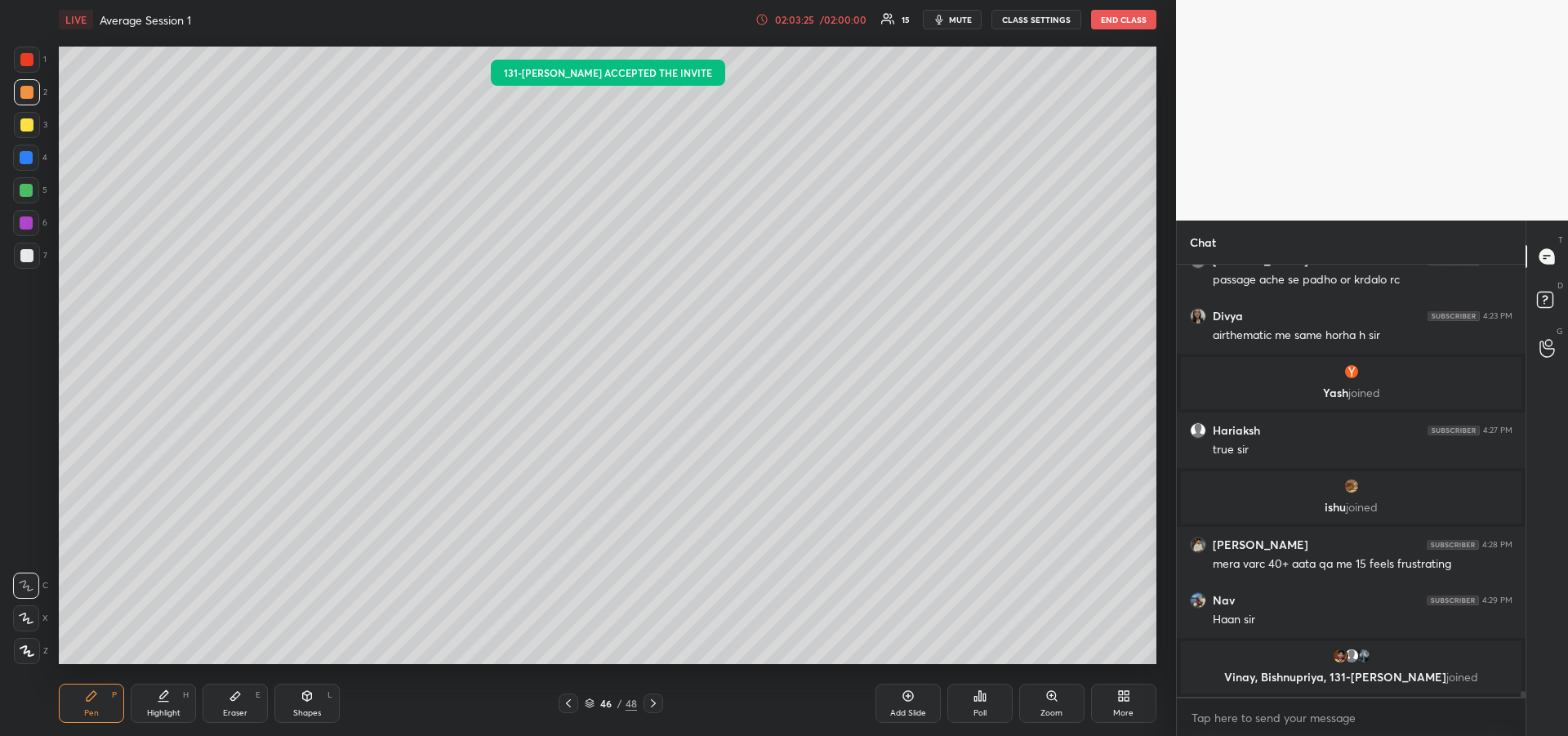
click at [653, 706] on icon at bounding box center [653, 703] width 5 height 8
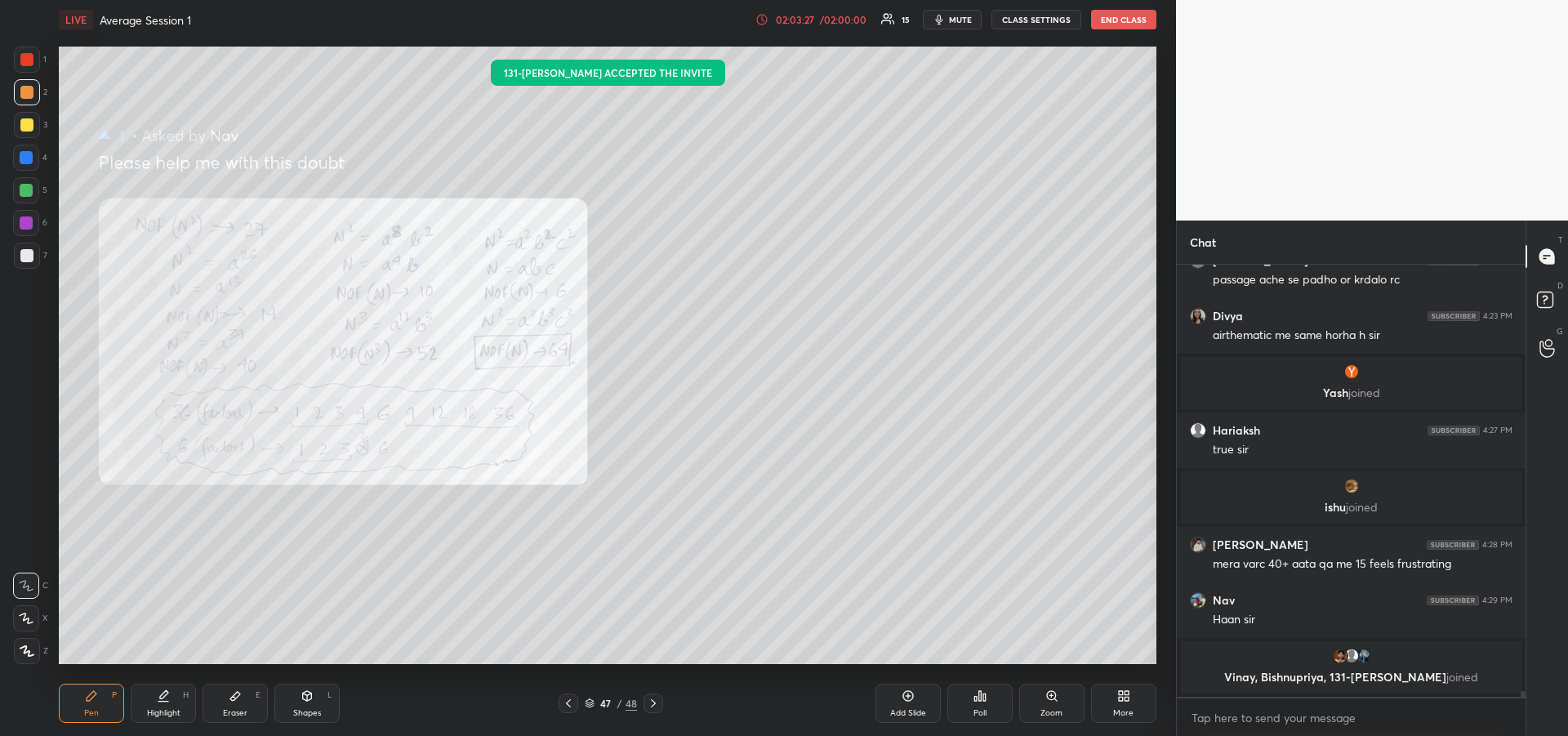
click at [659, 706] on icon at bounding box center [653, 703] width 13 height 13
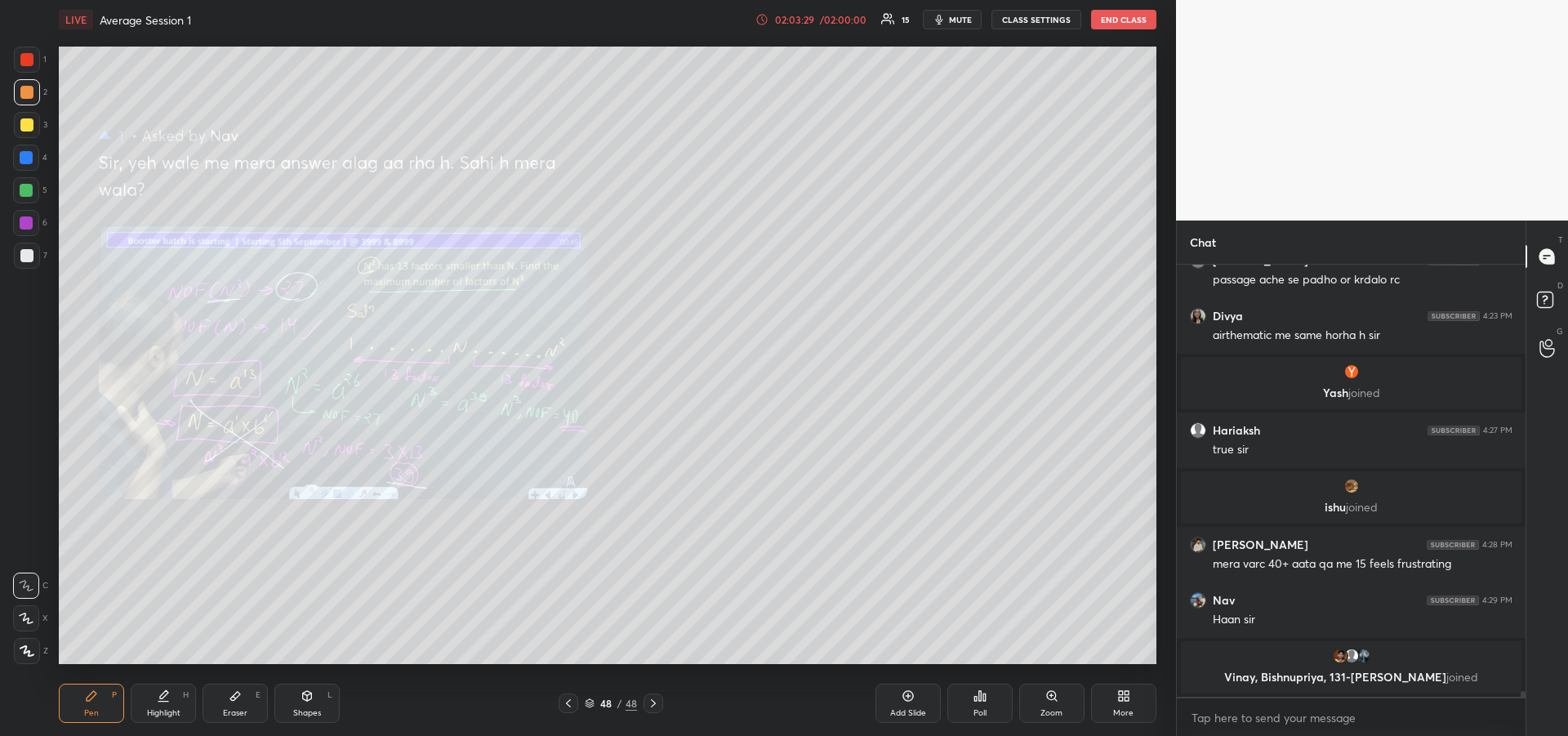
click at [25, 222] on div at bounding box center [26, 223] width 13 height 13
click at [656, 707] on icon at bounding box center [653, 703] width 13 height 13
click at [1542, 344] on icon at bounding box center [1546, 348] width 15 height 19
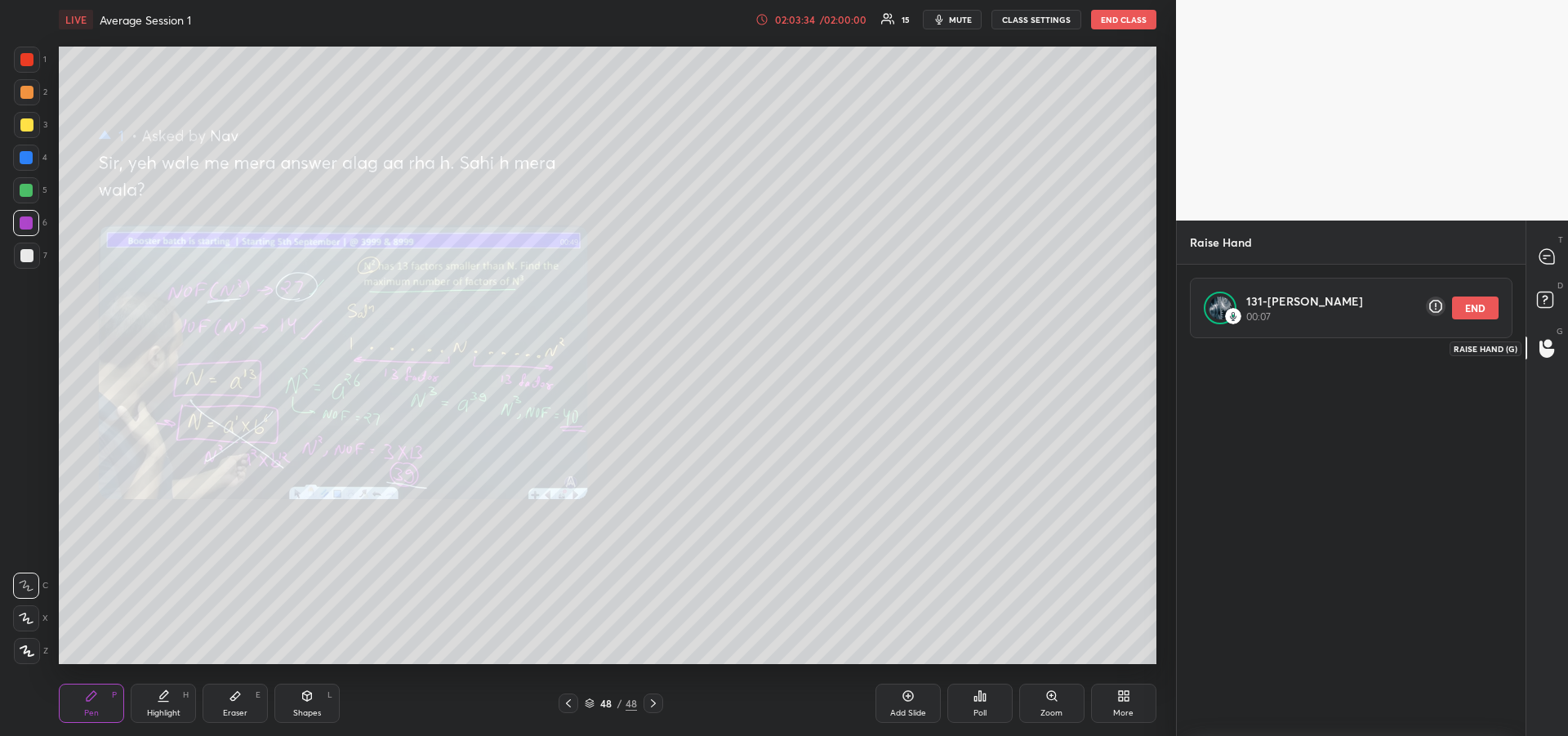
scroll to position [393, 343]
click at [1480, 309] on button "END" at bounding box center [1475, 308] width 46 height 23
click at [1540, 293] on rect at bounding box center [1544, 300] width 15 height 15
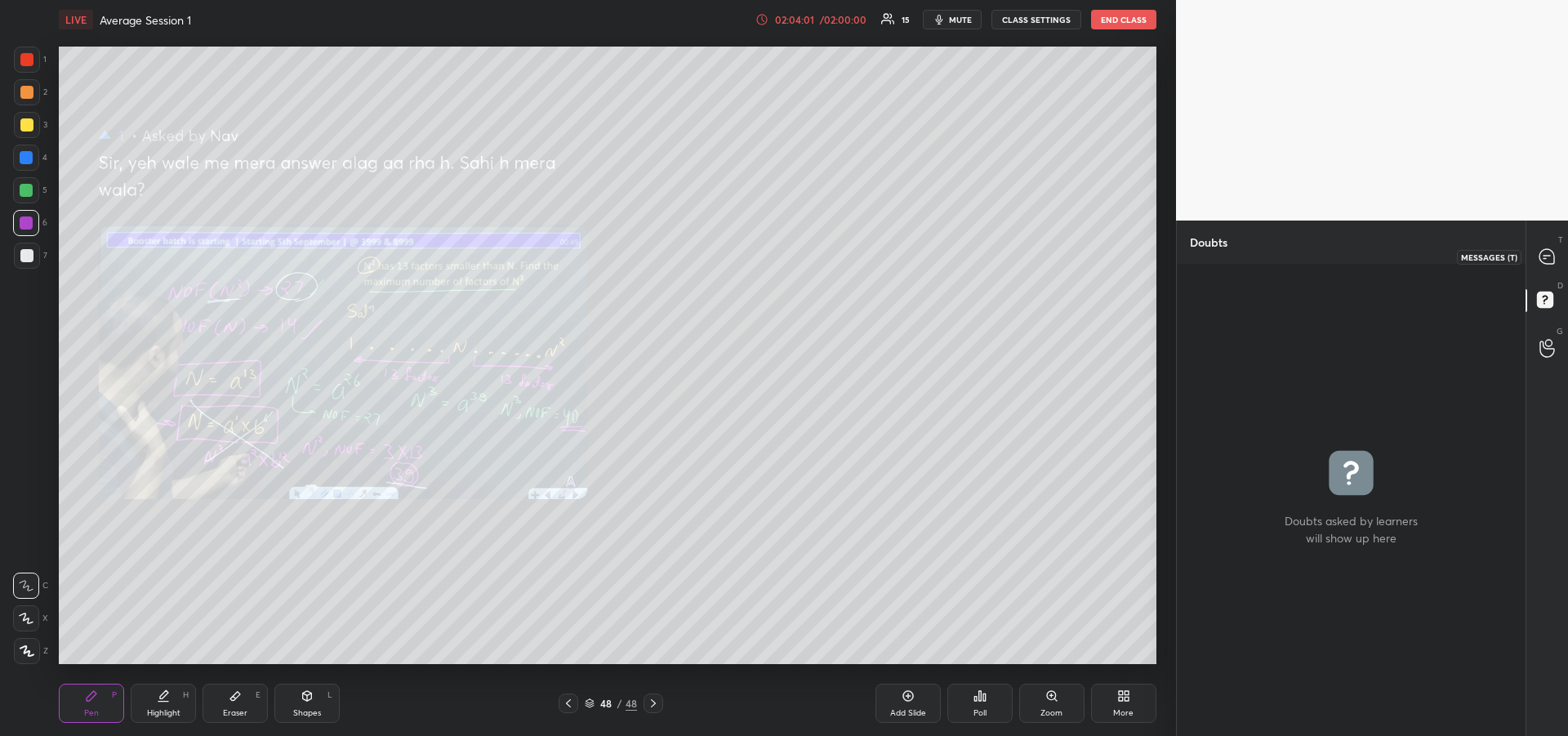
click at [1545, 256] on icon at bounding box center [1546, 256] width 7 height 0
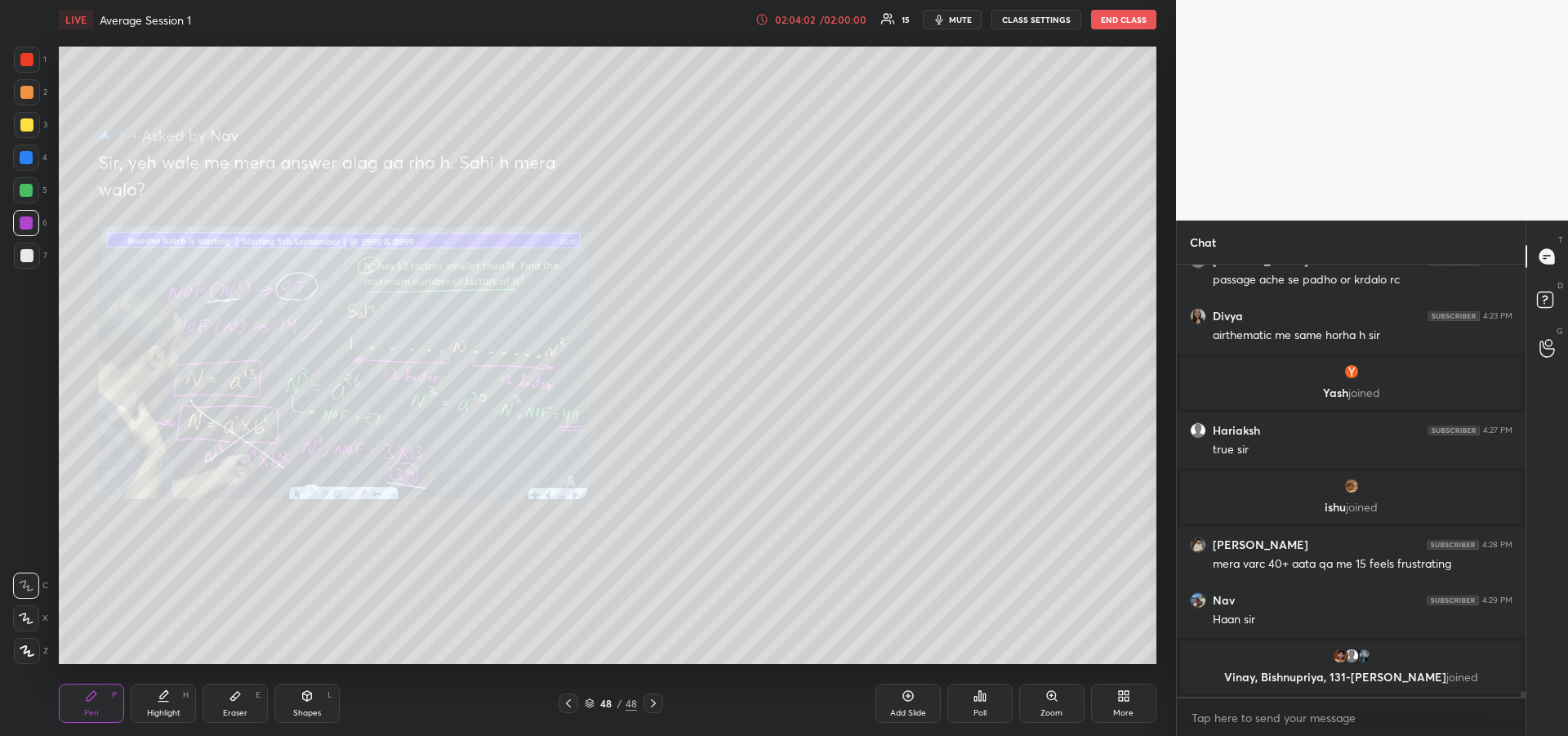
click at [1120, 20] on button "END CLASS" at bounding box center [1123, 19] width 65 height 20
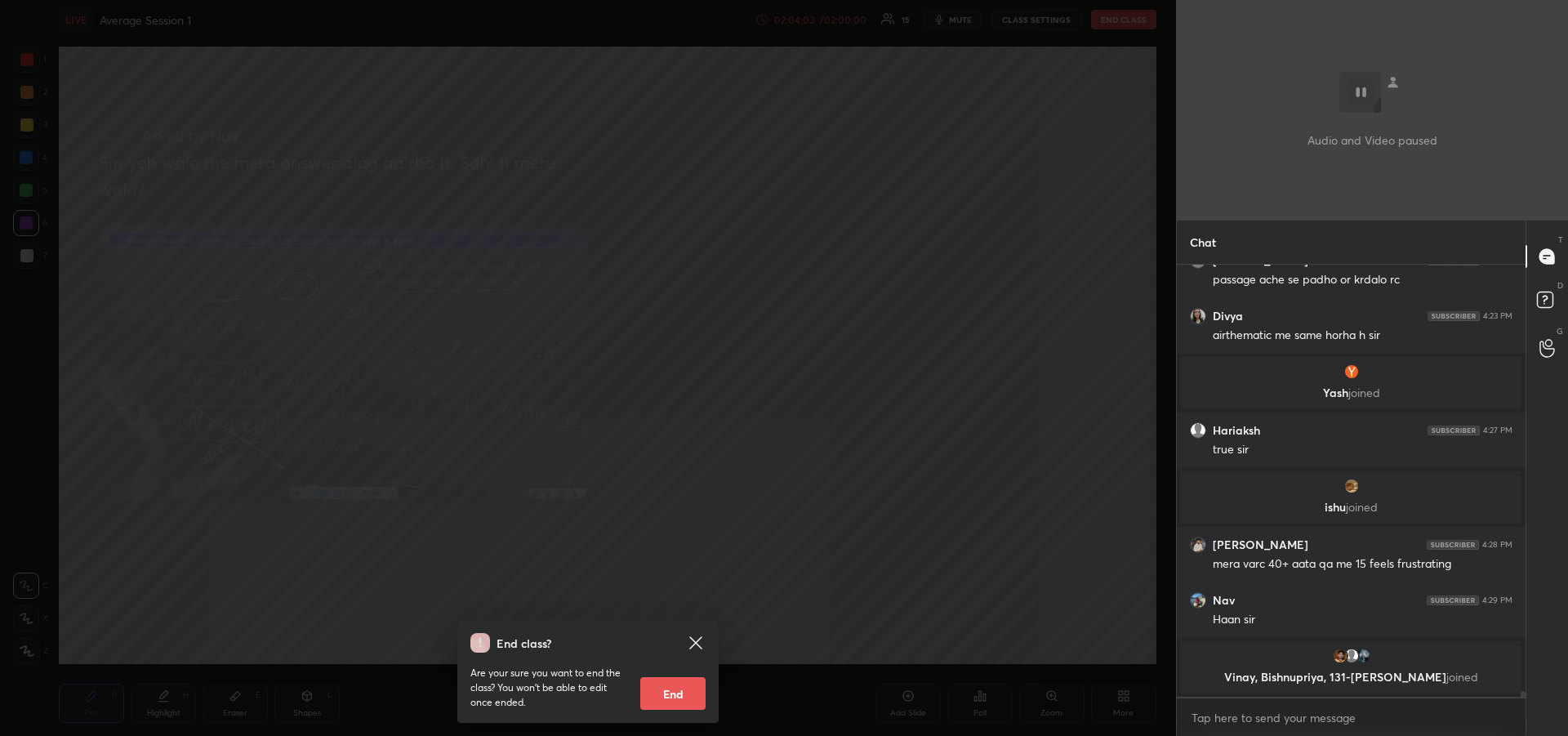
click at [660, 699] on button "End" at bounding box center [673, 693] width 65 height 33
type textarea "x"
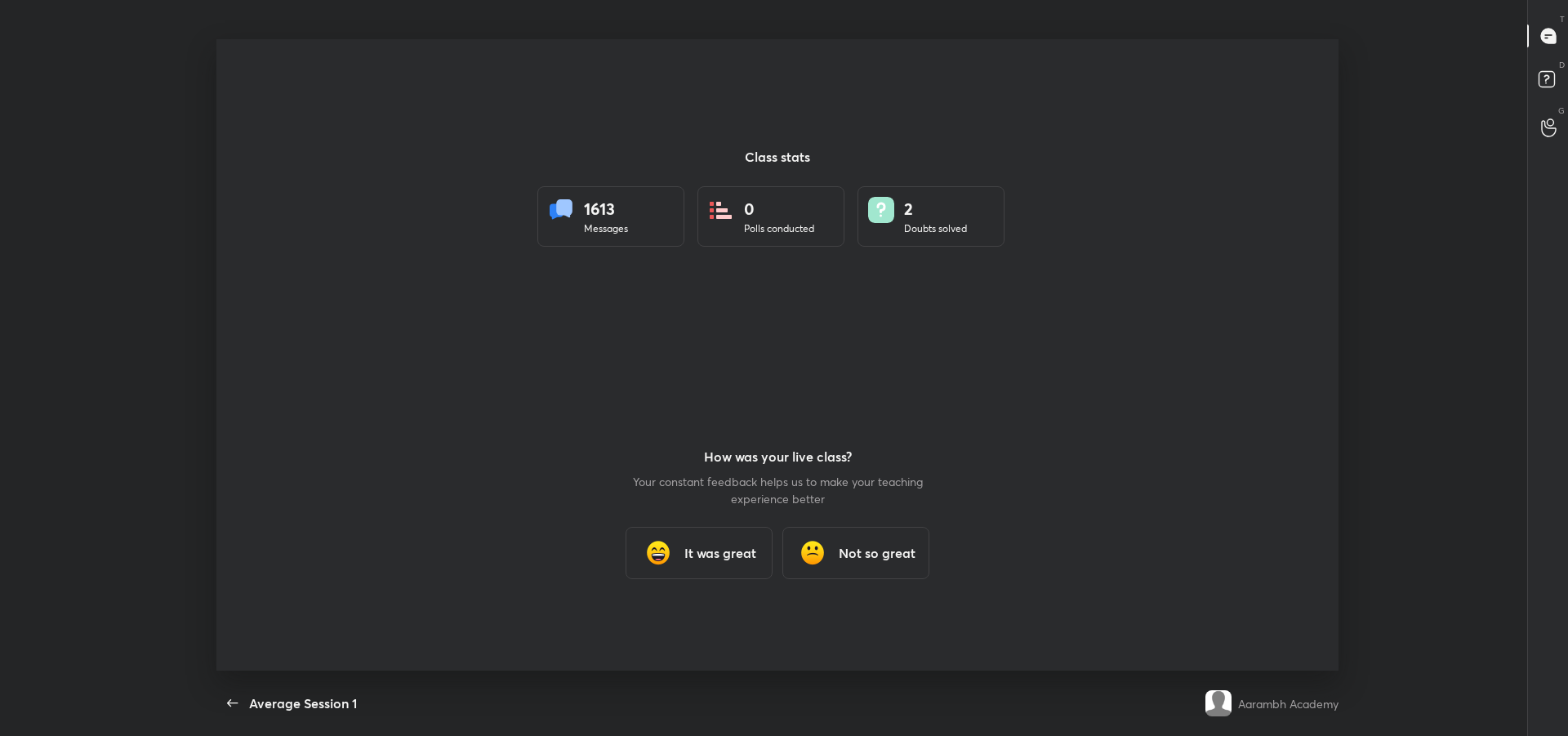
scroll to position [0, 0]
click at [687, 556] on h3 "It was great" at bounding box center [720, 553] width 72 height 20
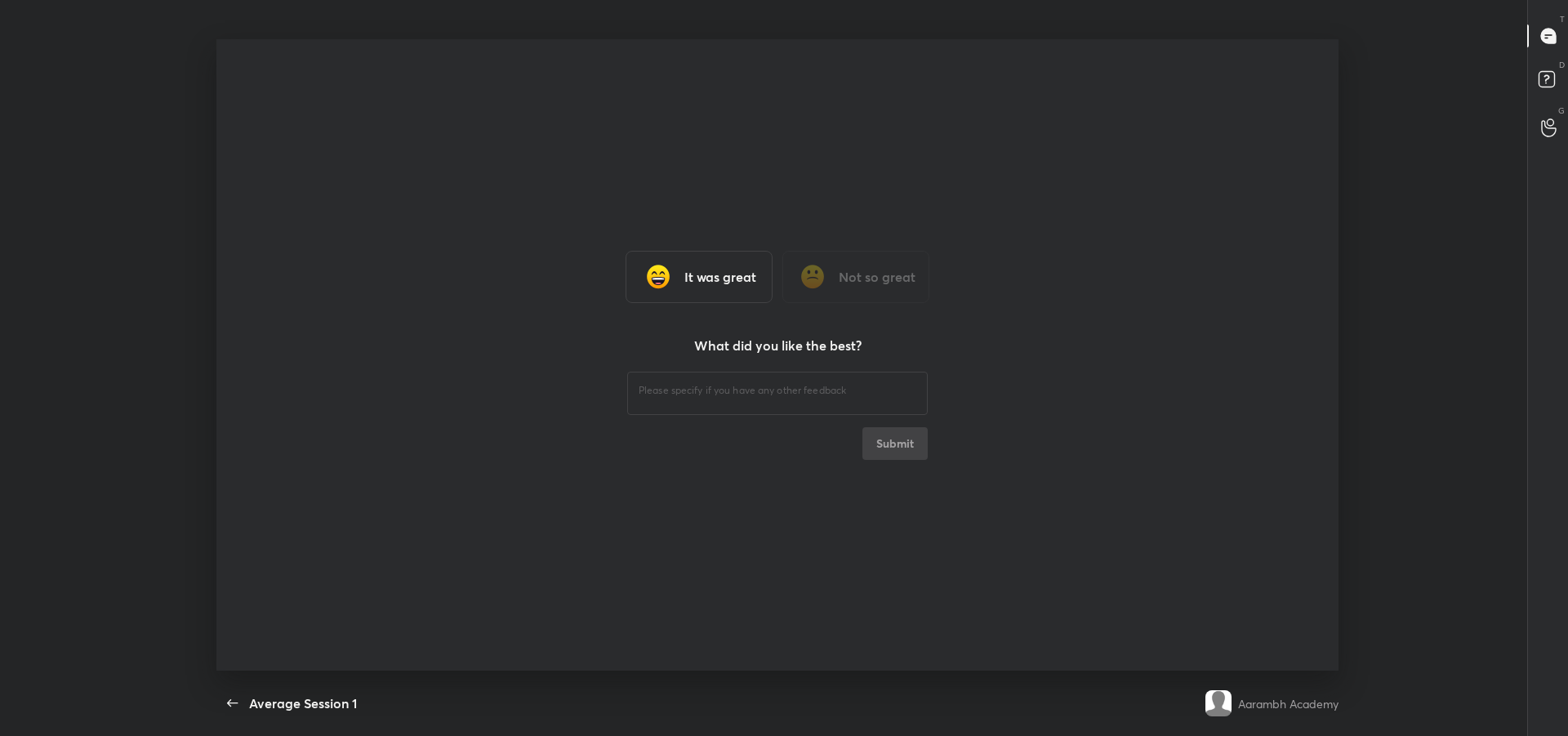
click at [671, 400] on div "​" at bounding box center [777, 391] width 300 height 45
type textarea "fff"
click at [900, 447] on button "Submit" at bounding box center [894, 443] width 65 height 33
